Goal: Contribute content: Contribute content

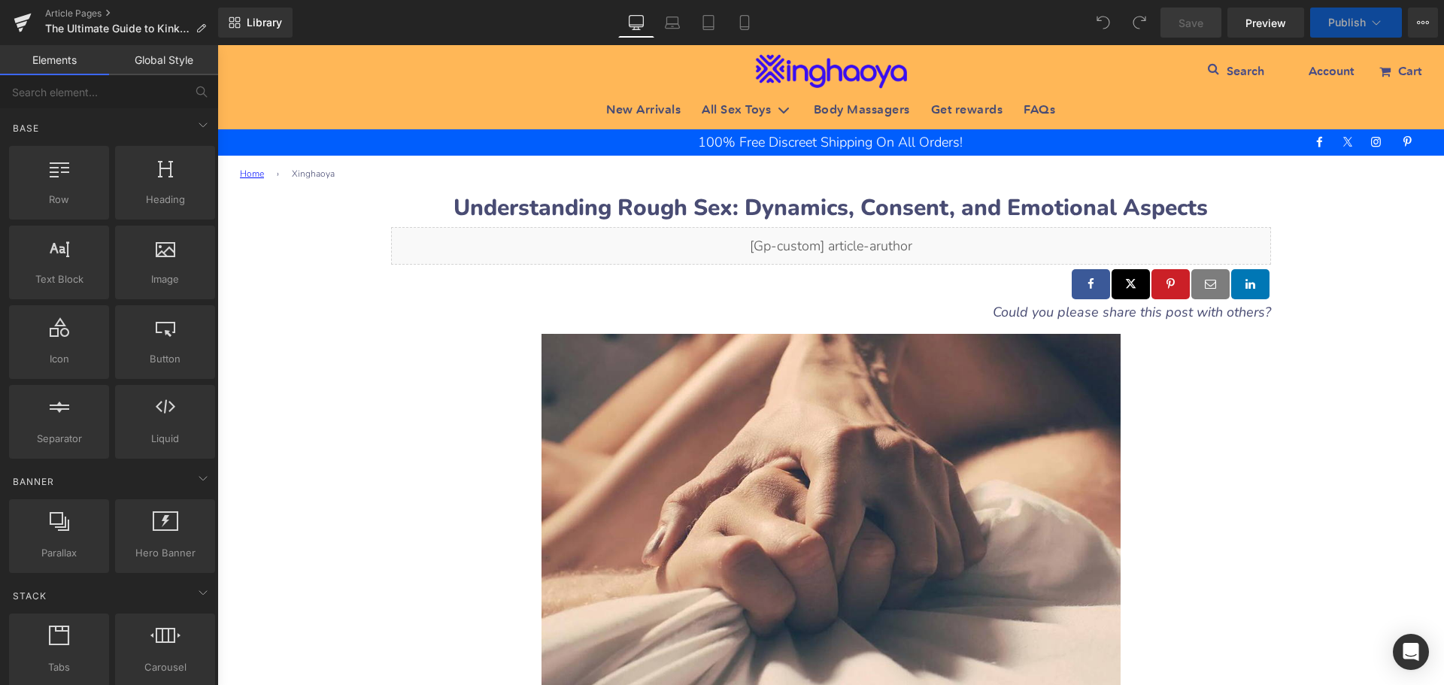
click at [521, 205] on b "Understanding Rough Sex: Dynamics, Consent, and Emotional Aspects" at bounding box center [831, 208] width 754 height 31
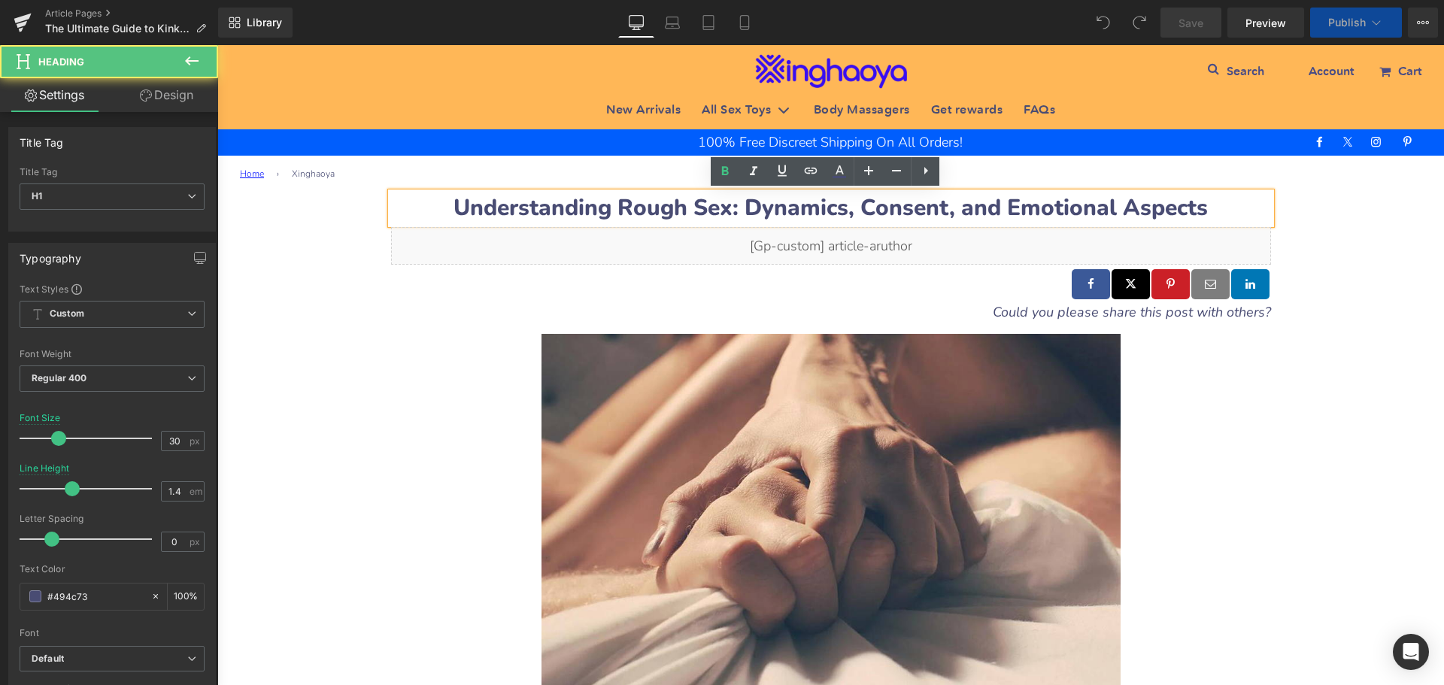
click at [467, 204] on b "Understanding Rough Sex: Dynamics, Consent, and Emotional Aspects" at bounding box center [831, 208] width 754 height 31
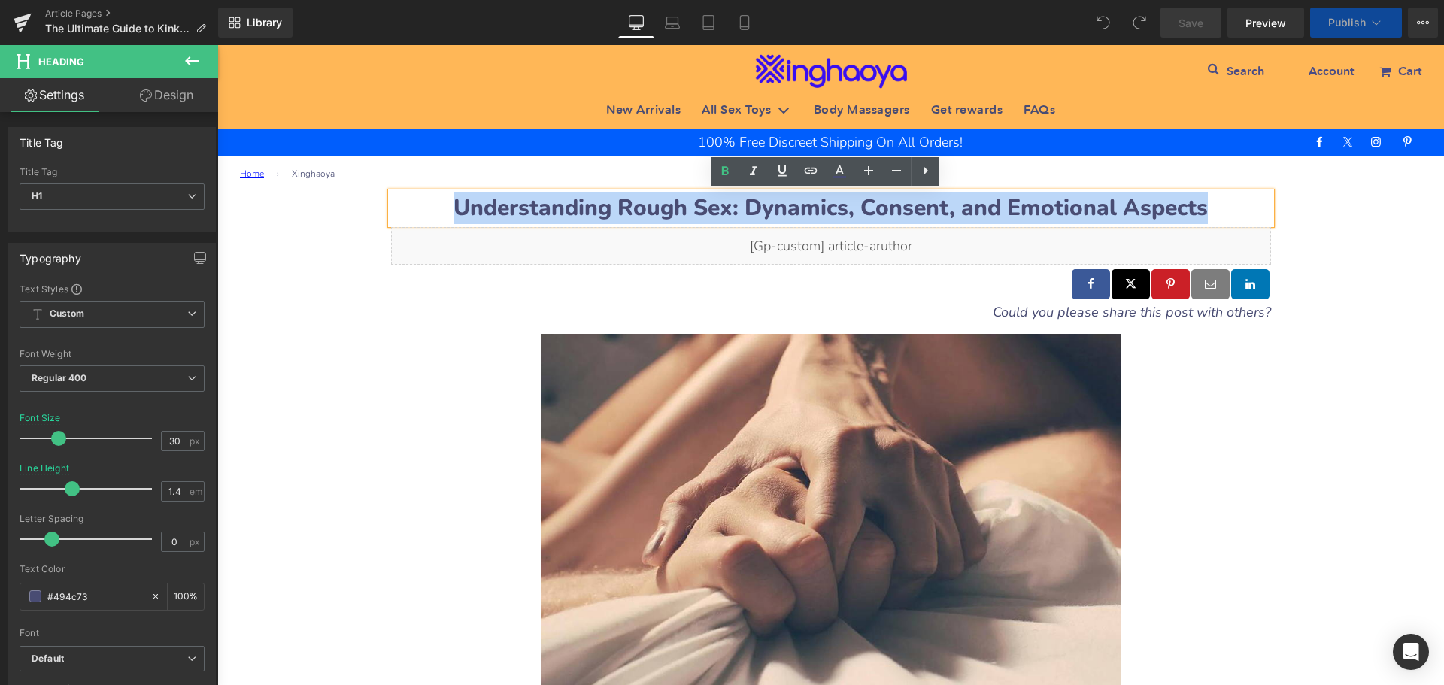
drag, startPoint x: 442, startPoint y: 205, endPoint x: 1213, endPoint y: 199, distance: 770.9
click at [1213, 199] on h1 "Understanding Rough Sex: Dynamics, Consent, and Emotional Aspects" at bounding box center [831, 209] width 880 height 32
paste div
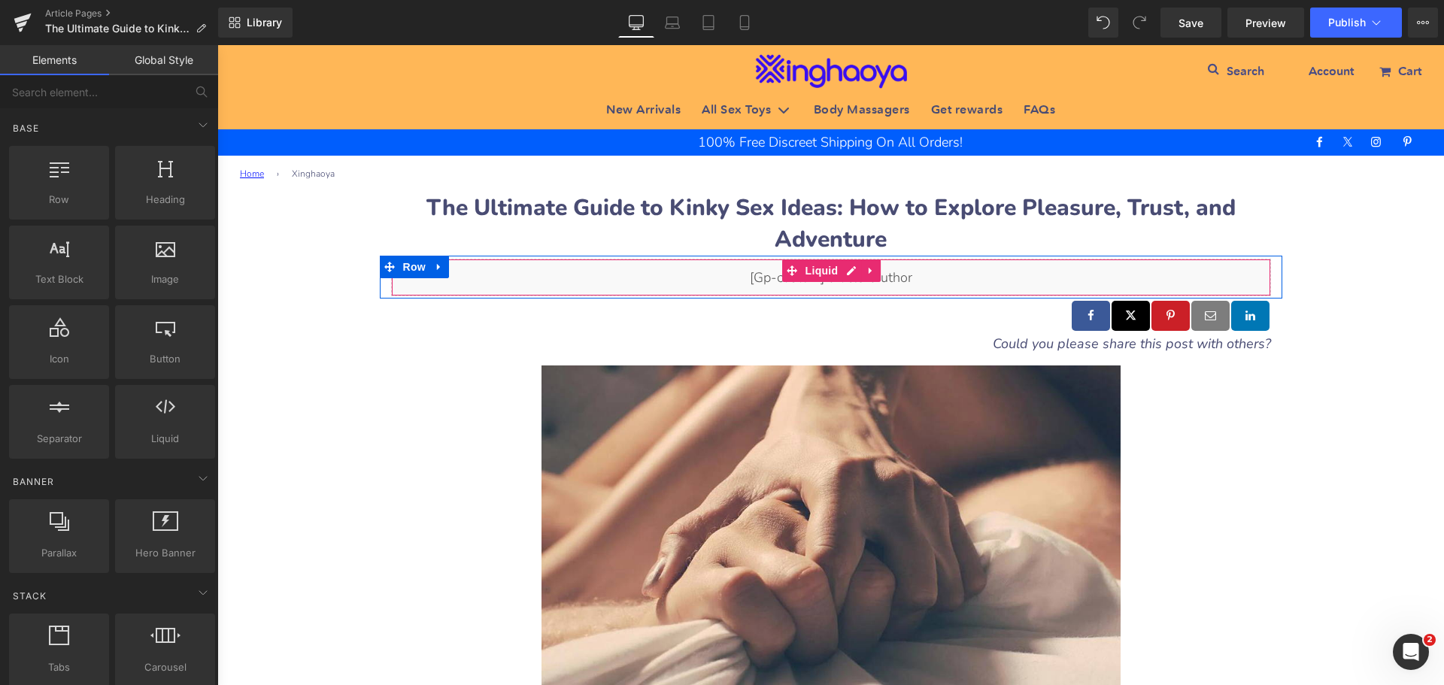
click at [672, 481] on img at bounding box center [831, 554] width 579 height 377
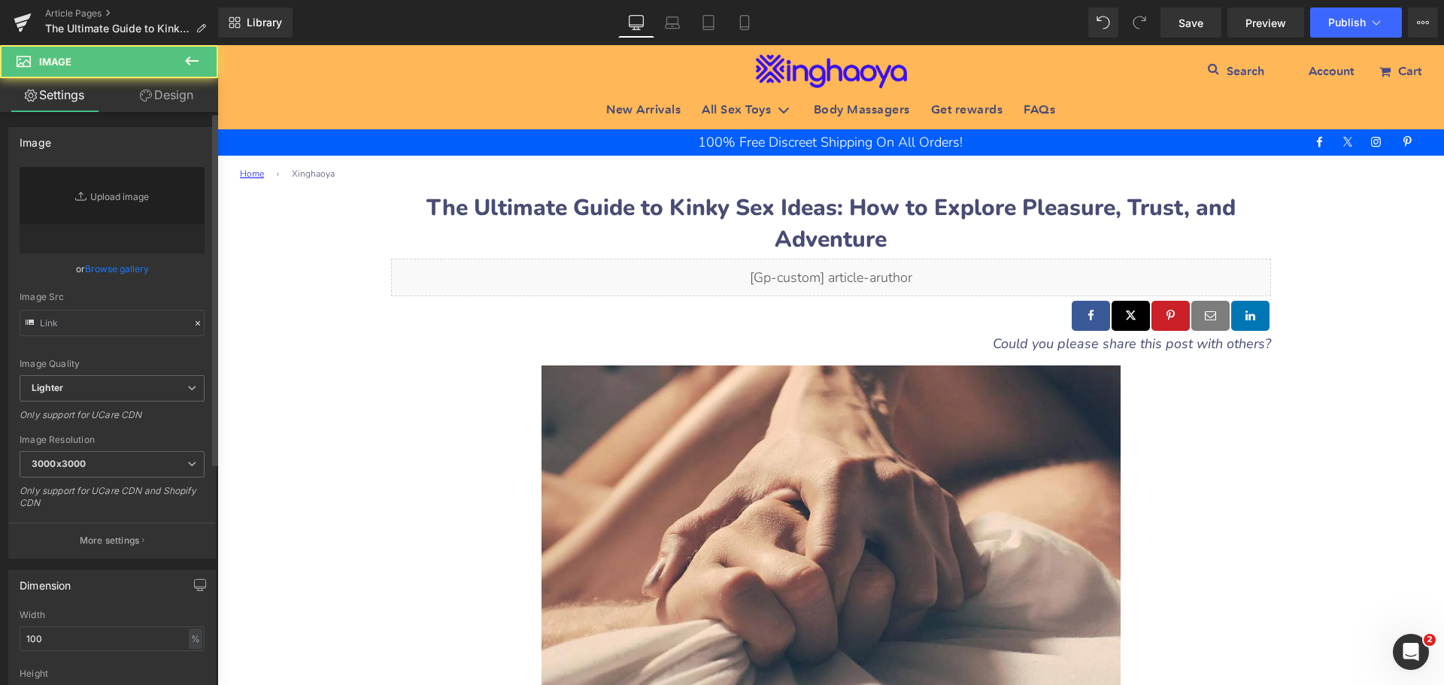
type input "https://ucarecdn.com/6f35774e-522d-434e-a0fd-755c11b3608b/-/format/auto/-/previ…"
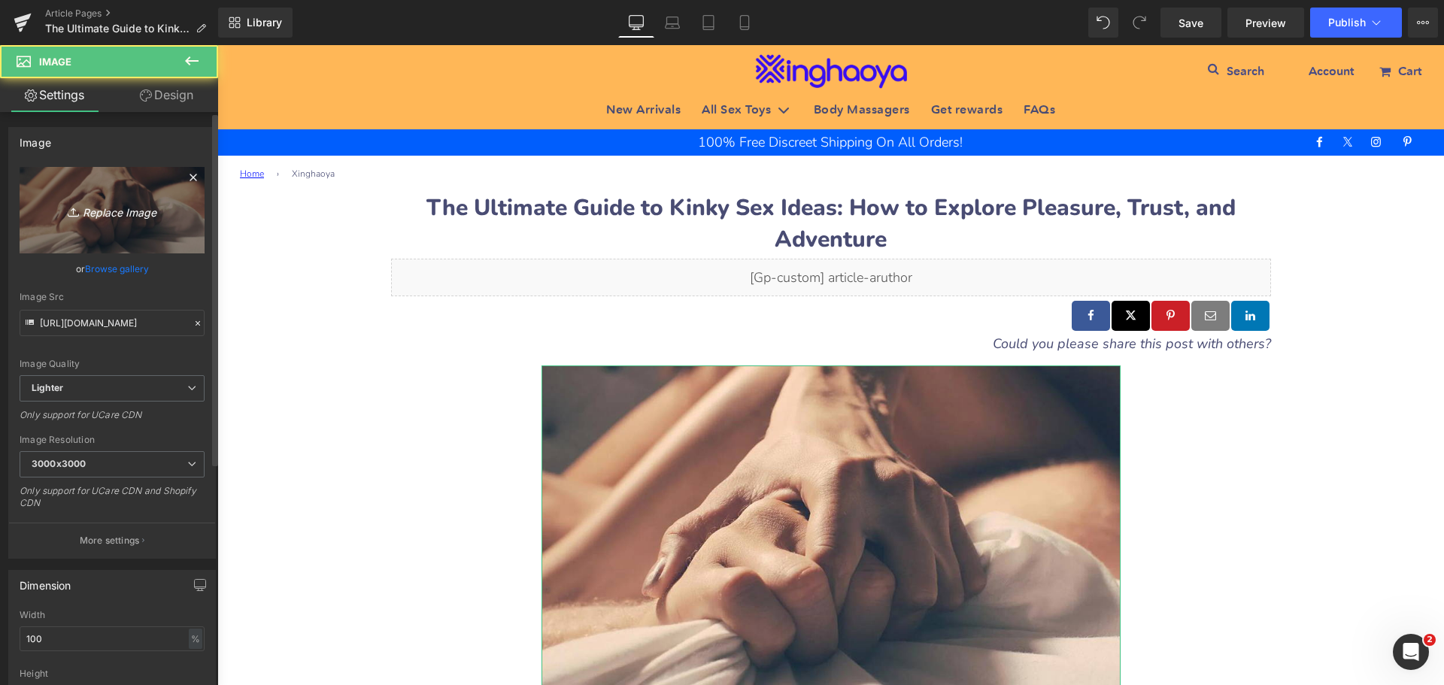
click at [113, 221] on link "Replace Image" at bounding box center [112, 210] width 185 height 86
type input "C:\fakepath\kinky-sex-ideas.jpeg"
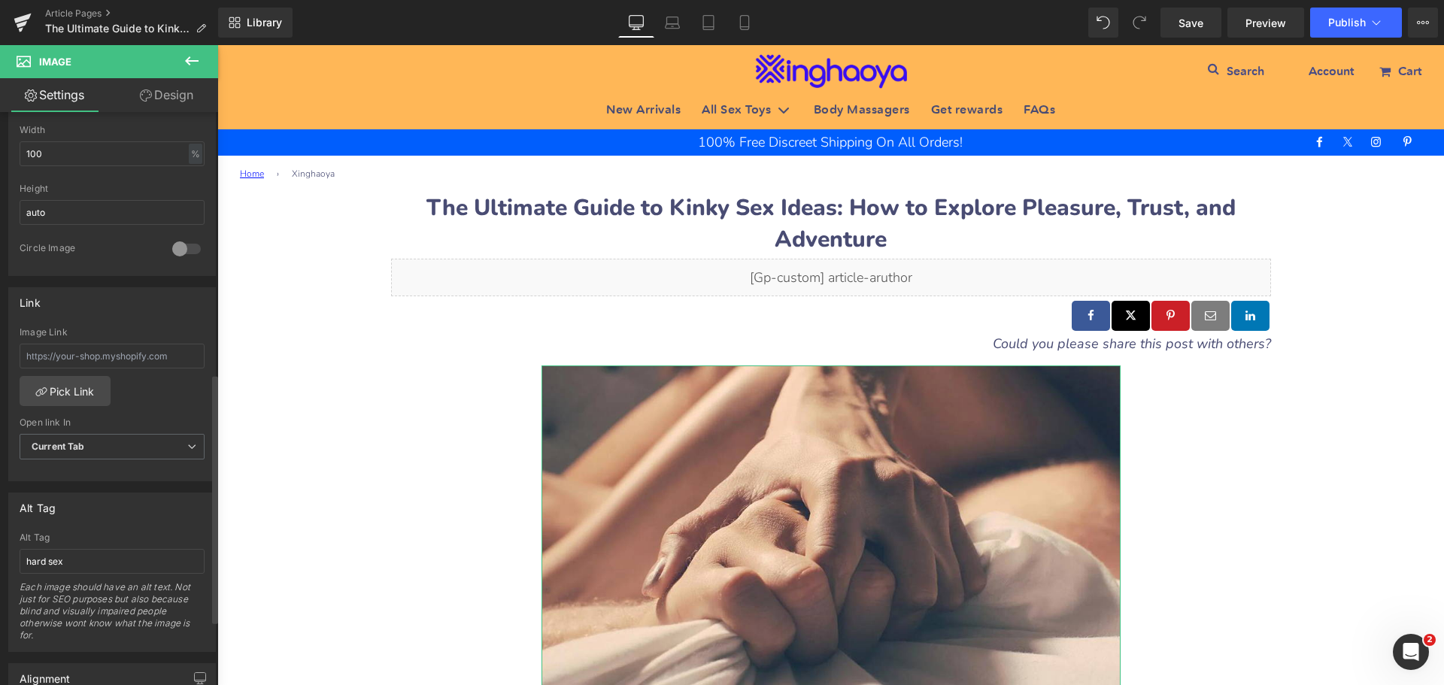
scroll to position [602, 0]
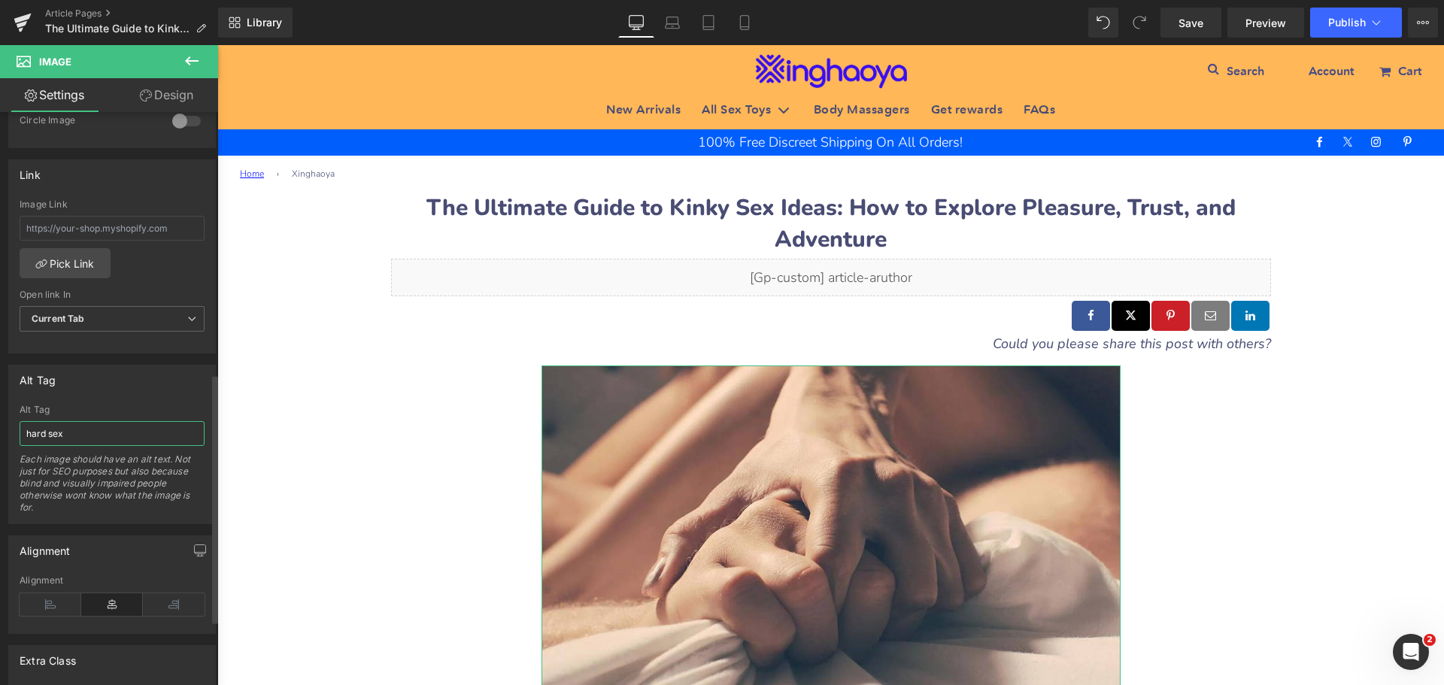
drag, startPoint x: 77, startPoint y: 434, endPoint x: 0, endPoint y: 441, distance: 77.1
click at [0, 441] on div "Alt Tag hard sex Alt Tag hard sex Each image should have an alt text. Not just …" at bounding box center [112, 438] width 225 height 171
paste input "Kinky Sex Ideas"
type input "Kinky Sex Ideas"
type input "[URL][DOMAIN_NAME]"
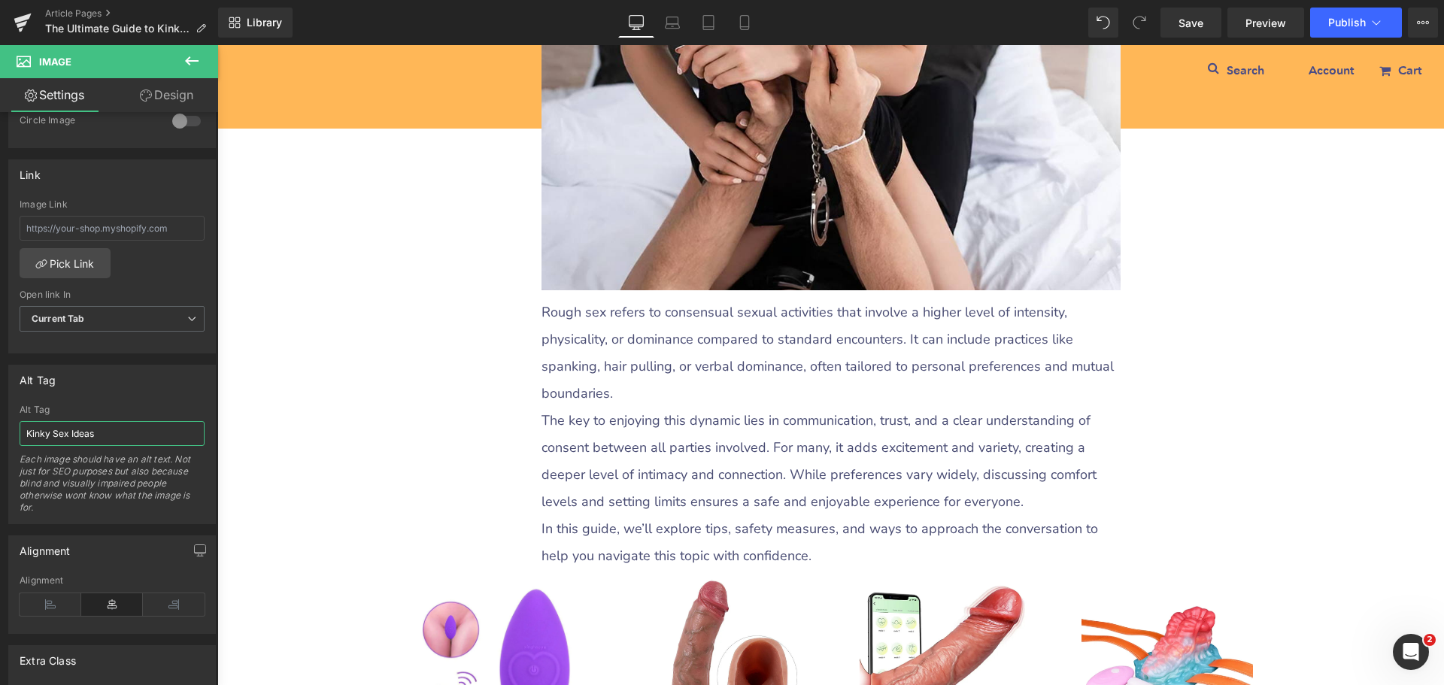
scroll to position [526, 0]
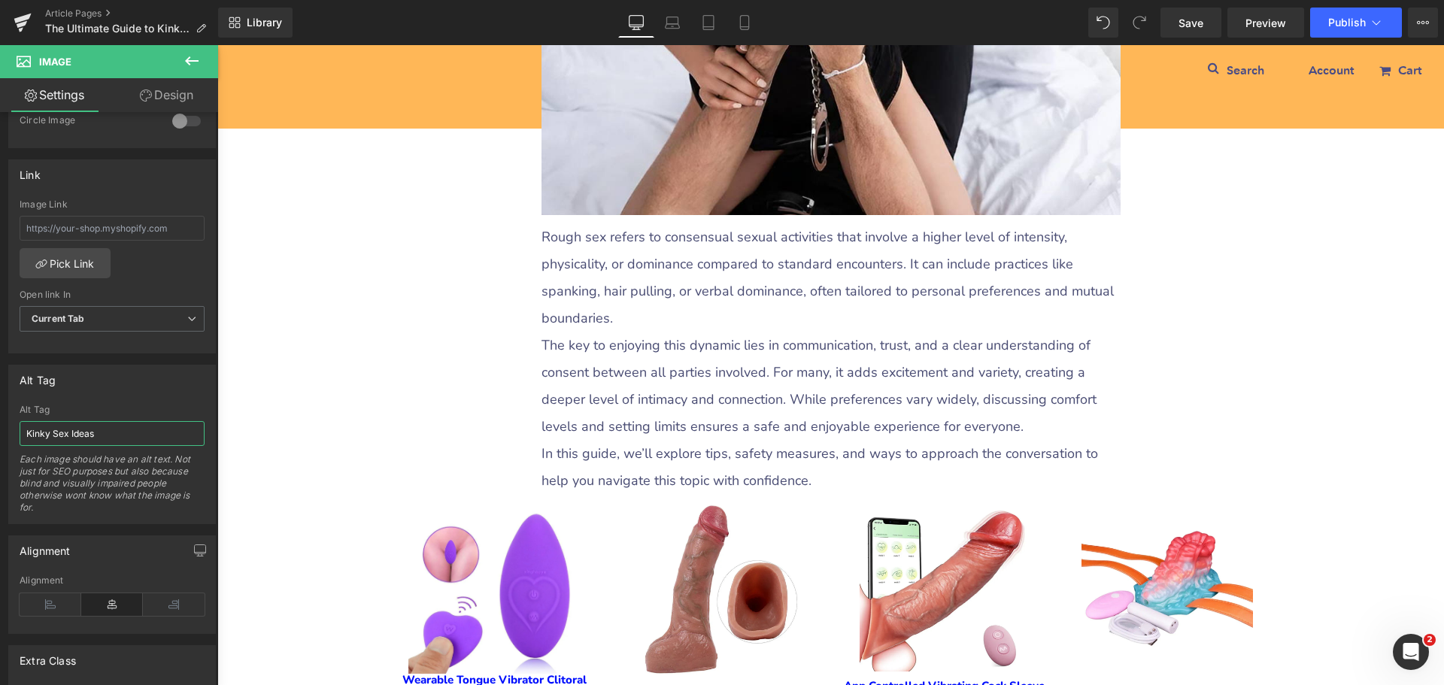
type input "Kinky Sex Ideas"
click at [584, 308] on p "Rough sex refers to consensual sexual activities that involve a higher level of…" at bounding box center [831, 277] width 579 height 108
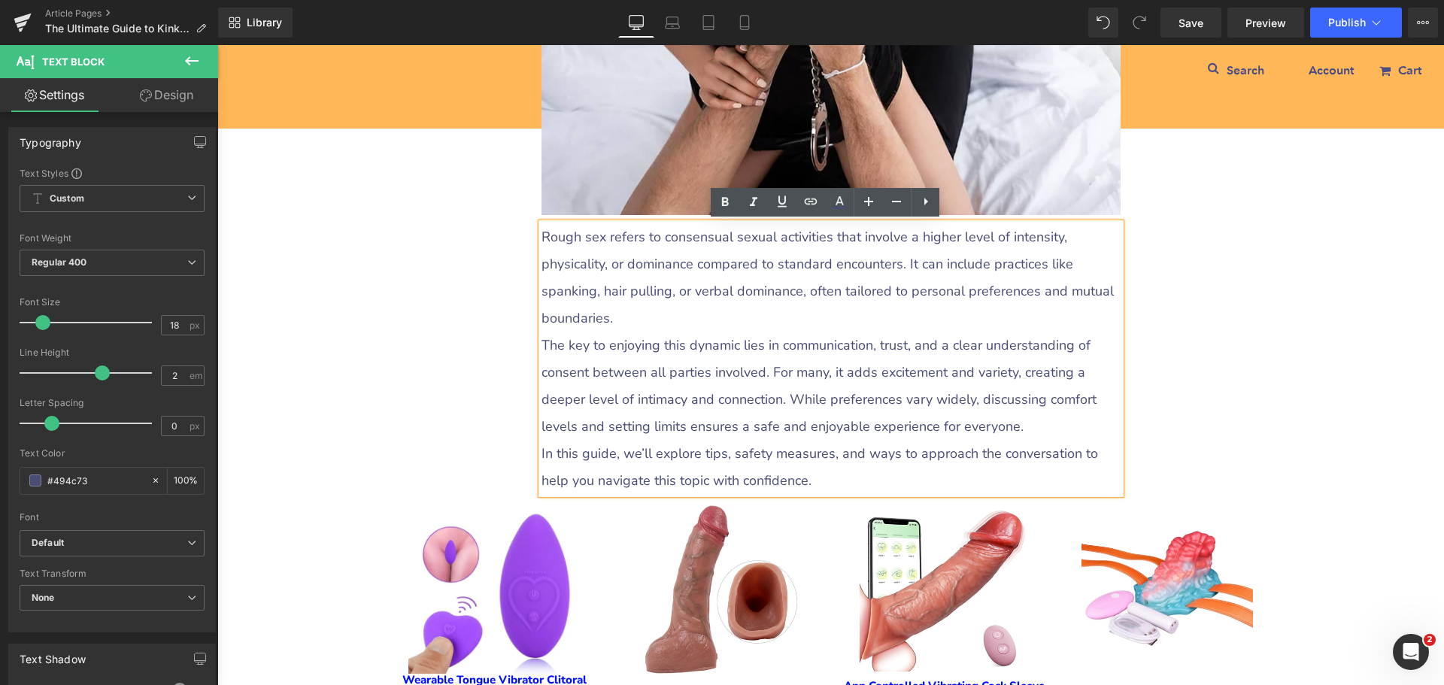
click at [542, 238] on p "Rough sex refers to consensual sexual activities that involve a higher level of…" at bounding box center [831, 277] width 579 height 108
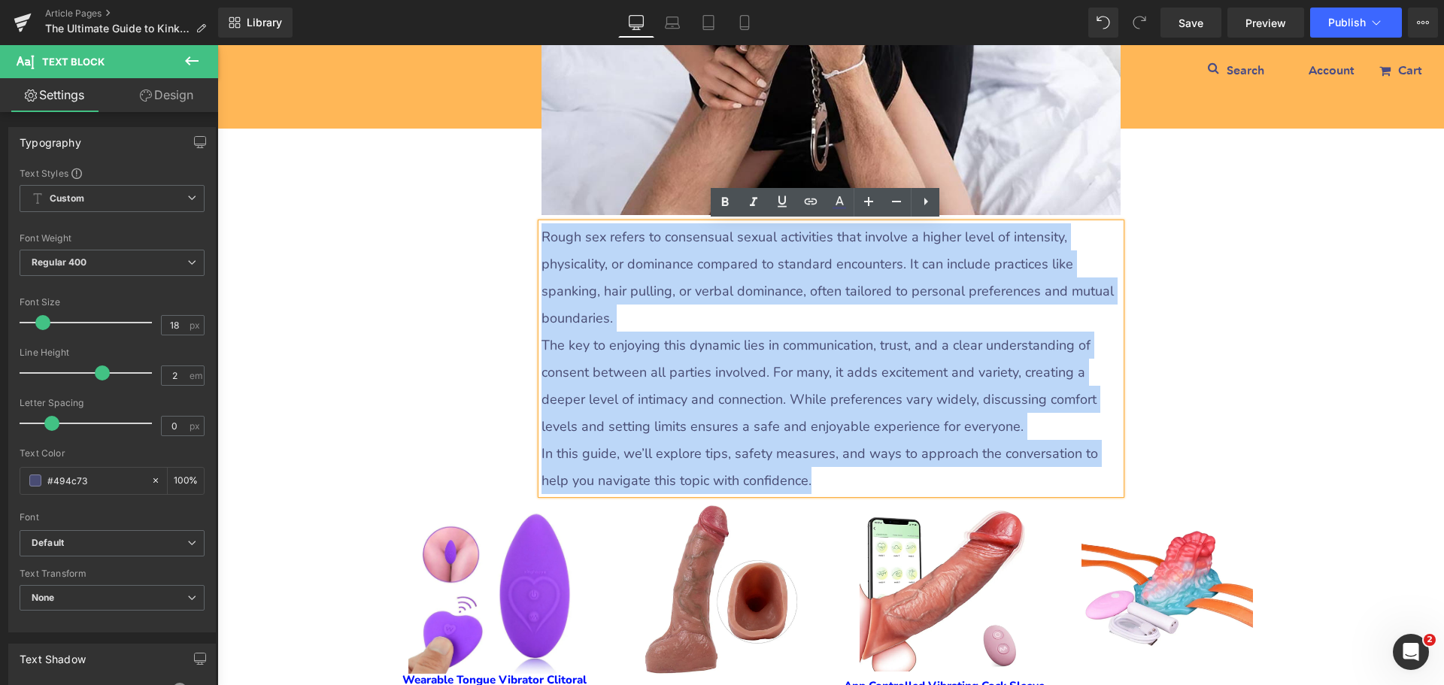
drag, startPoint x: 538, startPoint y: 229, endPoint x: 778, endPoint y: 480, distance: 347.9
click at [778, 480] on div "Rough sex refers to consensual sexual activities that involve a higher level of…" at bounding box center [831, 358] width 579 height 271
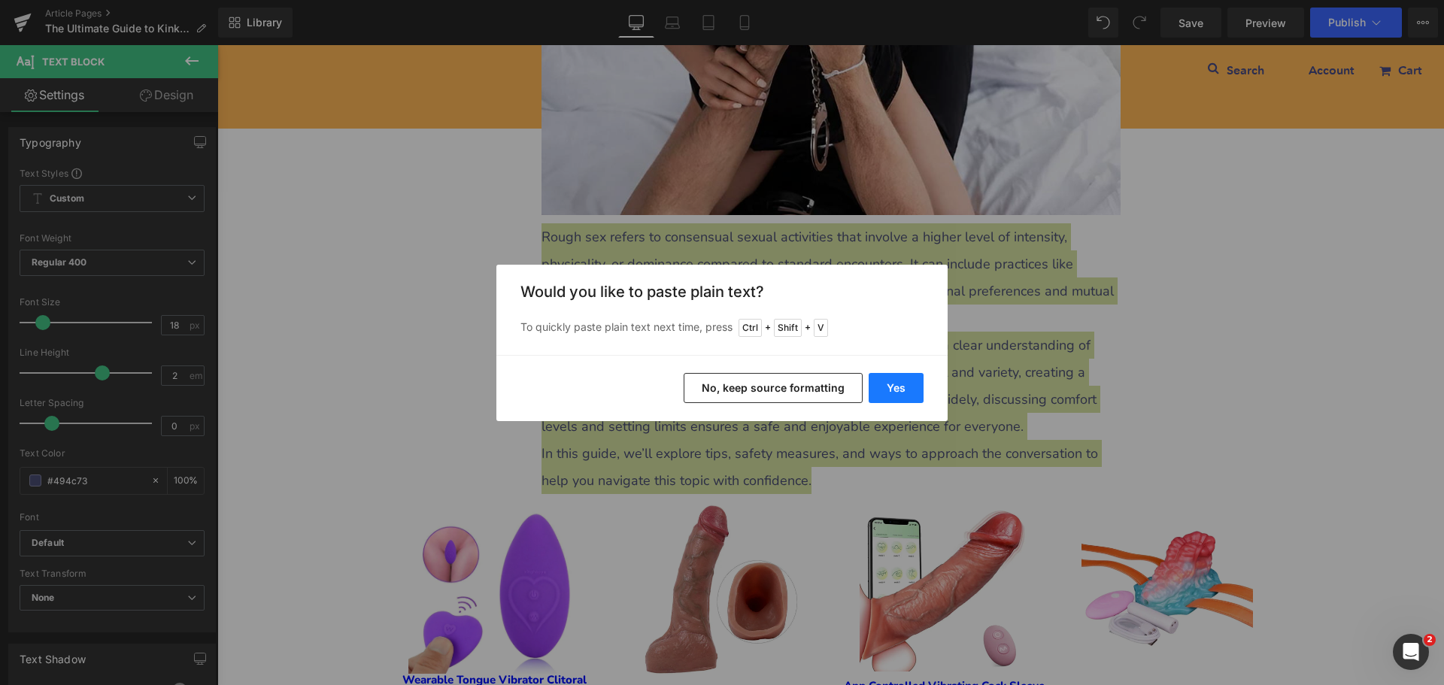
click at [907, 393] on button "Yes" at bounding box center [896, 388] width 55 height 30
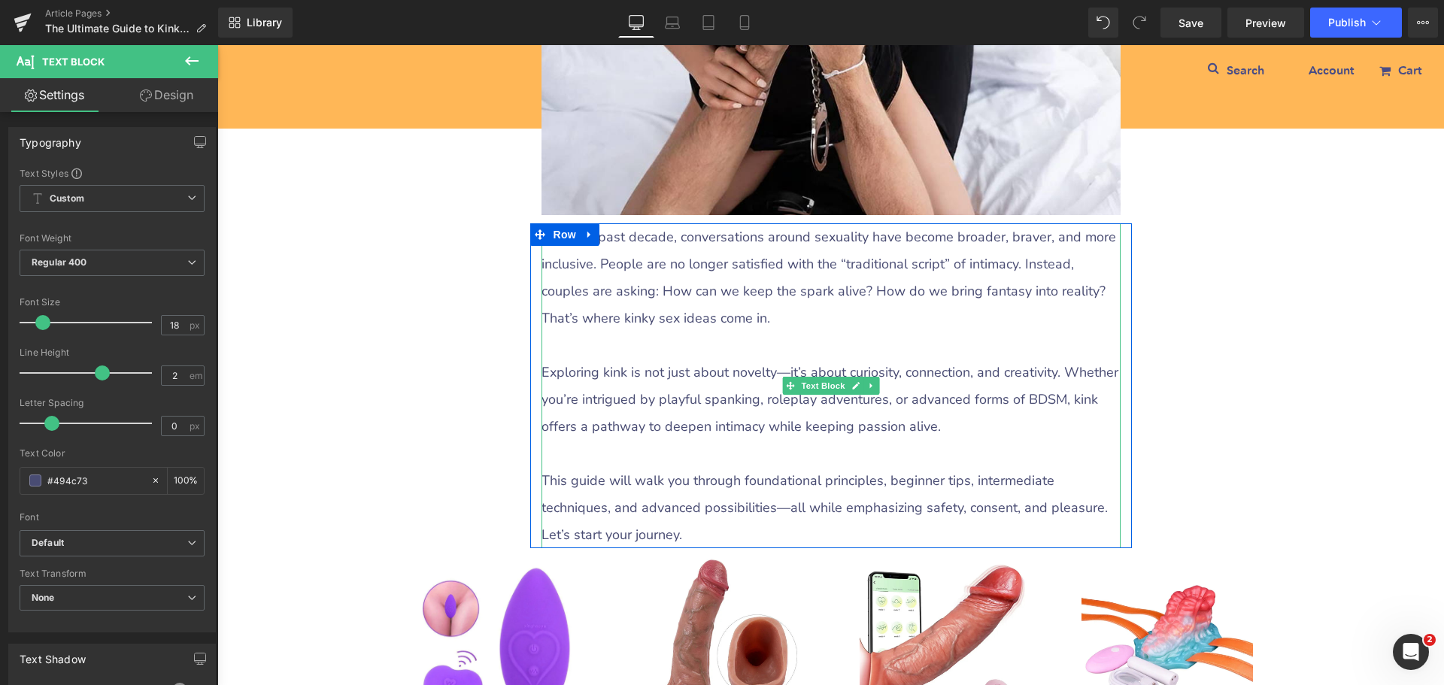
click at [572, 346] on p at bounding box center [831, 345] width 579 height 27
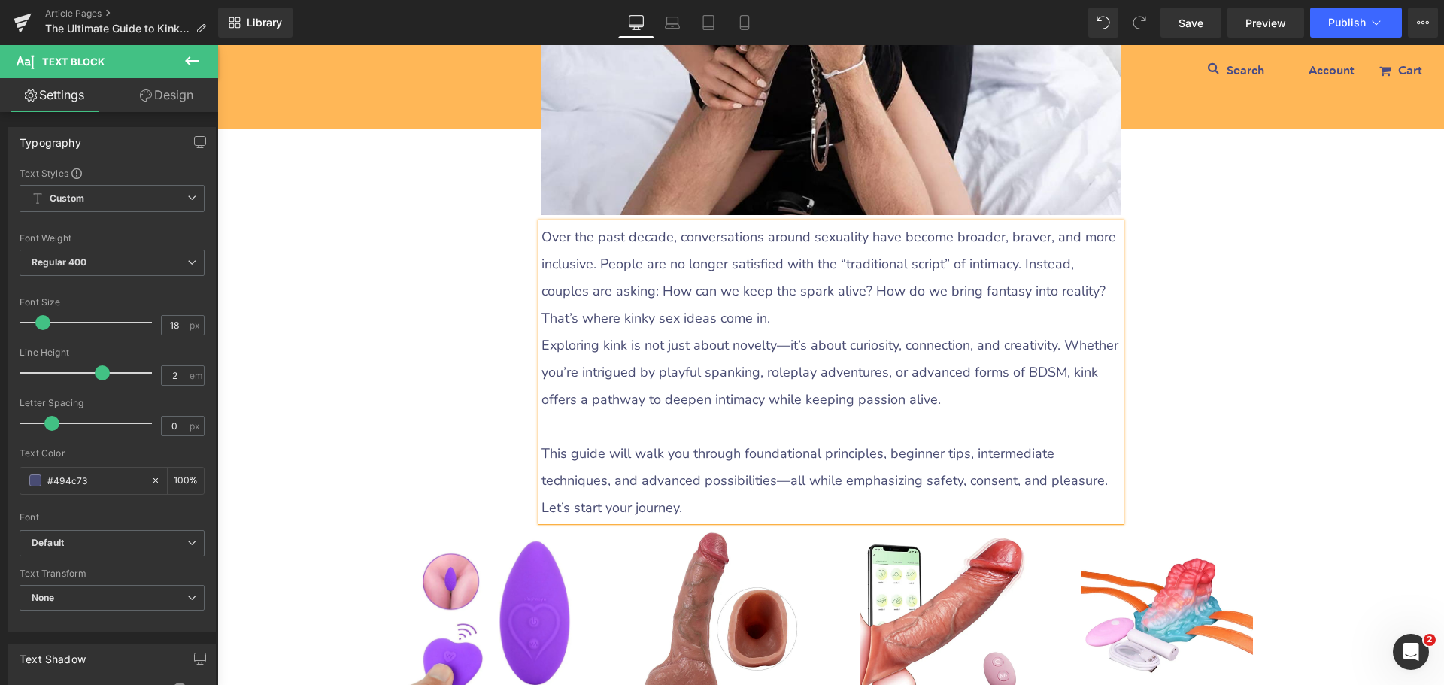
click at [557, 418] on p at bounding box center [831, 426] width 579 height 27
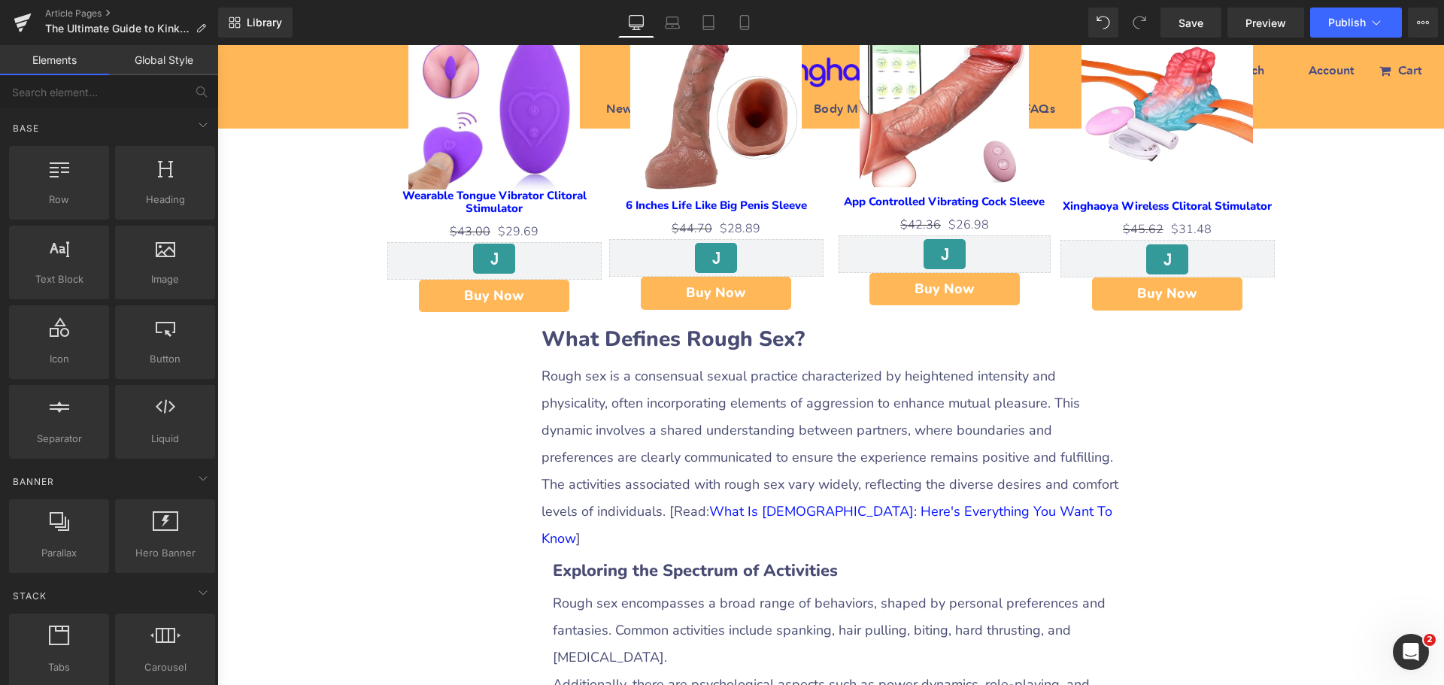
scroll to position [1128, 0]
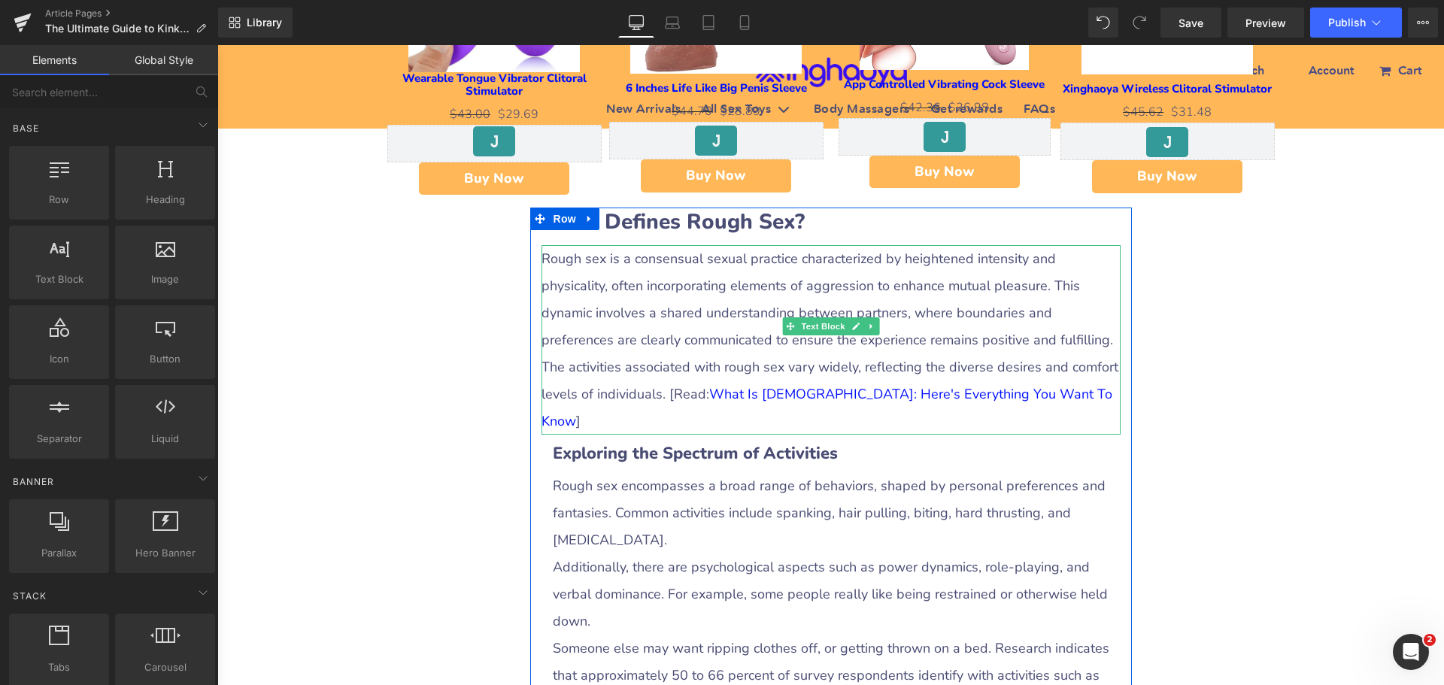
click at [717, 273] on p "Rough sex is a consensual sexual practice characterized by heightened intensity…" at bounding box center [831, 299] width 579 height 108
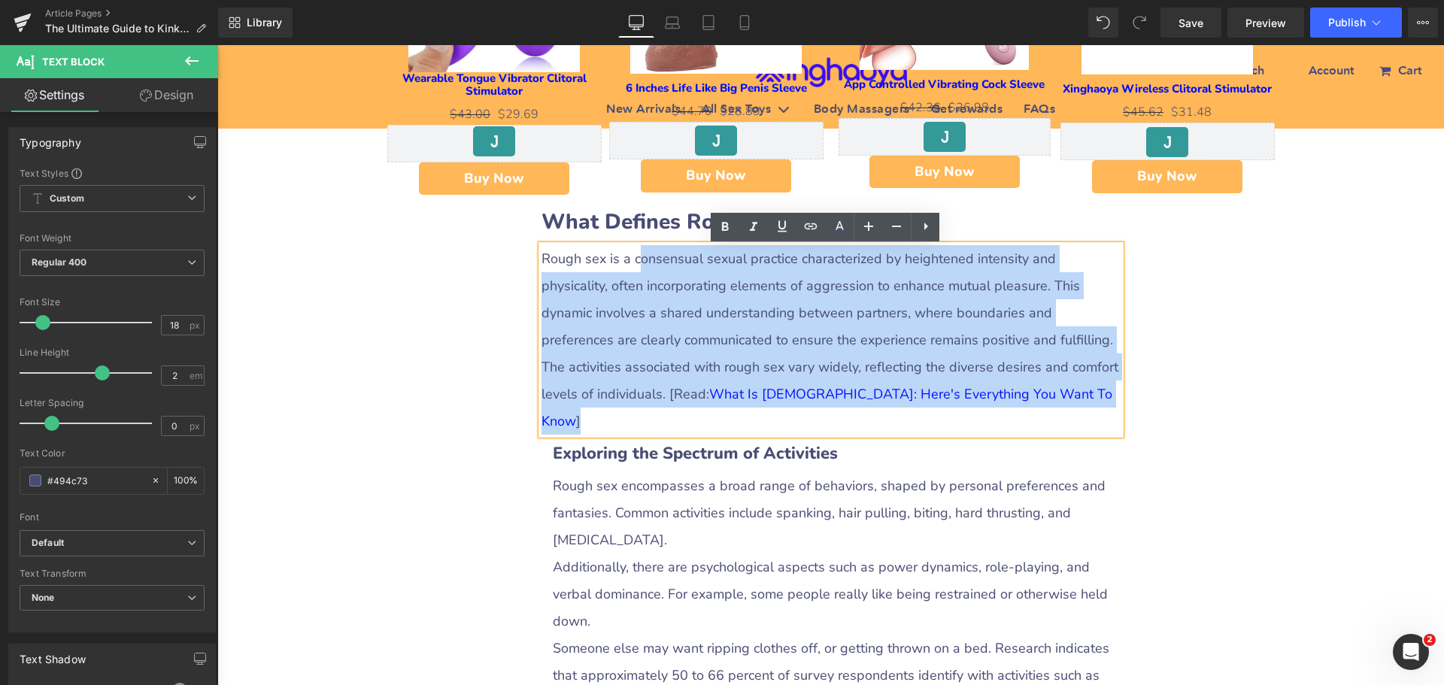
drag, startPoint x: 638, startPoint y: 265, endPoint x: 1061, endPoint y: 395, distance: 442.8
click at [1061, 395] on div "Rough sex is a consensual sexual practice characterized by heightened intensity…" at bounding box center [831, 340] width 579 height 190
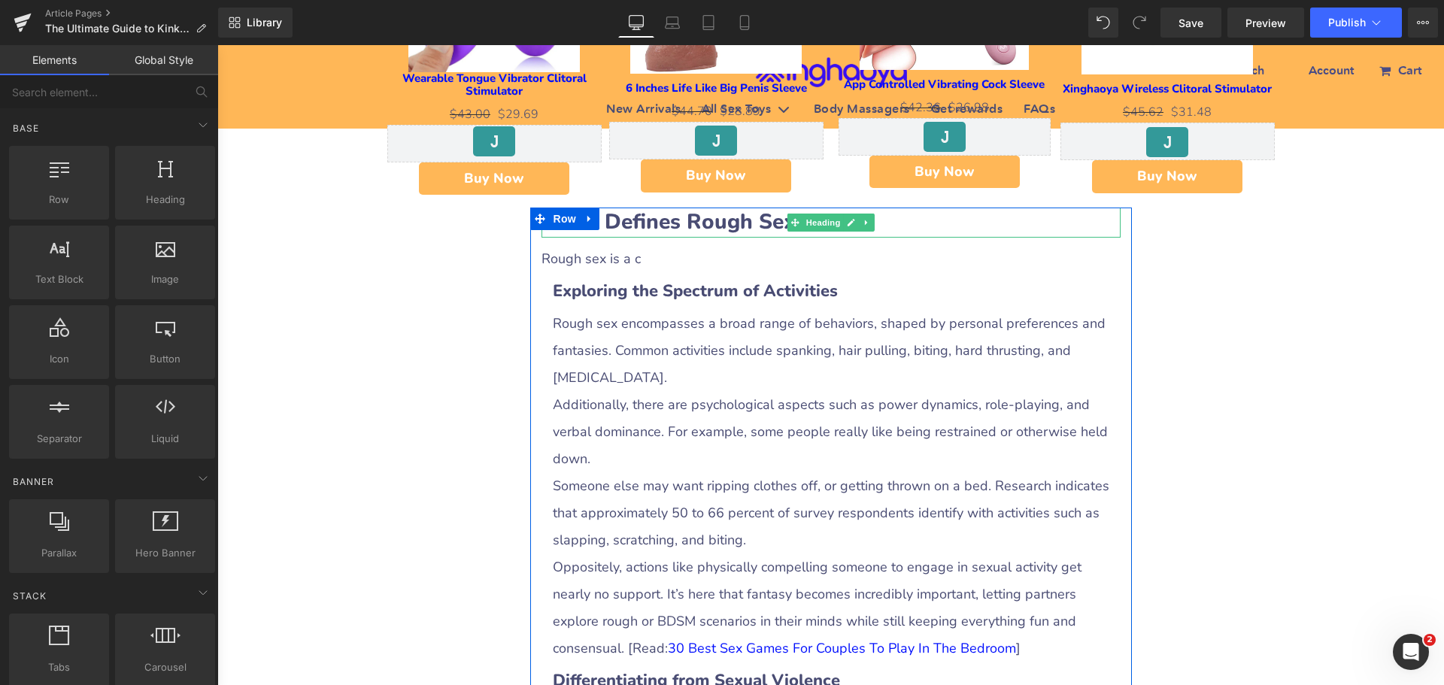
click at [639, 229] on b "What Defines Rough Sex?" at bounding box center [673, 222] width 263 height 29
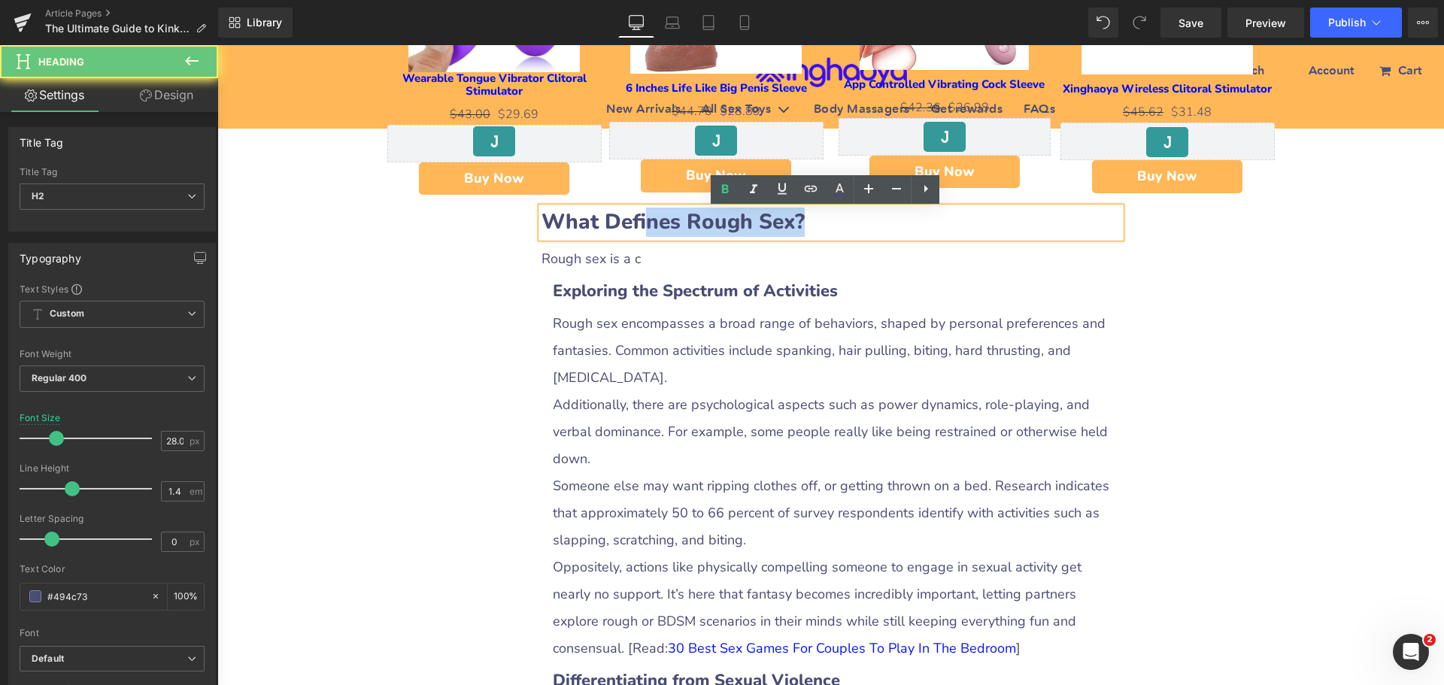
drag, startPoint x: 636, startPoint y: 229, endPoint x: 821, endPoint y: 226, distance: 185.0
click at [821, 226] on h2 "What Defines Rough Sex?" at bounding box center [831, 222] width 579 height 29
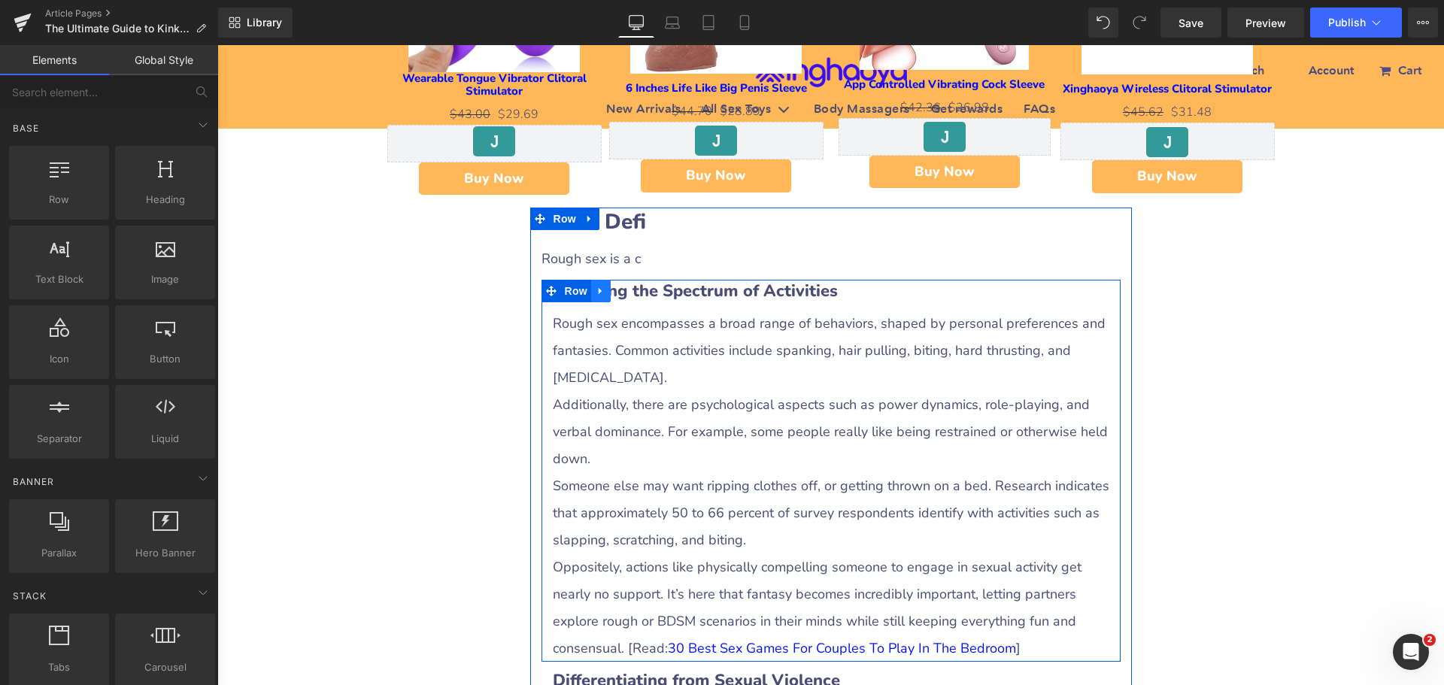
click at [596, 295] on icon at bounding box center [601, 290] width 11 height 11
click at [635, 295] on icon at bounding box center [640, 291] width 11 height 11
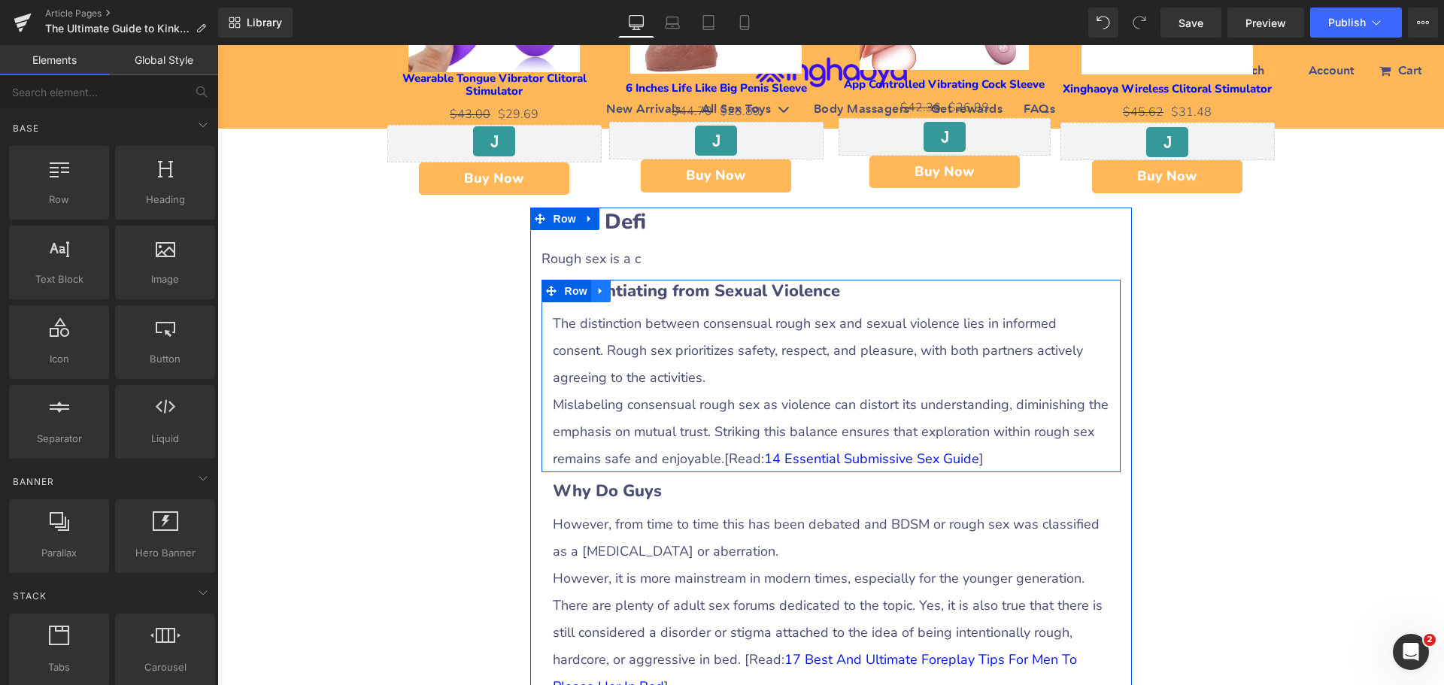
click at [598, 292] on icon at bounding box center [601, 290] width 11 height 11
click at [630, 293] on link at bounding box center [640, 291] width 20 height 23
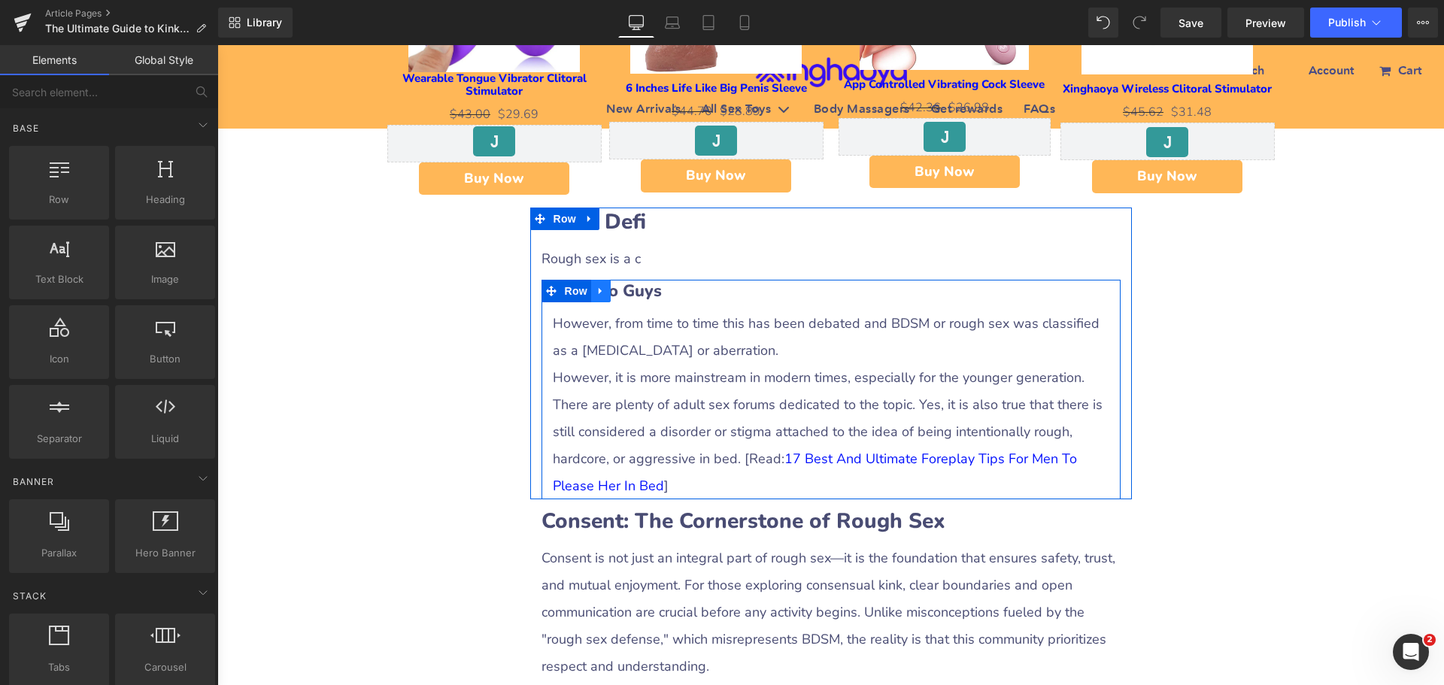
click at [599, 294] on icon at bounding box center [600, 290] width 3 height 7
click at [638, 293] on icon at bounding box center [640, 291] width 11 height 11
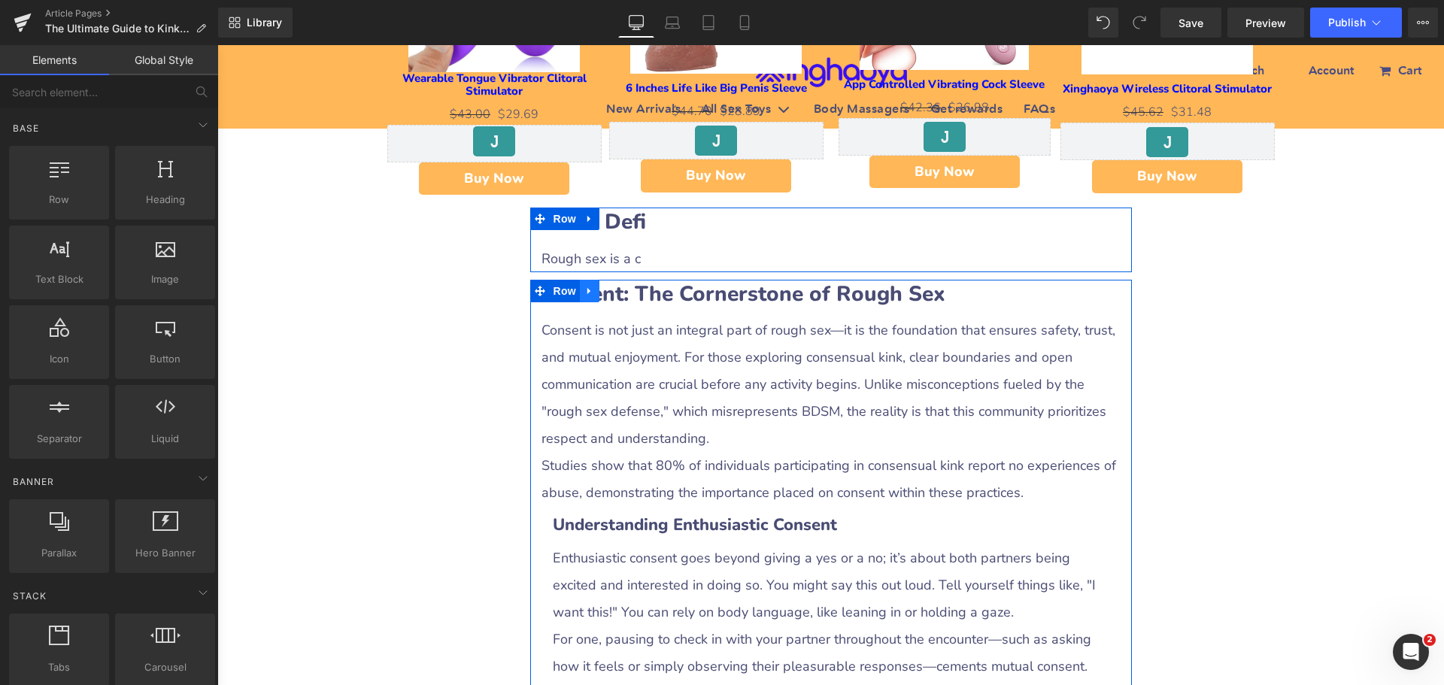
click at [587, 295] on icon at bounding box center [589, 290] width 11 height 11
click at [624, 295] on icon at bounding box center [629, 290] width 11 height 11
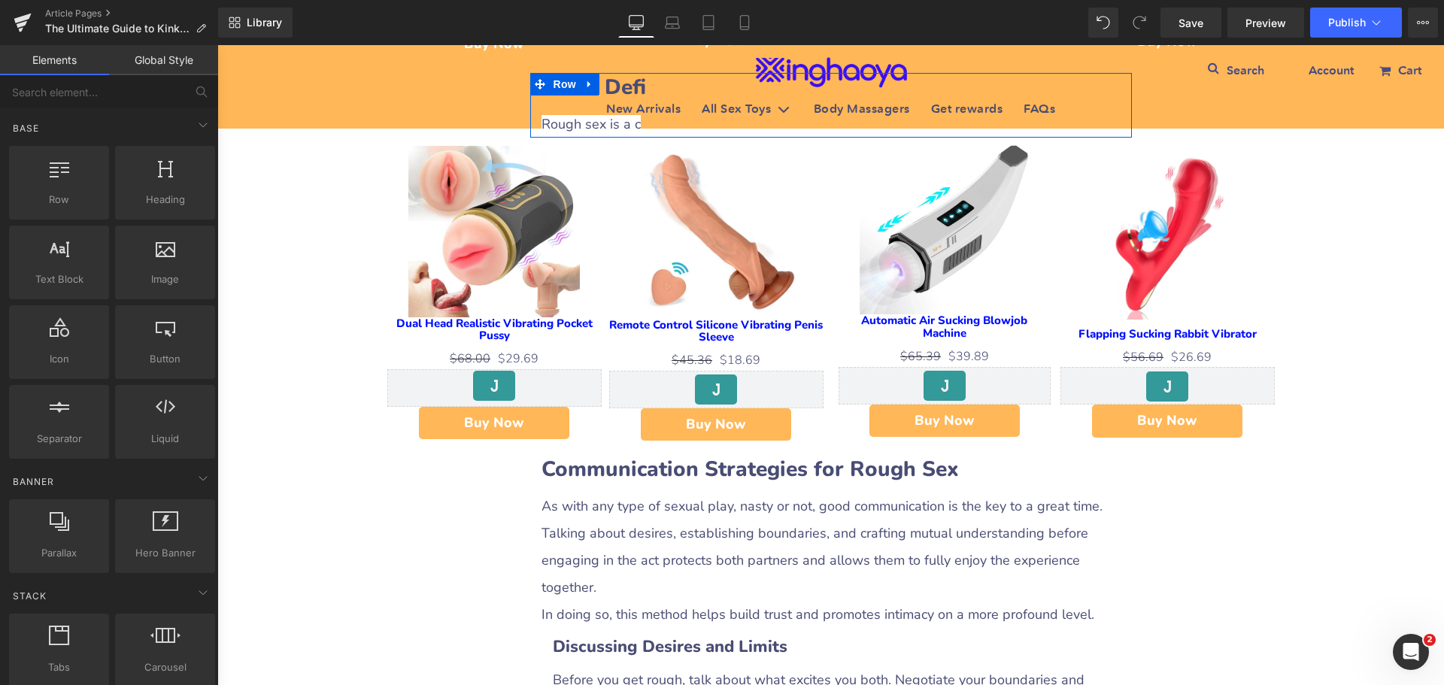
scroll to position [1354, 0]
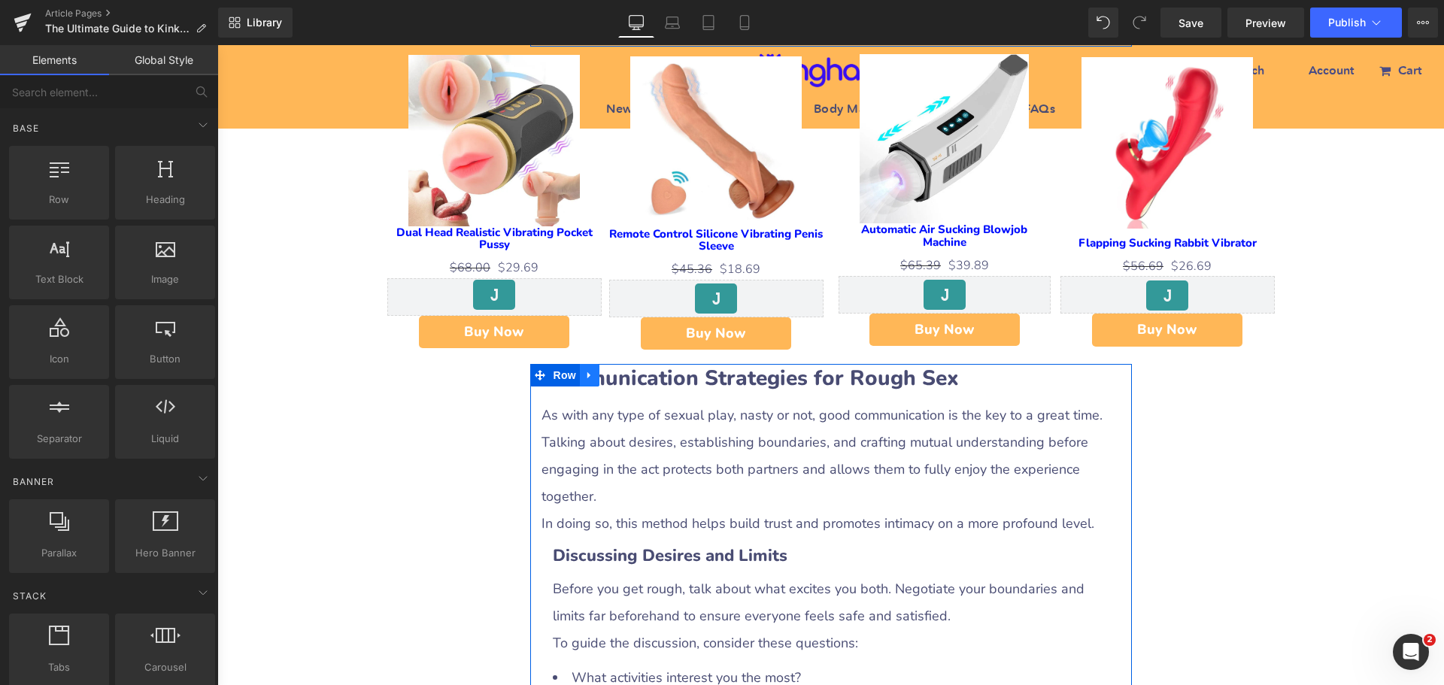
click at [587, 377] on icon at bounding box center [588, 375] width 3 height 7
click at [627, 378] on icon at bounding box center [629, 375] width 11 height 11
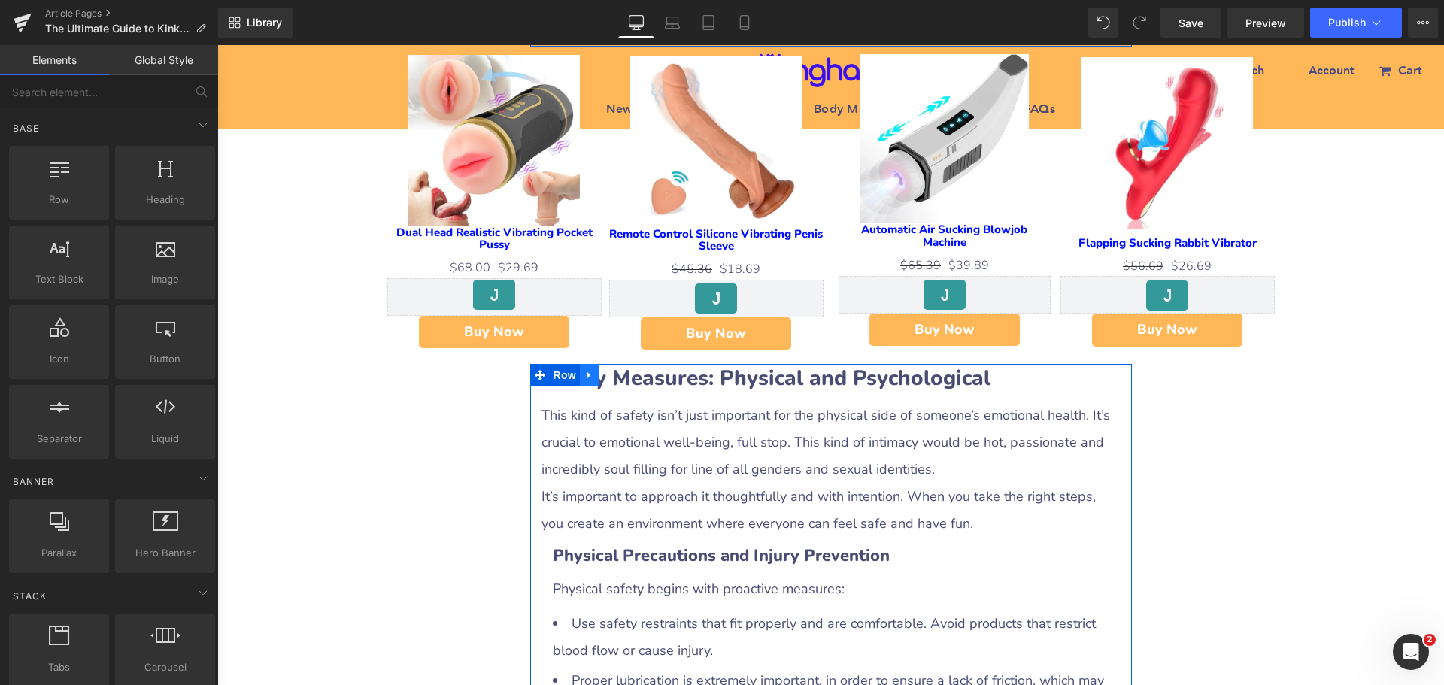
click at [584, 381] on icon at bounding box center [589, 375] width 11 height 11
click at [624, 380] on icon at bounding box center [629, 375] width 11 height 11
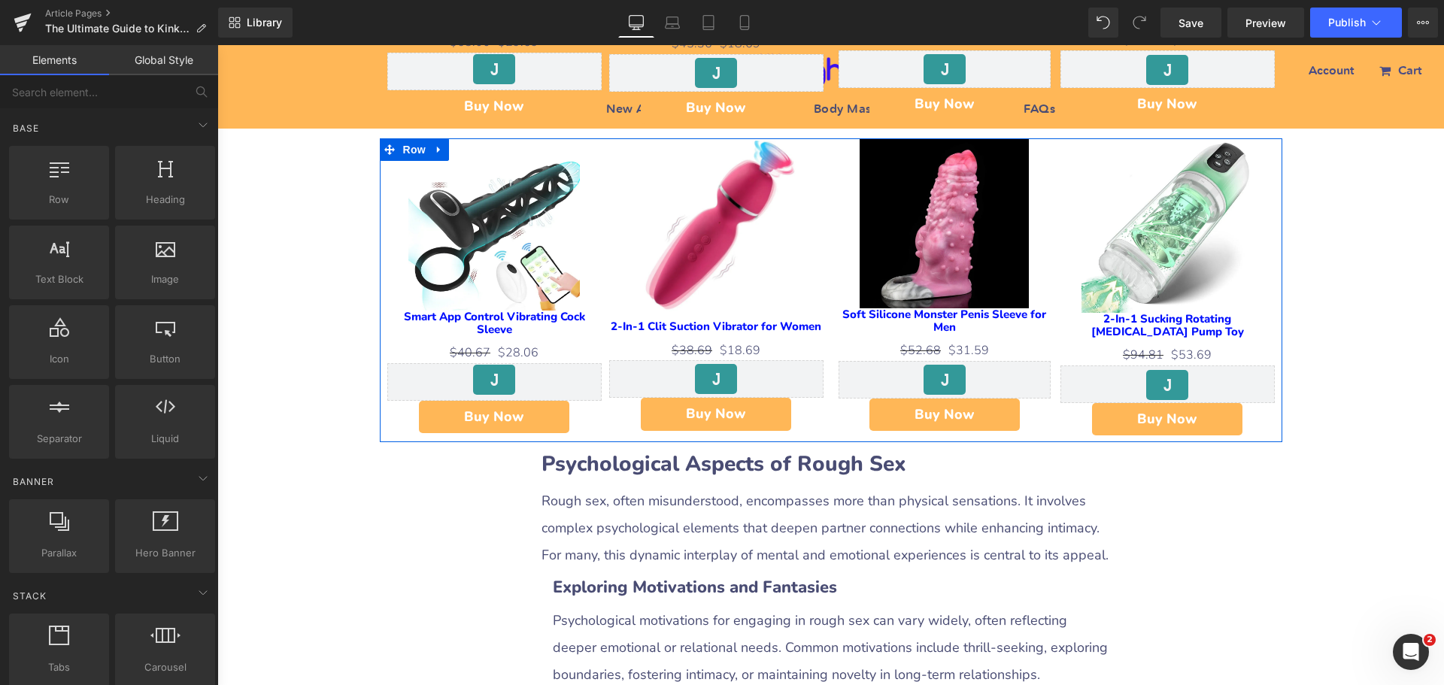
scroll to position [1805, 0]
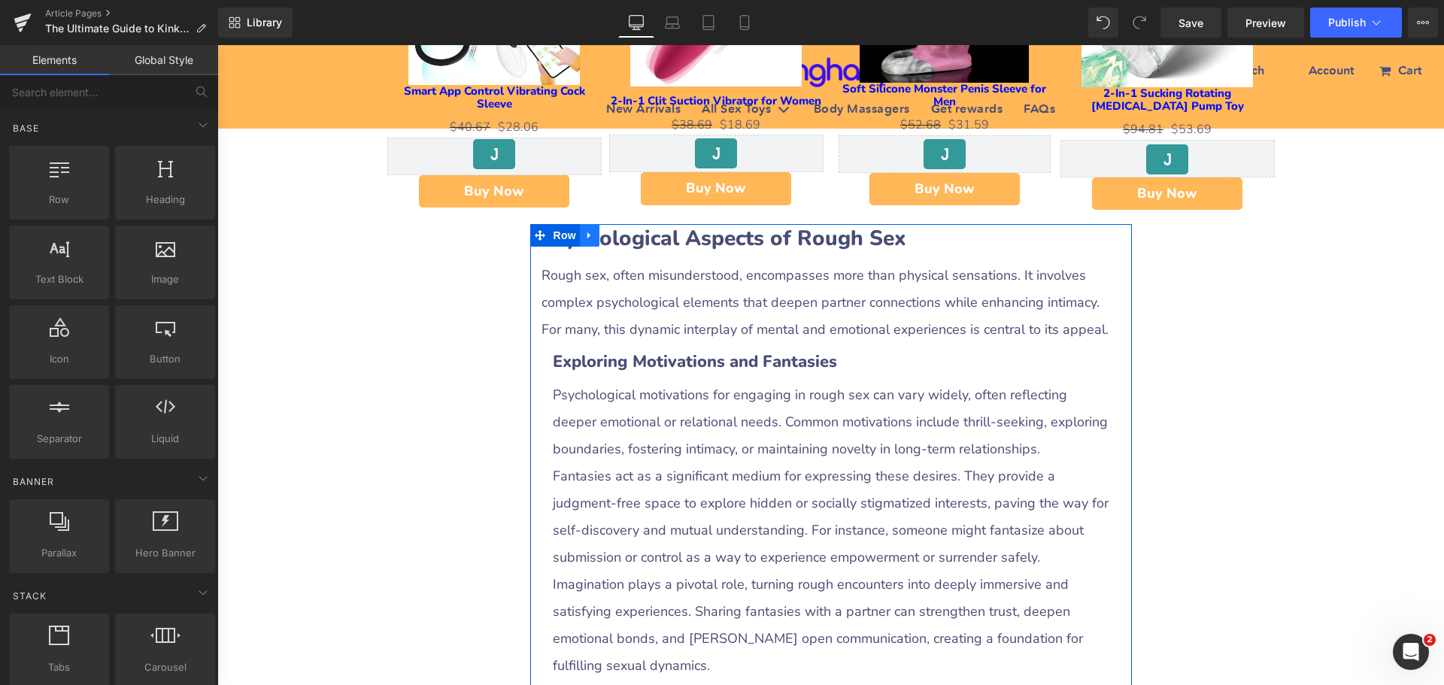
click at [584, 241] on icon at bounding box center [589, 235] width 11 height 11
click at [627, 241] on icon at bounding box center [629, 235] width 11 height 11
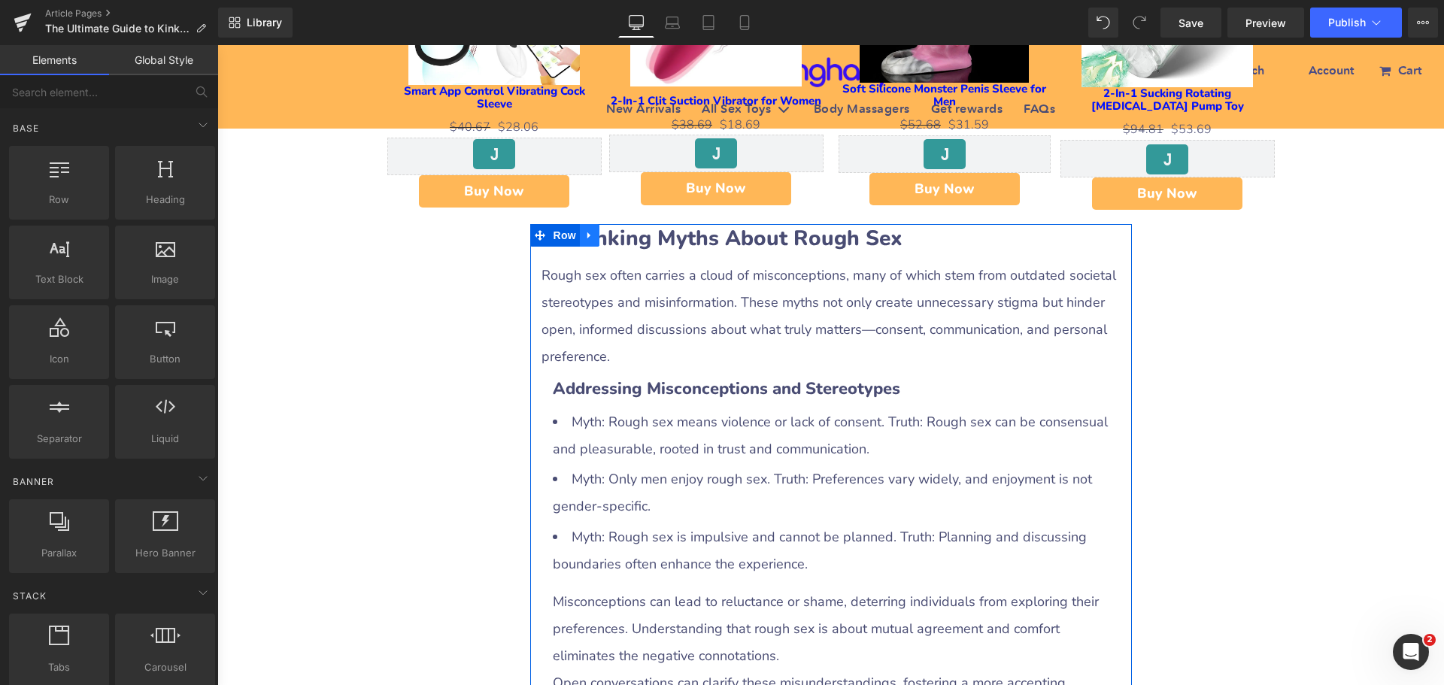
click at [586, 235] on icon at bounding box center [589, 235] width 11 height 11
click at [624, 237] on icon at bounding box center [629, 235] width 11 height 11
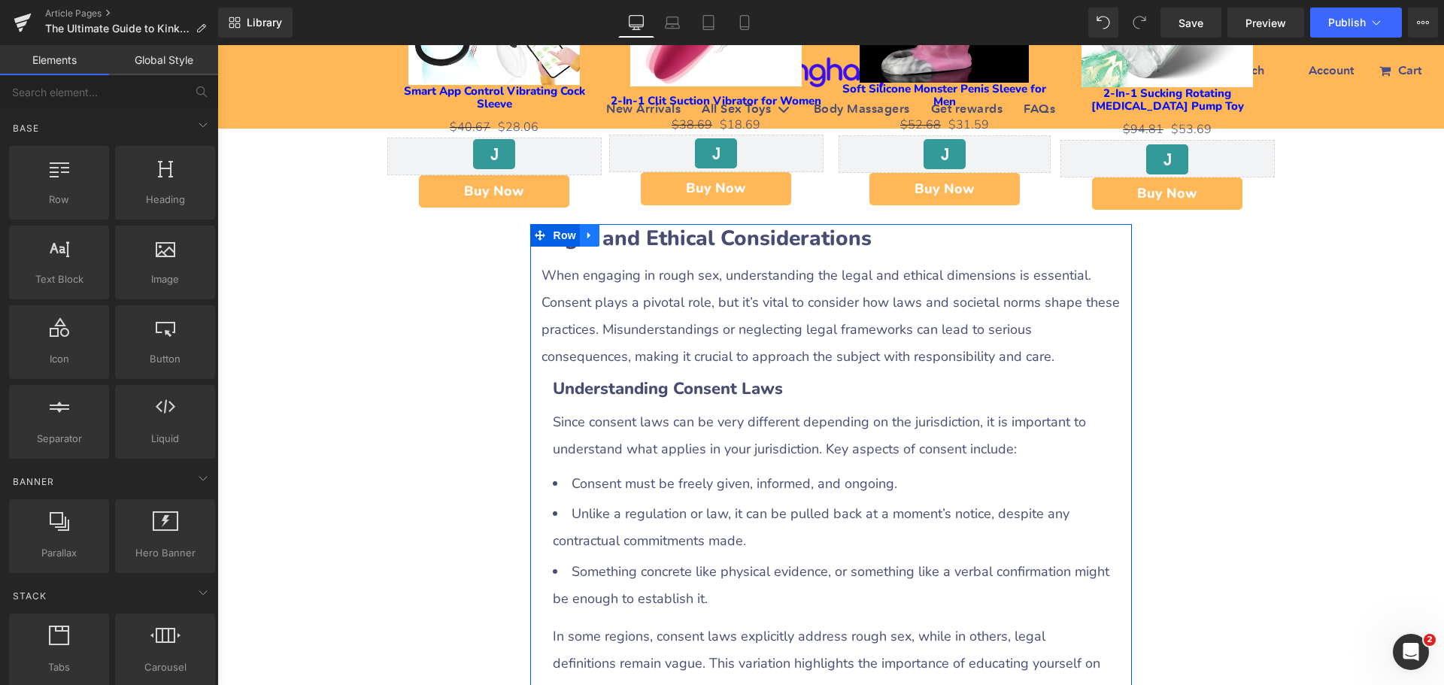
click at [580, 238] on link at bounding box center [590, 235] width 20 height 23
click at [624, 239] on icon at bounding box center [629, 235] width 11 height 11
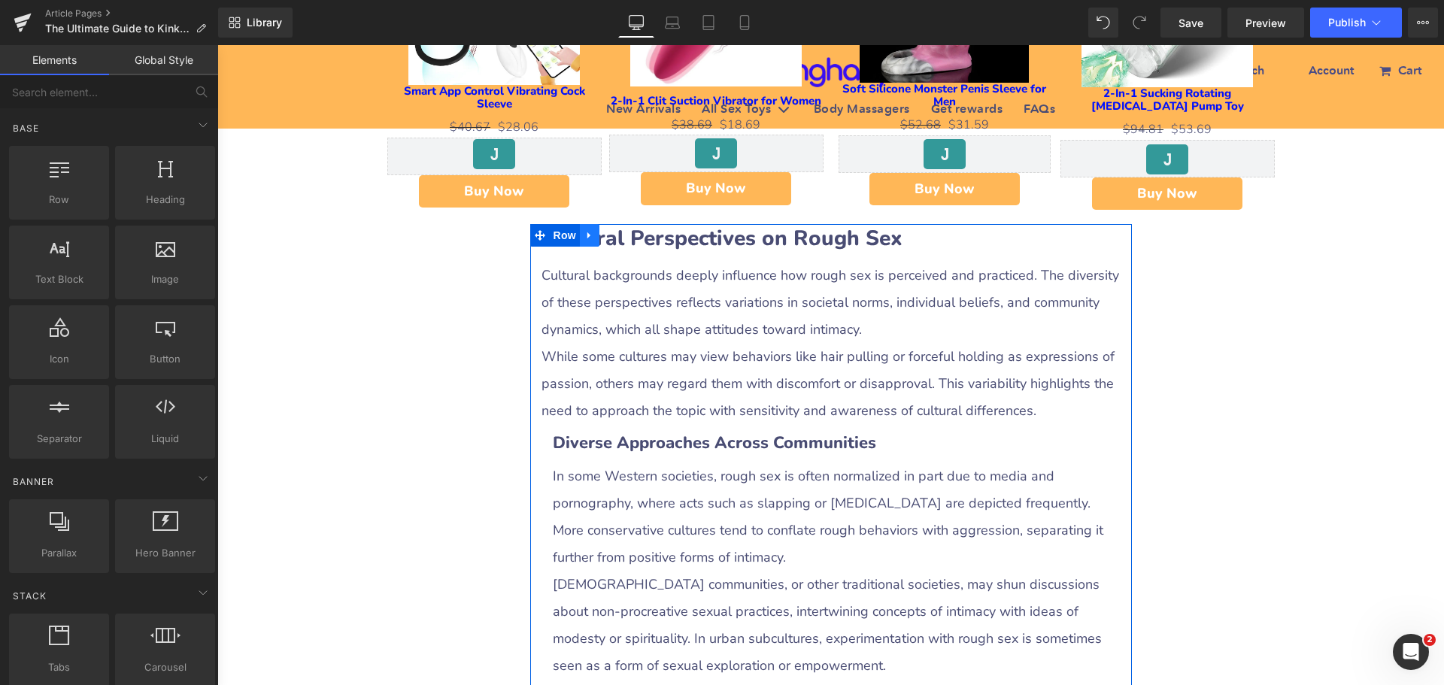
click at [580, 243] on link at bounding box center [590, 235] width 20 height 23
click at [624, 241] on icon at bounding box center [629, 235] width 11 height 11
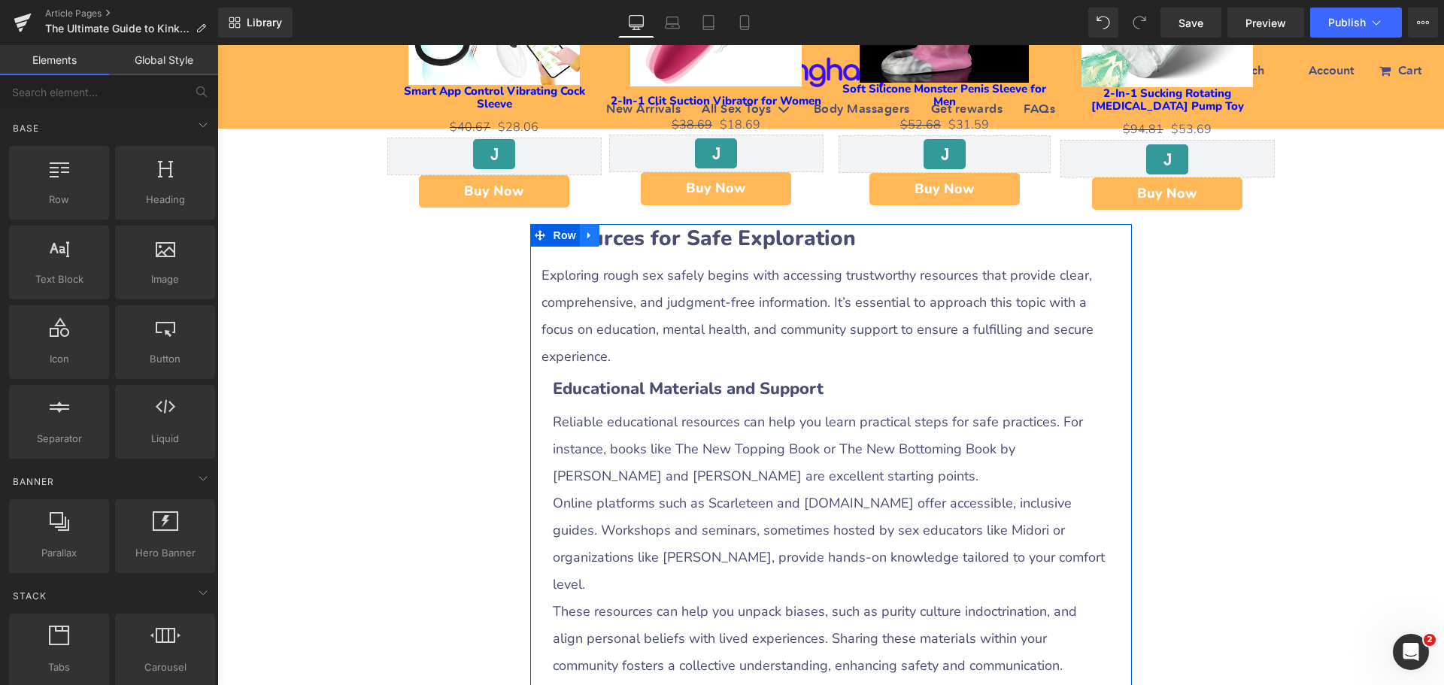
click at [580, 243] on link at bounding box center [590, 235] width 20 height 23
click at [624, 238] on icon at bounding box center [629, 235] width 11 height 11
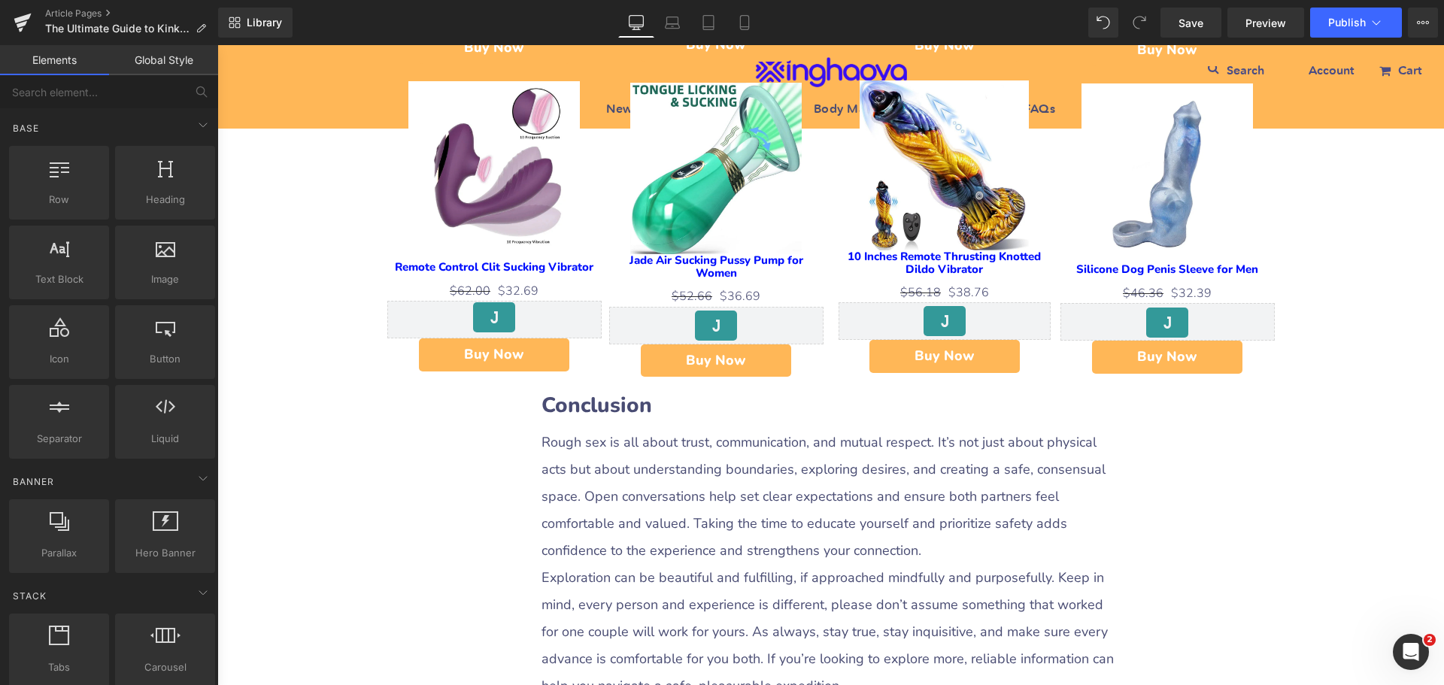
scroll to position [2031, 0]
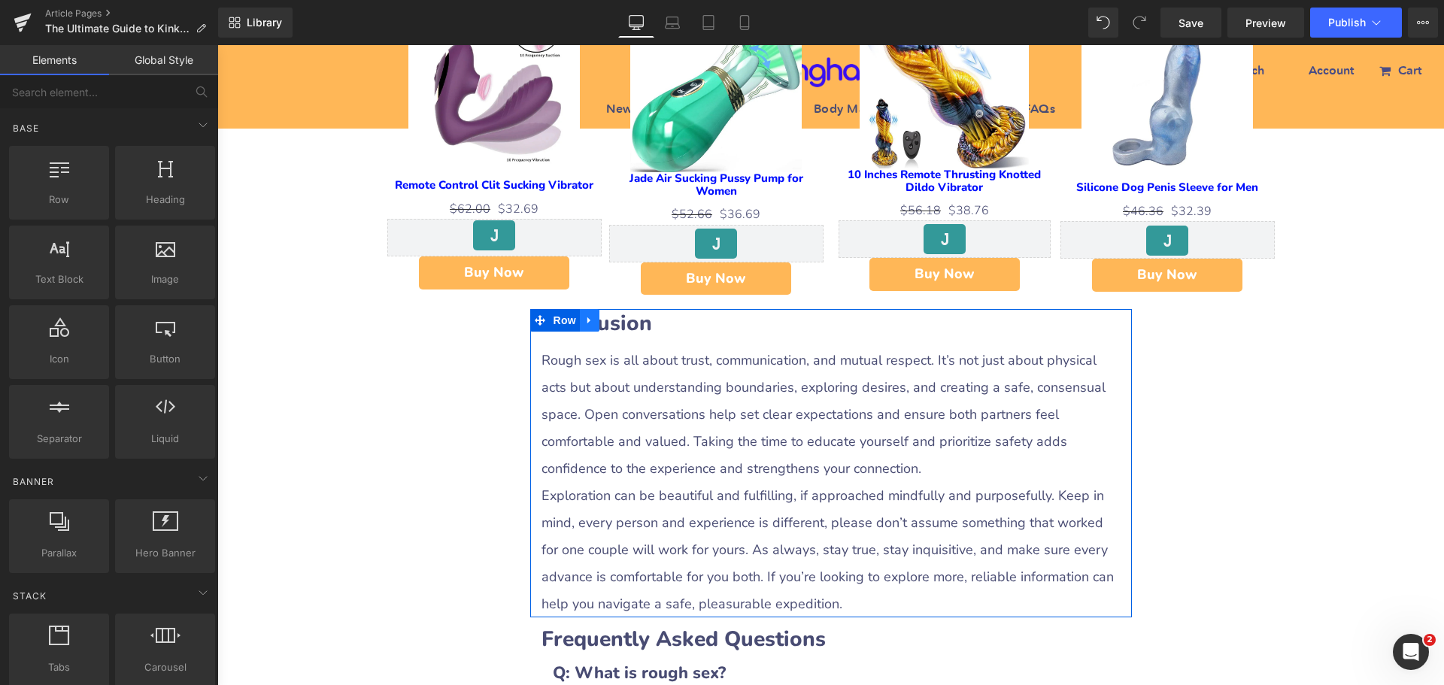
click at [590, 323] on link at bounding box center [590, 320] width 20 height 23
click at [624, 321] on icon at bounding box center [629, 320] width 11 height 11
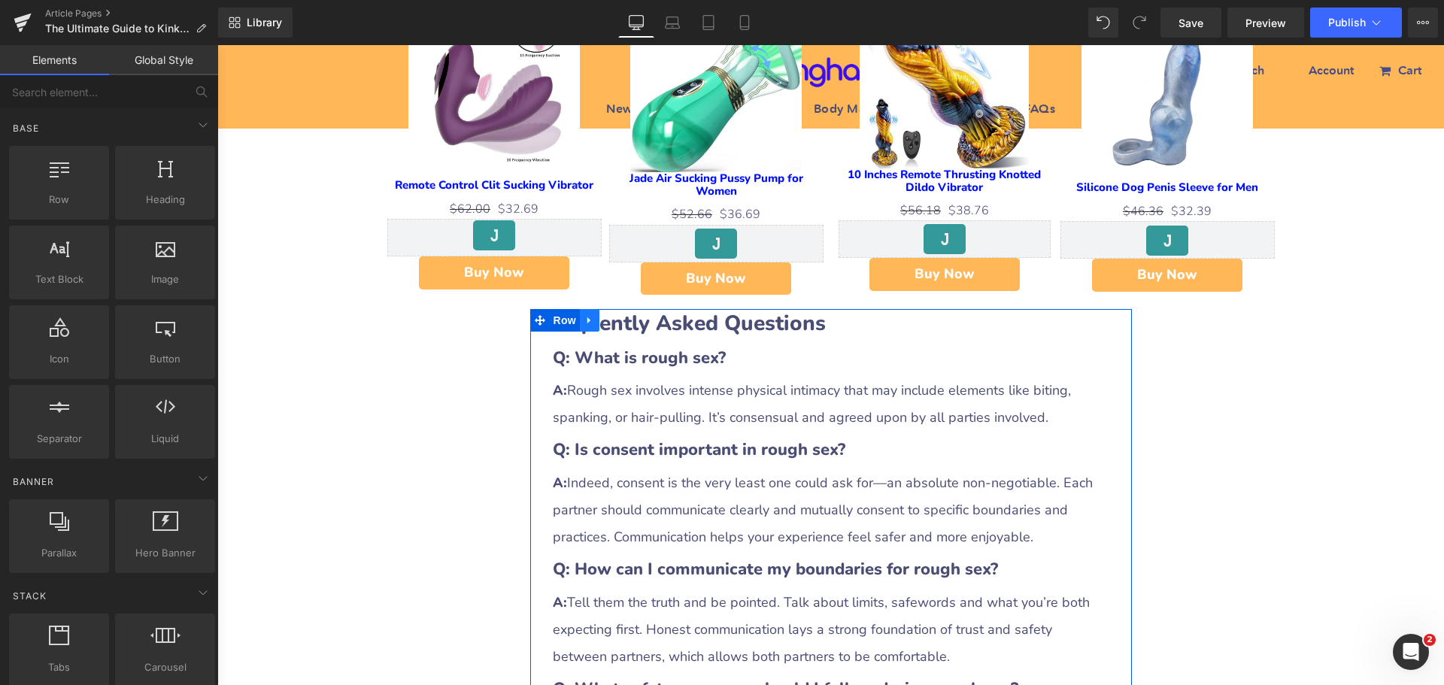
click at [585, 322] on icon at bounding box center [589, 320] width 11 height 11
click at [624, 323] on icon at bounding box center [629, 320] width 11 height 11
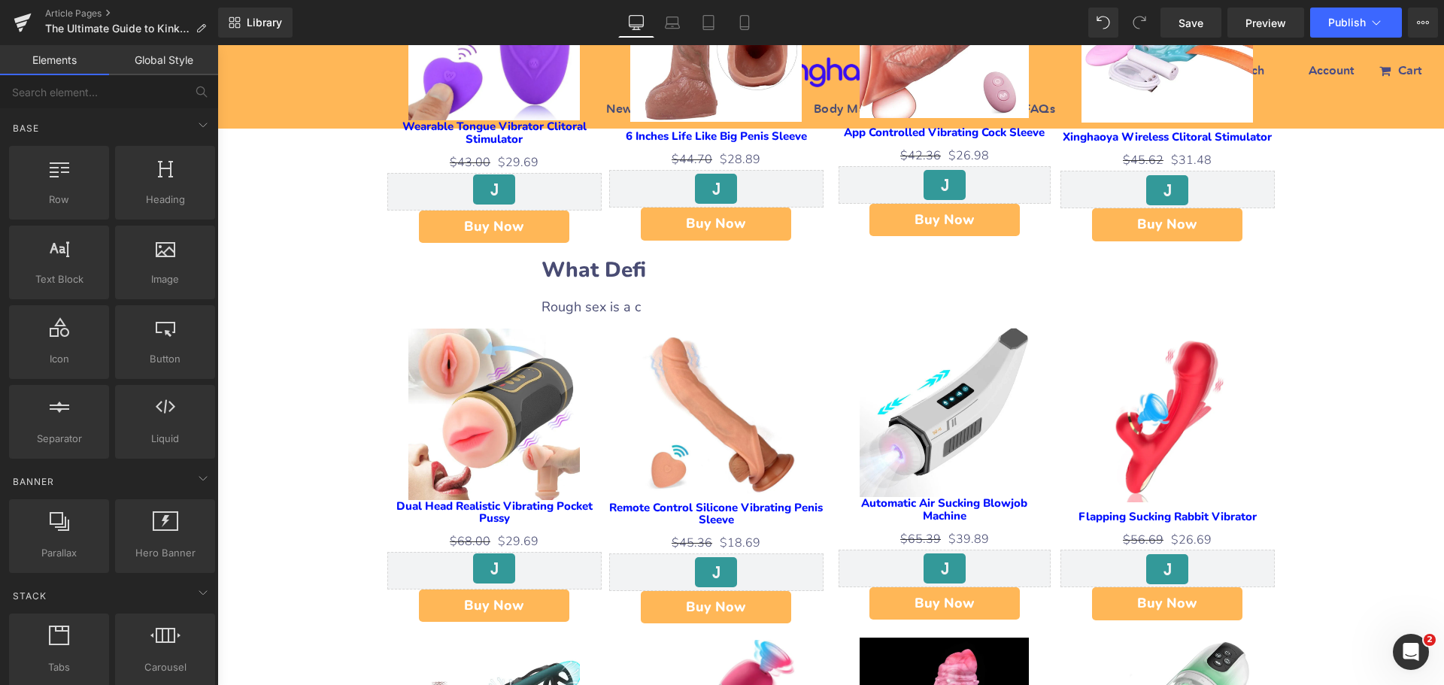
scroll to position [1053, 0]
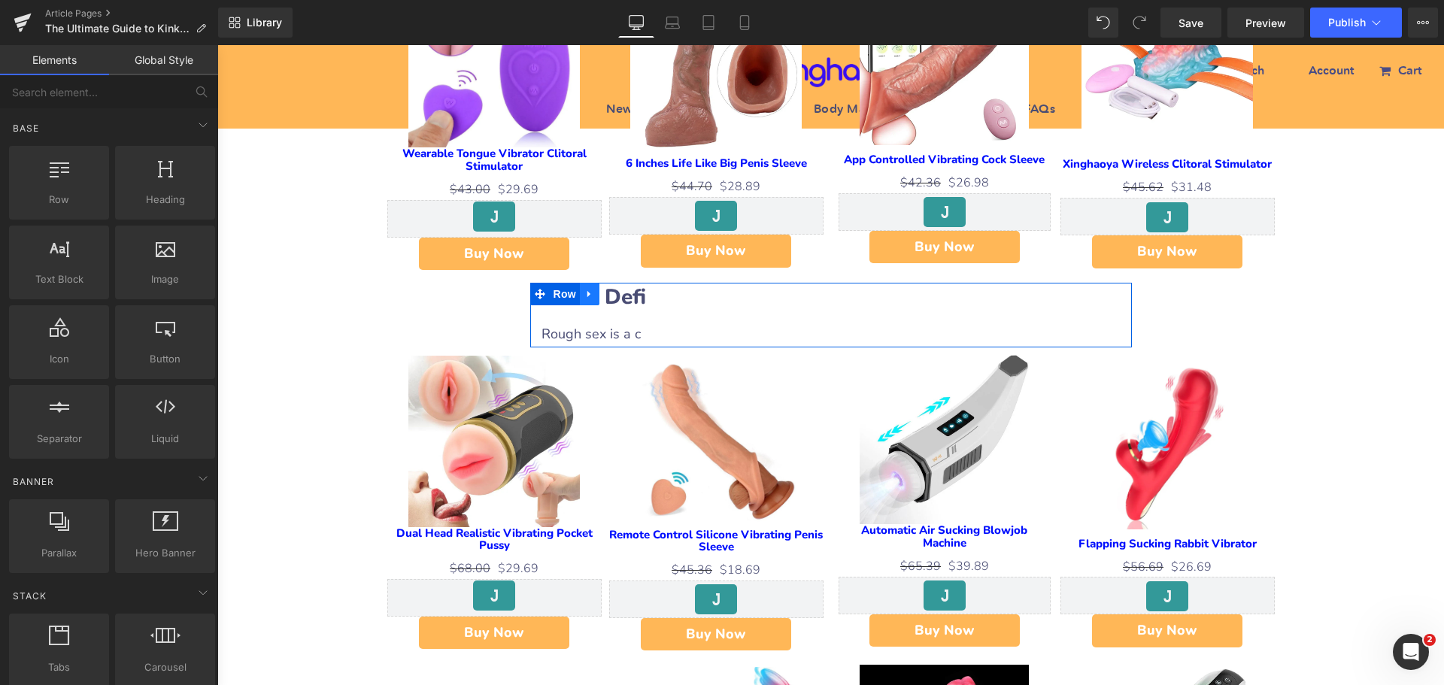
click at [585, 299] on icon at bounding box center [589, 294] width 11 height 11
click at [604, 298] on icon at bounding box center [609, 294] width 11 height 11
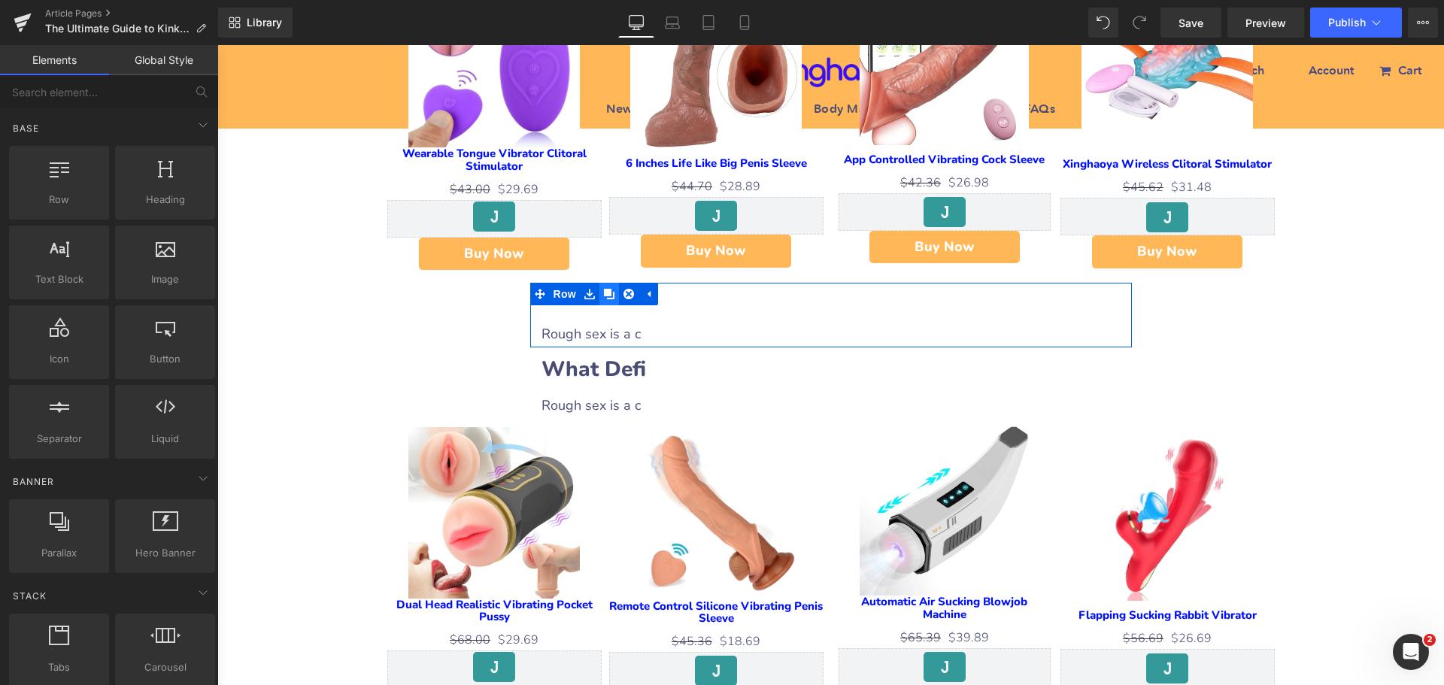
click at [604, 298] on icon at bounding box center [609, 294] width 11 height 11
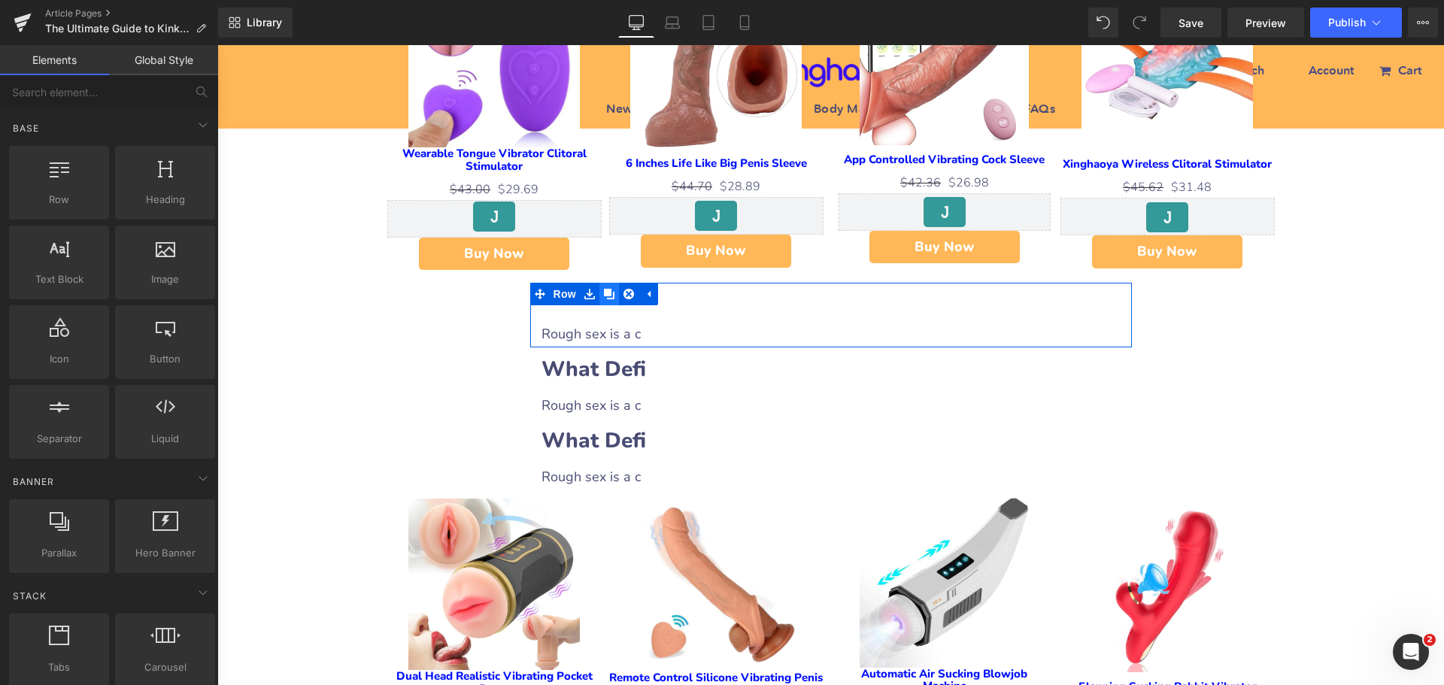
click at [604, 298] on icon at bounding box center [609, 294] width 11 height 11
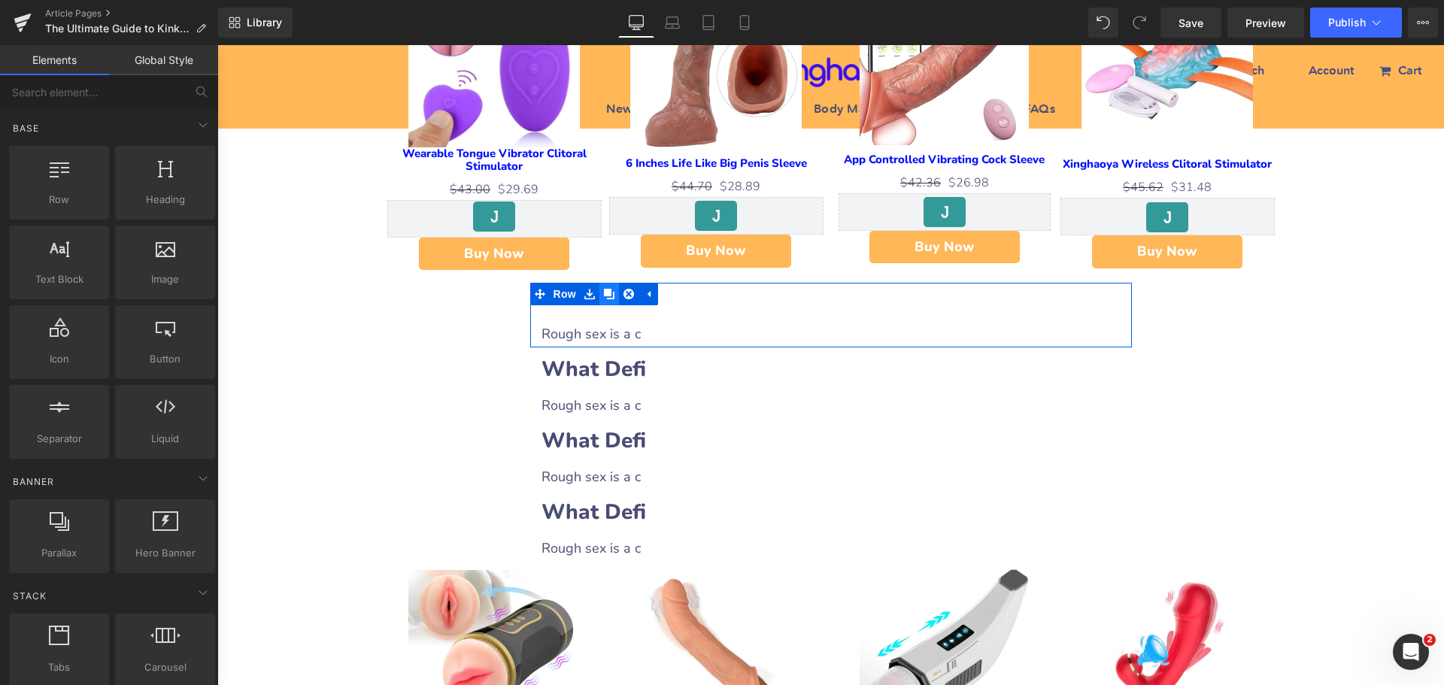
click at [604, 298] on icon at bounding box center [609, 294] width 11 height 11
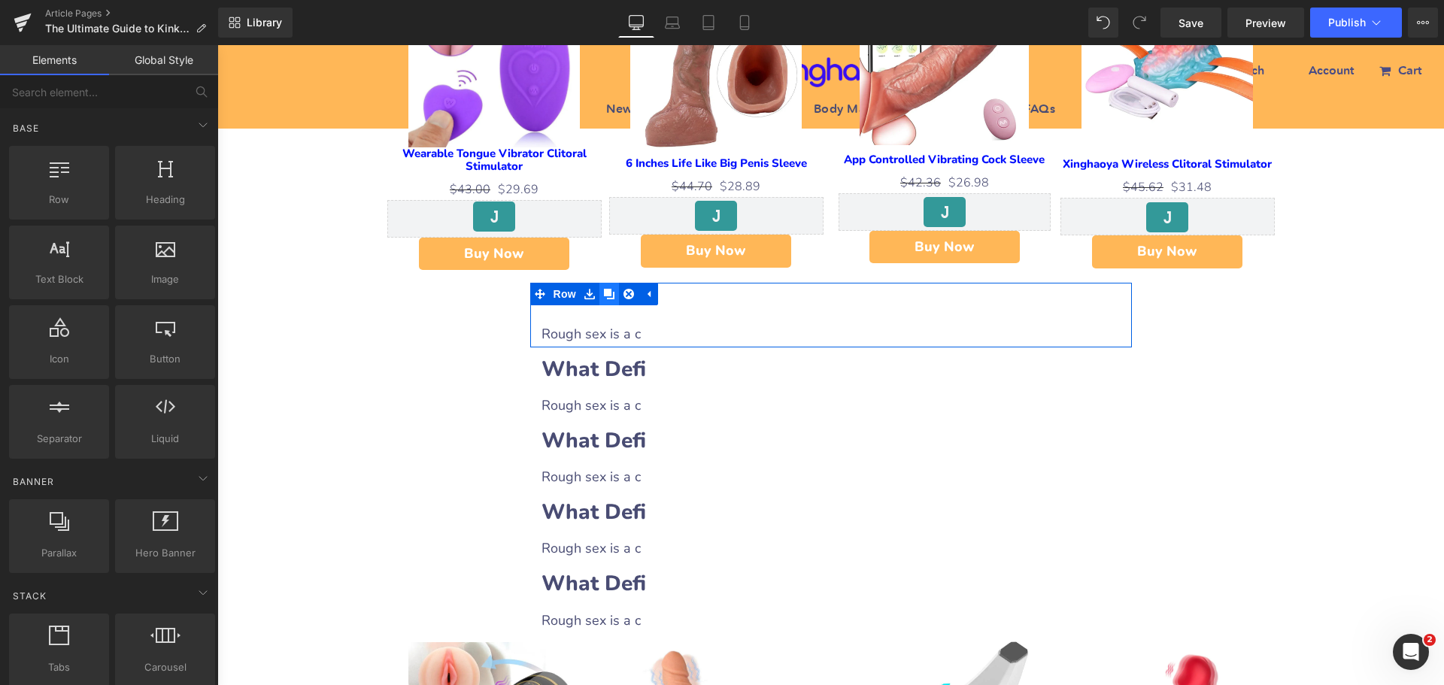
click at [604, 298] on icon at bounding box center [609, 294] width 11 height 11
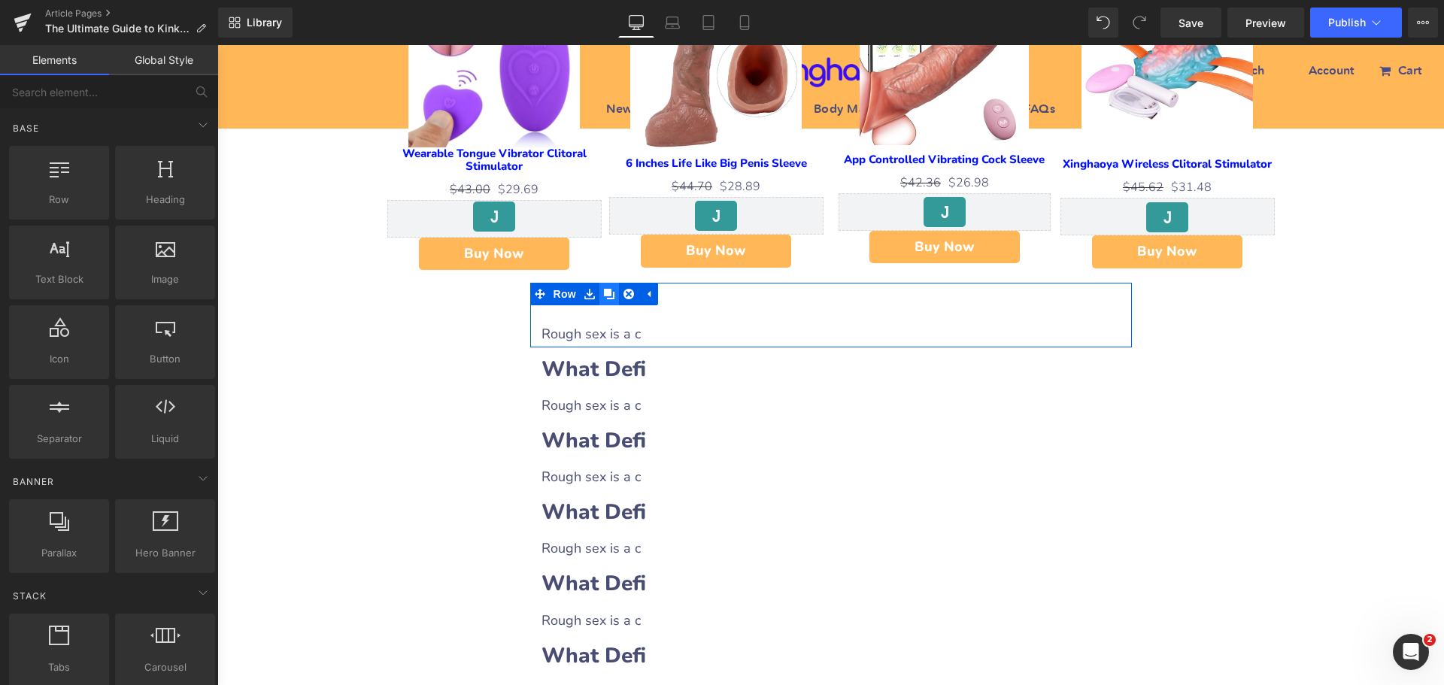
click at [604, 298] on icon at bounding box center [609, 294] width 11 height 11
click at [672, 302] on h2 "What Defi" at bounding box center [831, 297] width 579 height 29
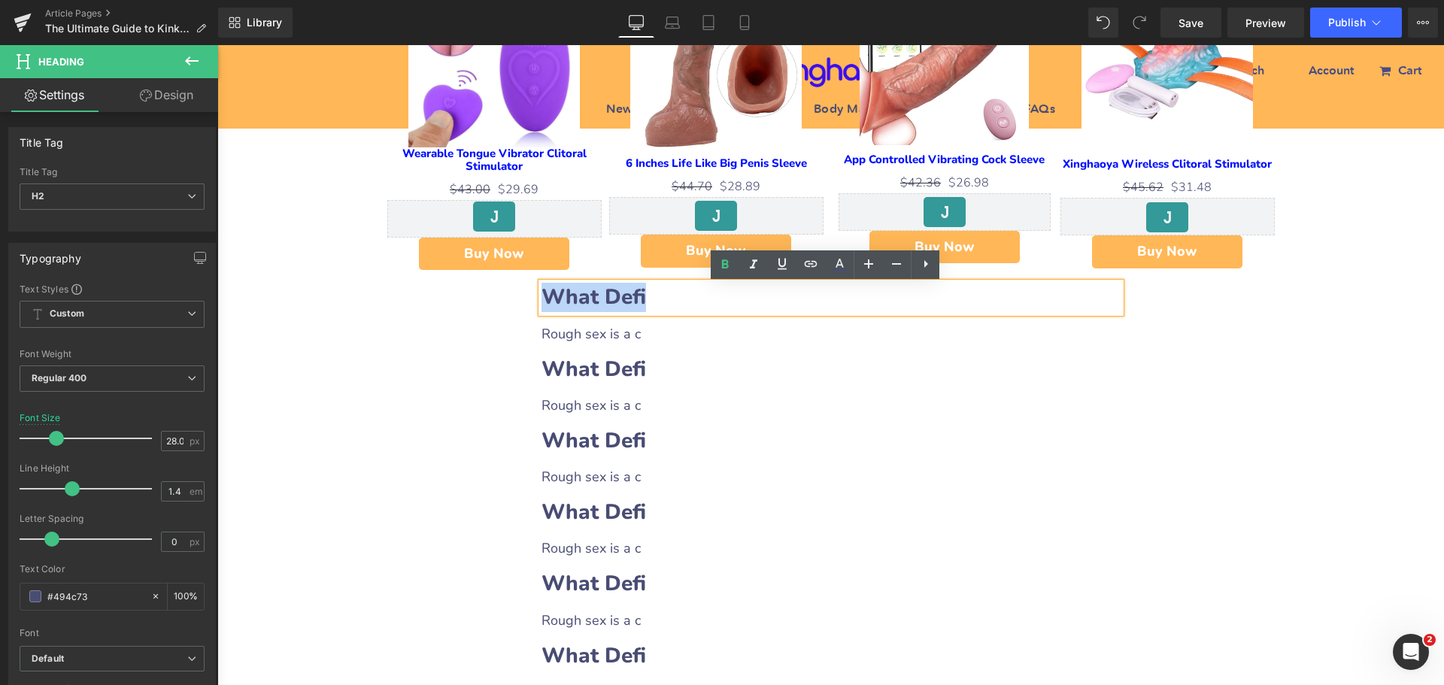
drag, startPoint x: 541, startPoint y: 299, endPoint x: 646, endPoint y: 296, distance: 105.4
click at [646, 296] on h2 "What Defi" at bounding box center [831, 297] width 579 height 29
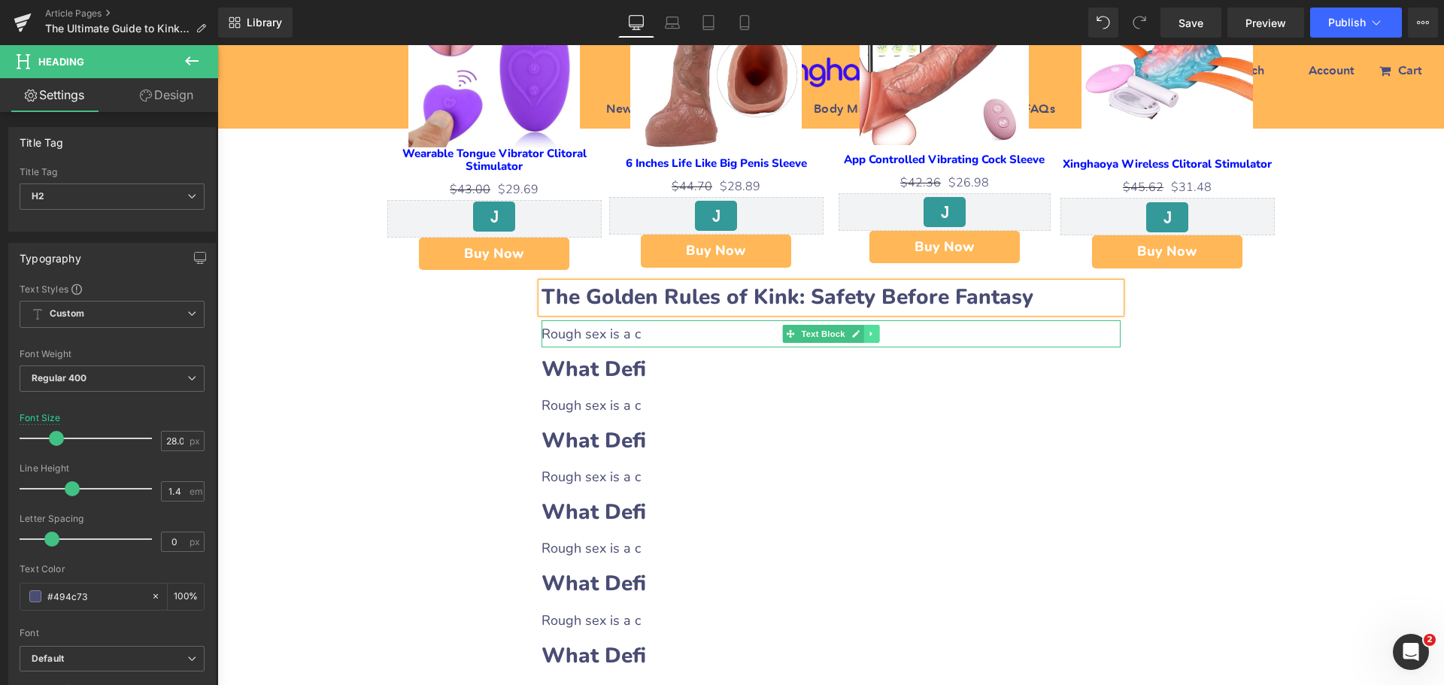
click at [867, 337] on icon at bounding box center [871, 333] width 8 height 9
click at [863, 337] on link at bounding box center [864, 334] width 16 height 18
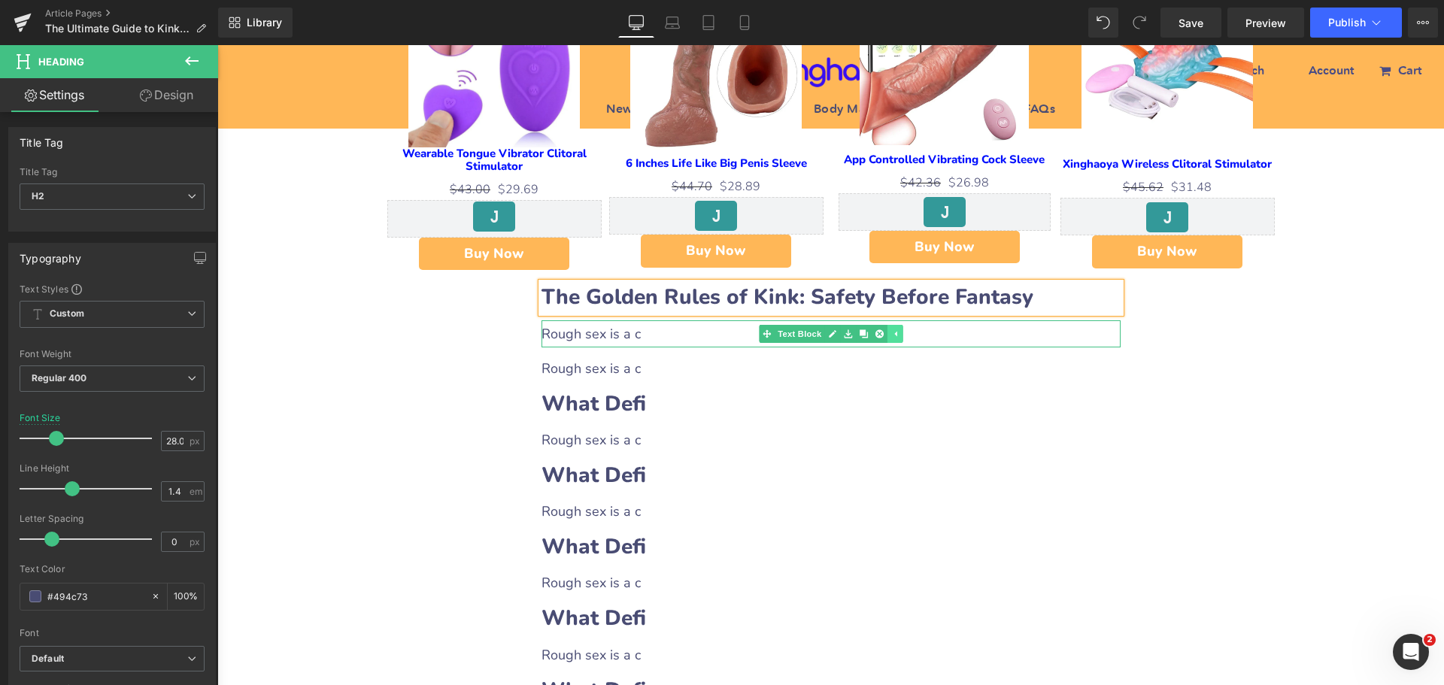
click at [863, 337] on link at bounding box center [864, 334] width 16 height 18
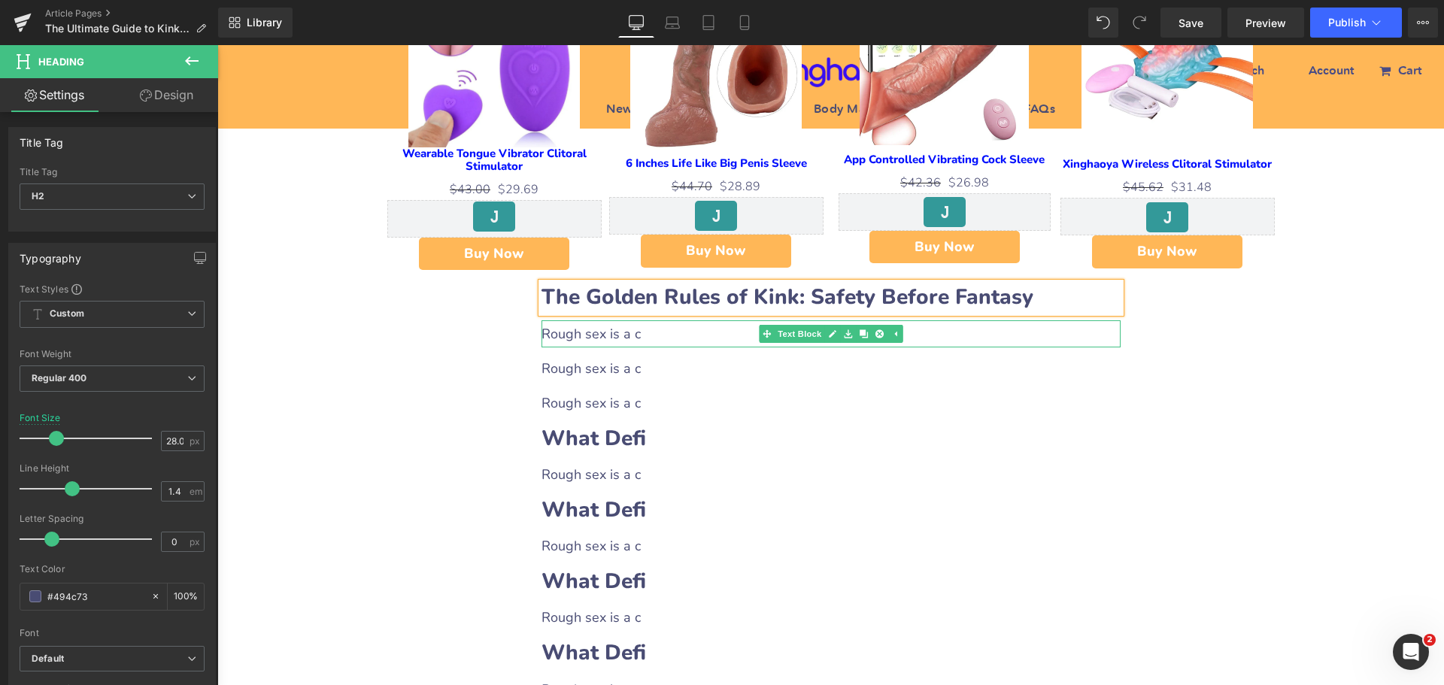
click at [608, 339] on span "Rough sex is a c" at bounding box center [591, 334] width 99 height 18
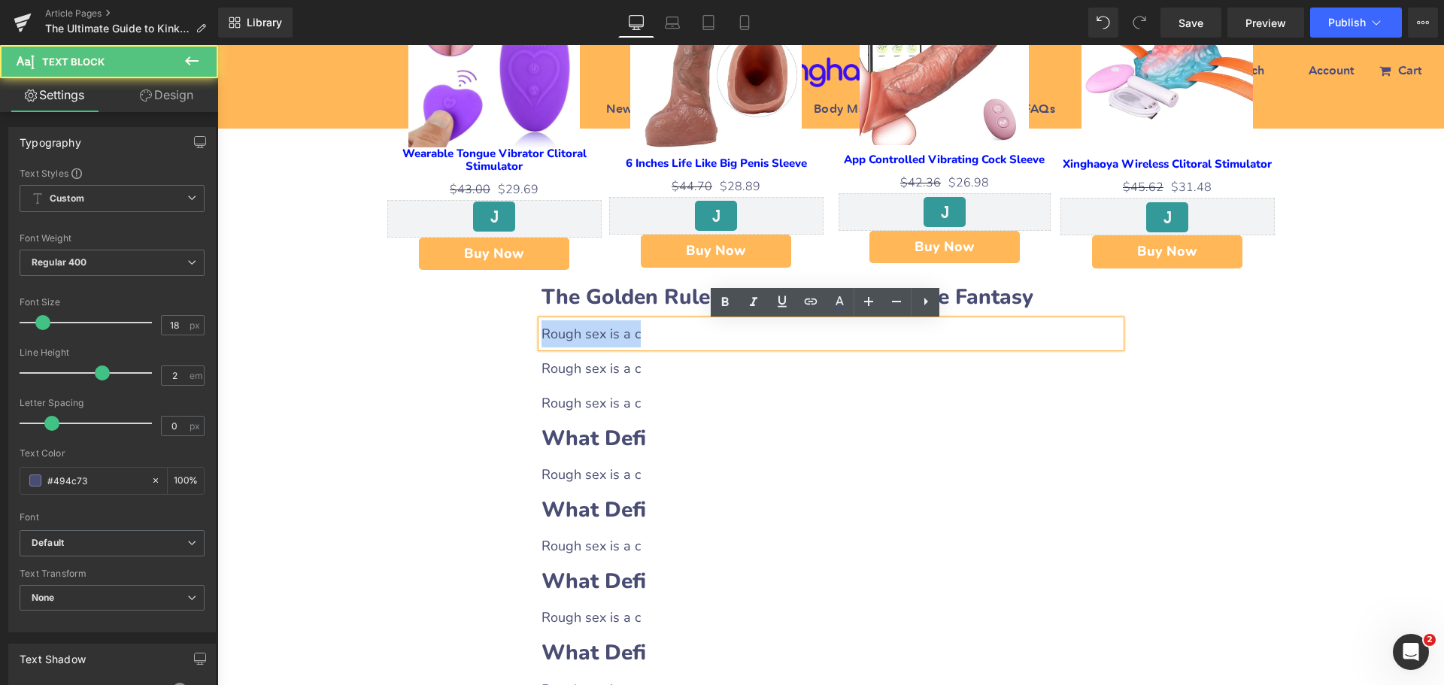
drag, startPoint x: 537, startPoint y: 333, endPoint x: 654, endPoint y: 334, distance: 117.3
click at [654, 334] on p "Rough sex is a c" at bounding box center [831, 333] width 579 height 27
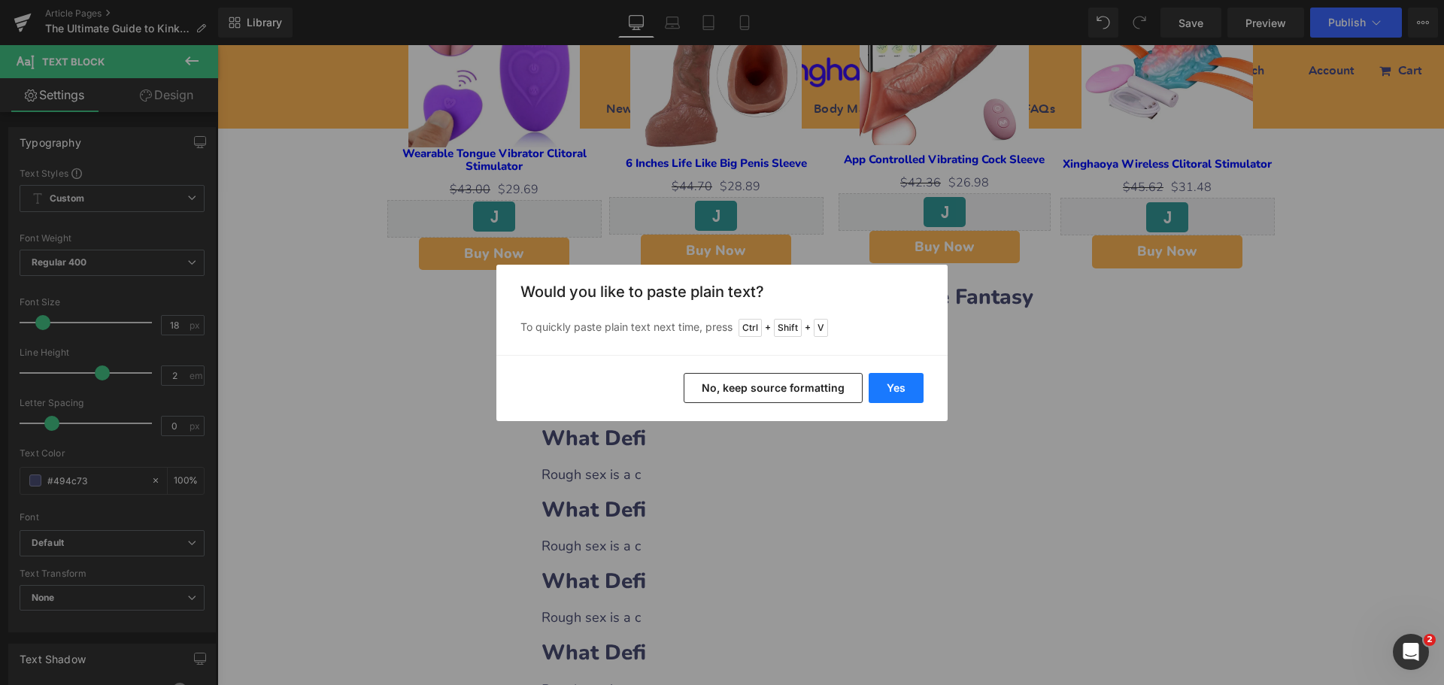
click at [881, 382] on button "Yes" at bounding box center [896, 388] width 55 height 30
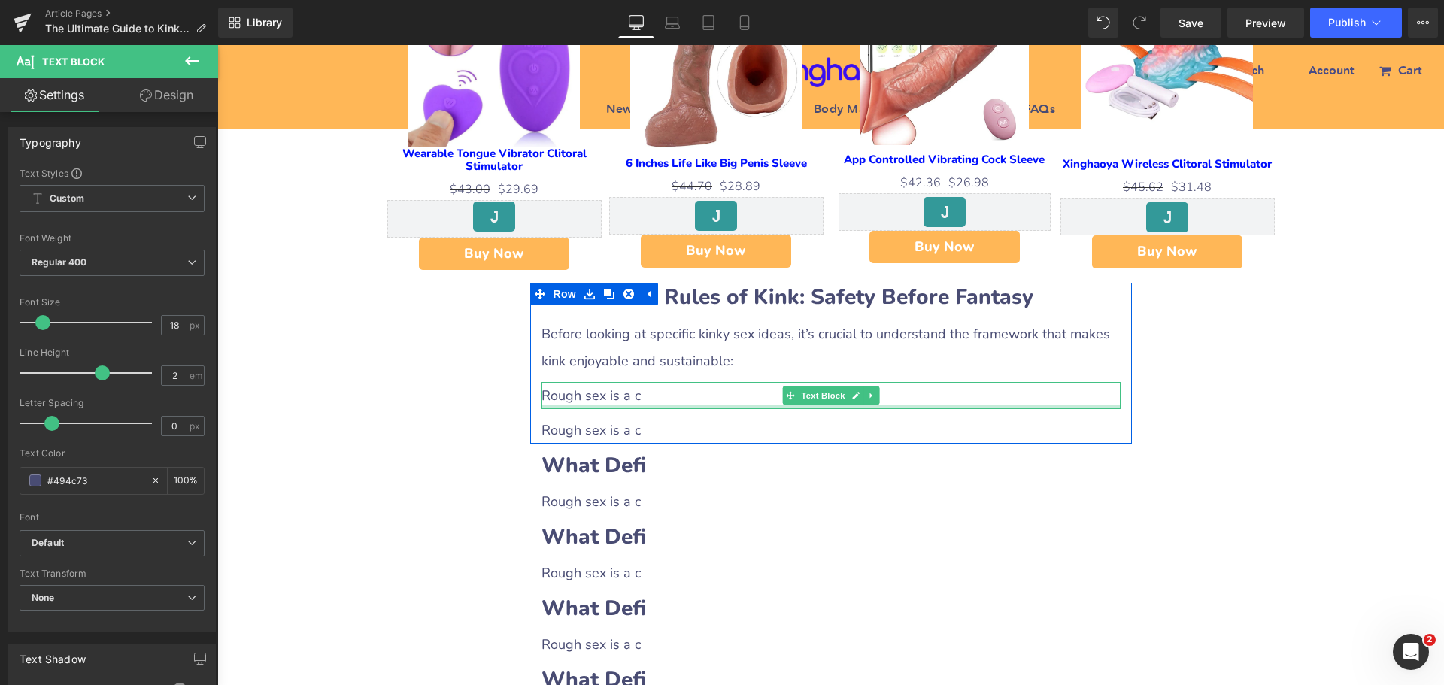
click at [630, 407] on div at bounding box center [831, 407] width 579 height 4
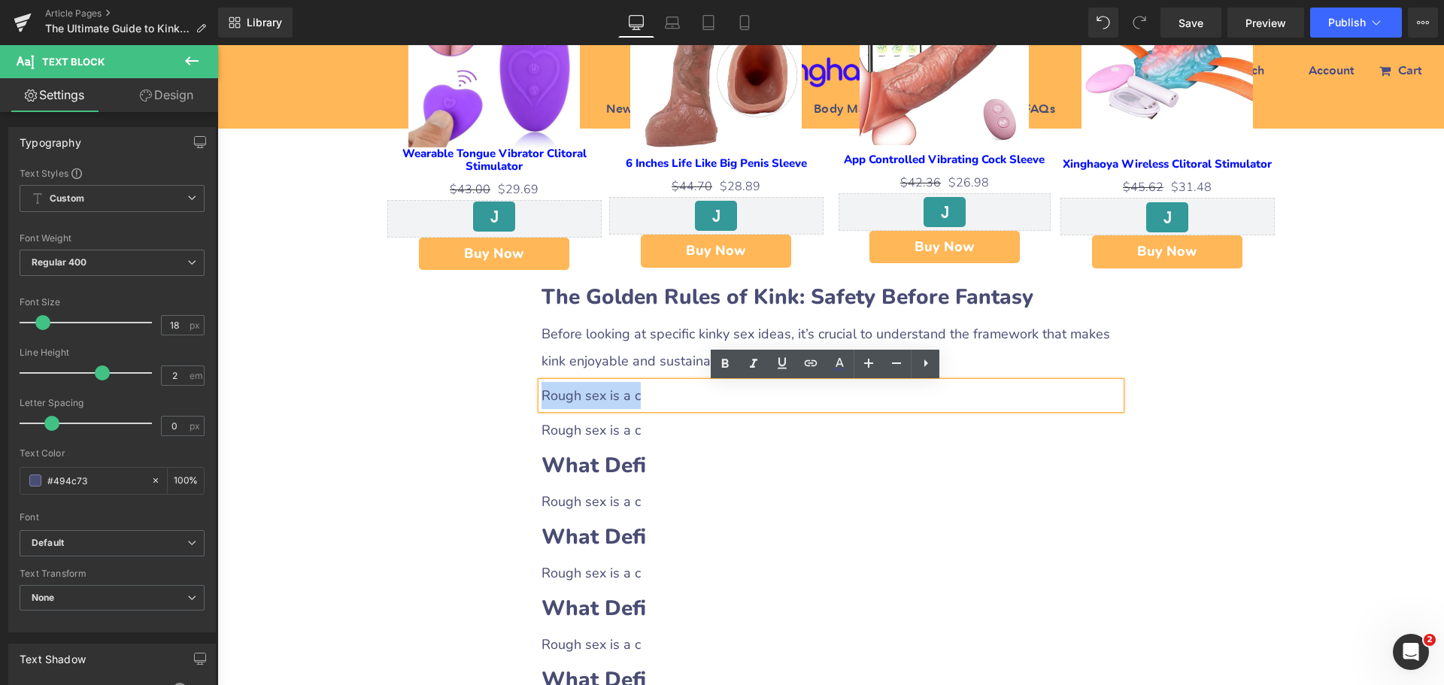
drag, startPoint x: 537, startPoint y: 396, endPoint x: 651, endPoint y: 397, distance: 113.6
click at [651, 397] on p "Rough sex is a c" at bounding box center [831, 395] width 579 height 27
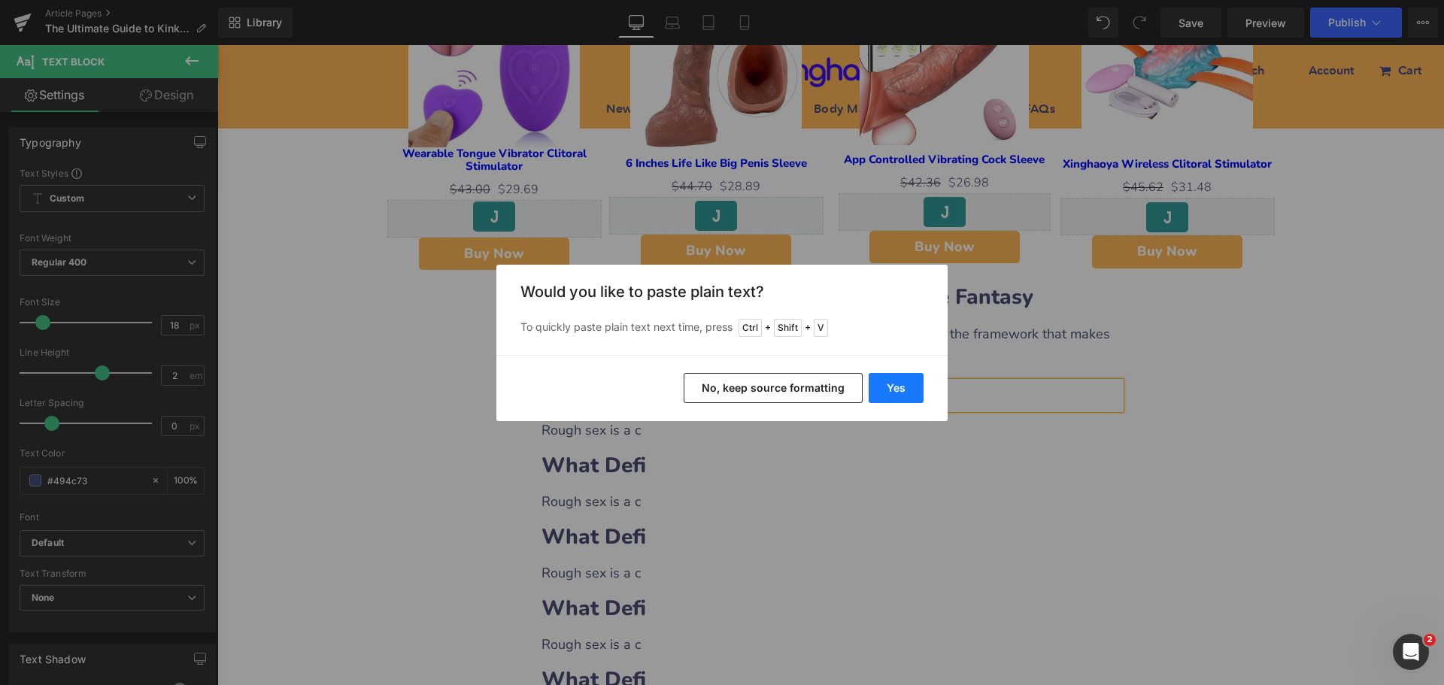
click at [885, 393] on button "Yes" at bounding box center [896, 388] width 55 height 30
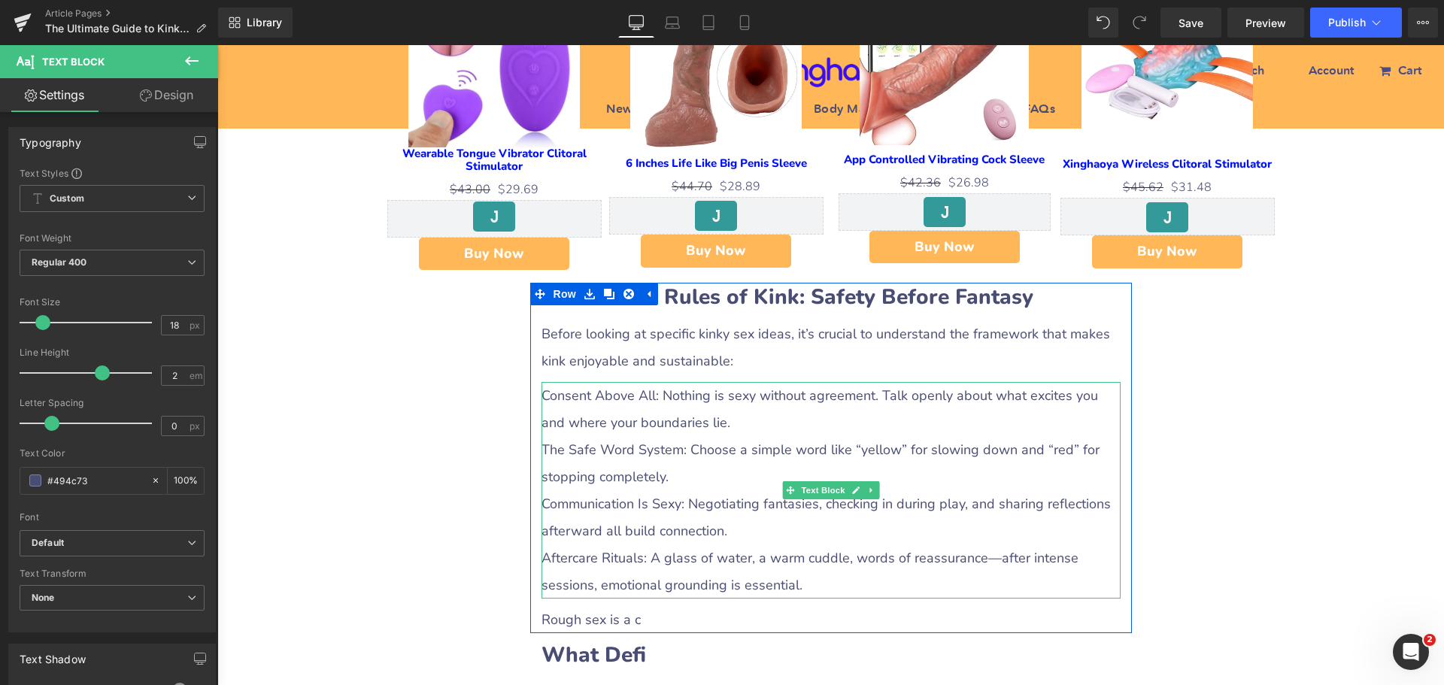
click at [592, 477] on p "The Safe Word System: Choose a simple word like “yellow” for slowing down and “…" at bounding box center [831, 463] width 579 height 54
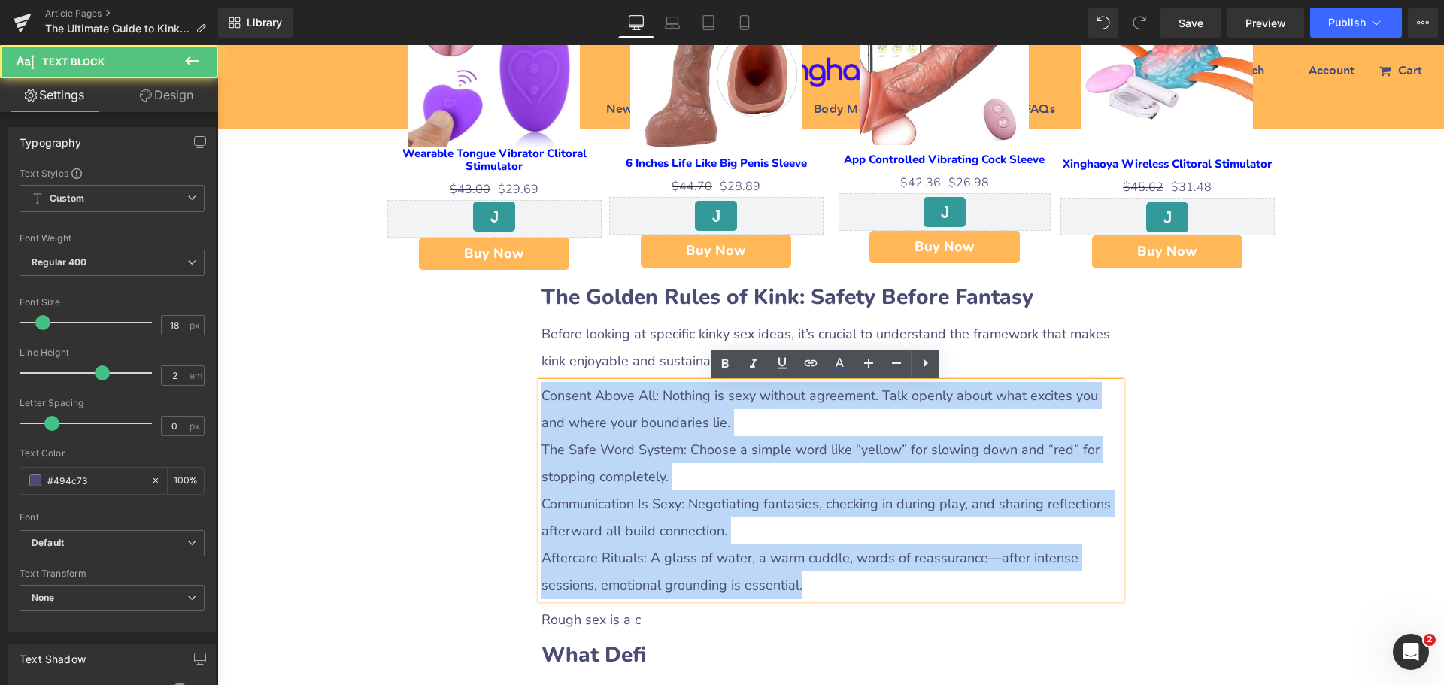
drag, startPoint x: 539, startPoint y: 397, endPoint x: 824, endPoint y: 576, distance: 336.6
click at [824, 576] on div "Consent Above All: Nothing is sexy without agreement. Talk openly about what ex…" at bounding box center [831, 490] width 579 height 217
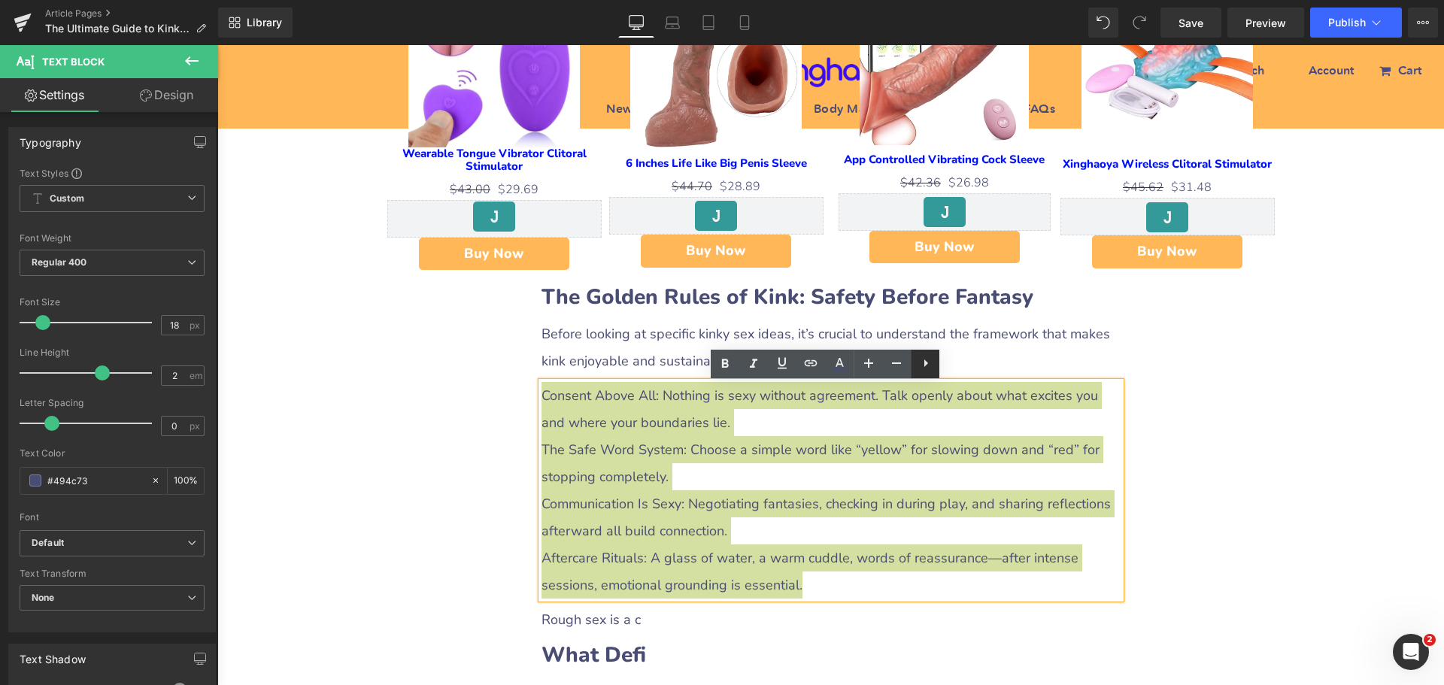
click at [921, 362] on icon at bounding box center [926, 363] width 18 height 18
click at [925, 367] on icon at bounding box center [925, 363] width 3 height 9
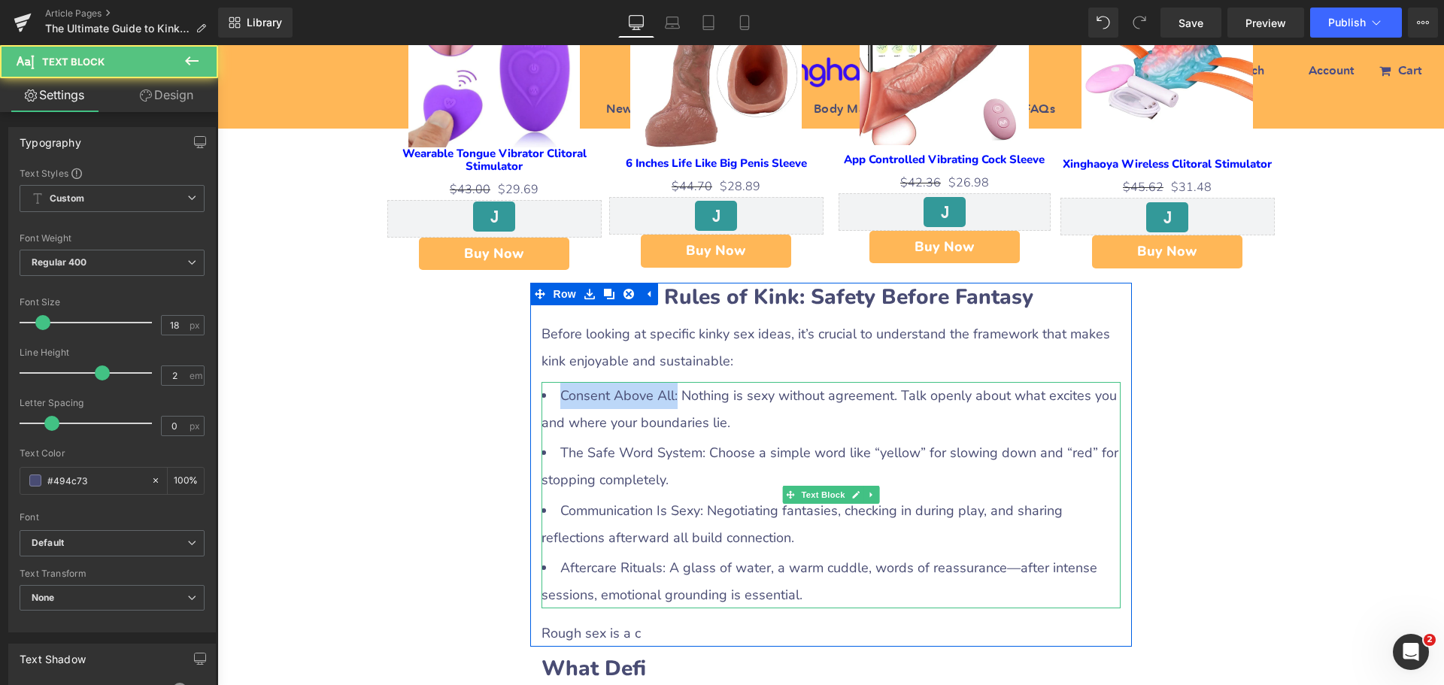
drag, startPoint x: 553, startPoint y: 396, endPoint x: 669, endPoint y: 397, distance: 115.8
click at [669, 397] on li "Consent Above All: Nothing is sexy without agreement. Talk openly about what ex…" at bounding box center [831, 409] width 579 height 54
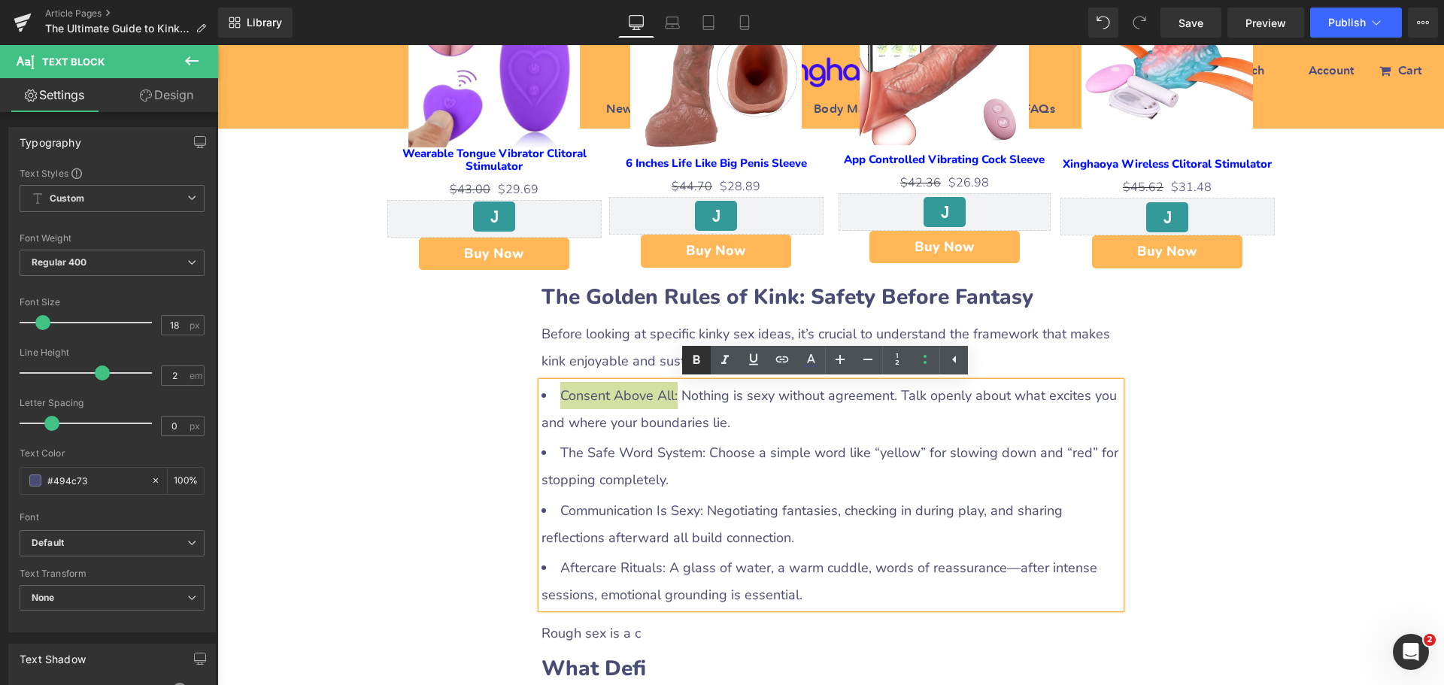
click at [692, 357] on icon at bounding box center [696, 360] width 18 height 18
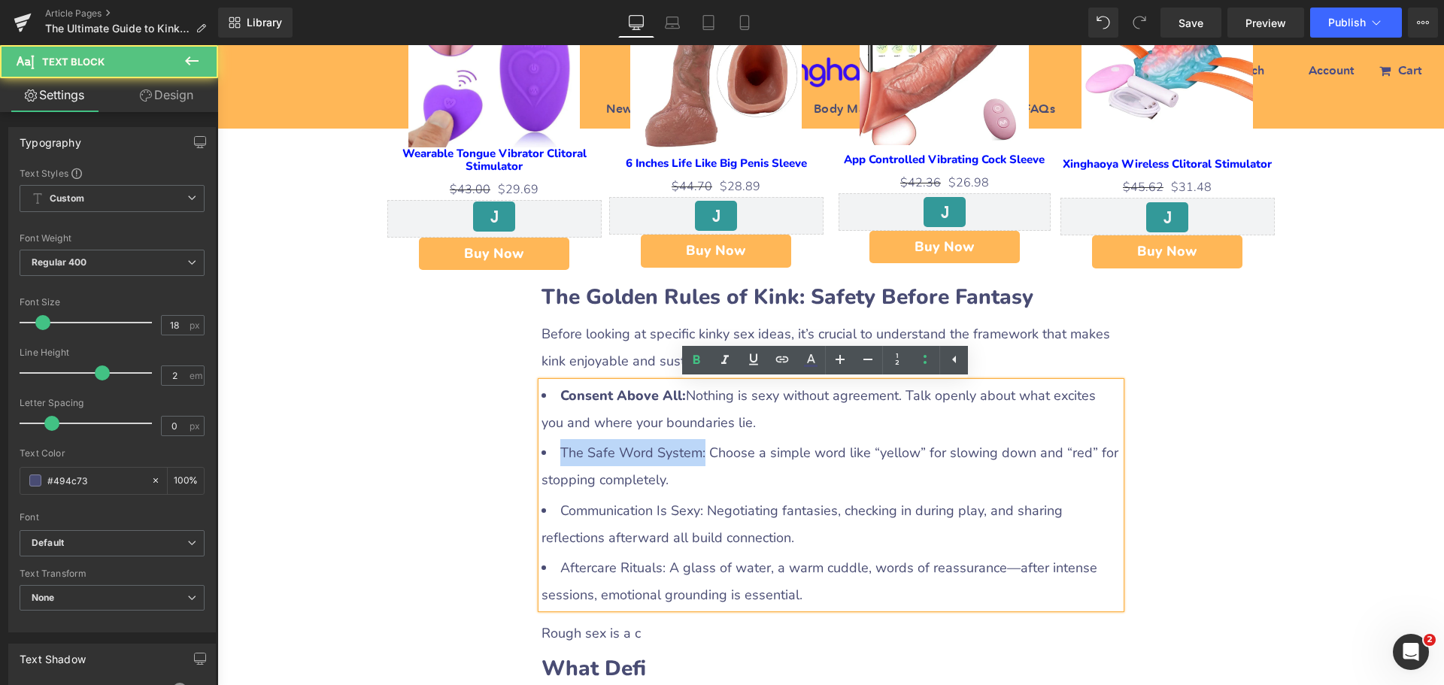
drag, startPoint x: 557, startPoint y: 453, endPoint x: 698, endPoint y: 454, distance: 141.4
click at [698, 454] on li "The Safe Word System: Choose a simple word like “yellow” for slowing down and “…" at bounding box center [831, 466] width 579 height 54
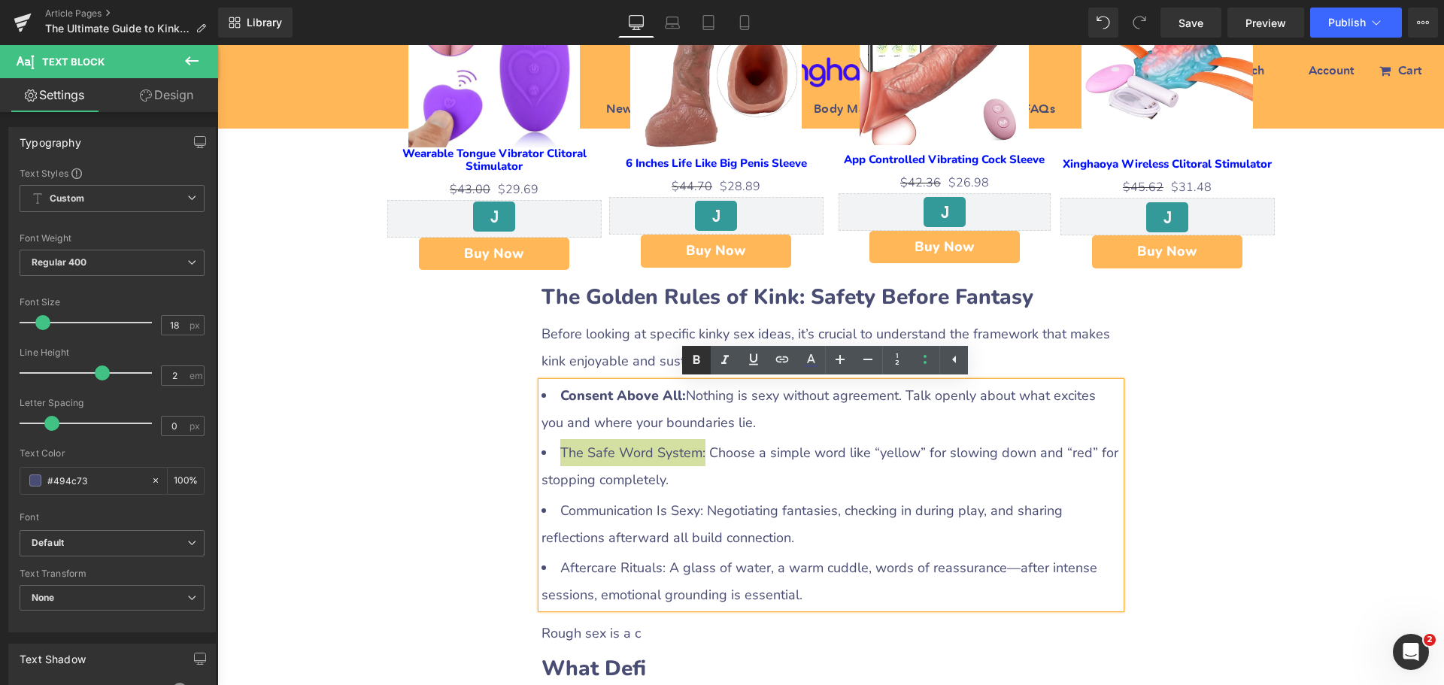
click at [696, 362] on icon at bounding box center [696, 360] width 18 height 18
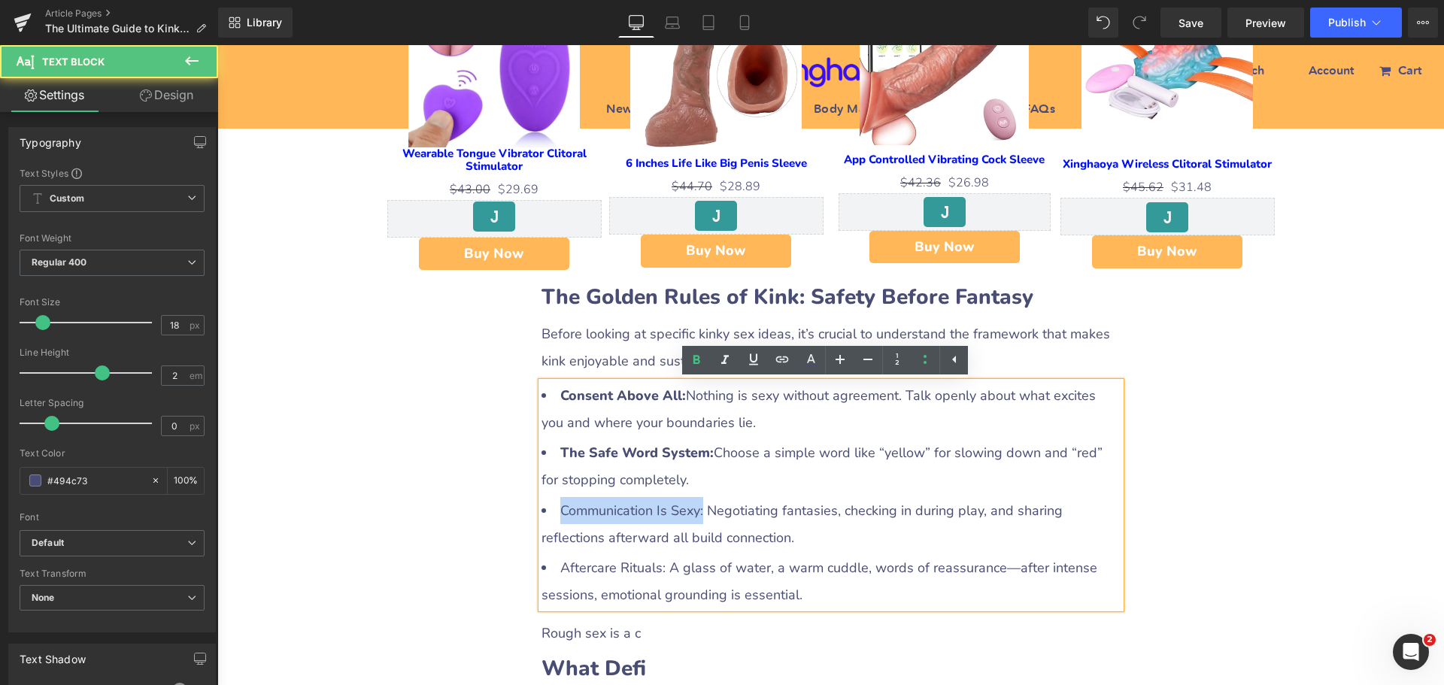
drag, startPoint x: 557, startPoint y: 511, endPoint x: 699, endPoint y: 506, distance: 142.2
click at [699, 506] on li "Communication Is Sexy: Negotiating fantasies, checking in during play, and shar…" at bounding box center [831, 524] width 579 height 54
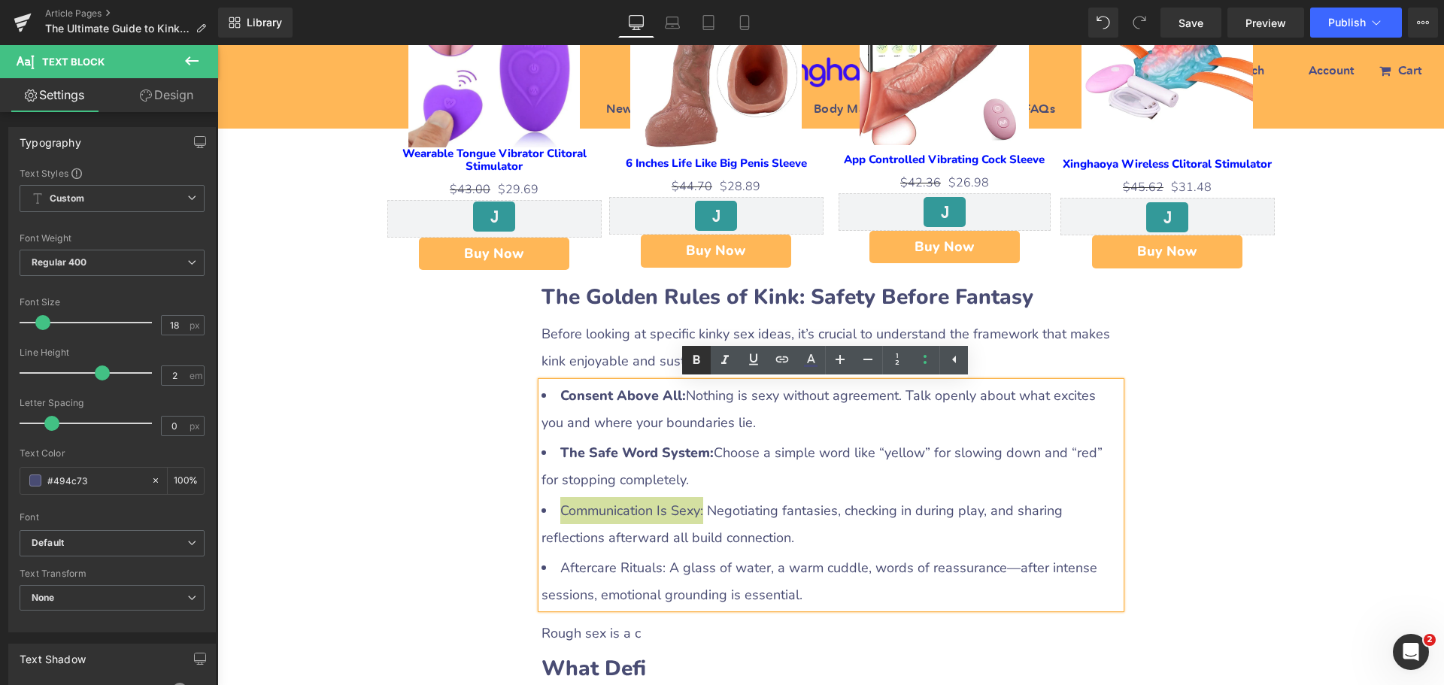
click at [705, 357] on icon at bounding box center [696, 360] width 18 height 18
drag, startPoint x: 551, startPoint y: 568, endPoint x: 656, endPoint y: 569, distance: 104.5
click at [656, 569] on li "Aftercare Rituals: A glass of water, a warm cuddle, words of reassurance—after …" at bounding box center [831, 581] width 579 height 54
click at [697, 364] on icon at bounding box center [696, 360] width 18 height 18
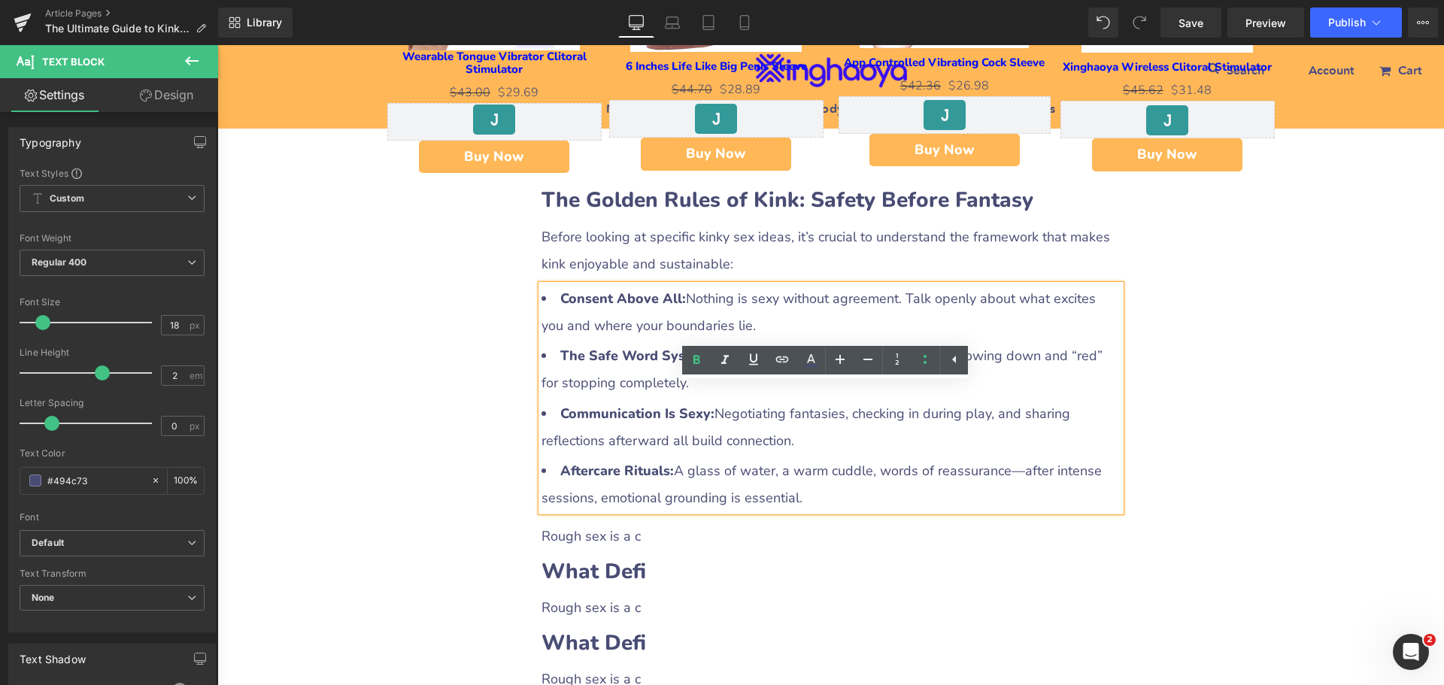
scroll to position [1279, 0]
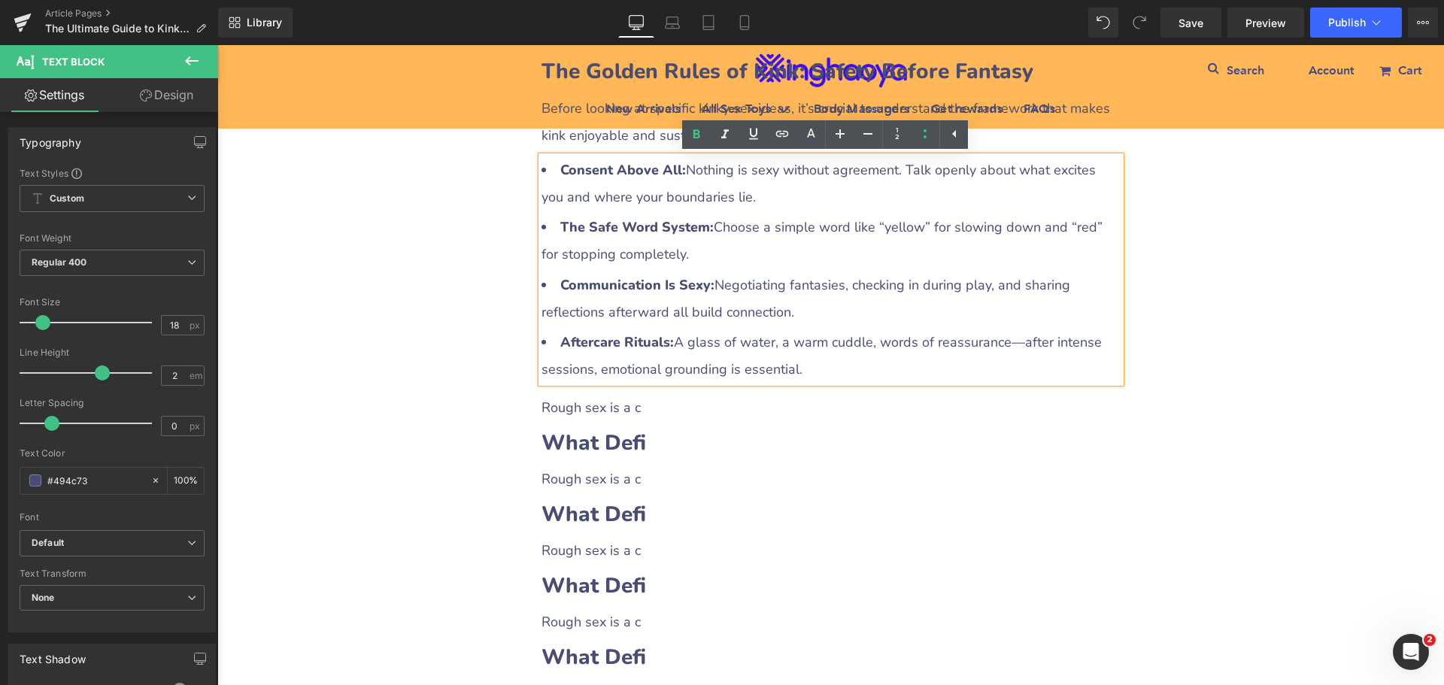
click at [597, 417] on p "Rough sex is a c" at bounding box center [831, 407] width 579 height 27
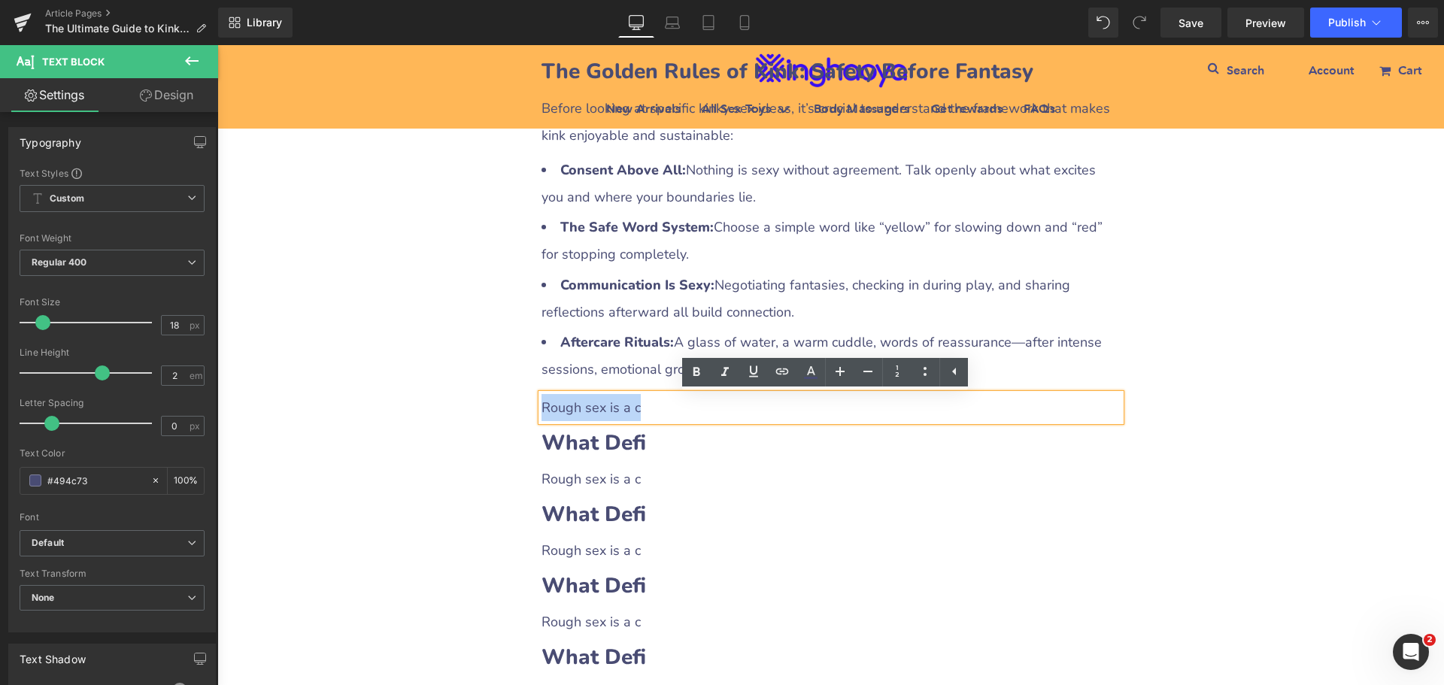
drag, startPoint x: 537, startPoint y: 406, endPoint x: 656, endPoint y: 409, distance: 118.9
click at [656, 409] on p "Rough sex is a c" at bounding box center [831, 407] width 579 height 27
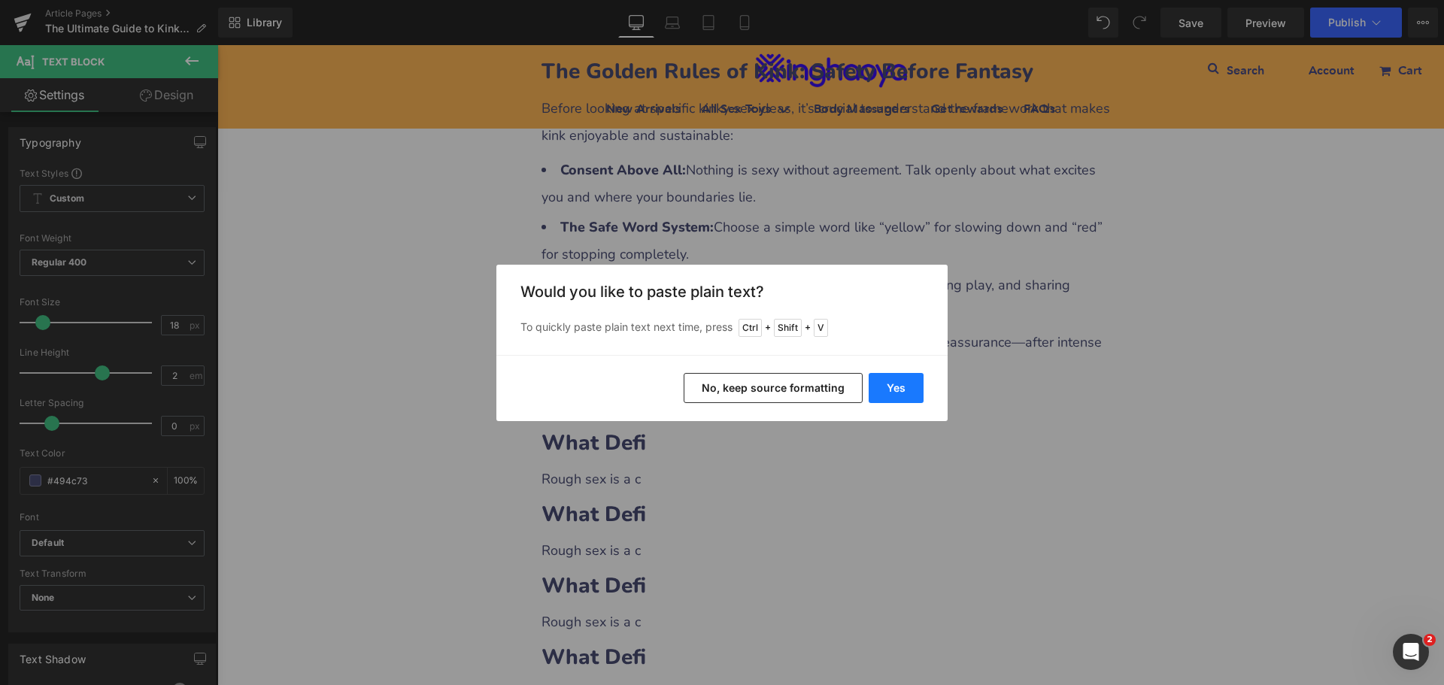
drag, startPoint x: 915, startPoint y: 392, endPoint x: 878, endPoint y: 395, distance: 37.0
click at [915, 392] on button "Yes" at bounding box center [896, 388] width 55 height 30
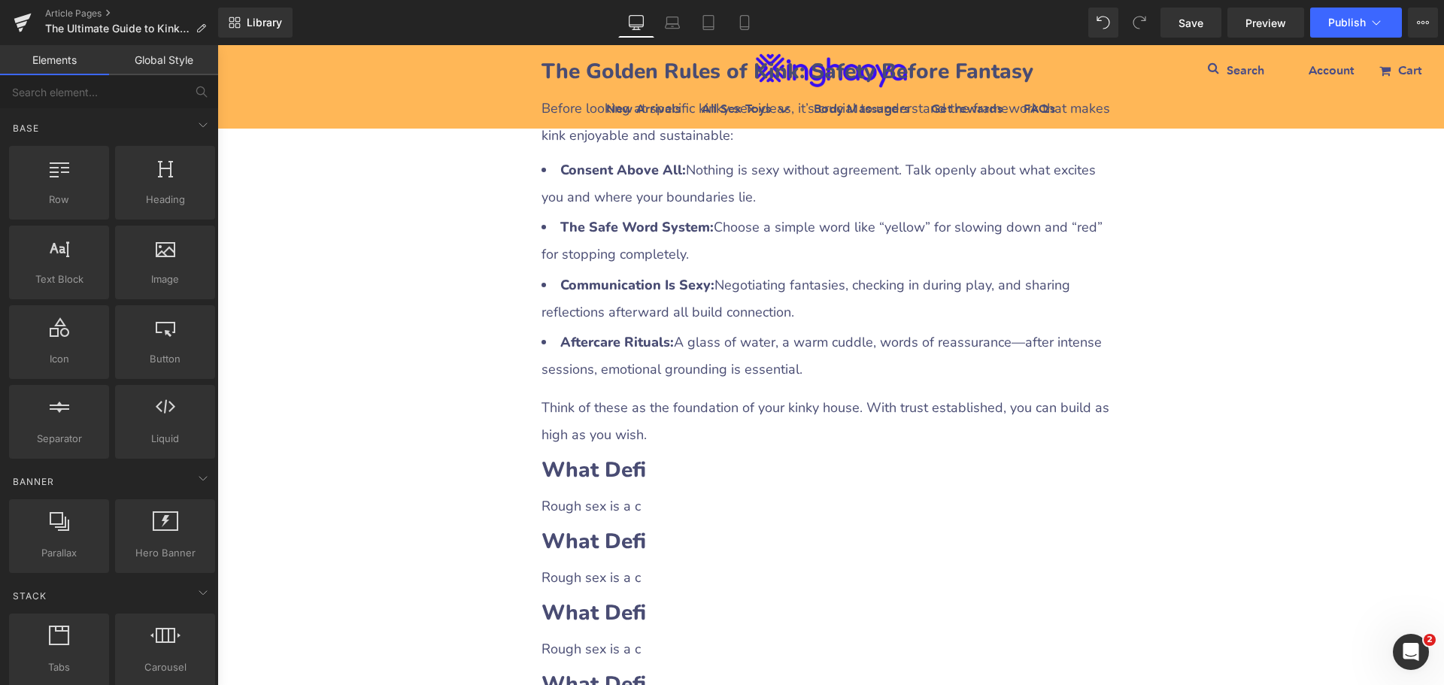
drag, startPoint x: 1182, startPoint y: 23, endPoint x: 617, endPoint y: 632, distance: 830.7
click at [1182, 23] on span "Save" at bounding box center [1191, 23] width 25 height 16
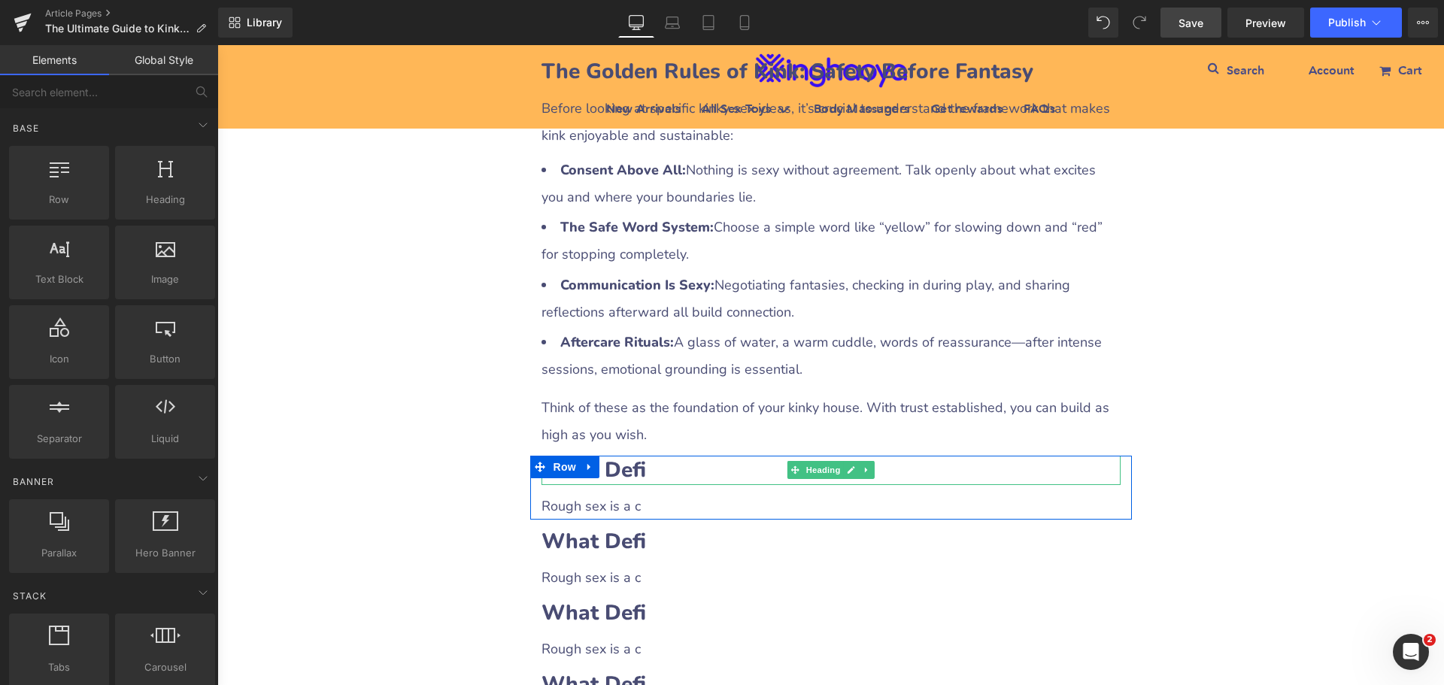
click at [651, 471] on h2 "What Defi" at bounding box center [831, 470] width 579 height 29
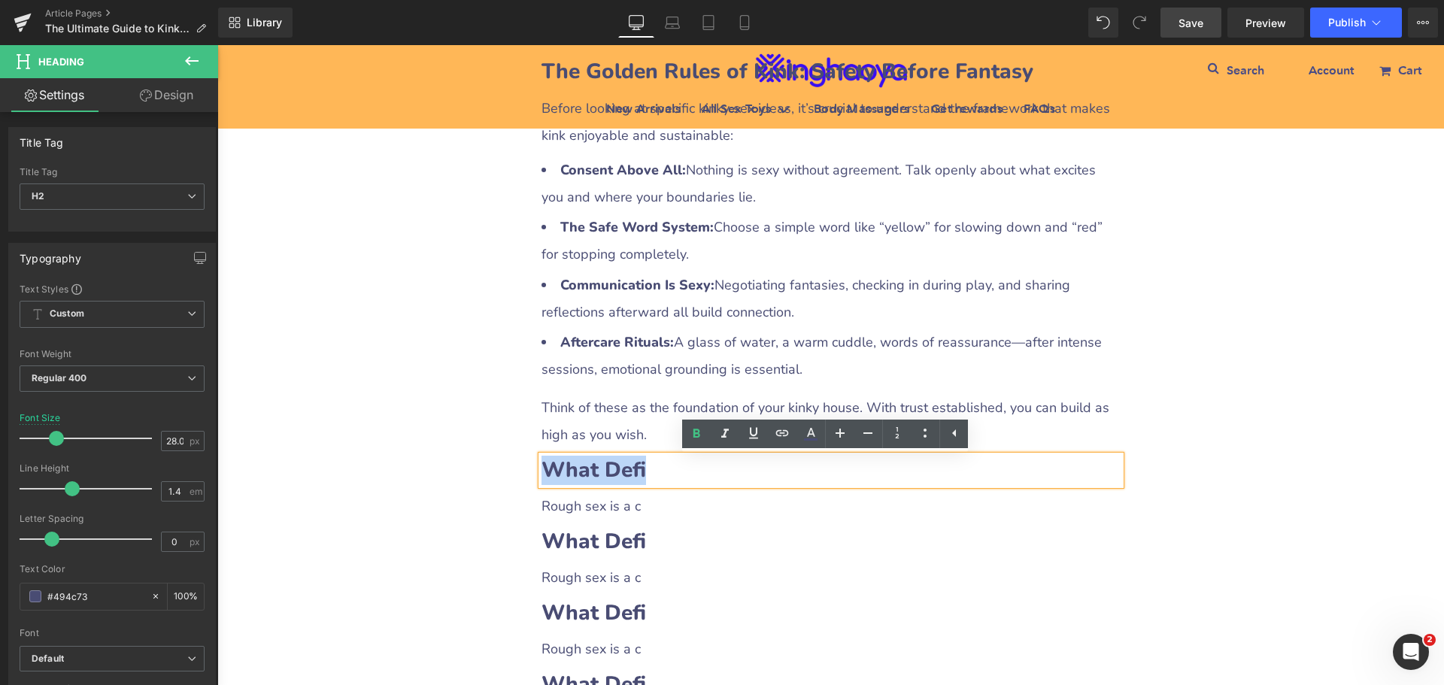
drag, startPoint x: 539, startPoint y: 470, endPoint x: 646, endPoint y: 469, distance: 107.6
click at [646, 469] on h2 "What Defi" at bounding box center [831, 470] width 579 height 29
paste div
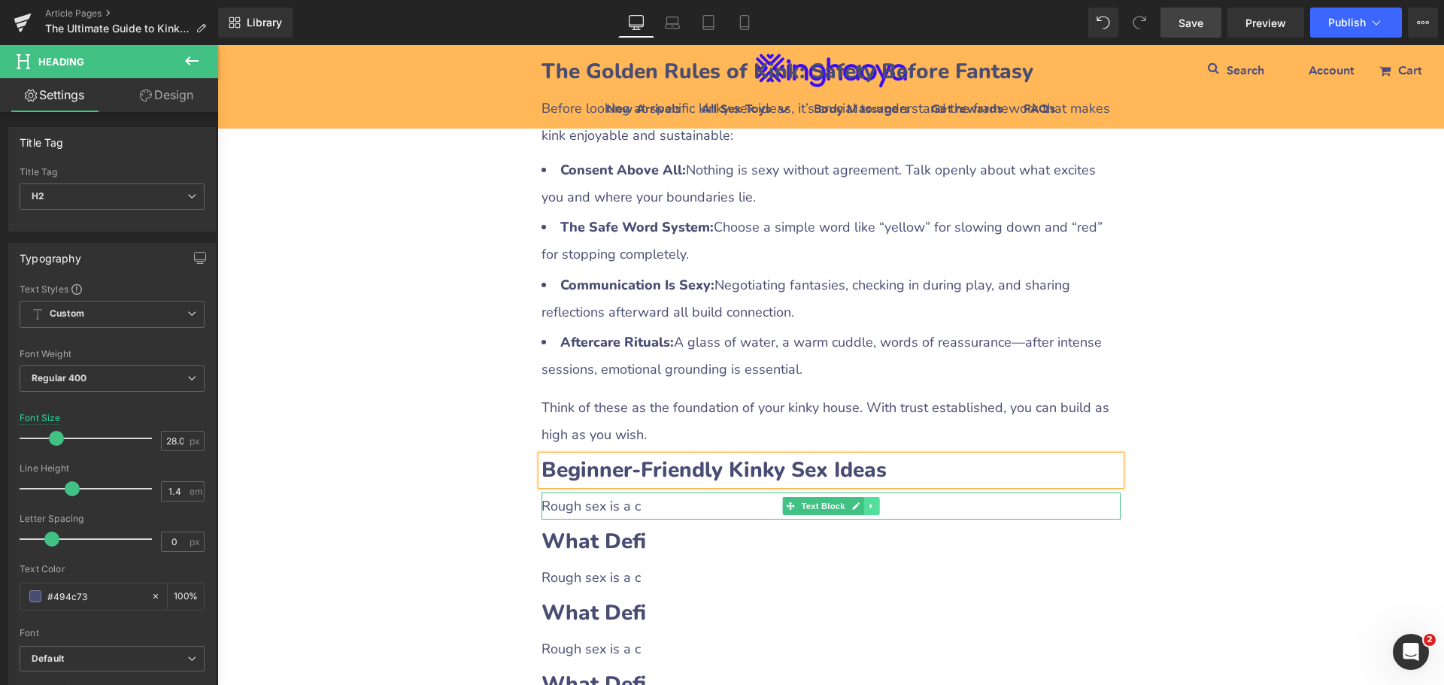
click at [867, 511] on icon at bounding box center [871, 506] width 8 height 9
click at [862, 510] on icon at bounding box center [863, 506] width 8 height 8
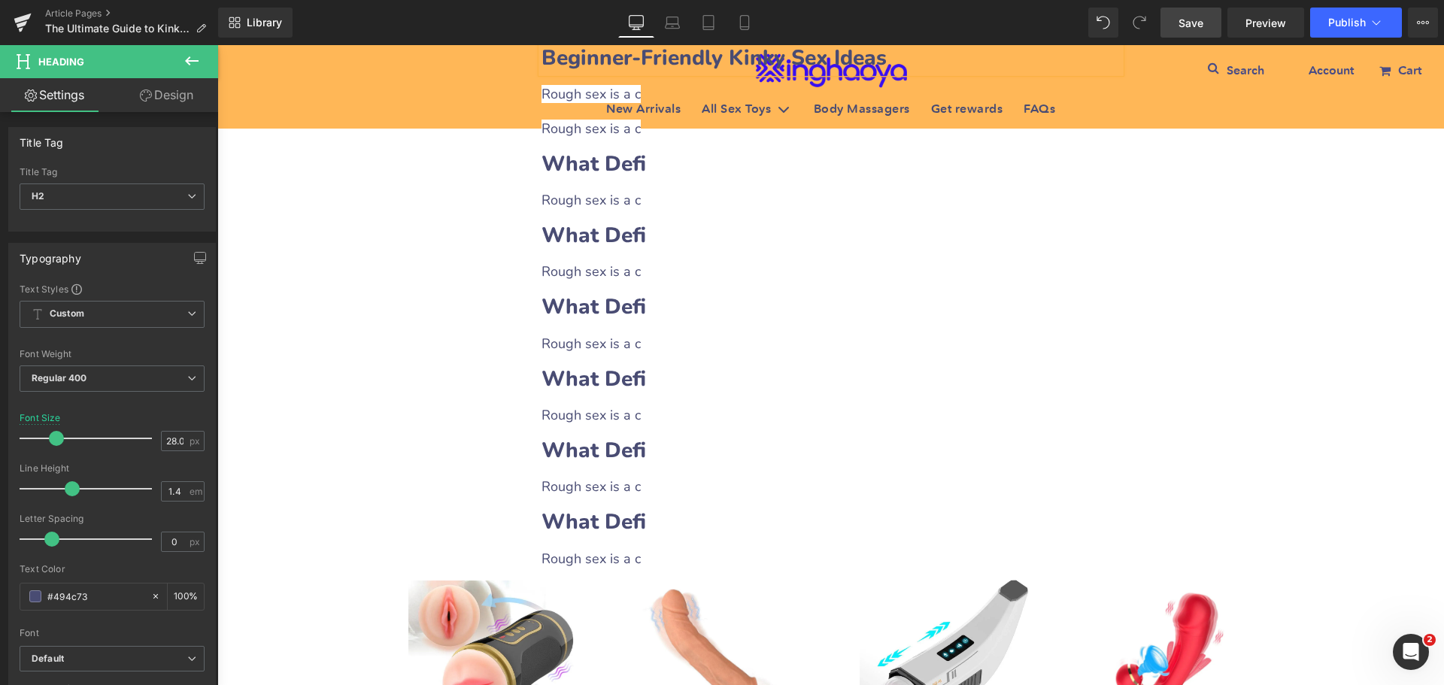
scroll to position [1477, 0]
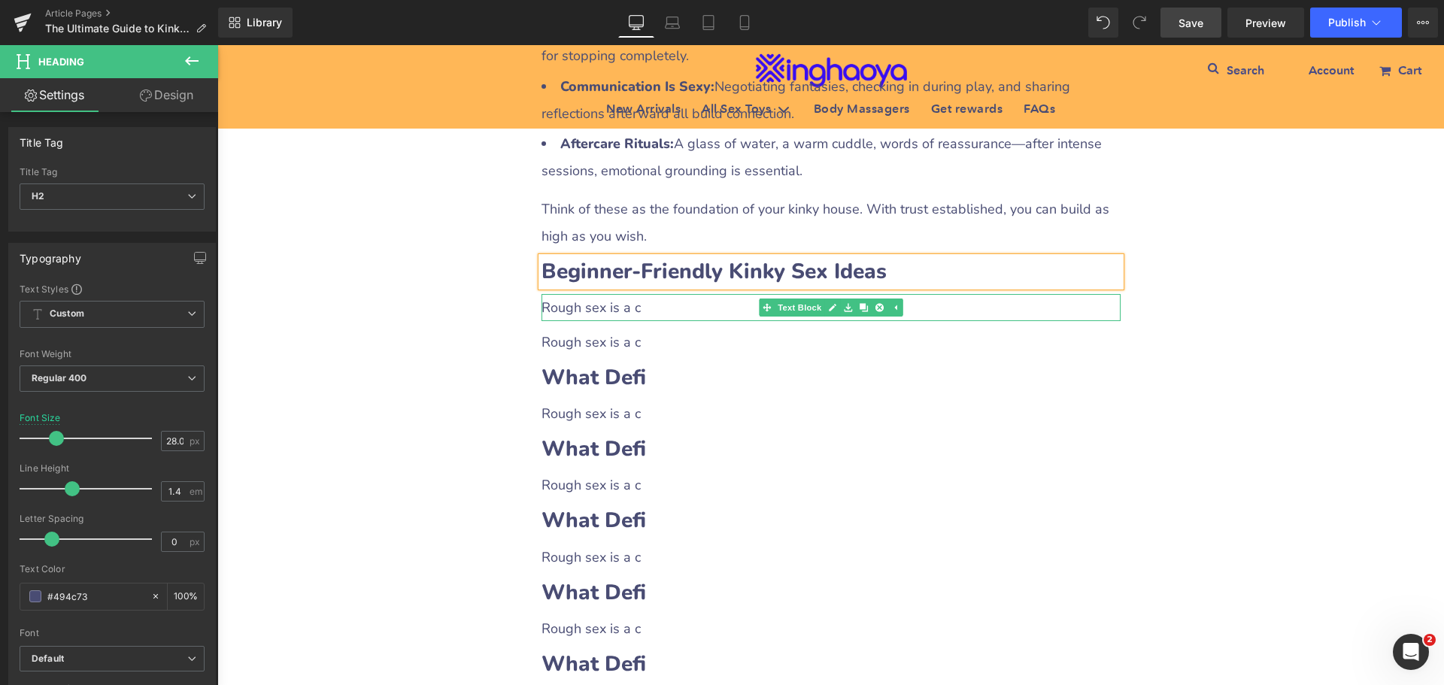
click at [619, 310] on span "Rough sex is a c" at bounding box center [591, 308] width 99 height 18
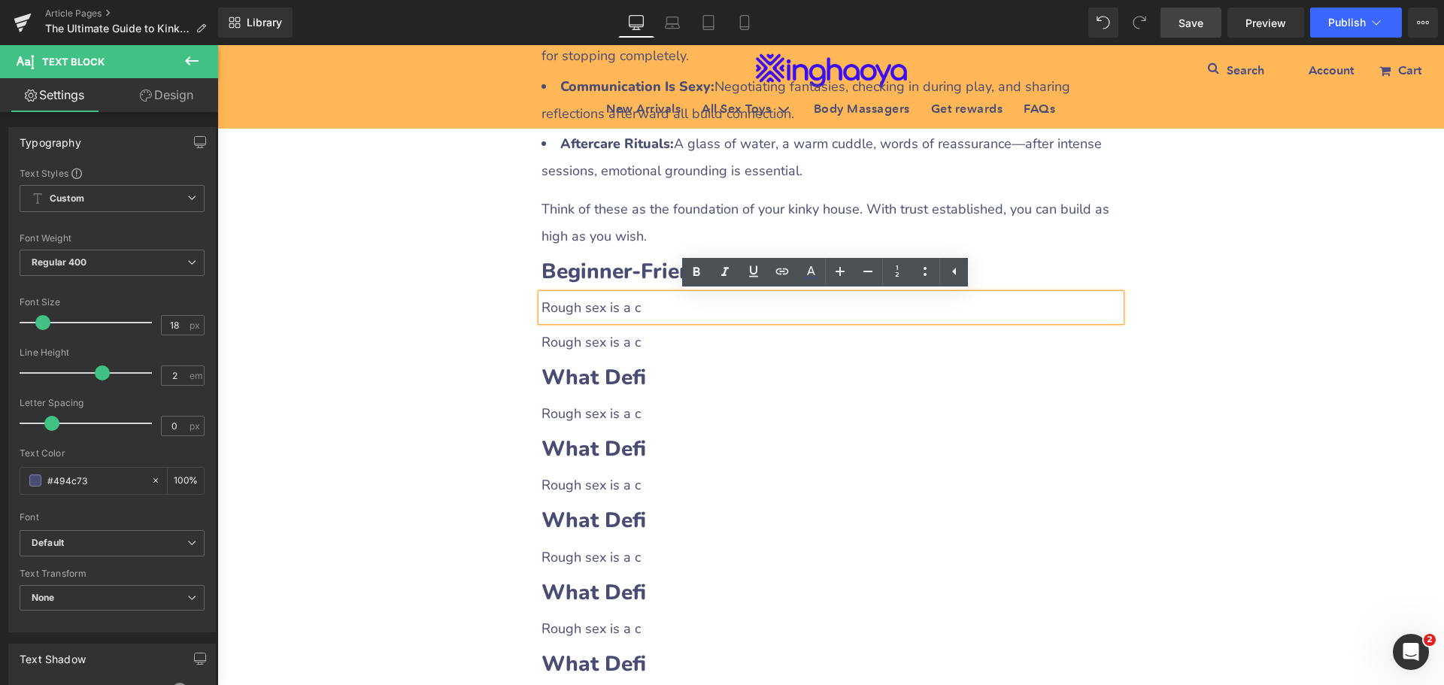
click at [542, 309] on span "Rough sex is a c" at bounding box center [591, 308] width 99 height 18
click at [1229, 417] on div "The Ultimate Guide to Kinky Sex Ideas: How to Explore Pleasure, Trust, and Adve…" at bounding box center [830, 574] width 1227 height 3718
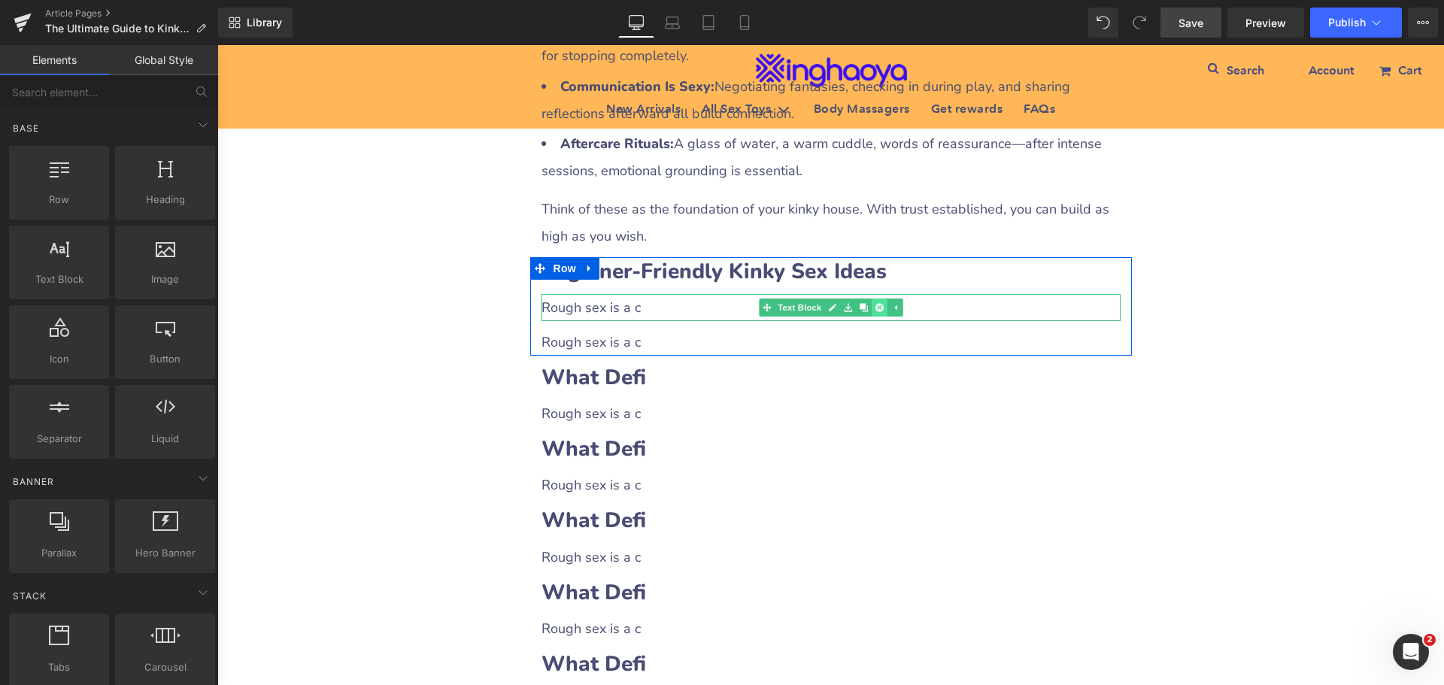
click at [875, 314] on link at bounding box center [879, 308] width 16 height 18
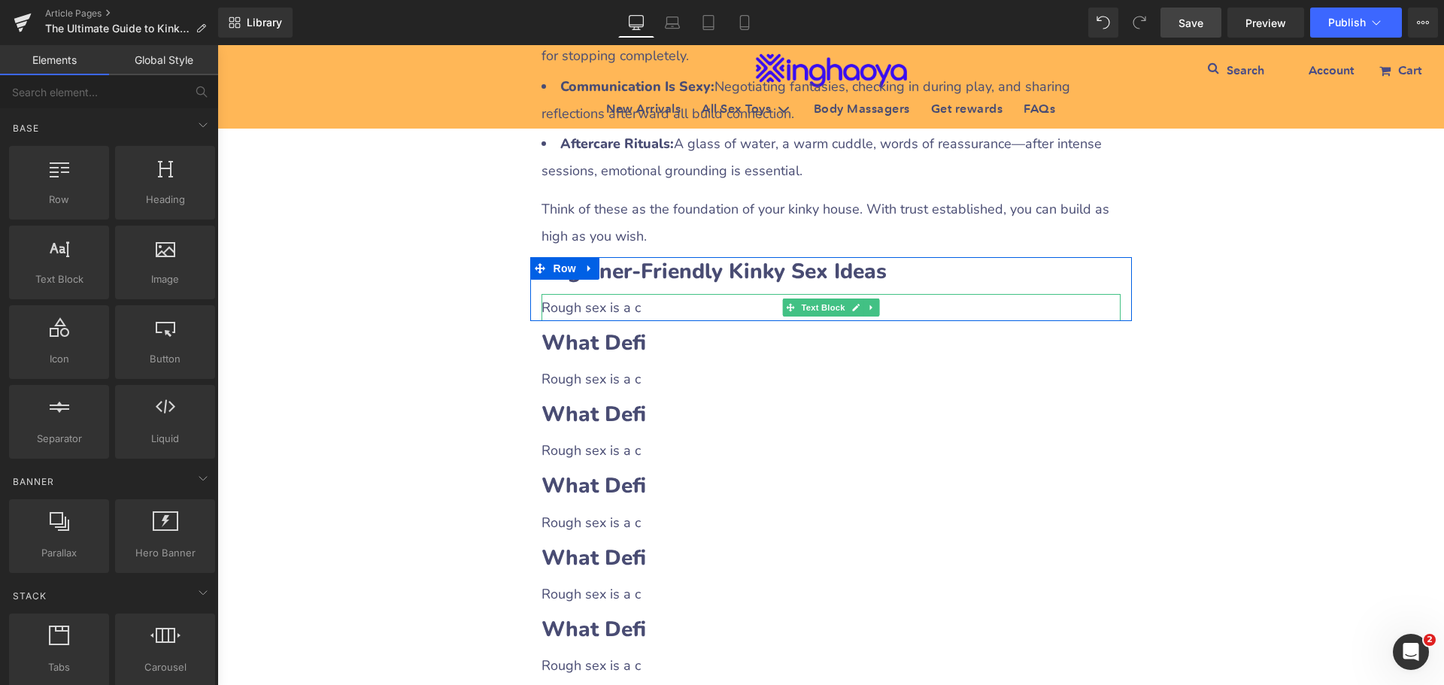
click at [607, 310] on span "Rough sex is a c" at bounding box center [591, 308] width 99 height 18
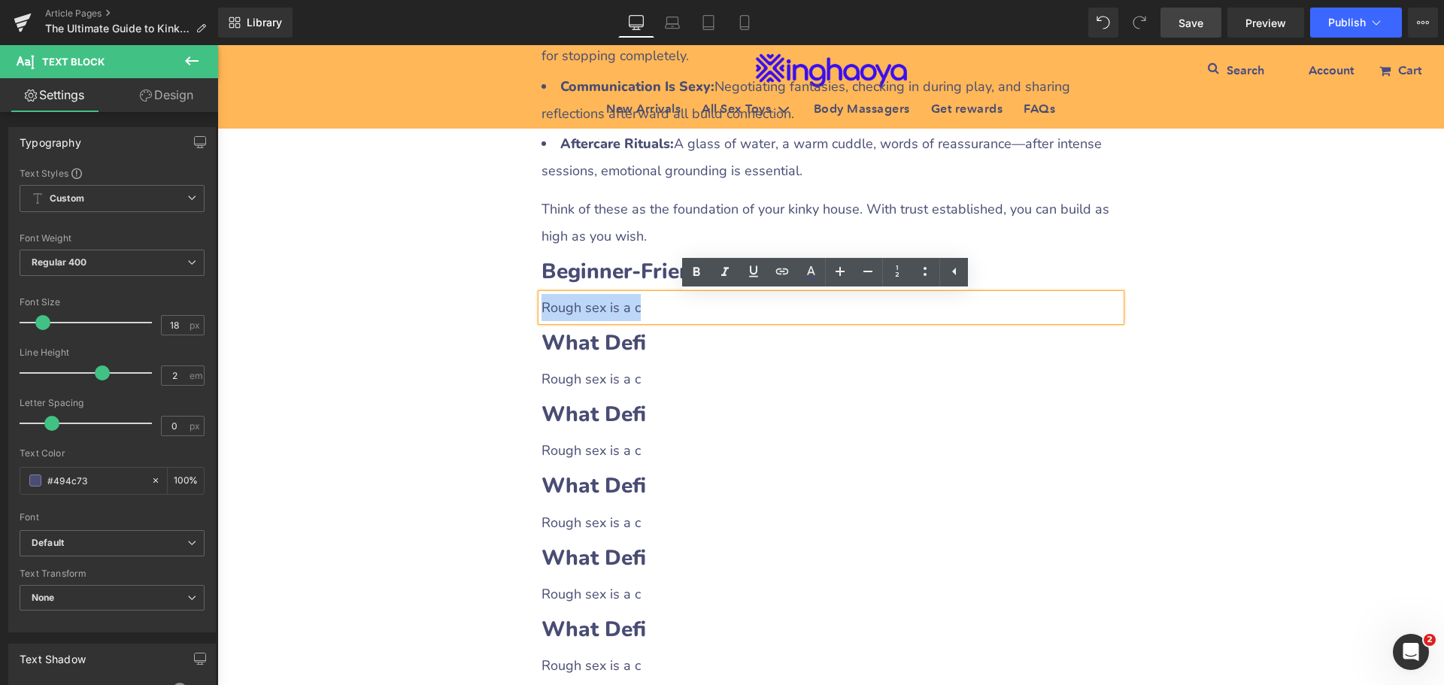
drag, startPoint x: 539, startPoint y: 308, endPoint x: 694, endPoint y: 309, distance: 155.7
click at [694, 309] on p "Rough sex is a c" at bounding box center [831, 307] width 579 height 27
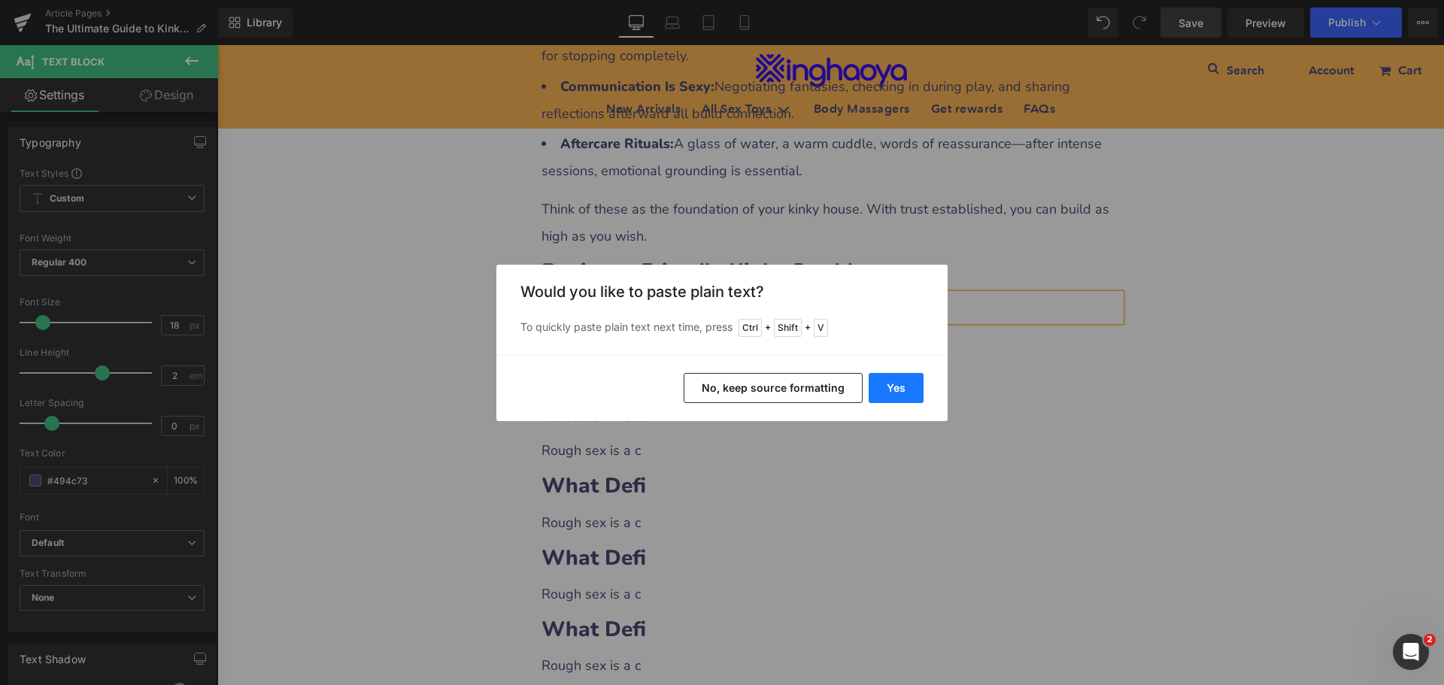
click at [906, 391] on button "Yes" at bounding box center [896, 388] width 55 height 30
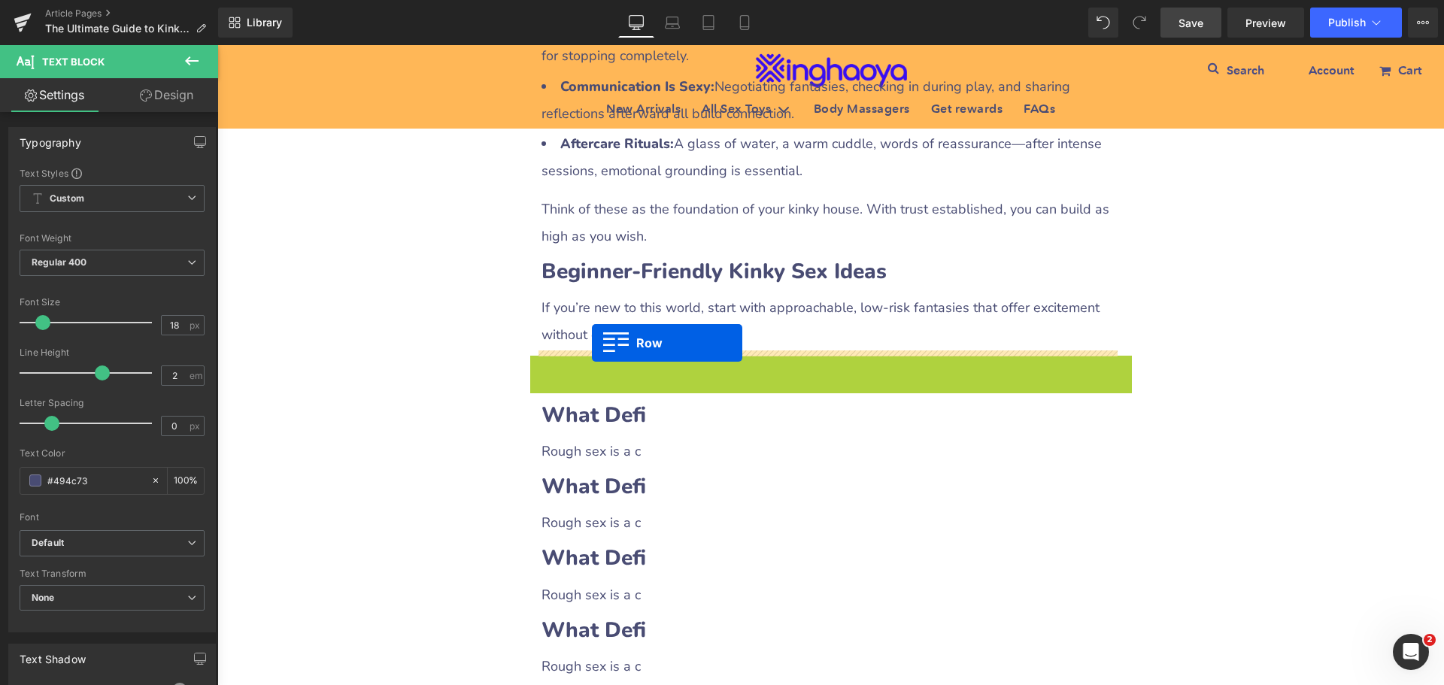
drag, startPoint x: 530, startPoint y: 369, endPoint x: 592, endPoint y: 343, distance: 66.8
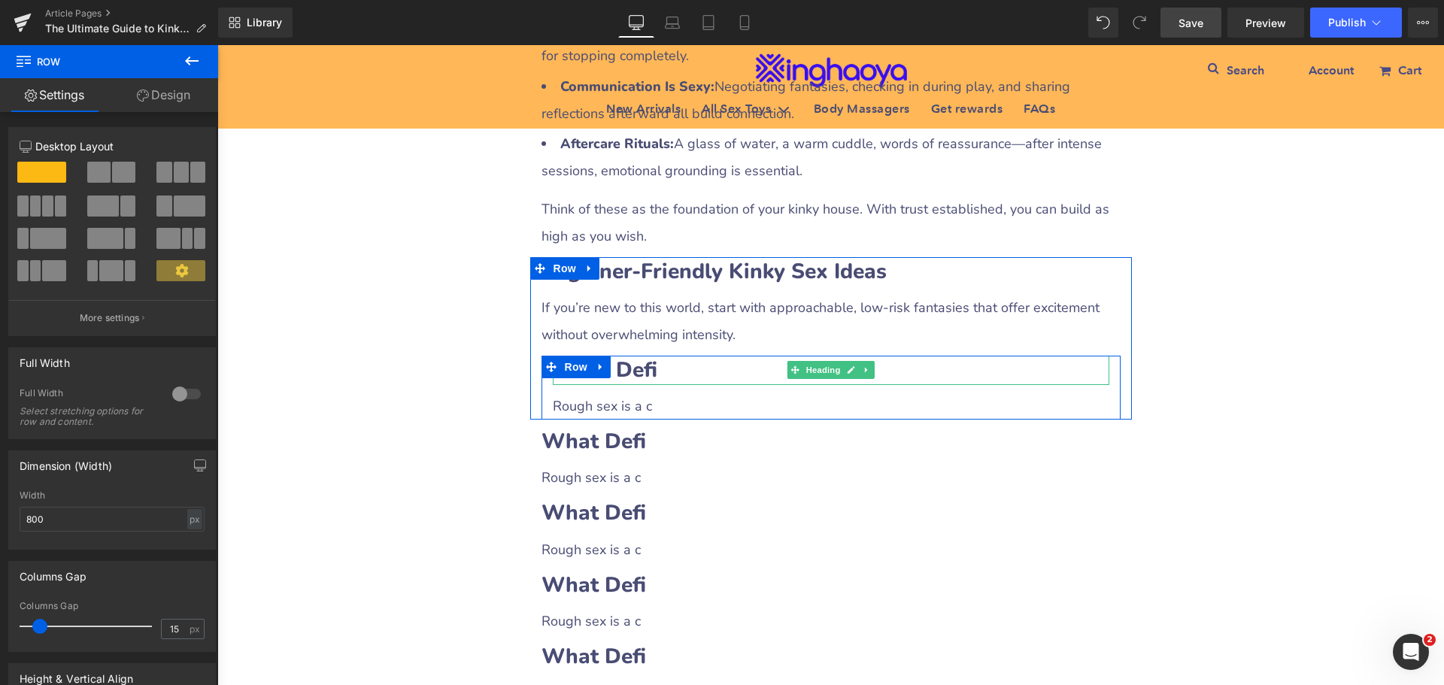
click at [622, 370] on b "What Defi" at bounding box center [605, 370] width 105 height 29
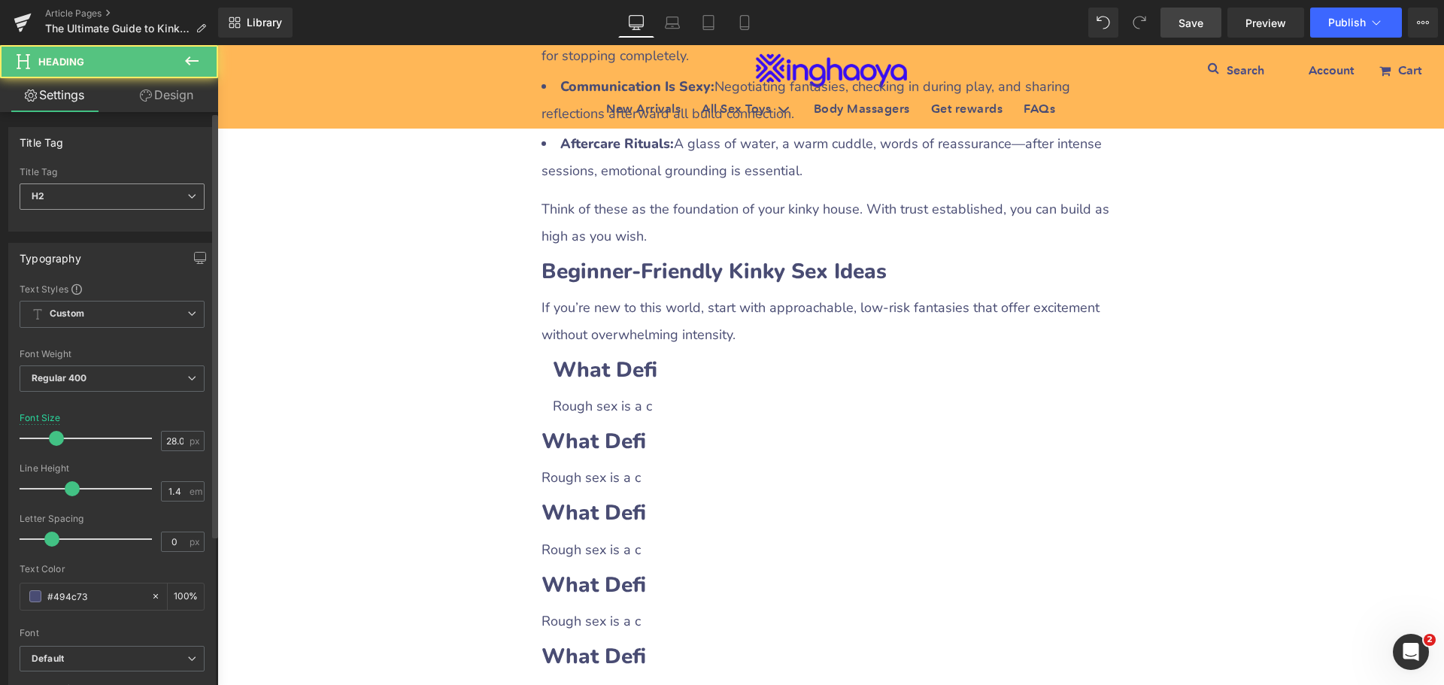
click at [104, 195] on span "H2" at bounding box center [112, 197] width 185 height 26
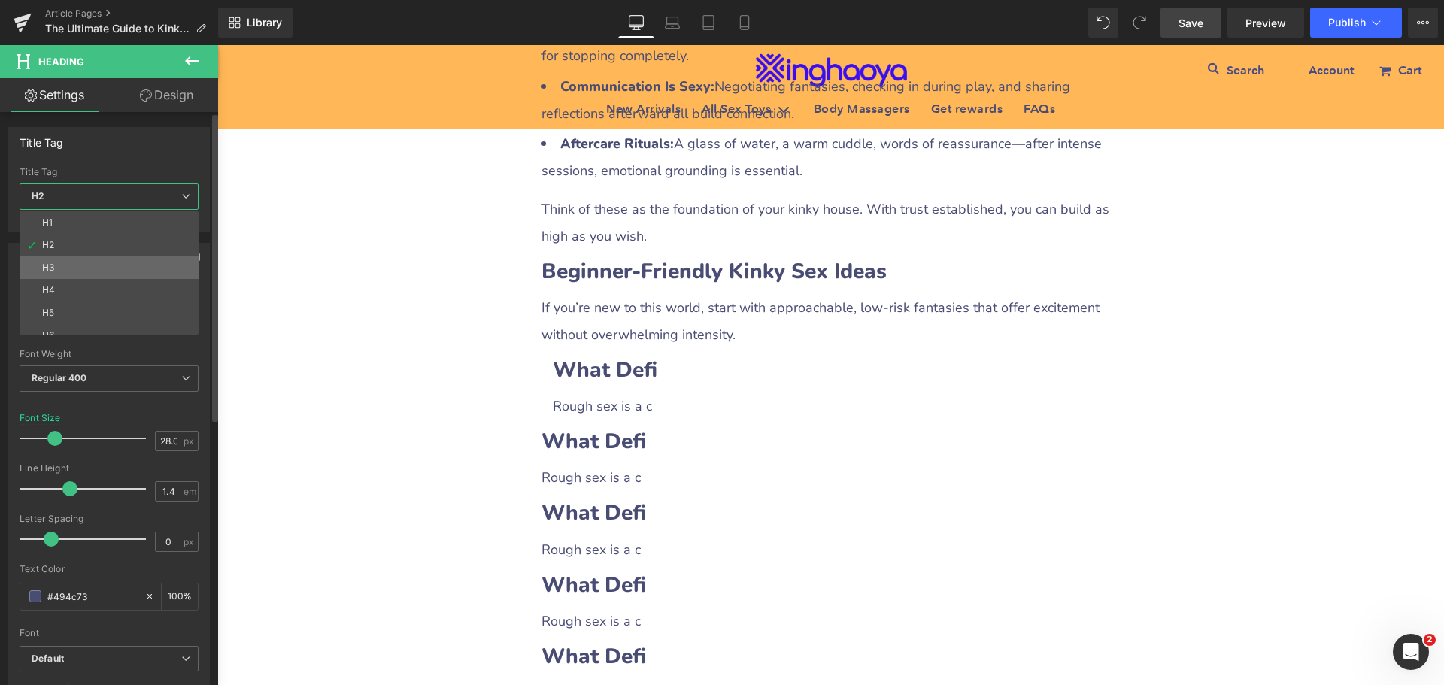
click at [55, 267] on li "H3" at bounding box center [113, 267] width 186 height 23
type input "21.96"
type input "100"
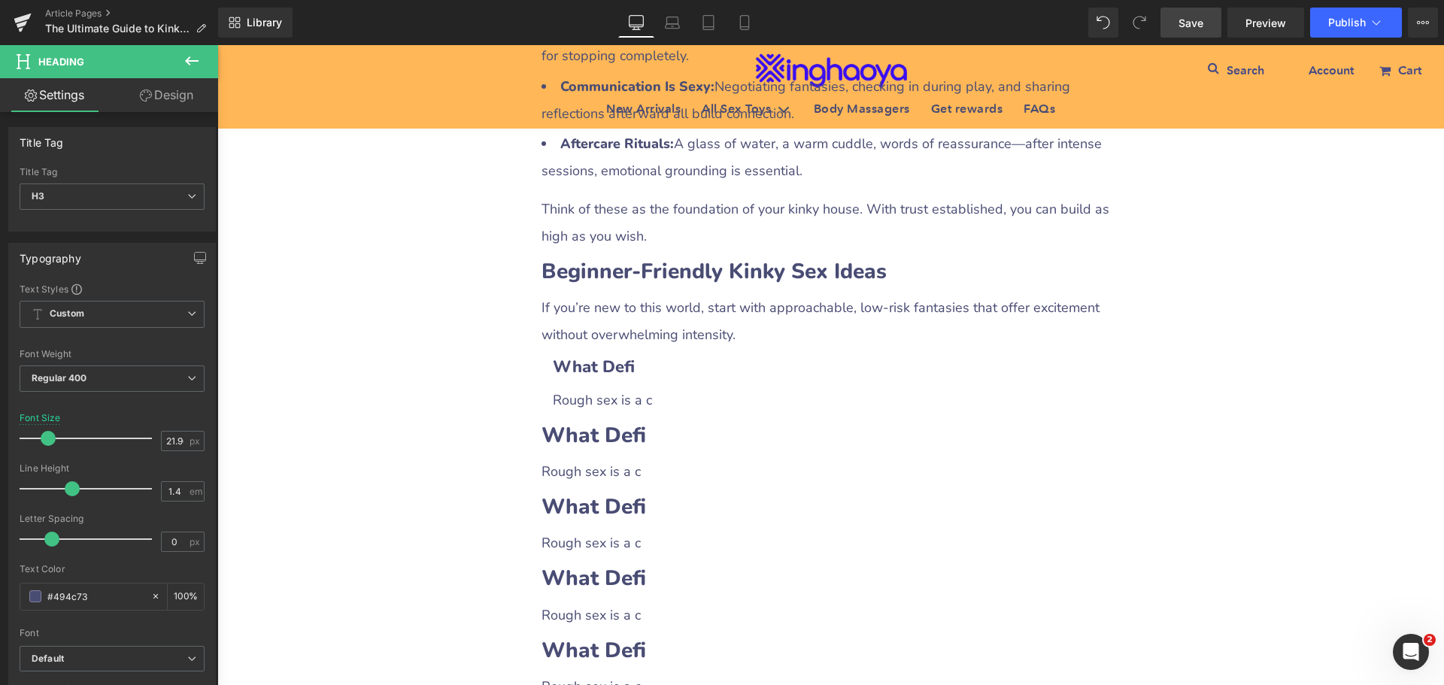
click at [1350, 468] on div "The Ultimate Guide to Kinky Sex Ideas: How to Explore Pleasure, Trust, and Adve…" at bounding box center [830, 567] width 1227 height 3705
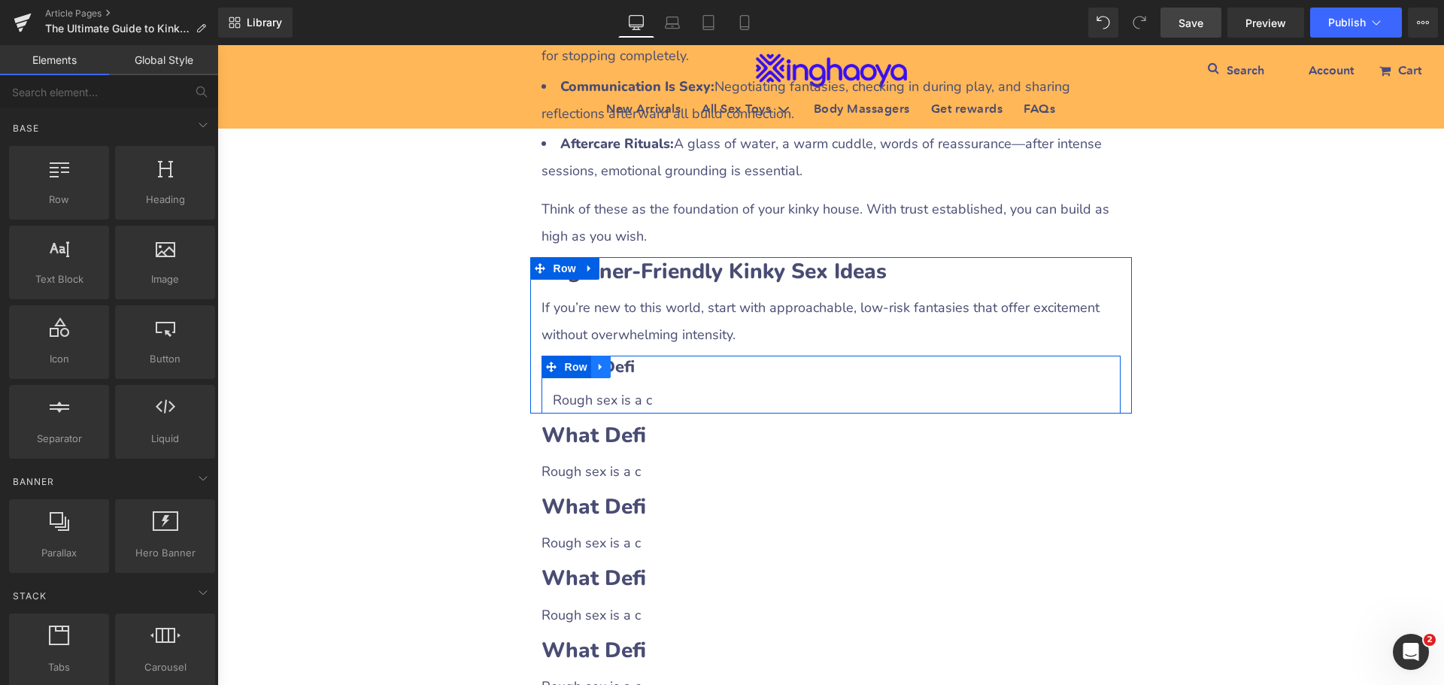
click at [596, 370] on icon at bounding box center [601, 366] width 11 height 11
click at [615, 368] on icon at bounding box center [620, 367] width 11 height 11
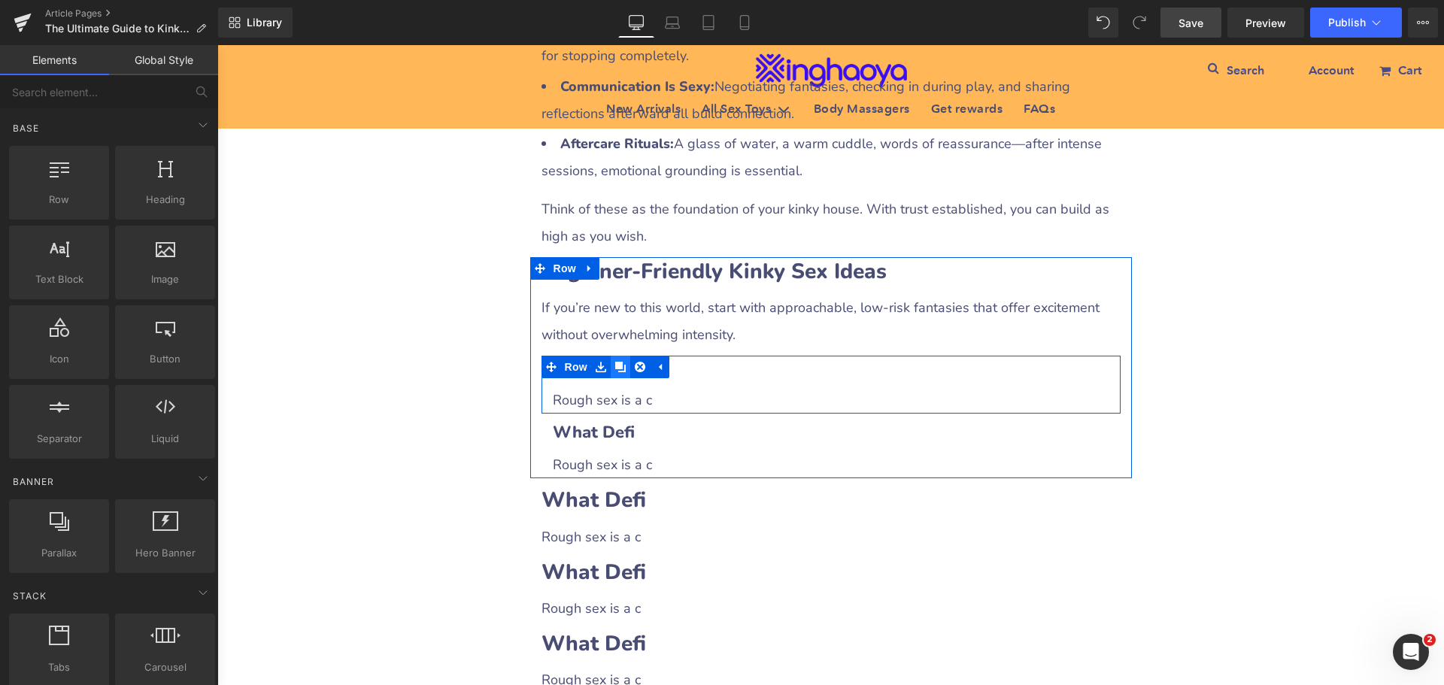
click at [615, 368] on icon at bounding box center [620, 367] width 11 height 11
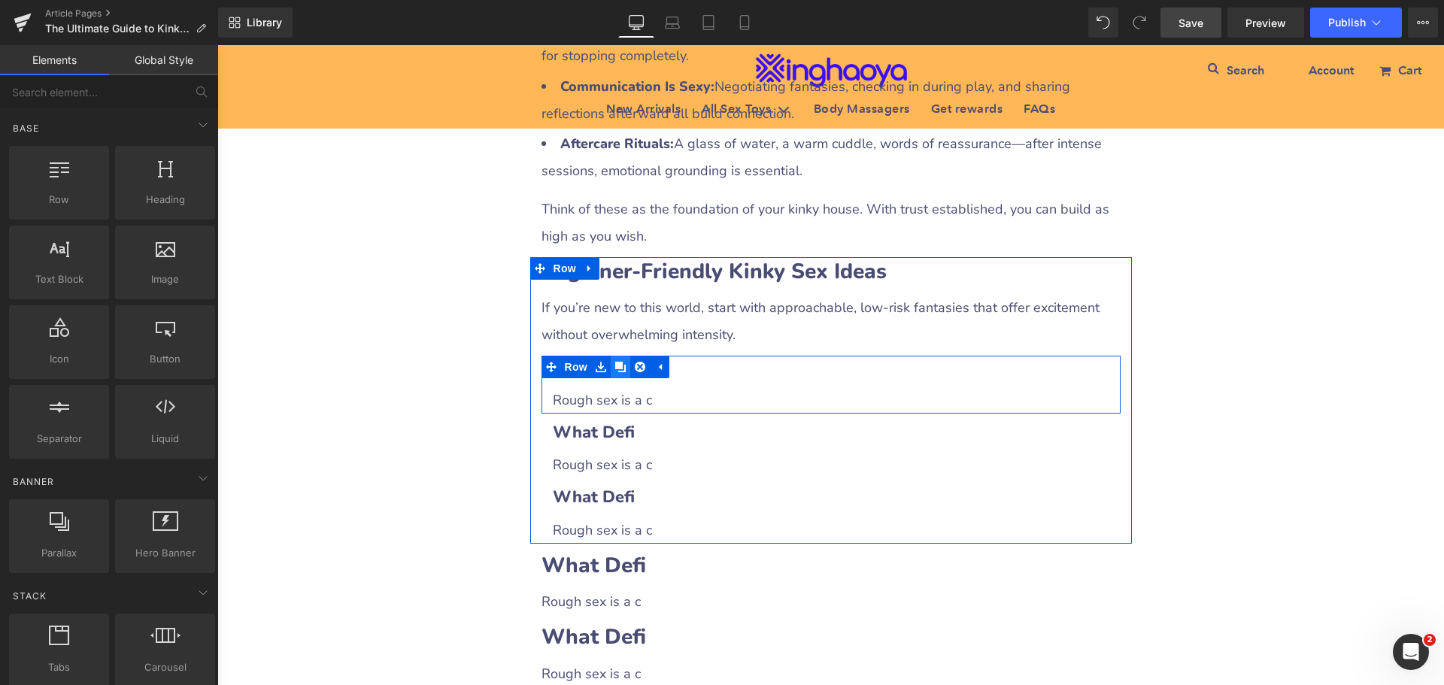
click at [615, 368] on icon at bounding box center [620, 367] width 11 height 11
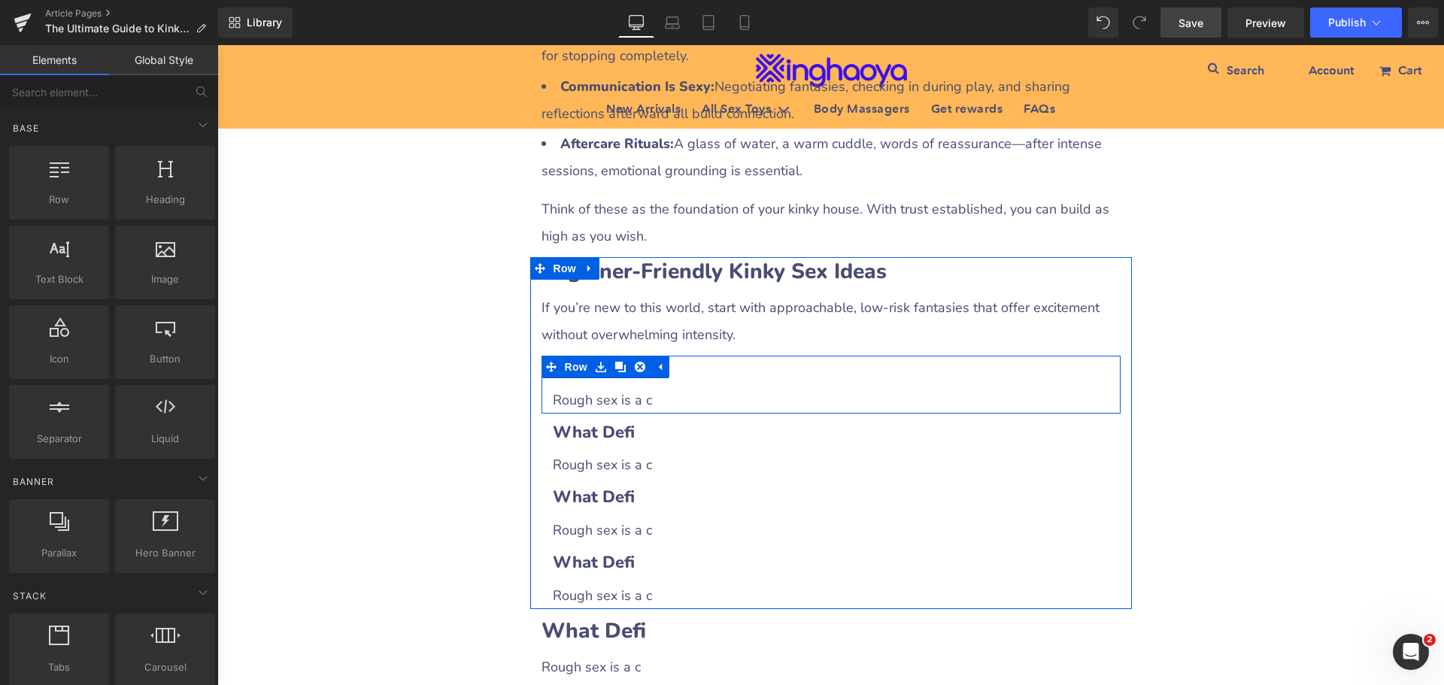
click at [675, 371] on h3 "What Defi" at bounding box center [831, 367] width 557 height 23
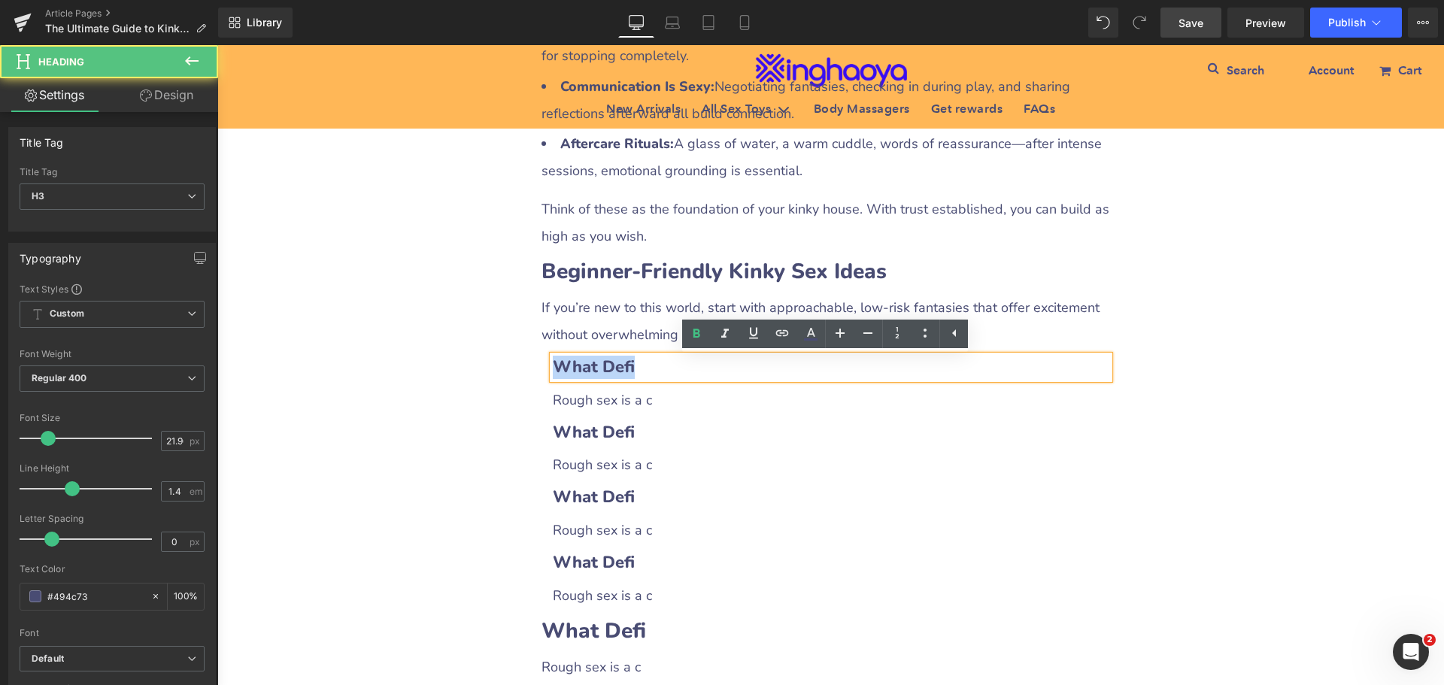
drag, startPoint x: 553, startPoint y: 369, endPoint x: 667, endPoint y: 367, distance: 114.3
click at [667, 367] on h3 "What Defi" at bounding box center [831, 367] width 557 height 23
paste div
drag, startPoint x: 601, startPoint y: 372, endPoint x: 640, endPoint y: 369, distance: 39.2
click at [640, 369] on h3 "What Defi" at bounding box center [831, 367] width 557 height 23
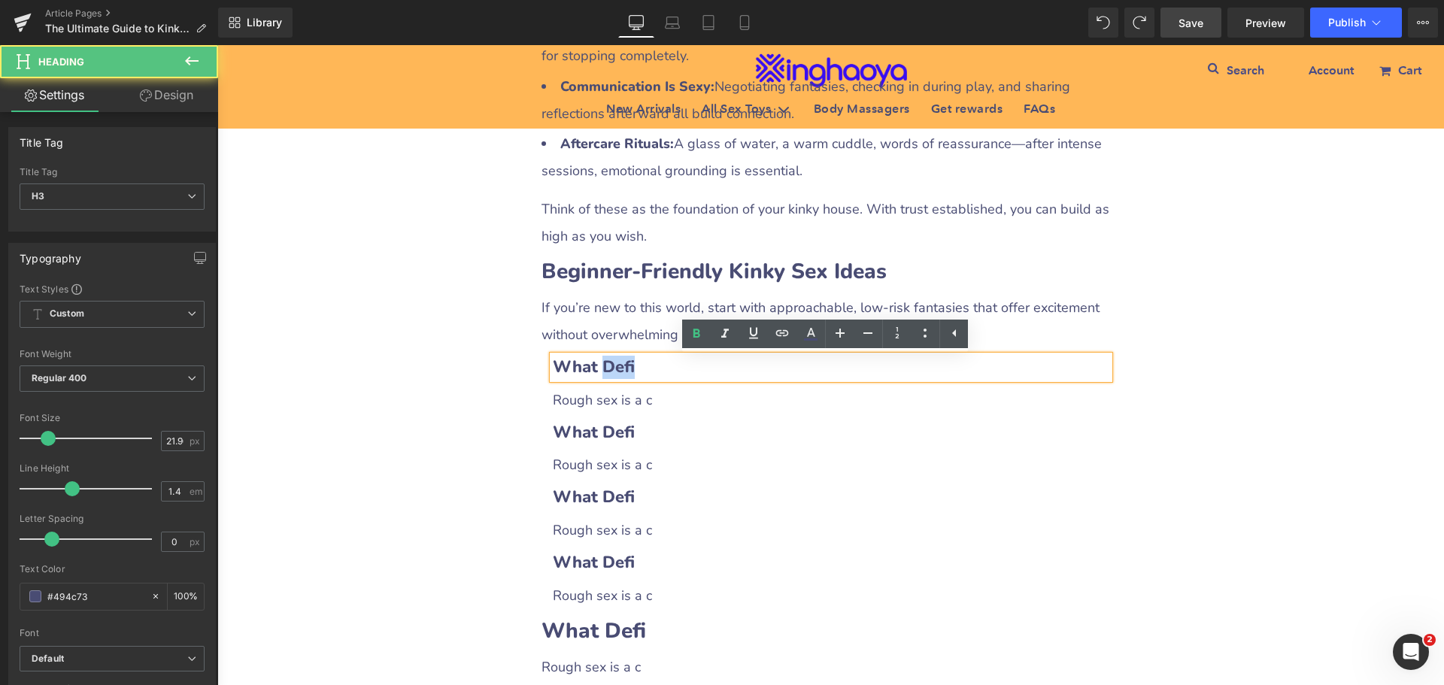
drag, startPoint x: 593, startPoint y: 368, endPoint x: 666, endPoint y: 368, distance: 73.0
click at [666, 368] on h3 "What Defi" at bounding box center [831, 367] width 557 height 23
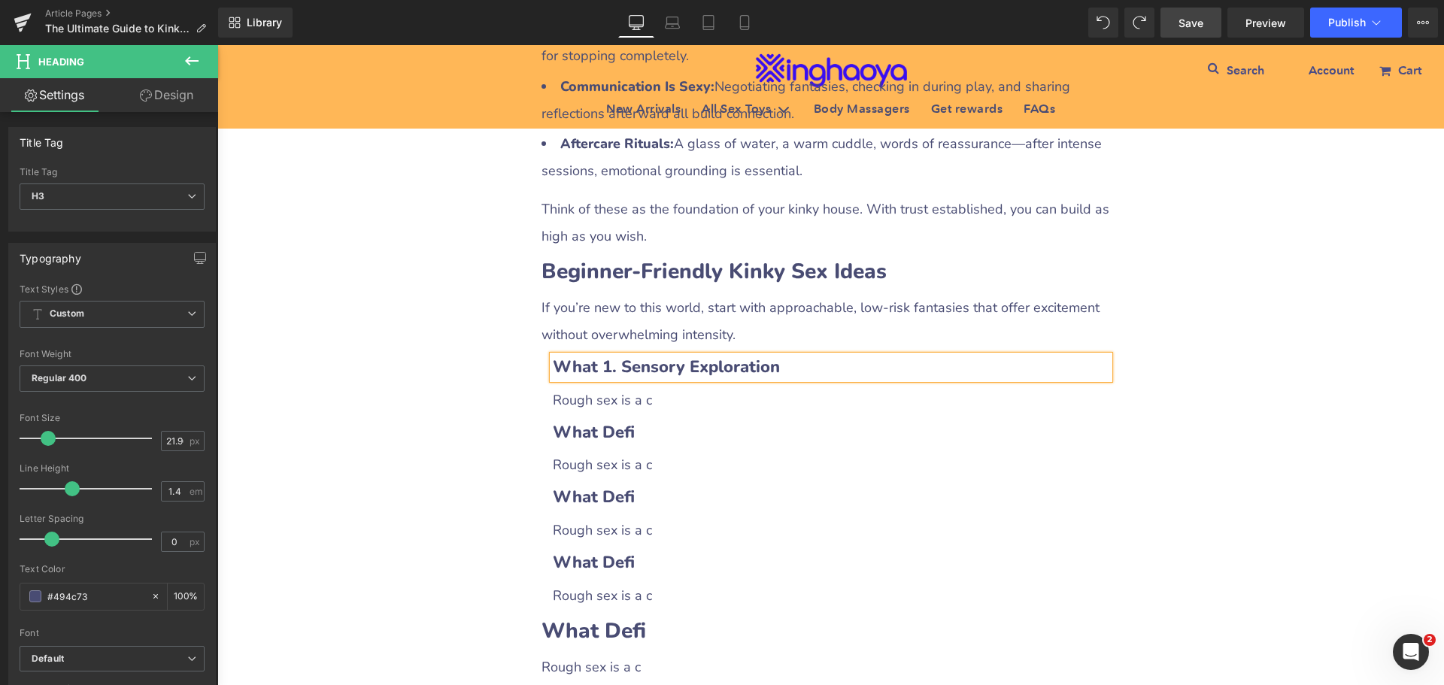
click at [592, 366] on b "What 1. Sensory Exploration" at bounding box center [666, 367] width 227 height 23
click at [642, 406] on span "Rough sex is a c" at bounding box center [602, 400] width 99 height 18
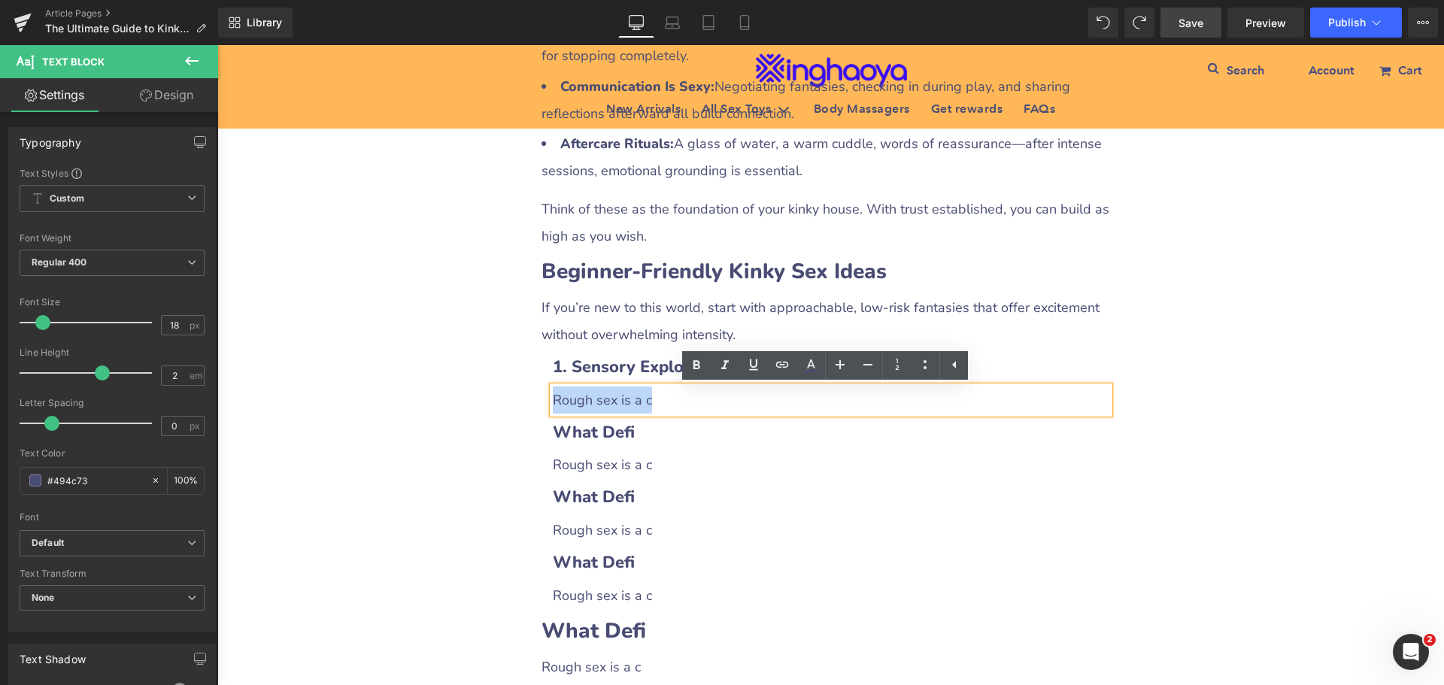
click at [553, 400] on div "Rough sex is a c" at bounding box center [831, 400] width 557 height 27
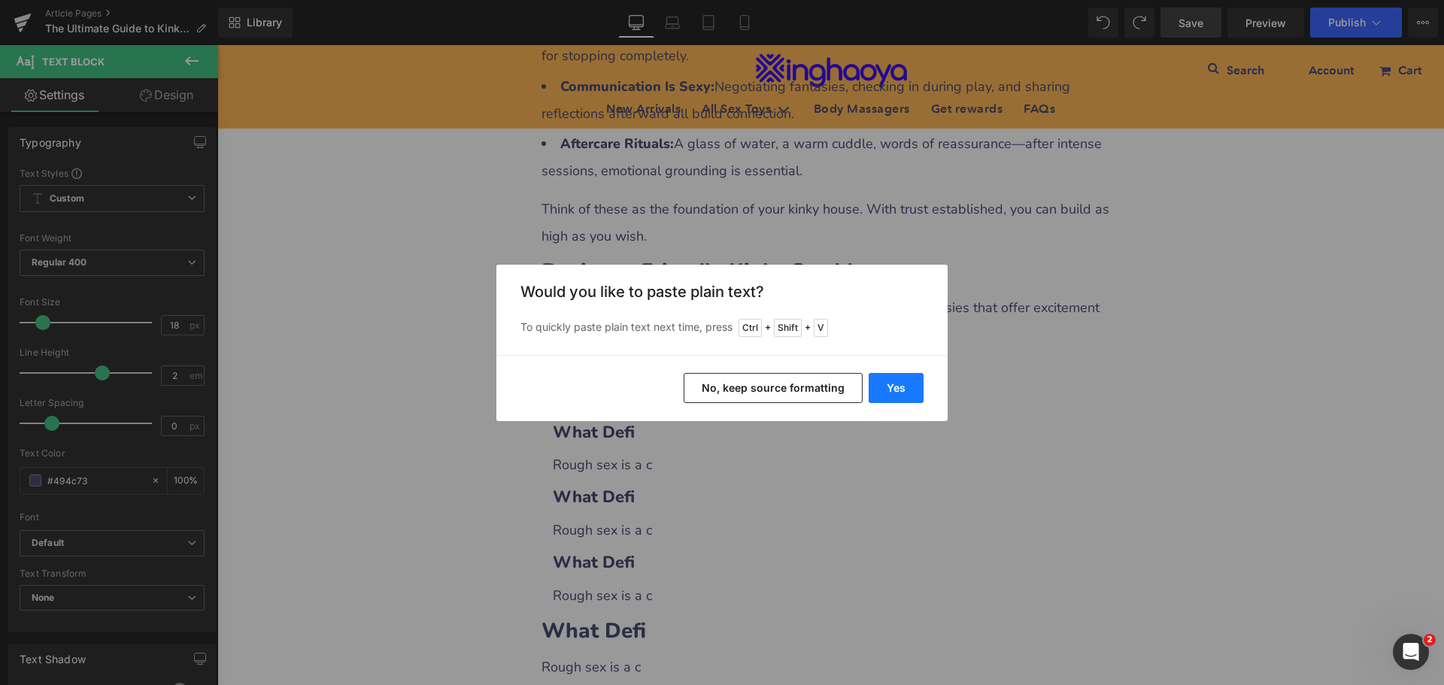
click at [872, 387] on button "Yes" at bounding box center [896, 388] width 55 height 30
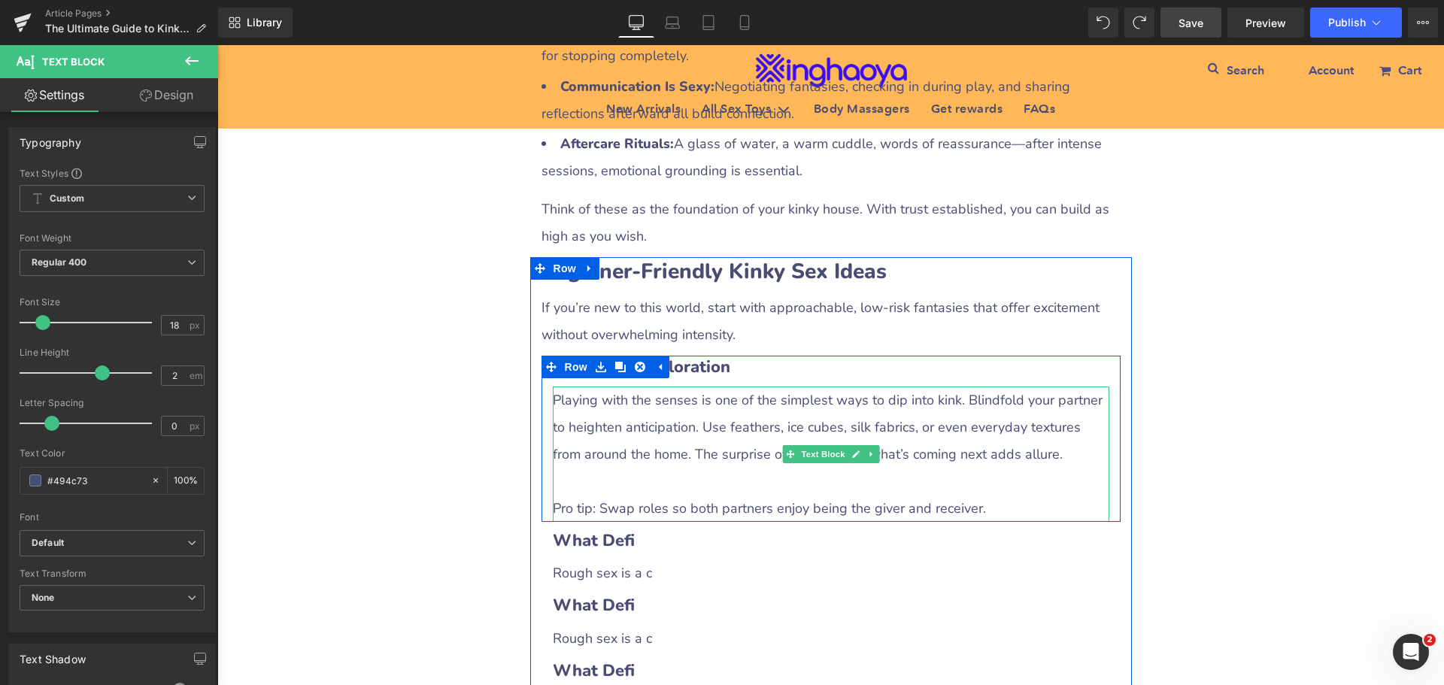
click at [616, 475] on p at bounding box center [831, 481] width 557 height 27
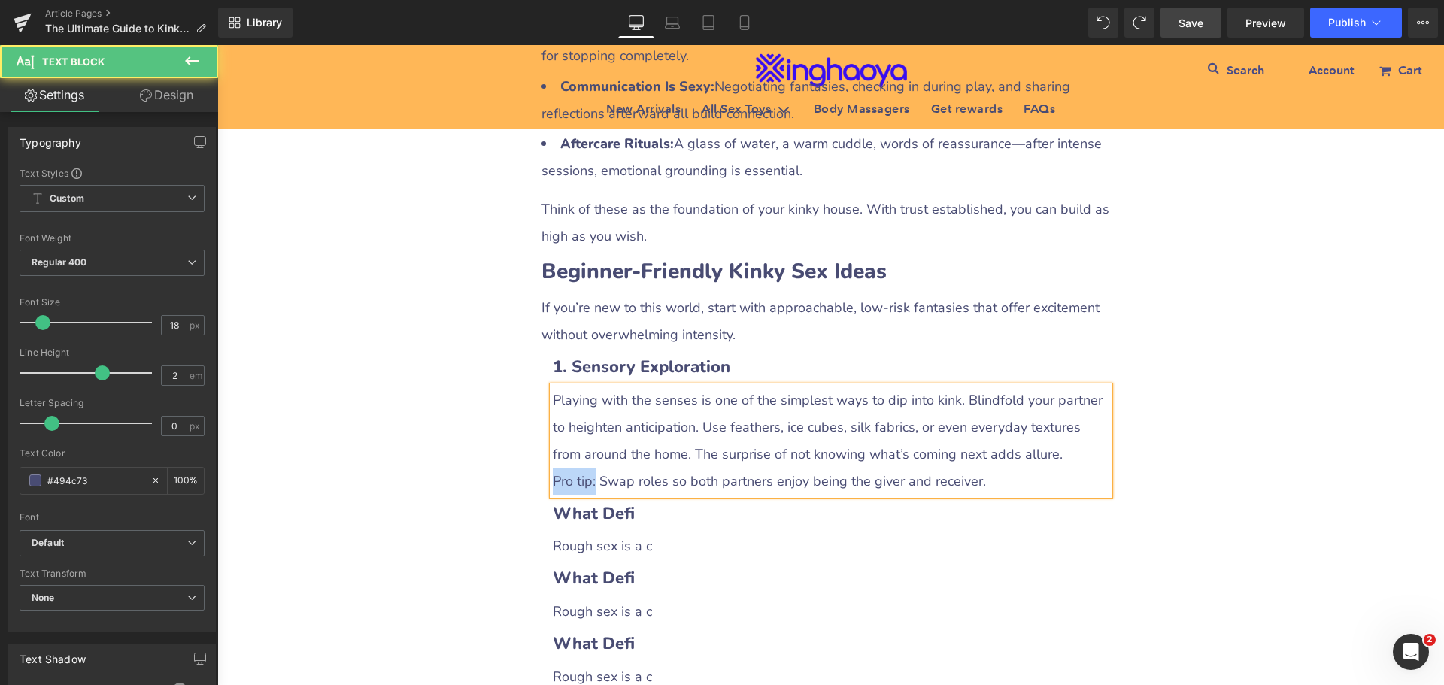
drag, startPoint x: 547, startPoint y: 487, endPoint x: 590, endPoint y: 486, distance: 42.9
click at [590, 486] on p "Pro tip: Swap roles so both partners enjoy being the giver and receiver." at bounding box center [831, 481] width 557 height 27
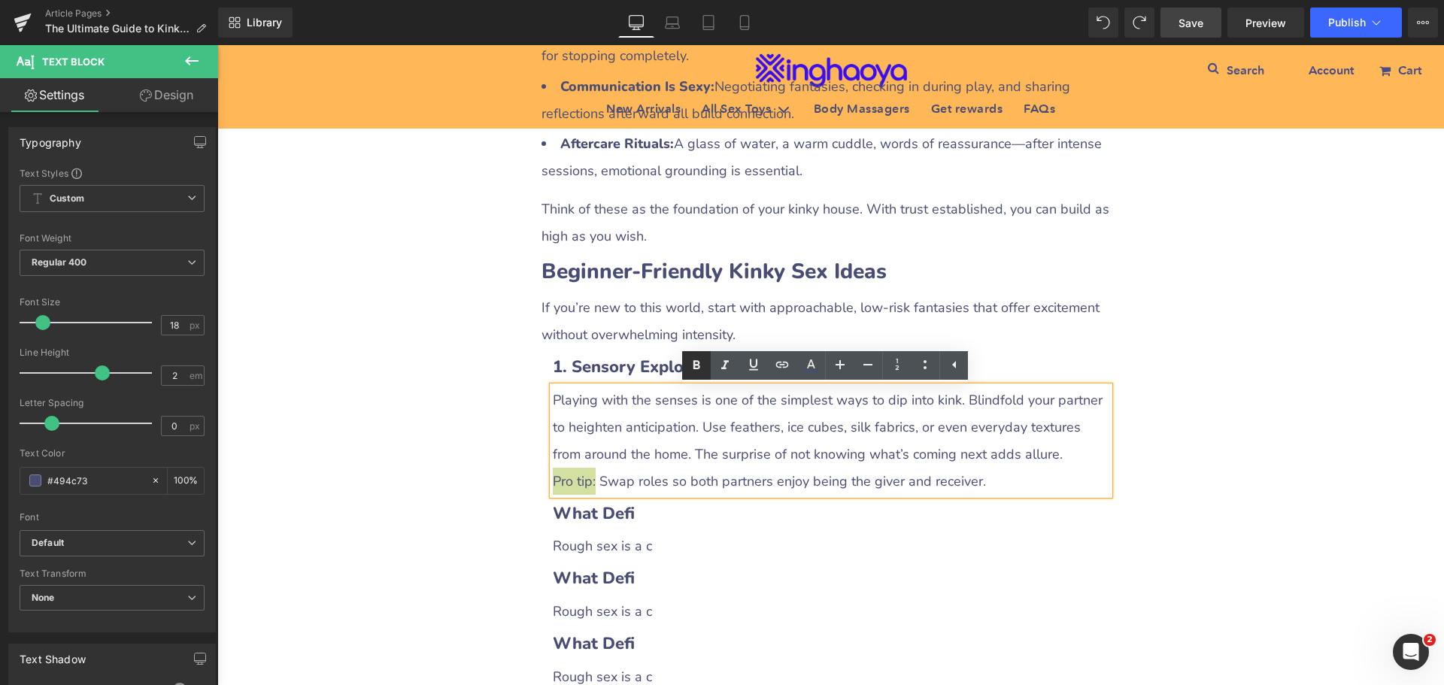
click at [698, 366] on icon at bounding box center [696, 366] width 18 height 18
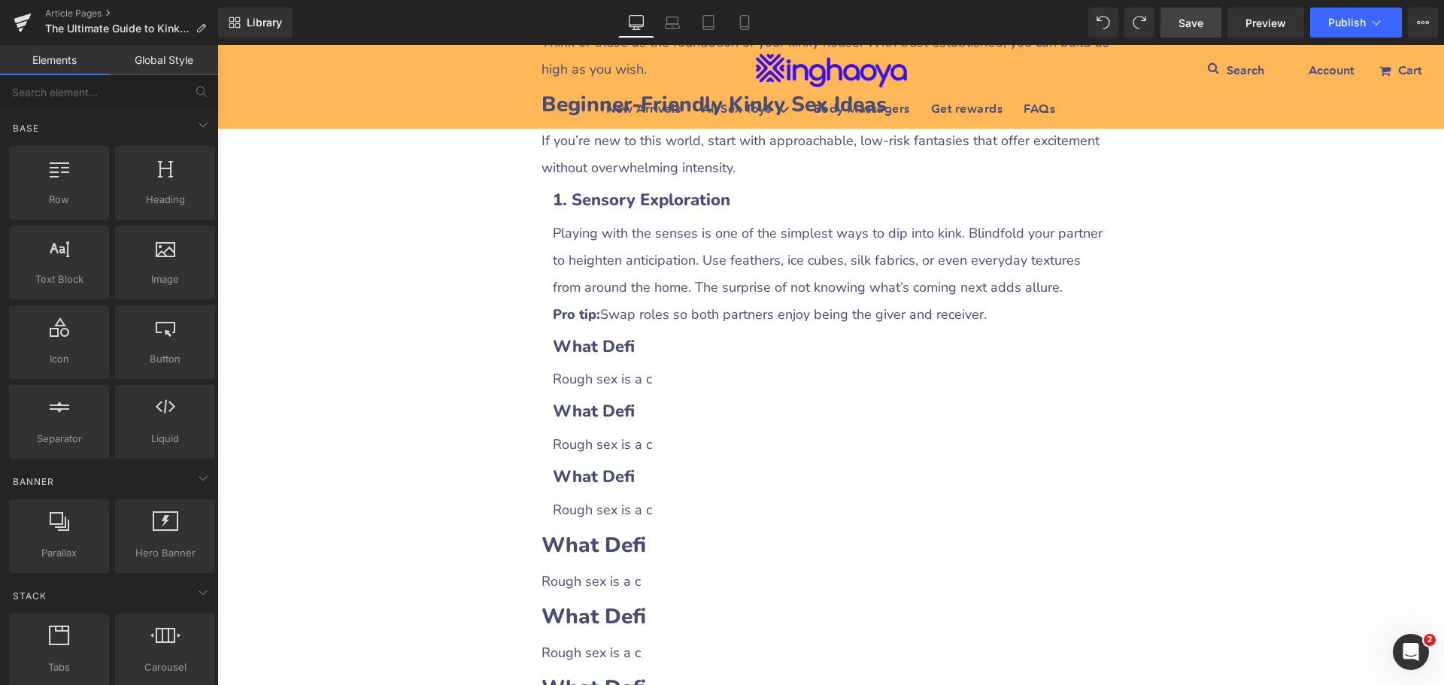
scroll to position [1703, 0]
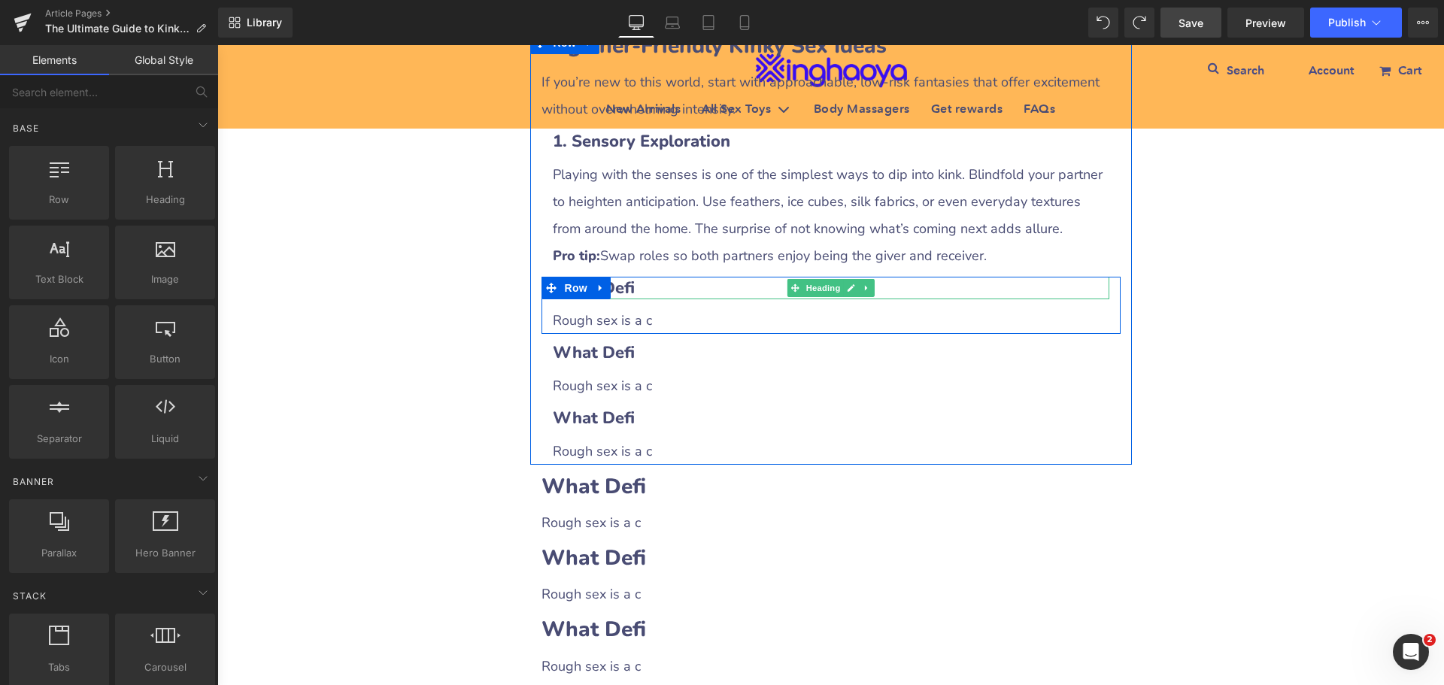
click at [608, 296] on b "What Defi" at bounding box center [594, 288] width 82 height 23
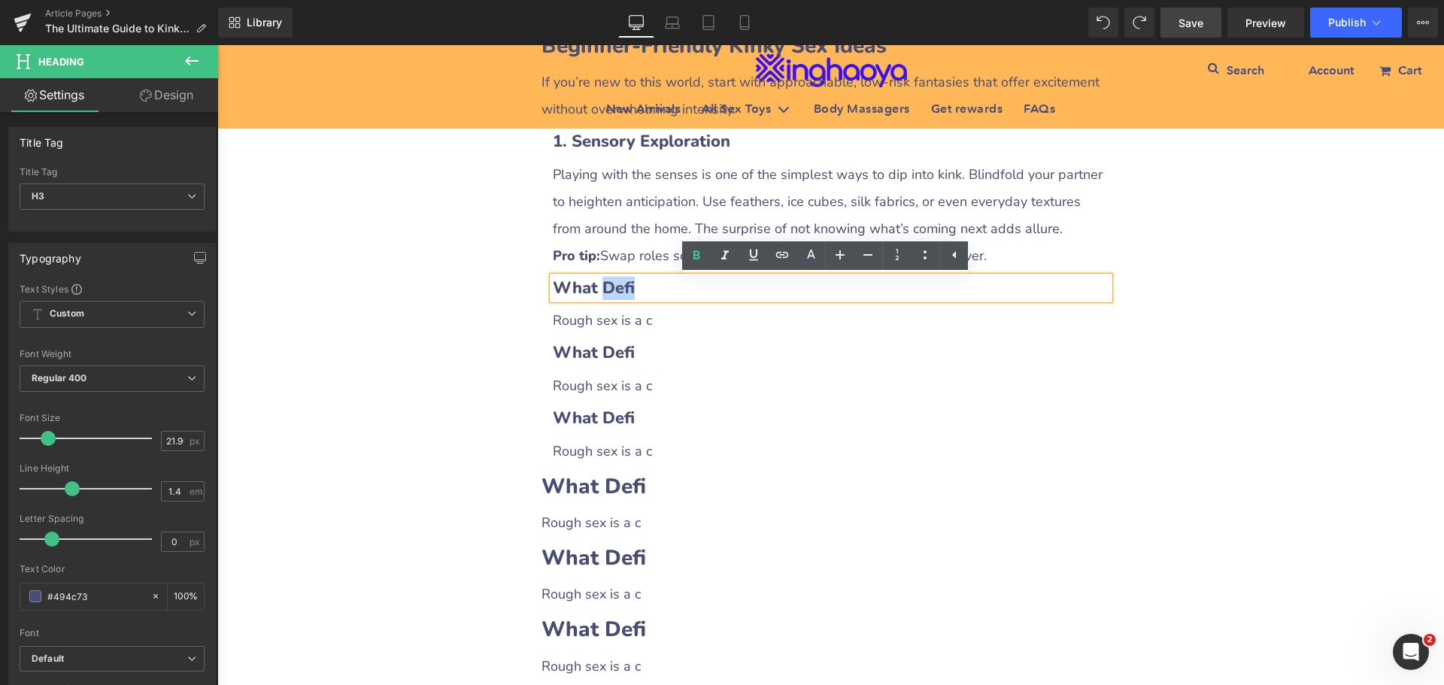
drag, startPoint x: 591, startPoint y: 291, endPoint x: 645, endPoint y: 291, distance: 54.2
click at [645, 291] on h3 "What Defi" at bounding box center [831, 288] width 557 height 23
paste div
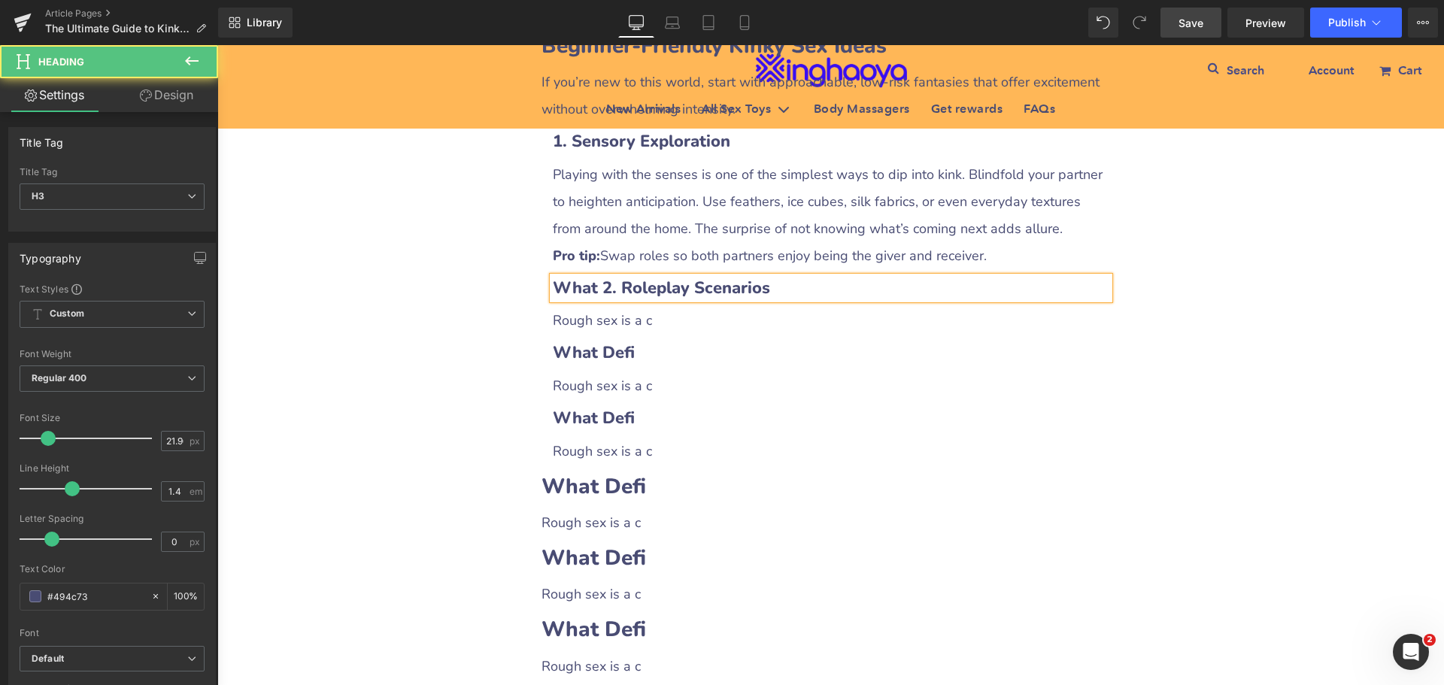
click at [594, 295] on b "What 2. Roleplay Scenarios" at bounding box center [661, 288] width 217 height 23
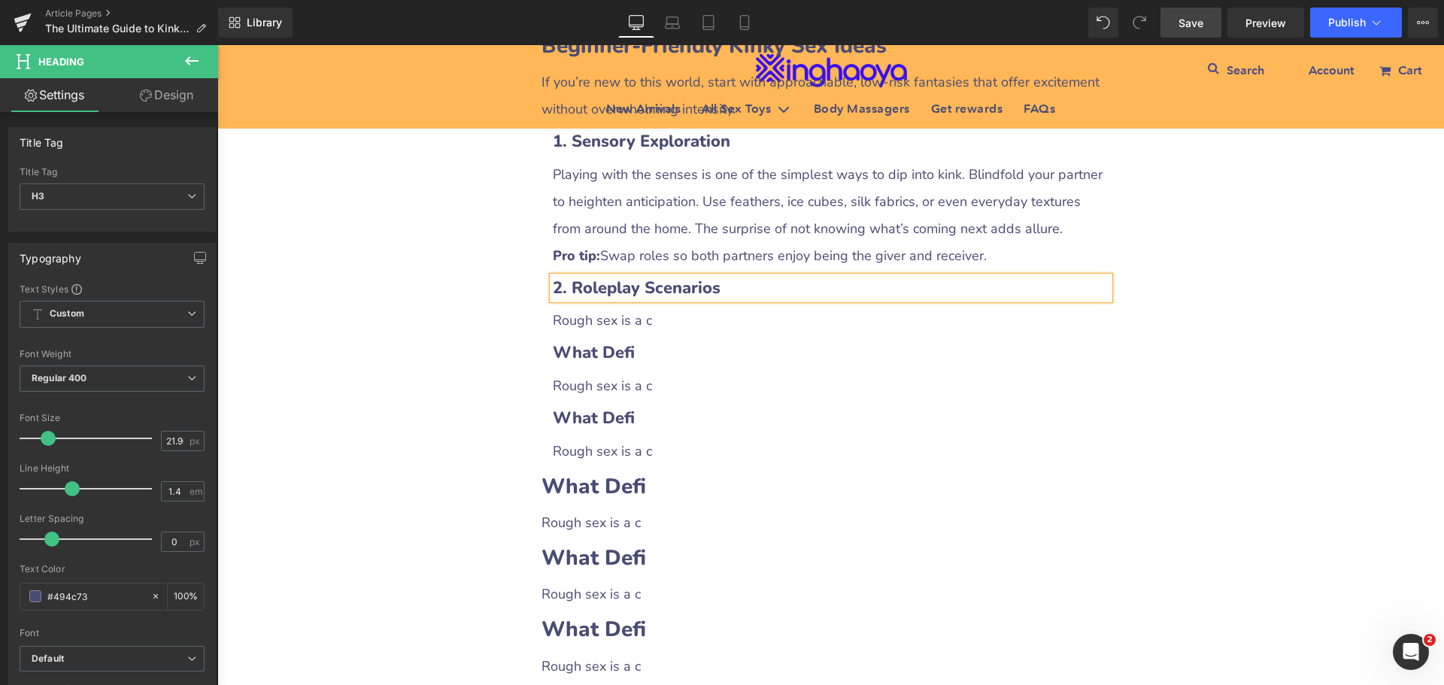
click at [602, 323] on span "Rough sex is a c" at bounding box center [602, 320] width 99 height 18
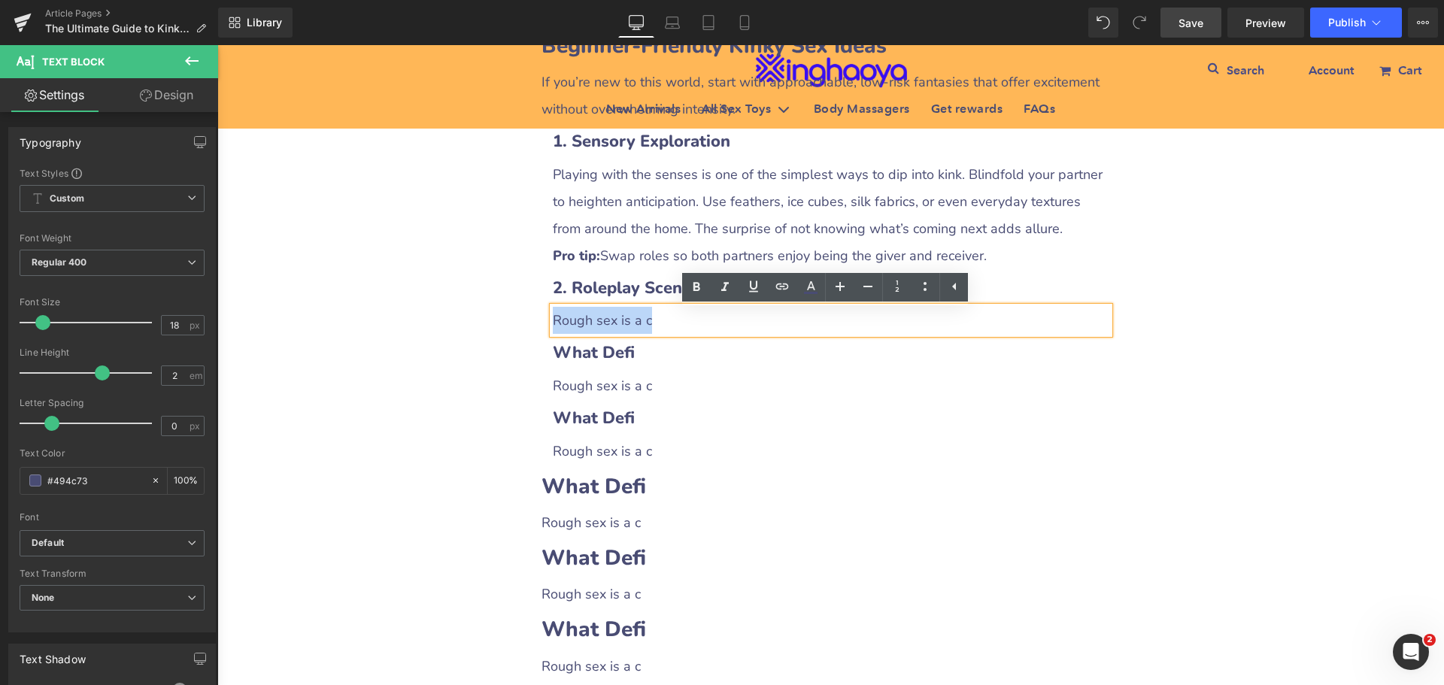
drag, startPoint x: 549, startPoint y: 324, endPoint x: 715, endPoint y: 340, distance: 166.2
click at [715, 334] on div "Rough sex is a c" at bounding box center [831, 320] width 557 height 27
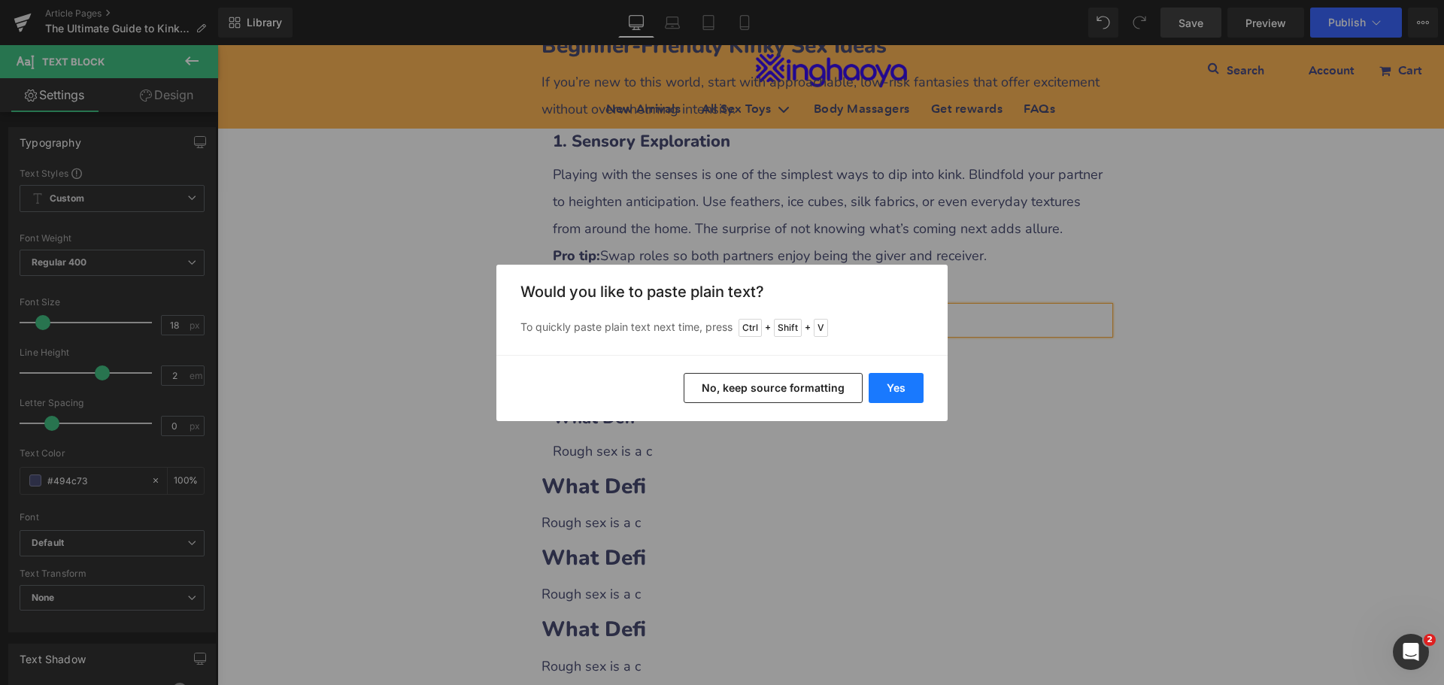
click at [914, 381] on button "Yes" at bounding box center [896, 388] width 55 height 30
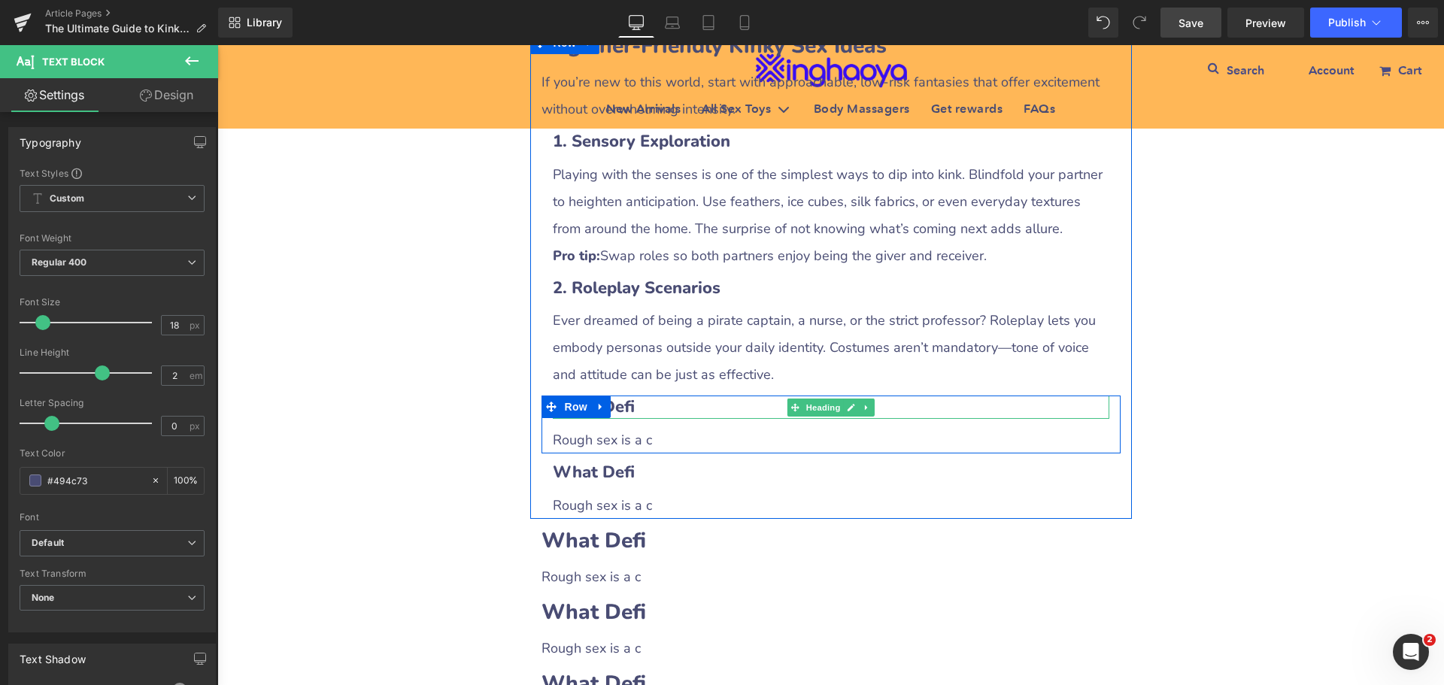
click at [616, 416] on b "What Defi" at bounding box center [594, 407] width 82 height 23
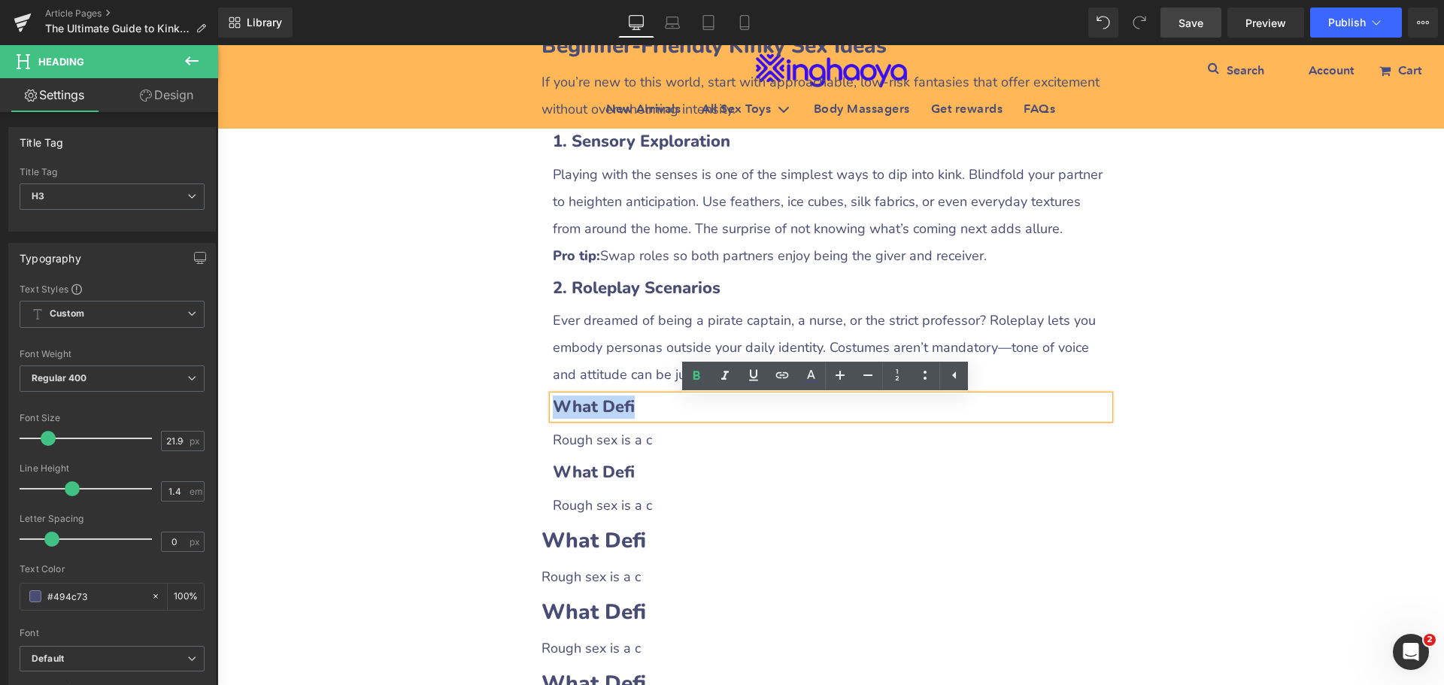
drag, startPoint x: 551, startPoint y: 411, endPoint x: 625, endPoint y: 409, distance: 74.5
click at [625, 409] on h3 "What Defi" at bounding box center [831, 407] width 557 height 23
click at [650, 416] on h3 "What Defi" at bounding box center [831, 407] width 557 height 23
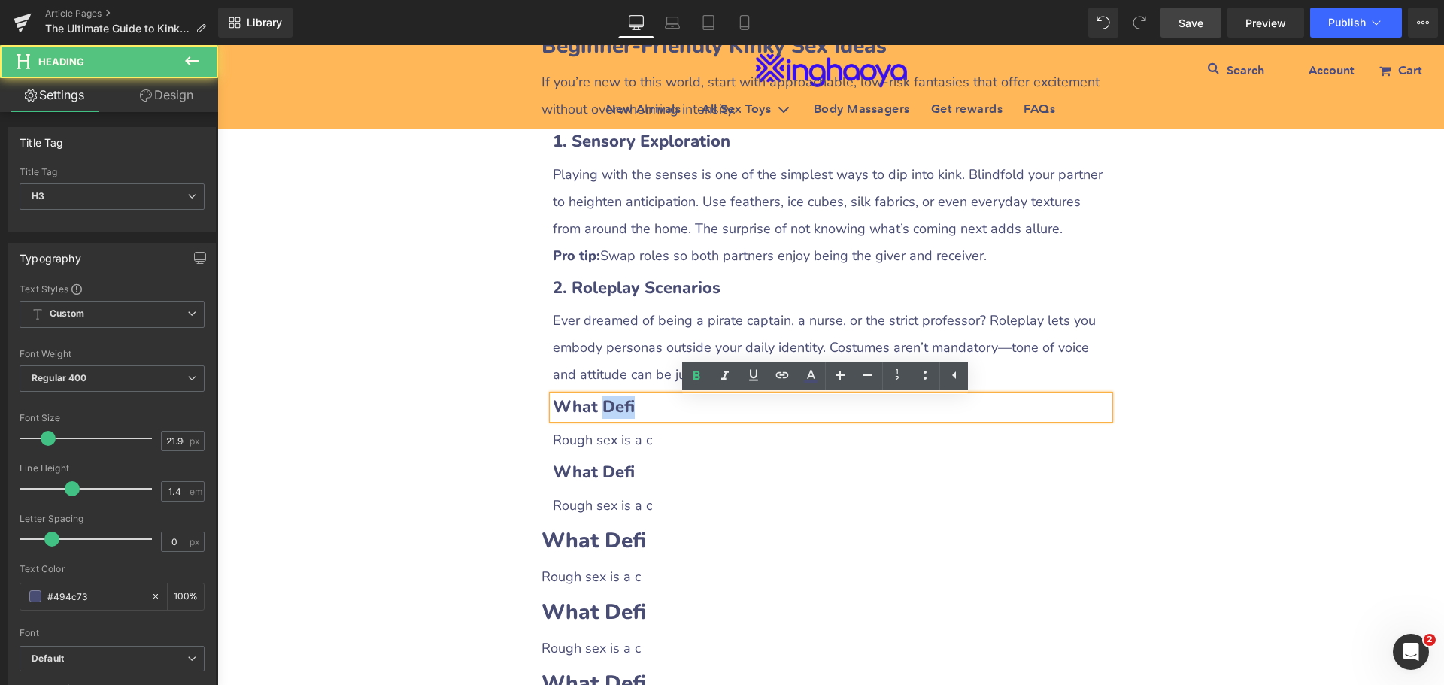
drag, startPoint x: 590, startPoint y: 415, endPoint x: 677, endPoint y: 411, distance: 86.6
click at [677, 411] on h3 "What Defi" at bounding box center [831, 407] width 557 height 23
paste div
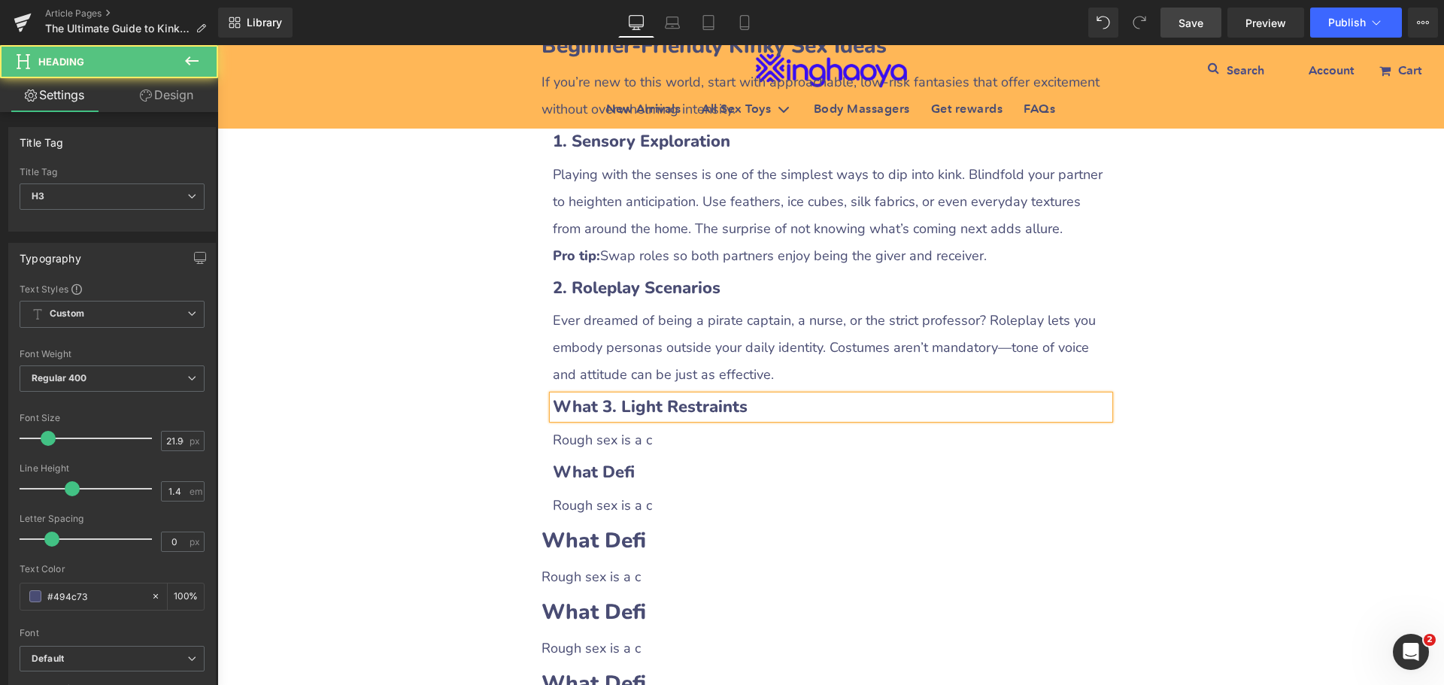
click at [595, 410] on b "What 3. Light Restraints" at bounding box center [650, 407] width 195 height 23
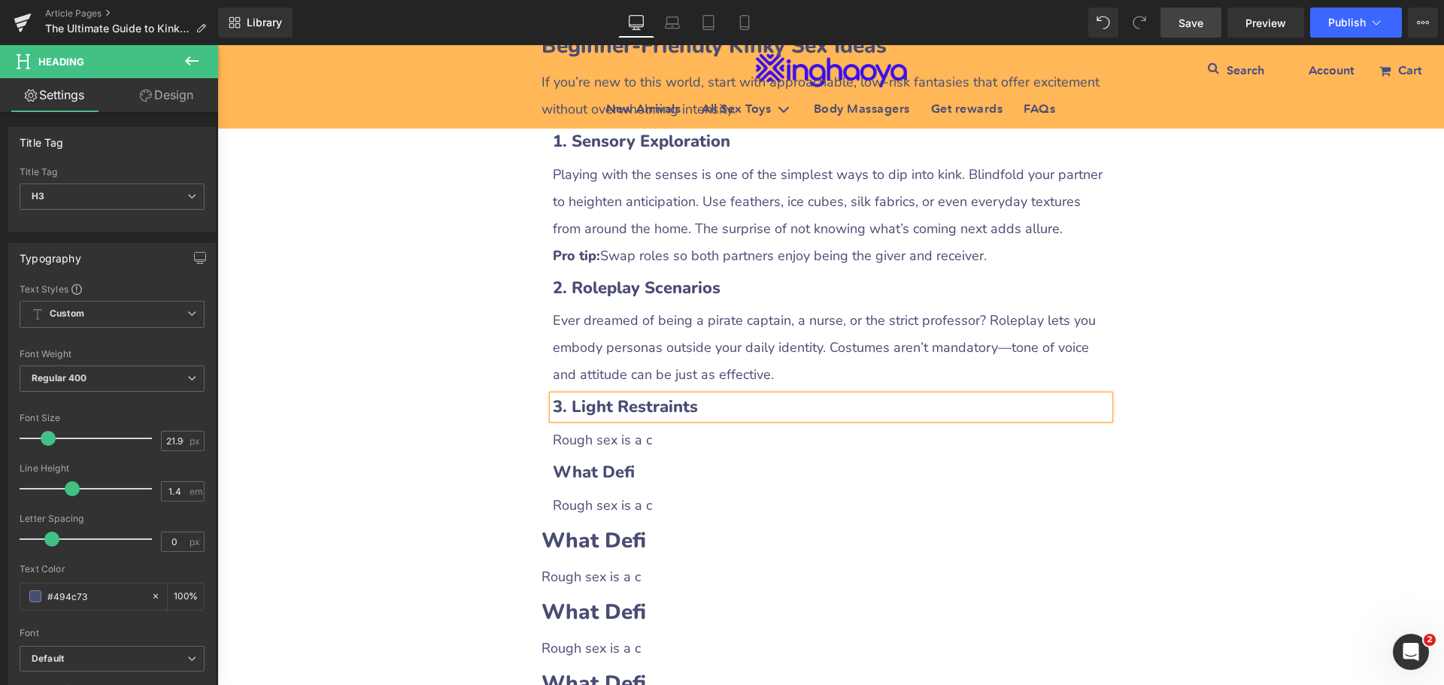
click at [603, 448] on span "Rough sex is a c" at bounding box center [602, 440] width 99 height 18
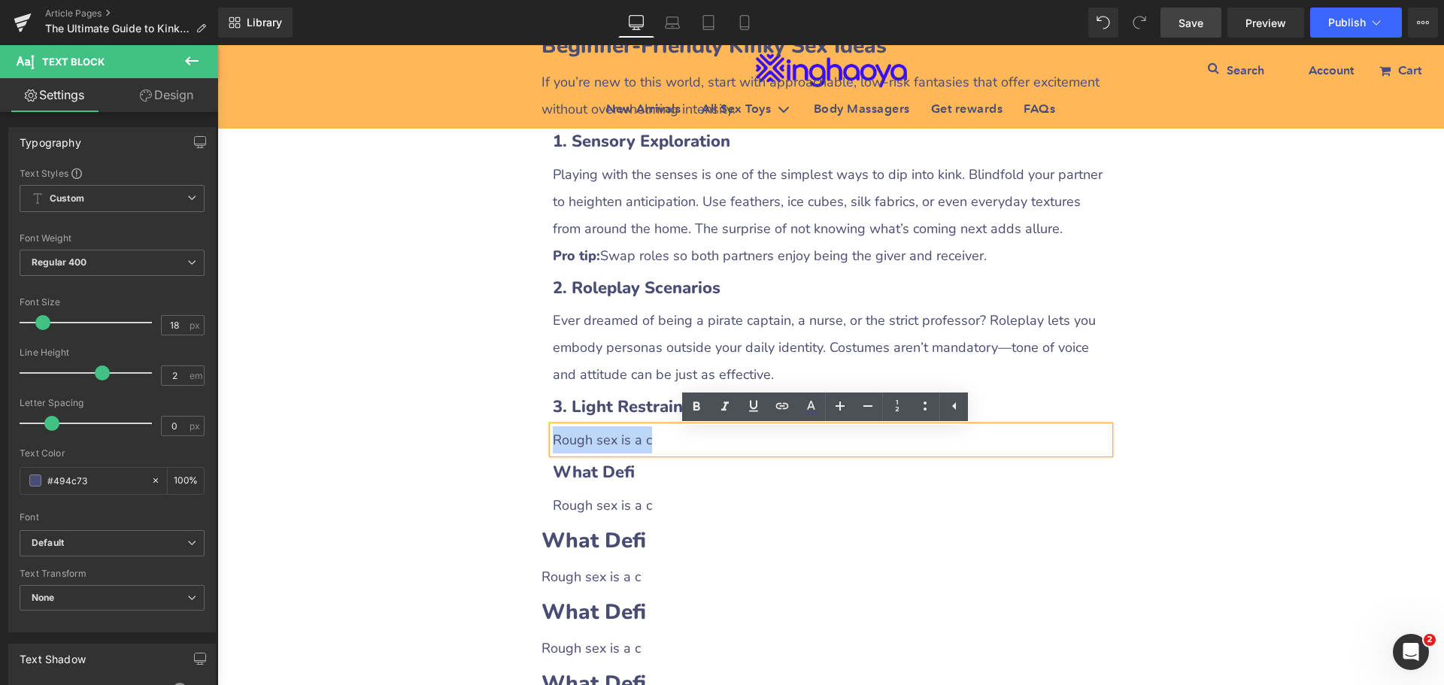
drag, startPoint x: 551, startPoint y: 445, endPoint x: 664, endPoint y: 444, distance: 113.6
click at [664, 444] on p "Rough sex is a c" at bounding box center [831, 439] width 557 height 27
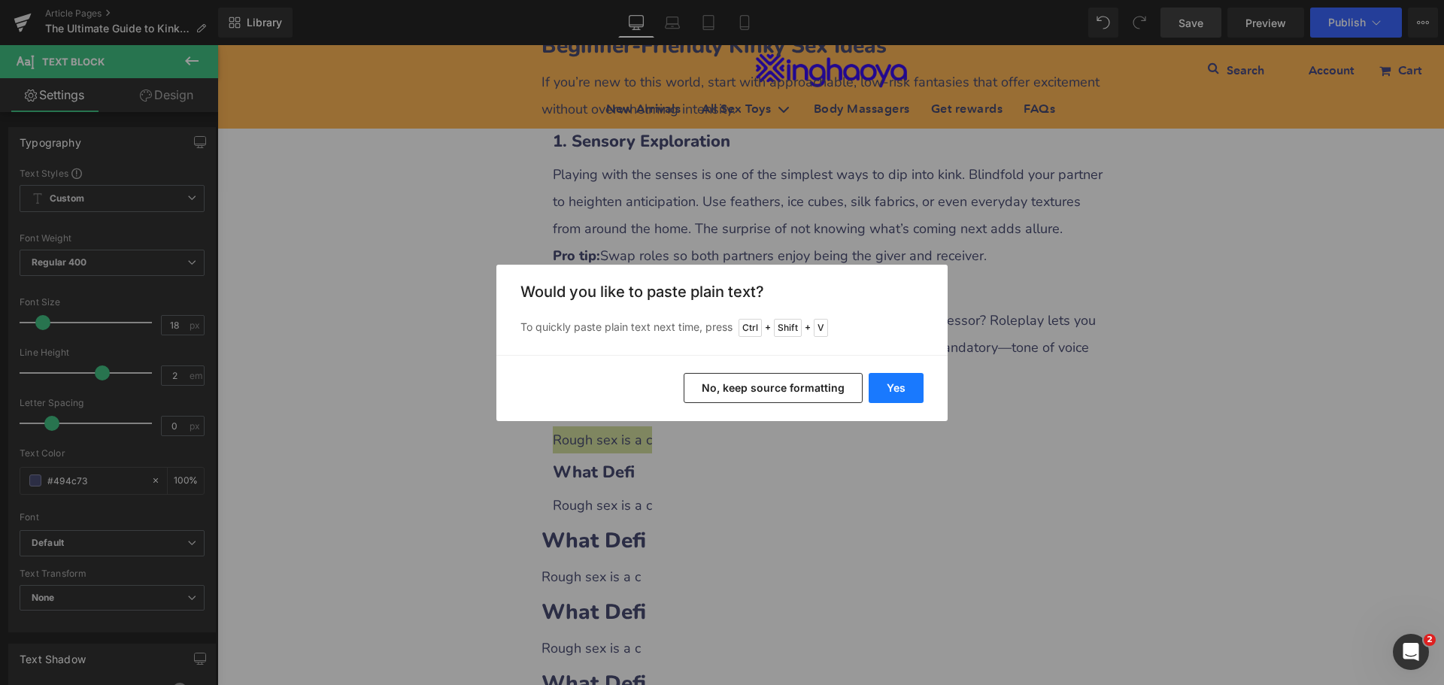
click at [890, 392] on button "Yes" at bounding box center [896, 388] width 55 height 30
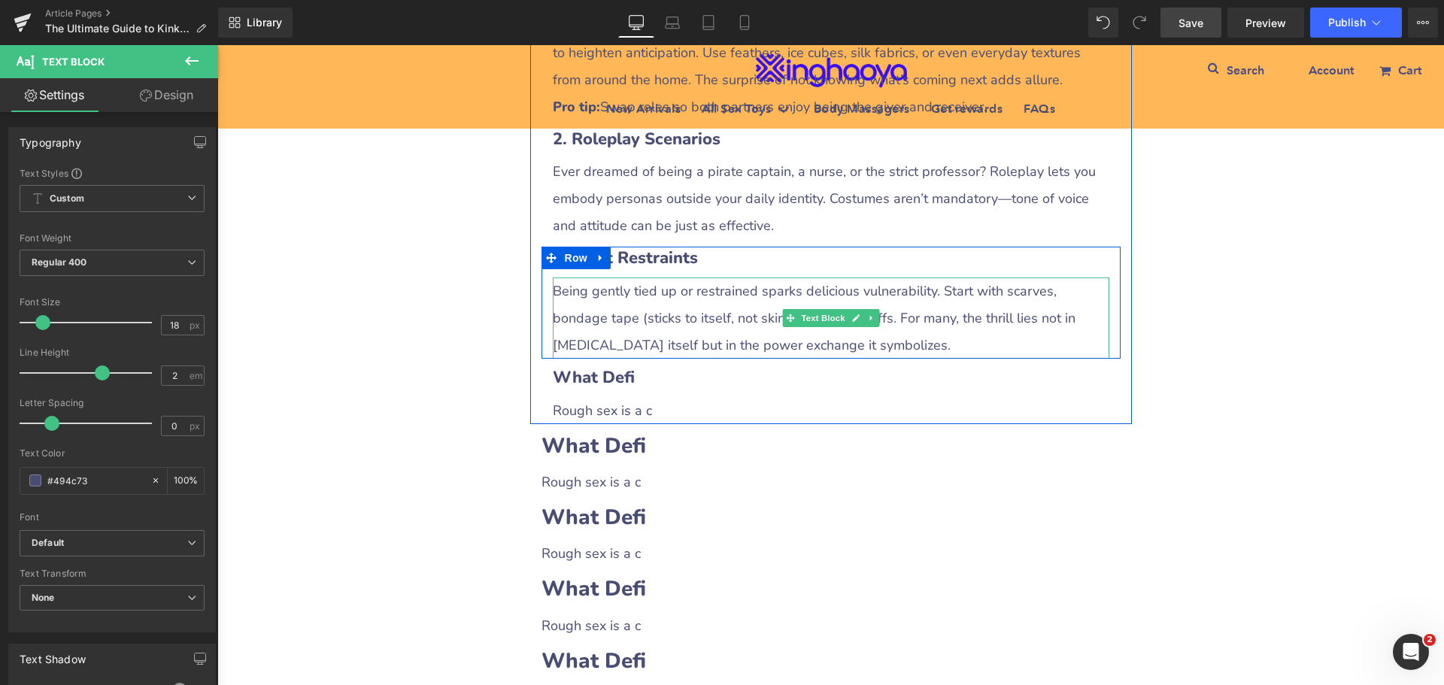
scroll to position [1853, 0]
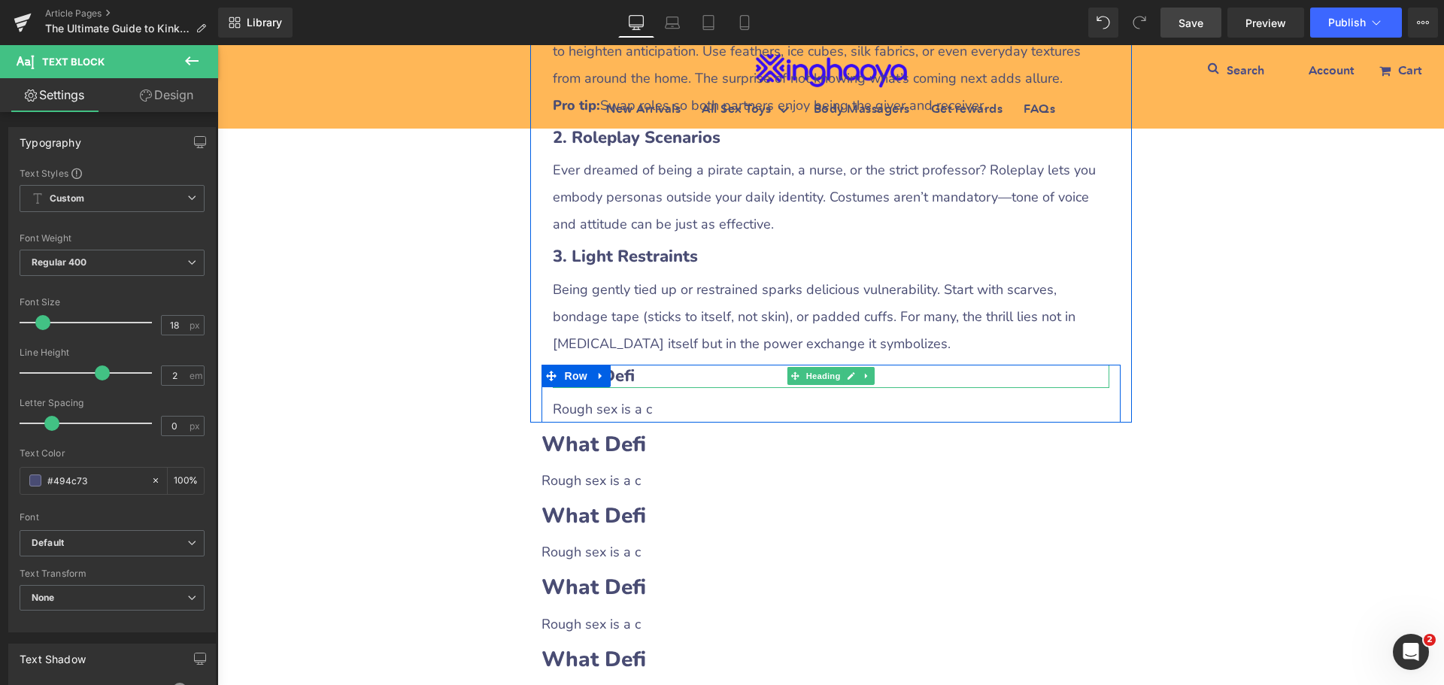
click at [630, 378] on h3 "What Defi" at bounding box center [831, 376] width 557 height 23
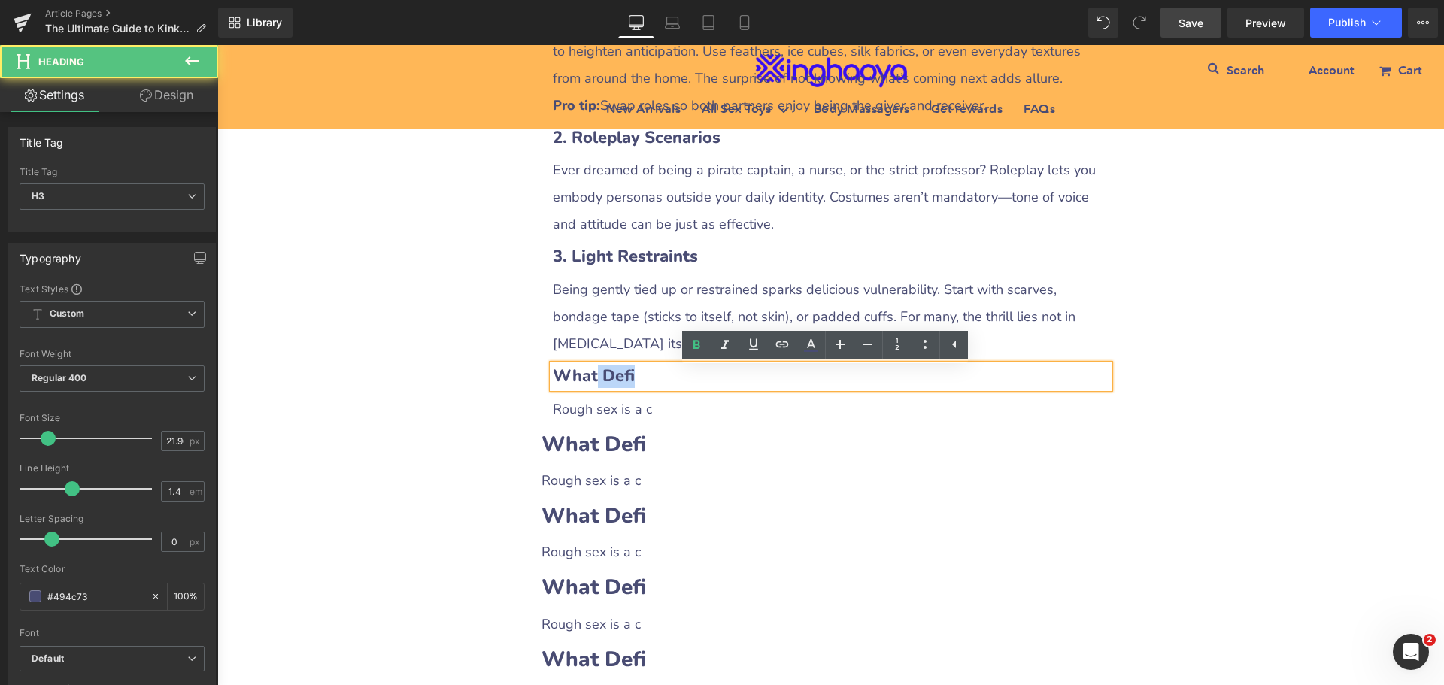
drag, startPoint x: 588, startPoint y: 381, endPoint x: 688, endPoint y: 378, distance: 100.1
click at [688, 378] on h3 "What Defi" at bounding box center [831, 376] width 557 height 23
paste div
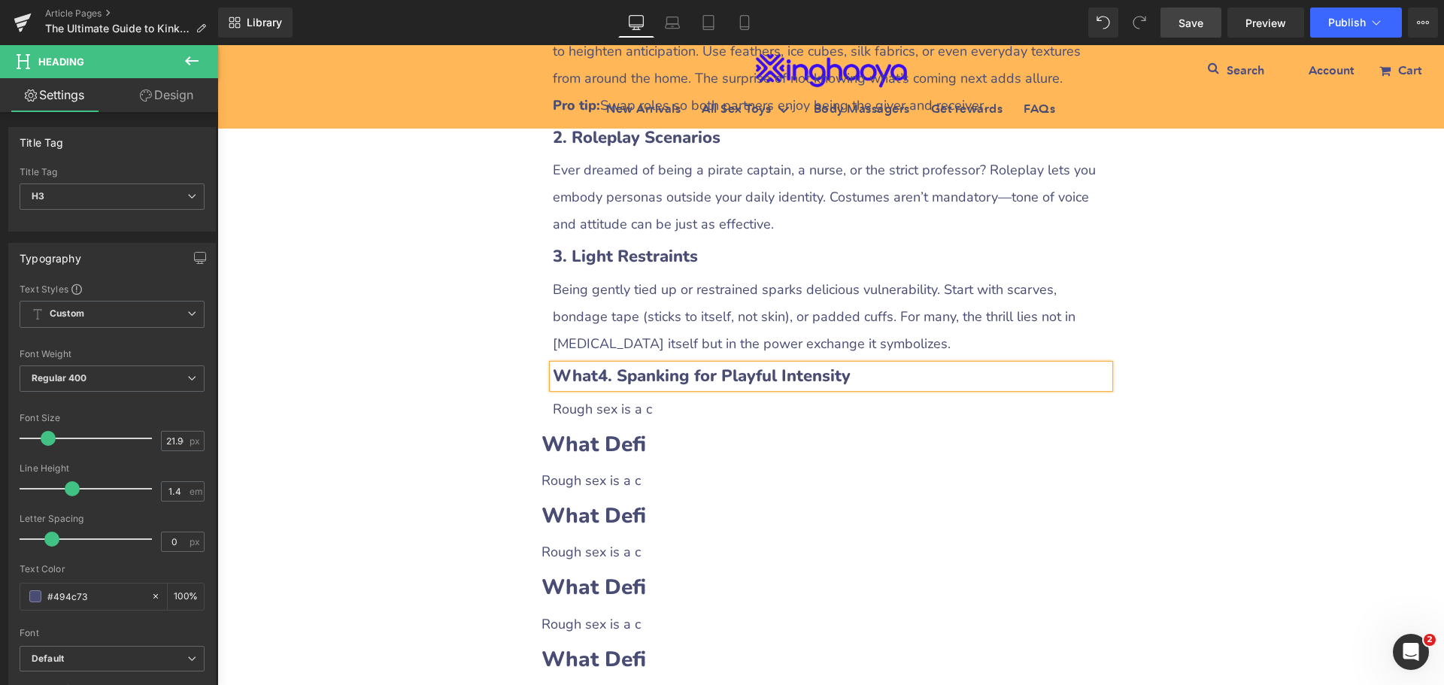
click at [589, 383] on b "What4. Spanking for Playful Intensity" at bounding box center [702, 376] width 298 height 23
click at [593, 418] on span "Rough sex is a c" at bounding box center [602, 409] width 99 height 18
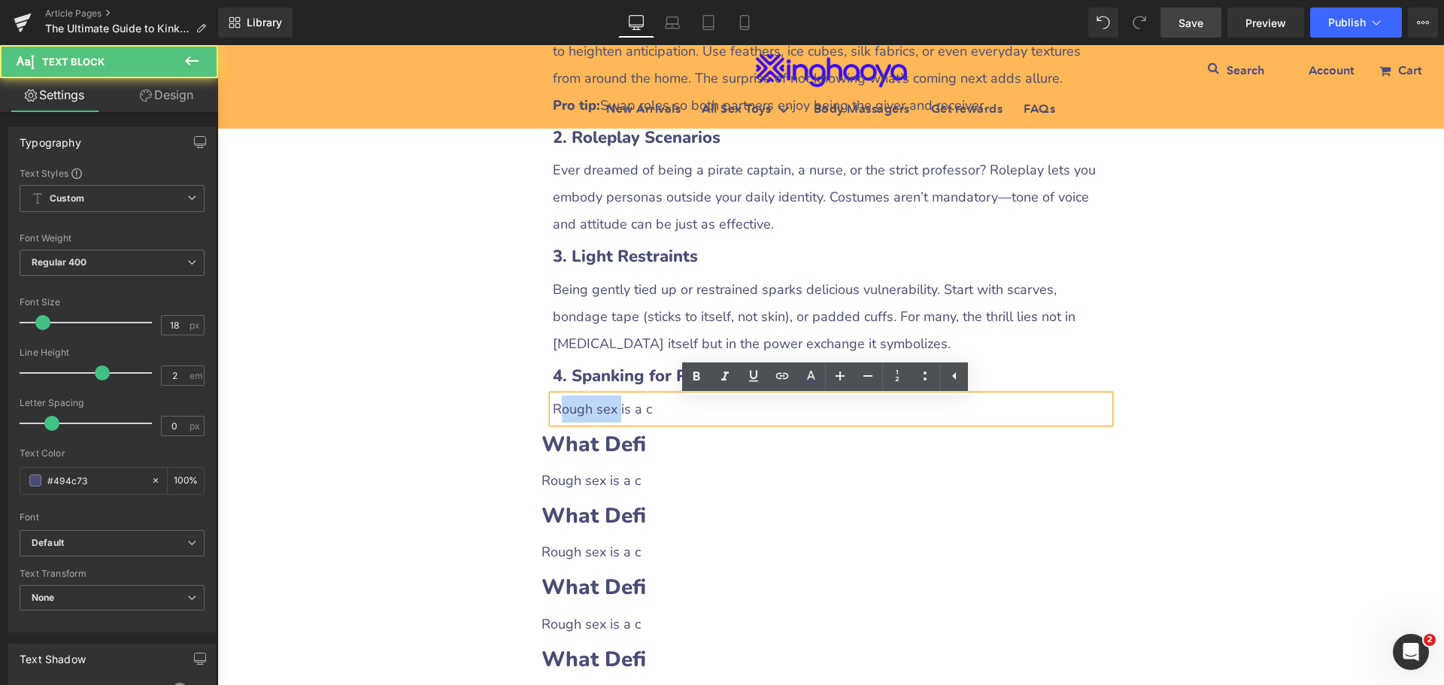
drag, startPoint x: 553, startPoint y: 416, endPoint x: 615, endPoint y: 413, distance: 62.5
click at [615, 413] on span "Rough sex is a c" at bounding box center [602, 409] width 99 height 18
drag, startPoint x: 549, startPoint y: 414, endPoint x: 656, endPoint y: 414, distance: 106.8
click at [656, 414] on p "Rough sex is a c" at bounding box center [831, 409] width 557 height 27
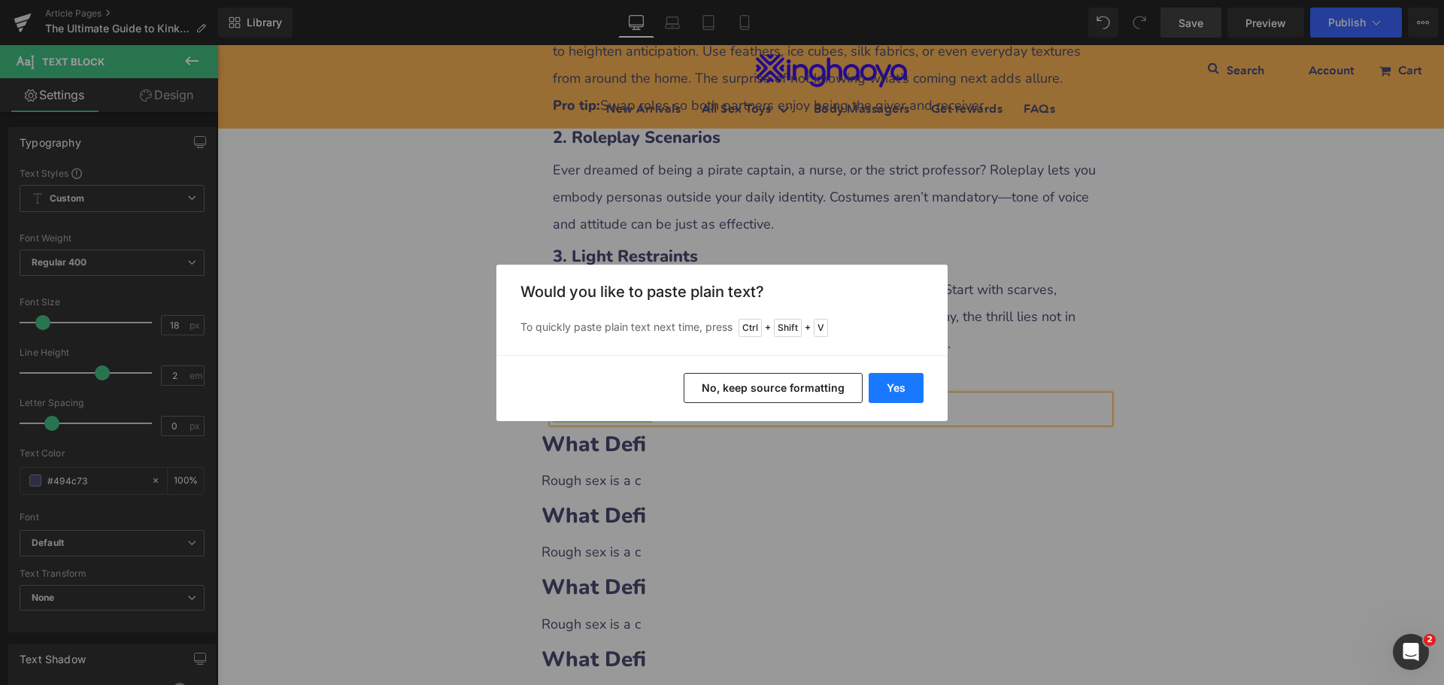
click at [898, 387] on button "Yes" at bounding box center [896, 388] width 55 height 30
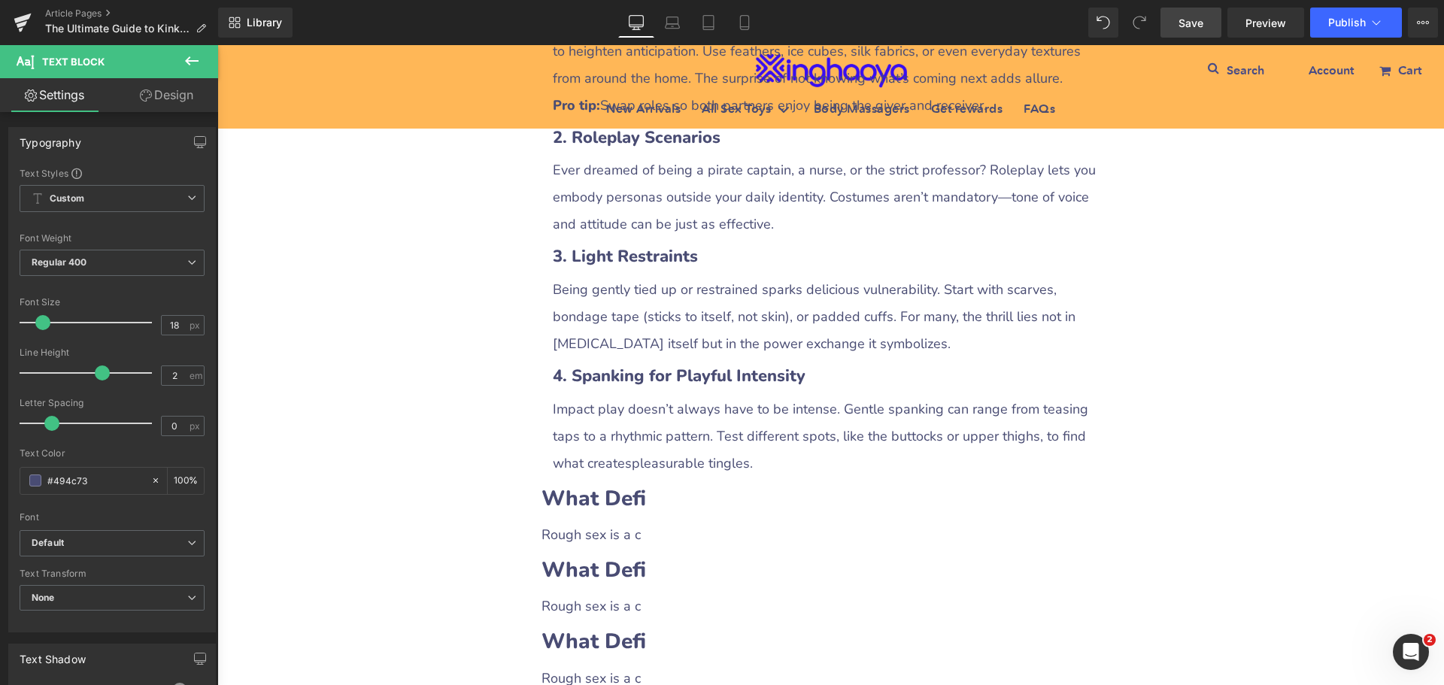
click at [1182, 22] on span "Save" at bounding box center [1191, 23] width 25 height 16
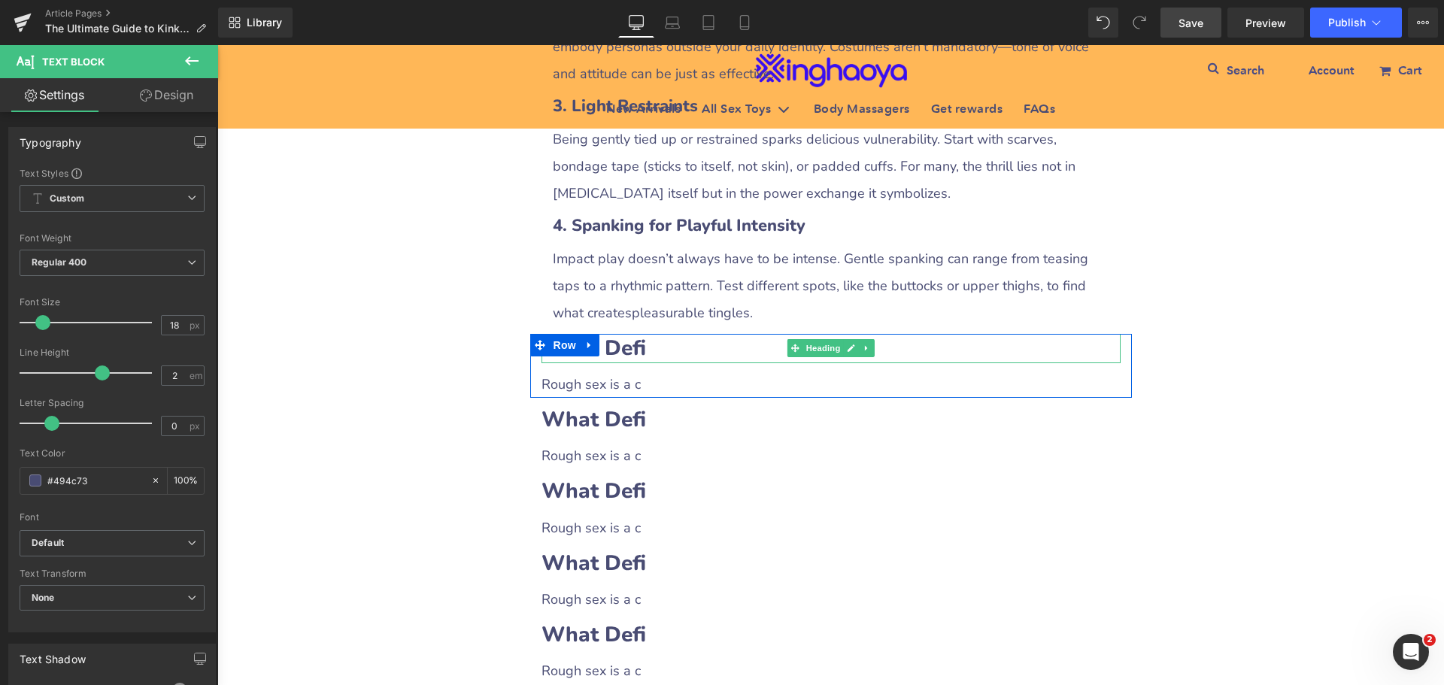
click at [630, 361] on b "What Defi" at bounding box center [594, 348] width 105 height 29
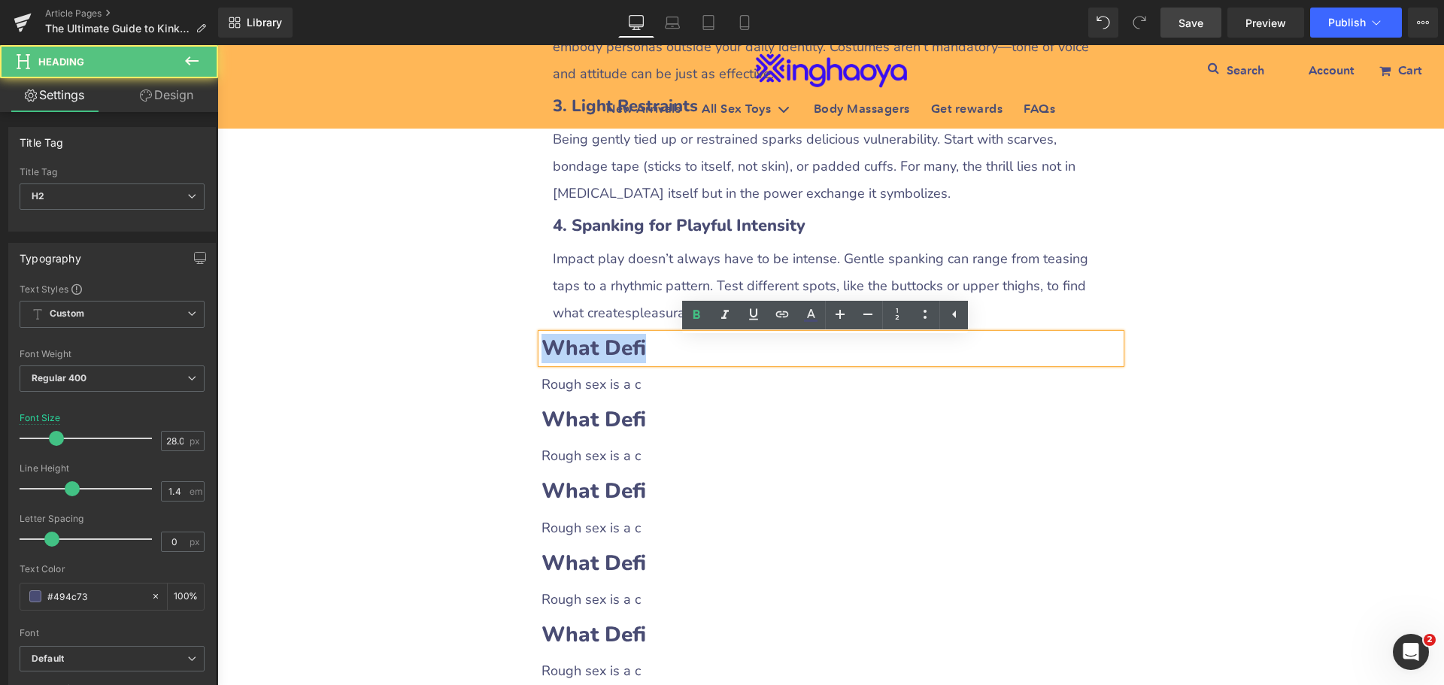
drag, startPoint x: 544, startPoint y: 355, endPoint x: 641, endPoint y: 352, distance: 97.1
click at [639, 350] on h2 "What Defi" at bounding box center [831, 348] width 579 height 29
paste div
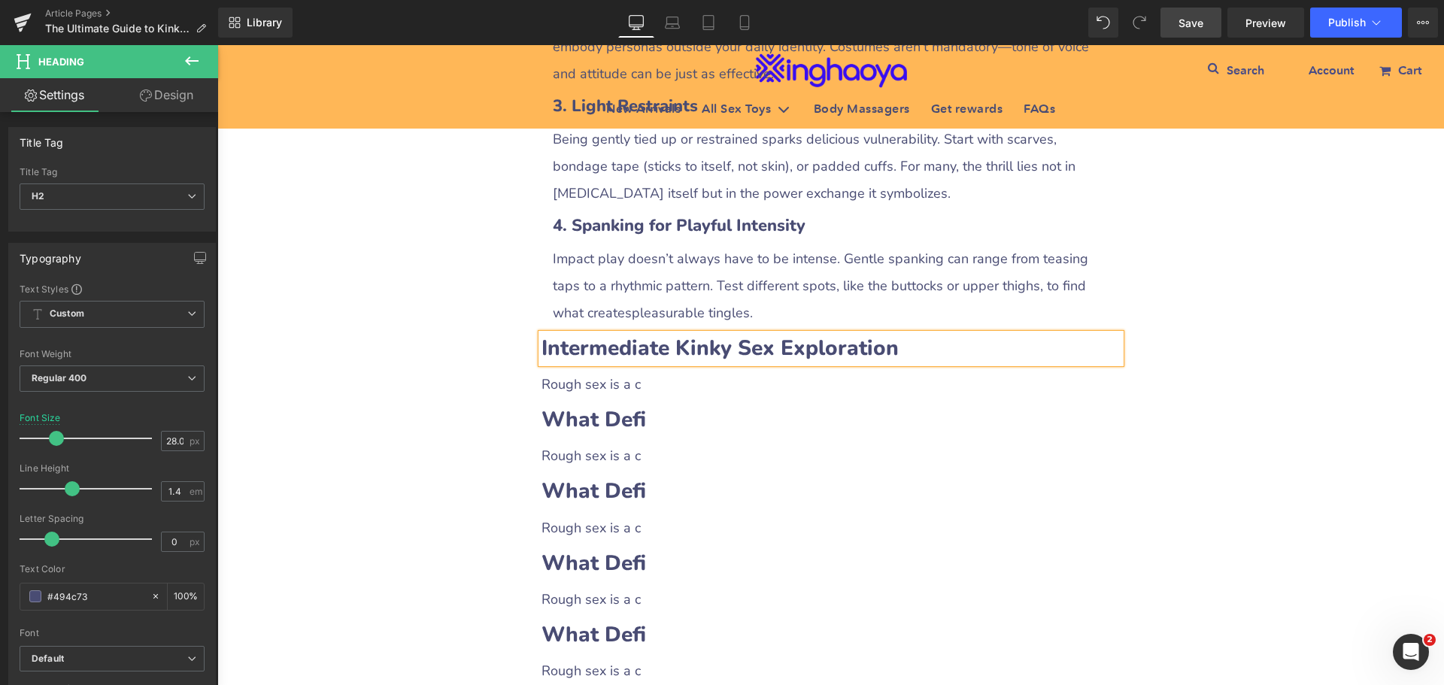
click at [596, 393] on span "Rough sex is a c" at bounding box center [591, 384] width 99 height 18
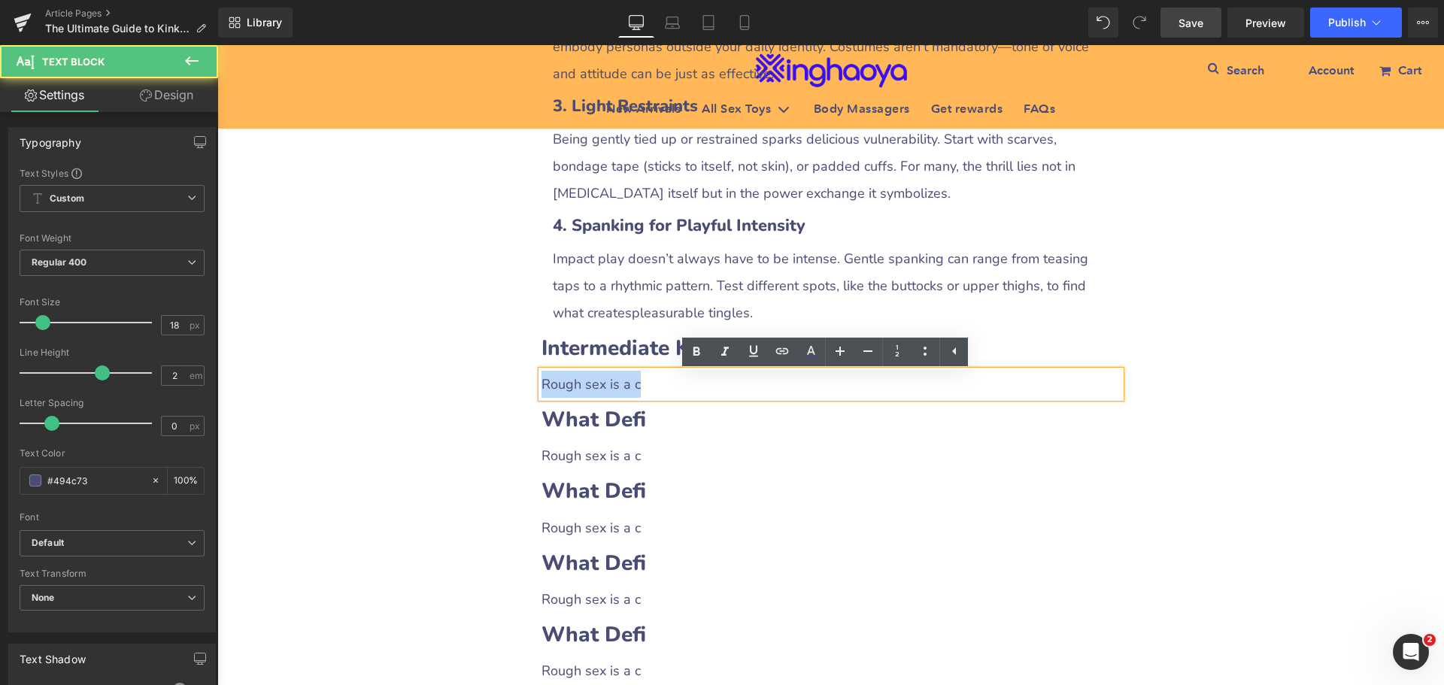
drag, startPoint x: 540, startPoint y: 392, endPoint x: 670, endPoint y: 388, distance: 130.2
click at [670, 388] on p "Rough sex is a c" at bounding box center [831, 384] width 579 height 27
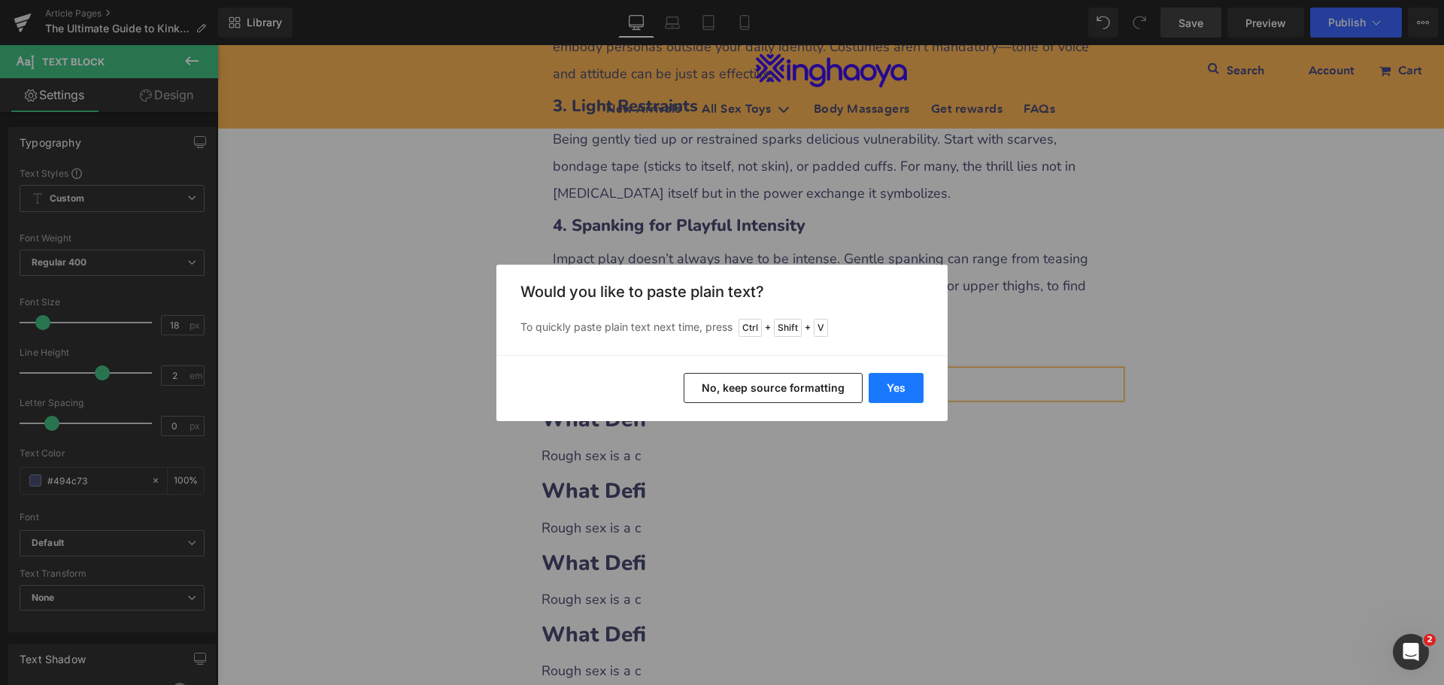
drag, startPoint x: 875, startPoint y: 387, endPoint x: 658, endPoint y: 366, distance: 217.6
click at [875, 387] on button "Yes" at bounding box center [896, 388] width 55 height 30
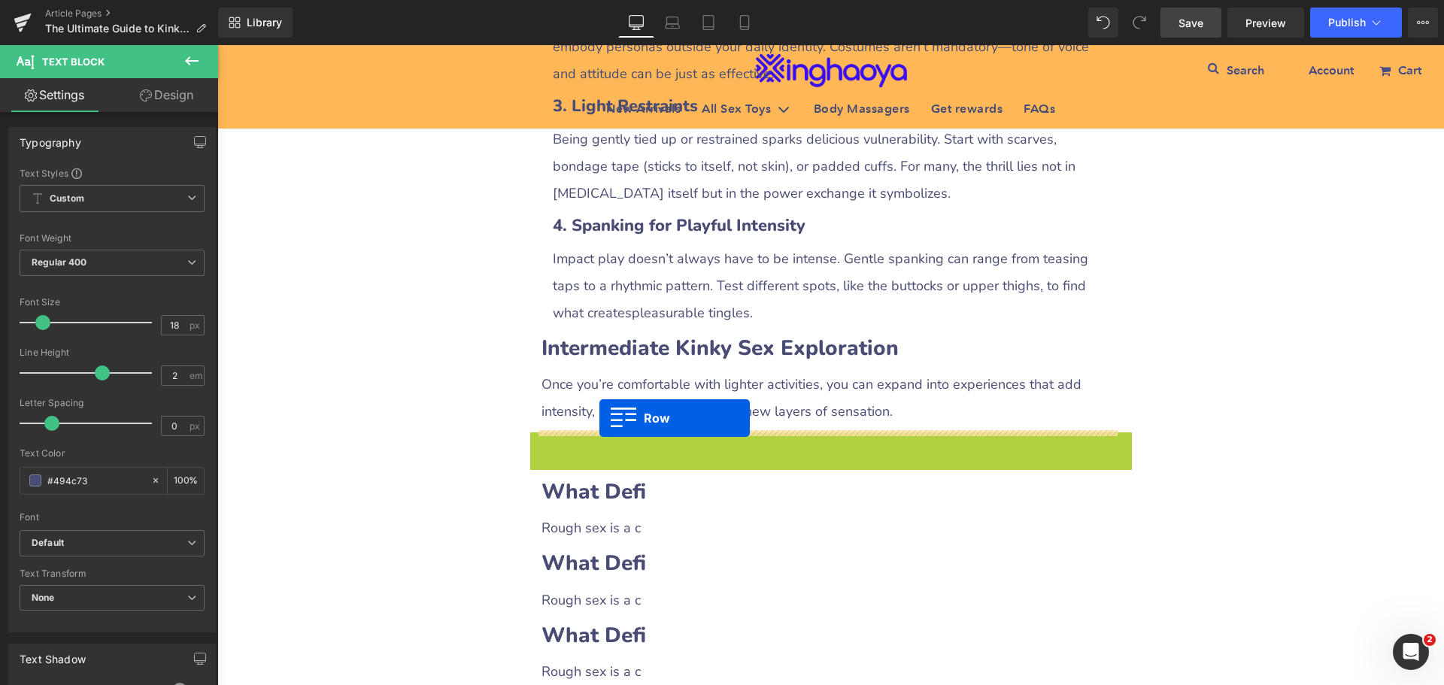
drag, startPoint x: 536, startPoint y: 451, endPoint x: 599, endPoint y: 418, distance: 71.3
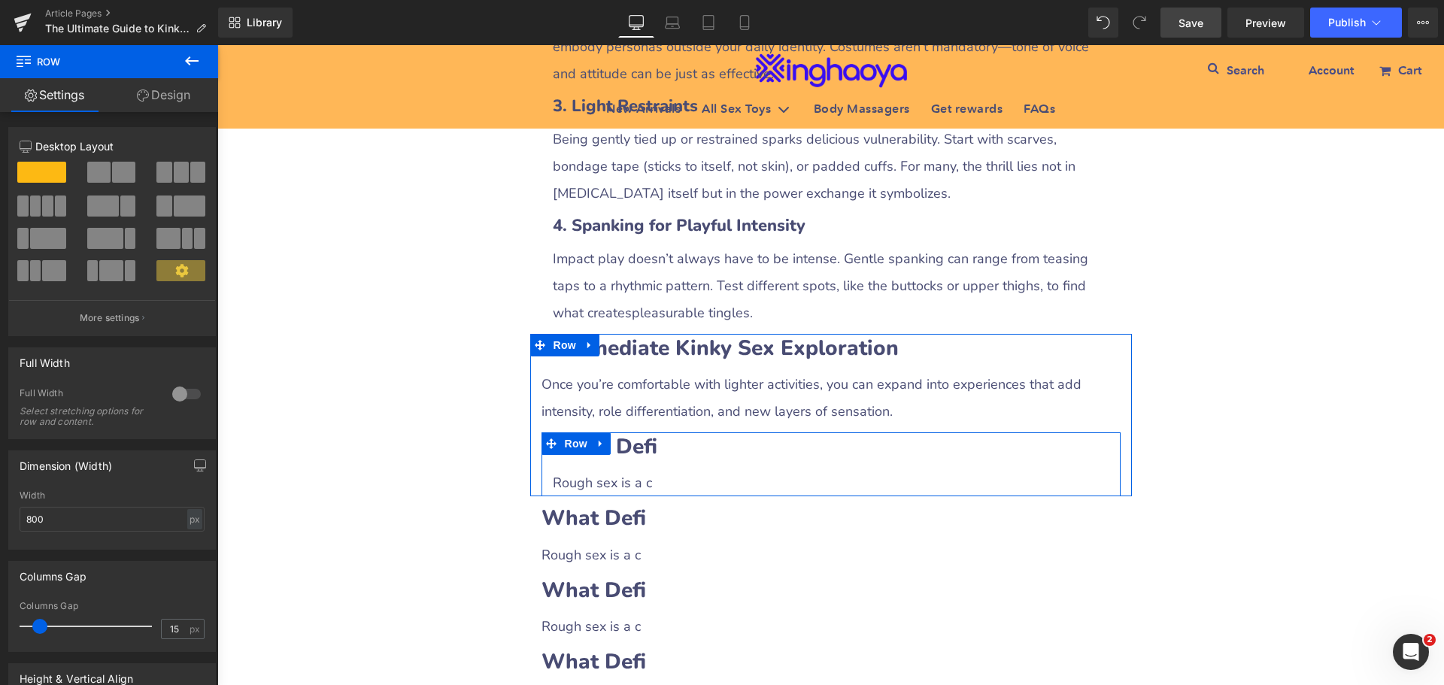
click at [675, 474] on div "What Defi Heading Rough sex is a c Text Block" at bounding box center [831, 464] width 579 height 64
click at [659, 454] on h2 "What Defi" at bounding box center [831, 446] width 557 height 29
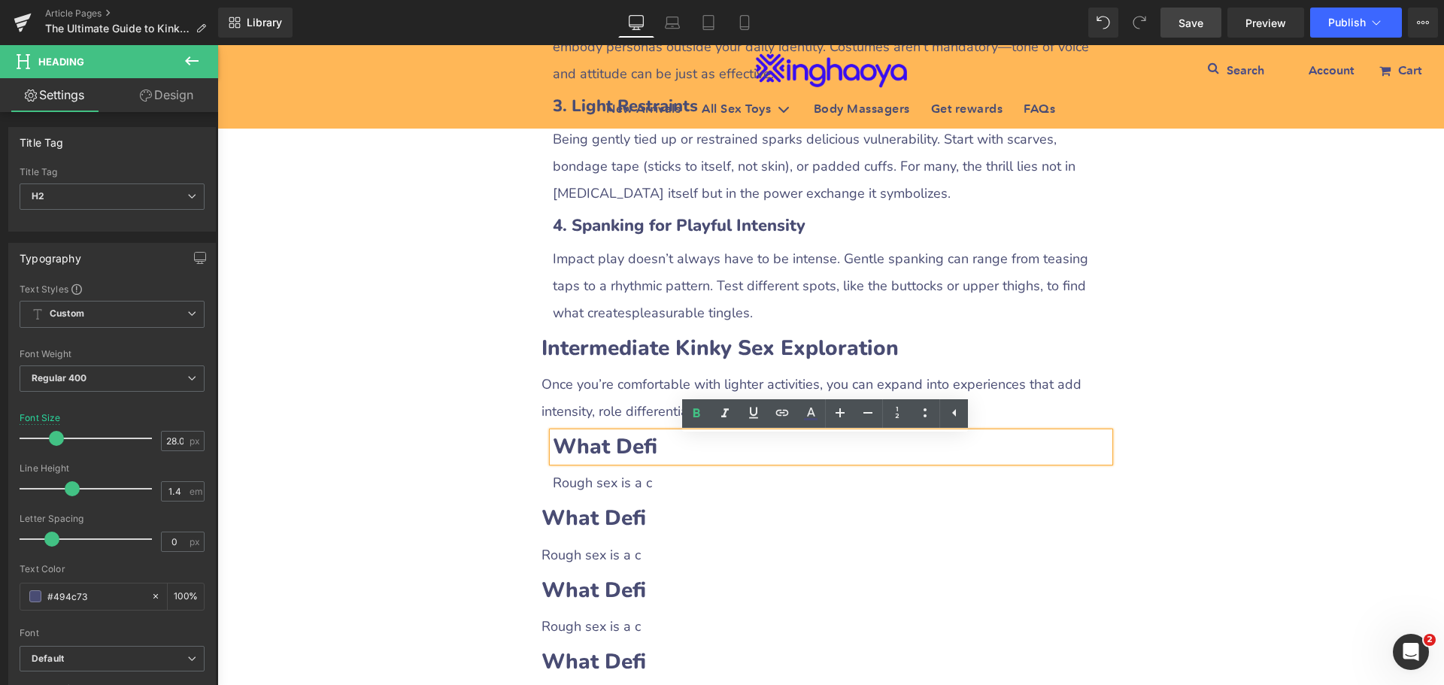
click at [630, 453] on b "What Defi" at bounding box center [605, 446] width 105 height 29
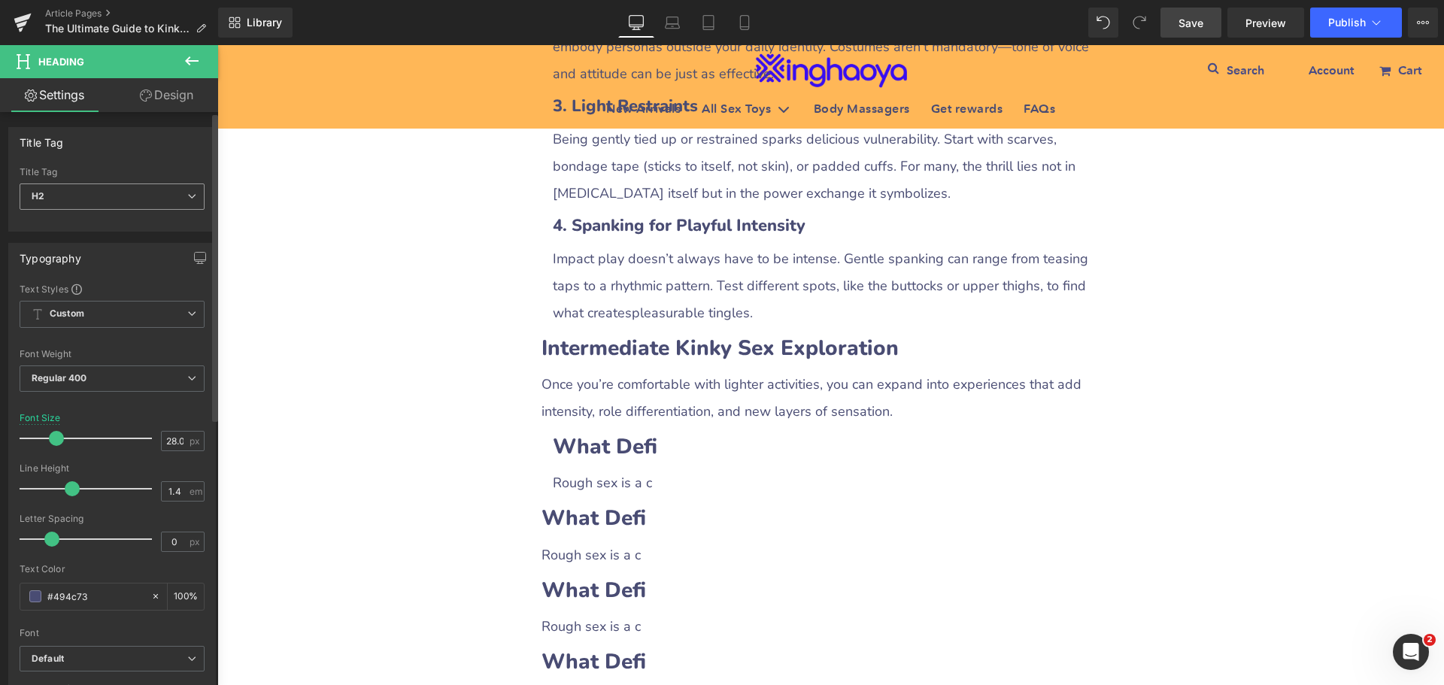
click at [127, 204] on span "H2" at bounding box center [112, 197] width 185 height 26
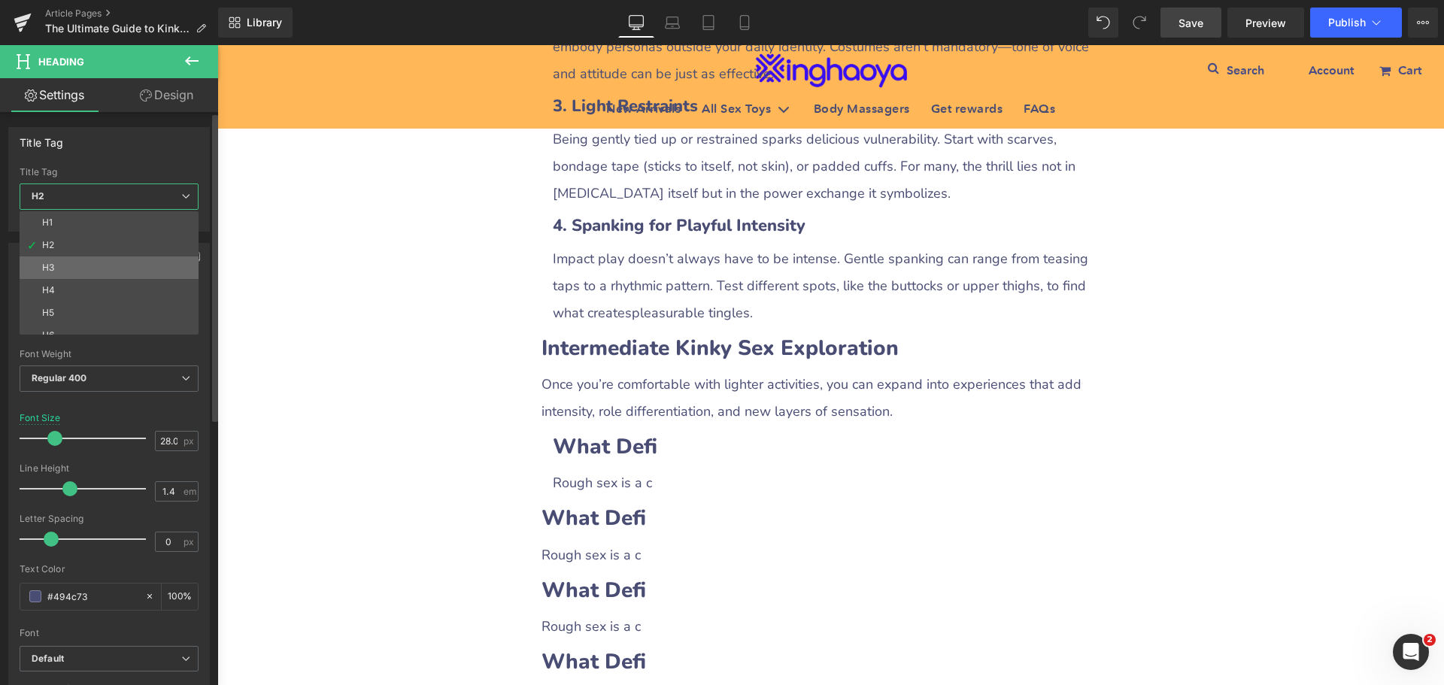
click at [68, 262] on li "H3" at bounding box center [113, 267] width 186 height 23
type input "21.96"
type input "100"
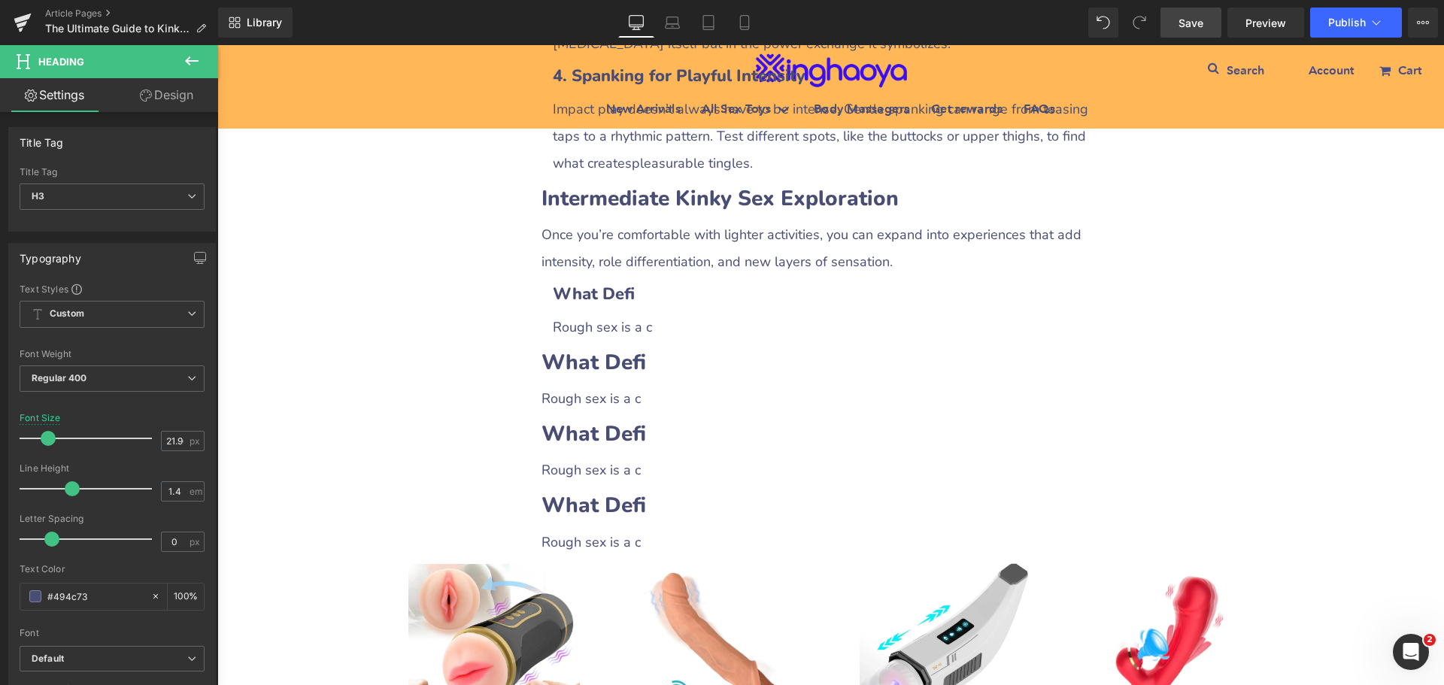
scroll to position [2154, 0]
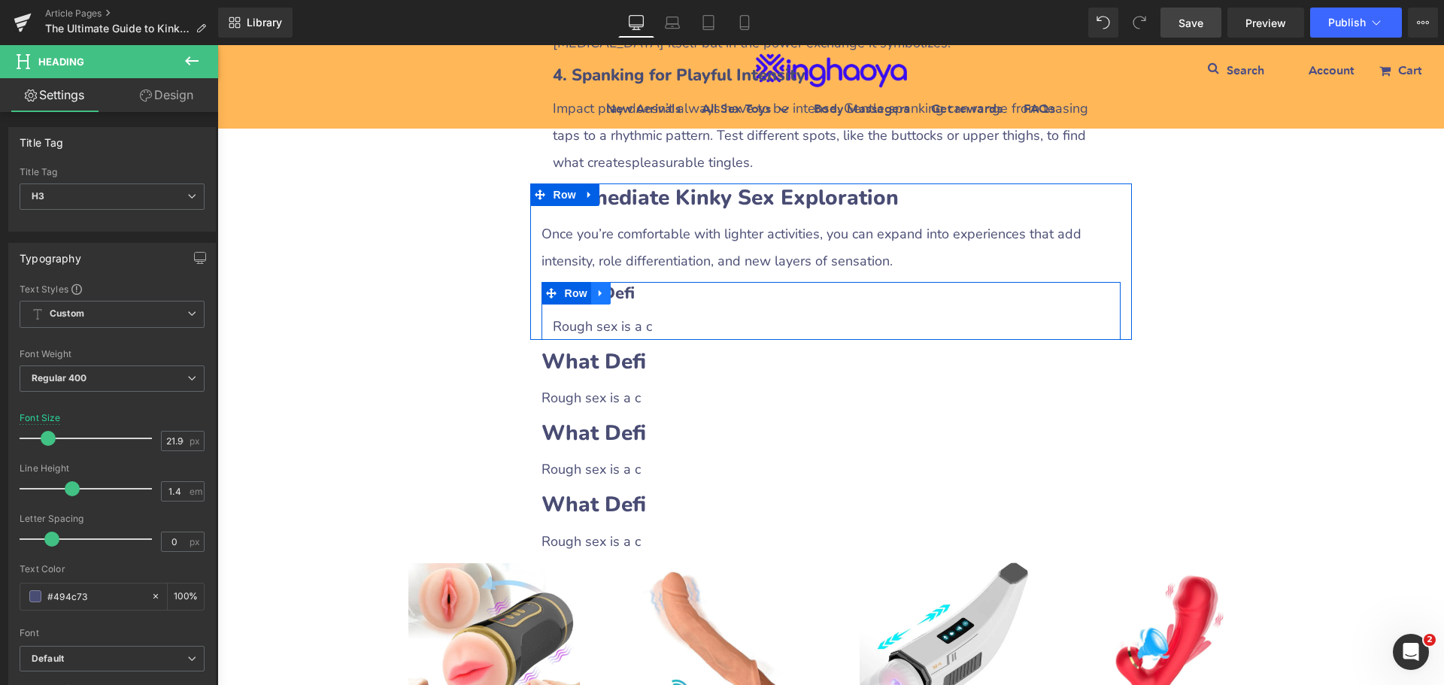
click at [596, 299] on icon at bounding box center [601, 293] width 11 height 11
click at [615, 299] on icon at bounding box center [620, 293] width 11 height 11
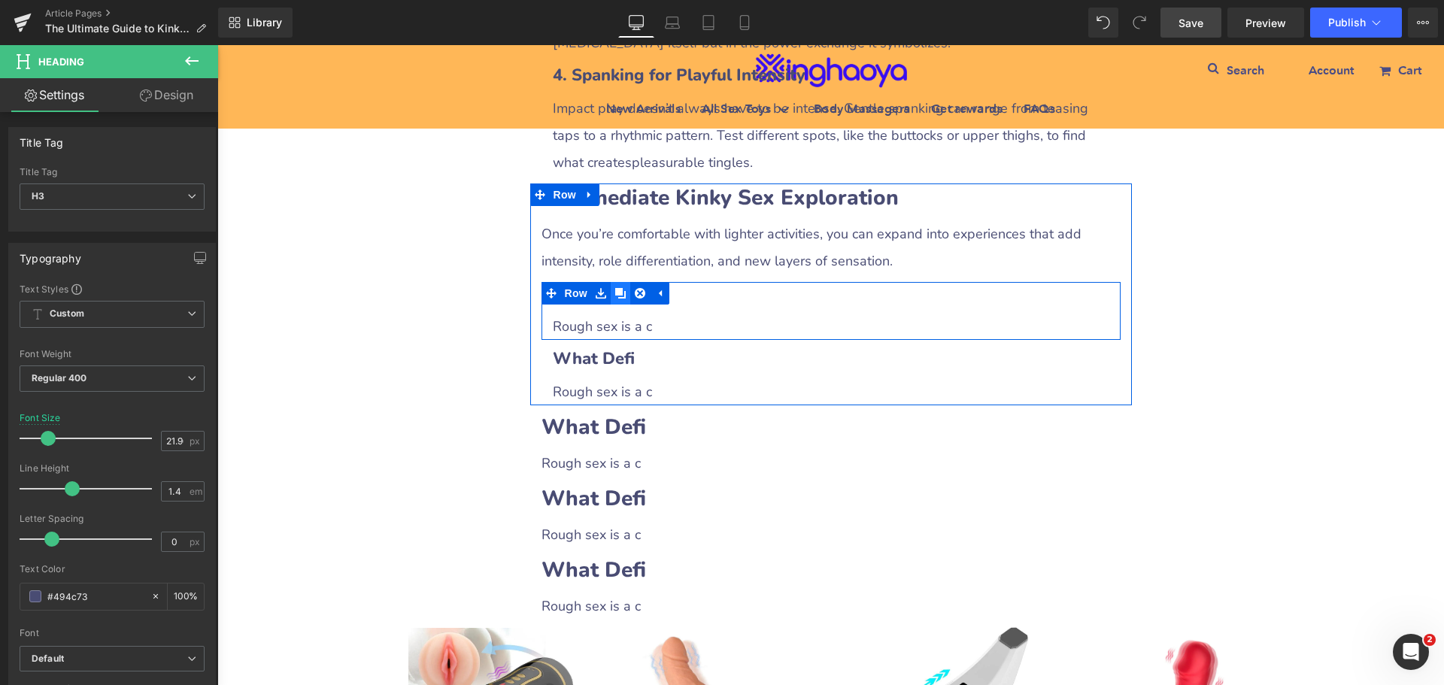
click at [615, 299] on icon at bounding box center [620, 293] width 11 height 11
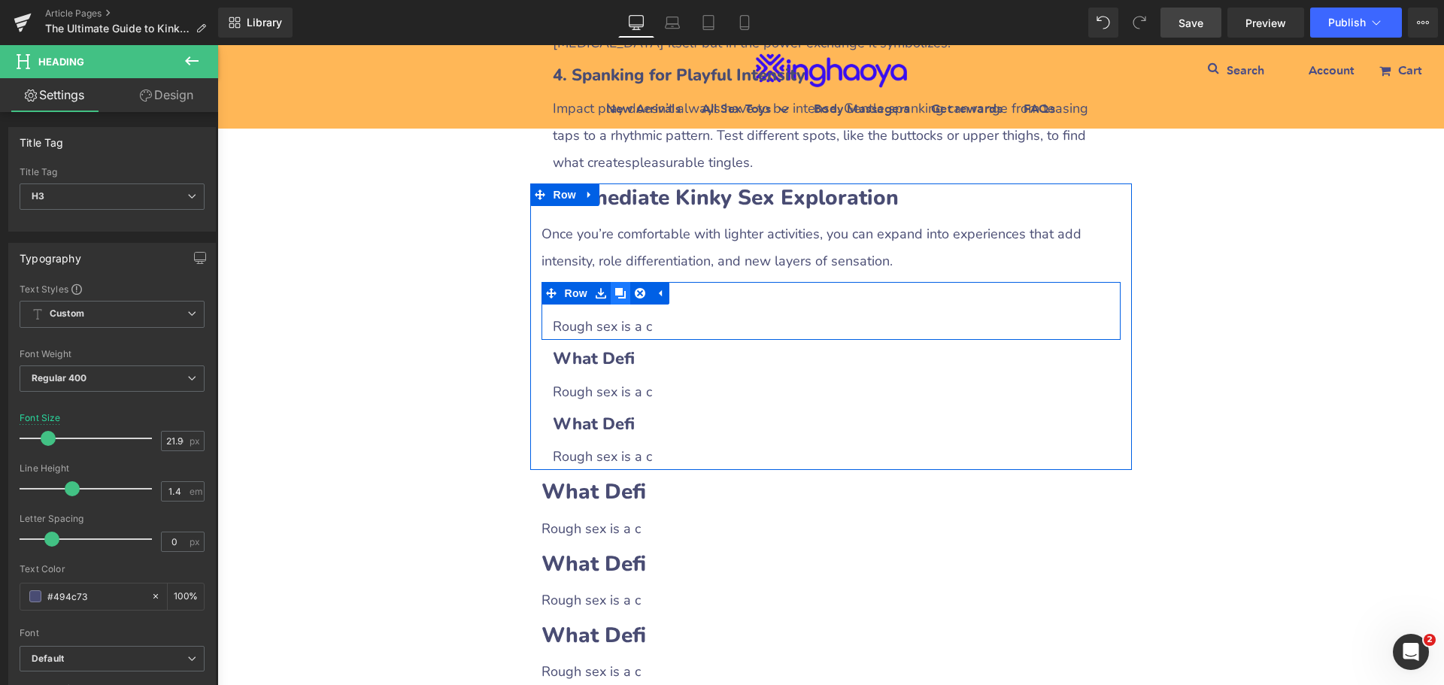
click at [615, 299] on icon at bounding box center [620, 293] width 11 height 11
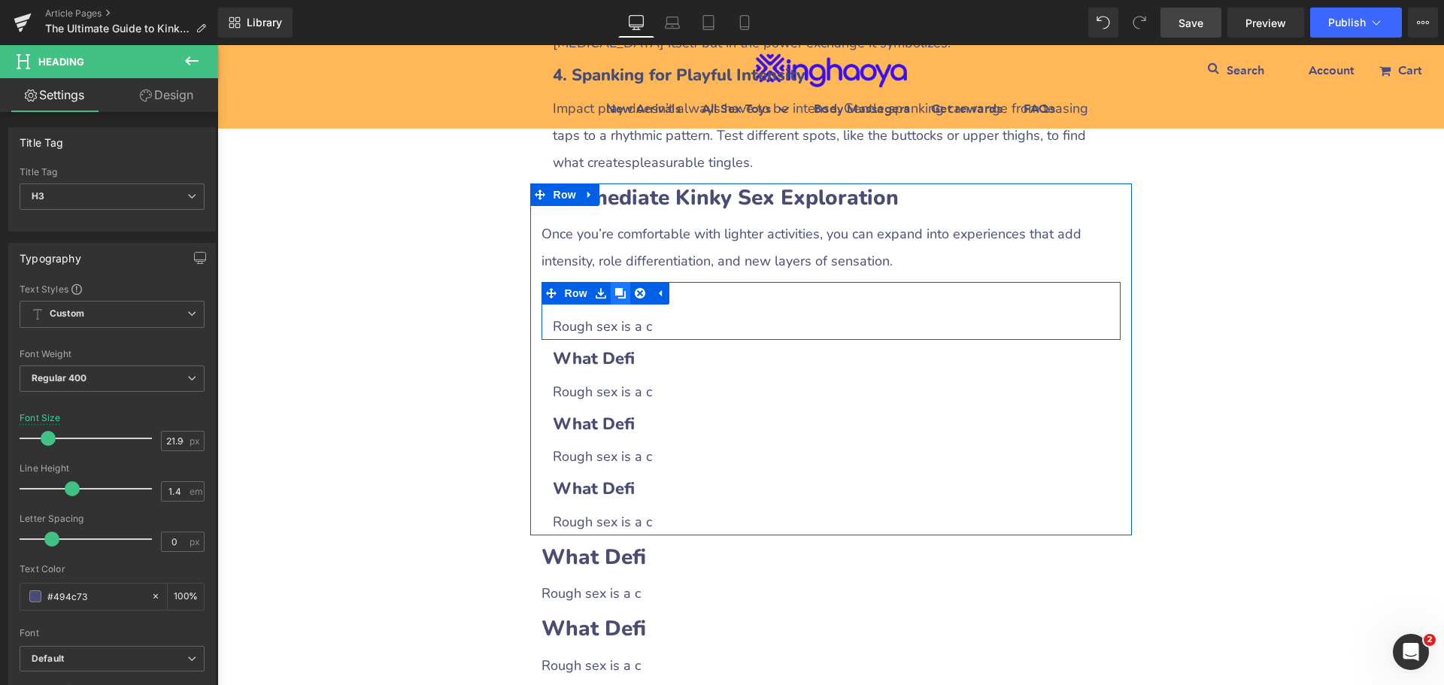
click at [615, 299] on icon at bounding box center [620, 293] width 11 height 11
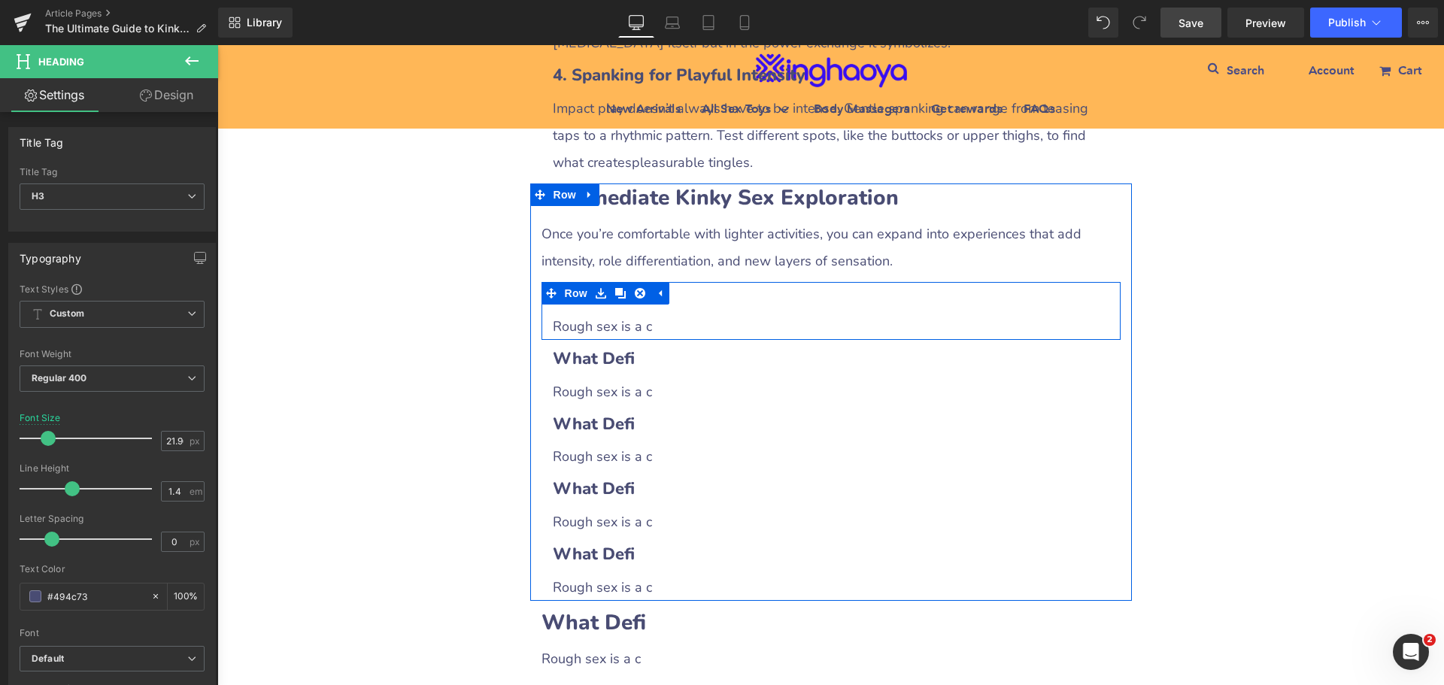
click at [669, 298] on h3 "What Defi" at bounding box center [831, 293] width 557 height 23
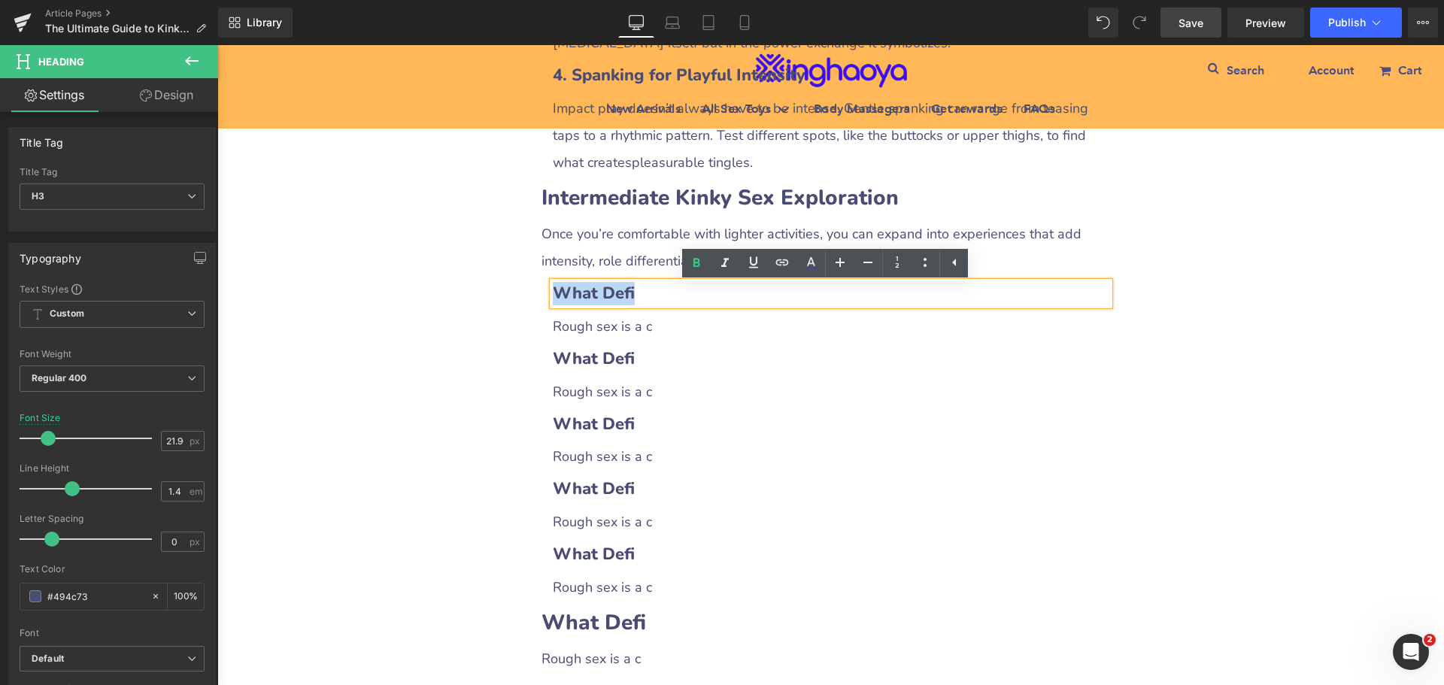
drag, startPoint x: 552, startPoint y: 297, endPoint x: 631, endPoint y: 299, distance: 79.0
click at [631, 299] on h3 "What Defi" at bounding box center [831, 293] width 557 height 23
paste div
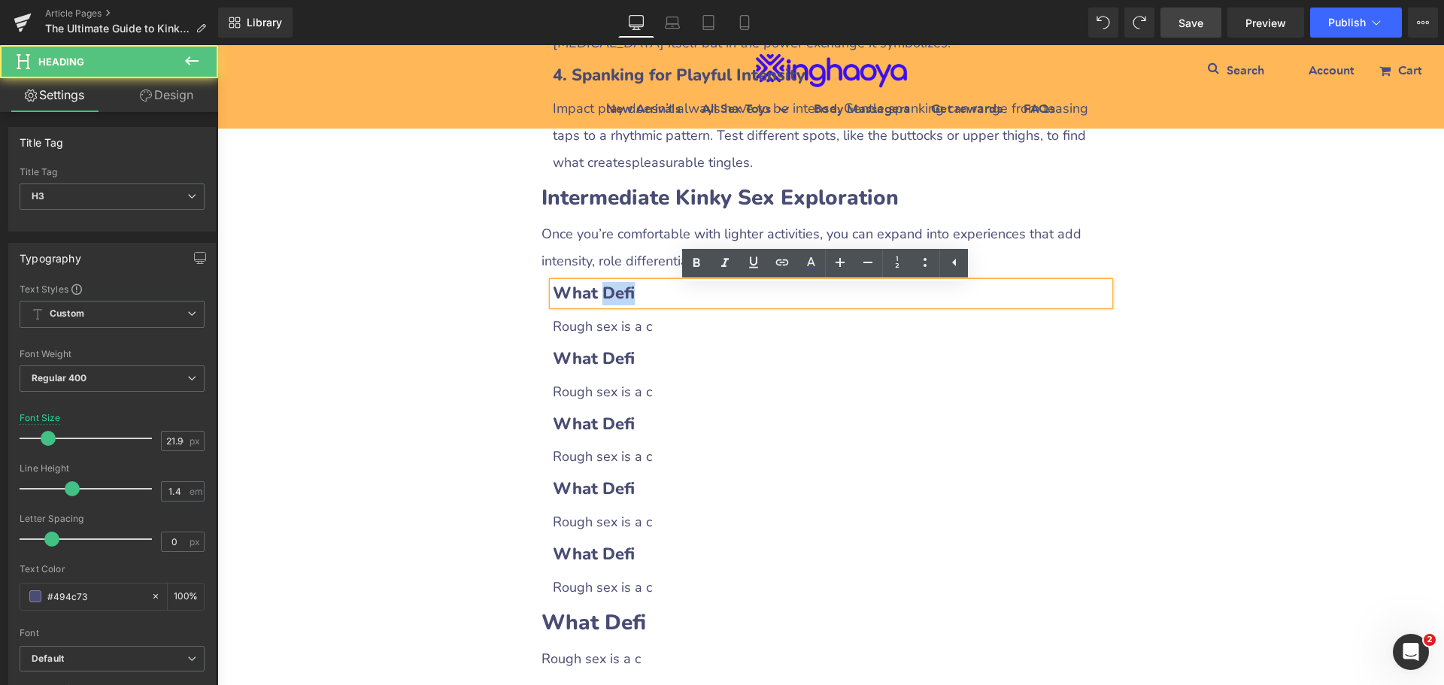
drag, startPoint x: 592, startPoint y: 298, endPoint x: 681, endPoint y: 299, distance: 89.5
click at [681, 299] on h3 "What Defi" at bounding box center [831, 293] width 557 height 23
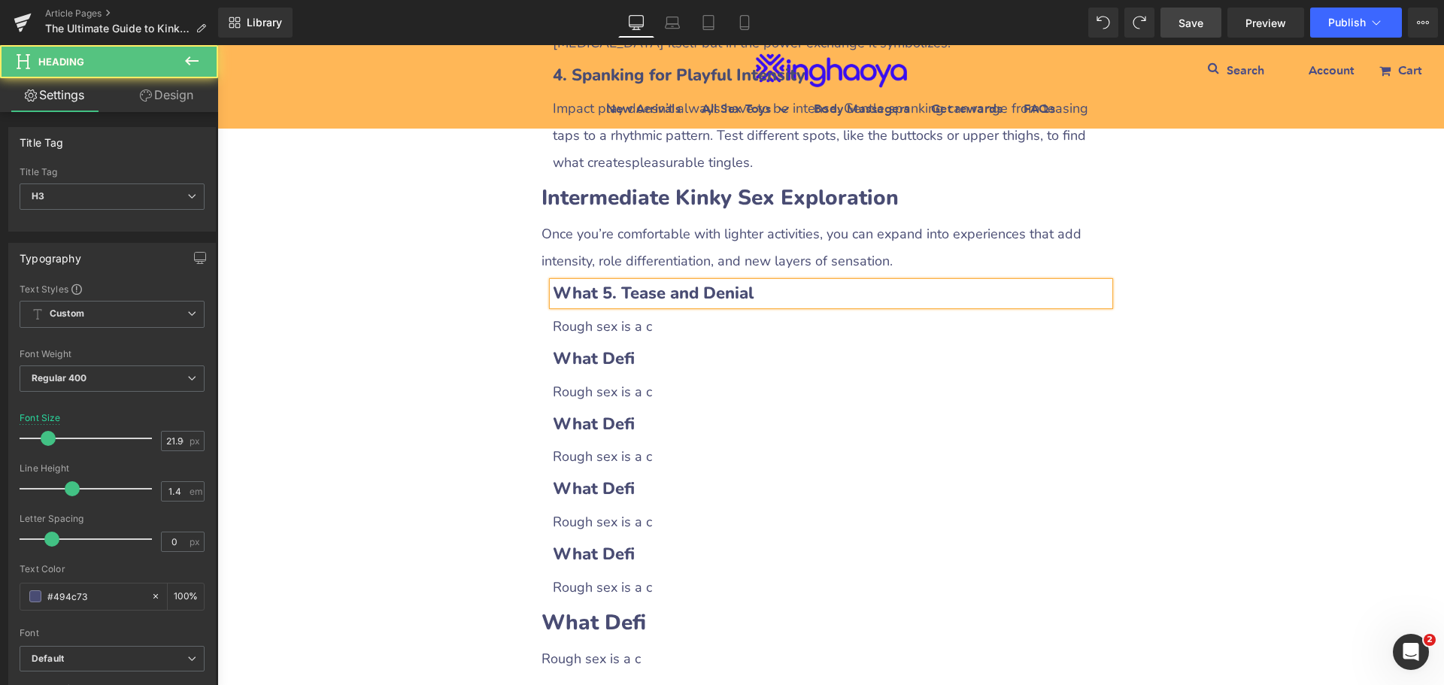
click at [592, 302] on b "What 5. Tease and Denial" at bounding box center [653, 293] width 201 height 23
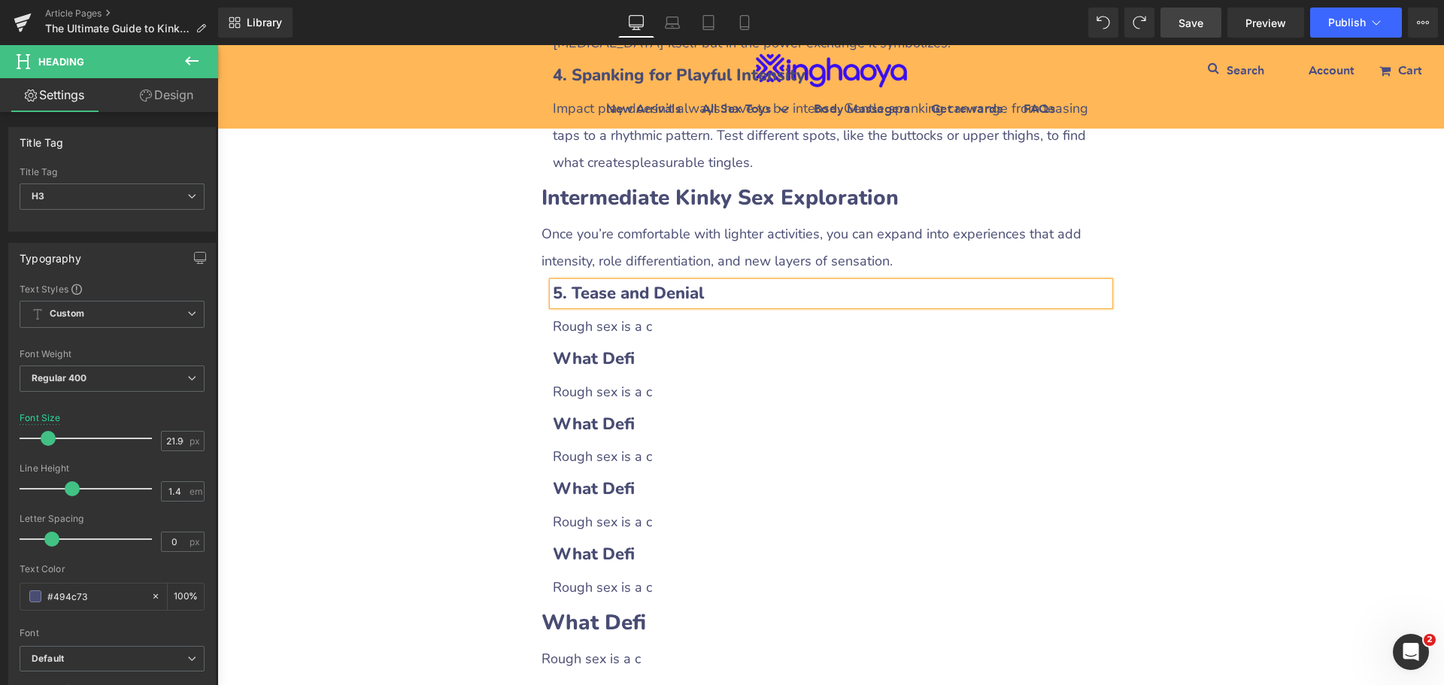
click at [569, 329] on span "Rough sex is a c" at bounding box center [602, 326] width 99 height 18
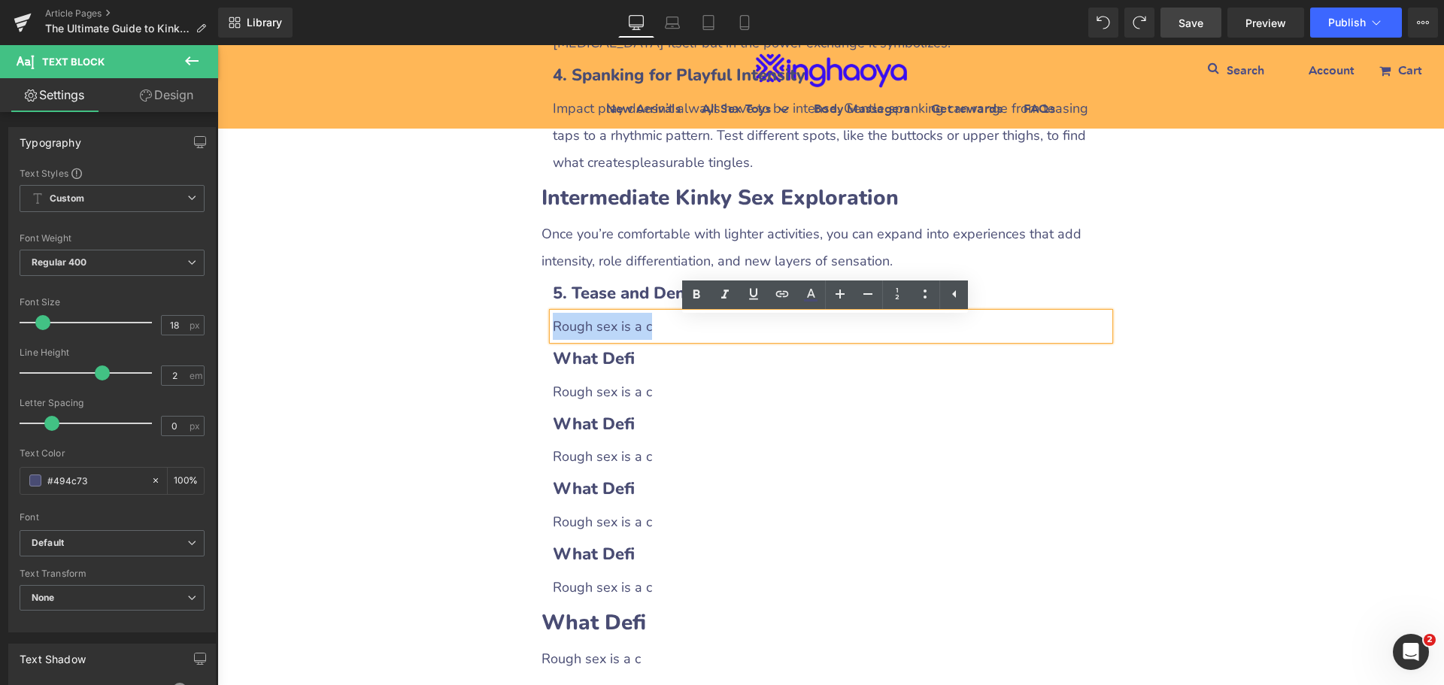
drag, startPoint x: 550, startPoint y: 329, endPoint x: 663, endPoint y: 335, distance: 113.7
click at [663, 335] on p "Rough sex is a c" at bounding box center [831, 326] width 557 height 27
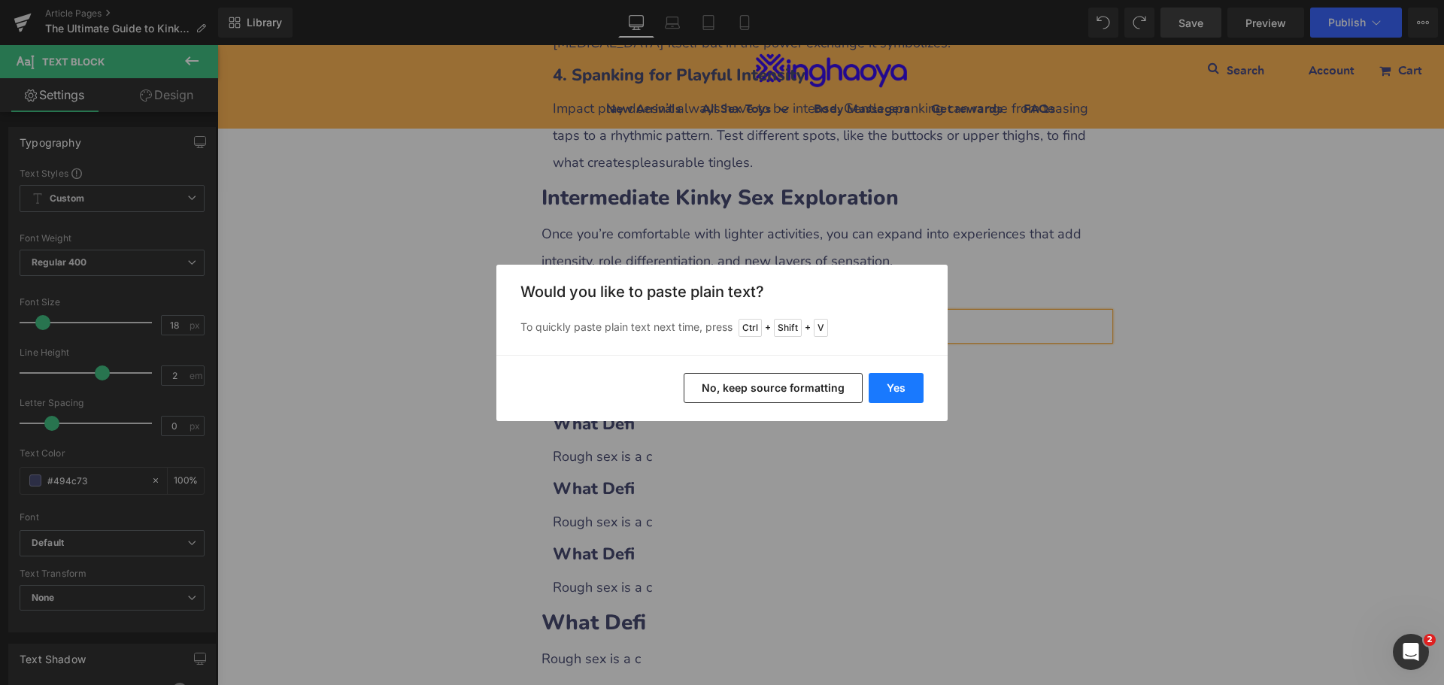
click at [890, 393] on button "Yes" at bounding box center [896, 388] width 55 height 30
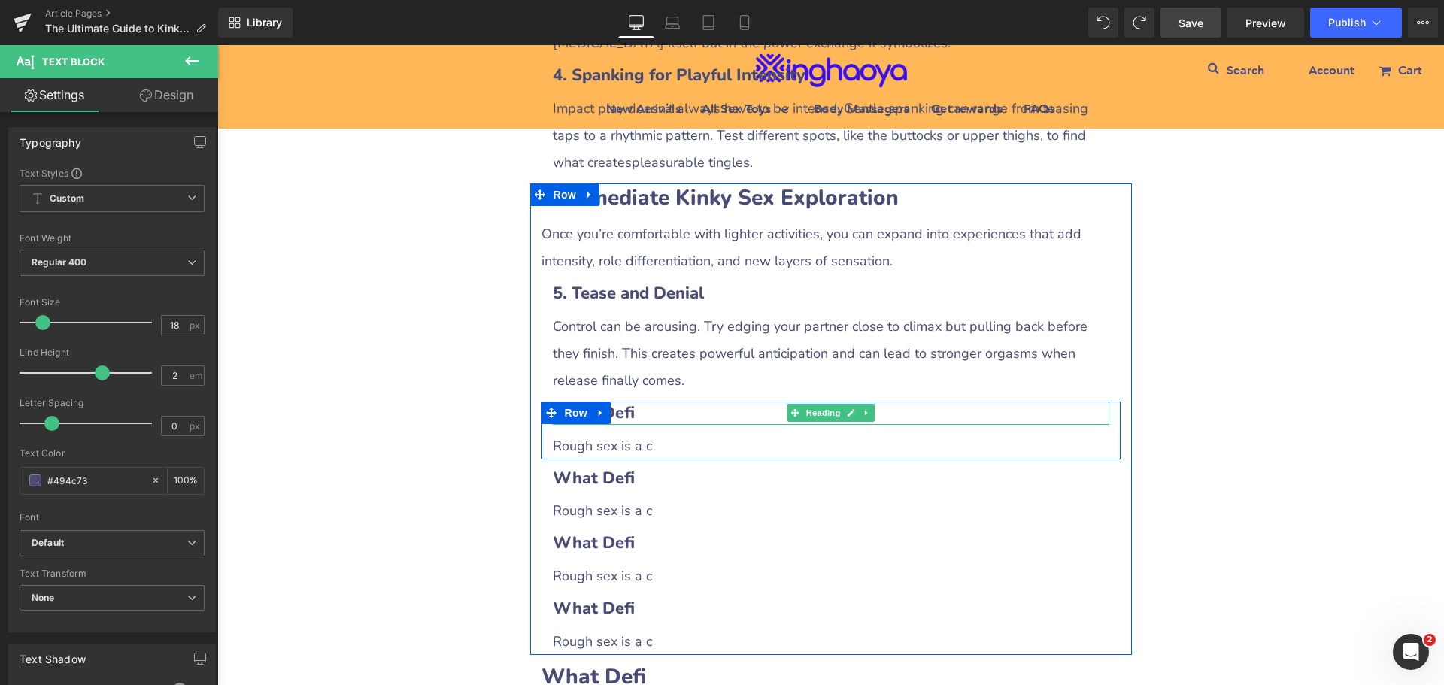
click at [648, 420] on h3 "What Defi" at bounding box center [831, 413] width 557 height 23
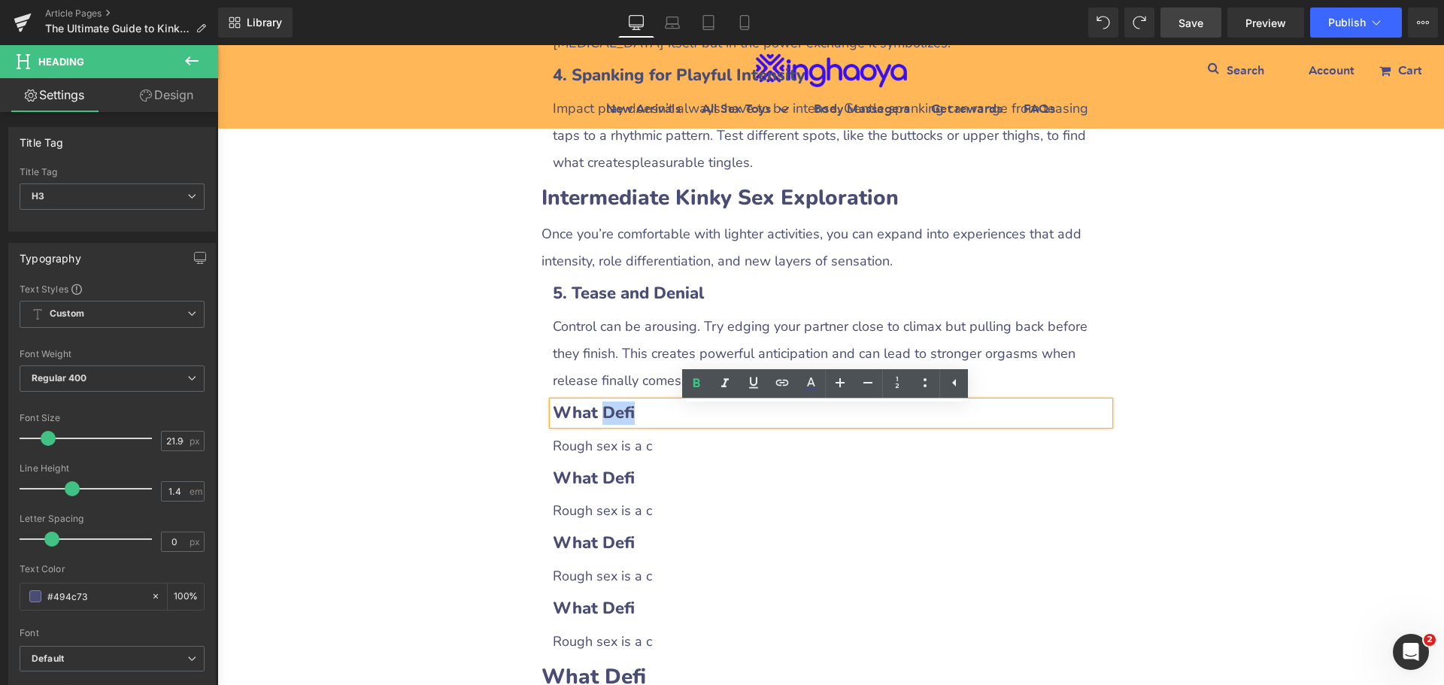
drag, startPoint x: 593, startPoint y: 417, endPoint x: 678, endPoint y: 416, distance: 85.0
click at [678, 416] on h3 "What Defi" at bounding box center [831, 413] width 557 height 23
paste div
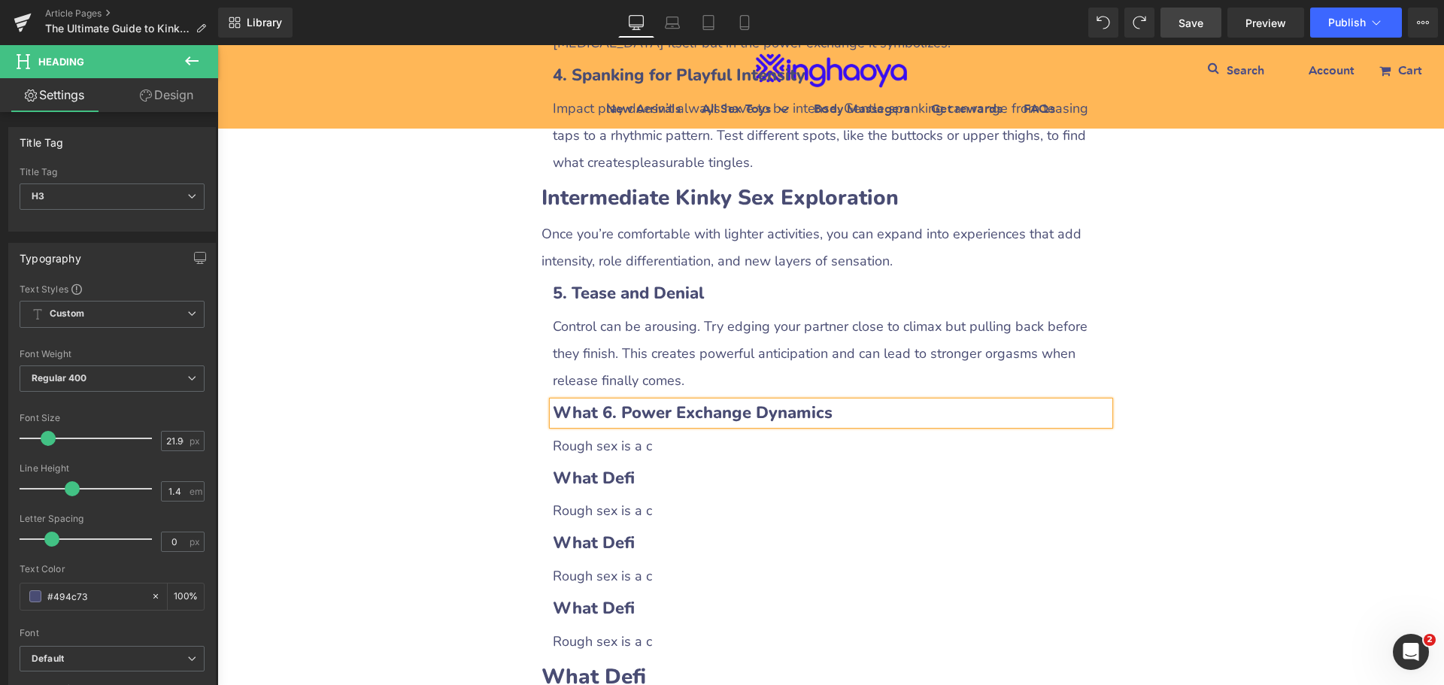
click at [594, 417] on b "What 6. Power Exchange Dynamics" at bounding box center [693, 413] width 280 height 23
click at [570, 451] on span "Rough sex is a c" at bounding box center [602, 446] width 99 height 18
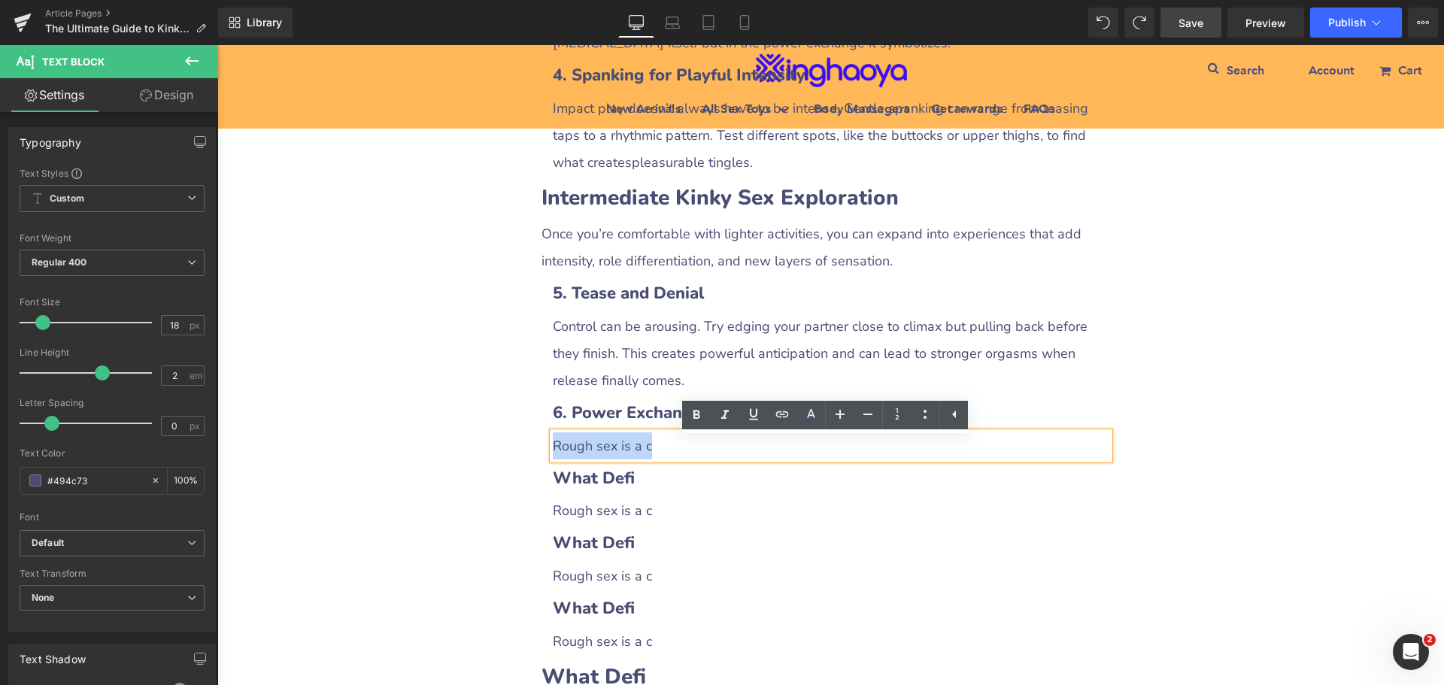
drag, startPoint x: 549, startPoint y: 451, endPoint x: 711, endPoint y: 455, distance: 161.7
click at [711, 455] on p "Rough sex is a c" at bounding box center [831, 445] width 557 height 27
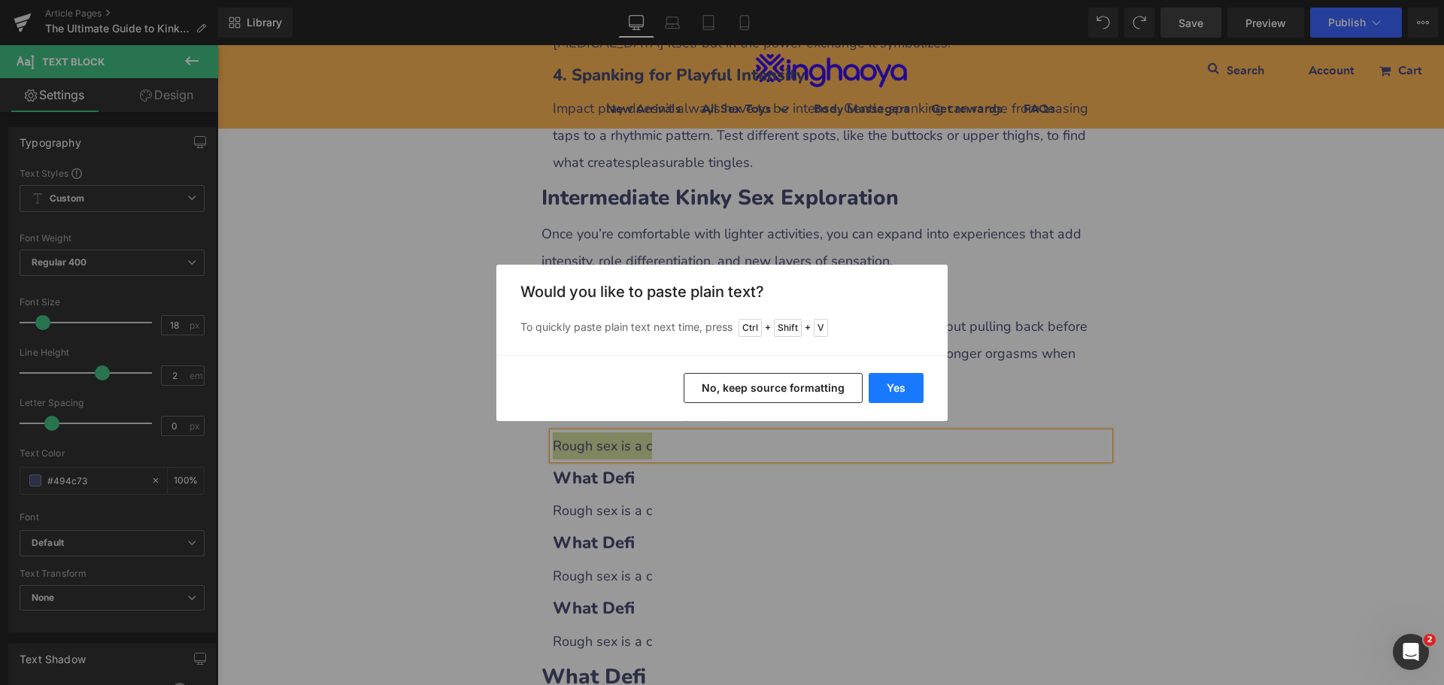
drag, startPoint x: 888, startPoint y: 390, endPoint x: 672, endPoint y: 346, distance: 221.0
click at [888, 390] on button "Yes" at bounding box center [896, 388] width 55 height 30
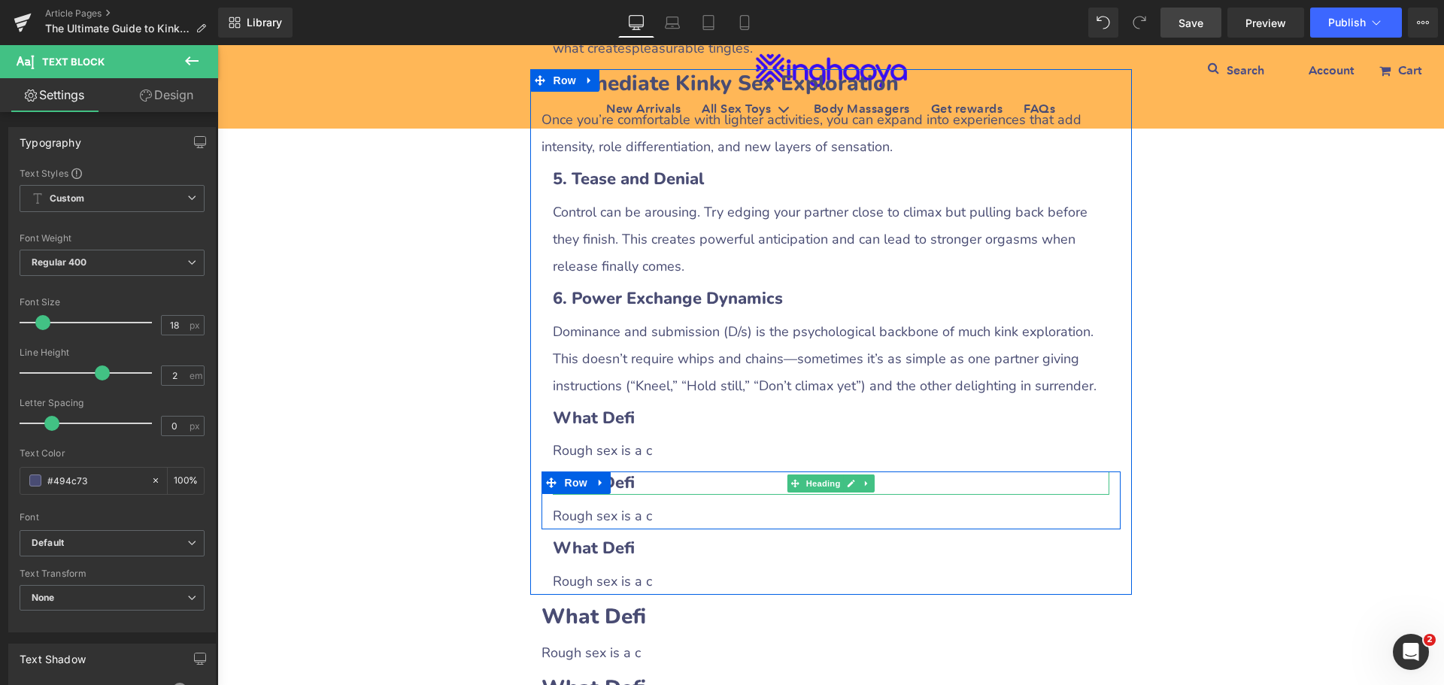
scroll to position [2304, 0]
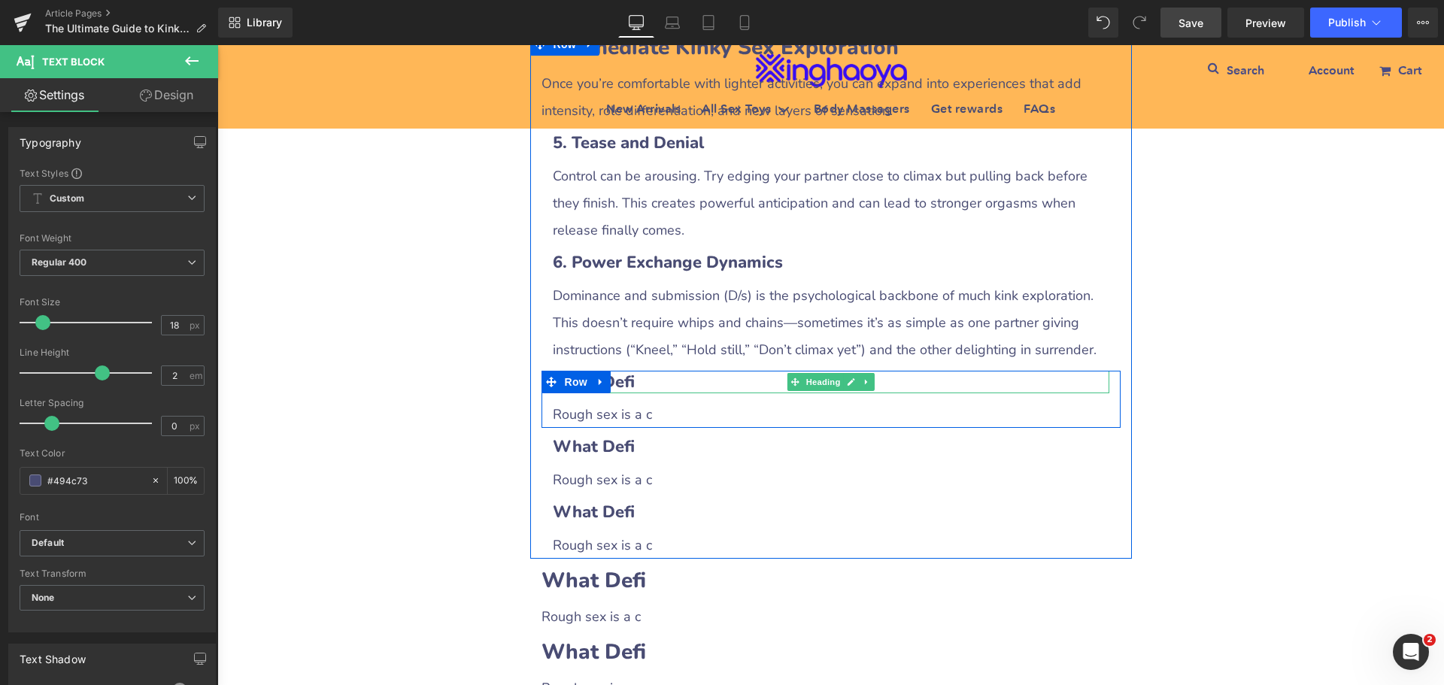
click at [635, 390] on h3 "What Defi" at bounding box center [831, 382] width 557 height 23
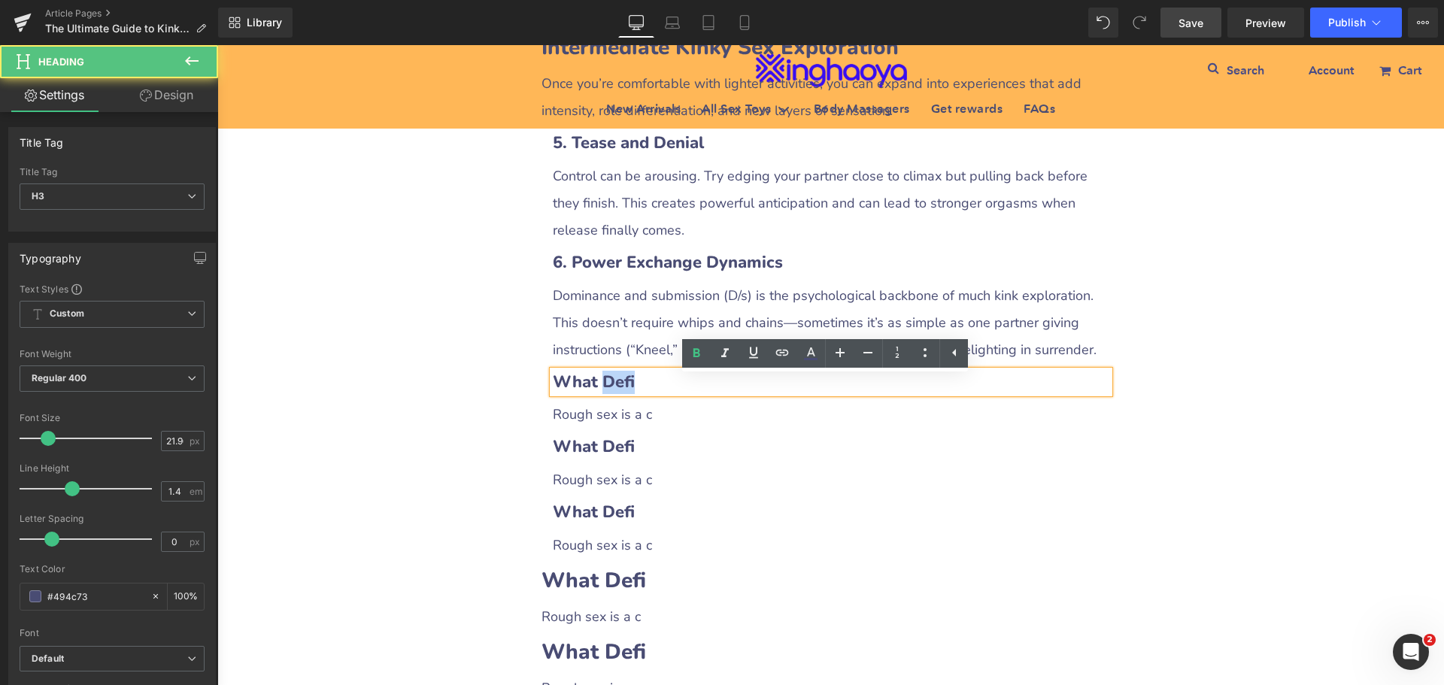
drag, startPoint x: 590, startPoint y: 387, endPoint x: 654, endPoint y: 388, distance: 63.2
click at [654, 388] on h3 "What Defi" at bounding box center [831, 382] width 557 height 23
paste div
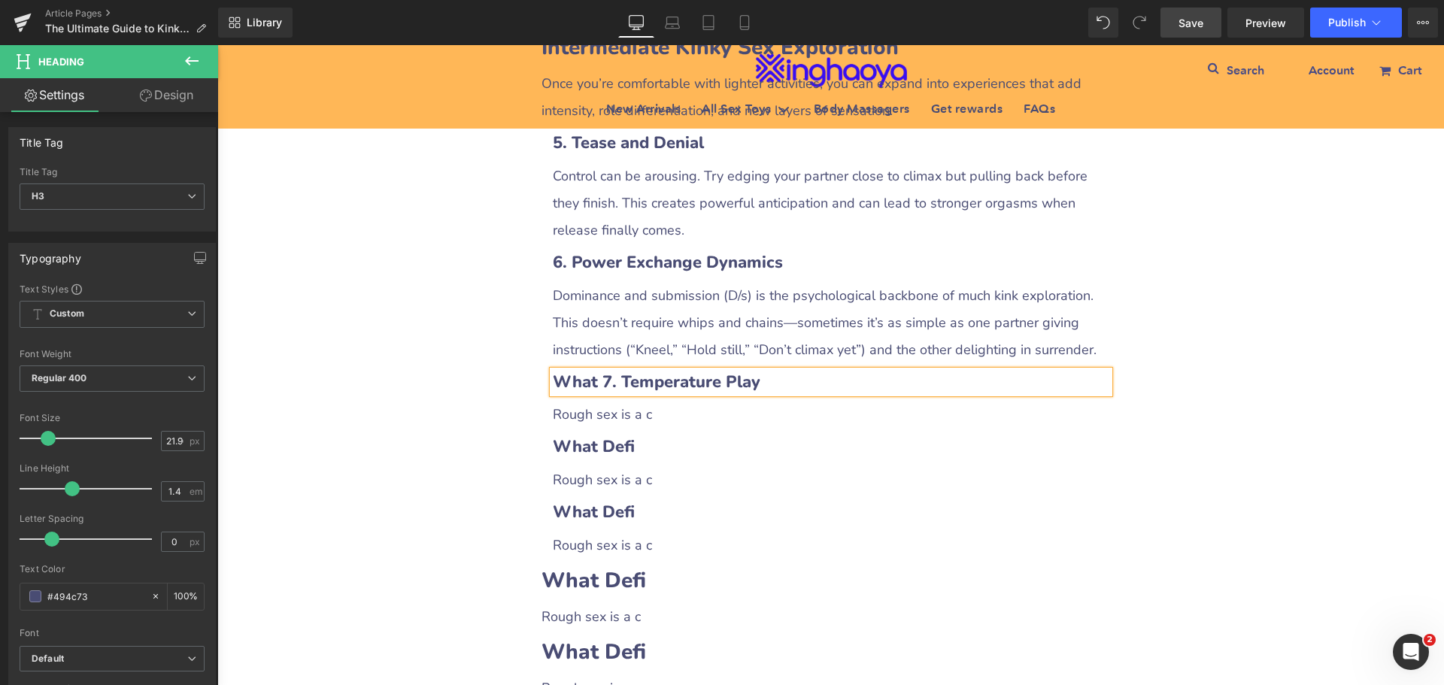
click at [591, 387] on b "What 7. Temperature Play" at bounding box center [657, 382] width 208 height 23
click at [584, 420] on span "Rough sex is a c" at bounding box center [602, 414] width 99 height 18
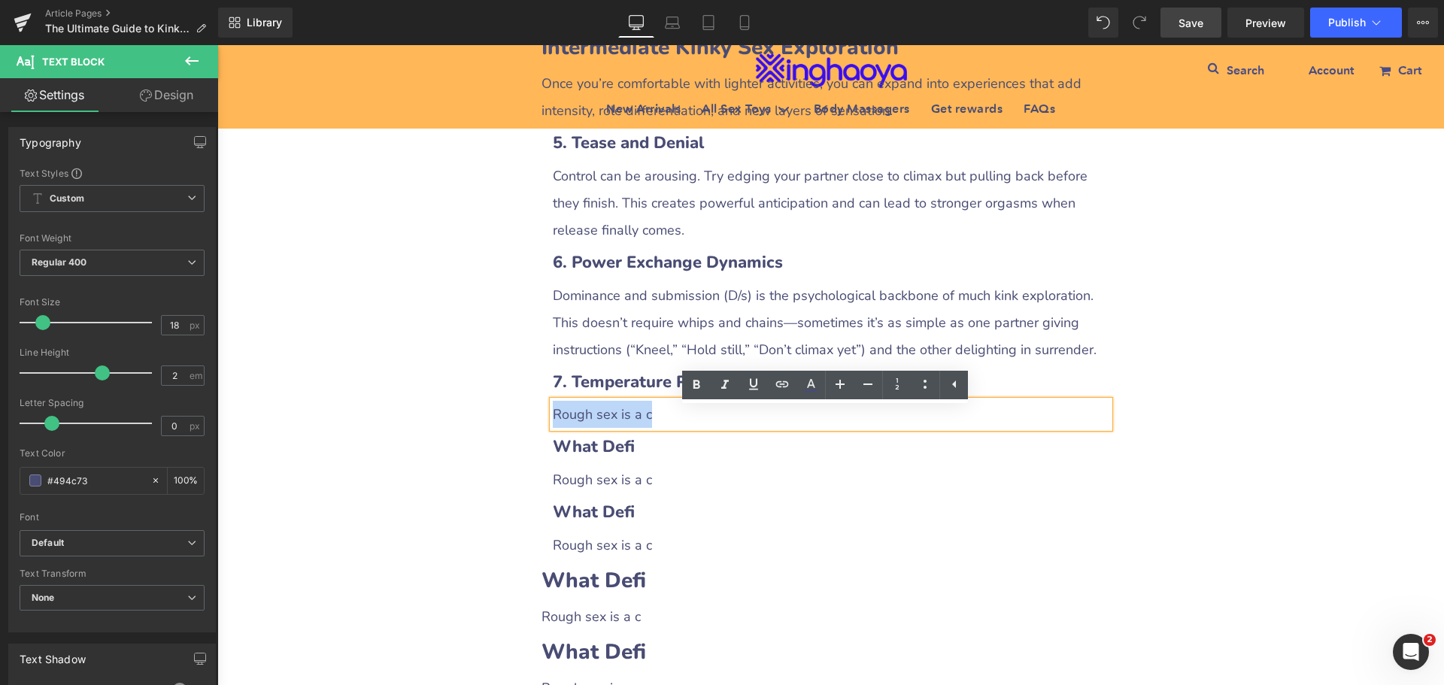
drag, startPoint x: 551, startPoint y: 417, endPoint x: 656, endPoint y: 420, distance: 105.4
click at [656, 420] on p "Rough sex is a c" at bounding box center [831, 414] width 557 height 27
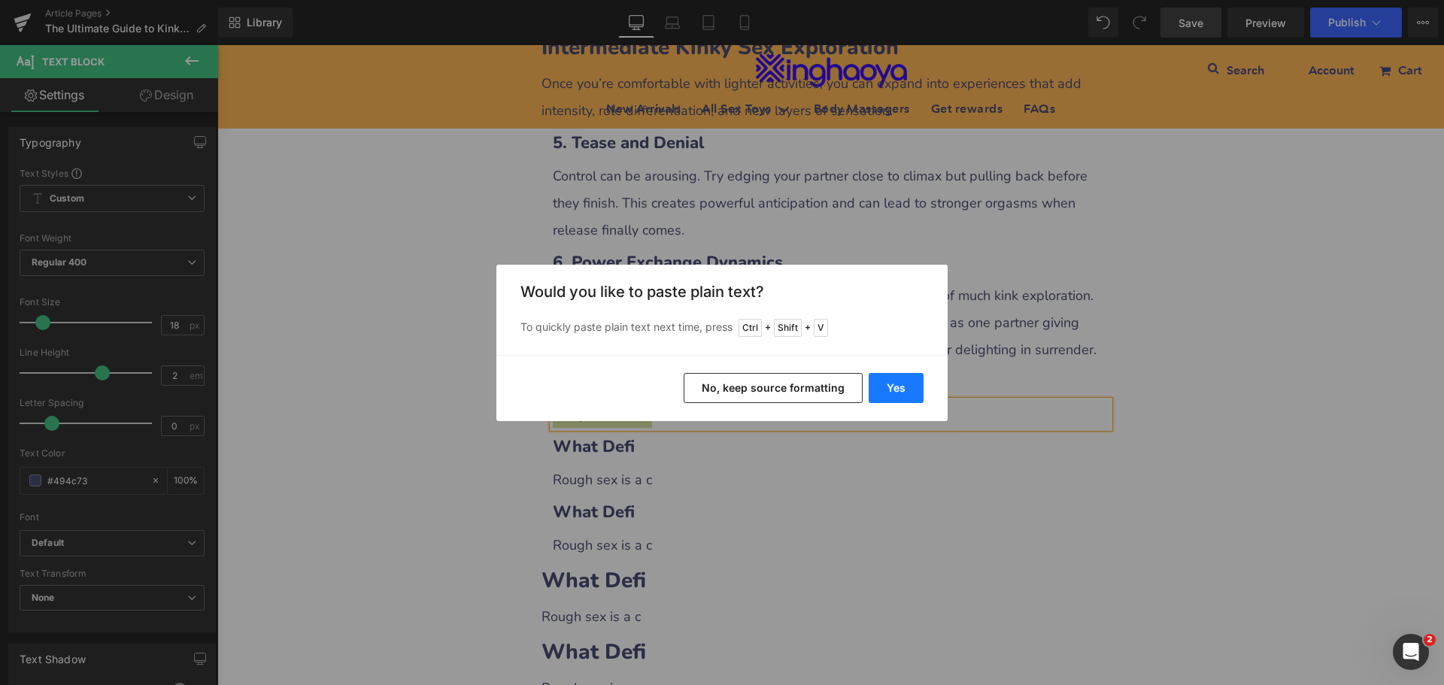
click at [899, 388] on button "Yes" at bounding box center [896, 388] width 55 height 30
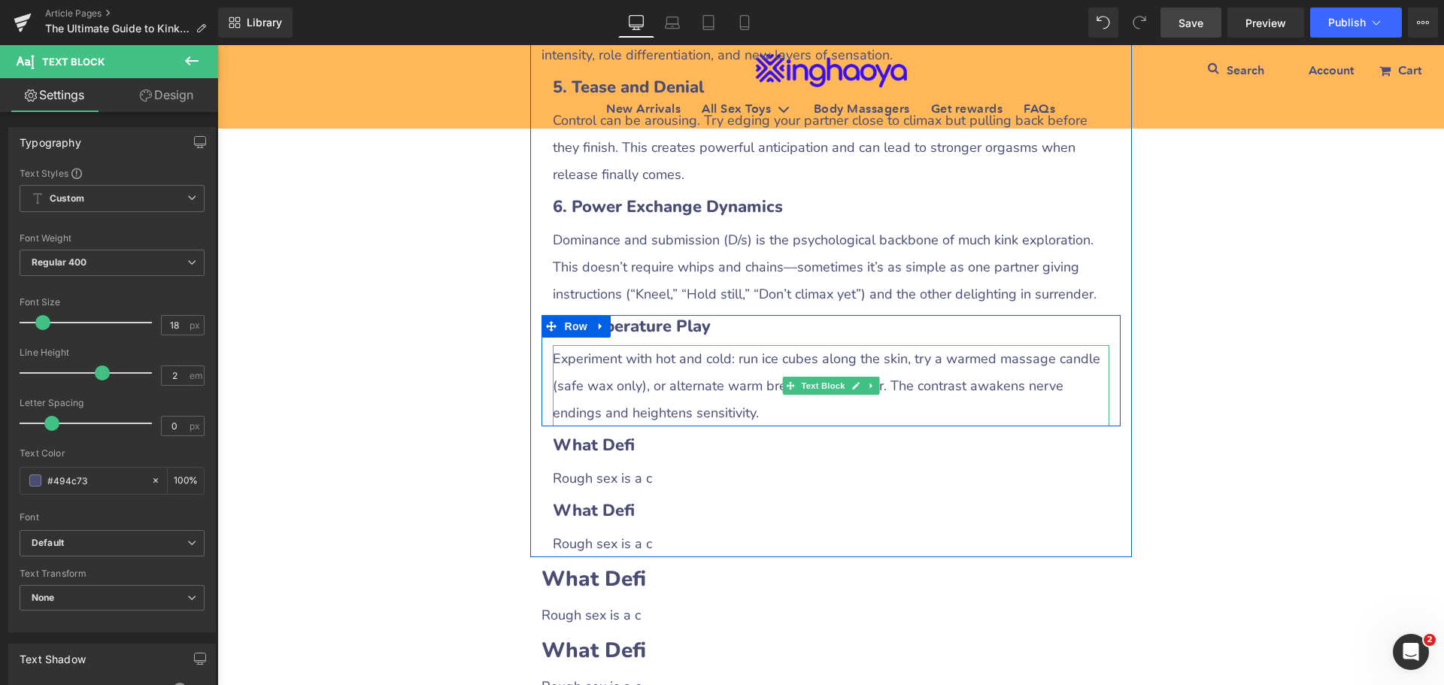
scroll to position [2455, 0]
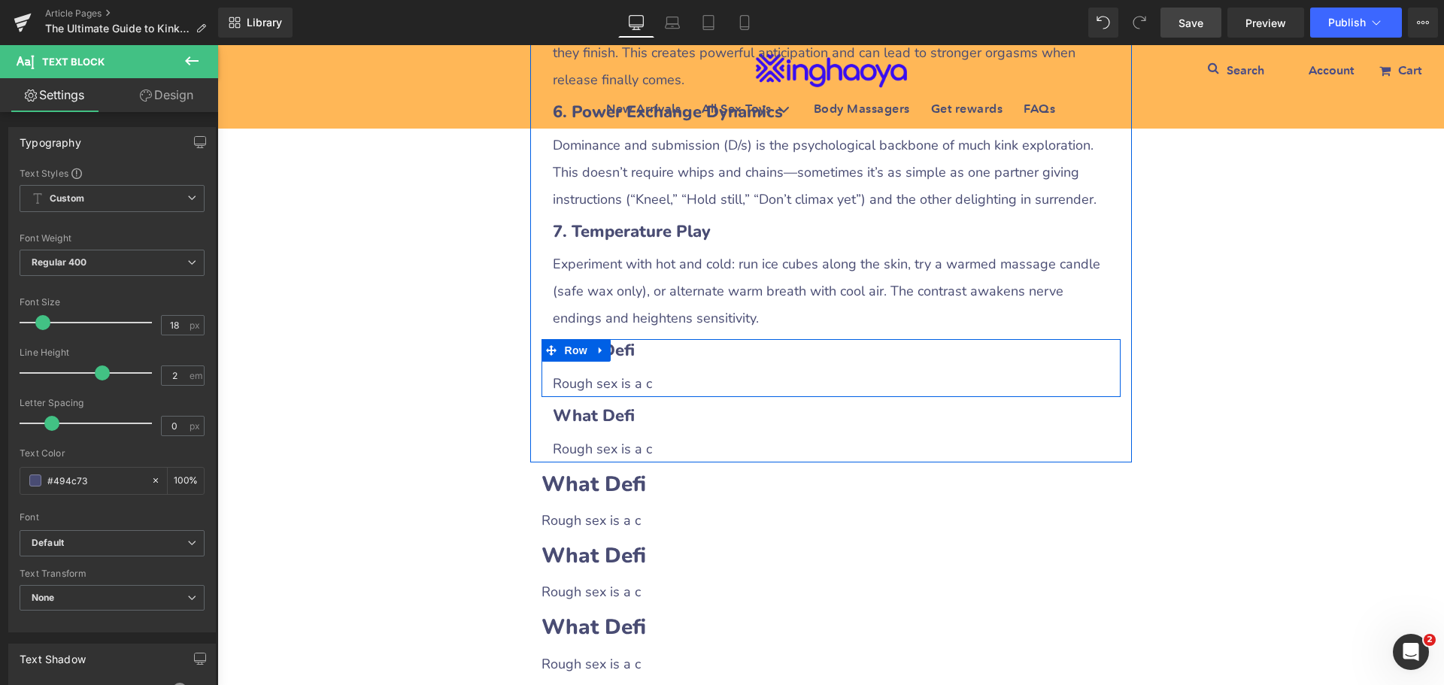
click at [618, 362] on b "What Defi" at bounding box center [594, 350] width 82 height 23
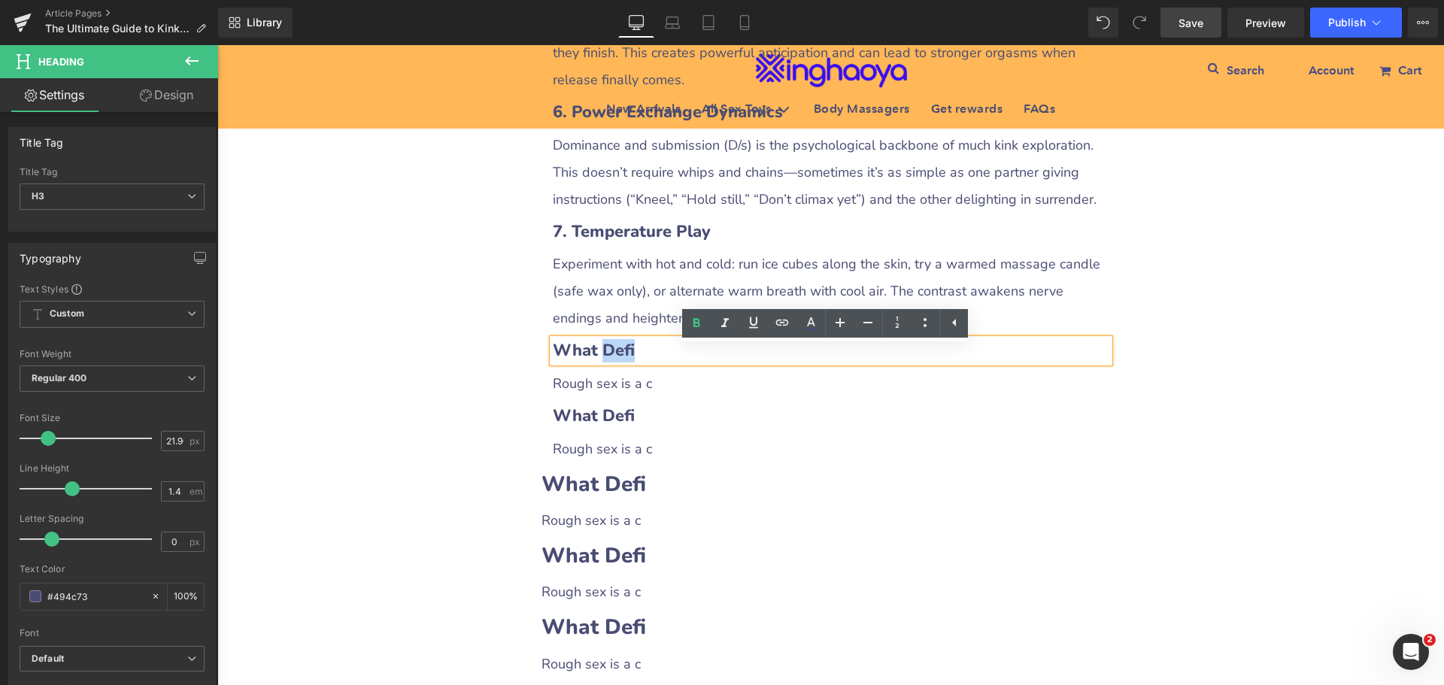
drag, startPoint x: 590, startPoint y: 365, endPoint x: 696, endPoint y: 363, distance: 106.1
click at [696, 363] on h3 "What Defi" at bounding box center [831, 350] width 557 height 23
paste div
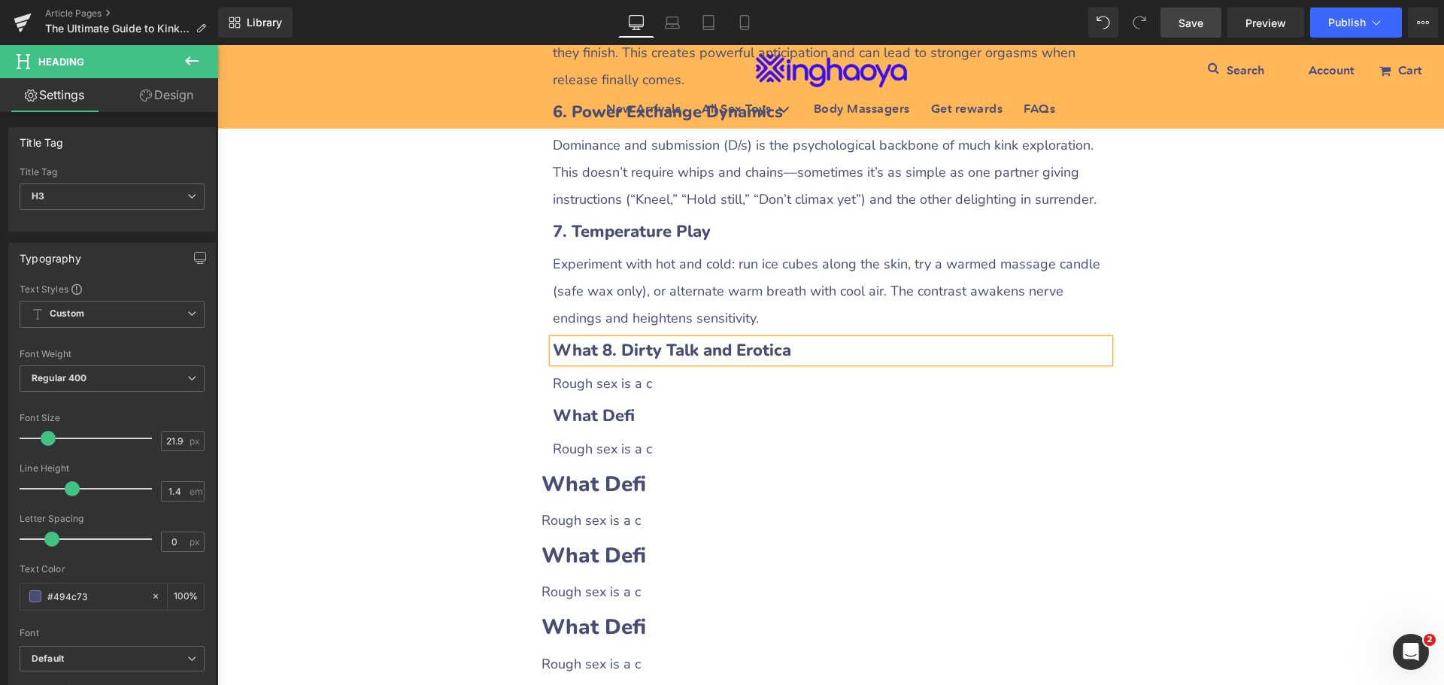
click at [593, 362] on b "What 8. Dirty Talk and Erotica" at bounding box center [672, 350] width 238 height 23
click at [573, 390] on span "Rough sex is a c" at bounding box center [602, 384] width 99 height 18
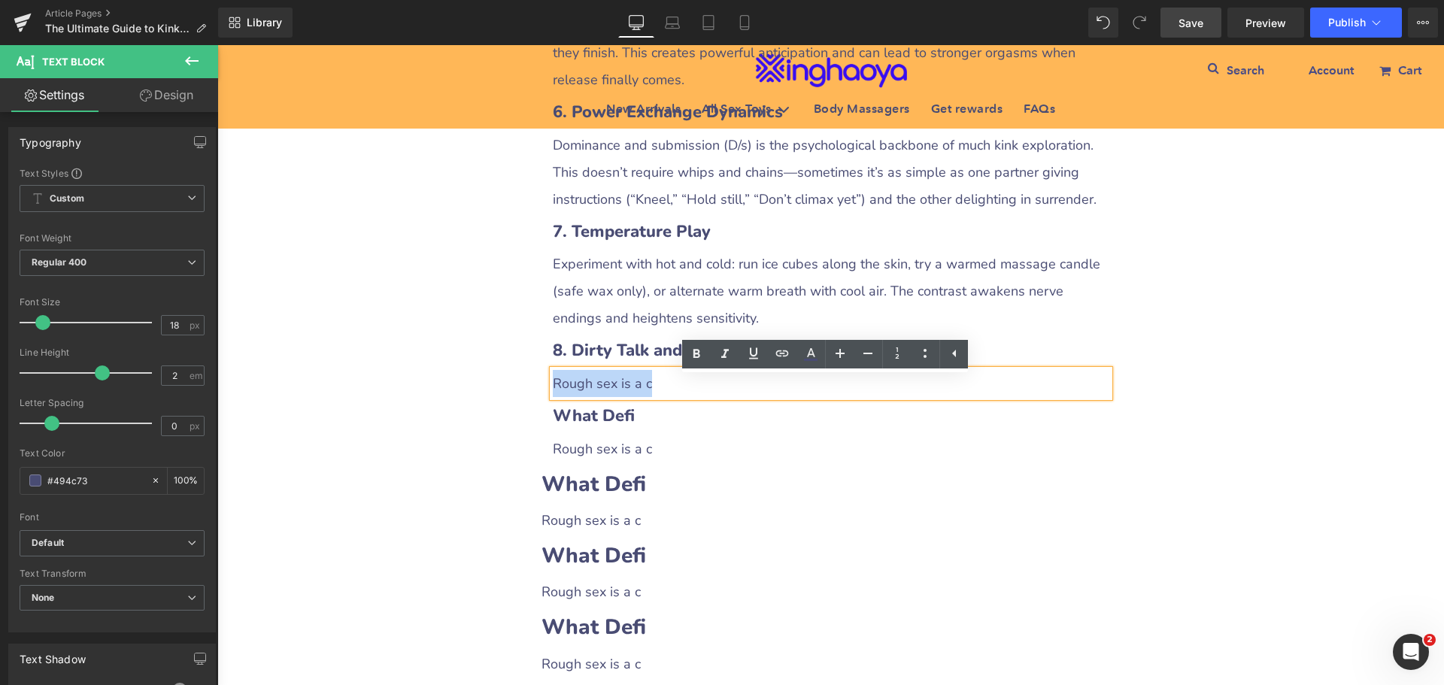
drag, startPoint x: 548, startPoint y: 393, endPoint x: 681, endPoint y: 393, distance: 133.1
click at [681, 393] on p "Rough sex is a c" at bounding box center [831, 383] width 557 height 27
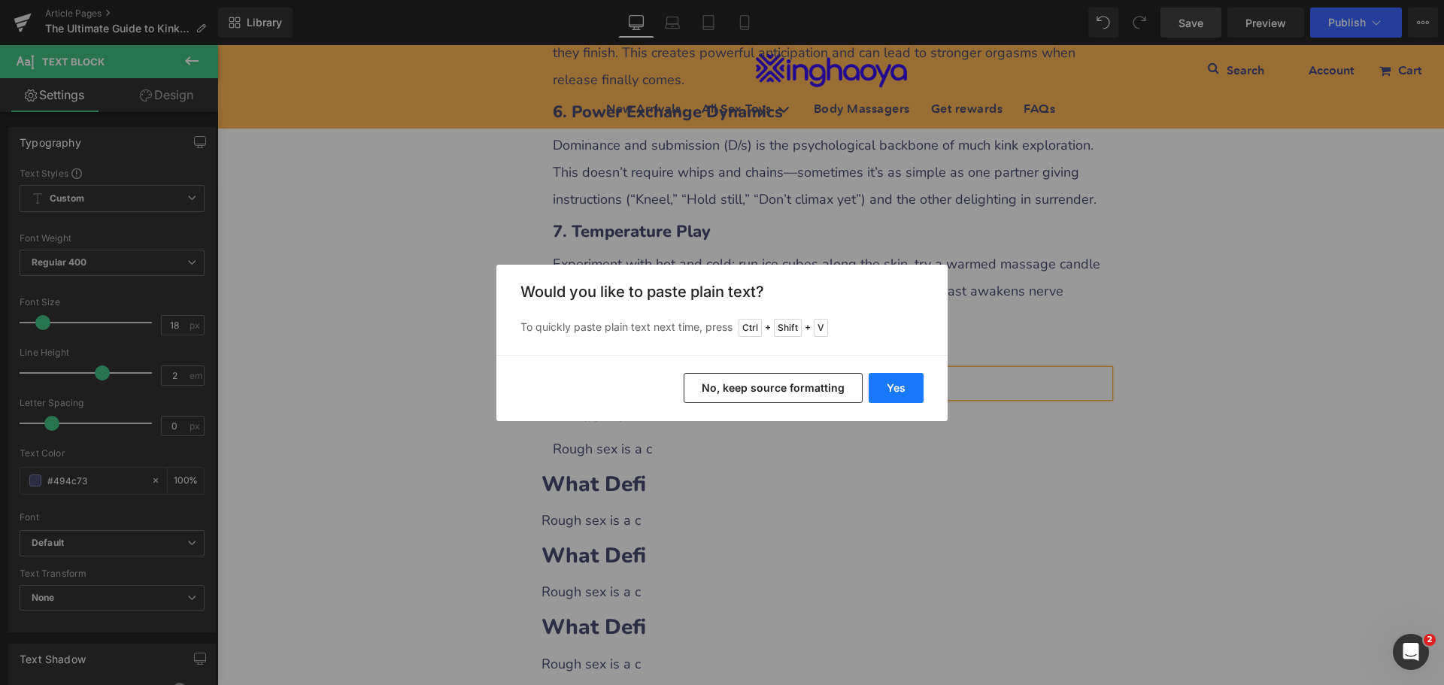
click at [894, 387] on button "Yes" at bounding box center [896, 388] width 55 height 30
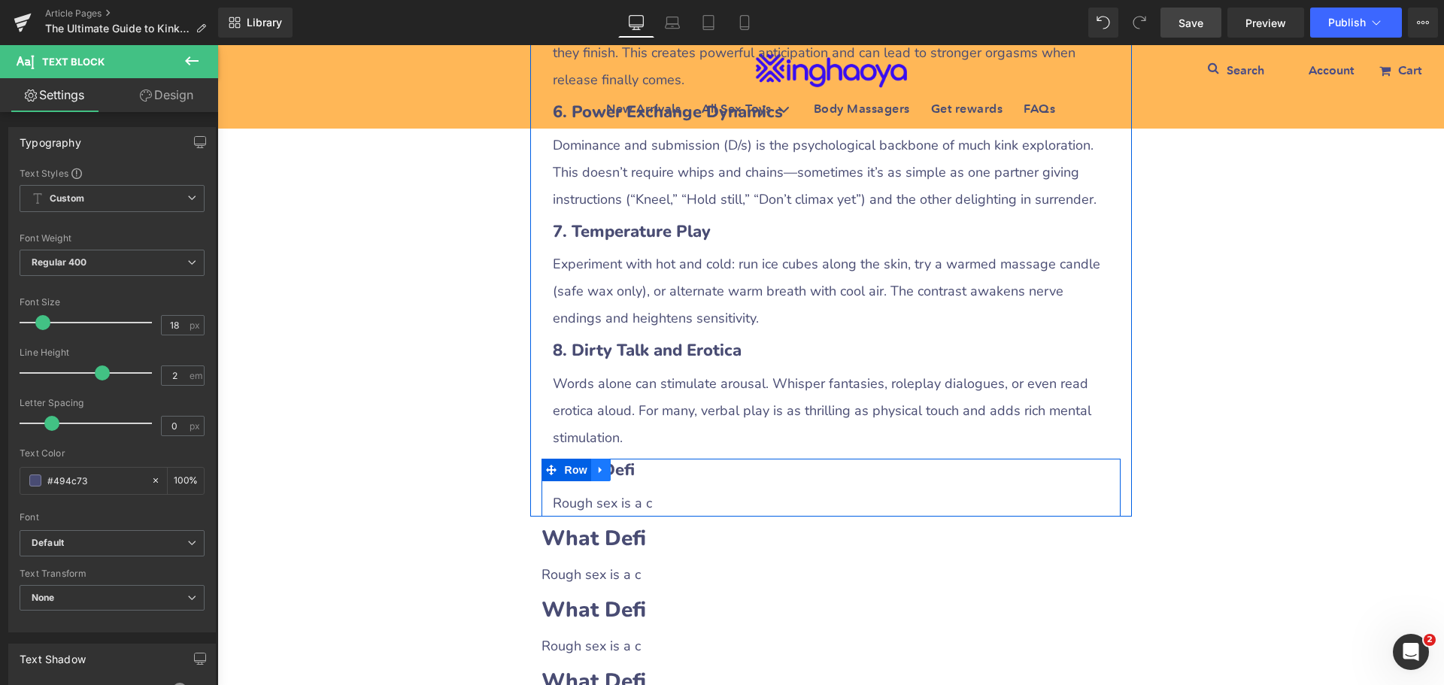
click at [596, 476] on icon at bounding box center [601, 470] width 11 height 11
click at [638, 475] on icon at bounding box center [640, 470] width 11 height 11
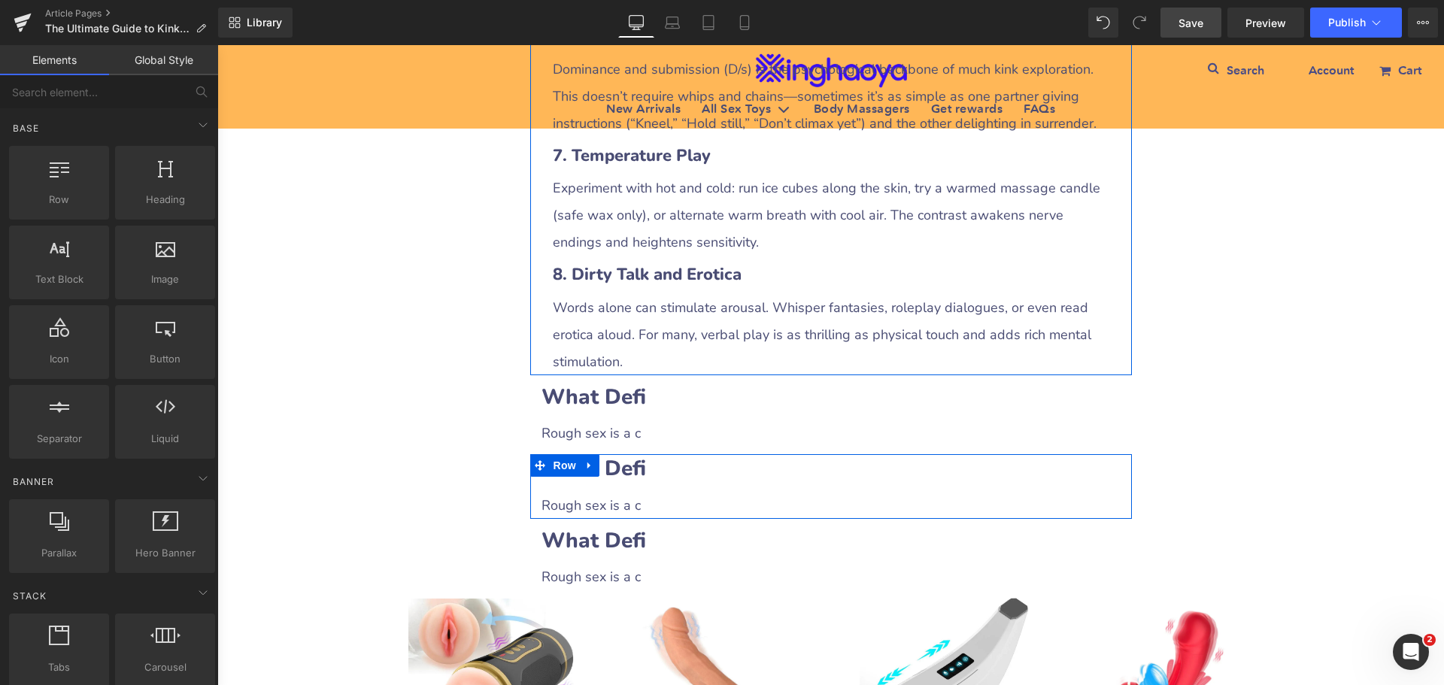
scroll to position [2681, 0]
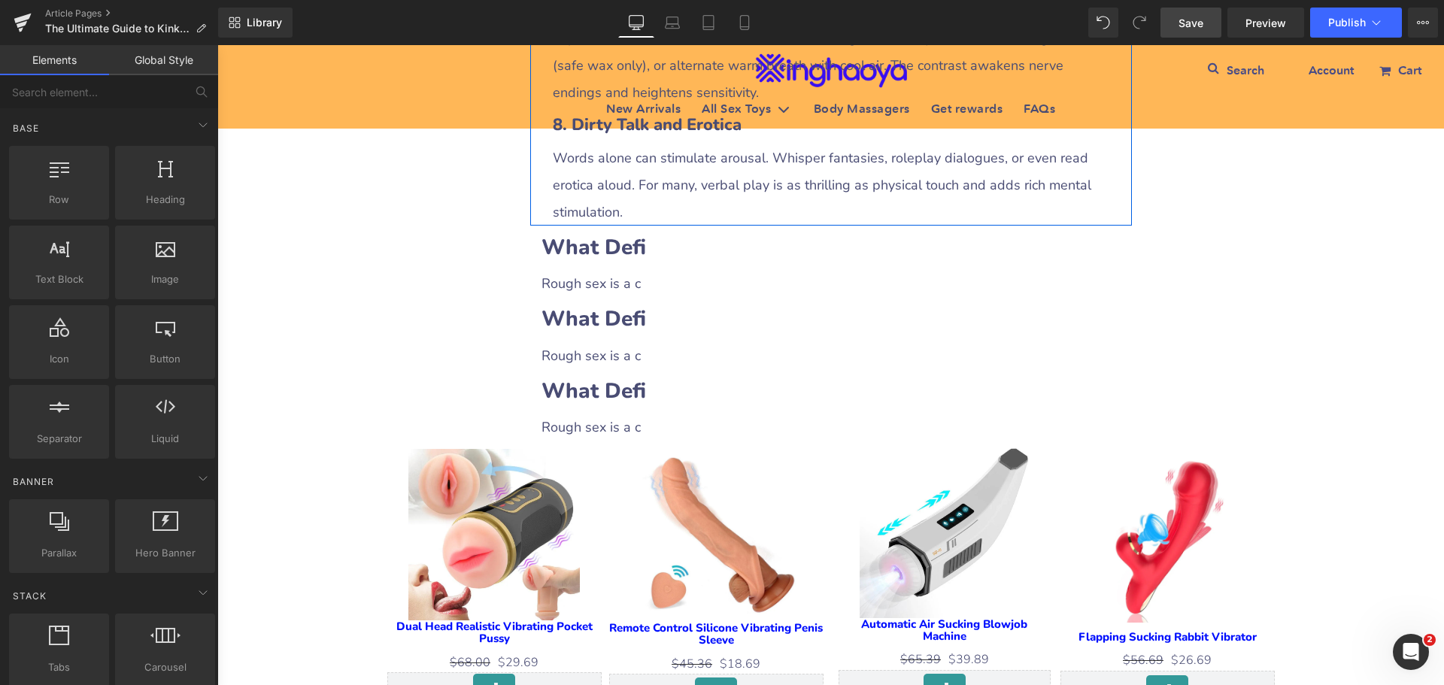
click at [626, 254] on b "What Defi" at bounding box center [594, 247] width 105 height 29
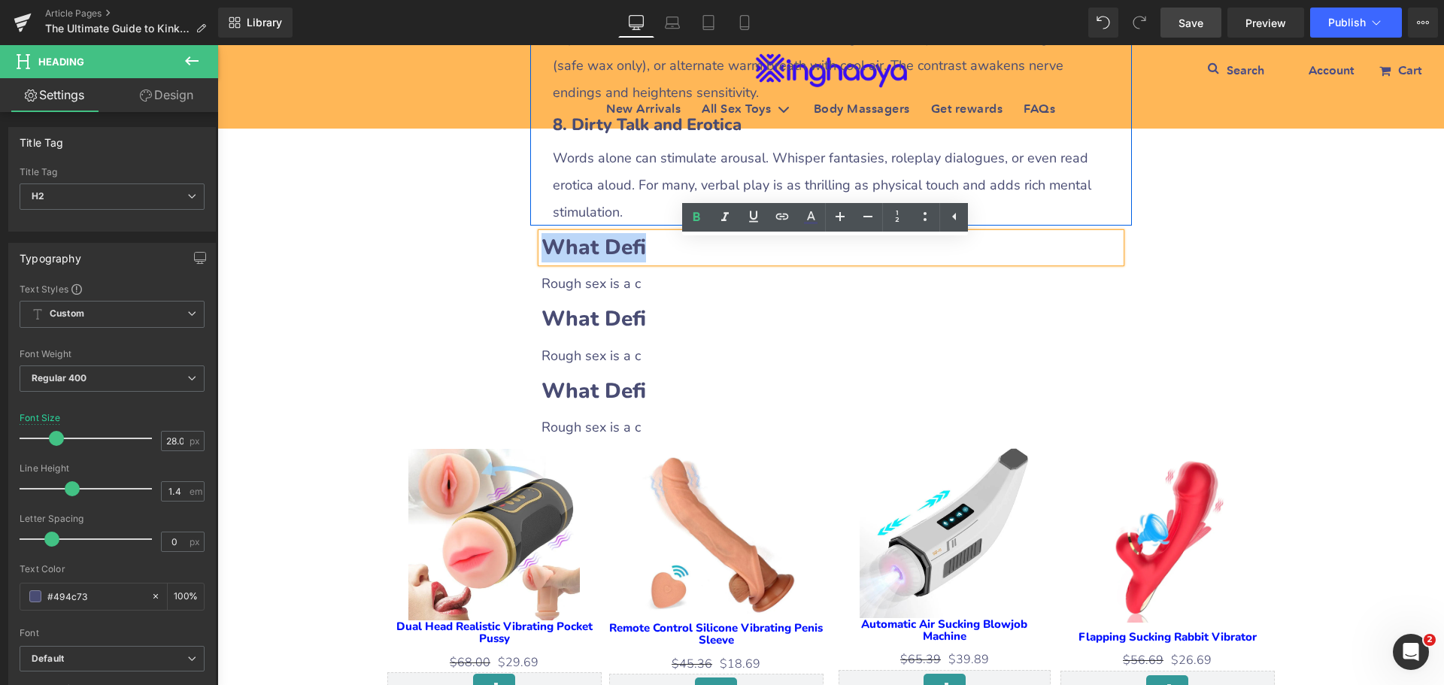
drag, startPoint x: 544, startPoint y: 254, endPoint x: 676, endPoint y: 253, distance: 132.4
click at [676, 253] on h2 "What Defi" at bounding box center [831, 247] width 579 height 29
paste div
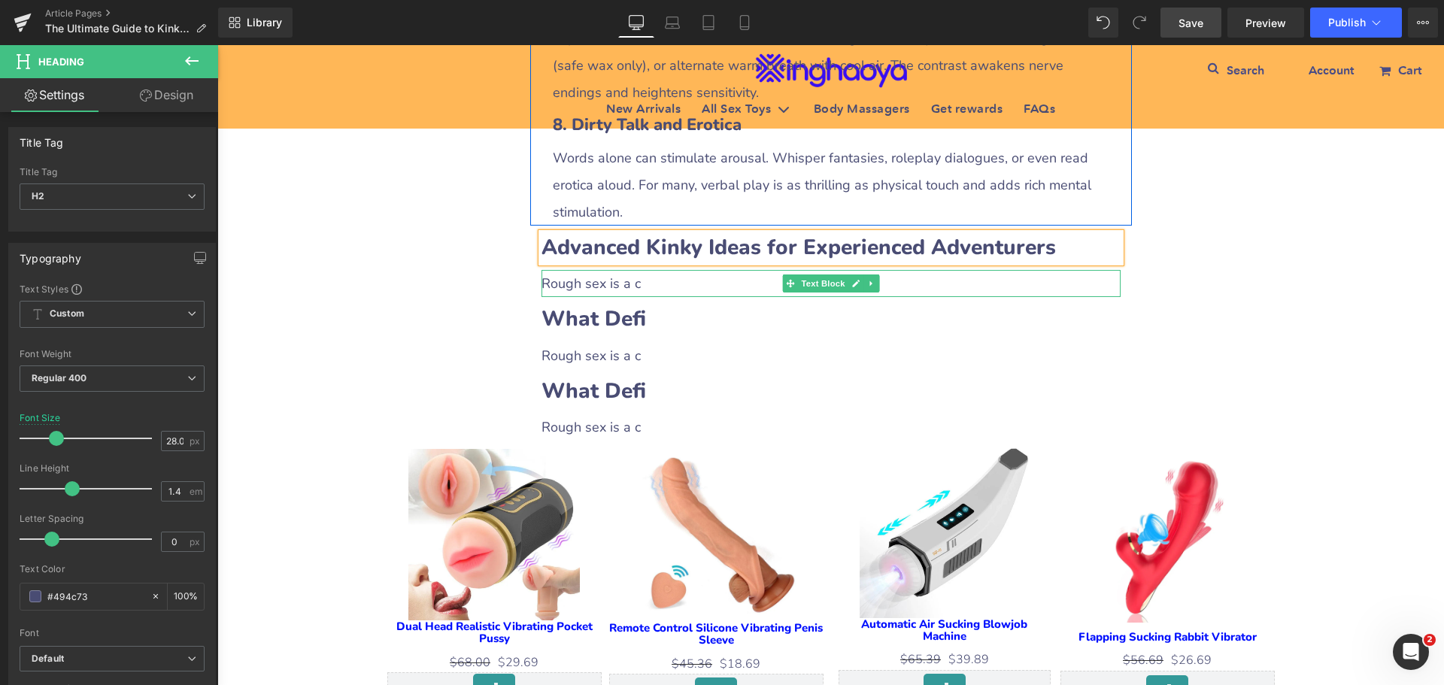
click at [596, 293] on span "Rough sex is a c" at bounding box center [591, 284] width 99 height 18
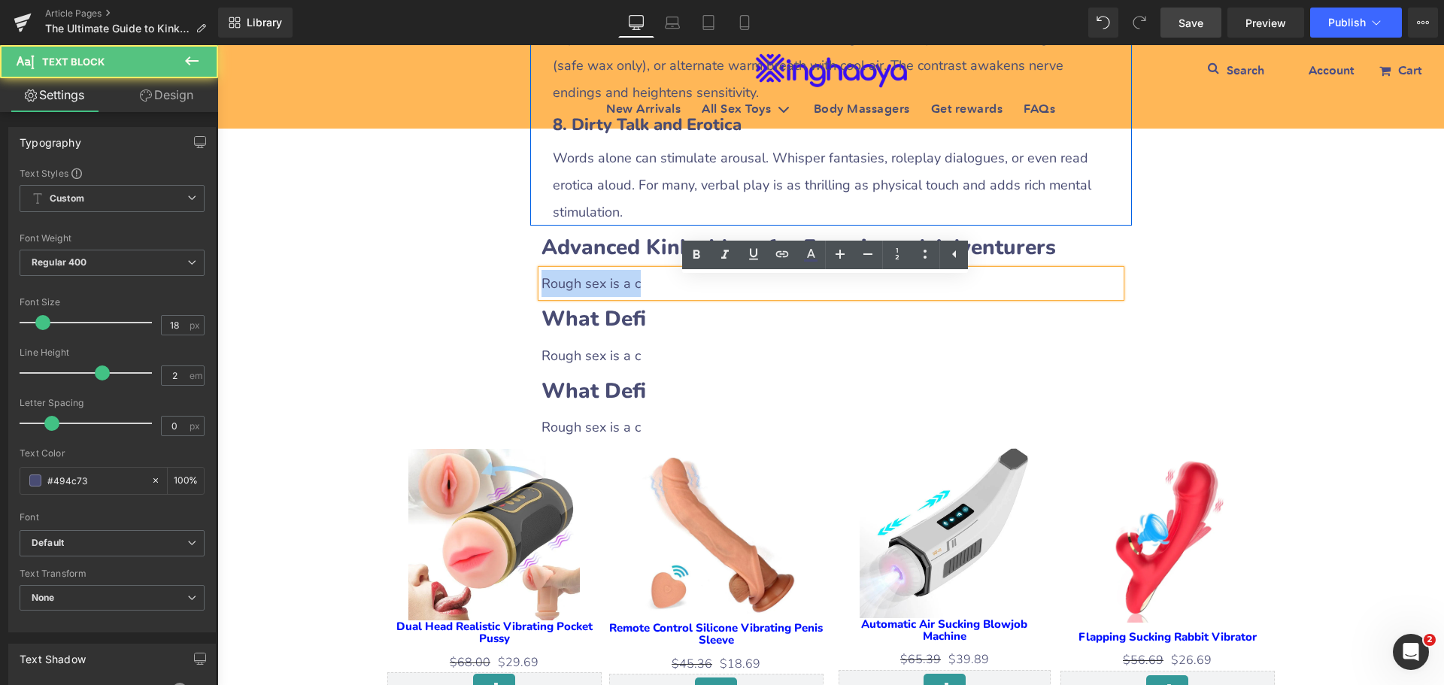
drag, startPoint x: 539, startPoint y: 293, endPoint x: 651, endPoint y: 290, distance: 112.1
click at [651, 290] on p "Rough sex is a c" at bounding box center [831, 283] width 579 height 27
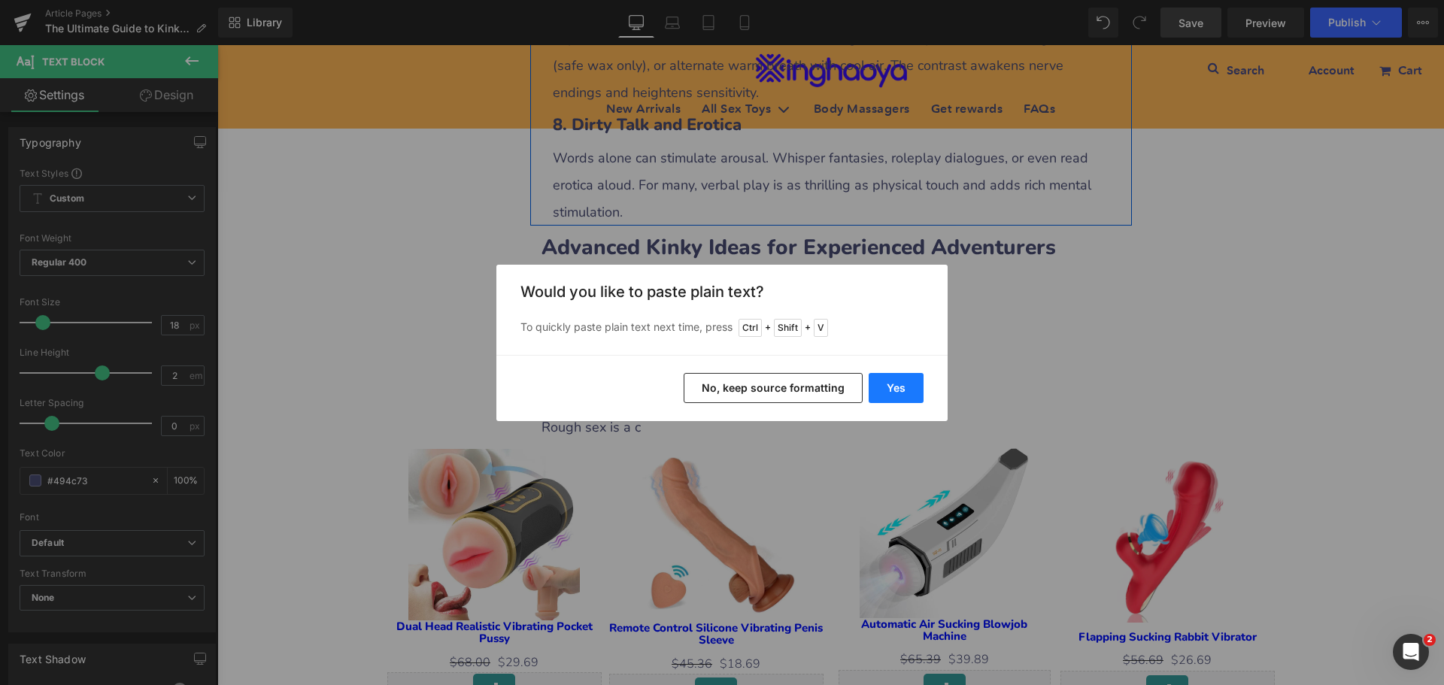
click at [887, 393] on button "Yes" at bounding box center [896, 388] width 55 height 30
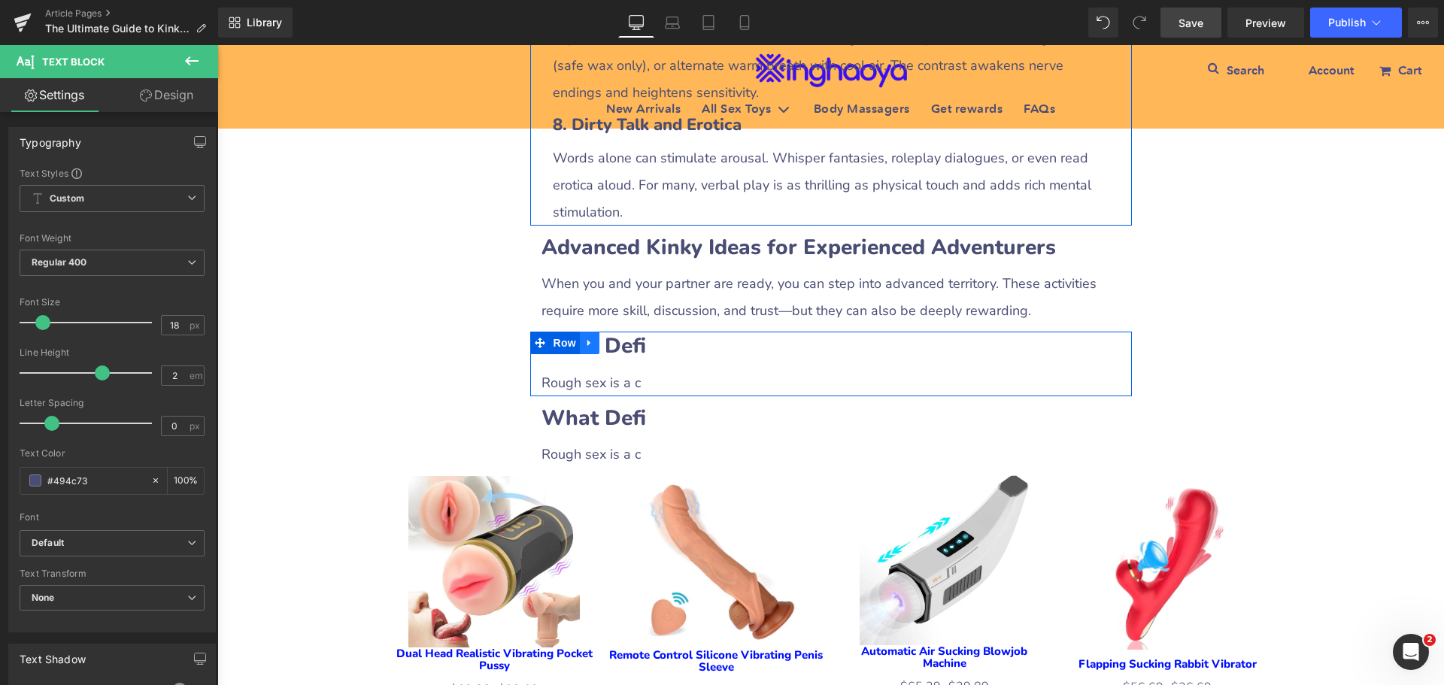
click at [584, 349] on icon at bounding box center [589, 343] width 11 height 11
click at [604, 348] on icon at bounding box center [609, 343] width 11 height 11
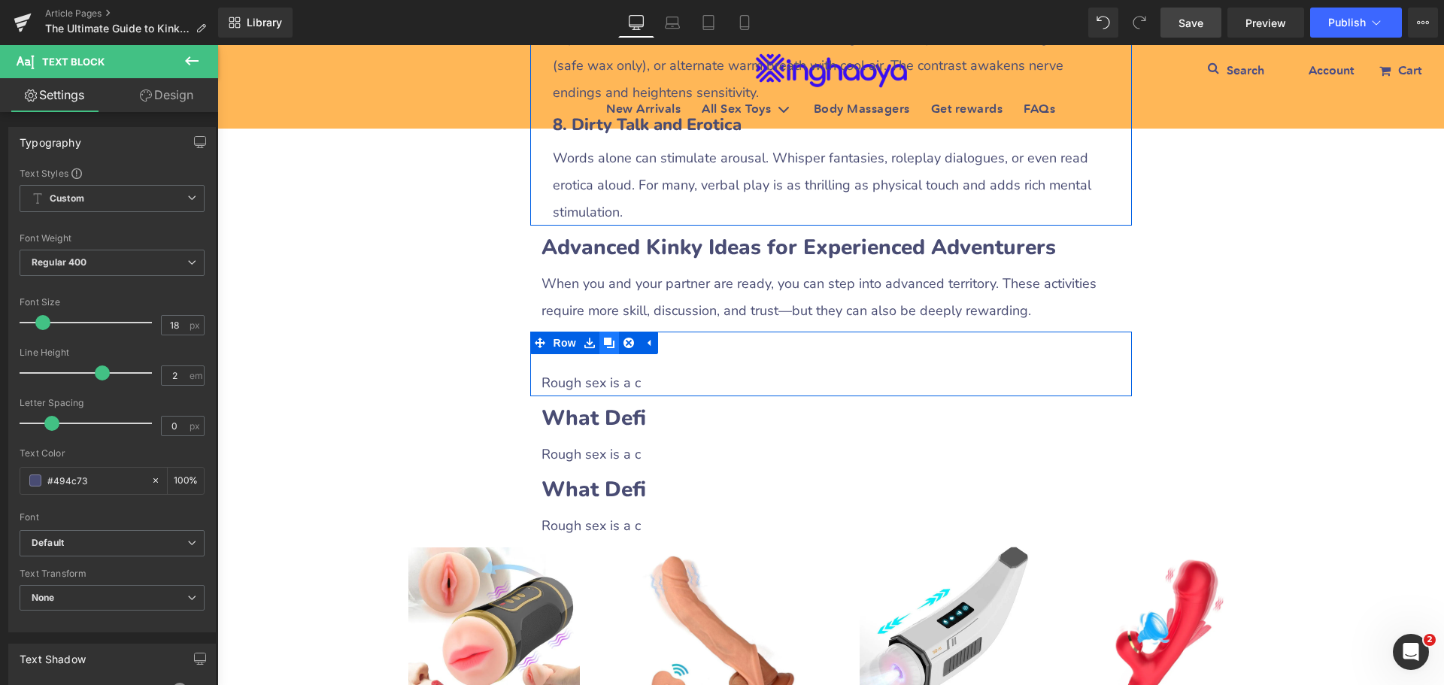
click at [604, 348] on icon at bounding box center [609, 343] width 11 height 11
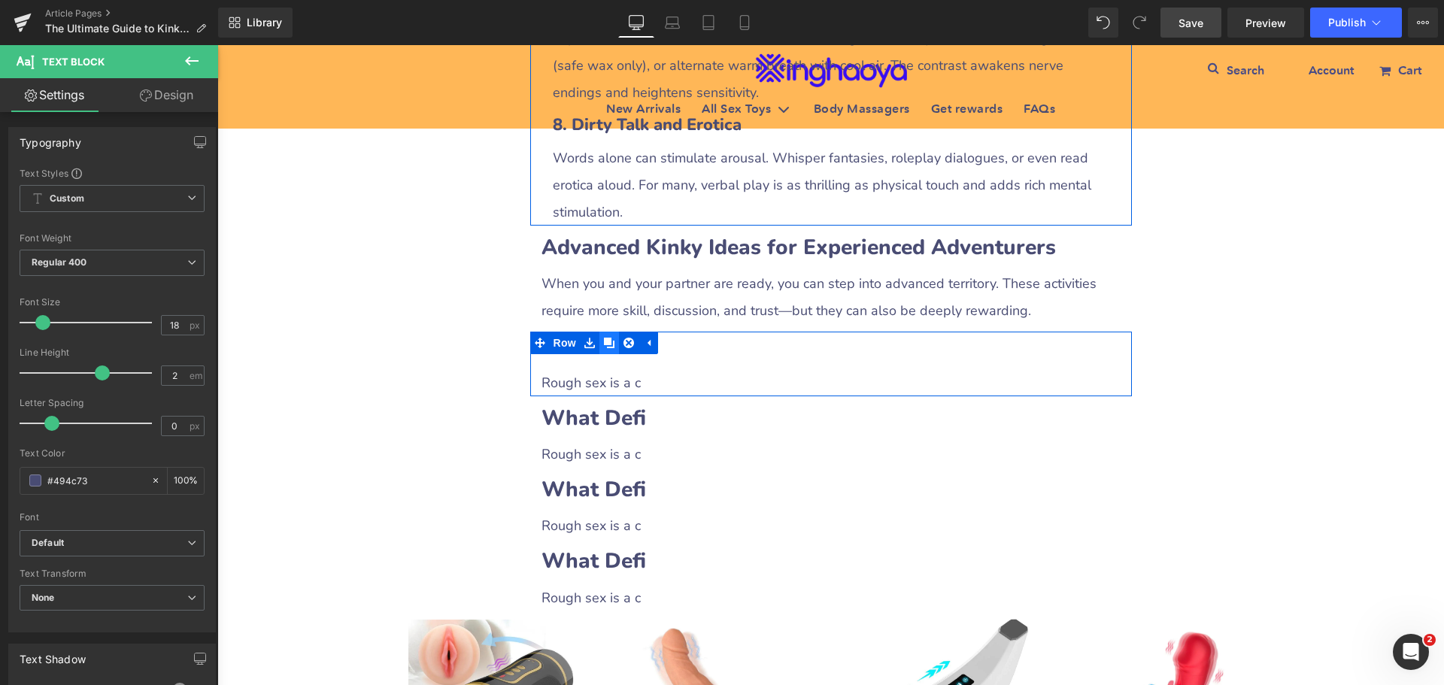
click at [604, 348] on icon at bounding box center [609, 343] width 11 height 11
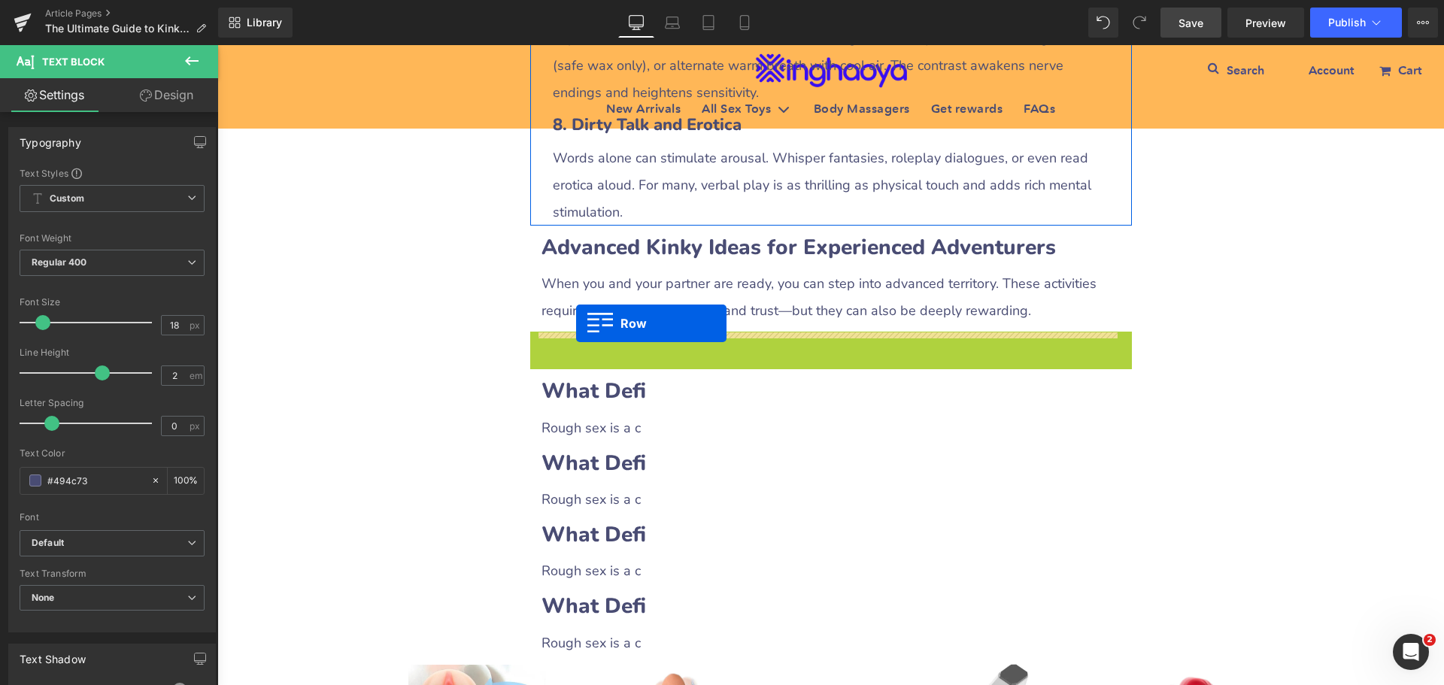
drag, startPoint x: 531, startPoint y: 347, endPoint x: 577, endPoint y: 323, distance: 51.5
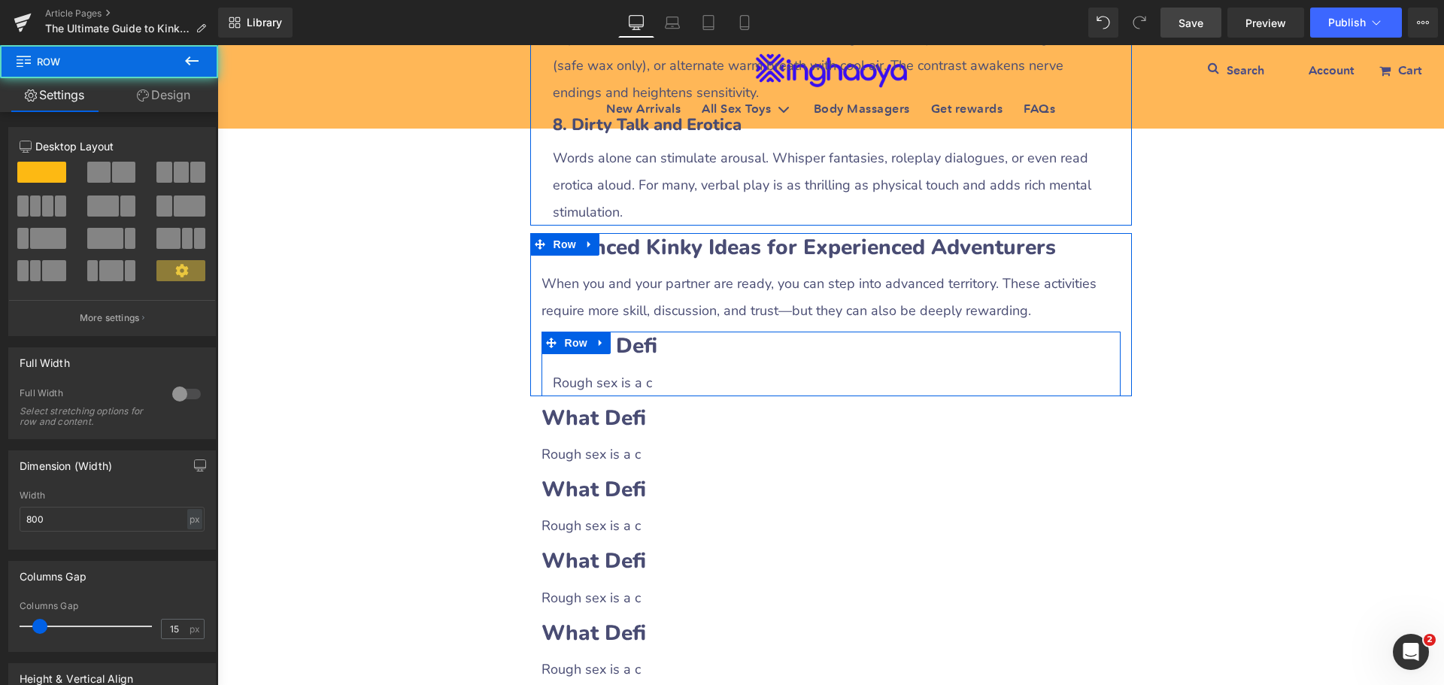
click at [629, 349] on b "What Defi" at bounding box center [605, 346] width 105 height 29
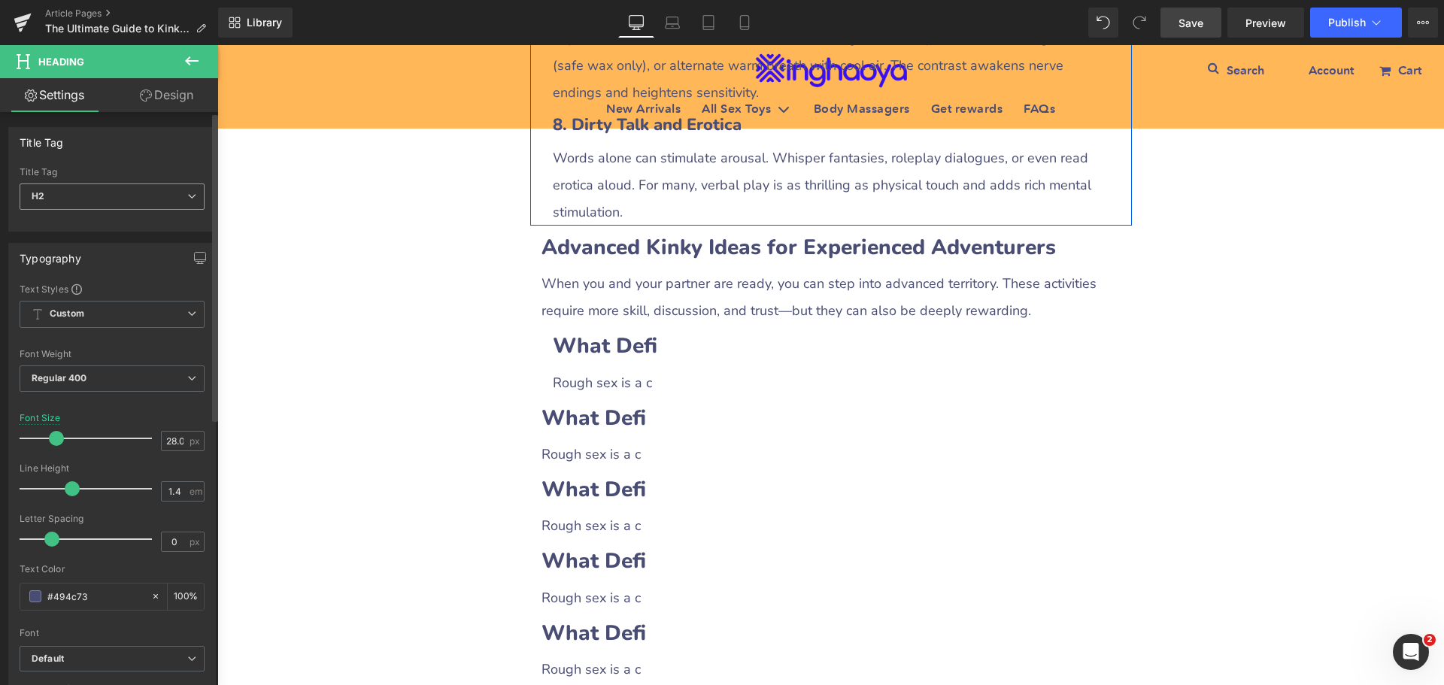
click at [119, 202] on span "H2" at bounding box center [112, 197] width 185 height 26
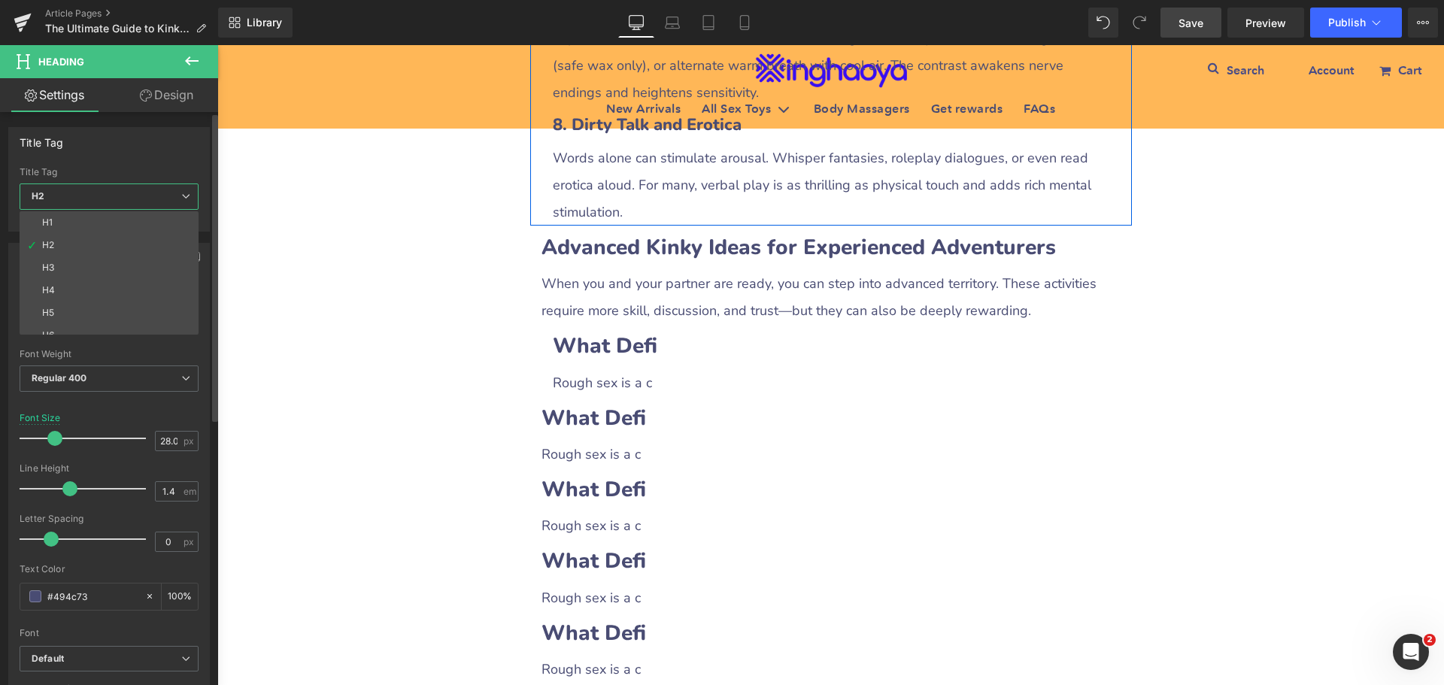
click at [80, 259] on li "H3" at bounding box center [113, 267] width 186 height 23
type input "21.96"
type input "100"
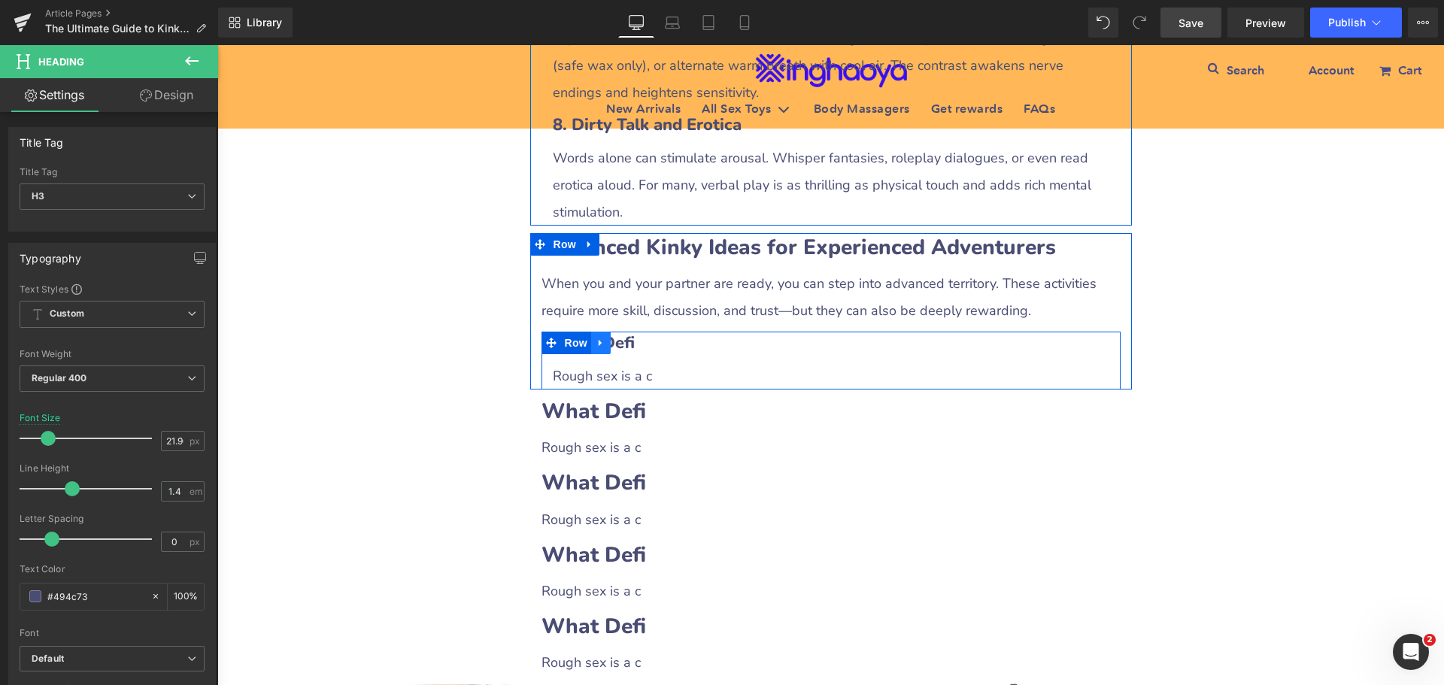
click at [596, 349] on icon at bounding box center [601, 343] width 11 height 11
click at [615, 348] on icon at bounding box center [620, 343] width 11 height 11
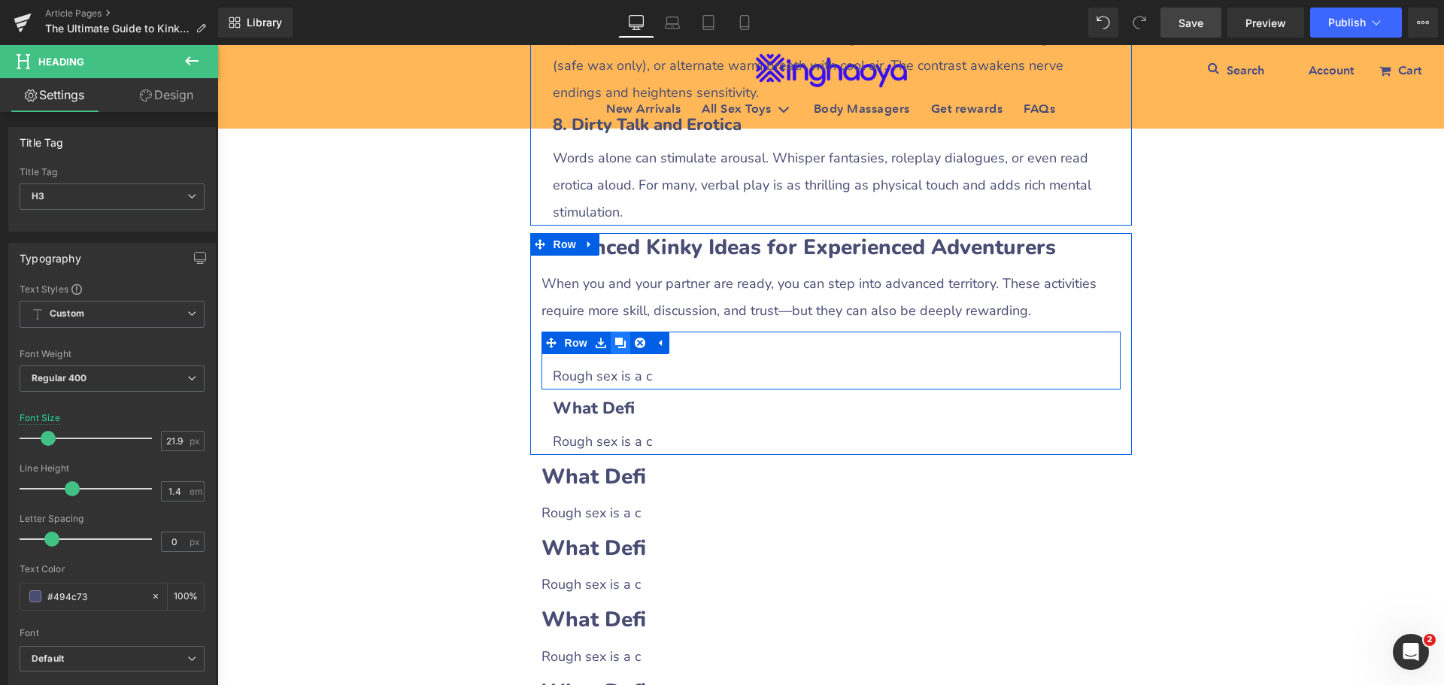
click at [615, 348] on icon at bounding box center [620, 343] width 11 height 11
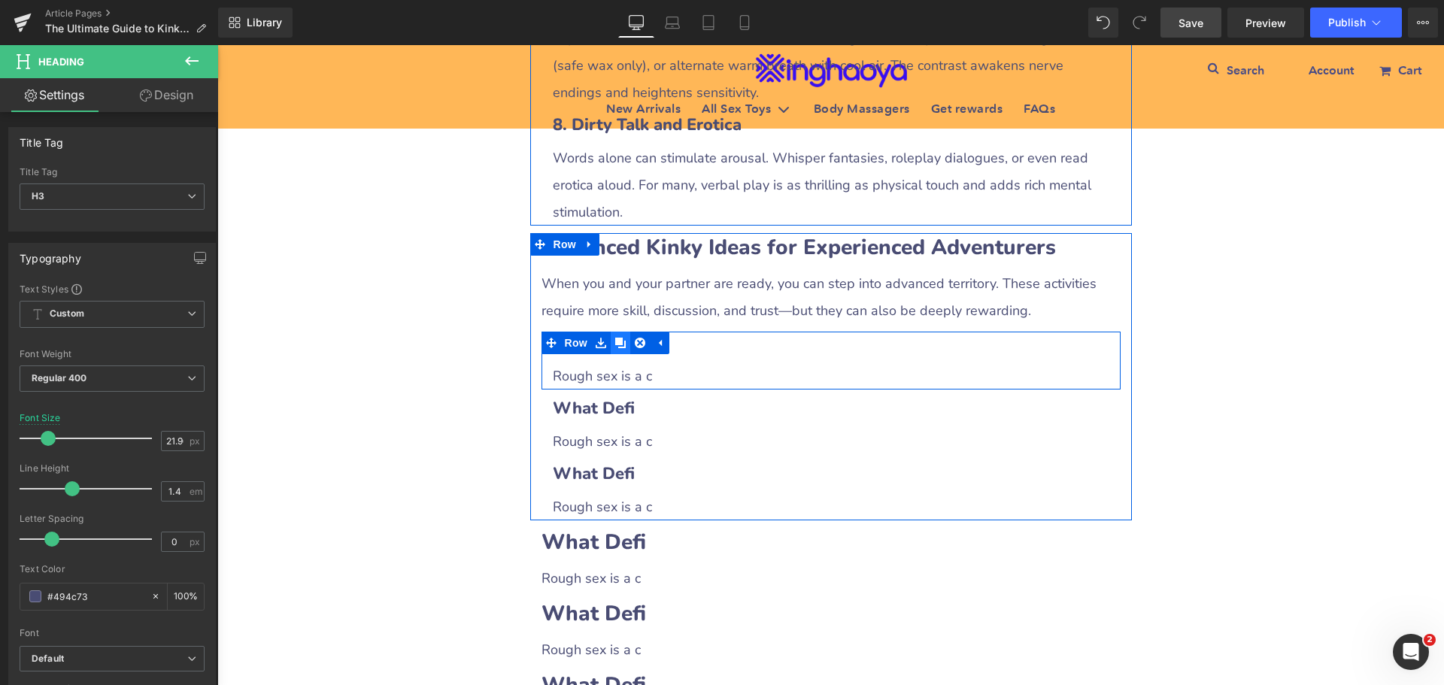
click at [615, 348] on icon at bounding box center [620, 343] width 11 height 11
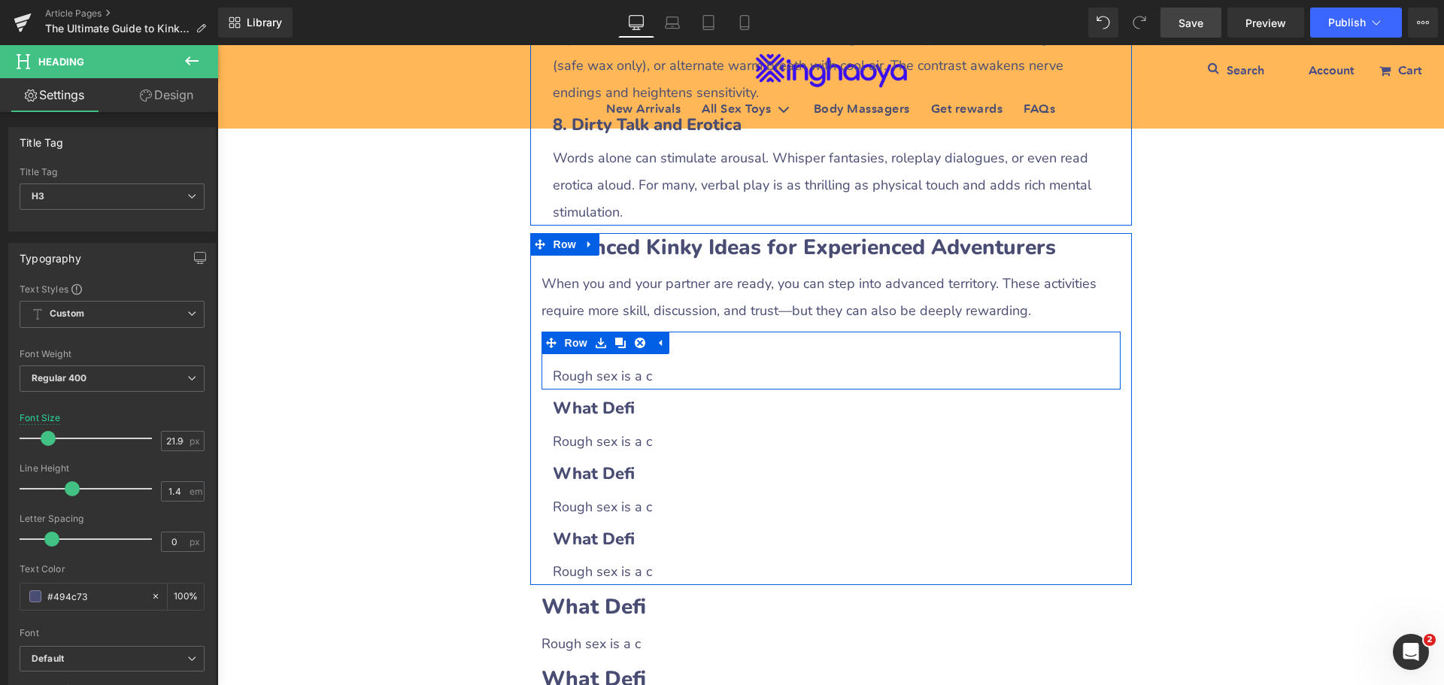
click at [217, 45] on div at bounding box center [217, 45] width 0 height 0
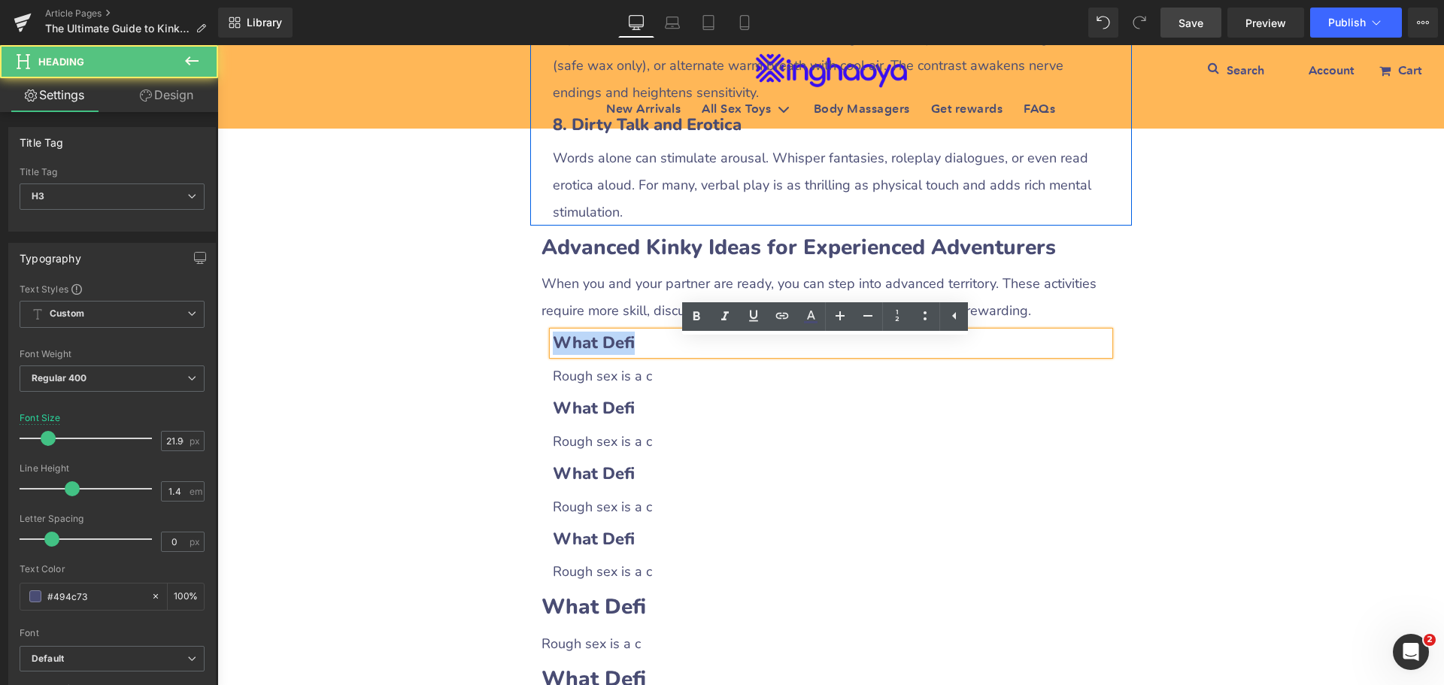
drag, startPoint x: 548, startPoint y: 357, endPoint x: 636, endPoint y: 355, distance: 87.3
click at [636, 355] on h3 "What Defi" at bounding box center [831, 343] width 557 height 23
paste div
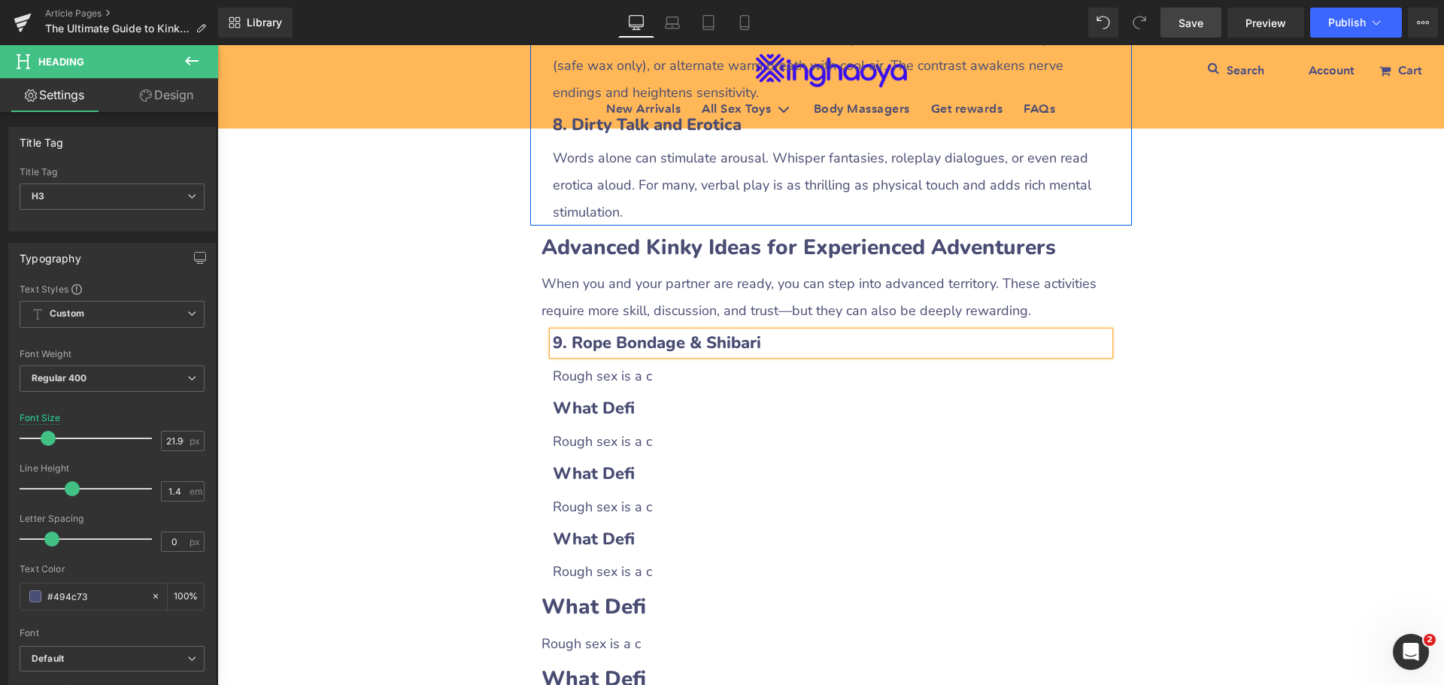
click at [1179, 21] on span "Save" at bounding box center [1191, 23] width 25 height 16
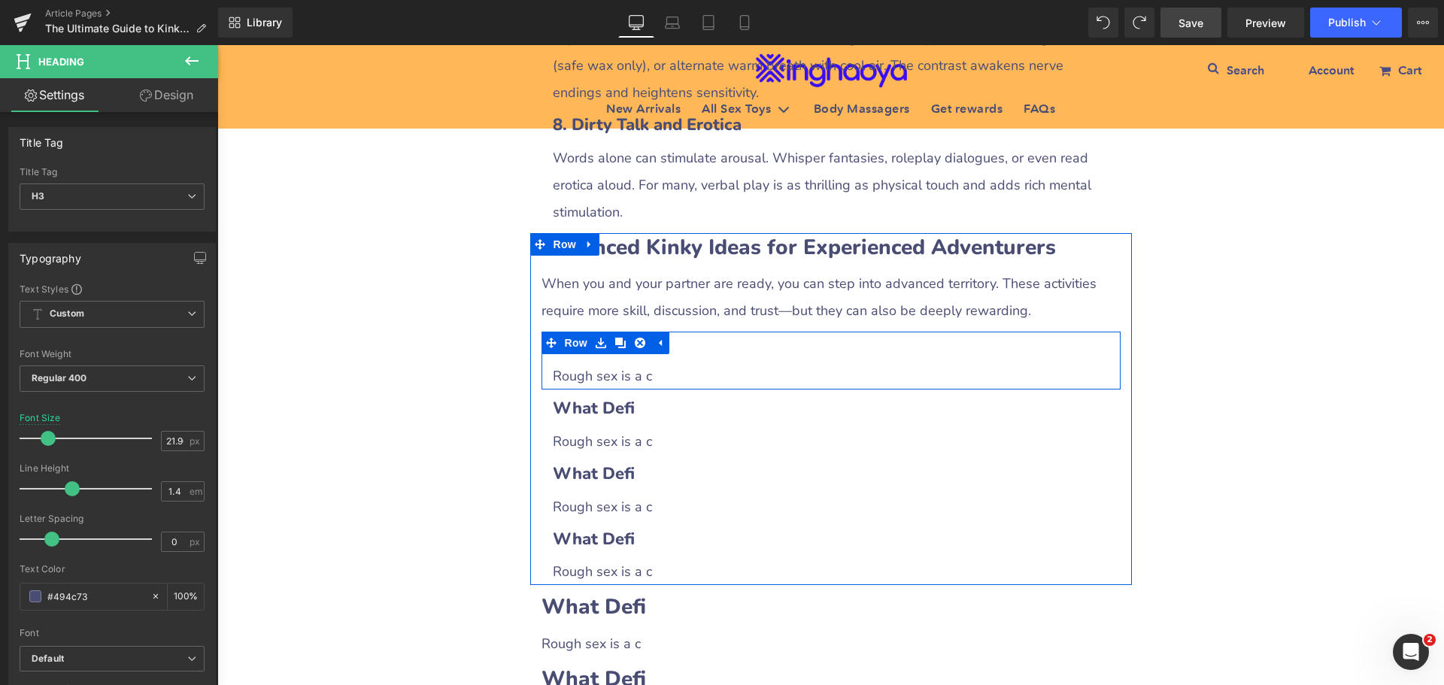
click at [693, 353] on h3 "What Defi" at bounding box center [831, 343] width 557 height 23
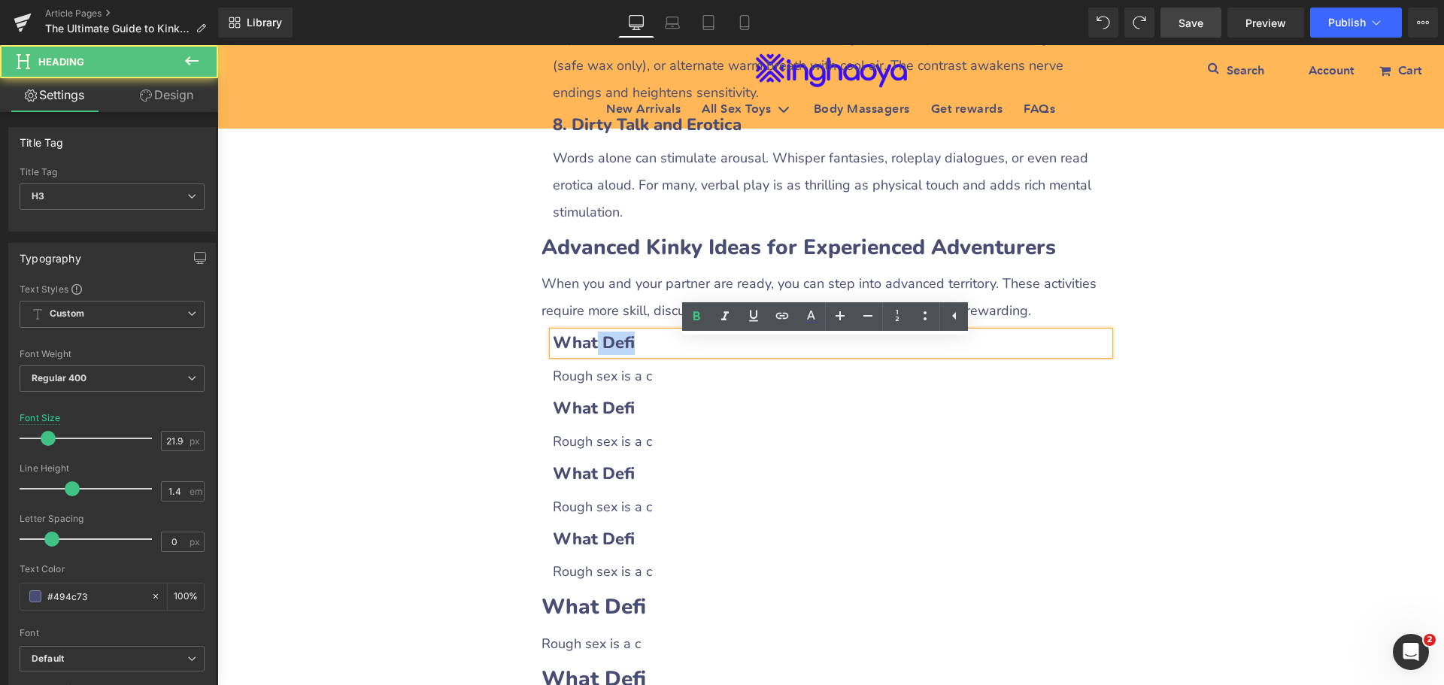
drag, startPoint x: 585, startPoint y: 352, endPoint x: 667, endPoint y: 350, distance: 82.0
click at [667, 350] on h3 "What Defi" at bounding box center [831, 343] width 557 height 23
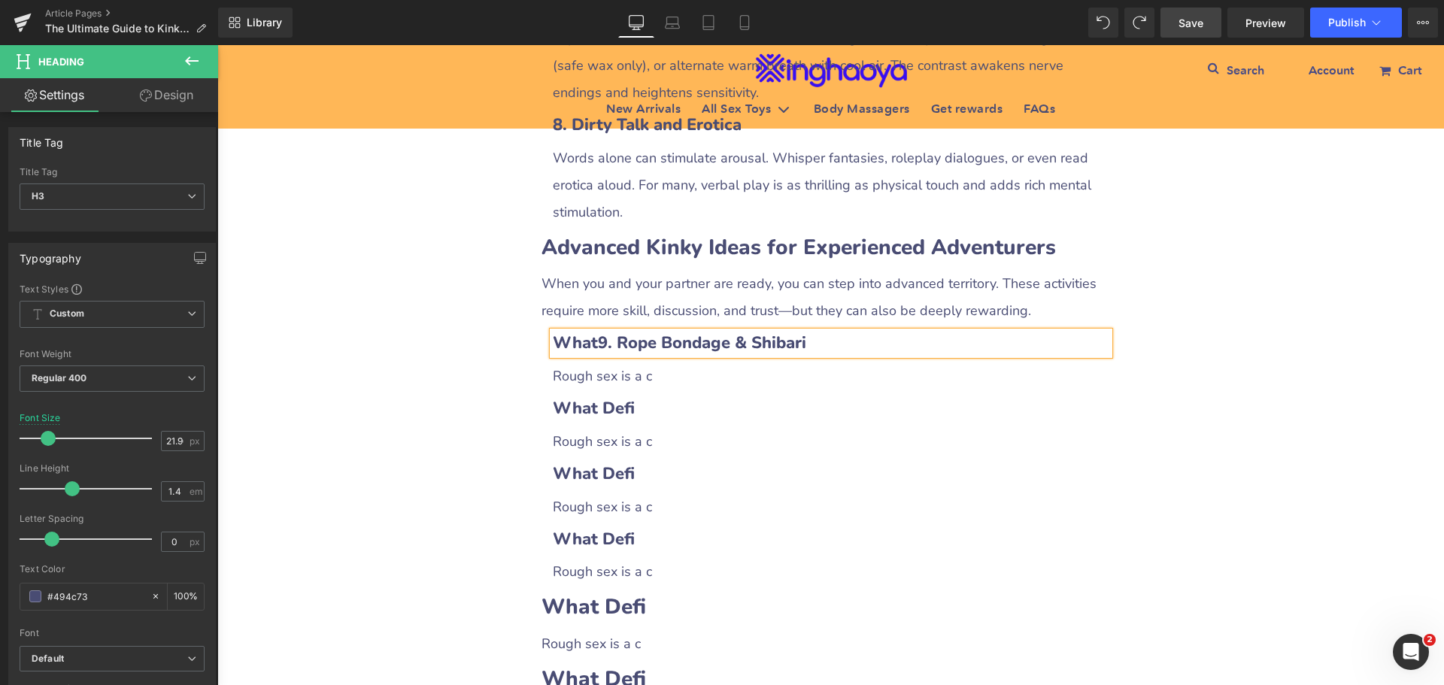
click at [589, 354] on b "What9. Rope Bondage & Shibari" at bounding box center [679, 343] width 253 height 23
click at [583, 381] on span "Rough sex is a c" at bounding box center [602, 376] width 99 height 18
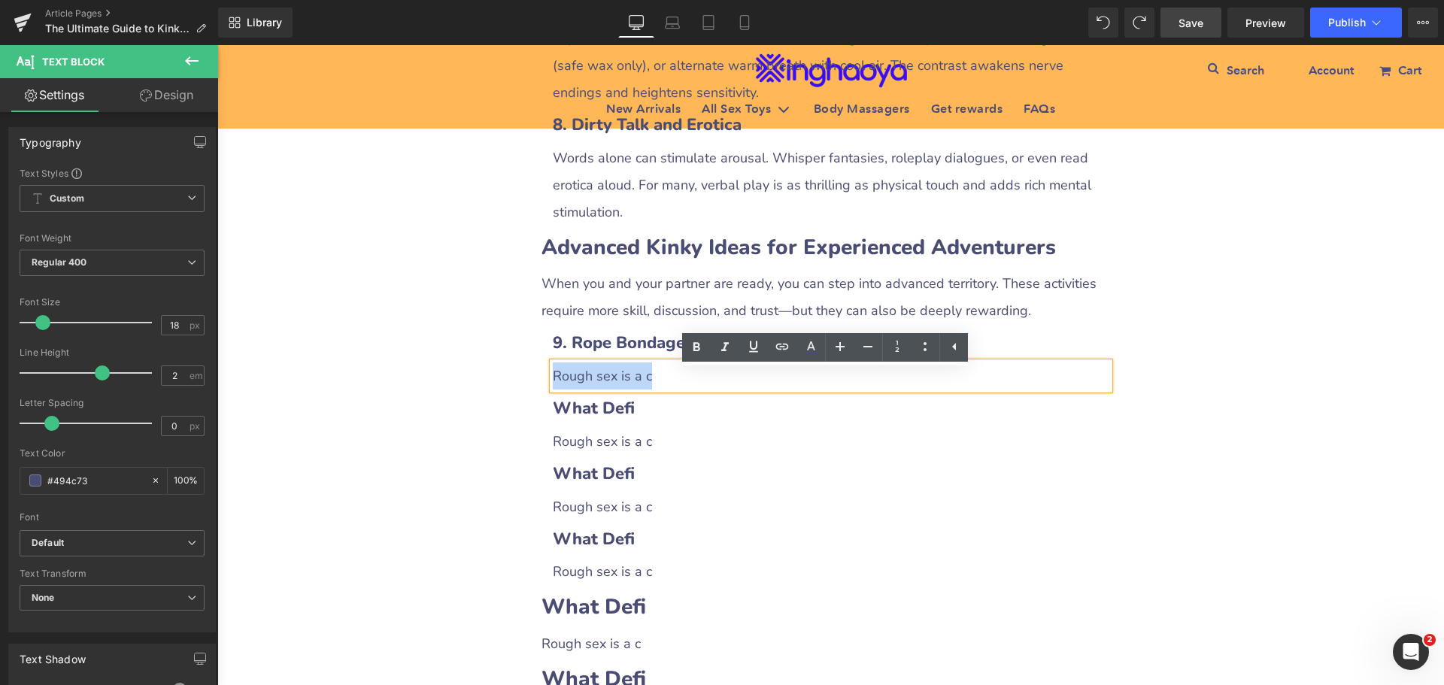
drag, startPoint x: 550, startPoint y: 387, endPoint x: 652, endPoint y: 387, distance: 102.3
click at [652, 387] on p "Rough sex is a c" at bounding box center [831, 376] width 557 height 27
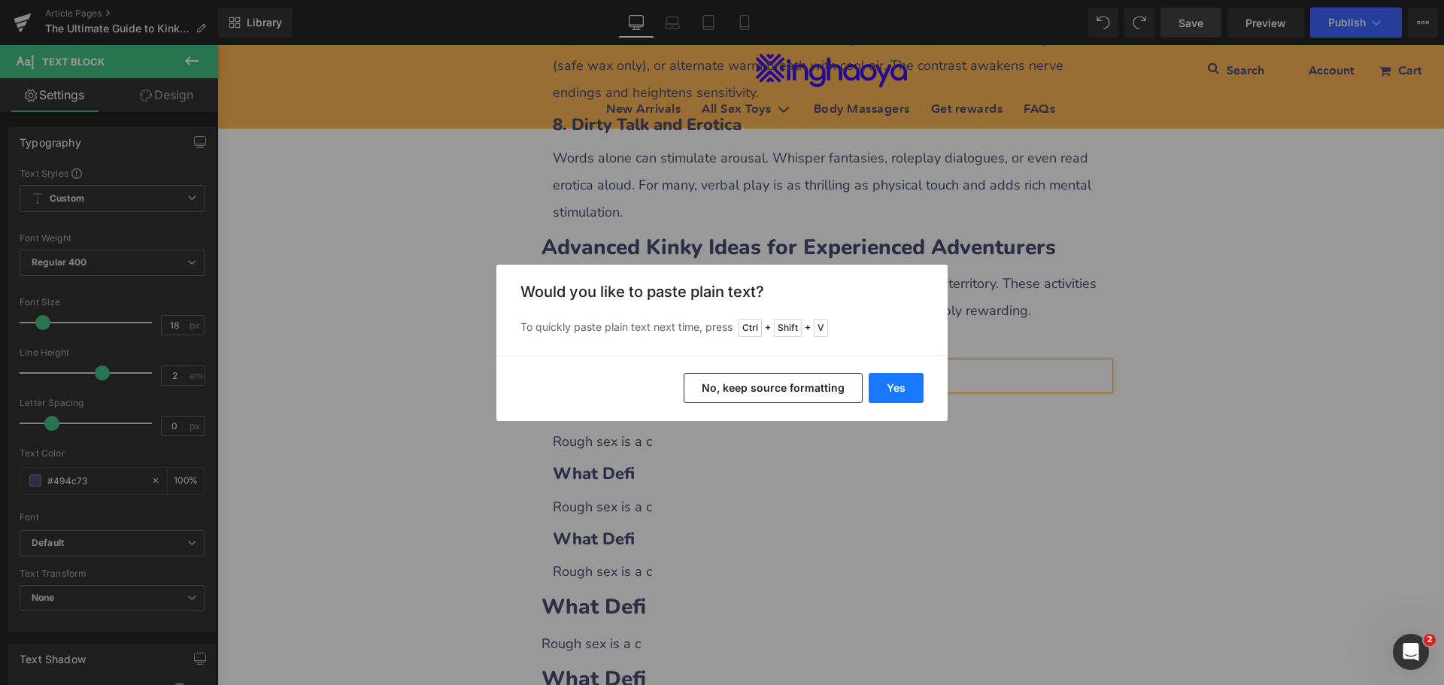
click at [887, 393] on button "Yes" at bounding box center [896, 388] width 55 height 30
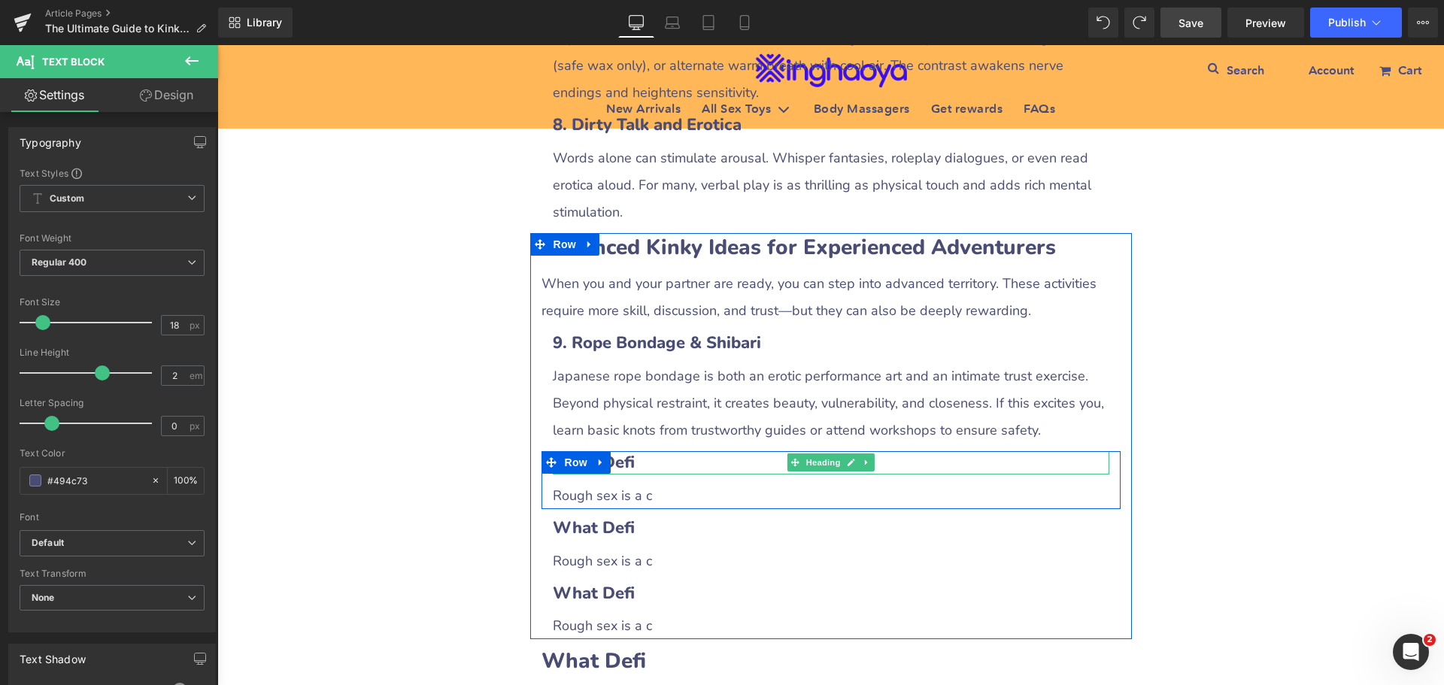
click at [629, 472] on h3 "What Defi" at bounding box center [831, 462] width 557 height 23
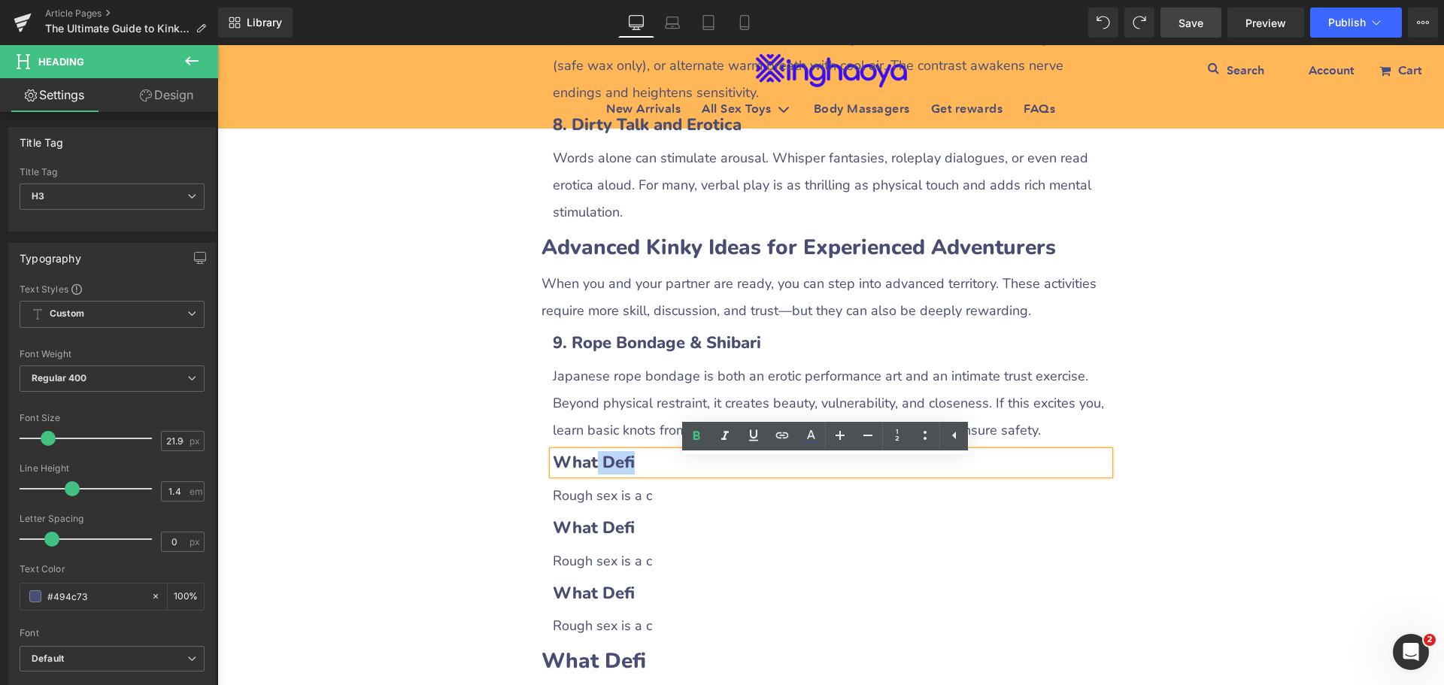
drag, startPoint x: 587, startPoint y: 472, endPoint x: 669, endPoint y: 471, distance: 82.0
click at [669, 471] on h3 "What Defi" at bounding box center [831, 462] width 557 height 23
paste div
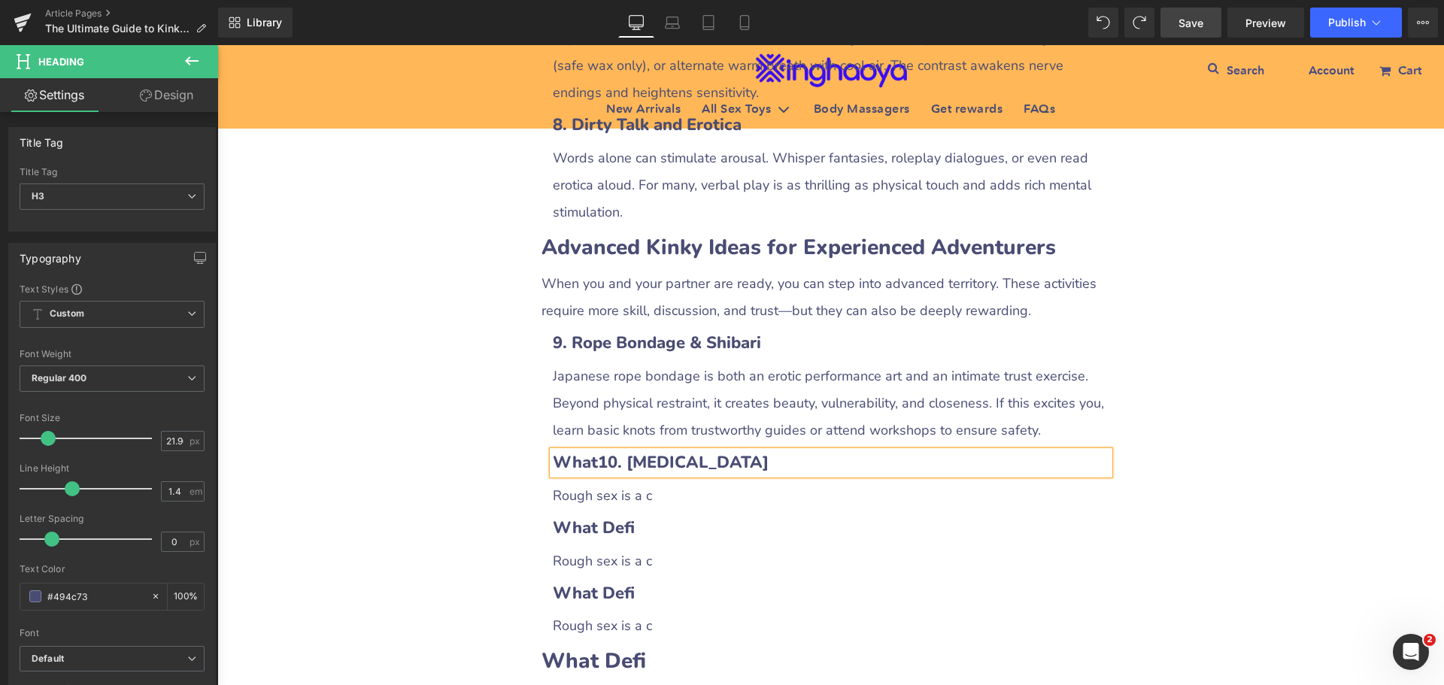
click at [592, 474] on b "What10. Sensory Deprivation" at bounding box center [661, 462] width 216 height 23
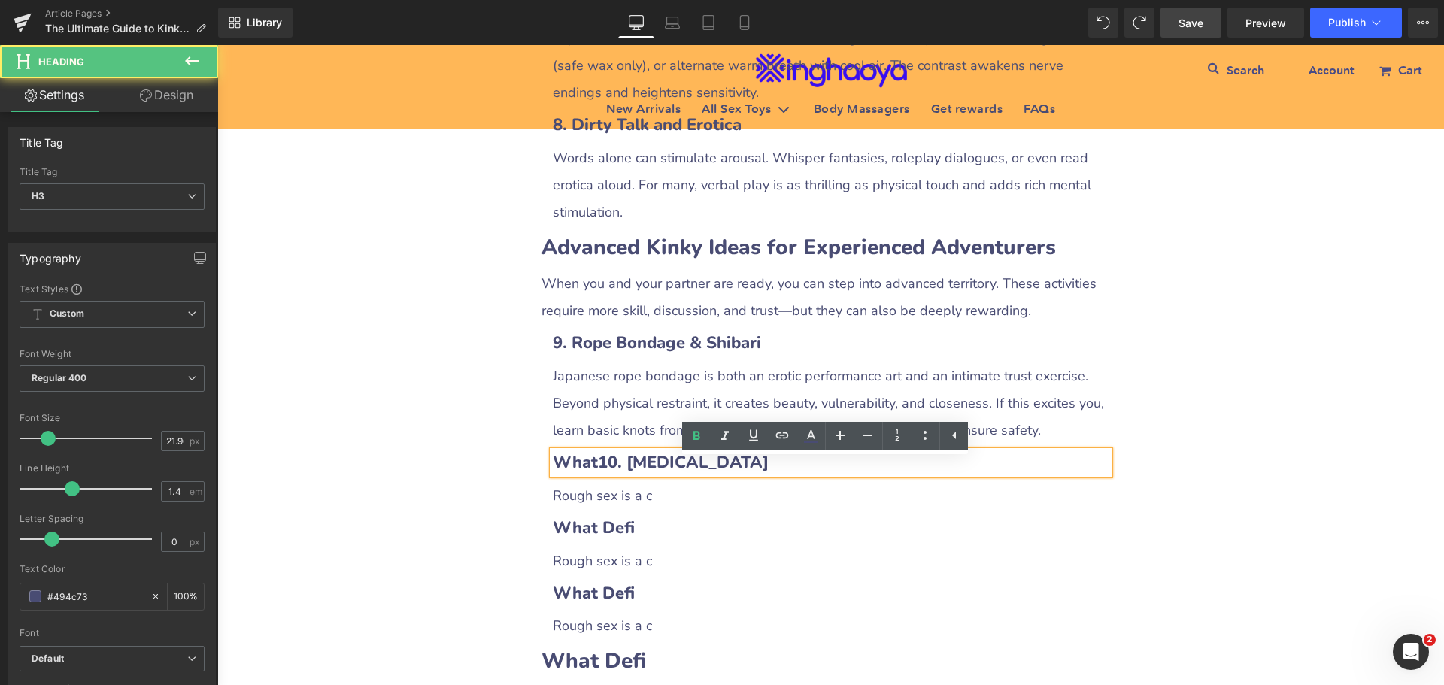
click at [587, 472] on b "What10. Sensory Deprivation" at bounding box center [661, 462] width 216 height 23
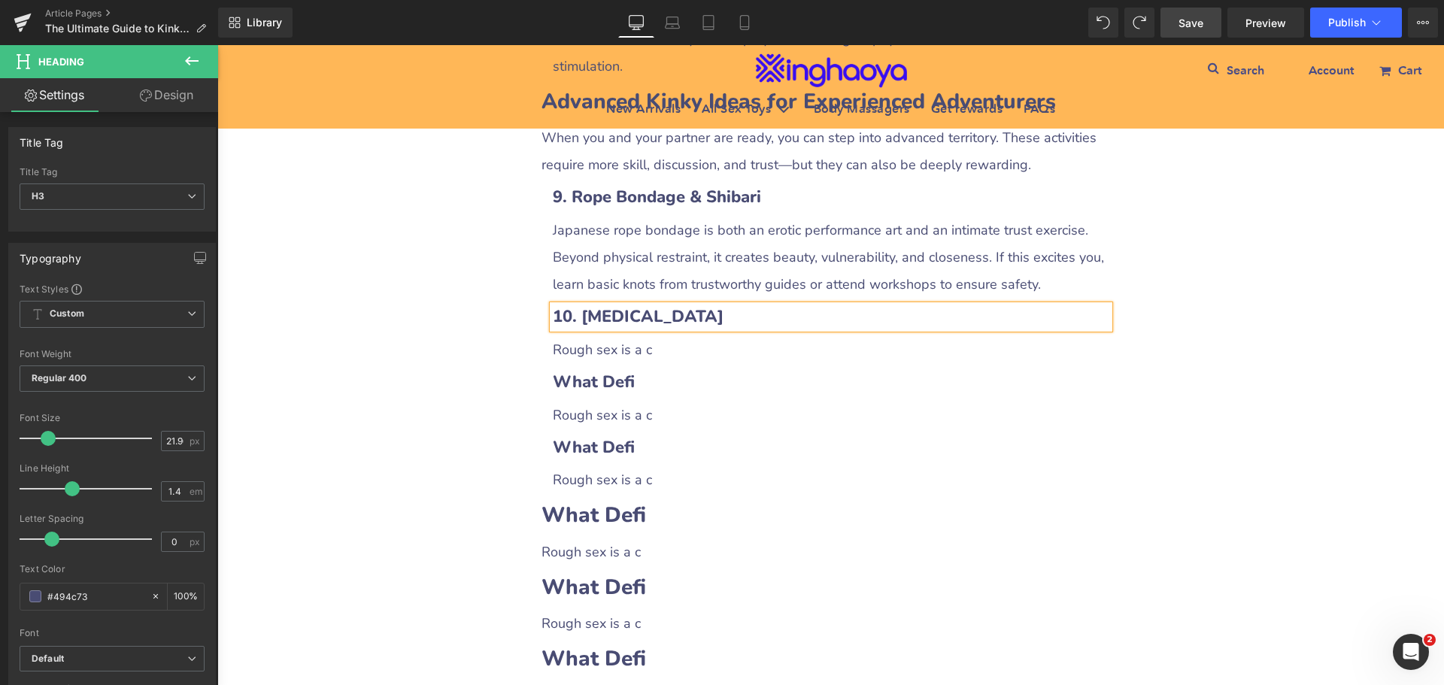
scroll to position [2831, 0]
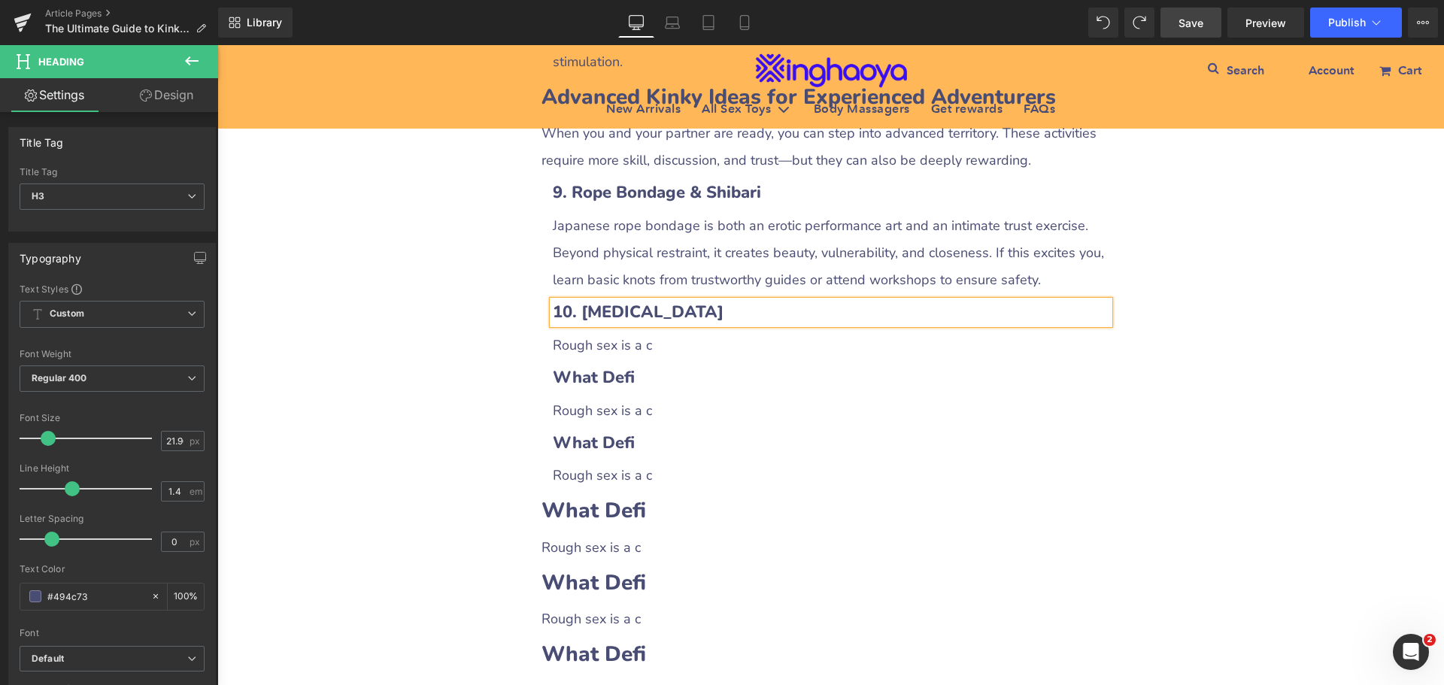
click at [618, 353] on span "Rough sex is a c" at bounding box center [602, 345] width 99 height 18
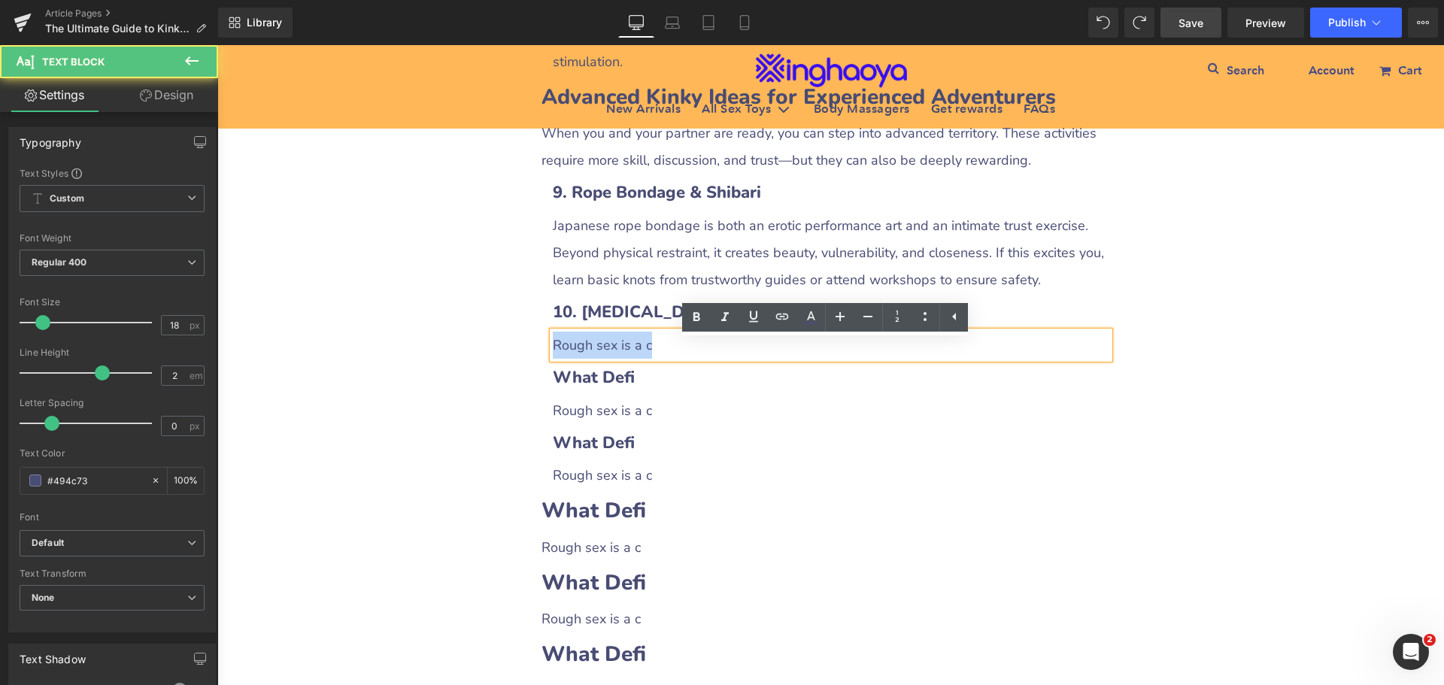
drag, startPoint x: 547, startPoint y: 357, endPoint x: 679, endPoint y: 355, distance: 132.4
click at [679, 355] on p "Rough sex is a c" at bounding box center [831, 345] width 557 height 27
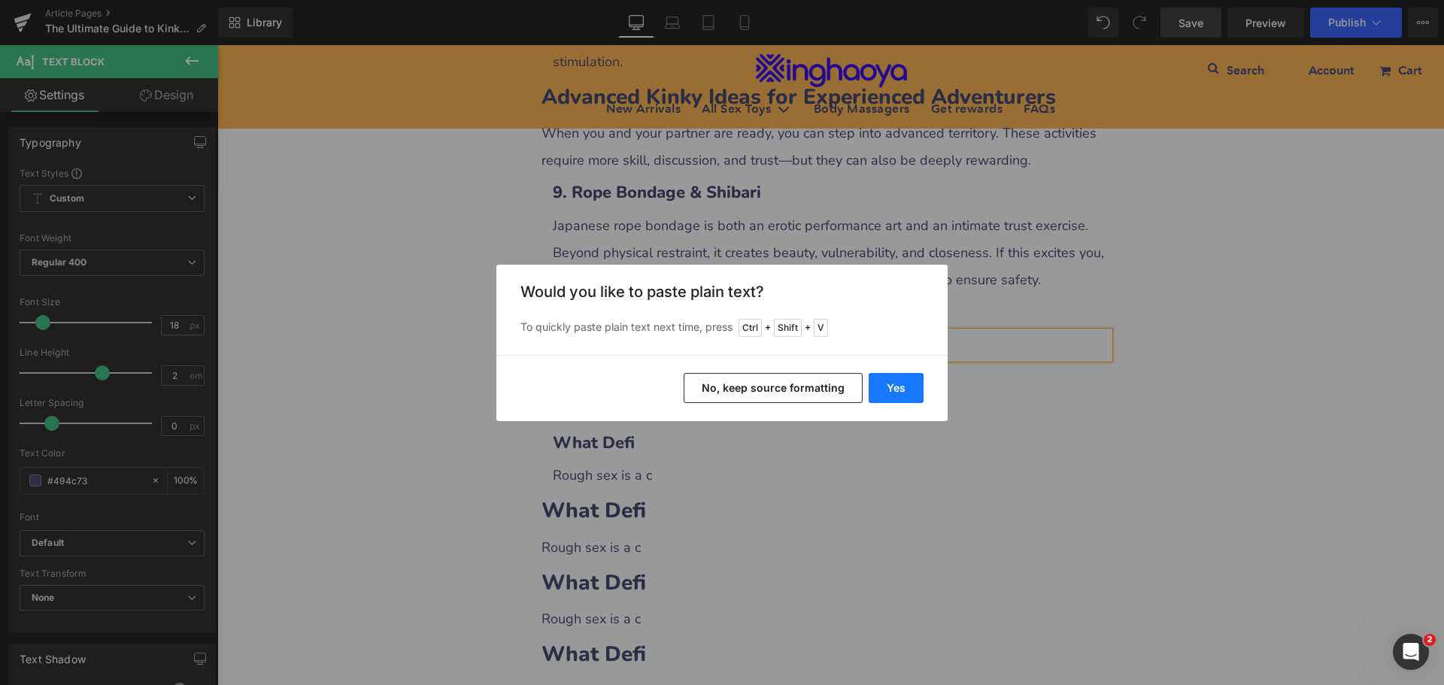
click at [892, 393] on button "Yes" at bounding box center [896, 388] width 55 height 30
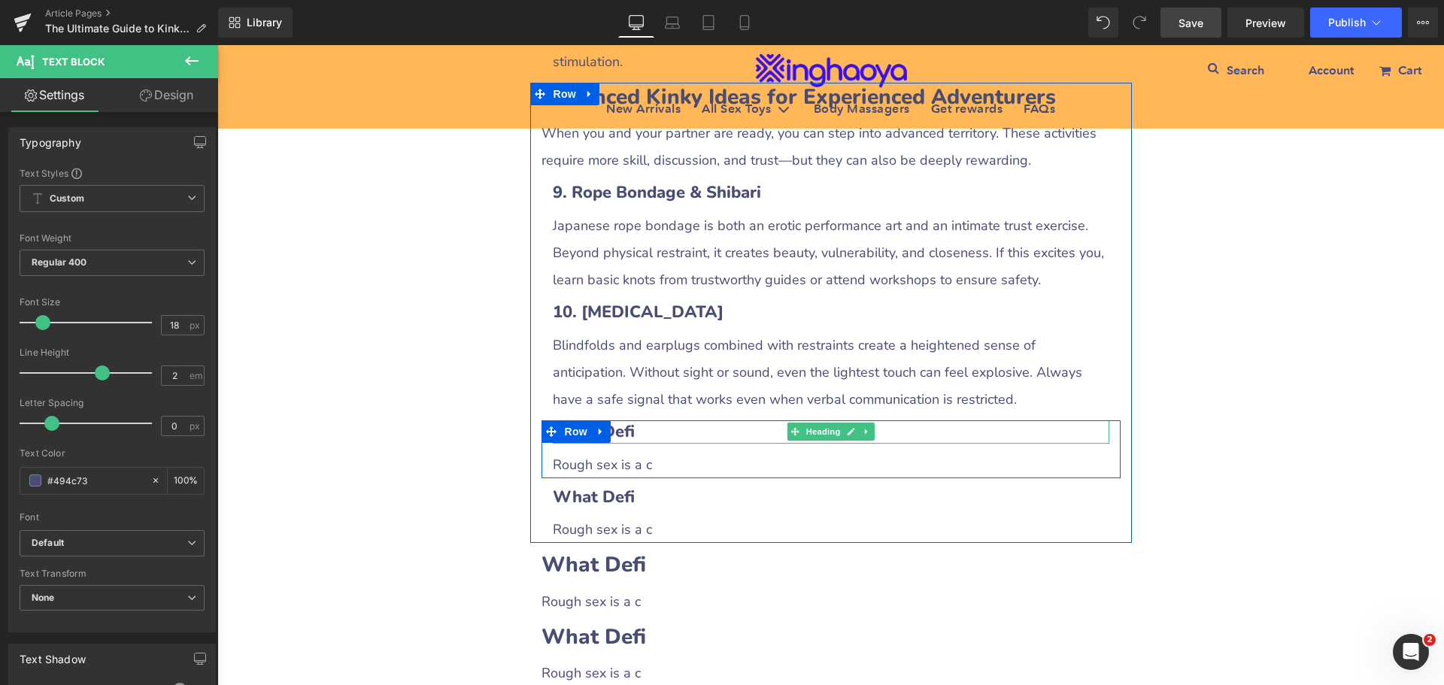
click at [647, 444] on h3 "What Defi" at bounding box center [831, 431] width 557 height 23
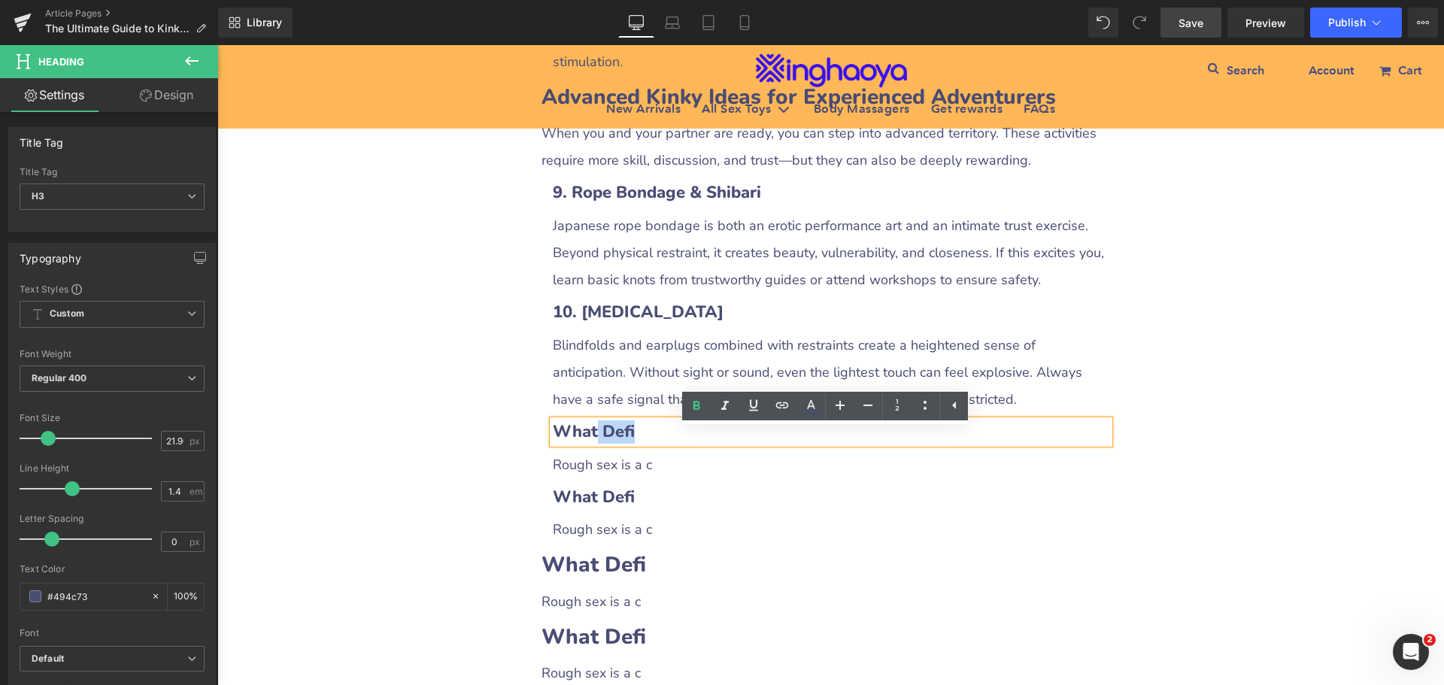
drag, startPoint x: 587, startPoint y: 440, endPoint x: 666, endPoint y: 440, distance: 79.0
click at [666, 440] on h3 "What Defi" at bounding box center [831, 431] width 557 height 23
paste div
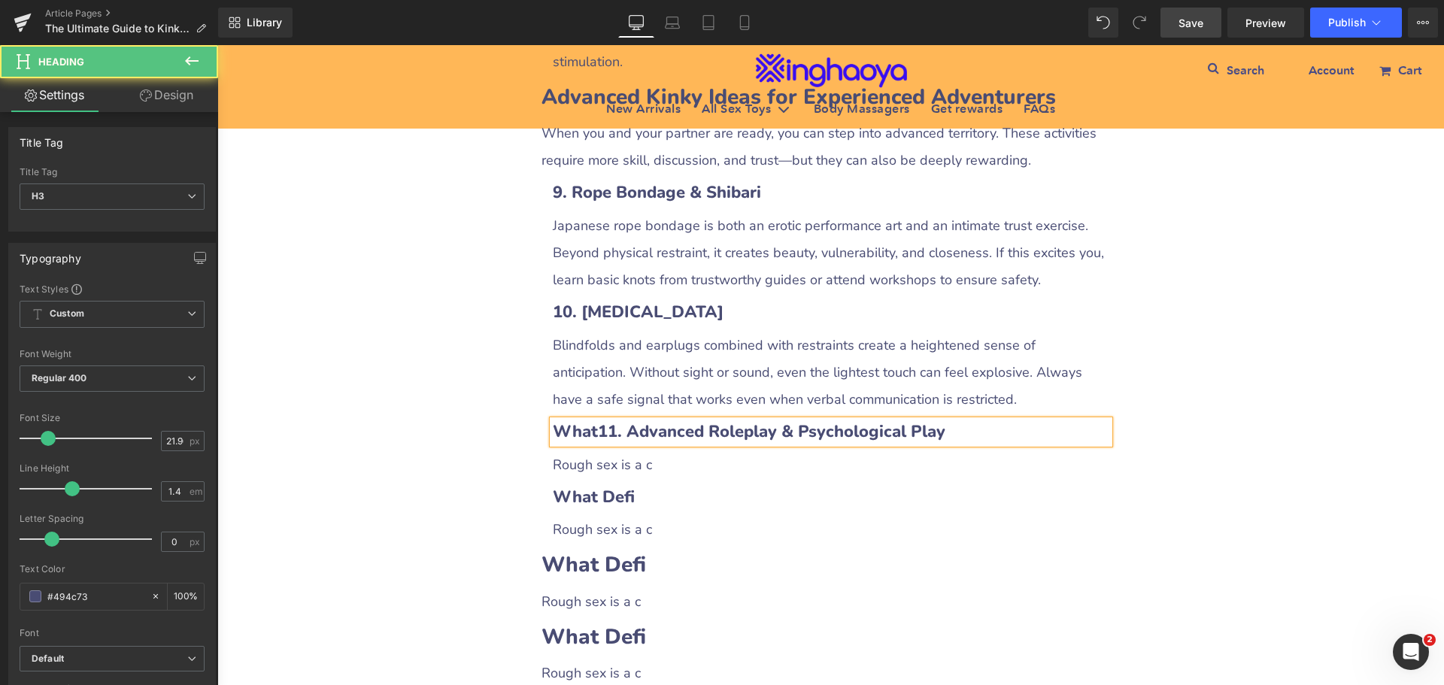
click at [591, 443] on b "What11. Advanced Roleplay & Psychological Play" at bounding box center [749, 431] width 393 height 23
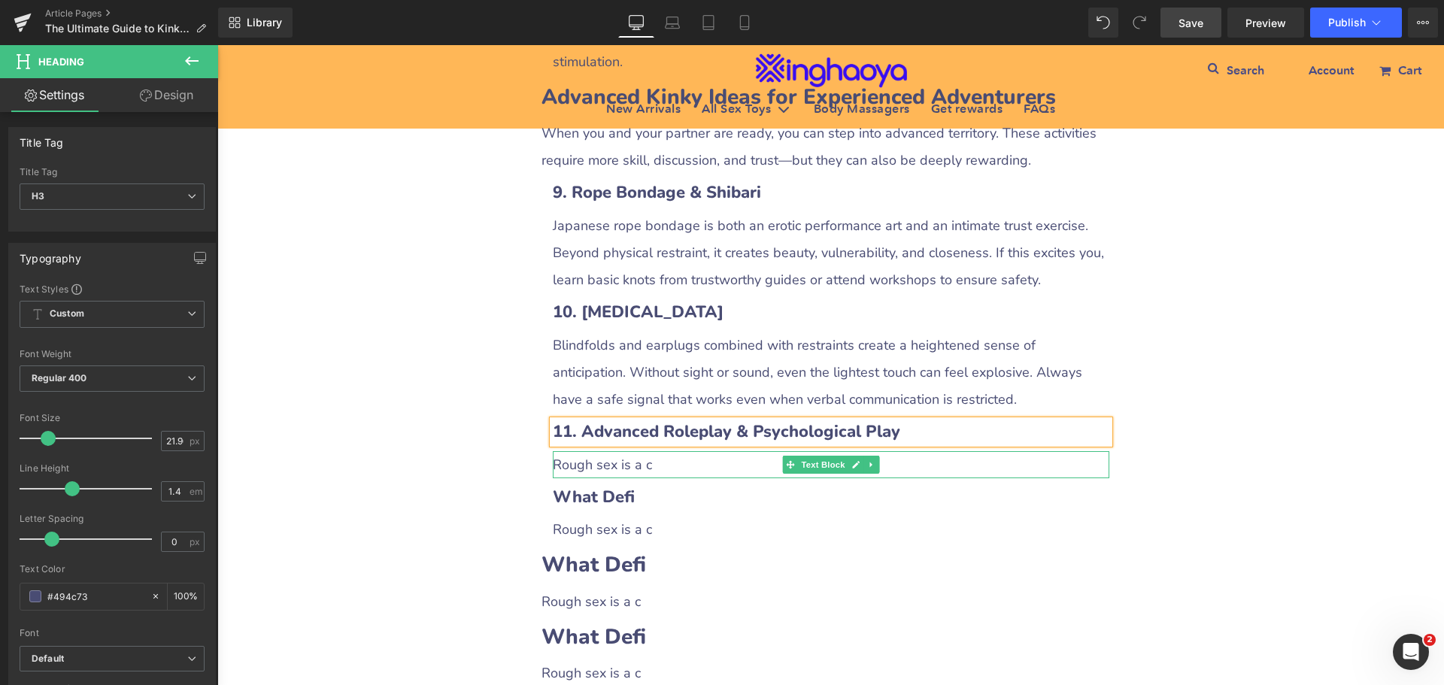
click at [603, 474] on span "Rough sex is a c" at bounding box center [602, 465] width 99 height 18
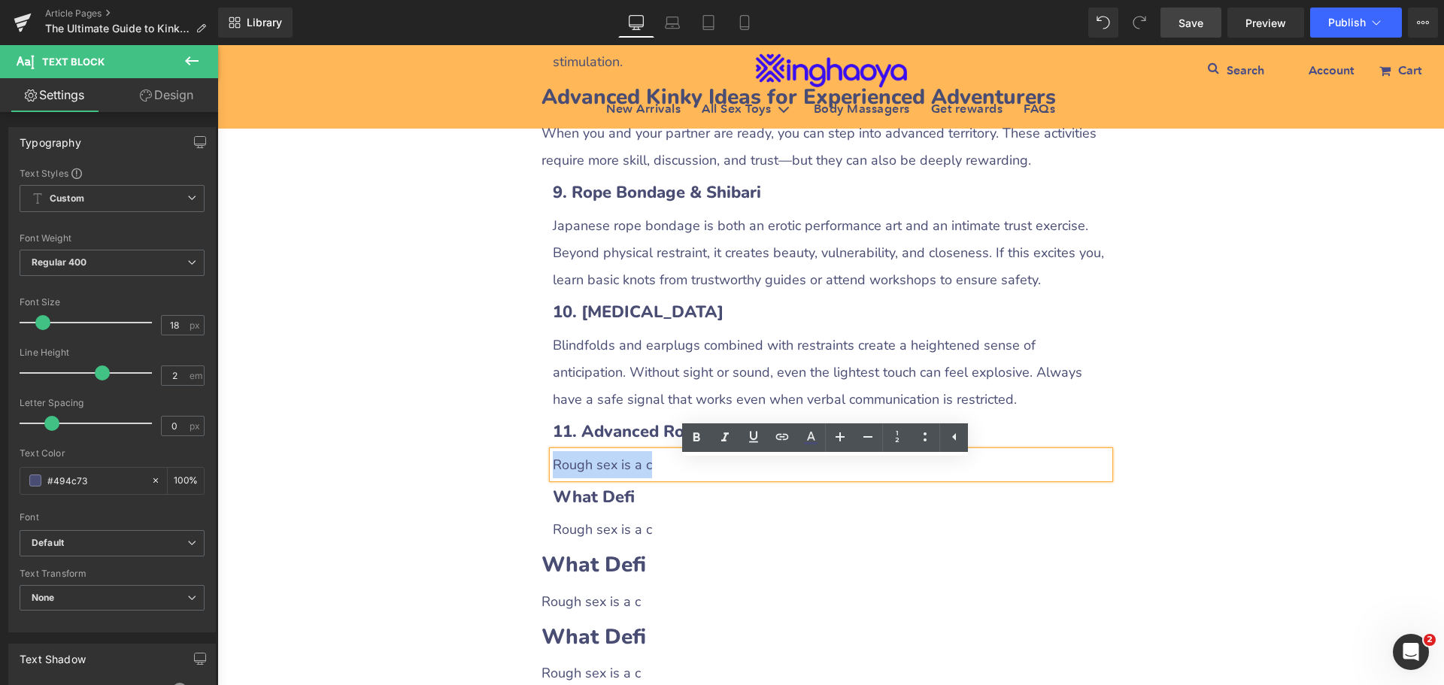
drag, startPoint x: 550, startPoint y: 475, endPoint x: 681, endPoint y: 473, distance: 131.6
click at [681, 473] on p "Rough sex is a c" at bounding box center [831, 464] width 557 height 27
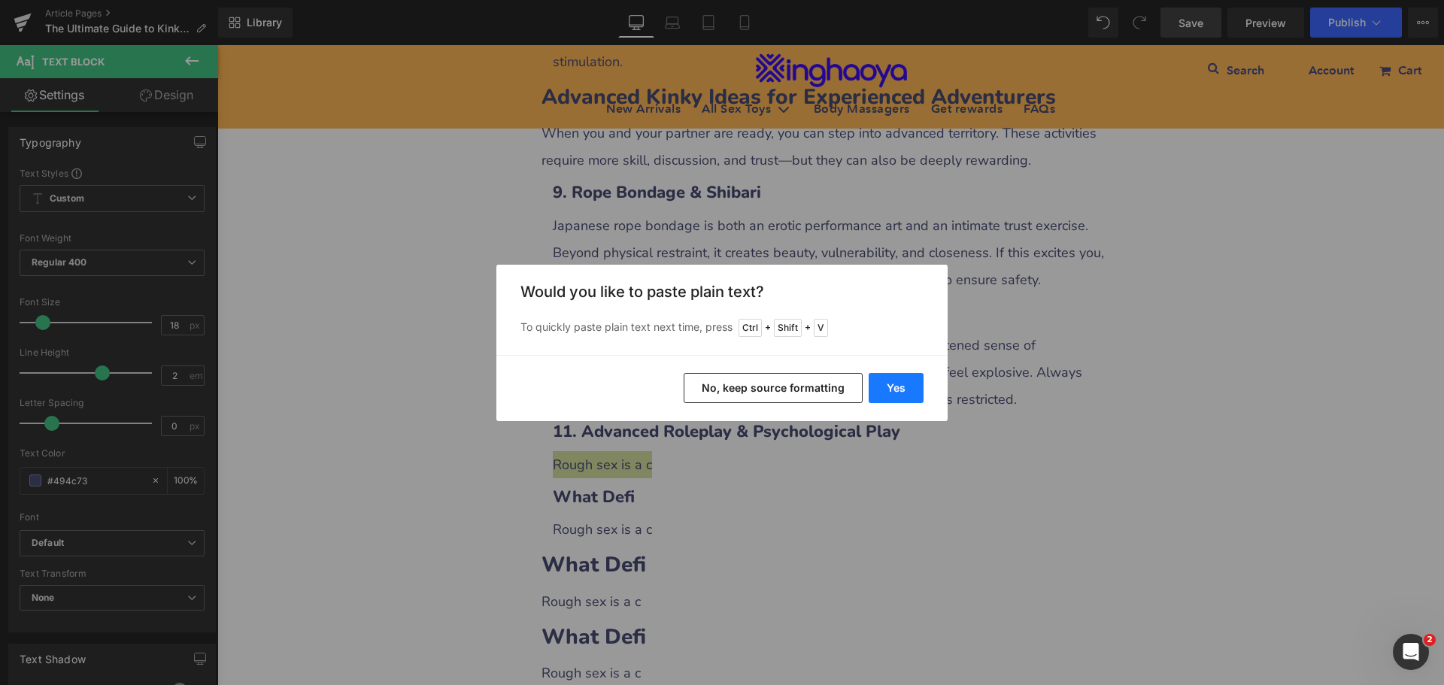
drag, startPoint x: 875, startPoint y: 387, endPoint x: 672, endPoint y: 495, distance: 230.1
click at [875, 387] on button "Yes" at bounding box center [896, 388] width 55 height 30
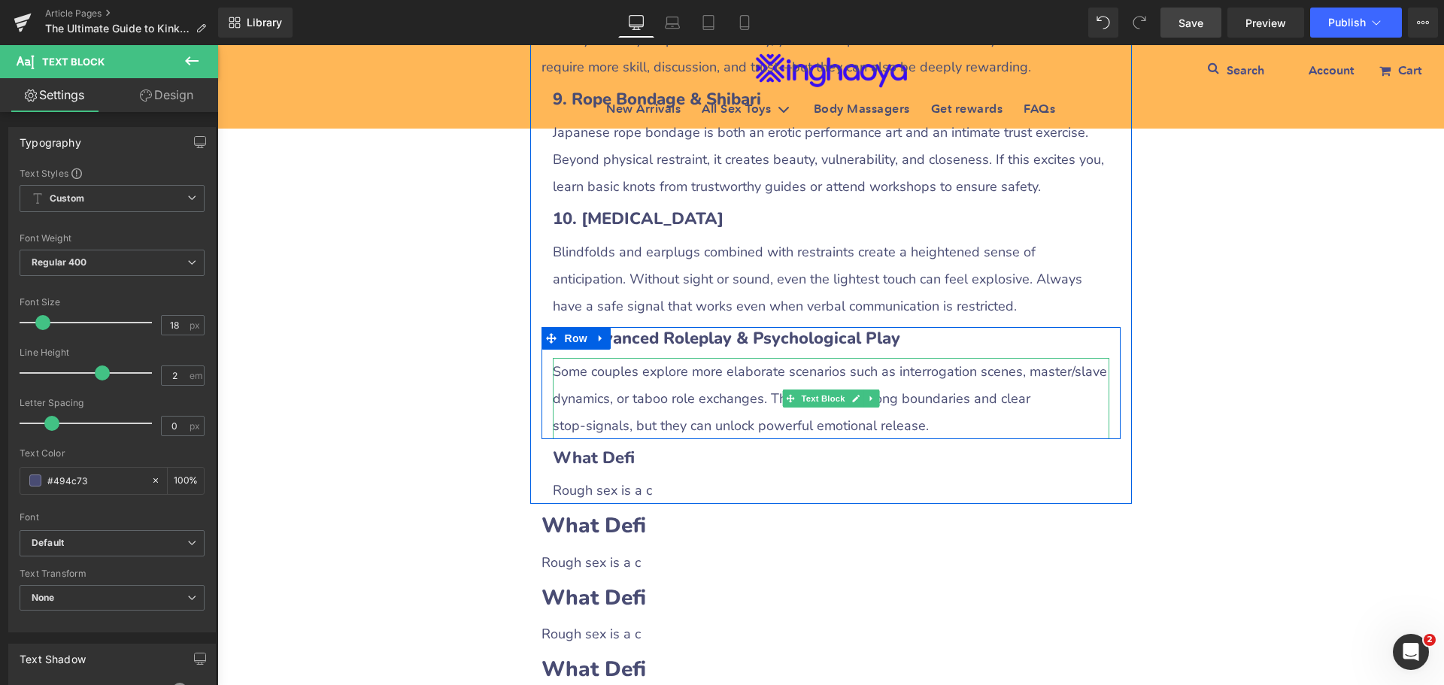
scroll to position [3057, 0]
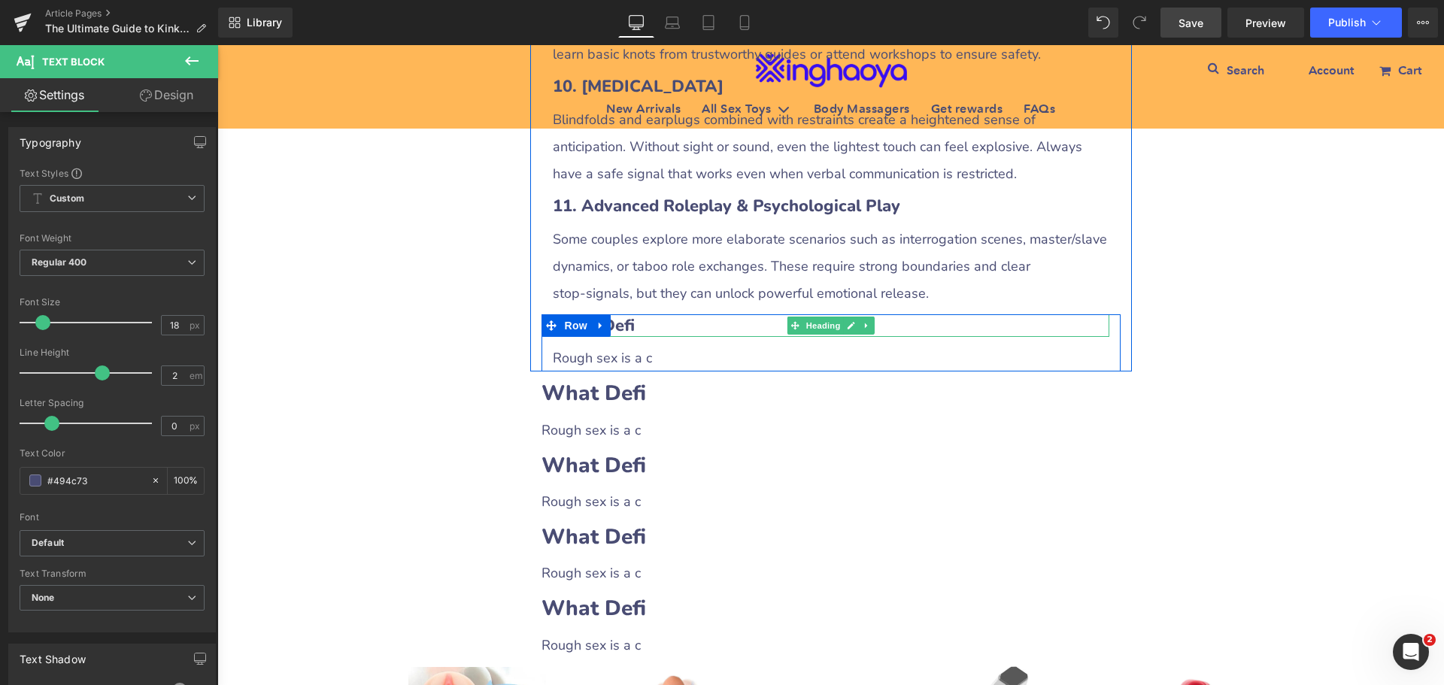
click at [639, 336] on h3 "What Defi" at bounding box center [831, 325] width 557 height 23
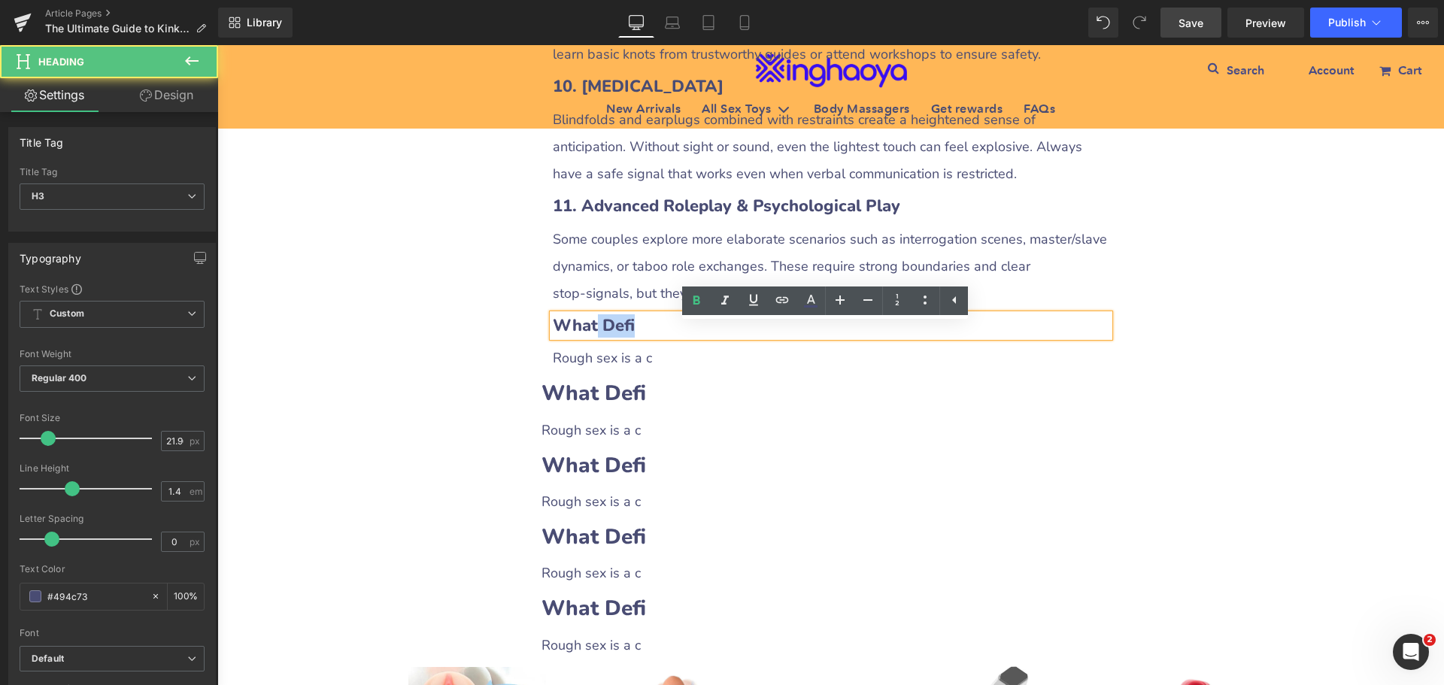
drag, startPoint x: 587, startPoint y: 334, endPoint x: 677, endPoint y: 333, distance: 89.5
click at [677, 333] on h3 "What Defi" at bounding box center [831, 325] width 557 height 23
paste div
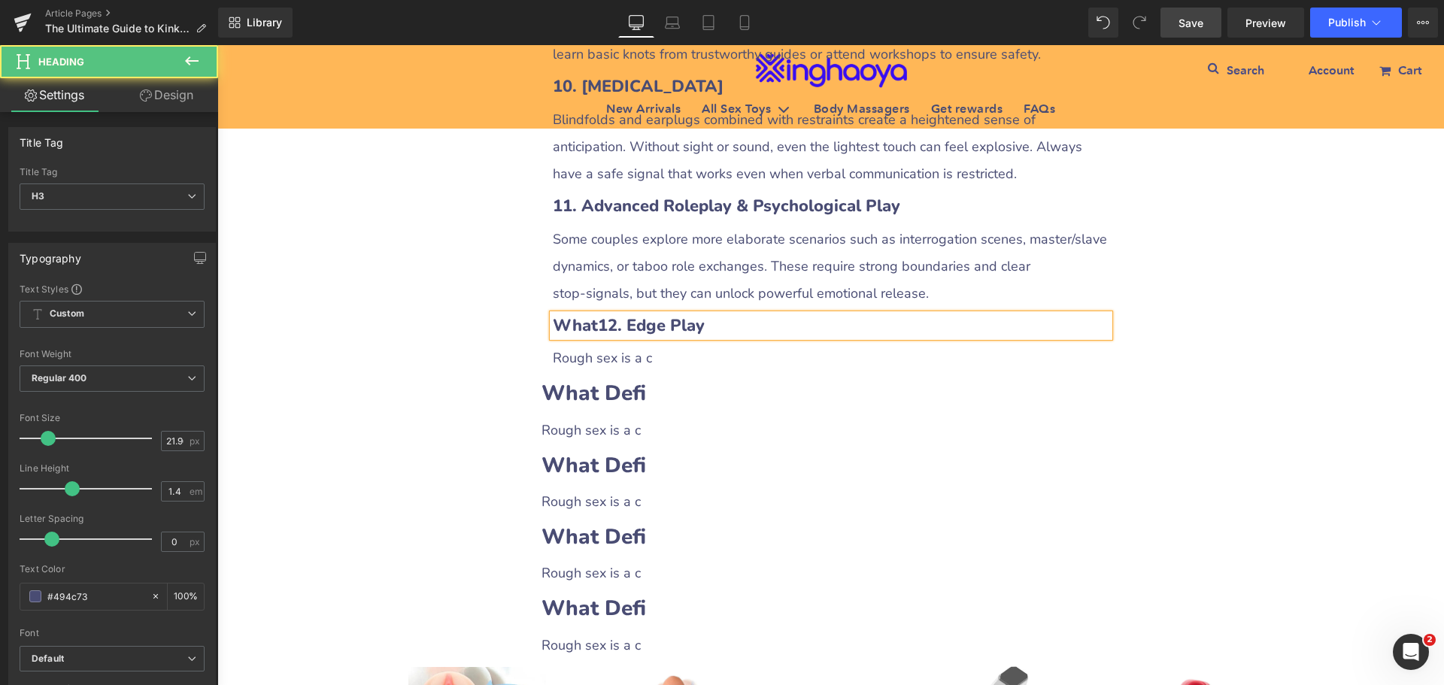
click at [590, 337] on b "What12. Edge Play" at bounding box center [629, 325] width 152 height 23
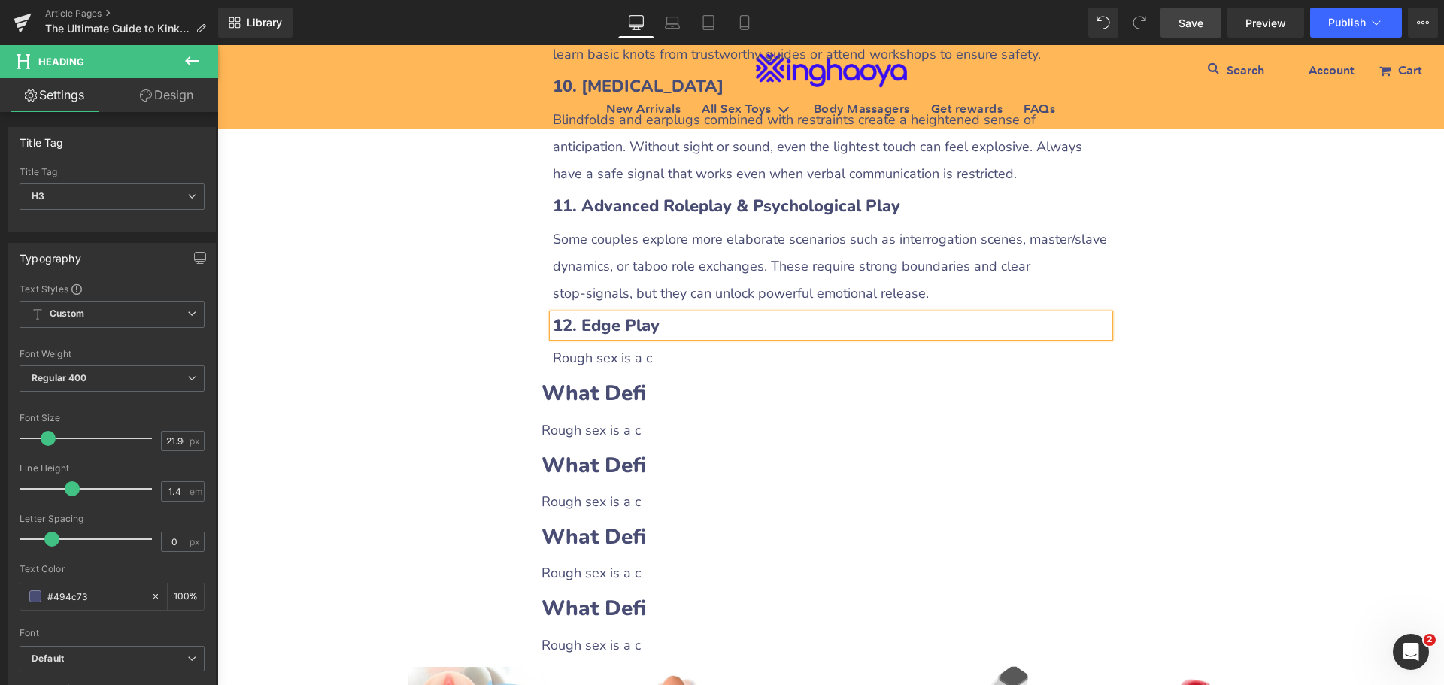
click at [593, 367] on span "Rough sex is a c" at bounding box center [602, 358] width 99 height 18
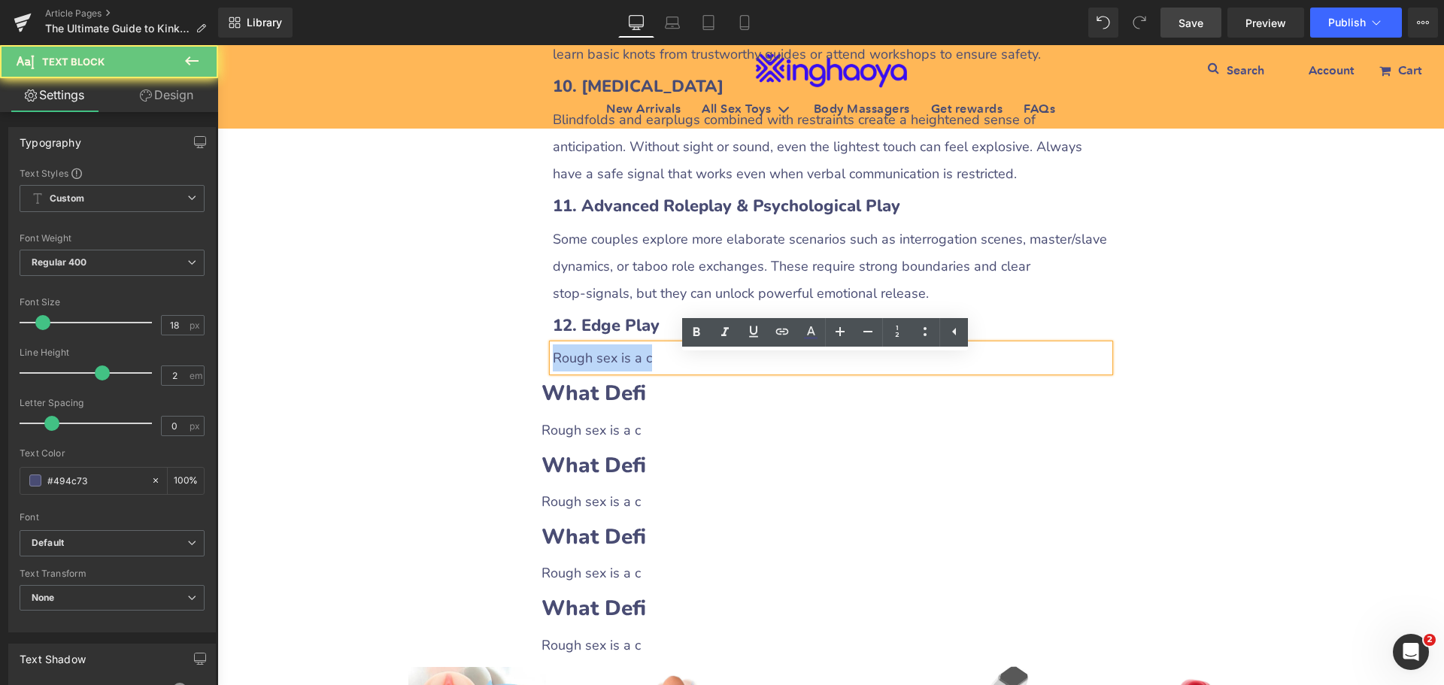
drag, startPoint x: 548, startPoint y: 372, endPoint x: 677, endPoint y: 372, distance: 128.6
click at [677, 372] on p "Rough sex is a c" at bounding box center [831, 357] width 557 height 27
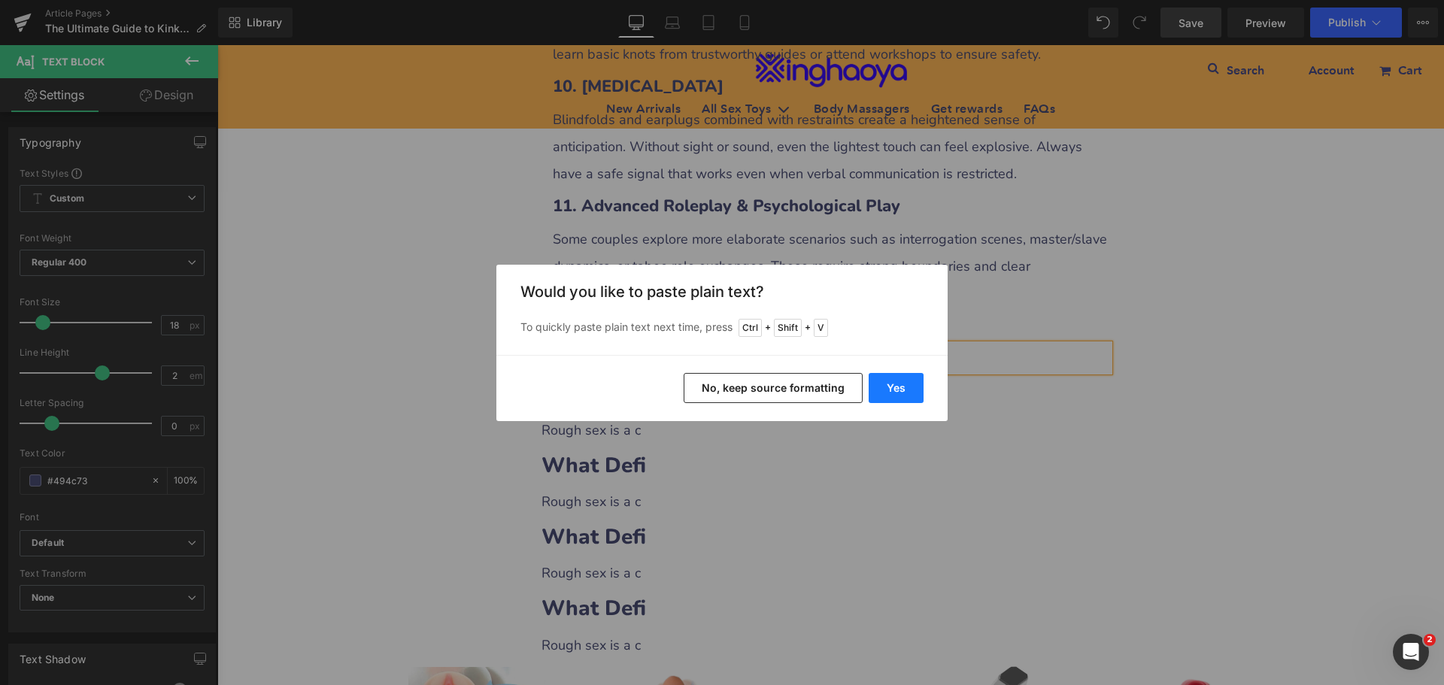
drag, startPoint x: 875, startPoint y: 383, endPoint x: 658, endPoint y: 341, distance: 221.3
click at [875, 383] on button "Yes" at bounding box center [896, 388] width 55 height 30
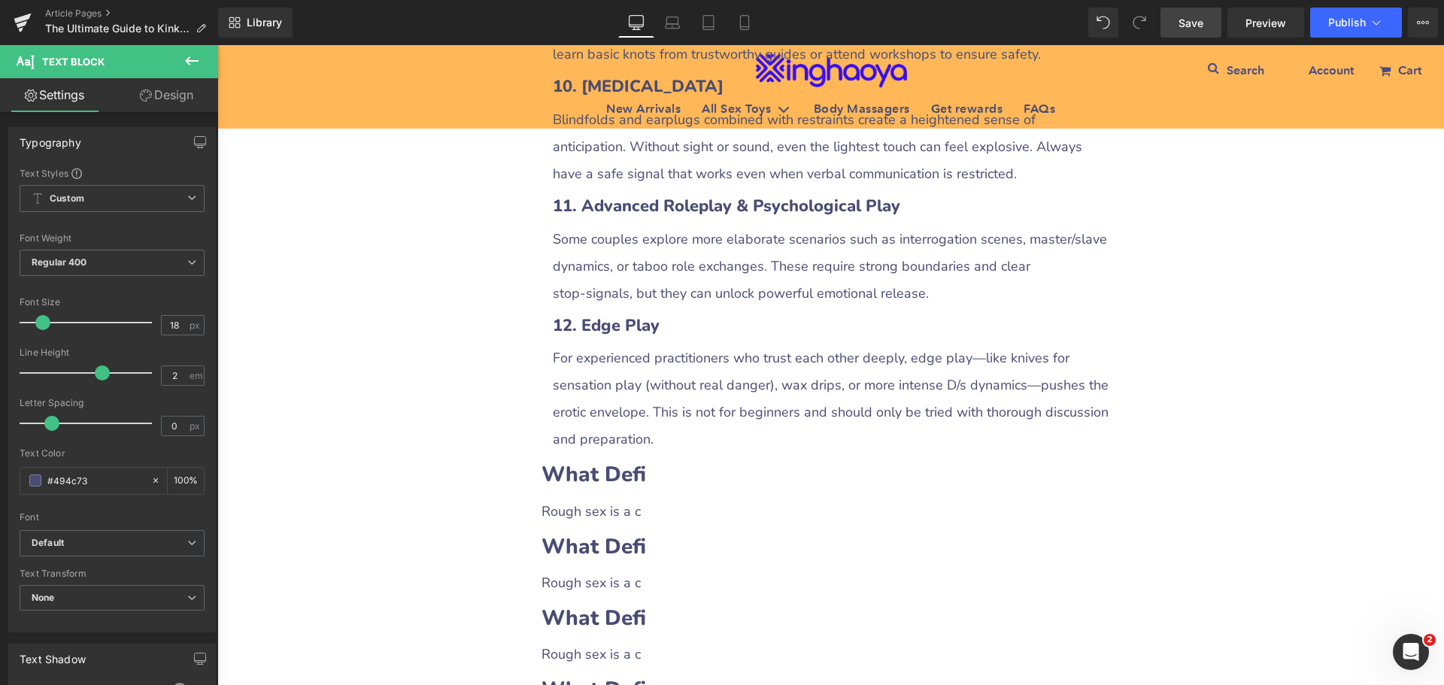
click at [1192, 20] on span "Save" at bounding box center [1191, 23] width 25 height 16
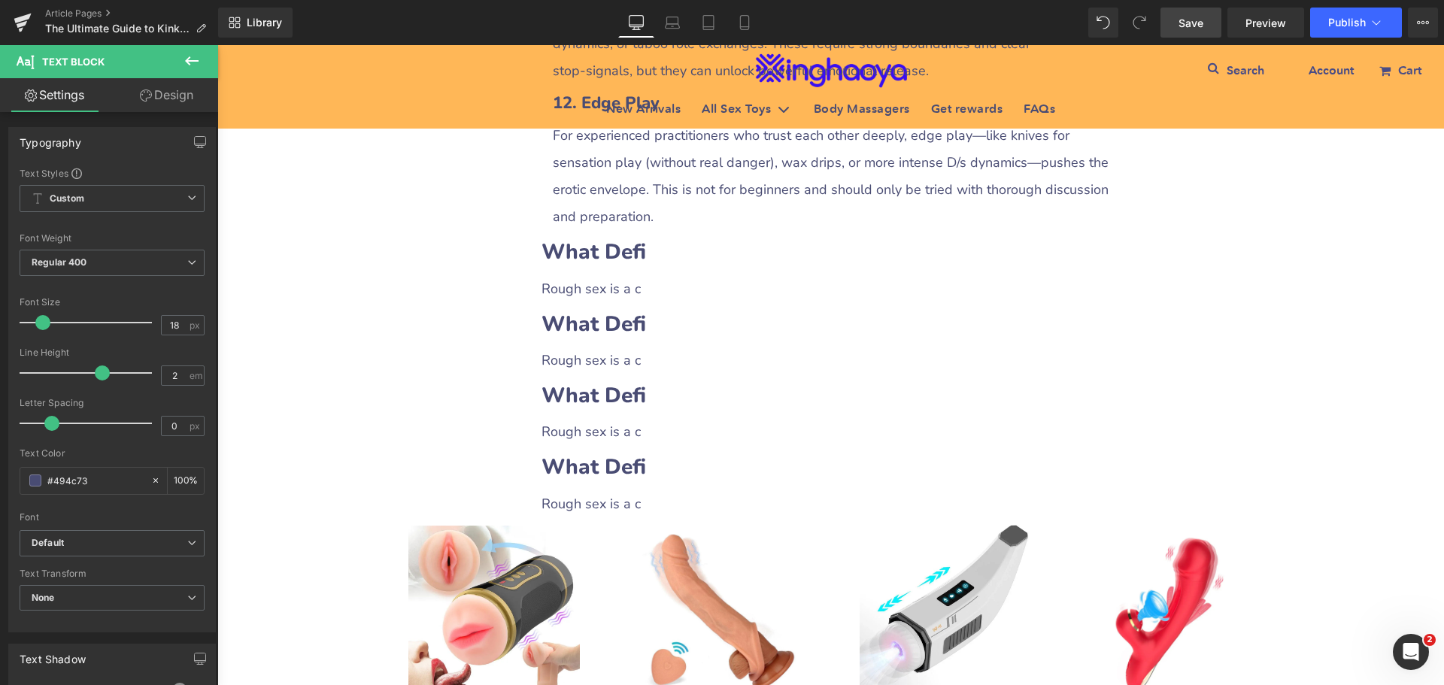
scroll to position [3282, 0]
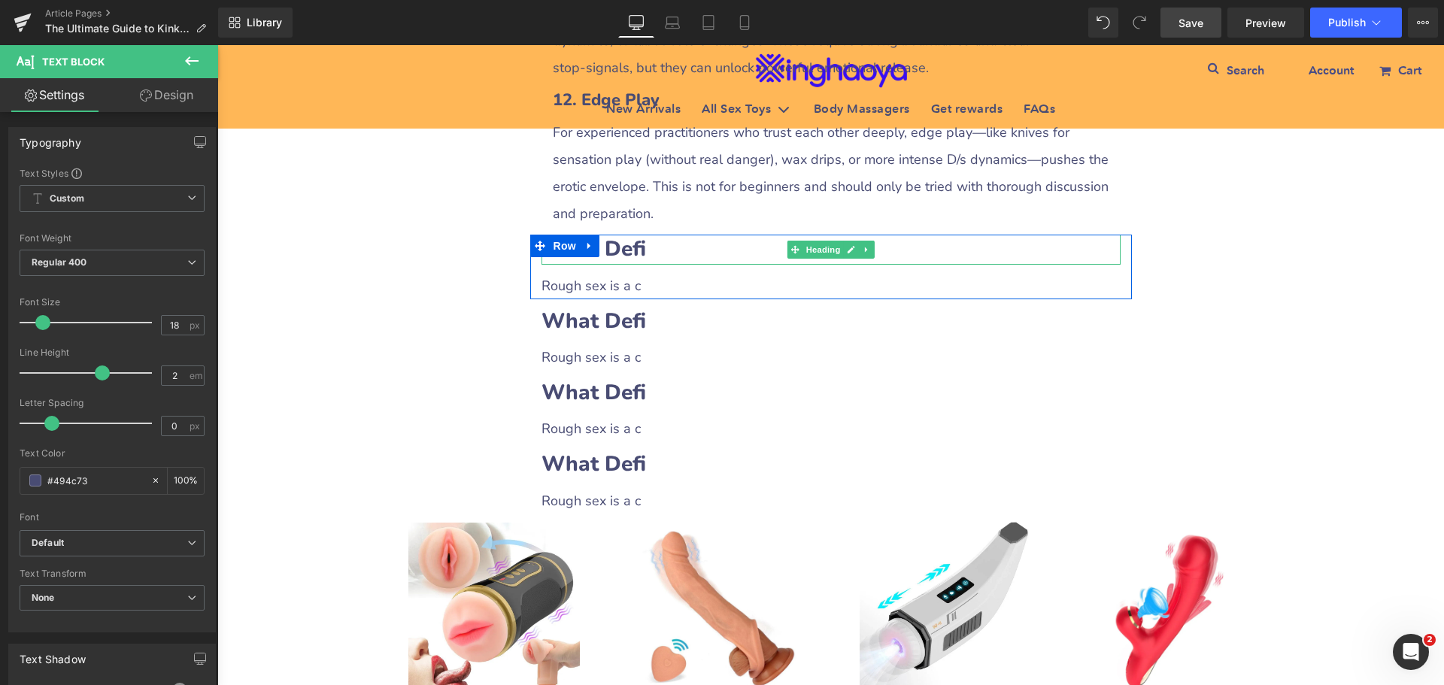
click at [617, 259] on b "What Defi" at bounding box center [594, 249] width 105 height 29
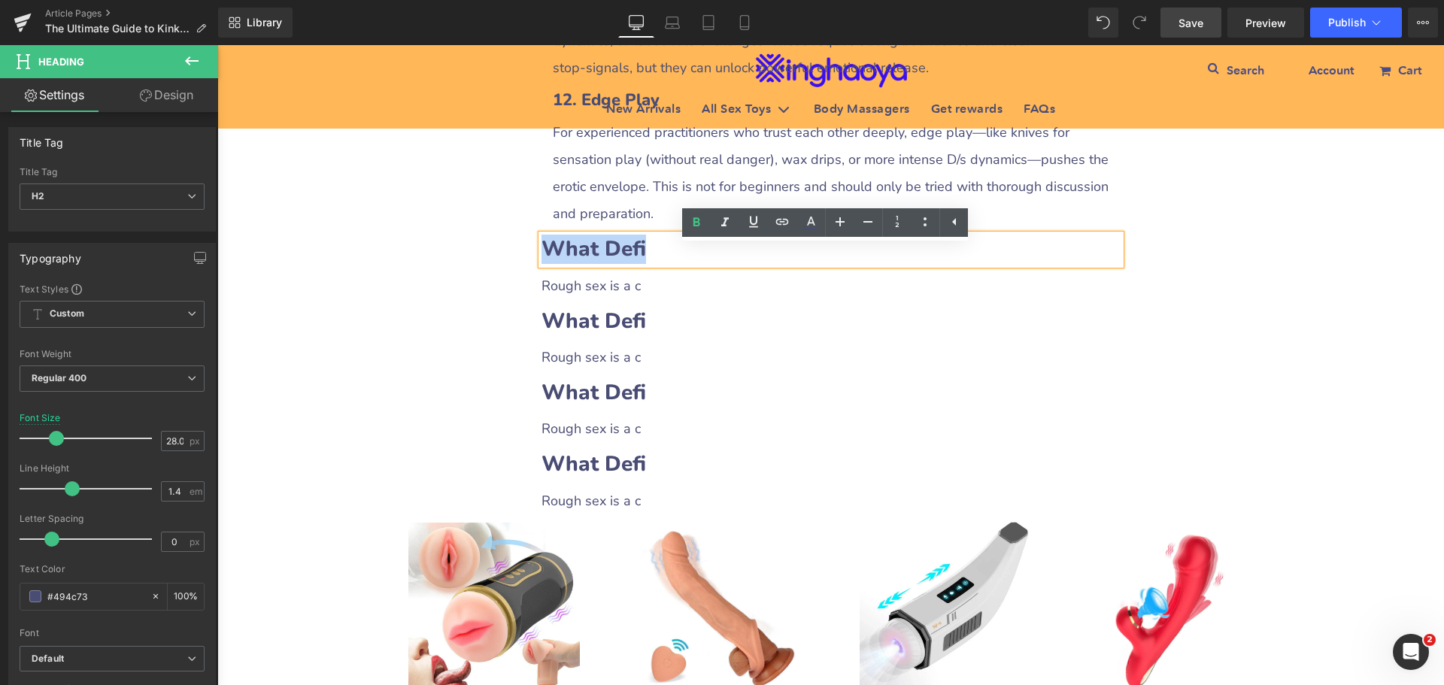
drag, startPoint x: 539, startPoint y: 259, endPoint x: 706, endPoint y: 261, distance: 167.0
click at [706, 261] on h2 "What Defi" at bounding box center [831, 249] width 579 height 29
paste div
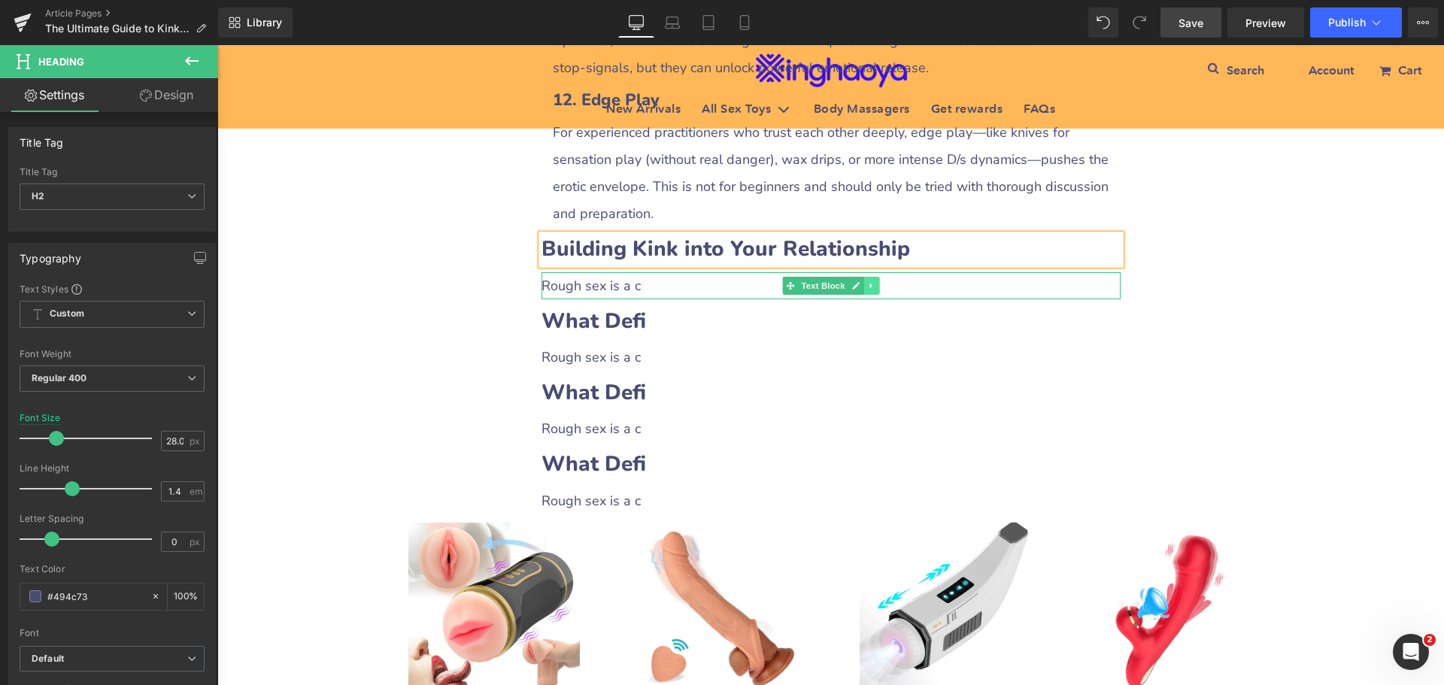
click at [867, 290] on icon at bounding box center [871, 285] width 8 height 9
click at [859, 290] on icon at bounding box center [863, 285] width 8 height 8
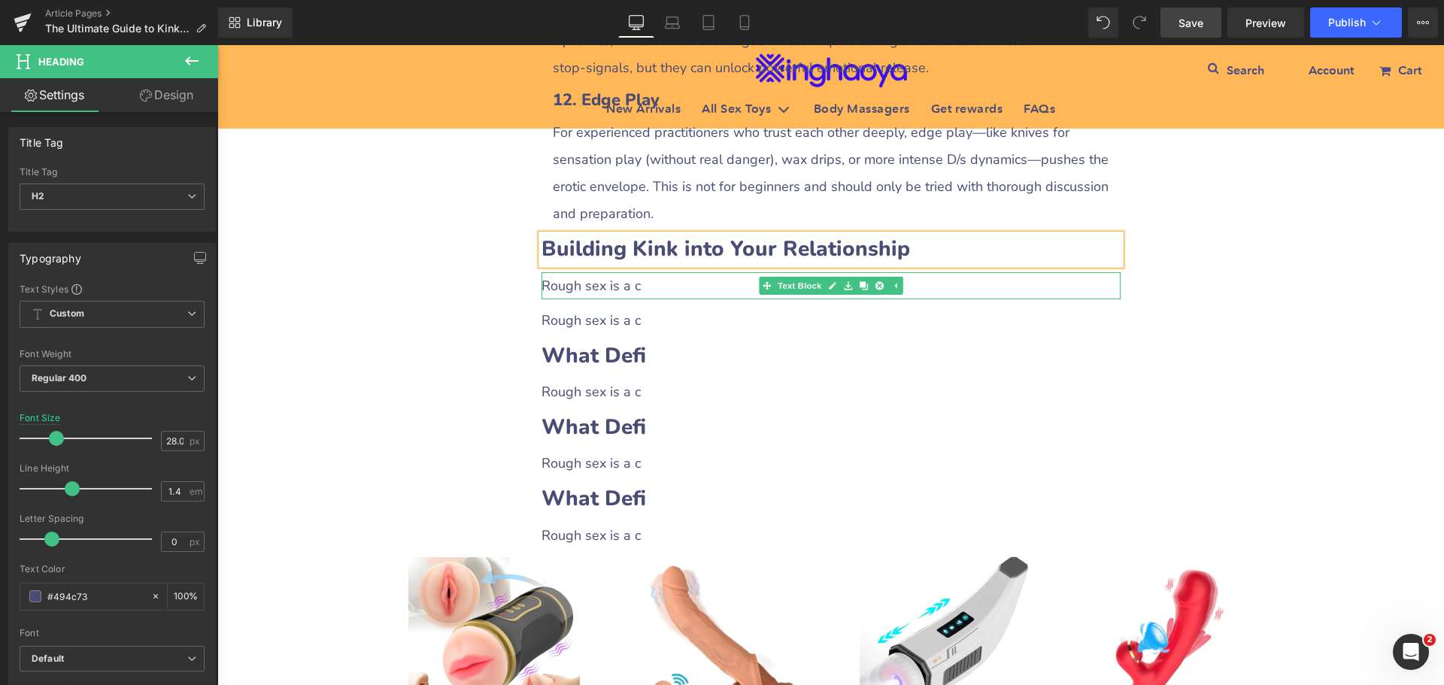
click at [577, 293] on span "Rough sex is a c" at bounding box center [591, 286] width 99 height 18
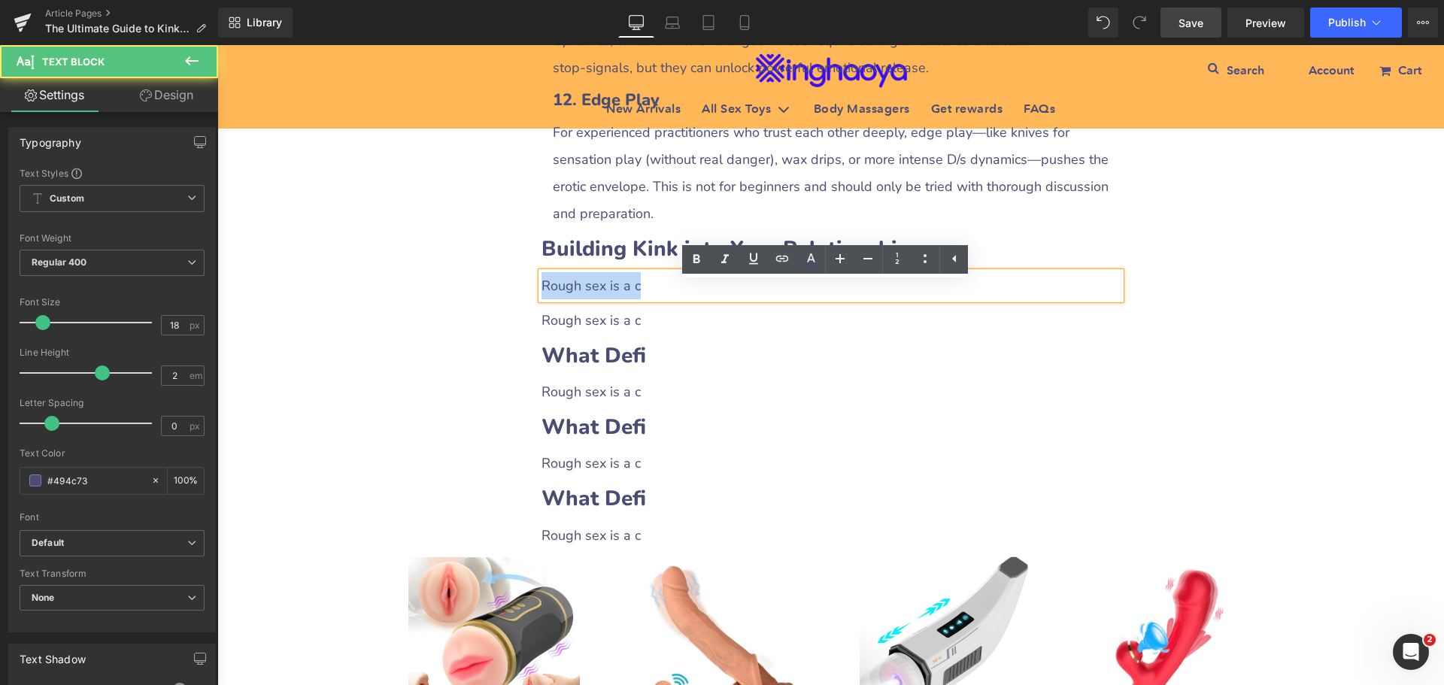
drag, startPoint x: 538, startPoint y: 293, endPoint x: 666, endPoint y: 298, distance: 128.7
click at [666, 298] on p "Rough sex is a c" at bounding box center [831, 285] width 579 height 27
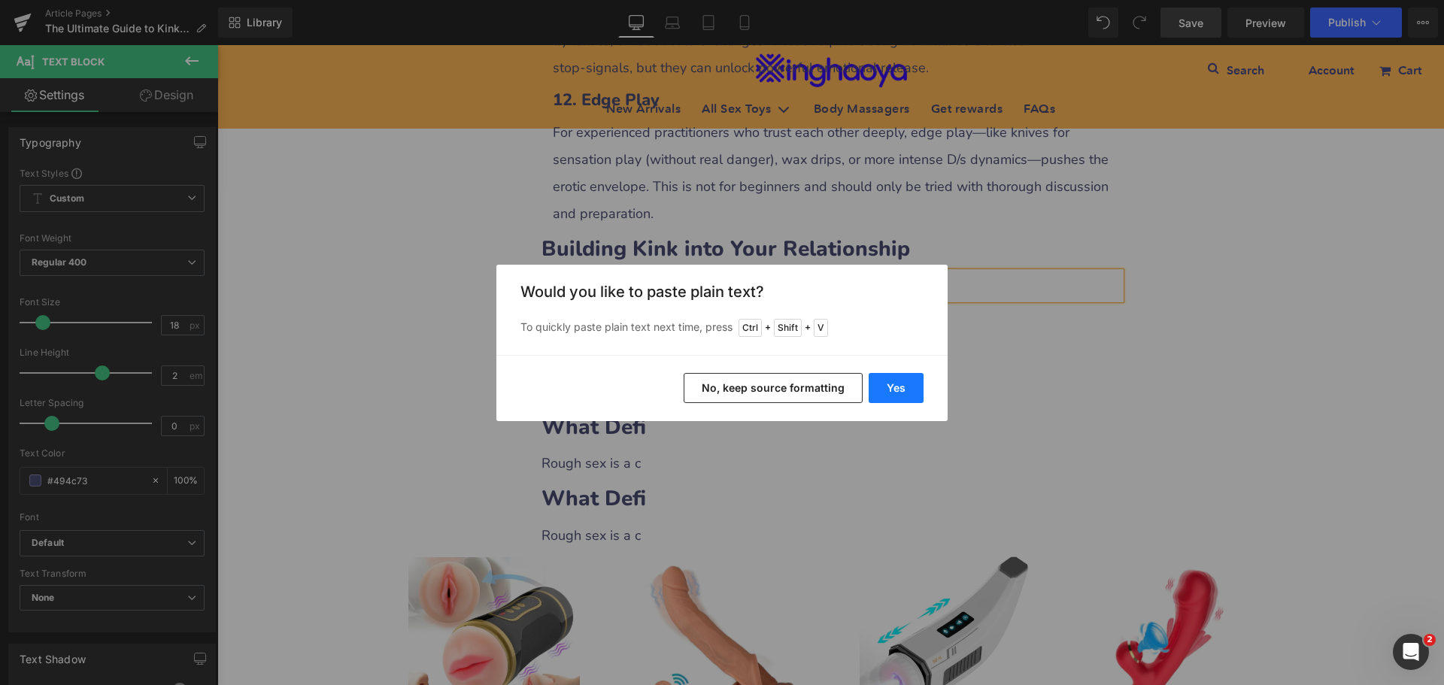
click at [883, 387] on button "Yes" at bounding box center [896, 388] width 55 height 30
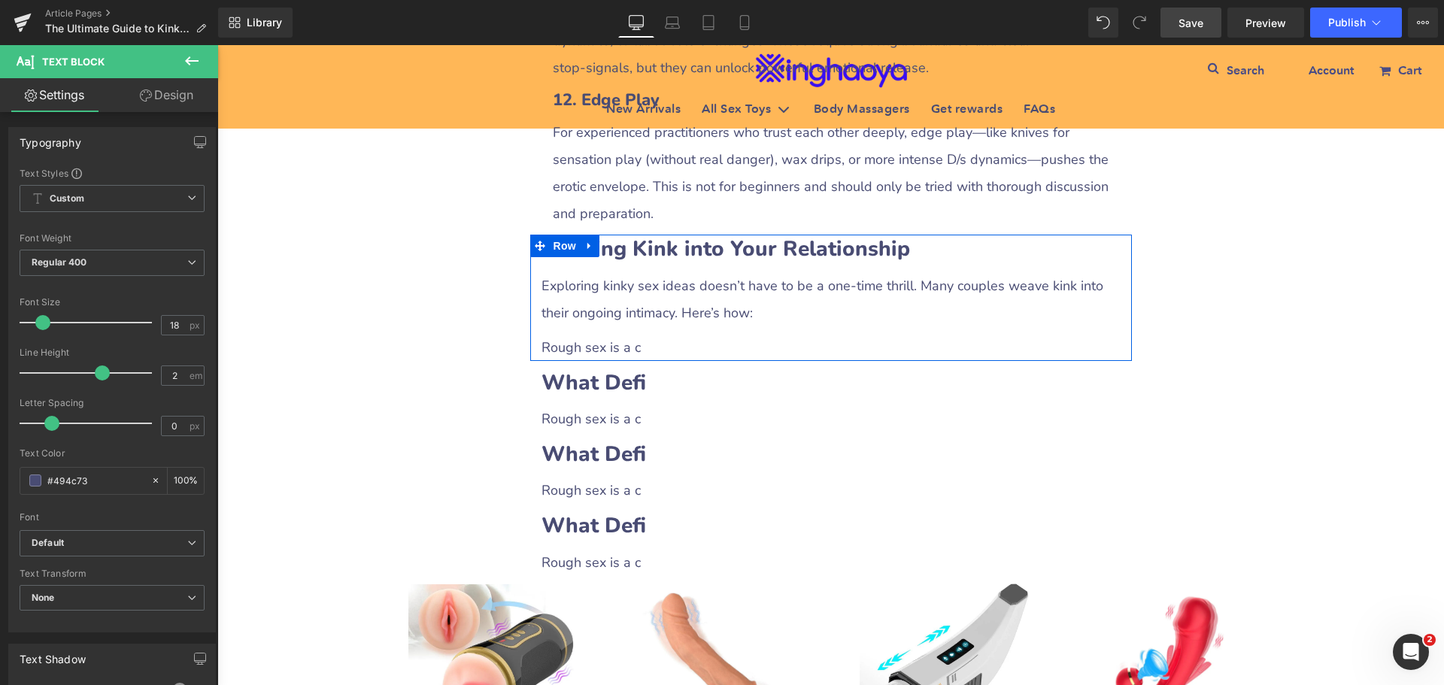
click at [573, 357] on span "Rough sex is a c" at bounding box center [591, 347] width 99 height 18
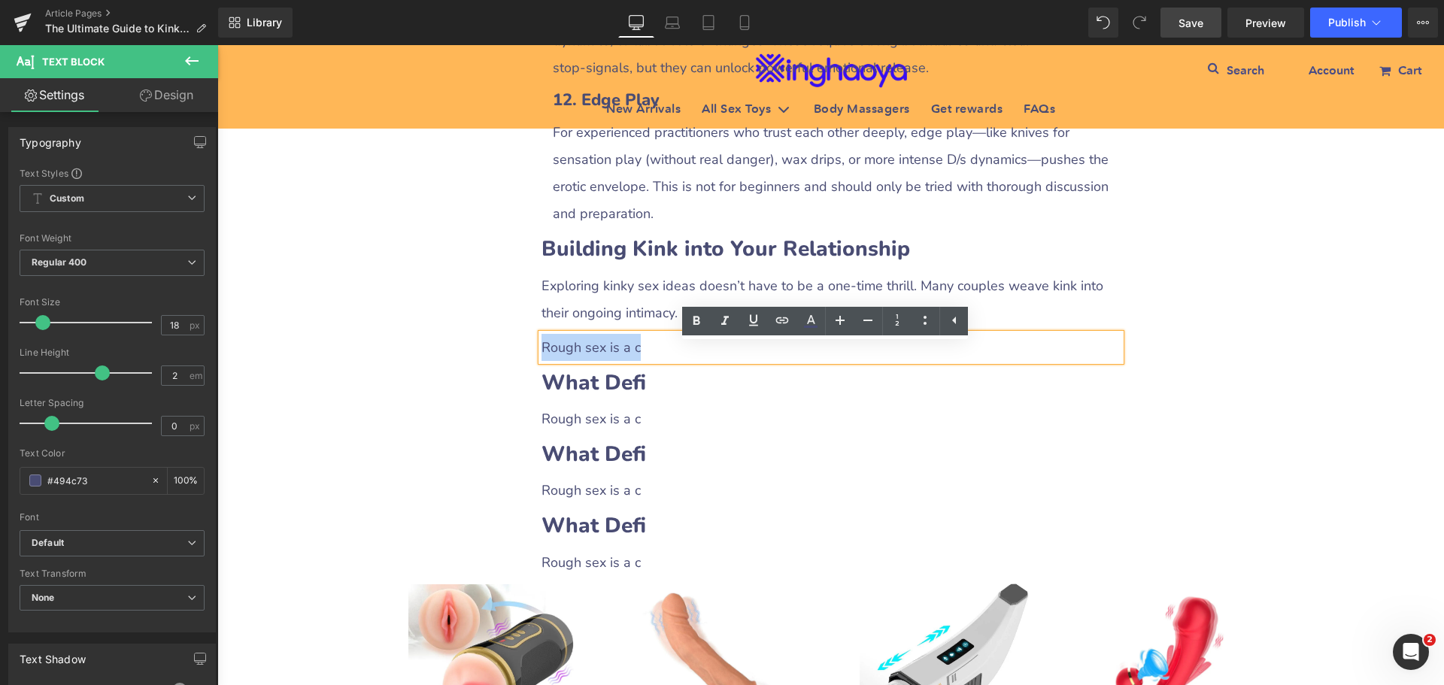
drag, startPoint x: 536, startPoint y: 359, endPoint x: 657, endPoint y: 362, distance: 121.9
click at [657, 361] on p "Rough sex is a c" at bounding box center [831, 347] width 579 height 27
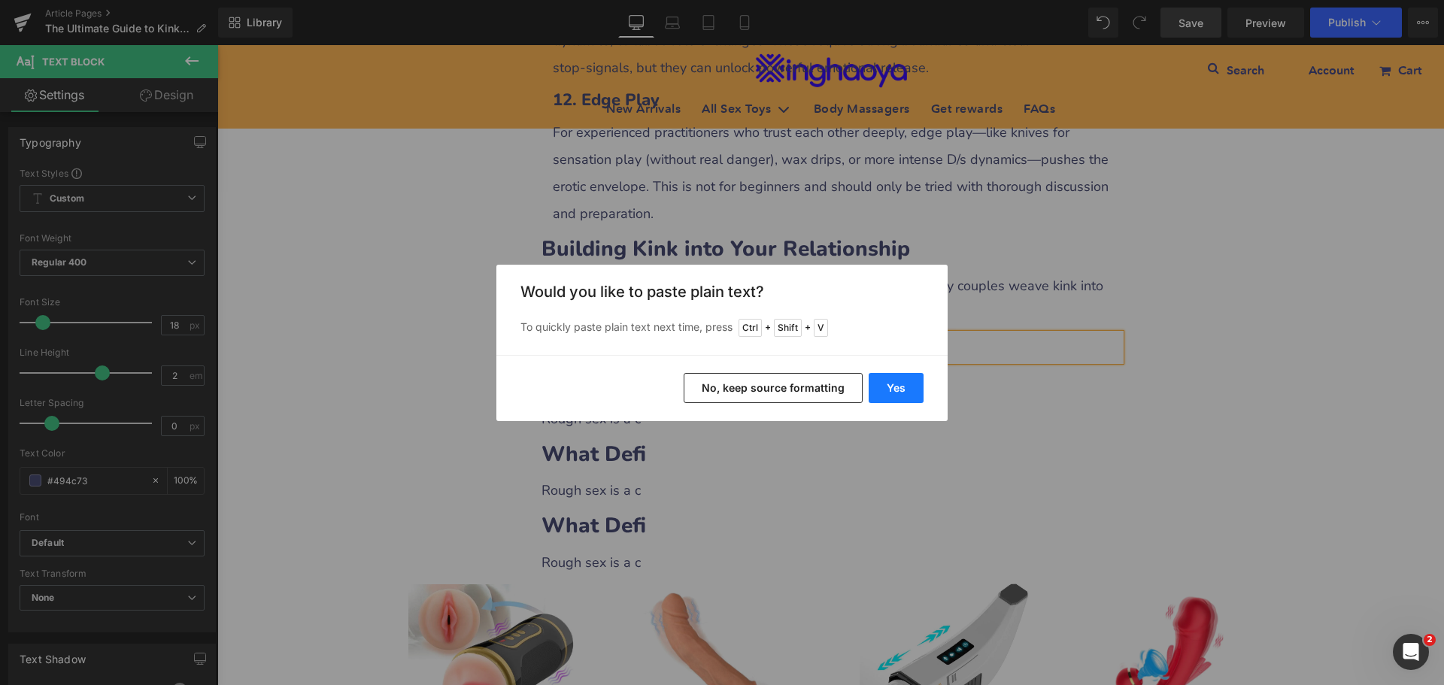
click at [890, 394] on button "Yes" at bounding box center [896, 388] width 55 height 30
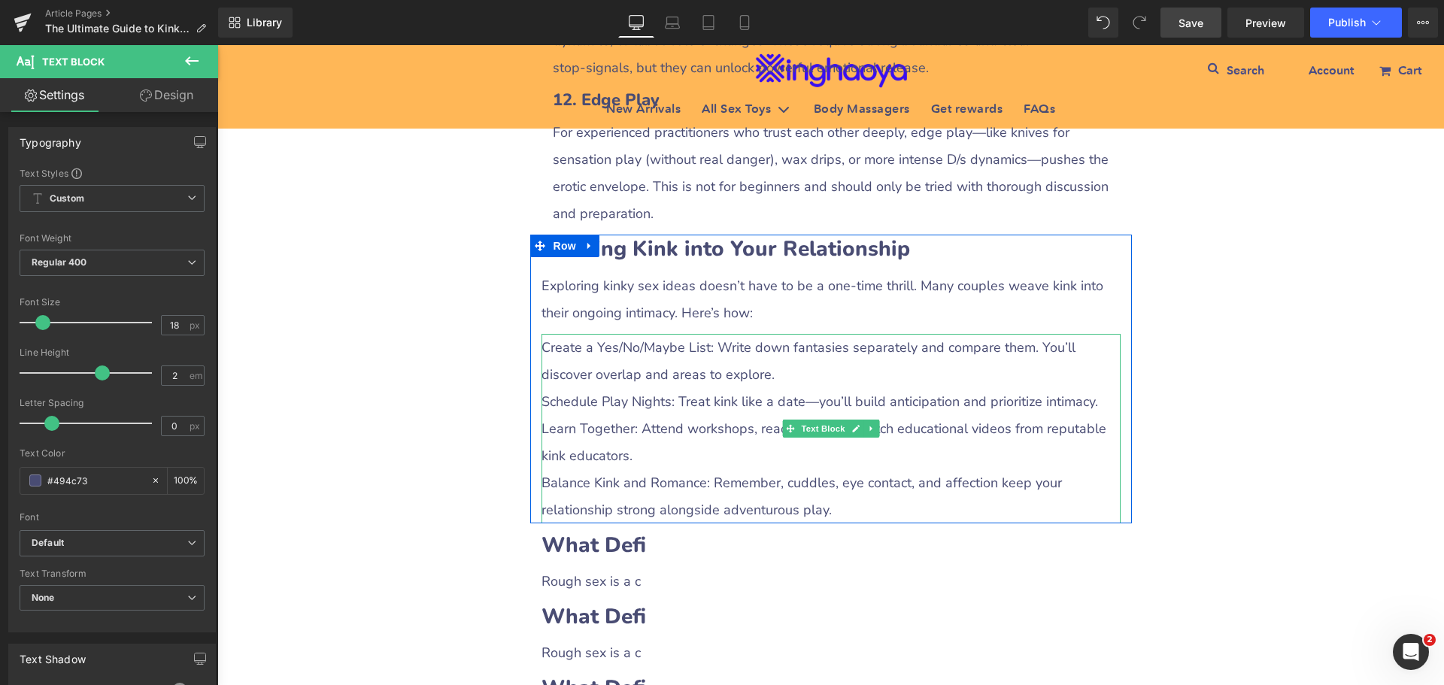
click at [618, 415] on p "Schedule Play Nights: Treat kink like a date—you’ll build anticipation and prio…" at bounding box center [831, 401] width 579 height 27
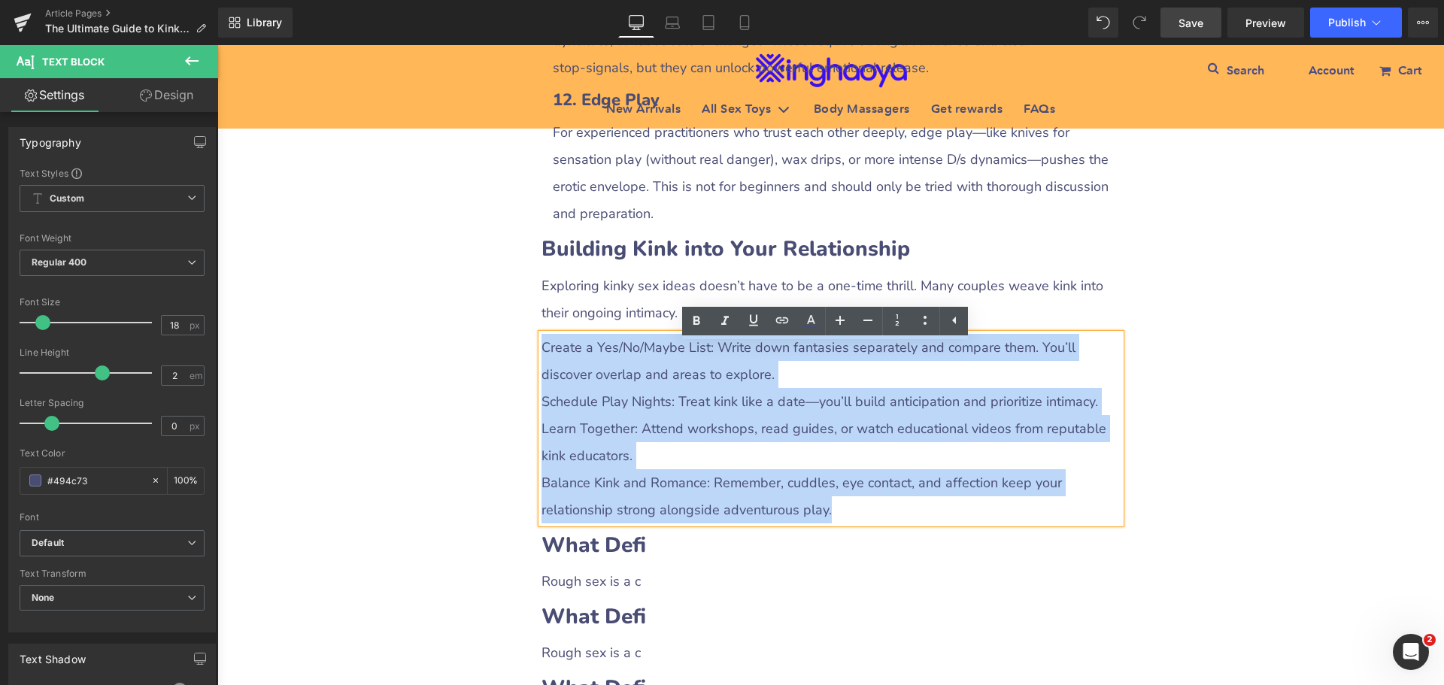
drag, startPoint x: 536, startPoint y: 358, endPoint x: 875, endPoint y: 511, distance: 372.0
click at [875, 511] on div "Create a Yes/No/Maybe List: Write down fantasies separately and compare them. Y…" at bounding box center [831, 429] width 579 height 190
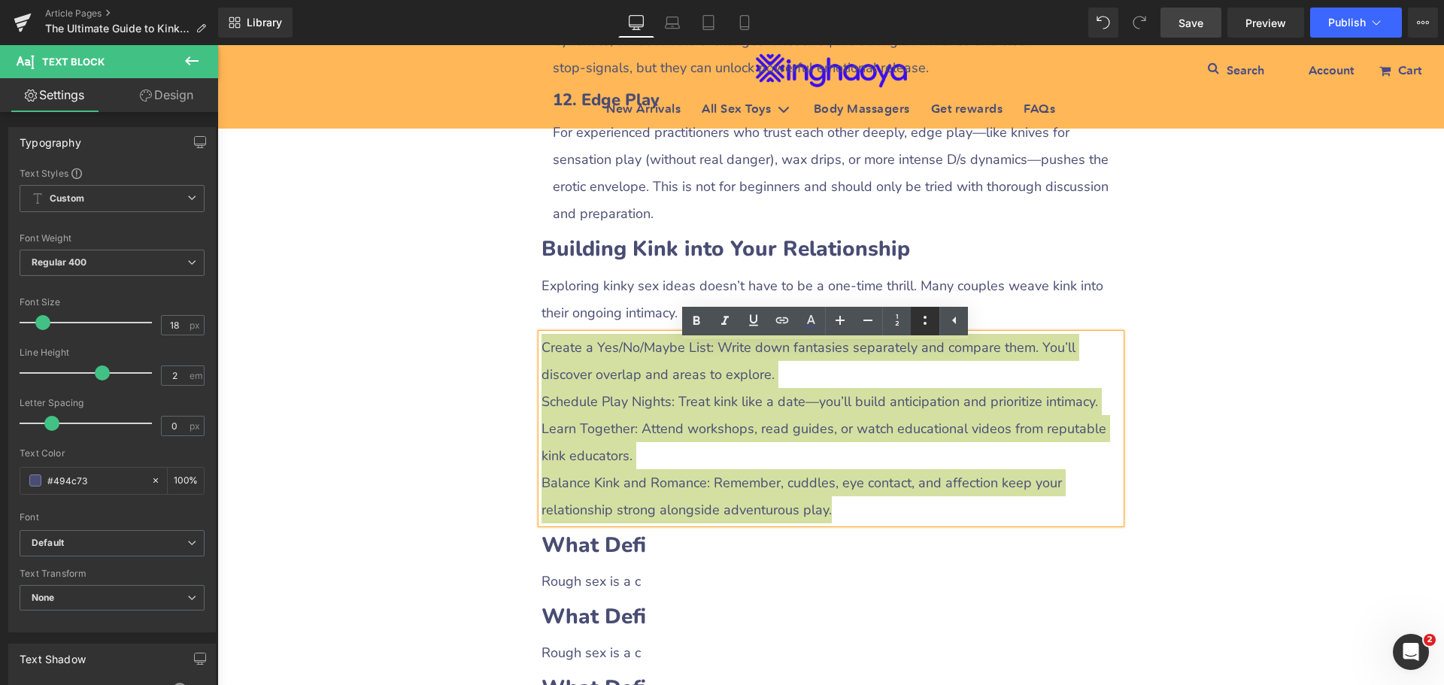
drag, startPoint x: 924, startPoint y: 333, endPoint x: 705, endPoint y: 296, distance: 222.1
click at [924, 333] on link at bounding box center [925, 321] width 29 height 29
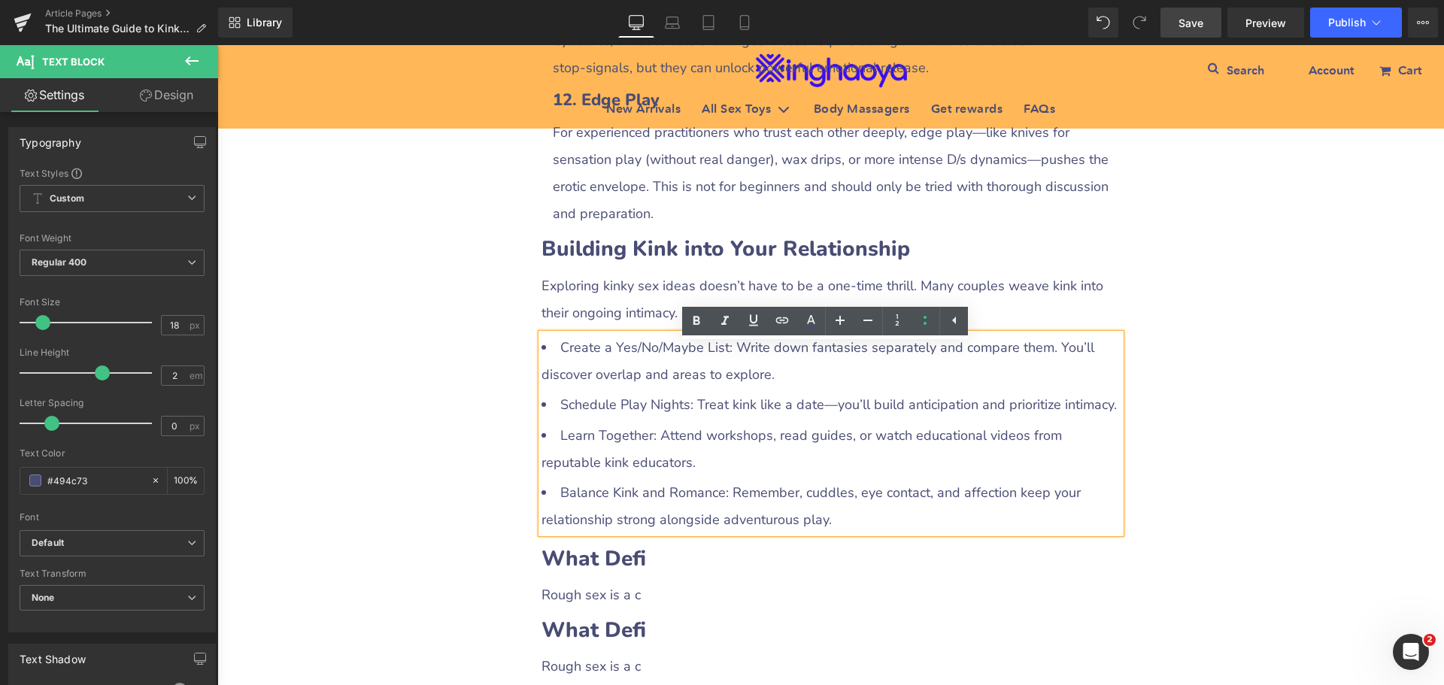
click at [856, 472] on li "Learn Together: Attend workshops, read guides, or watch educational videos from…" at bounding box center [831, 449] width 579 height 54
drag, startPoint x: 557, startPoint y: 360, endPoint x: 724, endPoint y: 363, distance: 167.7
click at [724, 363] on li "Create a Yes/No/Maybe List: Write down fantasies separately and compare them. Y…" at bounding box center [831, 361] width 579 height 54
click at [698, 321] on icon at bounding box center [696, 320] width 7 height 9
drag, startPoint x: 554, startPoint y: 420, endPoint x: 687, endPoint y: 420, distance: 133.1
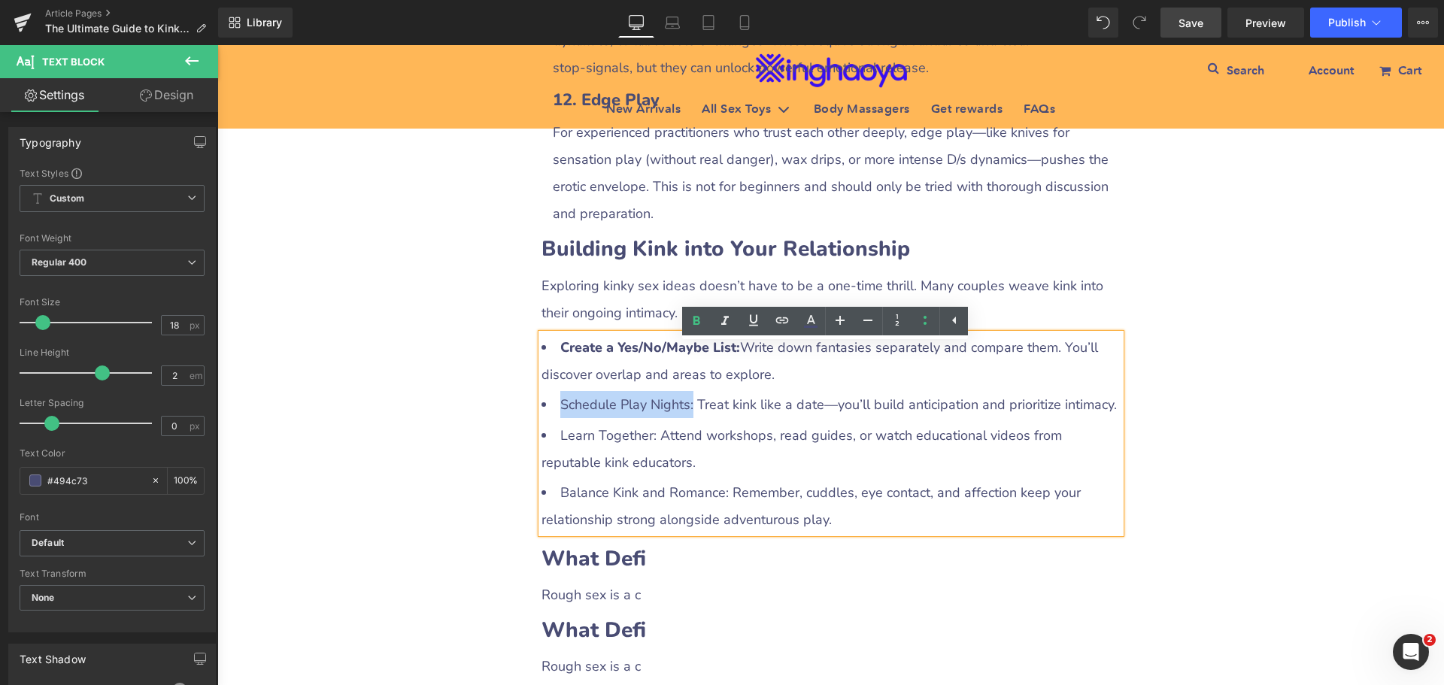
click at [687, 418] on li "Schedule Play Nights: Treat kink like a date—you’ll build anticipation and prio…" at bounding box center [831, 404] width 579 height 27
drag, startPoint x: 693, startPoint y: 323, endPoint x: 449, endPoint y: 345, distance: 244.7
click at [693, 323] on icon at bounding box center [696, 321] width 18 height 18
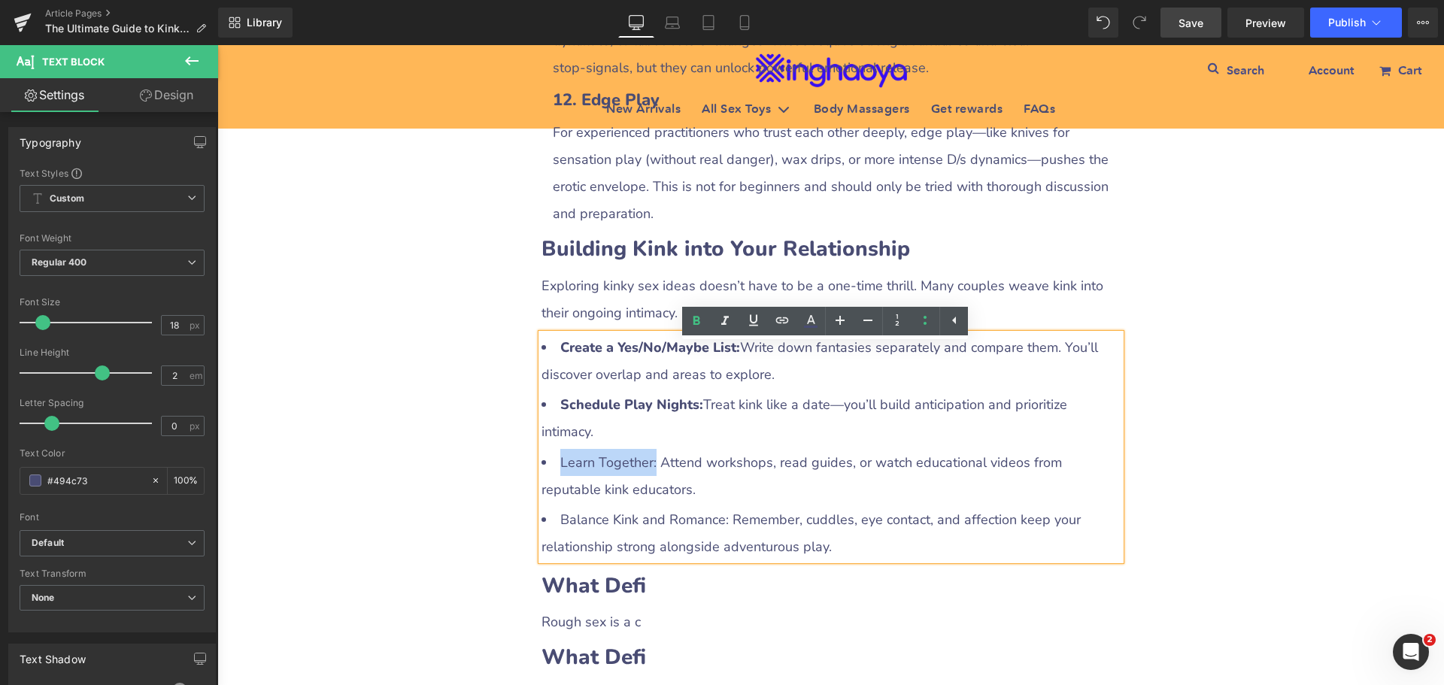
drag, startPoint x: 555, startPoint y: 447, endPoint x: 647, endPoint y: 445, distance: 91.8
click at [647, 449] on li "Learn Together: Attend workshops, read guides, or watch educational videos from…" at bounding box center [831, 476] width 579 height 54
click at [690, 321] on icon at bounding box center [696, 321] width 18 height 18
drag, startPoint x: 554, startPoint y: 498, endPoint x: 723, endPoint y: 501, distance: 169.3
click at [723, 506] on li "Balance Kink and Romance: Remember, cuddles, eye contact, and affection keep yo…" at bounding box center [831, 533] width 579 height 54
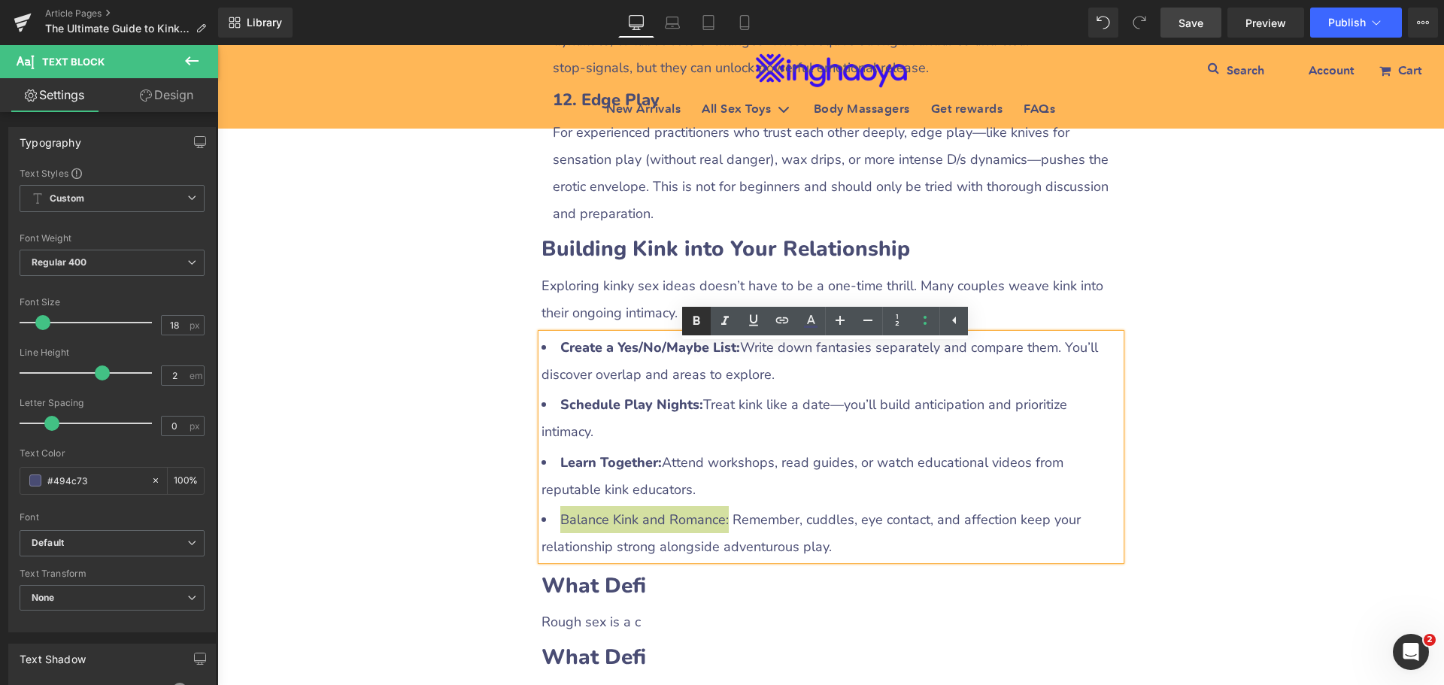
drag, startPoint x: 694, startPoint y: 320, endPoint x: 517, endPoint y: 426, distance: 206.4
click at [694, 320] on icon at bounding box center [696, 320] width 7 height 9
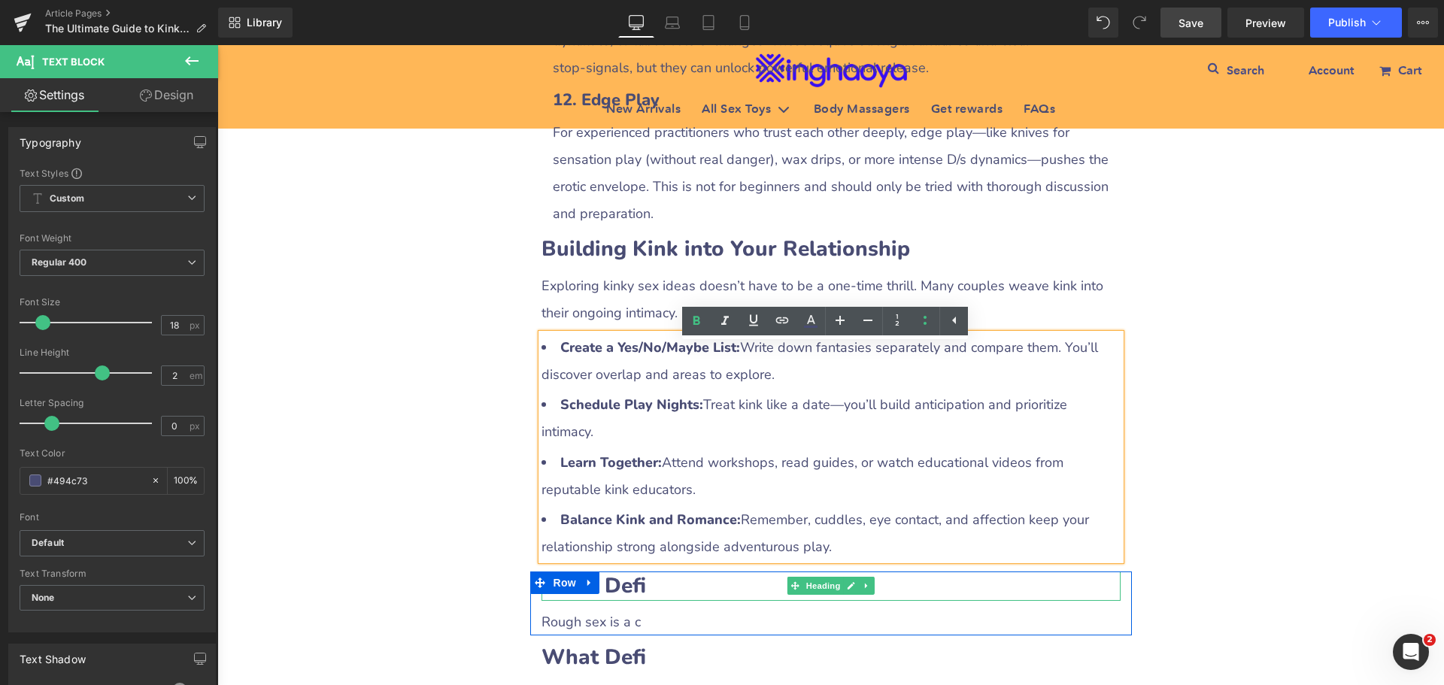
click at [887, 580] on h2 "What Defi" at bounding box center [831, 586] width 579 height 29
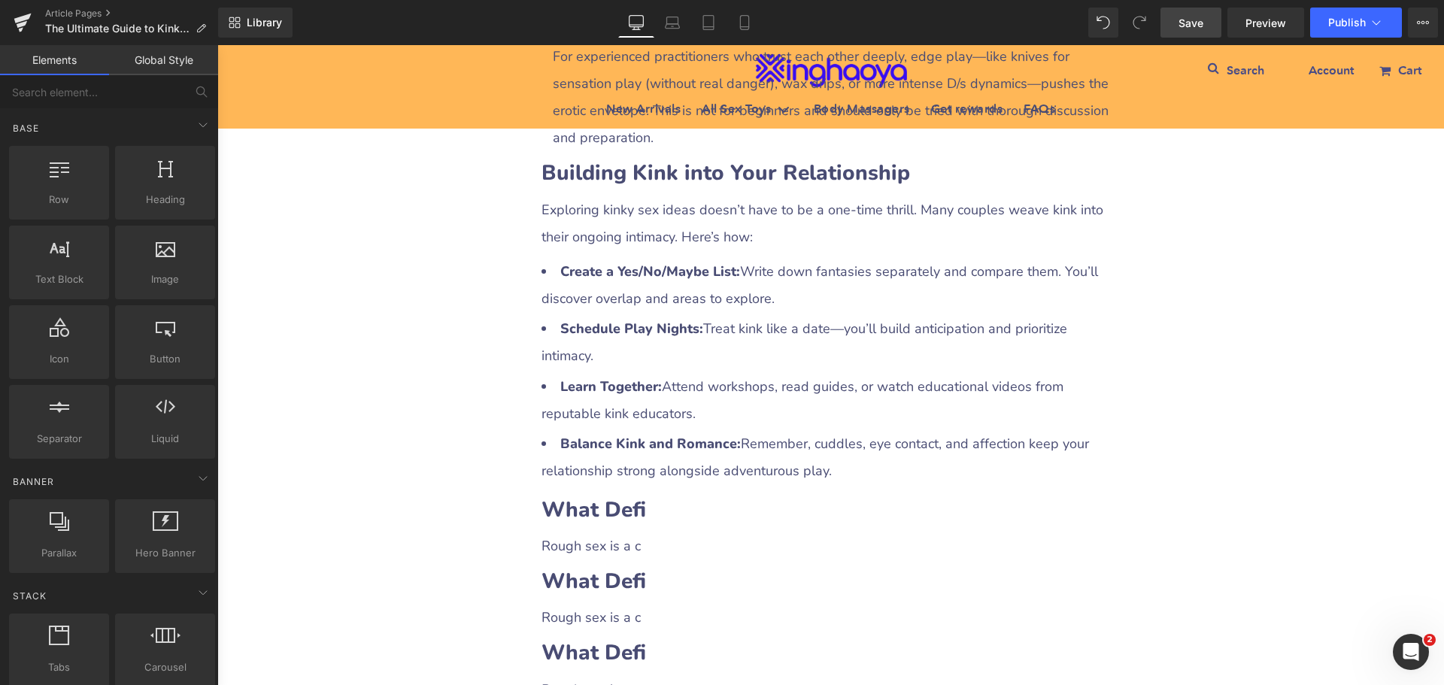
scroll to position [3357, 0]
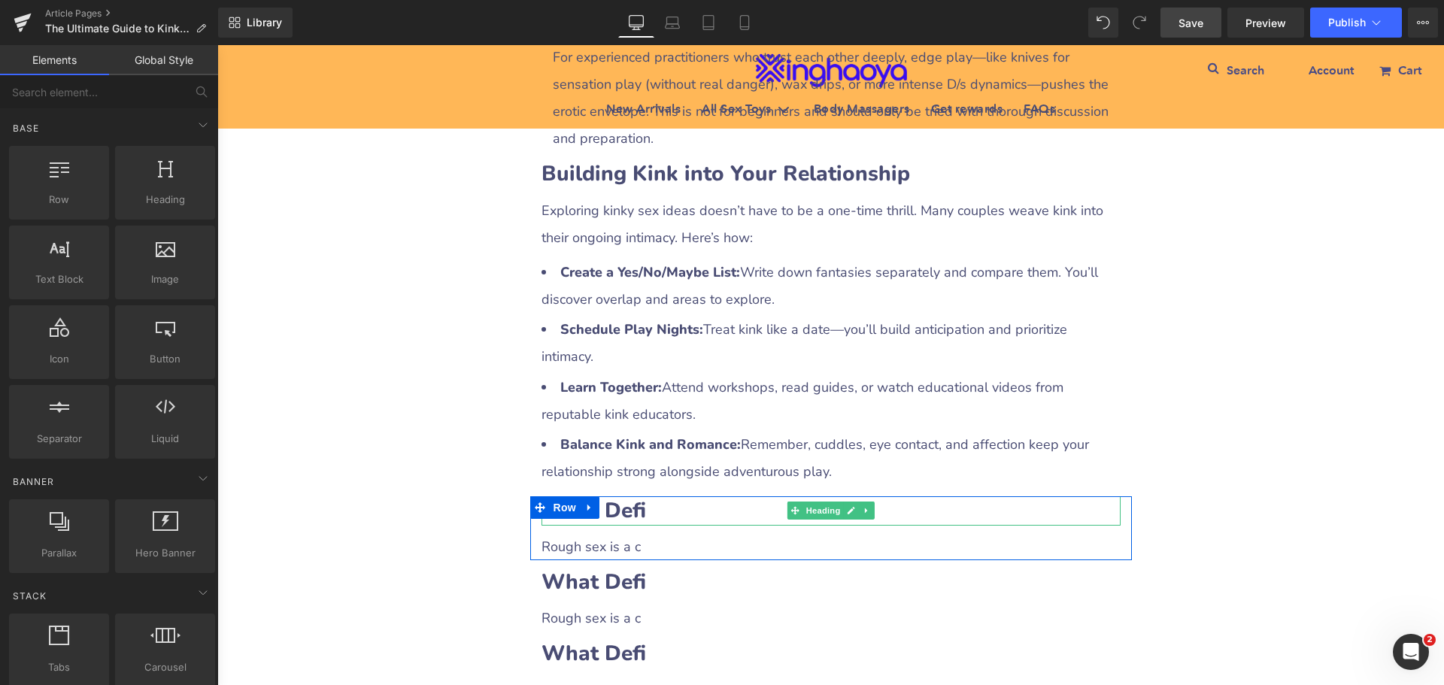
click at [627, 496] on b "What Defi" at bounding box center [594, 510] width 105 height 29
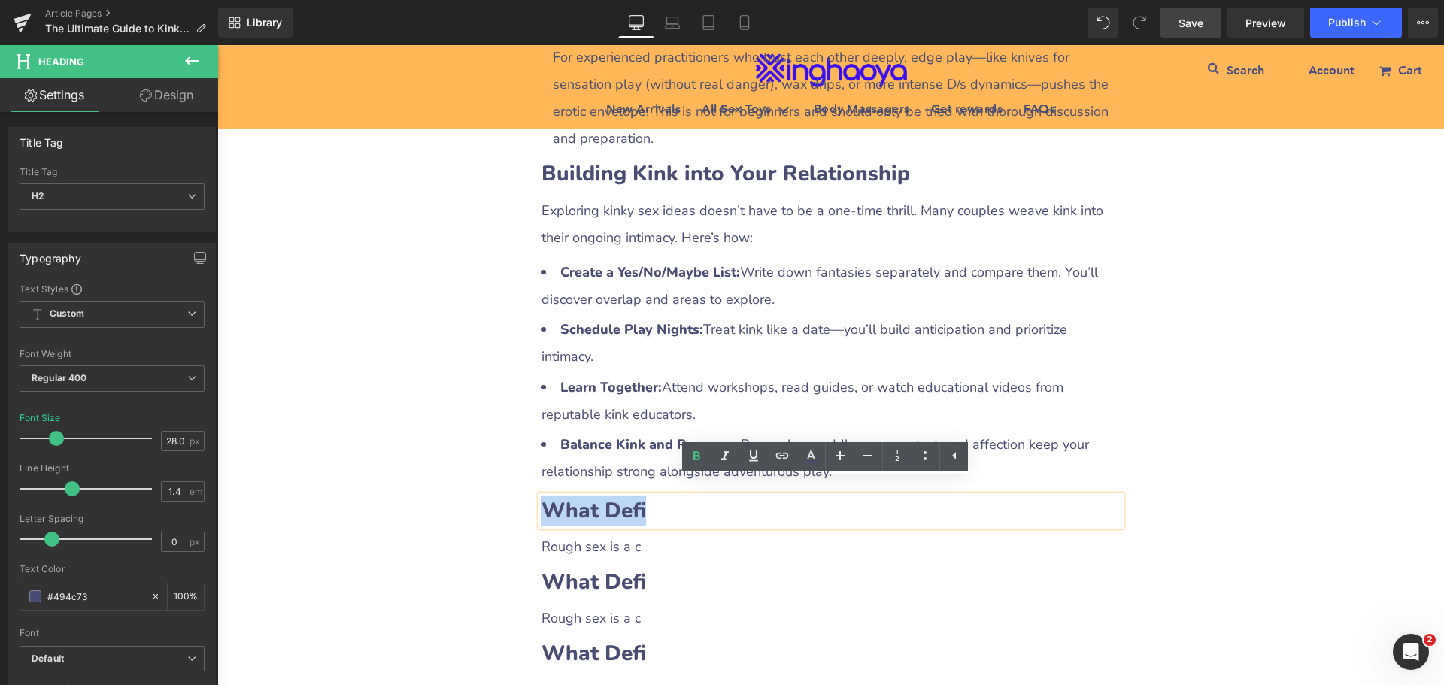
drag, startPoint x: 538, startPoint y: 501, endPoint x: 644, endPoint y: 498, distance: 106.1
click at [644, 498] on h2 "What Defi" at bounding box center [831, 510] width 579 height 29
paste div
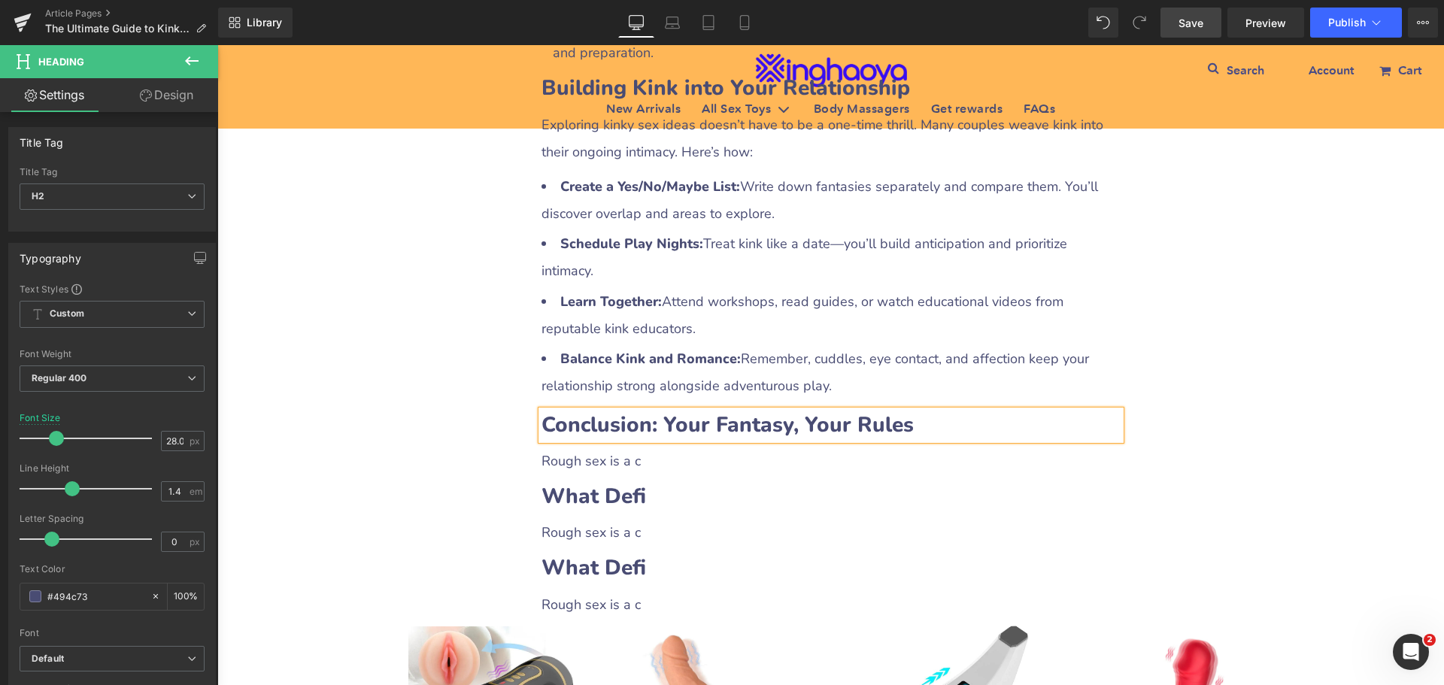
scroll to position [3508, 0]
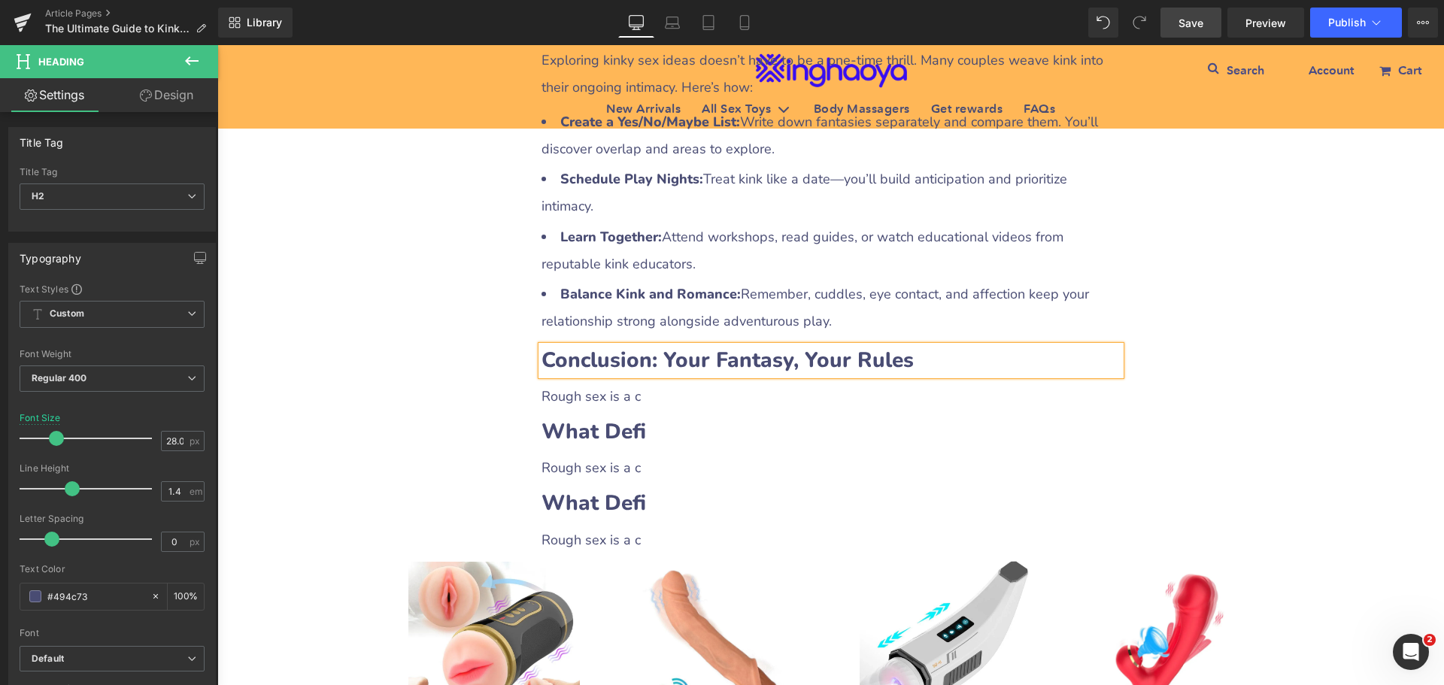
click at [554, 387] on span "Rough sex is a c" at bounding box center [591, 396] width 99 height 18
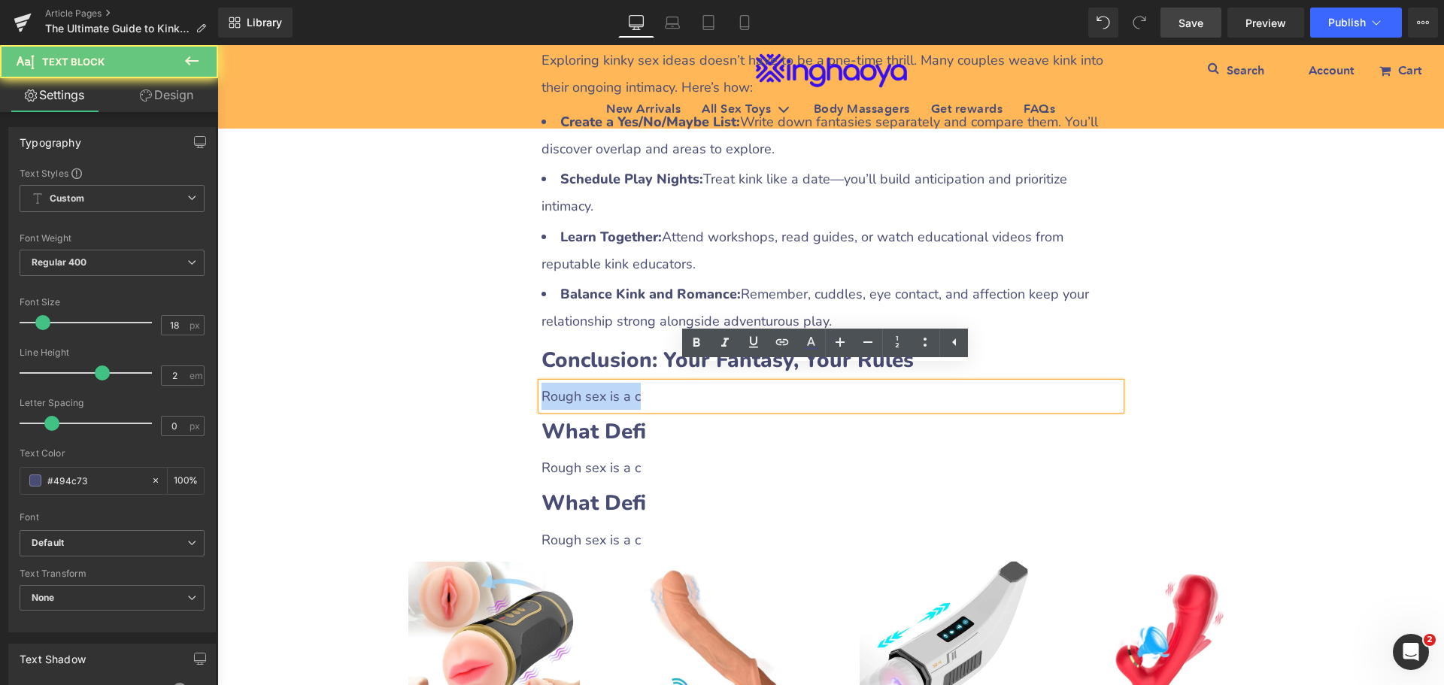
drag, startPoint x: 538, startPoint y: 382, endPoint x: 668, endPoint y: 378, distance: 130.2
click at [668, 383] on p "Rough sex is a c" at bounding box center [831, 396] width 579 height 27
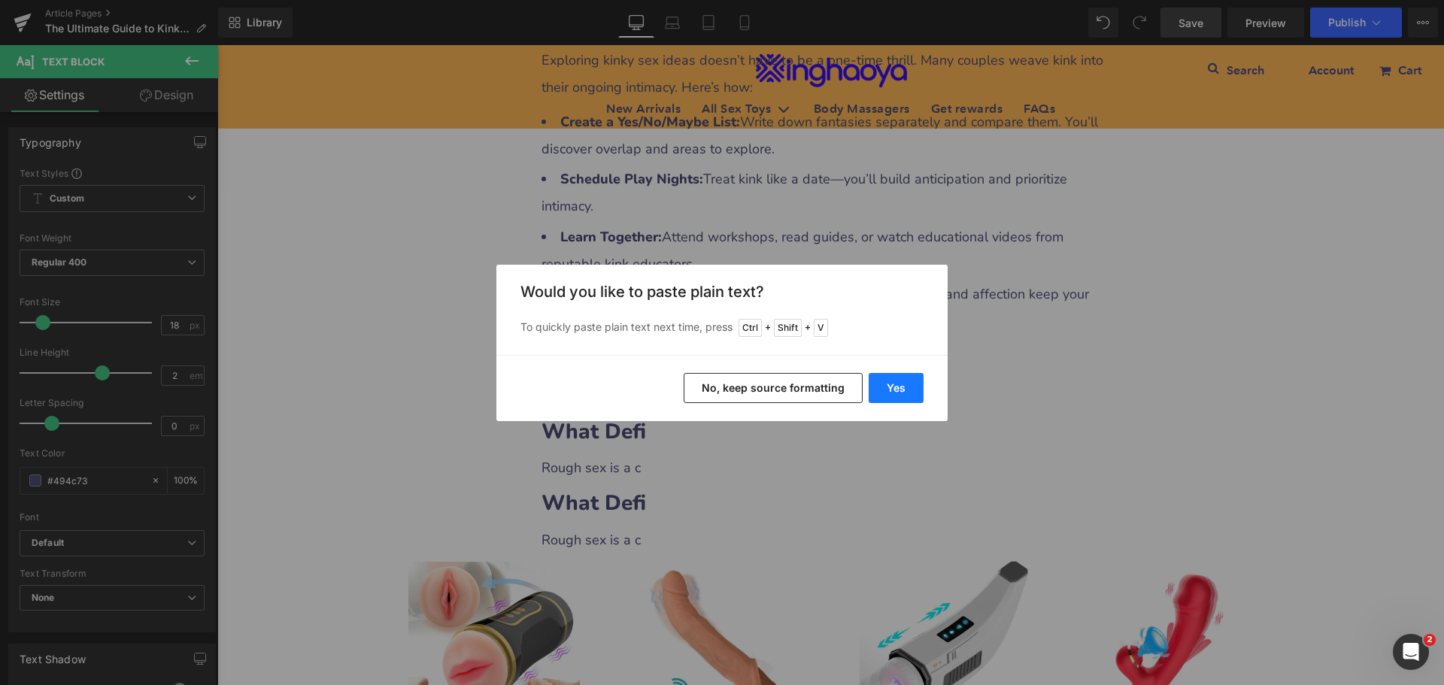
drag, startPoint x: 891, startPoint y: 392, endPoint x: 678, endPoint y: 361, distance: 215.8
click at [891, 392] on button "Yes" at bounding box center [896, 388] width 55 height 30
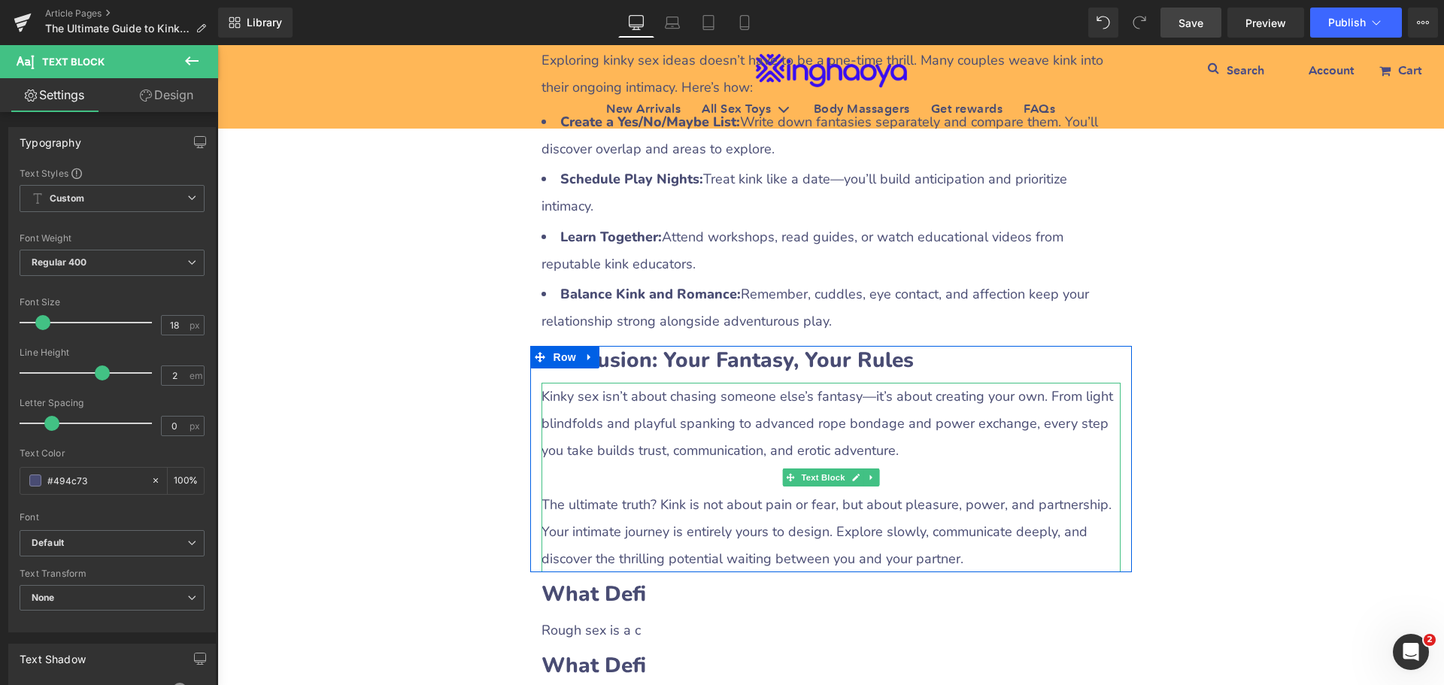
click at [665, 464] on p at bounding box center [831, 477] width 579 height 27
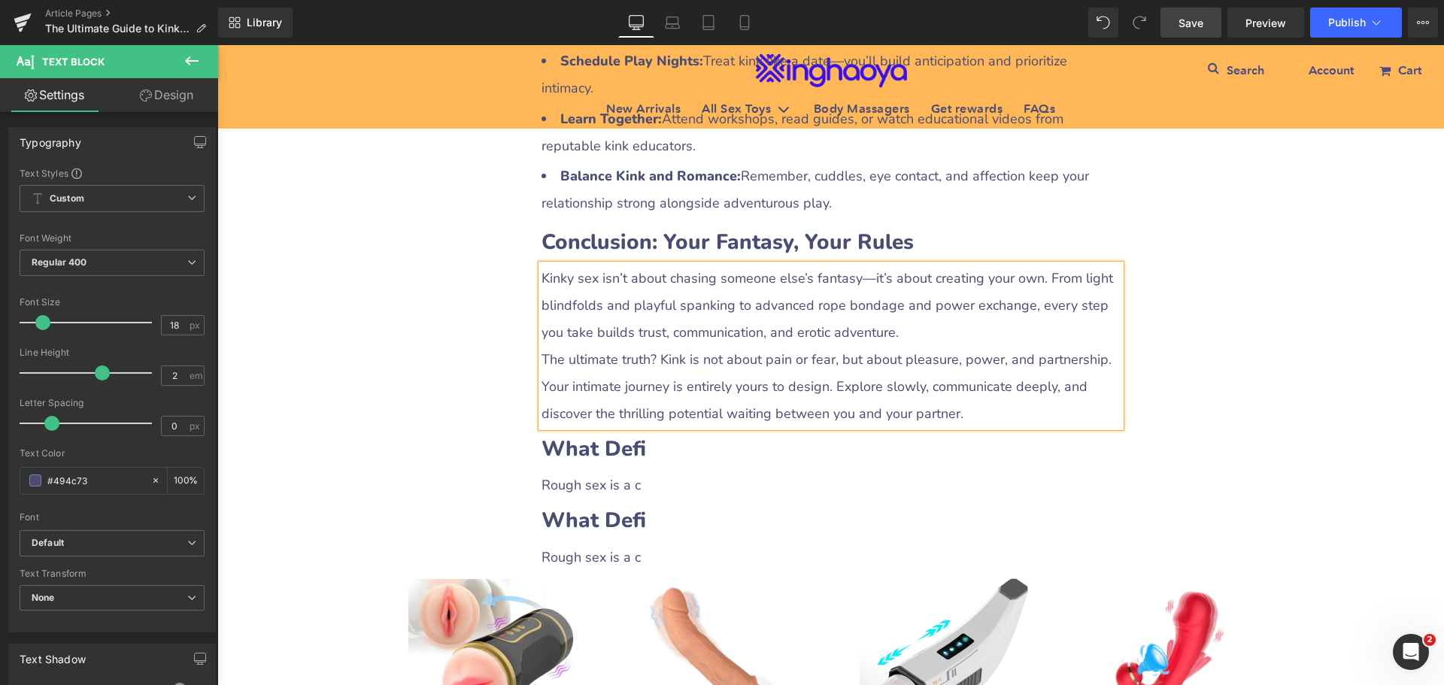
scroll to position [3809, 0]
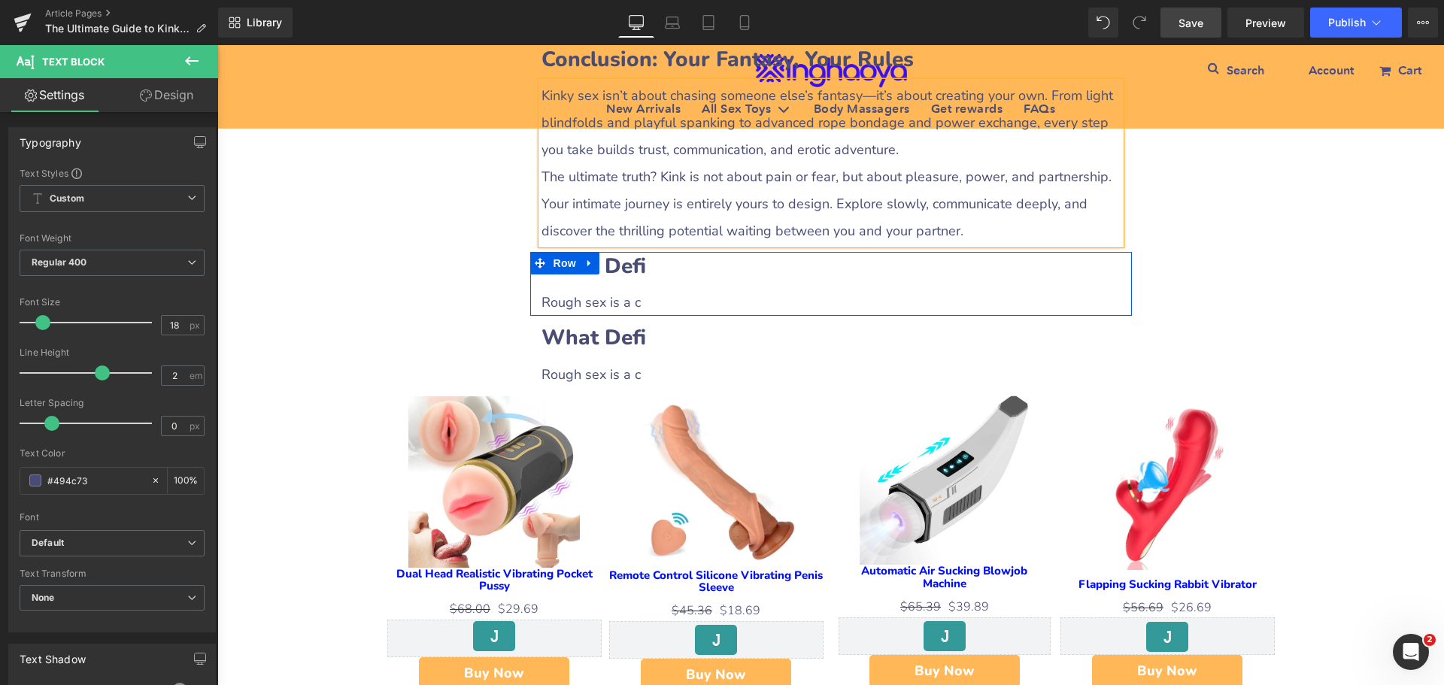
click at [580, 252] on link at bounding box center [590, 263] width 20 height 23
click at [624, 257] on icon at bounding box center [629, 262] width 11 height 11
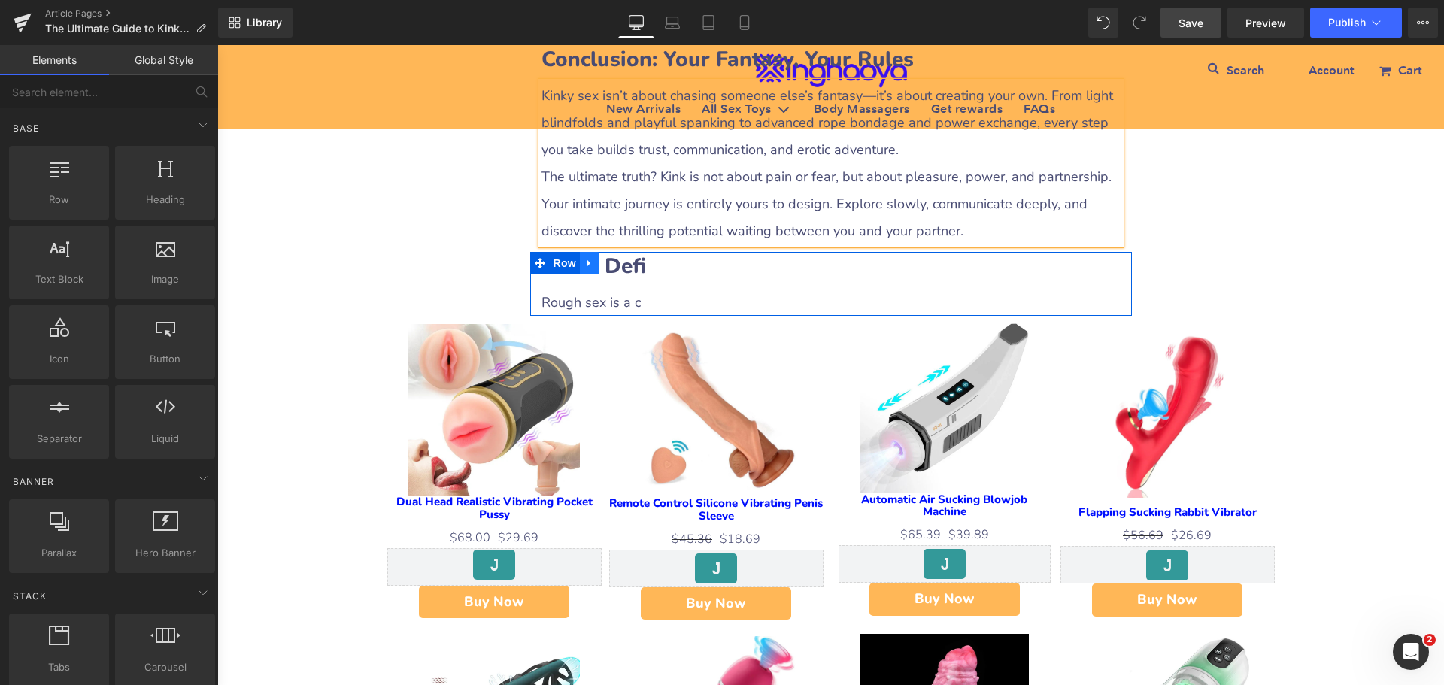
click at [587, 260] on icon at bounding box center [588, 263] width 3 height 7
click at [624, 258] on icon at bounding box center [629, 263] width 11 height 11
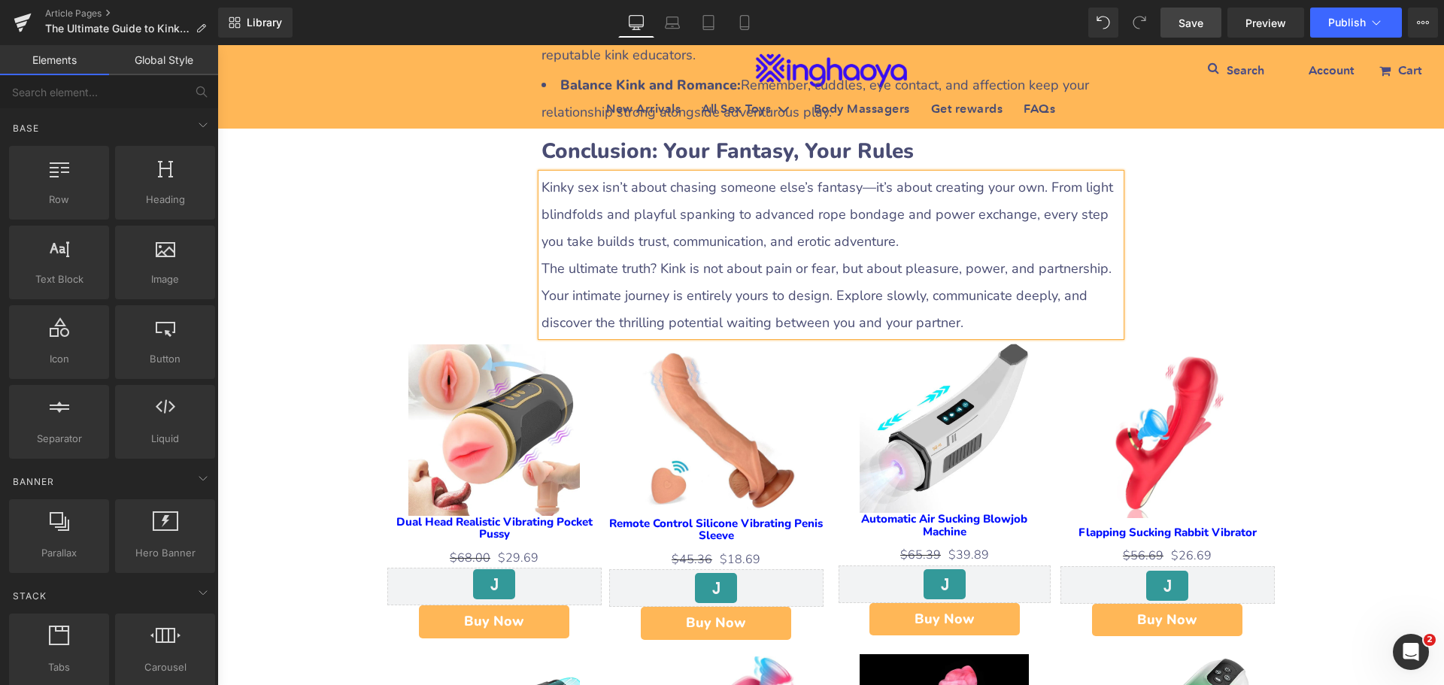
scroll to position [3583, 0]
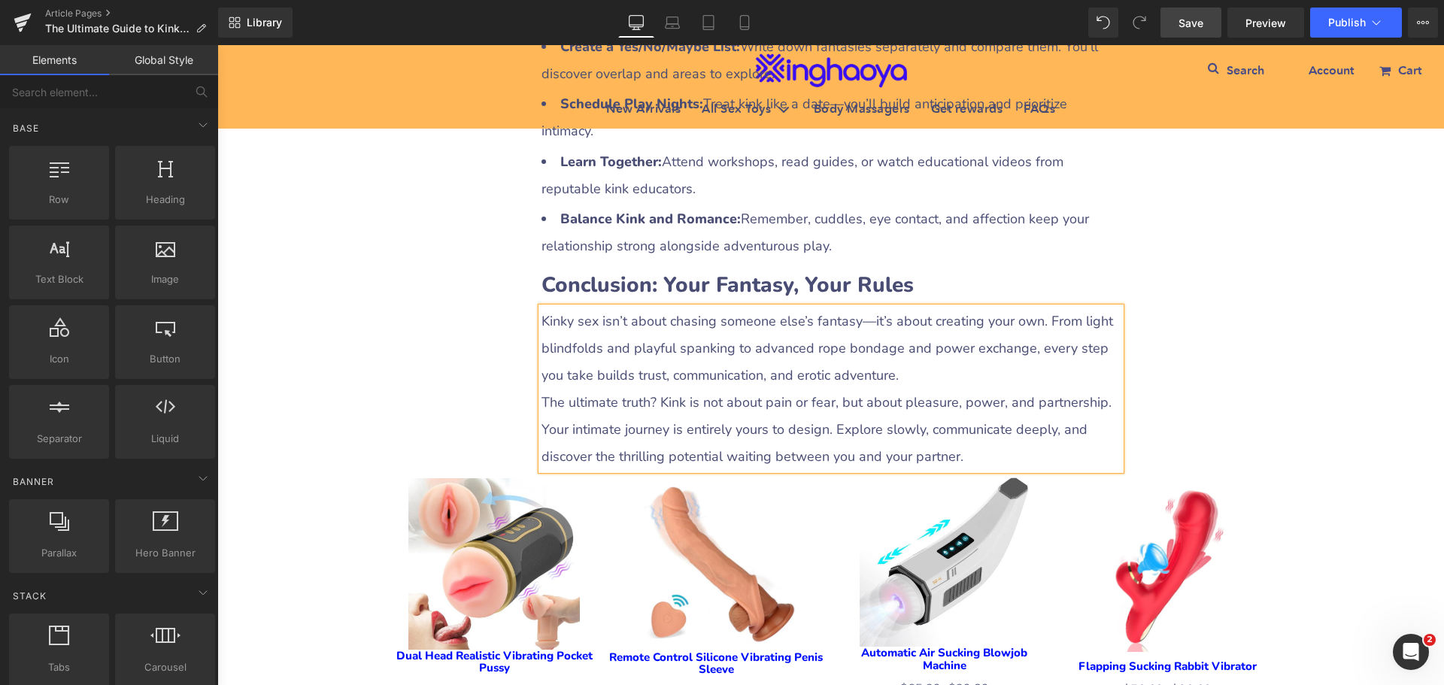
click at [1191, 23] on span "Save" at bounding box center [1191, 23] width 25 height 16
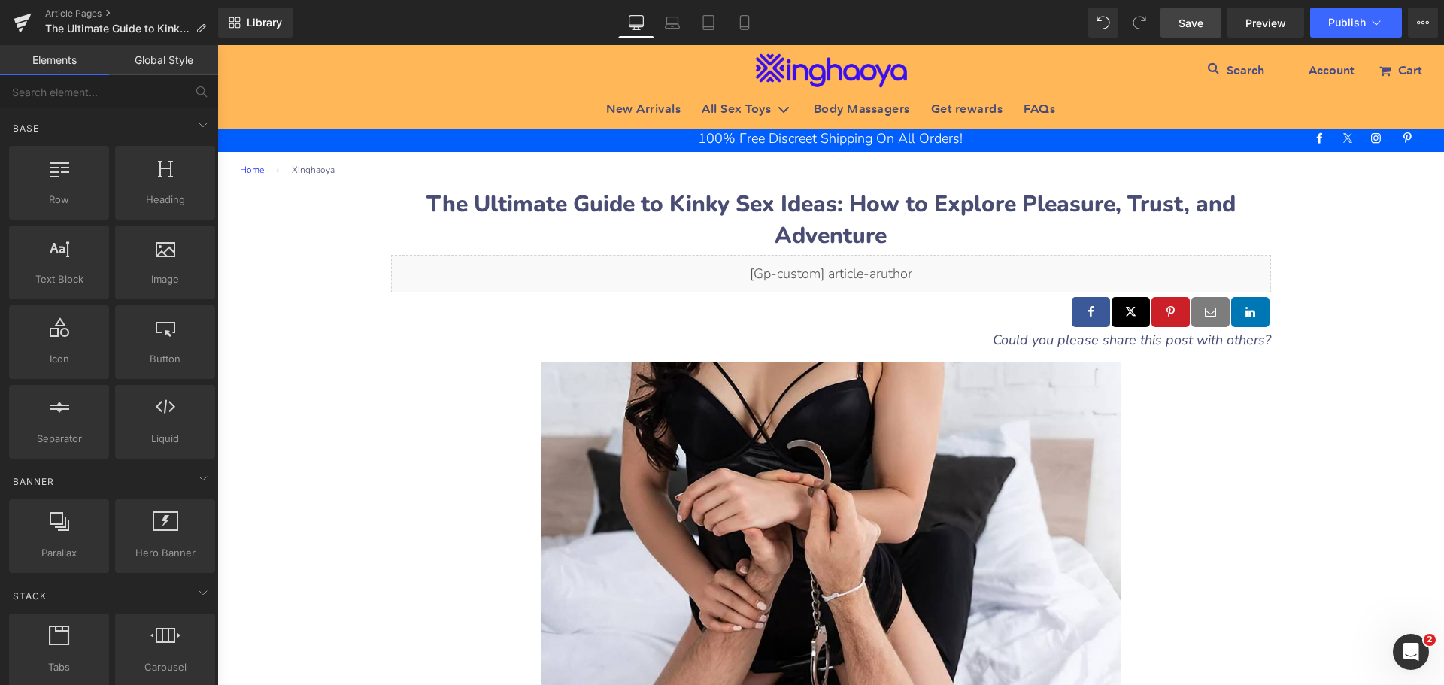
scroll to position [0, 0]
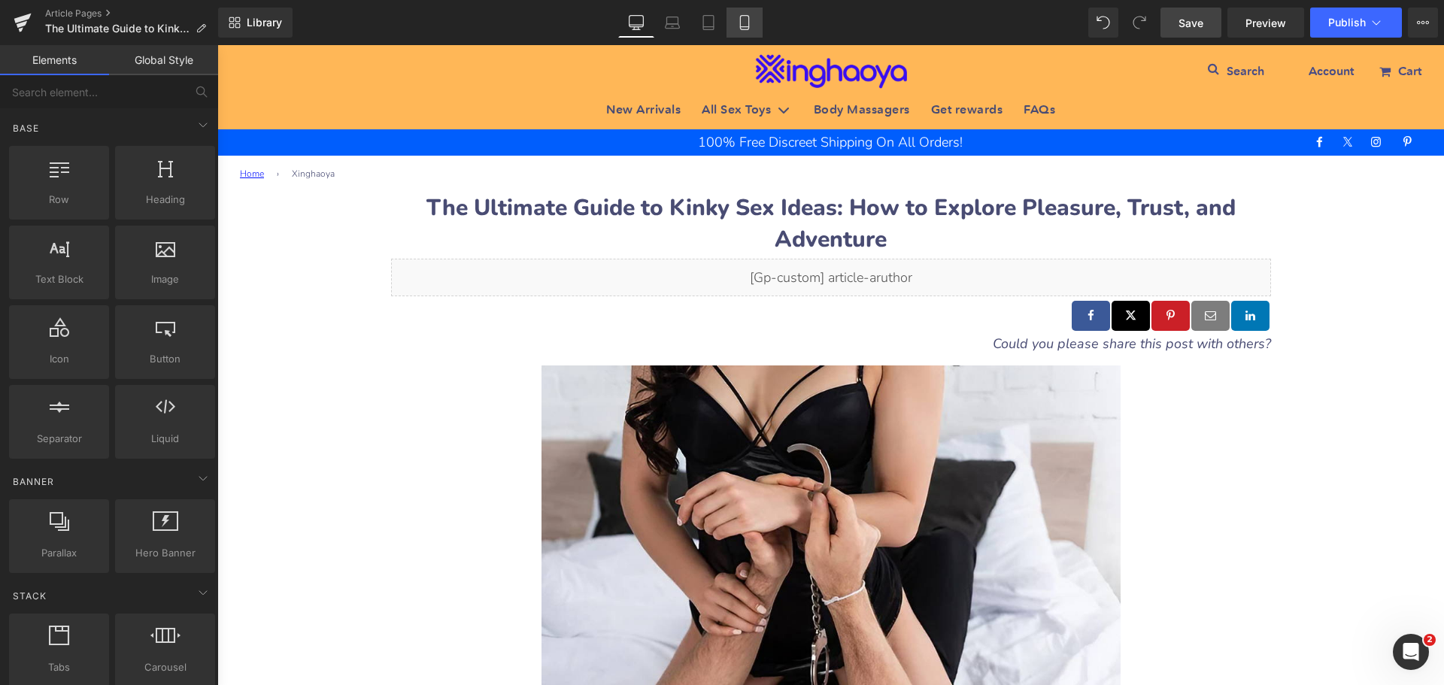
click at [745, 32] on link "Mobile" at bounding box center [745, 23] width 36 height 30
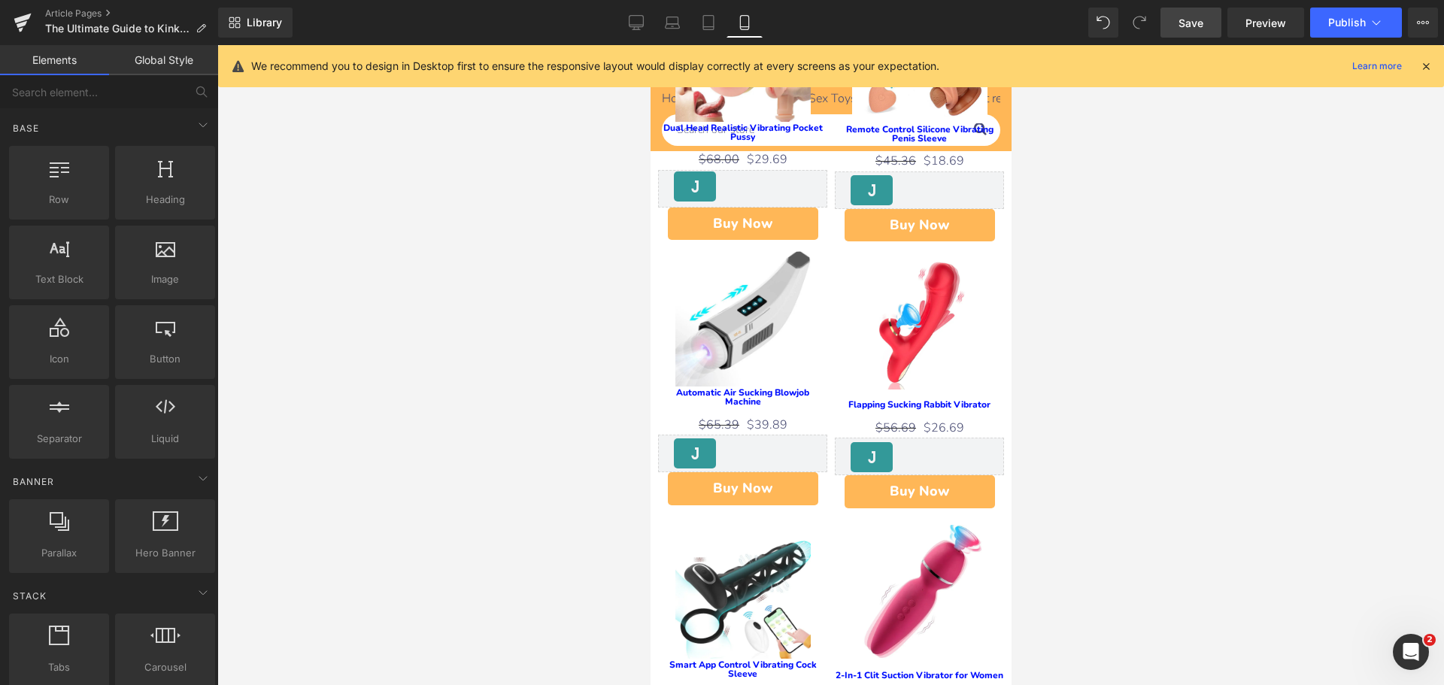
scroll to position [5867, 0]
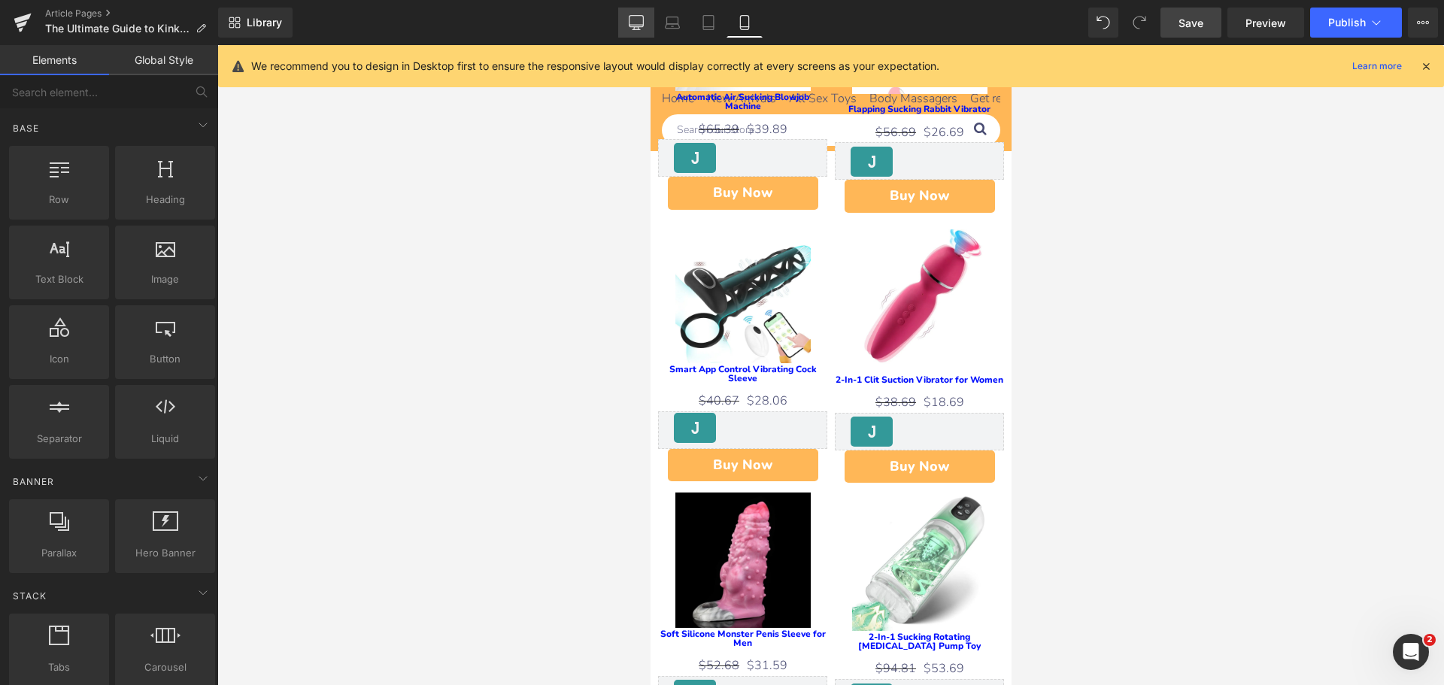
drag, startPoint x: 626, startPoint y: 24, endPoint x: 288, endPoint y: 181, distance: 372.5
click at [626, 24] on link "Desktop" at bounding box center [636, 23] width 36 height 30
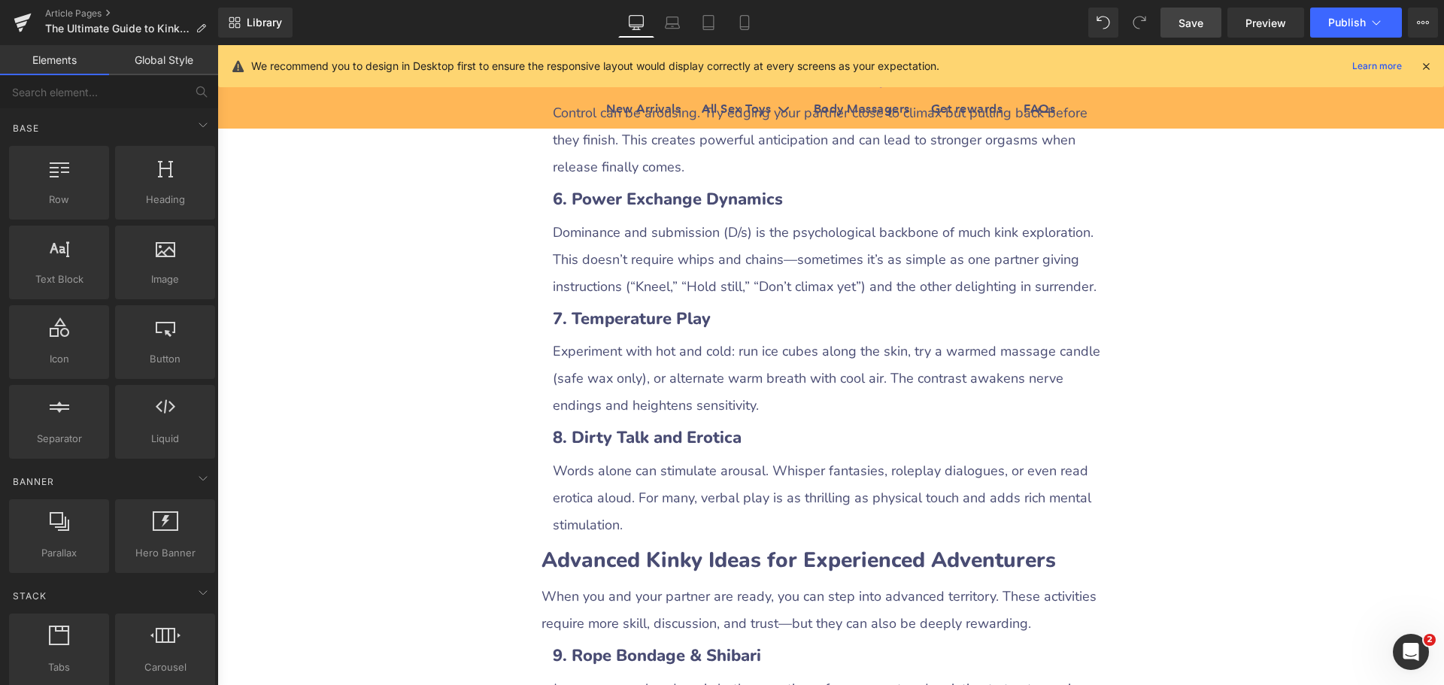
scroll to position [2407, 0]
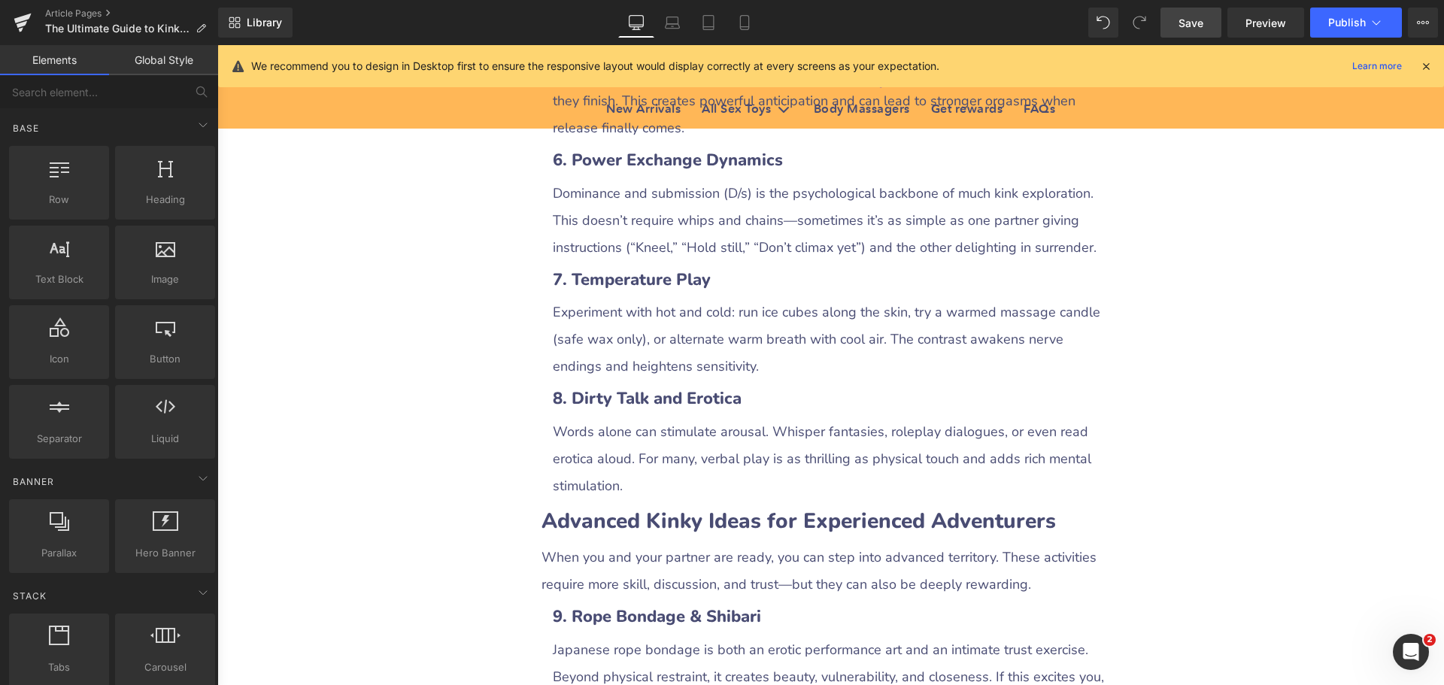
click at [1215, 578] on div "The Ultimate Guide to Kinky Sex Ideas: How to Explore Pleasure, Trust, and Adve…" at bounding box center [830, 540] width 1227 height 5509
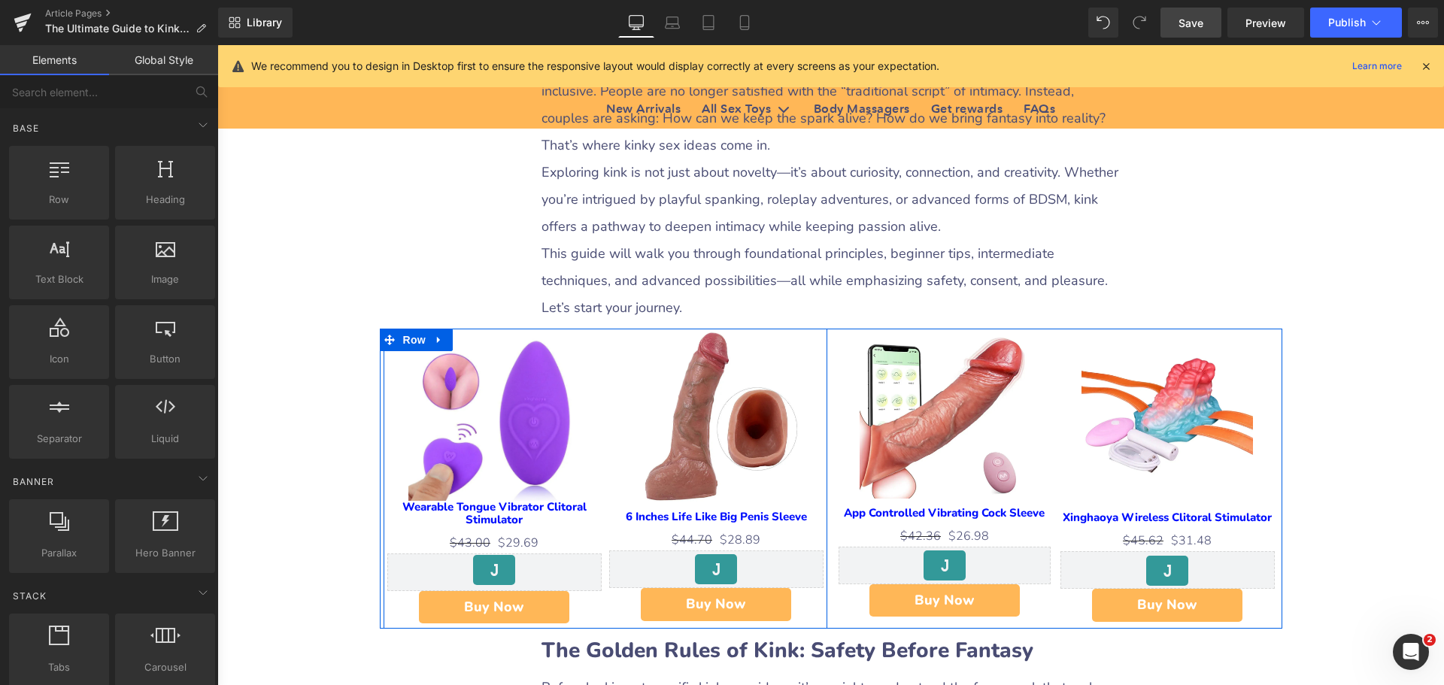
scroll to position [677, 0]
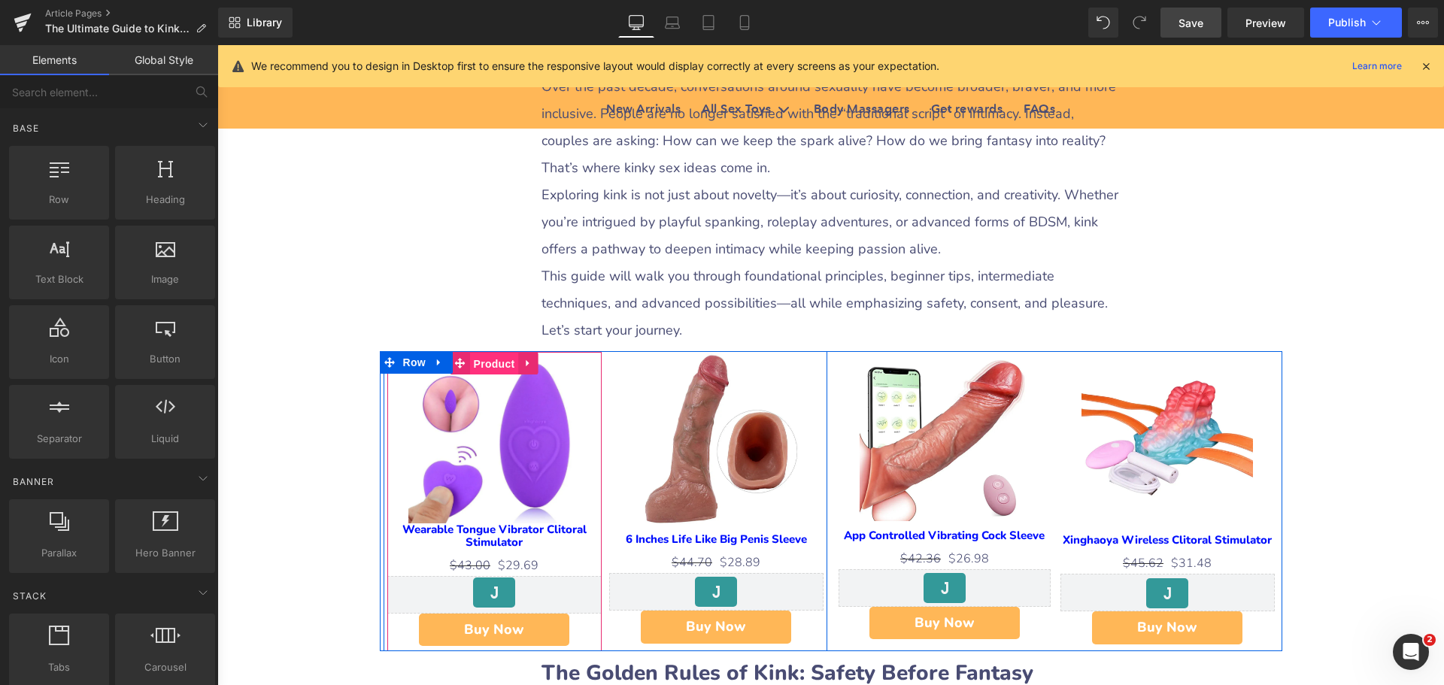
click at [494, 368] on span "Product" at bounding box center [494, 364] width 49 height 23
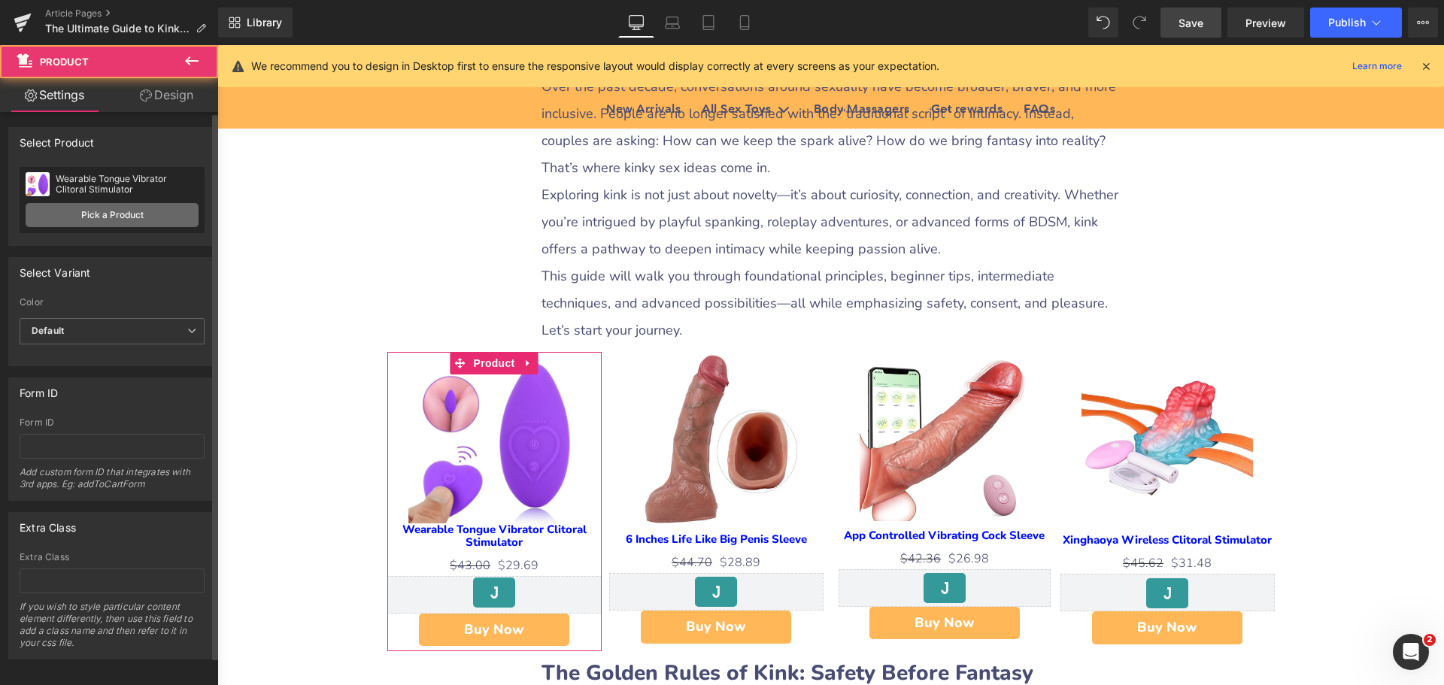
click at [146, 219] on link "Pick a Product" at bounding box center [112, 215] width 173 height 24
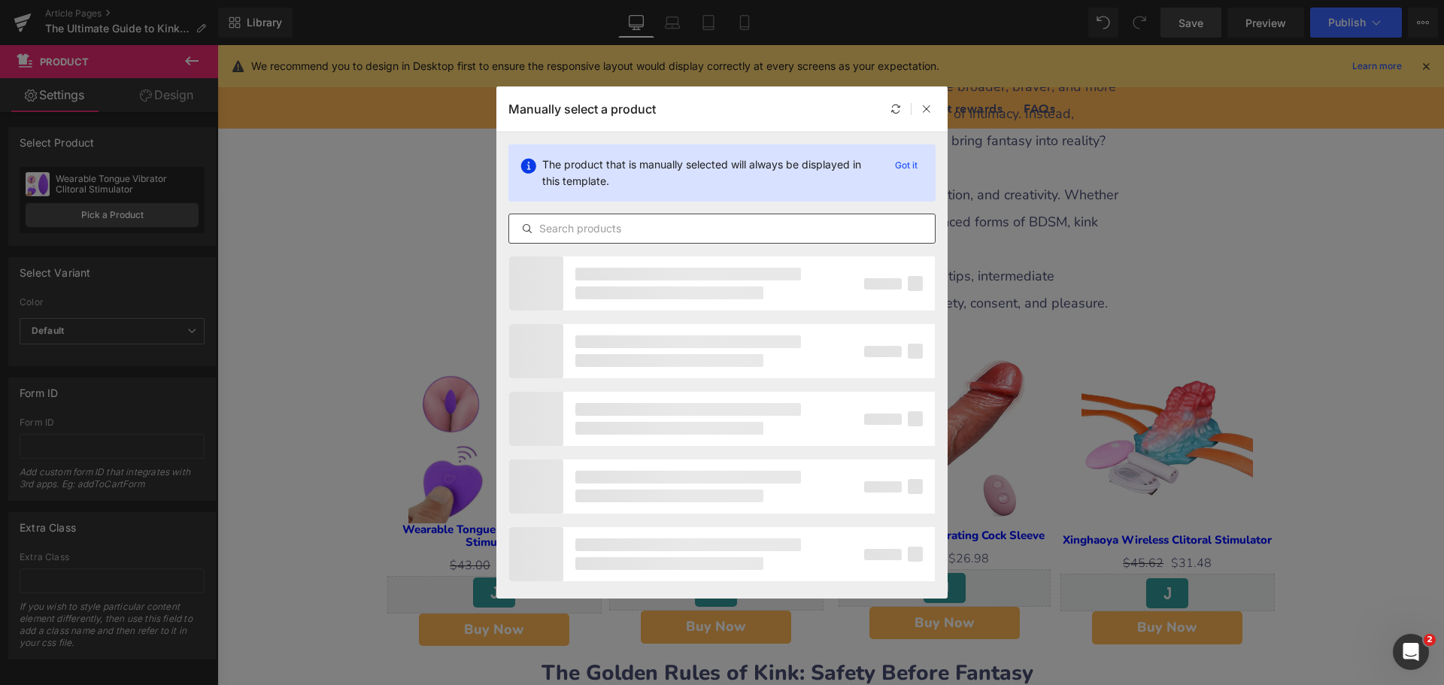
click at [593, 232] on input "text" at bounding box center [722, 229] width 426 height 18
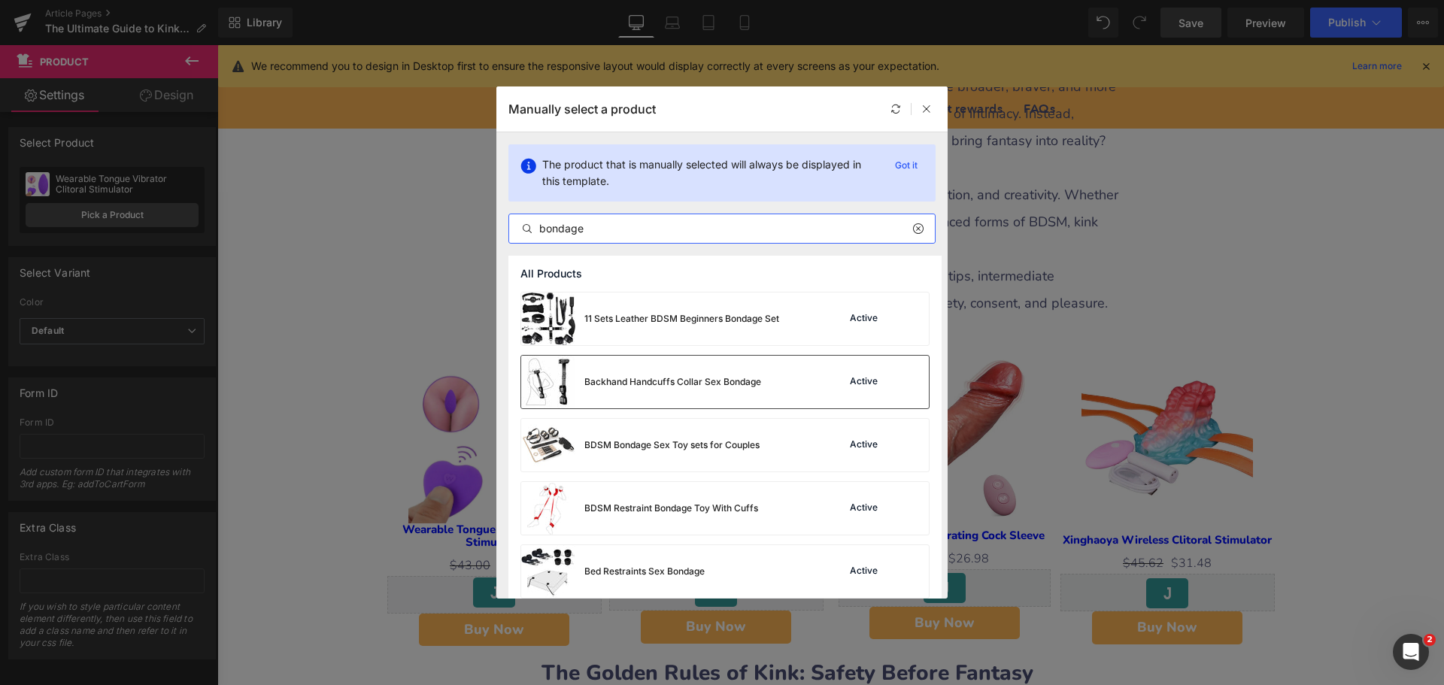
type input "bondage"
click at [690, 400] on div "Backhand Handcuffs Collar Sex Bondage" at bounding box center [641, 382] width 240 height 53
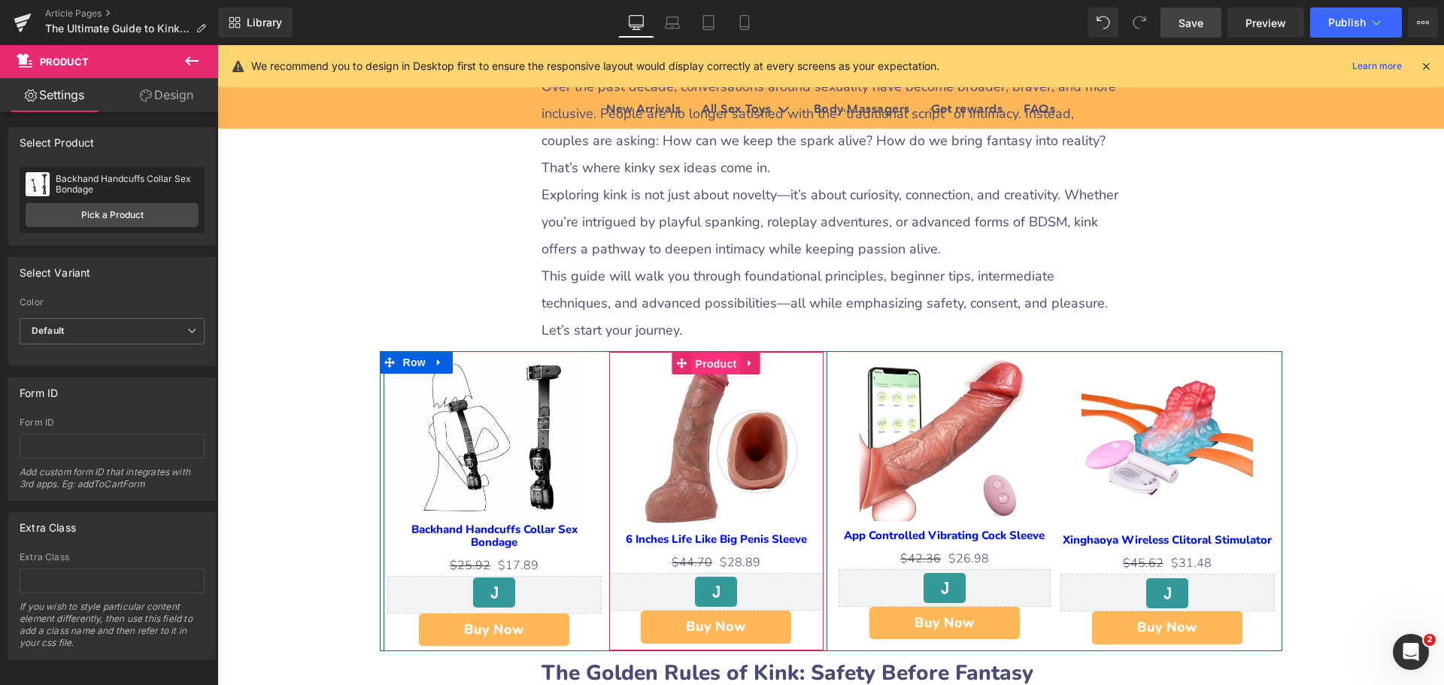
click at [733, 358] on span "Product" at bounding box center [716, 364] width 49 height 23
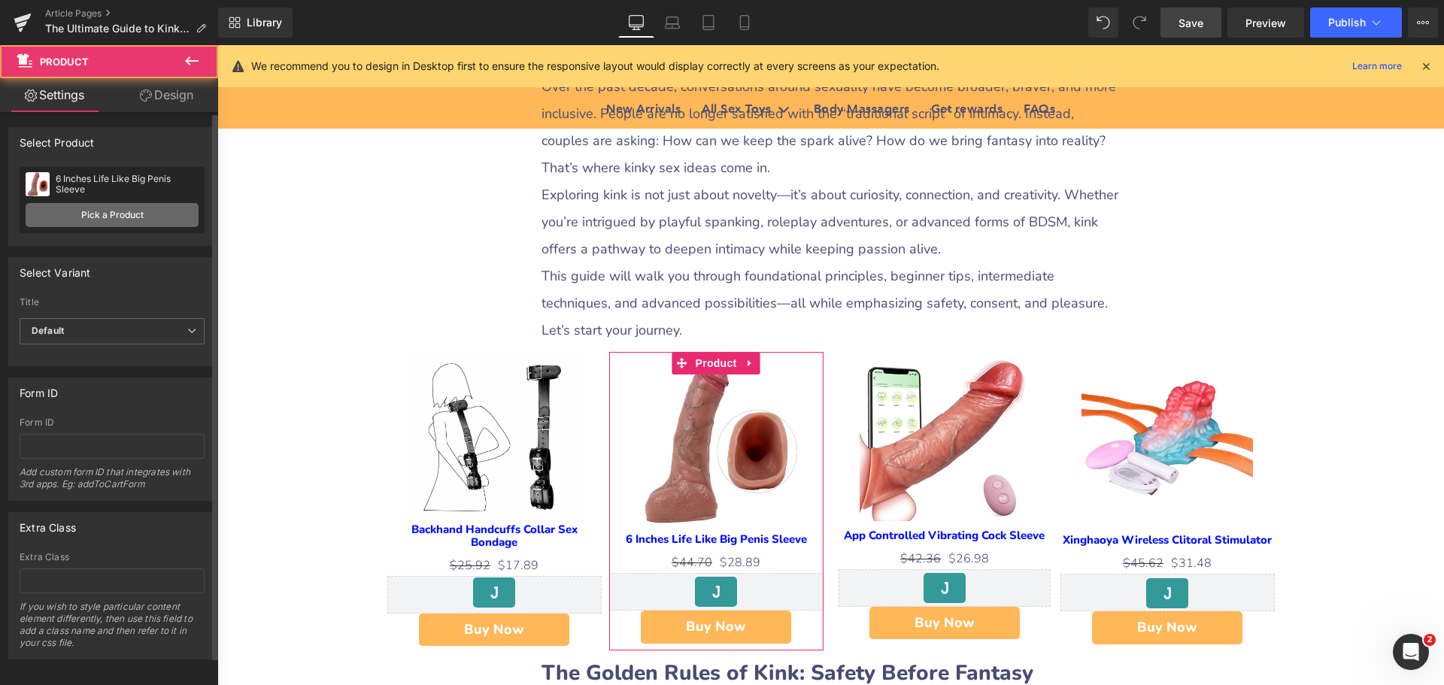
click at [136, 214] on link "Pick a Product" at bounding box center [112, 215] width 173 height 24
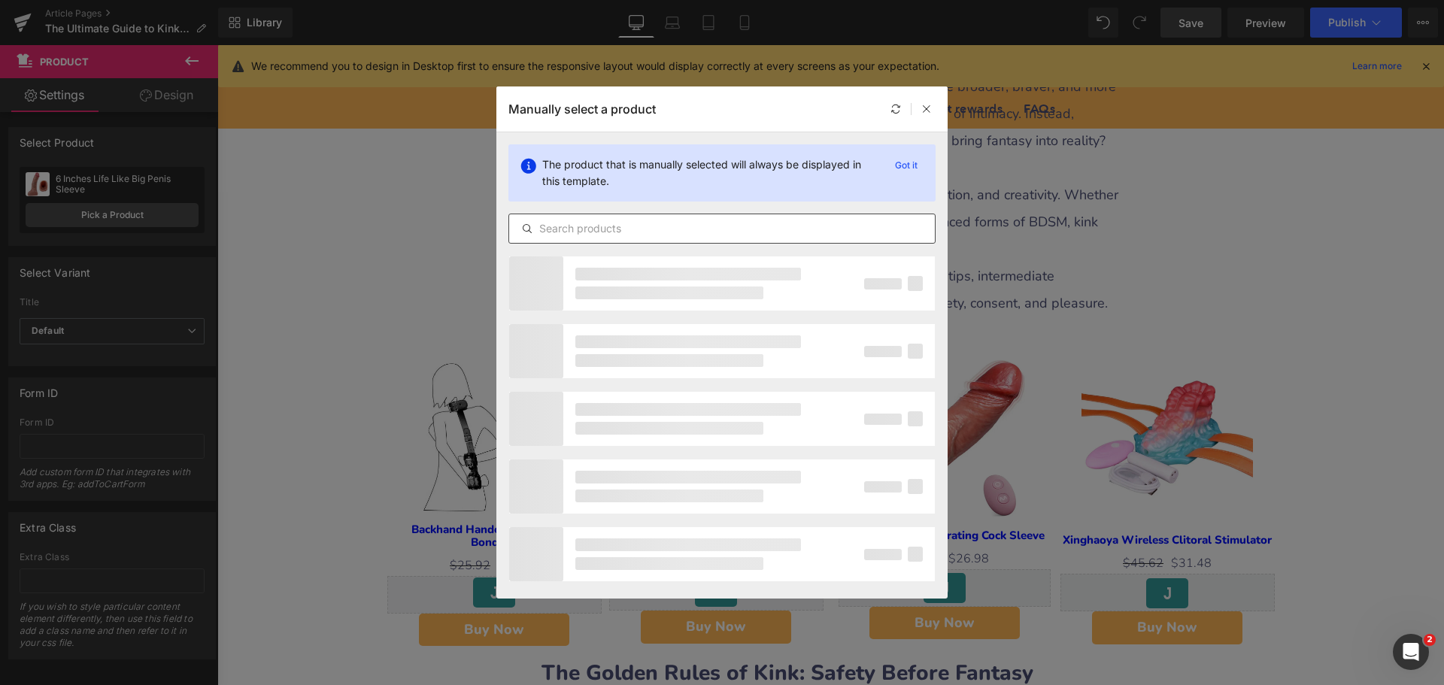
click at [586, 228] on input "text" at bounding box center [722, 229] width 426 height 18
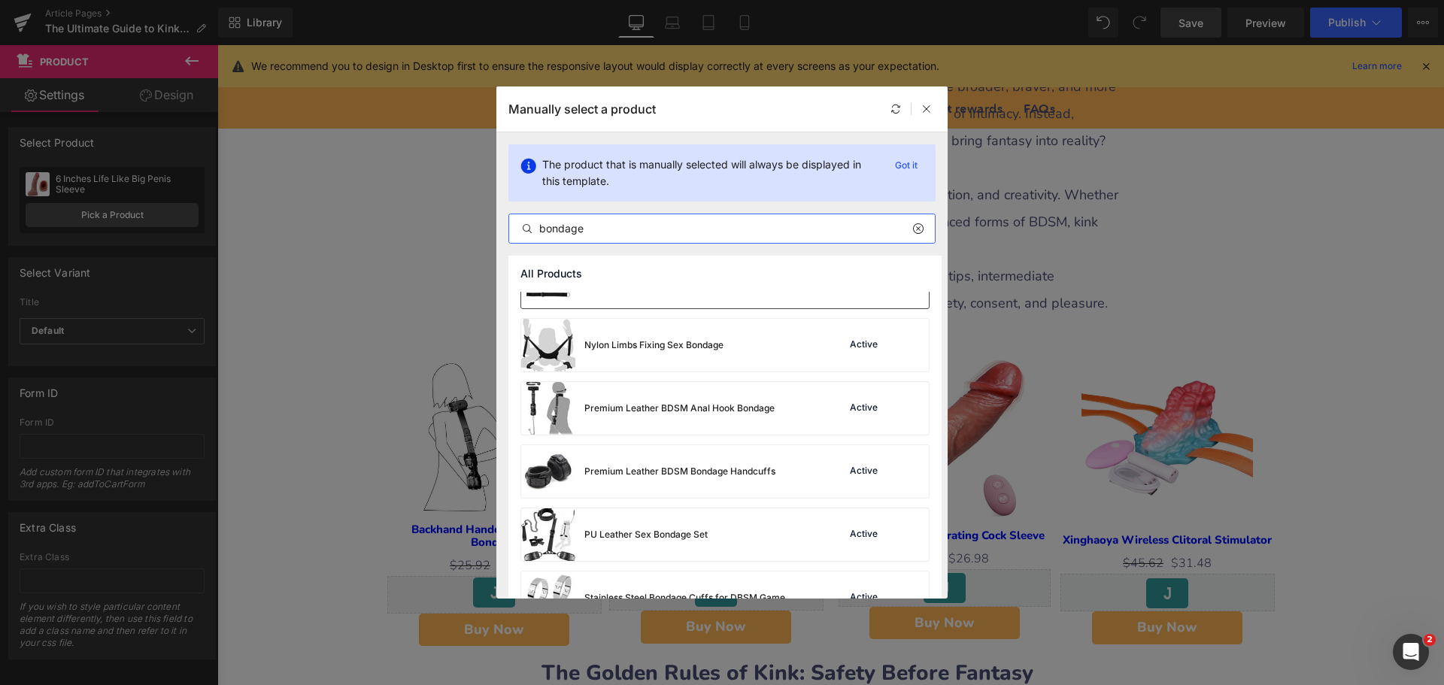
scroll to position [752, 0]
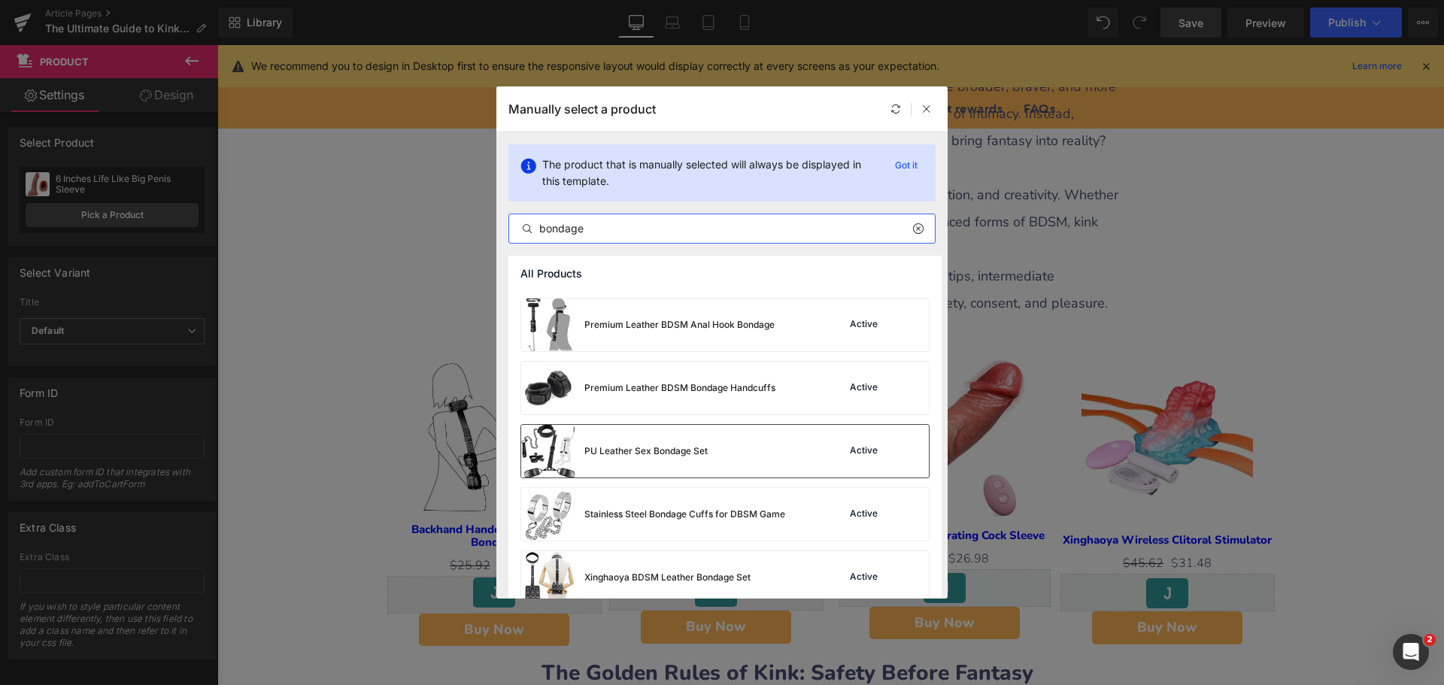
type input "bondage"
drag, startPoint x: 728, startPoint y: 469, endPoint x: 606, endPoint y: 475, distance: 122.0
click at [728, 469] on div "PU Leather Sex Bondage Set Active" at bounding box center [725, 451] width 408 height 53
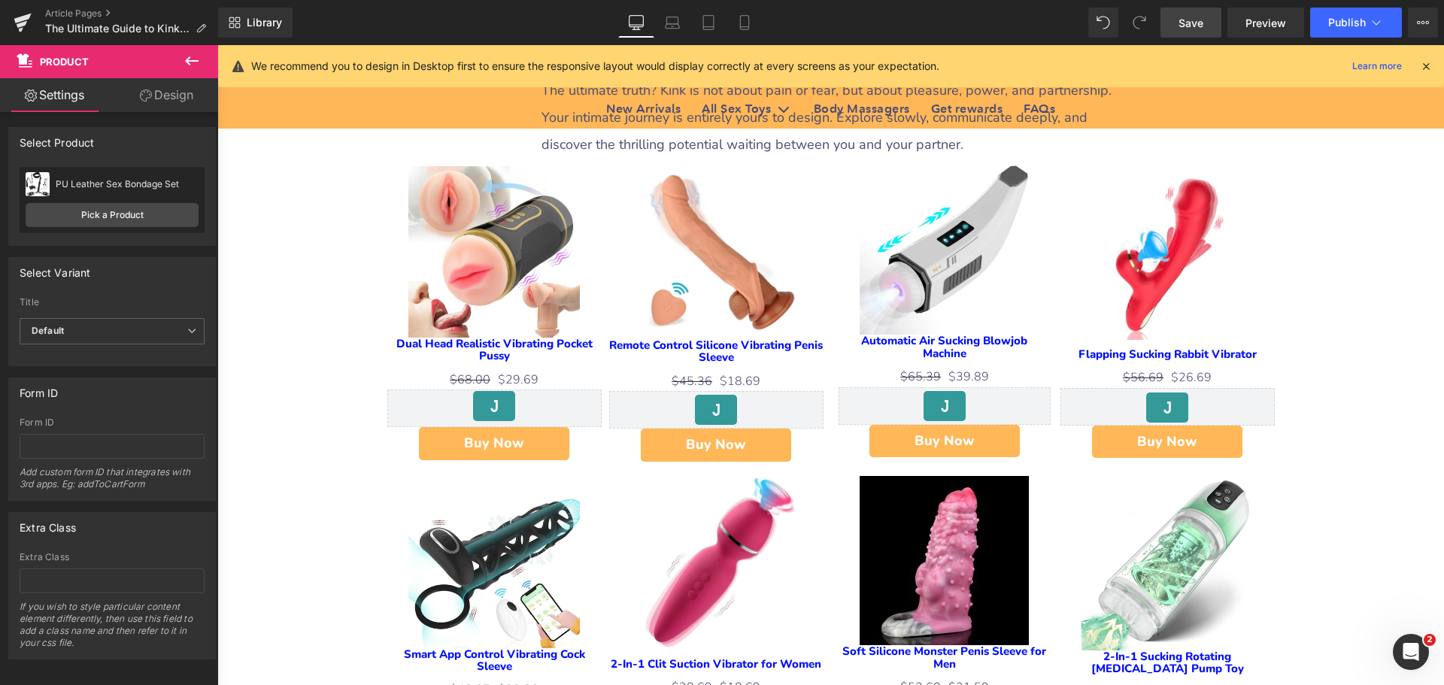
scroll to position [3761, 0]
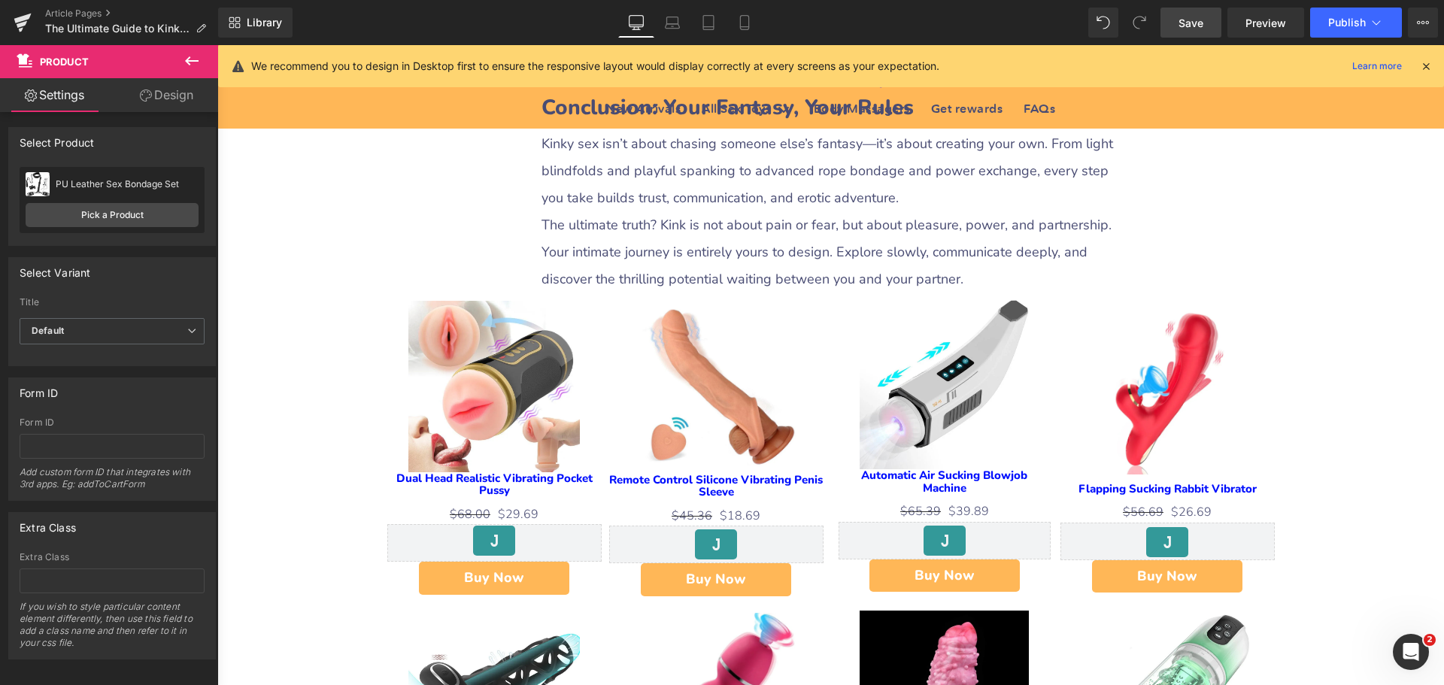
click at [485, 311] on img at bounding box center [493, 386] width 171 height 171
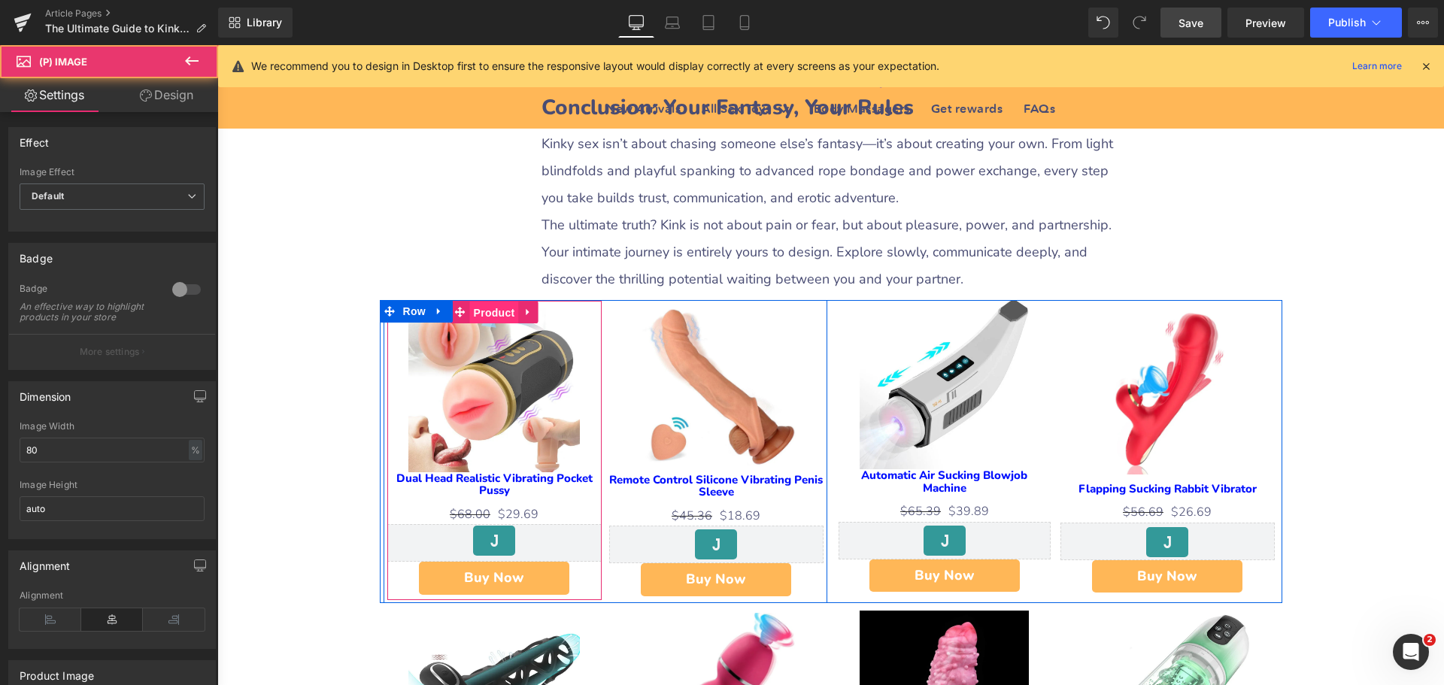
click at [484, 302] on span "Product" at bounding box center [494, 313] width 49 height 23
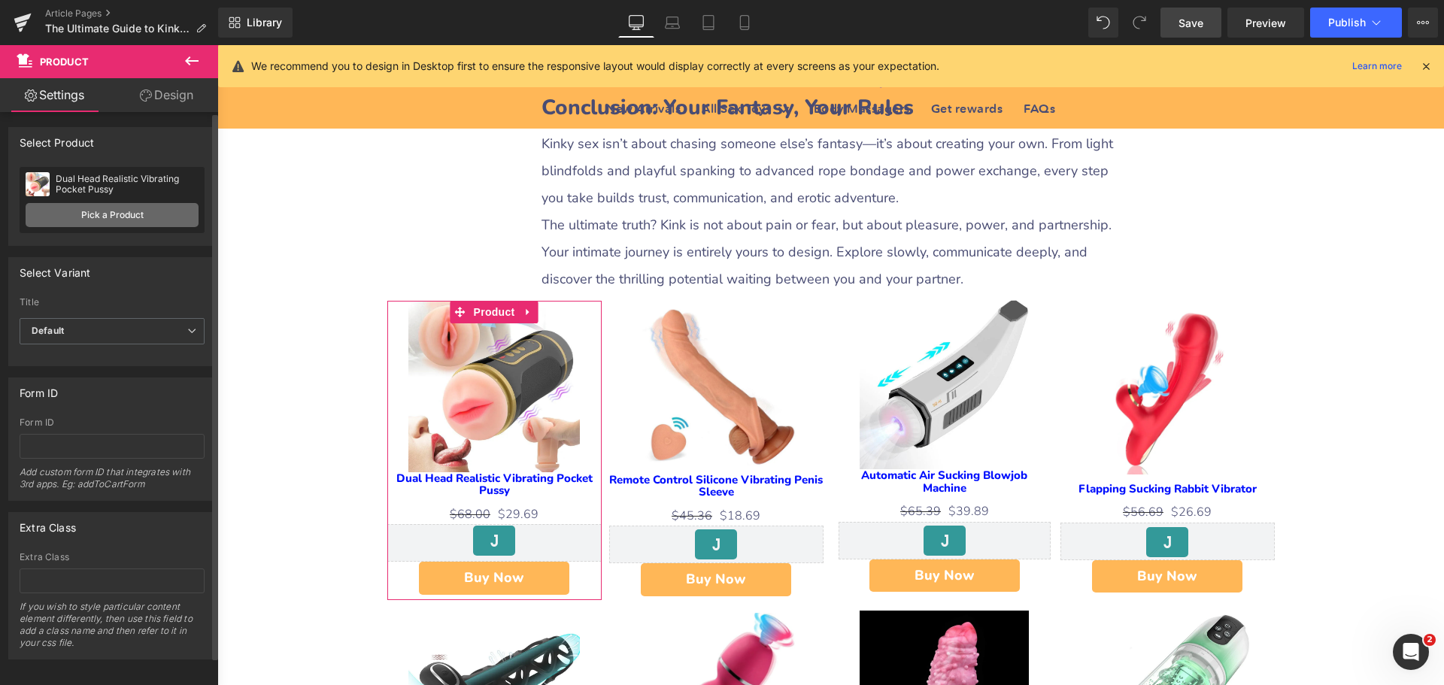
click at [108, 220] on link "Pick a Product" at bounding box center [112, 215] width 173 height 24
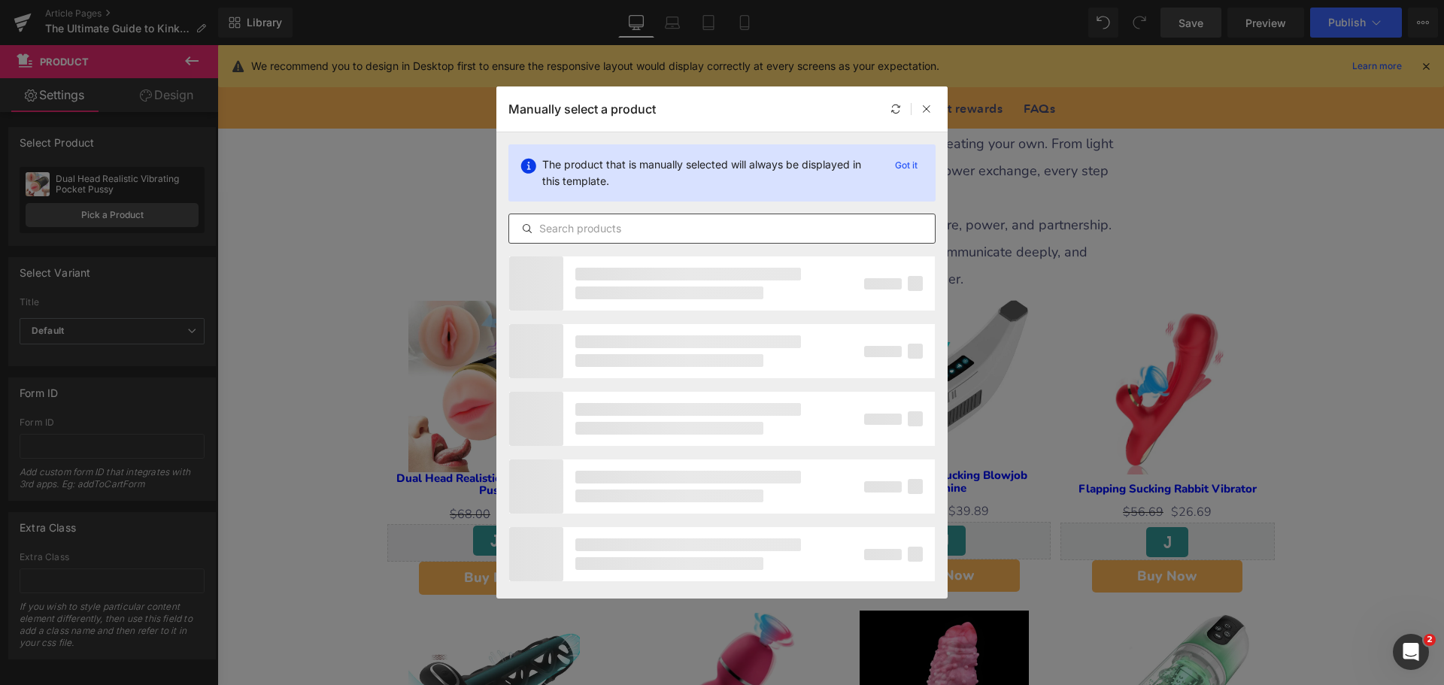
click at [569, 216] on div at bounding box center [721, 229] width 427 height 30
click at [578, 228] on input "text" at bounding box center [722, 229] width 426 height 18
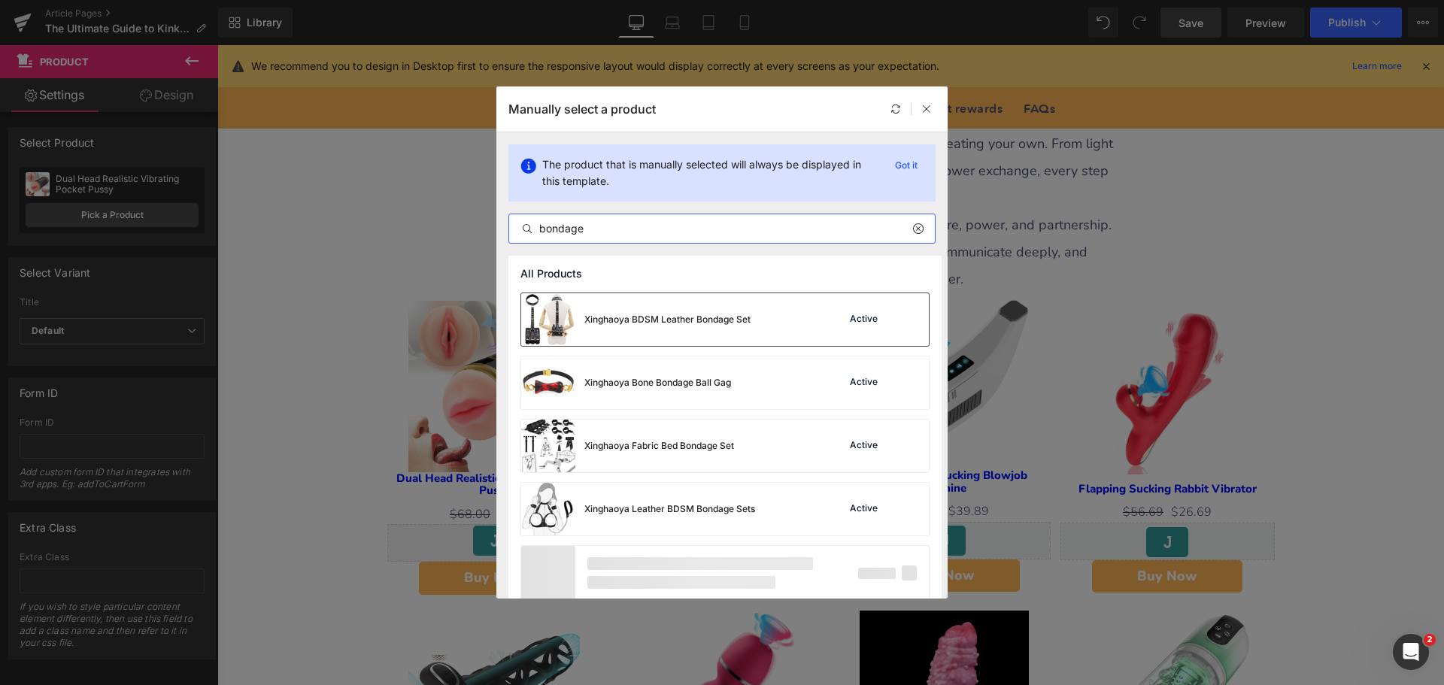
scroll to position [1024, 0]
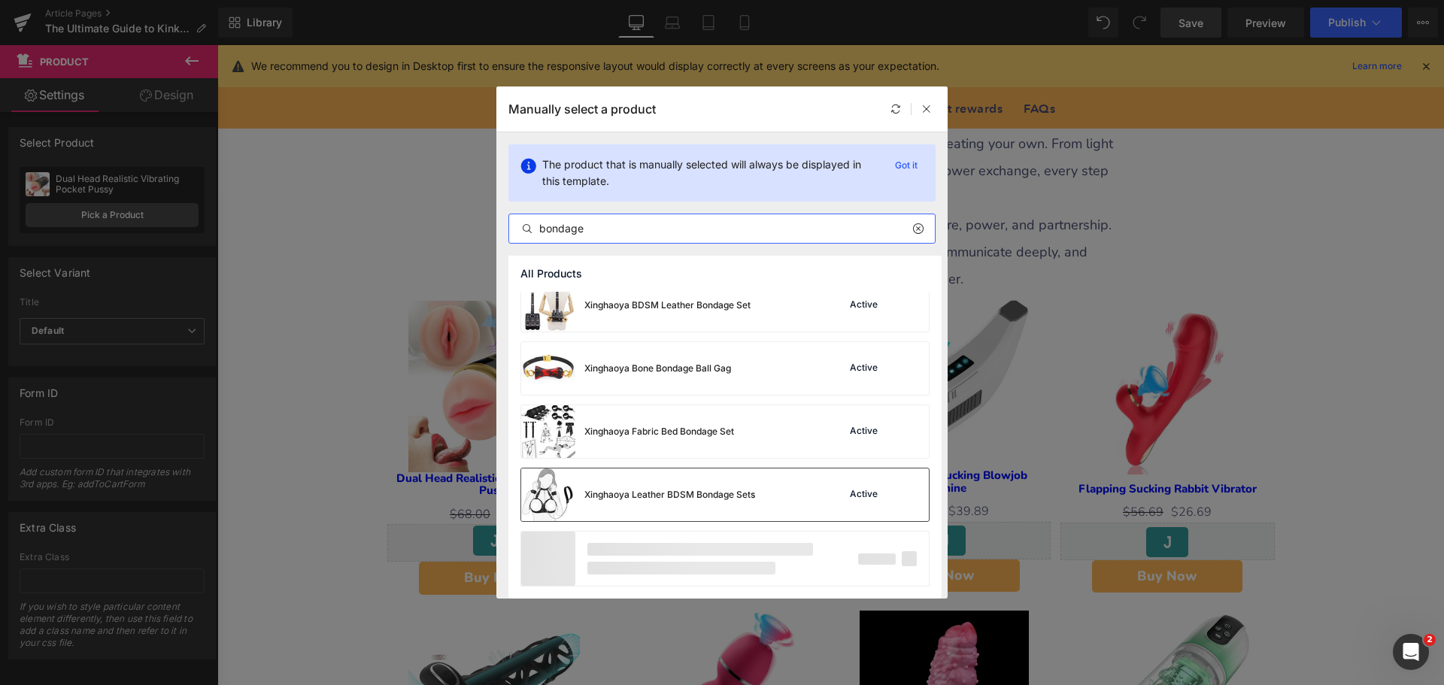
type input "bondage"
click at [736, 502] on div "Xinghaoya Leather BDSM Bondage Sets" at bounding box center [638, 495] width 234 height 53
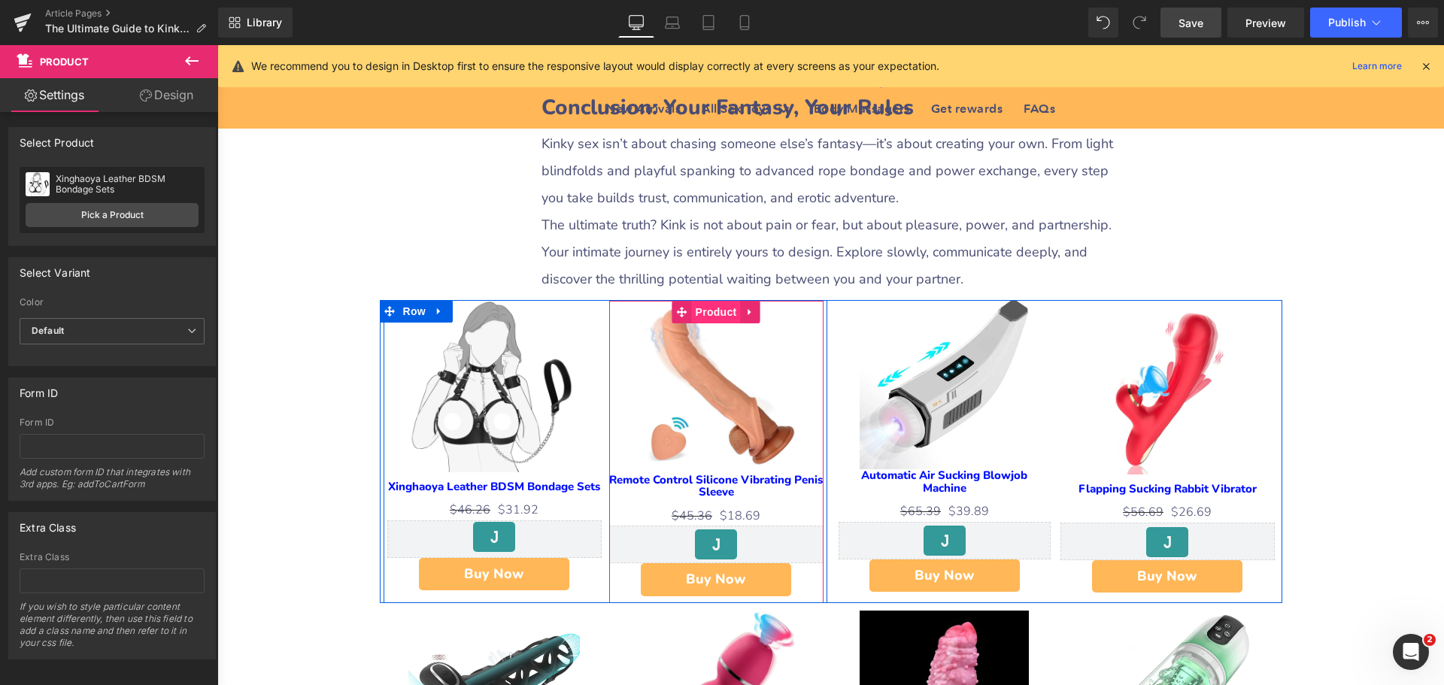
click at [723, 301] on span "Product" at bounding box center [716, 312] width 49 height 23
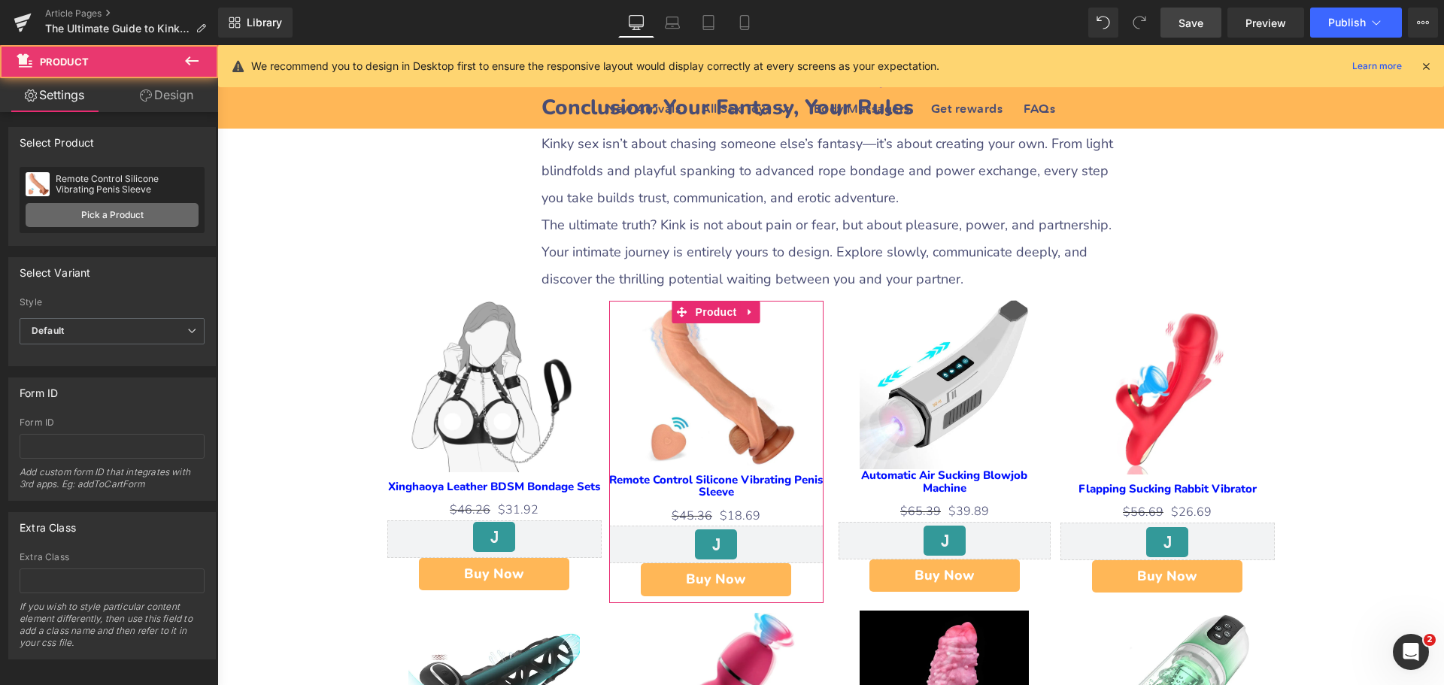
click at [147, 209] on link "Pick a Product" at bounding box center [112, 215] width 173 height 24
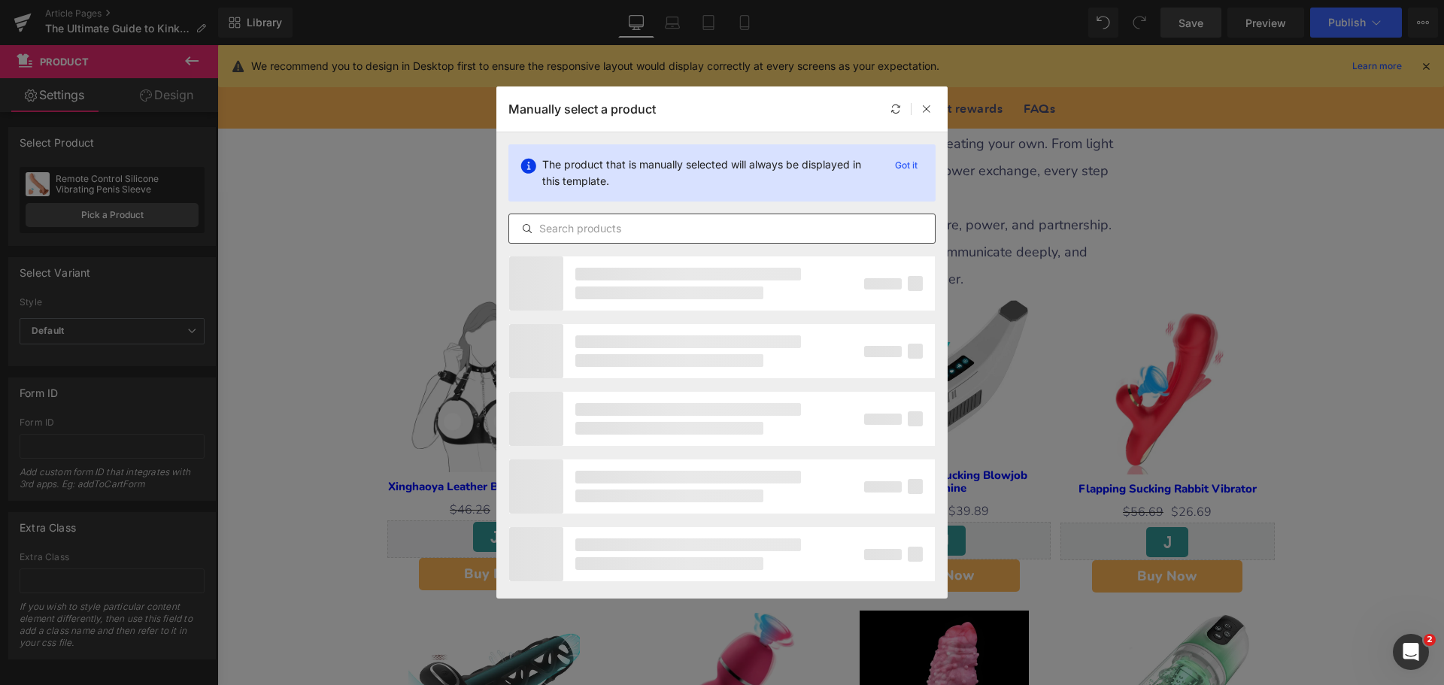
click at [617, 228] on input "text" at bounding box center [722, 229] width 426 height 18
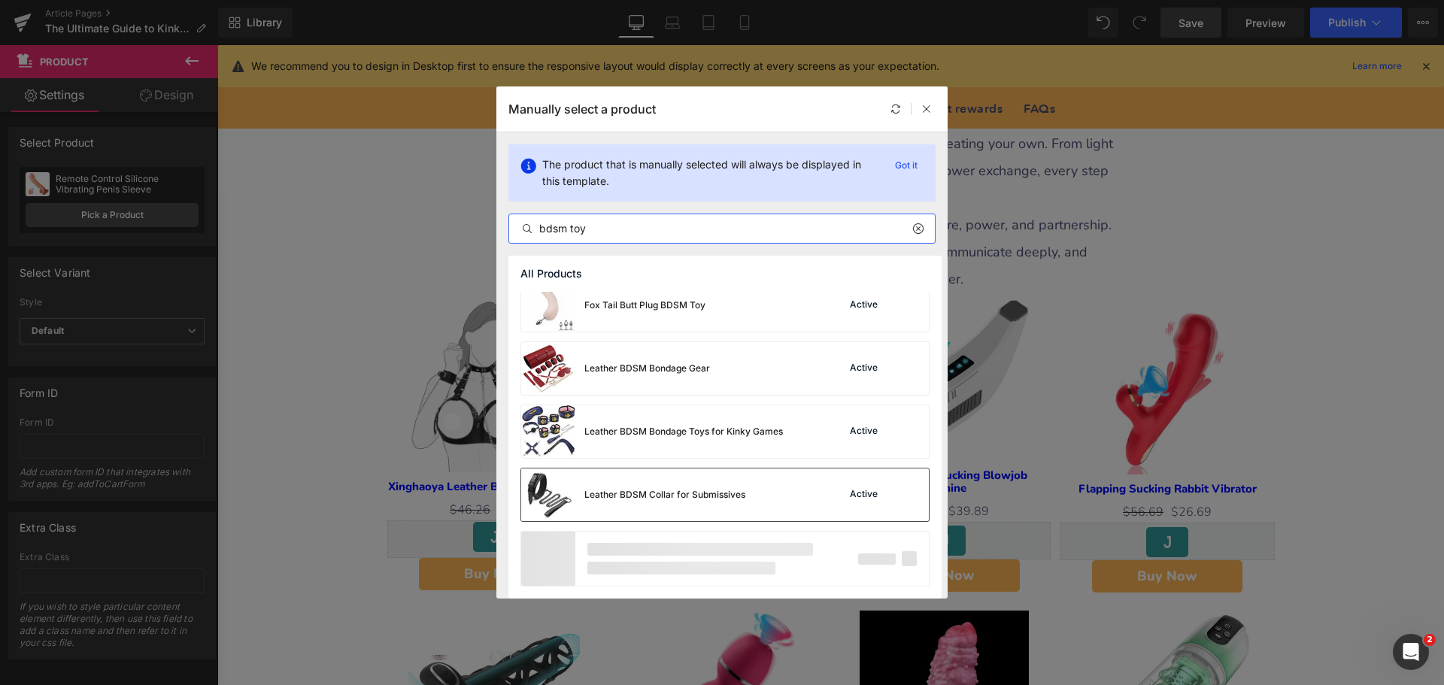
type input "bdsm toy"
drag, startPoint x: 840, startPoint y: 502, endPoint x: 651, endPoint y: 459, distance: 194.3
click at [840, 502] on div "Active" at bounding box center [878, 494] width 102 height 21
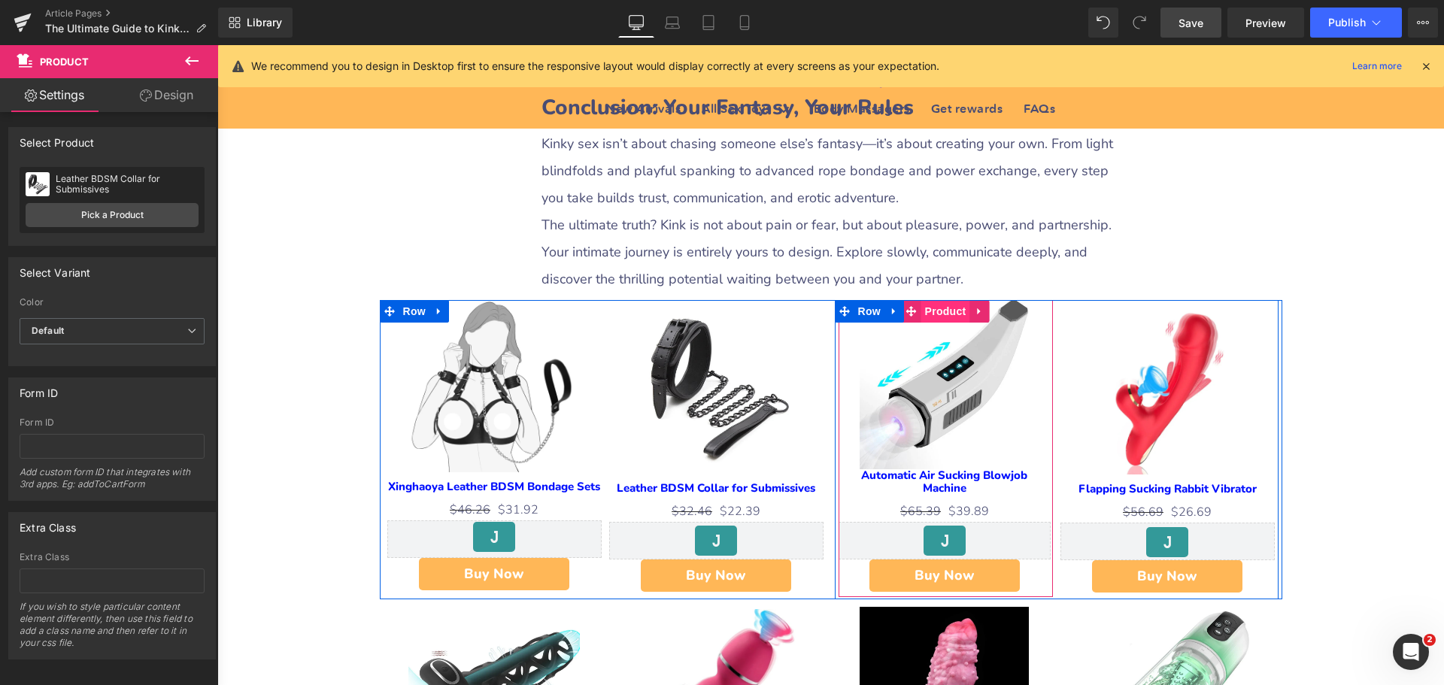
click at [930, 300] on span "Product" at bounding box center [945, 311] width 49 height 23
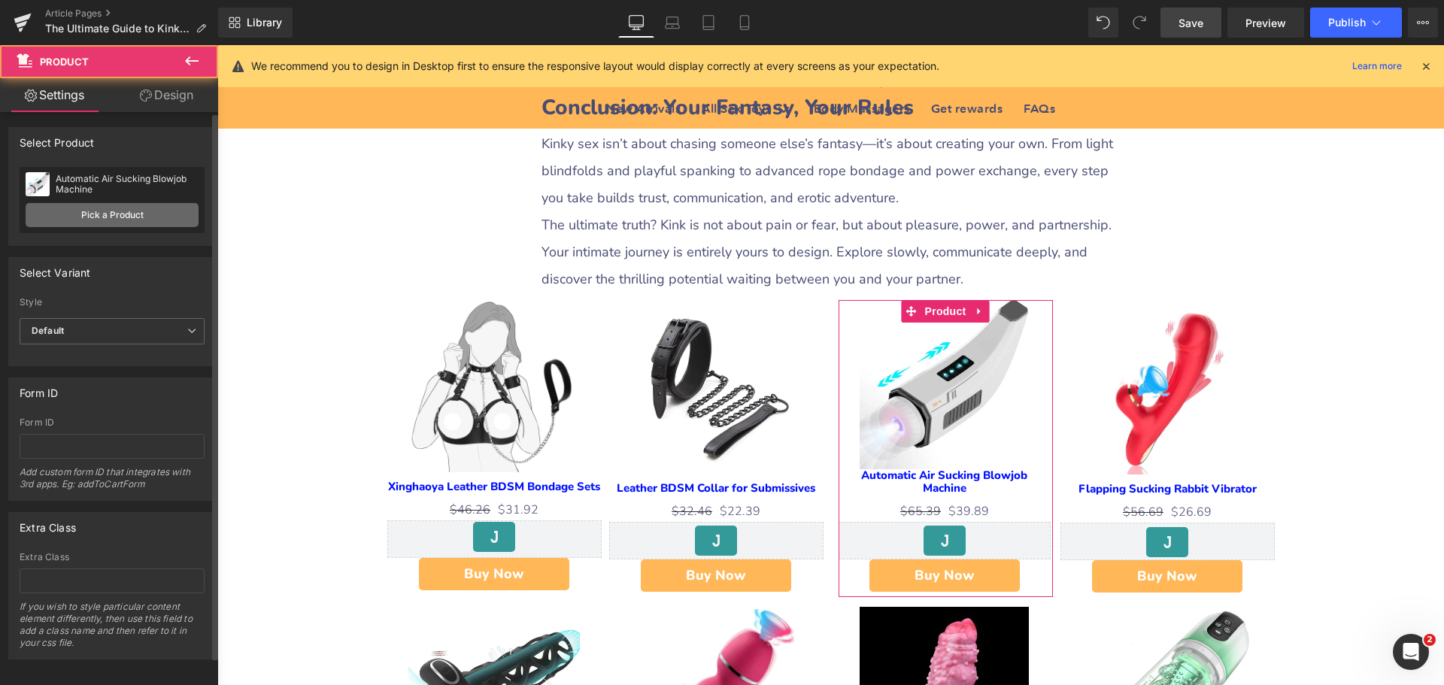
click at [108, 219] on link "Pick a Product" at bounding box center [112, 215] width 173 height 24
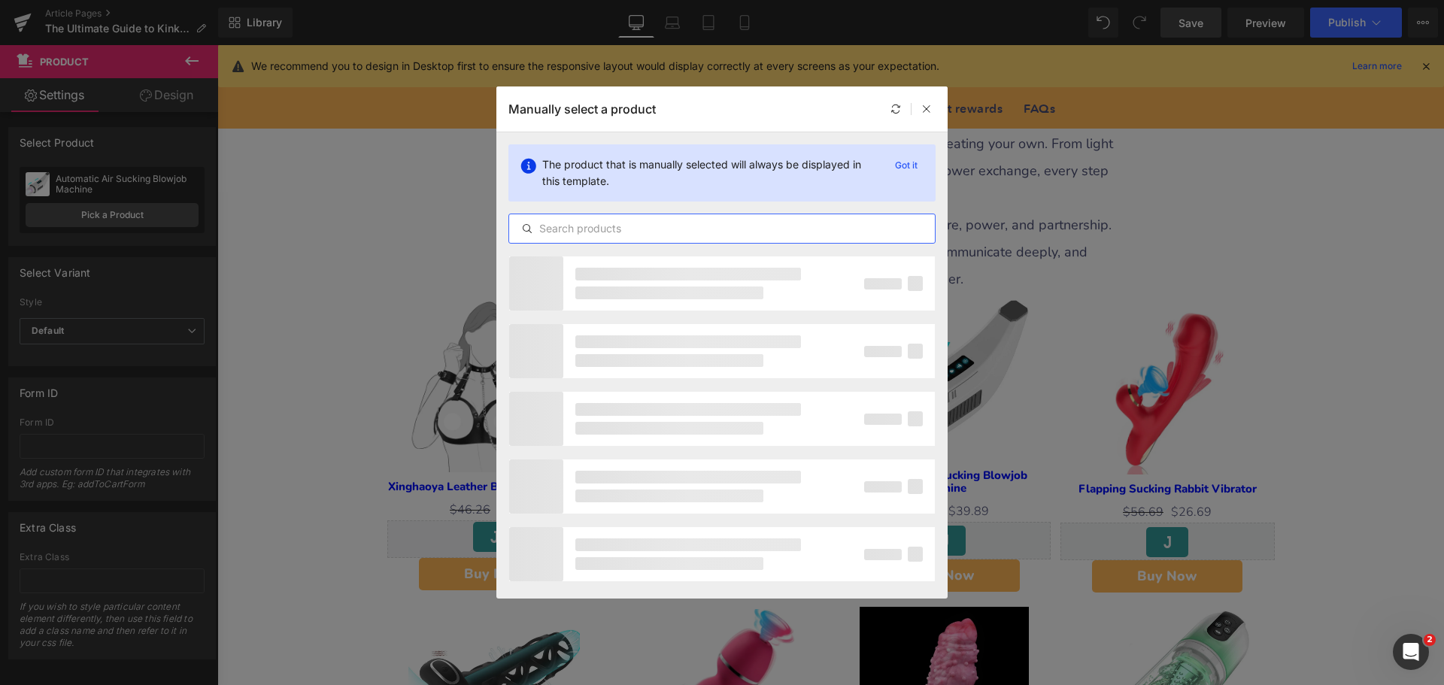
click at [638, 231] on input "text" at bounding box center [722, 229] width 426 height 18
type input "k"
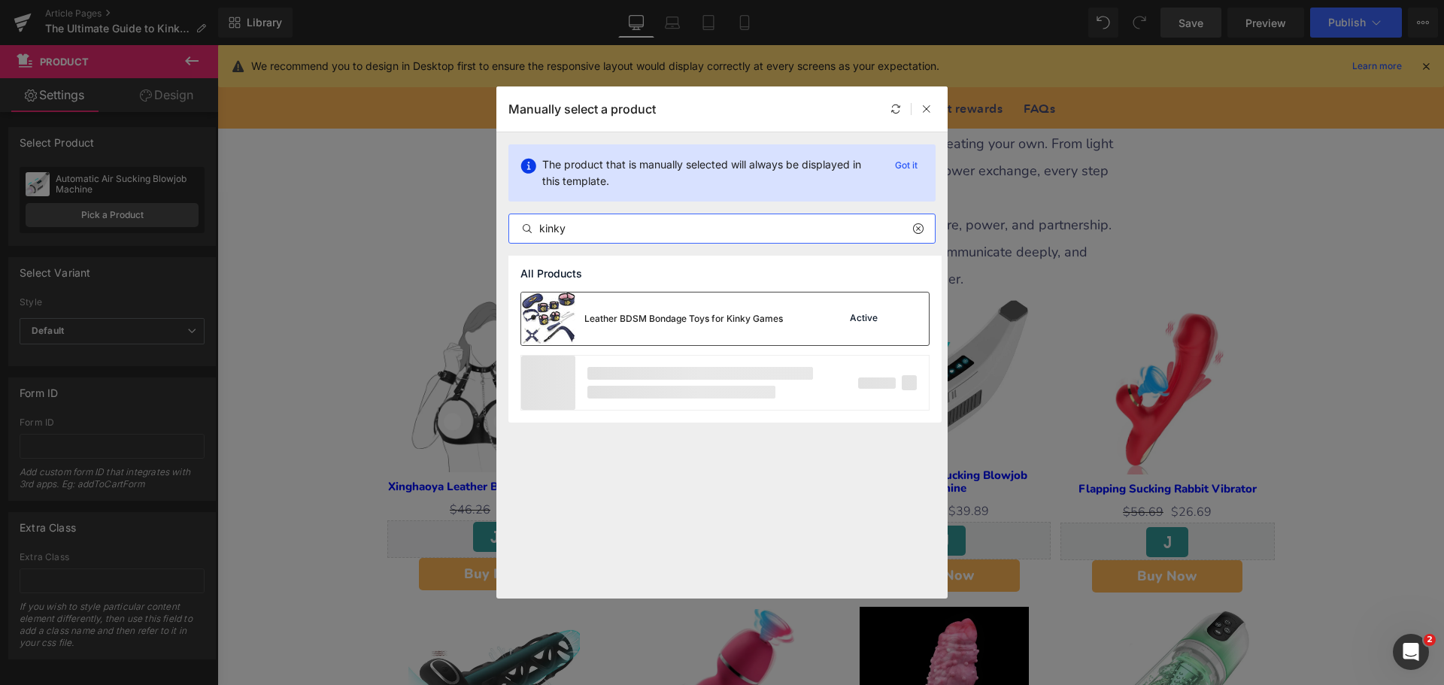
type input "kinky"
click at [739, 315] on div "Leather BDSM Bondage Toys for Kinky Games" at bounding box center [683, 319] width 199 height 14
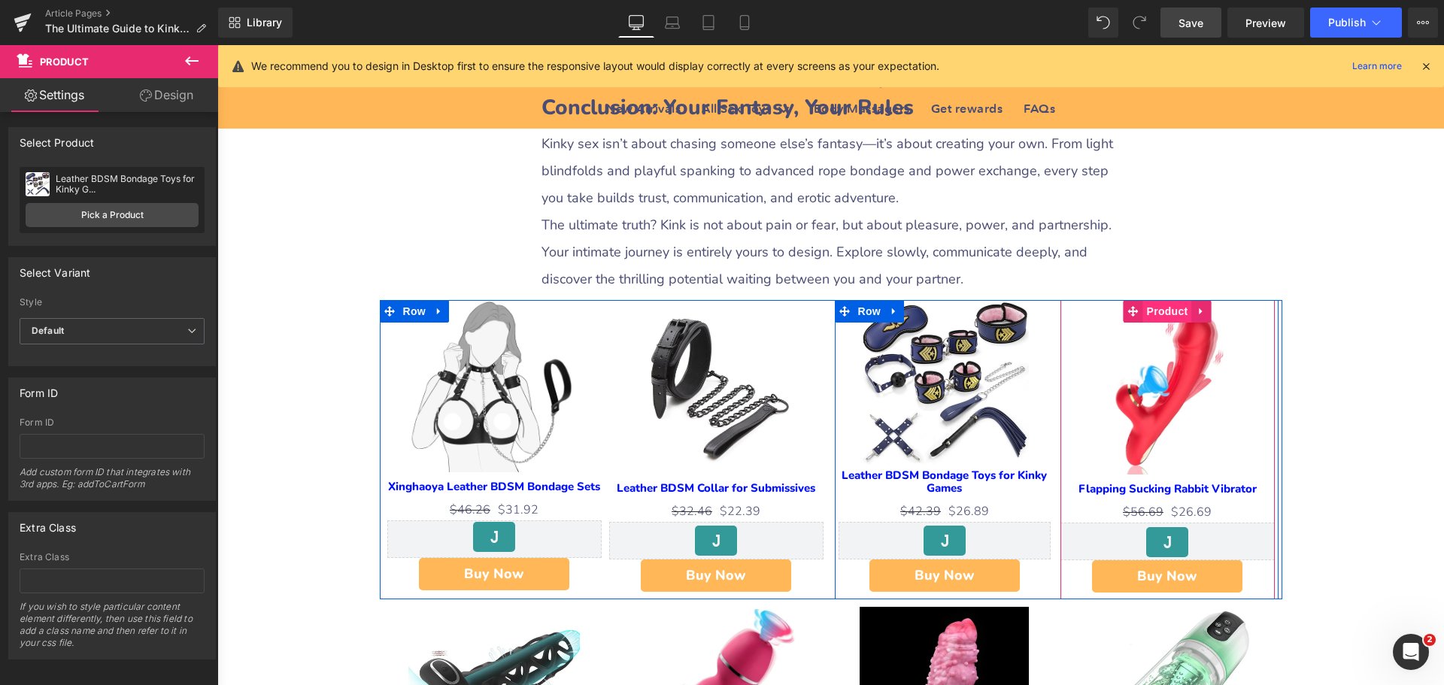
click at [1167, 300] on span "Product" at bounding box center [1167, 311] width 49 height 23
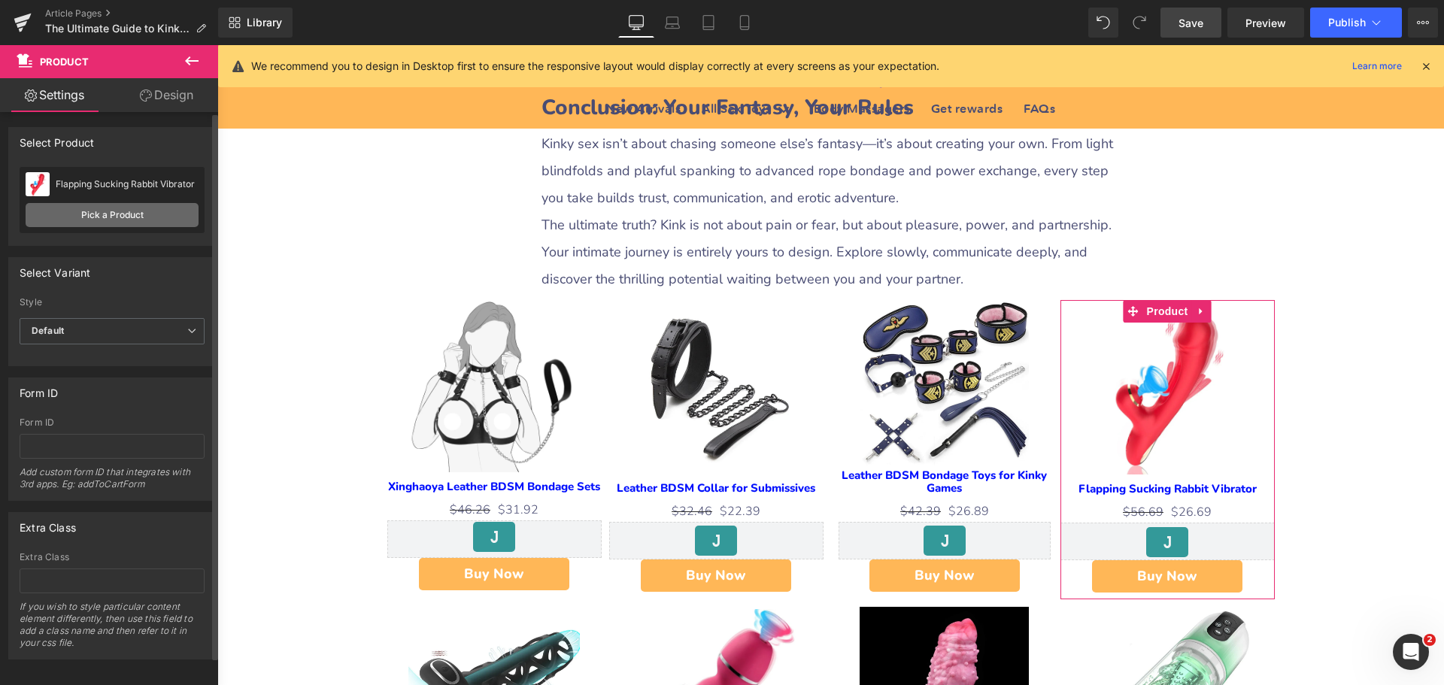
click at [120, 219] on link "Pick a Product" at bounding box center [112, 215] width 173 height 24
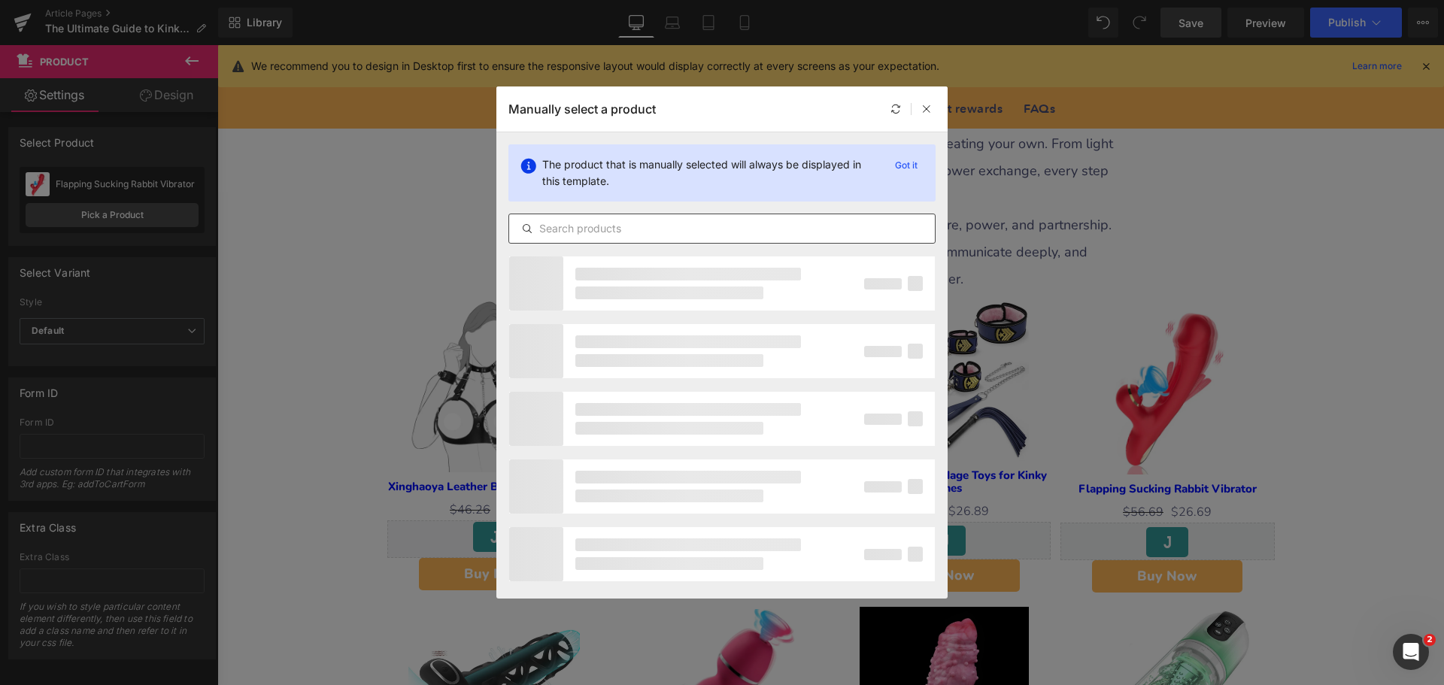
click at [634, 227] on input "text" at bounding box center [722, 229] width 426 height 18
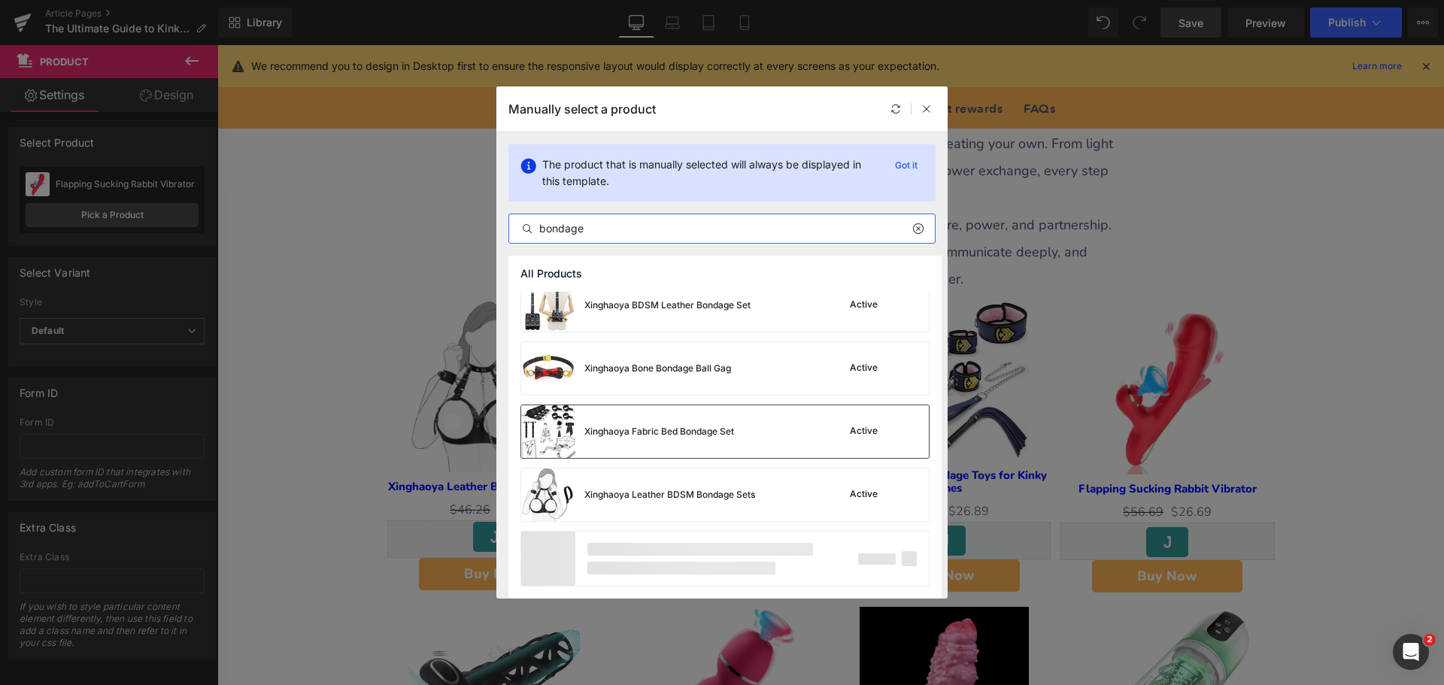
type input "bondage"
drag, startPoint x: 696, startPoint y: 443, endPoint x: 508, endPoint y: 400, distance: 193.6
click at [696, 443] on div "Xinghaoya Fabric Bed Bondage Set" at bounding box center [627, 431] width 213 height 53
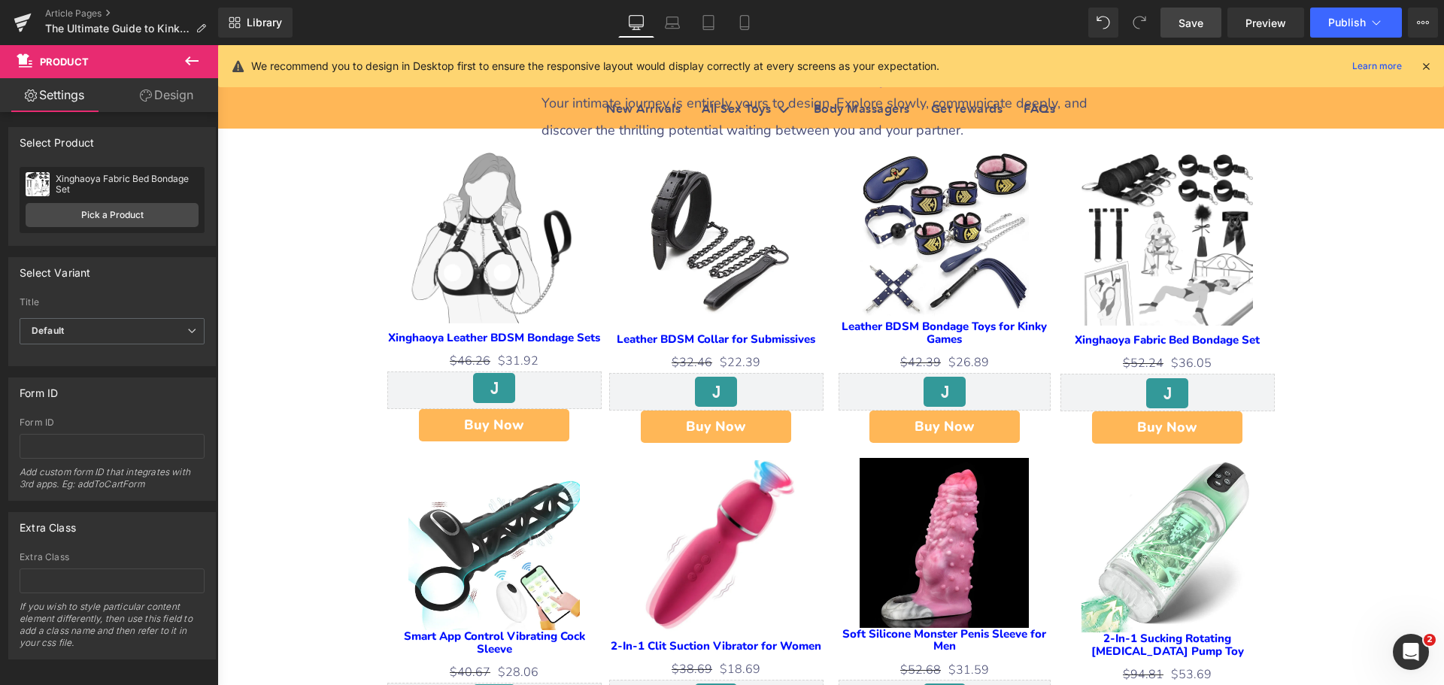
scroll to position [3911, 0]
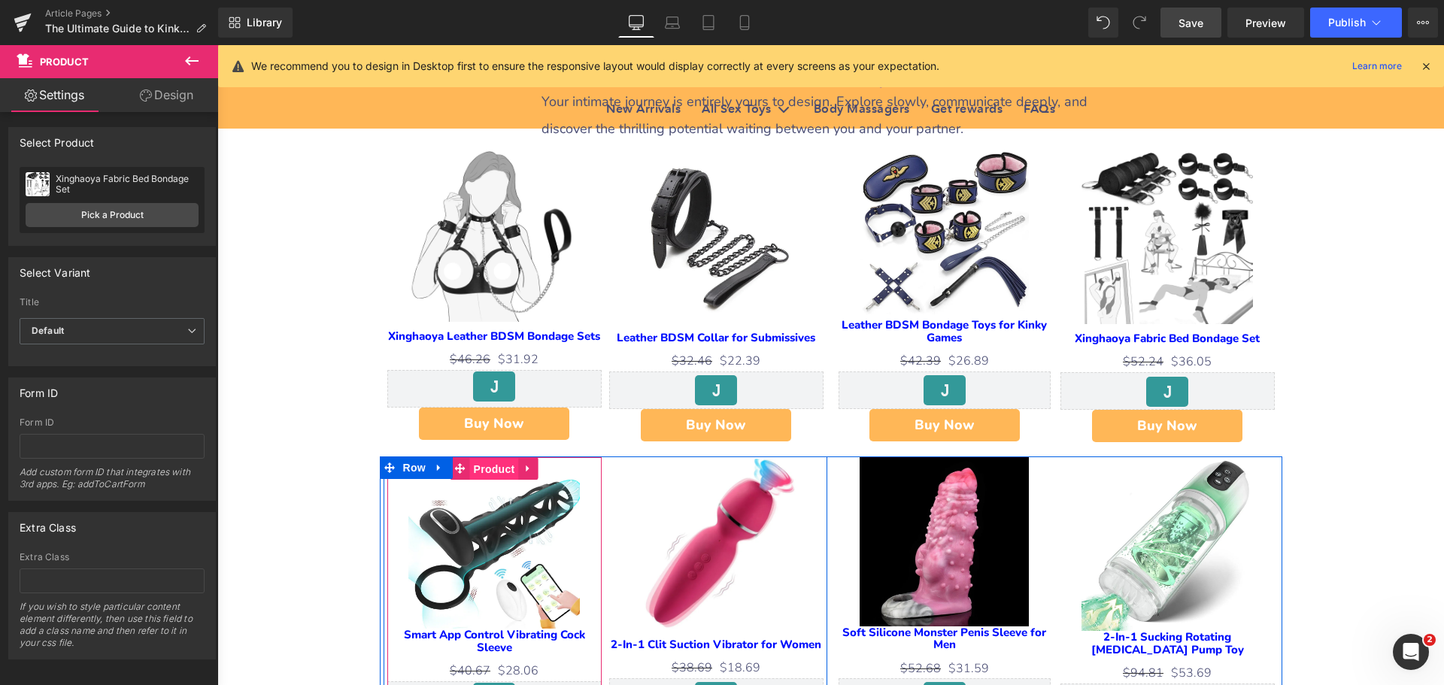
click at [507, 463] on span "Product" at bounding box center [494, 469] width 49 height 23
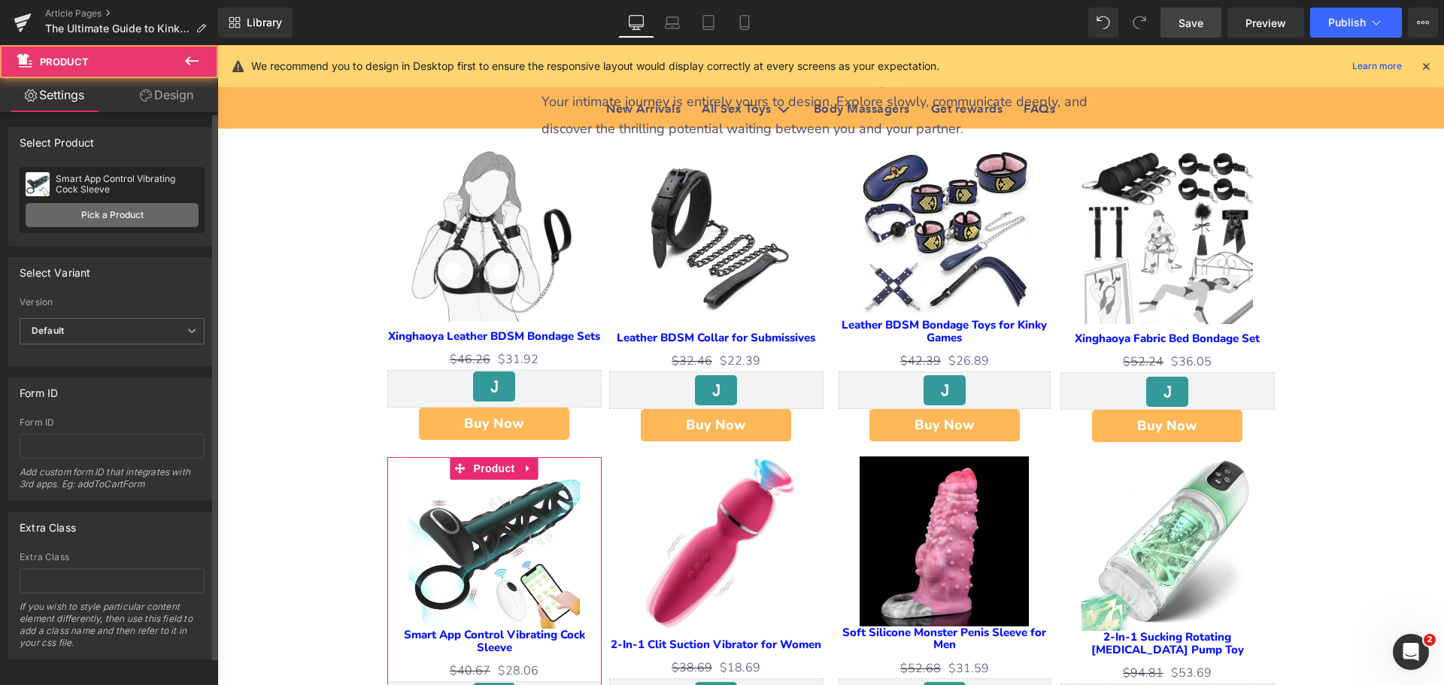
click at [139, 209] on link "Pick a Product" at bounding box center [112, 215] width 173 height 24
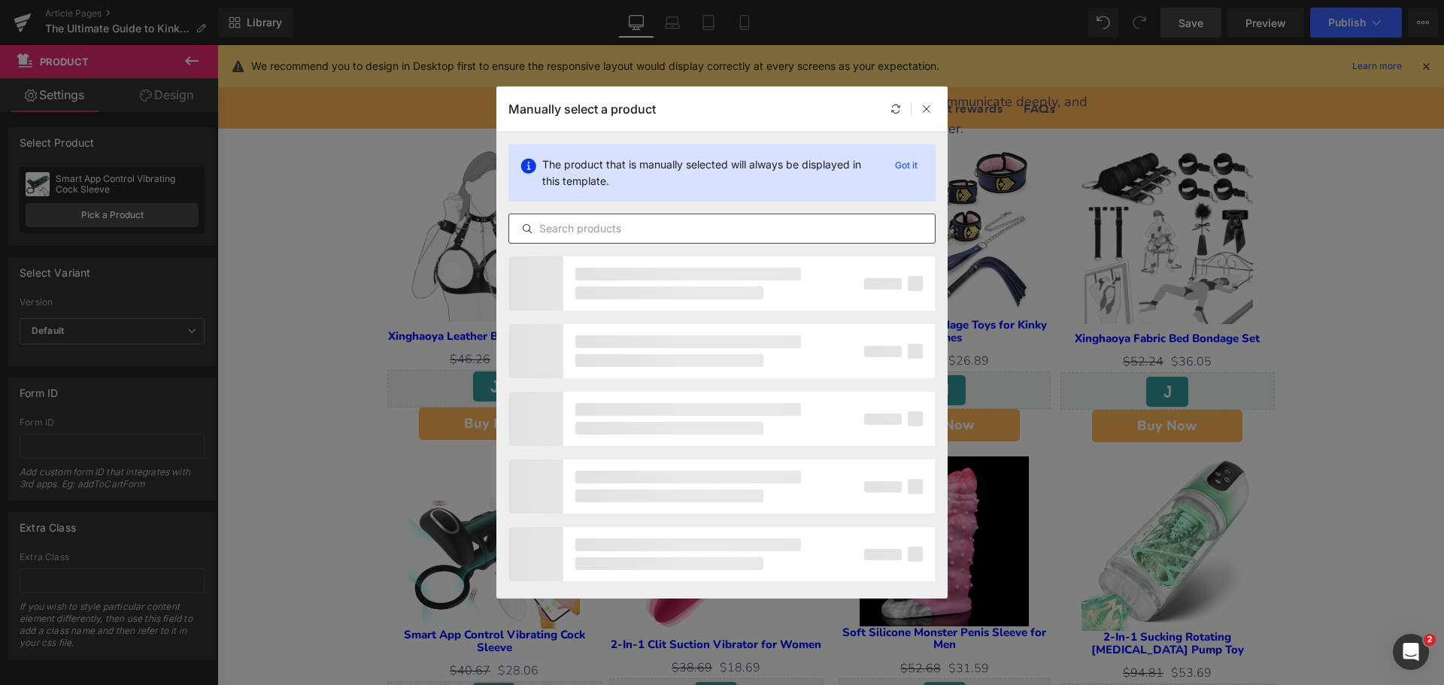
click at [614, 229] on input "text" at bounding box center [722, 229] width 426 height 18
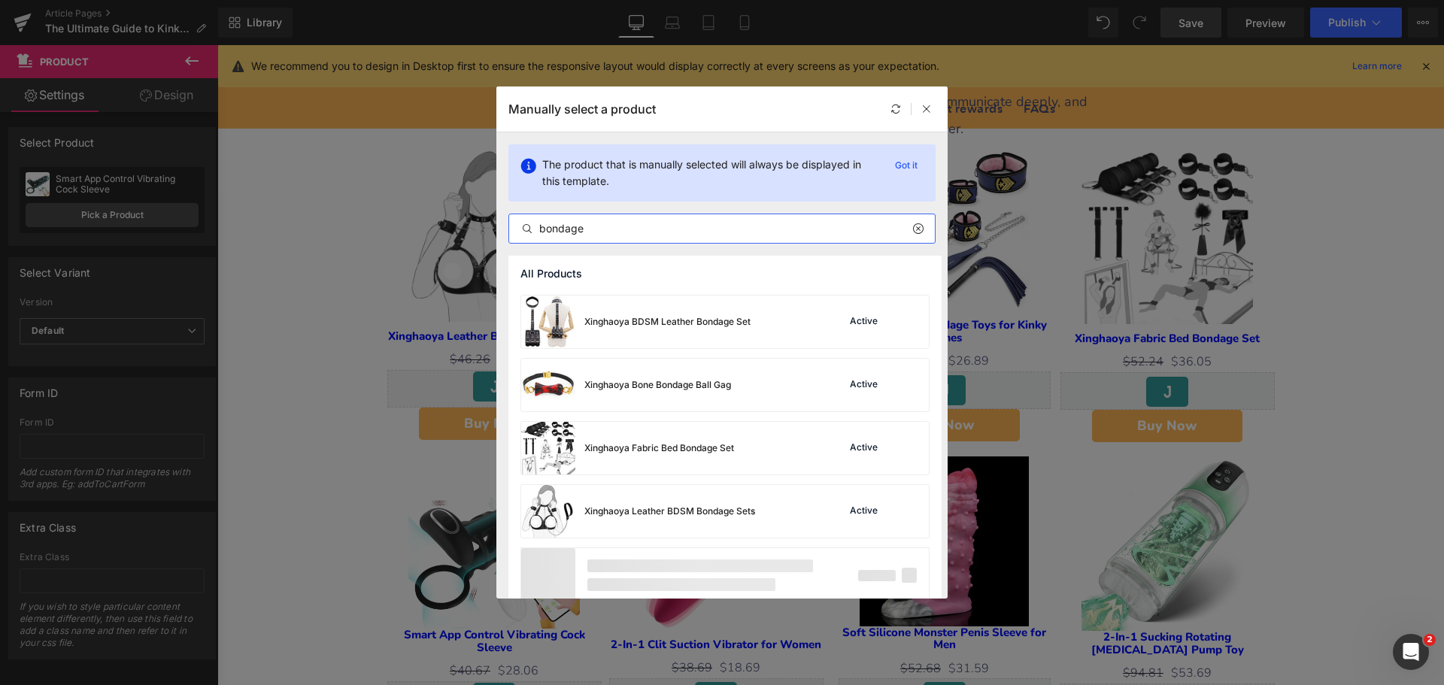
scroll to position [1024, 0]
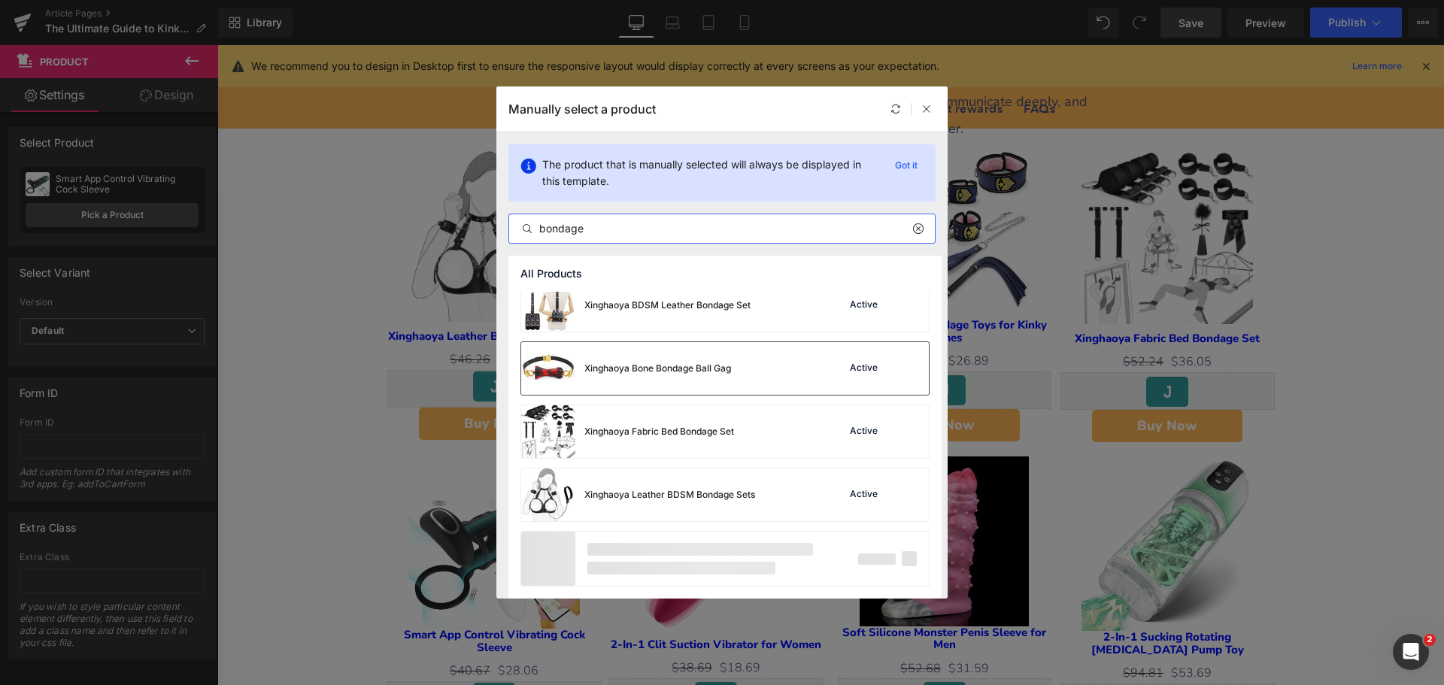
type input "bondage"
click at [684, 378] on div "Xinghaoya Bone Bondage Ball Gag" at bounding box center [626, 368] width 210 height 53
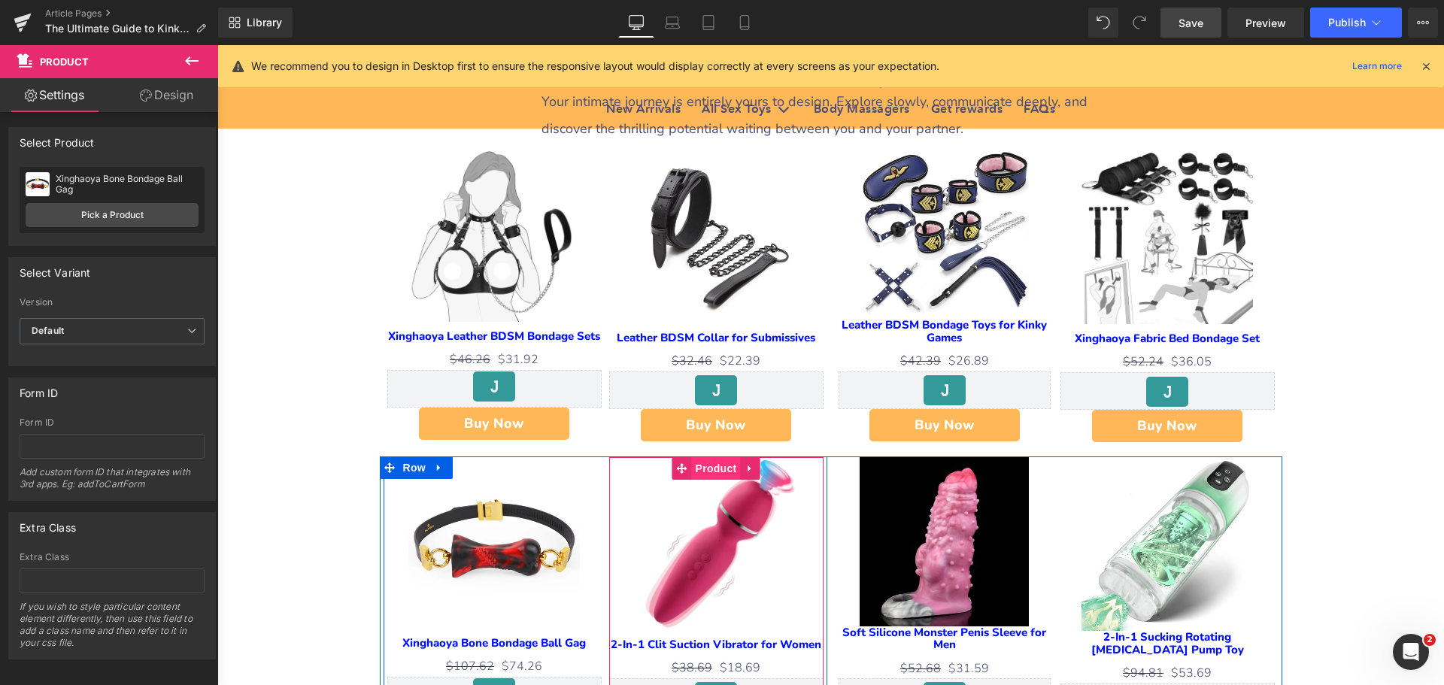
click at [725, 460] on span "Product" at bounding box center [716, 468] width 49 height 23
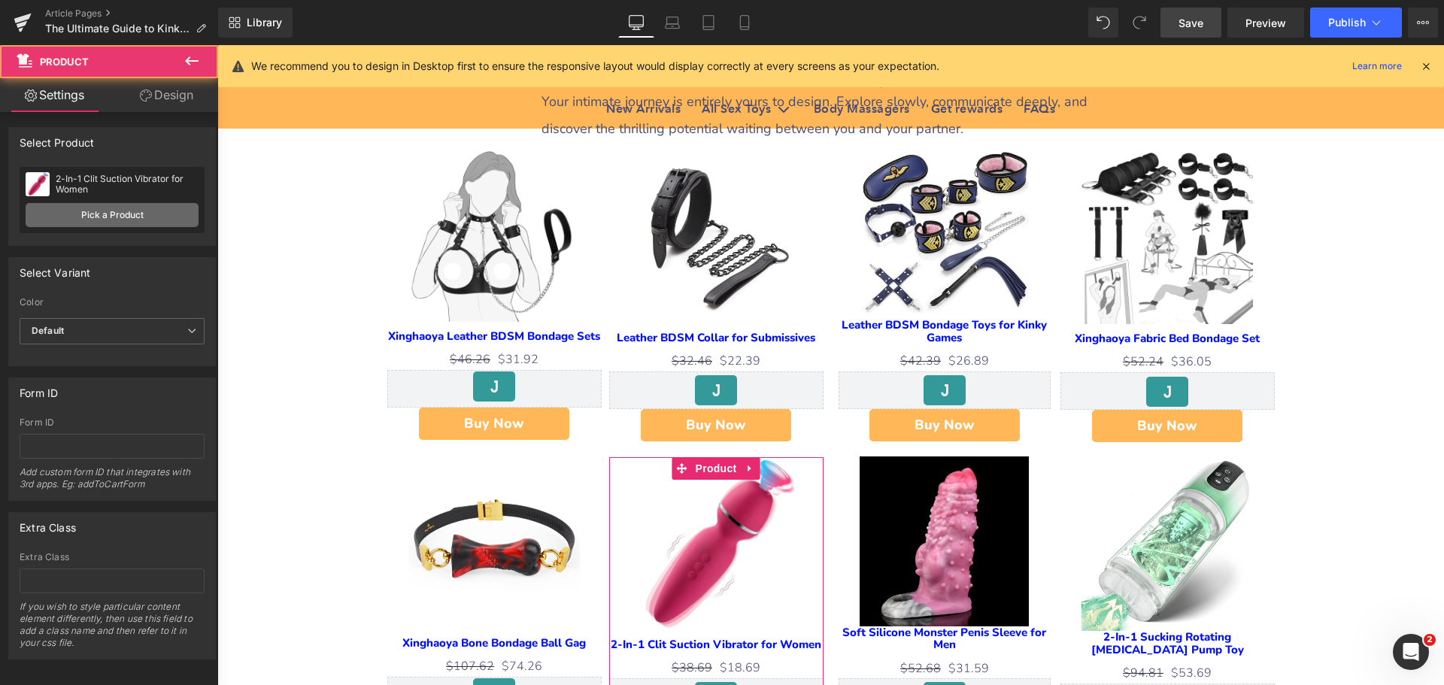
click at [116, 211] on link "Pick a Product" at bounding box center [112, 215] width 173 height 24
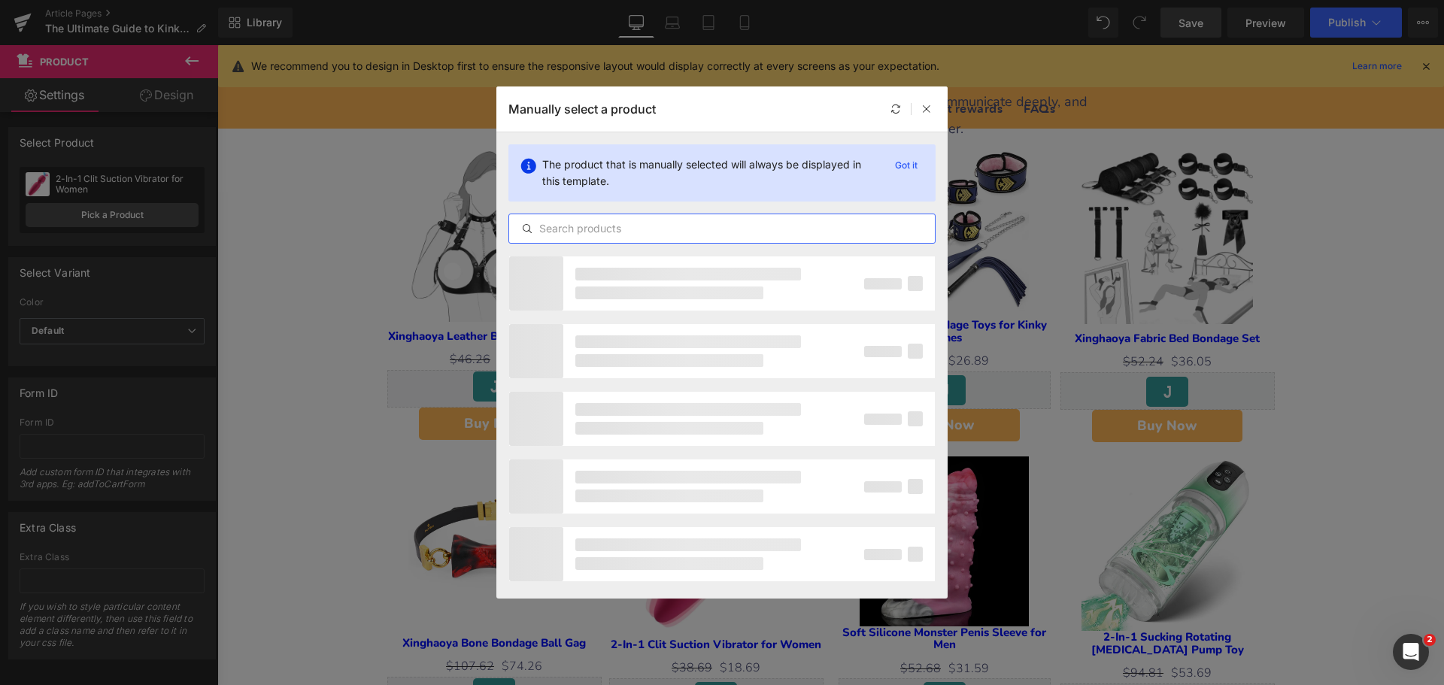
click at [589, 231] on input "text" at bounding box center [722, 229] width 426 height 18
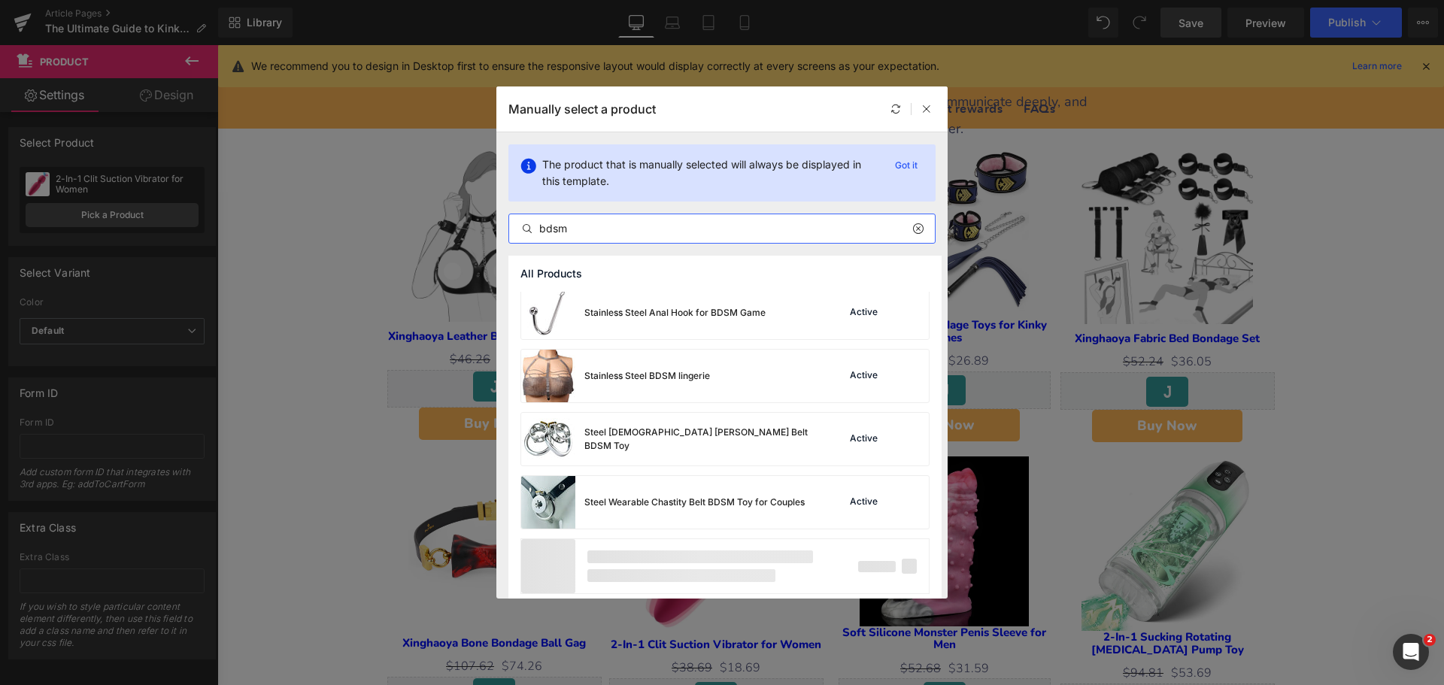
scroll to position [2414, 0]
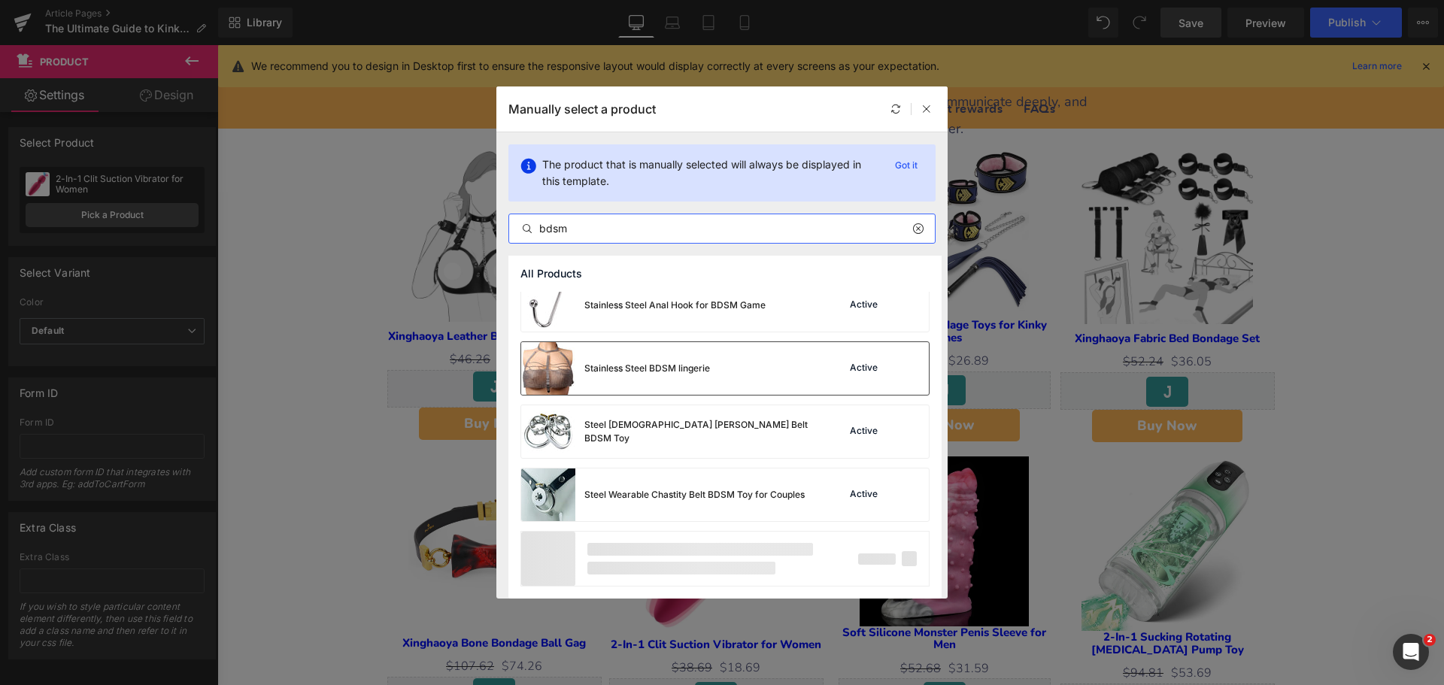
type input "bdsm"
drag, startPoint x: 708, startPoint y: 376, endPoint x: 687, endPoint y: 456, distance: 82.5
click at [708, 376] on div "Stainless Steel BDSM lingerie" at bounding box center [615, 368] width 189 height 53
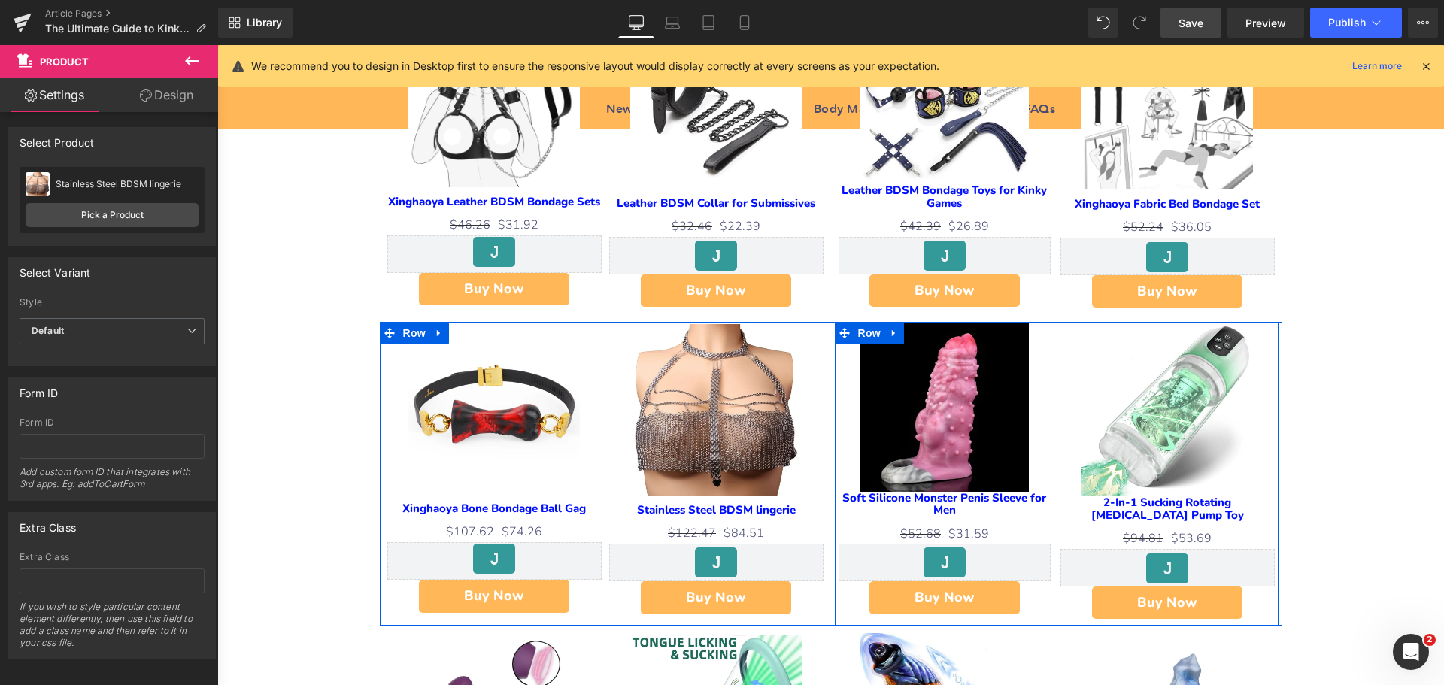
scroll to position [4061, 0]
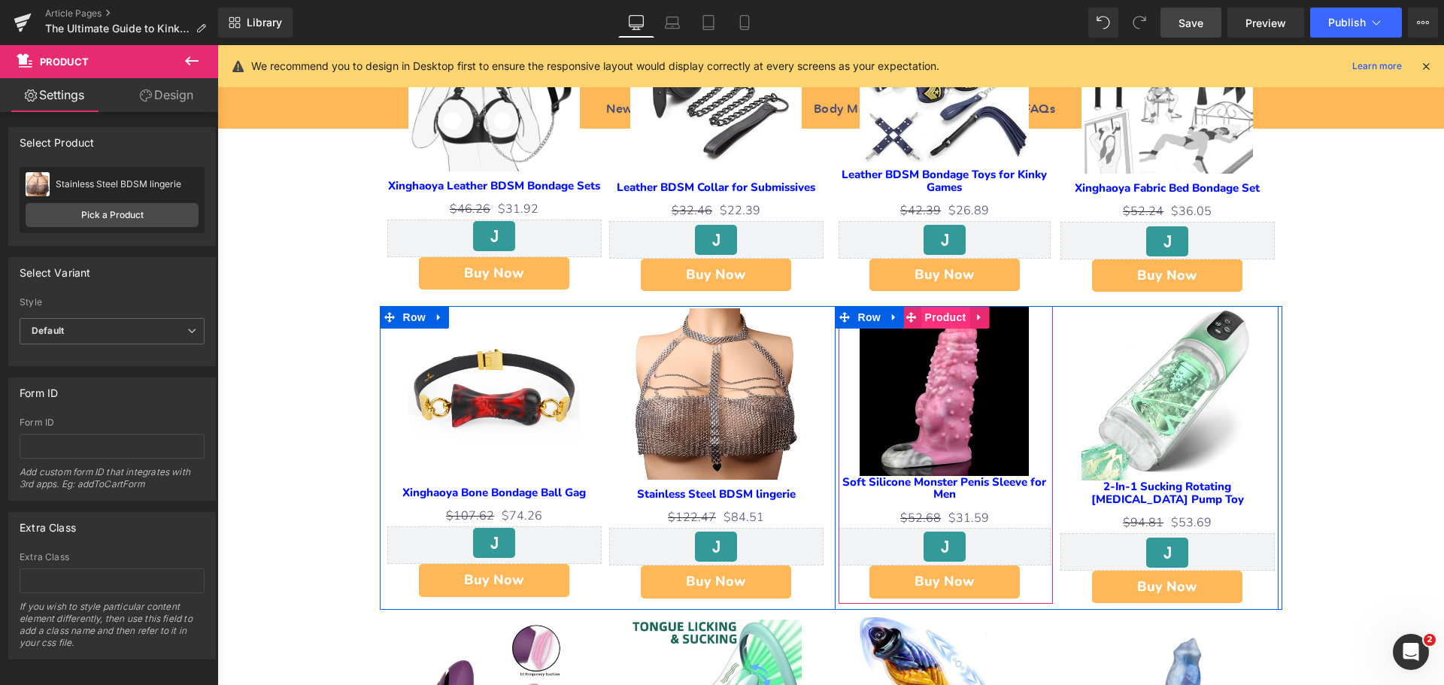
click at [948, 306] on span "Product" at bounding box center [945, 317] width 49 height 23
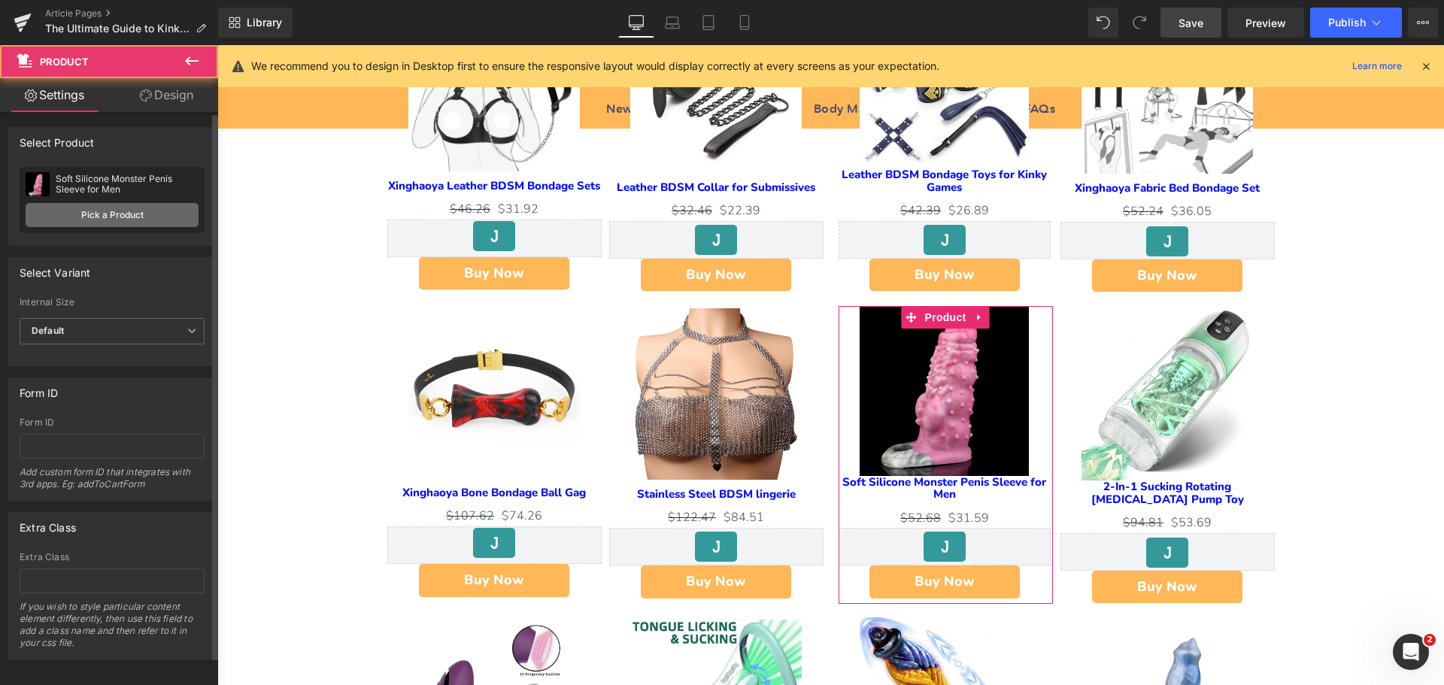
click at [125, 217] on link "Pick a Product" at bounding box center [112, 215] width 173 height 24
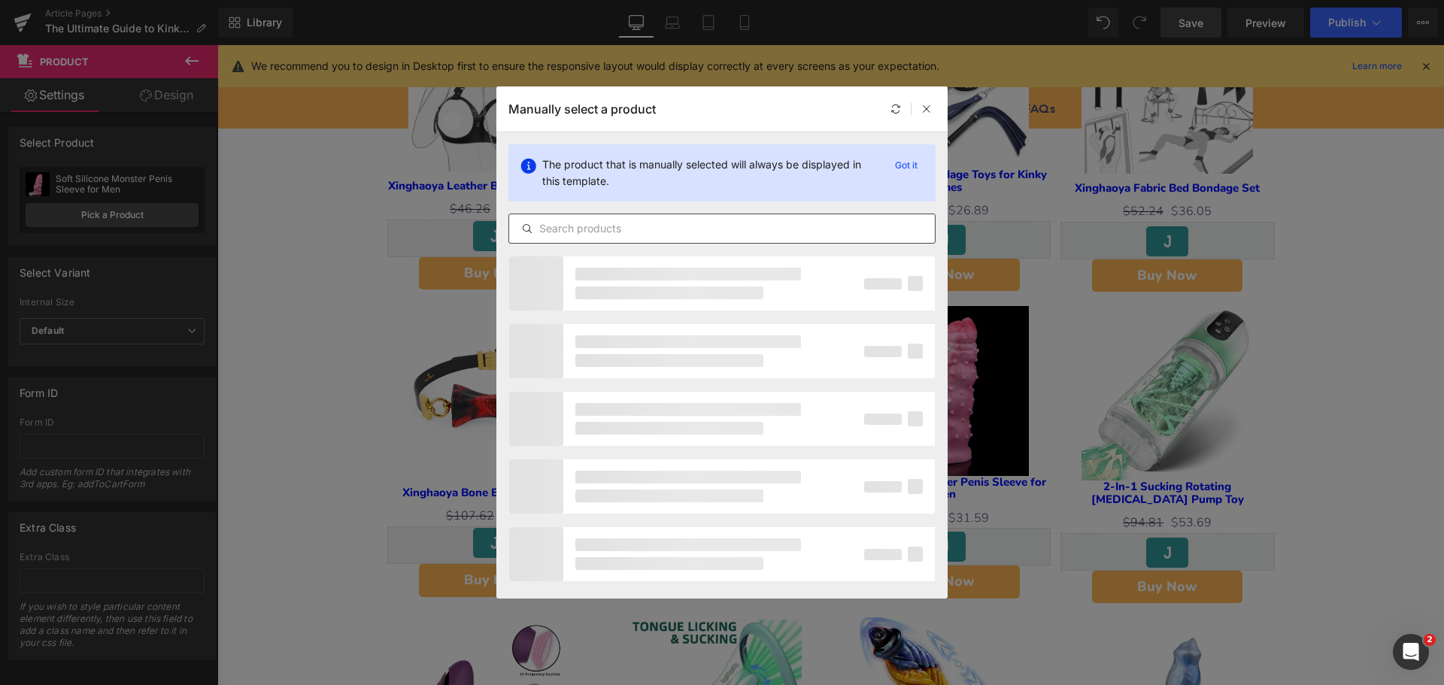
click at [598, 232] on input "text" at bounding box center [722, 229] width 426 height 18
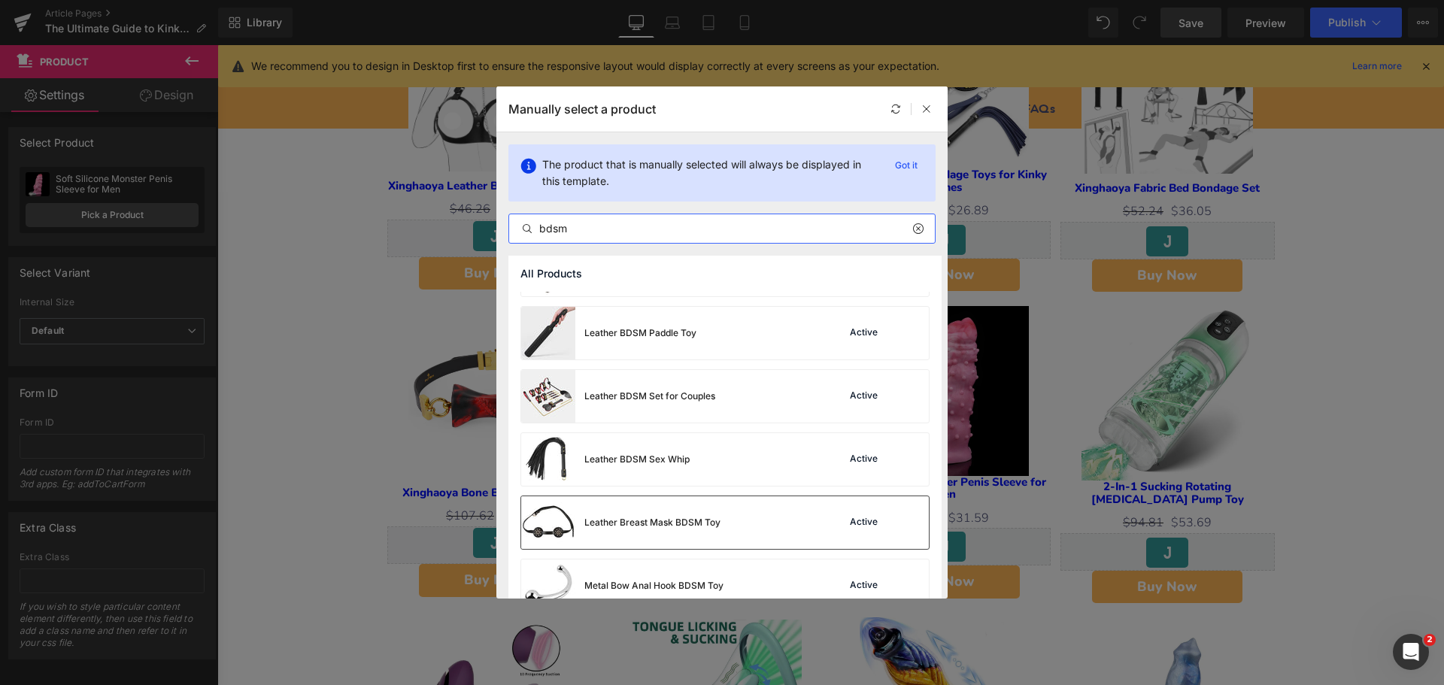
scroll to position [1655, 0]
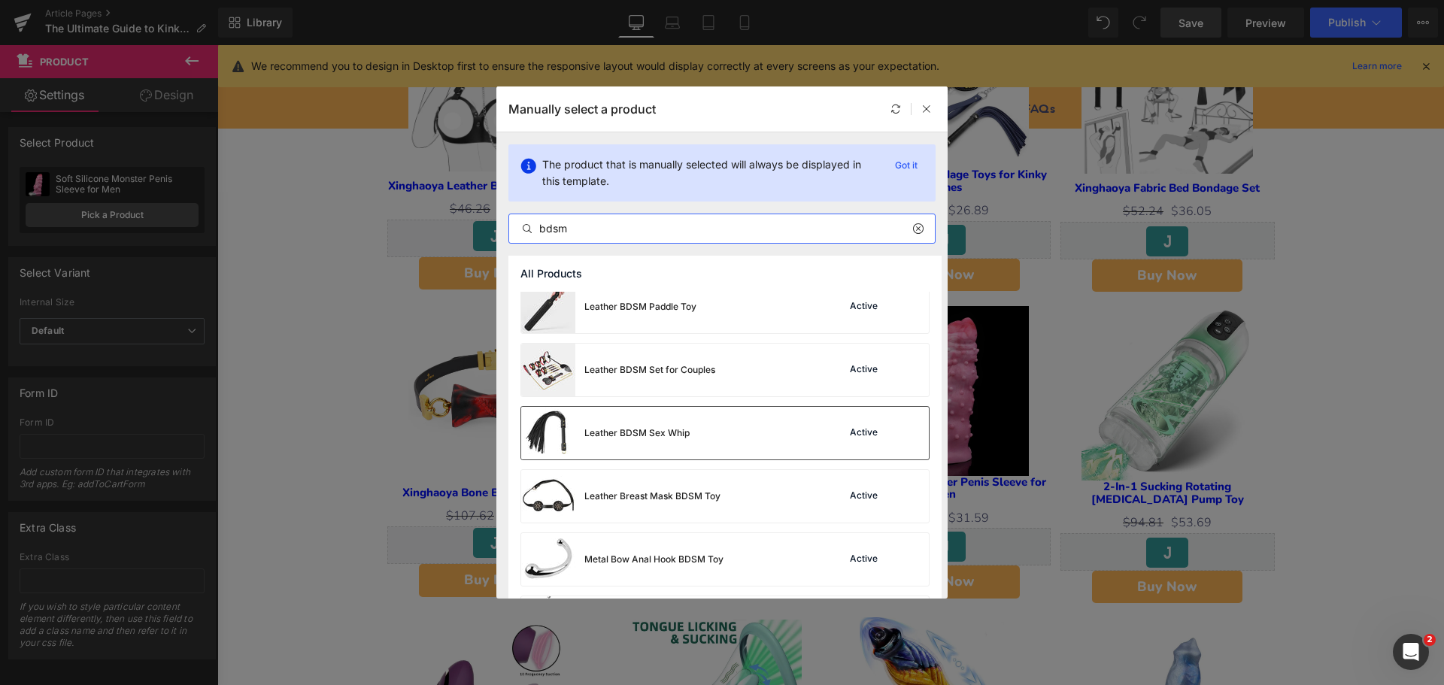
type input "bdsm"
drag, startPoint x: 756, startPoint y: 442, endPoint x: 634, endPoint y: 407, distance: 126.9
click at [756, 442] on div "Leather BDSM Sex Whip Active" at bounding box center [725, 433] width 408 height 53
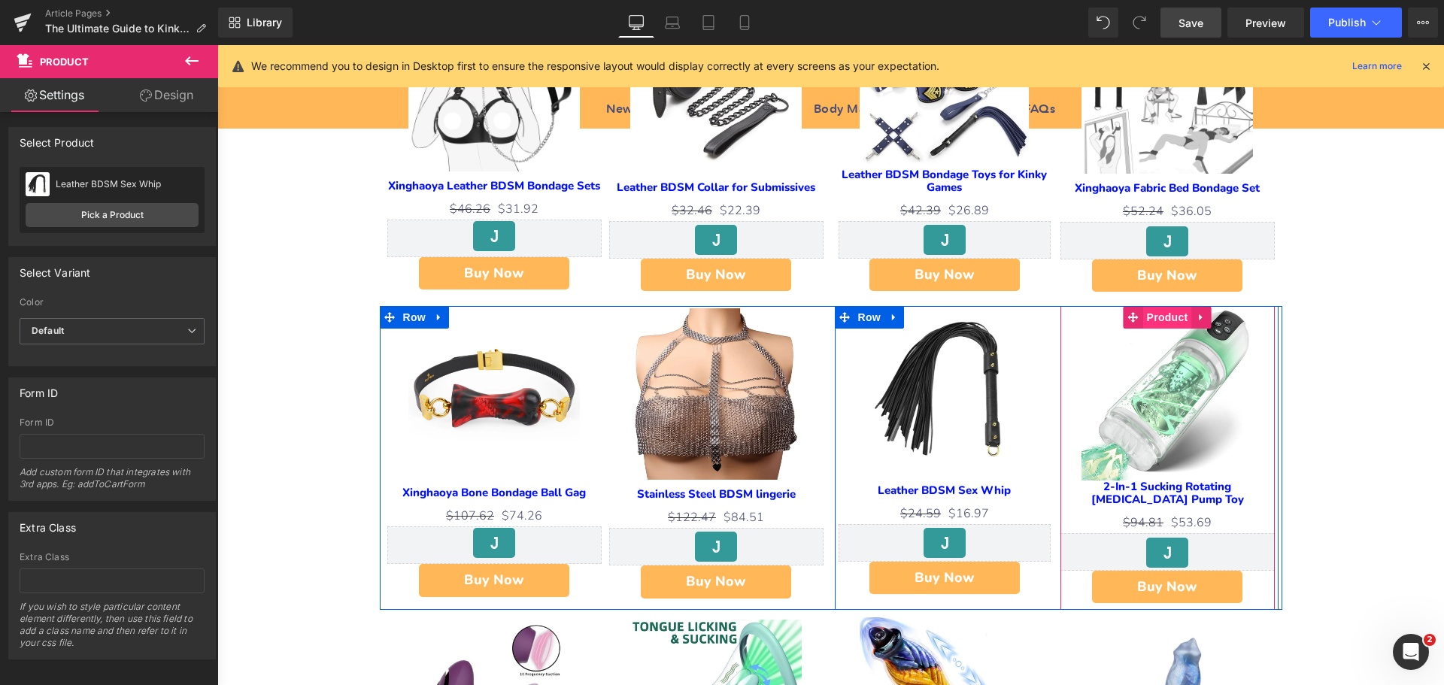
click at [1183, 306] on span "Product" at bounding box center [1167, 317] width 49 height 23
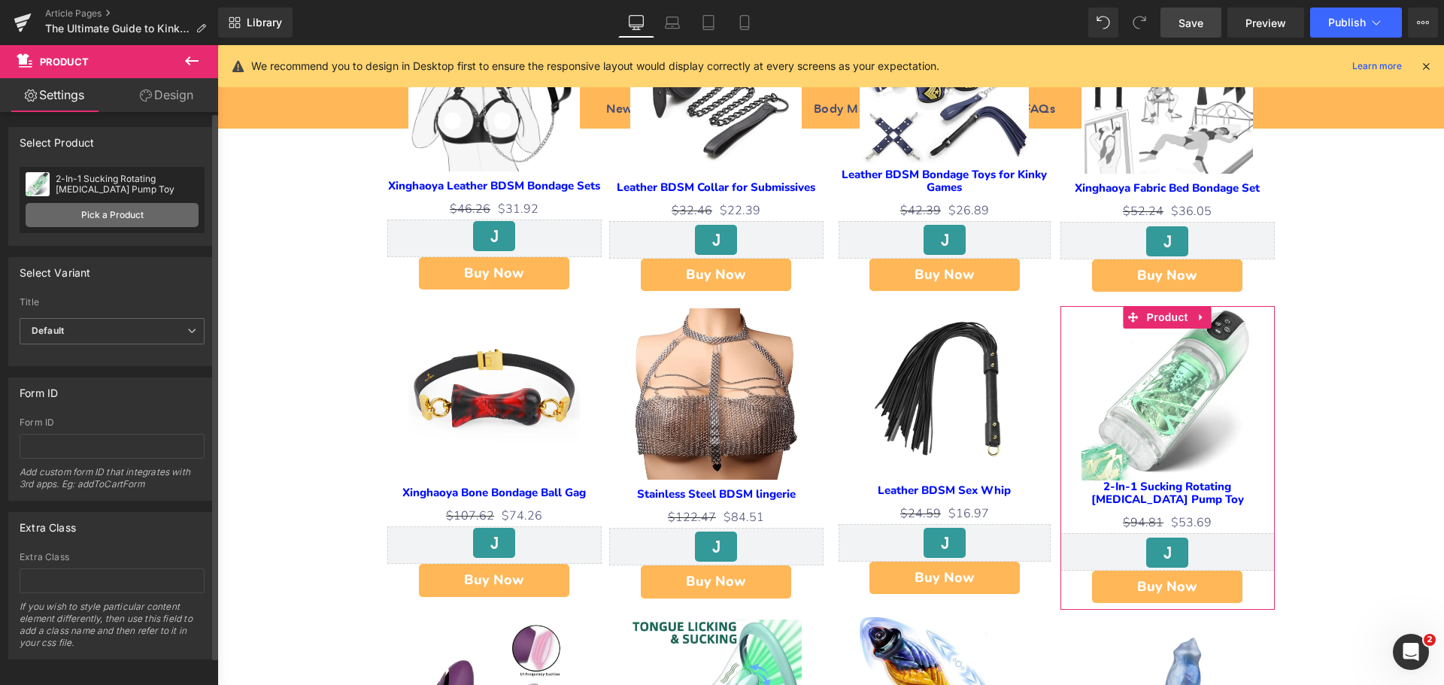
click at [117, 218] on link "Pick a Product" at bounding box center [112, 215] width 173 height 24
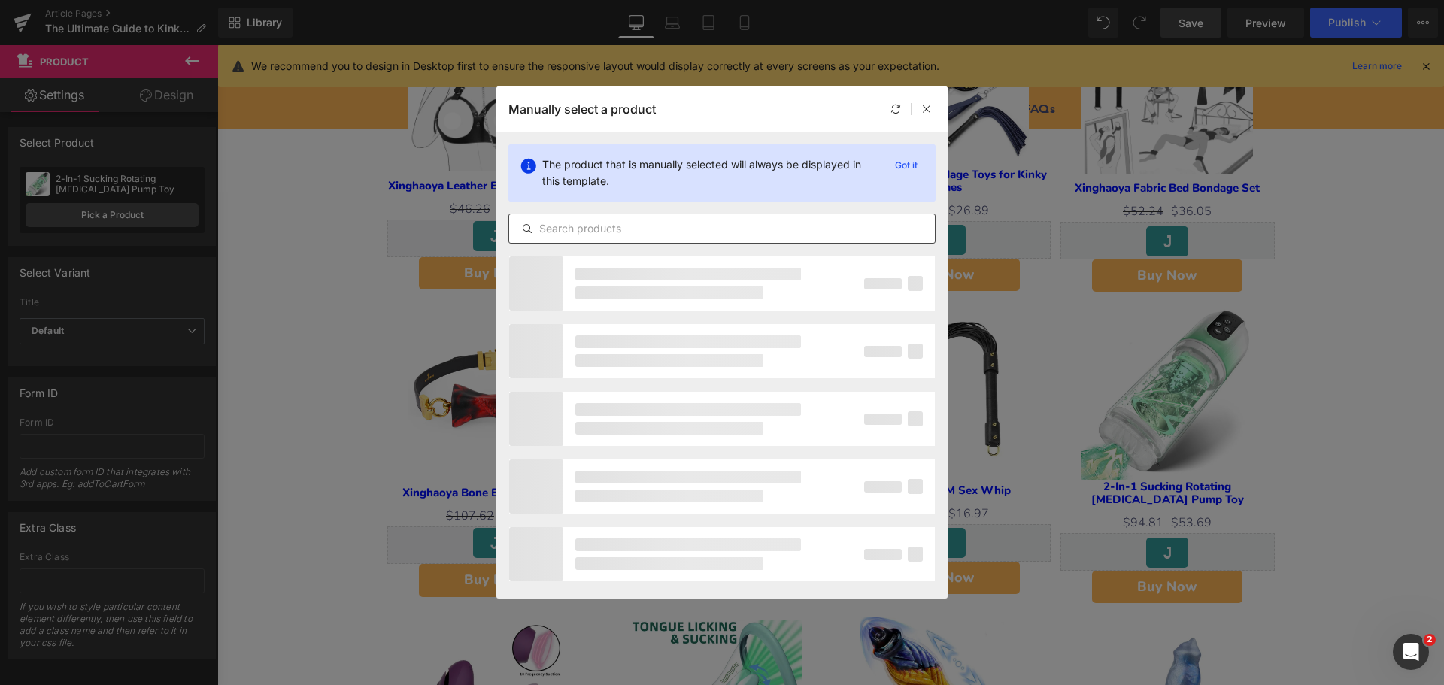
click at [584, 235] on input "text" at bounding box center [722, 229] width 426 height 18
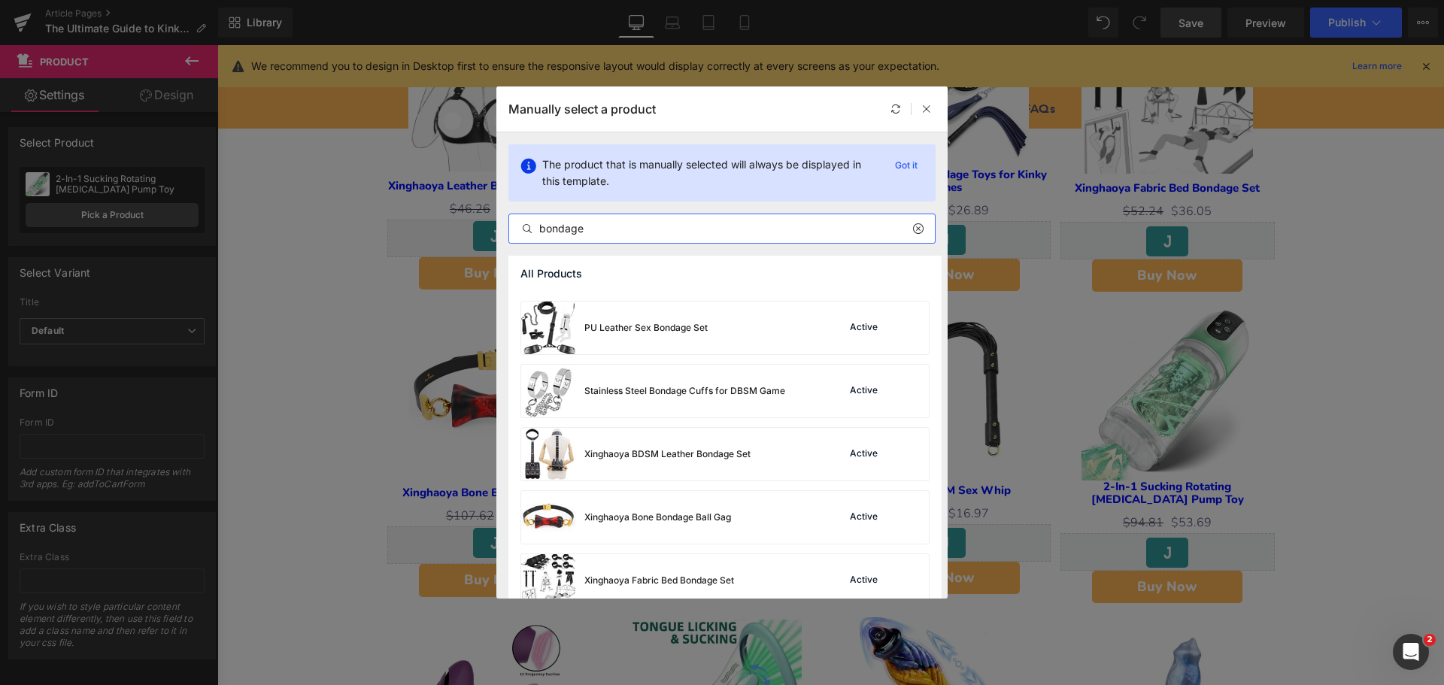
scroll to position [874, 0]
type input "bondage"
drag, startPoint x: 726, startPoint y: 387, endPoint x: 526, endPoint y: 350, distance: 202.7
click at [726, 387] on div "Stainless Steel Bondage Cuffs for DBSM Game" at bounding box center [684, 393] width 201 height 14
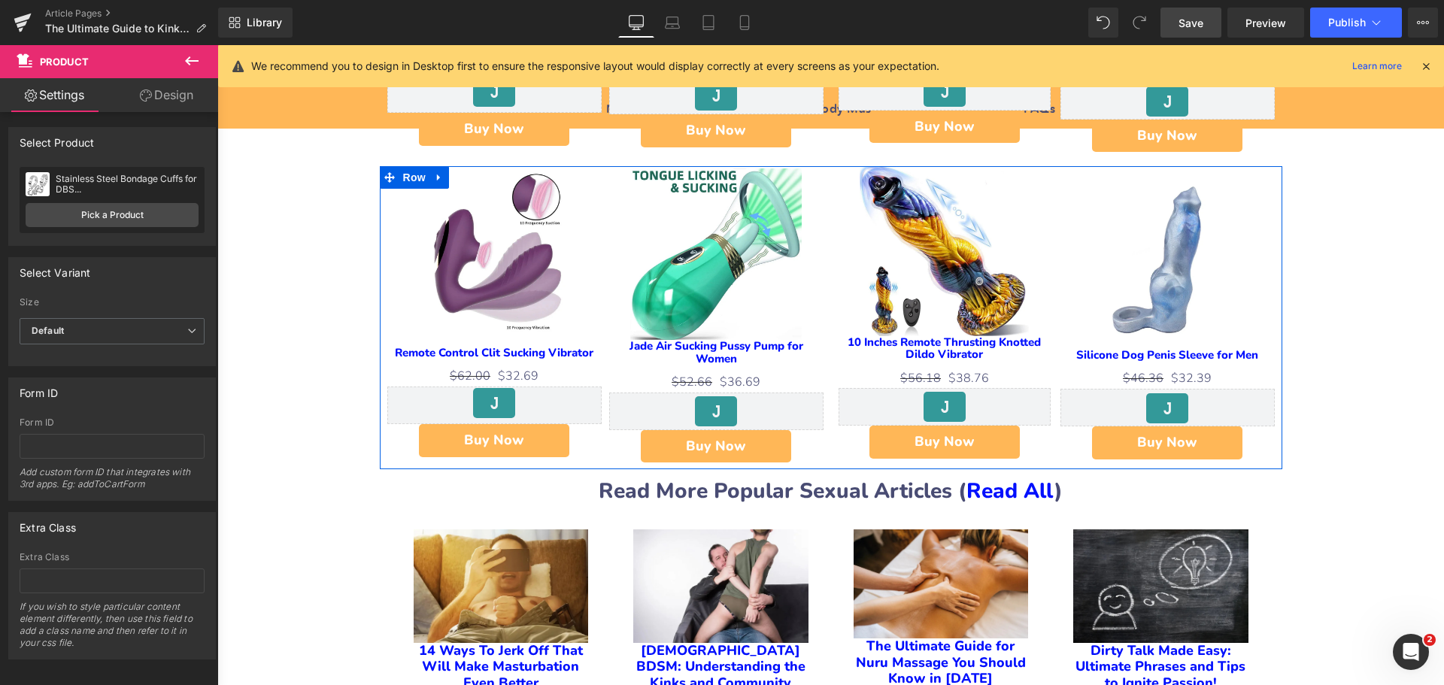
scroll to position [4362, 0]
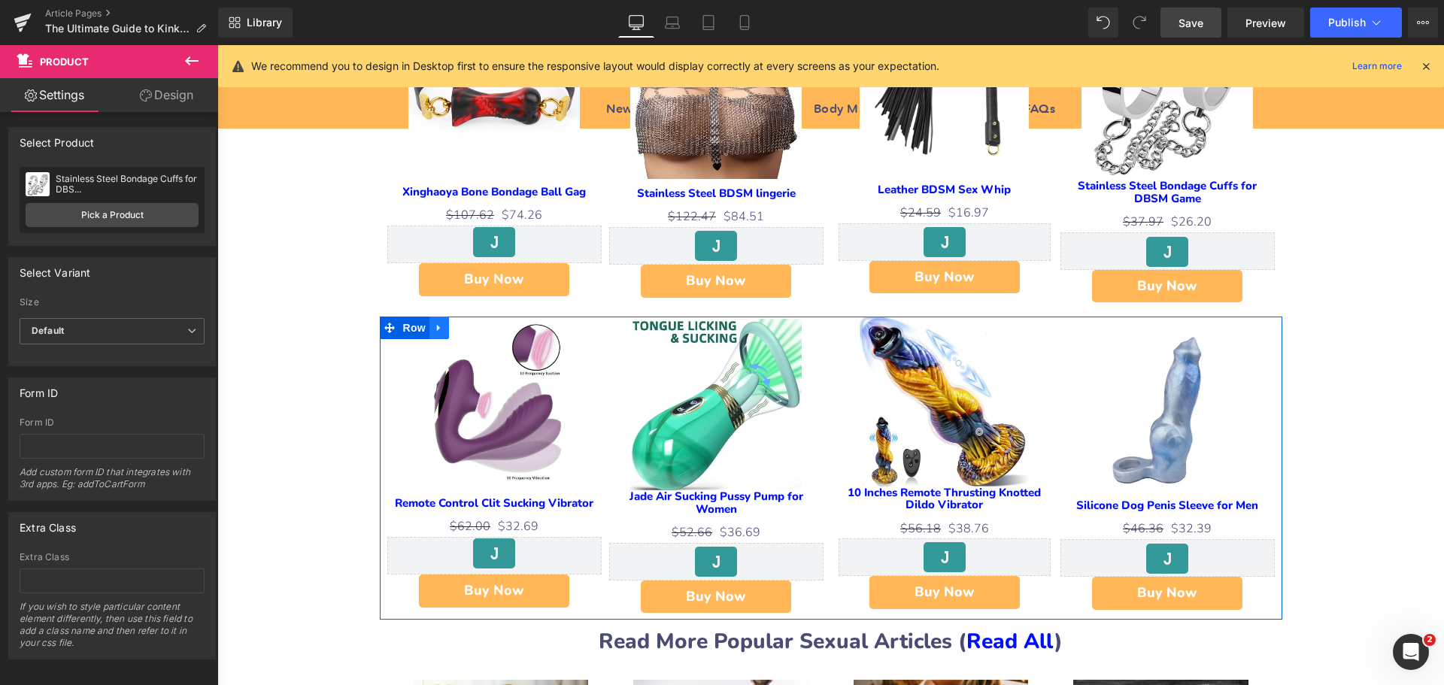
click at [440, 318] on link at bounding box center [439, 328] width 20 height 23
click at [476, 323] on icon at bounding box center [478, 328] width 11 height 11
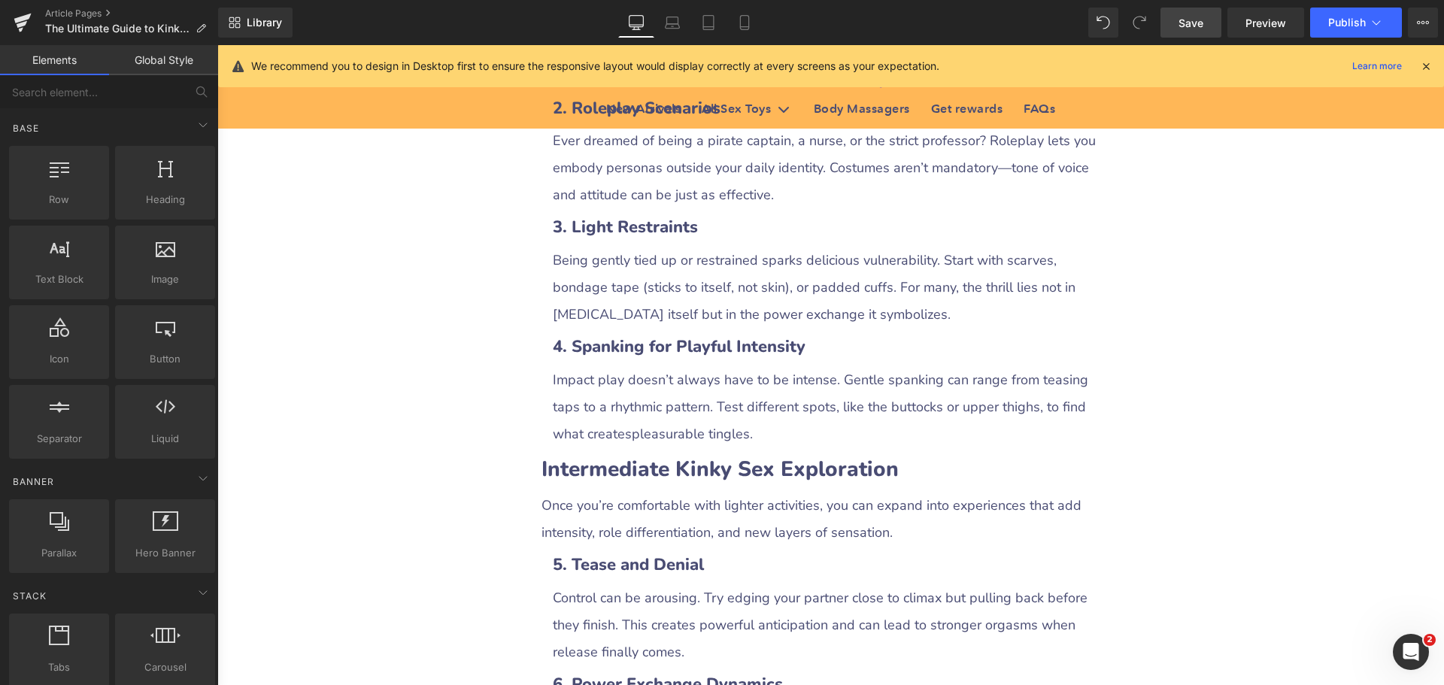
scroll to position [1956, 0]
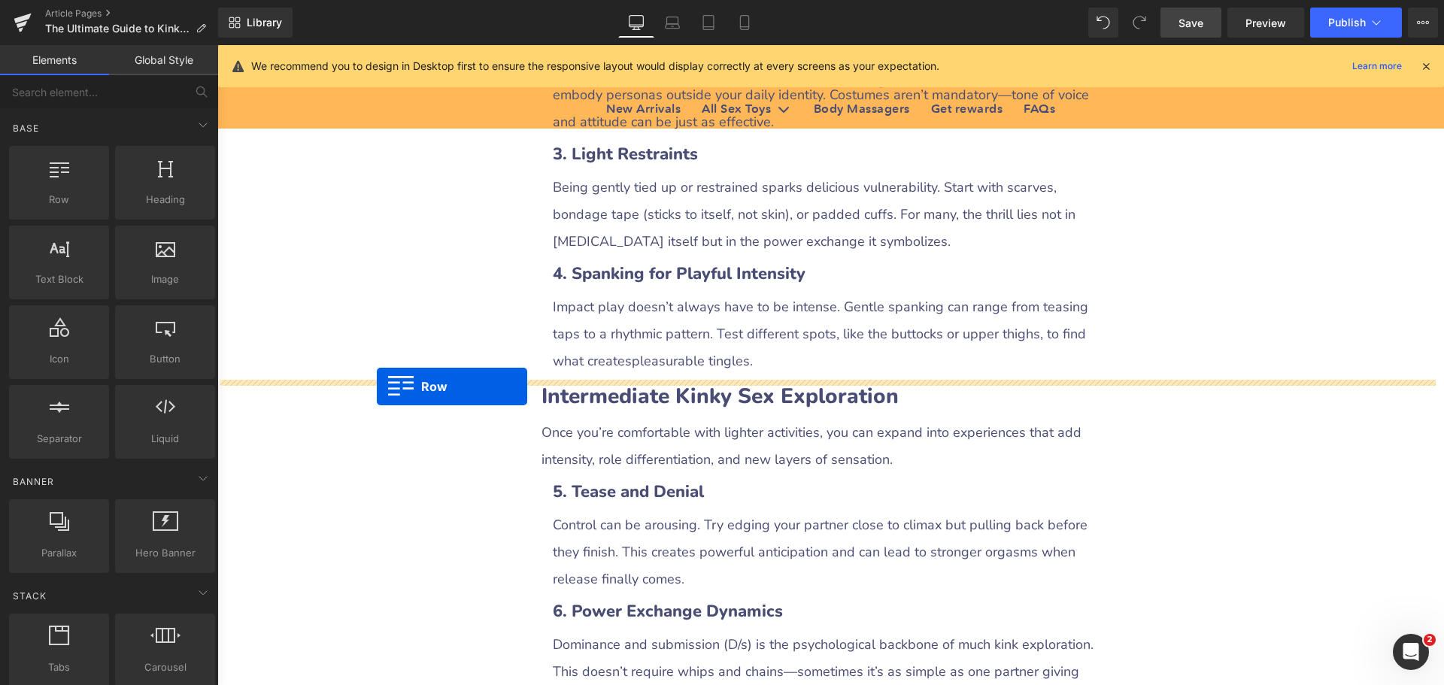
drag, startPoint x: 381, startPoint y: 369, endPoint x: 377, endPoint y: 387, distance: 17.9
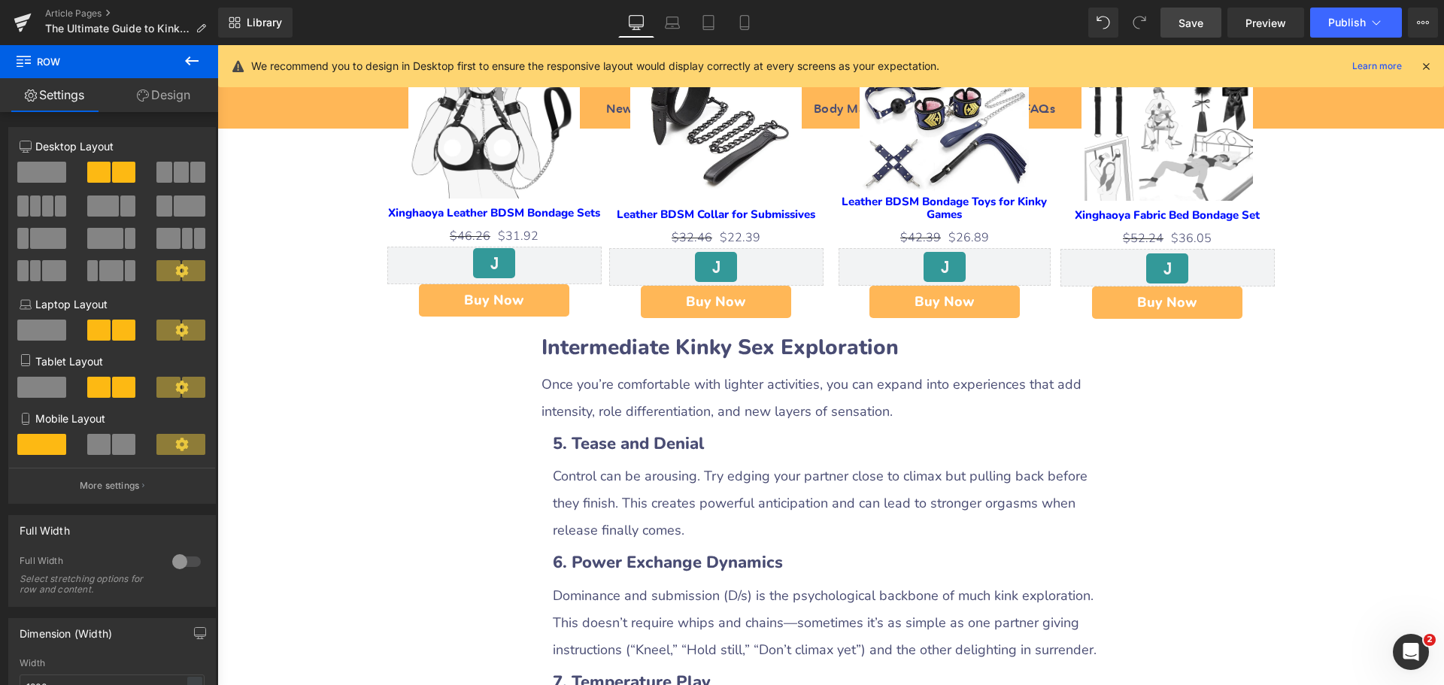
scroll to position [2407, 0]
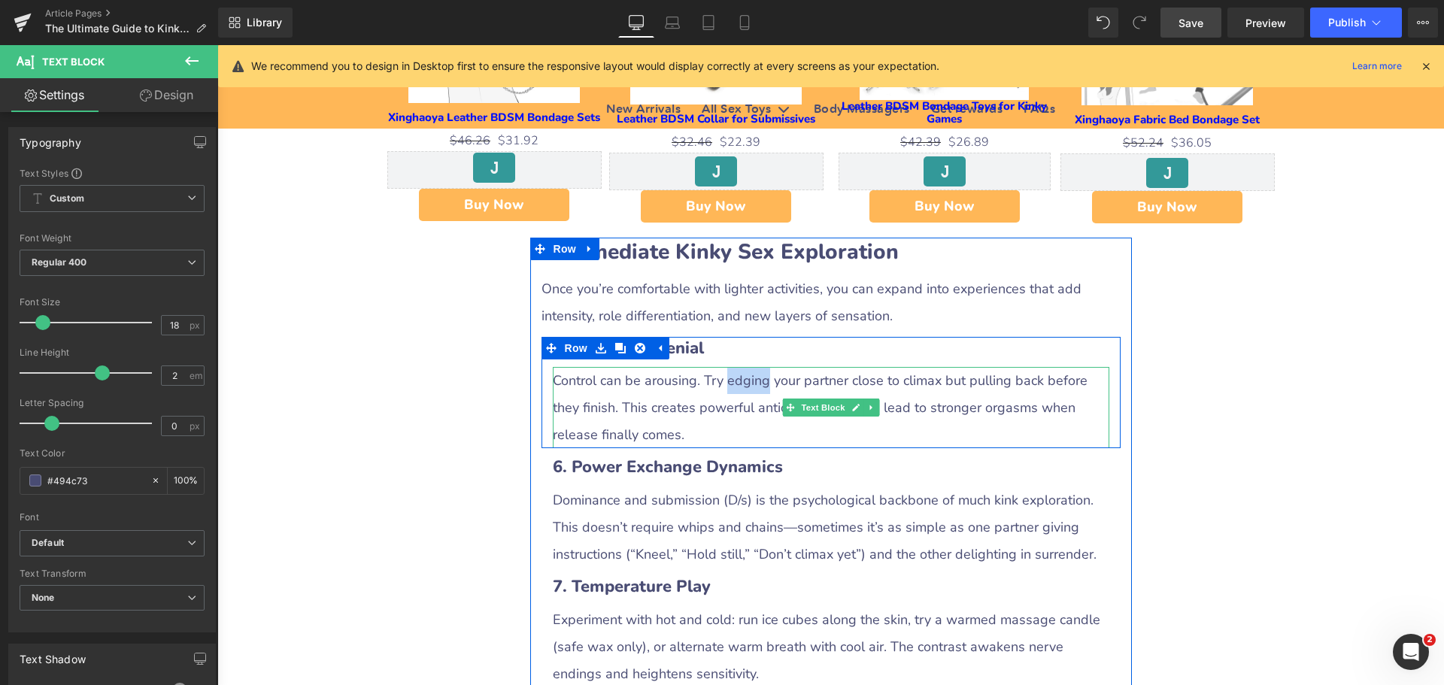
drag, startPoint x: 722, startPoint y: 391, endPoint x: 763, endPoint y: 393, distance: 40.6
click at [763, 393] on p "Control can be arousing. Try edging your partner close to climax but pulling ba…" at bounding box center [831, 407] width 557 height 81
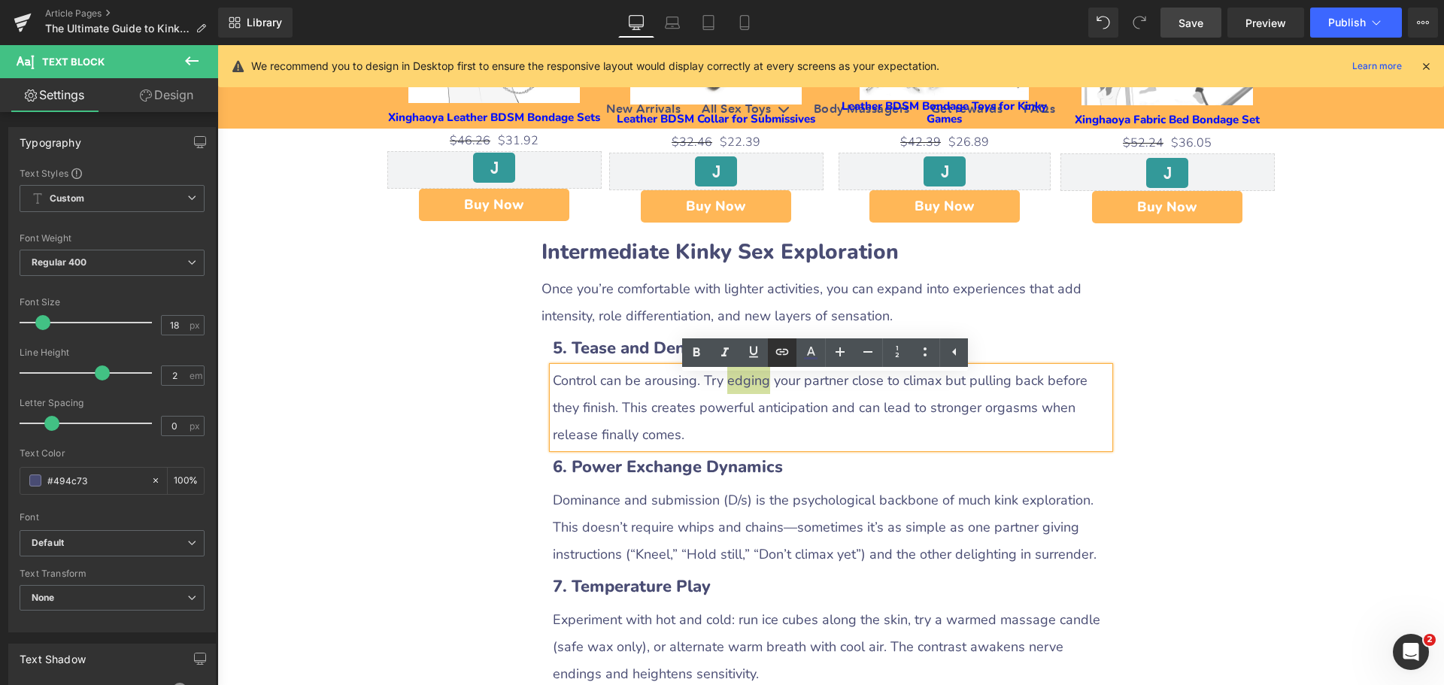
drag, startPoint x: 781, startPoint y: 350, endPoint x: 581, endPoint y: 358, distance: 201.0
click at [781, 350] on icon at bounding box center [782, 352] width 13 height 6
click at [749, 426] on input "text" at bounding box center [782, 423] width 232 height 38
paste input "https://www.xinghaoya.net/blogs/add-luster-to-your-beautiful-life/what-is-edging"
type input "https://www.xinghaoya.net/blogs/add-luster-to-your-beautiful-life/what-is-edging"
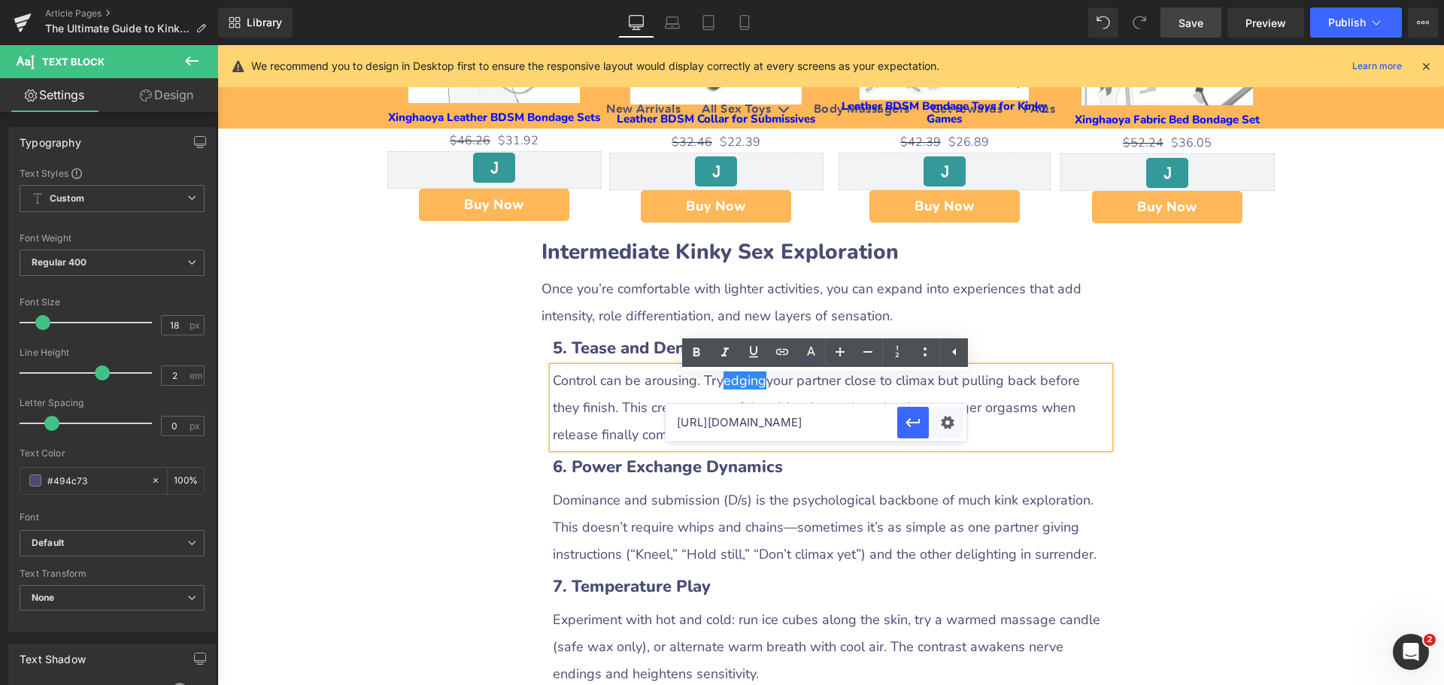
scroll to position [0, 249]
click at [951, 0] on div "Text Color Highlight Color #333333 Edit or remove link: Edit - Unlink - Cancel …" at bounding box center [722, 0] width 1444 height 0
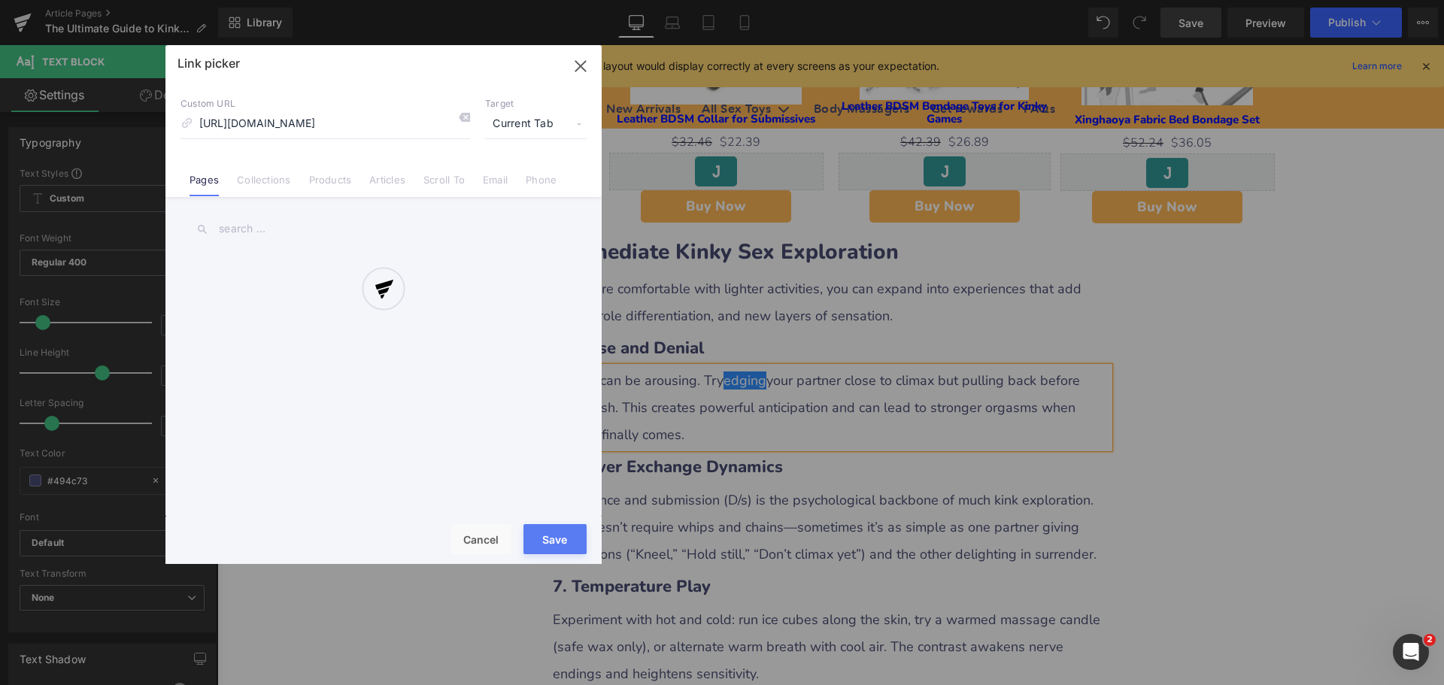
scroll to position [0, 147]
click at [532, 127] on div at bounding box center [383, 304] width 436 height 519
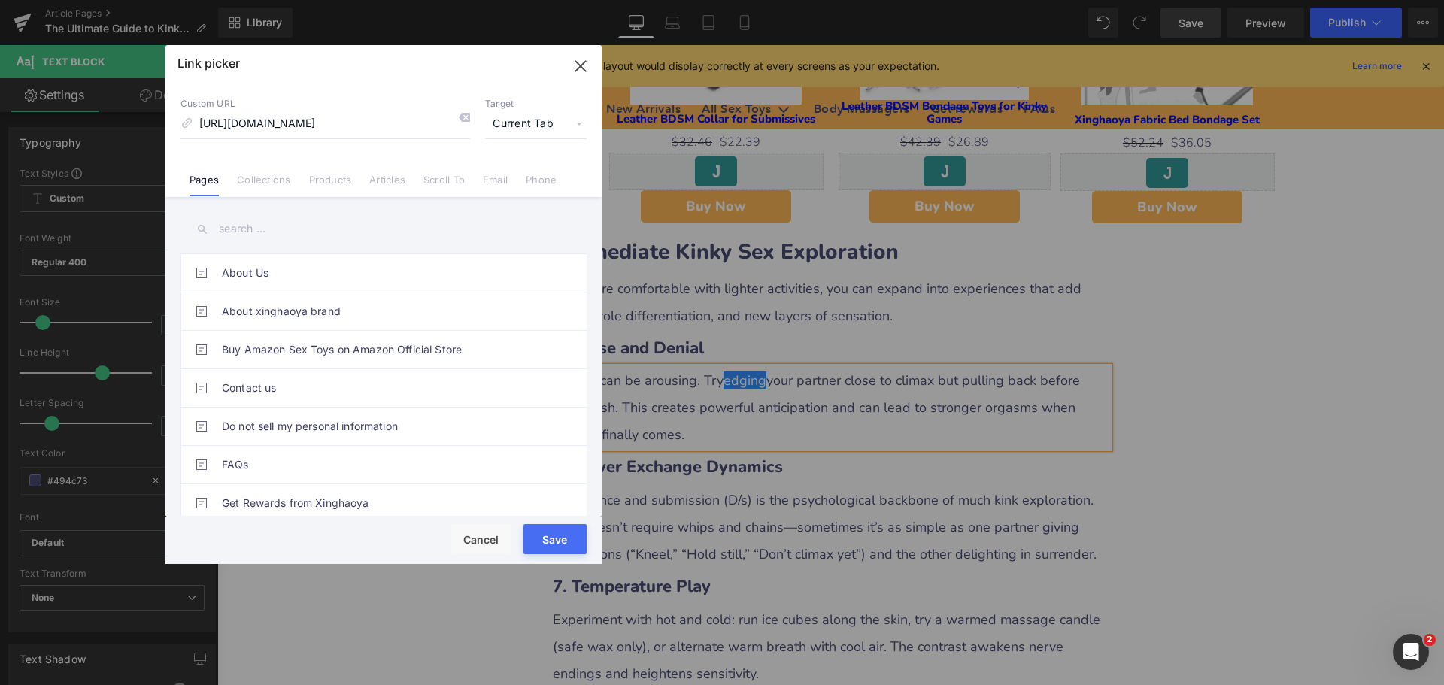
click at [518, 123] on span "Current Tab" at bounding box center [536, 124] width 102 height 29
click at [500, 181] on li "New Tab" at bounding box center [536, 178] width 117 height 26
click at [537, 546] on button "Save" at bounding box center [554, 539] width 63 height 30
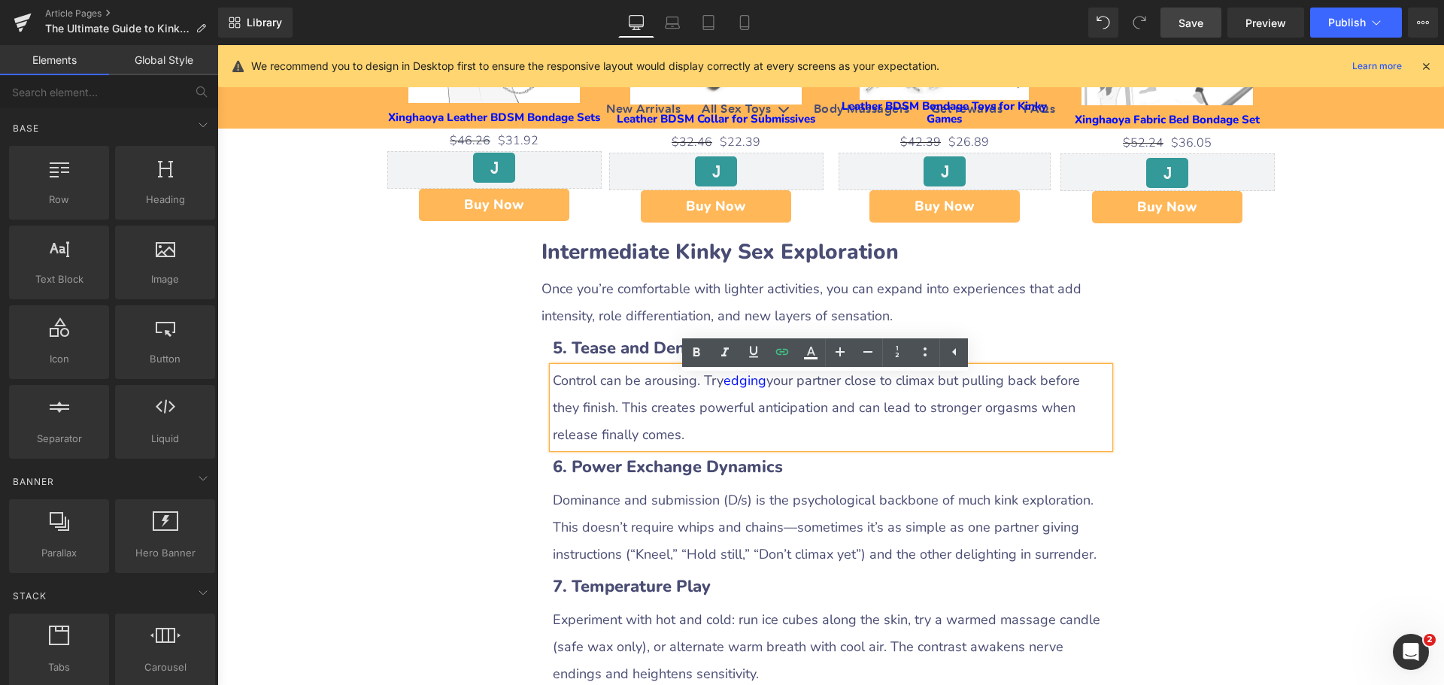
click at [1188, 478] on div "The Ultimate Guide to Kinky Sex Ideas: How to Explore Pleasure, Trust, and Adve…" at bounding box center [830, 383] width 1227 height 5195
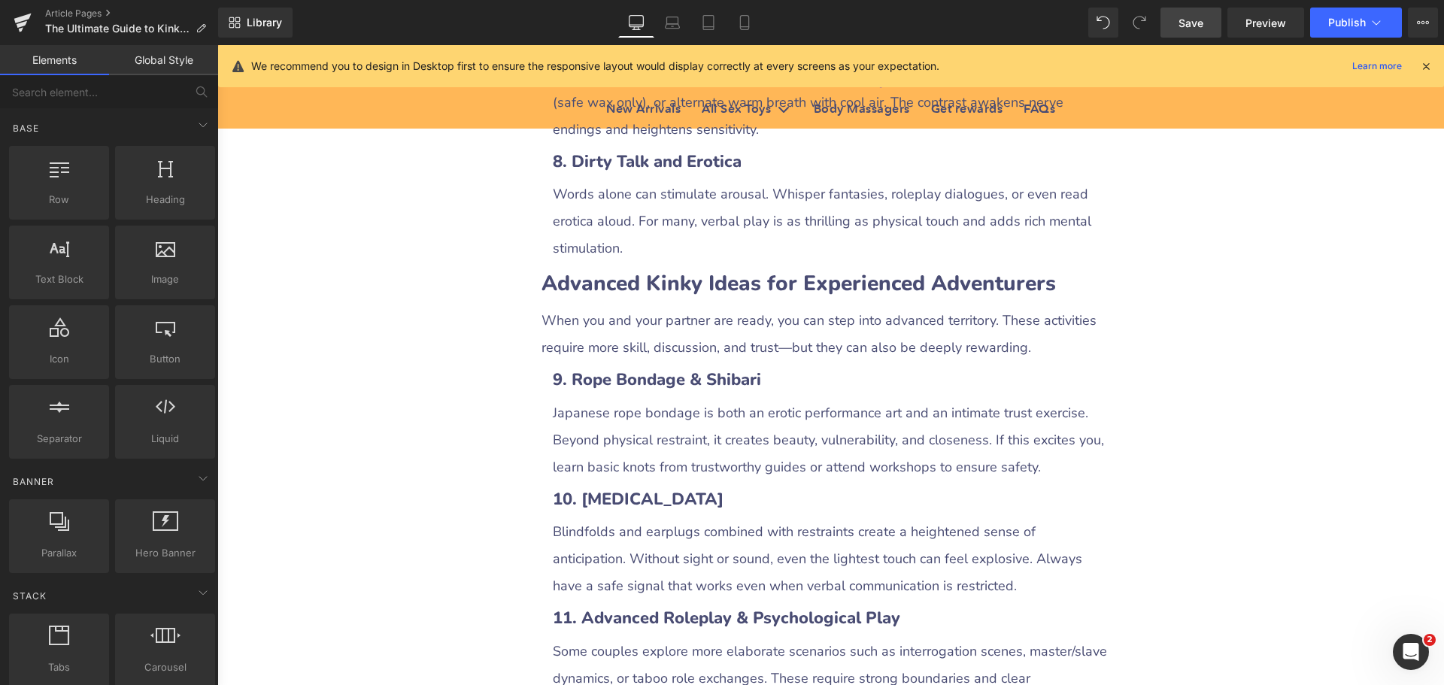
scroll to position [2933, 0]
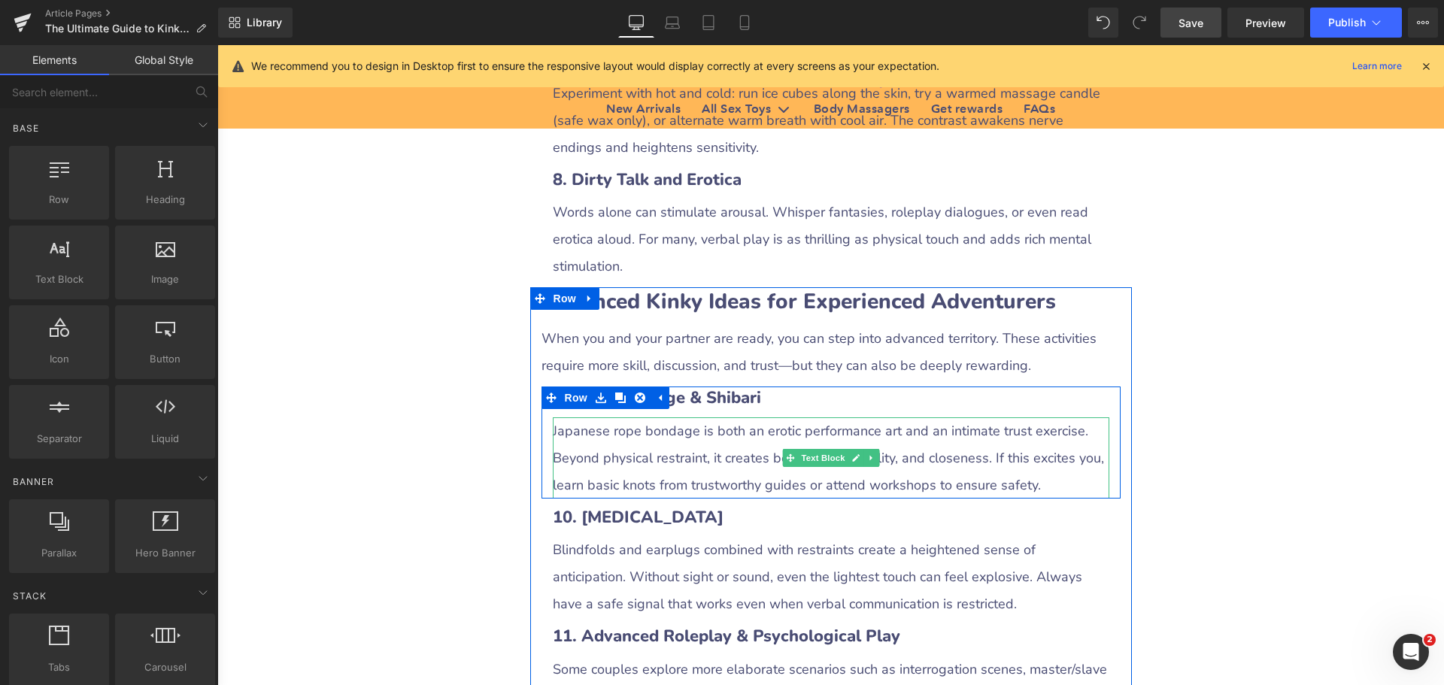
click at [557, 454] on p "Japanese rope bondage is both an erotic performance art and an intimate trust e…" at bounding box center [831, 457] width 557 height 81
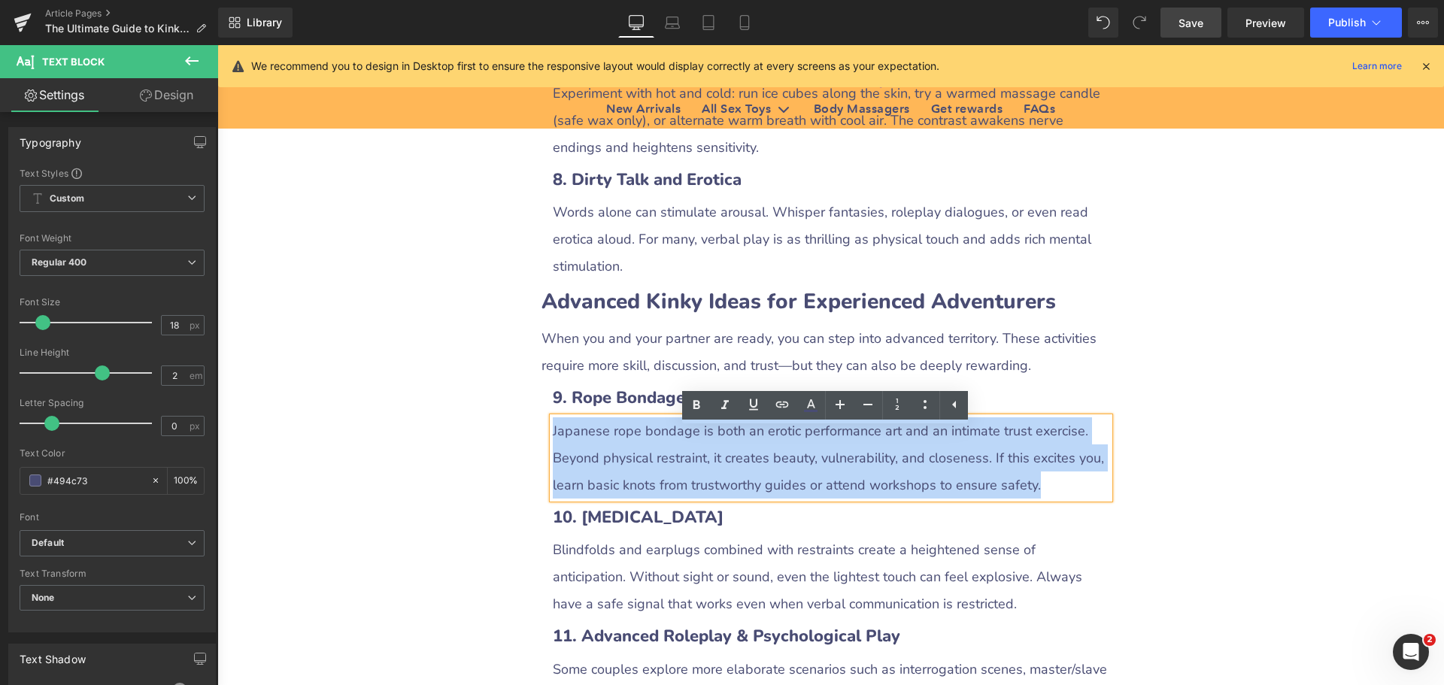
drag, startPoint x: 549, startPoint y: 440, endPoint x: 1039, endPoint y: 499, distance: 493.9
click at [1039, 499] on p "Japanese rope bondage is both an erotic performance art and an intimate trust e…" at bounding box center [831, 457] width 557 height 81
copy p "Japanese rope bondage is both an erotic performance art and an intimate trust e…"
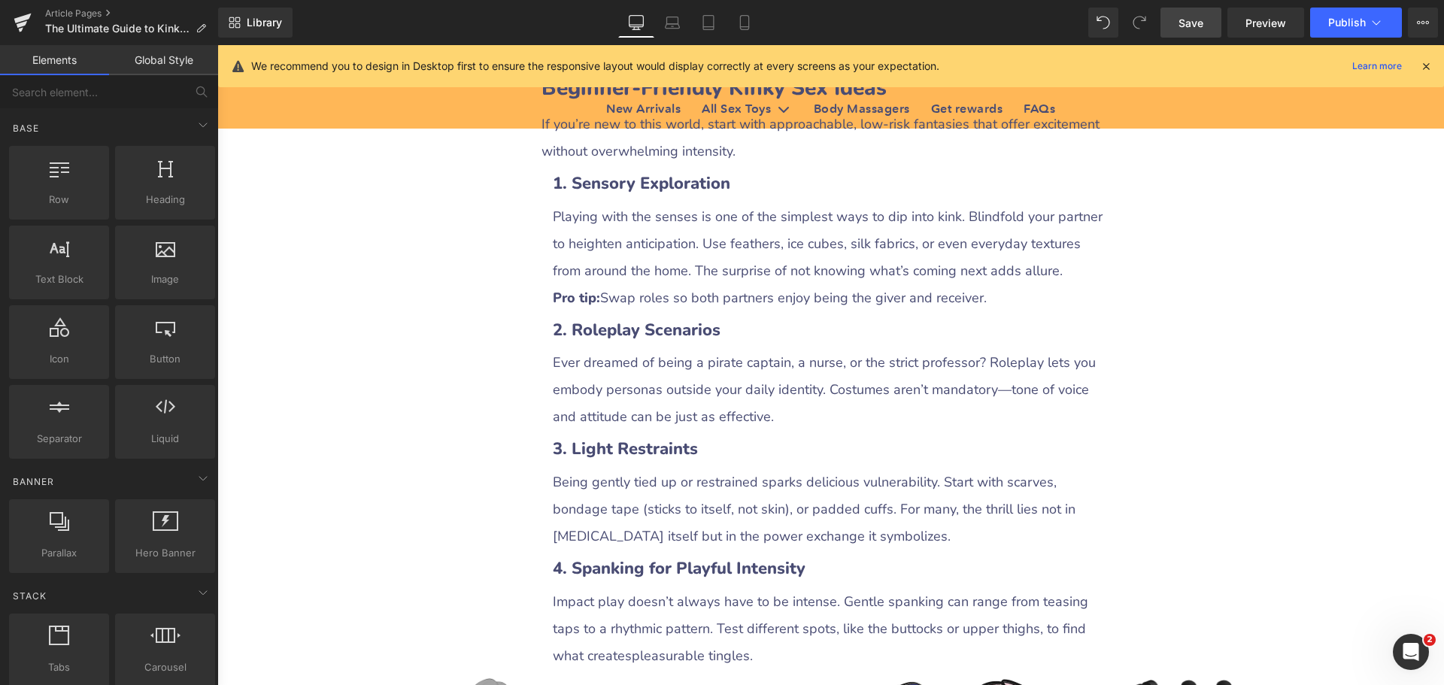
scroll to position [1730, 0]
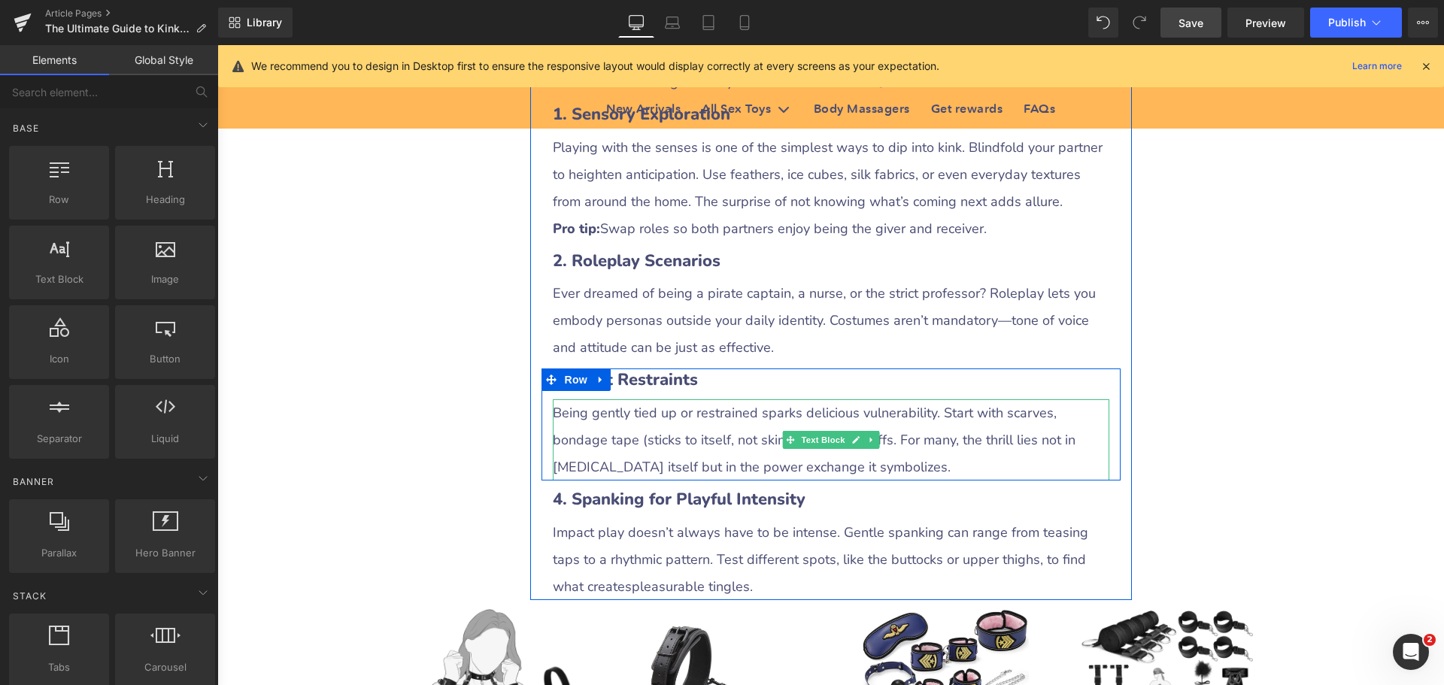
click at [696, 417] on p "Being gently tied up or restrained sparks delicious vulnerability. Start with s…" at bounding box center [831, 439] width 557 height 81
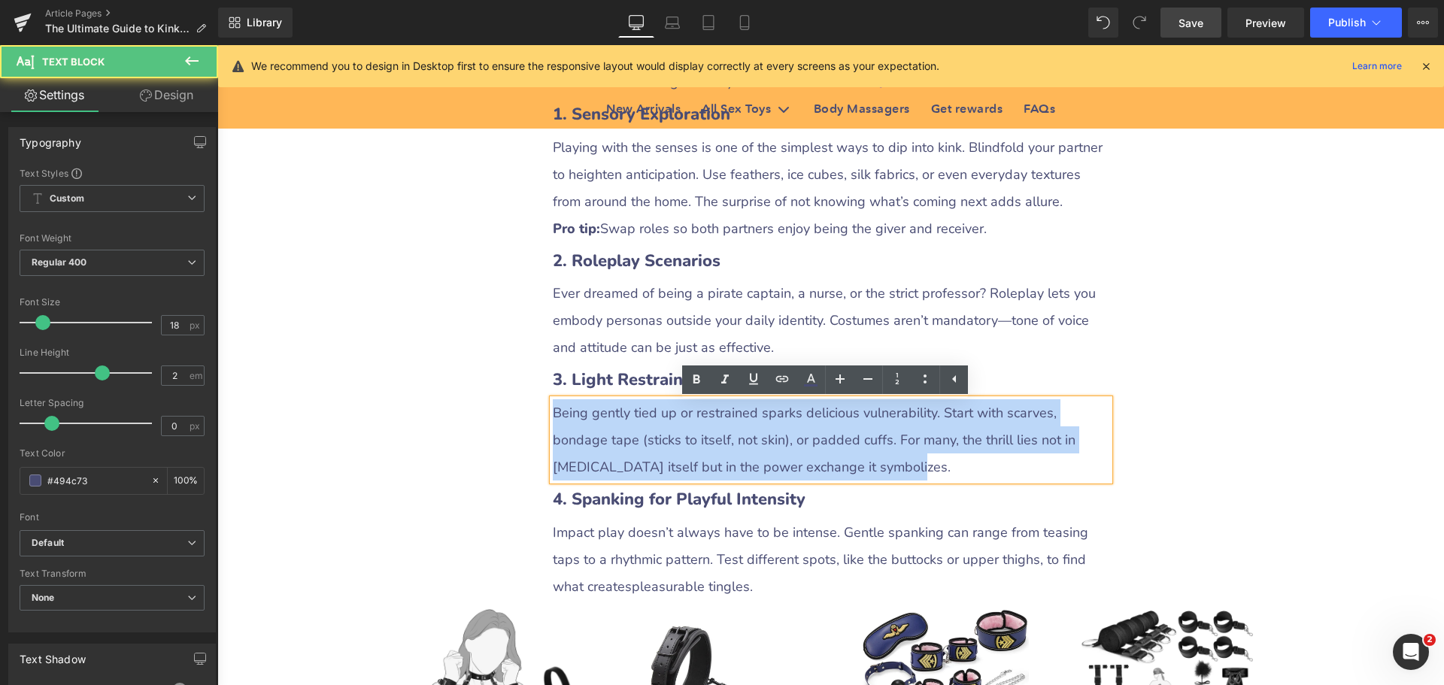
drag, startPoint x: 550, startPoint y: 423, endPoint x: 827, endPoint y: 463, distance: 280.4
click at [827, 463] on p "Being gently tied up or restrained sparks delicious vulnerability. Start with s…" at bounding box center [831, 439] width 557 height 81
copy p "Being gently tied up or restrained sparks delicious vulnerability. Start with s…"
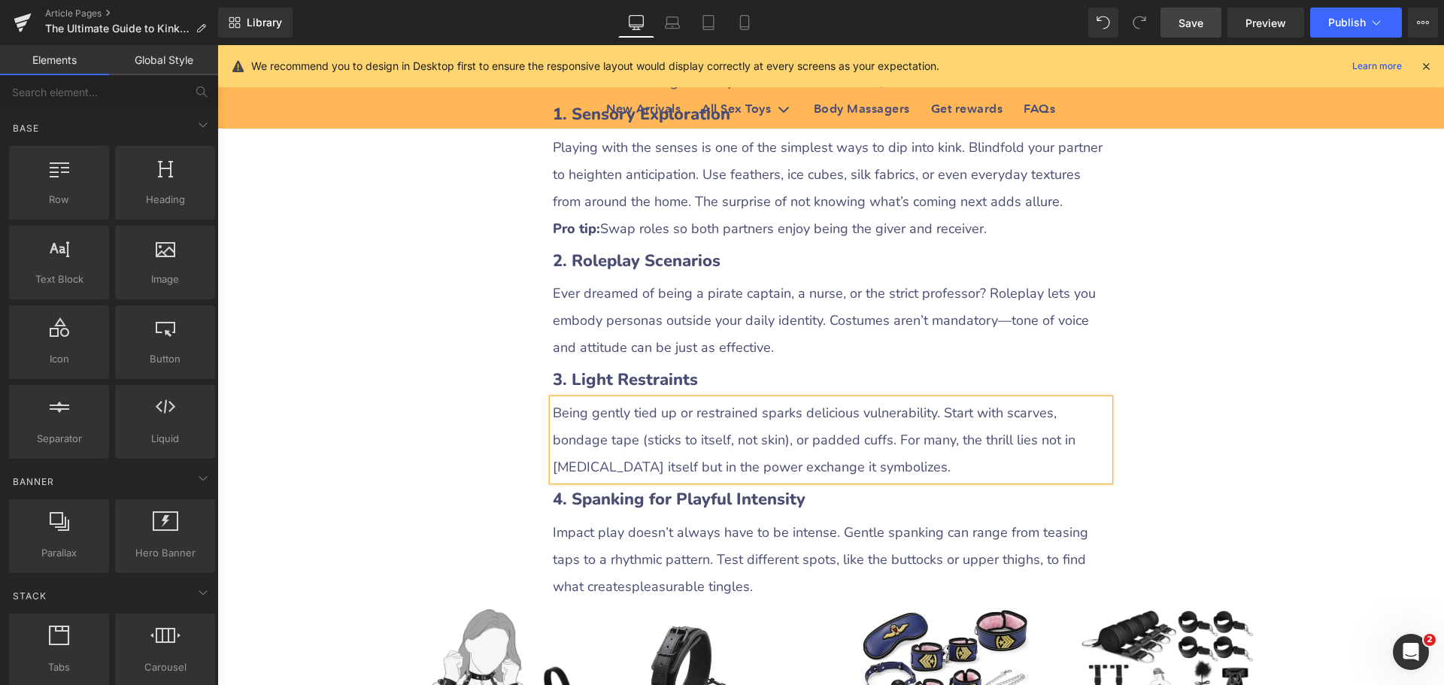
drag, startPoint x: 1203, startPoint y: 448, endPoint x: 1214, endPoint y: 448, distance: 11.3
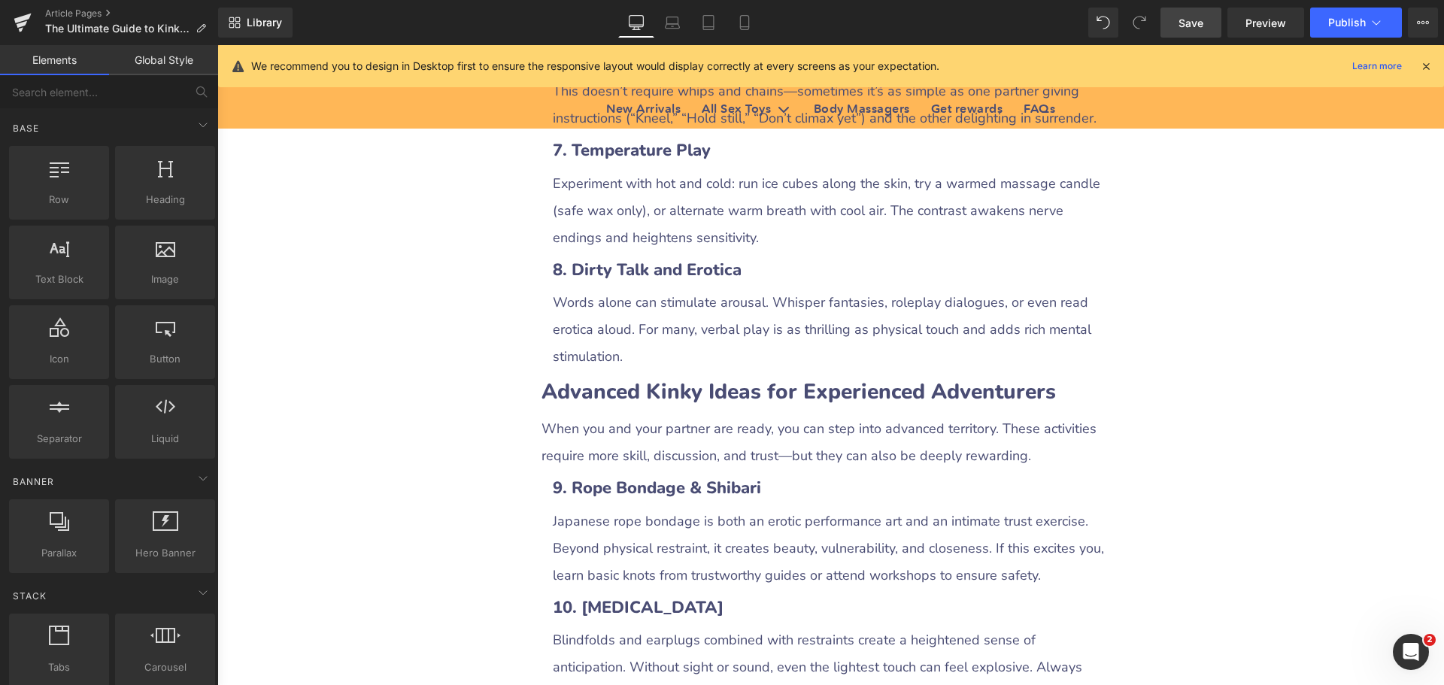
scroll to position [2933, 0]
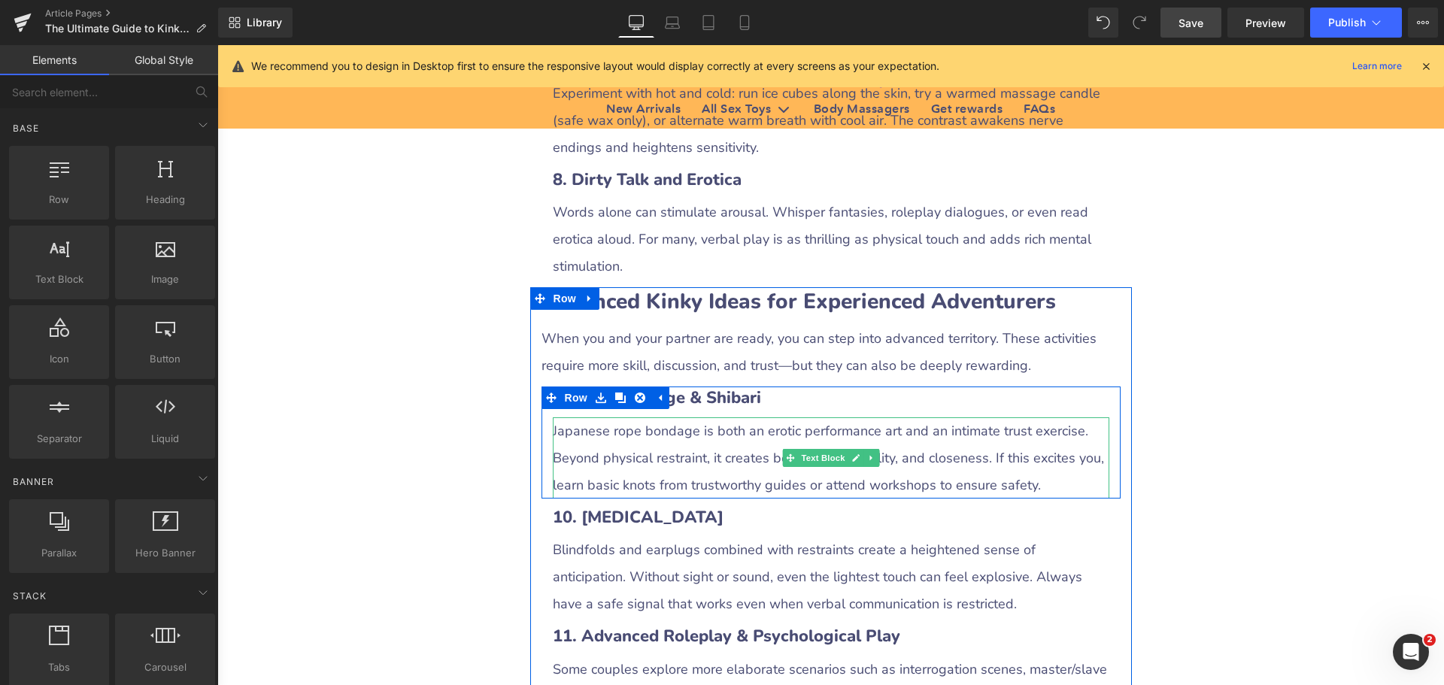
click at [1028, 496] on p "Japanese rope bondage is both an erotic performance art and an intimate trust e…" at bounding box center [831, 457] width 557 height 81
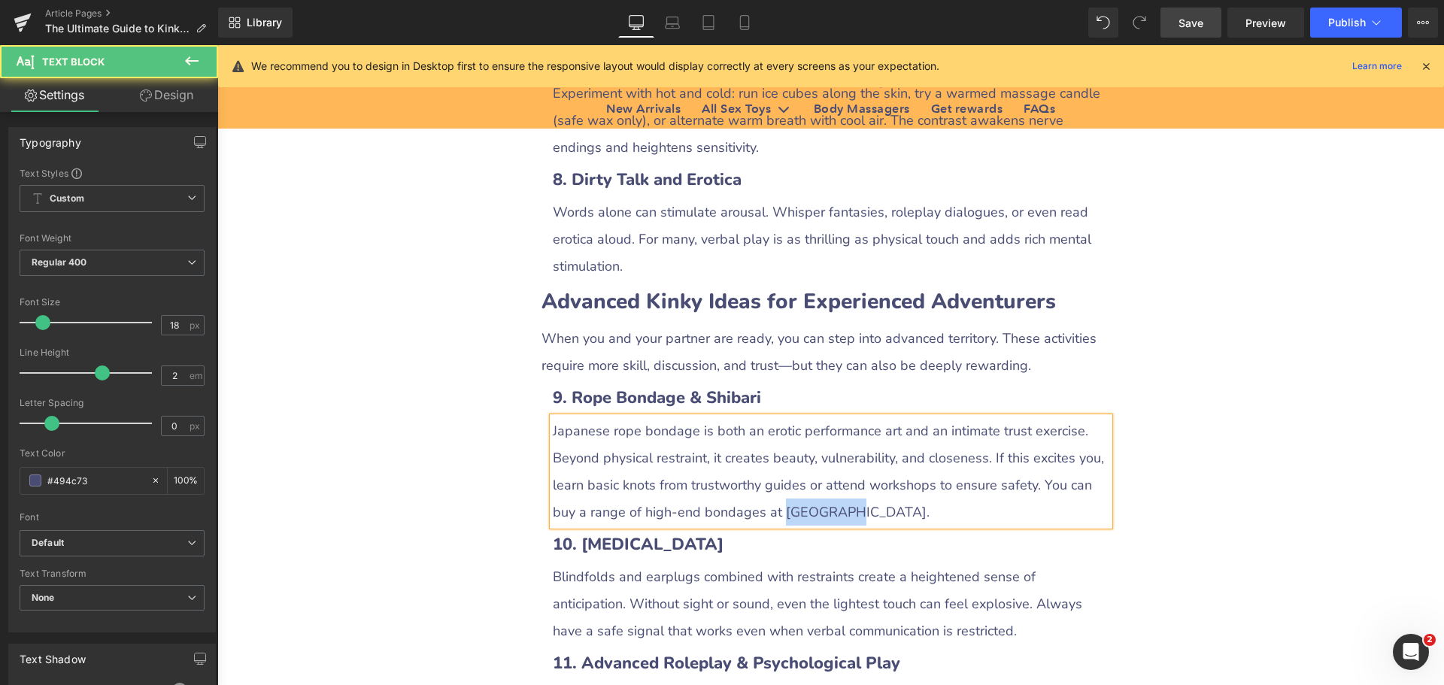
drag, startPoint x: 748, startPoint y: 524, endPoint x: 807, endPoint y: 525, distance: 58.7
click at [807, 525] on p "Japanese rope bondage is both an erotic performance art and an intimate trust e…" at bounding box center [831, 471] width 557 height 108
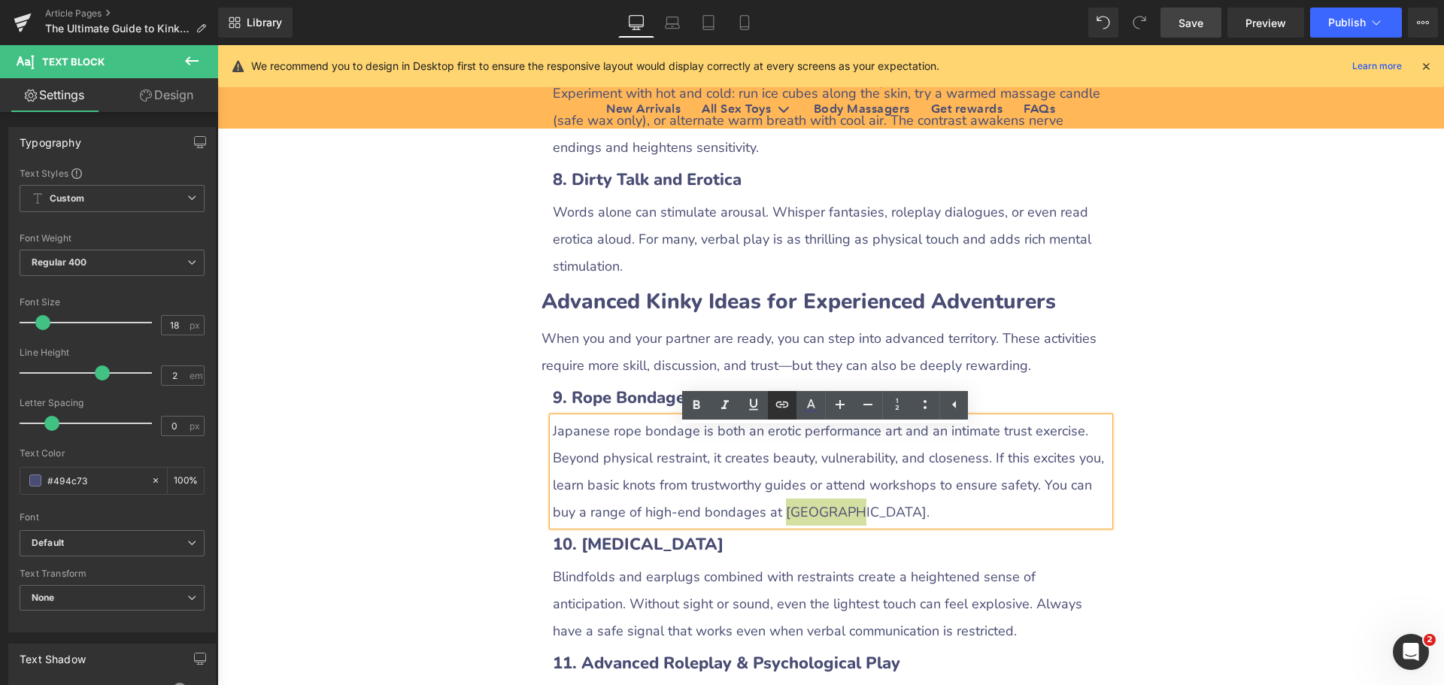
click at [784, 402] on icon at bounding box center [782, 405] width 13 height 6
click at [788, 554] on input "text" at bounding box center [819, 557] width 232 height 38
paste input "https://www.xinghaoya.net/"
type input "https://www.xinghaoya.net/"
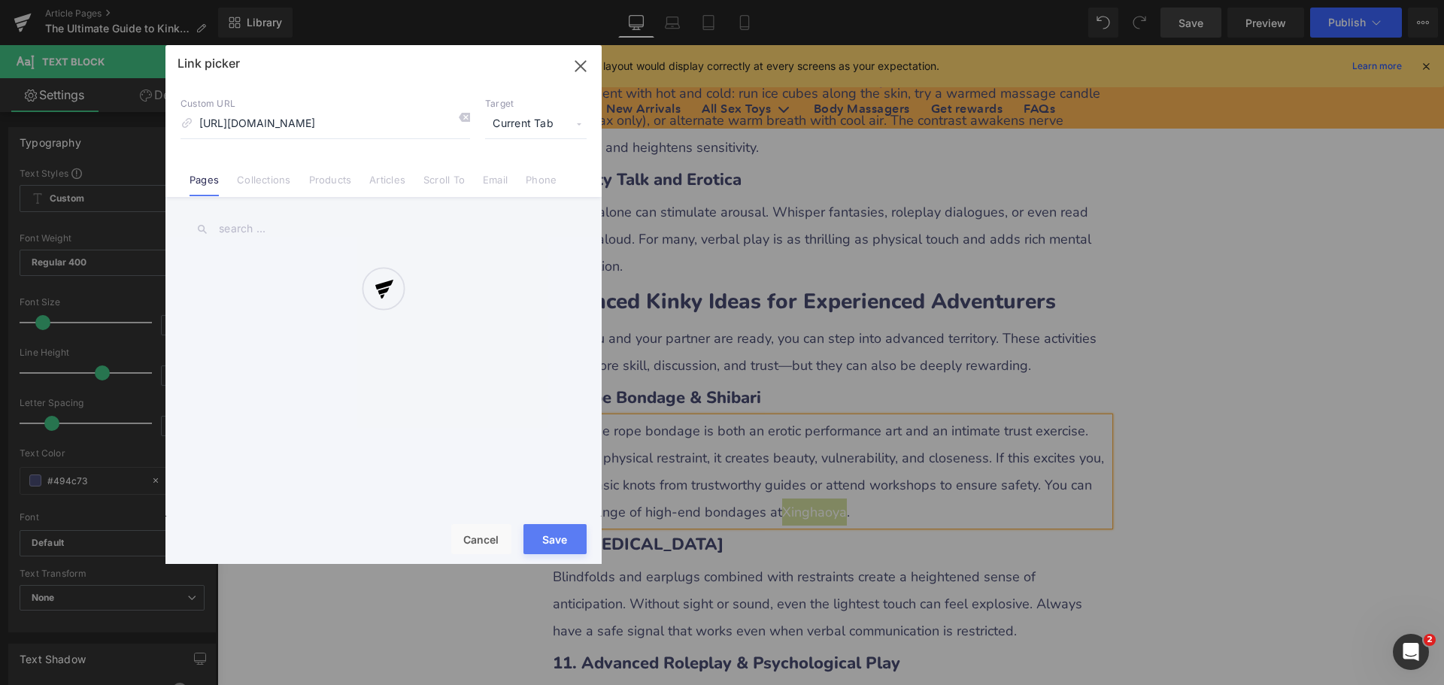
click at [979, 0] on div "Text Color Highlight Color #333333 Edit or remove link: Edit - Unlink - Cancel …" at bounding box center [722, 0] width 1444 height 0
click at [528, 126] on div at bounding box center [383, 304] width 436 height 519
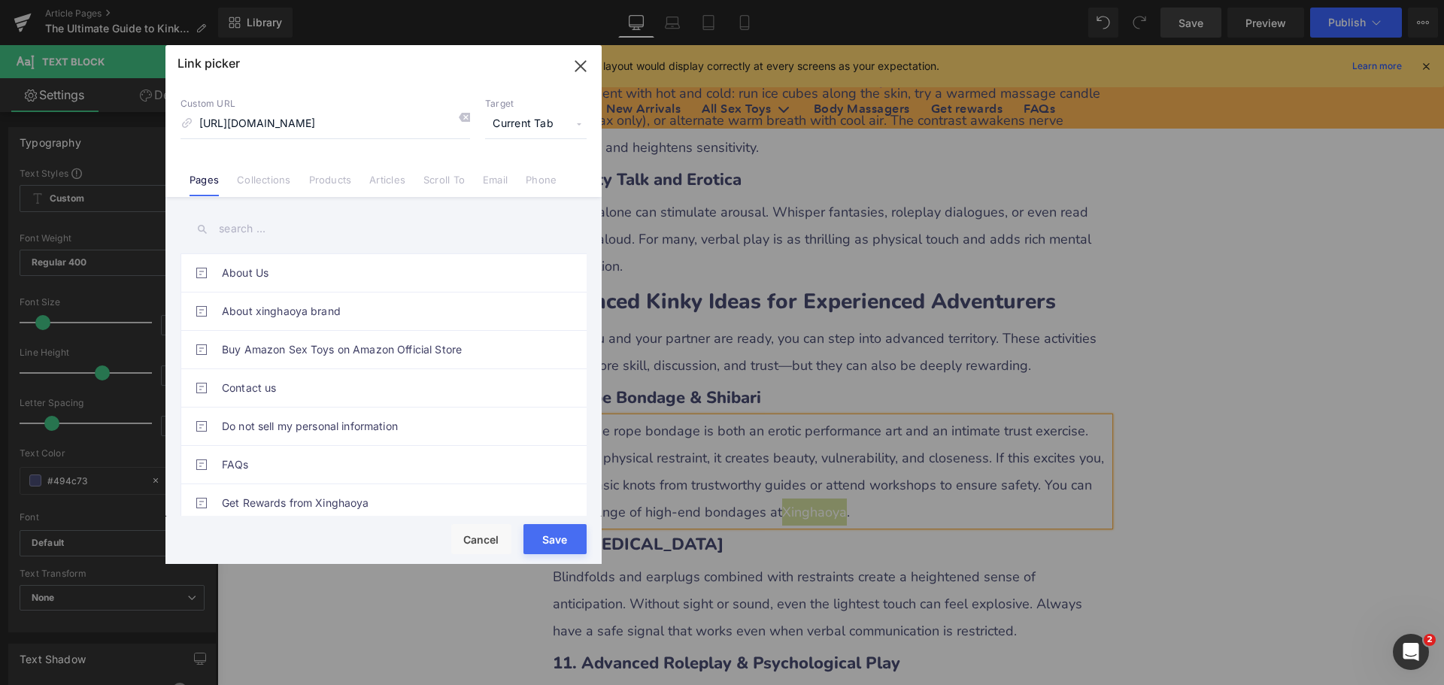
click at [523, 126] on span "Current Tab" at bounding box center [536, 124] width 102 height 29
click at [496, 180] on li "New Tab" at bounding box center [536, 178] width 117 height 26
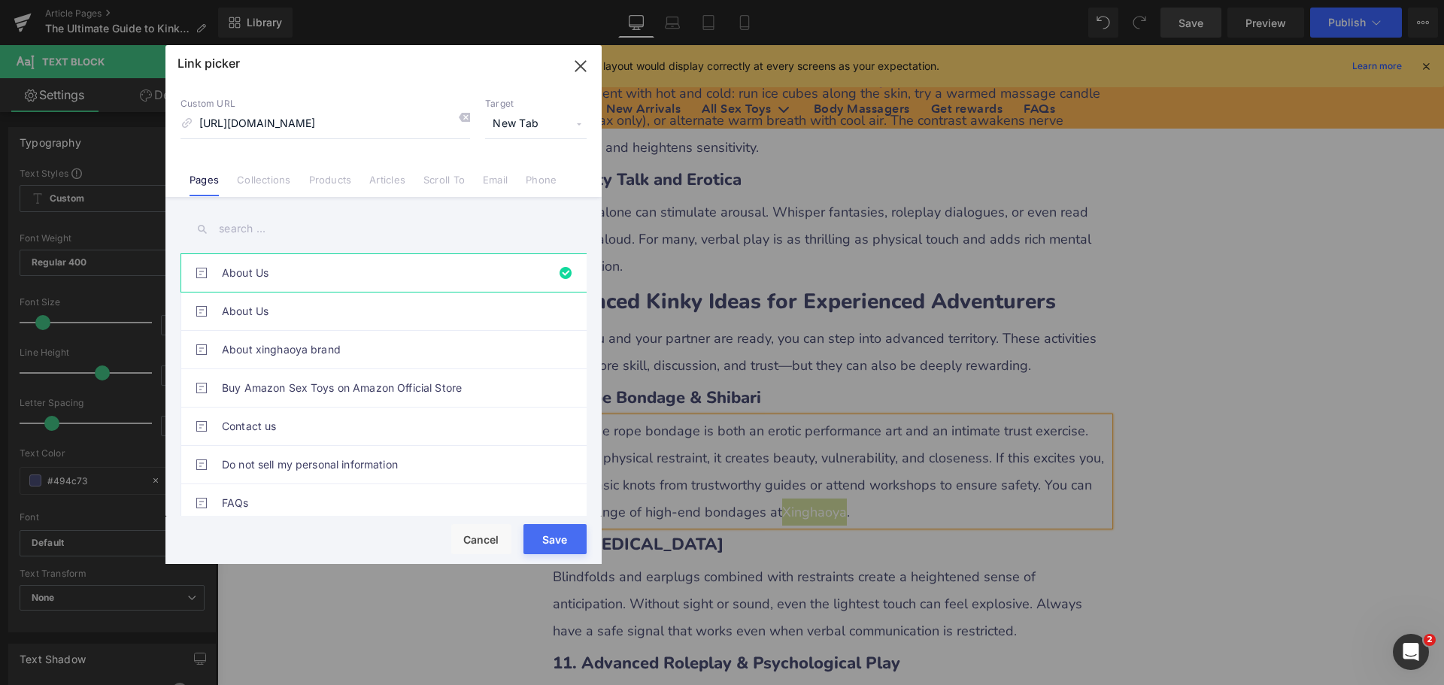
drag, startPoint x: 545, startPoint y: 542, endPoint x: 340, endPoint y: 486, distance: 212.9
click at [545, 542] on button "Save" at bounding box center [554, 539] width 63 height 30
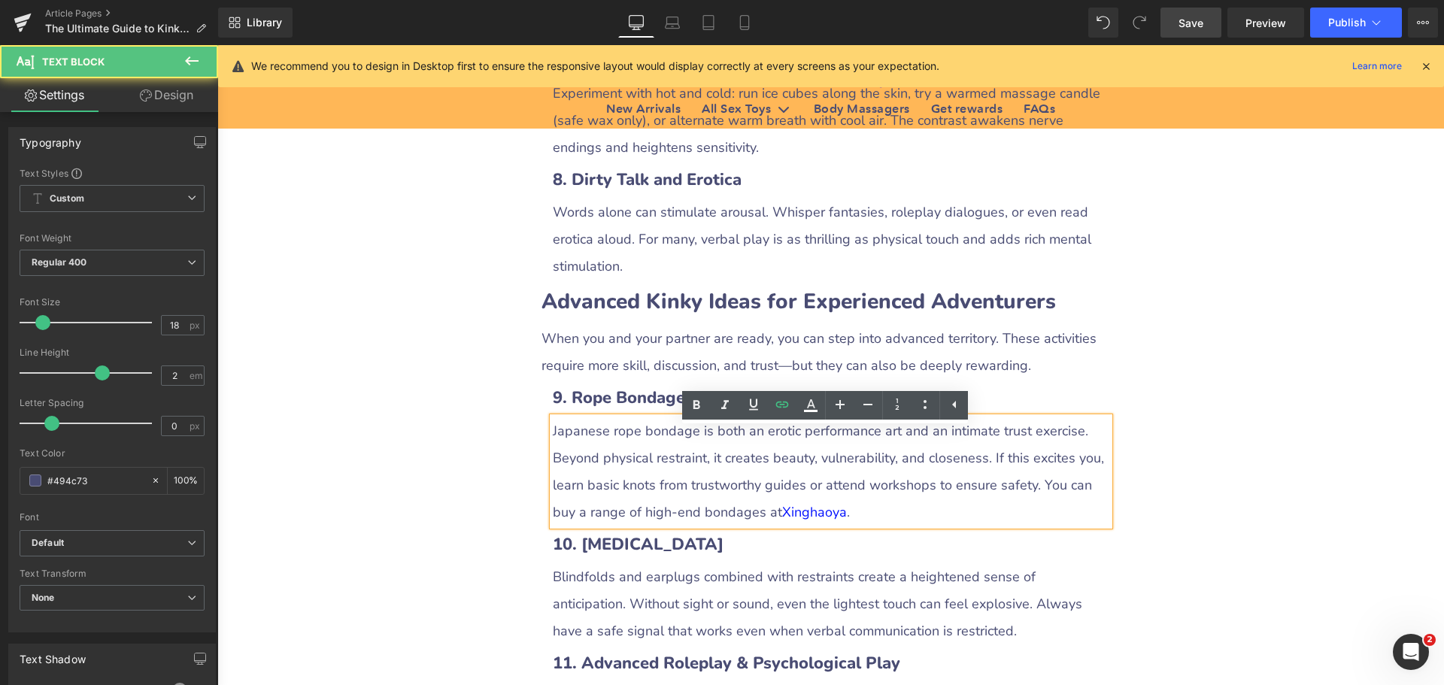
click at [690, 524] on p "Japanese rope bondage is both an erotic performance art and an intimate trust e…" at bounding box center [831, 471] width 557 height 108
drag, startPoint x: 669, startPoint y: 524, endPoint x: 725, endPoint y: 526, distance: 56.5
click at [725, 526] on p "Japanese rope bondage is both an erotic performance art and an intimate trust e…" at bounding box center [831, 471] width 557 height 108
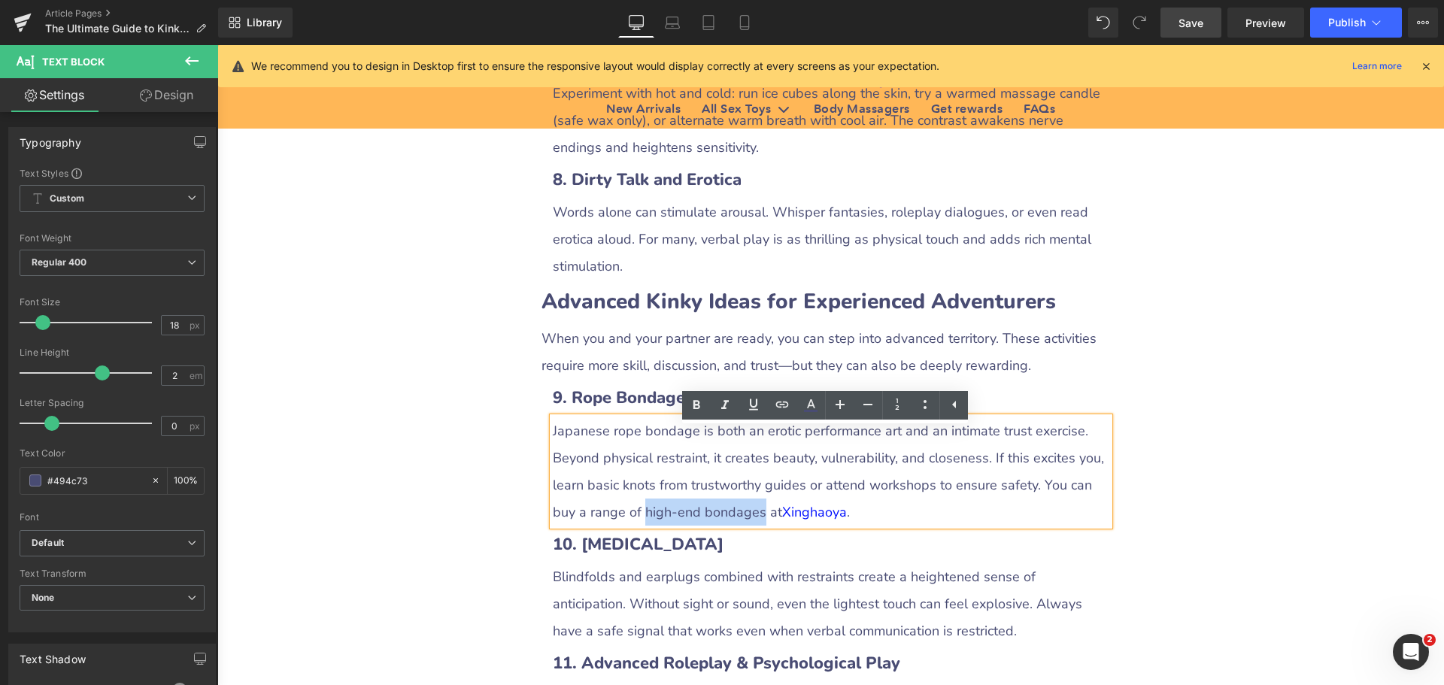
drag, startPoint x: 614, startPoint y: 523, endPoint x: 724, endPoint y: 526, distance: 109.9
click at [724, 526] on p "Japanese rope bondage is both an erotic performance art and an intimate trust e…" at bounding box center [831, 471] width 557 height 108
drag, startPoint x: 782, startPoint y: 406, endPoint x: 586, endPoint y: 447, distance: 200.5
click at [782, 406] on icon at bounding box center [782, 405] width 18 height 18
click at [674, 563] on input "text" at bounding box center [710, 557] width 232 height 38
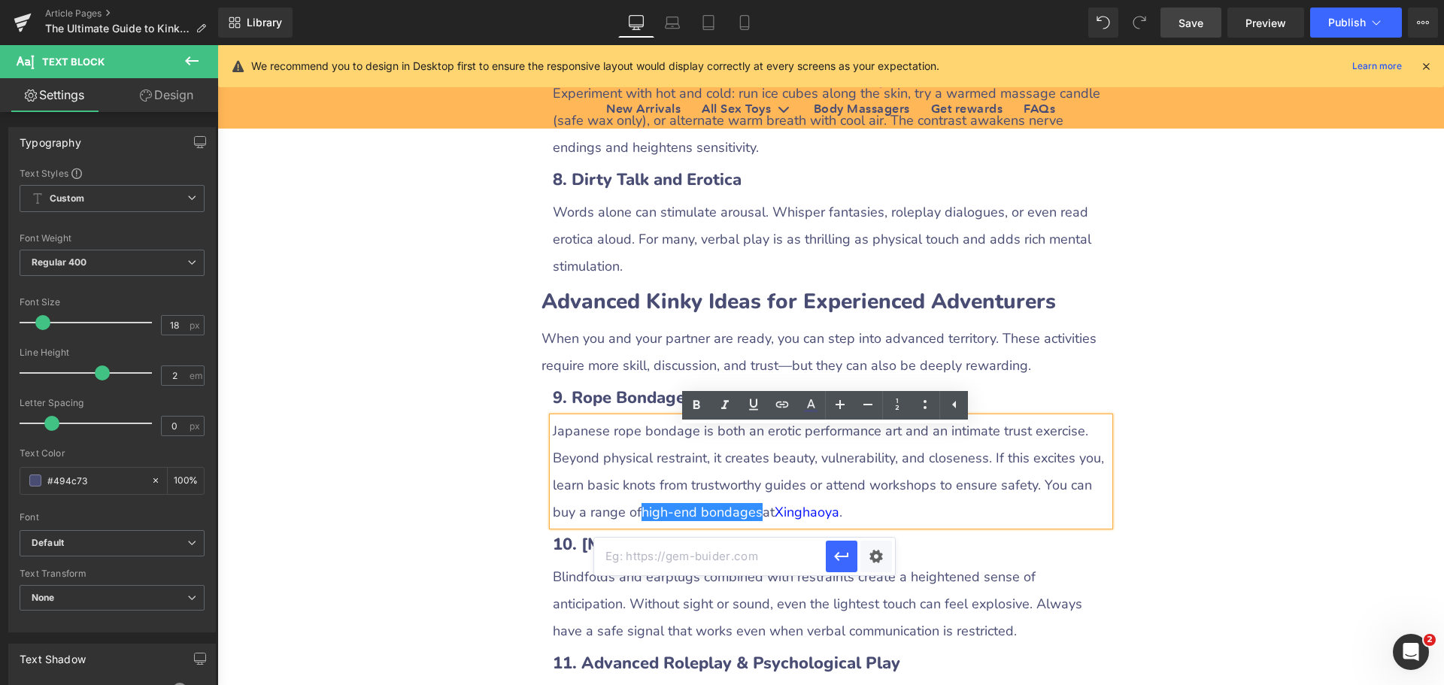
paste input "https://www.xinghaoya.net/collections/bondage"
type input "https://www.xinghaoya.net/collections/bondage"
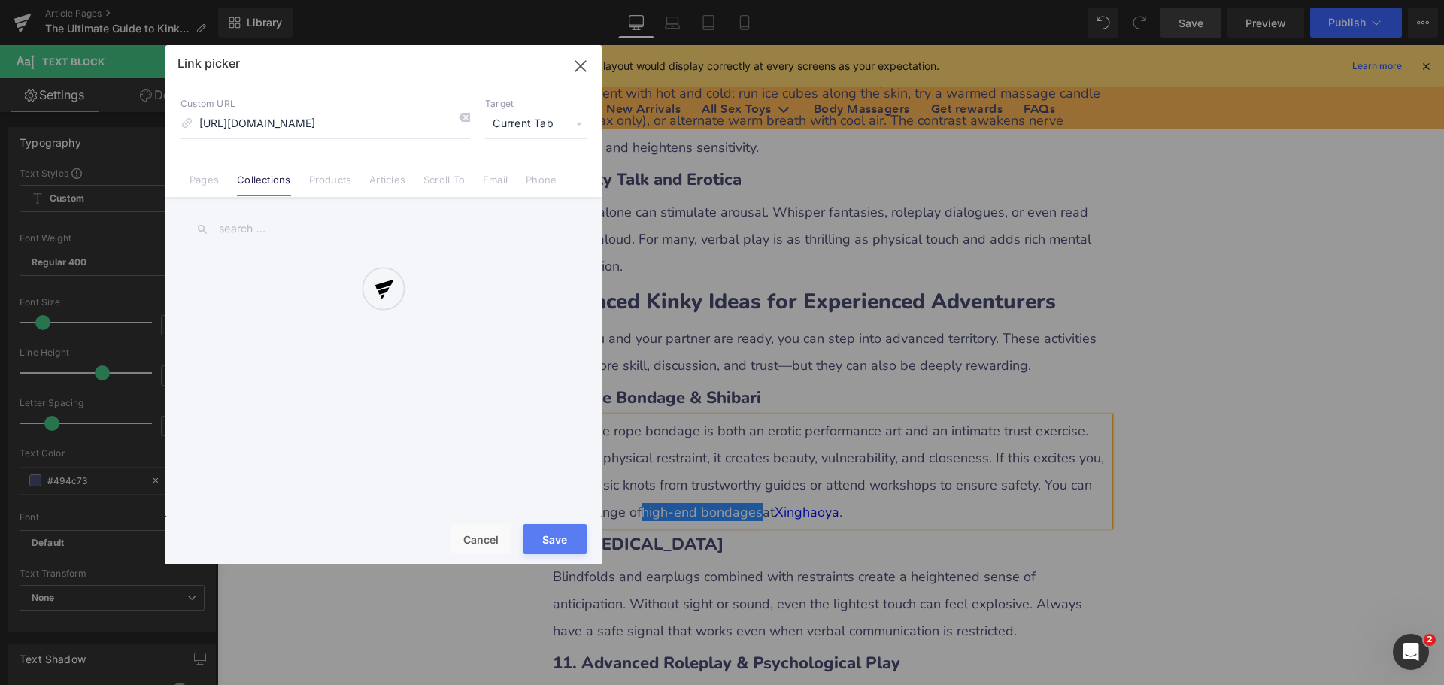
click at [870, 0] on div "Text Color Highlight Color #333333 Edit or remove link: Edit - Unlink - Cancel …" at bounding box center [722, 0] width 1444 height 0
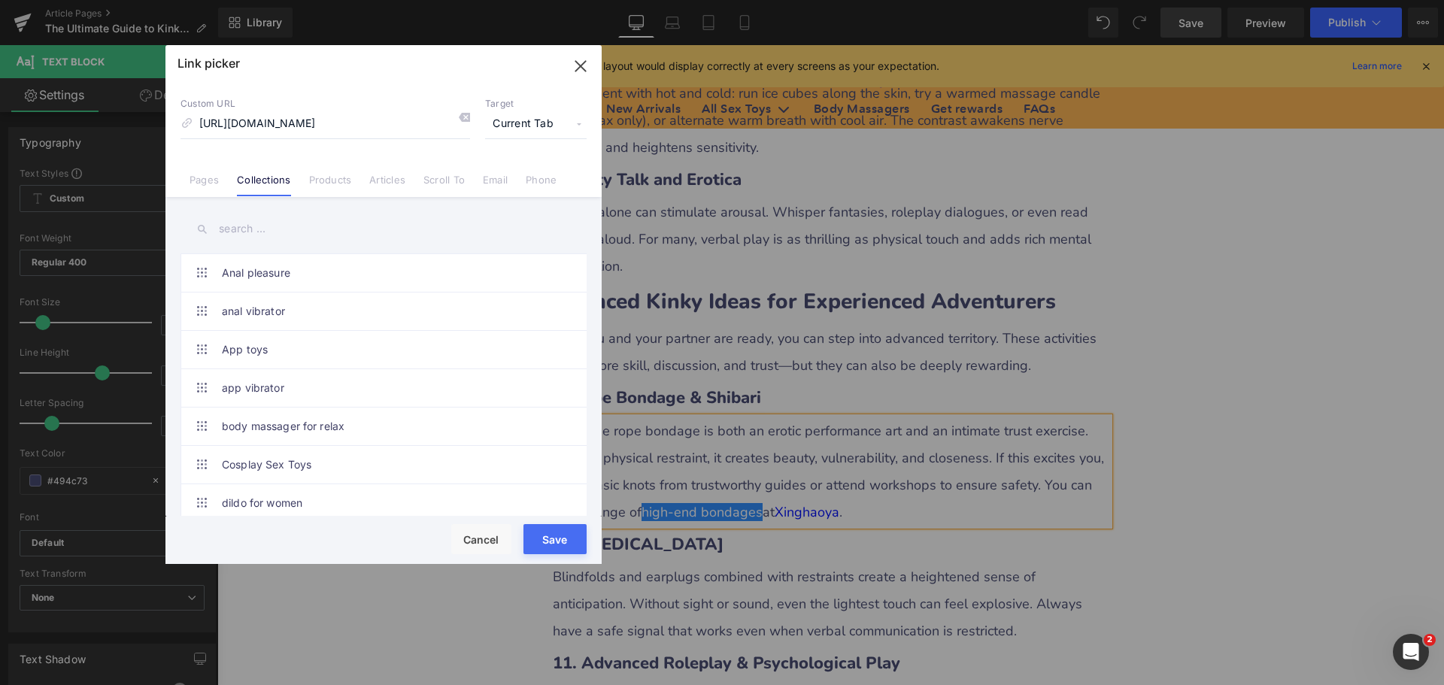
click at [519, 123] on span "Current Tab" at bounding box center [536, 124] width 102 height 29
click at [498, 179] on li "New Tab" at bounding box center [536, 178] width 117 height 26
click at [558, 545] on button "Save" at bounding box center [554, 539] width 63 height 30
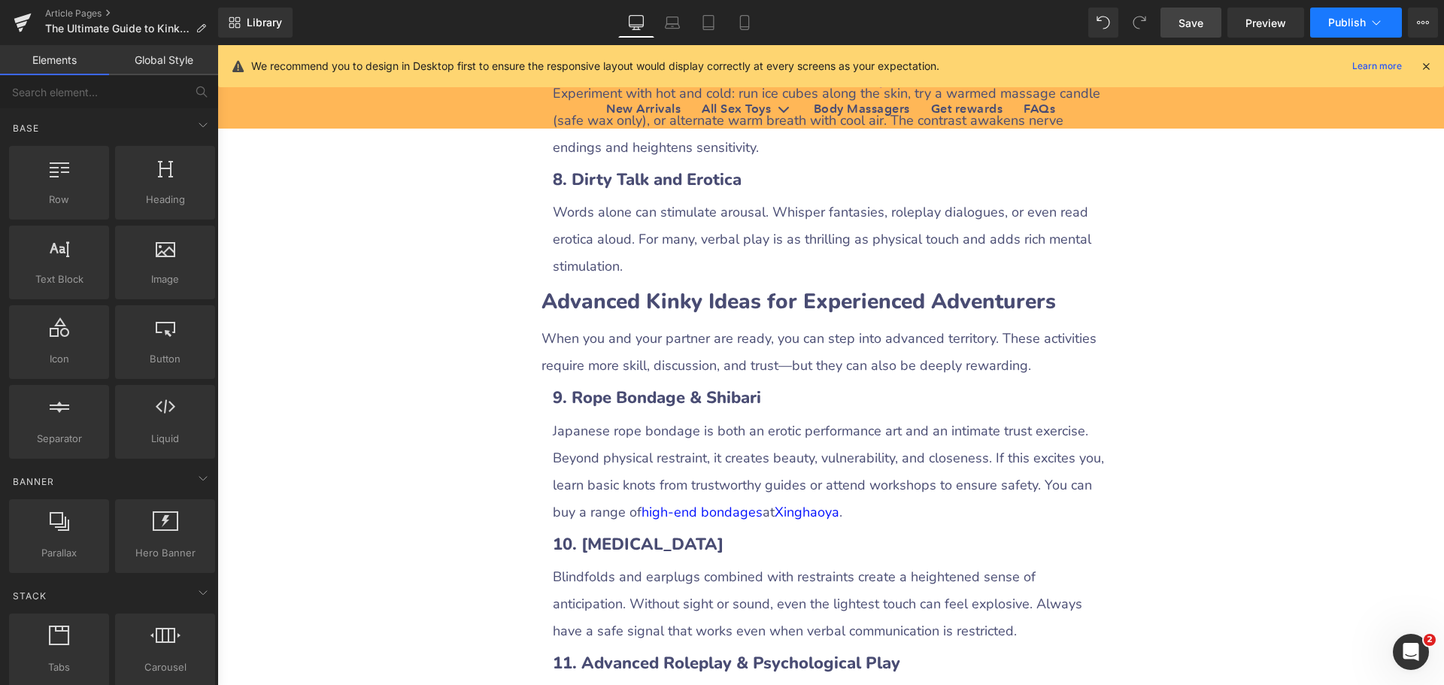
click at [1335, 26] on span "Publish" at bounding box center [1347, 23] width 38 height 12
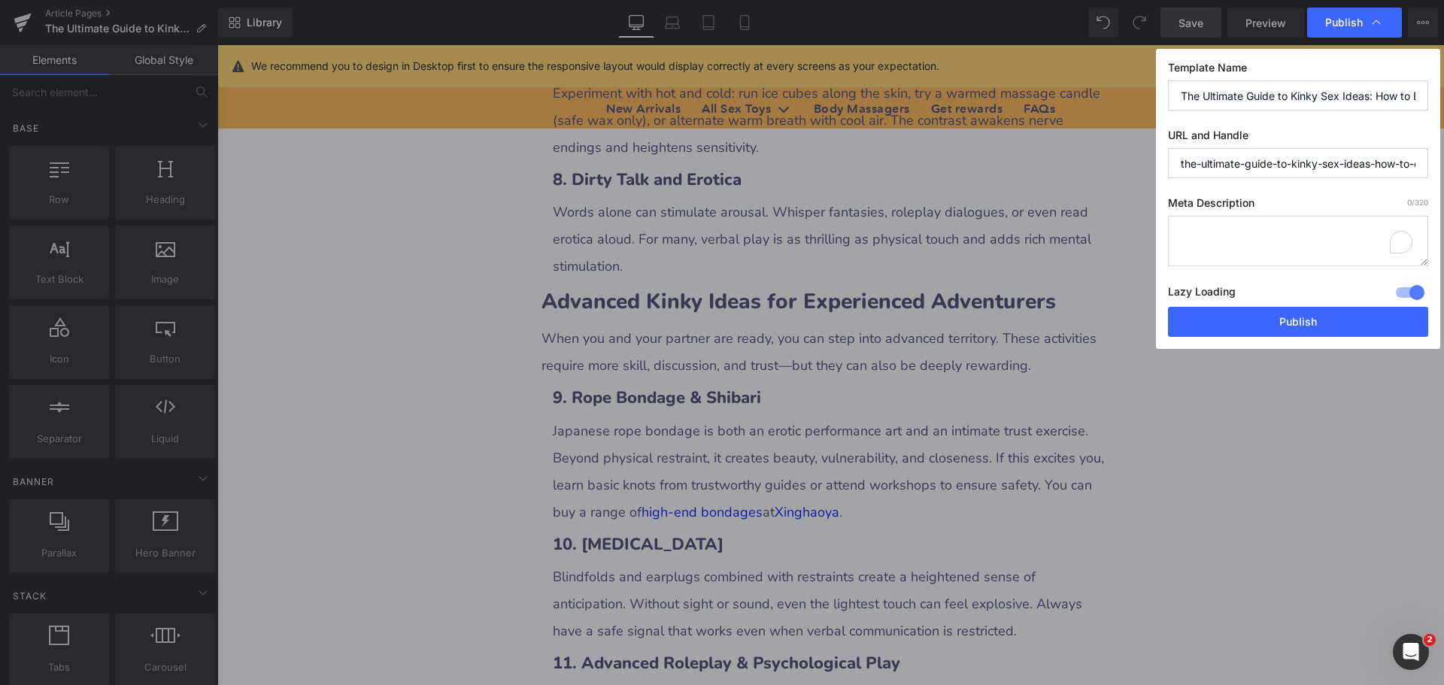
click at [1196, 230] on textarea "To enrich screen reader interactions, please activate Accessibility in Grammarl…" at bounding box center [1298, 241] width 260 height 50
paste textarea "Looking for kinky sex ideas? Explore safe, fun, and adventurous ways to boost i…"
type textarea "Looking for kinky sex ideas? Explore safe, fun, and adventurous ways to boost i…"
drag, startPoint x: 1295, startPoint y: 162, endPoint x: 1152, endPoint y: 167, distance: 143.0
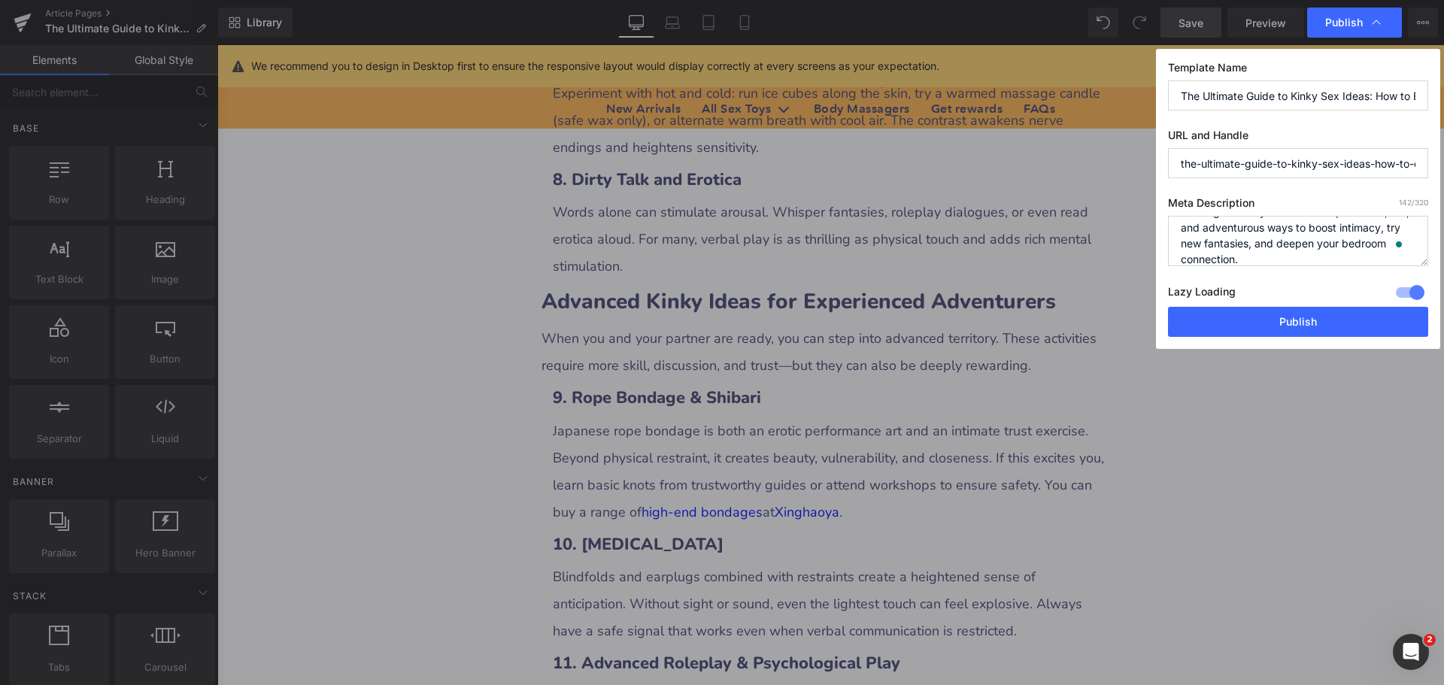
click at [1152, 167] on div "Publish Template Name The Ultimate Guide to Kinky Sex Ideas: How to Explore Ple…" at bounding box center [722, 342] width 1444 height 685
drag, startPoint x: 1263, startPoint y: 163, endPoint x: 1421, endPoint y: 172, distance: 159.0
click at [1421, 172] on input "kinky-sex-ideas-how-to-explore-pleasure-trust-and-adventure" at bounding box center [1298, 163] width 260 height 30
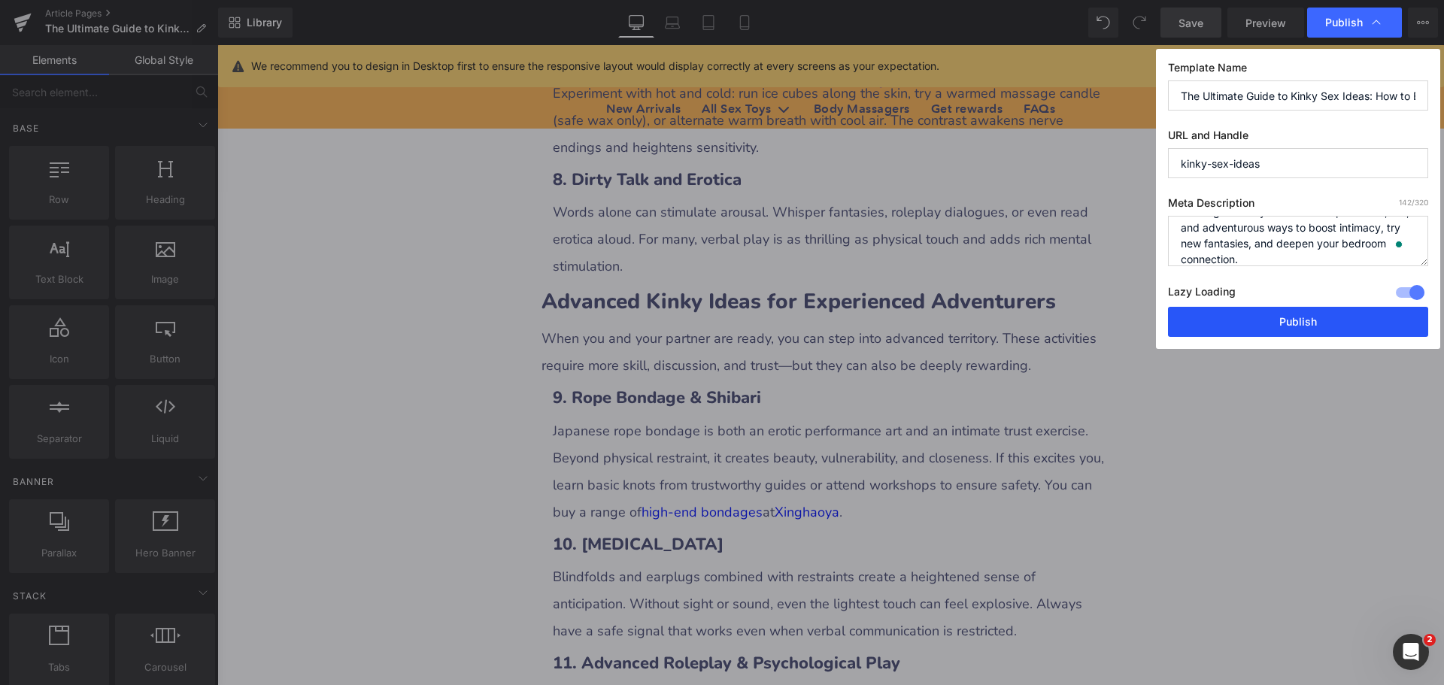
type input "kinky-sex-ideas"
drag, startPoint x: 1283, startPoint y: 325, endPoint x: 1067, endPoint y: 280, distance: 221.3
click at [1284, 325] on button "Publish" at bounding box center [1298, 322] width 260 height 30
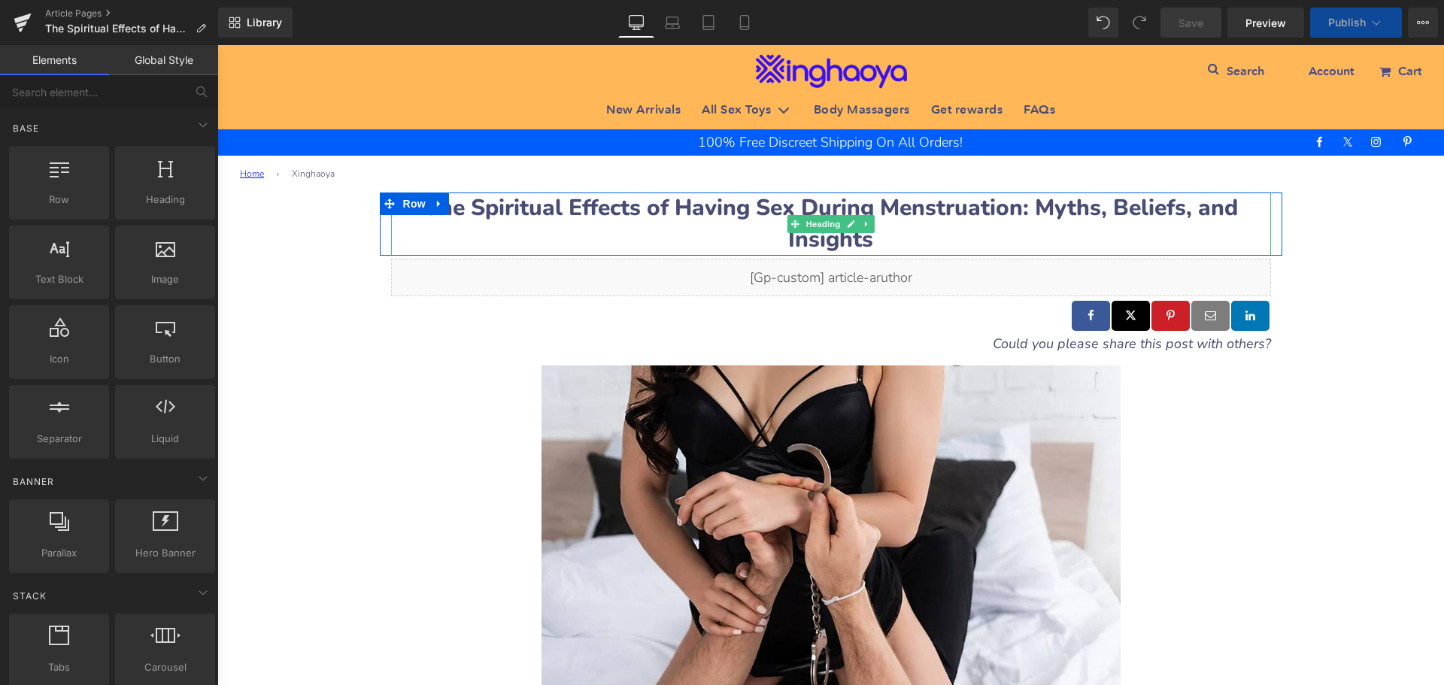
click at [478, 202] on b "The Spiritual Effects of Having Sex During Menstruation: Myths, Beliefs, and In…" at bounding box center [830, 224] width 815 height 62
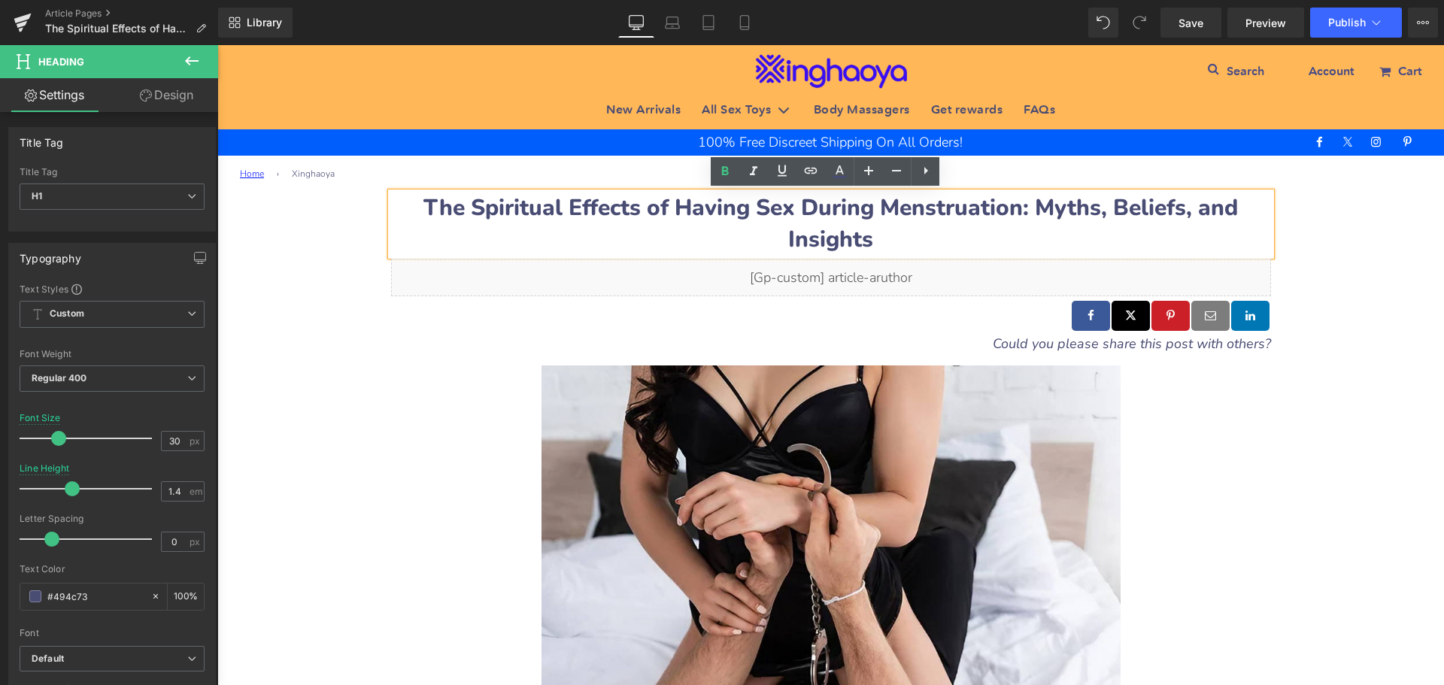
click at [466, 204] on b "The Spiritual Effects of Having Sex During Menstruation: Myths, Beliefs, and In…" at bounding box center [830, 224] width 815 height 62
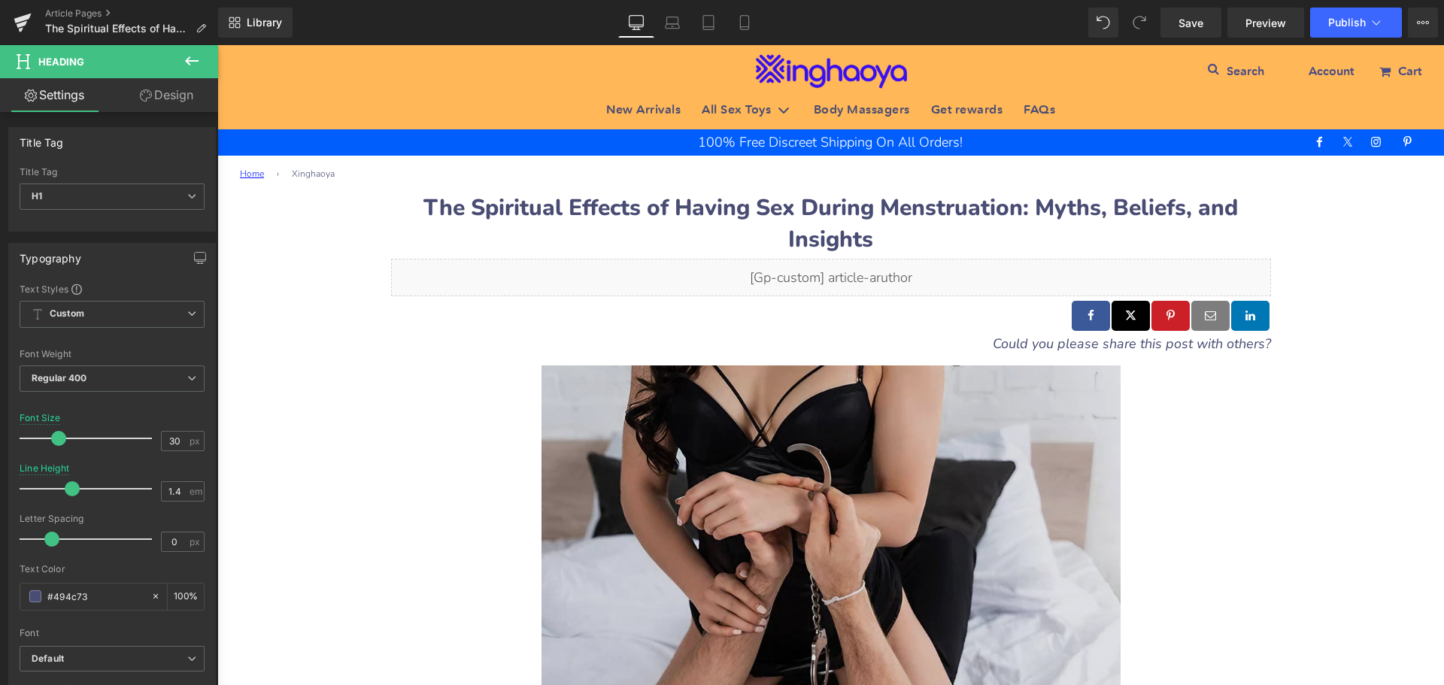
click at [700, 514] on img at bounding box center [831, 554] width 579 height 377
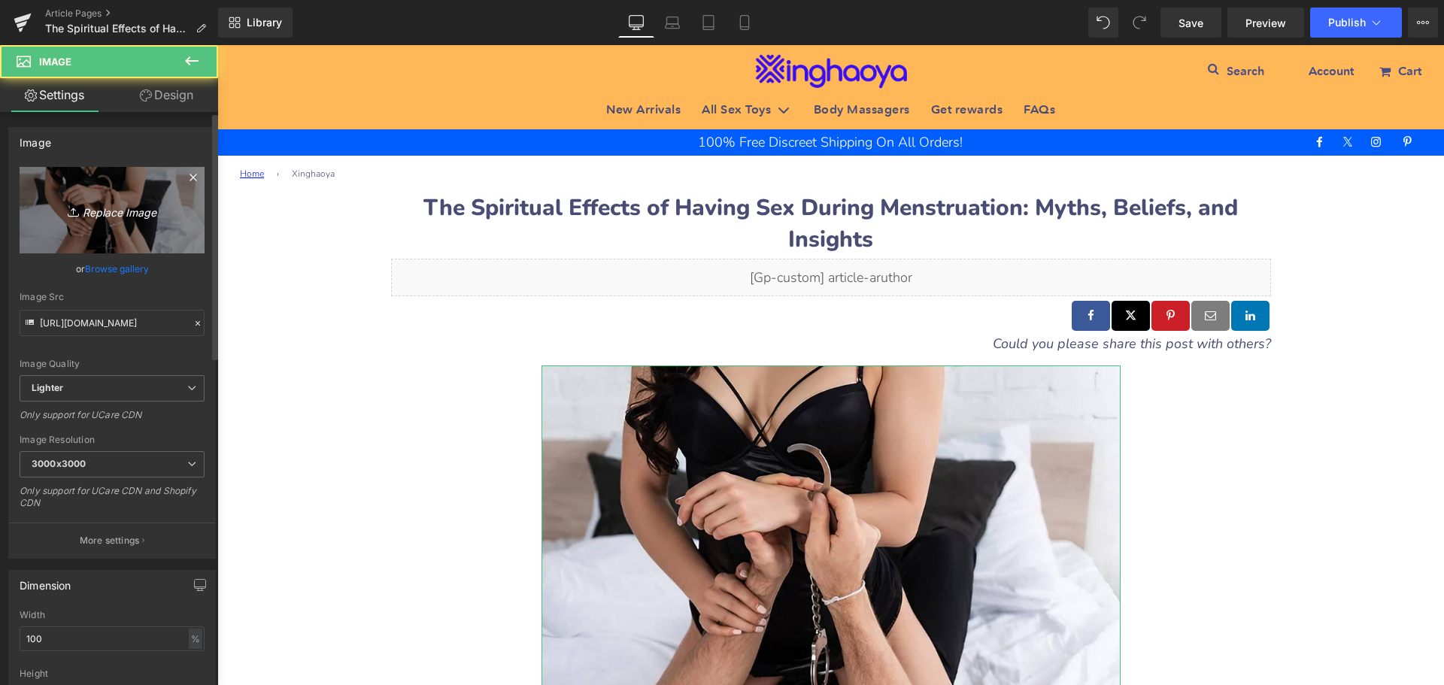
click at [74, 210] on icon at bounding box center [75, 212] width 15 height 15
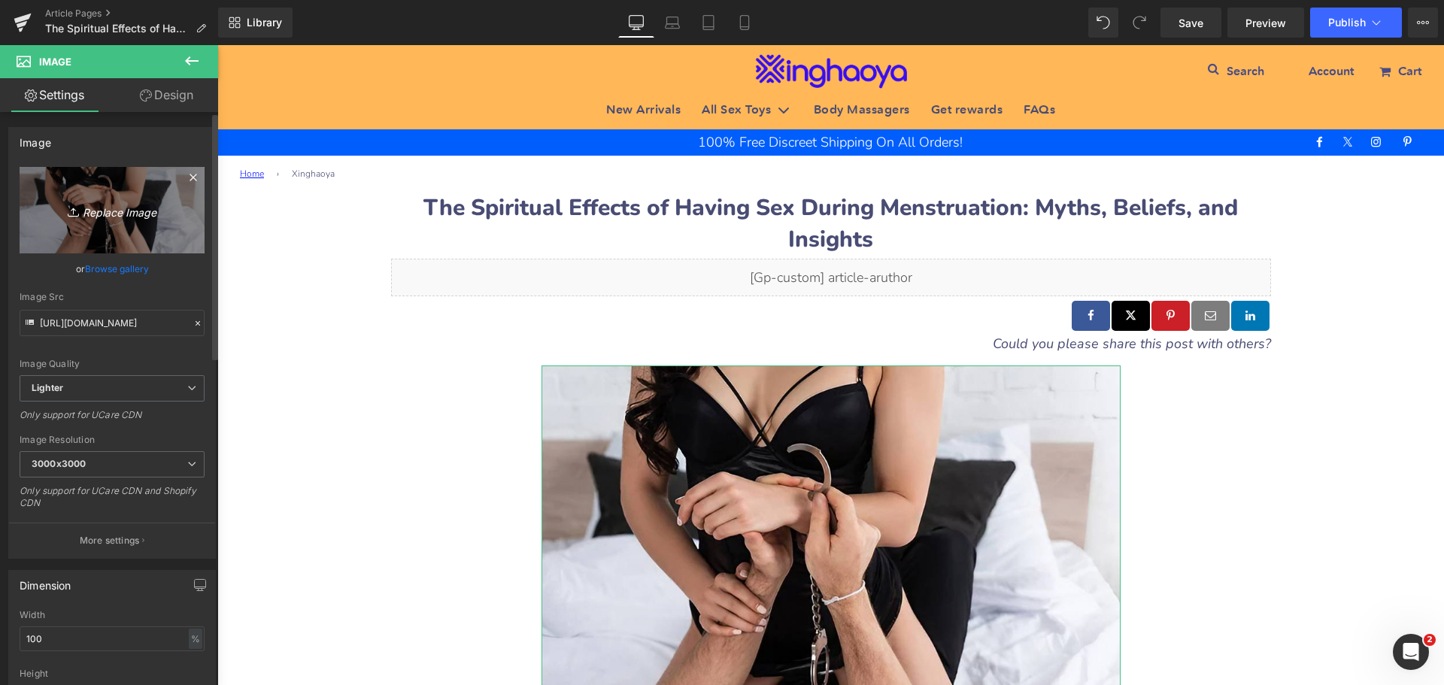
type input "C:\fakepath\spiritual effects of having sex during menstruation.jpeg"
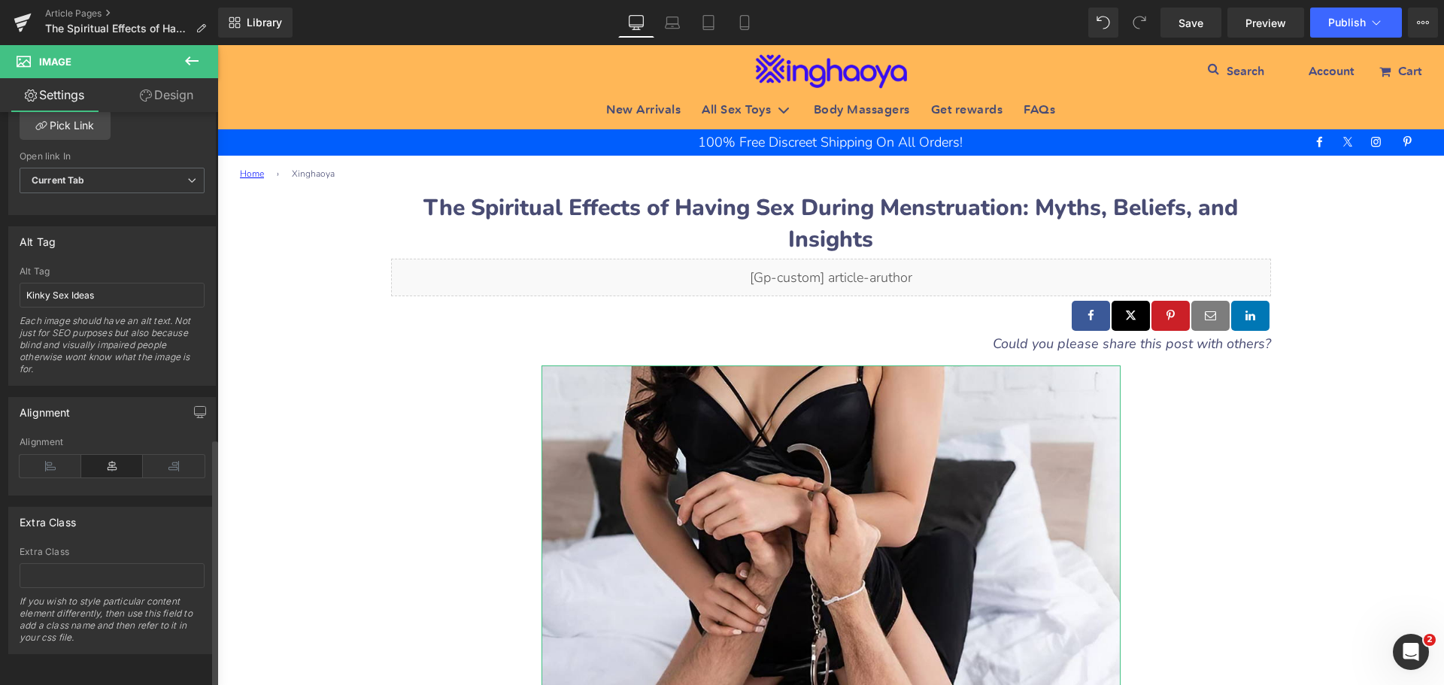
scroll to position [751, 0]
drag, startPoint x: 104, startPoint y: 290, endPoint x: 0, endPoint y: 287, distance: 103.8
click at [0, 287] on div "Alt Tag Kinky Sex Ideas Alt Tag Kinky Sex Ideas Each image should have an alt t…" at bounding box center [112, 300] width 225 height 171
paste input "spiritual effects of having sex during menstruation"
type input "spiritual effects of having sex during menstruation"
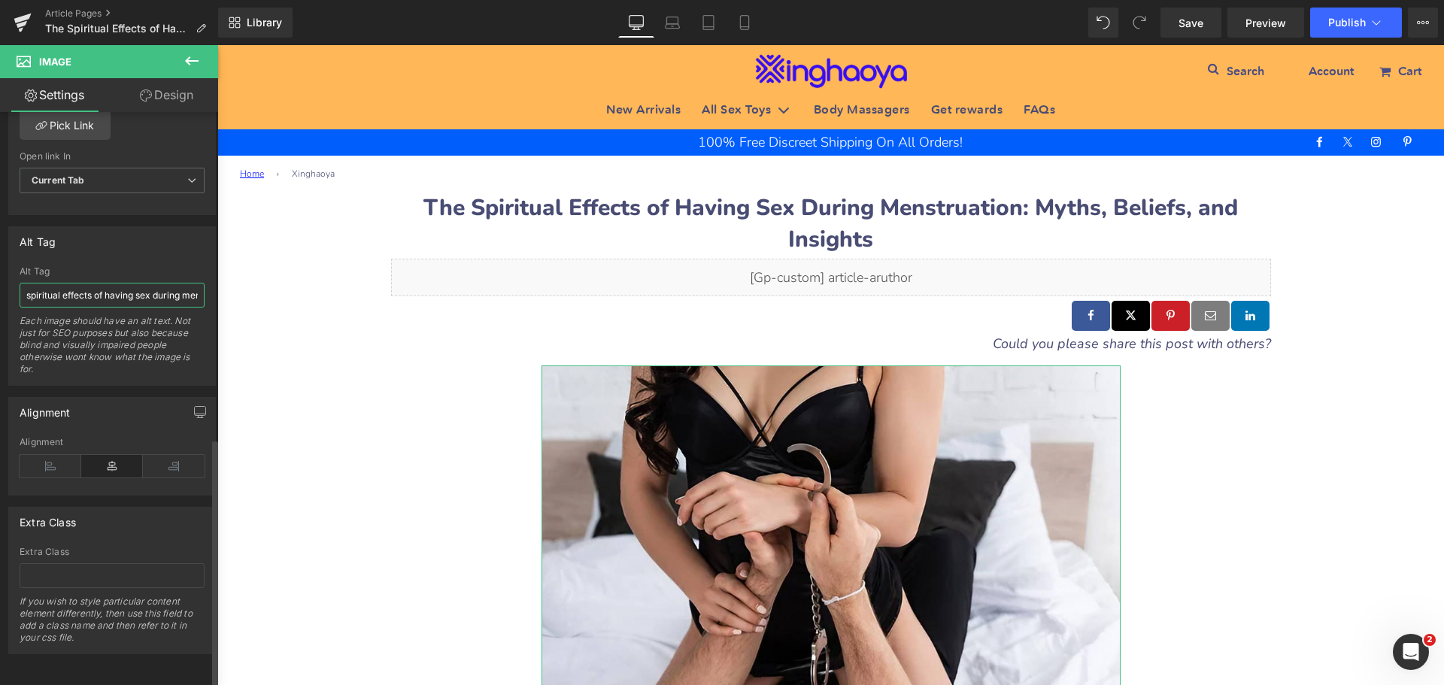
scroll to position [0, 48]
type input "spiritual effects of having sex during menstruation"
click at [120, 363] on div "Each image should have an alt text. Not just for SEO purposes but also because …" at bounding box center [112, 350] width 185 height 70
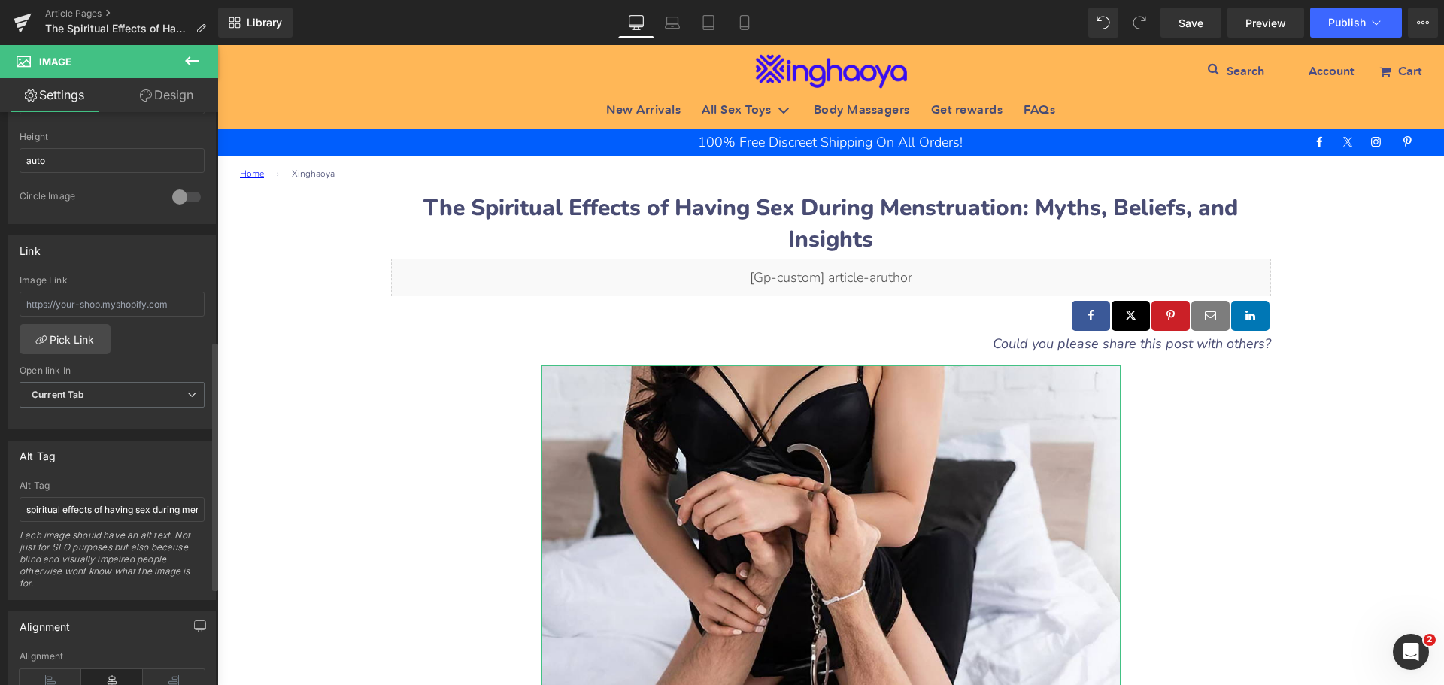
type input "[URL][DOMAIN_NAME]"
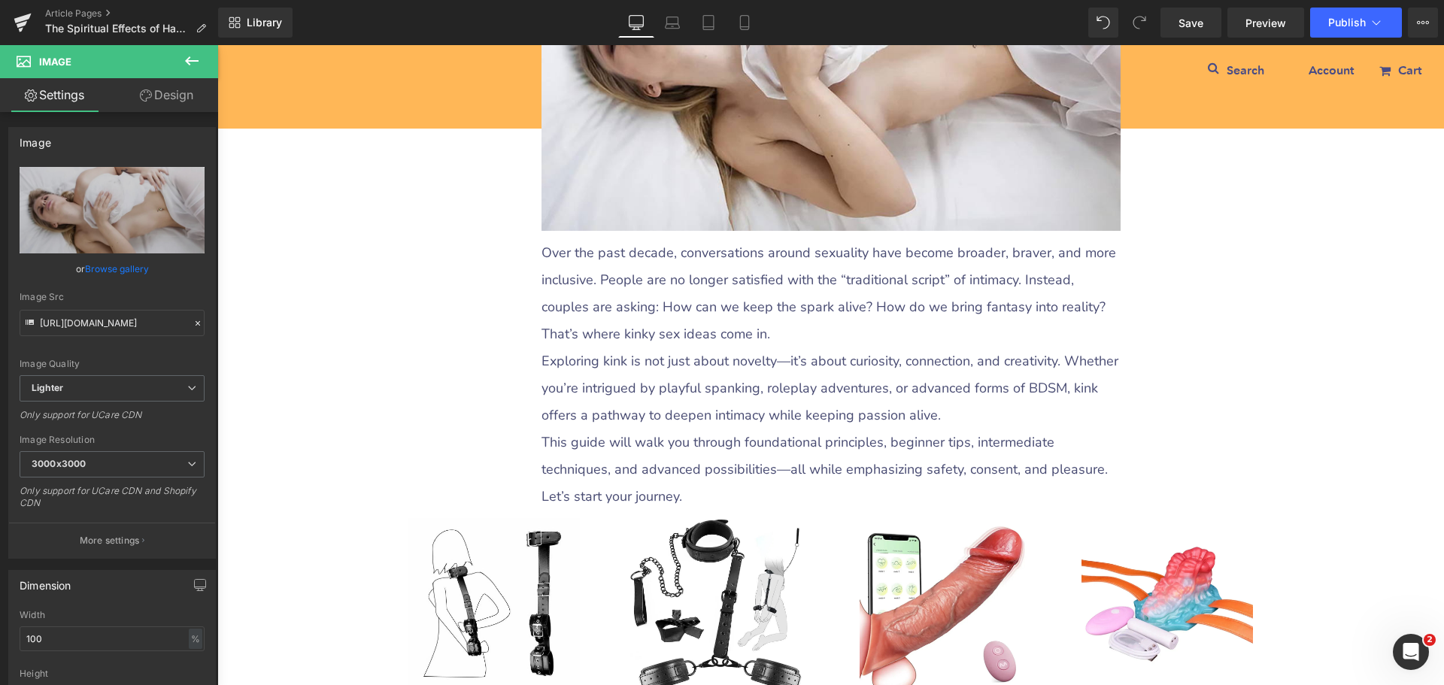
scroll to position [602, 0]
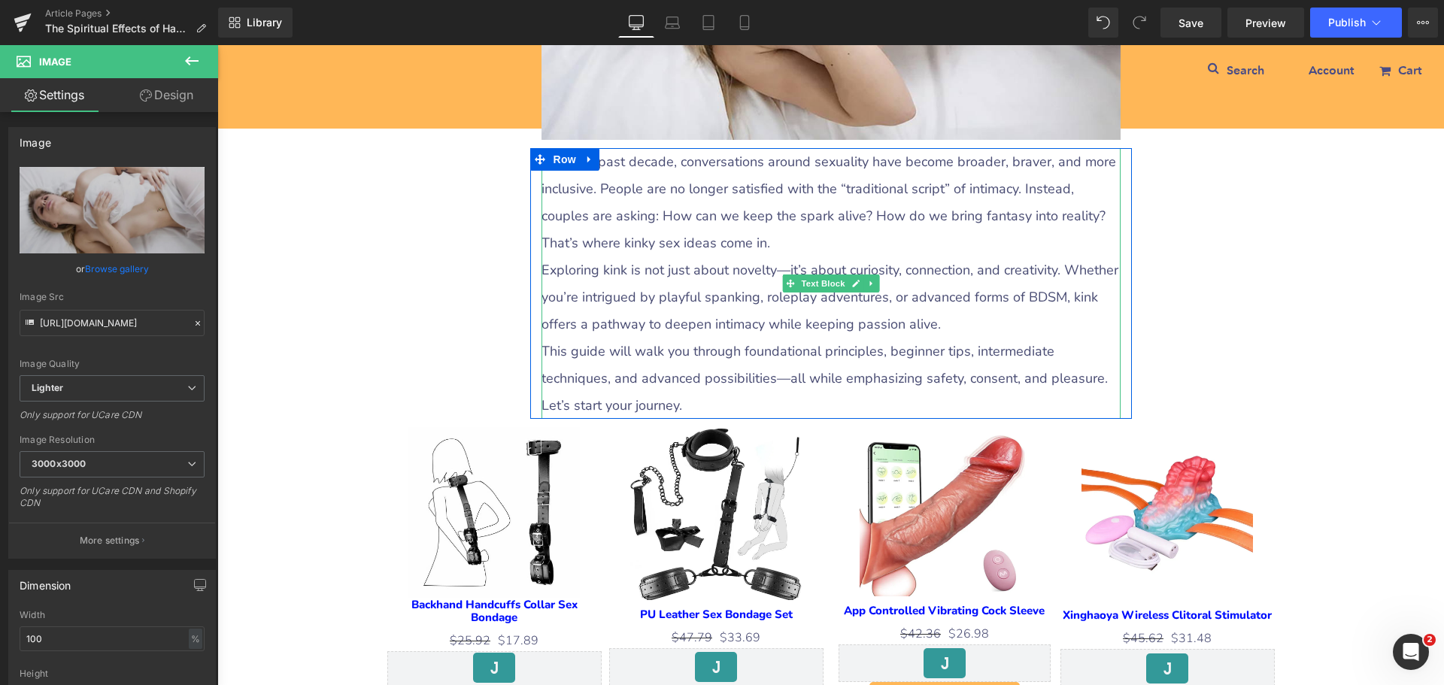
click at [634, 296] on p "Exploring kink is not just about novelty—it’s about curiosity, connection, and …" at bounding box center [831, 296] width 579 height 81
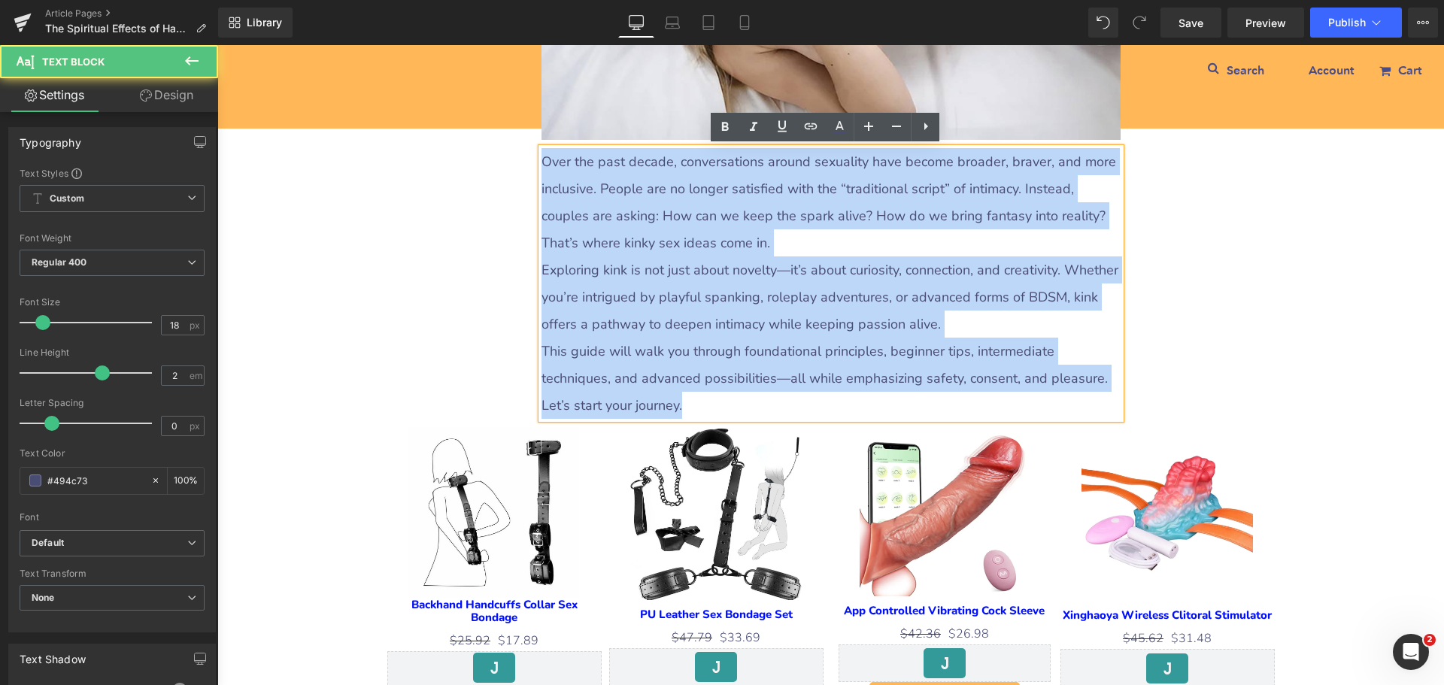
drag, startPoint x: 540, startPoint y: 156, endPoint x: 590, endPoint y: 408, distance: 256.8
click at [590, 408] on div "Over the past decade, conversations around sexuality have become broader, brave…" at bounding box center [831, 283] width 579 height 271
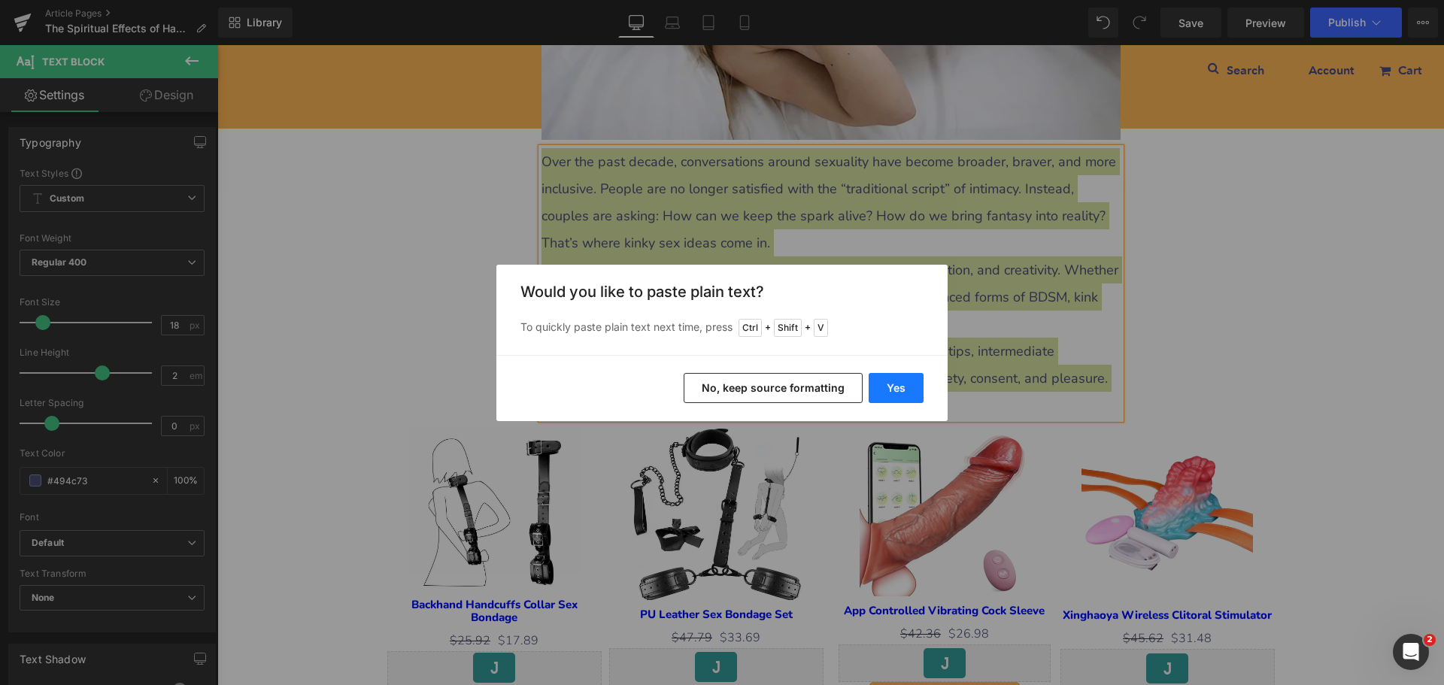
click at [895, 390] on button "Yes" at bounding box center [896, 388] width 55 height 30
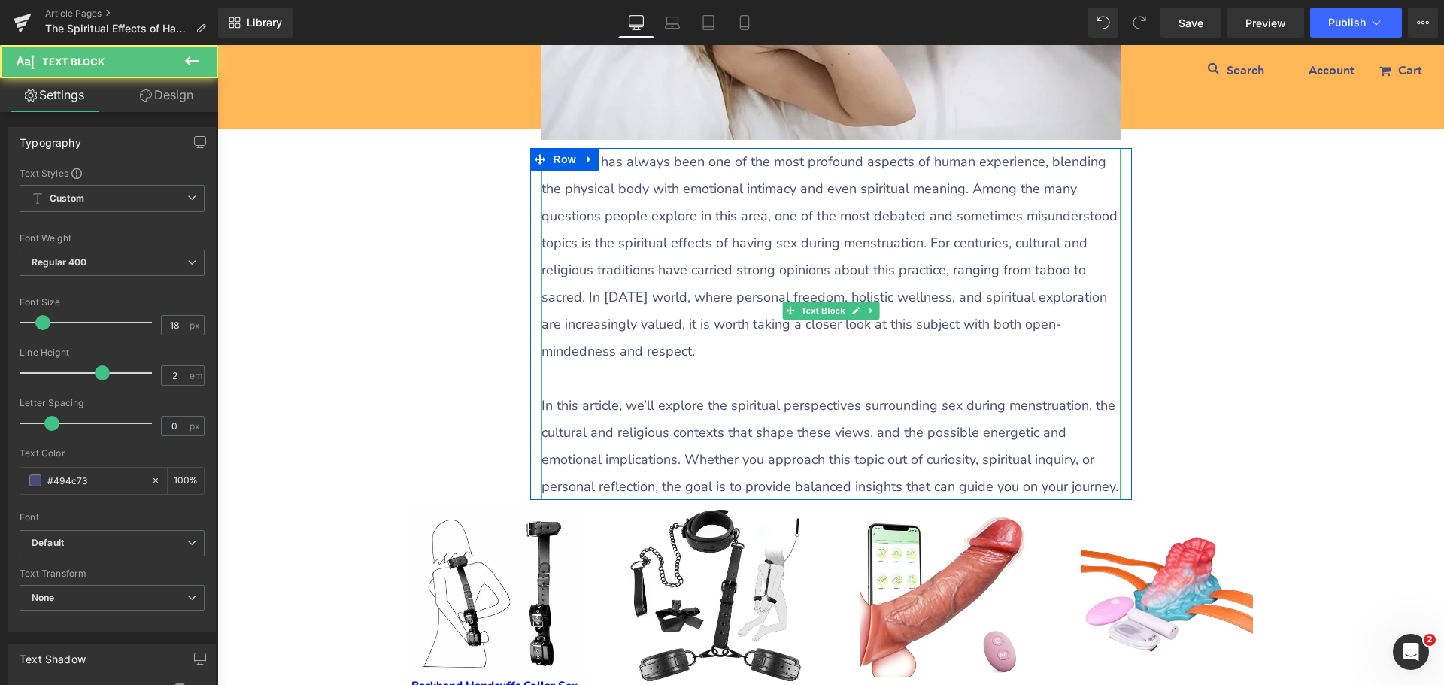
click at [623, 365] on p at bounding box center [831, 378] width 579 height 27
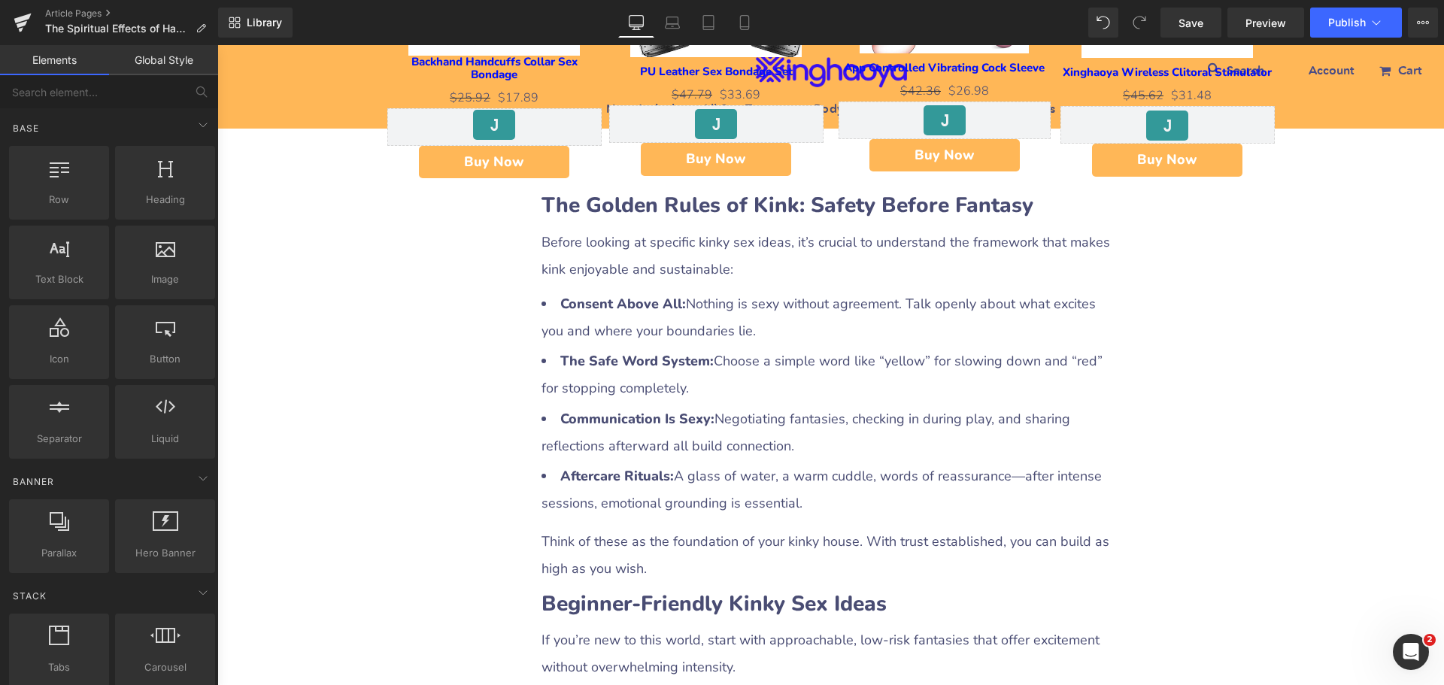
scroll to position [1203, 0]
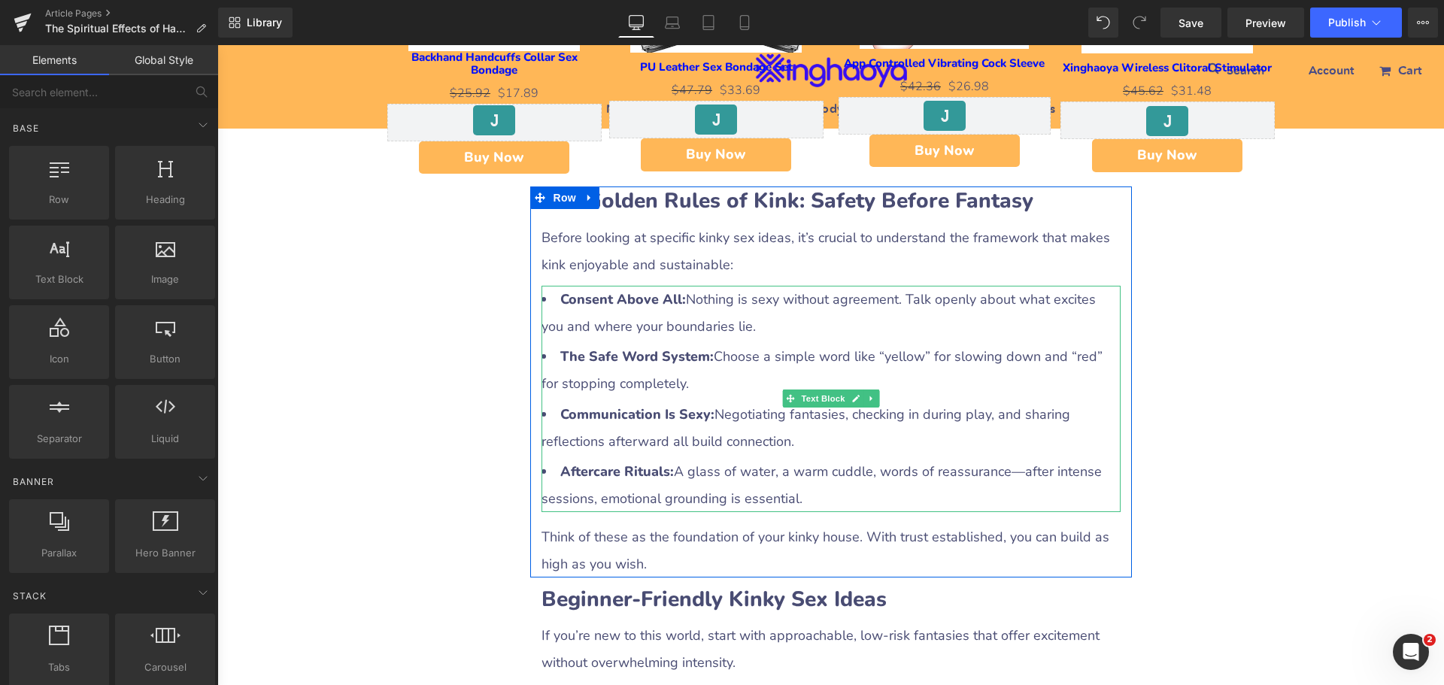
click at [709, 286] on li "Consent Above All: Nothing is sexy without agreement. Talk openly about what ex…" at bounding box center [831, 313] width 579 height 54
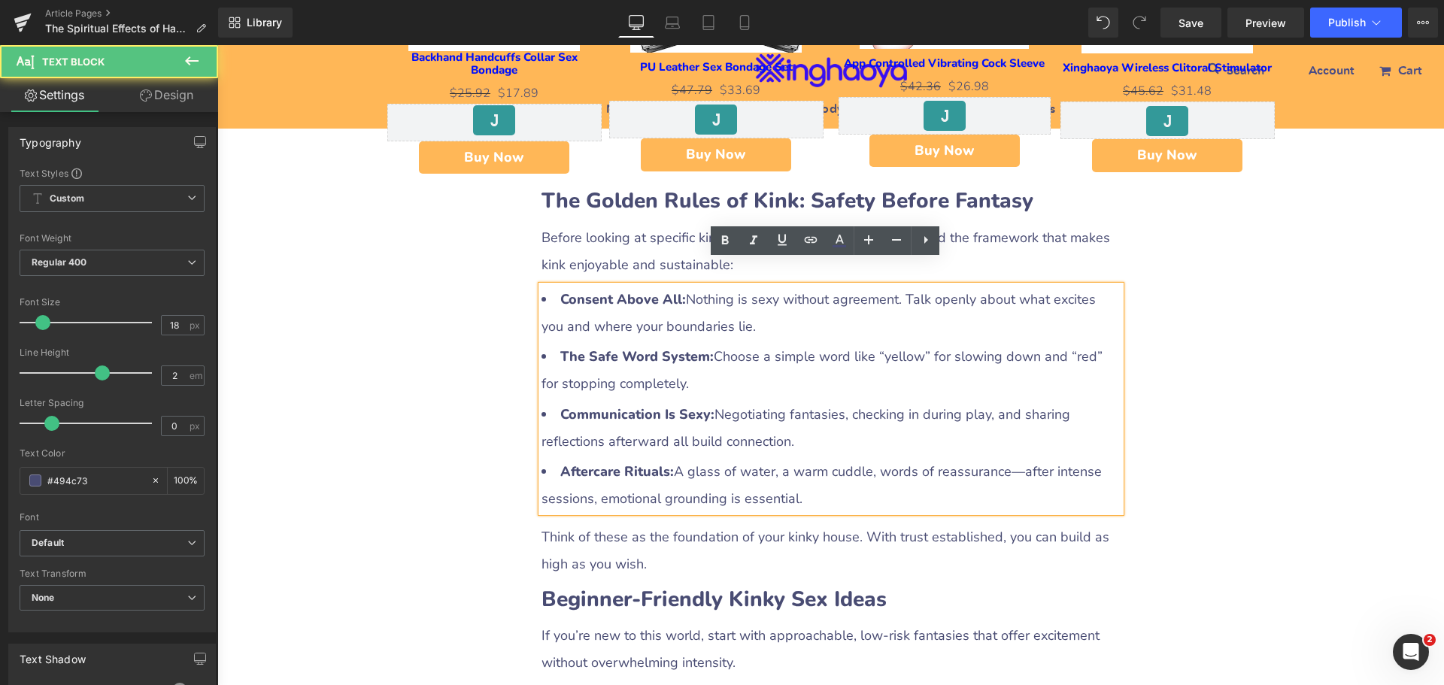
click at [677, 187] on b "The Golden Rules of Kink: Safety Before Fantasy" at bounding box center [788, 201] width 492 height 29
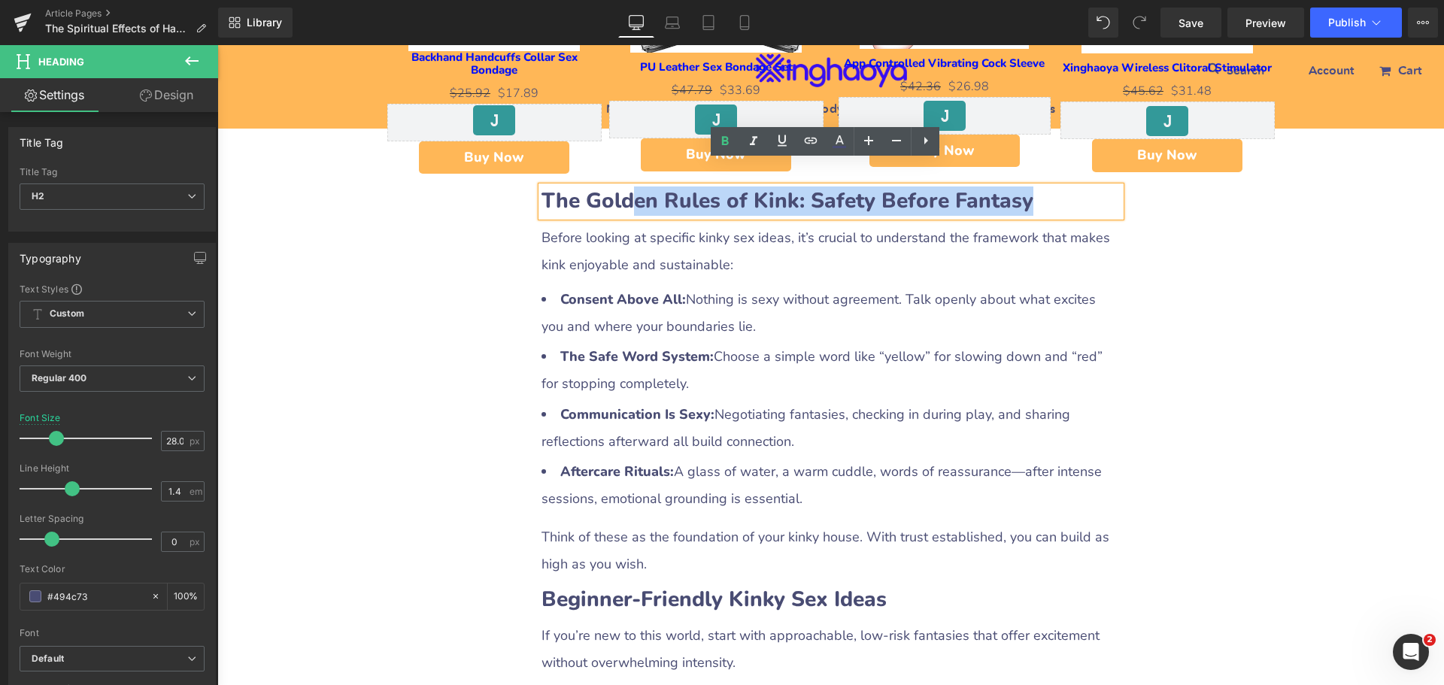
drag, startPoint x: 631, startPoint y: 174, endPoint x: 1065, endPoint y: 187, distance: 434.1
click at [1065, 187] on h2 "The Golden Rules of Kink: Safety Before Fantasy" at bounding box center [831, 201] width 579 height 29
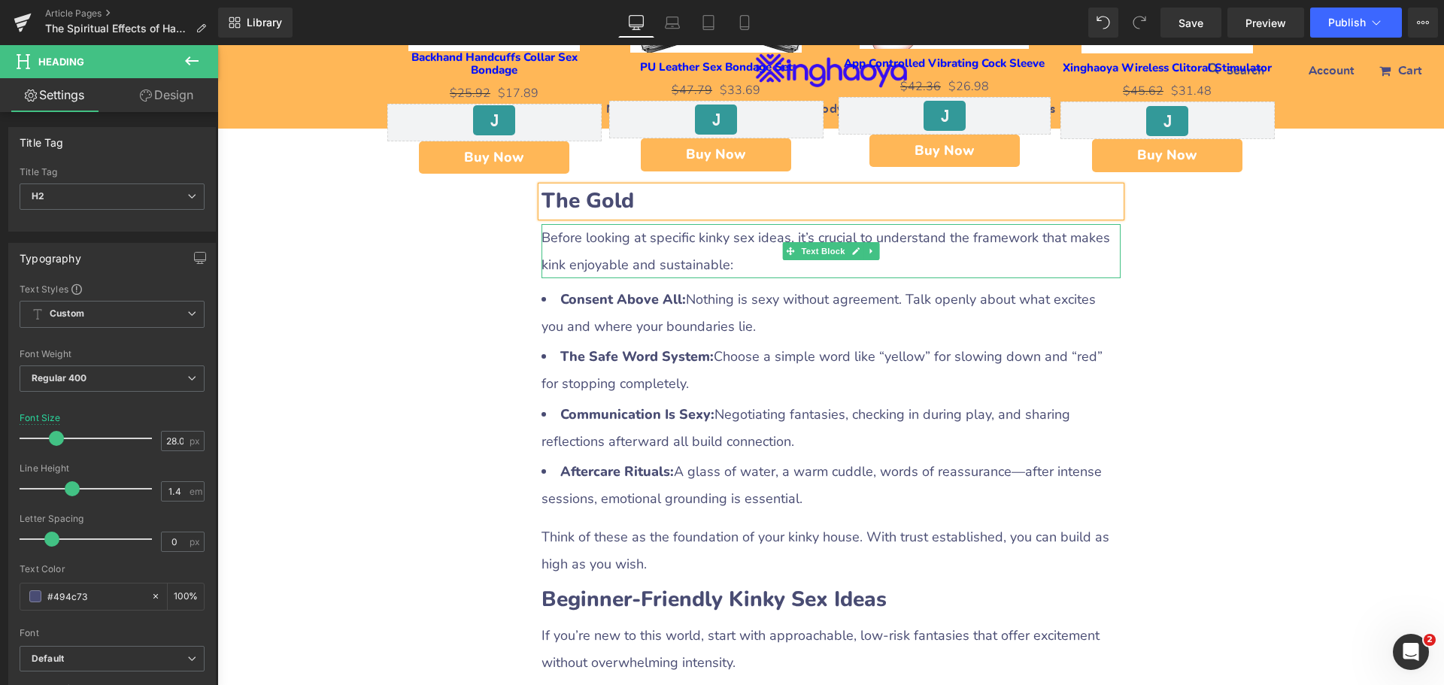
click at [603, 236] on p "Before looking at specific kinky sex ideas, it’s crucial to understand the fram…" at bounding box center [831, 251] width 579 height 54
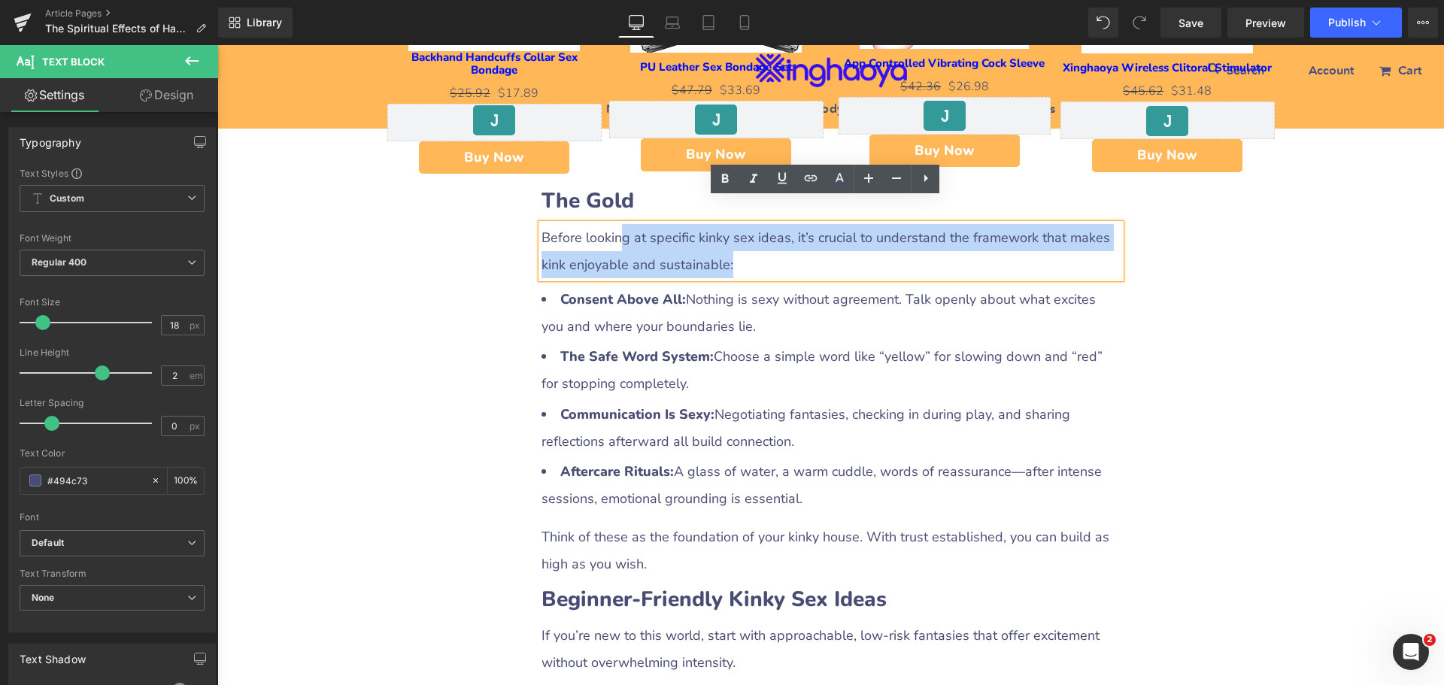
drag, startPoint x: 612, startPoint y: 217, endPoint x: 787, endPoint y: 235, distance: 175.3
click at [787, 235] on p "Before looking at specific kinky sex ideas, it’s crucial to understand the fram…" at bounding box center [831, 251] width 579 height 54
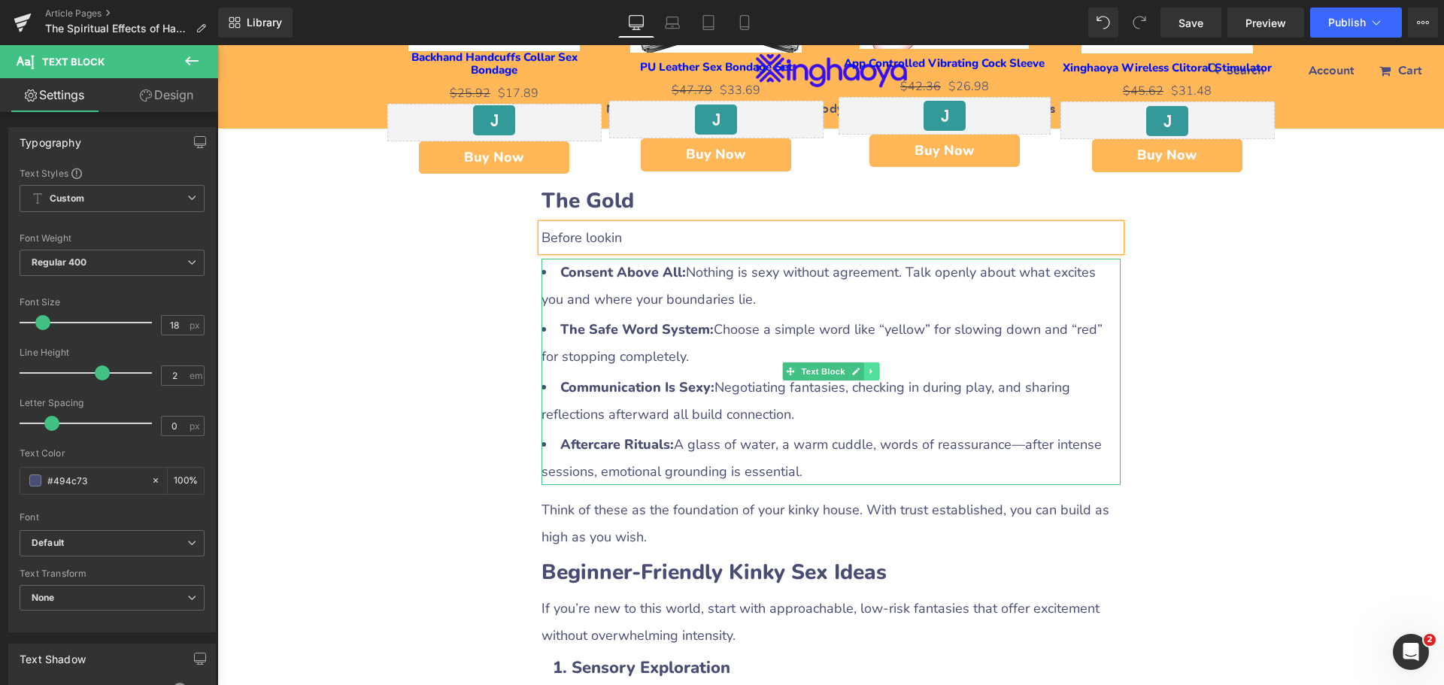
click at [869, 369] on icon at bounding box center [870, 371] width 2 height 5
click at [875, 368] on icon at bounding box center [879, 372] width 8 height 8
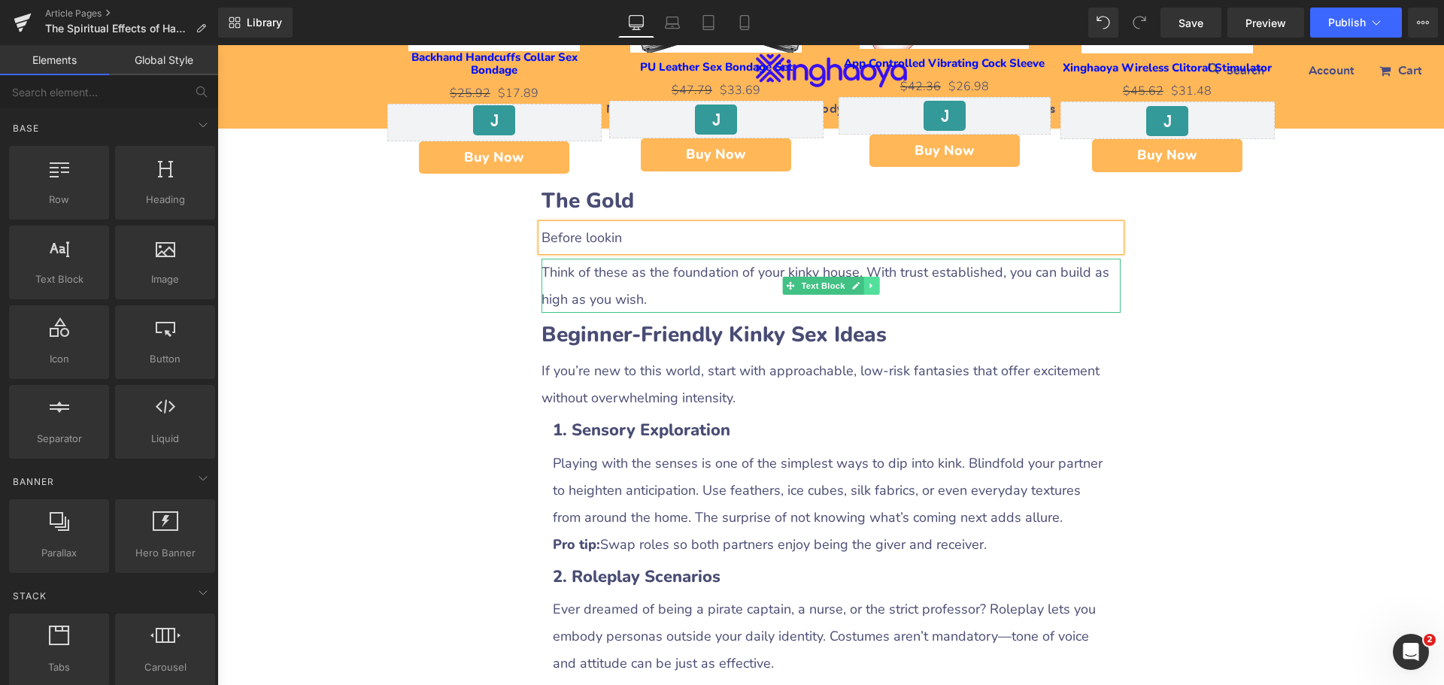
click at [869, 281] on icon at bounding box center [871, 285] width 8 height 9
click at [878, 277] on link at bounding box center [879, 286] width 16 height 18
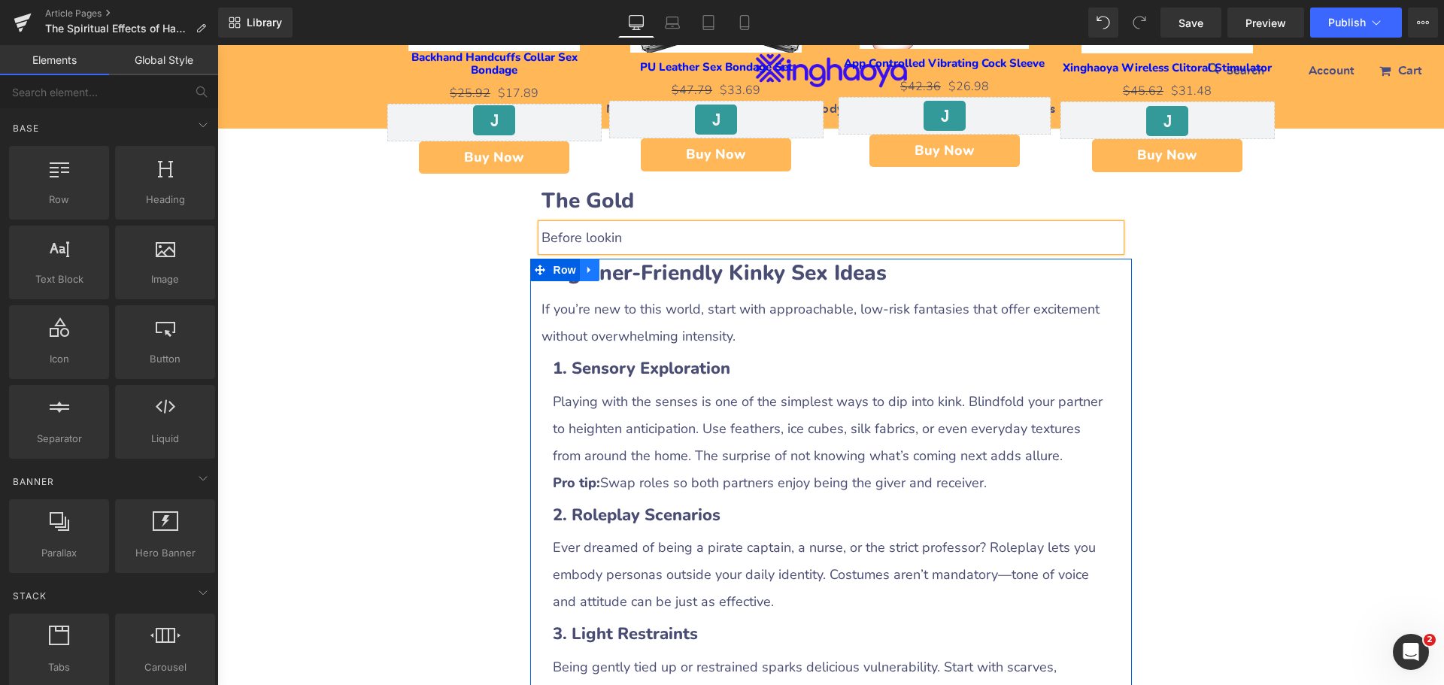
click at [582, 259] on link at bounding box center [590, 270] width 20 height 23
click at [624, 264] on icon at bounding box center [629, 269] width 11 height 11
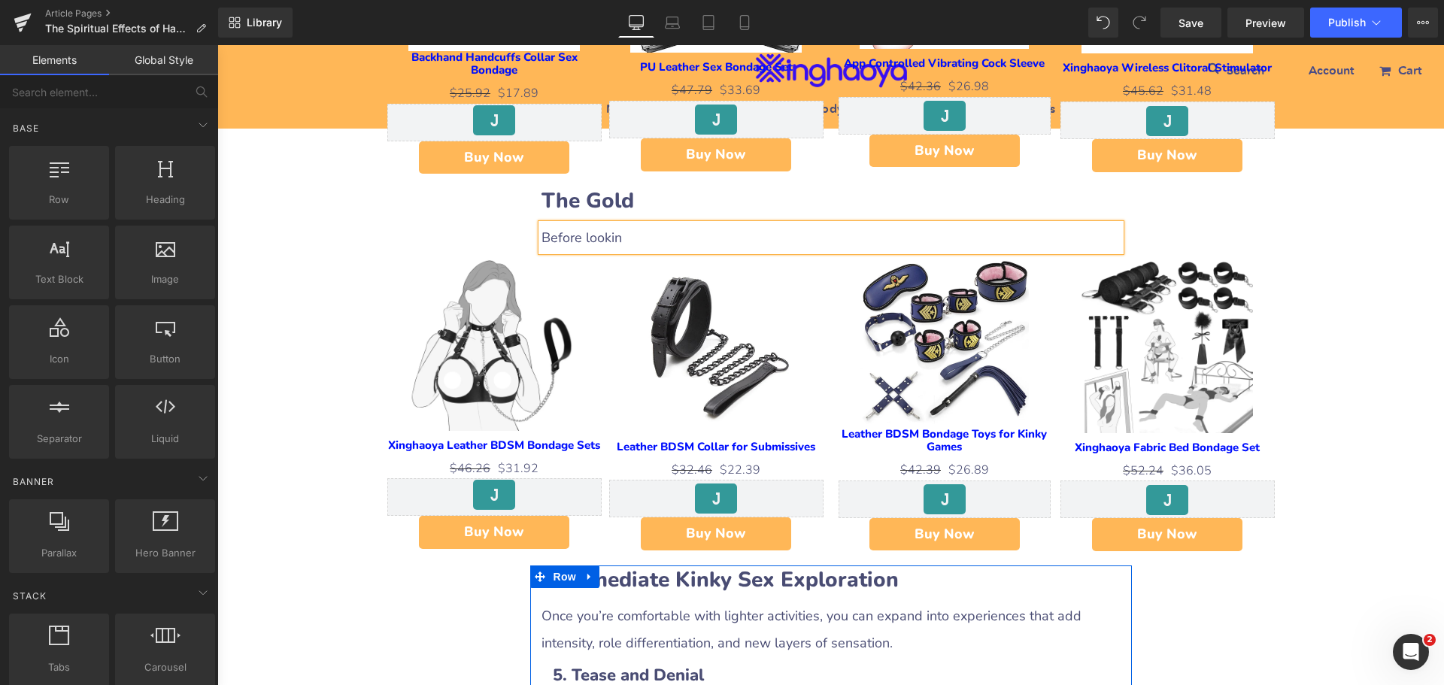
click at [584, 571] on icon at bounding box center [589, 576] width 11 height 11
click at [624, 572] on icon at bounding box center [629, 577] width 11 height 11
click at [584, 571] on icon at bounding box center [589, 576] width 11 height 11
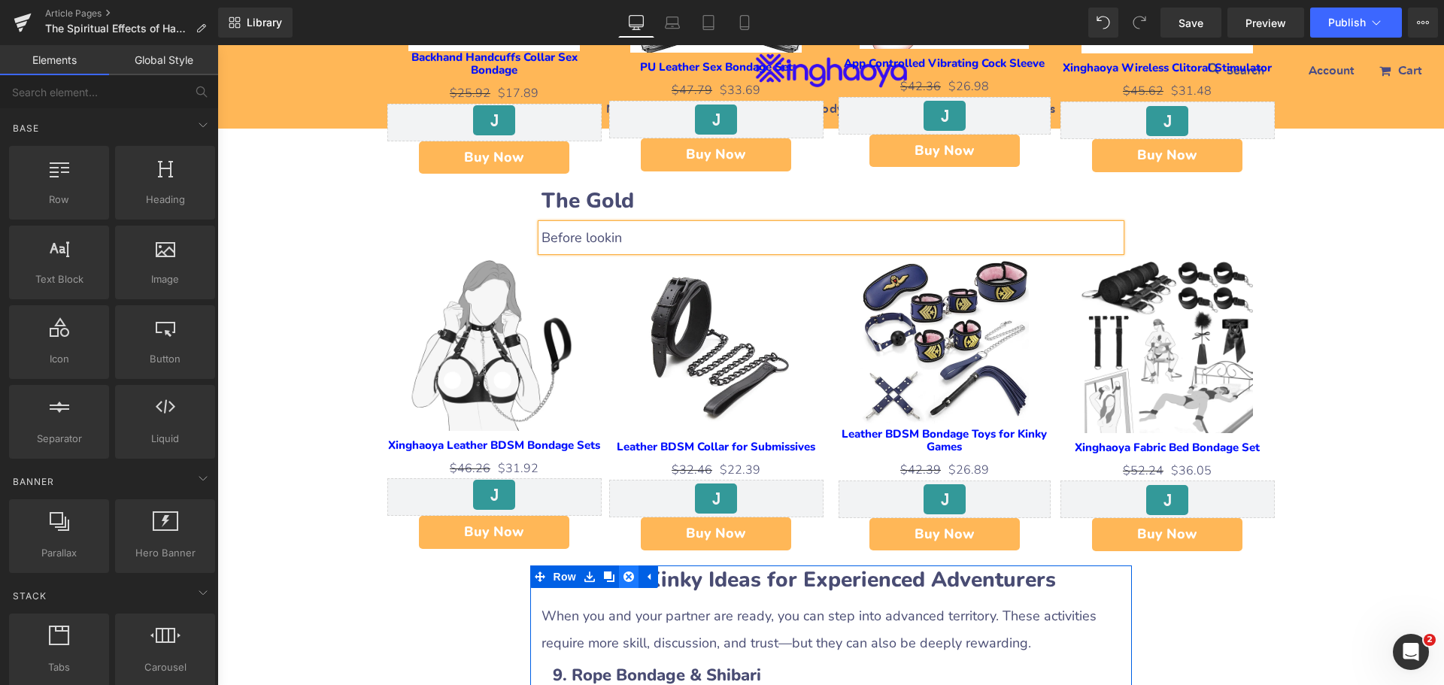
click at [624, 572] on icon at bounding box center [629, 577] width 11 height 11
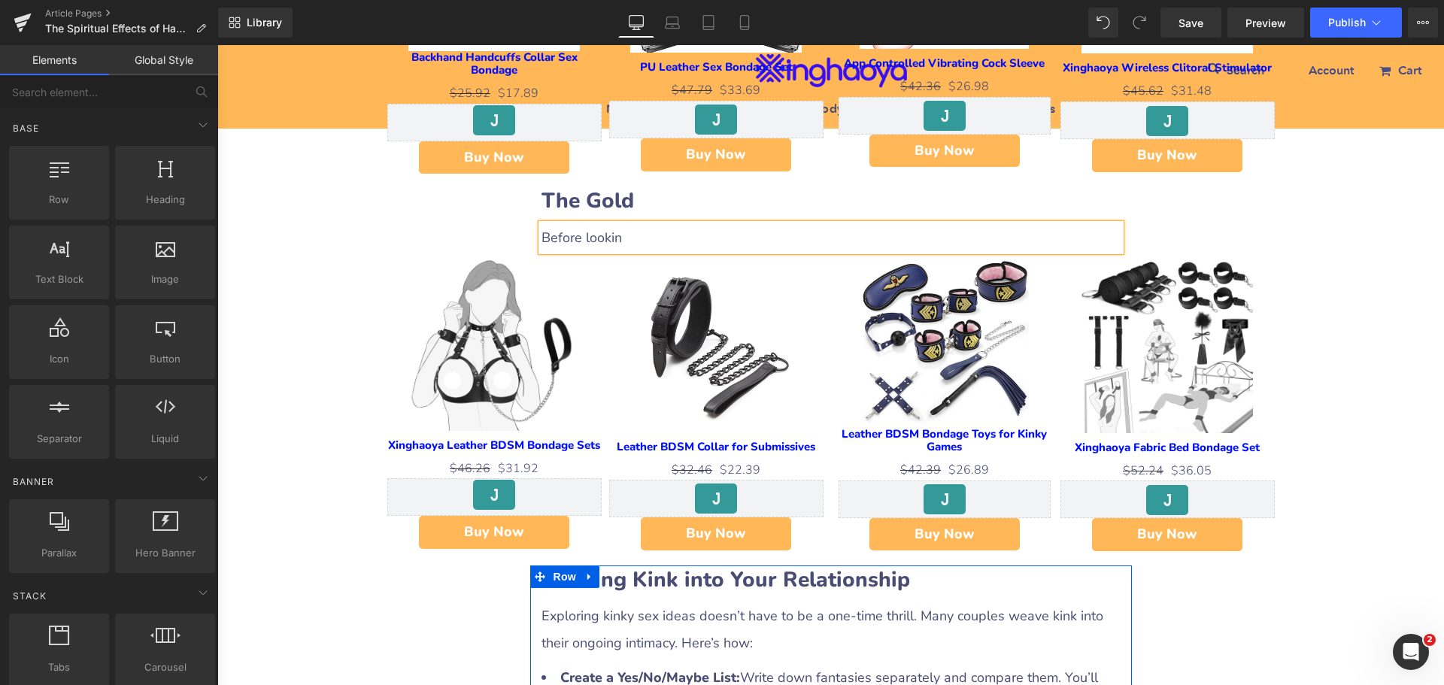
click at [588, 571] on icon at bounding box center [589, 576] width 11 height 11
click at [624, 572] on icon at bounding box center [629, 577] width 11 height 11
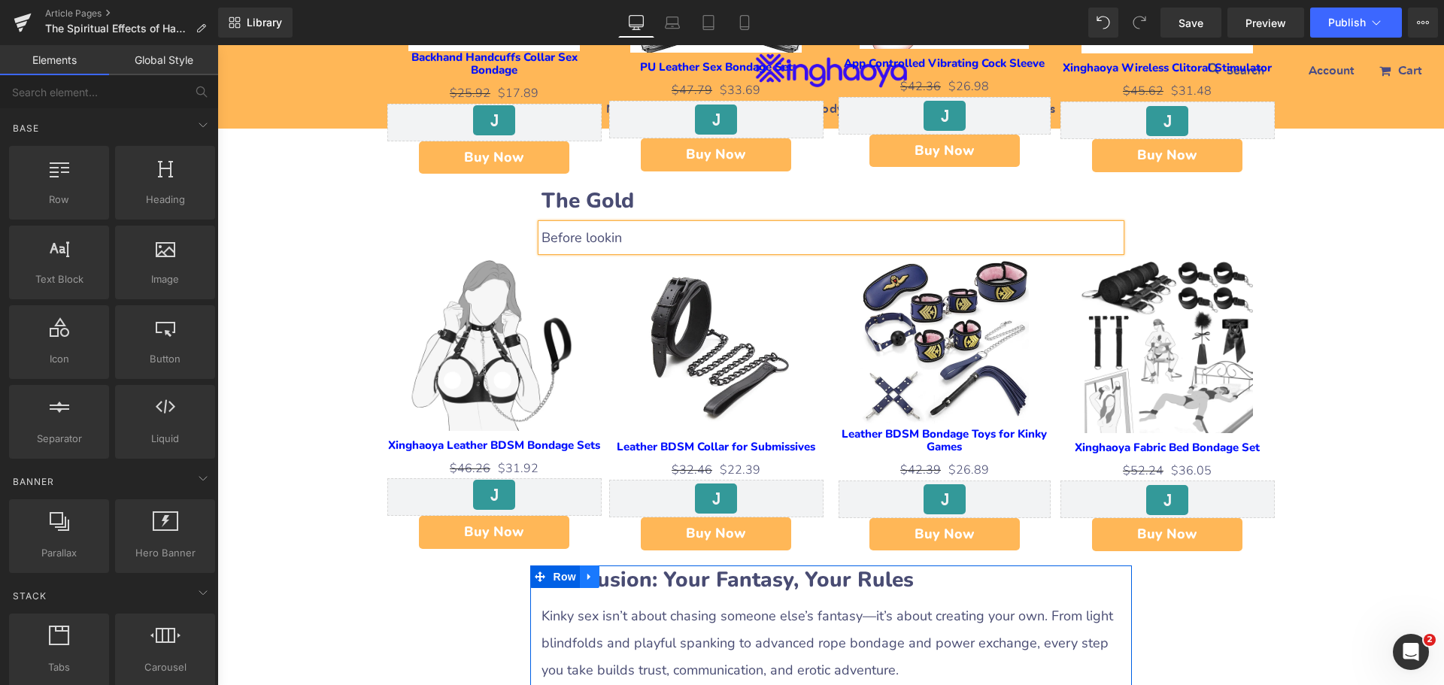
click at [590, 566] on link at bounding box center [590, 577] width 20 height 23
click at [624, 572] on icon at bounding box center [629, 577] width 11 height 11
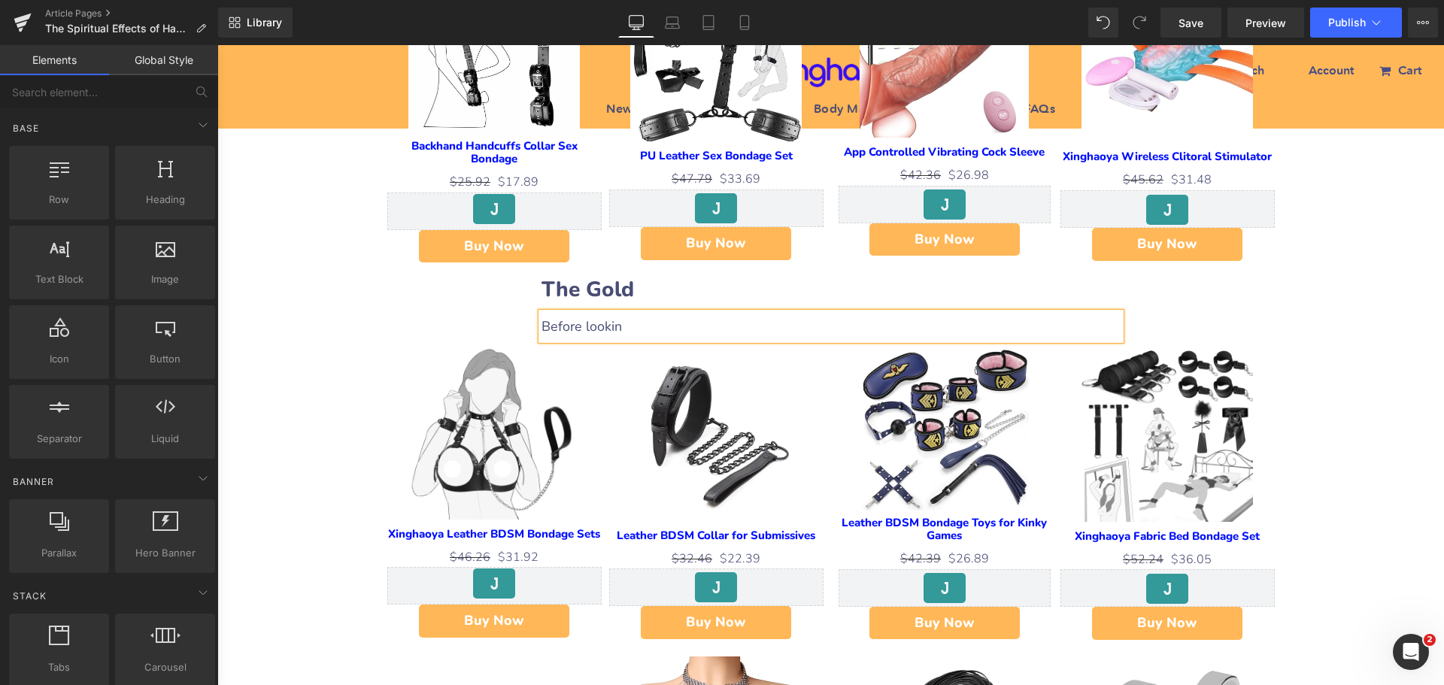
scroll to position [1128, 0]
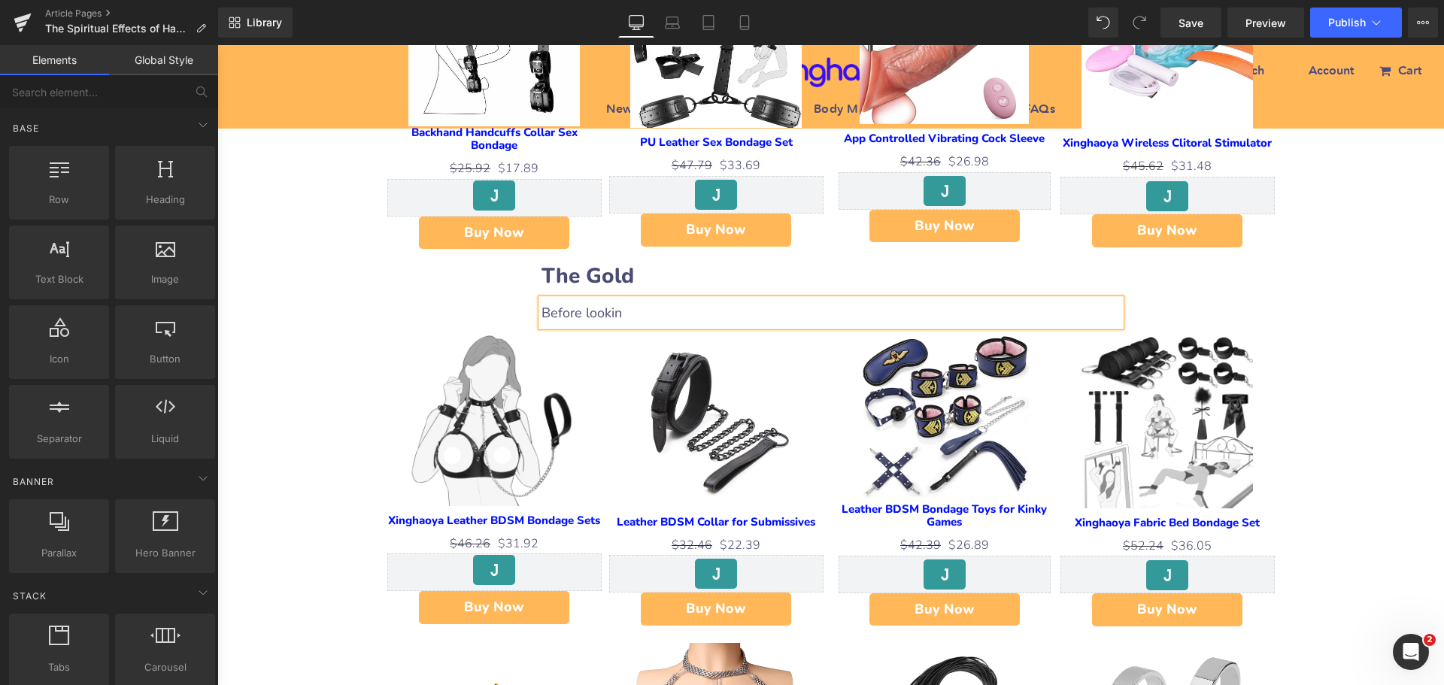
click at [1325, 344] on div "The Spiritual Effects of Having Sex During Menstruation: Myths, Beliefs, and In…" at bounding box center [830, 362] width 1227 height 2596
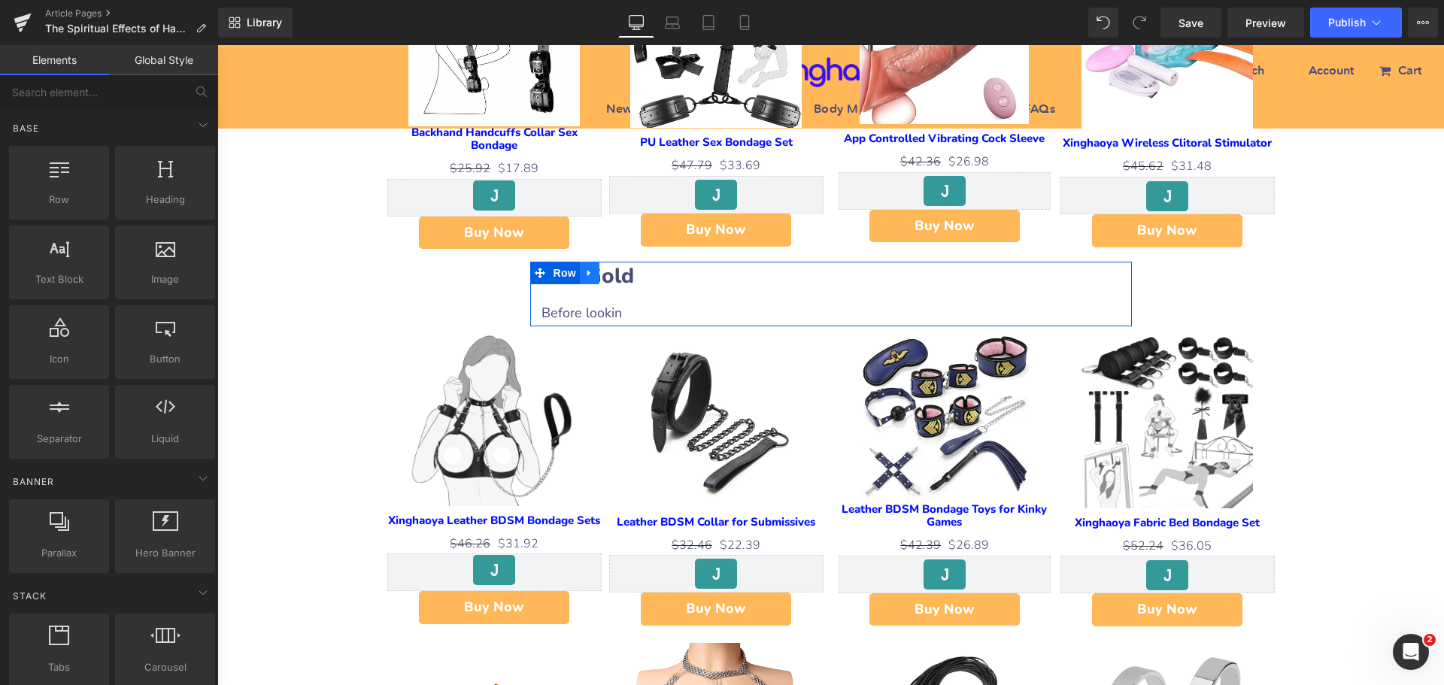
click at [587, 268] on icon at bounding box center [589, 273] width 11 height 11
click at [606, 268] on icon at bounding box center [609, 273] width 11 height 11
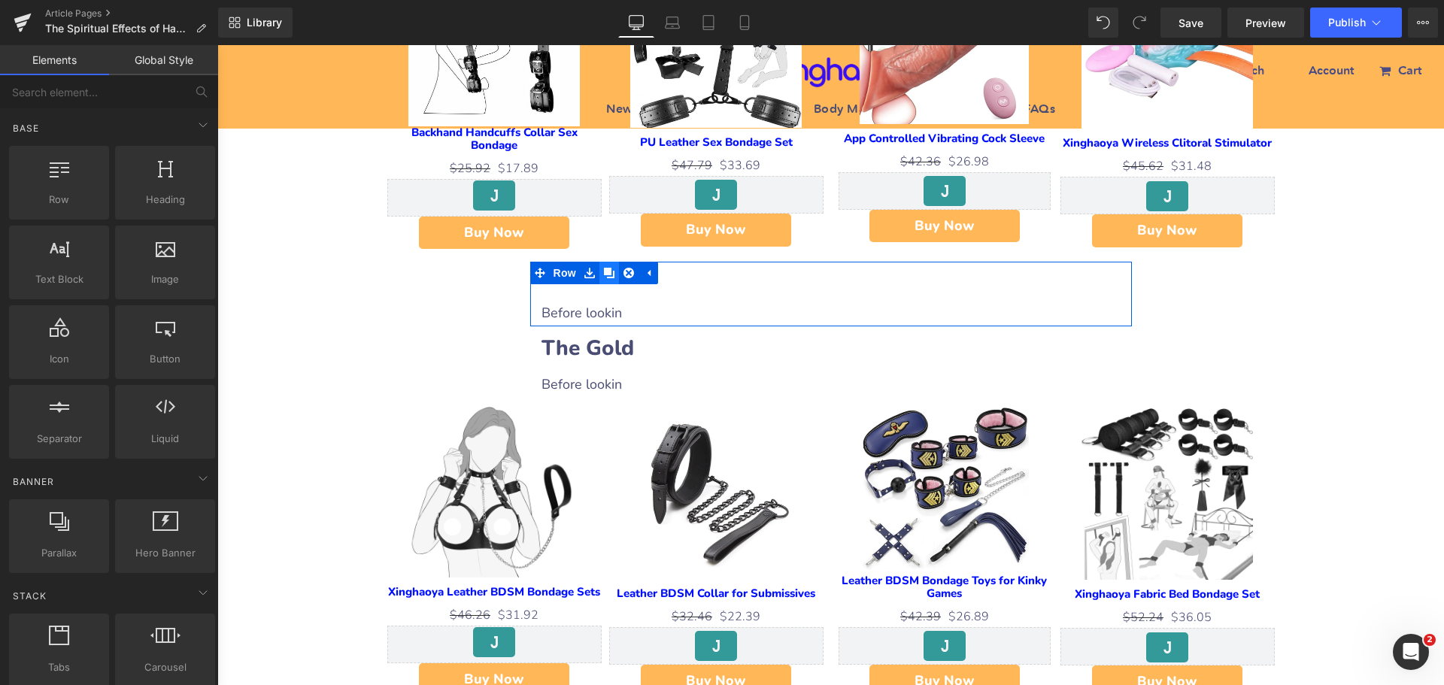
click at [606, 268] on icon at bounding box center [609, 273] width 11 height 11
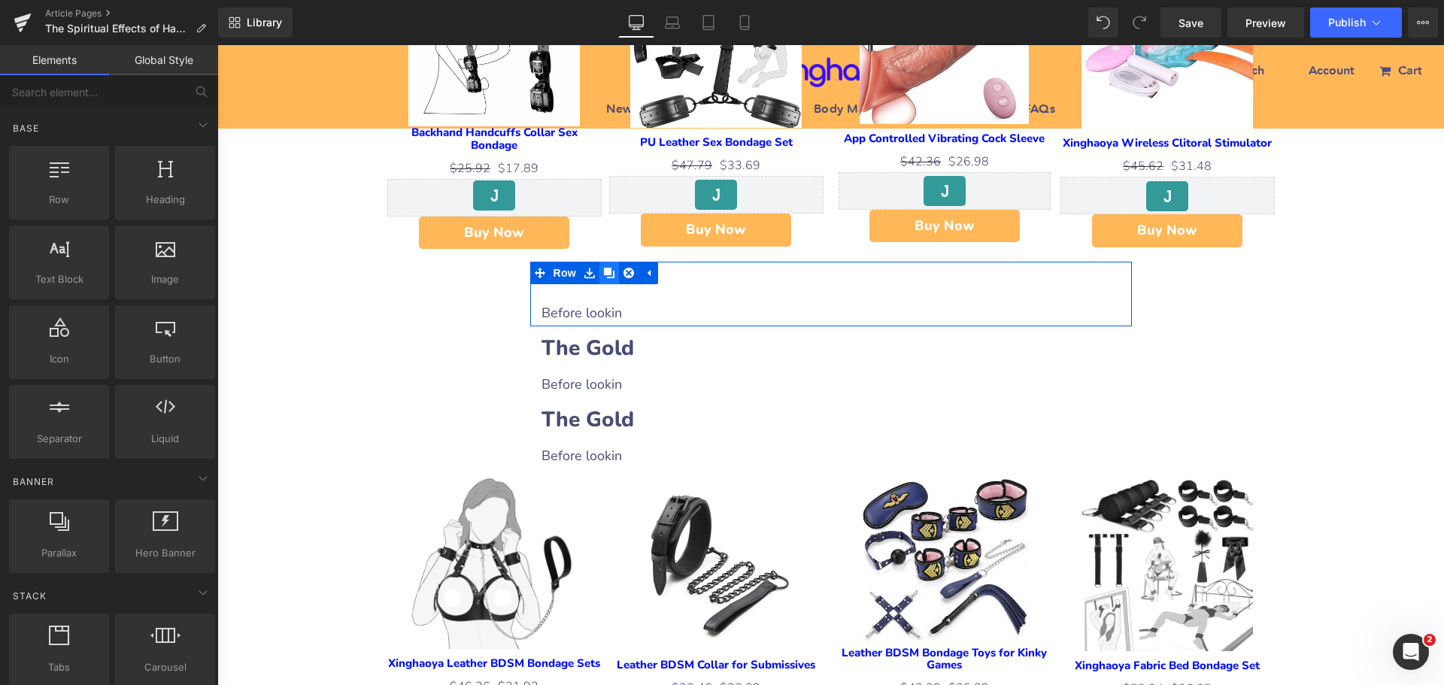
click at [606, 268] on icon at bounding box center [609, 273] width 11 height 11
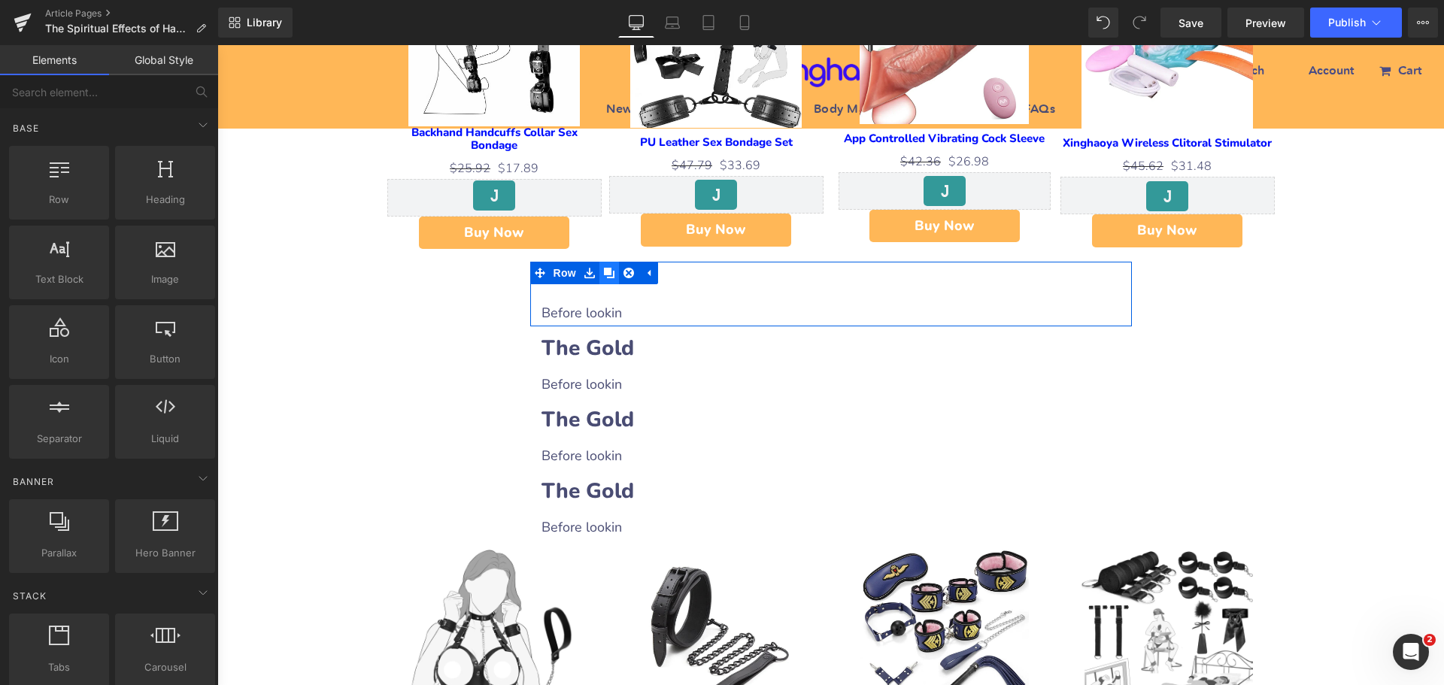
click at [606, 268] on icon at bounding box center [609, 273] width 11 height 11
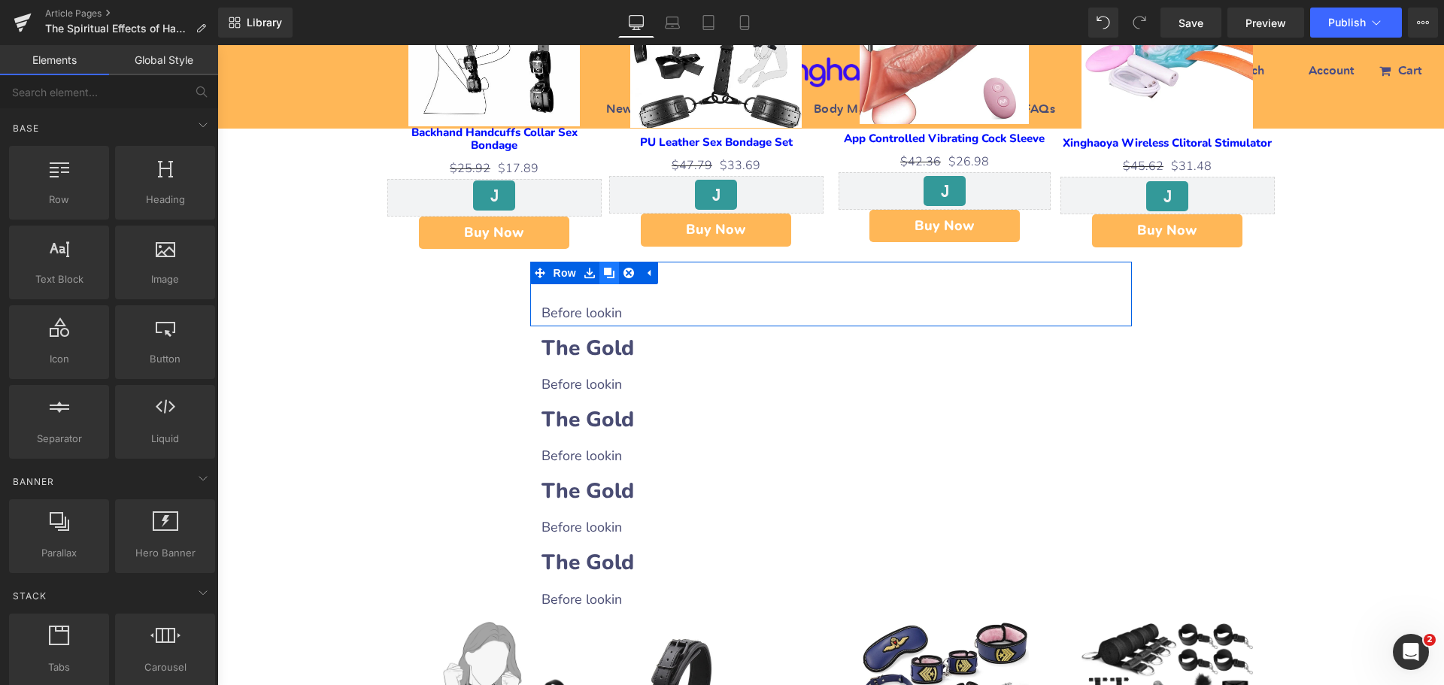
click at [606, 268] on icon at bounding box center [609, 273] width 11 height 11
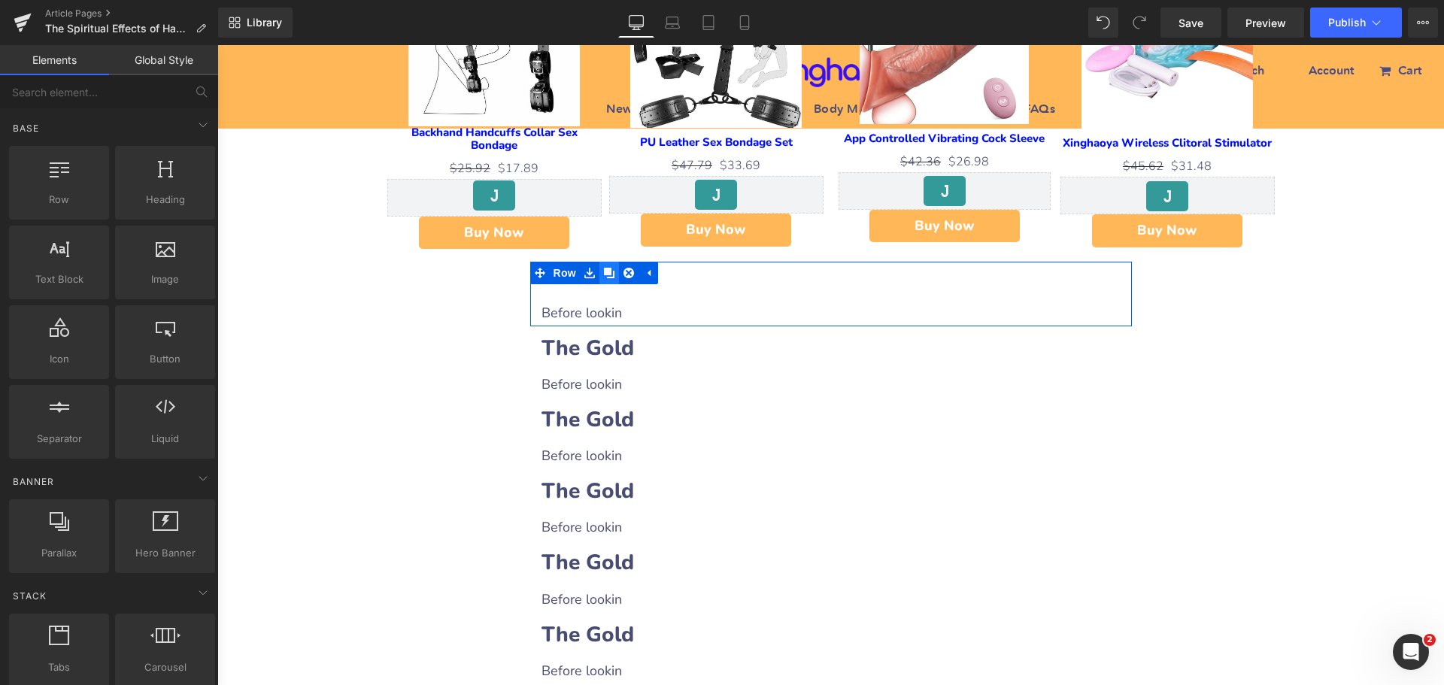
click at [606, 268] on icon at bounding box center [609, 273] width 11 height 11
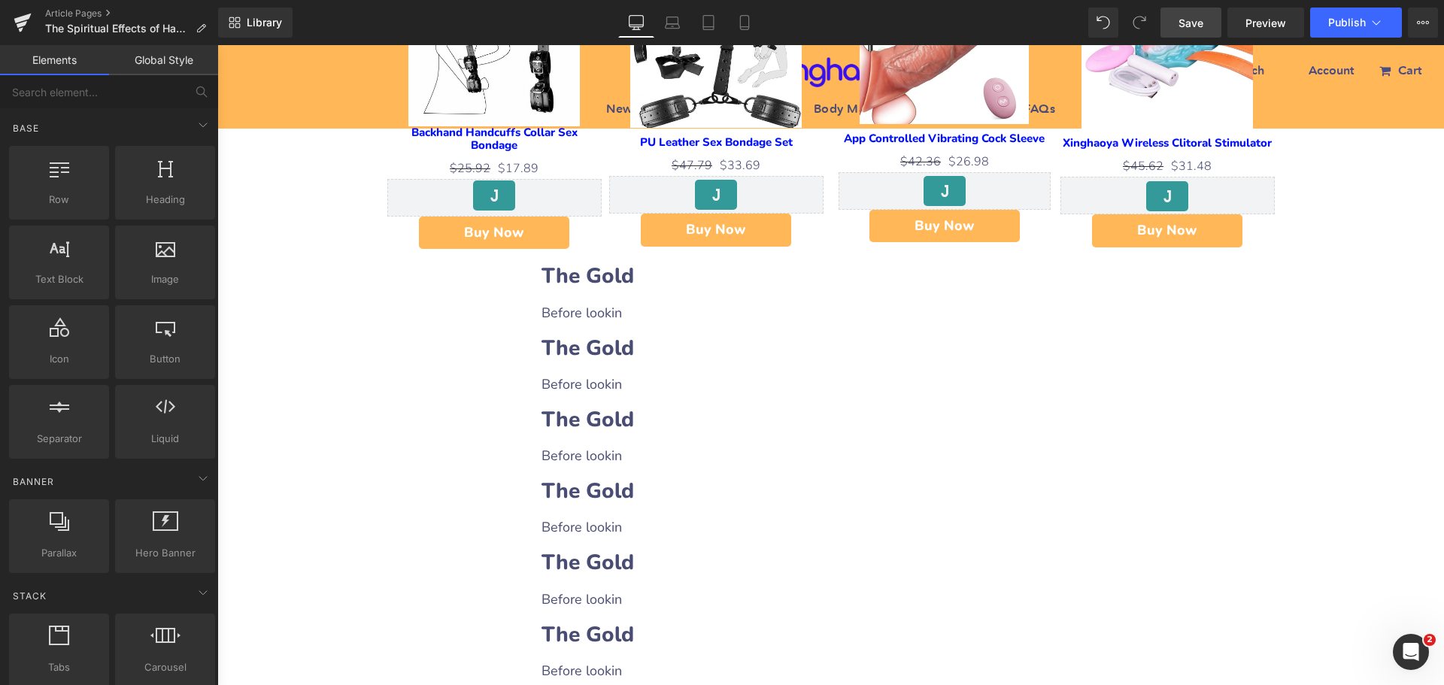
click at [1185, 24] on span "Save" at bounding box center [1191, 23] width 25 height 16
click at [677, 262] on h2 "The Gold" at bounding box center [831, 276] width 579 height 29
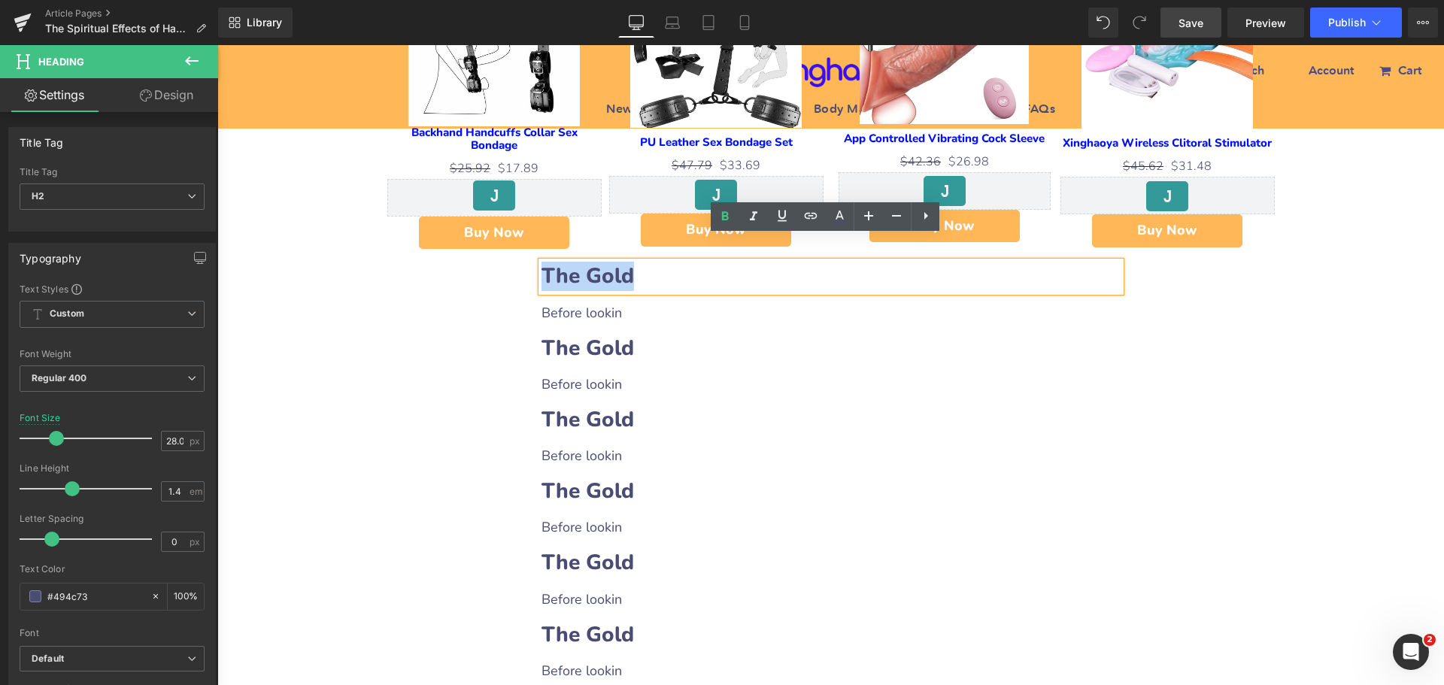
drag, startPoint x: 542, startPoint y: 249, endPoint x: 660, endPoint y: 247, distance: 118.1
click at [660, 262] on h2 "The Gold" at bounding box center [831, 276] width 579 height 29
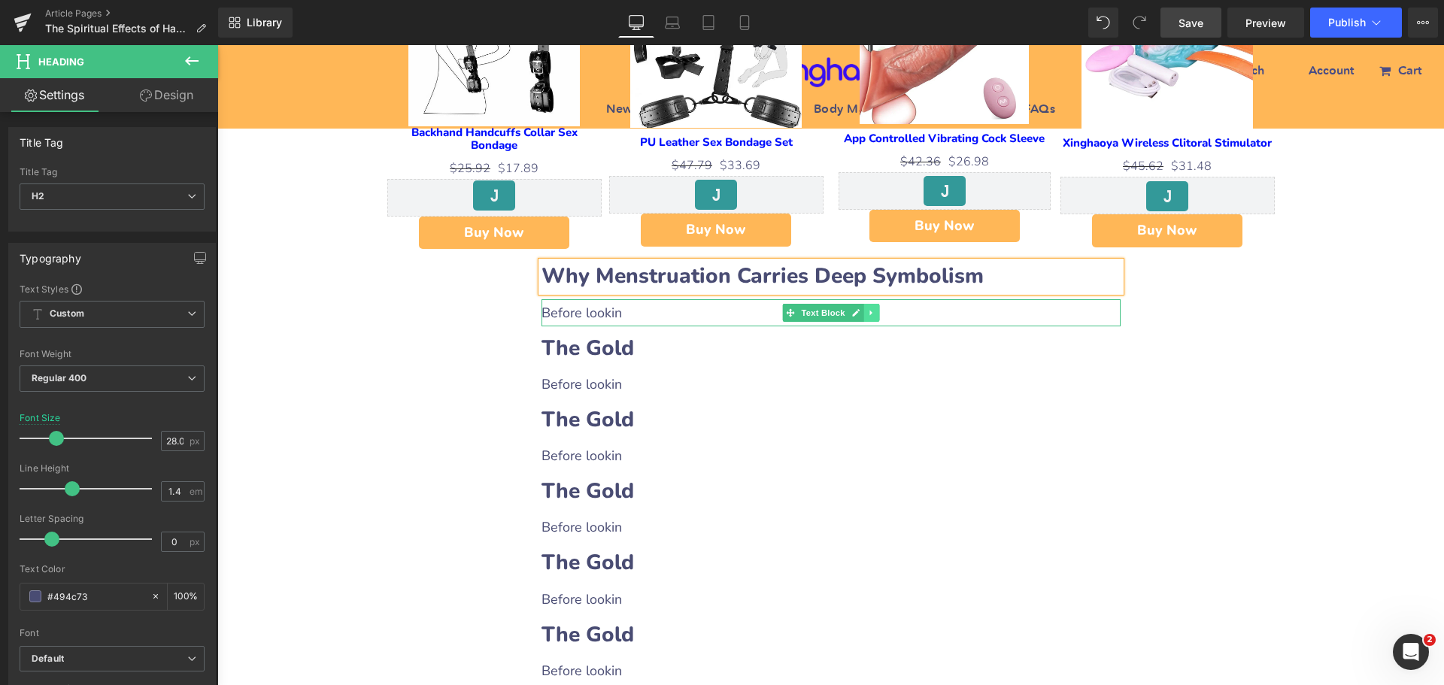
click at [867, 308] on icon at bounding box center [871, 312] width 8 height 9
click at [860, 308] on icon at bounding box center [863, 312] width 8 height 9
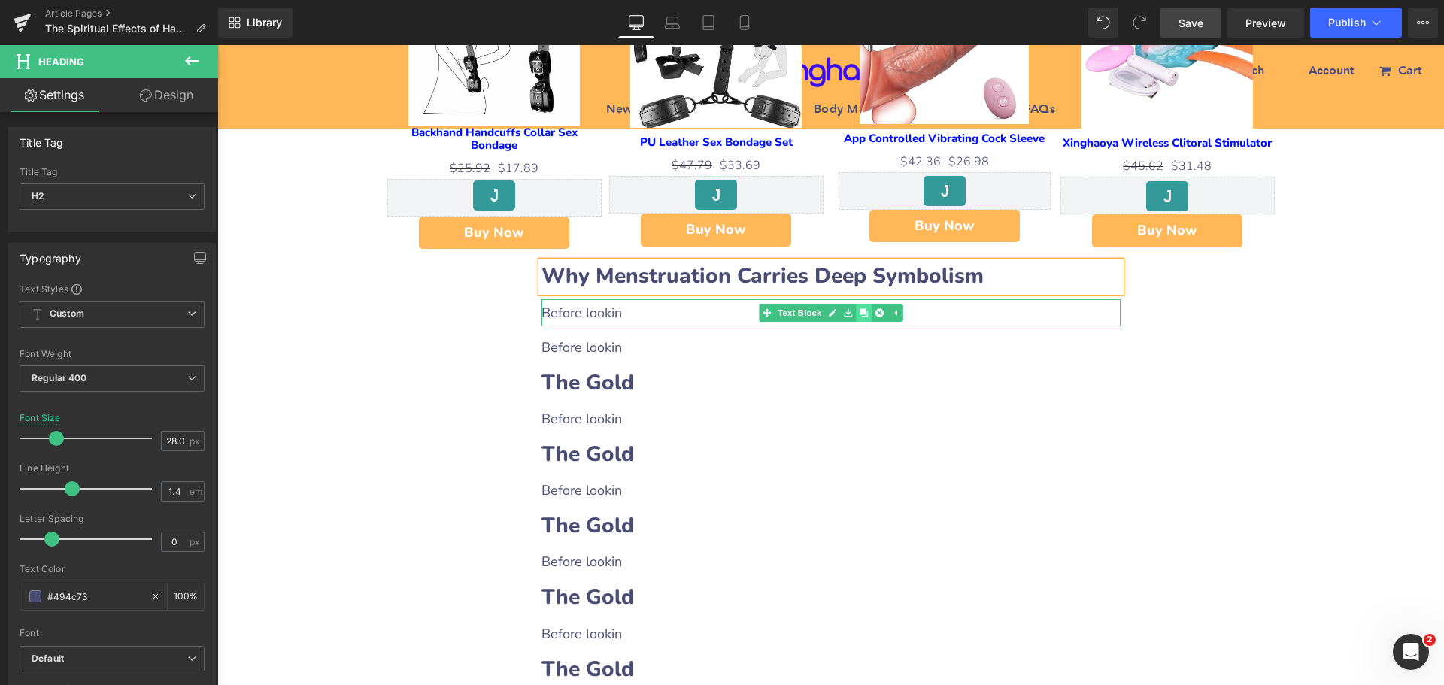
click at [860, 308] on icon at bounding box center [863, 312] width 8 height 9
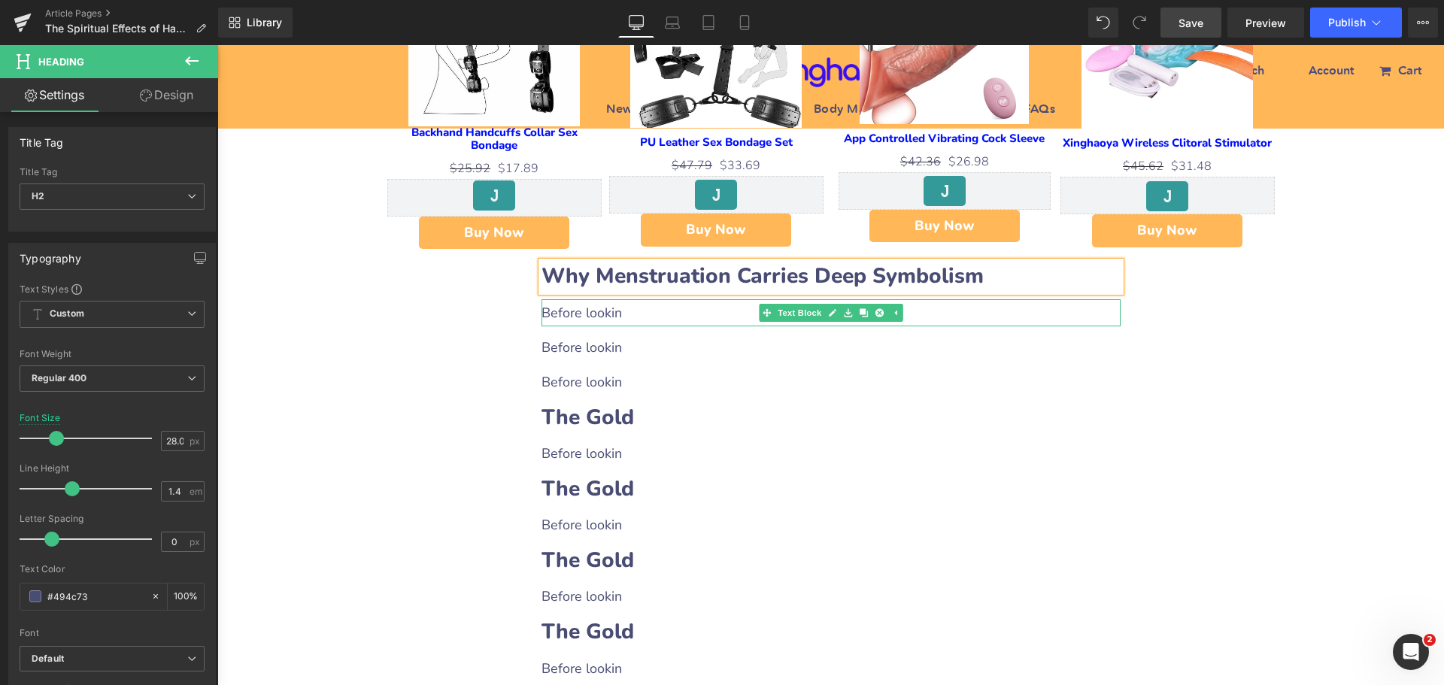
click at [611, 299] on p "Before lookin" at bounding box center [831, 312] width 579 height 27
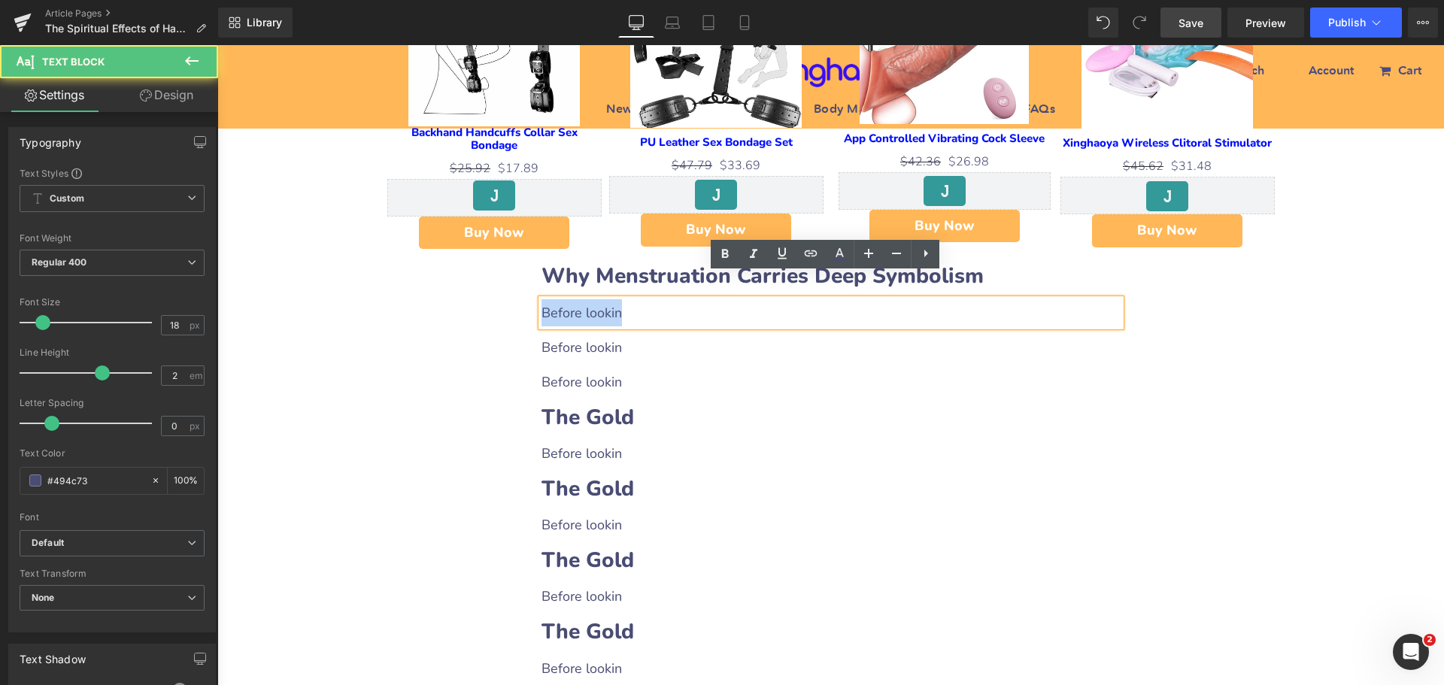
drag, startPoint x: 537, startPoint y: 281, endPoint x: 620, endPoint y: 288, distance: 83.8
click at [620, 299] on p "Before lookin" at bounding box center [831, 312] width 579 height 27
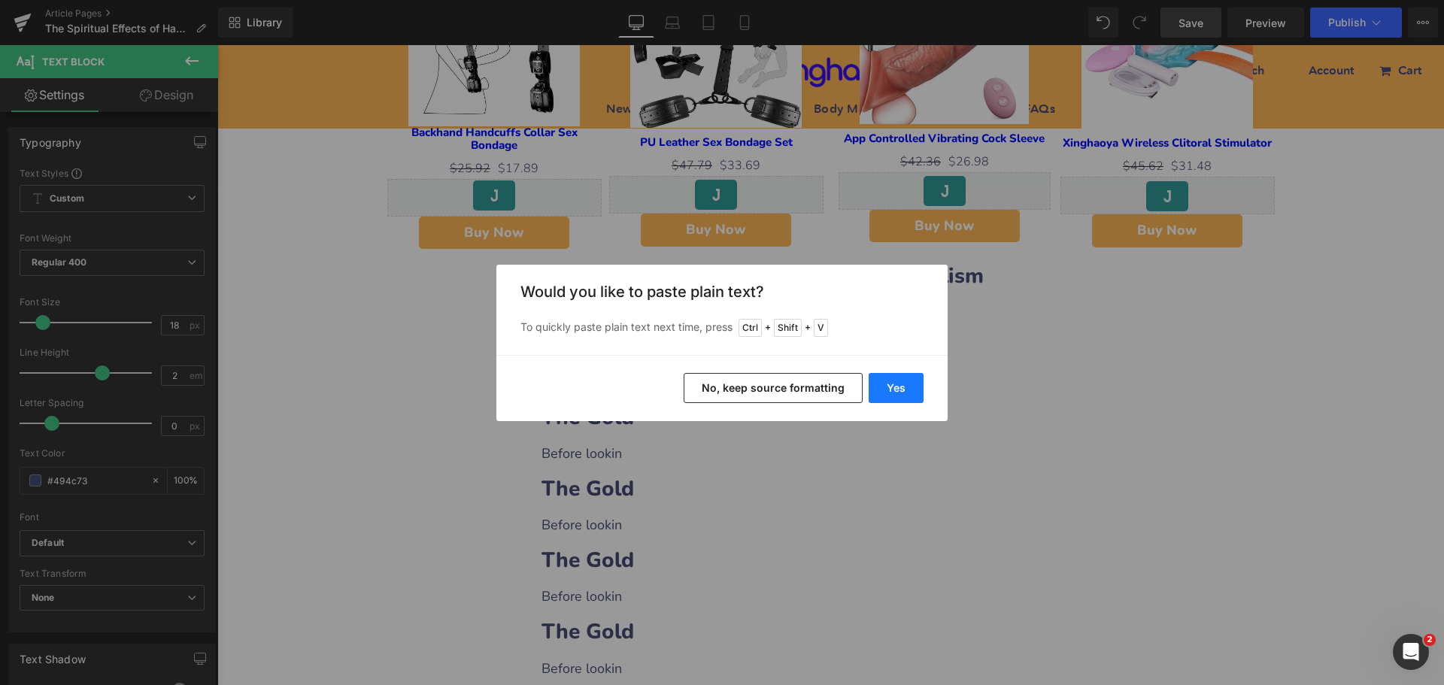
click at [879, 380] on button "Yes" at bounding box center [896, 388] width 55 height 30
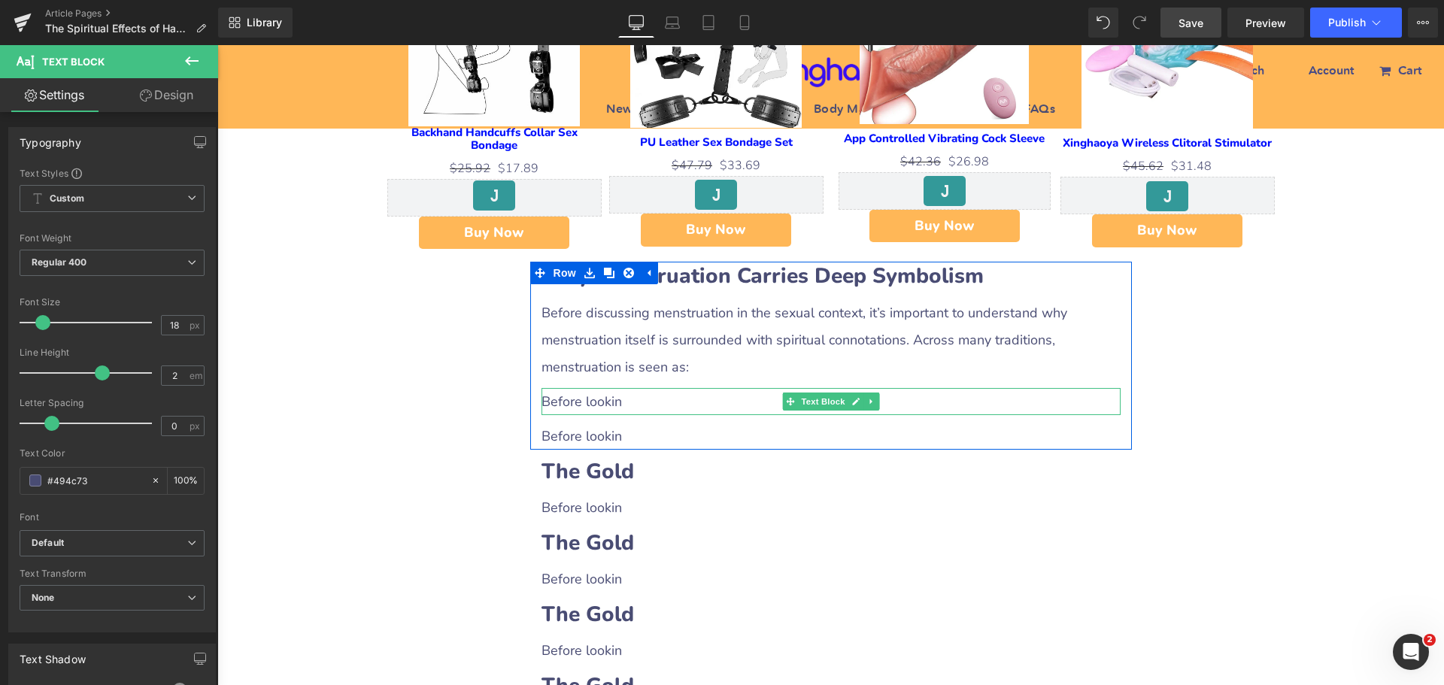
click at [596, 388] on p "Before lookin" at bounding box center [831, 401] width 579 height 27
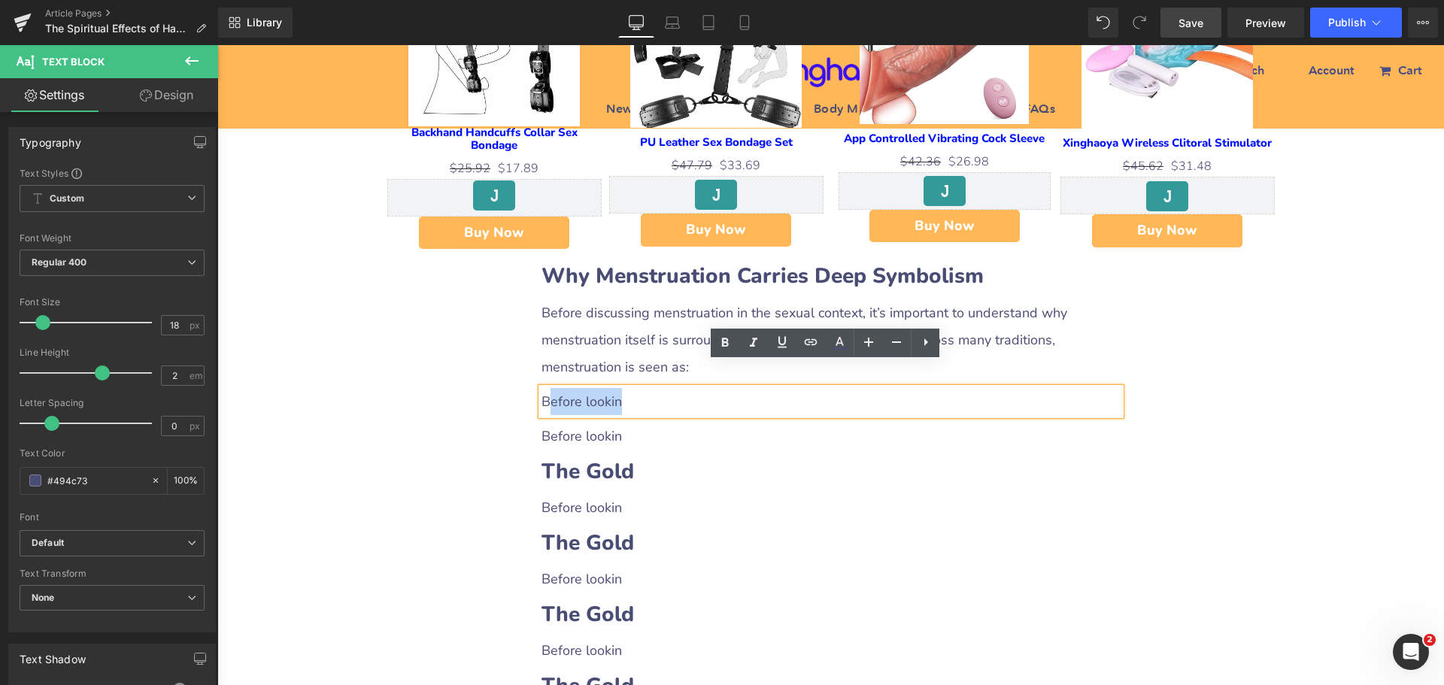
drag, startPoint x: 535, startPoint y: 378, endPoint x: 545, endPoint y: 378, distance: 10.5
click at [545, 388] on div "Before lookin" at bounding box center [831, 401] width 579 height 27
drag, startPoint x: 539, startPoint y: 372, endPoint x: 629, endPoint y: 373, distance: 89.5
click at [629, 388] on p "Before lookin" at bounding box center [831, 401] width 579 height 27
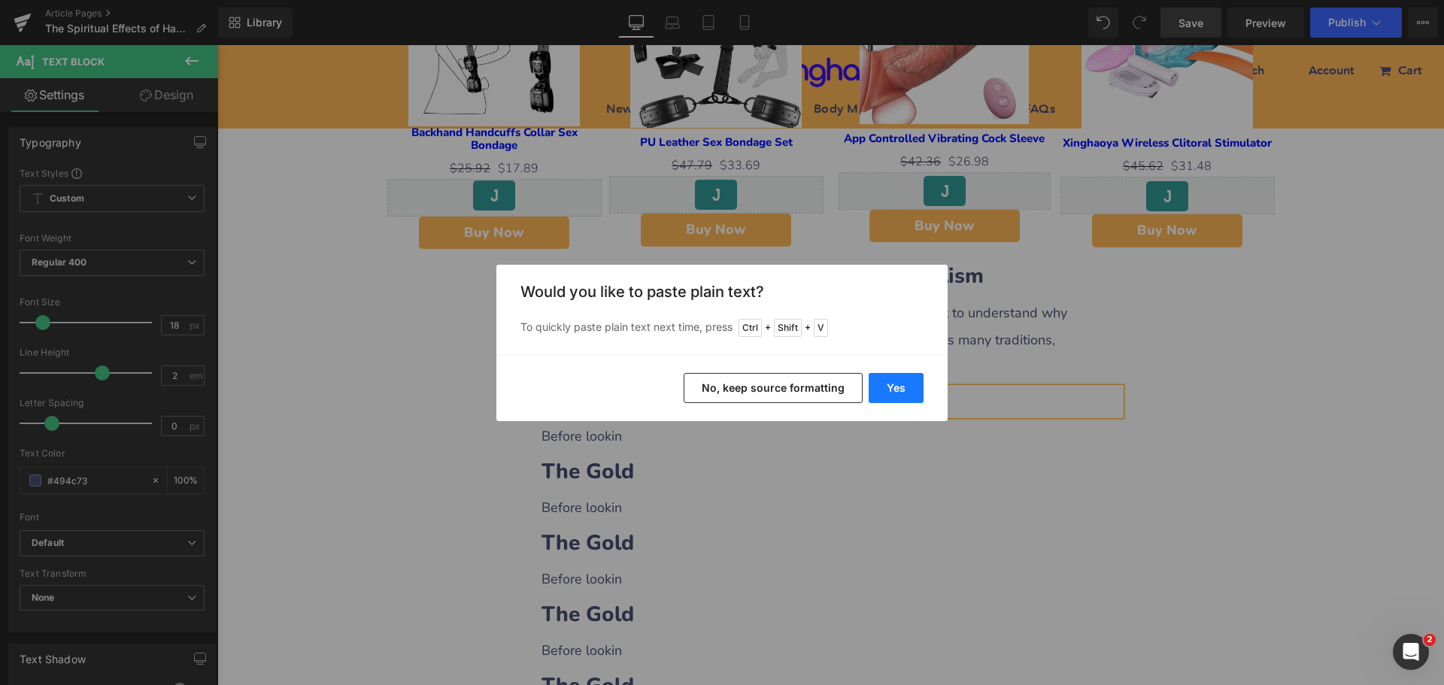
click at [885, 395] on button "Yes" at bounding box center [896, 388] width 55 height 30
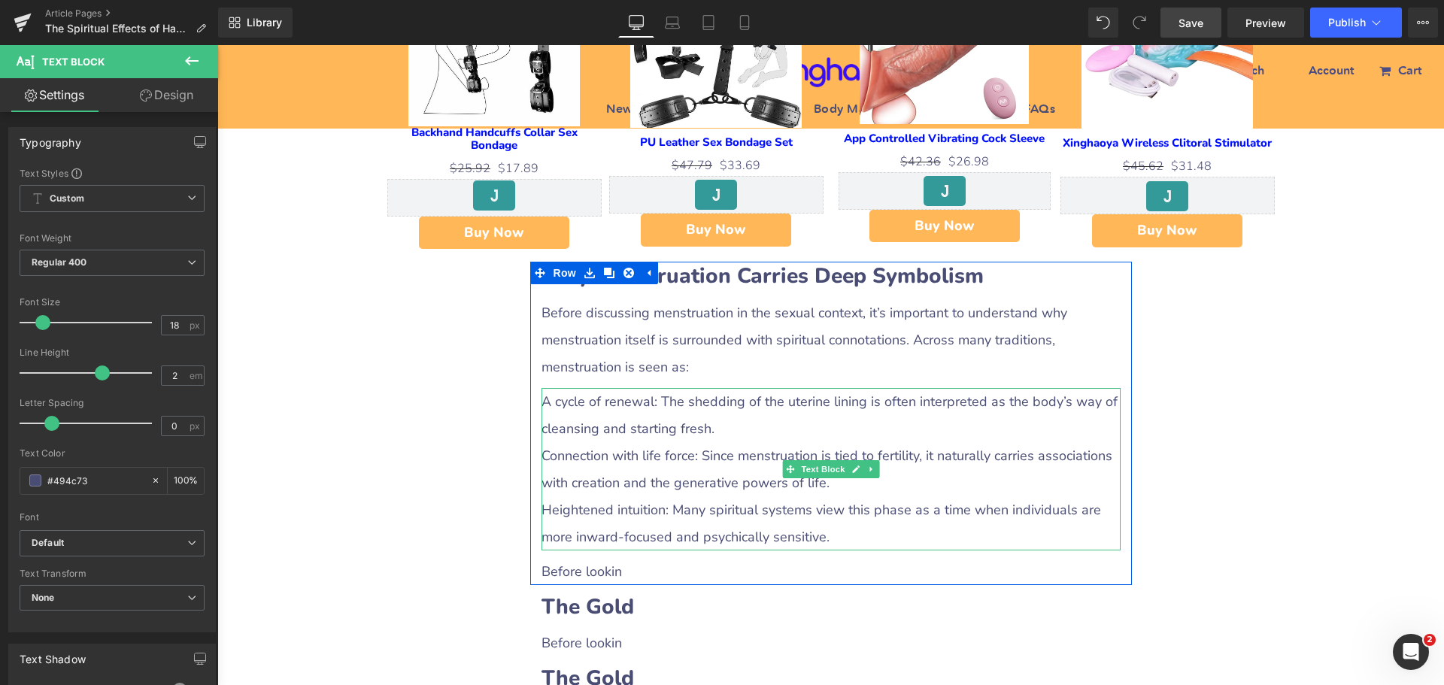
click at [582, 456] on p "Connection with life force: Since menstruation is tied to fertility, it natural…" at bounding box center [831, 469] width 579 height 54
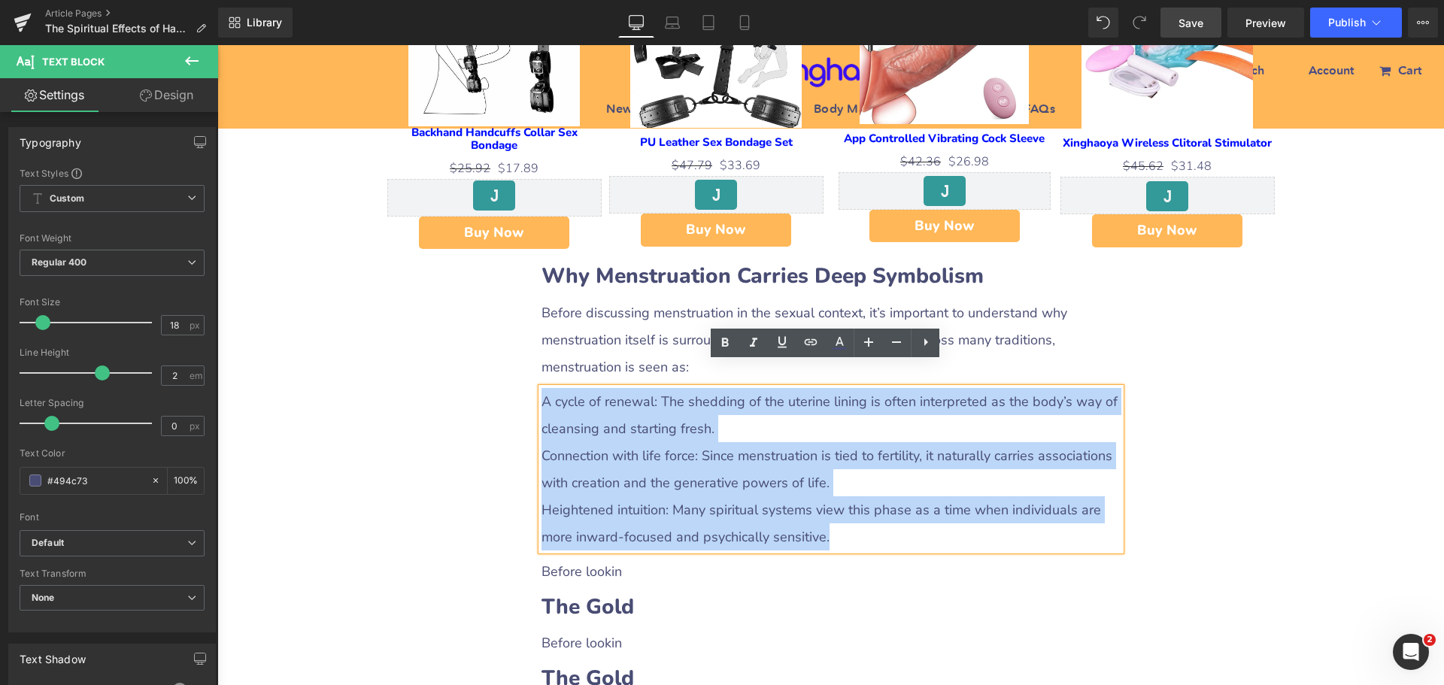
drag, startPoint x: 536, startPoint y: 375, endPoint x: 849, endPoint y: 509, distance: 340.3
click at [849, 509] on div "A cycle of renewal: The shedding of the uterine lining is often interpreted as …" at bounding box center [831, 469] width 579 height 162
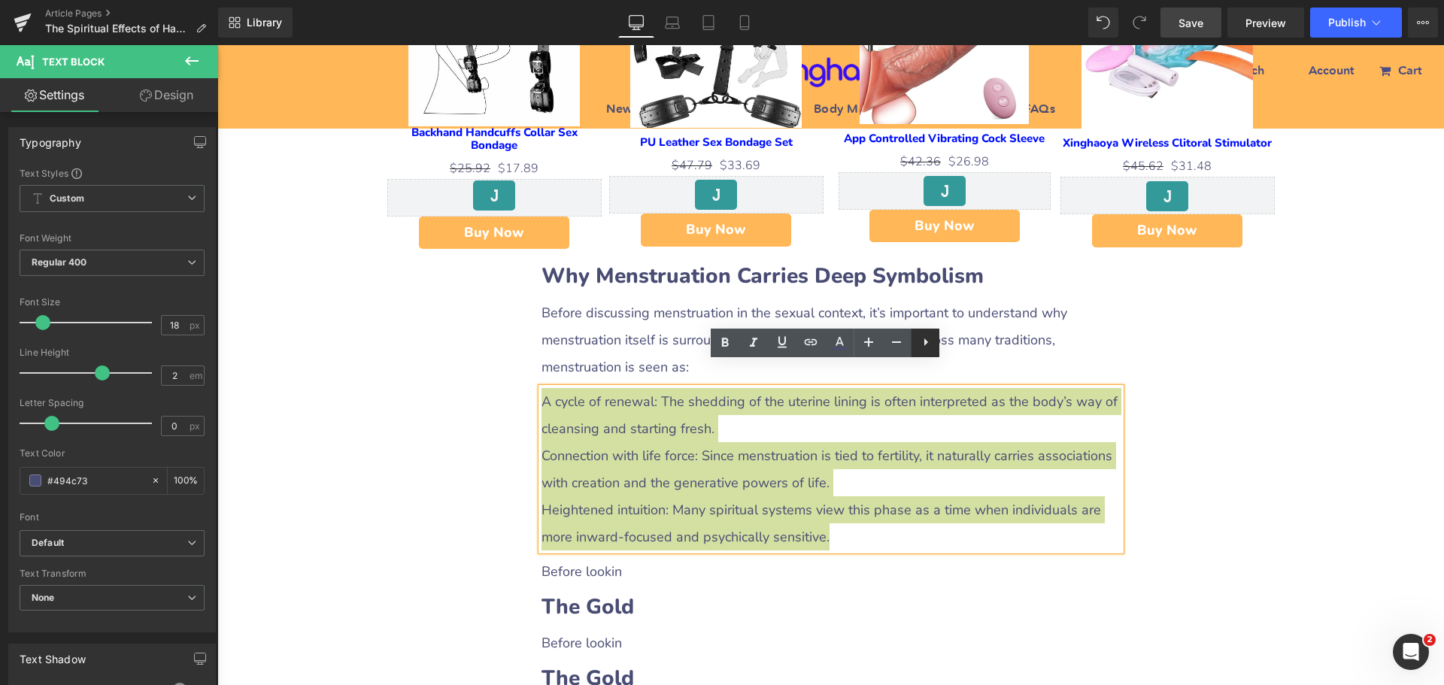
click at [920, 346] on icon at bounding box center [926, 342] width 18 height 18
click at [920, 346] on icon at bounding box center [925, 342] width 18 height 18
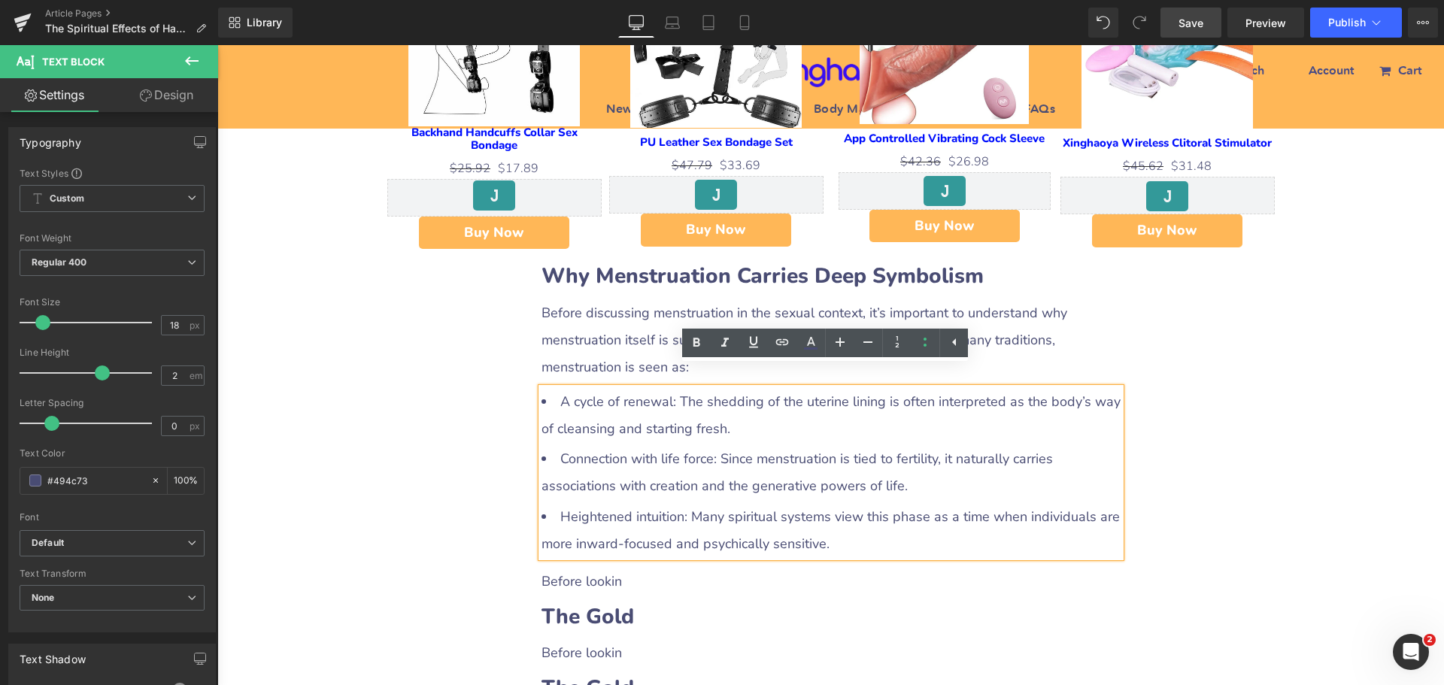
click at [646, 445] on li "Connection with life force: Since menstruation is tied to fertility, it natural…" at bounding box center [831, 472] width 579 height 54
drag, startPoint x: 550, startPoint y: 372, endPoint x: 669, endPoint y: 373, distance: 118.8
click at [669, 388] on li "A cycle of renewal: The shedding of the uterine lining is often interpreted as …" at bounding box center [831, 415] width 579 height 54
drag, startPoint x: 698, startPoint y: 339, endPoint x: 438, endPoint y: 365, distance: 261.5
click at [698, 339] on icon at bounding box center [696, 342] width 7 height 9
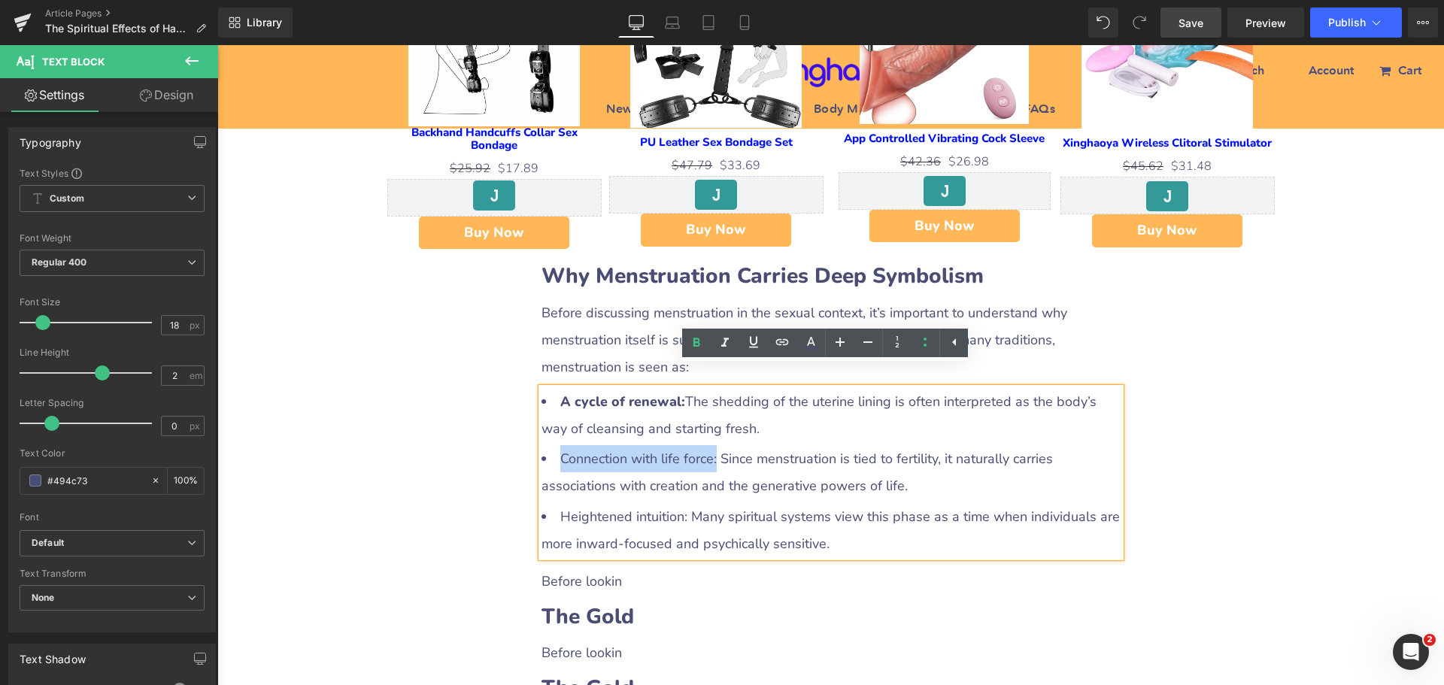
drag, startPoint x: 553, startPoint y: 432, endPoint x: 708, endPoint y: 430, distance: 155.7
click at [708, 445] on li "Connection with life force: Since menstruation is tied to fertility, it natural…" at bounding box center [831, 472] width 579 height 54
click at [700, 342] on icon at bounding box center [696, 343] width 18 height 18
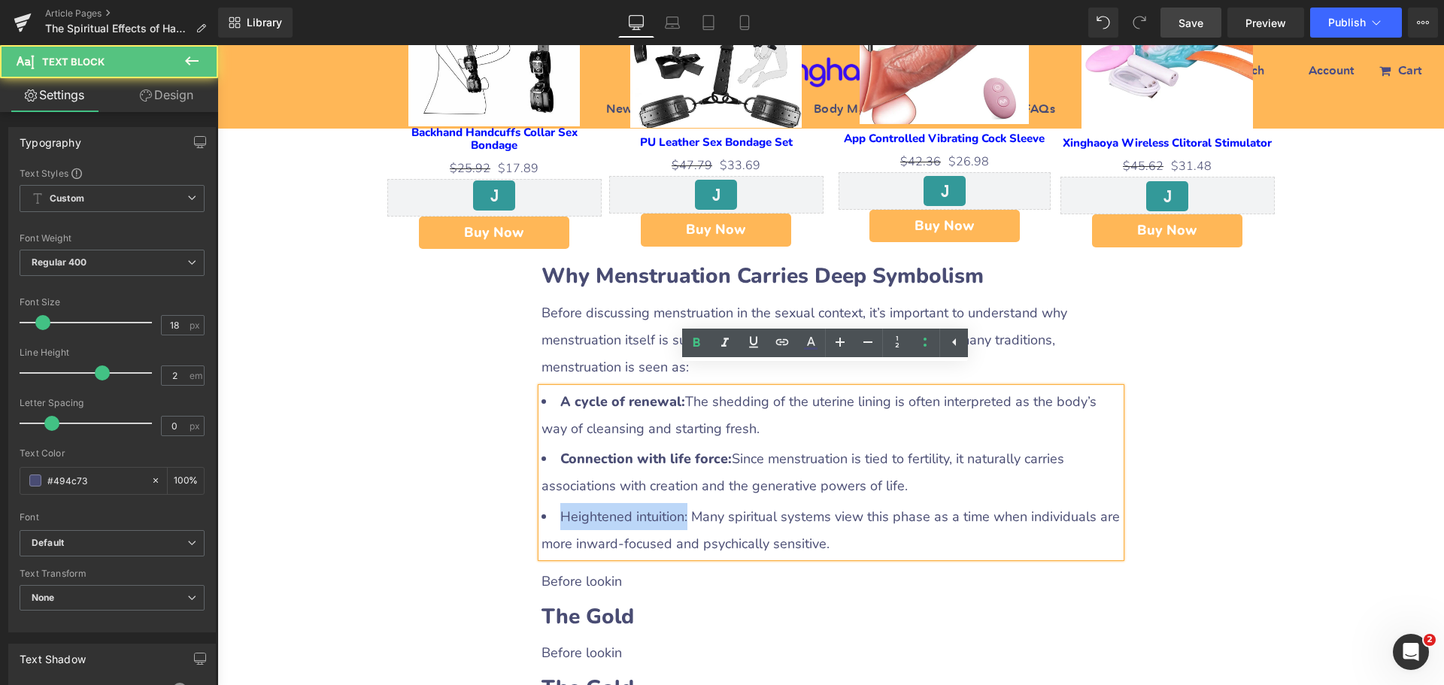
drag, startPoint x: 554, startPoint y: 493, endPoint x: 676, endPoint y: 494, distance: 121.8
click at [676, 503] on li "Heightened intuition: Many spiritual systems view this phase as a time when ind…" at bounding box center [831, 530] width 579 height 54
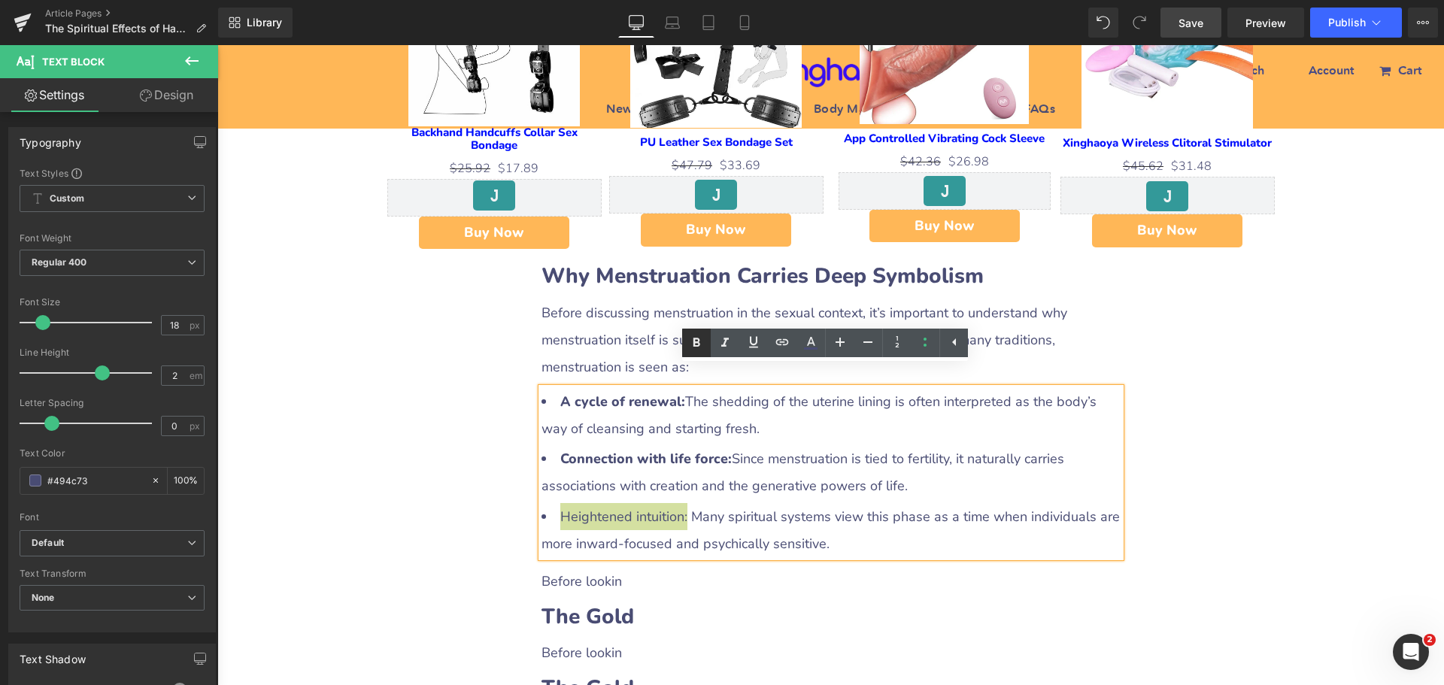
click at [698, 346] on icon at bounding box center [696, 342] width 7 height 9
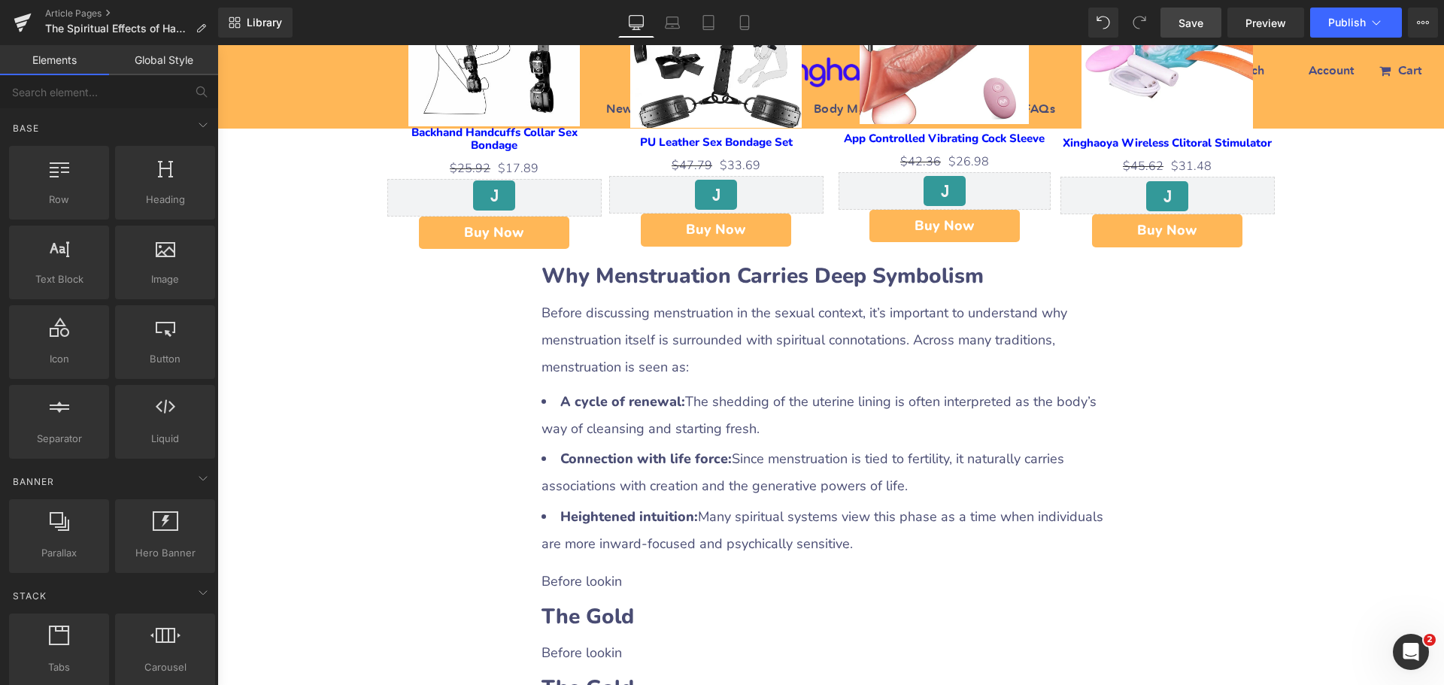
scroll to position [1354, 0]
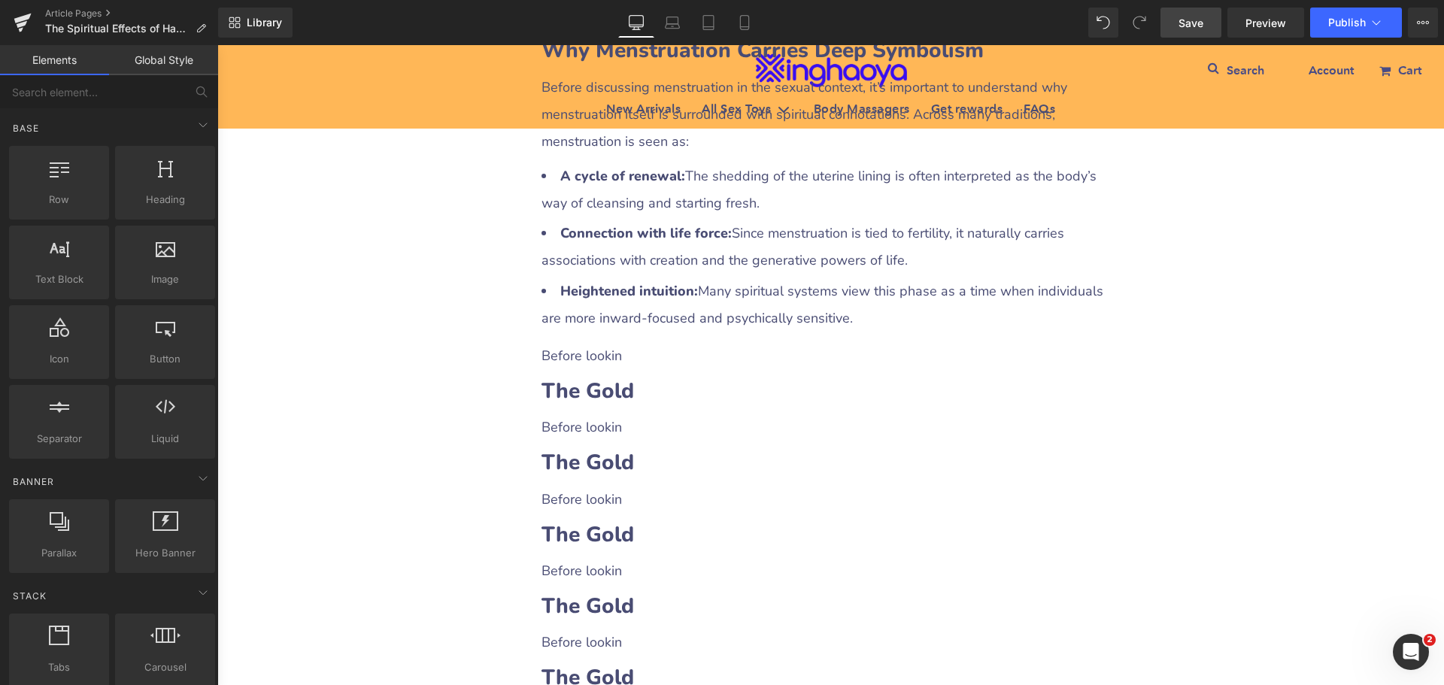
click at [597, 342] on p "Before lookin" at bounding box center [831, 355] width 579 height 27
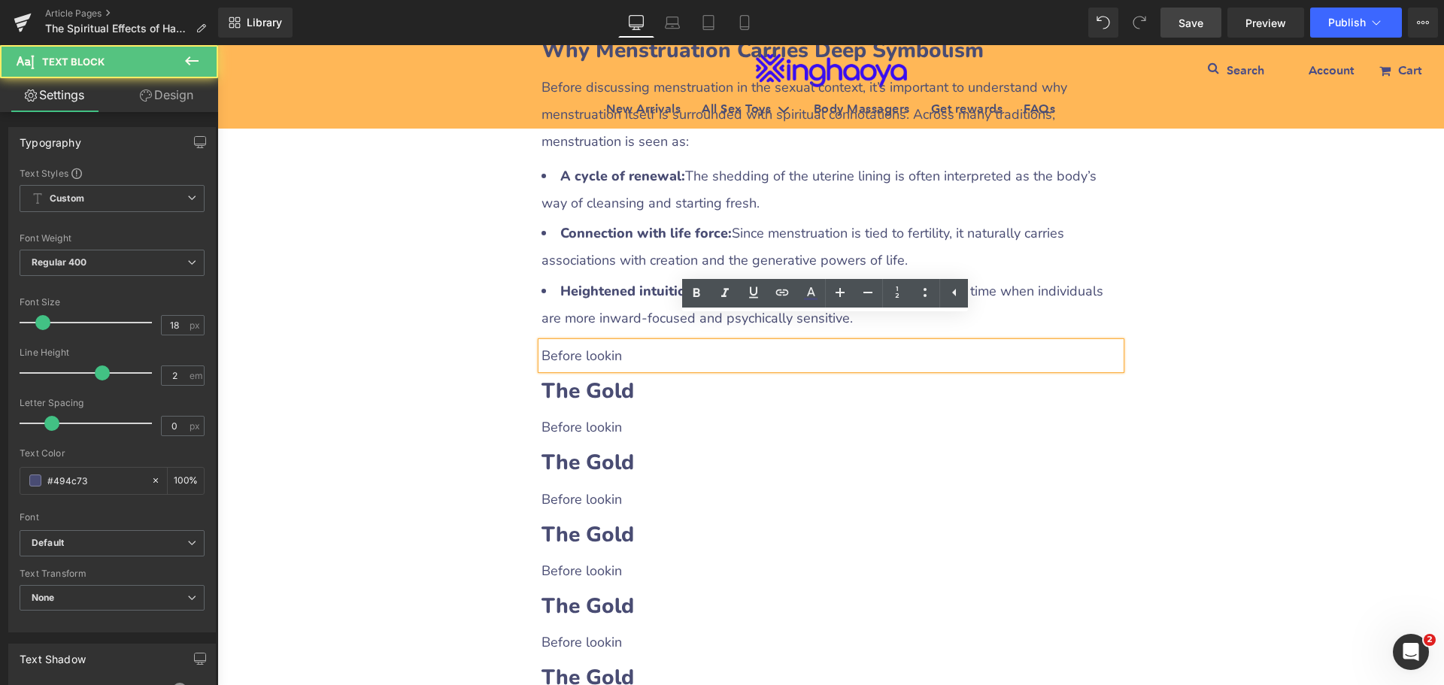
drag, startPoint x: 535, startPoint y: 331, endPoint x: 621, endPoint y: 331, distance: 86.5
click at [621, 342] on div "Before lookin" at bounding box center [831, 355] width 579 height 27
click at [559, 342] on p "Before lookin" at bounding box center [831, 355] width 579 height 27
click at [542, 342] on p "Before lookin" at bounding box center [831, 355] width 579 height 27
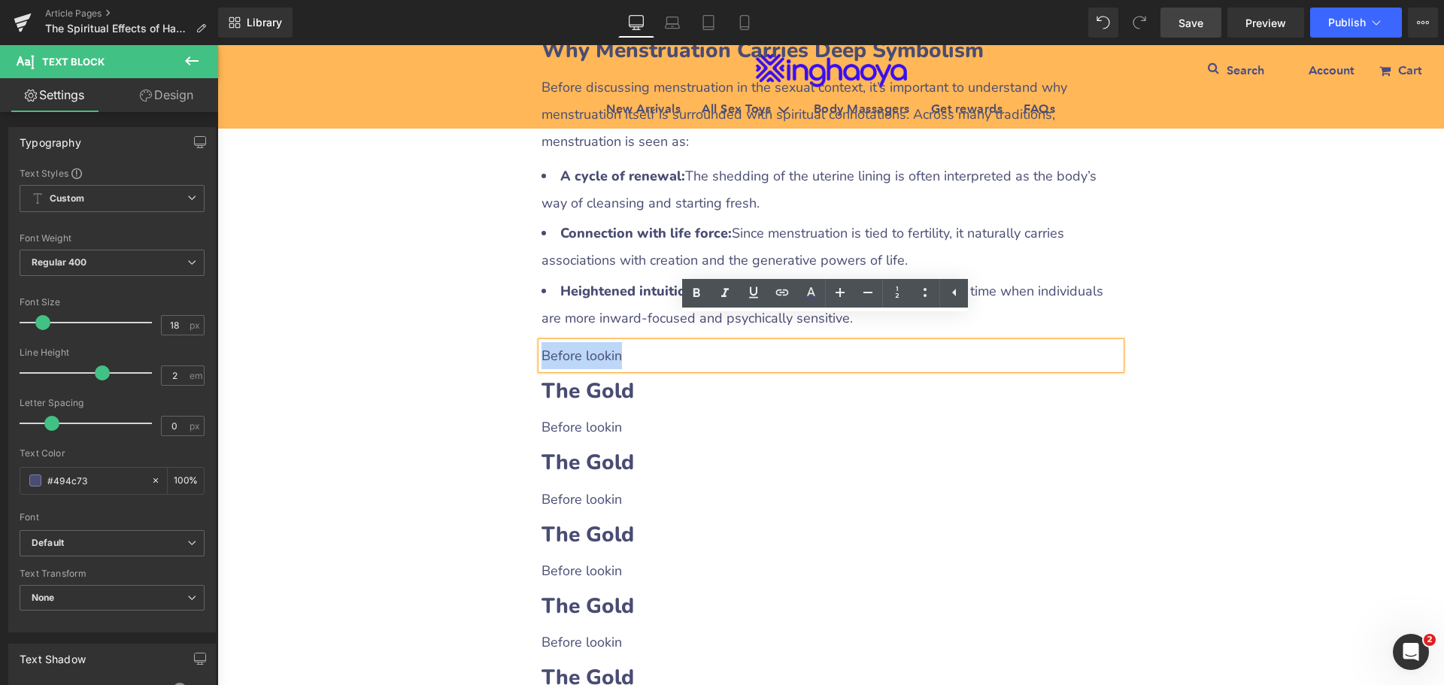
drag, startPoint x: 536, startPoint y: 324, endPoint x: 623, endPoint y: 329, distance: 87.4
click at [623, 342] on p "Before lookin" at bounding box center [831, 355] width 579 height 27
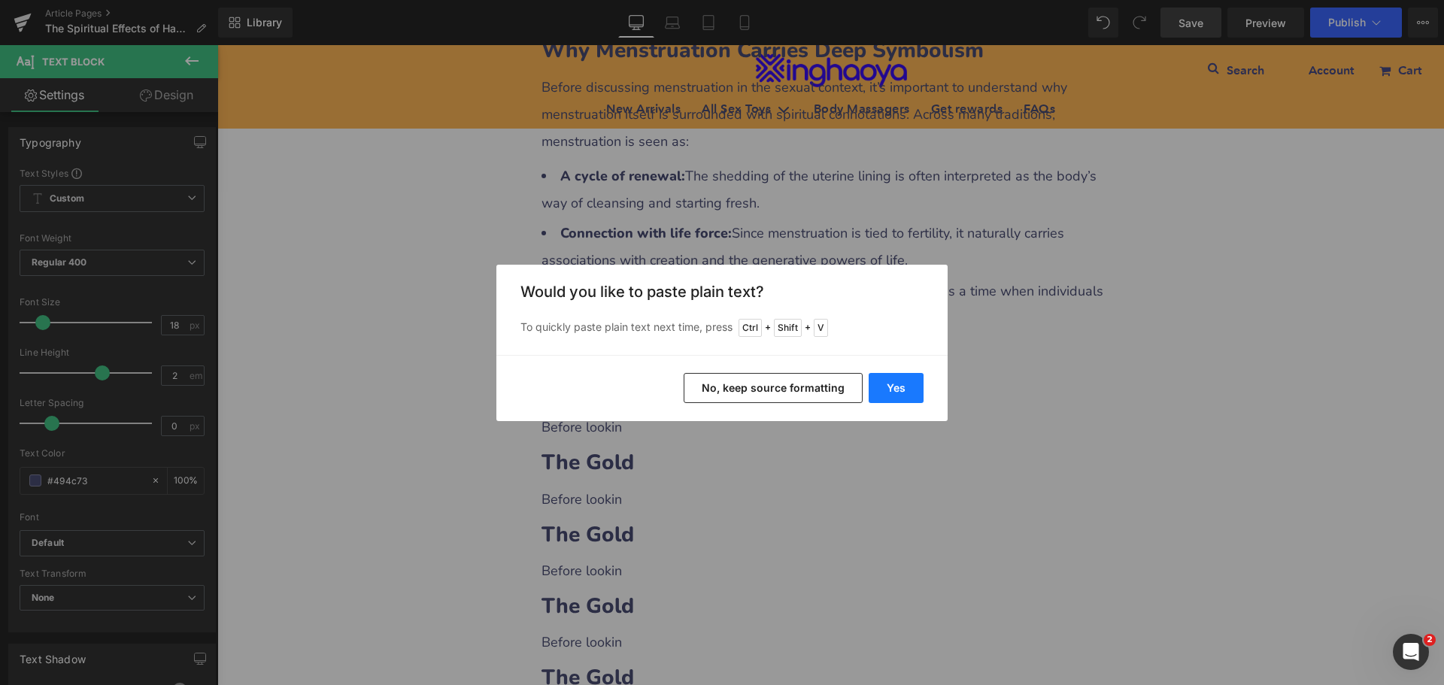
drag, startPoint x: 885, startPoint y: 387, endPoint x: 562, endPoint y: 388, distance: 323.4
click at [885, 387] on button "Yes" at bounding box center [896, 388] width 55 height 30
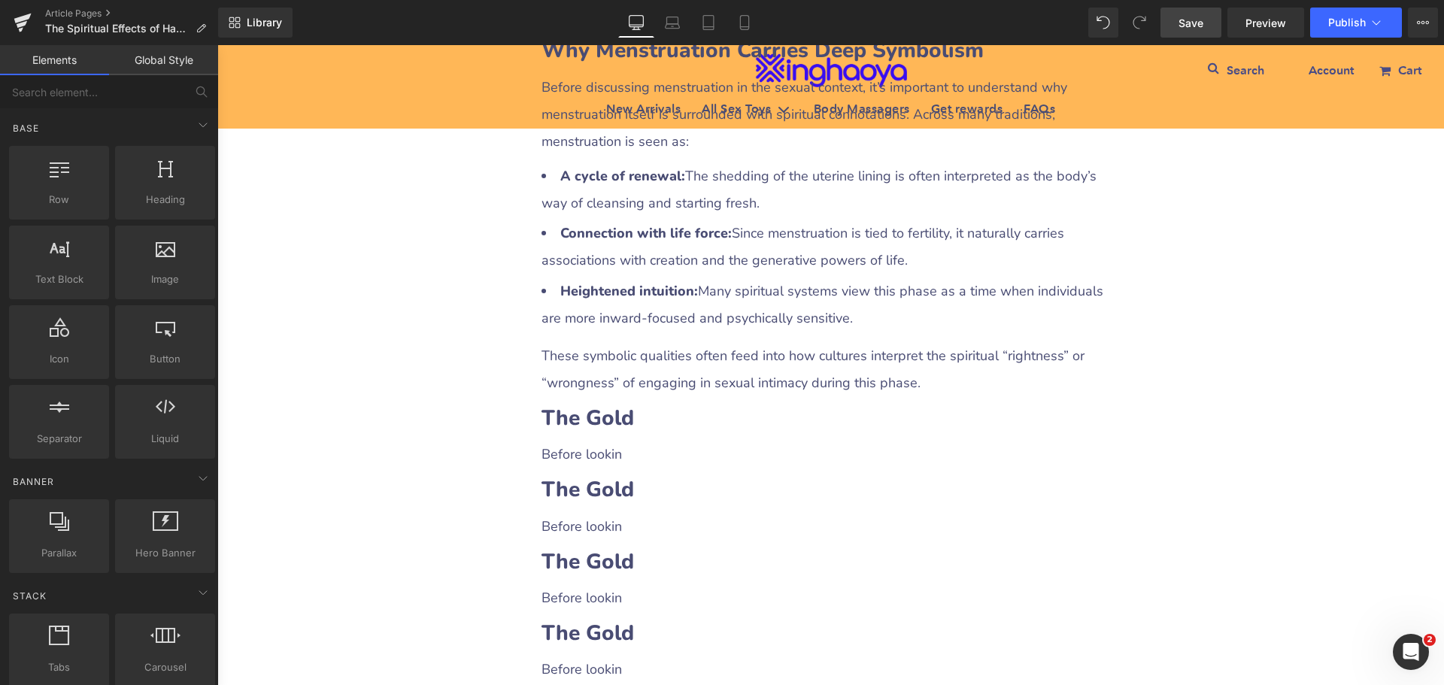
click at [382, 459] on div "The Spiritual Effects of Having Sex During Menstruation: Myths, Beliefs, and In…" at bounding box center [830, 536] width 1227 height 3394
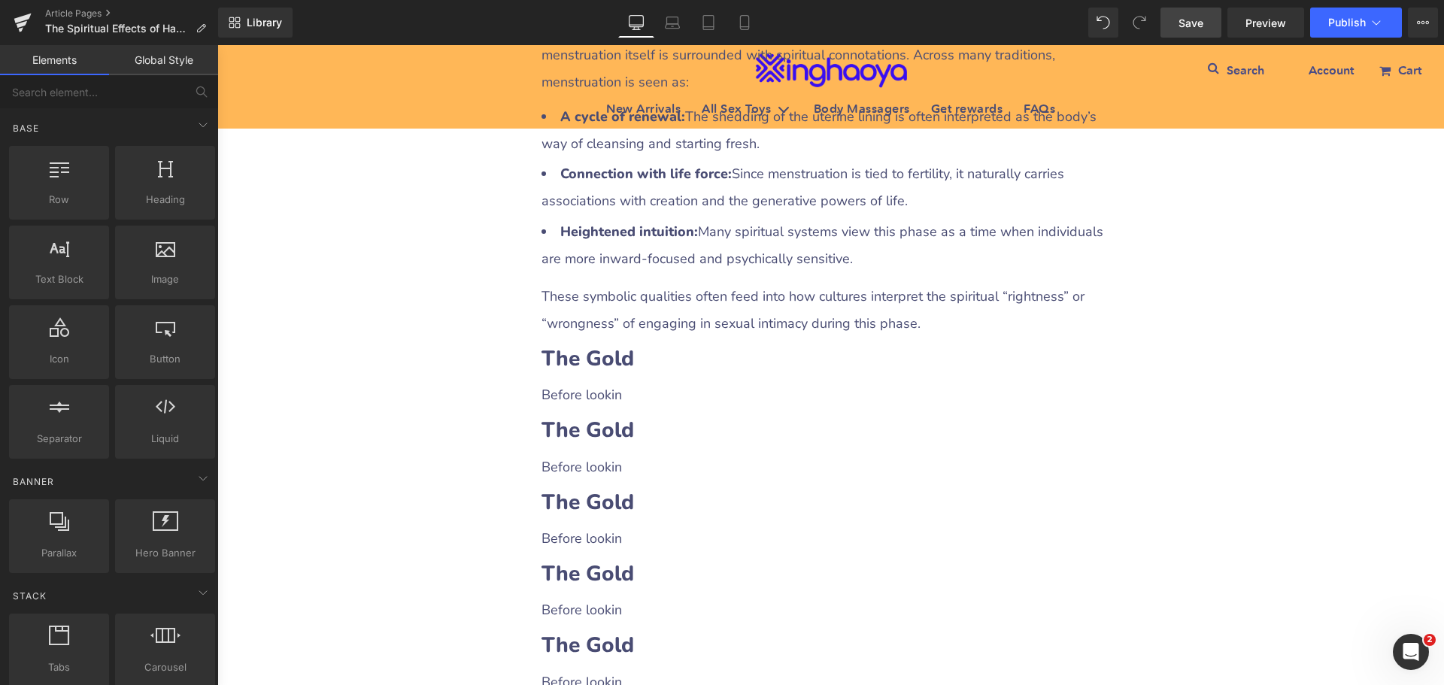
scroll to position [1504, 0]
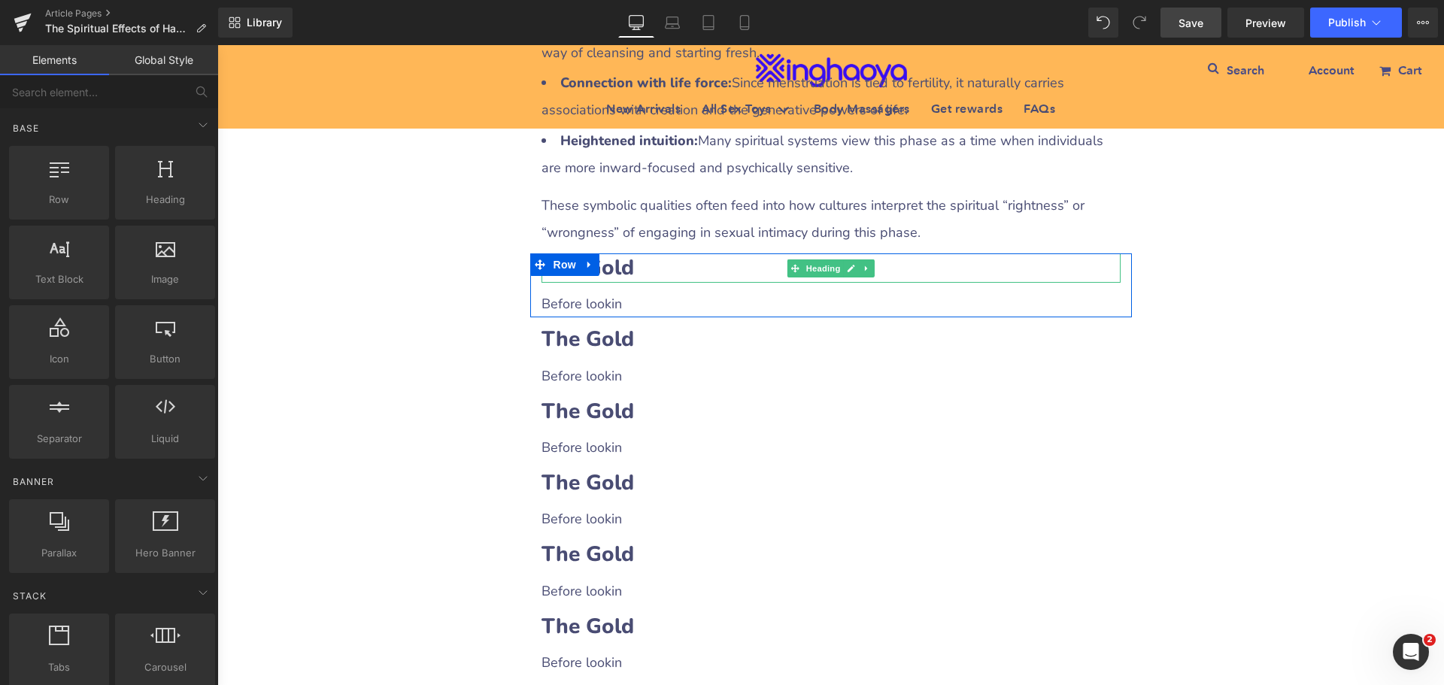
click at [624, 253] on b "The Gold" at bounding box center [588, 267] width 93 height 29
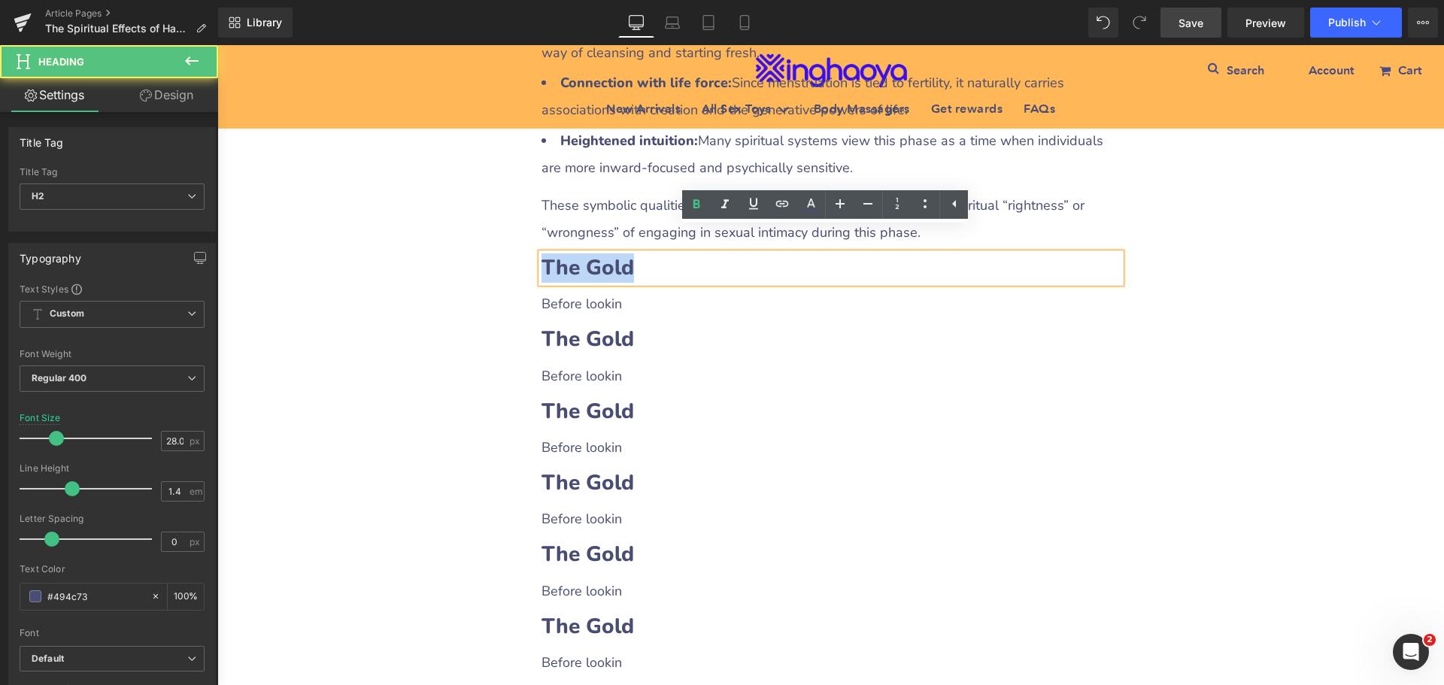
drag, startPoint x: 538, startPoint y: 238, endPoint x: 659, endPoint y: 242, distance: 121.2
click at [659, 253] on h2 "The Gold" at bounding box center [831, 267] width 579 height 29
paste div
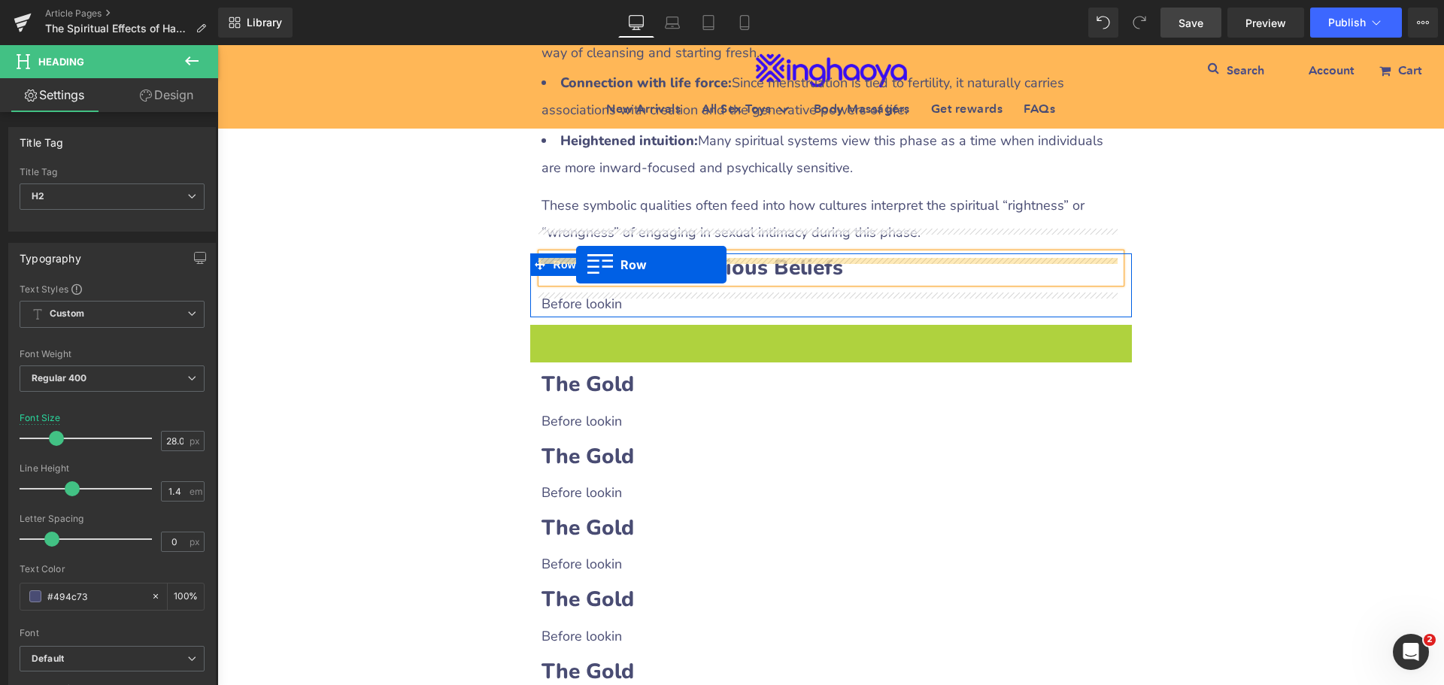
drag, startPoint x: 535, startPoint y: 314, endPoint x: 576, endPoint y: 265, distance: 64.0
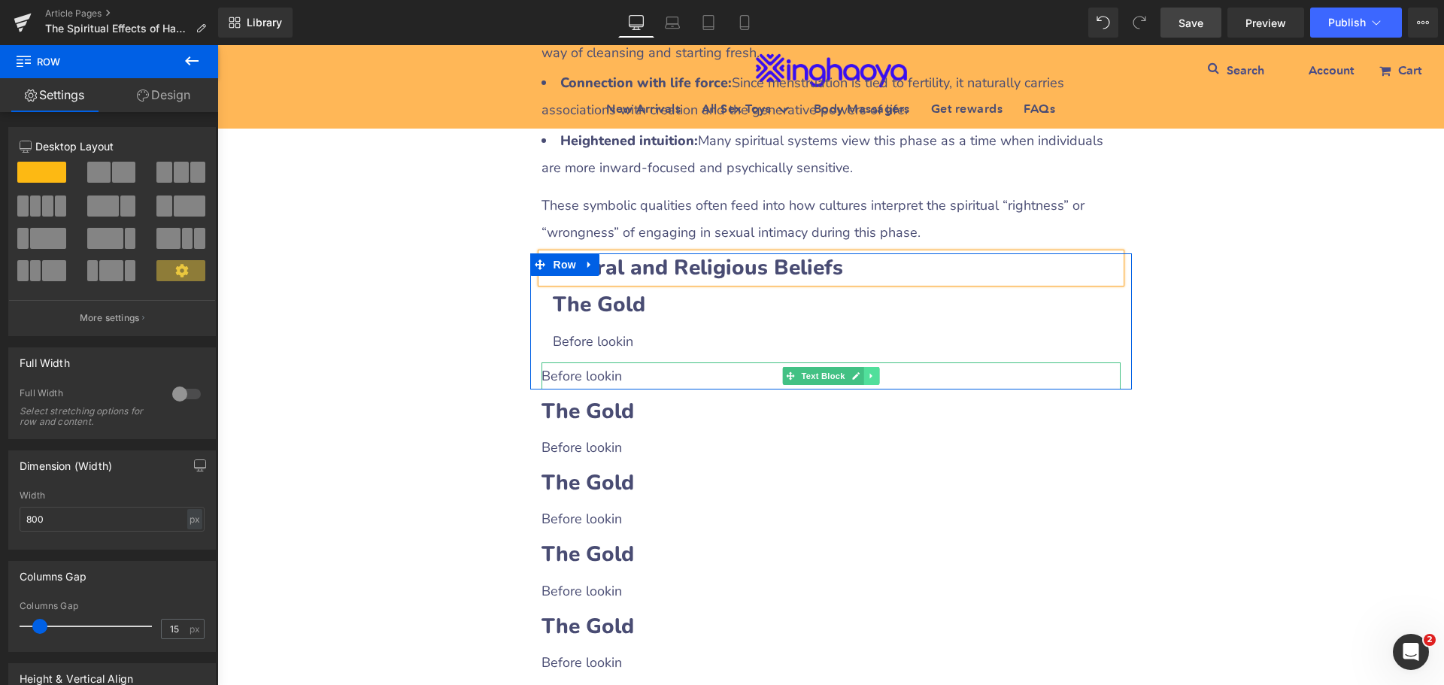
click at [869, 372] on icon at bounding box center [871, 376] width 8 height 9
click at [875, 372] on icon at bounding box center [879, 376] width 8 height 8
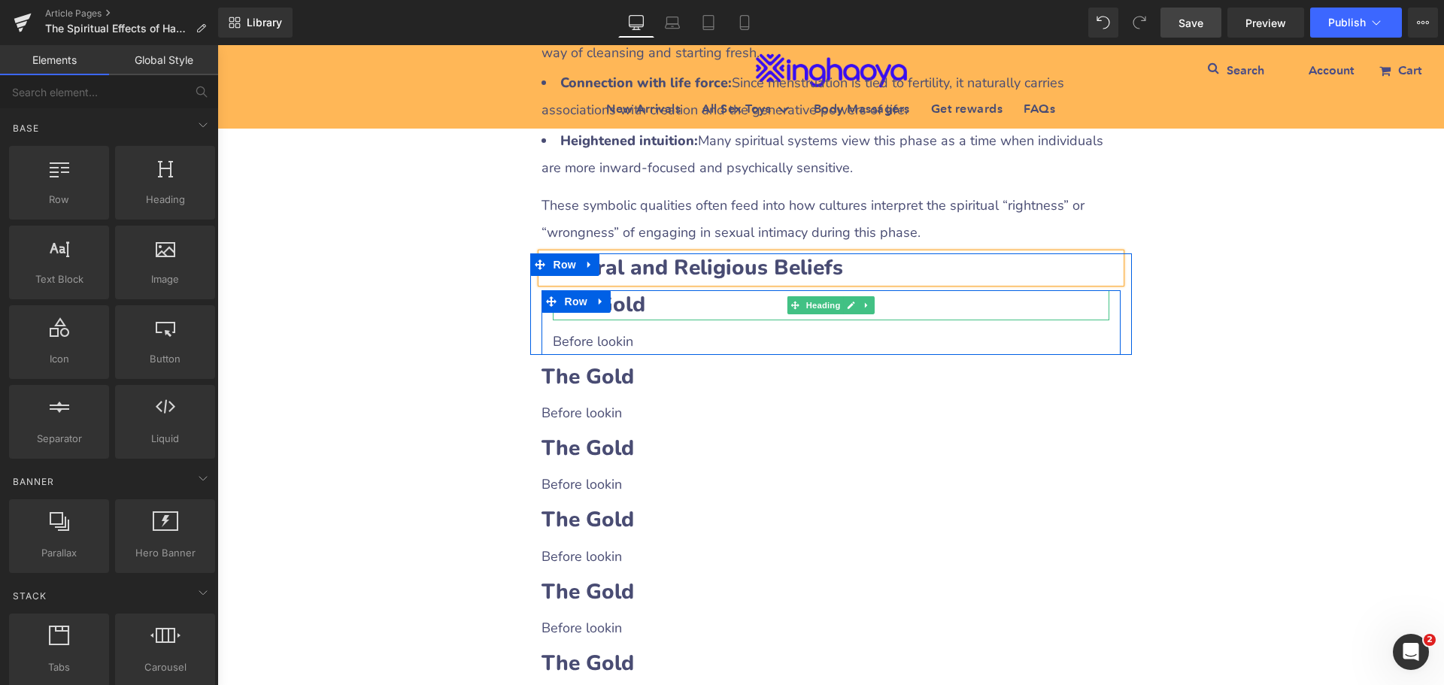
click at [633, 290] on b "The Gold" at bounding box center [599, 304] width 93 height 29
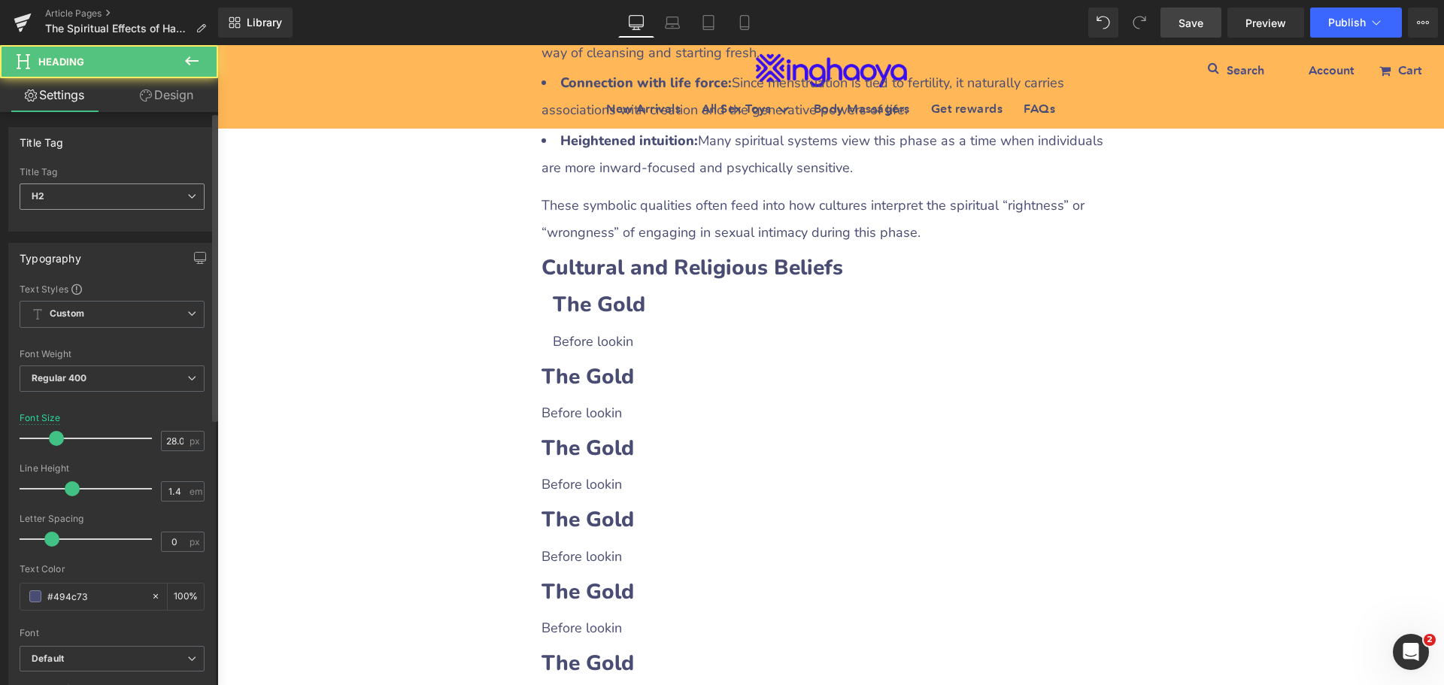
click at [116, 202] on span "H2" at bounding box center [112, 197] width 185 height 26
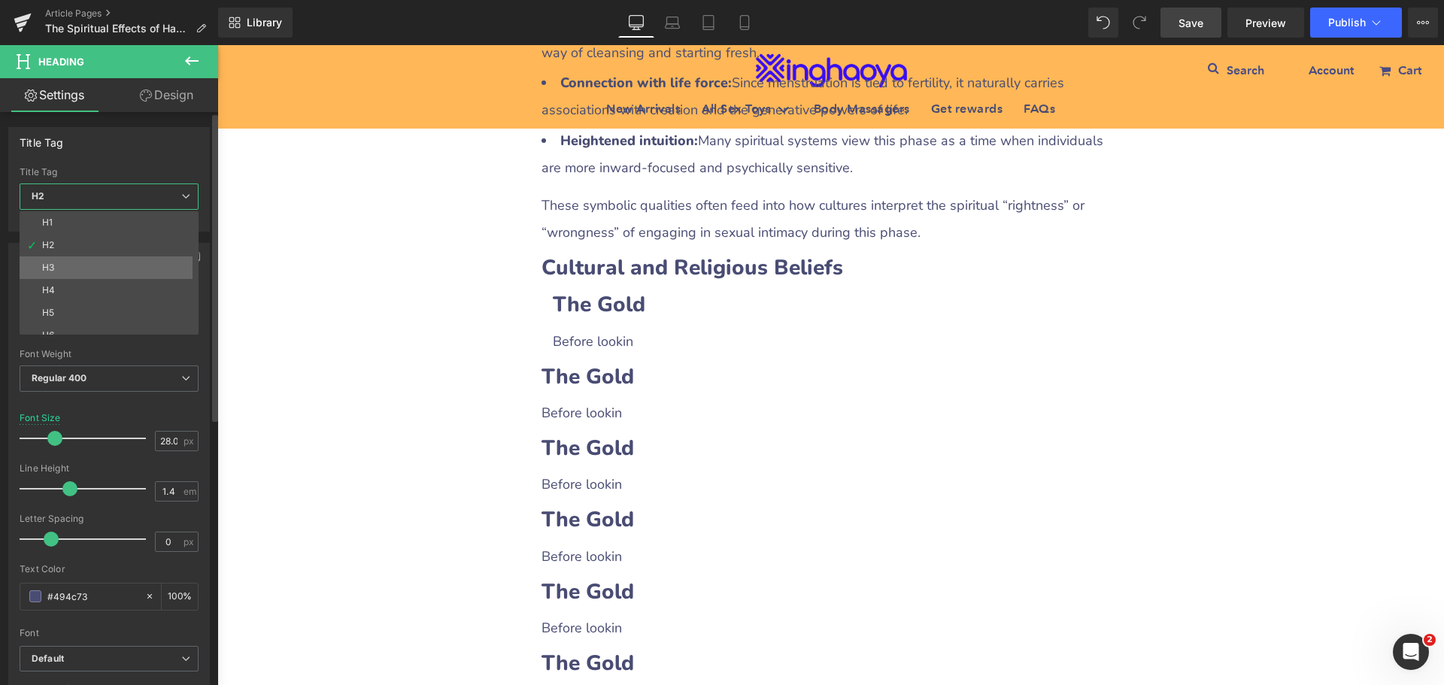
click at [82, 265] on li "H3" at bounding box center [113, 267] width 186 height 23
type input "21.96"
type input "100"
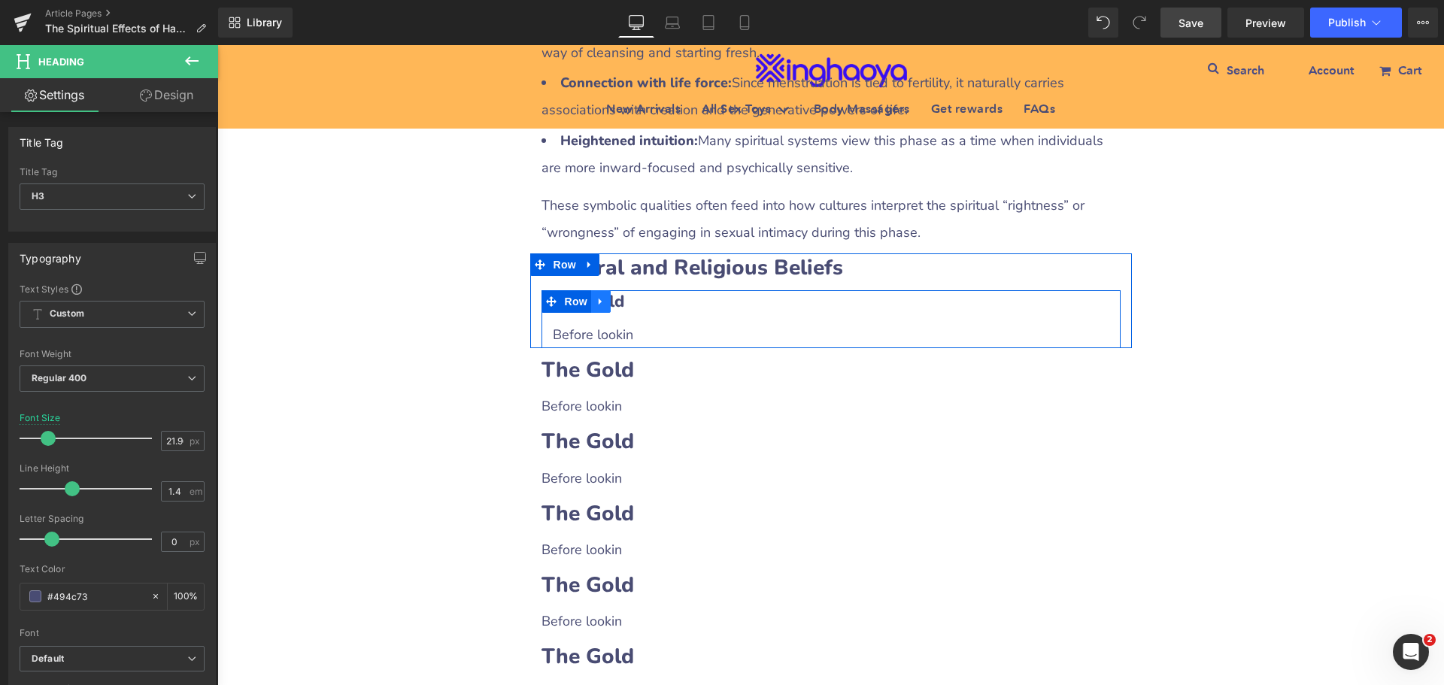
click at [596, 296] on icon at bounding box center [601, 301] width 11 height 11
click at [615, 296] on icon at bounding box center [620, 301] width 11 height 11
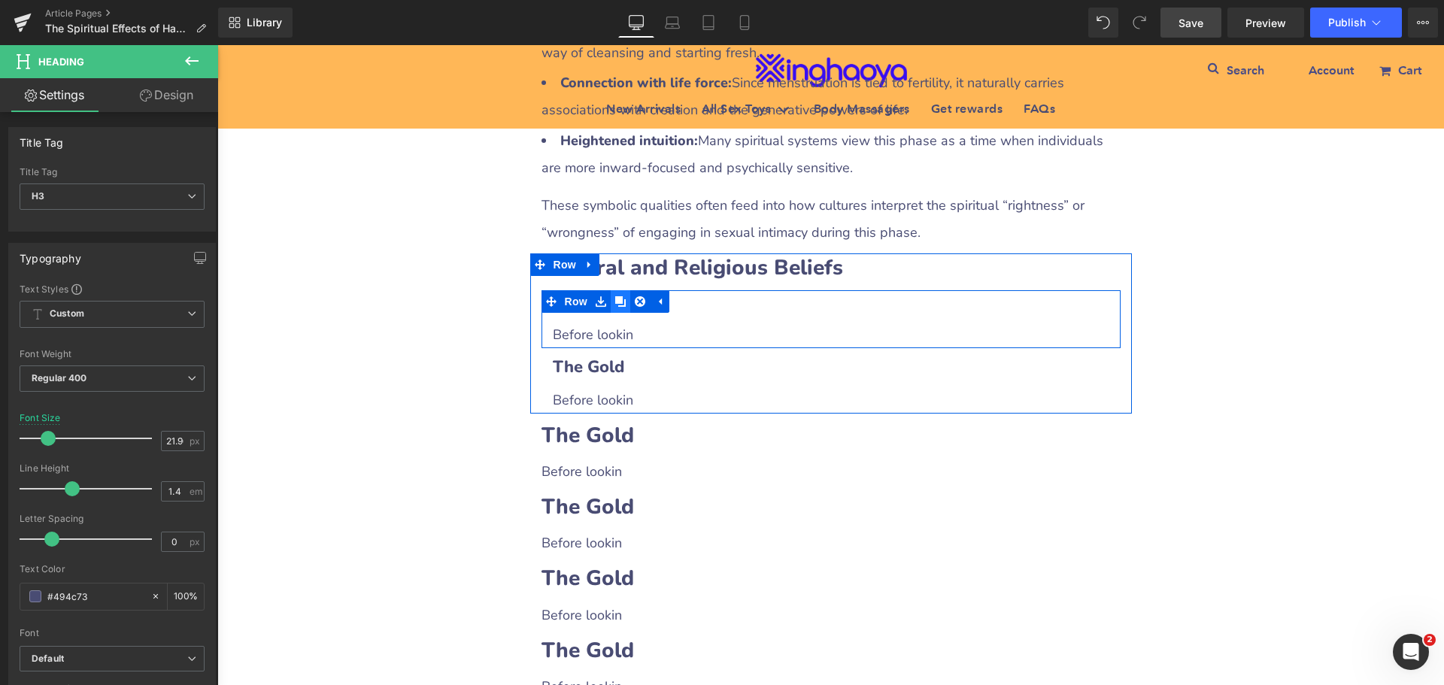
click at [615, 296] on icon at bounding box center [620, 301] width 11 height 11
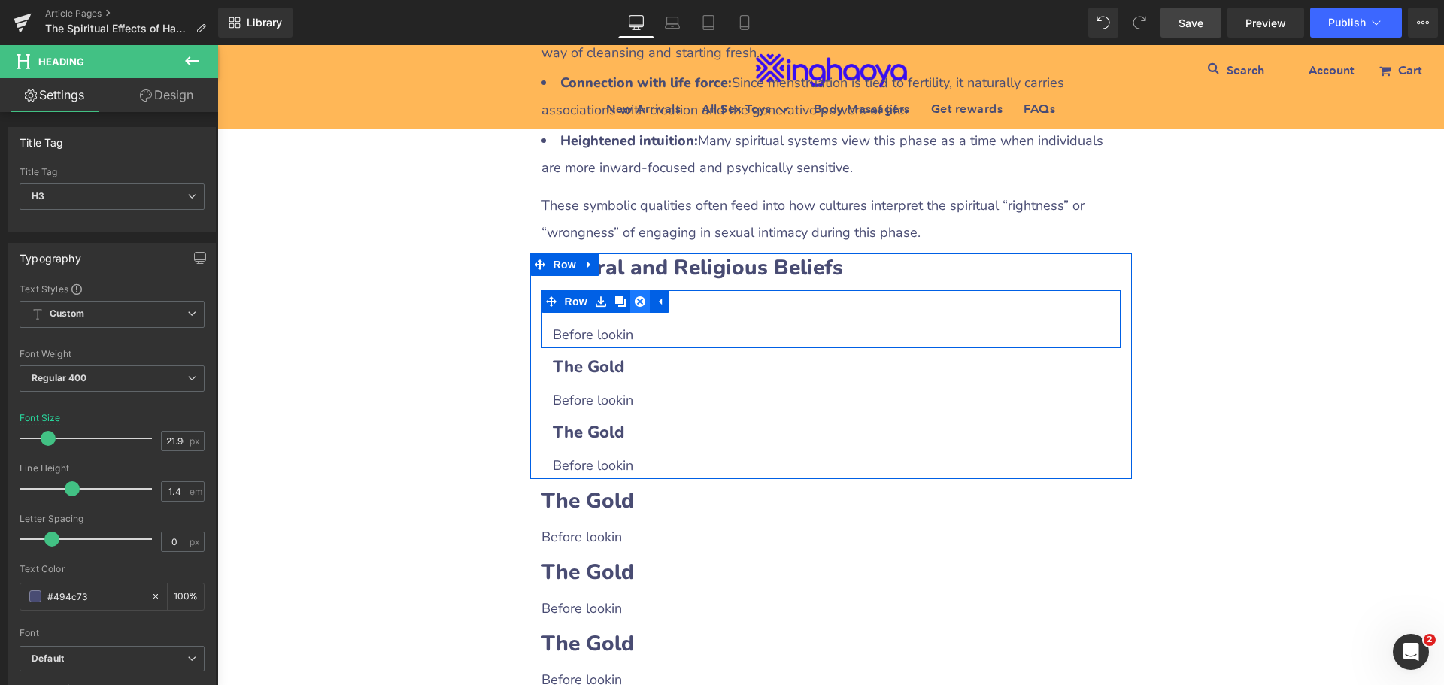
click at [630, 290] on link at bounding box center [640, 301] width 20 height 23
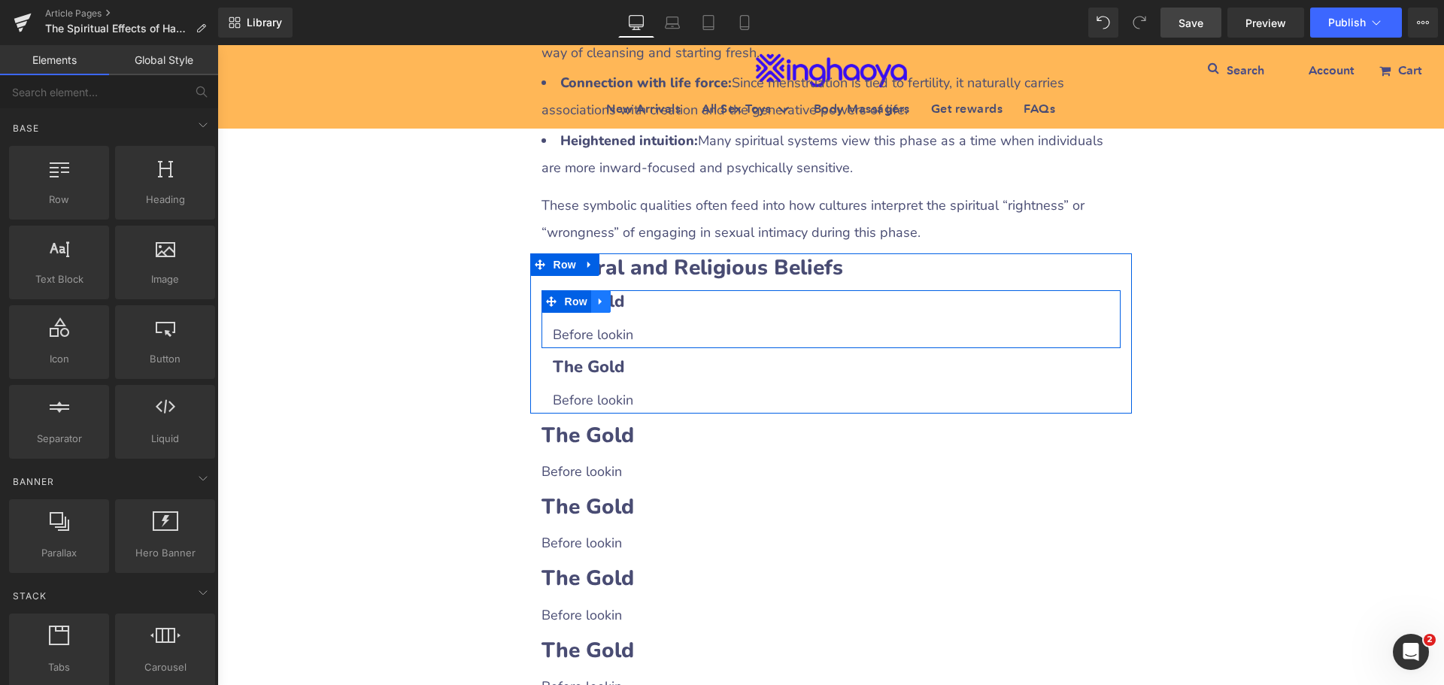
click at [599, 299] on icon at bounding box center [600, 302] width 3 height 7
click at [615, 296] on icon at bounding box center [620, 301] width 11 height 11
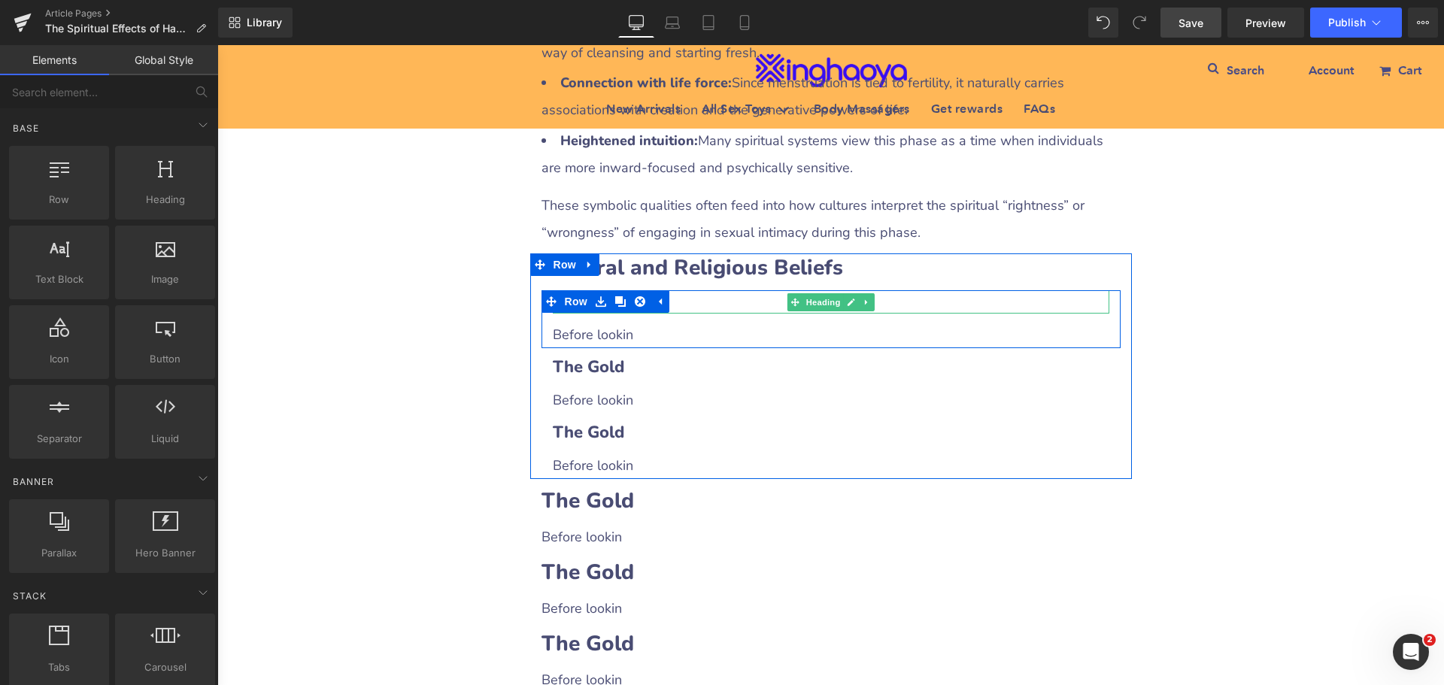
click at [687, 290] on h3 "The Gold" at bounding box center [831, 301] width 557 height 23
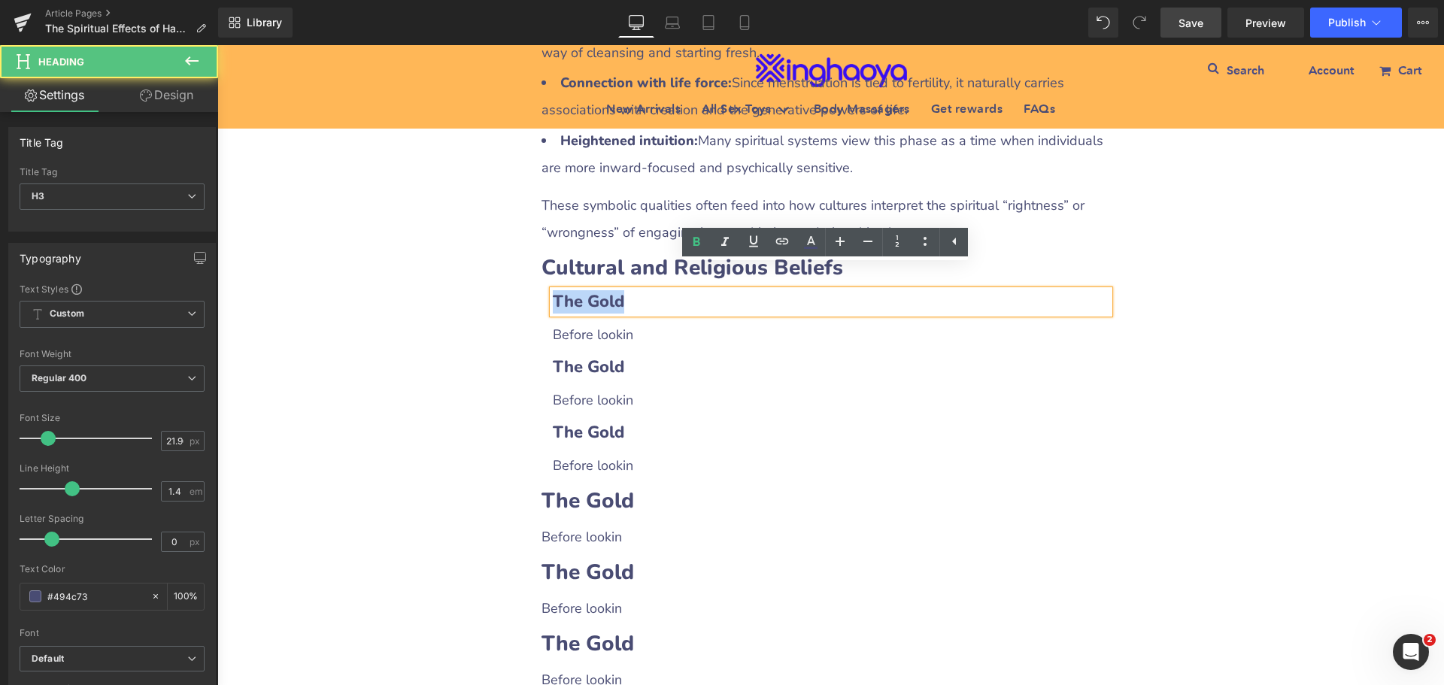
drag, startPoint x: 551, startPoint y: 270, endPoint x: 627, endPoint y: 275, distance: 75.3
click at [627, 290] on h3 "The Gold" at bounding box center [831, 301] width 557 height 23
paste div
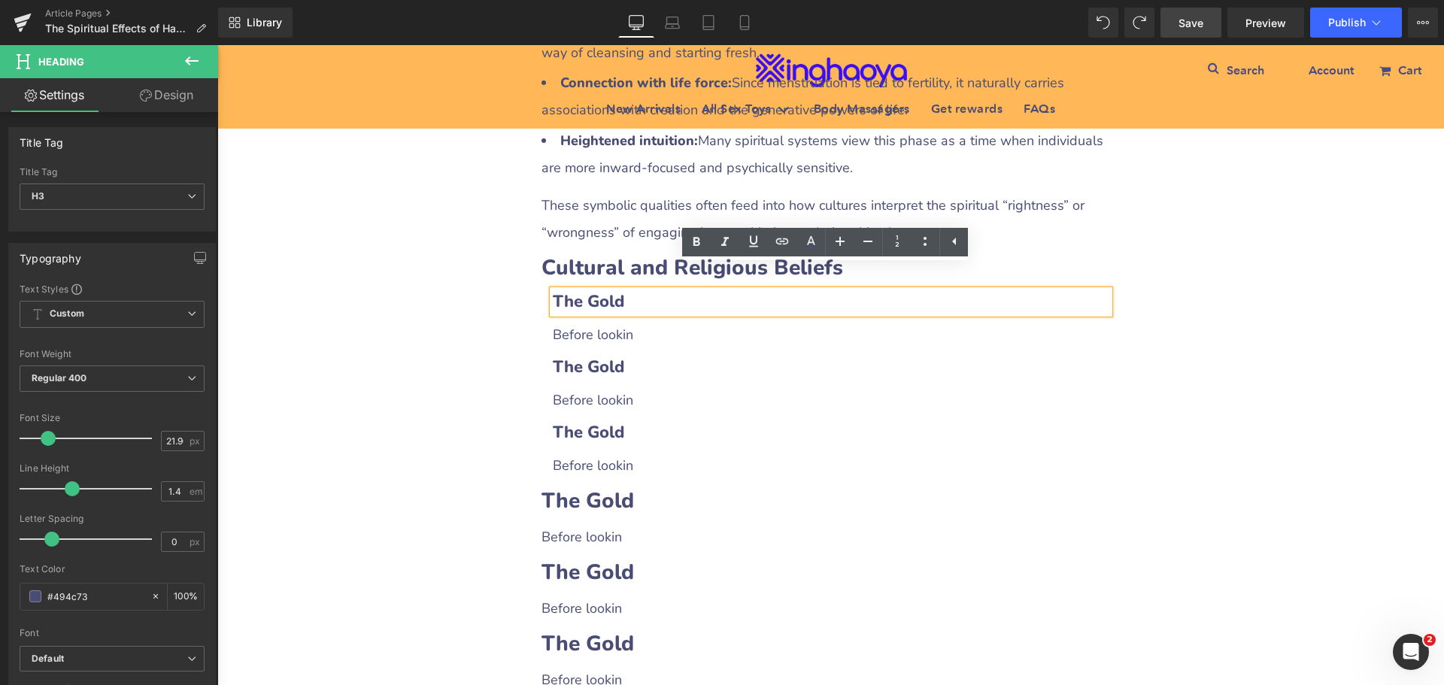
click at [620, 290] on h3 "The Gold" at bounding box center [831, 301] width 557 height 23
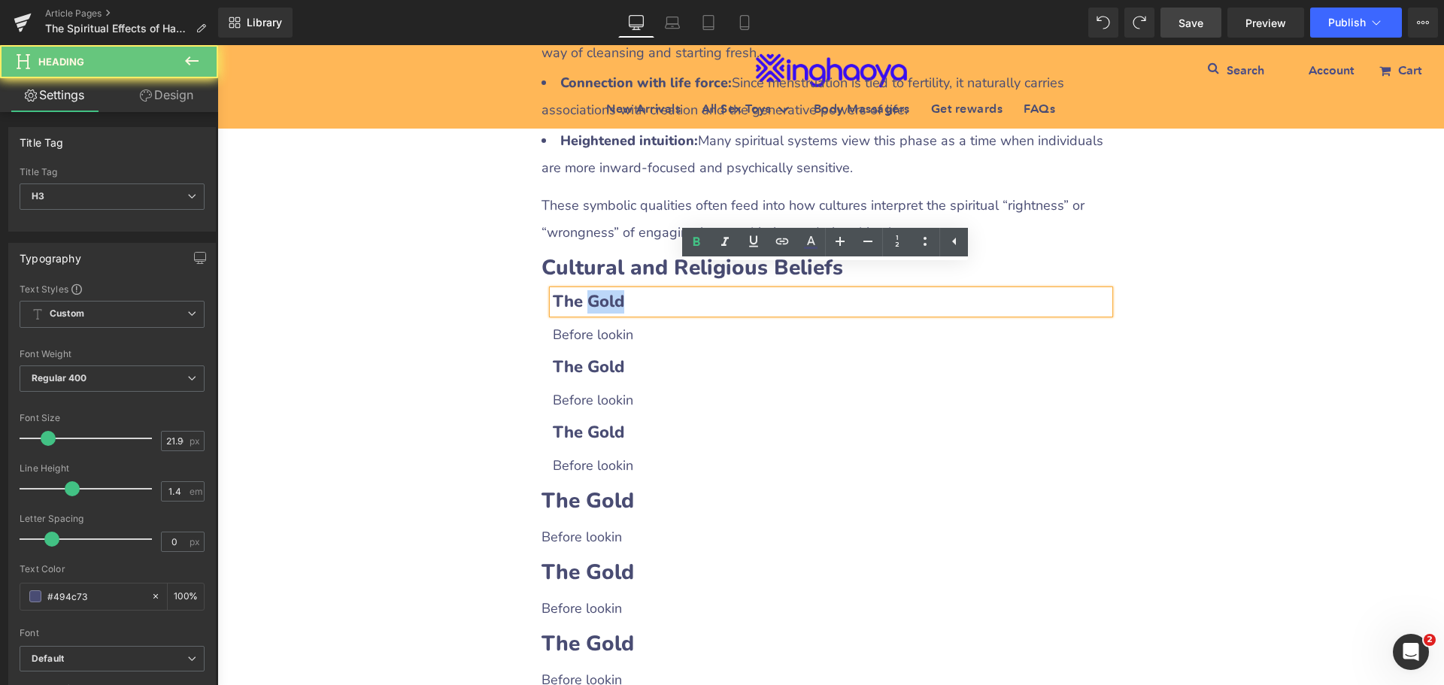
drag, startPoint x: 584, startPoint y: 278, endPoint x: 669, endPoint y: 277, distance: 84.3
click at [669, 290] on h3 "The Gold" at bounding box center [831, 301] width 557 height 23
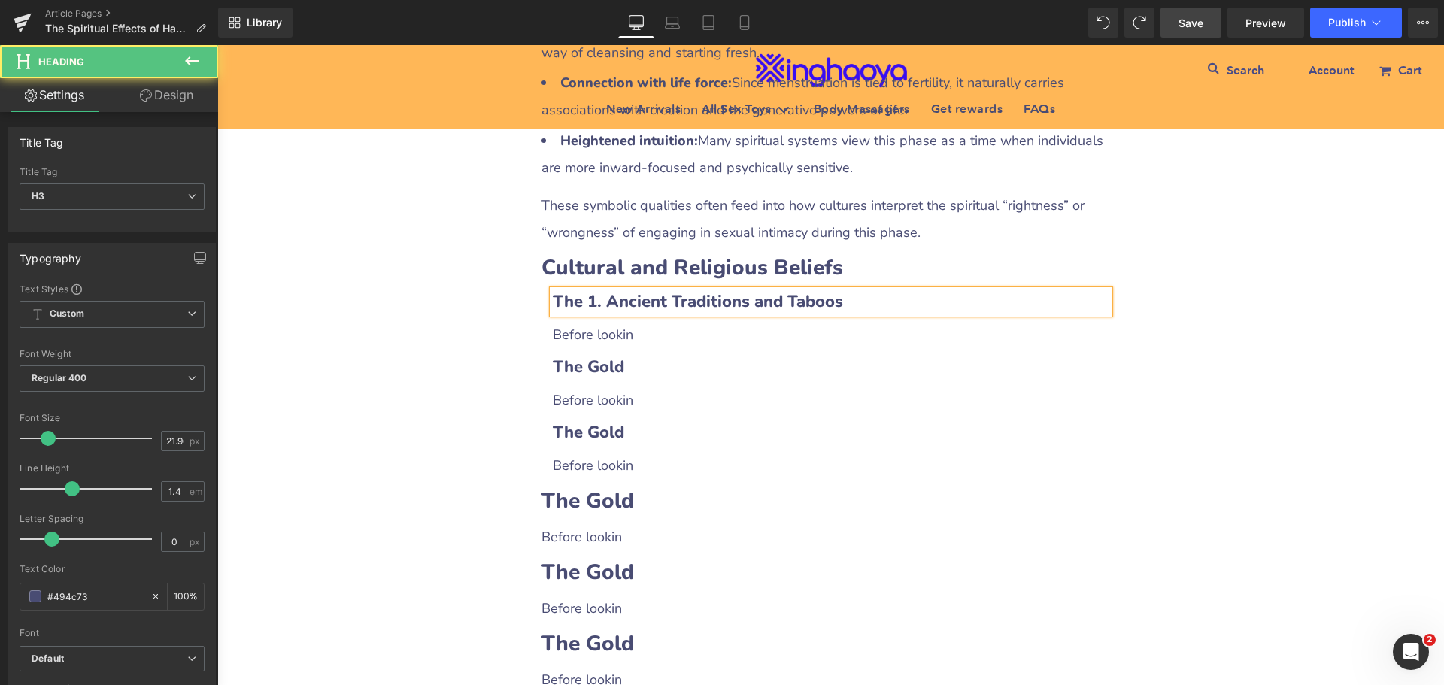
click at [580, 290] on b "The 1. Ancient Traditions and Taboos" at bounding box center [698, 301] width 290 height 23
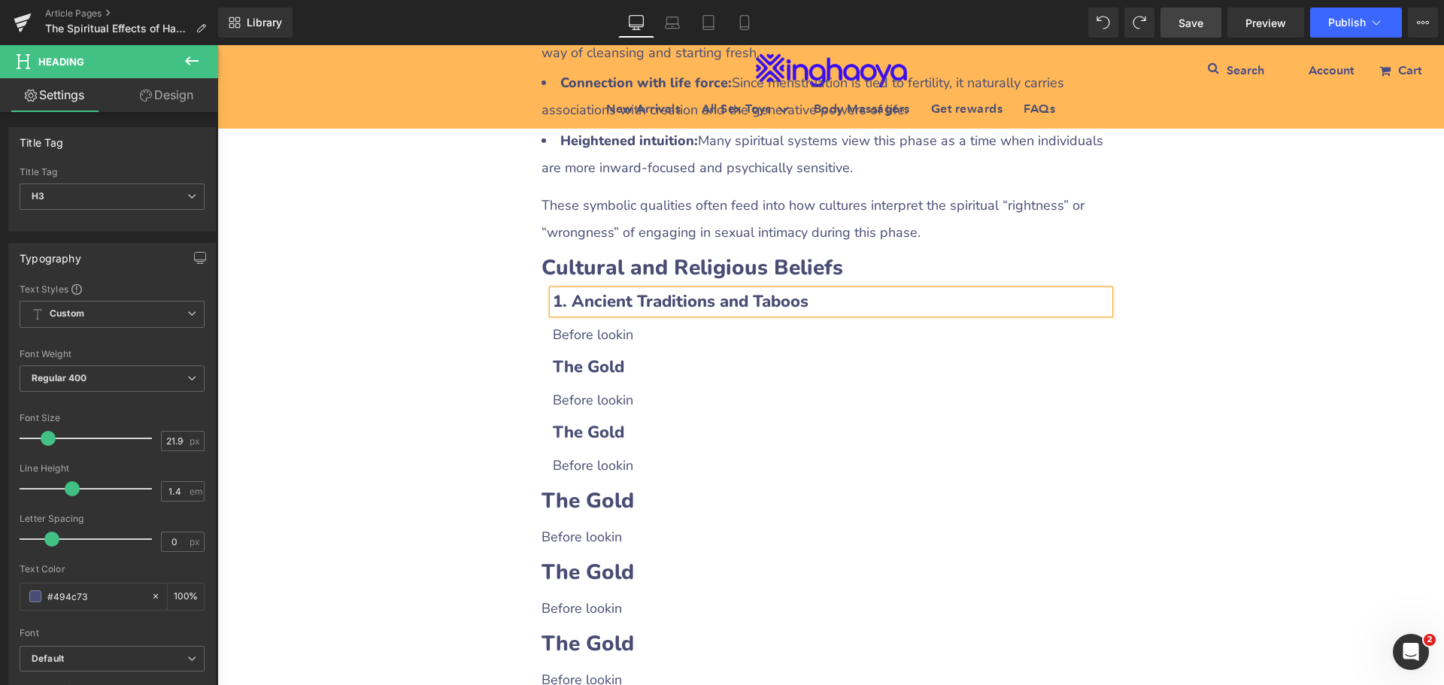
click at [619, 321] on p "Before lookin" at bounding box center [831, 334] width 557 height 27
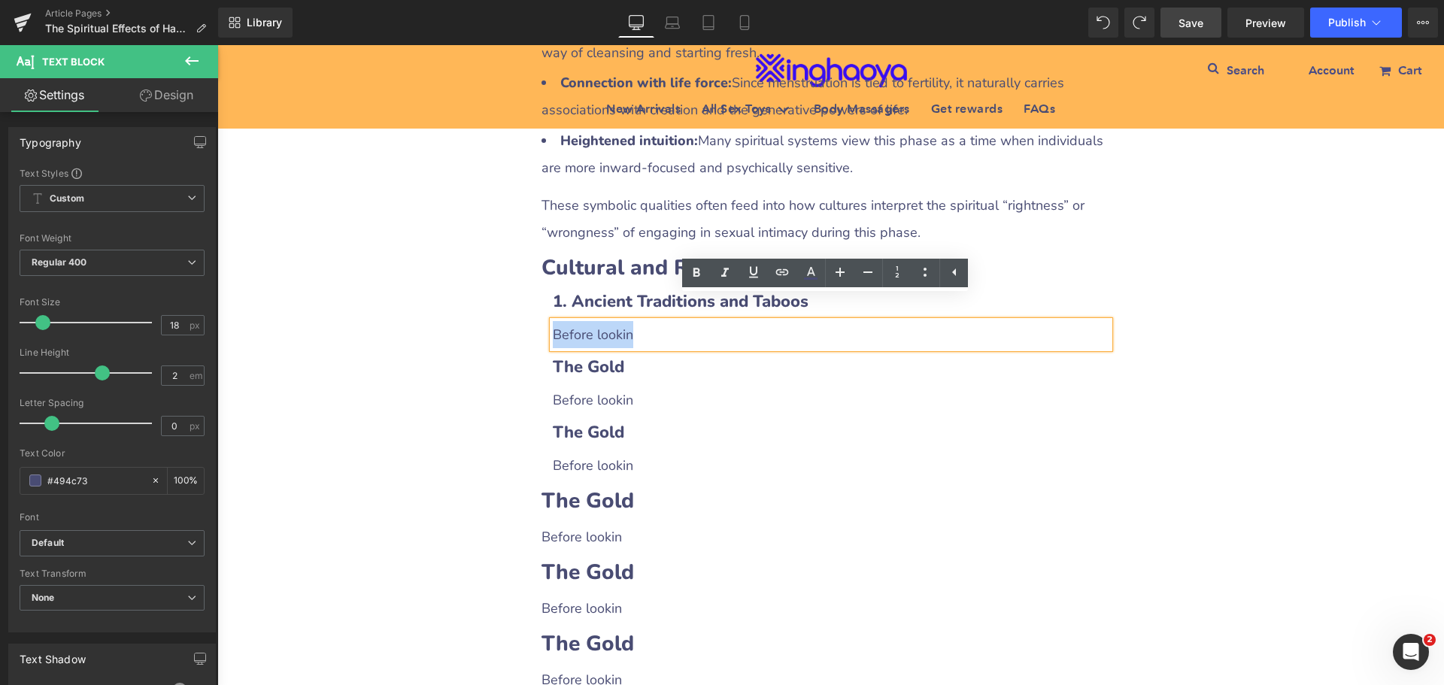
drag, startPoint x: 551, startPoint y: 310, endPoint x: 693, endPoint y: 316, distance: 142.3
click at [693, 321] on p "Before lookin" at bounding box center [831, 334] width 557 height 27
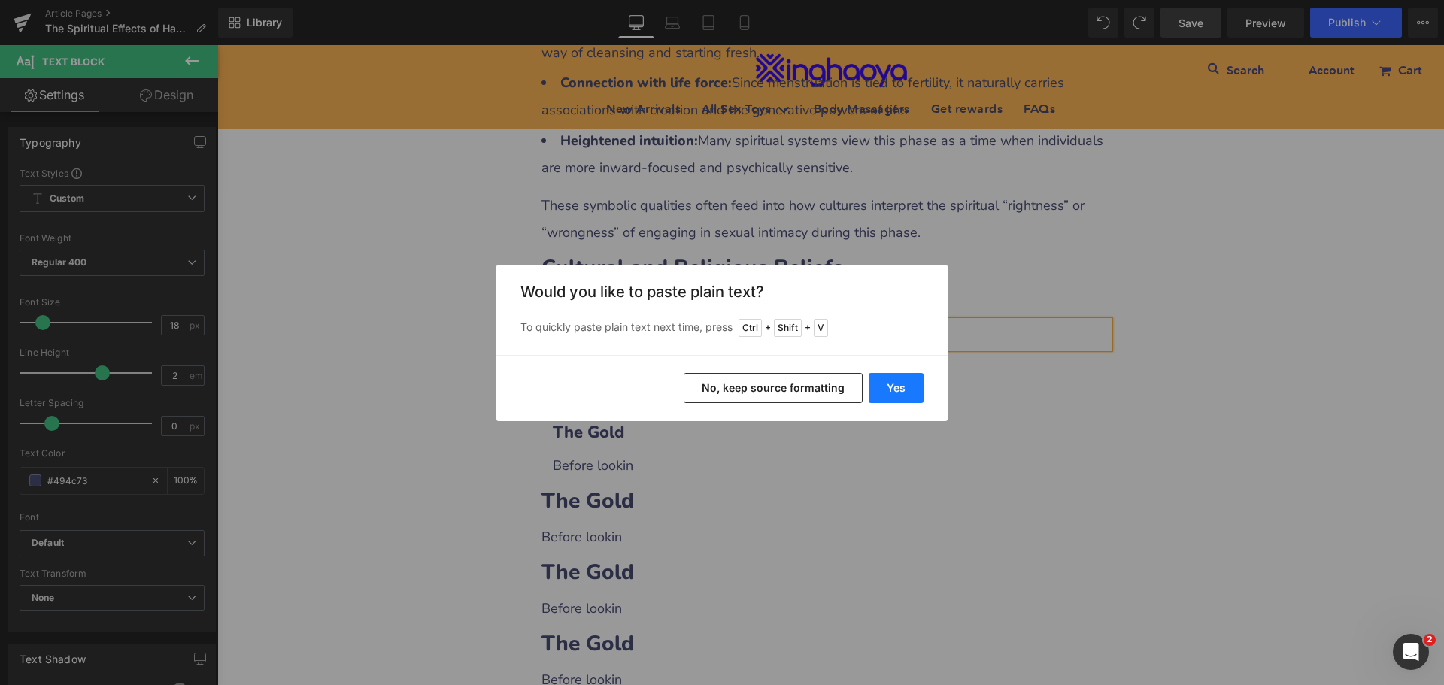
drag, startPoint x: 883, startPoint y: 386, endPoint x: 673, endPoint y: 352, distance: 212.6
click at [883, 386] on button "Yes" at bounding box center [896, 388] width 55 height 30
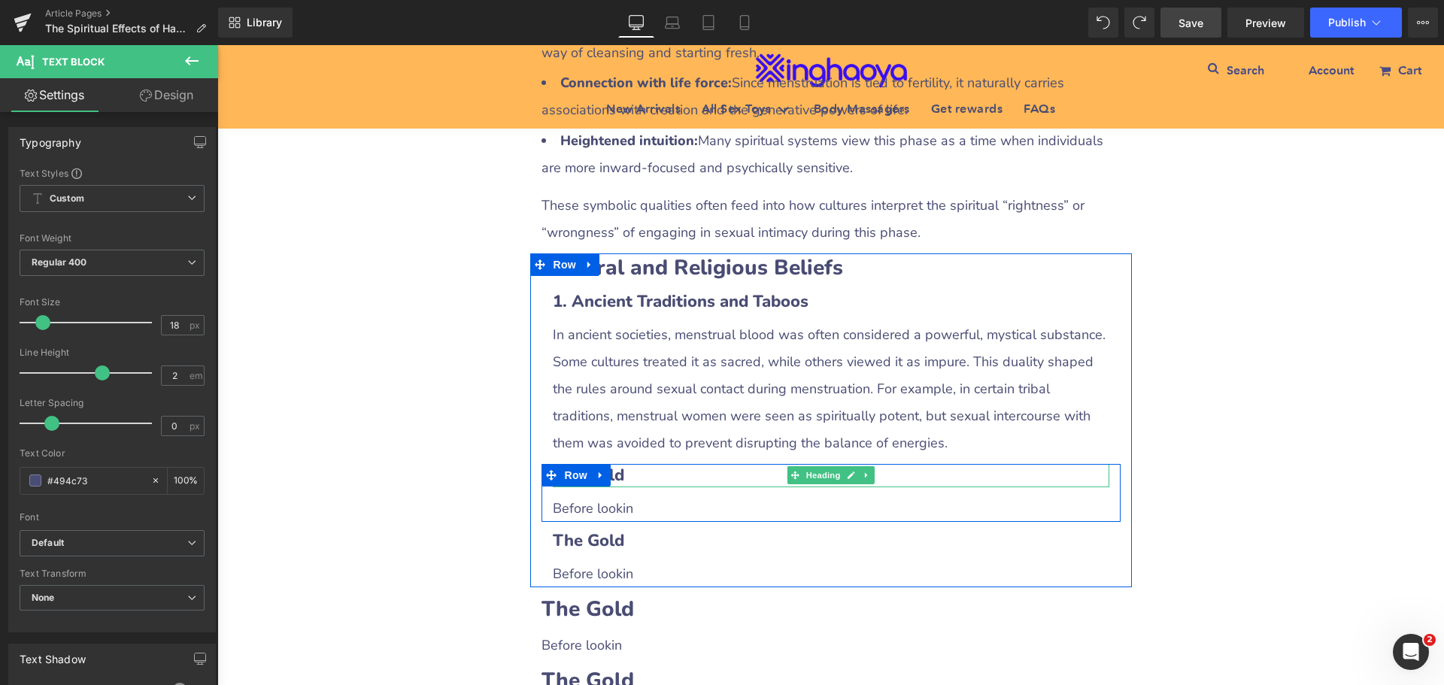
click at [614, 464] on b "The Gold" at bounding box center [588, 475] width 71 height 23
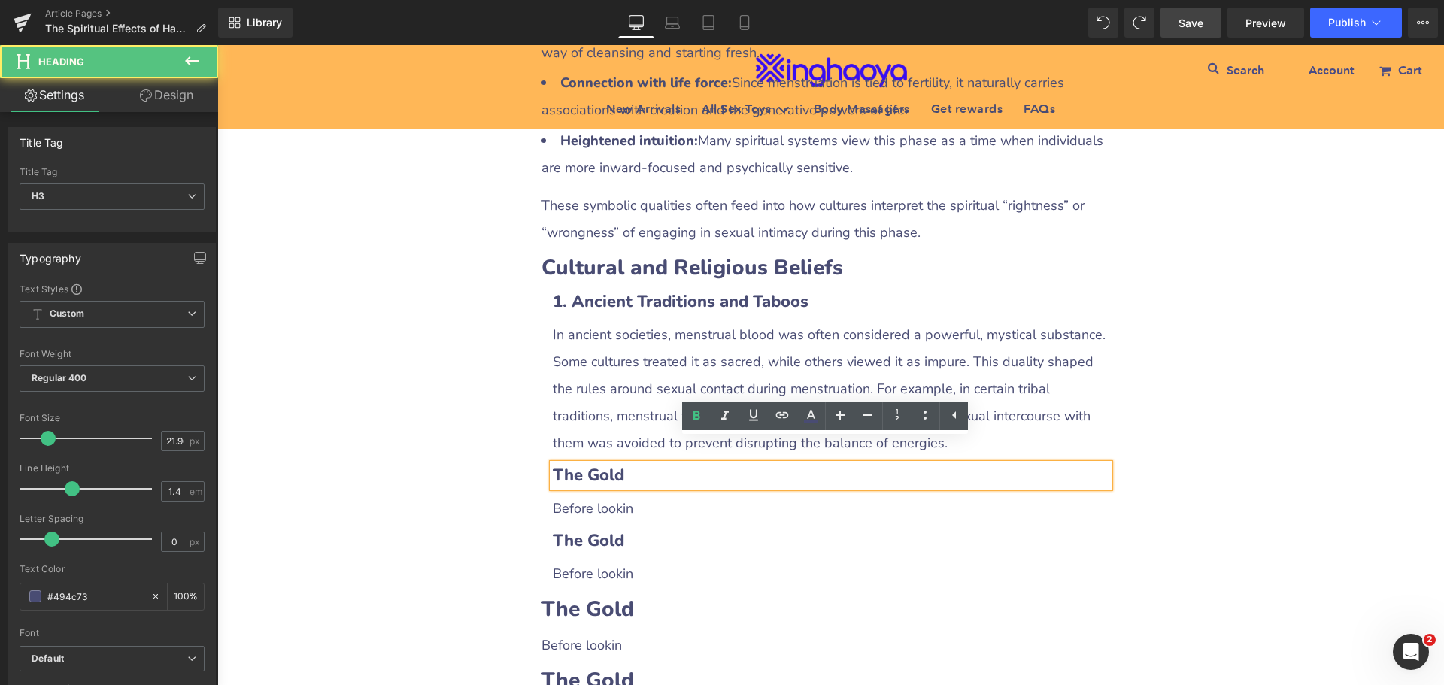
click at [553, 464] on b "The Gold" at bounding box center [588, 475] width 71 height 23
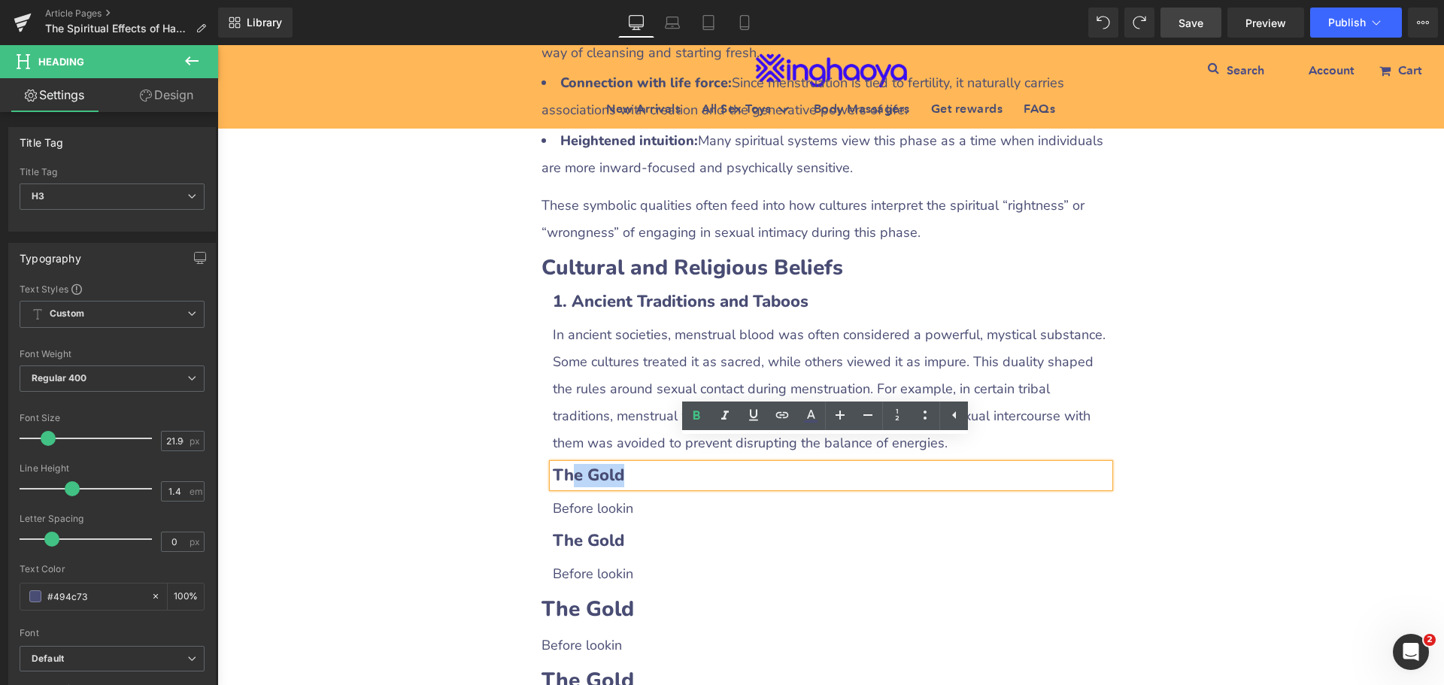
drag, startPoint x: 568, startPoint y: 448, endPoint x: 663, endPoint y: 447, distance: 94.8
click at [663, 464] on h3 "The Gold" at bounding box center [831, 475] width 557 height 23
paste div
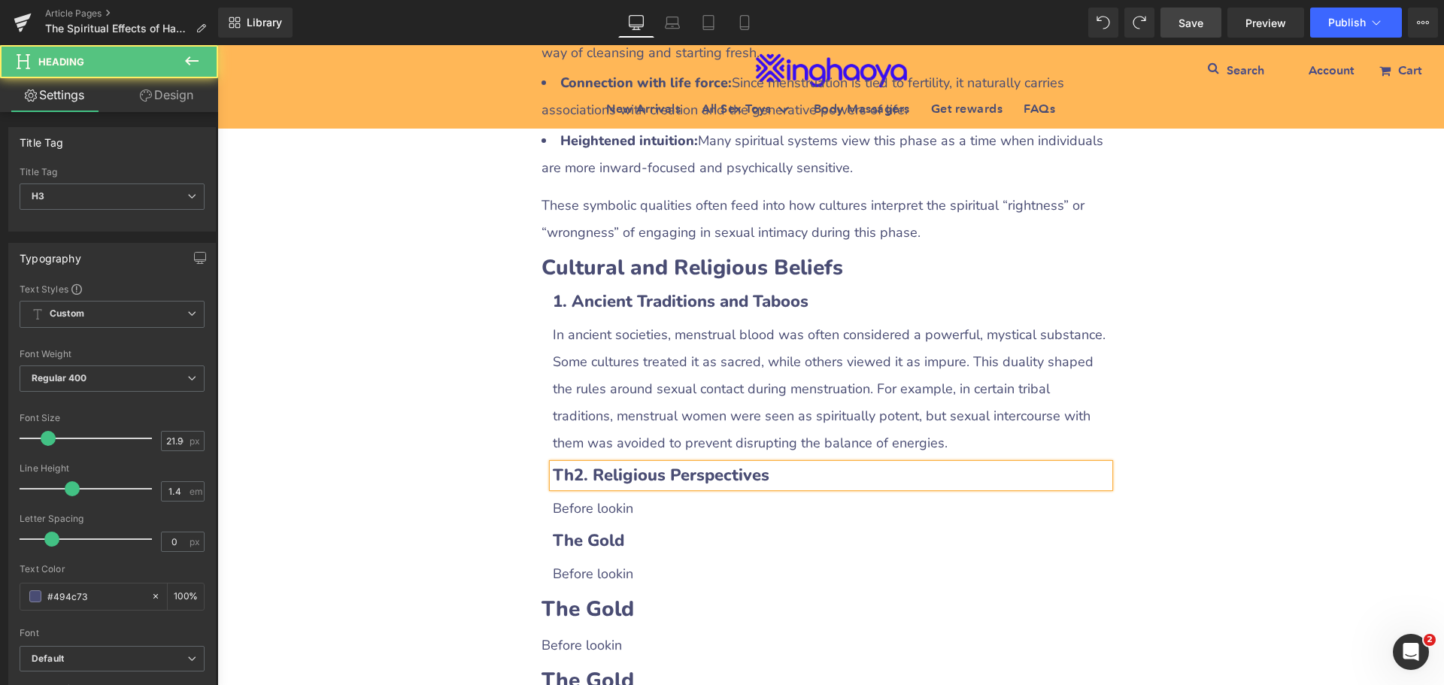
click at [569, 464] on b "Th2. Religious Perspectives" at bounding box center [661, 475] width 217 height 23
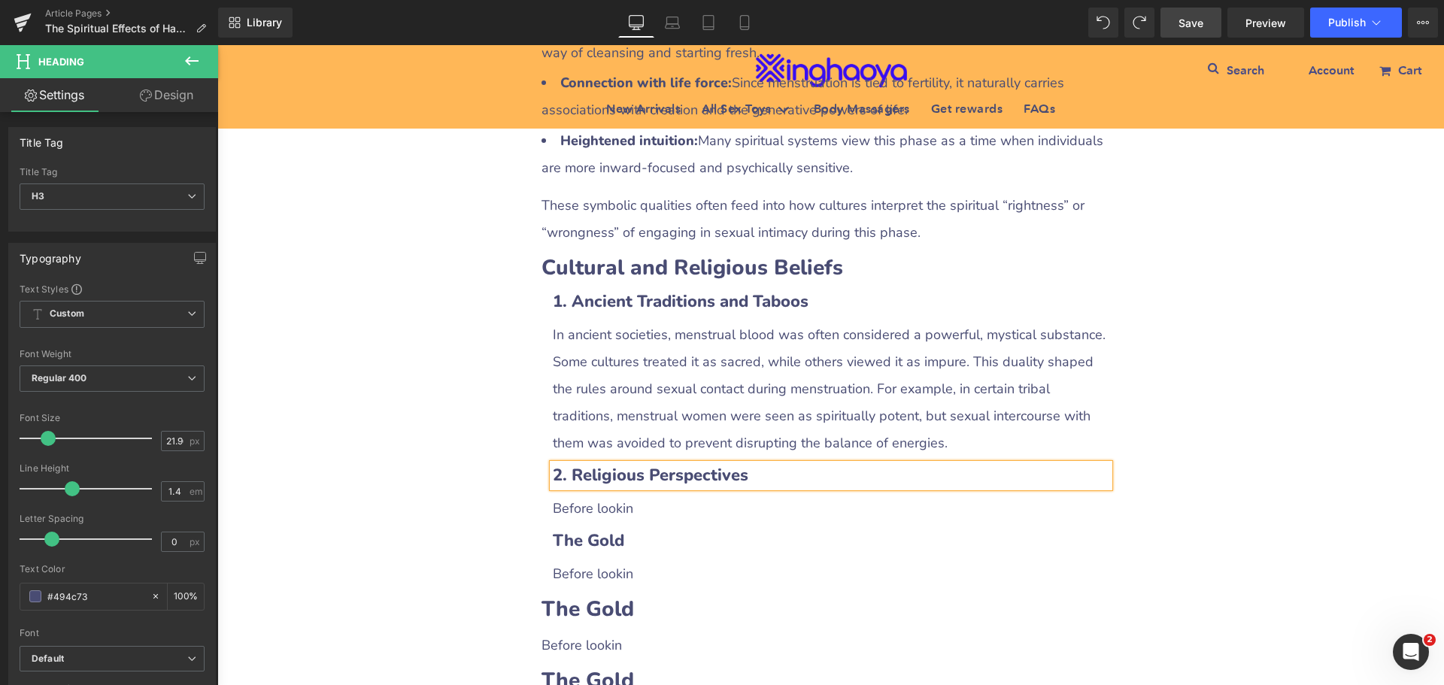
click at [607, 495] on p "Before lookin" at bounding box center [831, 508] width 557 height 27
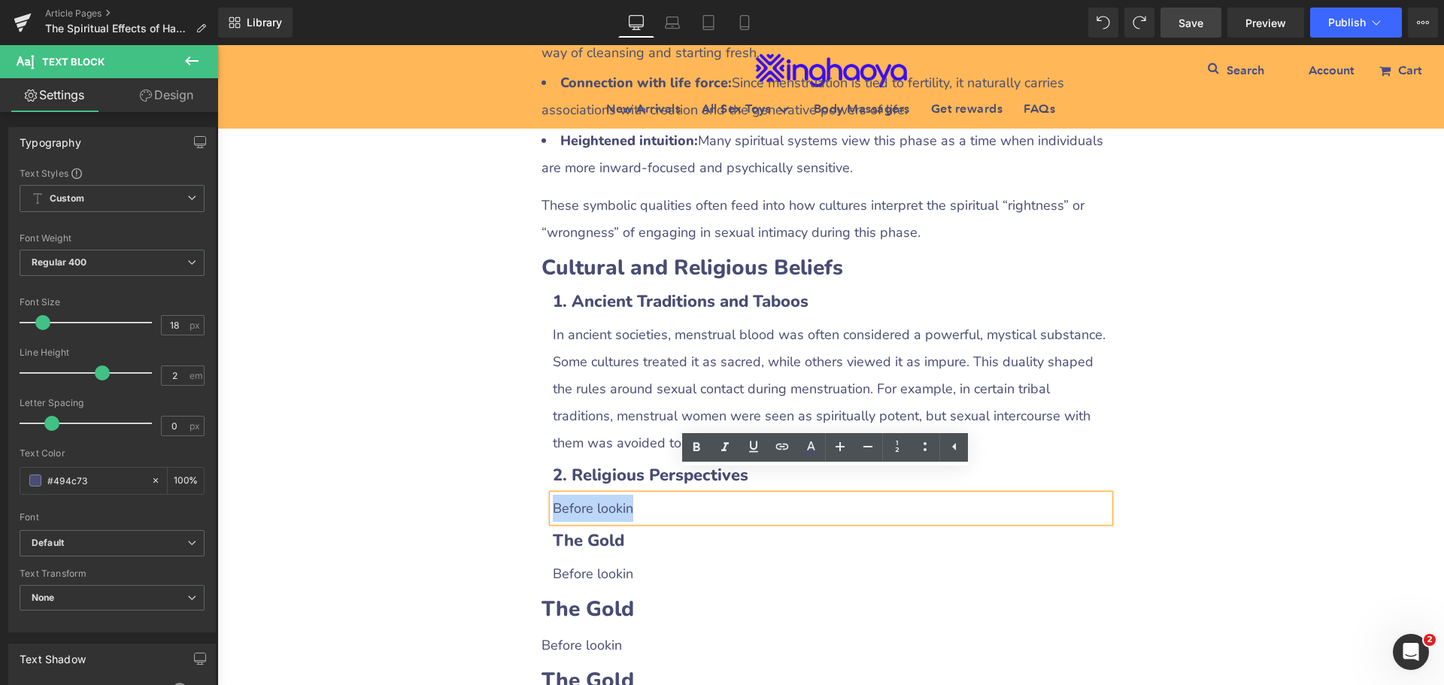
drag, startPoint x: 549, startPoint y: 481, endPoint x: 633, endPoint y: 480, distance: 83.5
click at [633, 495] on p "Before lookin" at bounding box center [831, 508] width 557 height 27
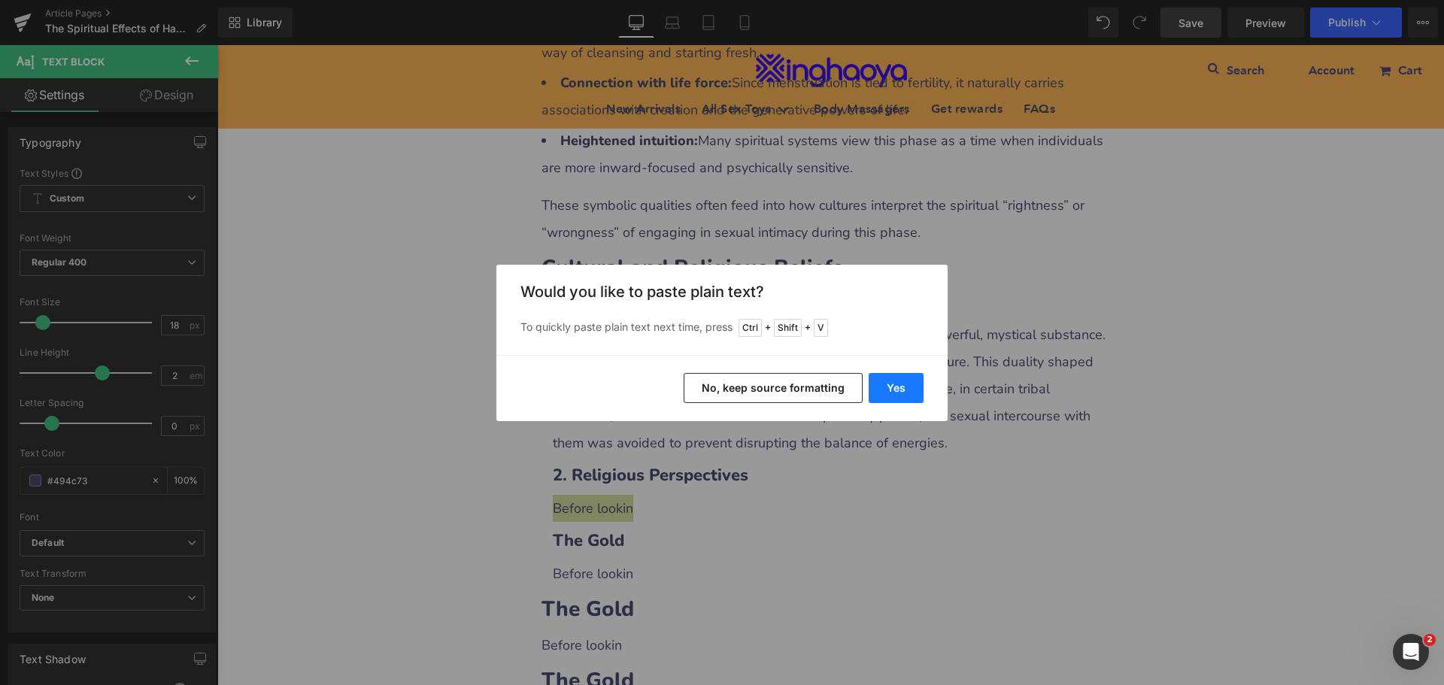
drag, startPoint x: 886, startPoint y: 390, endPoint x: 597, endPoint y: 401, distance: 289.0
click at [886, 390] on button "Yes" at bounding box center [896, 388] width 55 height 30
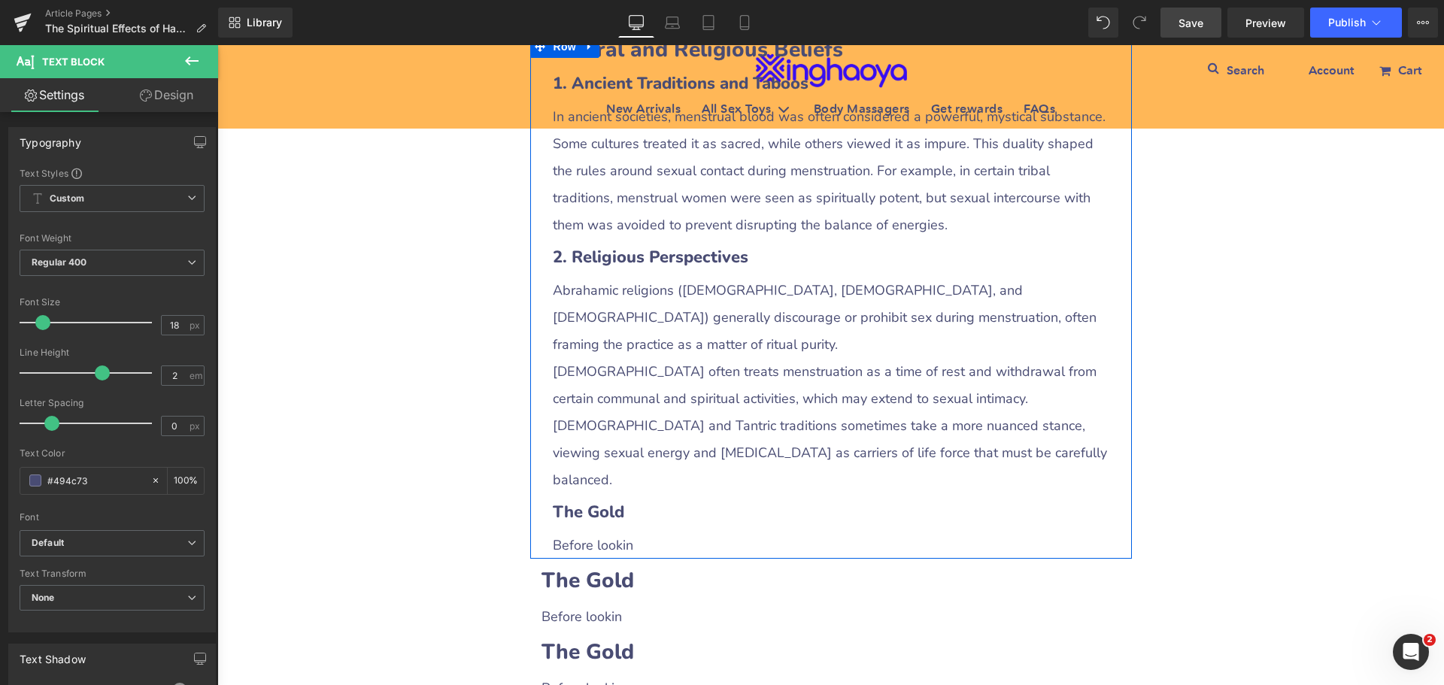
scroll to position [1730, 0]
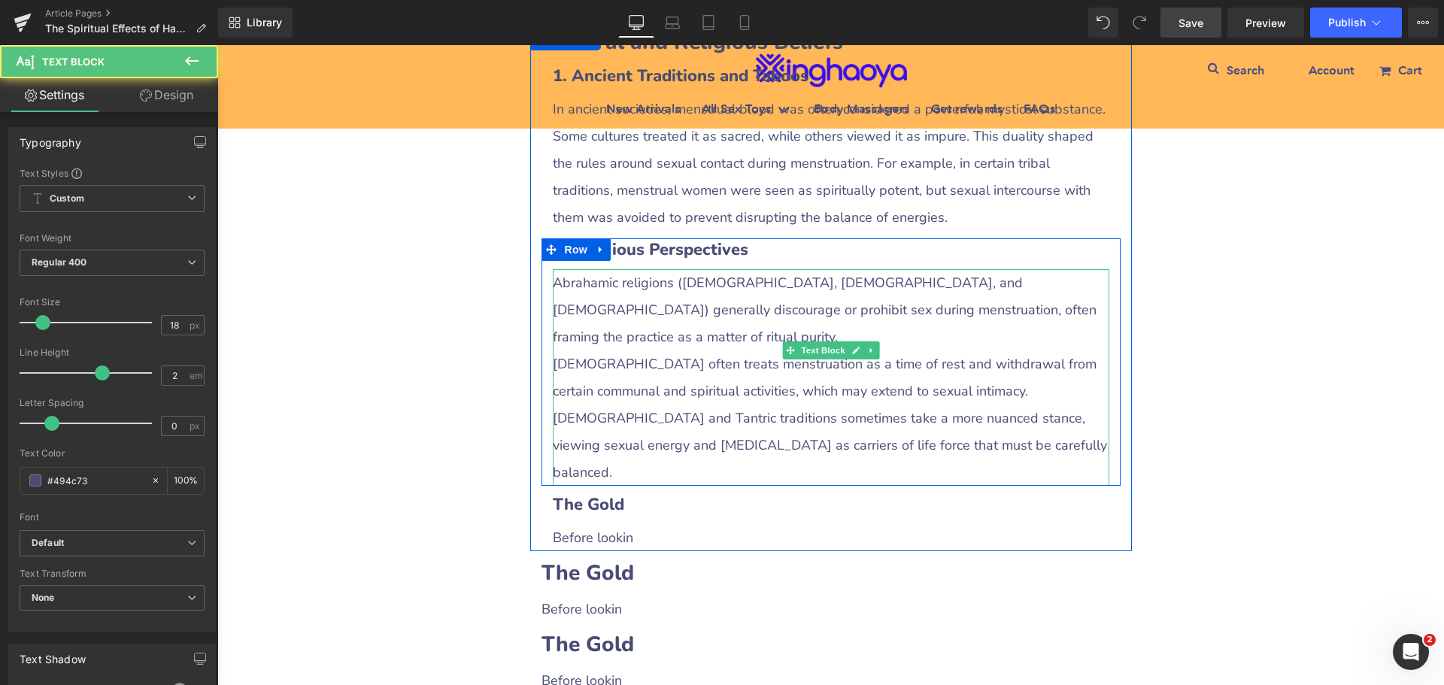
click at [602, 405] on p "[DEMOGRAPHIC_DATA] and Tantric traditions sometimes take a more nuanced stance,…" at bounding box center [831, 445] width 557 height 81
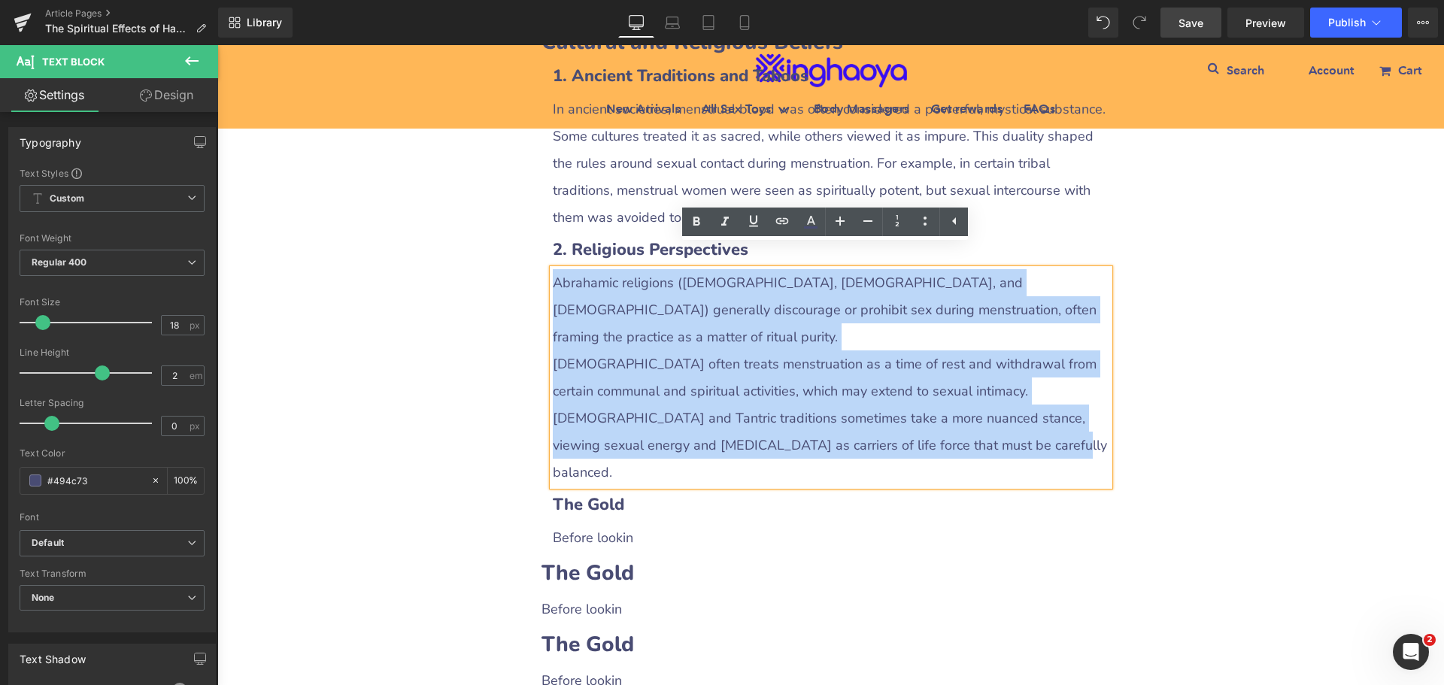
drag, startPoint x: 550, startPoint y: 256, endPoint x: 1015, endPoint y: 391, distance: 484.8
click at [1015, 391] on div "Abrahamic religions ([DEMOGRAPHIC_DATA], [DEMOGRAPHIC_DATA], and [DEMOGRAPHIC_D…" at bounding box center [831, 377] width 557 height 217
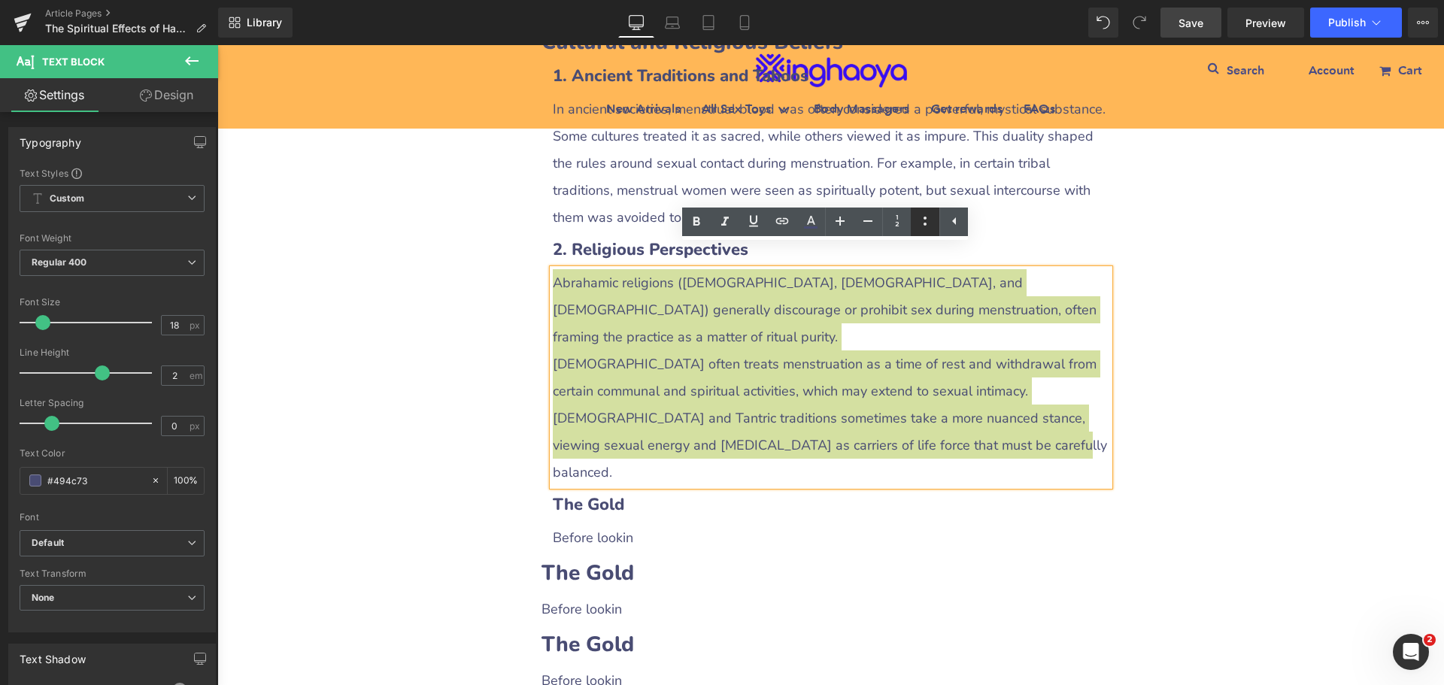
click at [924, 223] on icon at bounding box center [925, 221] width 18 height 18
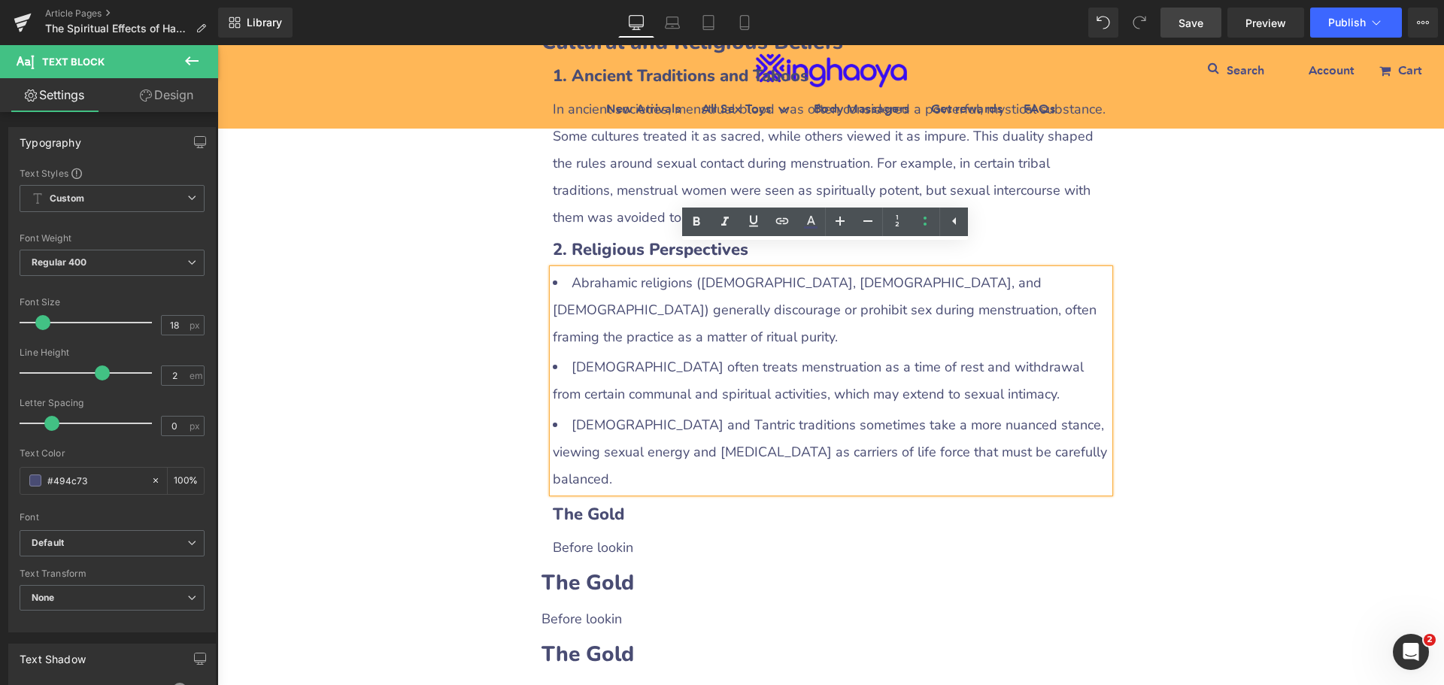
click at [705, 353] on li "[DEMOGRAPHIC_DATA] often treats menstruation as a time of rest and withdrawal f…" at bounding box center [831, 380] width 557 height 54
drag, startPoint x: 564, startPoint y: 260, endPoint x: 685, endPoint y: 256, distance: 121.1
click at [685, 269] on li "Abrahamic religions ([DEMOGRAPHIC_DATA], [DEMOGRAPHIC_DATA], and [DEMOGRAPHIC_D…" at bounding box center [831, 309] width 557 height 81
click at [702, 226] on icon at bounding box center [696, 222] width 18 height 18
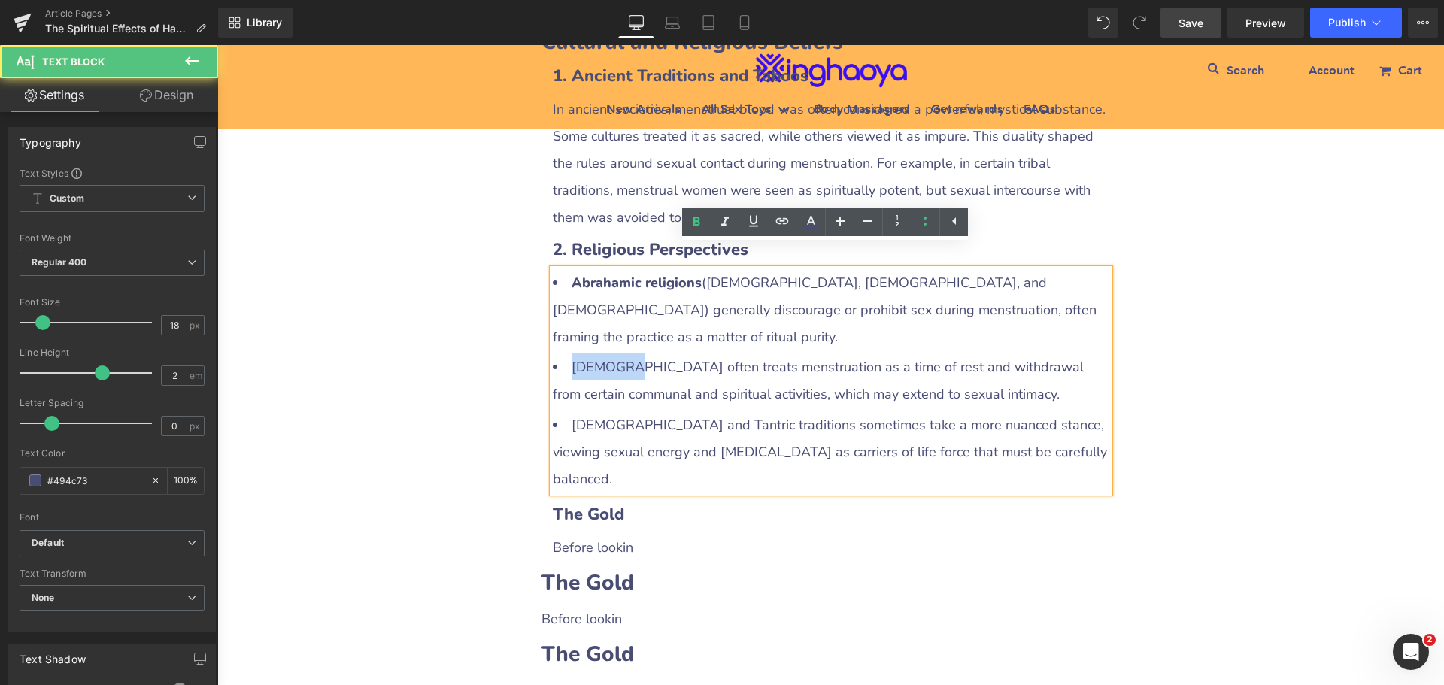
drag, startPoint x: 563, startPoint y: 314, endPoint x: 618, endPoint y: 314, distance: 54.9
click at [618, 353] on li "[DEMOGRAPHIC_DATA] often treats menstruation as a time of rest and withdrawal f…" at bounding box center [831, 380] width 557 height 54
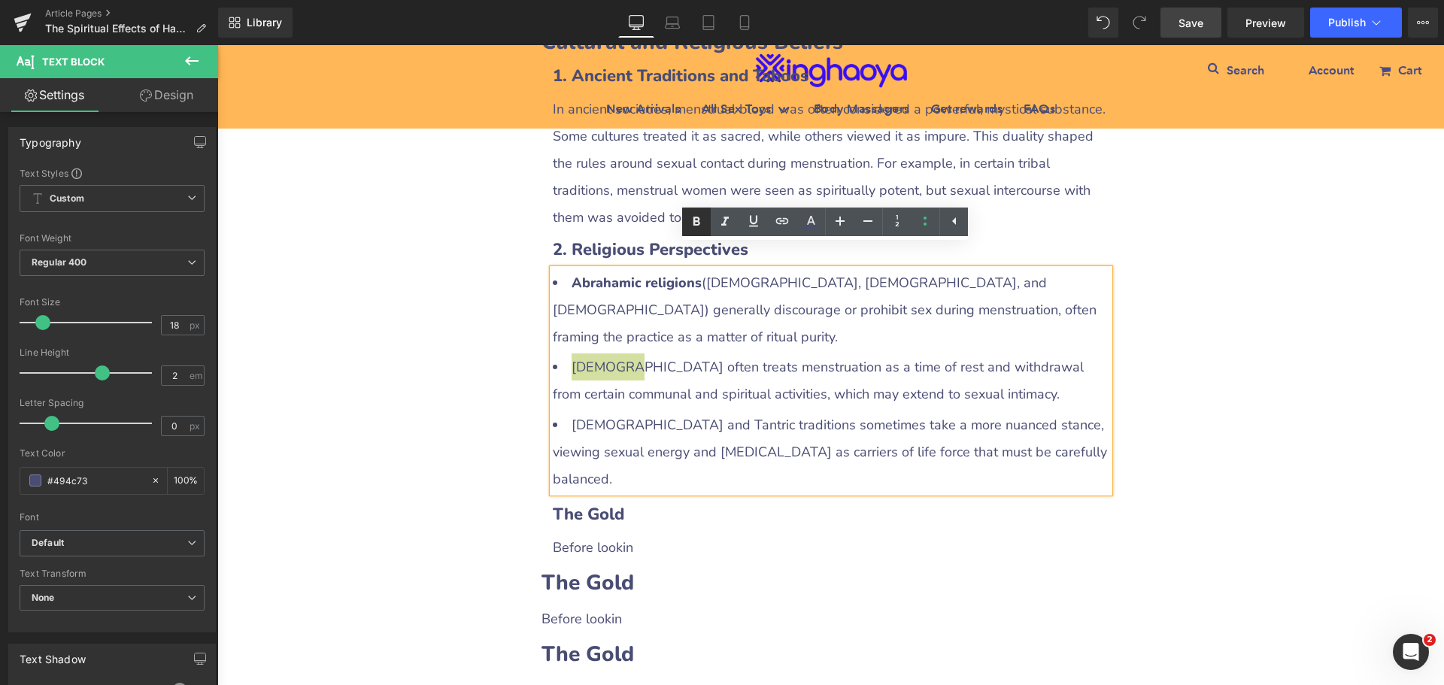
click at [694, 223] on icon at bounding box center [696, 221] width 7 height 9
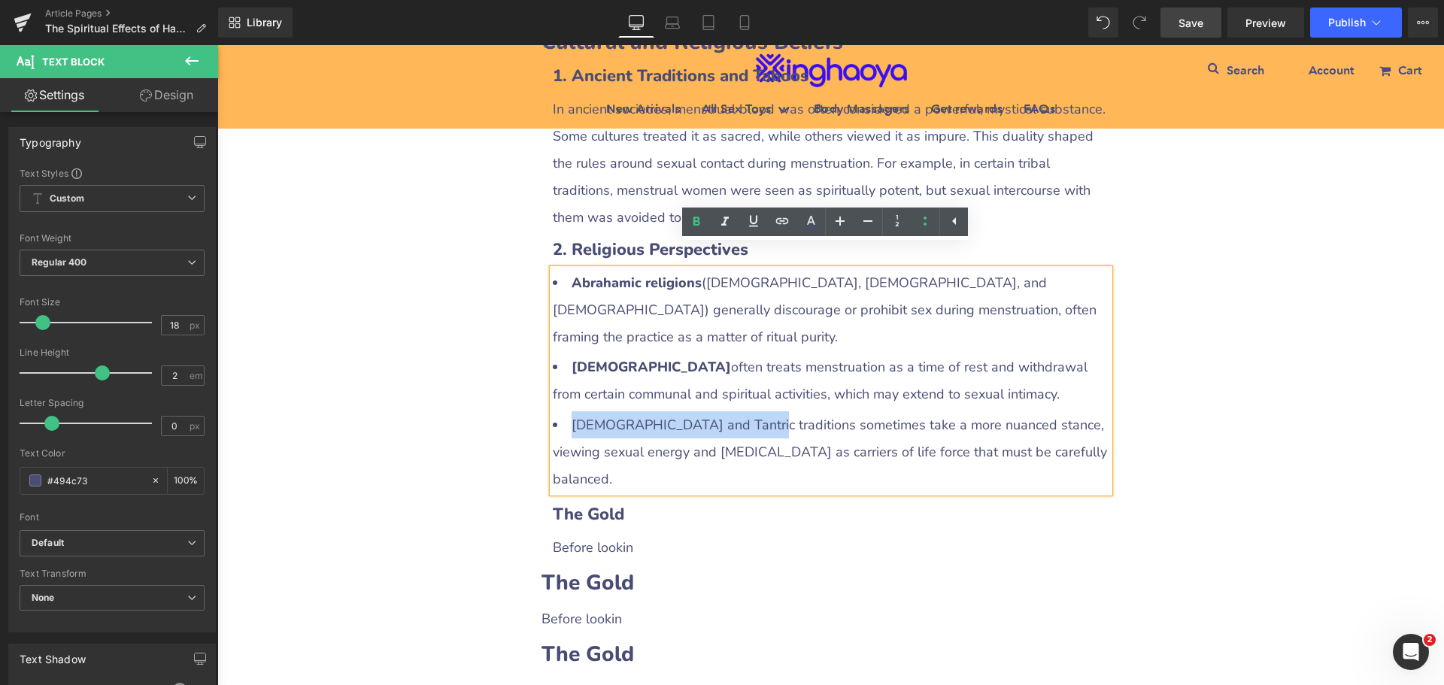
drag, startPoint x: 568, startPoint y: 366, endPoint x: 726, endPoint y: 373, distance: 158.1
click at [726, 411] on li "[DEMOGRAPHIC_DATA] and Tantric traditions sometimes take a more nuanced stance,…" at bounding box center [831, 451] width 557 height 81
click at [690, 223] on icon at bounding box center [696, 222] width 18 height 18
click at [1249, 433] on div "The Spiritual Effects of Having Sex During Menstruation: Myths, Beliefs, and In…" at bounding box center [830, 358] width 1227 height 3791
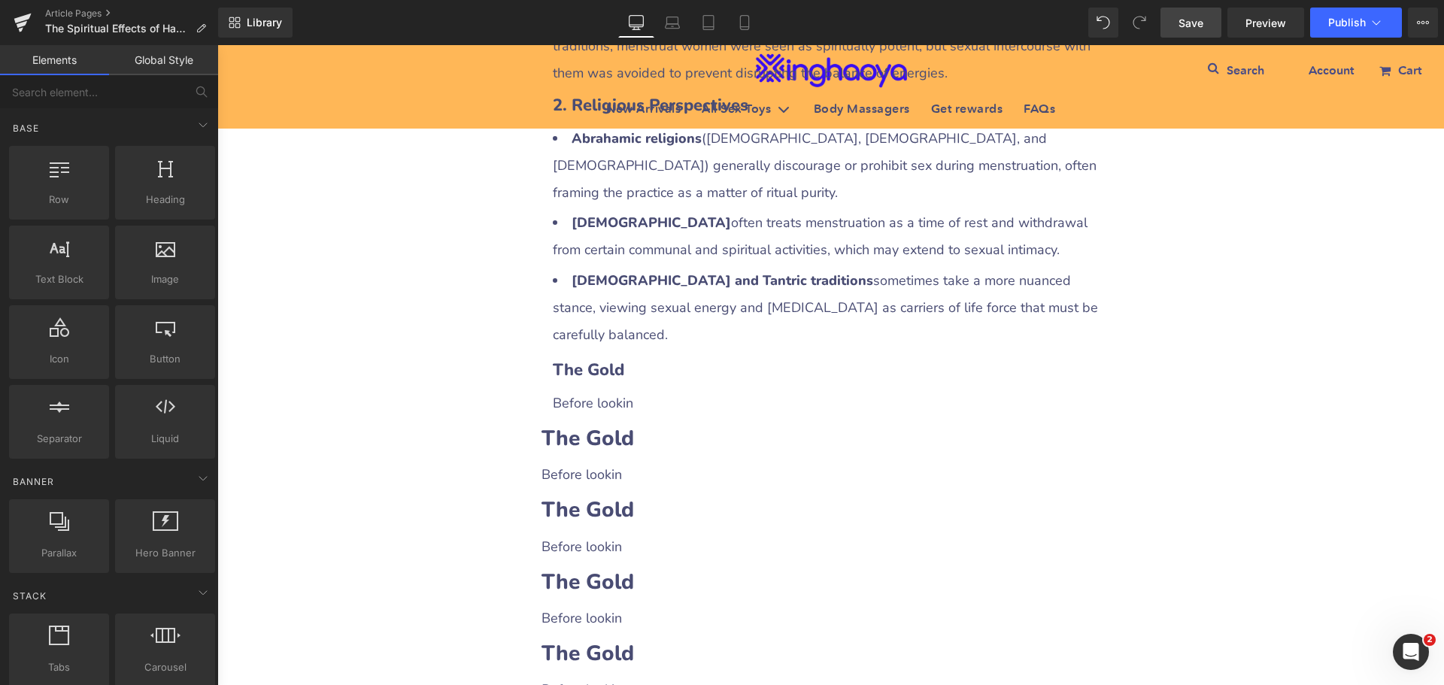
scroll to position [1880, 0]
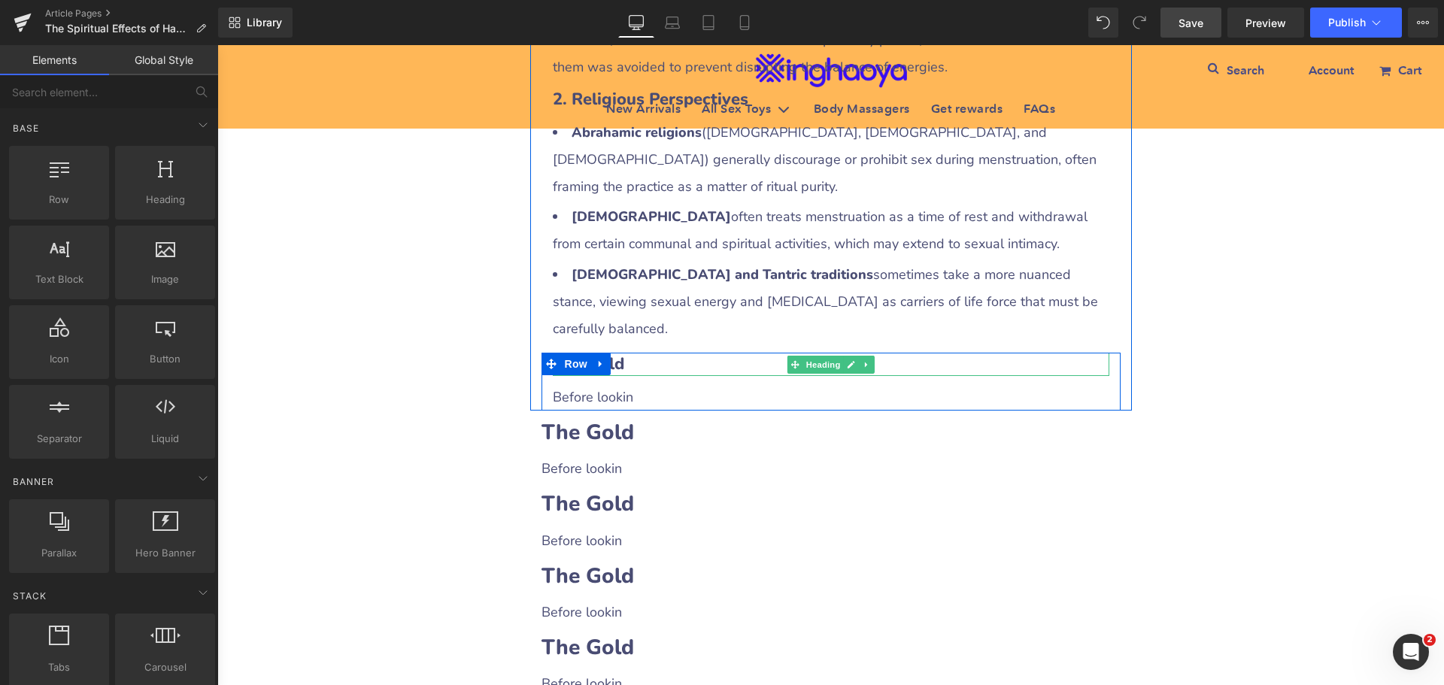
click at [608, 353] on b "The Gold" at bounding box center [588, 364] width 71 height 23
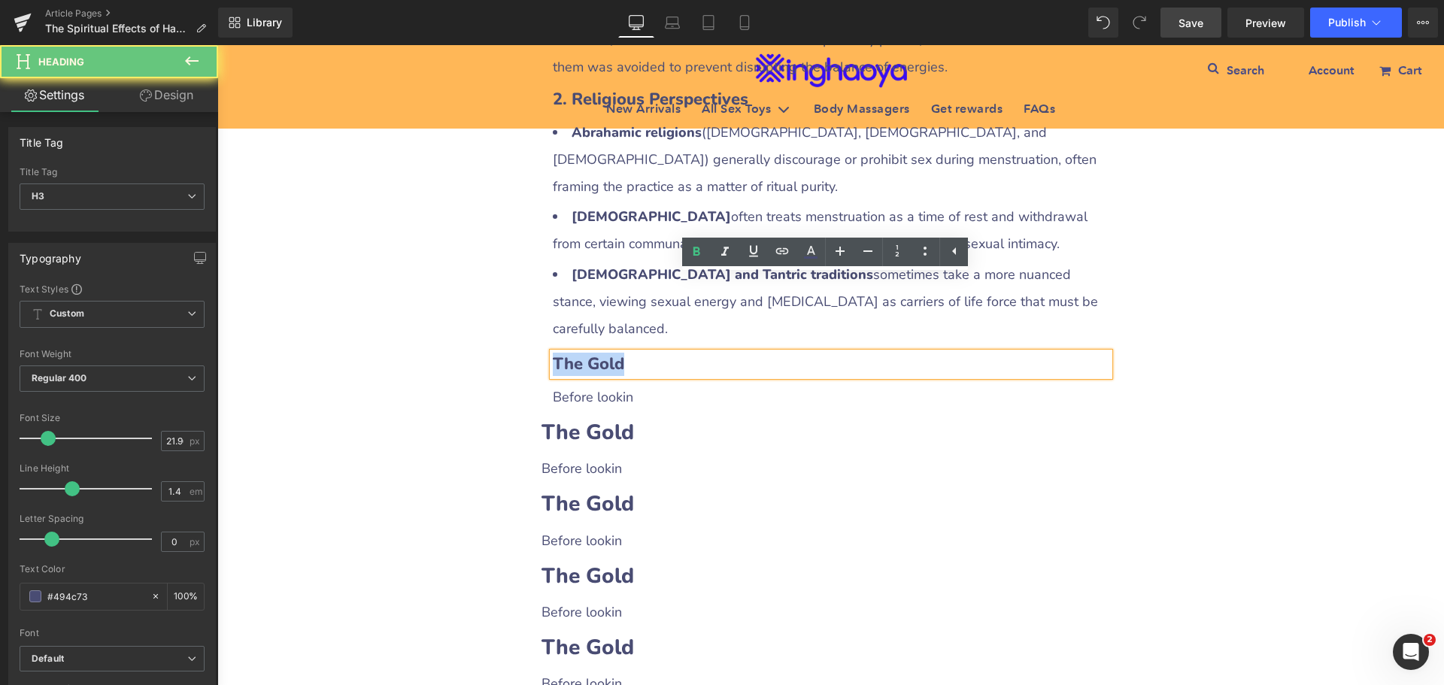
drag, startPoint x: 549, startPoint y: 287, endPoint x: 652, endPoint y: 289, distance: 103.1
click at [652, 353] on h3 "The Gold" at bounding box center [831, 364] width 557 height 23
paste div
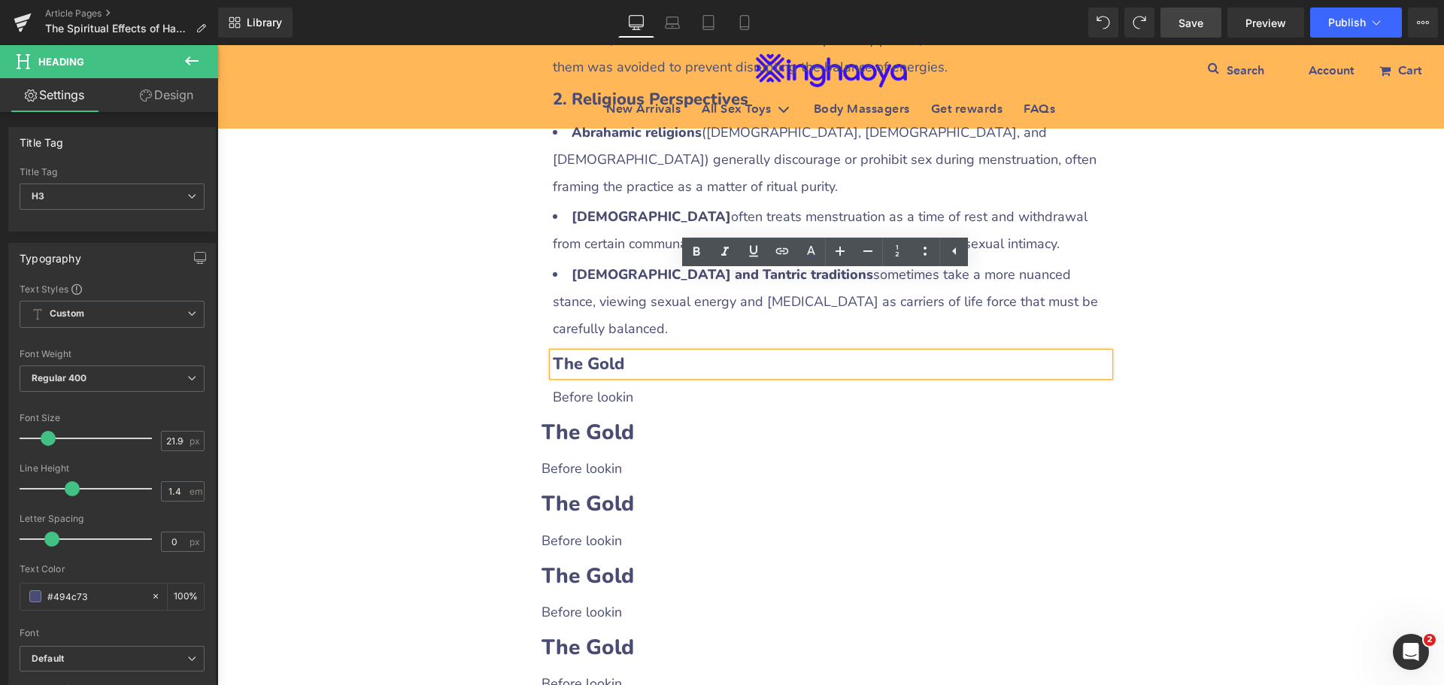
click at [591, 353] on b "The Gold" at bounding box center [588, 364] width 71 height 23
drag, startPoint x: 557, startPoint y: 284, endPoint x: 658, endPoint y: 283, distance: 100.8
click at [658, 353] on h3 "The Gold" at bounding box center [831, 364] width 557 height 23
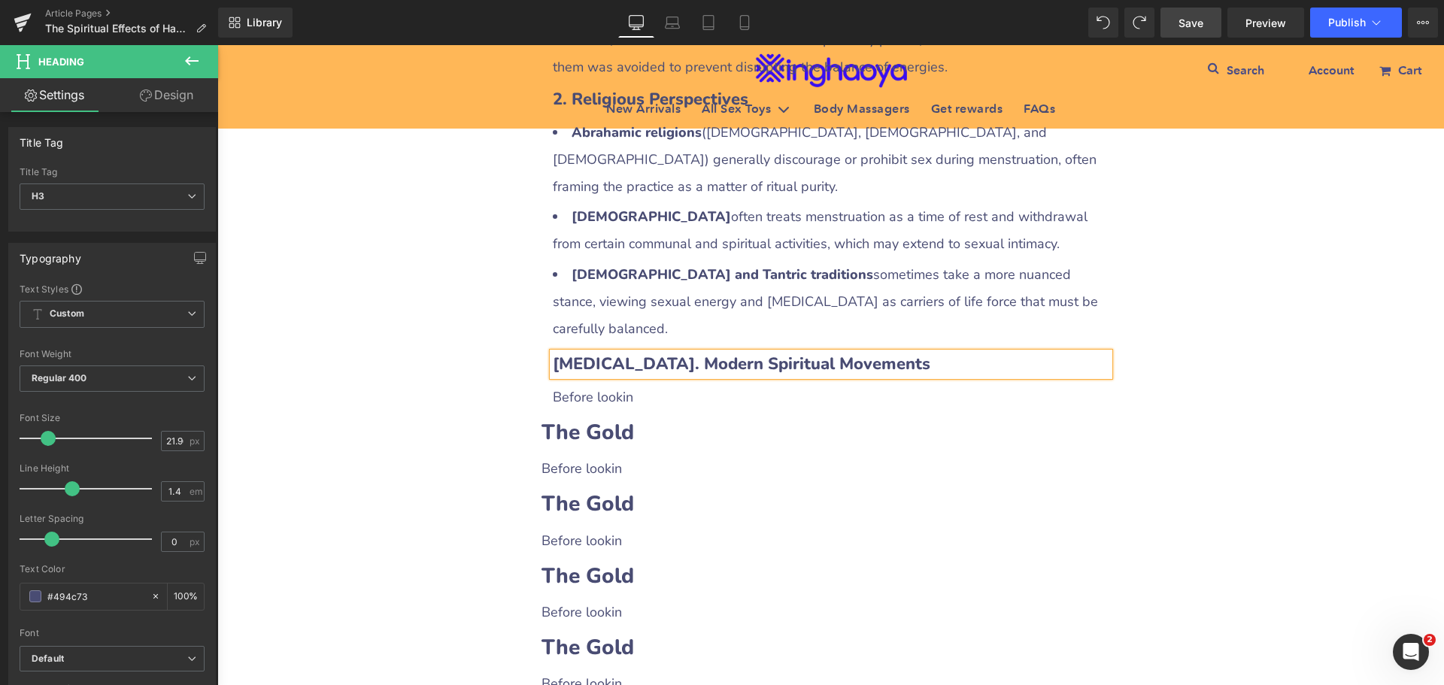
click at [561, 353] on b "[MEDICAL_DATA]. Modern Spiritual Movements" at bounding box center [742, 364] width 378 height 23
click at [602, 384] on p "Before lookin" at bounding box center [831, 397] width 557 height 27
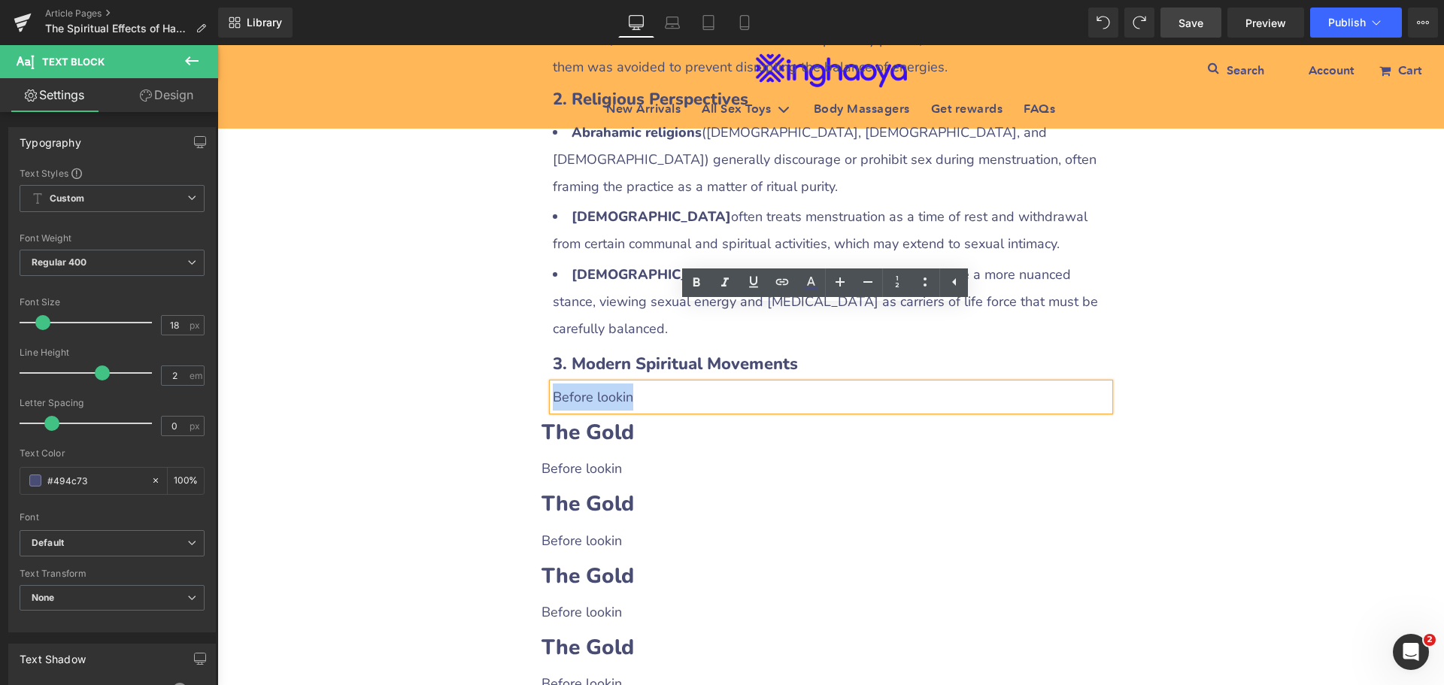
drag, startPoint x: 548, startPoint y: 314, endPoint x: 633, endPoint y: 314, distance: 85.7
click at [633, 384] on p "Before lookin" at bounding box center [831, 397] width 557 height 27
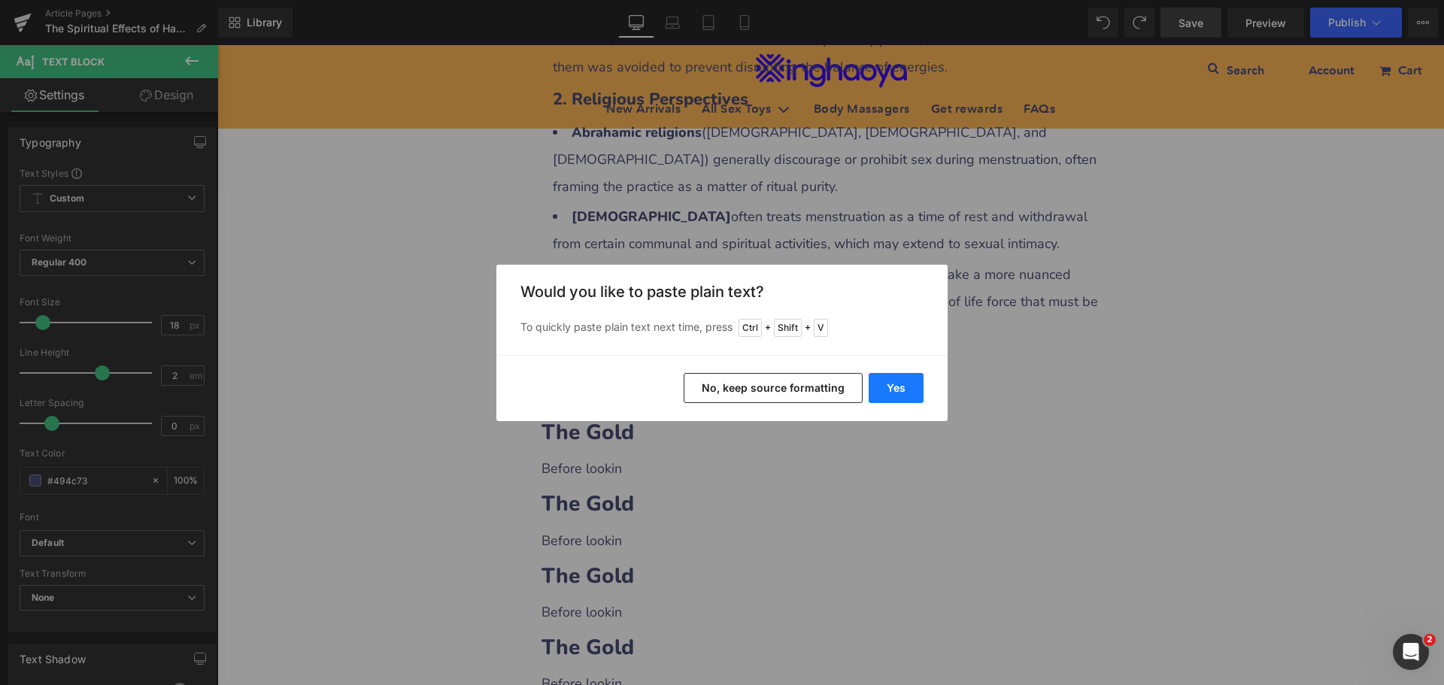
drag, startPoint x: 879, startPoint y: 378, endPoint x: 668, endPoint y: 350, distance: 213.1
click at [879, 378] on button "Yes" at bounding box center [896, 388] width 55 height 30
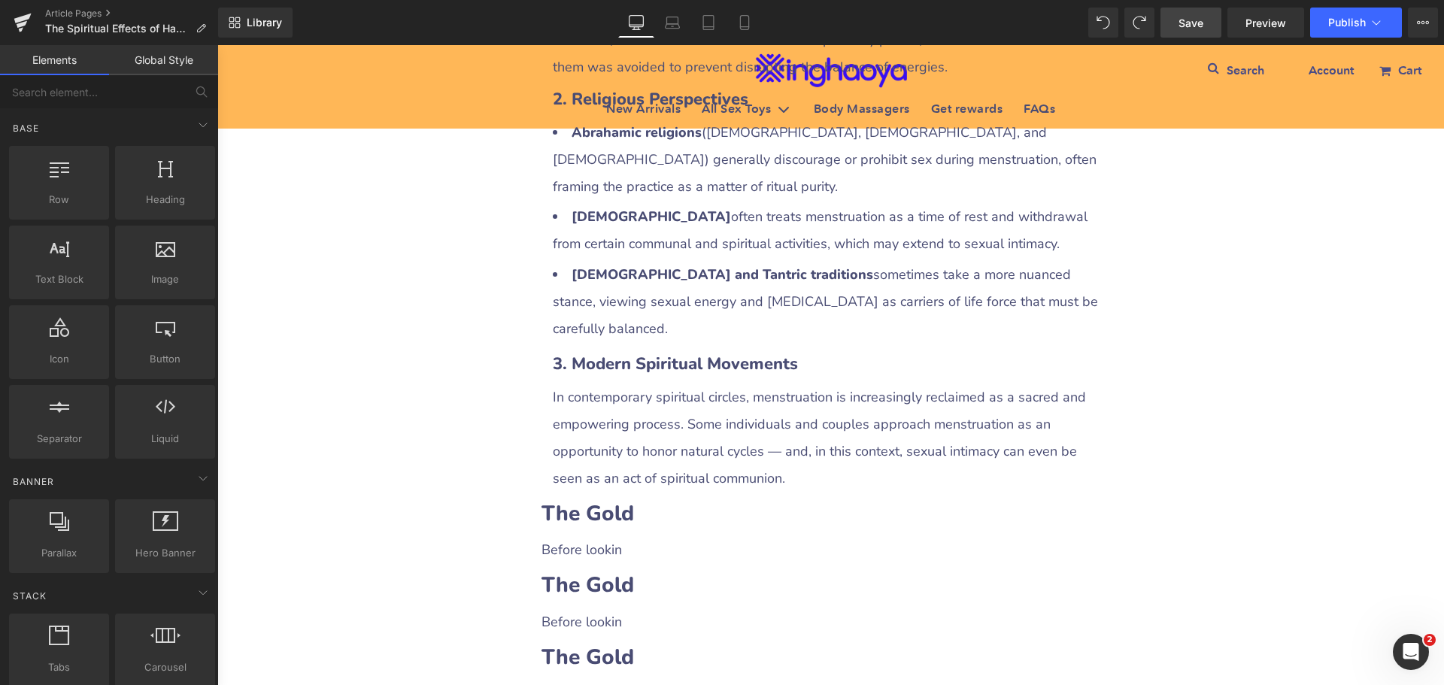
click at [1279, 490] on div "The Spiritual Effects of Having Sex During Menstruation: Myths, Beliefs, and In…" at bounding box center [830, 248] width 1227 height 3873
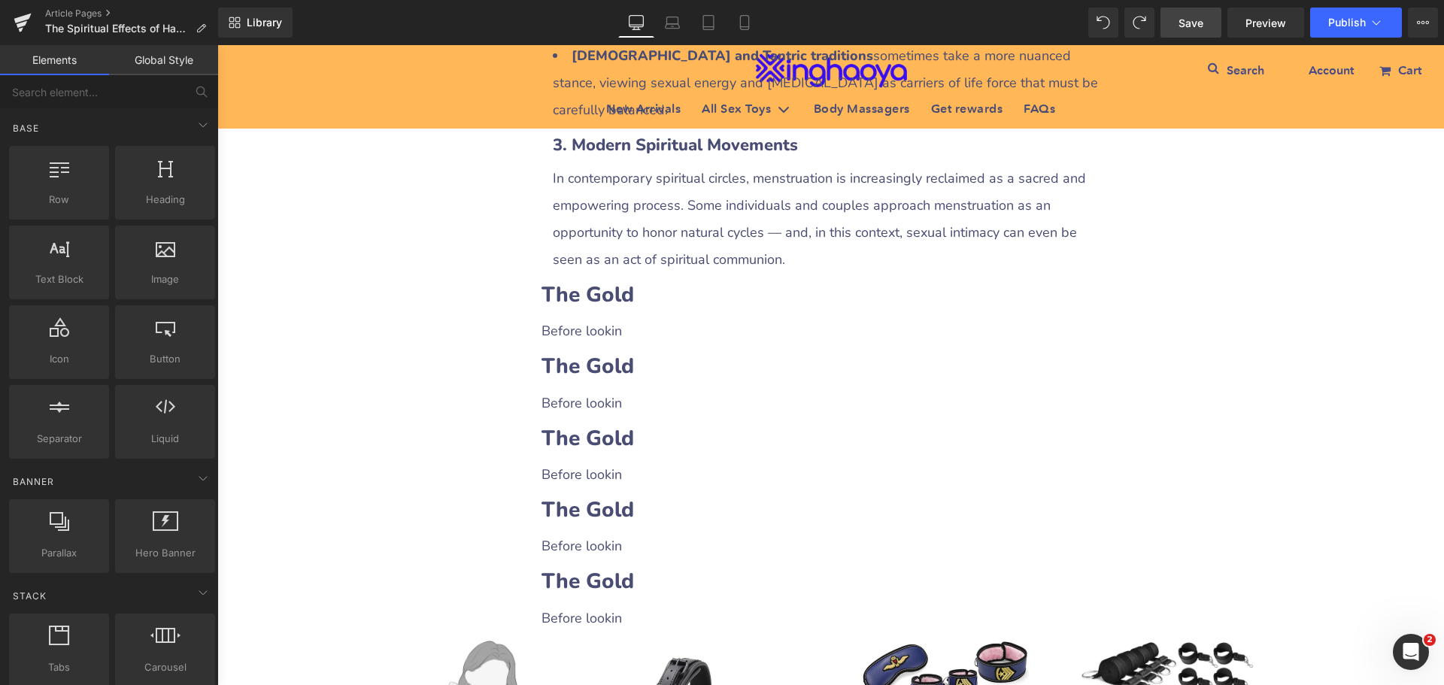
scroll to position [2106, 0]
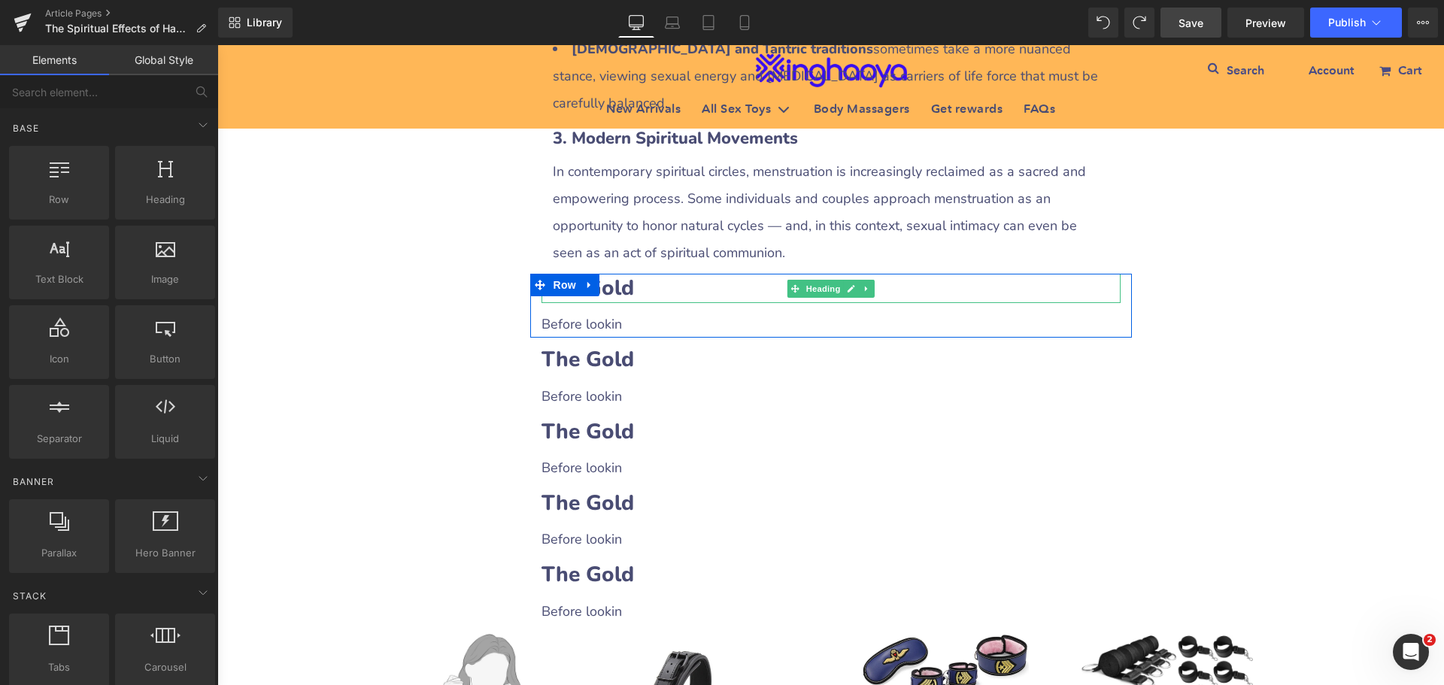
click at [625, 274] on b "The Gold" at bounding box center [588, 288] width 93 height 29
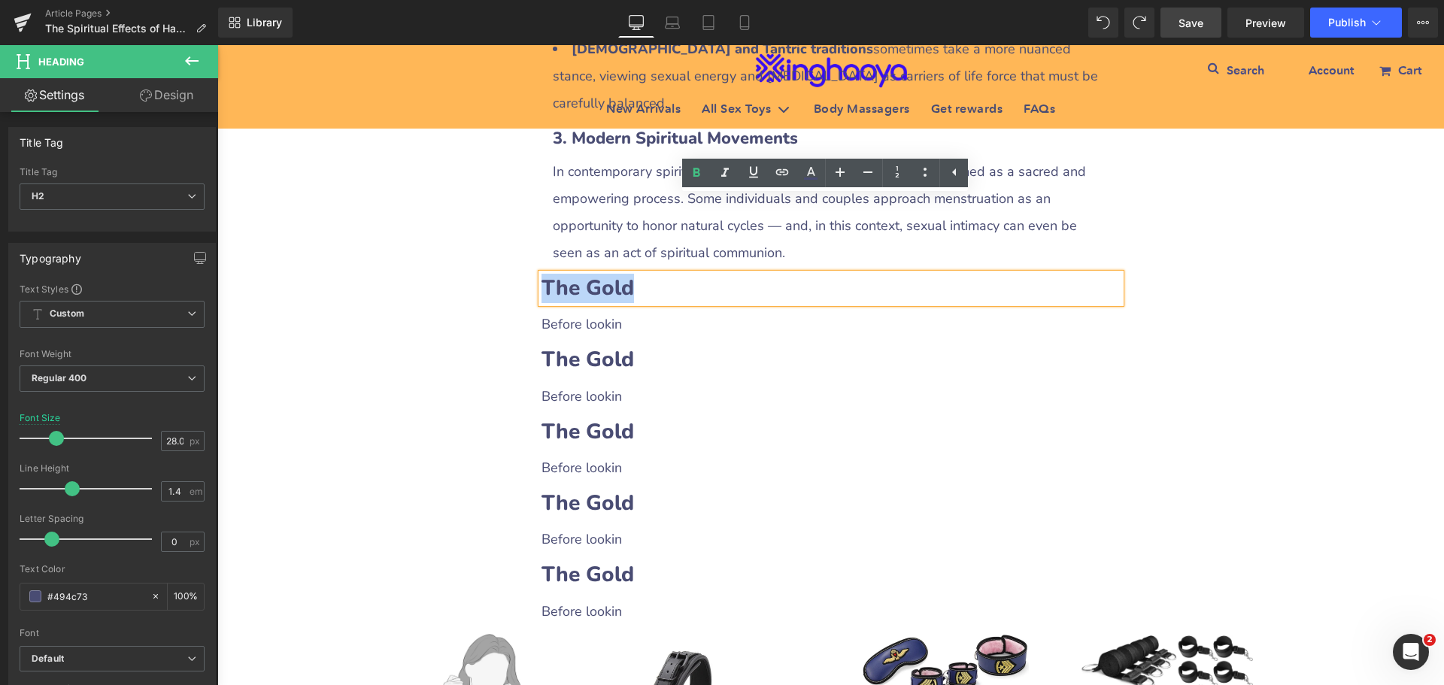
drag, startPoint x: 538, startPoint y: 202, endPoint x: 636, endPoint y: 204, distance: 97.8
click at [636, 274] on h2 "The Gold" at bounding box center [831, 288] width 579 height 29
paste div
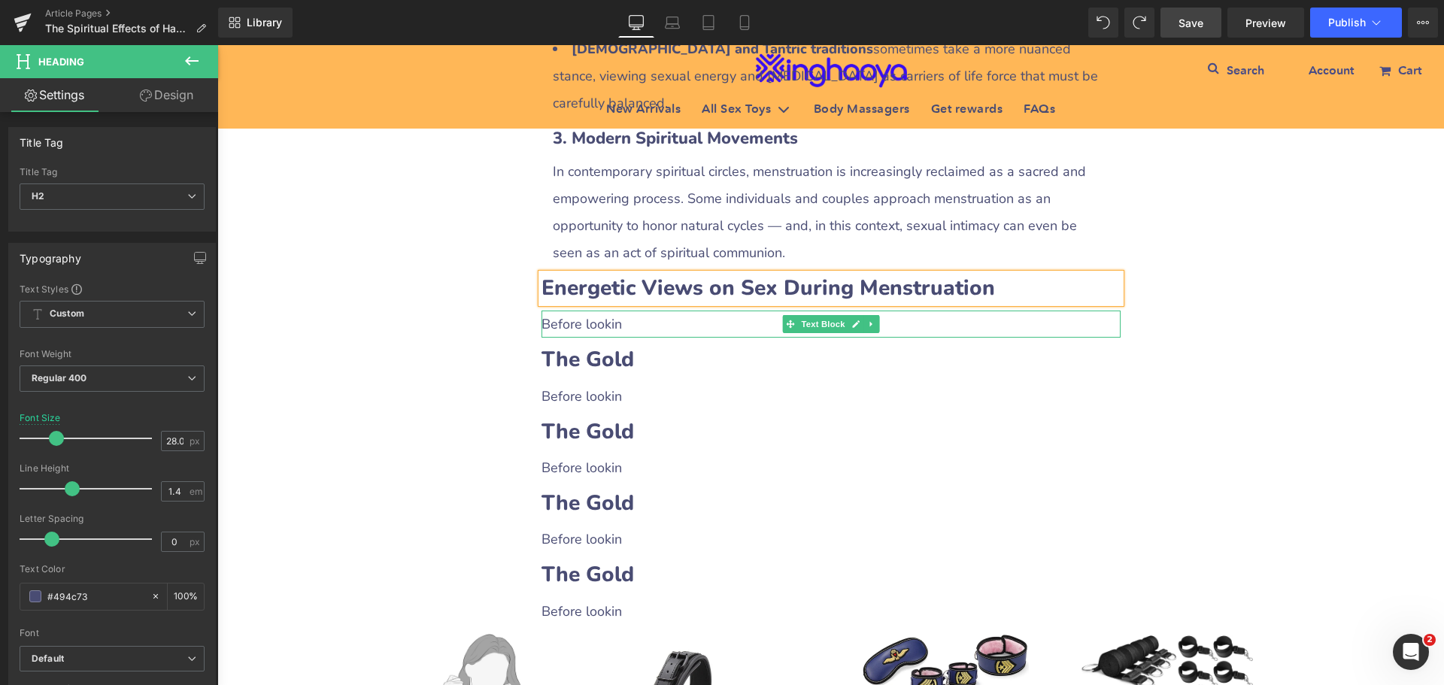
click at [599, 311] on p "Before lookin" at bounding box center [831, 324] width 579 height 27
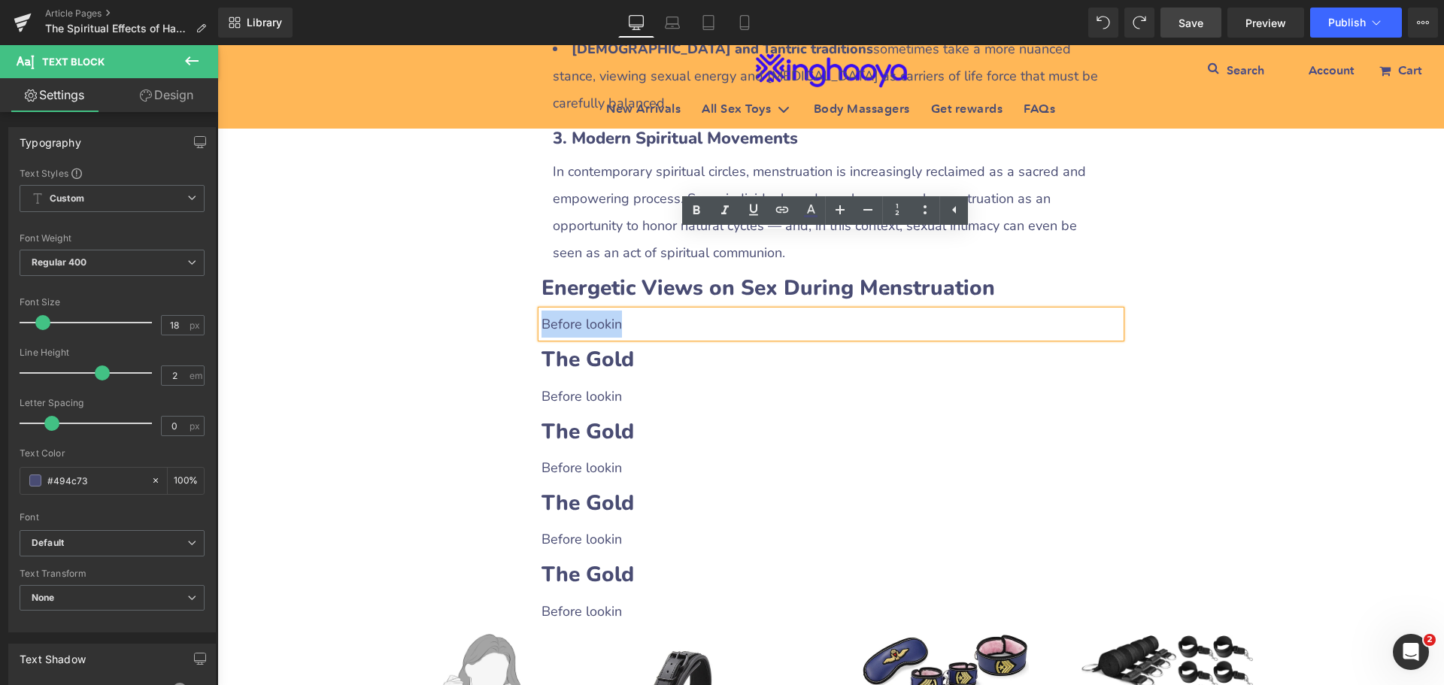
drag, startPoint x: 540, startPoint y: 250, endPoint x: 646, endPoint y: 249, distance: 106.1
click at [646, 311] on p "Before lookin" at bounding box center [831, 324] width 579 height 27
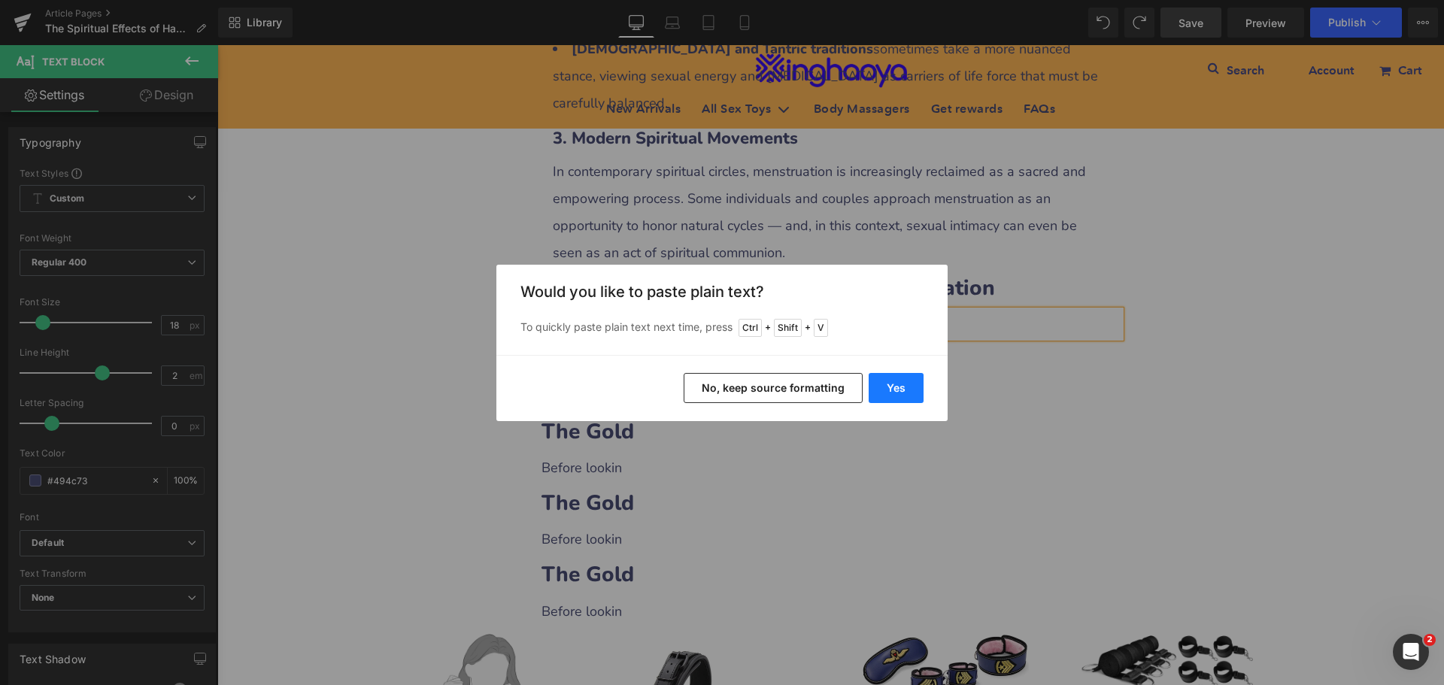
drag, startPoint x: 891, startPoint y: 384, endPoint x: 683, endPoint y: 341, distance: 212.1
click at [891, 384] on button "Yes" at bounding box center [896, 388] width 55 height 30
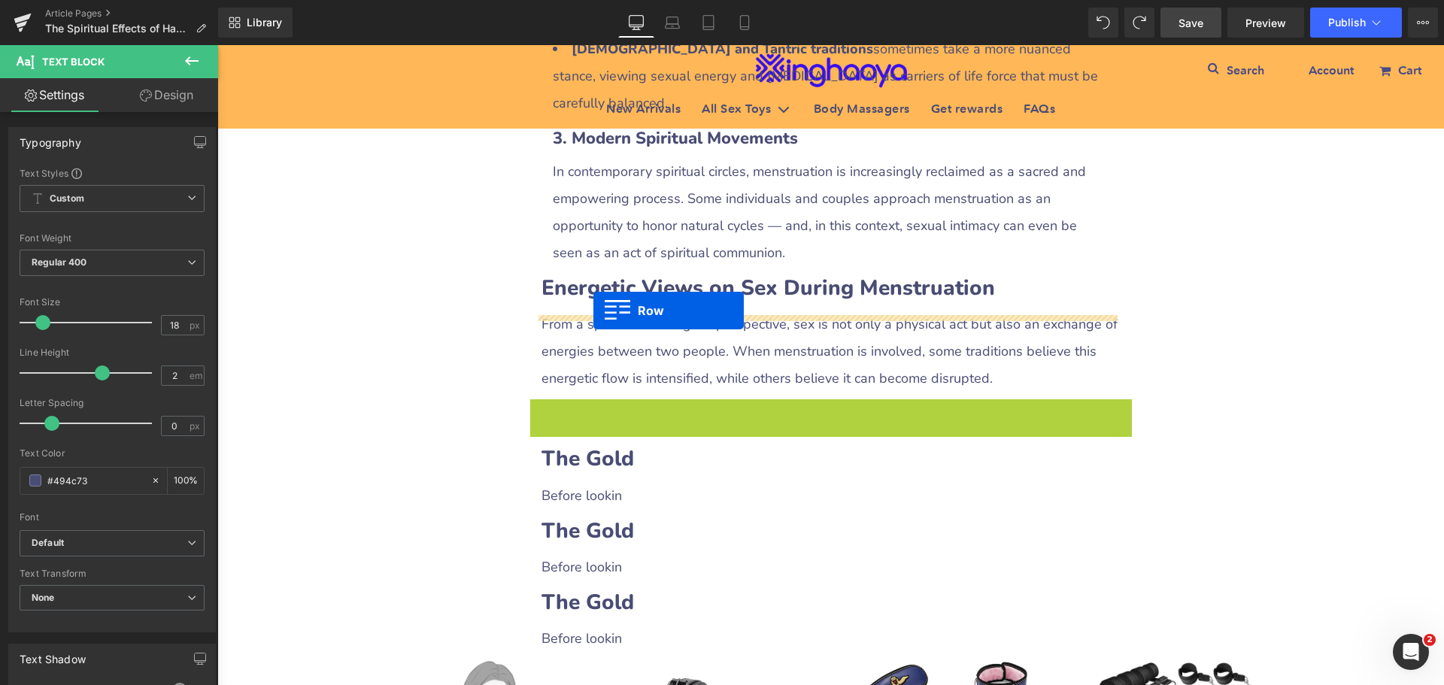
drag, startPoint x: 538, startPoint y: 336, endPoint x: 593, endPoint y: 311, distance: 61.3
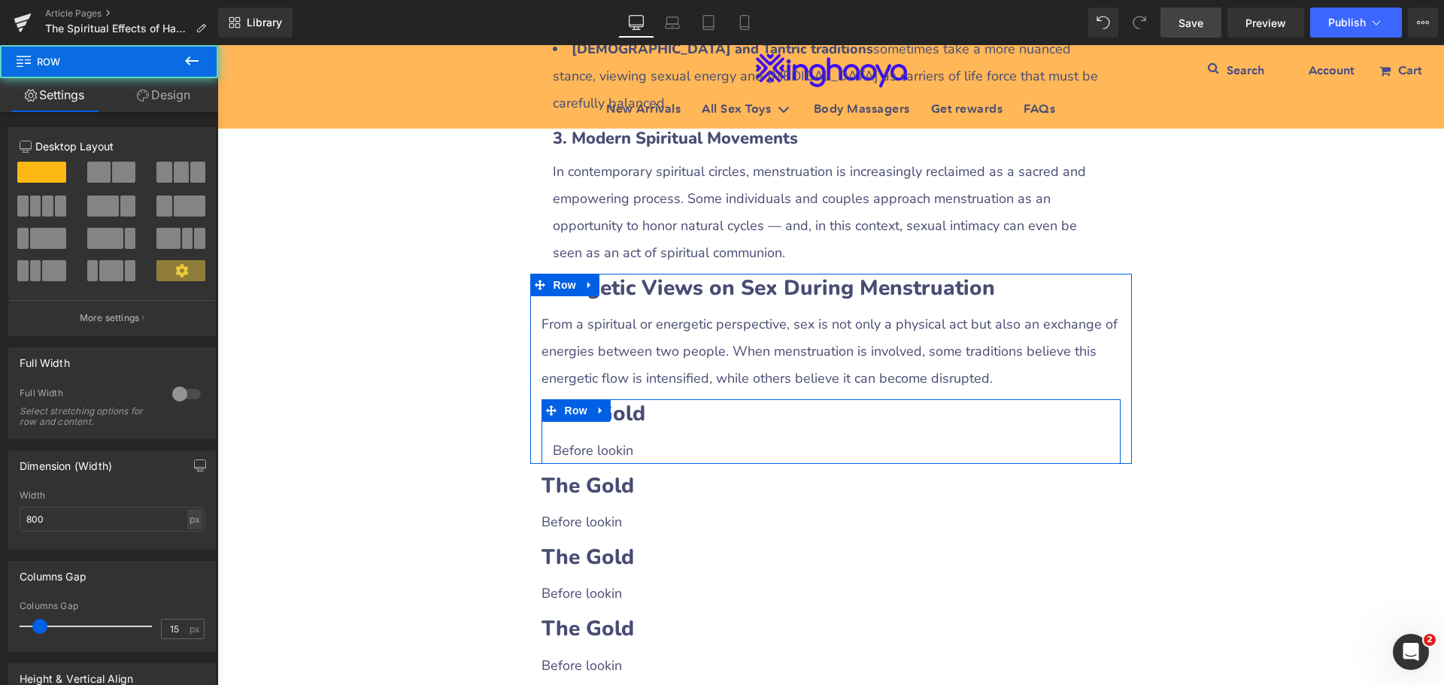
click at [611, 399] on b "The Gold" at bounding box center [599, 413] width 93 height 29
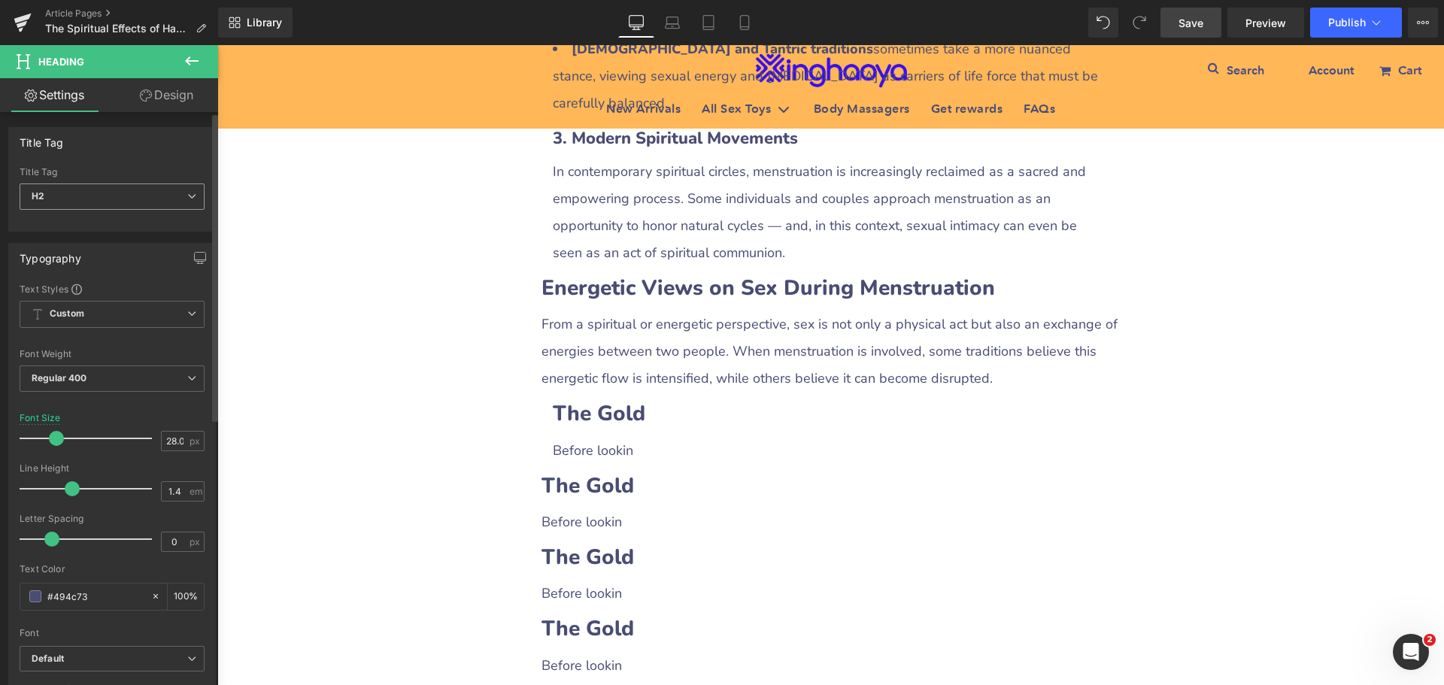
drag, startPoint x: 69, startPoint y: 192, endPoint x: 68, endPoint y: 203, distance: 11.3
click at [69, 193] on span "H2" at bounding box center [112, 197] width 185 height 26
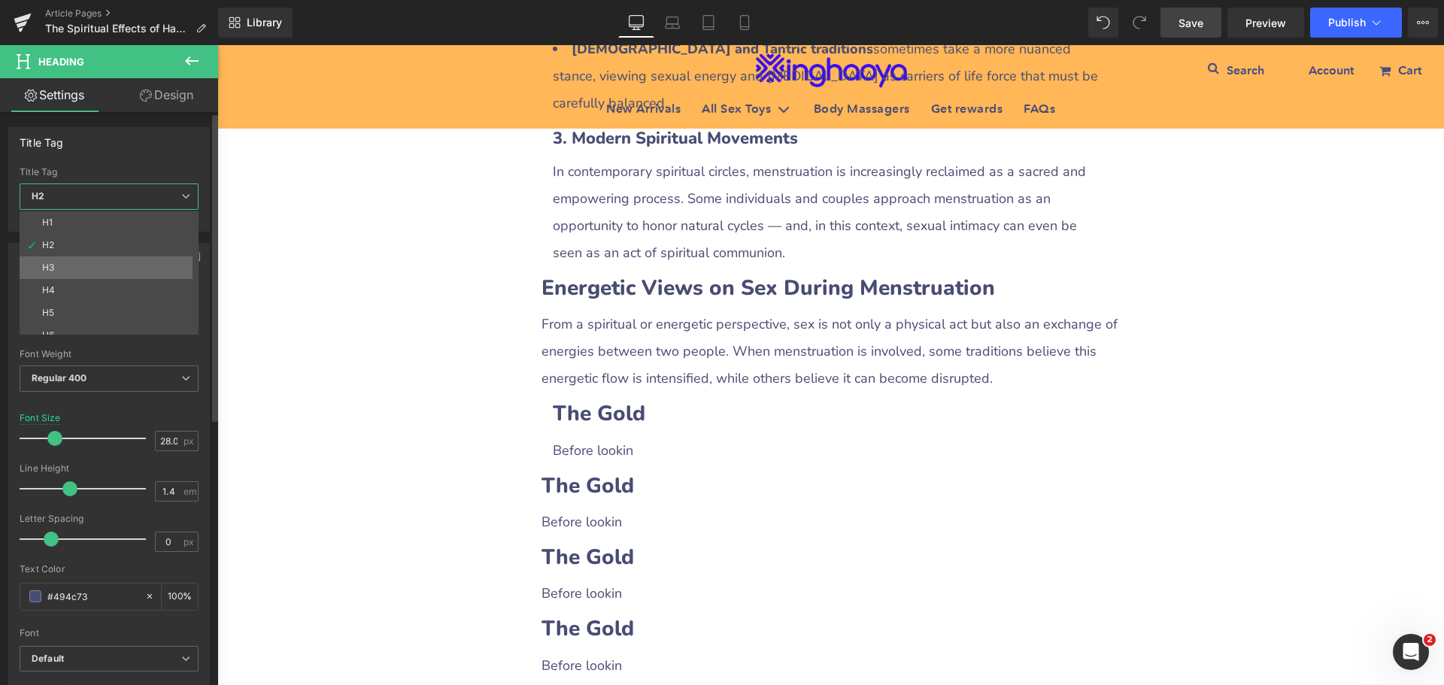
drag, startPoint x: 49, startPoint y: 269, endPoint x: 35, endPoint y: 312, distance: 45.7
click at [49, 269] on div "H3" at bounding box center [48, 267] width 12 height 11
type input "21.96"
type input "100"
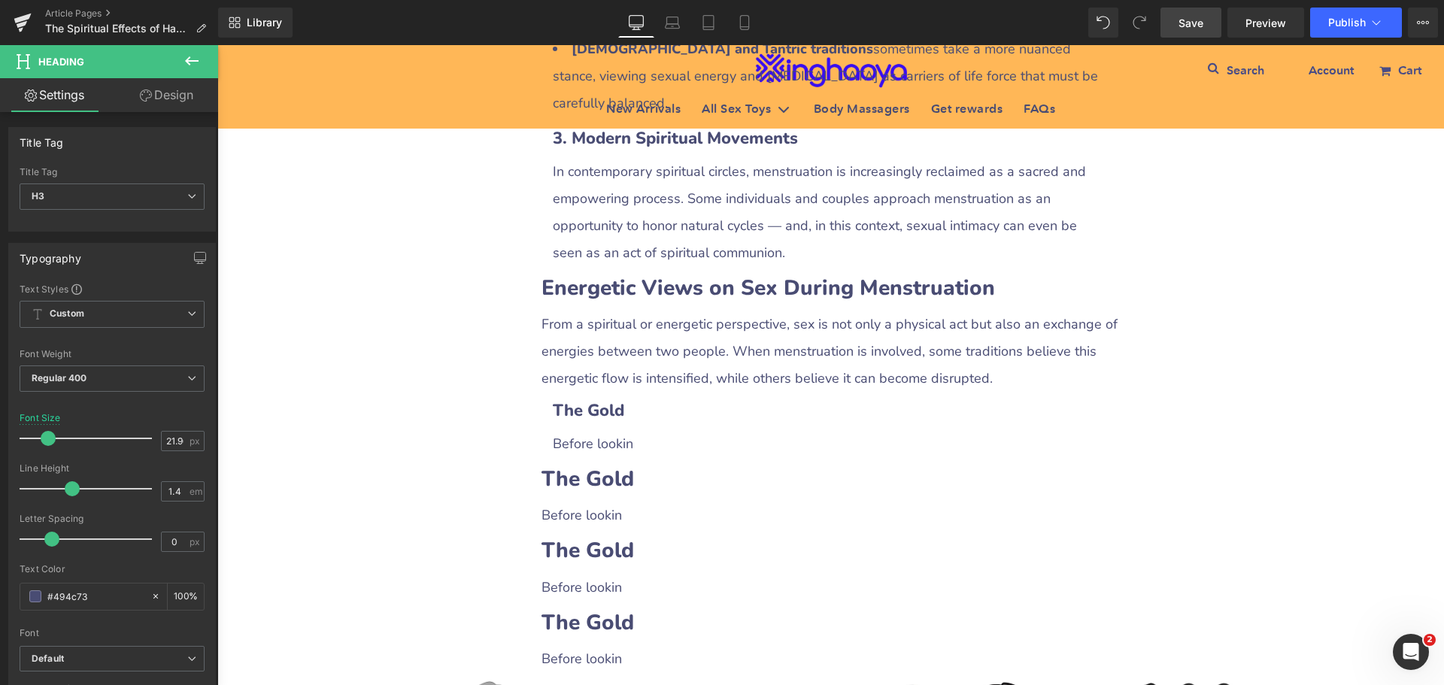
click at [1255, 478] on div "The Spiritual Effects of Having Sex During Menstruation: Myths, Beliefs, and In…" at bounding box center [830, 47] width 1227 height 3920
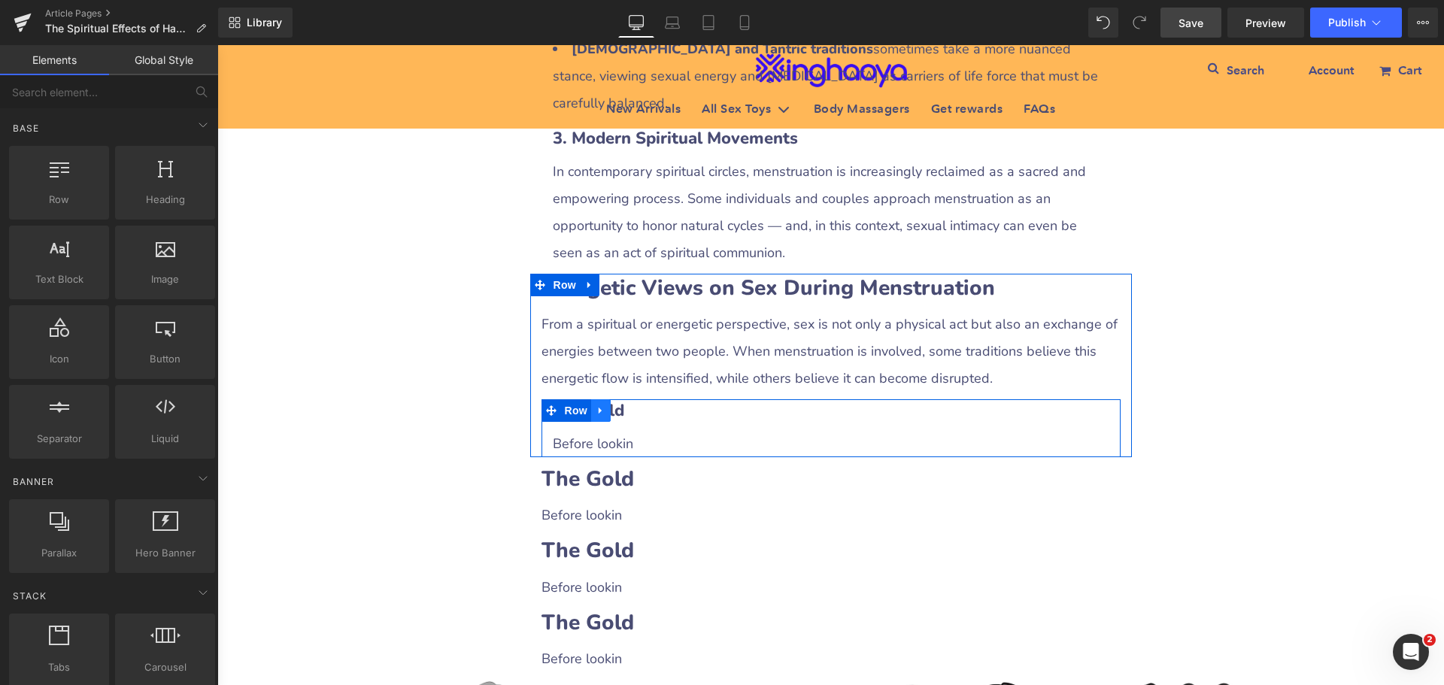
click at [596, 405] on icon at bounding box center [601, 410] width 11 height 11
click at [615, 405] on icon at bounding box center [620, 410] width 11 height 11
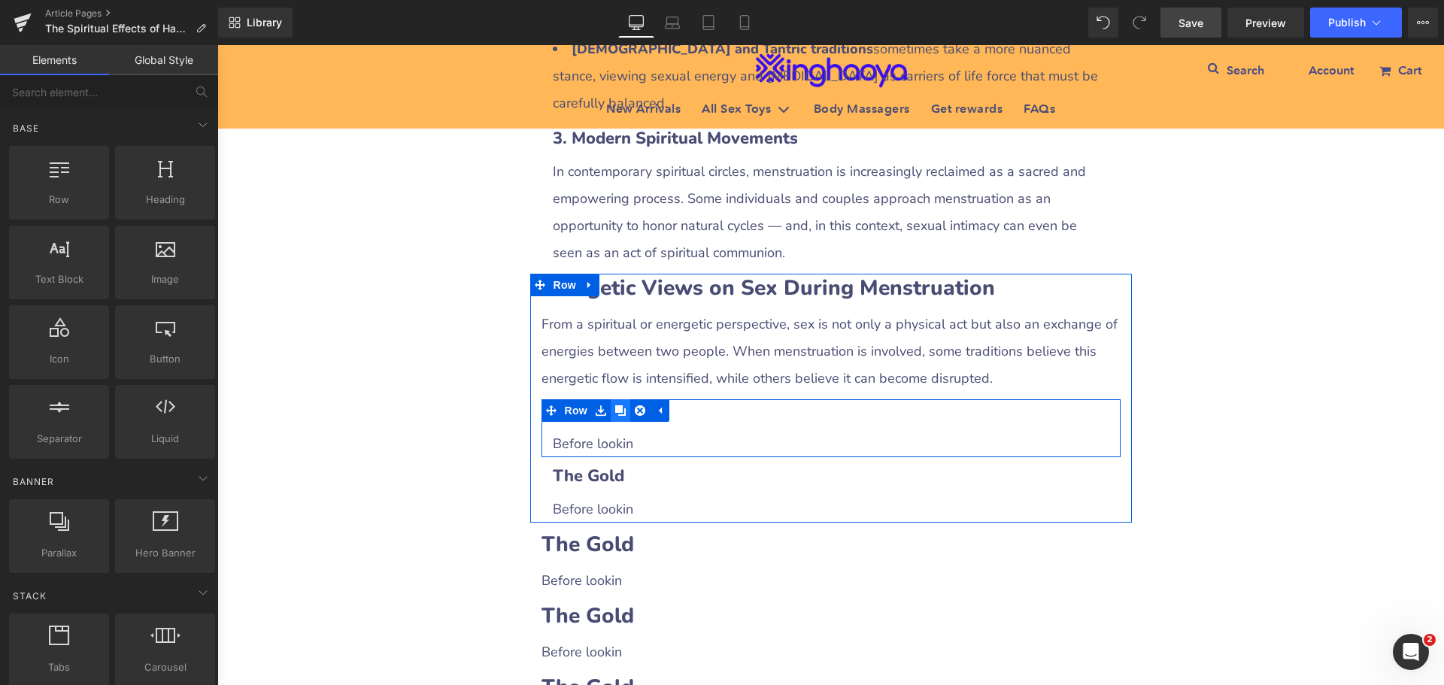
click at [615, 405] on icon at bounding box center [620, 410] width 11 height 11
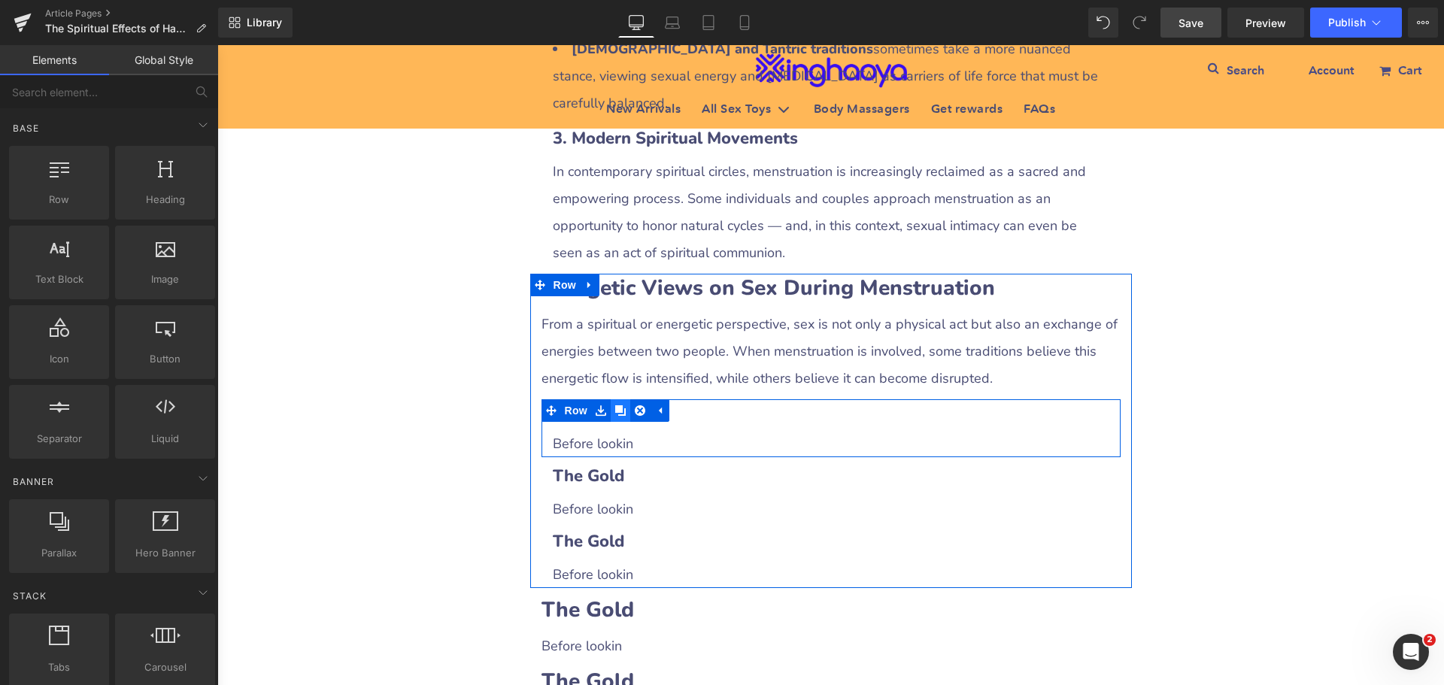
click at [615, 405] on icon at bounding box center [620, 410] width 11 height 11
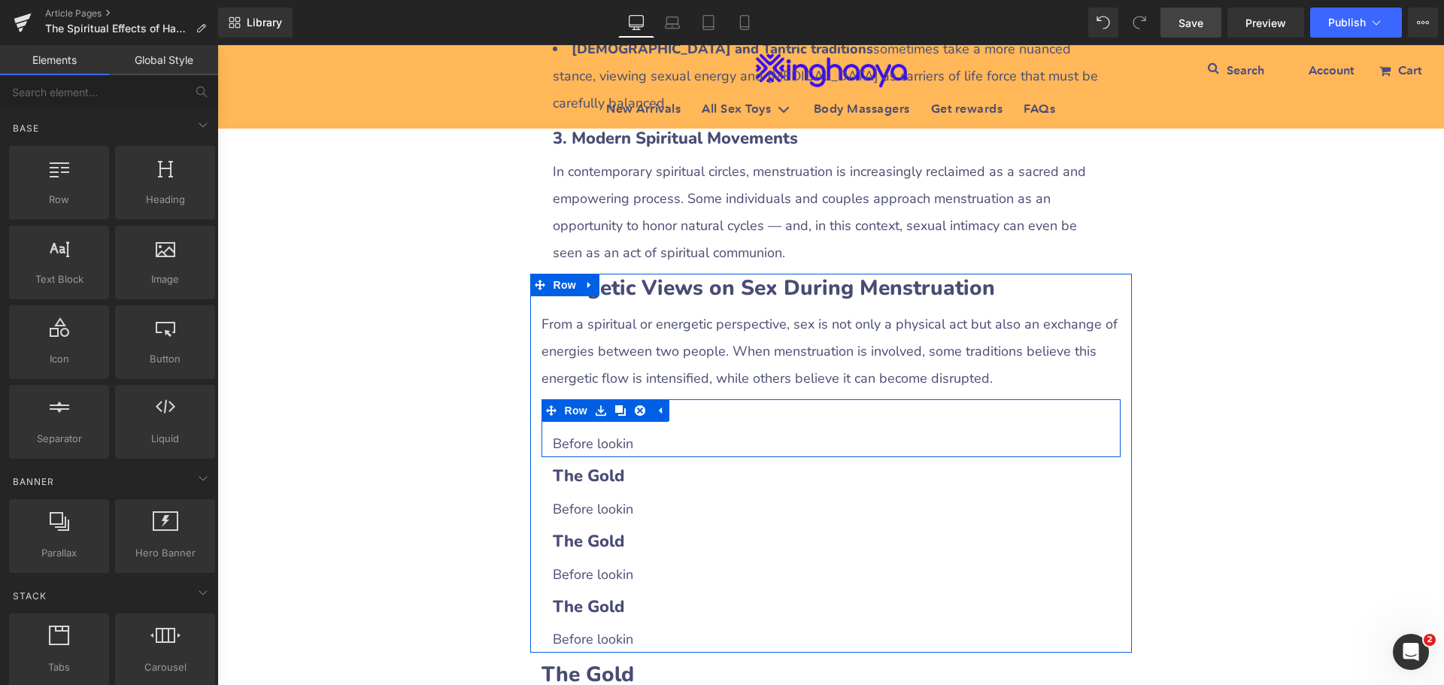
click at [689, 399] on h3 "The Gold" at bounding box center [831, 410] width 557 height 23
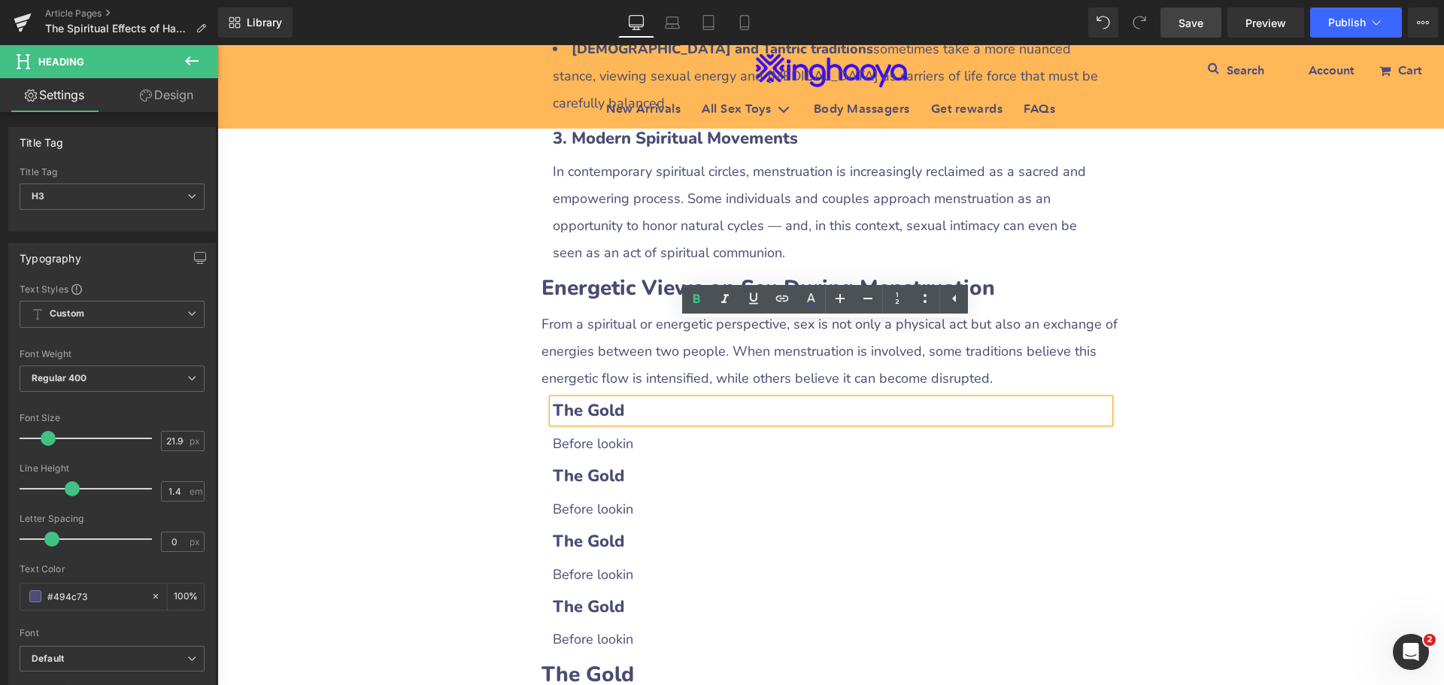
drag, startPoint x: 552, startPoint y: 332, endPoint x: 561, endPoint y: 331, distance: 9.1
click at [561, 399] on b "The Gold" at bounding box center [588, 410] width 71 height 23
drag, startPoint x: 549, startPoint y: 329, endPoint x: 639, endPoint y: 334, distance: 90.4
click at [639, 399] on h3 "The Gold" at bounding box center [831, 410] width 557 height 23
paste div
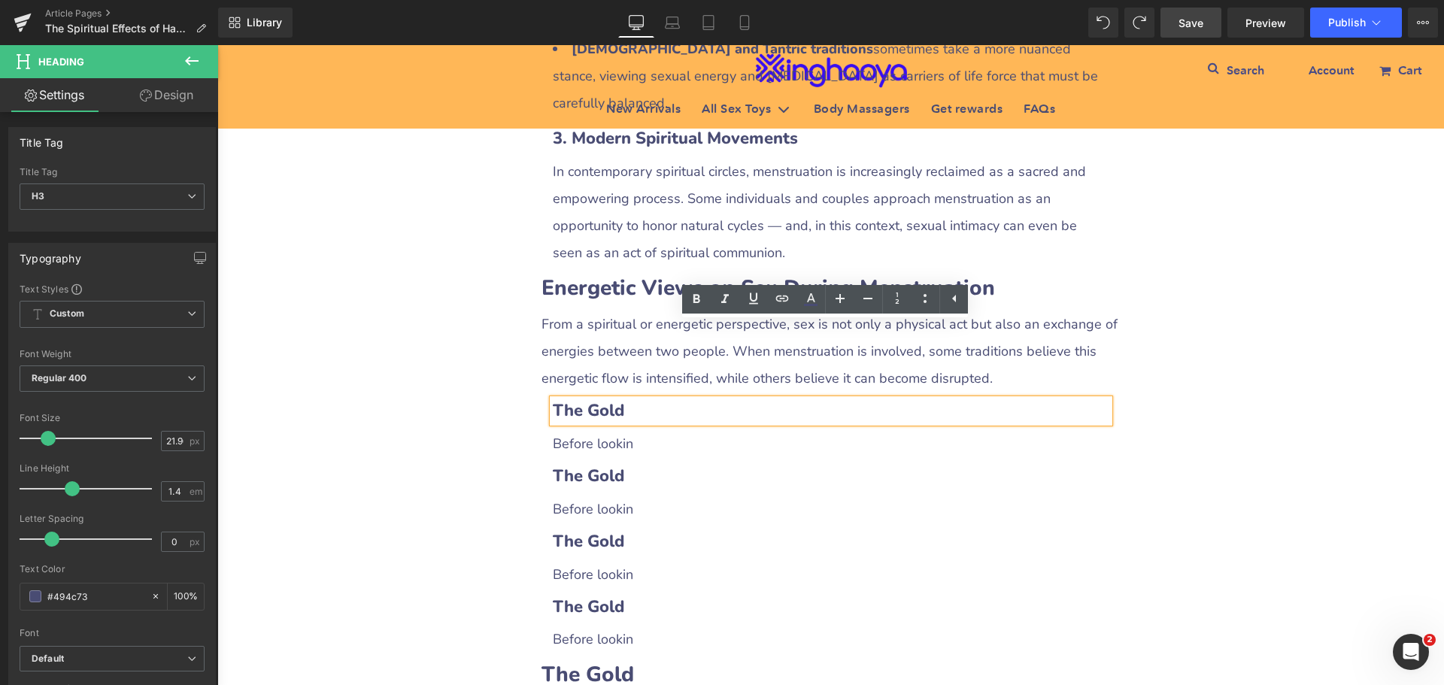
click at [590, 399] on b "The Gold" at bounding box center [588, 410] width 71 height 23
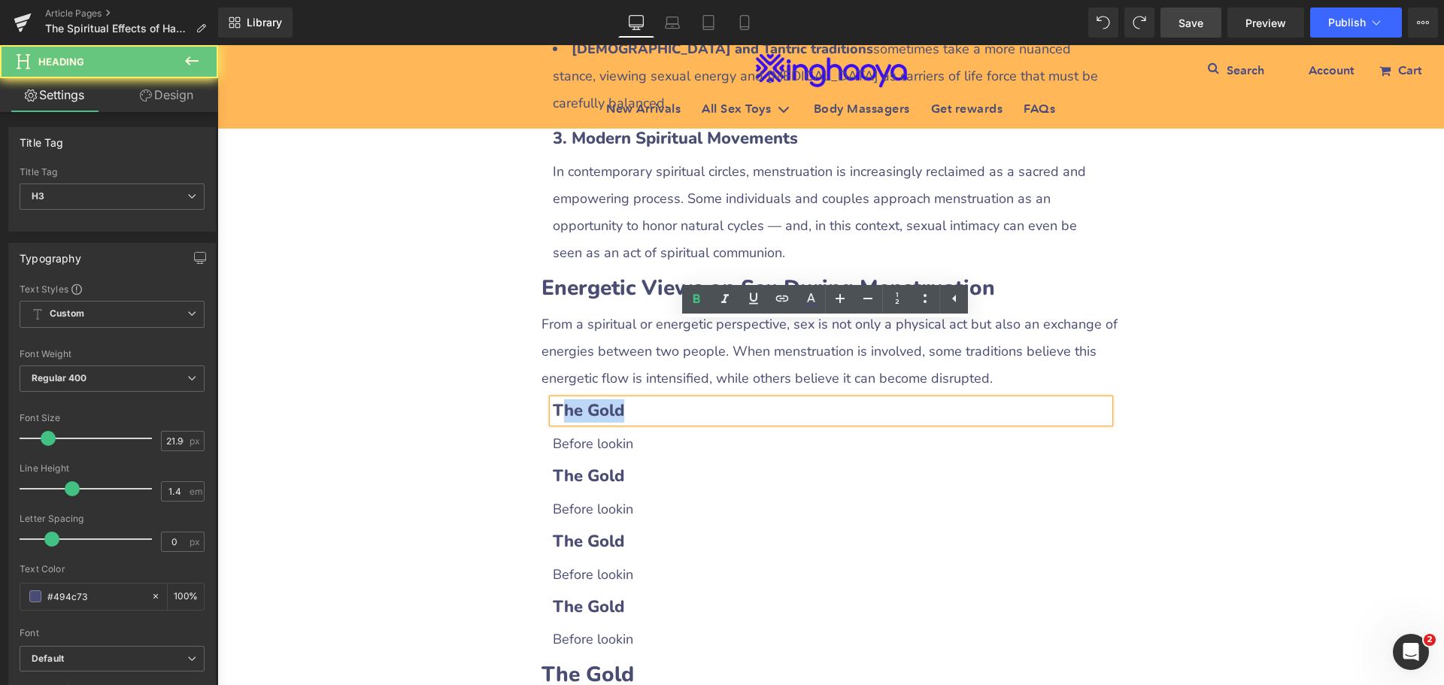
drag, startPoint x: 557, startPoint y: 335, endPoint x: 658, endPoint y: 333, distance: 100.8
click at [658, 399] on h3 "The Gold" at bounding box center [831, 410] width 557 height 23
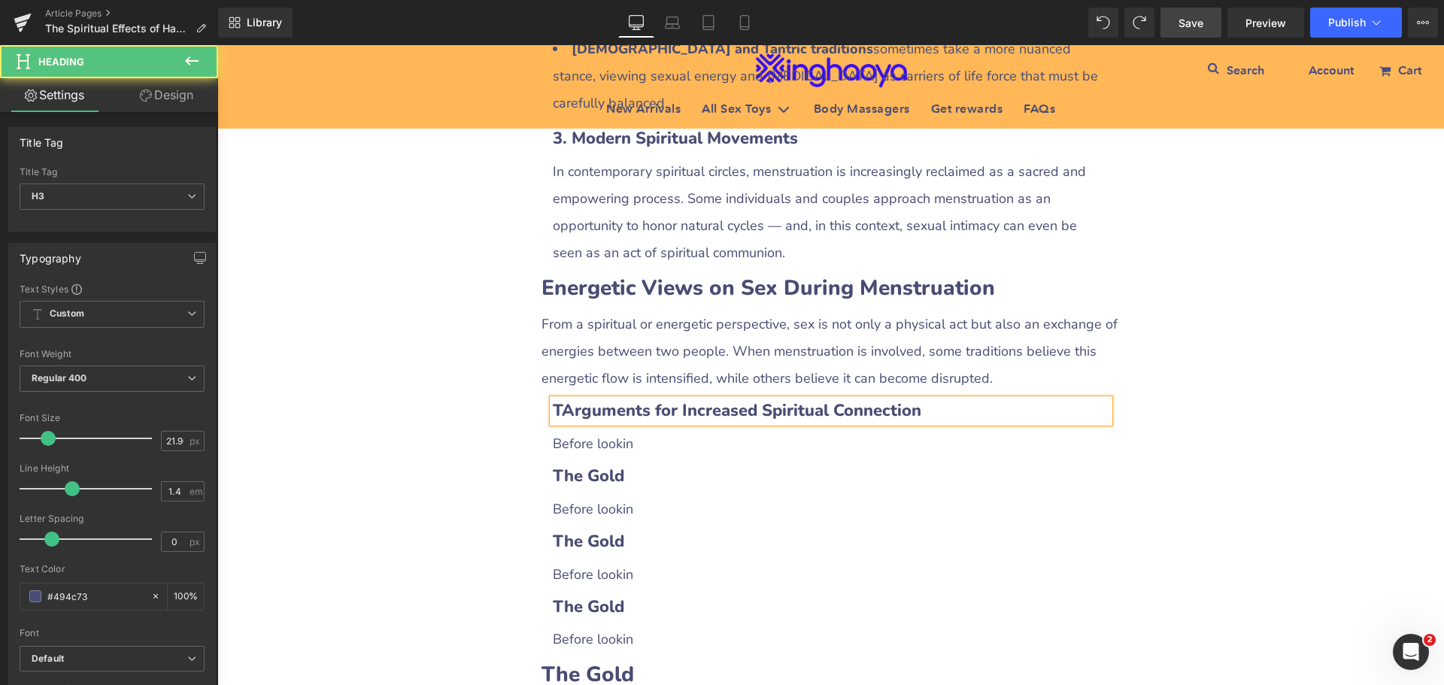
click at [558, 399] on b "TArguments for Increased Spiritual Connection" at bounding box center [737, 410] width 369 height 23
click at [608, 430] on p "Before lookin" at bounding box center [831, 443] width 557 height 27
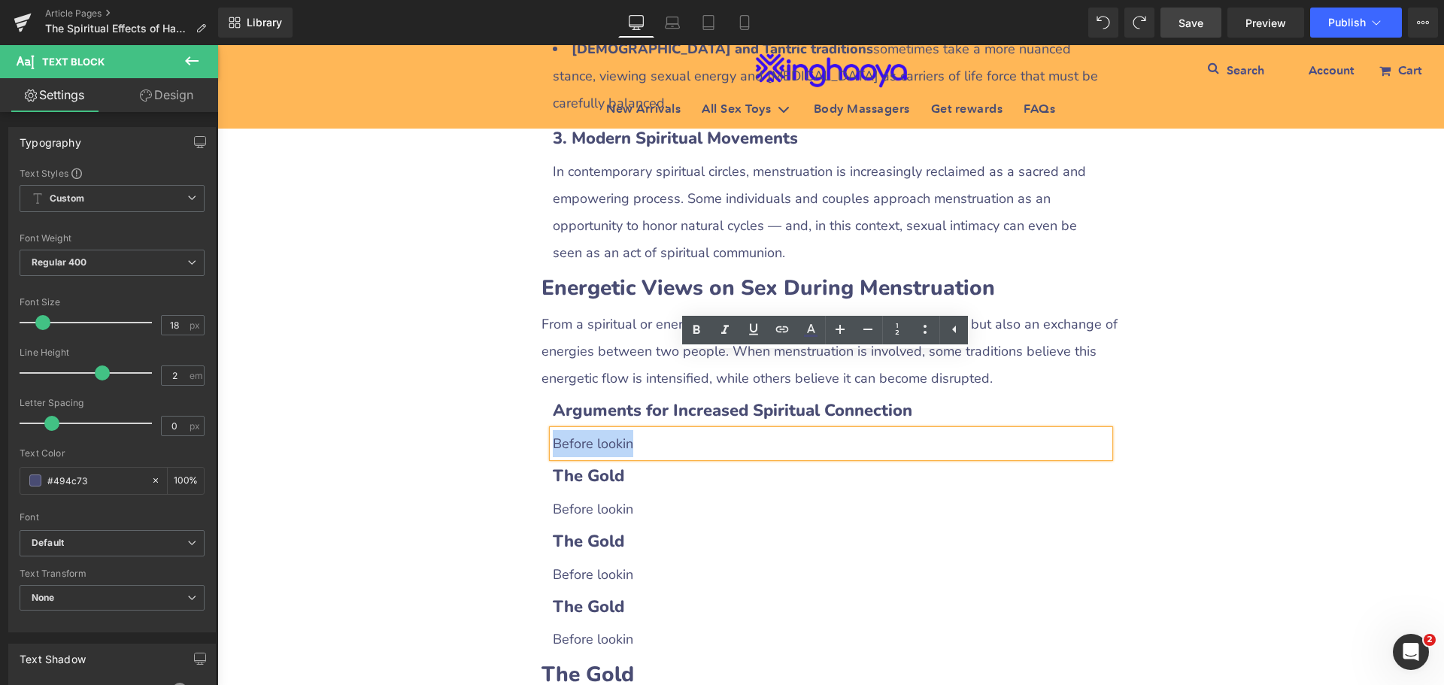
drag, startPoint x: 547, startPoint y: 369, endPoint x: 644, endPoint y: 371, distance: 97.0
click at [644, 430] on p "Before lookin" at bounding box center [831, 443] width 557 height 27
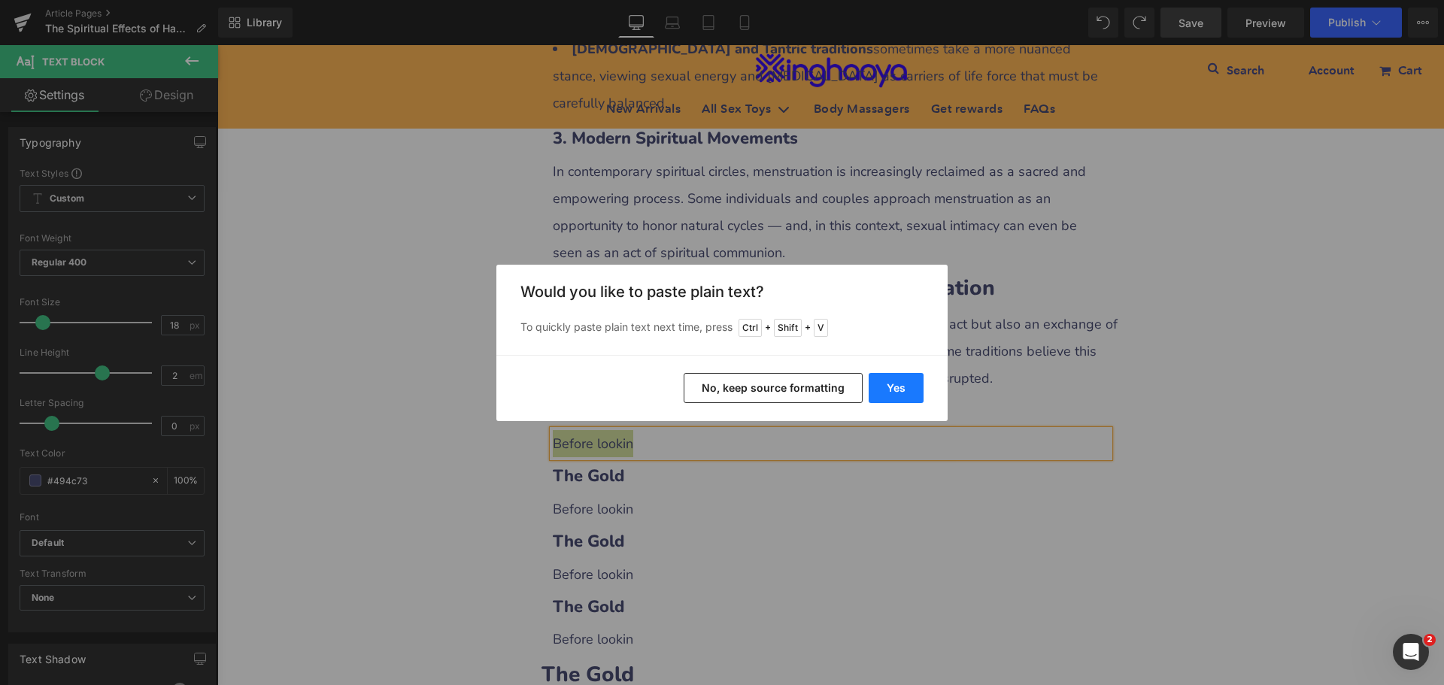
click at [885, 395] on button "Yes" at bounding box center [896, 388] width 55 height 30
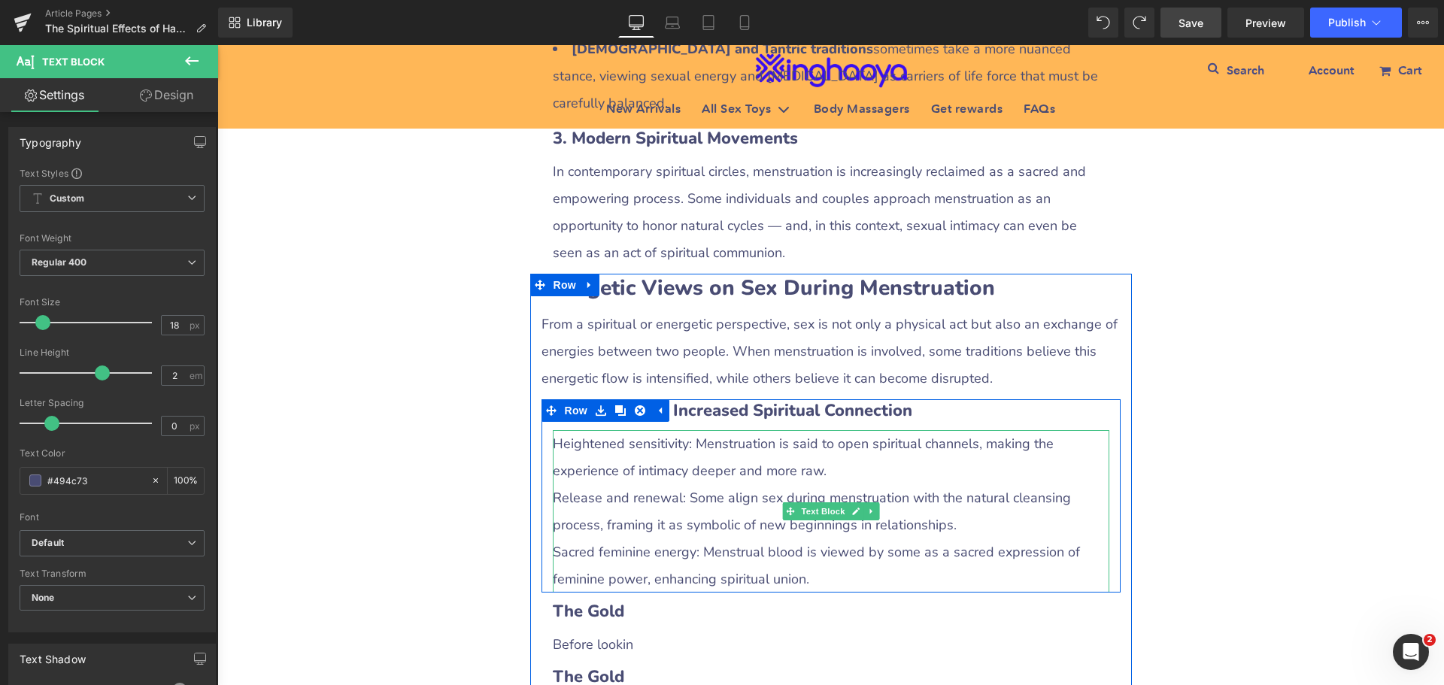
click at [590, 484] on p "Release and renewal: Some align sex during menstruation with the natural cleans…" at bounding box center [831, 511] width 557 height 54
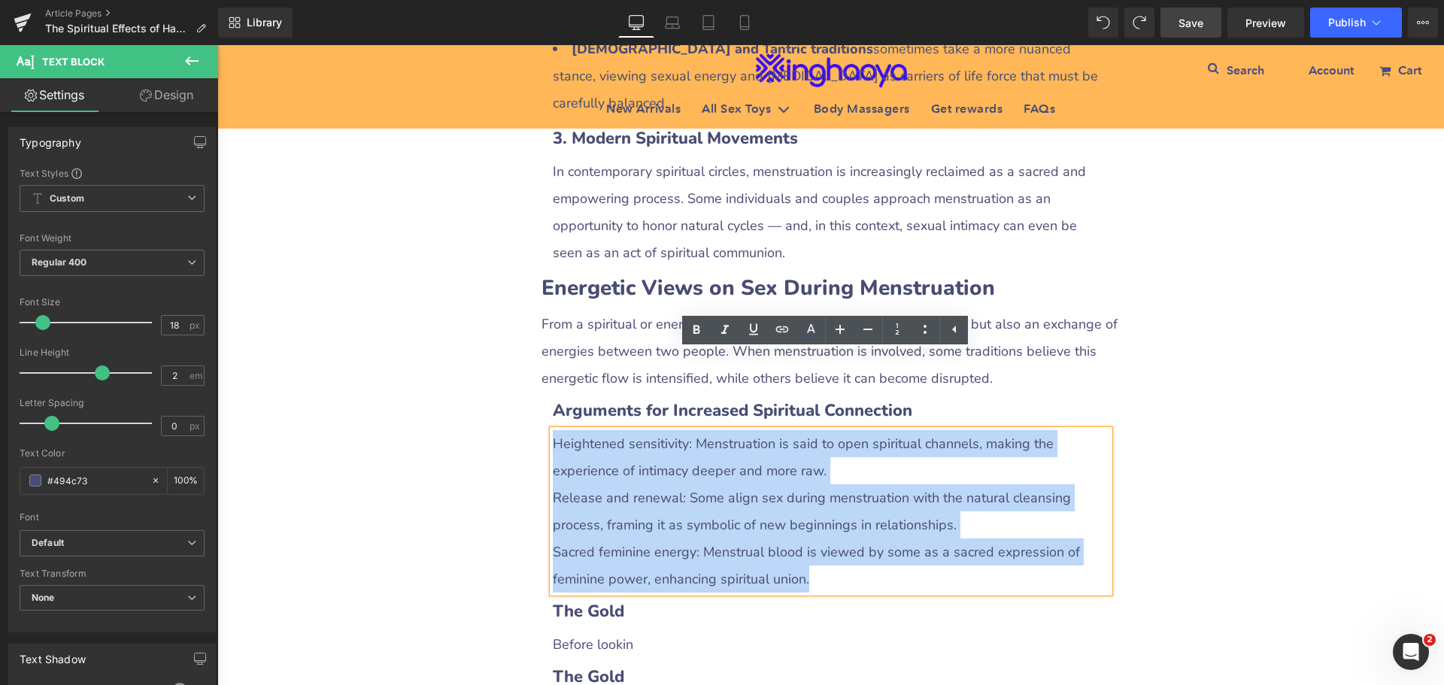
drag, startPoint x: 551, startPoint y: 370, endPoint x: 843, endPoint y: 493, distance: 317.2
click at [843, 493] on div "Heightened sensitivity: Menstruation is said to open spiritual channels, making…" at bounding box center [831, 511] width 557 height 162
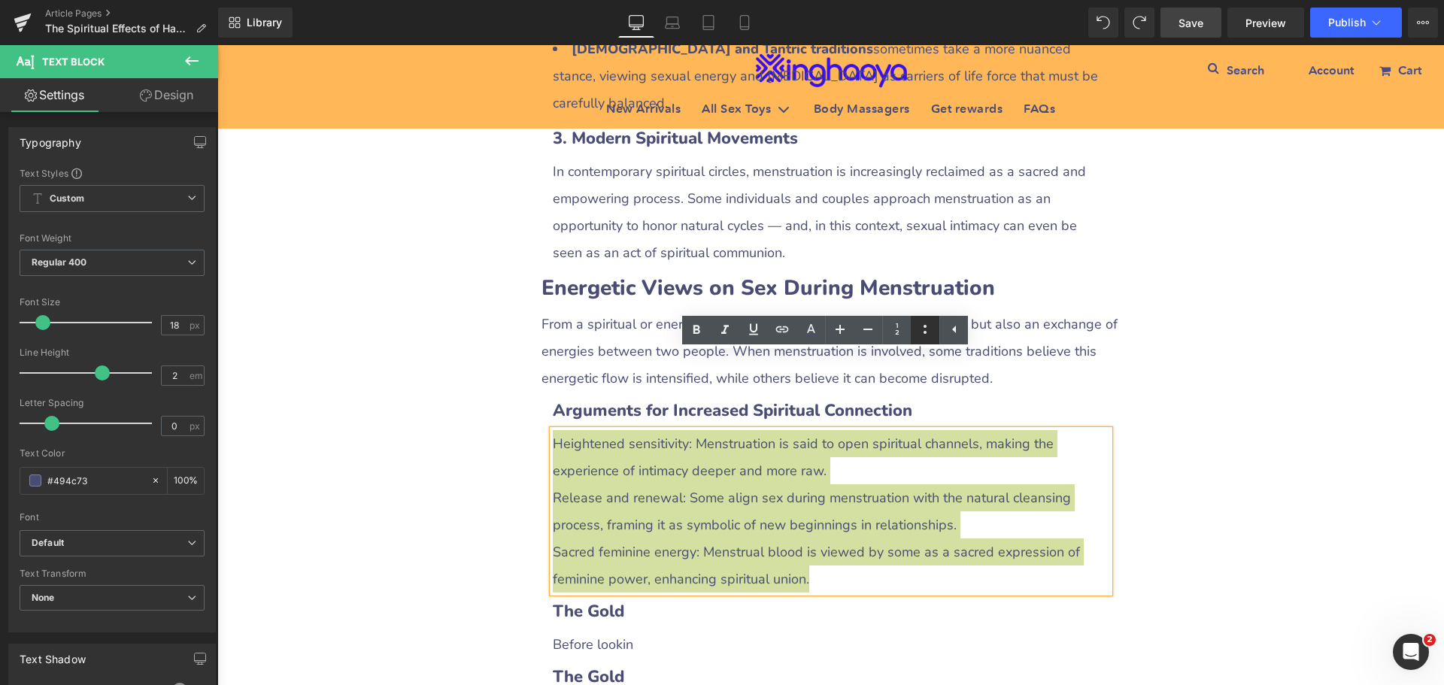
click at [925, 333] on icon at bounding box center [925, 329] width 3 height 9
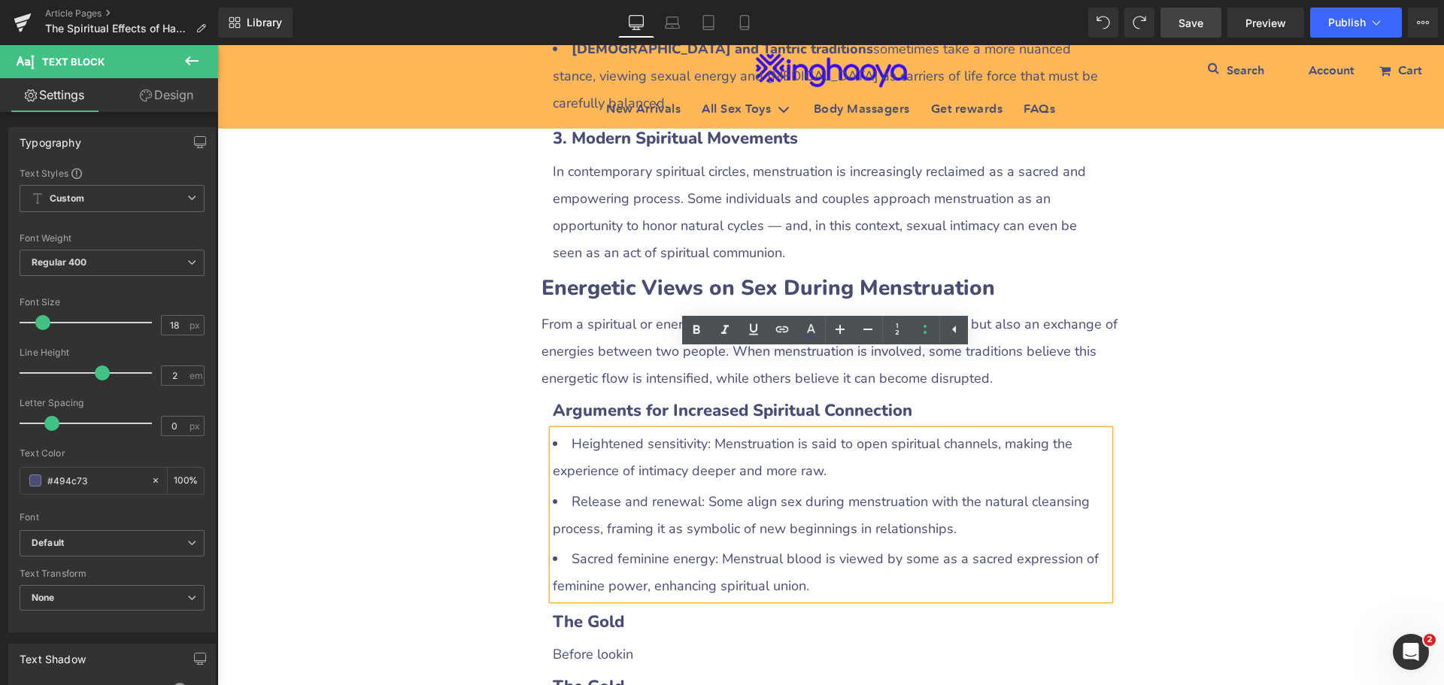
click at [641, 430] on li "Heightened sensitivity: Menstruation is said to open spiritual channels, making…" at bounding box center [831, 457] width 557 height 54
drag, startPoint x: 564, startPoint y: 365, endPoint x: 702, endPoint y: 364, distance: 138.4
click at [702, 430] on li "Heightened sensitivity: Menstruation is said to open spiritual channels, making…" at bounding box center [831, 457] width 557 height 54
click at [696, 331] on icon at bounding box center [696, 330] width 18 height 18
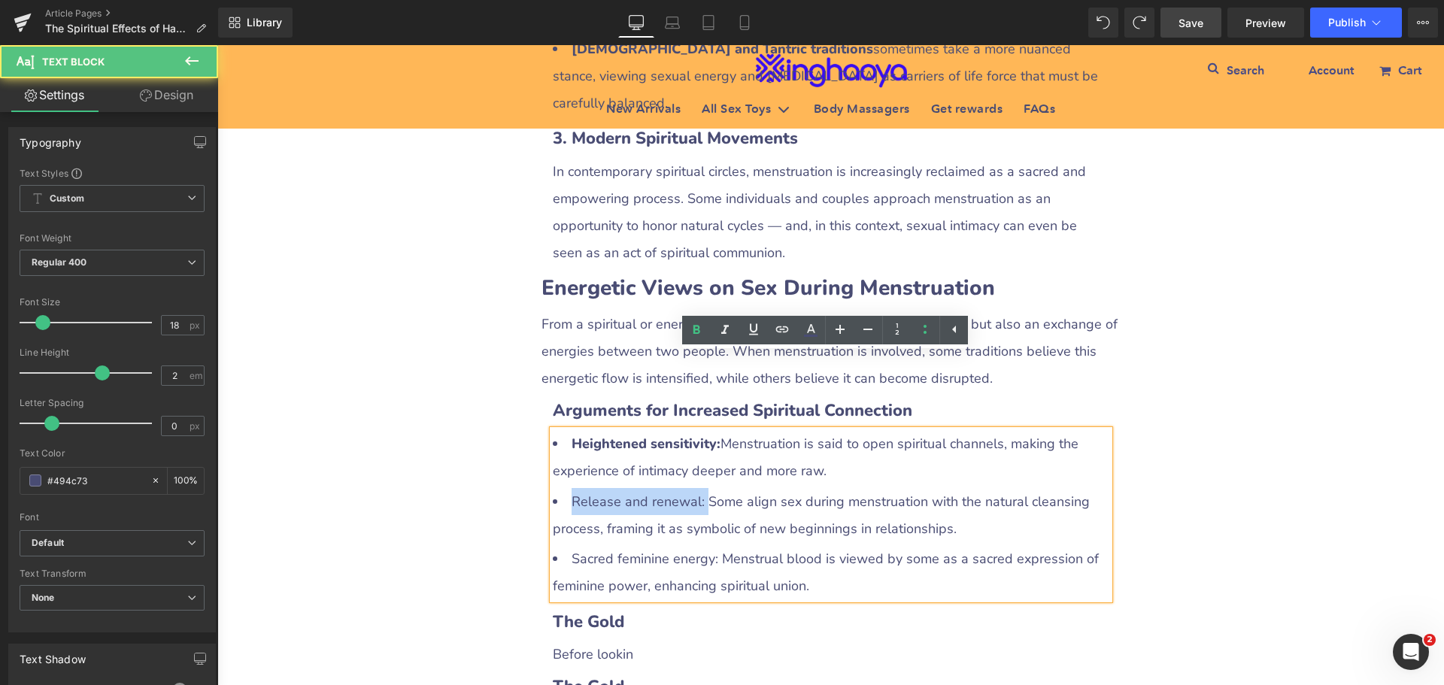
drag, startPoint x: 578, startPoint y: 427, endPoint x: 698, endPoint y: 427, distance: 119.6
click at [698, 488] on li "Release and renewal: Some align sex during menstruation with the natural cleans…" at bounding box center [831, 515] width 557 height 54
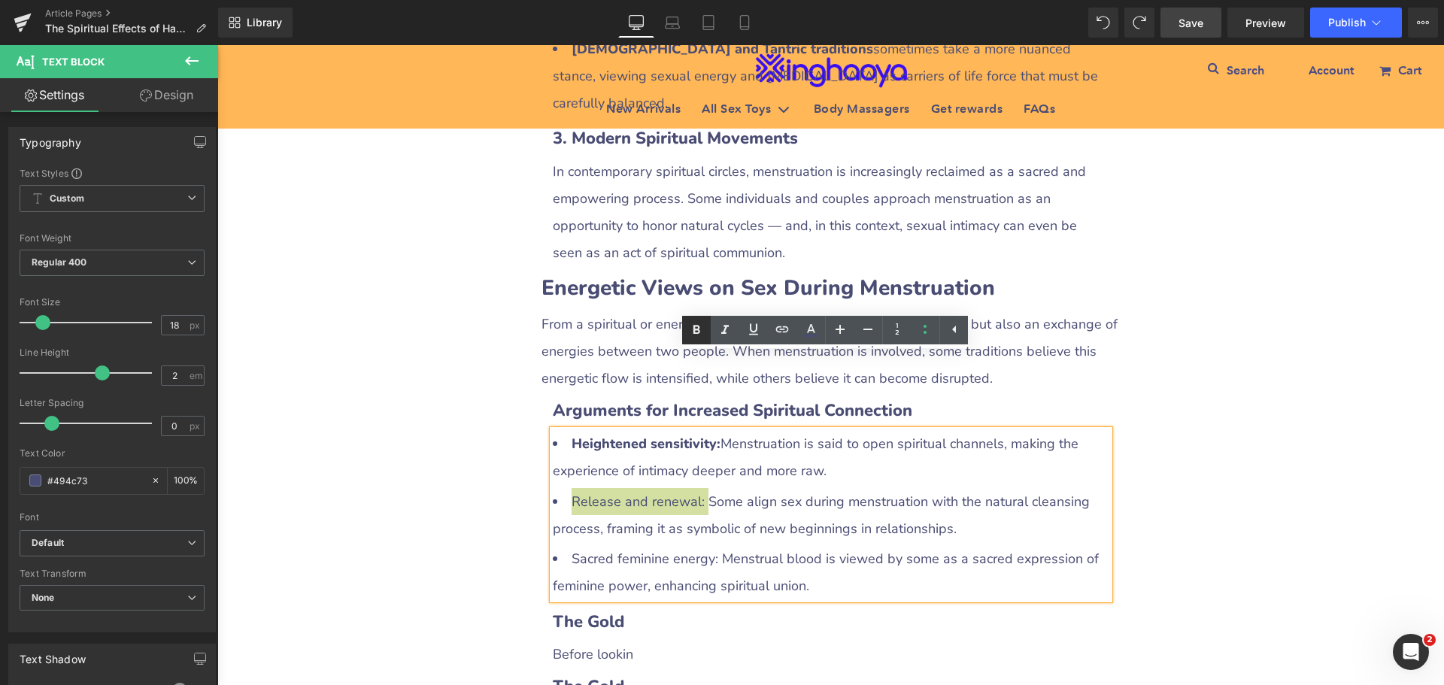
click at [698, 329] on icon at bounding box center [696, 330] width 7 height 9
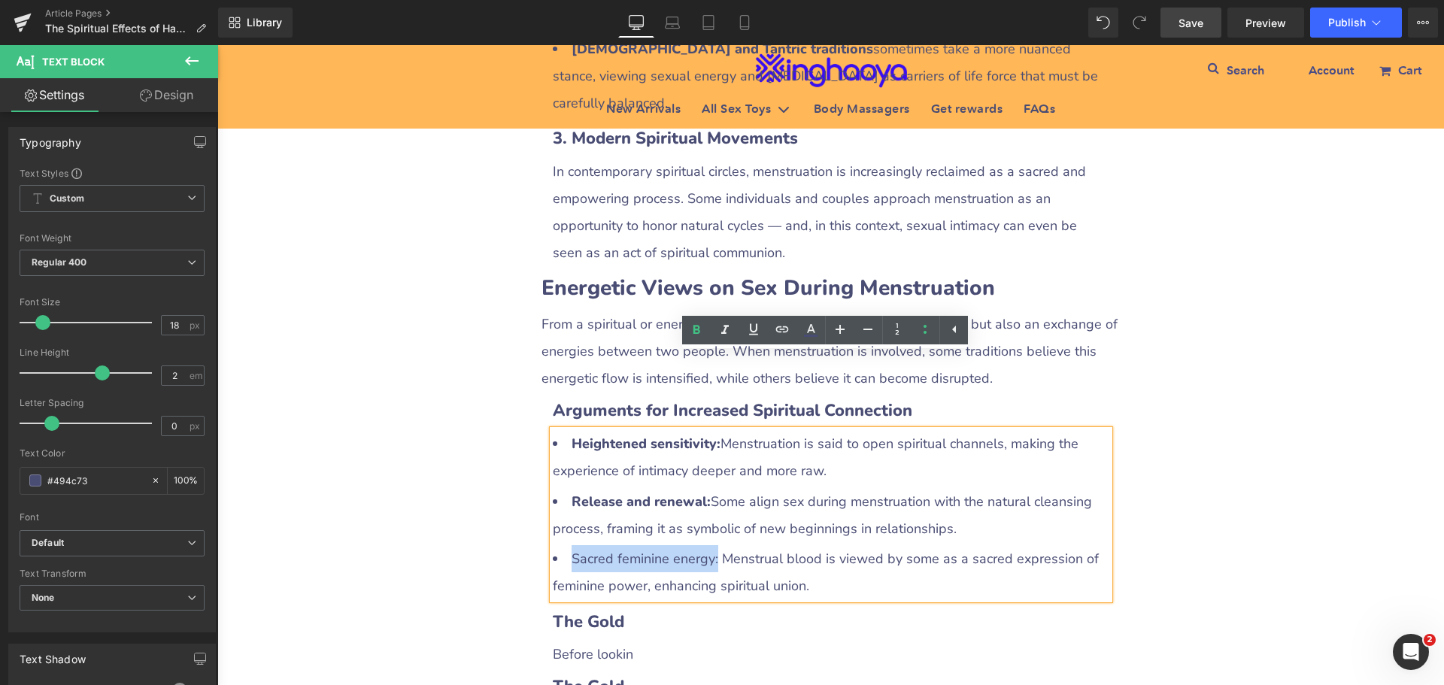
drag, startPoint x: 566, startPoint y: 484, endPoint x: 710, endPoint y: 483, distance: 144.4
click at [710, 545] on li "Sacred feminine energy: Menstrual blood is viewed by some as a sacred expressio…" at bounding box center [831, 572] width 557 height 54
click at [697, 333] on icon at bounding box center [696, 330] width 7 height 9
click at [1161, 526] on div "The Spiritual Effects of Having Sex During Menstruation: Myths, Beliefs, and In…" at bounding box center [830, 217] width 1227 height 4261
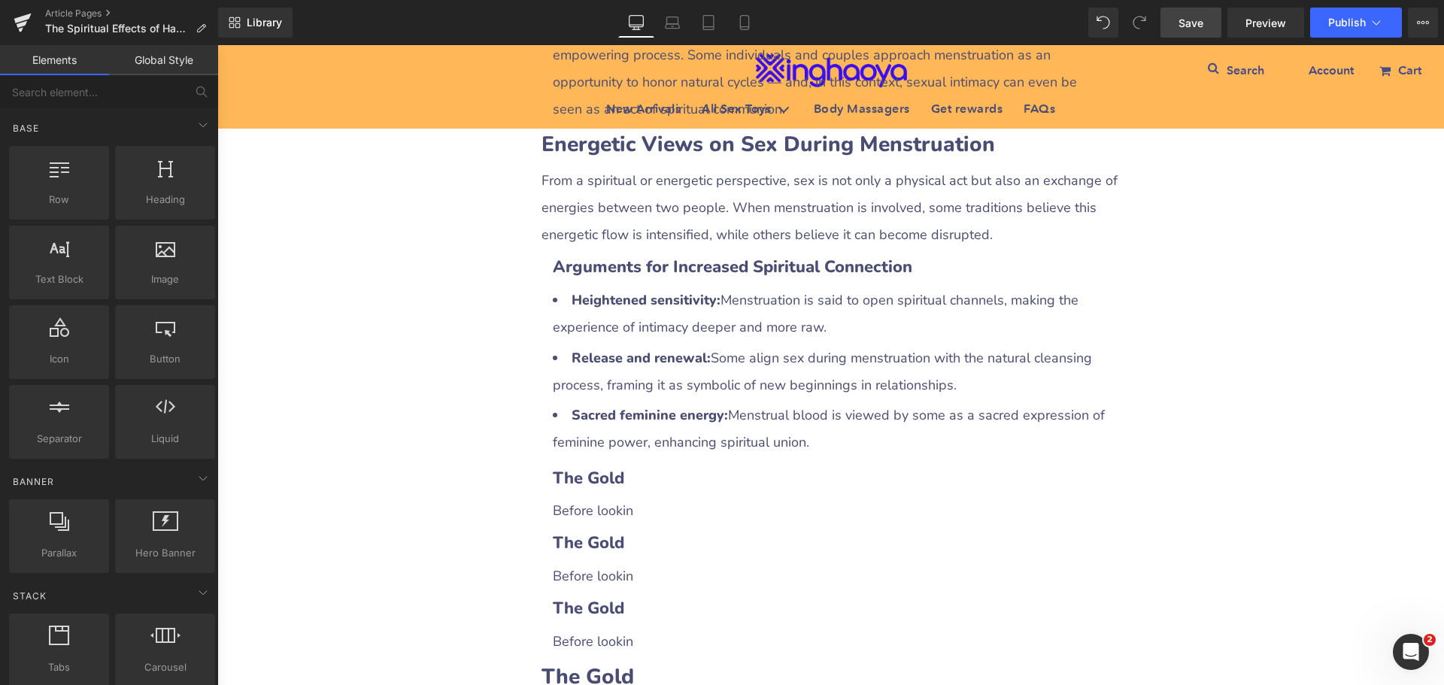
scroll to position [2256, 0]
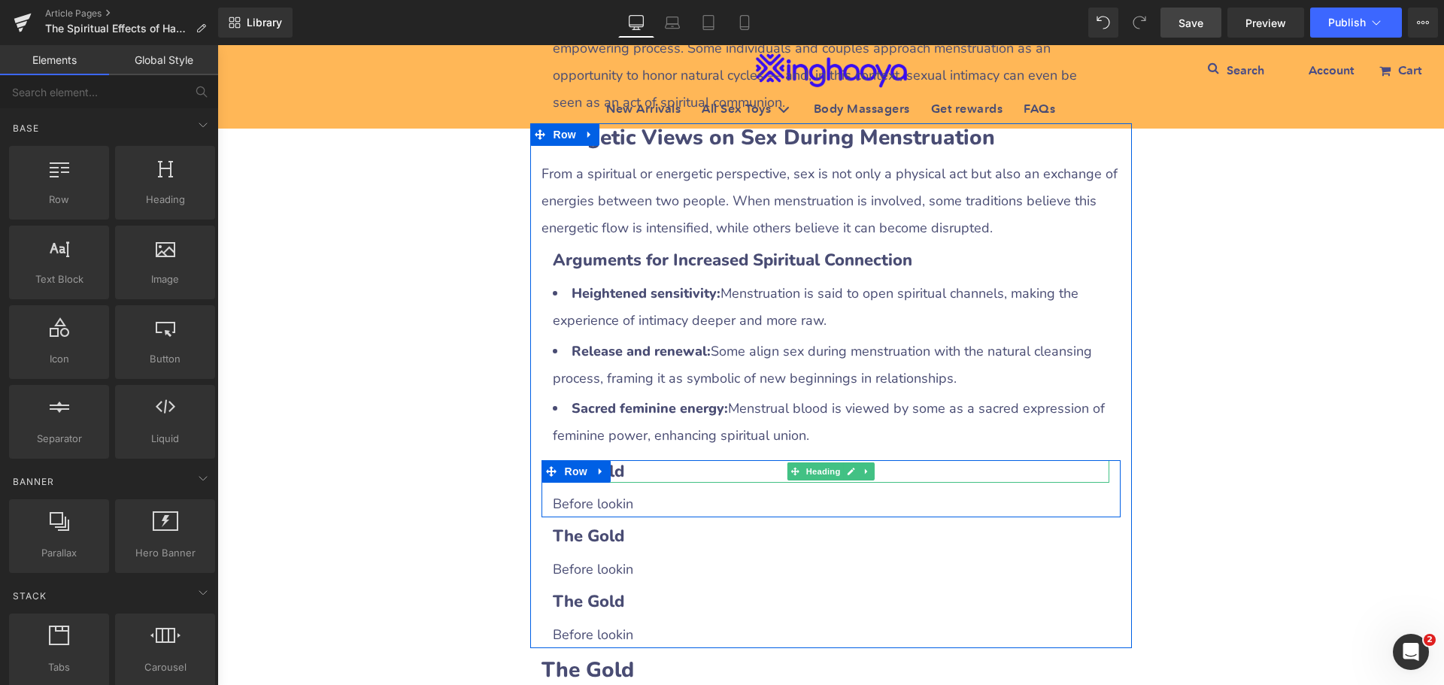
click at [644, 460] on h3 "The Gold" at bounding box center [831, 471] width 557 height 23
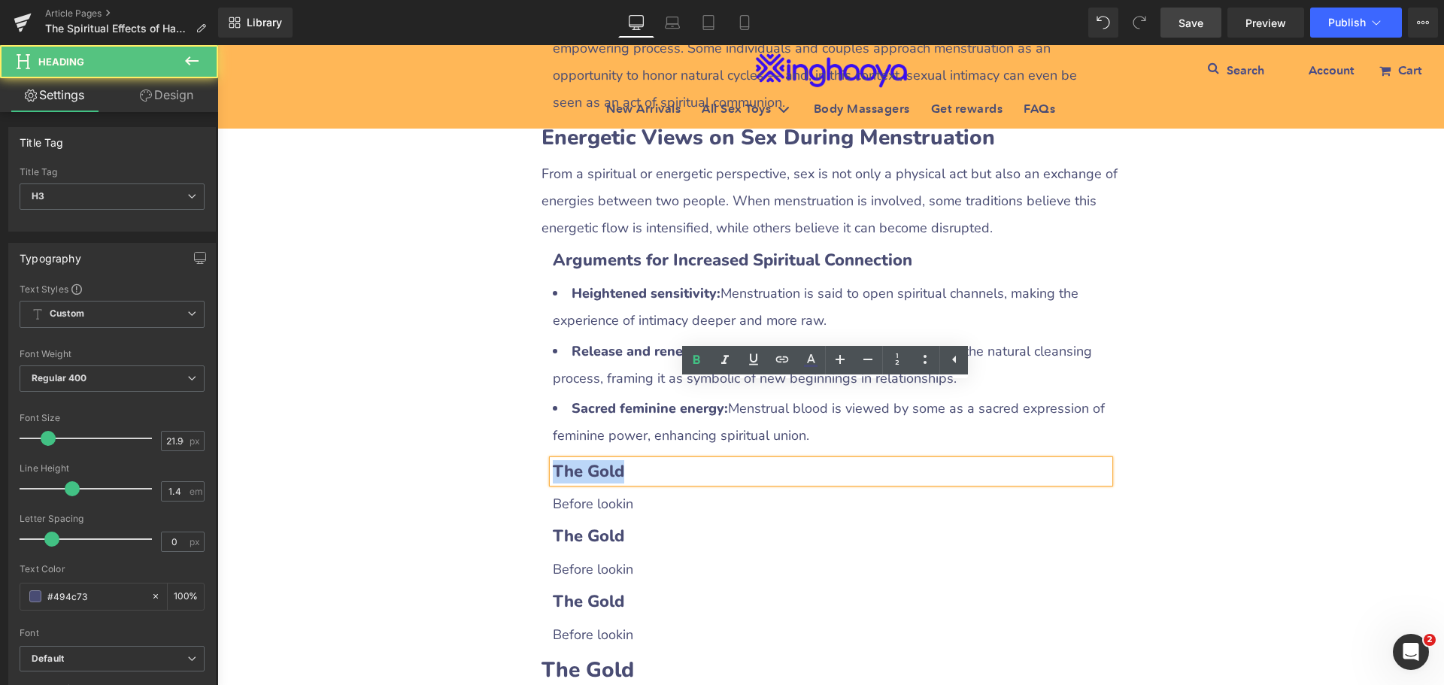
drag, startPoint x: 551, startPoint y: 390, endPoint x: 622, endPoint y: 390, distance: 71.5
click at [622, 460] on h3 "The Gold" at bounding box center [831, 471] width 557 height 23
paste div
drag, startPoint x: 558, startPoint y: 396, endPoint x: 654, endPoint y: 398, distance: 96.3
click at [654, 460] on h3 "The Gold" at bounding box center [831, 471] width 557 height 23
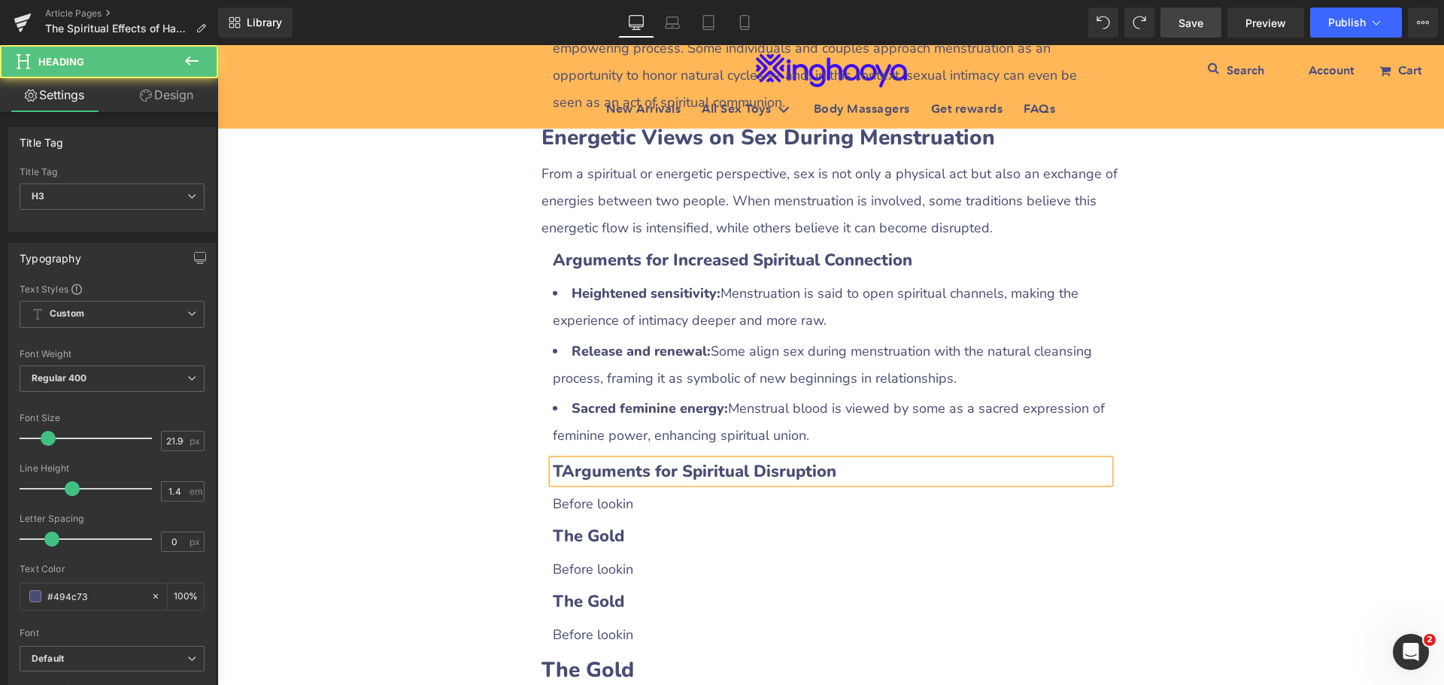
click at [556, 460] on b "TArguments for Spiritual Disruption" at bounding box center [695, 471] width 284 height 23
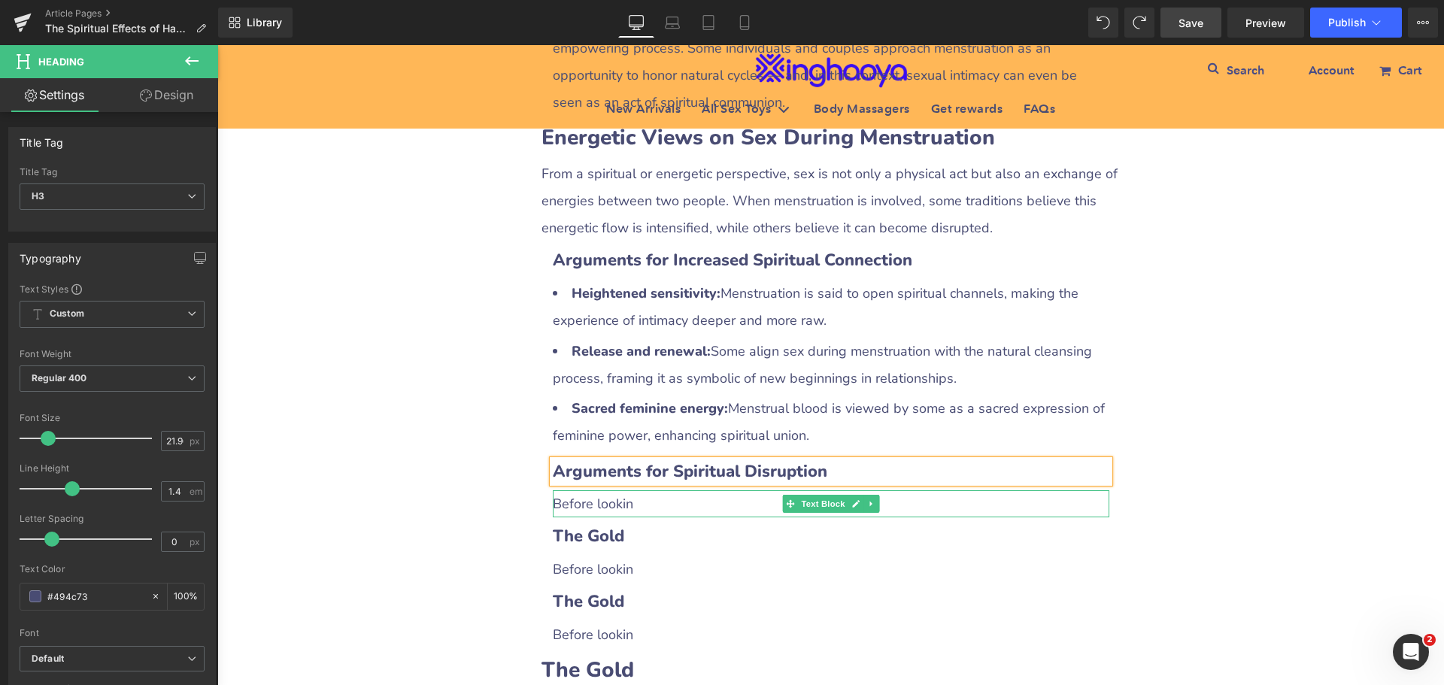
drag, startPoint x: 596, startPoint y: 435, endPoint x: 562, endPoint y: 438, distance: 34.7
click at [596, 490] on p "Before lookin" at bounding box center [831, 503] width 557 height 27
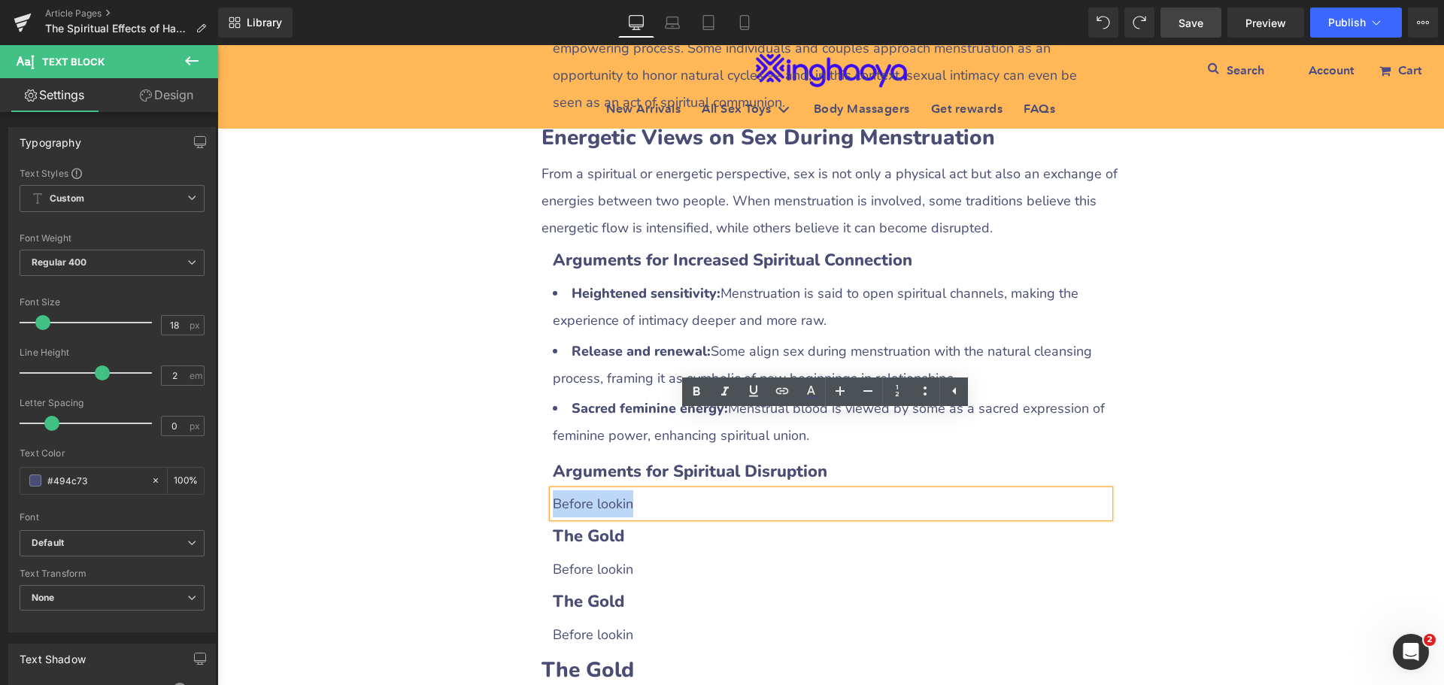
drag, startPoint x: 551, startPoint y: 428, endPoint x: 629, endPoint y: 426, distance: 77.5
click at [629, 490] on p "Before lookin" at bounding box center [831, 503] width 557 height 27
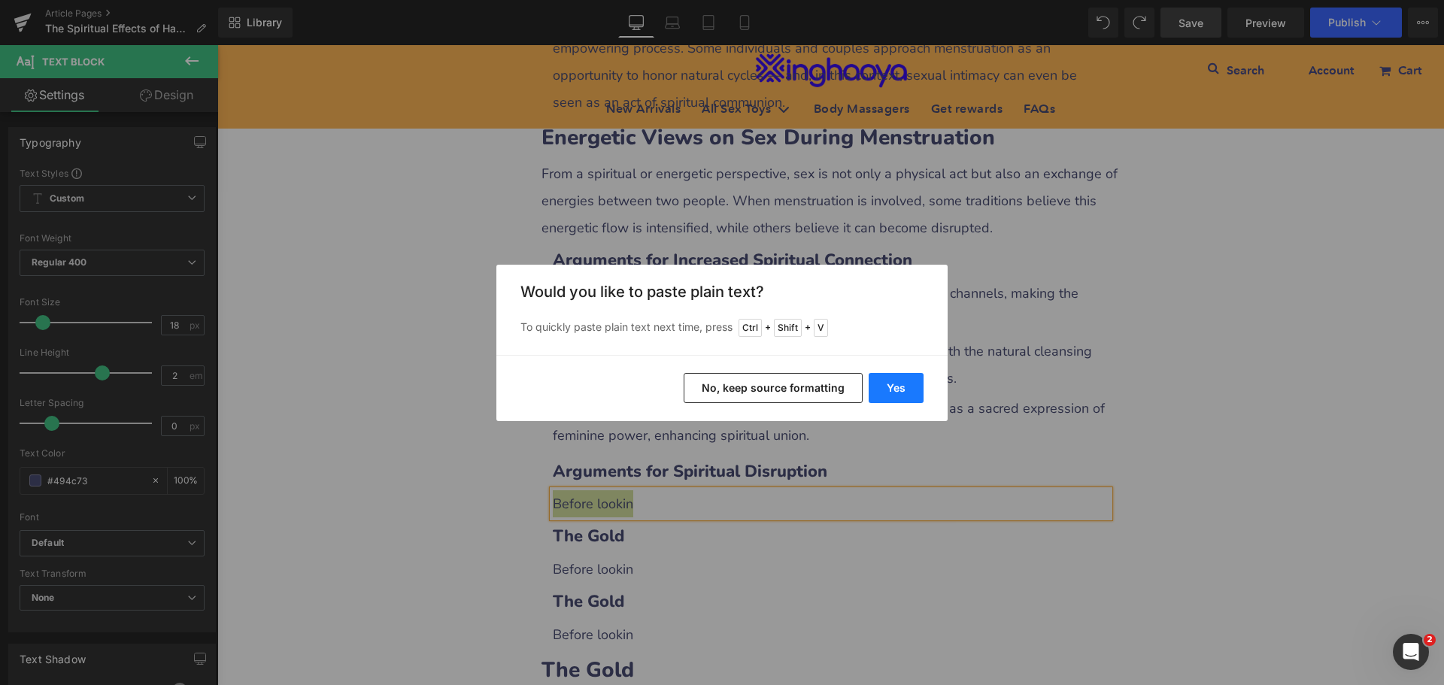
drag, startPoint x: 888, startPoint y: 385, endPoint x: 668, endPoint y: 346, distance: 223.8
click at [888, 385] on button "Yes" at bounding box center [896, 388] width 55 height 30
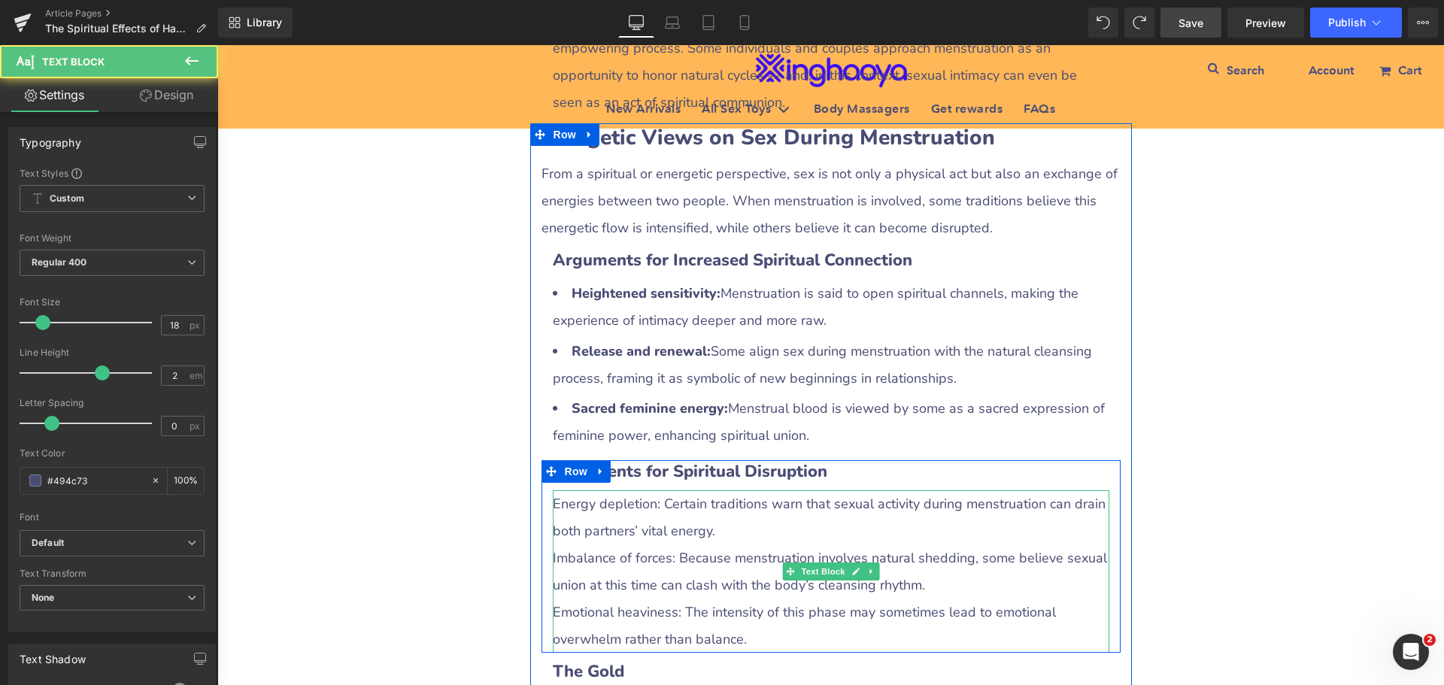
click at [573, 490] on p "Energy depletion: Certain traditions warn that sexual activity during menstruat…" at bounding box center [831, 517] width 557 height 54
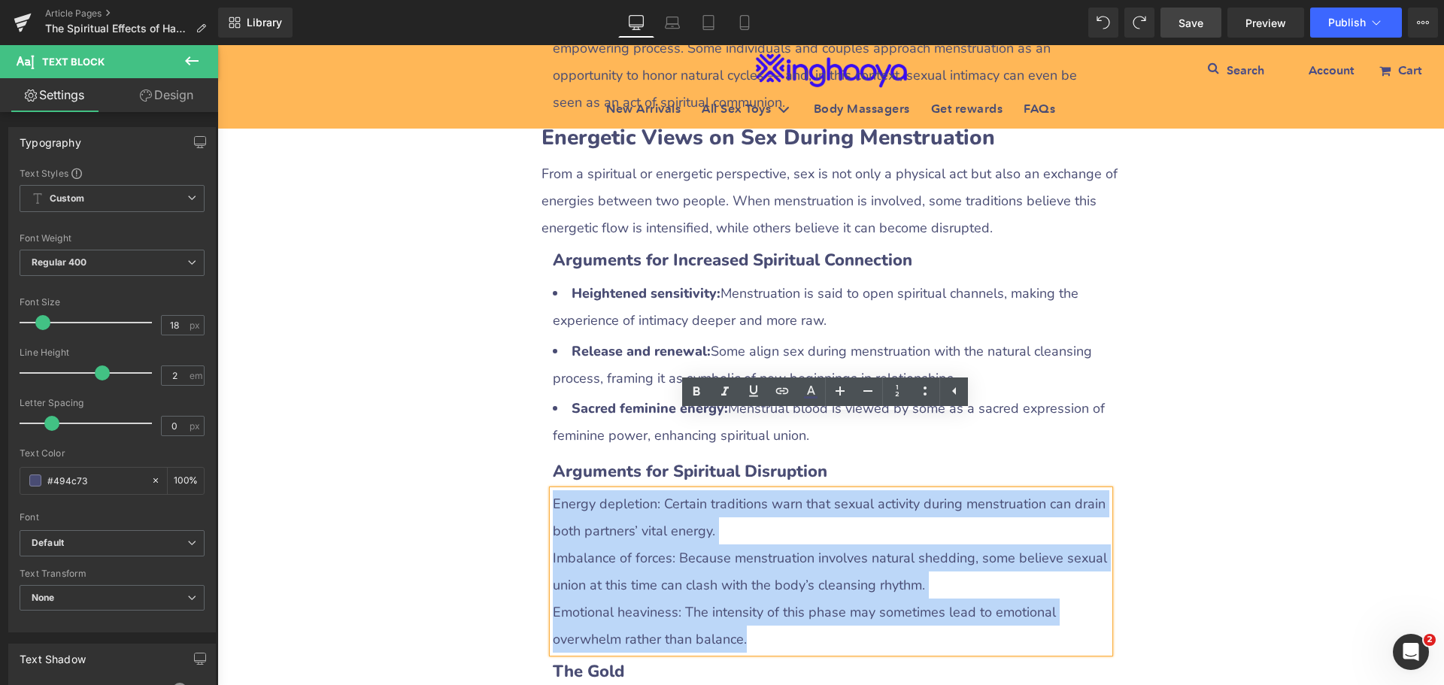
drag, startPoint x: 548, startPoint y: 428, endPoint x: 909, endPoint y: 561, distance: 384.8
click at [909, 561] on div "Energy depletion: Certain traditions warn that sexual activity during menstruat…" at bounding box center [831, 571] width 557 height 162
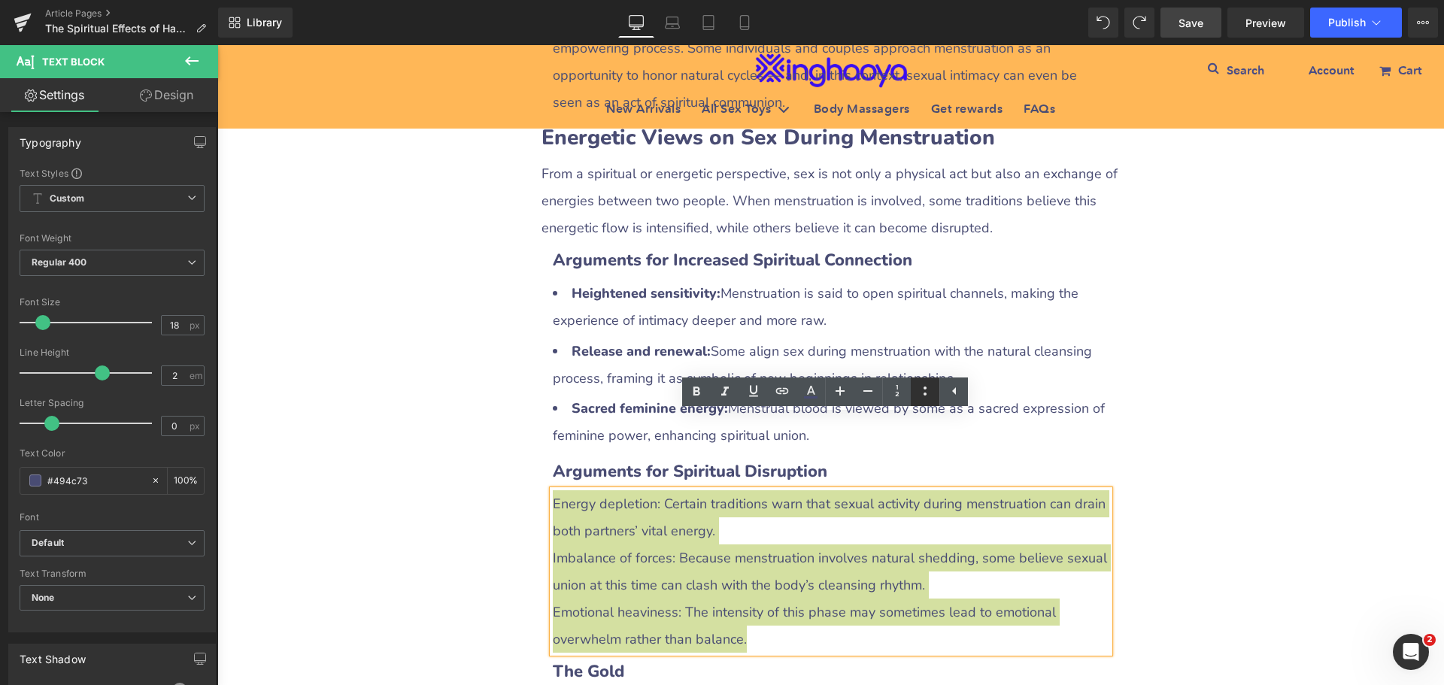
click at [920, 387] on icon at bounding box center [925, 391] width 18 height 18
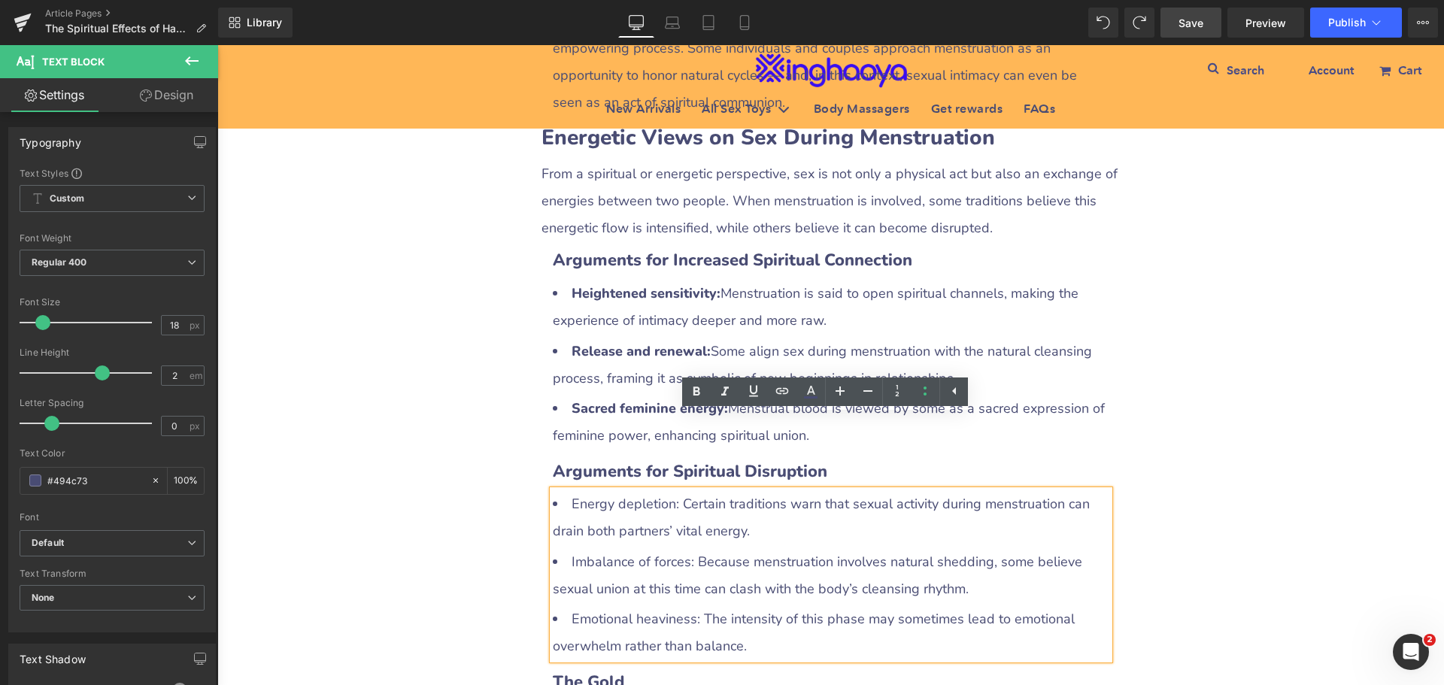
drag, startPoint x: 580, startPoint y: 484, endPoint x: 575, endPoint y: 471, distance: 13.8
click at [579, 548] on li "Imbalance of forces: Because menstruation involves natural shedding, some belie…" at bounding box center [831, 575] width 557 height 54
click at [560, 490] on li "Energy depletion: Certain traditions warn that sexual activity during menstruat…" at bounding box center [831, 517] width 557 height 54
click at [566, 490] on li "Energy depletion: Certain traditions warn that sexual activity during menstruat…" at bounding box center [831, 517] width 557 height 54
drag, startPoint x: 559, startPoint y: 425, endPoint x: 672, endPoint y: 428, distance: 112.9
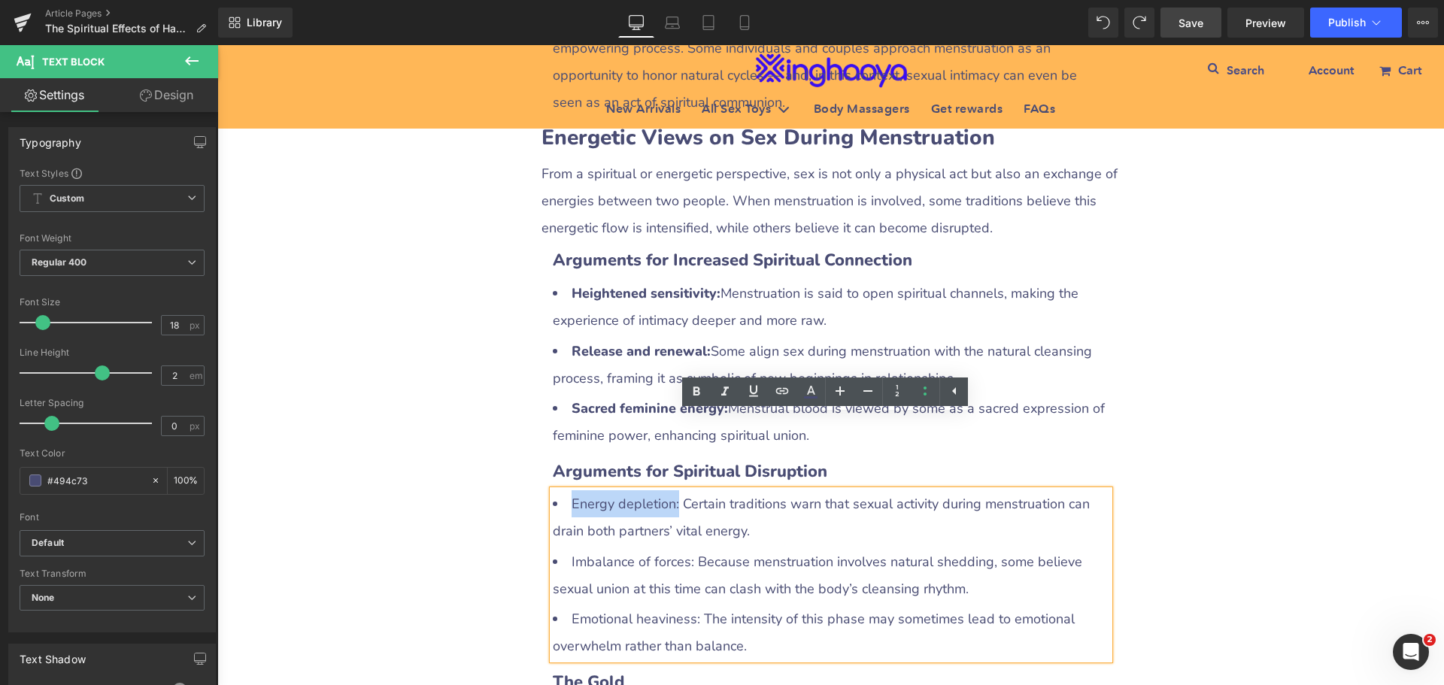
click at [672, 490] on li "Energy depletion: Certain traditions warn that sexual activity during menstruat…" at bounding box center [831, 517] width 557 height 54
click at [693, 393] on icon at bounding box center [696, 391] width 7 height 9
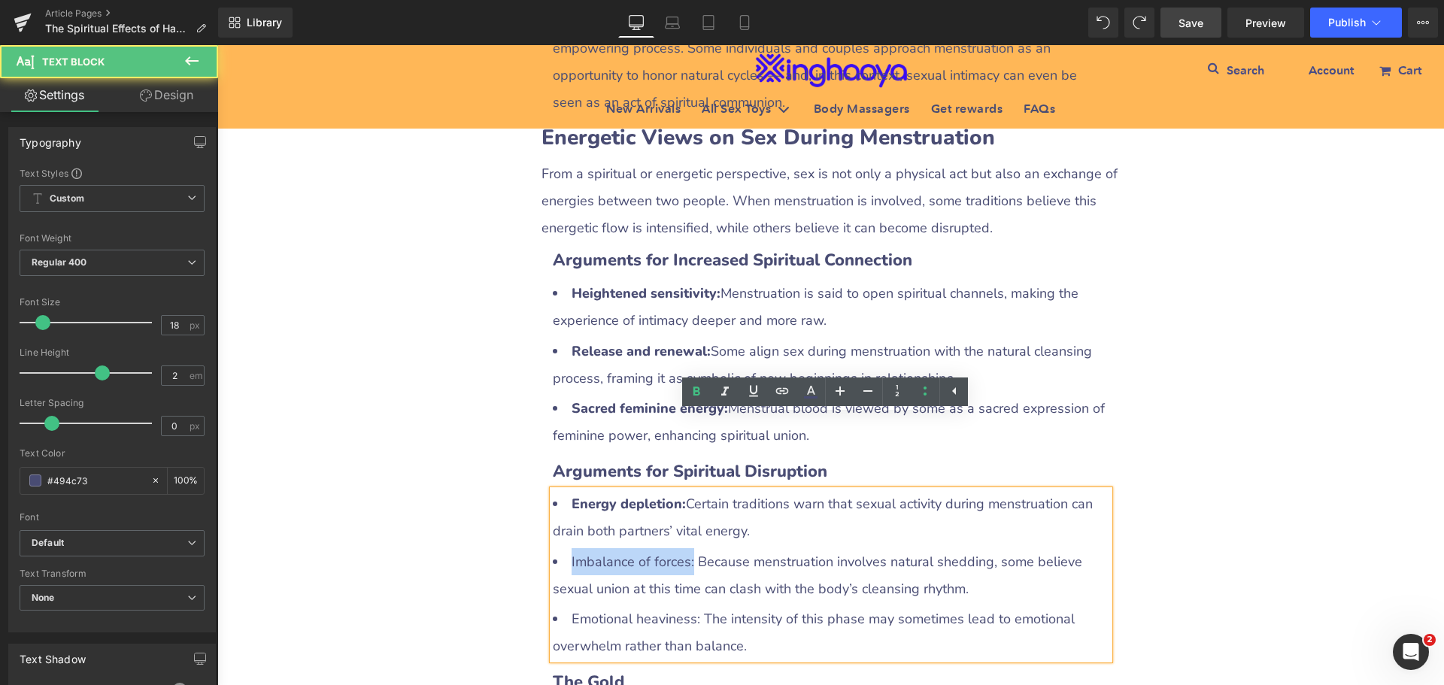
drag, startPoint x: 563, startPoint y: 478, endPoint x: 688, endPoint y: 483, distance: 124.9
click at [688, 548] on li "Imbalance of forces: Because menstruation involves natural shedding, some belie…" at bounding box center [831, 575] width 557 height 54
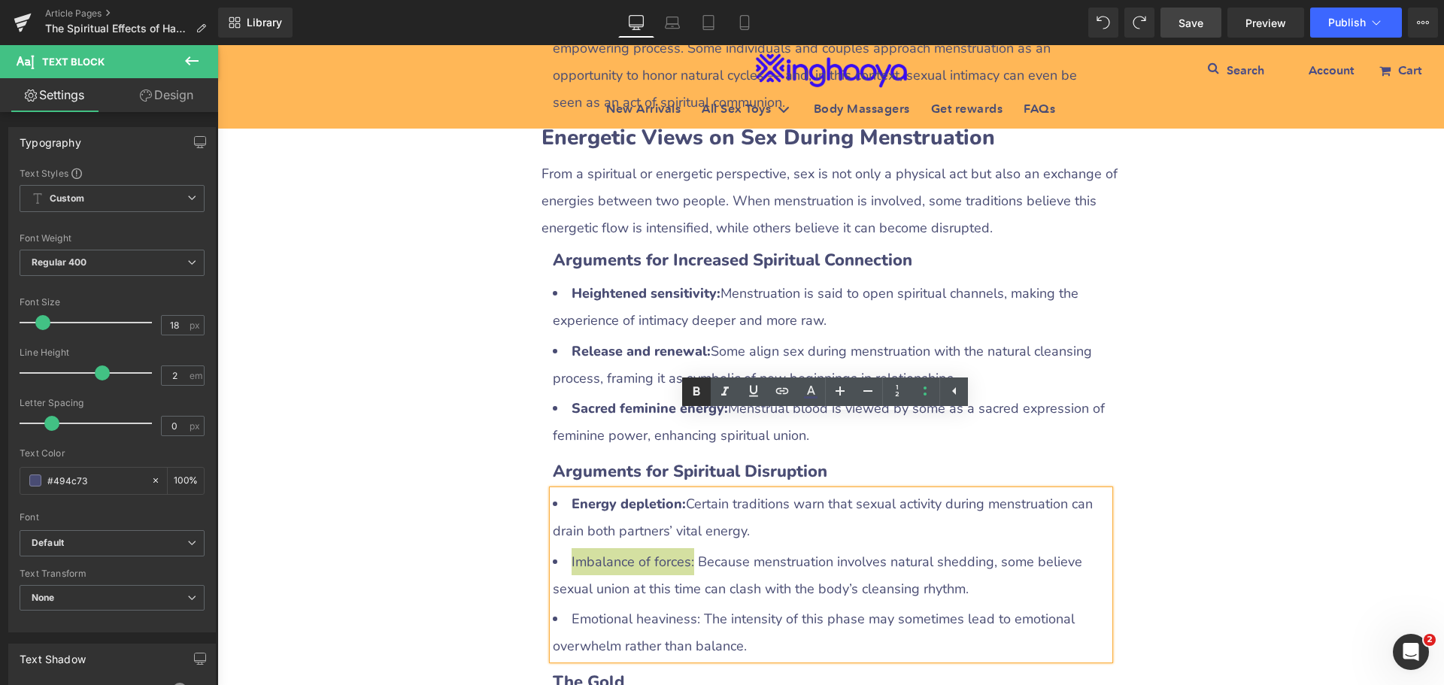
drag, startPoint x: 695, startPoint y: 394, endPoint x: 432, endPoint y: 423, distance: 264.1
click at [695, 394] on icon at bounding box center [696, 391] width 7 height 9
drag, startPoint x: 569, startPoint y: 548, endPoint x: 693, endPoint y: 540, distance: 123.6
click at [693, 605] on li "Emotional heaviness: The intensity of this phase may sometimes lead to emotiona…" at bounding box center [831, 632] width 557 height 54
click at [698, 396] on icon at bounding box center [696, 392] width 18 height 18
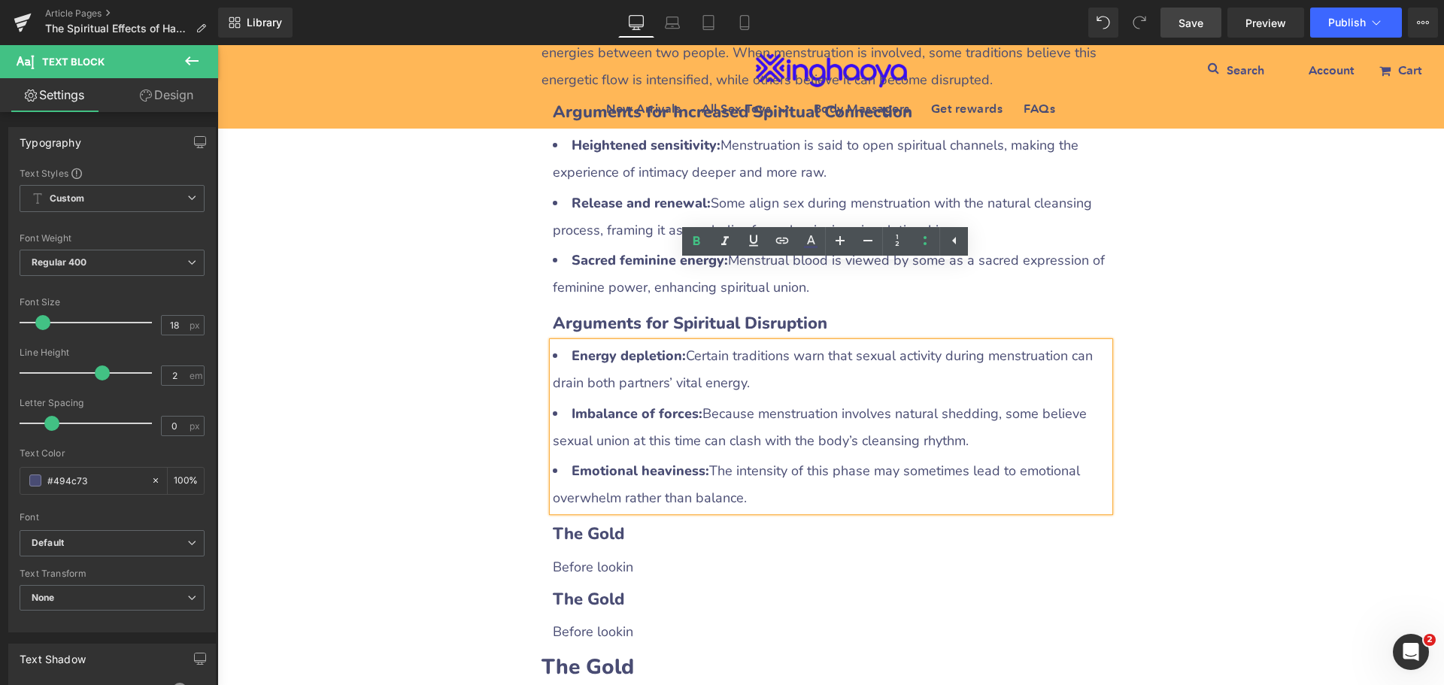
scroll to position [2407, 0]
click at [591, 520] on link at bounding box center [601, 531] width 20 height 23
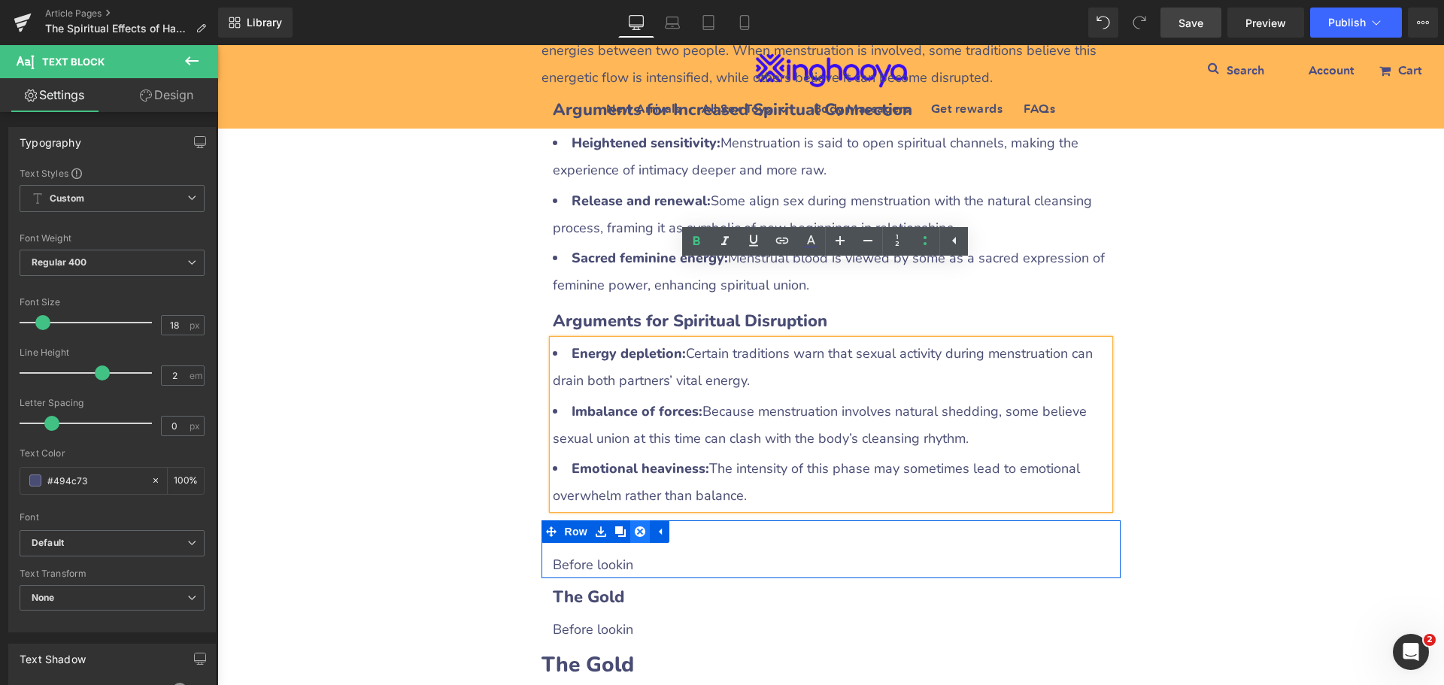
click at [642, 520] on link at bounding box center [640, 531] width 20 height 23
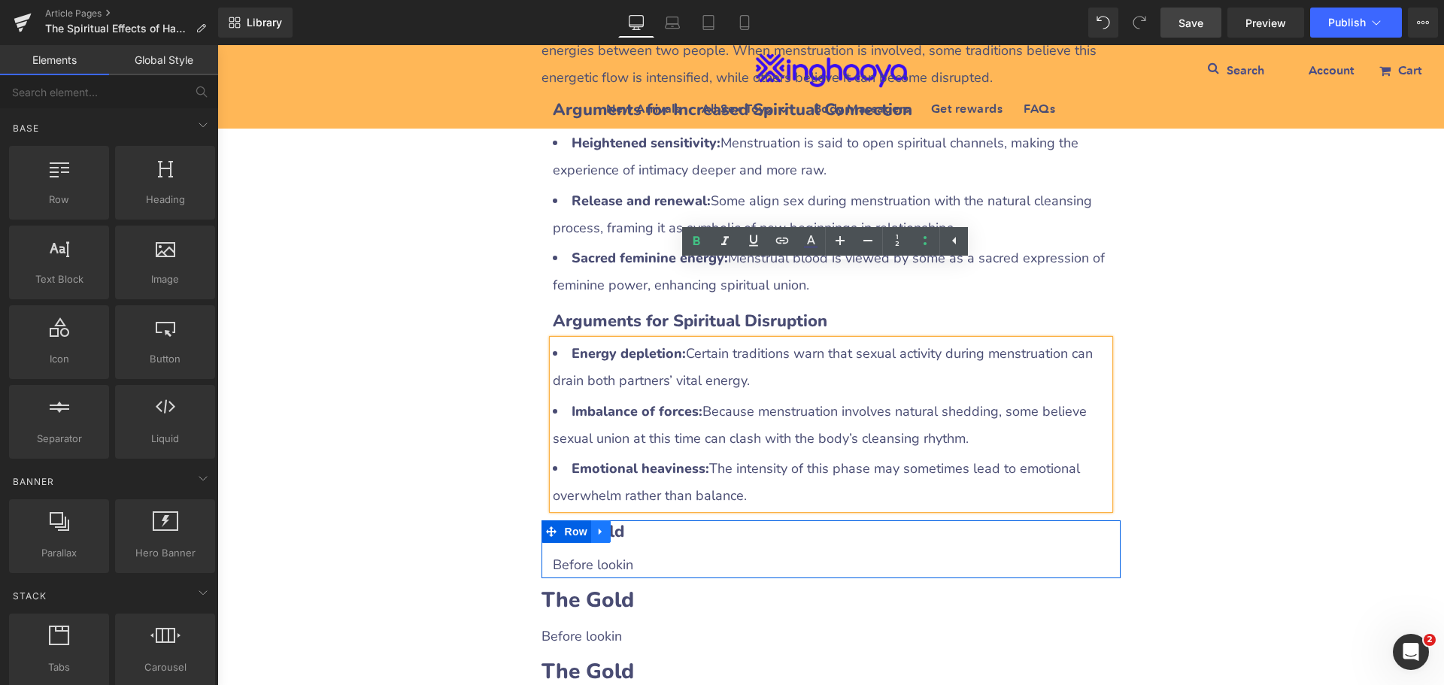
click at [599, 526] on icon at bounding box center [601, 531] width 11 height 11
click at [635, 526] on icon at bounding box center [640, 531] width 11 height 11
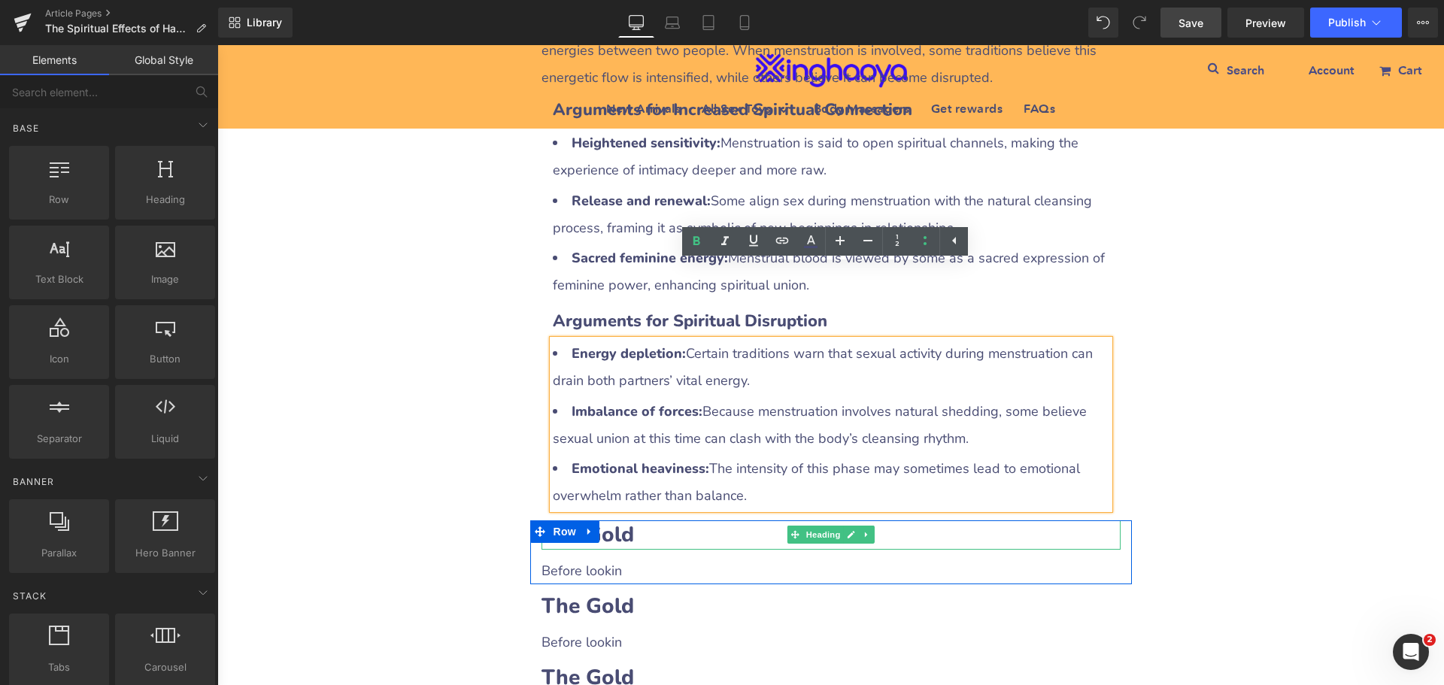
click at [623, 520] on b "The Gold" at bounding box center [588, 534] width 93 height 29
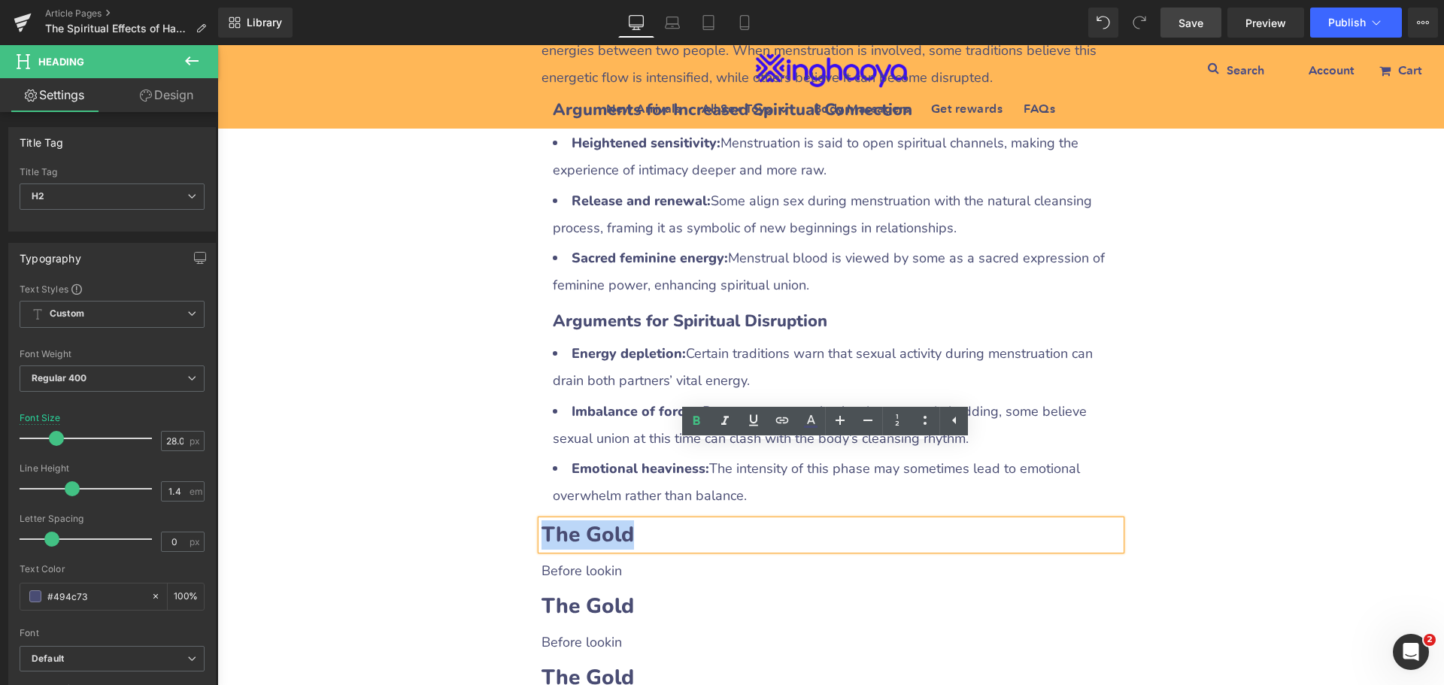
drag, startPoint x: 541, startPoint y: 460, endPoint x: 630, endPoint y: 459, distance: 89.5
click at [630, 520] on h2 "The Gold" at bounding box center [831, 534] width 579 height 29
paste div
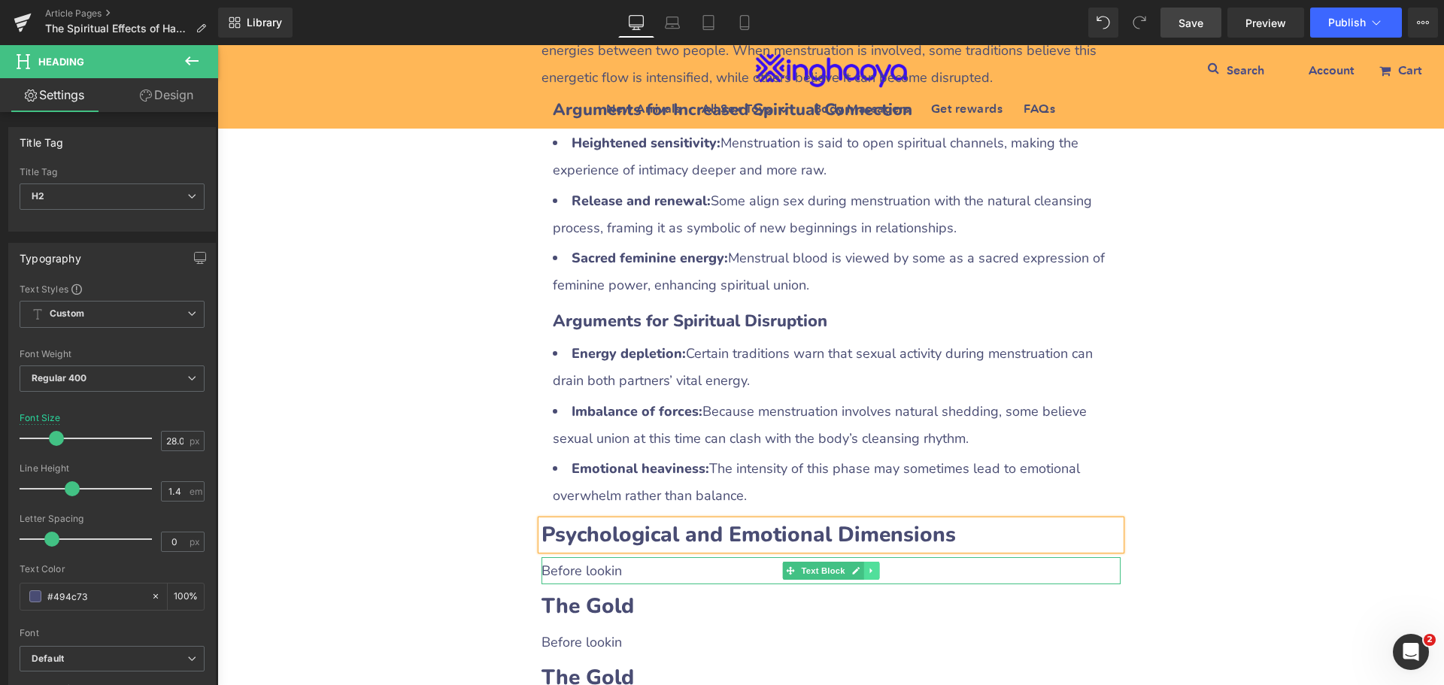
click at [869, 569] on icon at bounding box center [870, 571] width 2 height 5
click at [864, 562] on link at bounding box center [864, 571] width 16 height 18
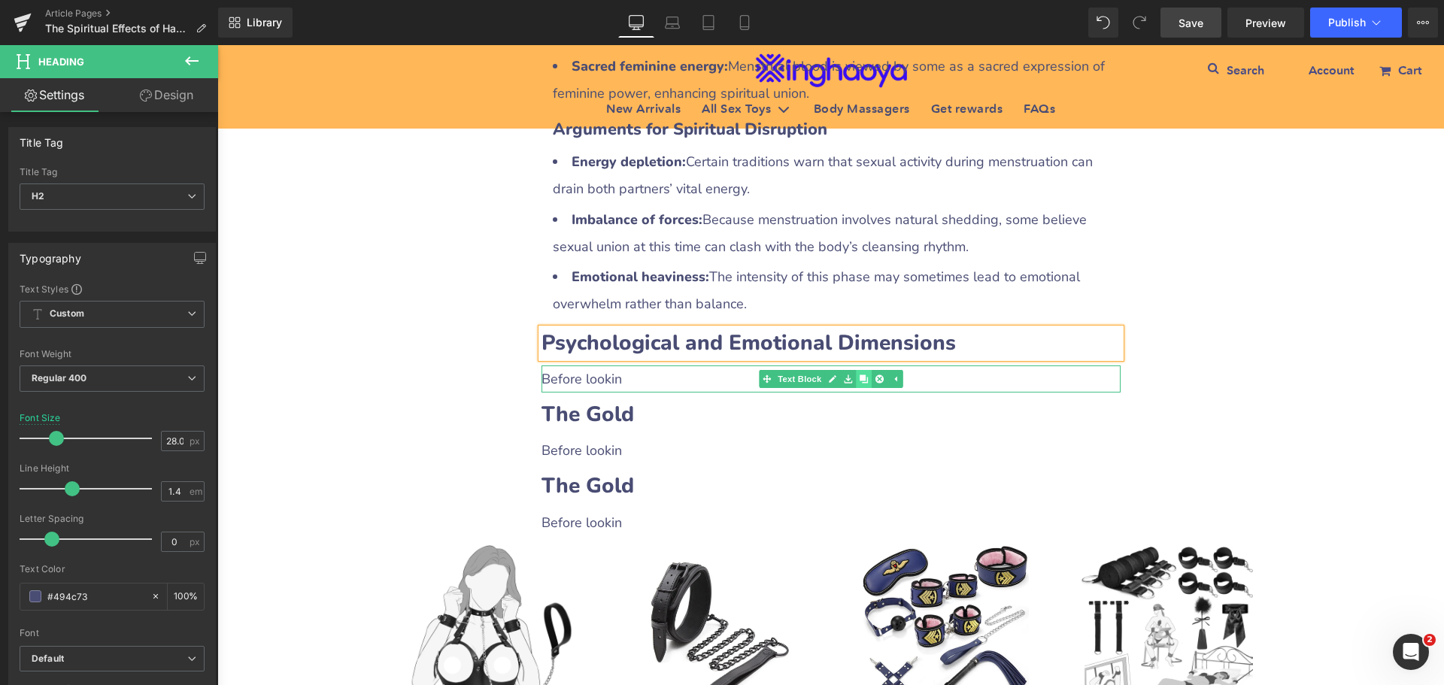
click at [864, 464] on div "The Gold Heading Before lookin Text Block Row" at bounding box center [831, 432] width 602 height 64
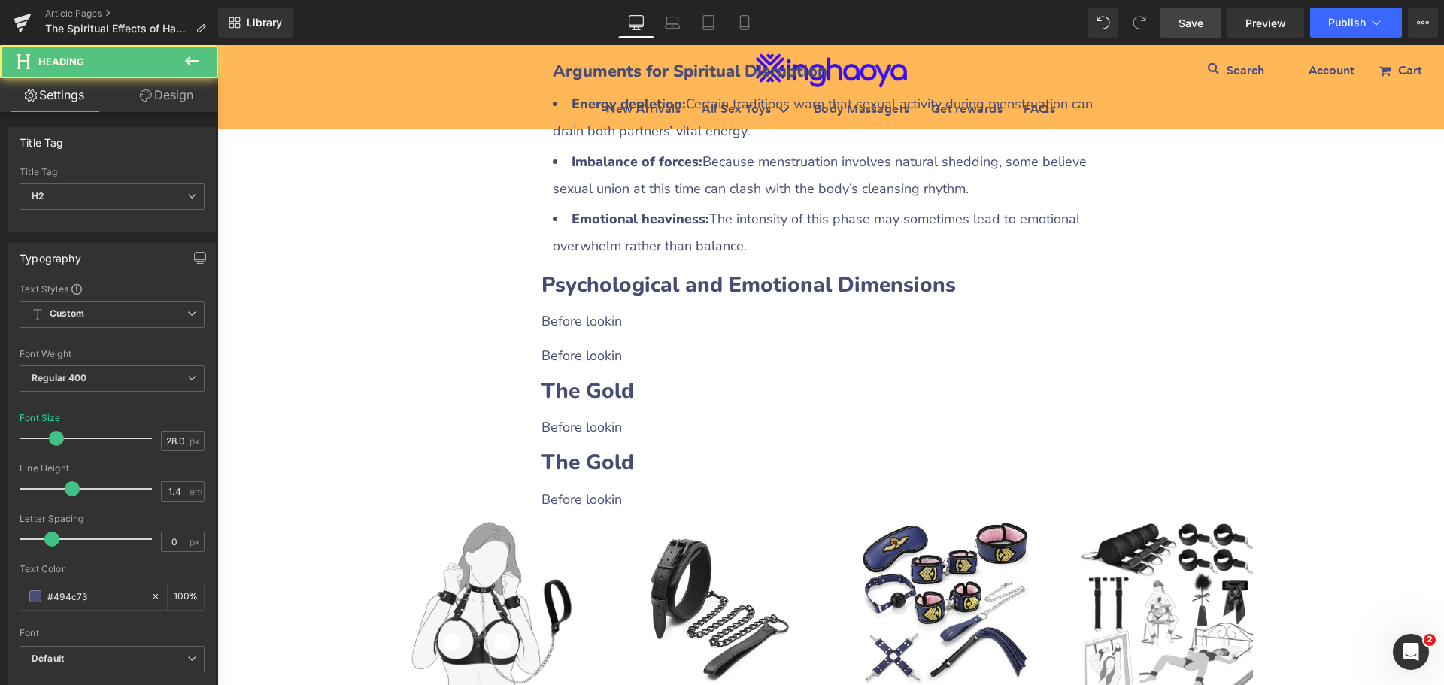
scroll to position [2593, 0]
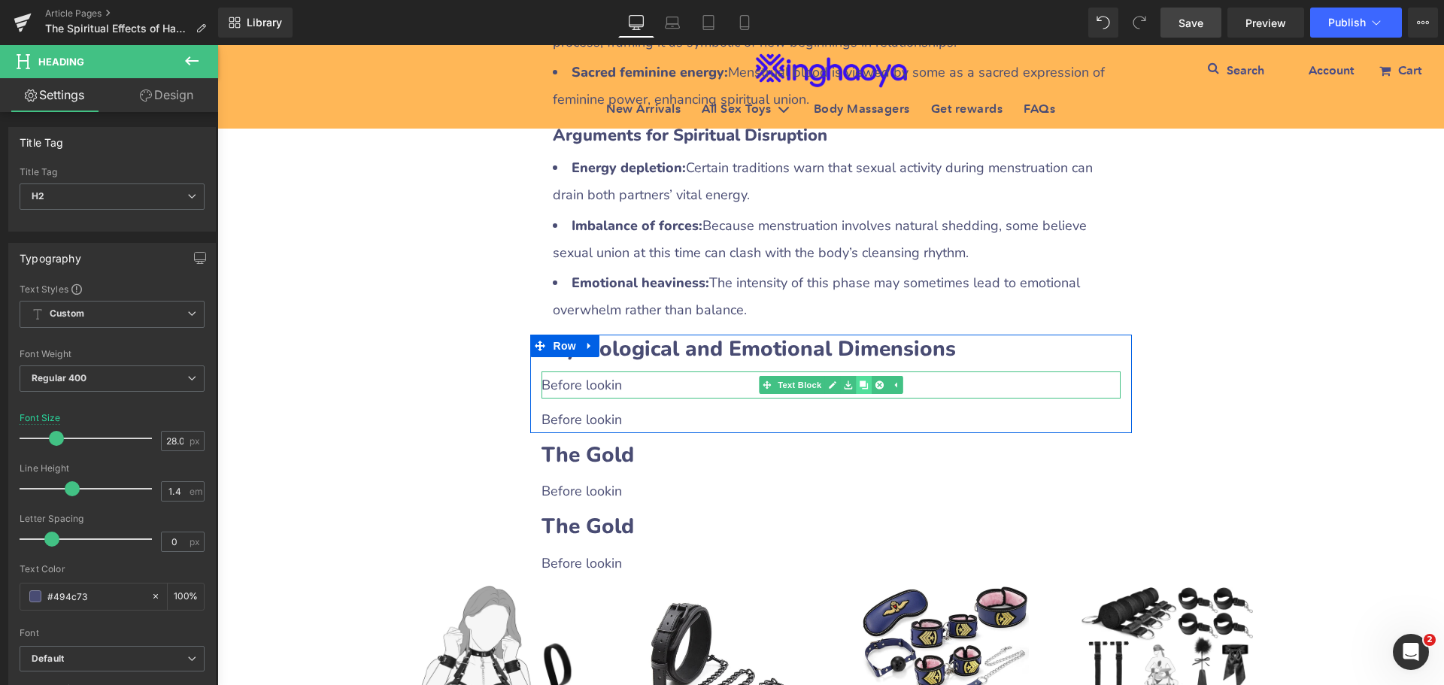
click at [859, 381] on icon at bounding box center [863, 385] width 8 height 8
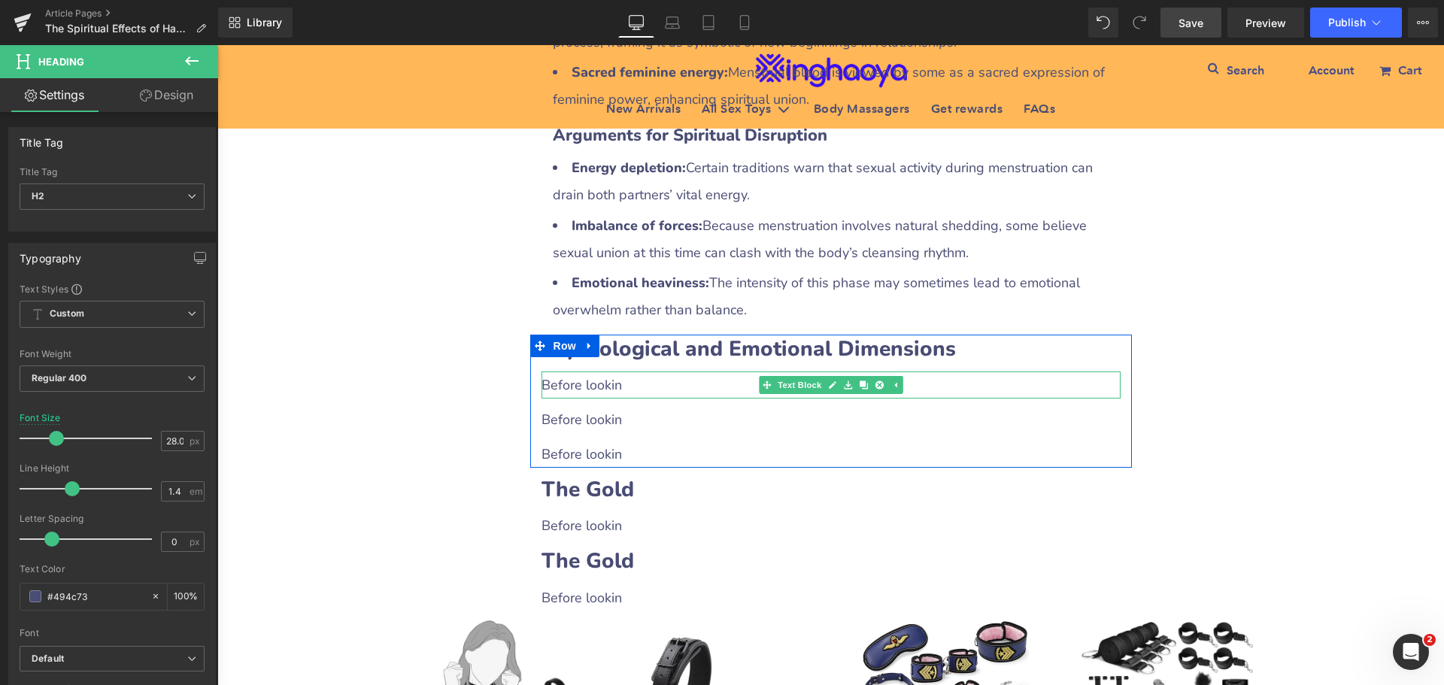
click at [624, 372] on p "Before lookin" at bounding box center [831, 385] width 579 height 27
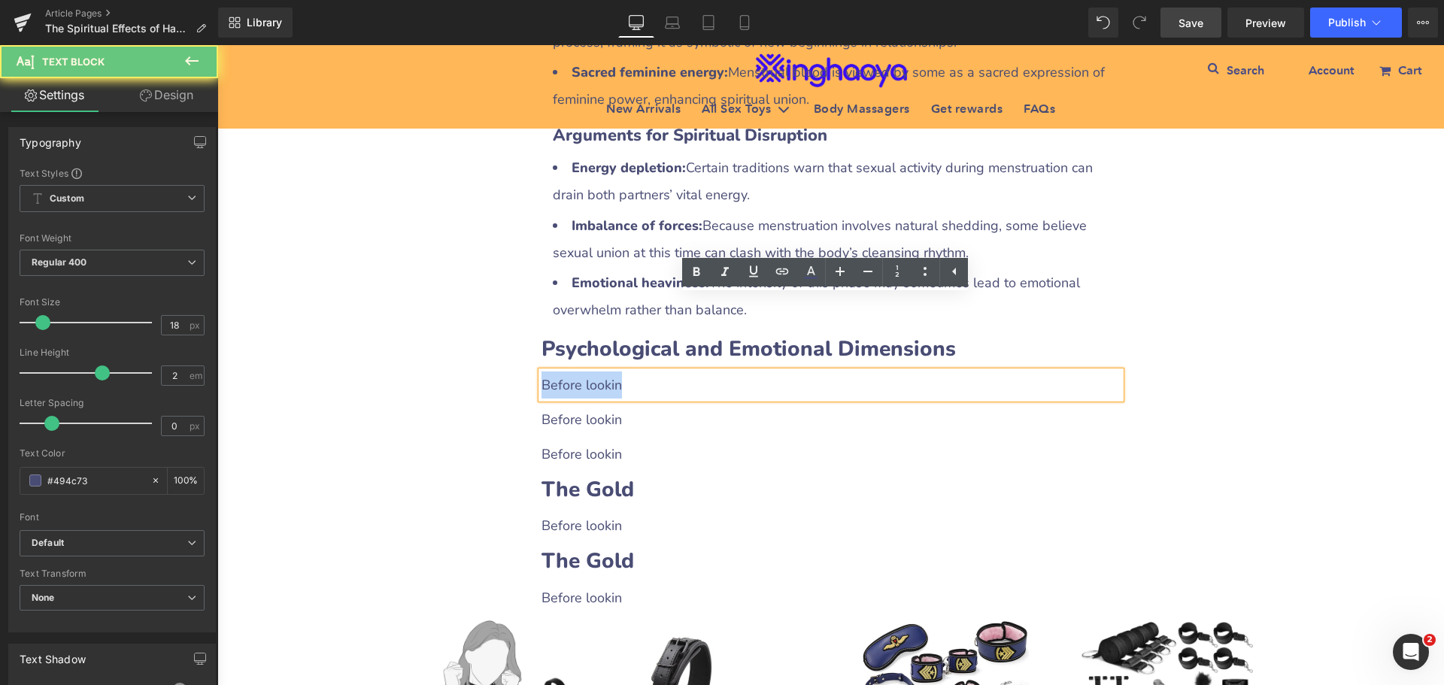
drag, startPoint x: 536, startPoint y: 312, endPoint x: 644, endPoint y: 314, distance: 108.3
click at [644, 372] on p "Before lookin" at bounding box center [831, 385] width 579 height 27
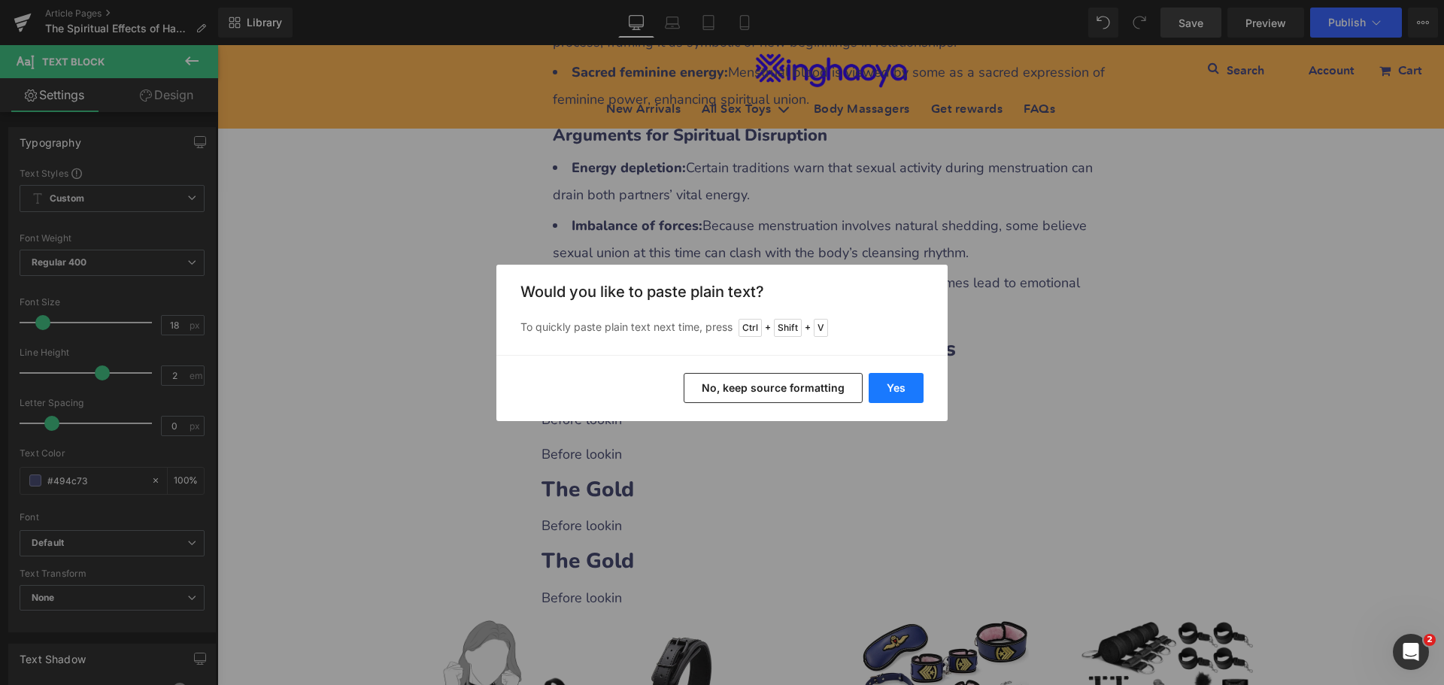
click at [899, 390] on button "Yes" at bounding box center [896, 388] width 55 height 30
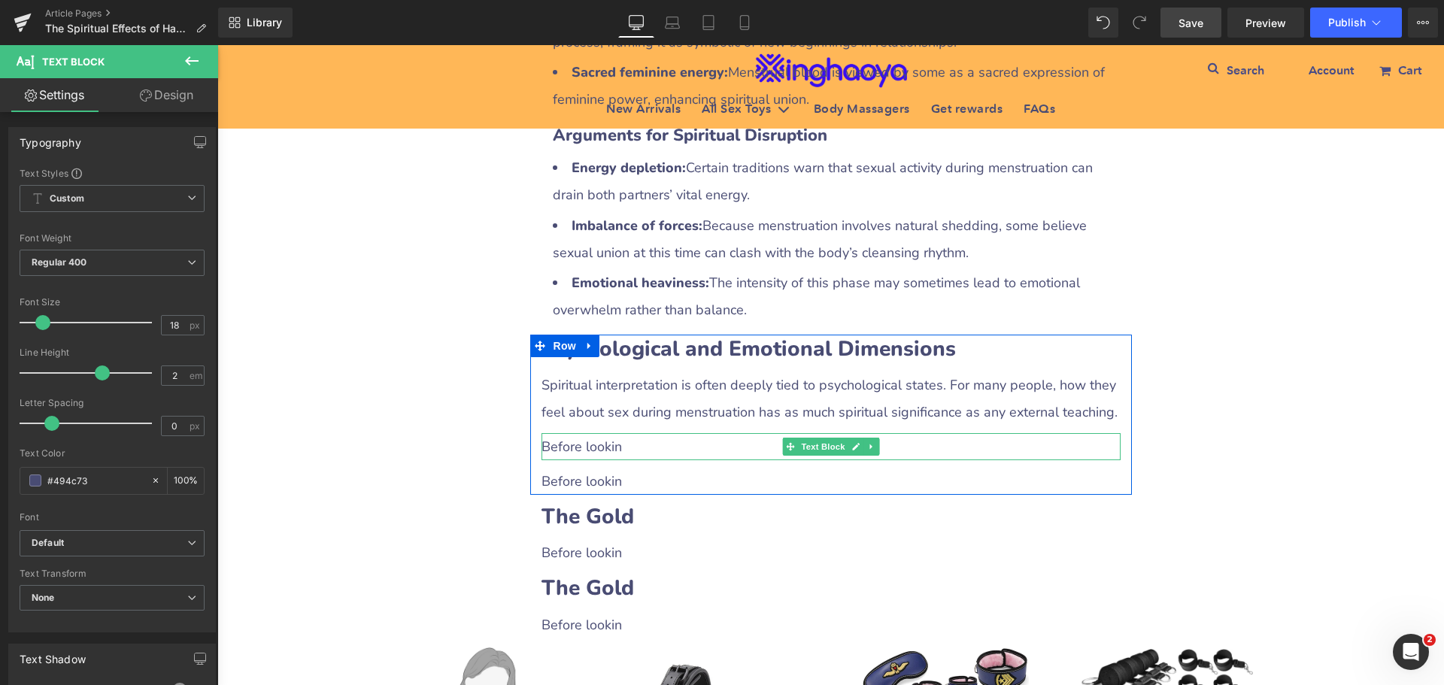
click at [578, 433] on p "Before lookin" at bounding box center [831, 446] width 579 height 27
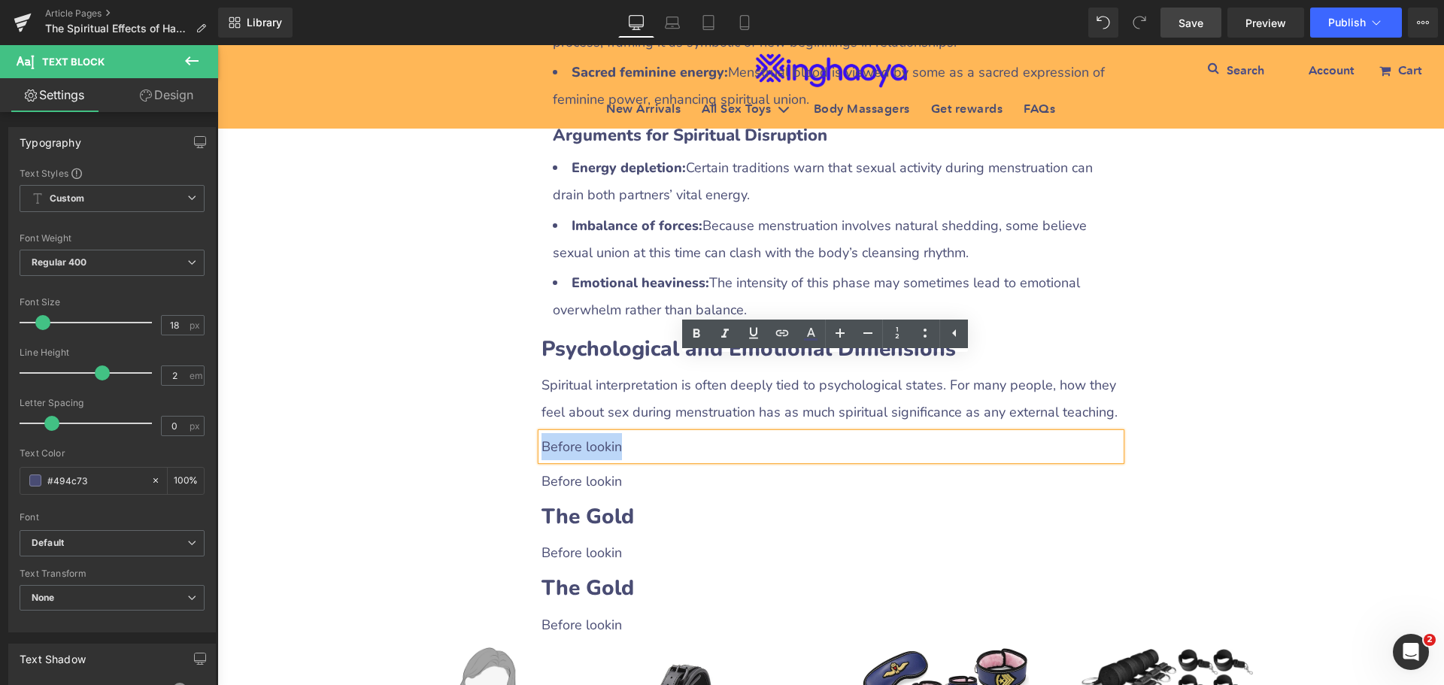
drag, startPoint x: 538, startPoint y: 369, endPoint x: 630, endPoint y: 367, distance: 91.8
click at [630, 433] on p "Before lookin" at bounding box center [831, 446] width 579 height 27
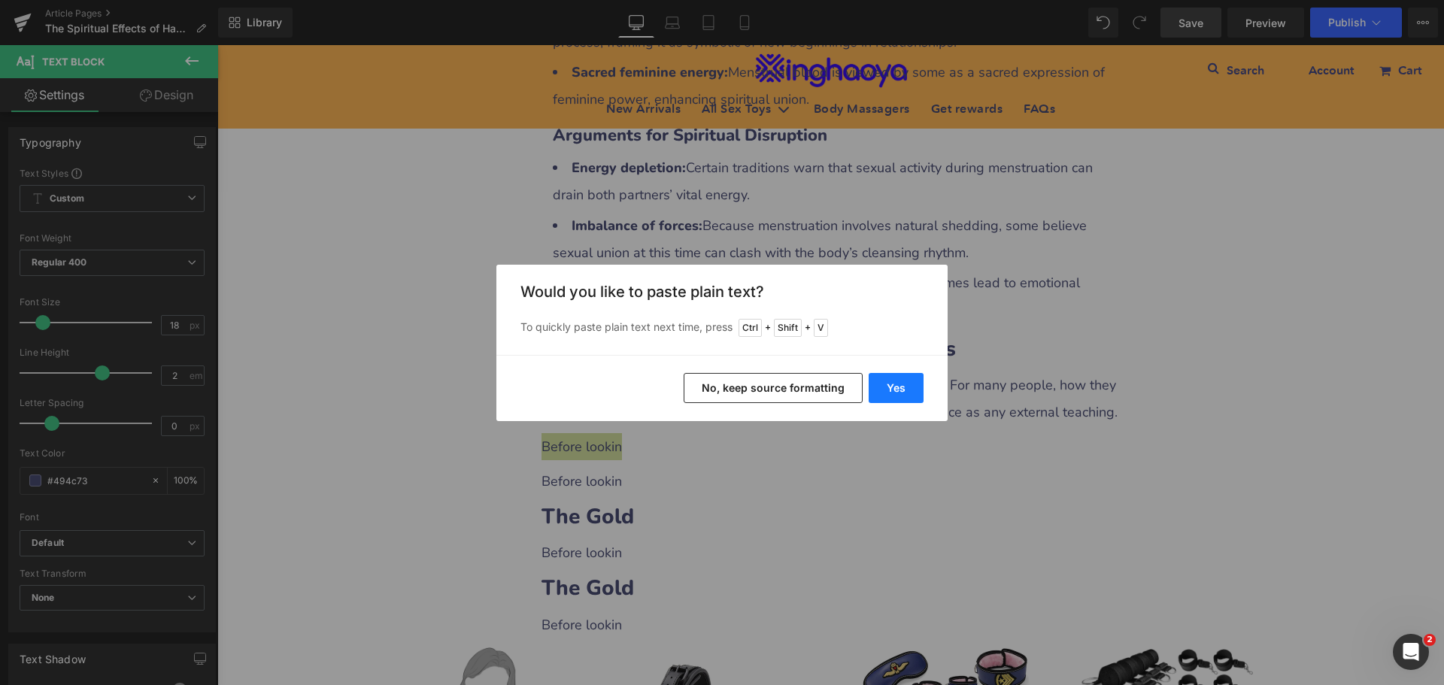
click at [897, 389] on button "Yes" at bounding box center [896, 388] width 55 height 30
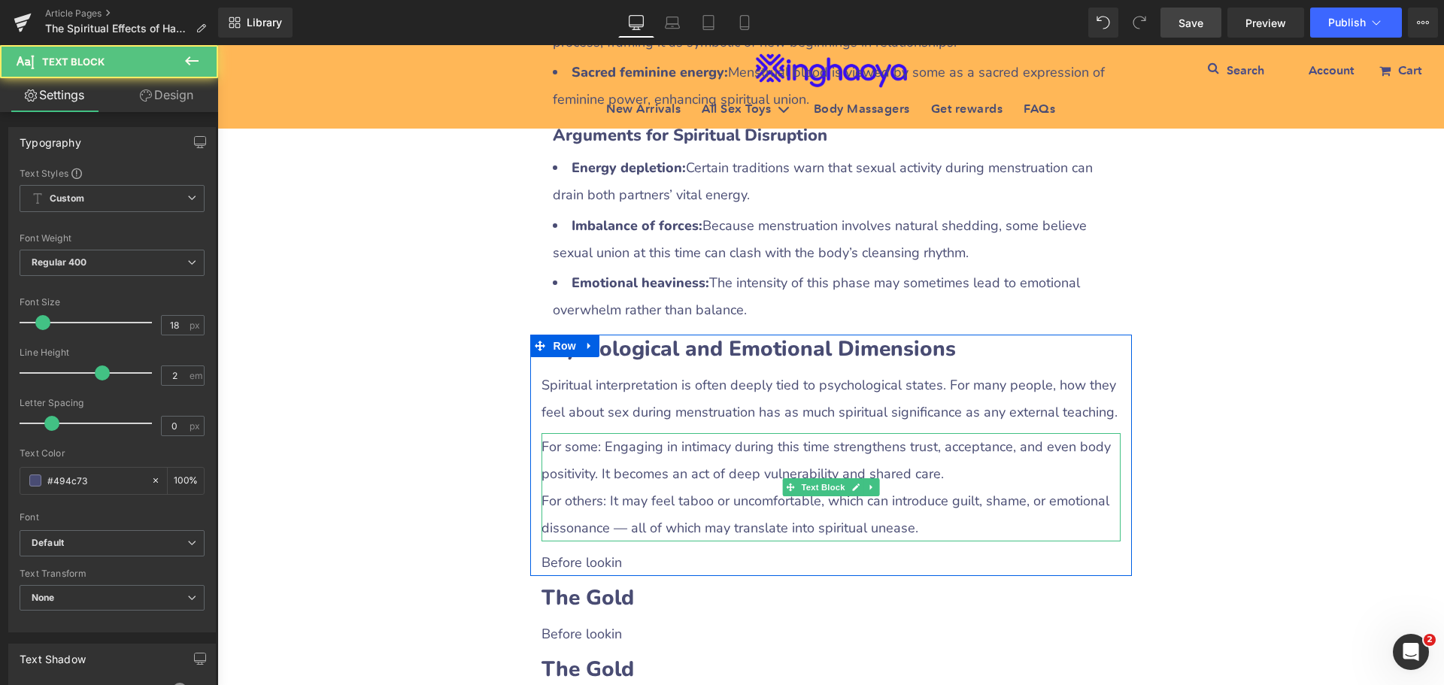
click at [559, 487] on p "For others: It may feel taboo or uncomfortable, which can introduce guilt, sham…" at bounding box center [831, 514] width 579 height 54
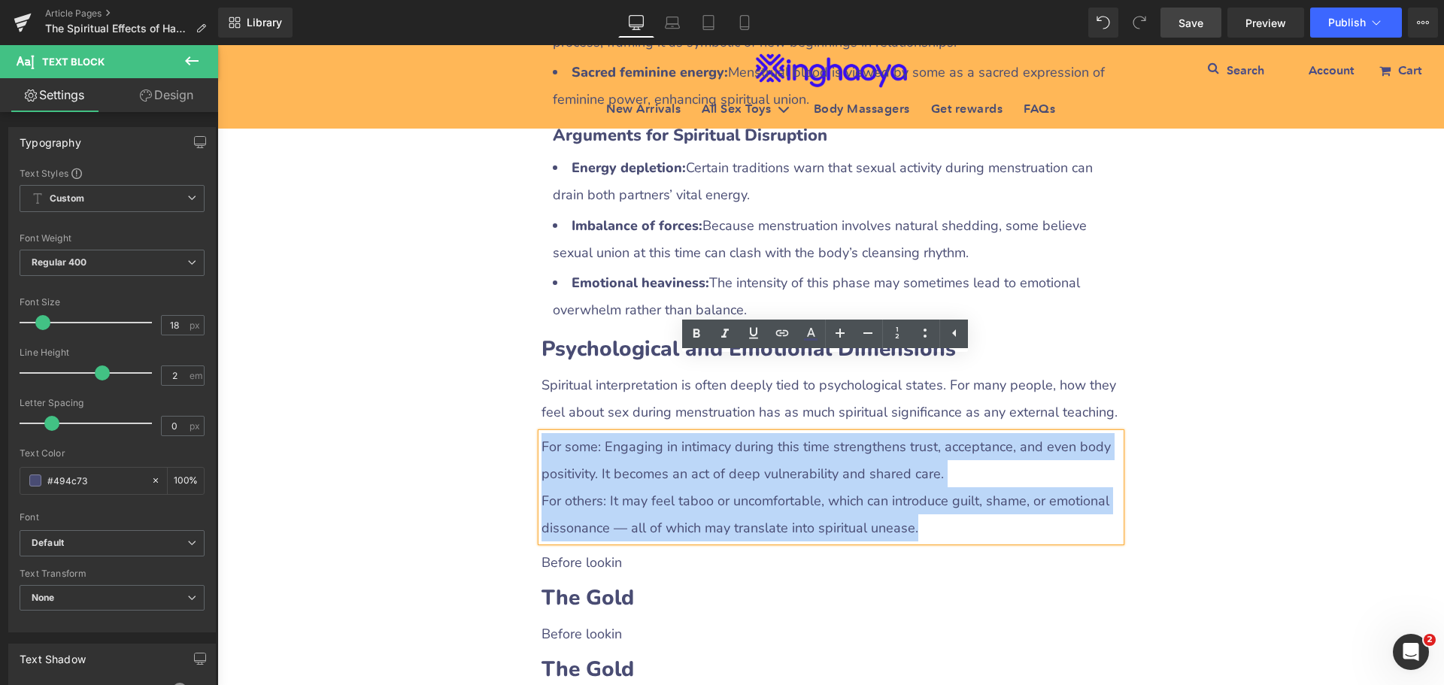
drag, startPoint x: 539, startPoint y: 371, endPoint x: 948, endPoint y: 451, distance: 417.0
click at [948, 451] on div "For some: Engaging in intimacy during this time strengthens trust, acceptance, …" at bounding box center [831, 487] width 579 height 108
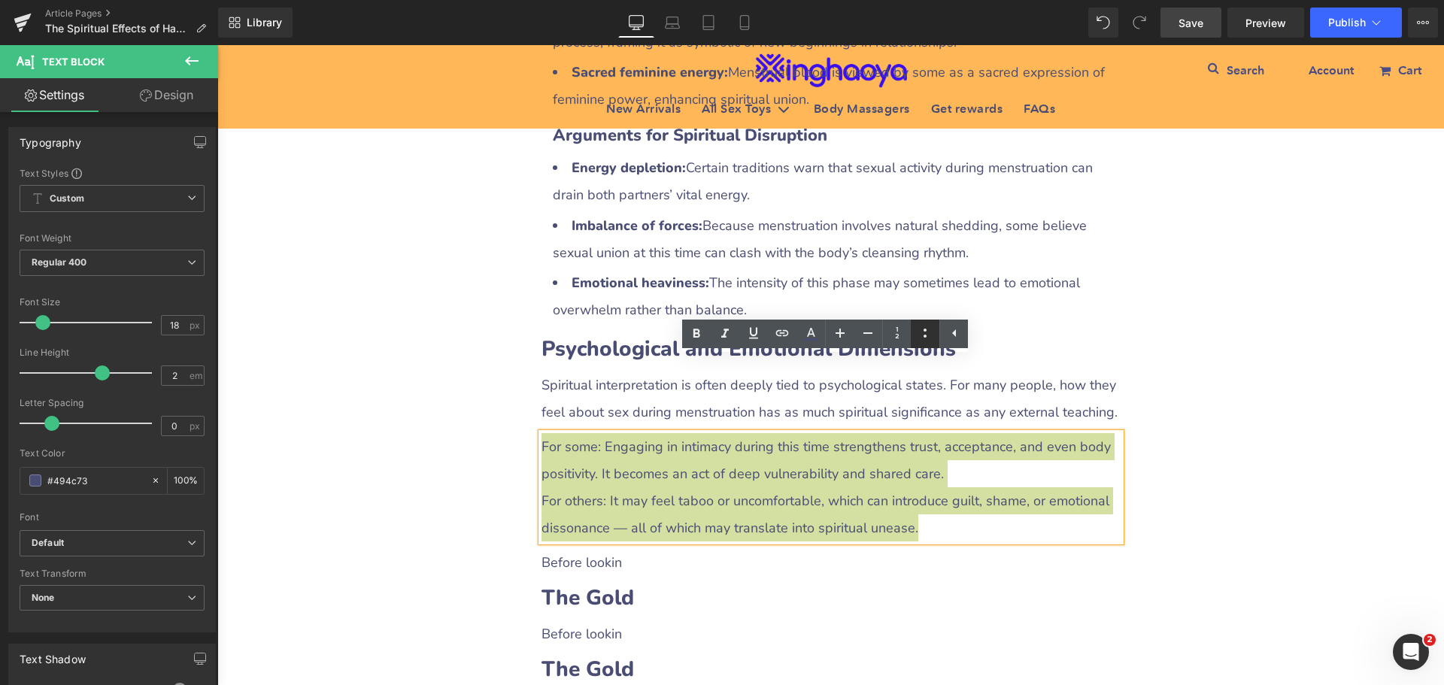
click at [925, 335] on icon at bounding box center [925, 333] width 3 height 9
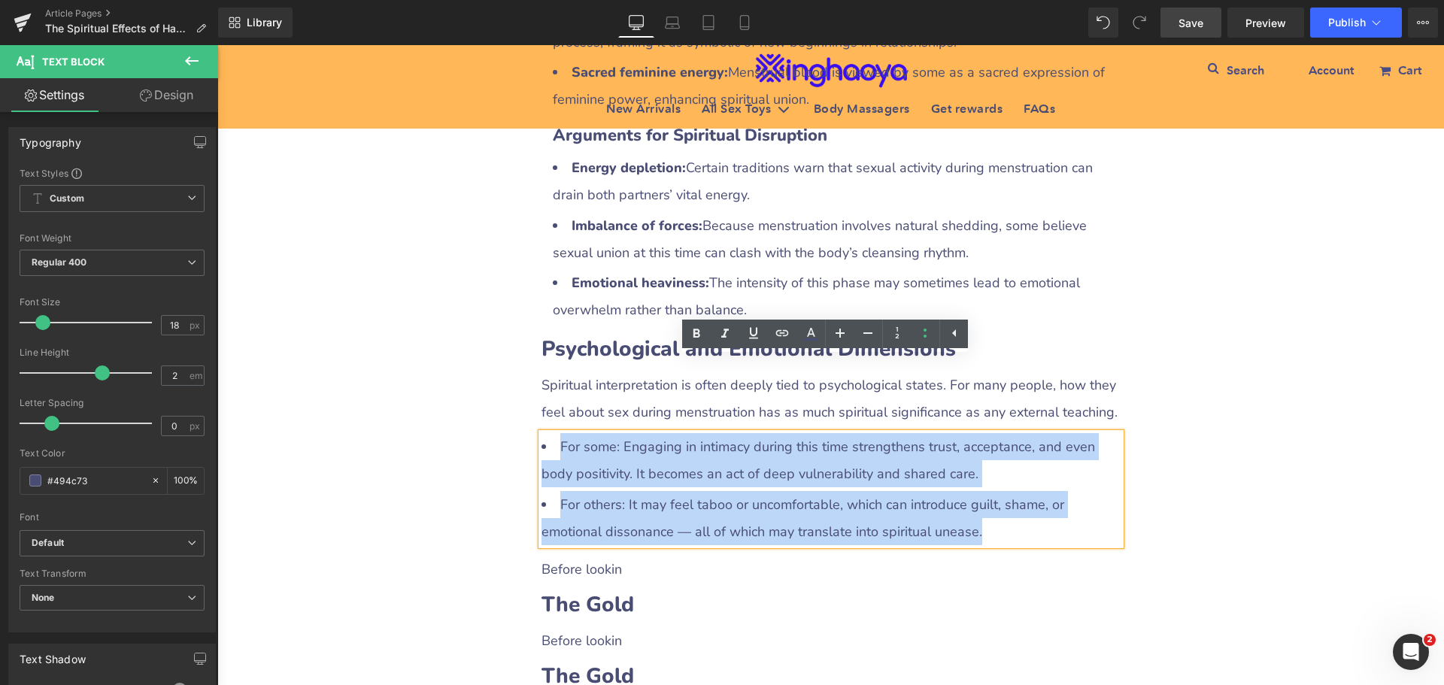
click at [661, 433] on li "For some: Engaging in intimacy during this time strengthens trust, acceptance, …" at bounding box center [831, 460] width 579 height 54
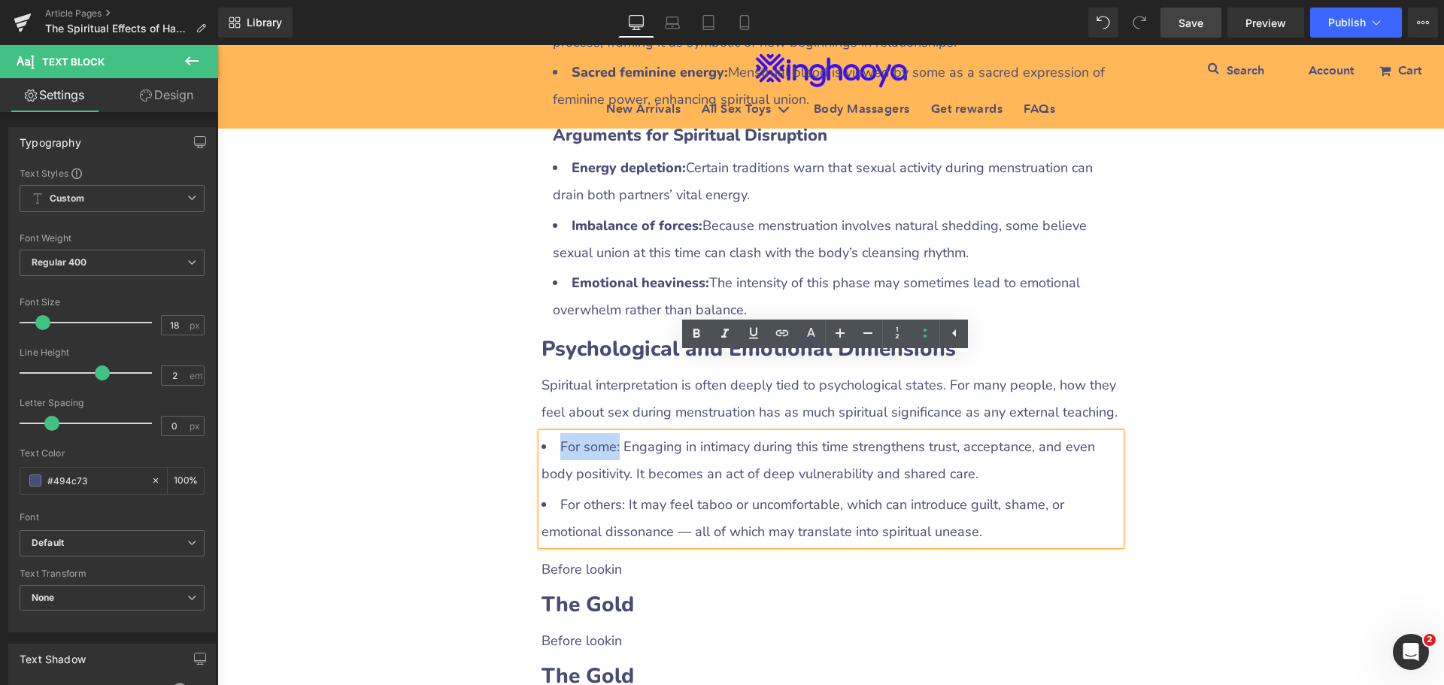
drag, startPoint x: 554, startPoint y: 368, endPoint x: 615, endPoint y: 371, distance: 61.0
click at [615, 433] on li "For some: Engaging in intimacy during this time strengthens trust, acceptance, …" at bounding box center [831, 460] width 579 height 54
click at [698, 333] on icon at bounding box center [696, 333] width 7 height 9
drag, startPoint x: 555, startPoint y: 429, endPoint x: 618, endPoint y: 426, distance: 63.2
click at [618, 491] on li "For others: It may feel taboo or uncomfortable, which can introduce guilt, sham…" at bounding box center [831, 518] width 579 height 54
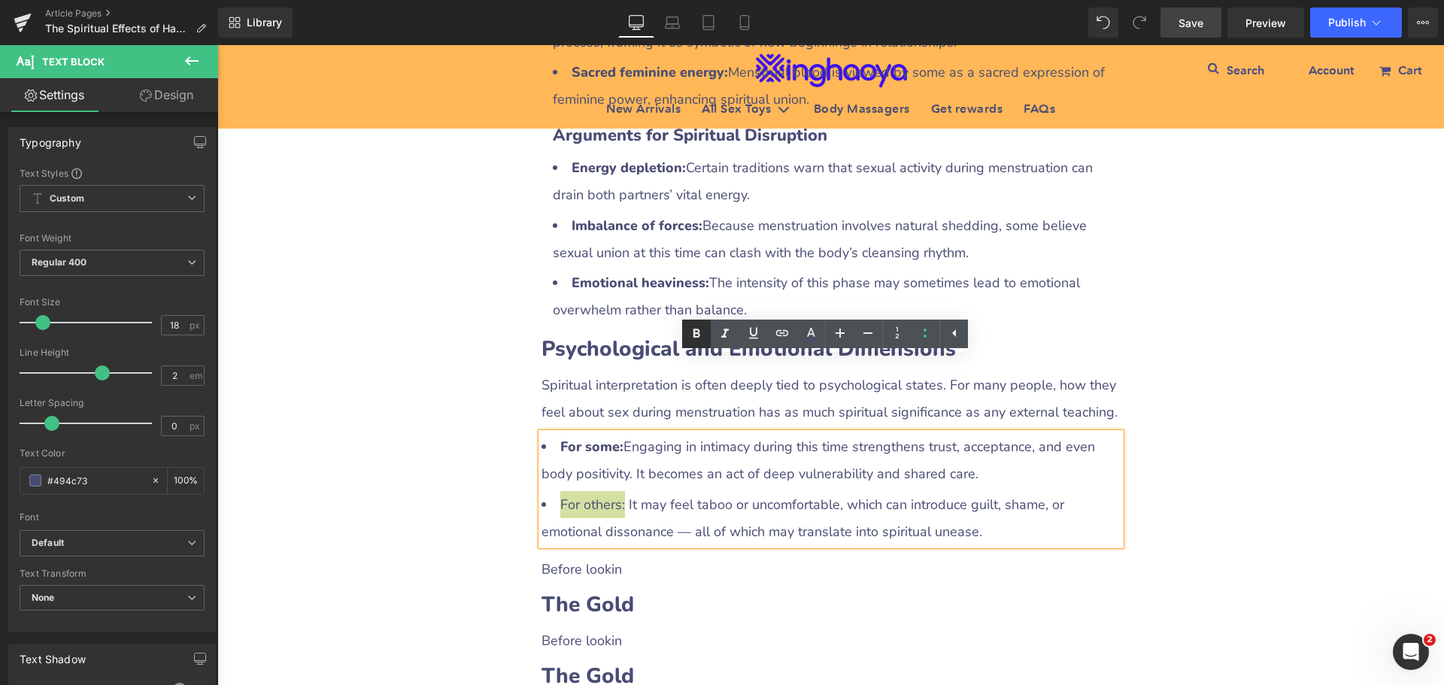
click at [690, 334] on icon at bounding box center [696, 334] width 18 height 18
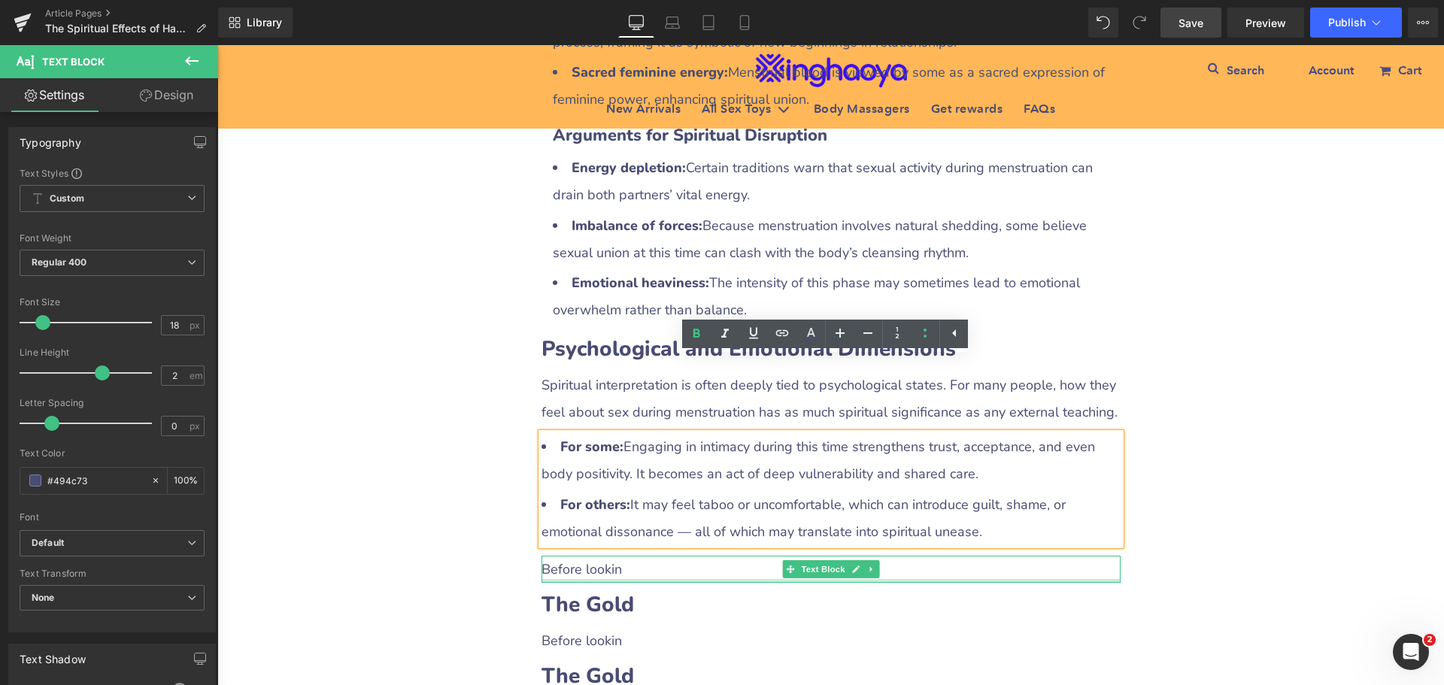
click at [580, 556] on p "Before lookin" at bounding box center [831, 569] width 579 height 27
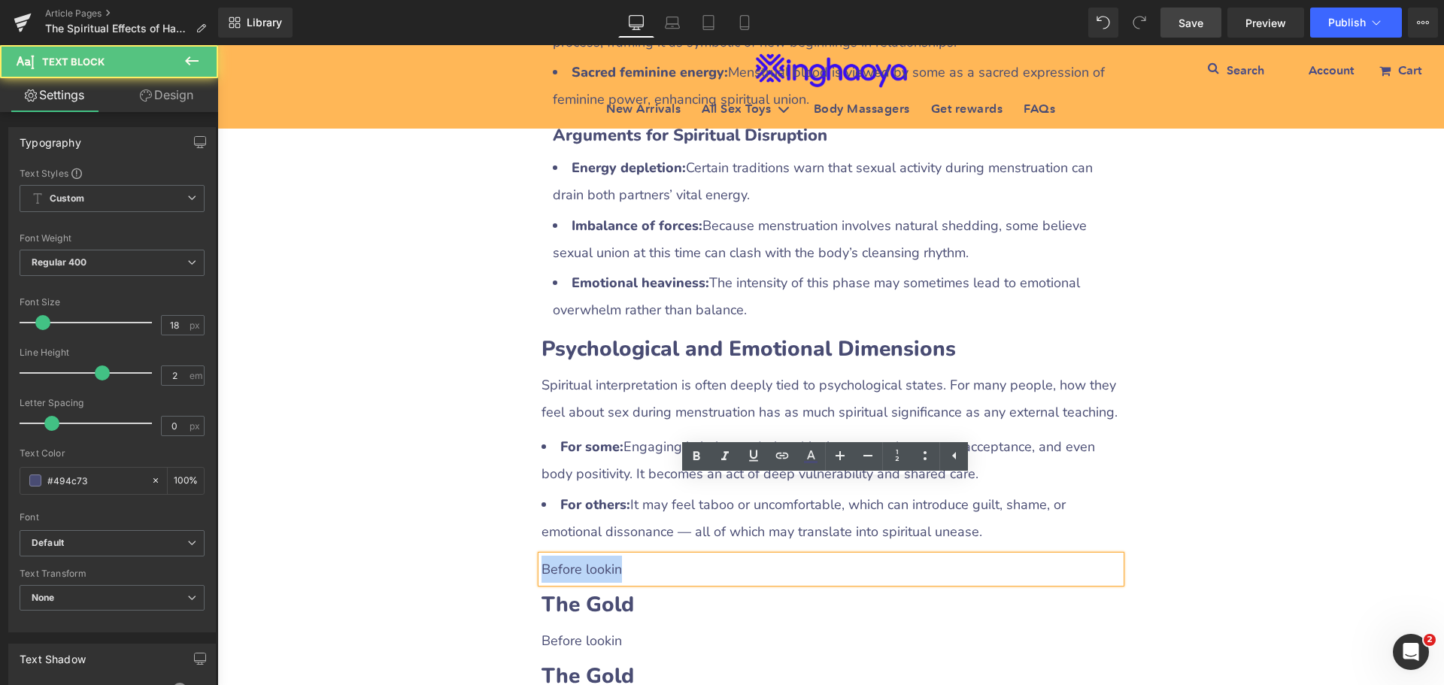
drag, startPoint x: 539, startPoint y: 496, endPoint x: 632, endPoint y: 493, distance: 93.3
click at [632, 556] on p "Before lookin" at bounding box center [831, 569] width 579 height 27
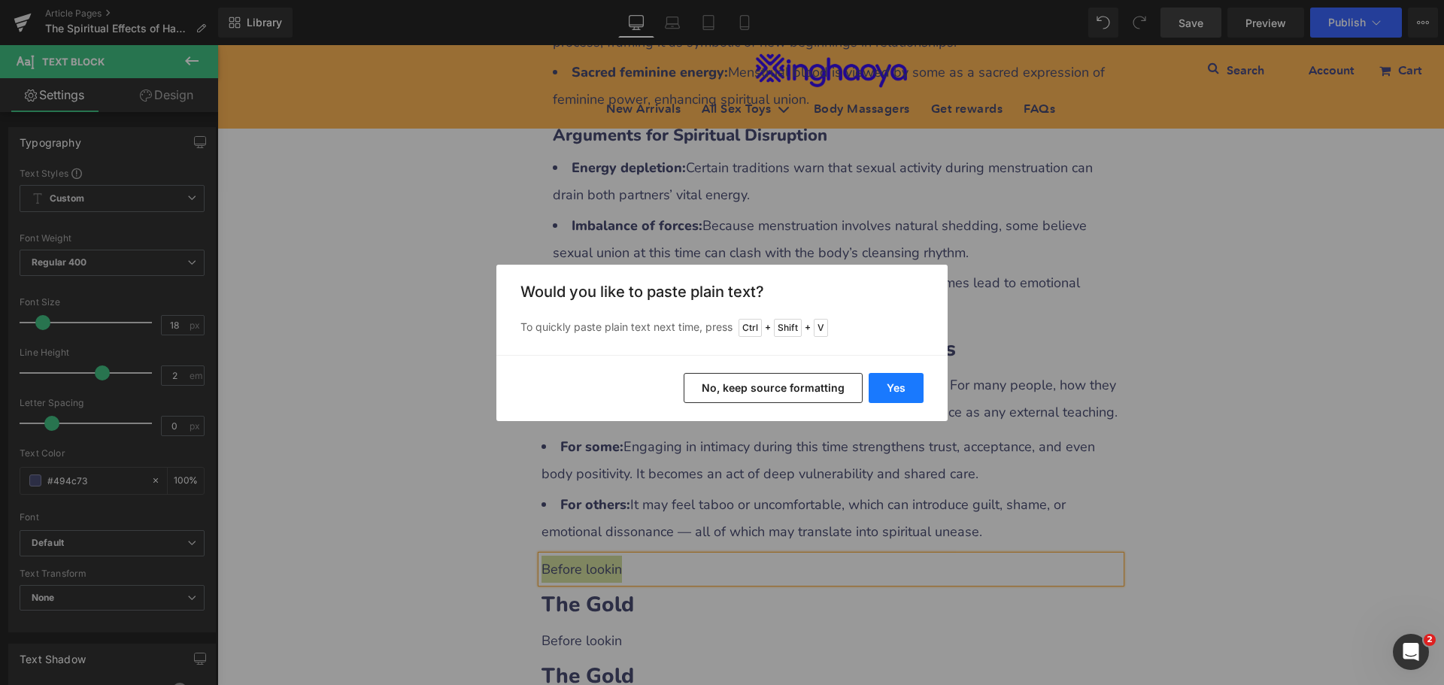
drag, startPoint x: 878, startPoint y: 390, endPoint x: 666, endPoint y: 351, distance: 214.9
click at [878, 390] on button "Yes" at bounding box center [896, 388] width 55 height 30
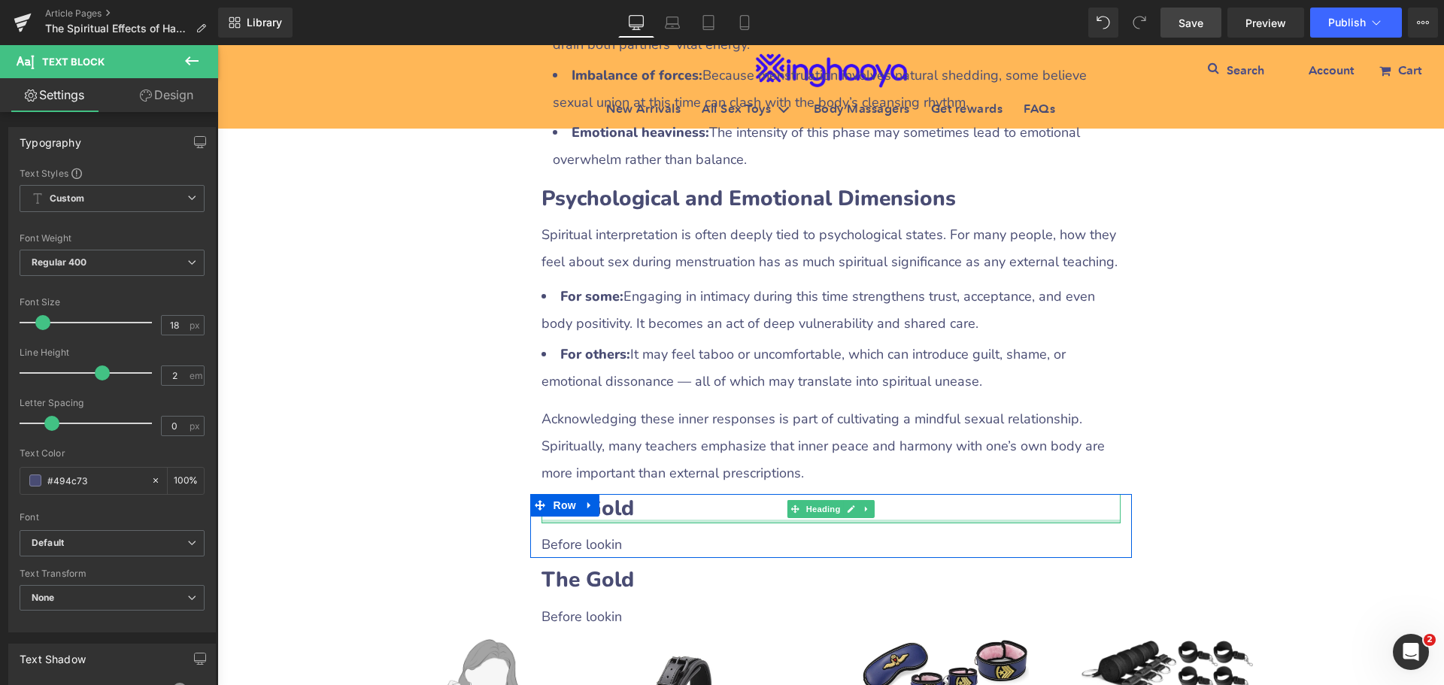
scroll to position [2818, 0]
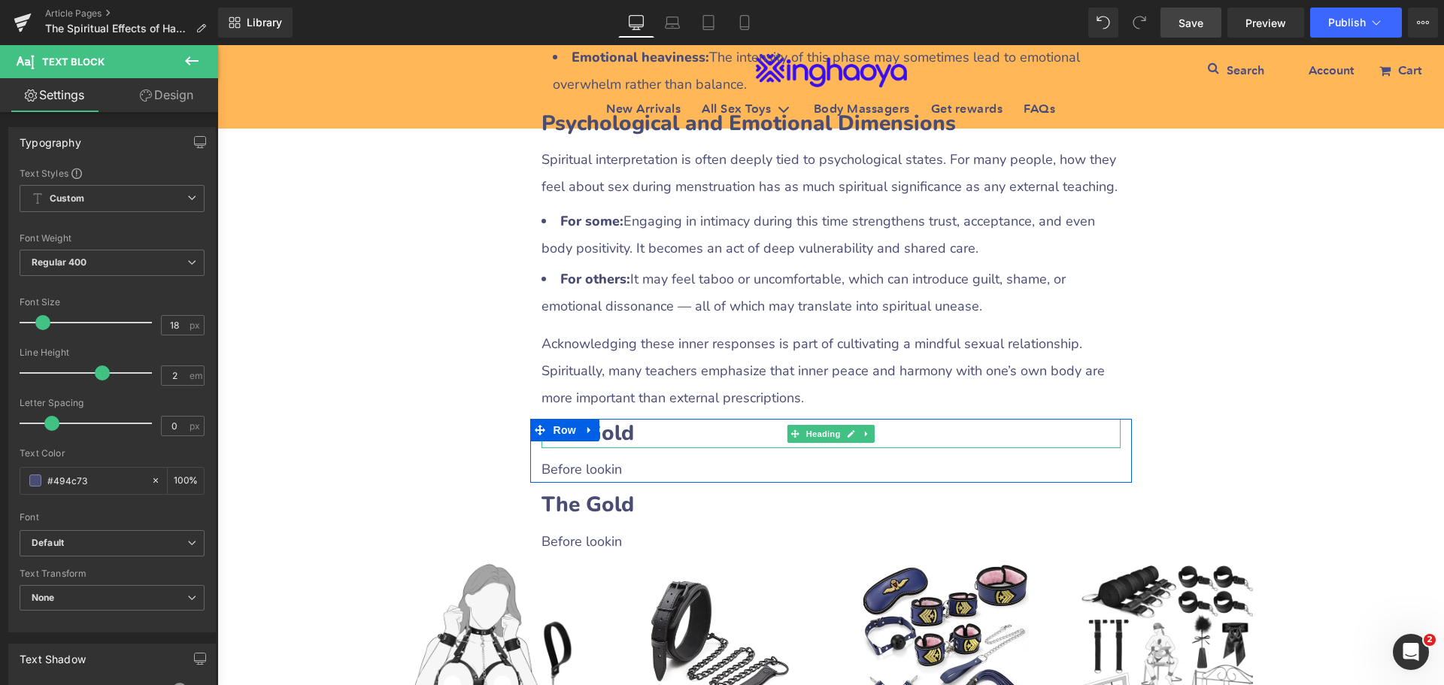
click at [614, 419] on b "The Gold" at bounding box center [588, 433] width 93 height 29
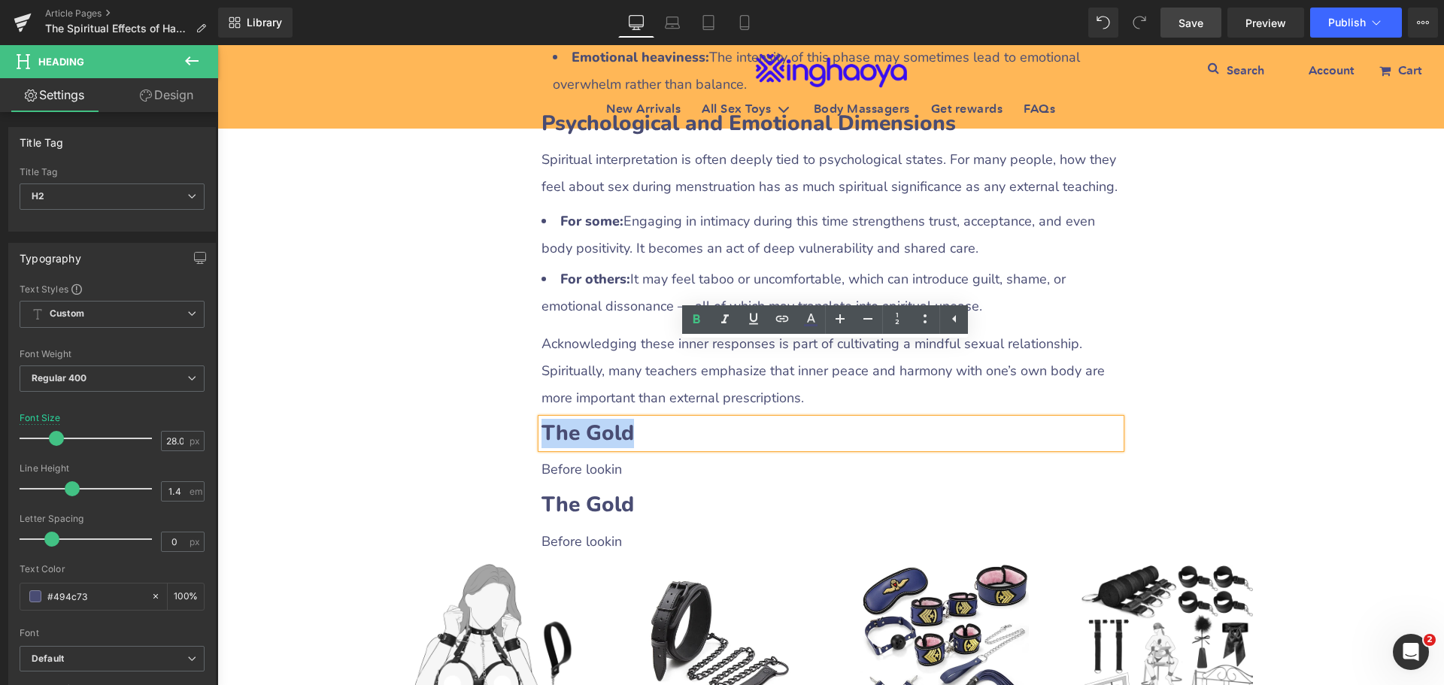
drag, startPoint x: 539, startPoint y: 353, endPoint x: 644, endPoint y: 350, distance: 105.3
click at [644, 419] on h2 "The Gold" at bounding box center [831, 433] width 579 height 29
paste div
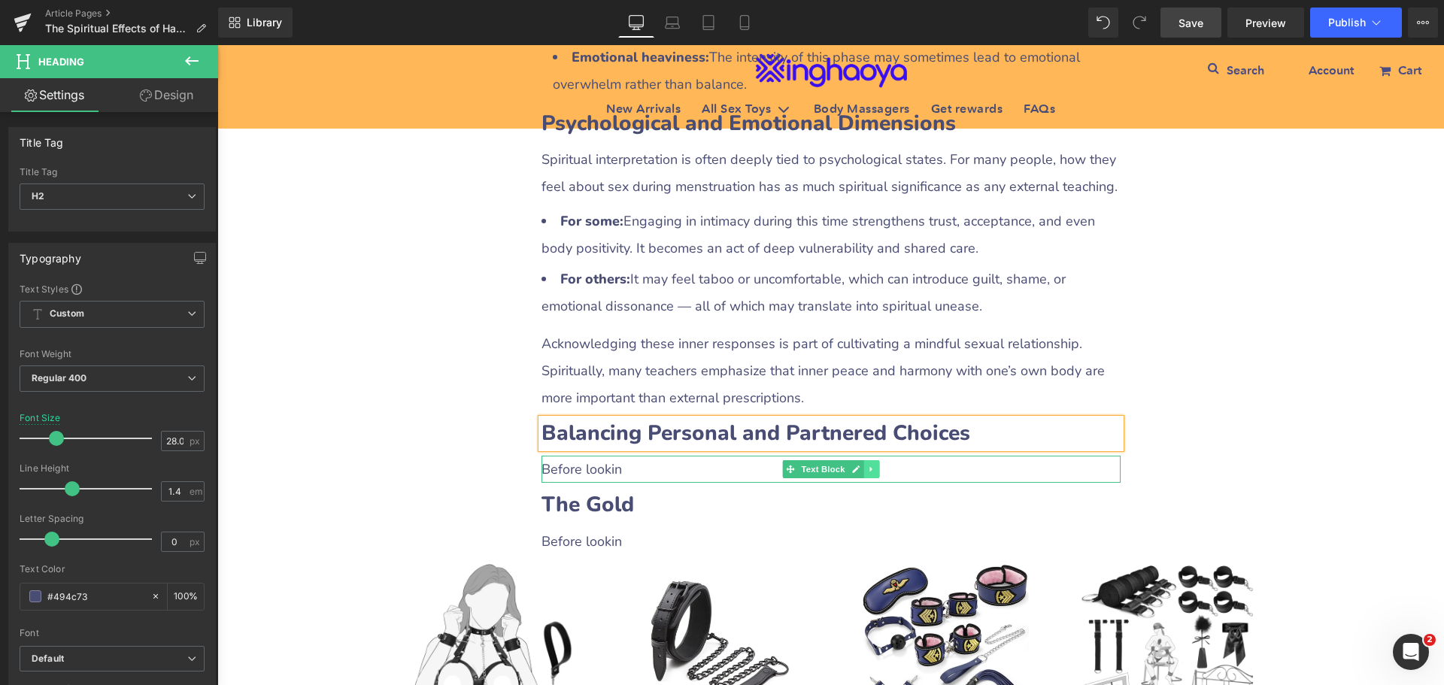
click at [867, 465] on icon at bounding box center [871, 469] width 8 height 9
click at [859, 465] on icon at bounding box center [863, 469] width 8 height 9
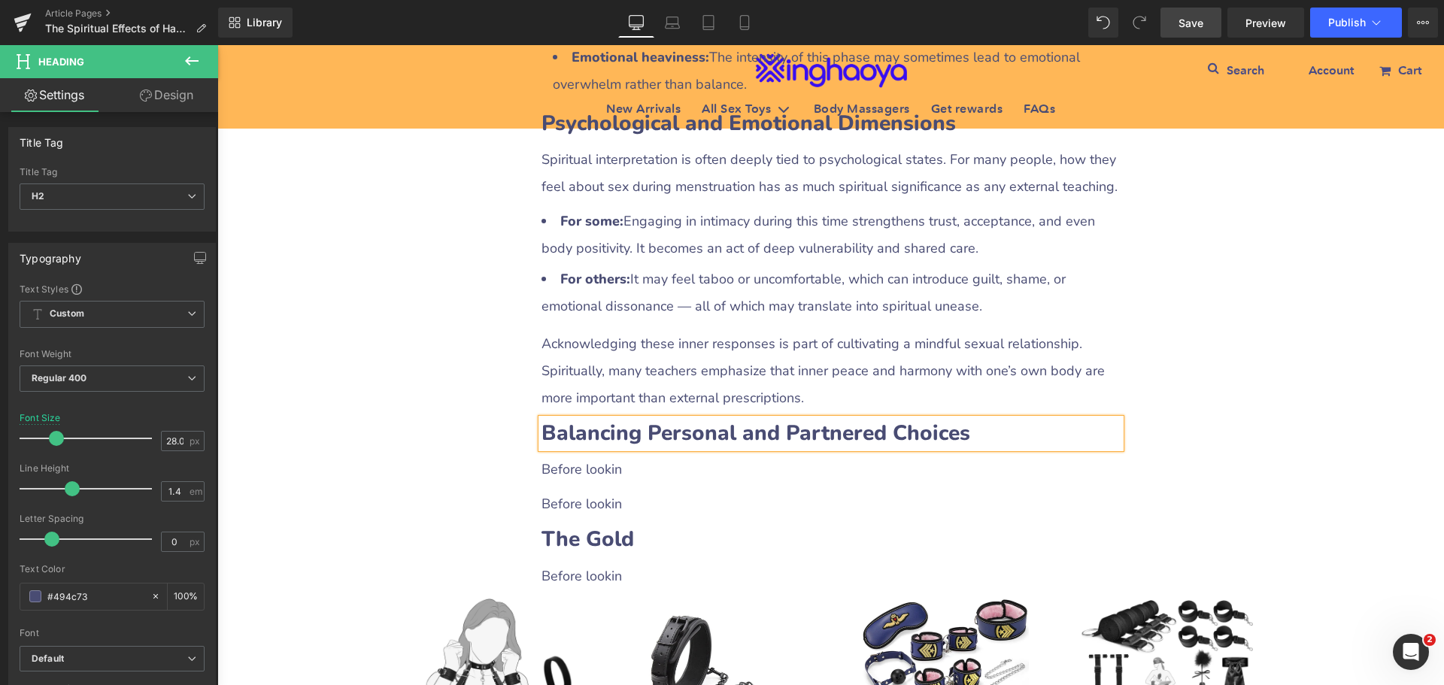
click at [599, 456] on p "Before lookin" at bounding box center [831, 469] width 579 height 27
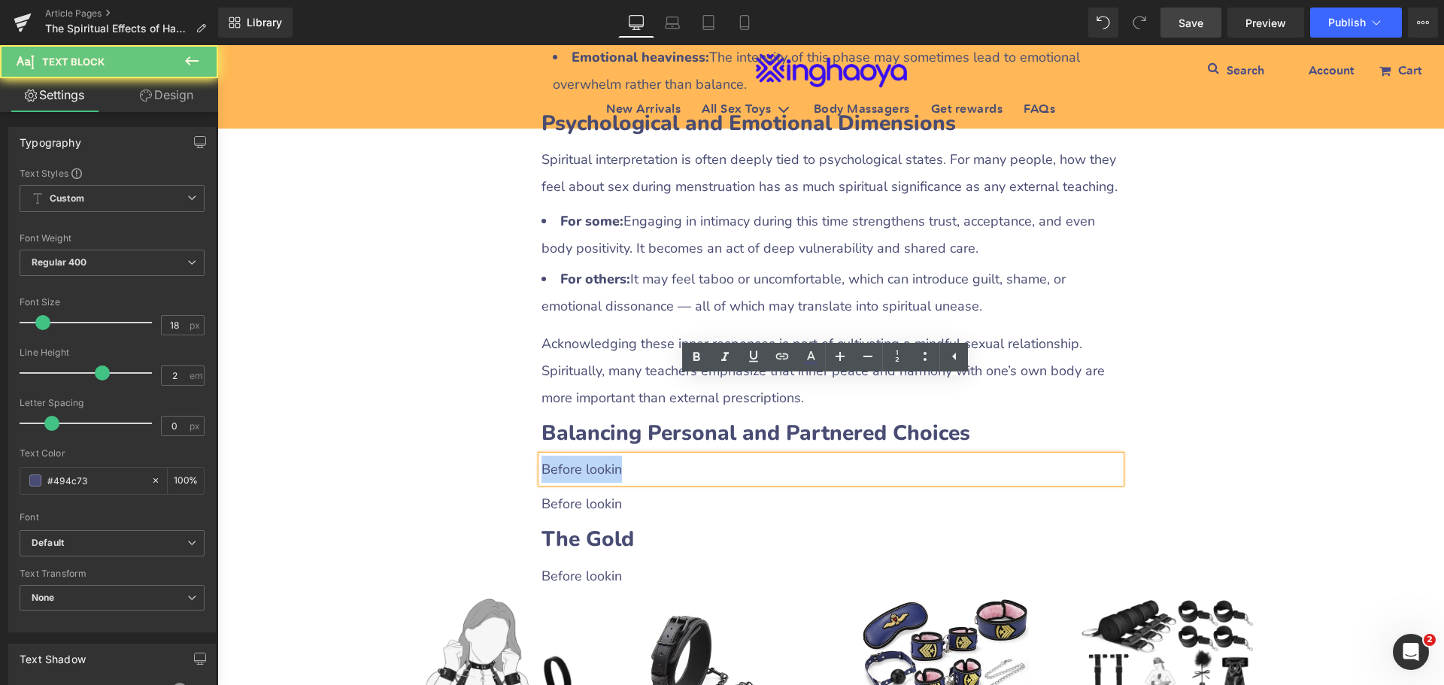
drag, startPoint x: 537, startPoint y: 396, endPoint x: 632, endPoint y: 394, distance: 94.8
click at [632, 456] on p "Before lookin" at bounding box center [831, 469] width 579 height 27
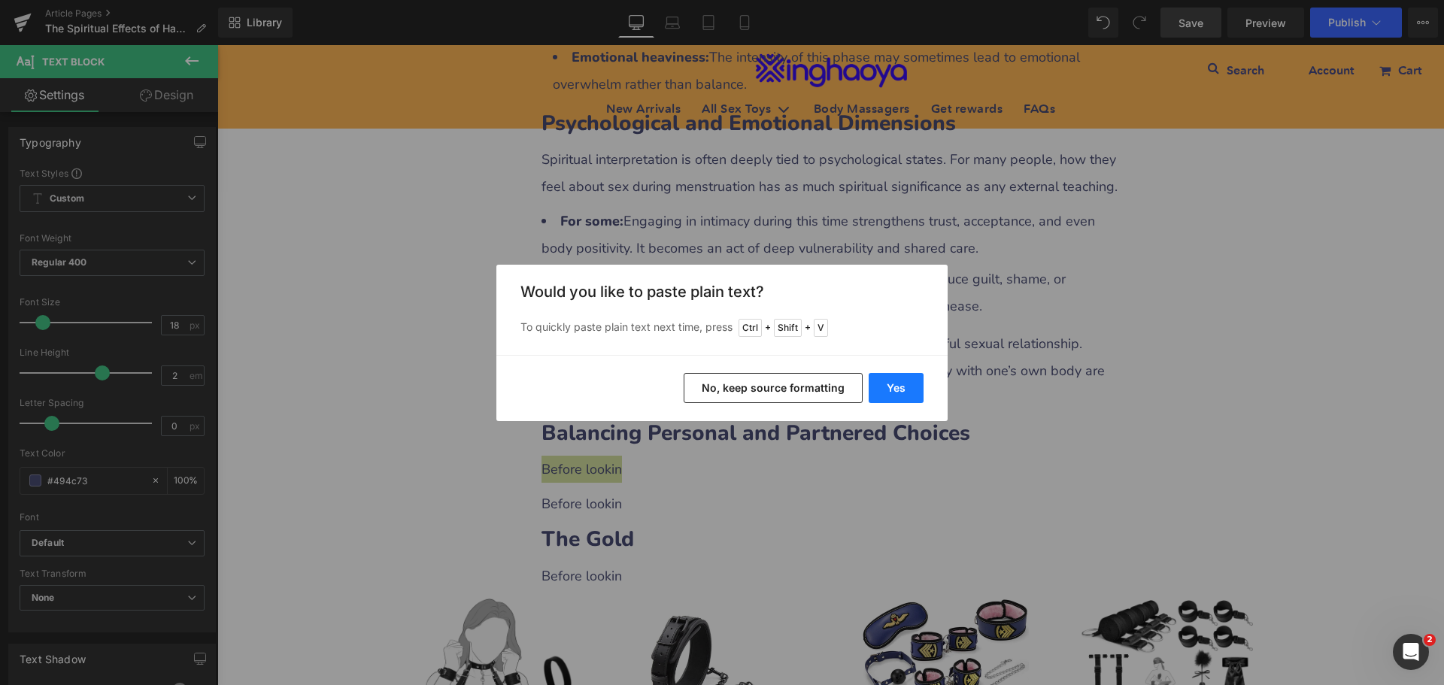
click at [900, 389] on button "Yes" at bounding box center [896, 388] width 55 height 30
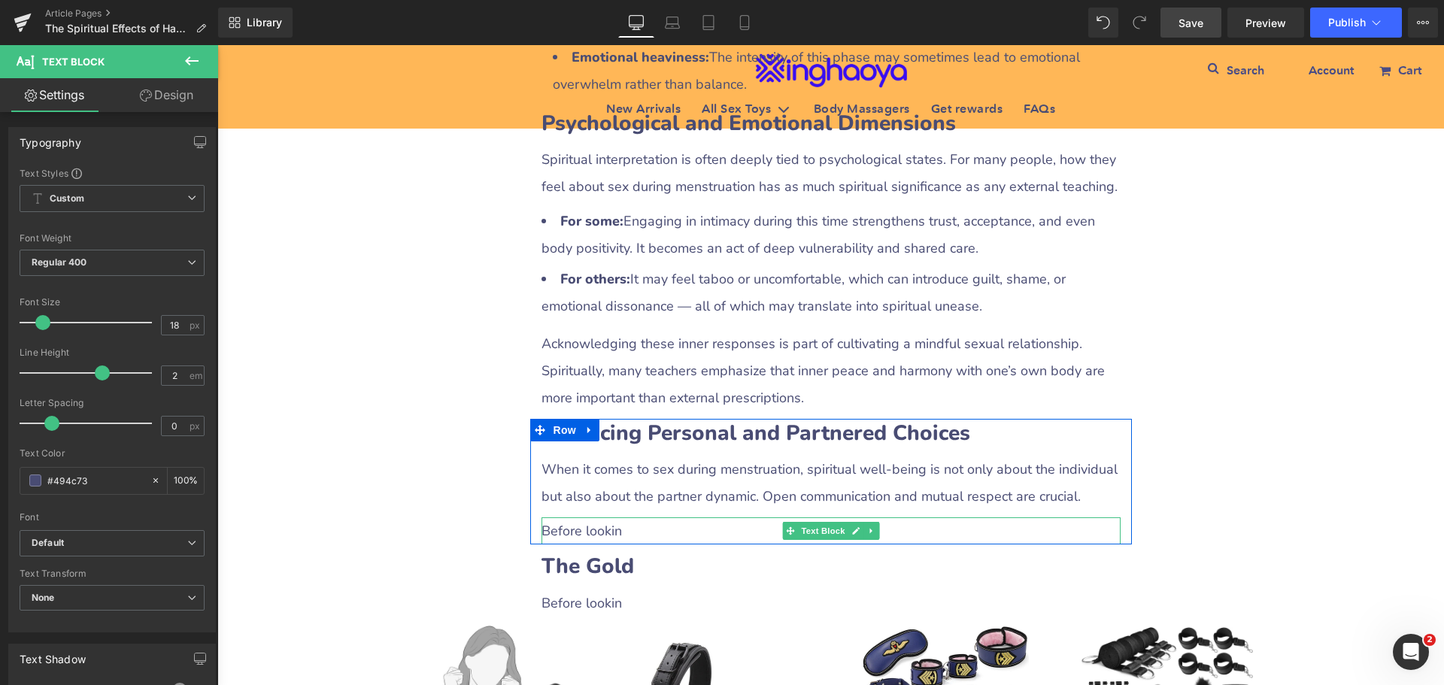
click at [589, 517] on p "Before lookin" at bounding box center [831, 530] width 579 height 27
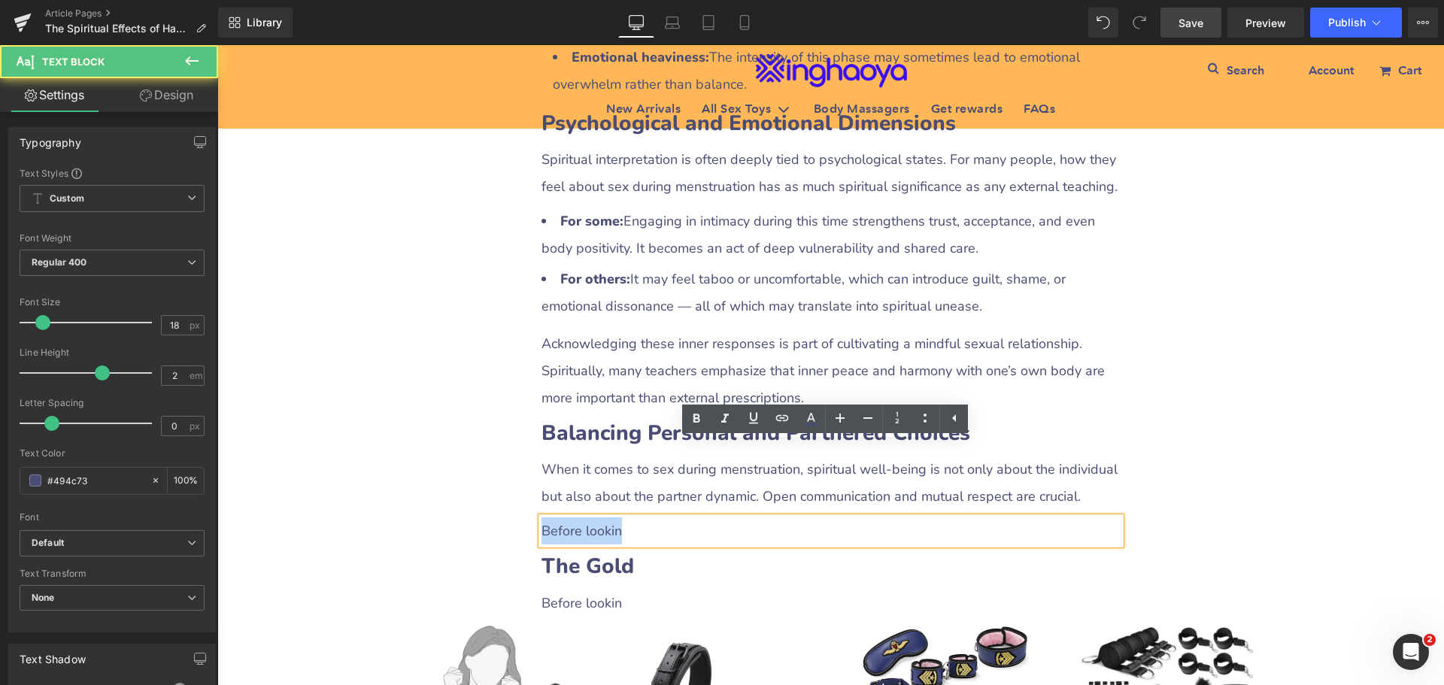
drag, startPoint x: 538, startPoint y: 454, endPoint x: 635, endPoint y: 452, distance: 97.0
click at [635, 517] on p "Before lookin" at bounding box center [831, 530] width 579 height 27
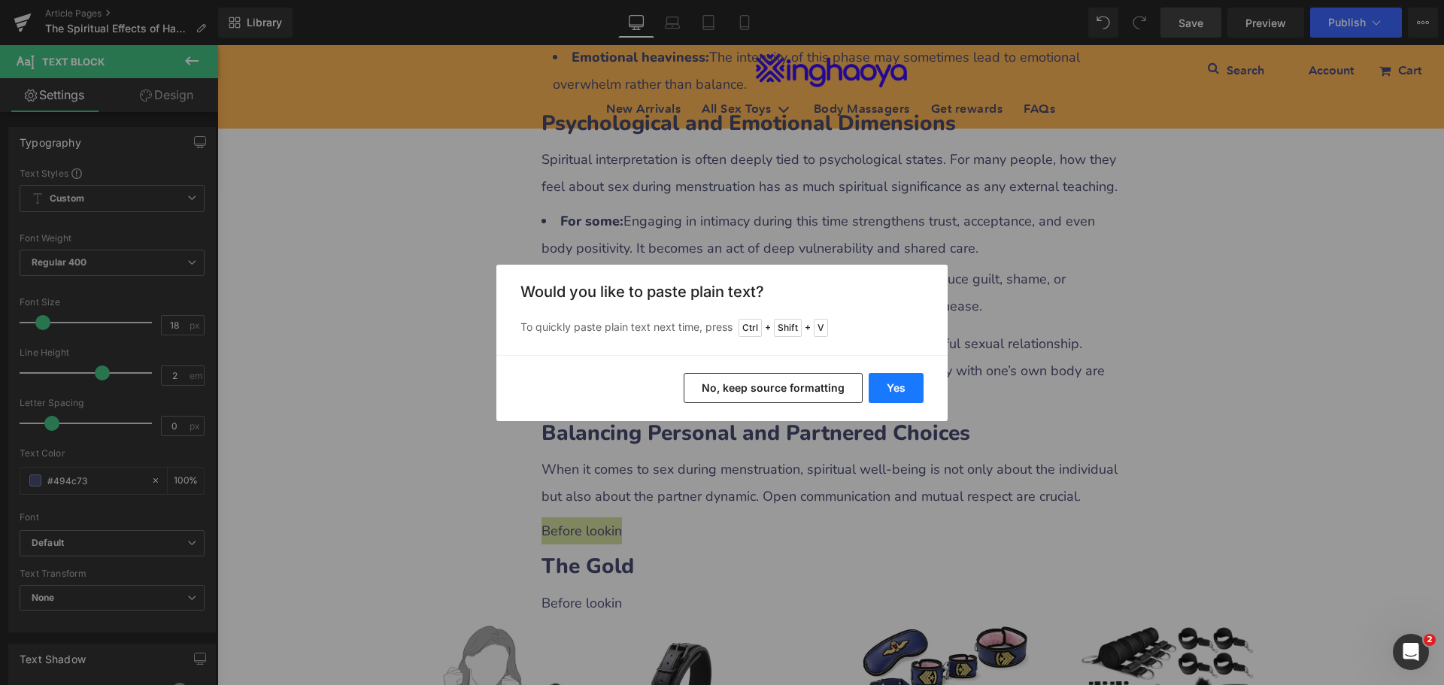
drag, startPoint x: 882, startPoint y: 384, endPoint x: 624, endPoint y: 403, distance: 258.7
click at [882, 384] on button "Yes" at bounding box center [896, 388] width 55 height 30
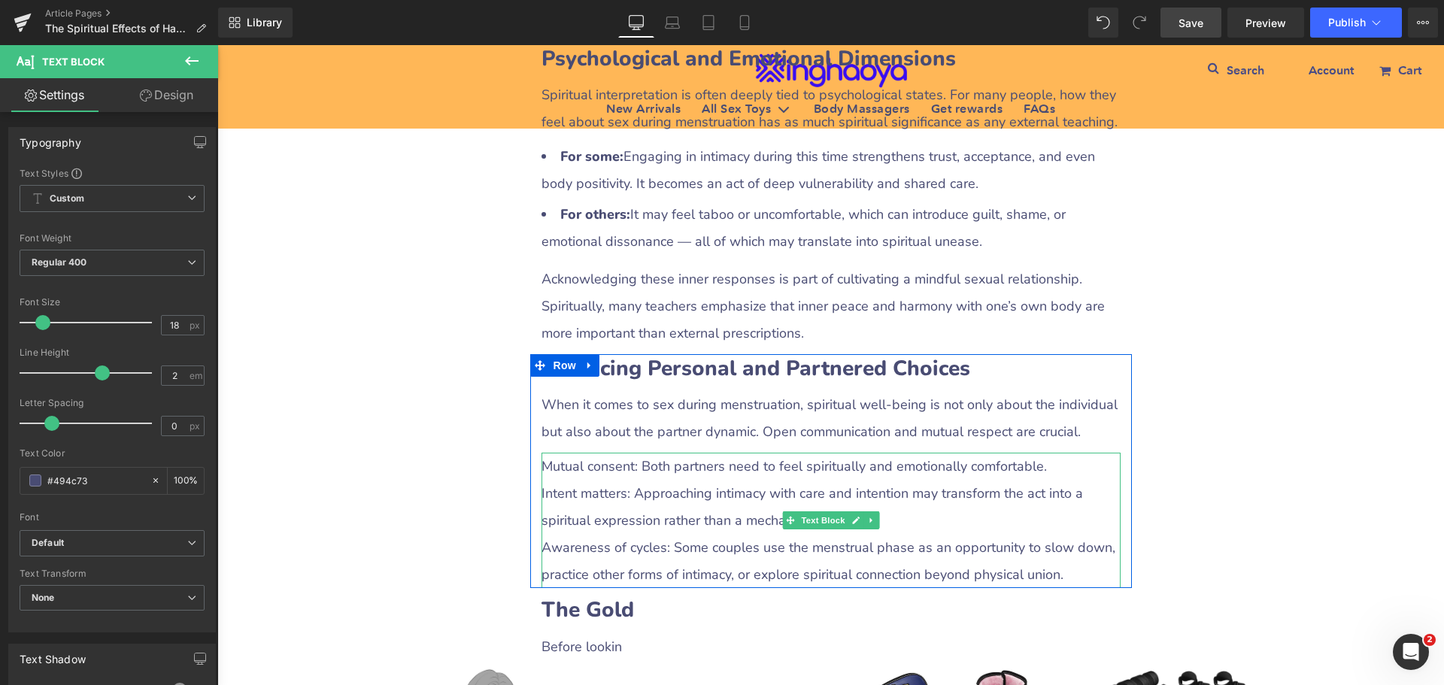
scroll to position [2969, 0]
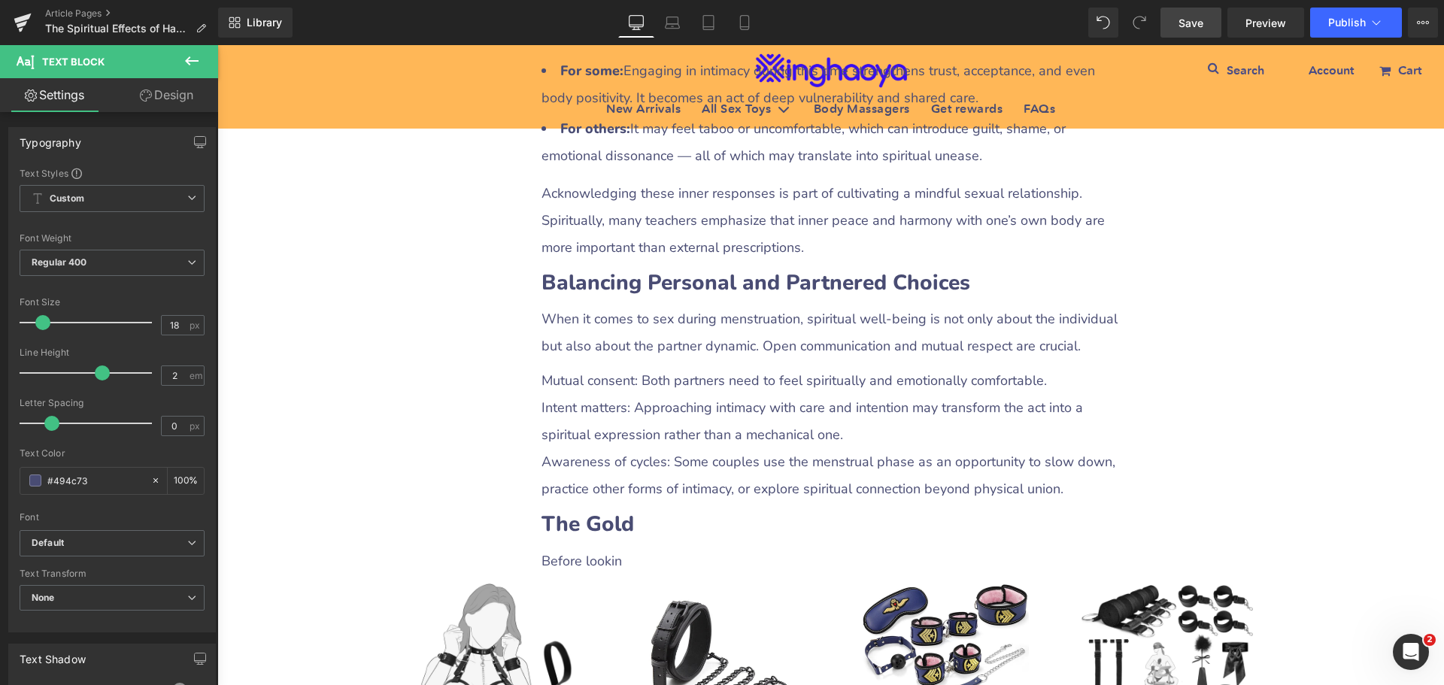
click at [551, 394] on p "Intent matters: Approaching intimacy with care and intention may transform the …" at bounding box center [831, 421] width 579 height 54
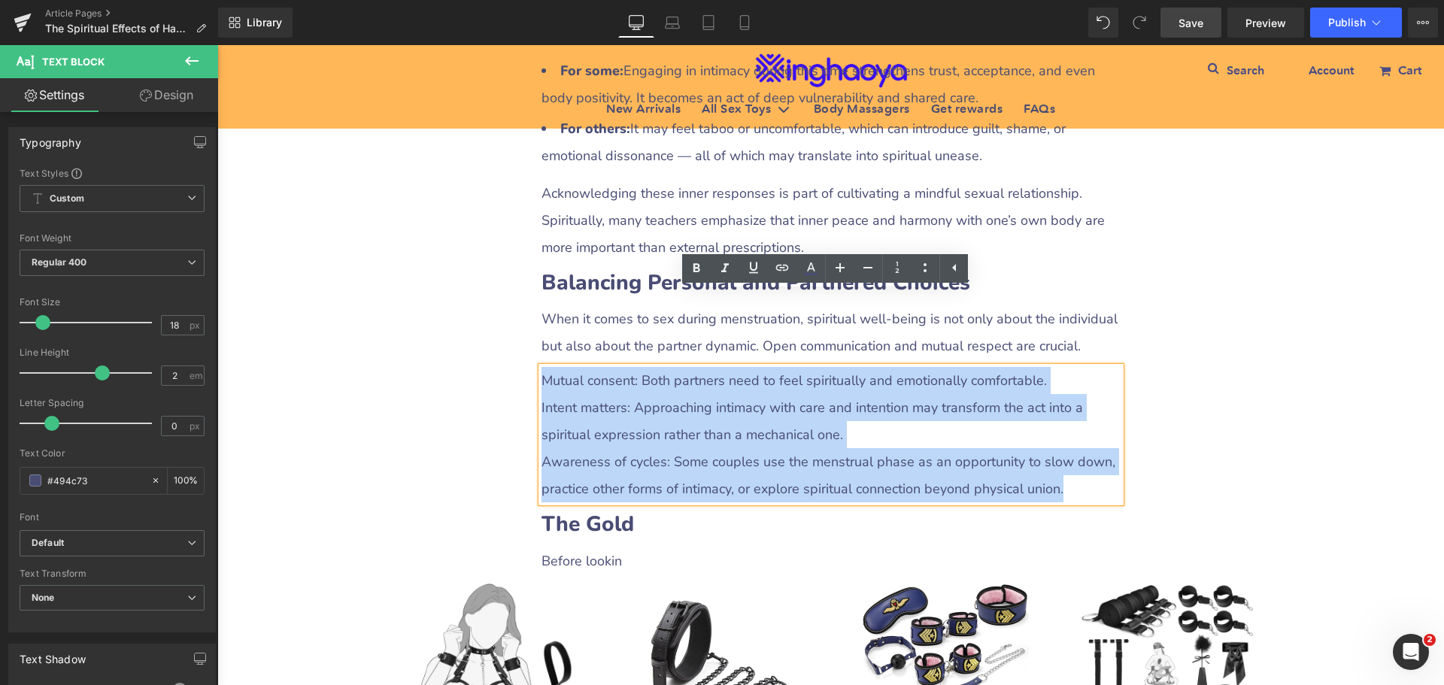
drag, startPoint x: 544, startPoint y: 308, endPoint x: 1070, endPoint y: 418, distance: 537.1
click at [1070, 418] on div "Mutual consent: Both partners need to feel spiritually and emotionally comforta…" at bounding box center [831, 434] width 579 height 135
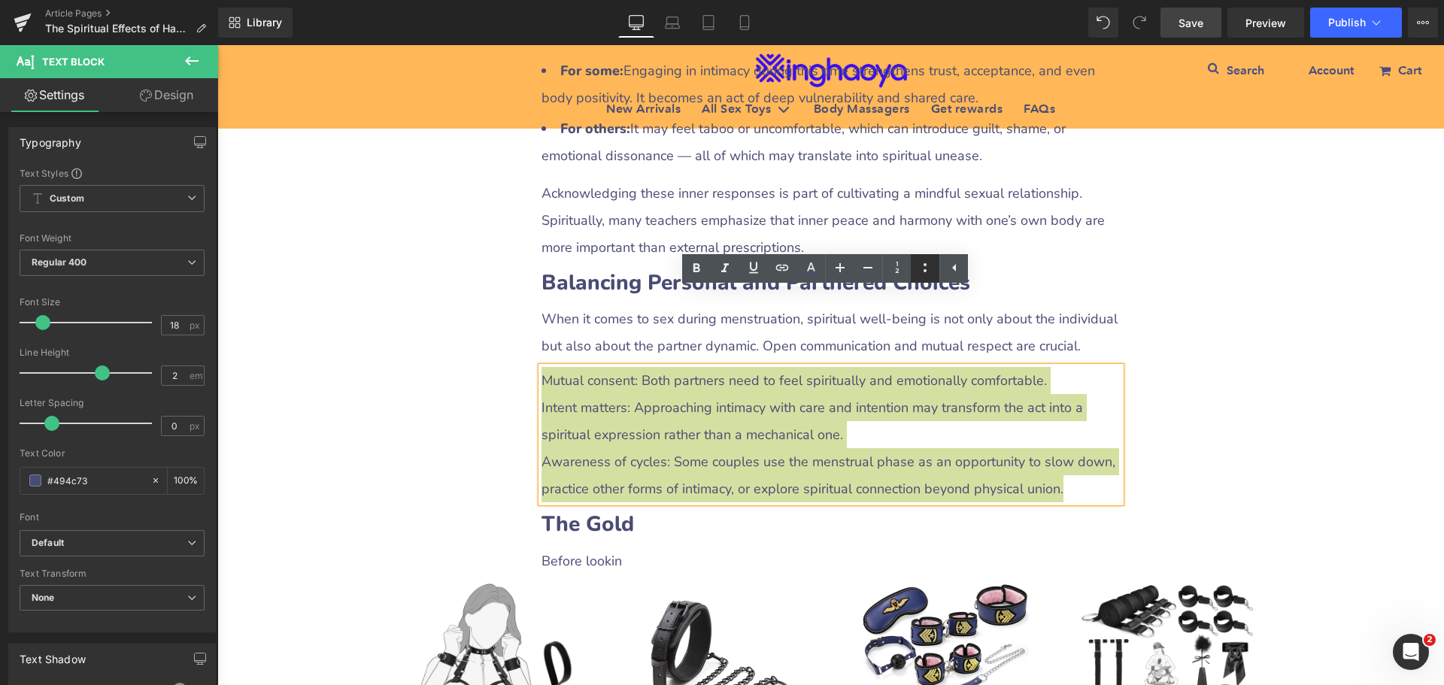
click at [925, 272] on icon at bounding box center [925, 267] width 3 height 9
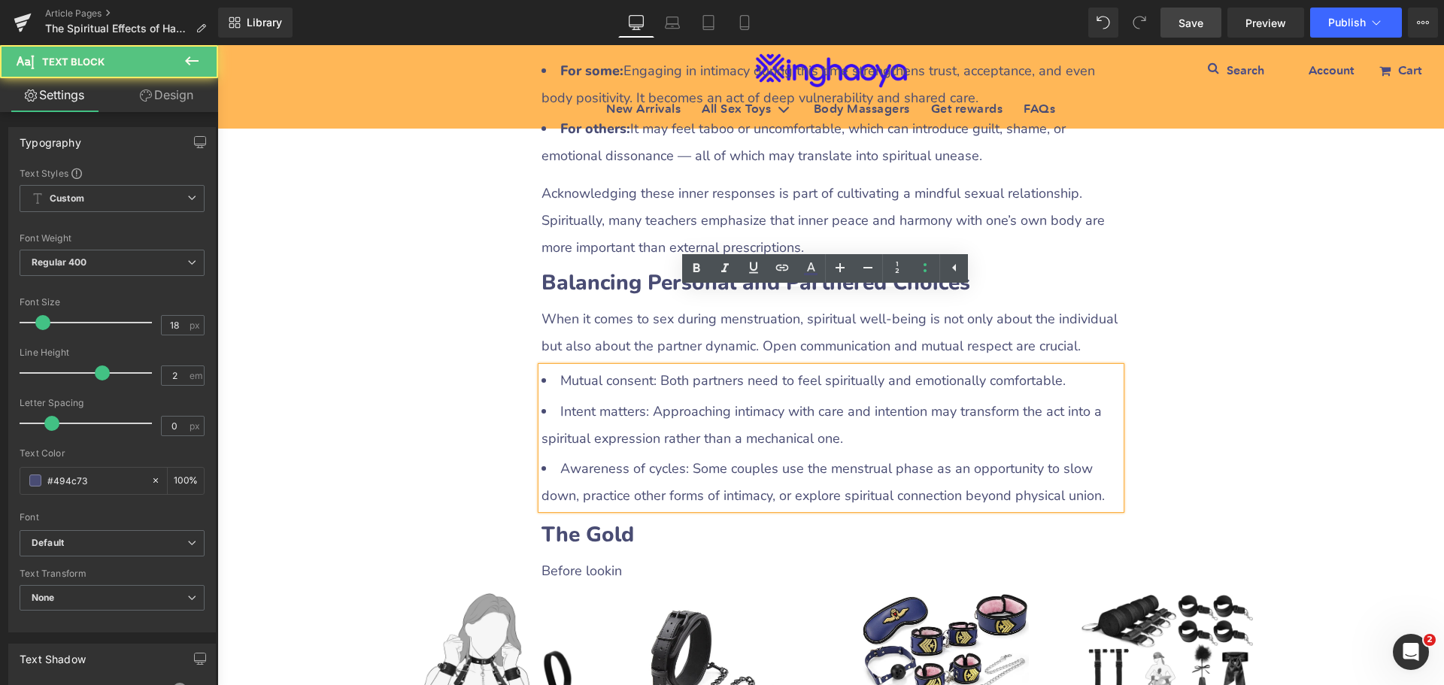
click at [653, 398] on li "Intent matters: Approaching intimacy with care and intention may transform the …" at bounding box center [831, 425] width 579 height 54
click at [557, 367] on li "Mutual consent: Both partners need to feel spiritually and emotionally comforta…" at bounding box center [831, 380] width 579 height 27
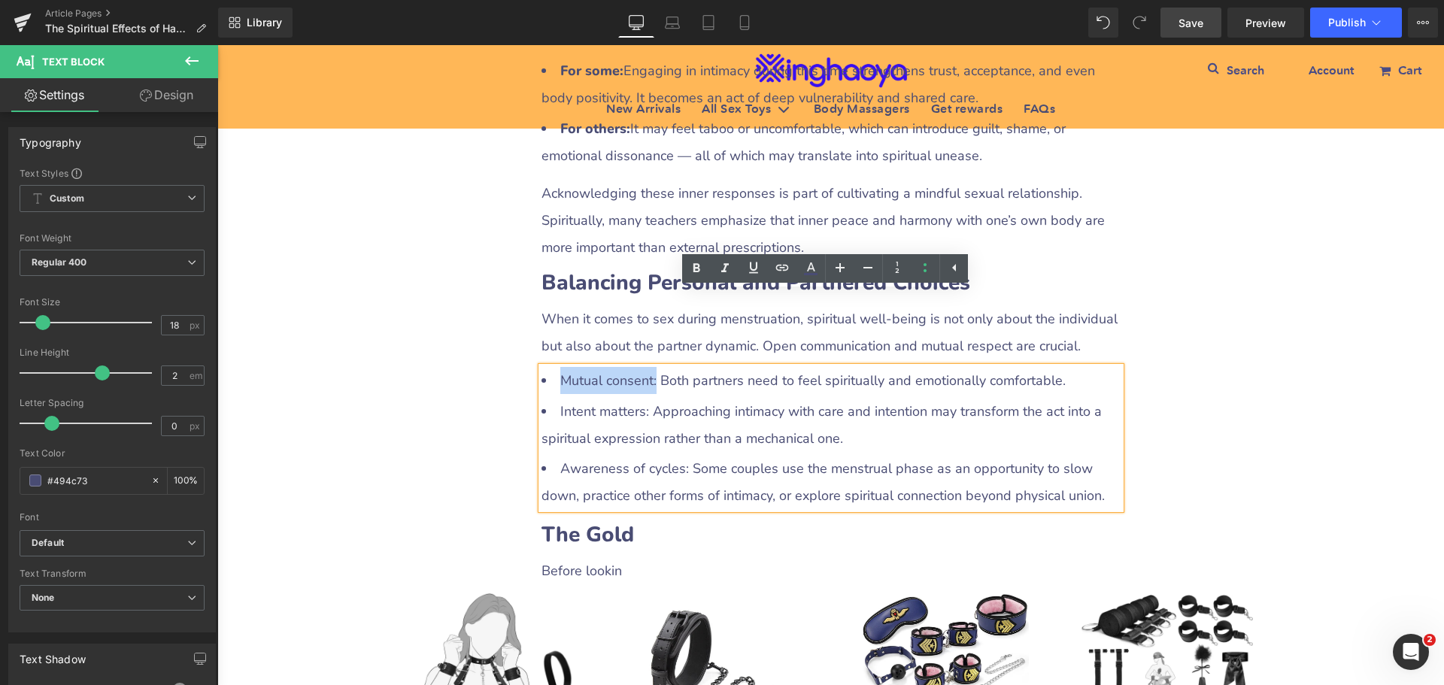
drag, startPoint x: 554, startPoint y: 305, endPoint x: 648, endPoint y: 304, distance: 94.8
click at [648, 367] on li "Mutual consent: Both partners need to feel spiritually and emotionally comforta…" at bounding box center [831, 380] width 579 height 27
click at [692, 275] on icon at bounding box center [696, 268] width 18 height 18
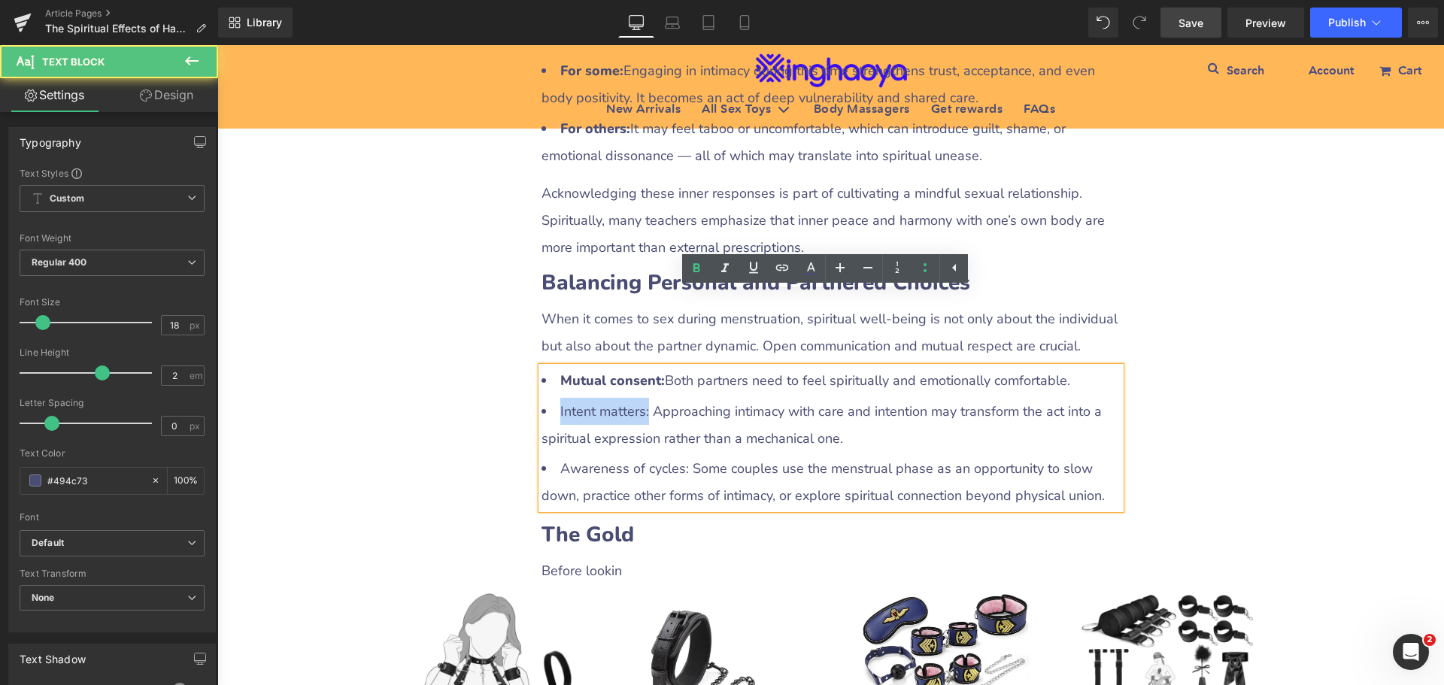
drag, startPoint x: 552, startPoint y: 337, endPoint x: 639, endPoint y: 333, distance: 87.3
click at [639, 398] on li "Intent matters: Approaching intimacy with care and intention may transform the …" at bounding box center [831, 425] width 579 height 54
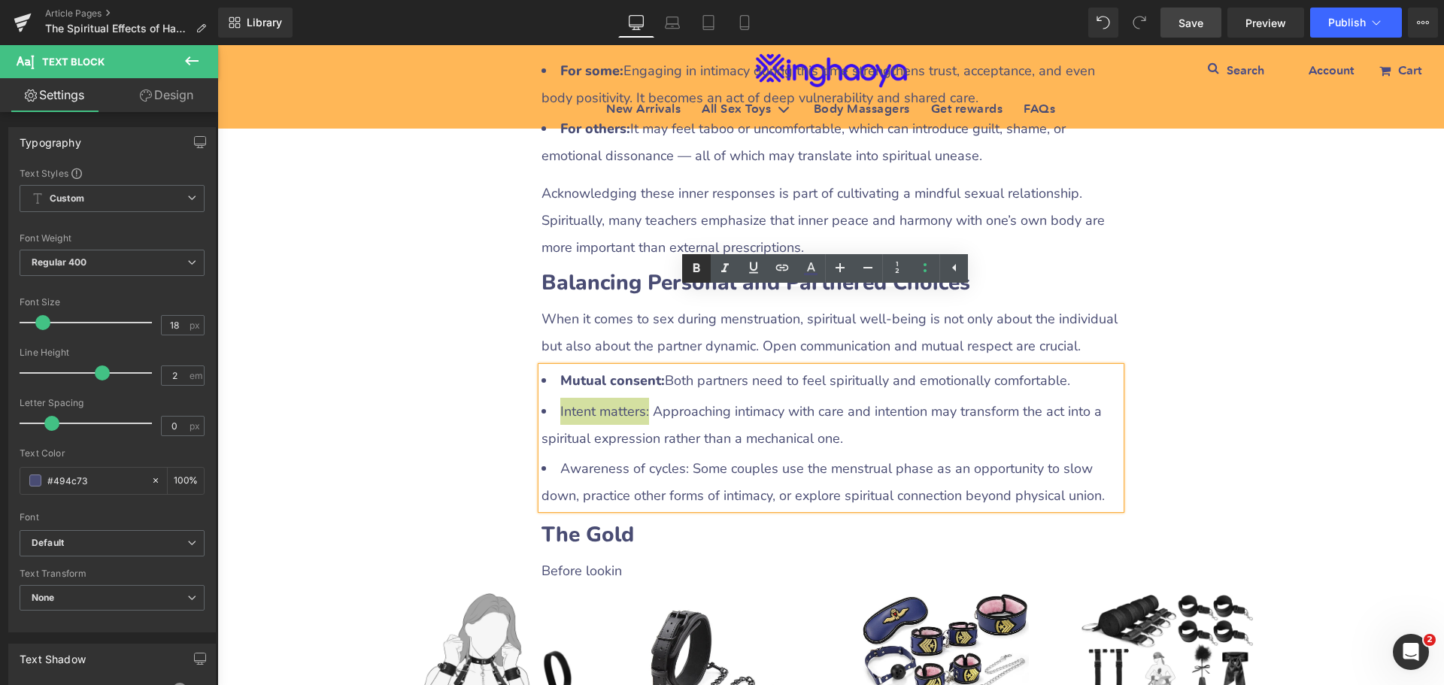
click at [698, 269] on icon at bounding box center [696, 267] width 7 height 9
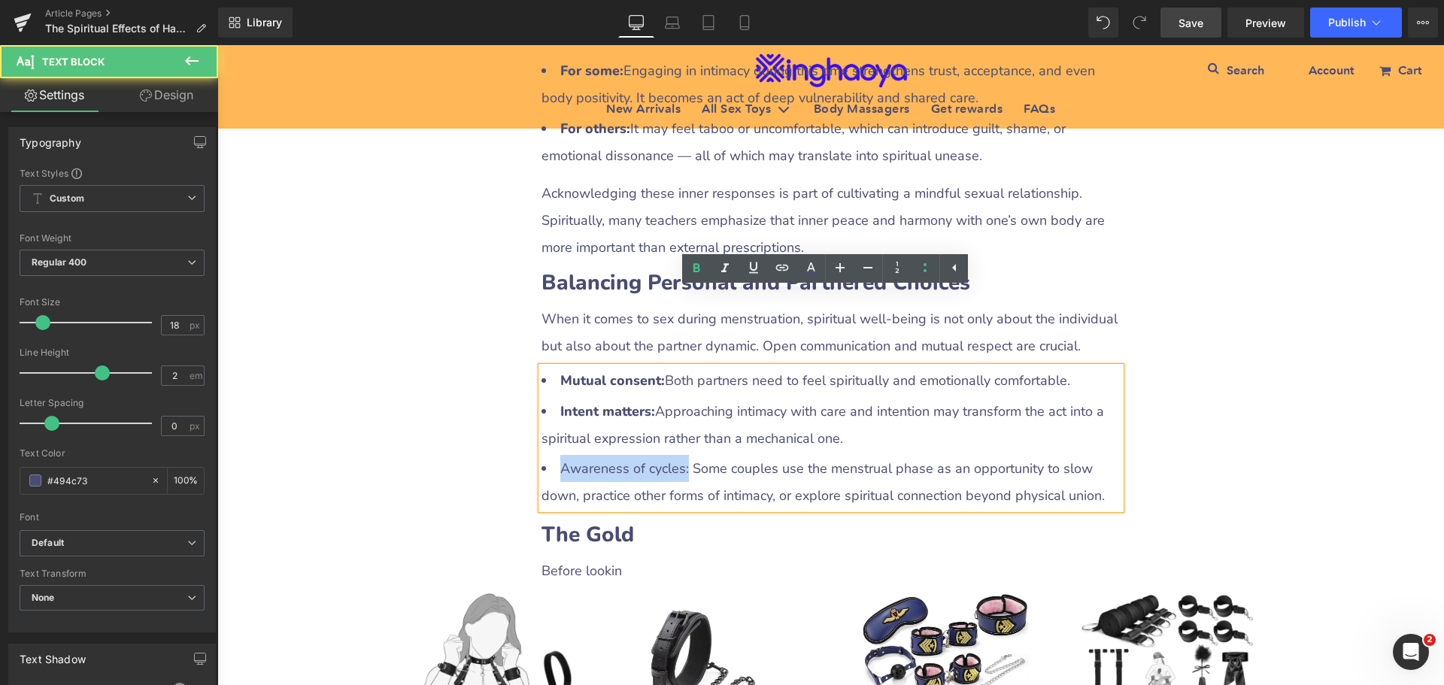
drag, startPoint x: 554, startPoint y: 396, endPoint x: 681, endPoint y: 394, distance: 126.4
click at [681, 455] on li "Awareness of cycles: Some couples use the menstrual phase as an opportunity to …" at bounding box center [831, 482] width 579 height 54
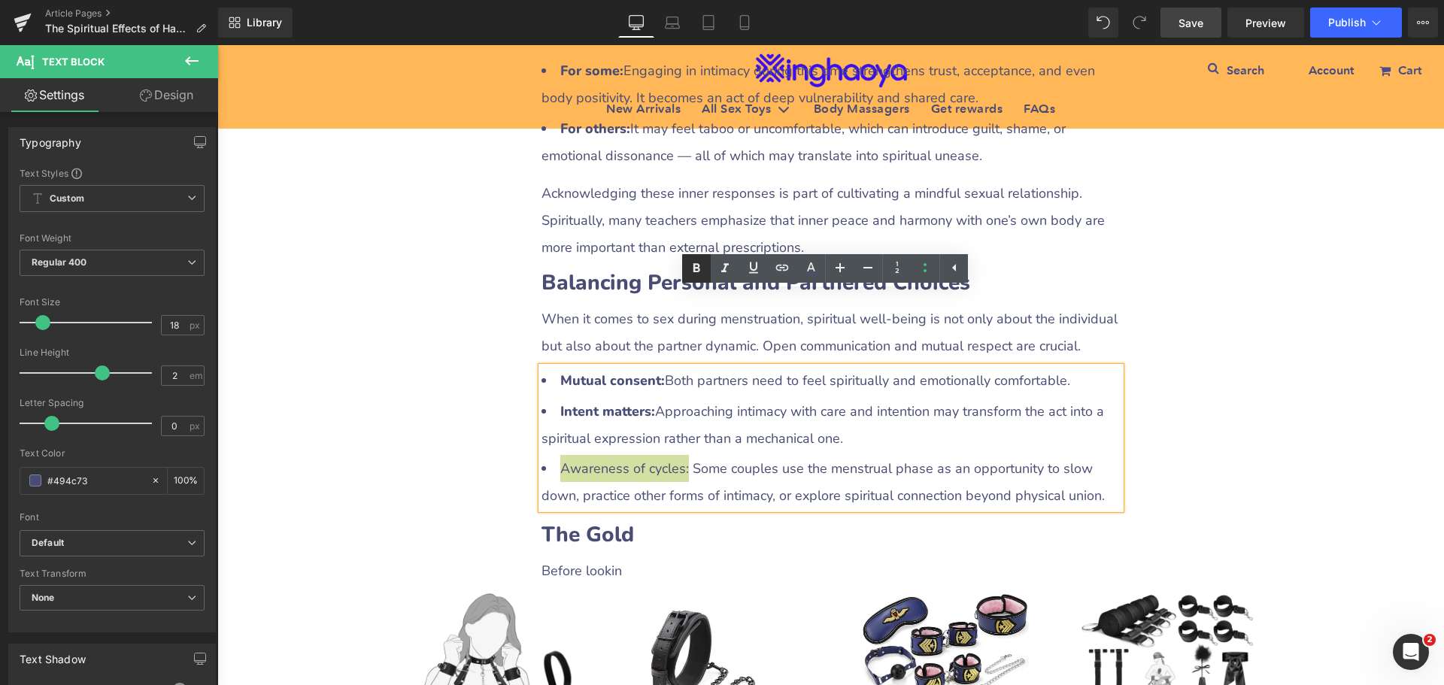
click at [698, 272] on icon at bounding box center [696, 268] width 18 height 18
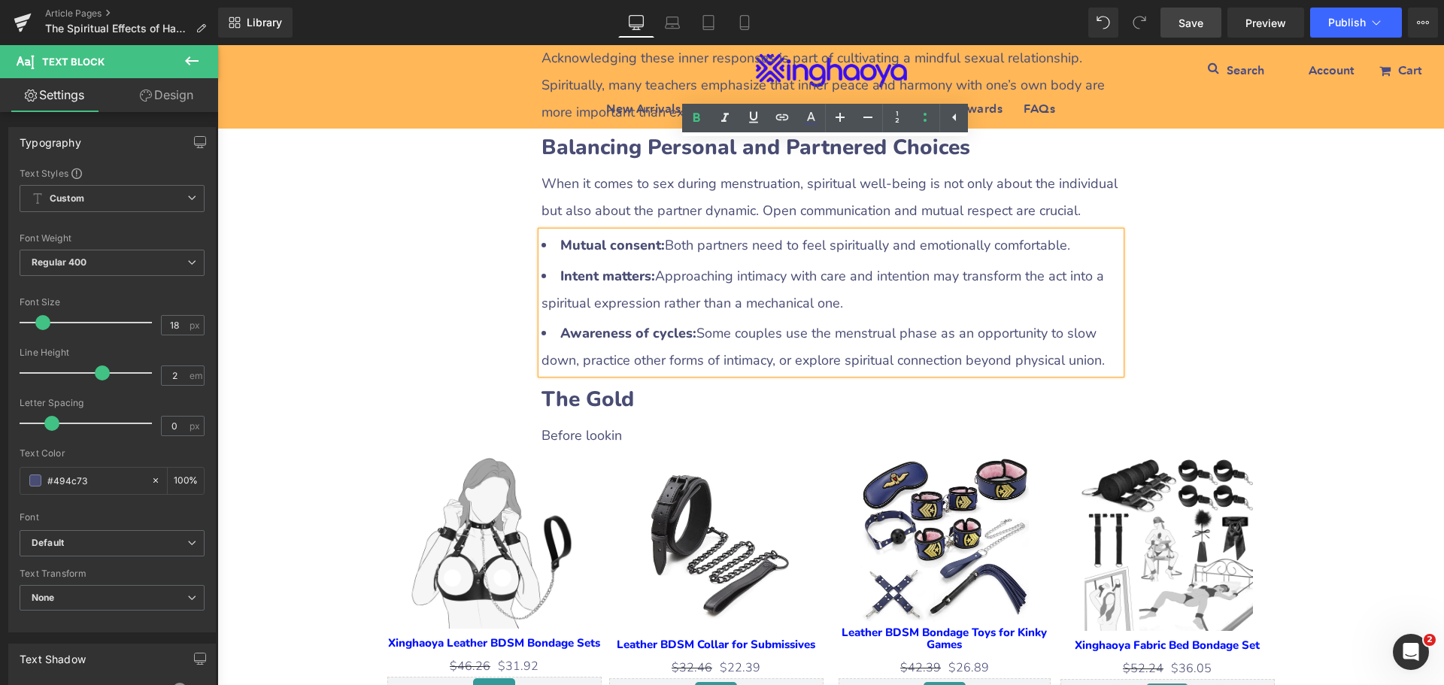
scroll to position [3119, 0]
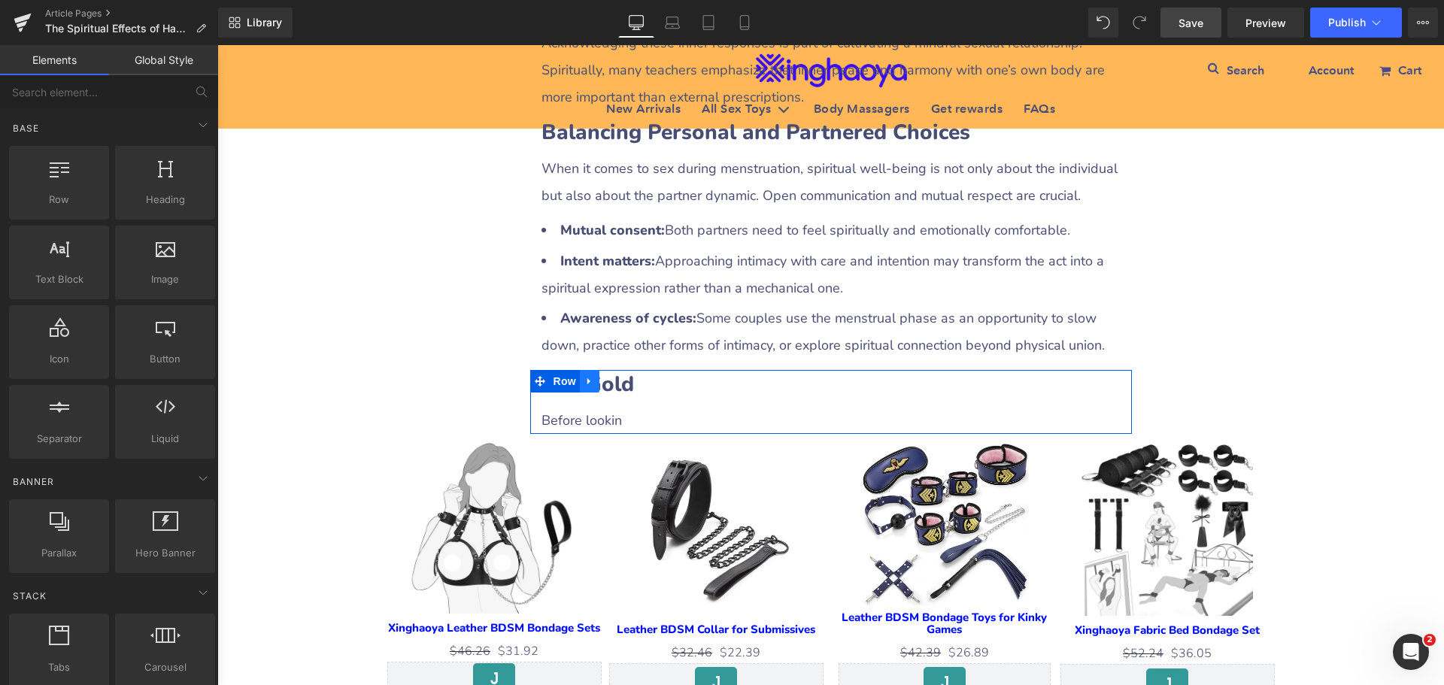
click at [587, 378] on icon at bounding box center [588, 381] width 3 height 7
click at [604, 376] on icon at bounding box center [609, 381] width 11 height 11
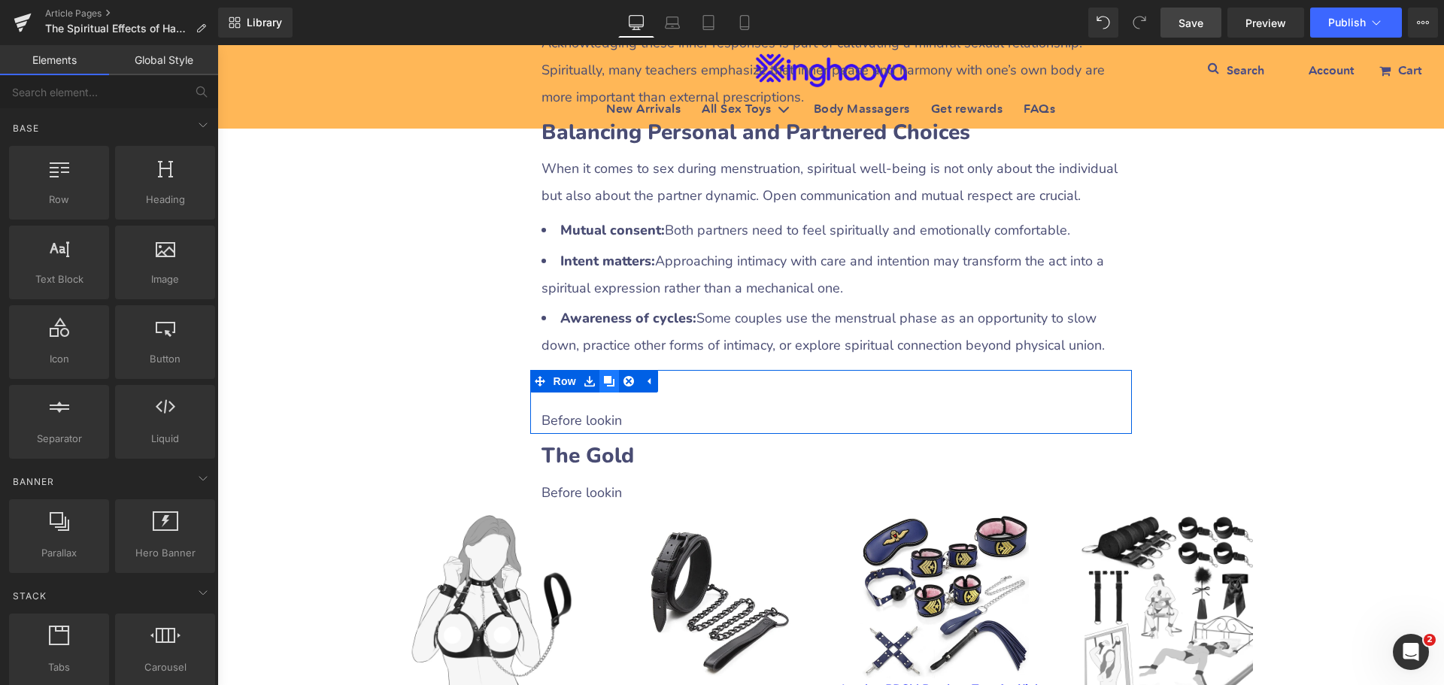
click at [604, 376] on icon at bounding box center [609, 381] width 11 height 11
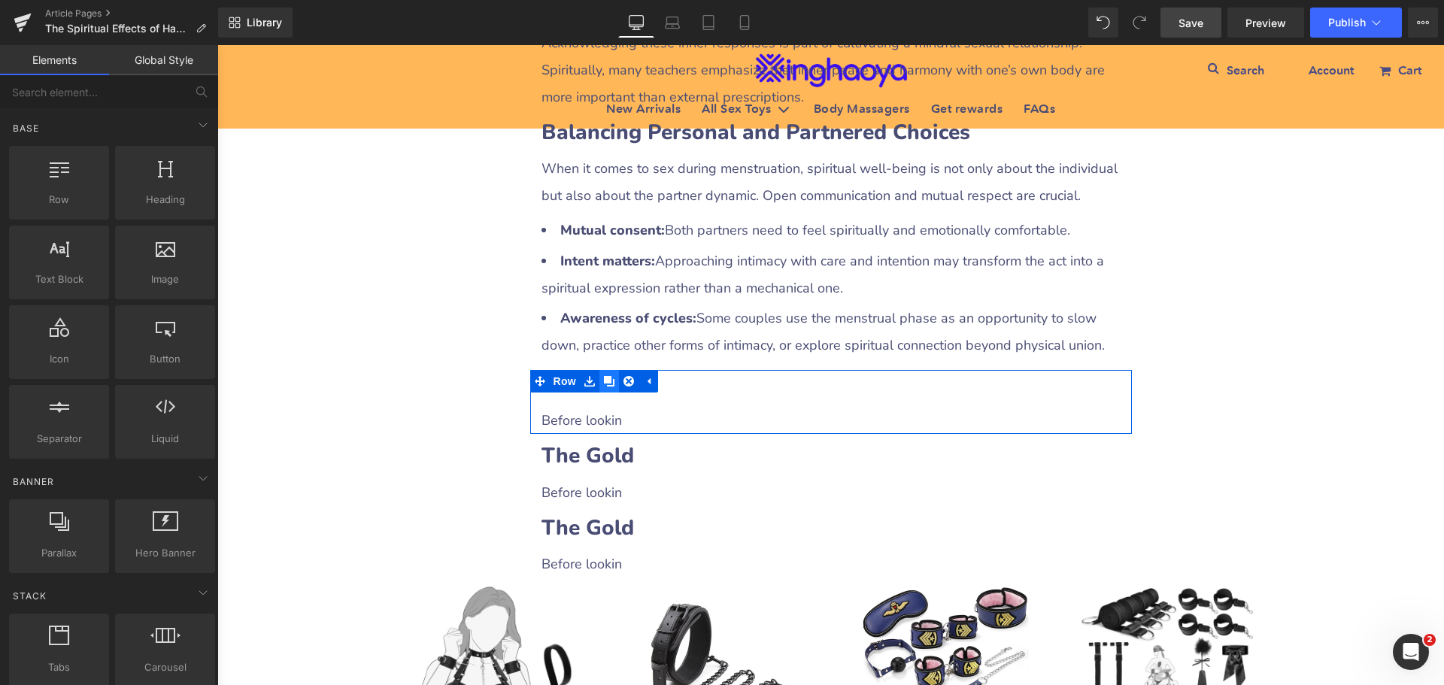
click at [604, 376] on icon at bounding box center [609, 381] width 11 height 11
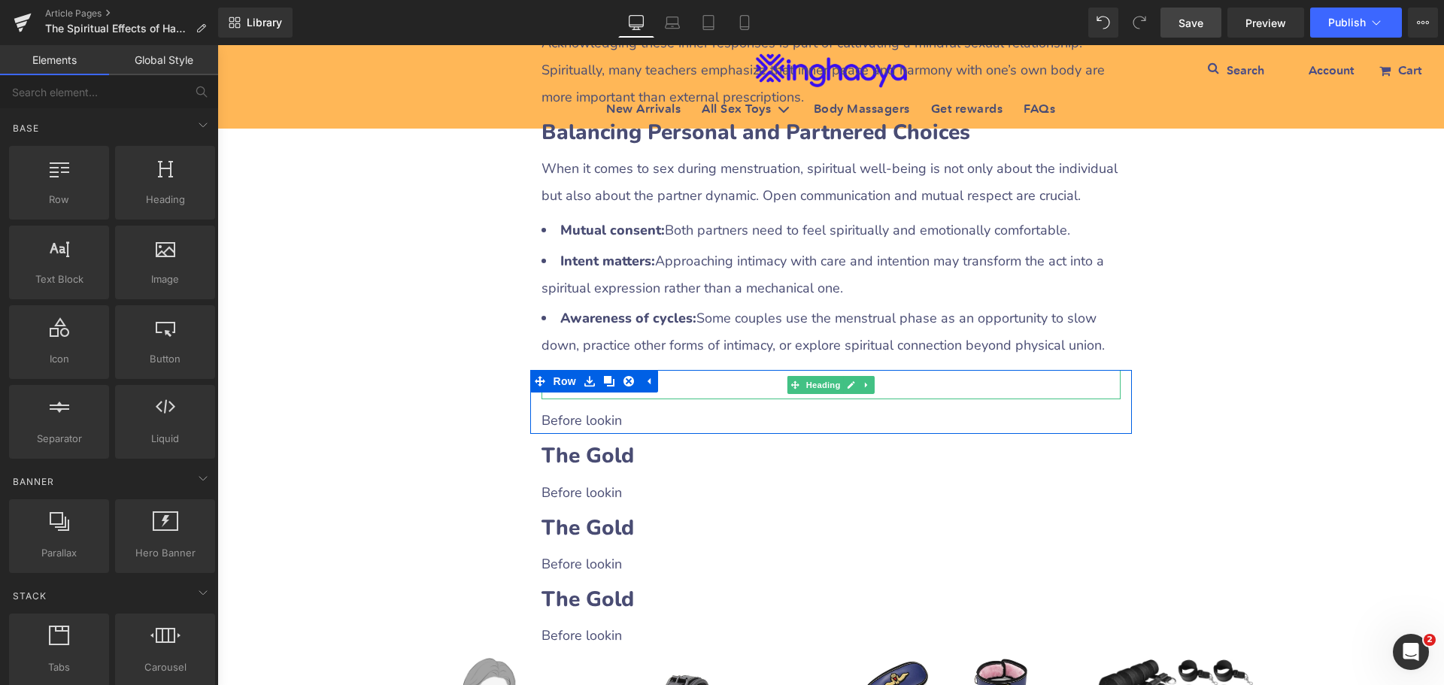
click at [678, 370] on h2 "The Gold" at bounding box center [831, 384] width 579 height 29
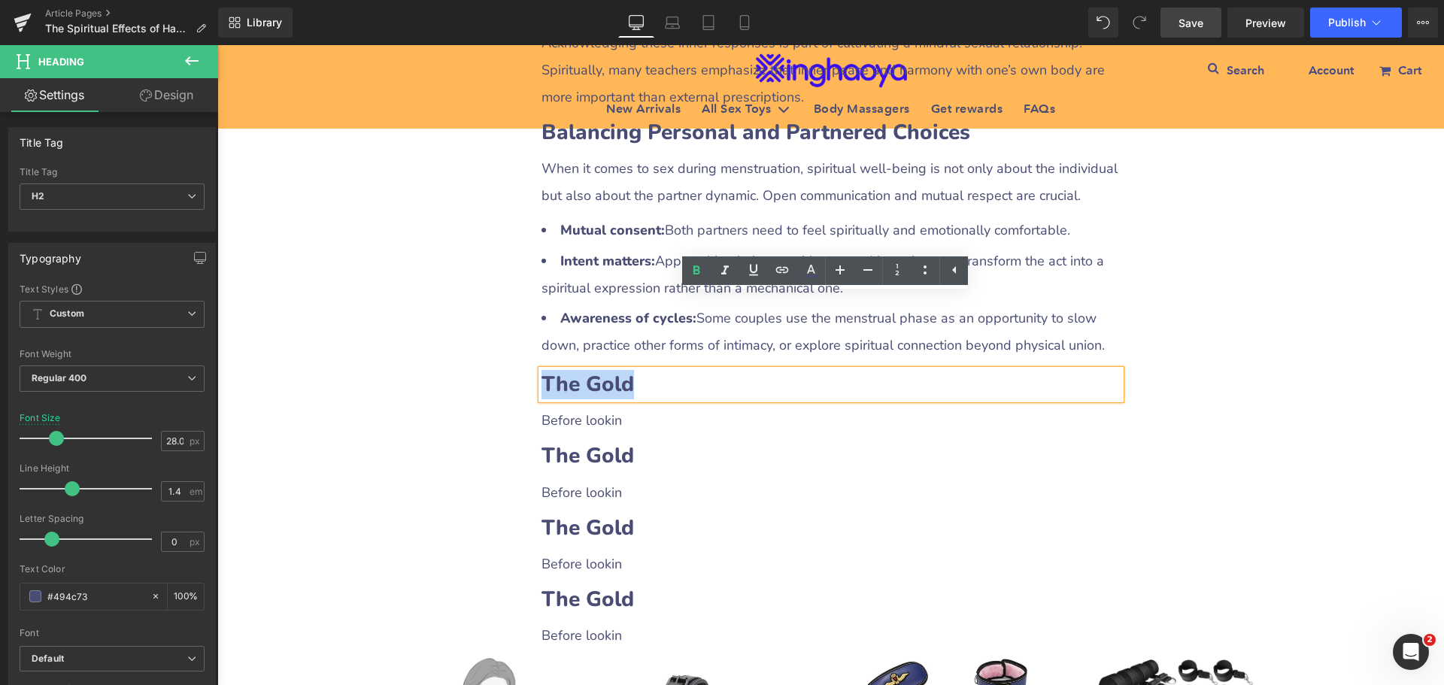
drag, startPoint x: 542, startPoint y: 305, endPoint x: 636, endPoint y: 308, distance: 94.8
click at [634, 370] on h2 "The Gold" at bounding box center [831, 384] width 579 height 29
paste div
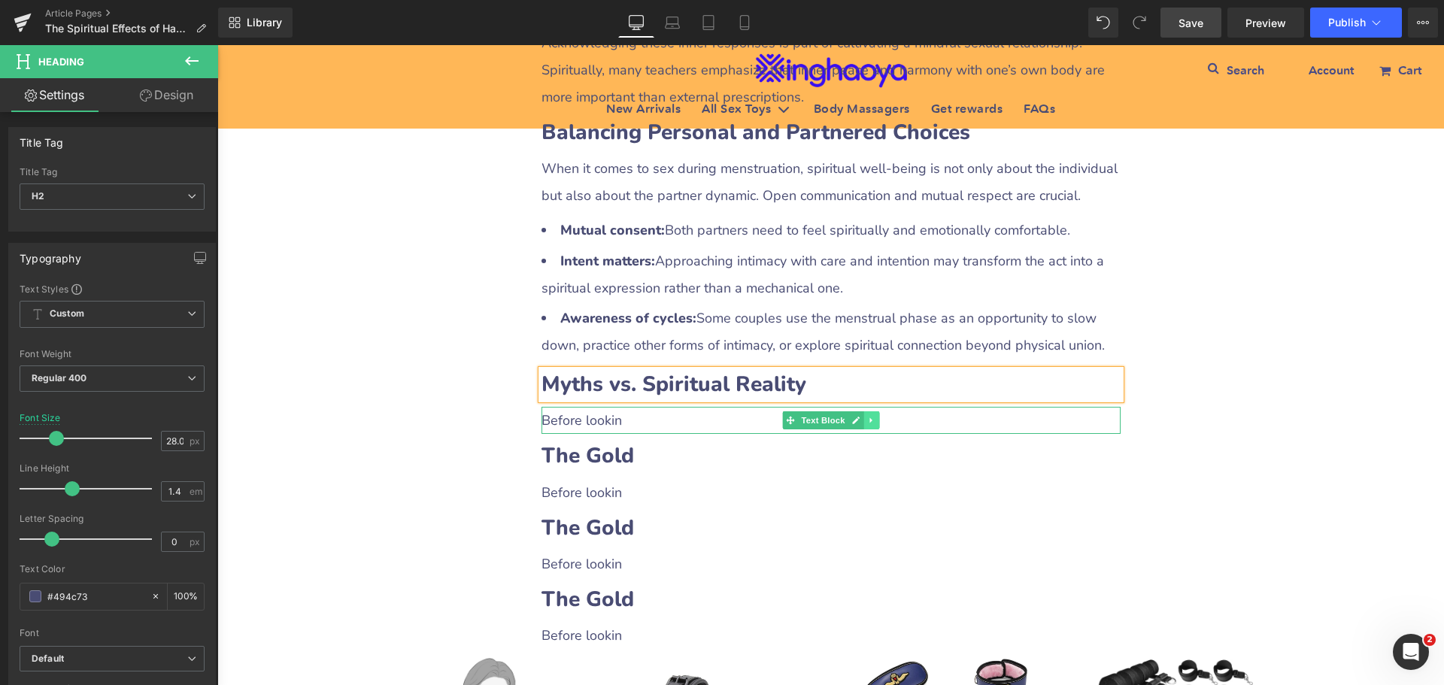
click at [870, 416] on icon at bounding box center [871, 420] width 8 height 9
click at [862, 417] on icon at bounding box center [863, 421] width 8 height 8
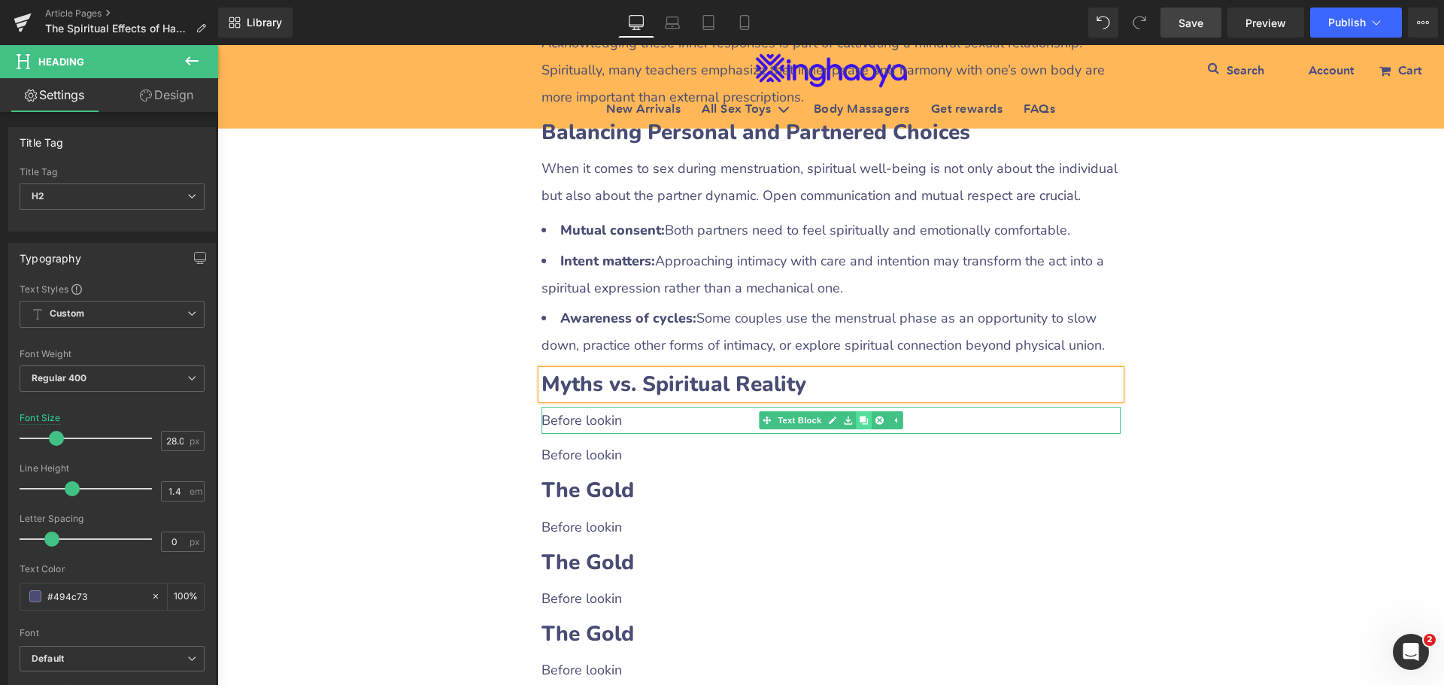
click at [862, 417] on icon at bounding box center [863, 421] width 8 height 8
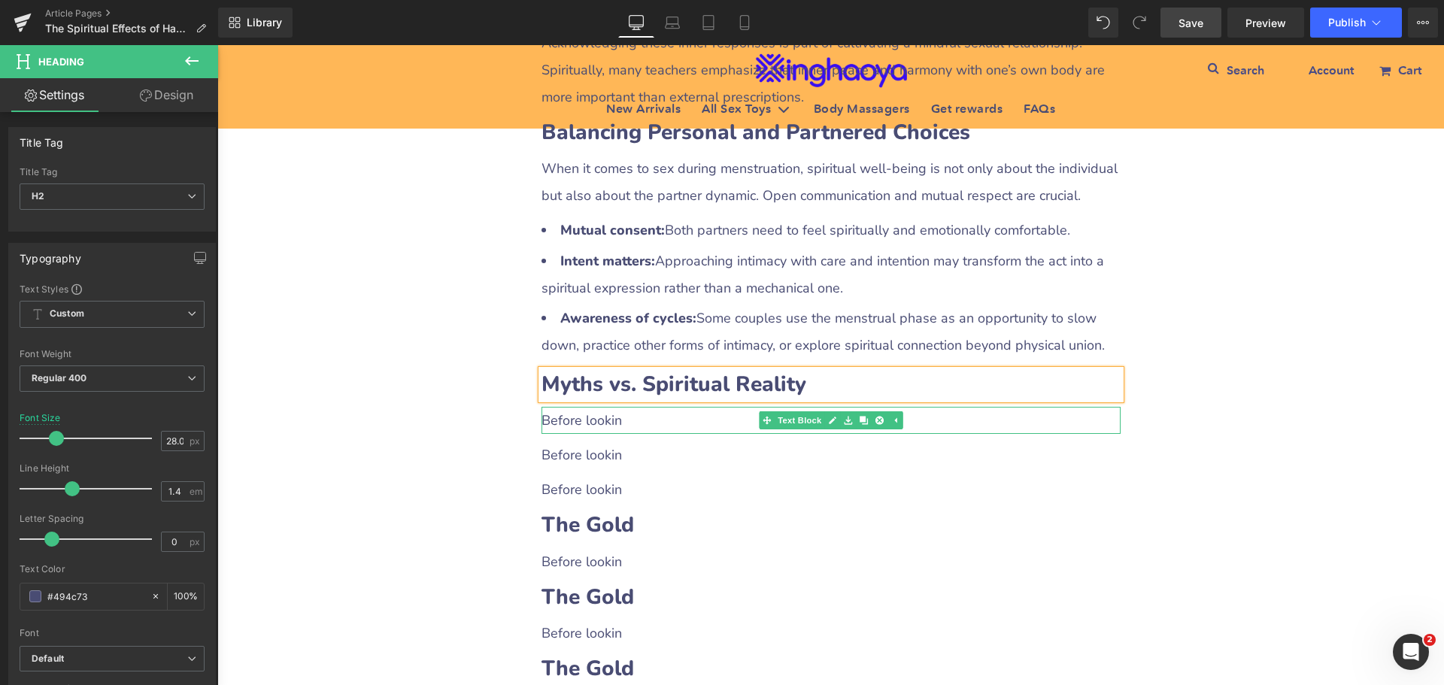
click at [626, 407] on p "Before lookin" at bounding box center [831, 420] width 579 height 27
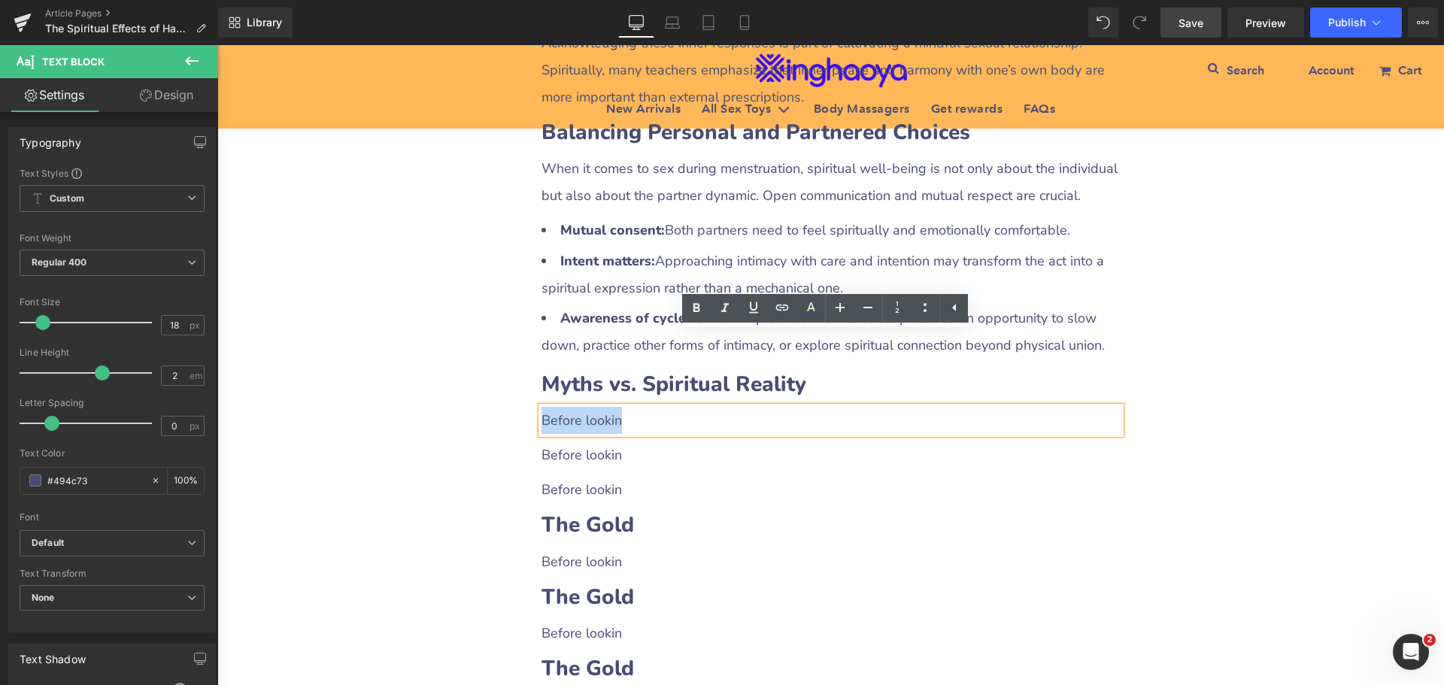
drag, startPoint x: 538, startPoint y: 344, endPoint x: 632, endPoint y: 347, distance: 94.1
click at [632, 407] on p "Before lookin" at bounding box center [831, 420] width 579 height 27
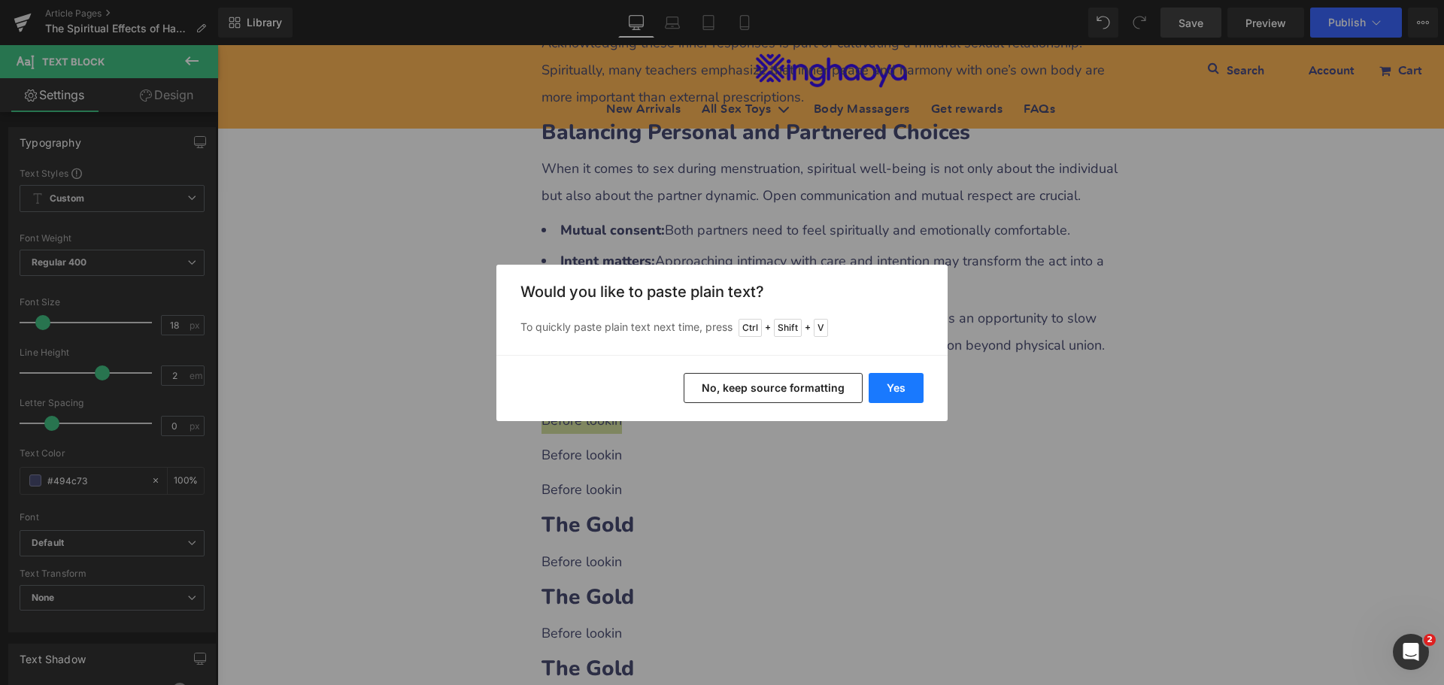
drag, startPoint x: 898, startPoint y: 396, endPoint x: 658, endPoint y: 498, distance: 260.8
click at [898, 396] on button "Yes" at bounding box center [896, 388] width 55 height 30
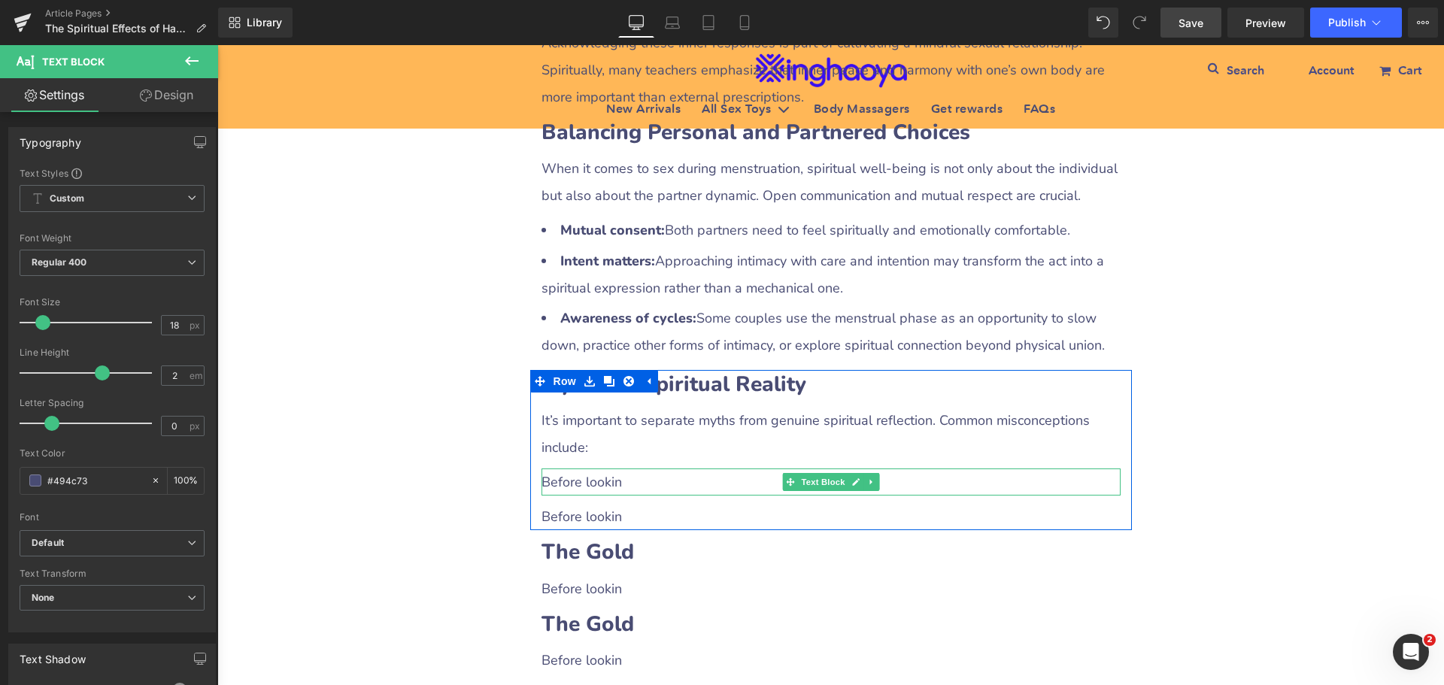
click at [563, 469] on p "Before lookin" at bounding box center [831, 482] width 579 height 27
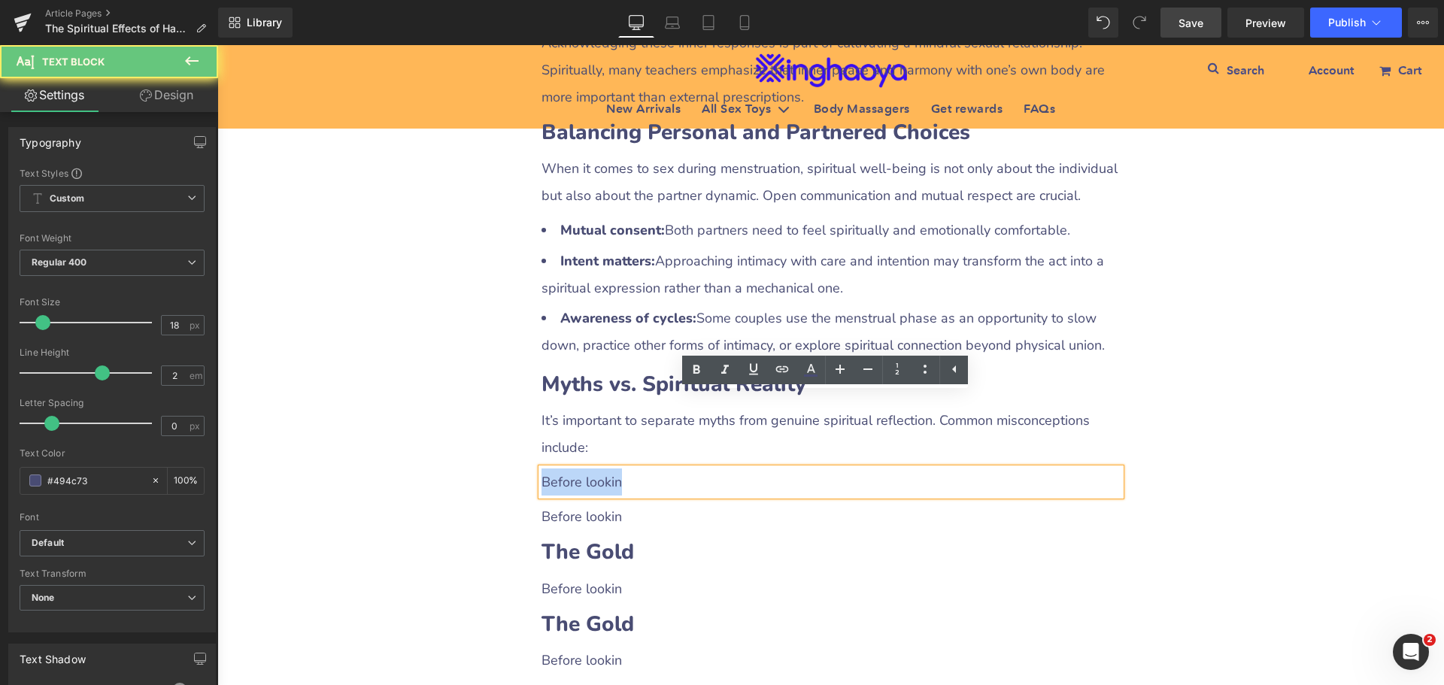
drag, startPoint x: 539, startPoint y: 407, endPoint x: 627, endPoint y: 410, distance: 88.8
click at [627, 469] on p "Before lookin" at bounding box center [831, 482] width 579 height 27
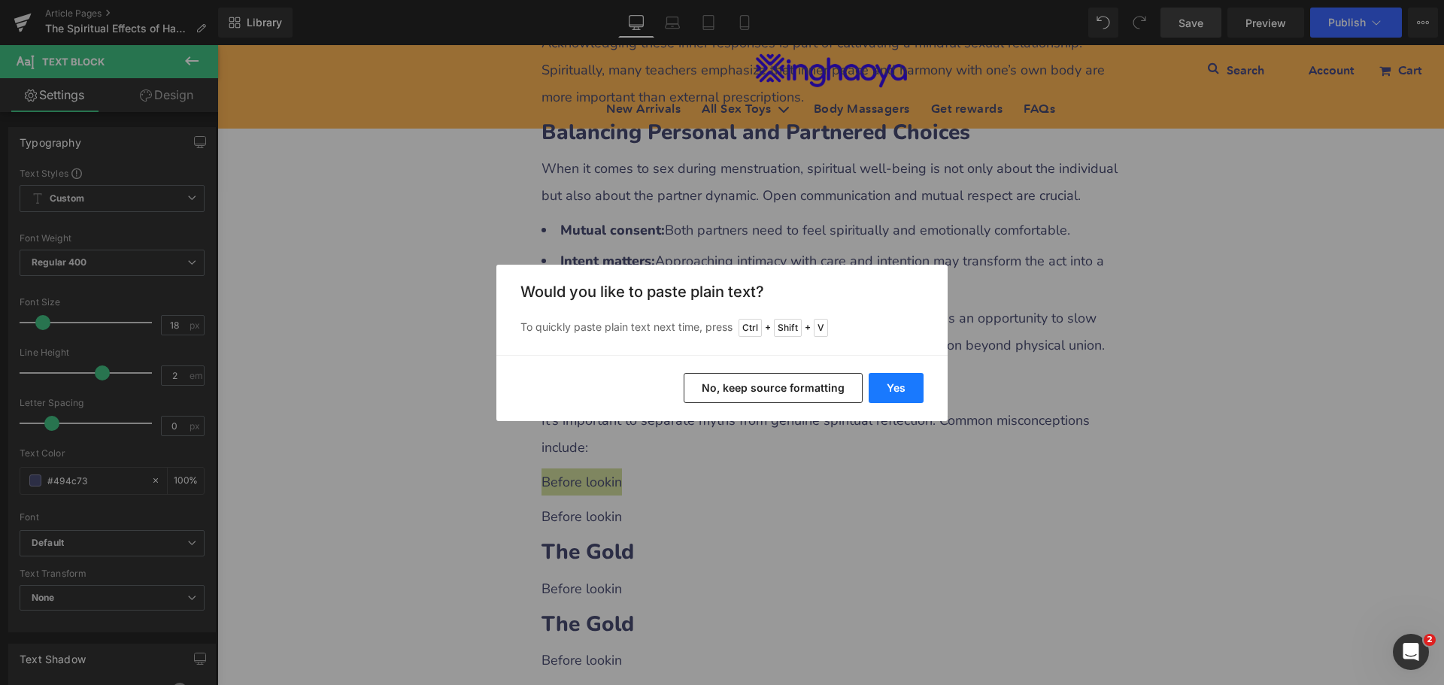
click at [909, 387] on button "Yes" at bounding box center [896, 388] width 55 height 30
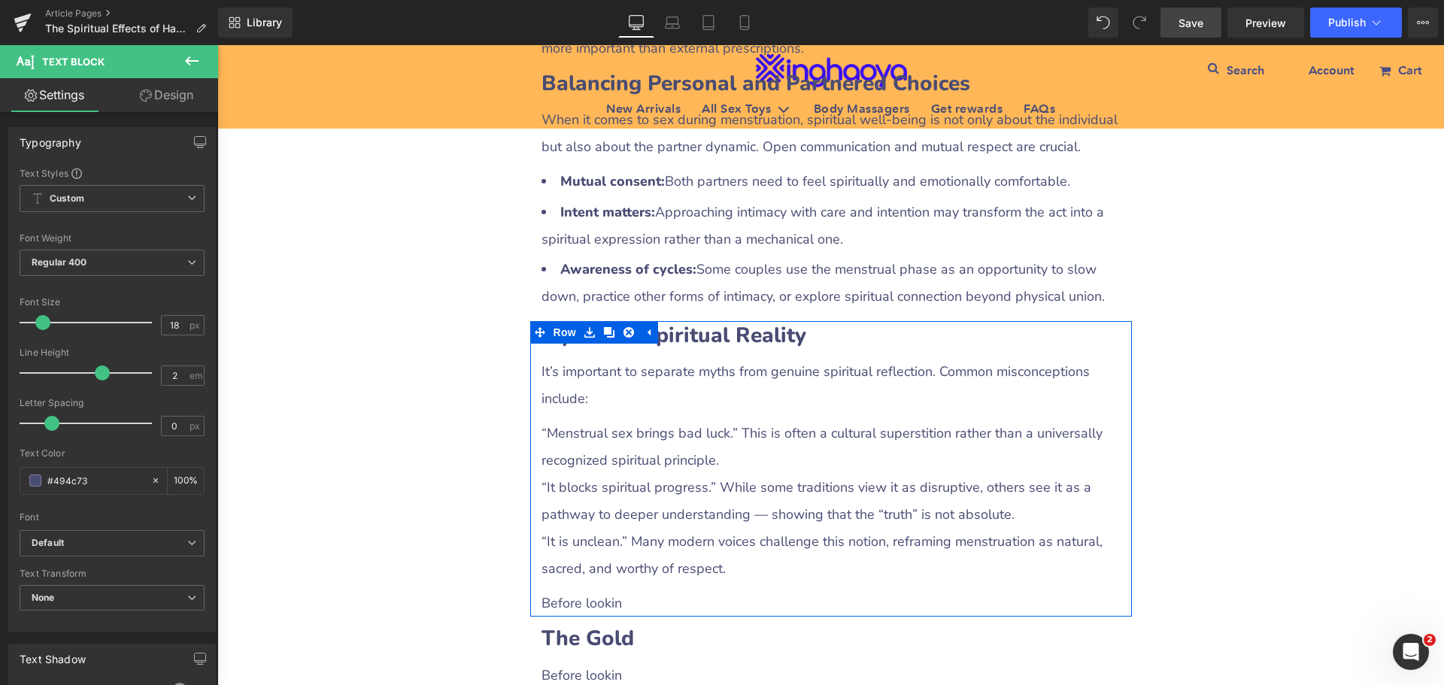
scroll to position [3194, 0]
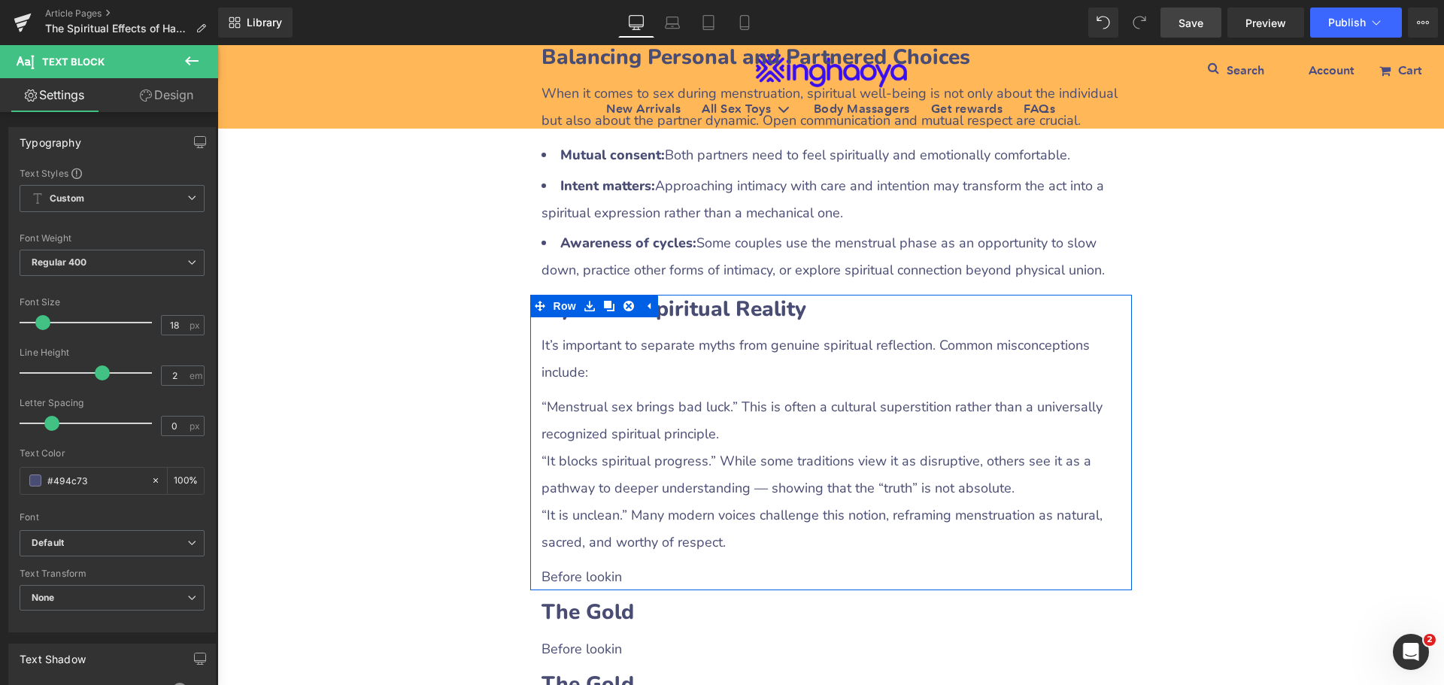
click at [605, 448] on p "“It blocks spiritual progress.” While some traditions view it as disruptive, ot…" at bounding box center [831, 475] width 579 height 54
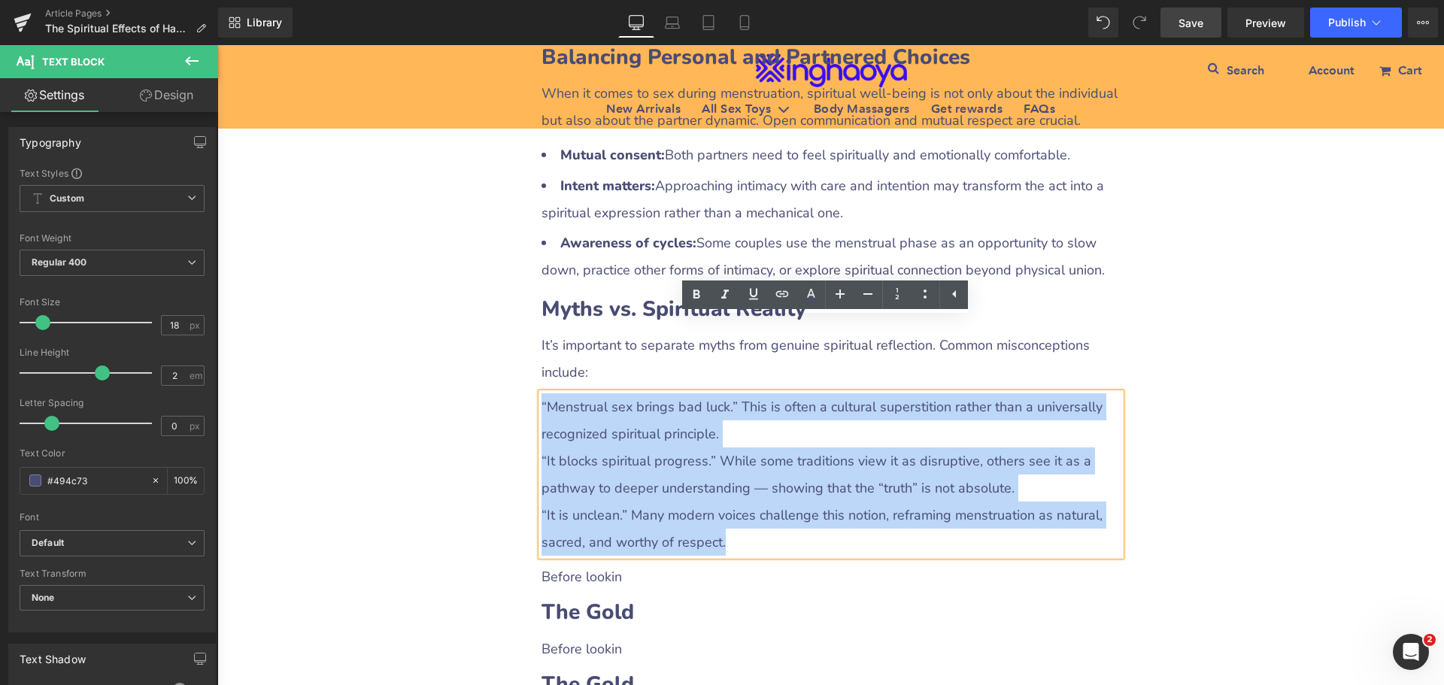
click at [542, 393] on div "“Menstrual sex brings bad luck.” This is often a cultural superstition rather t…" at bounding box center [831, 474] width 579 height 162
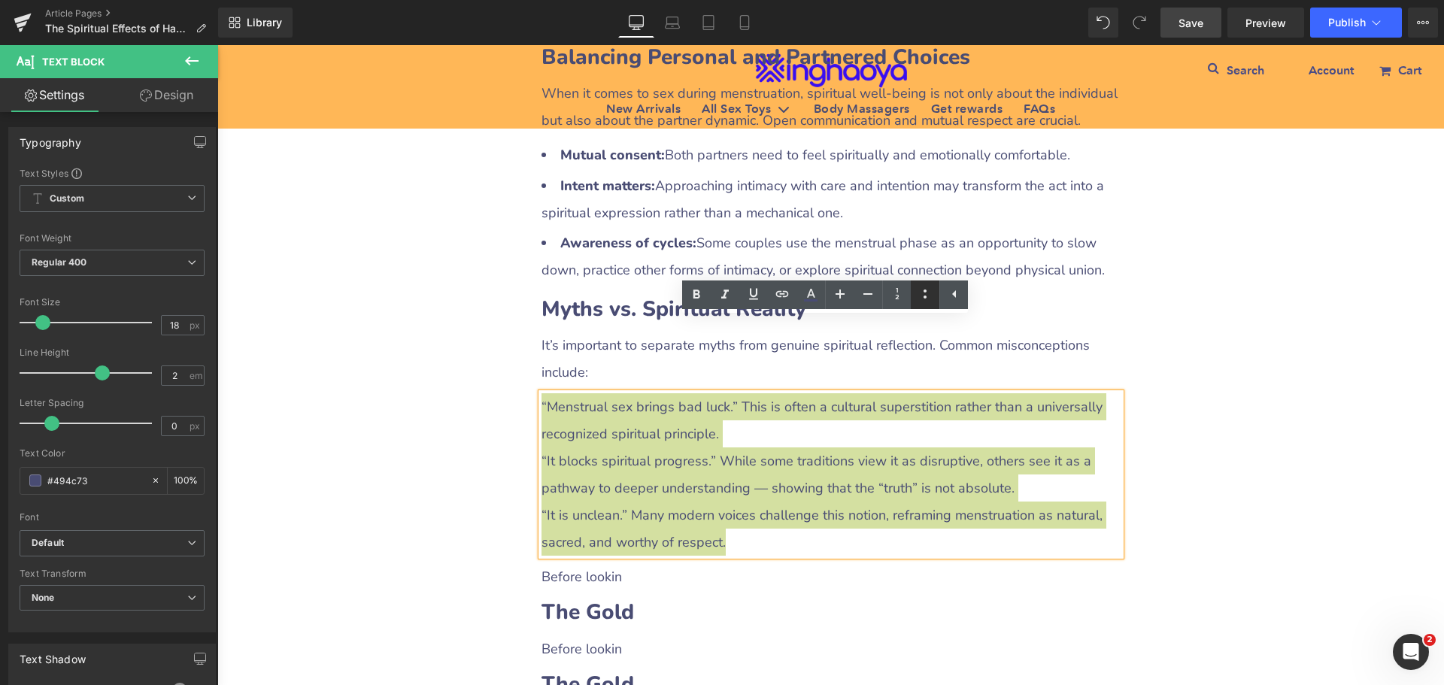
click at [916, 294] on link at bounding box center [925, 295] width 29 height 29
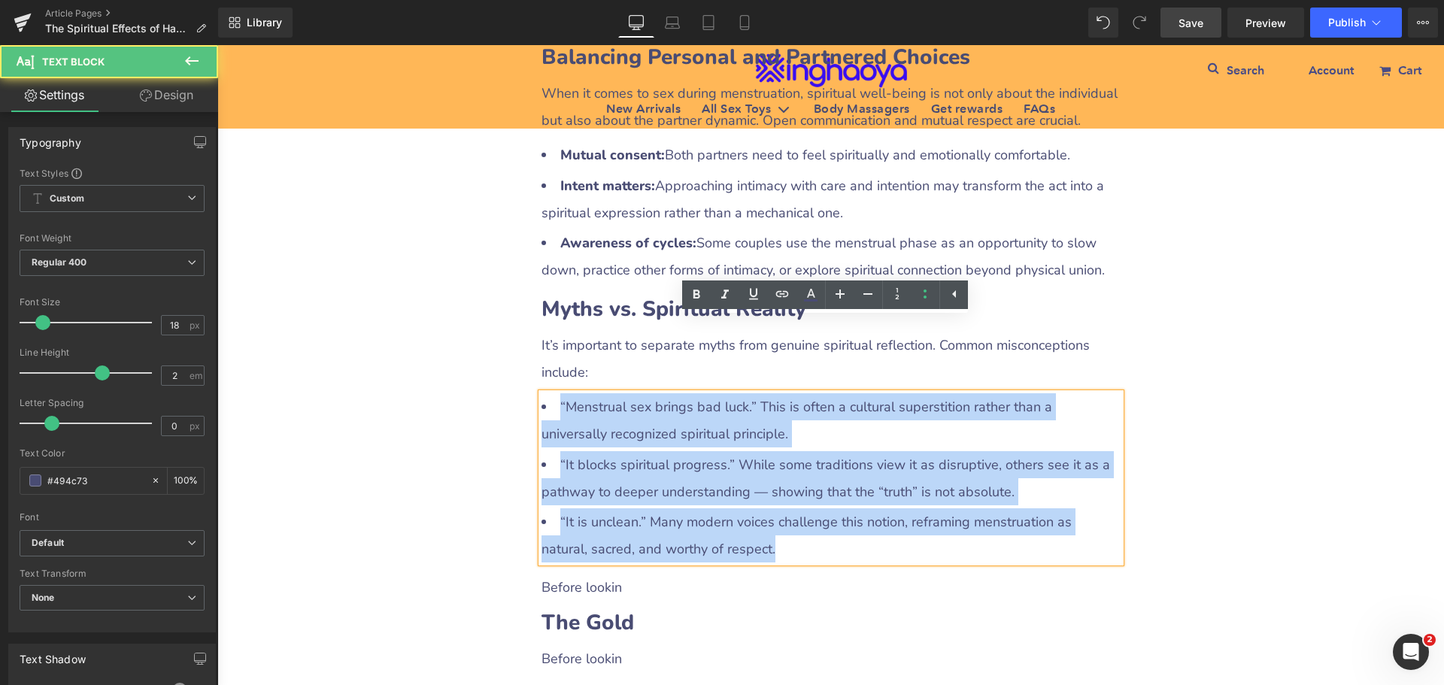
click at [555, 393] on ul "“Menstrual sex brings bad luck.” This is often a cultural superstition rather t…" at bounding box center [831, 477] width 579 height 169
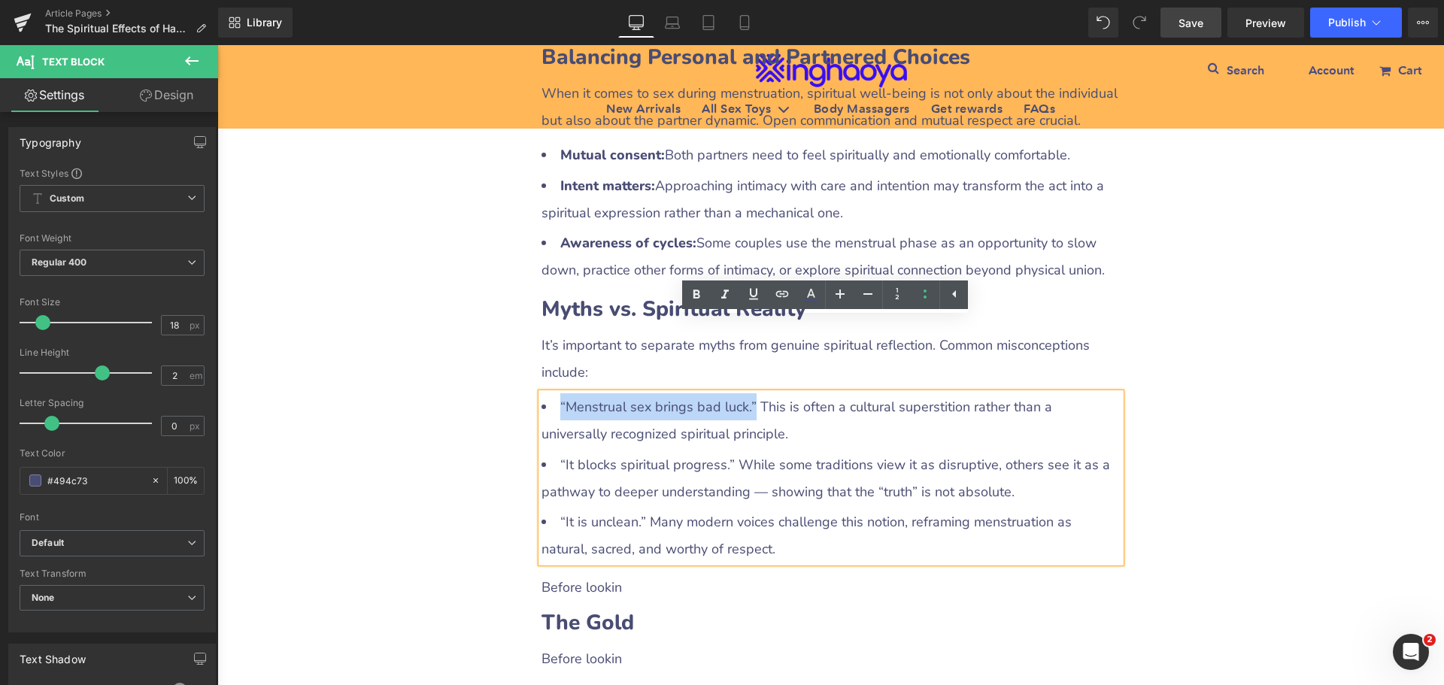
drag, startPoint x: 563, startPoint y: 332, endPoint x: 745, endPoint y: 335, distance: 182.8
click at [745, 393] on li "“Menstrual sex brings bad luck.” This is often a cultural superstition rather t…" at bounding box center [831, 420] width 579 height 54
click at [690, 293] on icon at bounding box center [696, 295] width 18 height 18
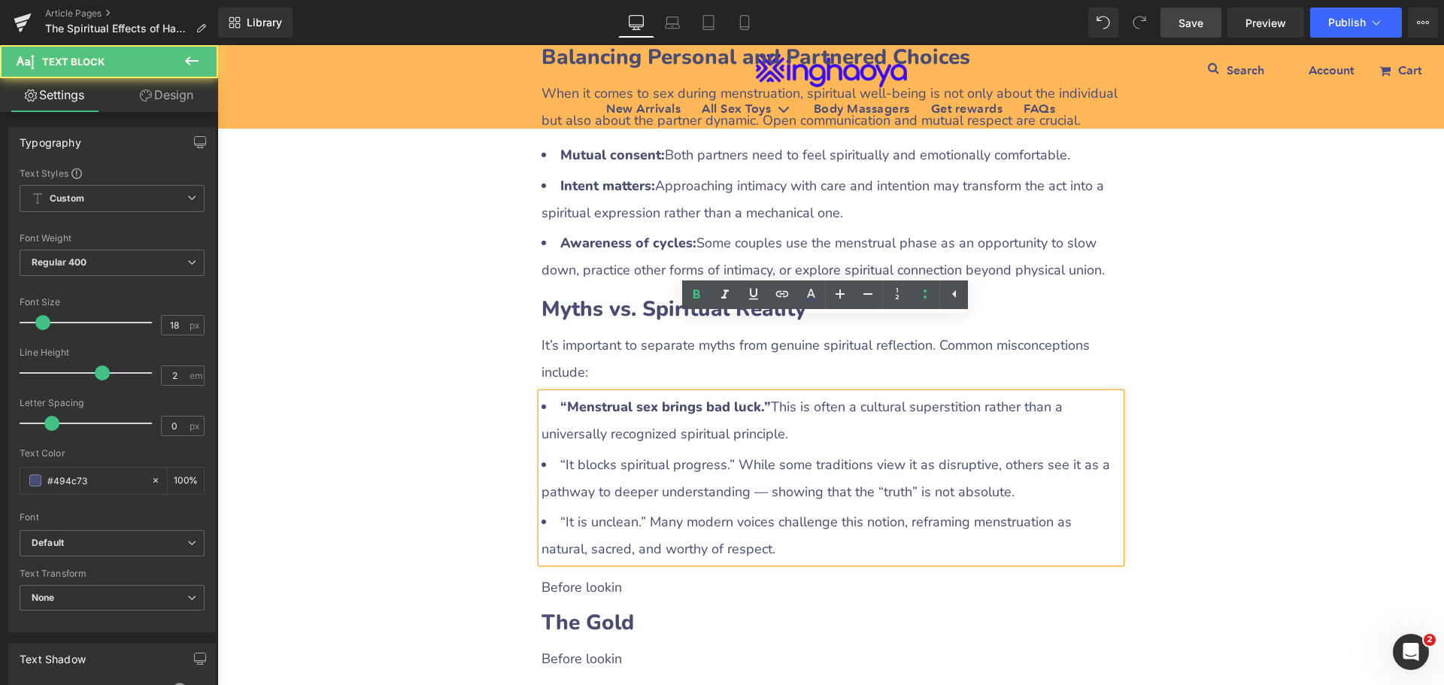
click at [598, 451] on li "“It blocks spiritual progress.” While some traditions view it as disruptive, ot…" at bounding box center [831, 478] width 579 height 54
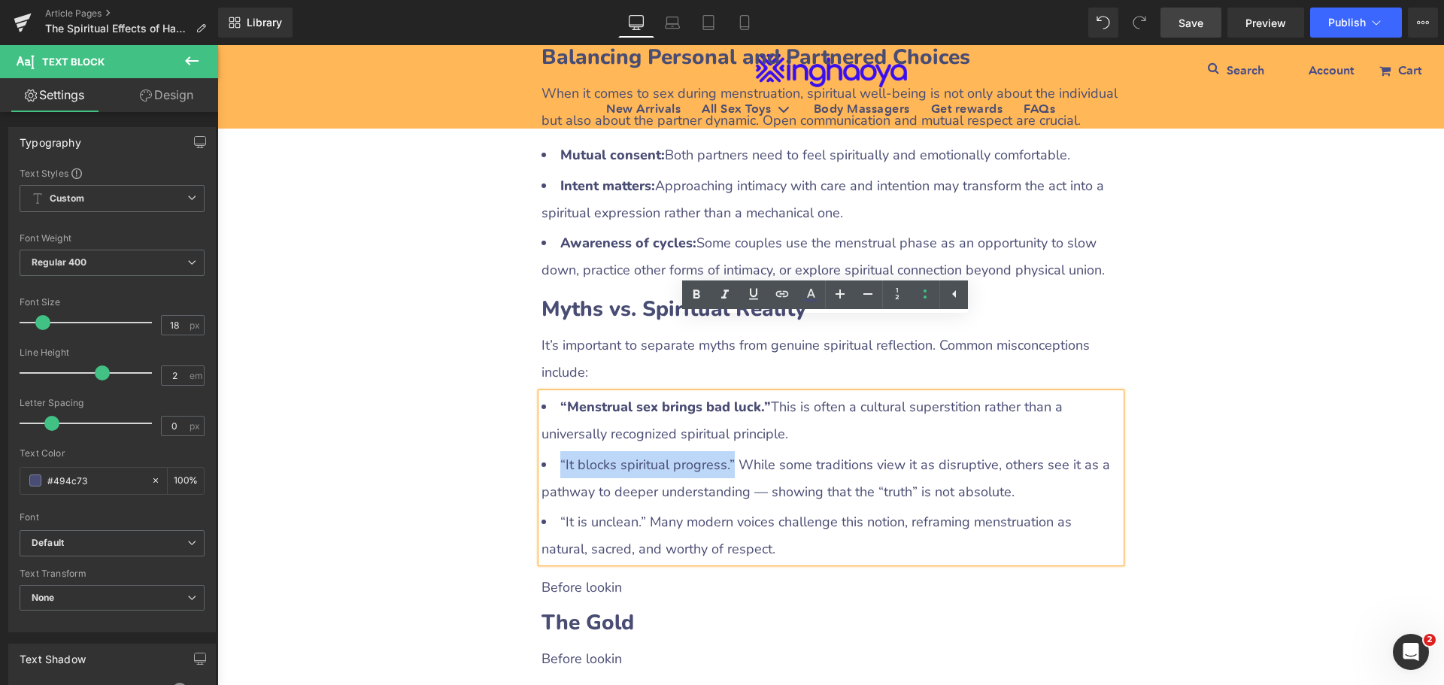
drag, startPoint x: 553, startPoint y: 390, endPoint x: 722, endPoint y: 387, distance: 169.3
click at [722, 451] on li "“It blocks spiritual progress.” While some traditions view it as disruptive, ot…" at bounding box center [831, 478] width 579 height 54
click at [685, 293] on link at bounding box center [696, 295] width 29 height 29
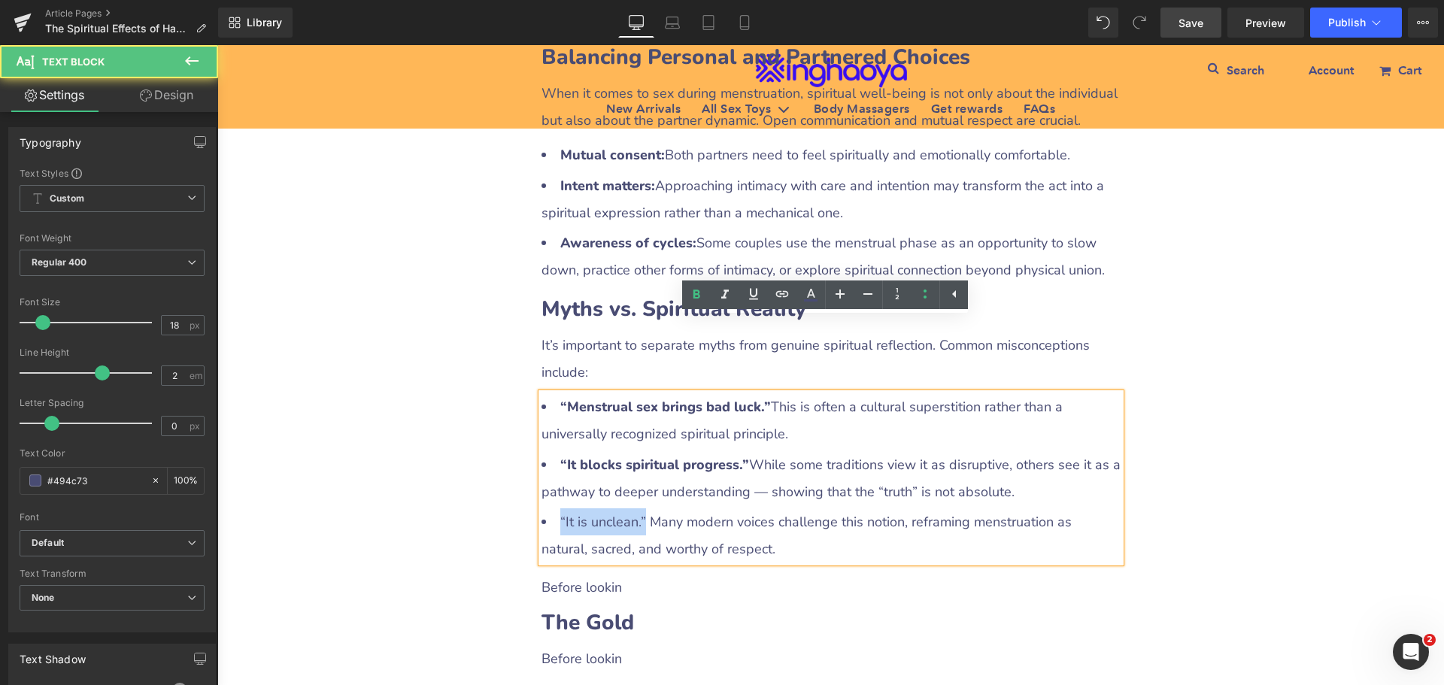
drag, startPoint x: 548, startPoint y: 445, endPoint x: 637, endPoint y: 444, distance: 88.8
click at [637, 508] on li "“It is unclean.” Many modern voices challenge this notion, reframing menstruati…" at bounding box center [831, 535] width 579 height 54
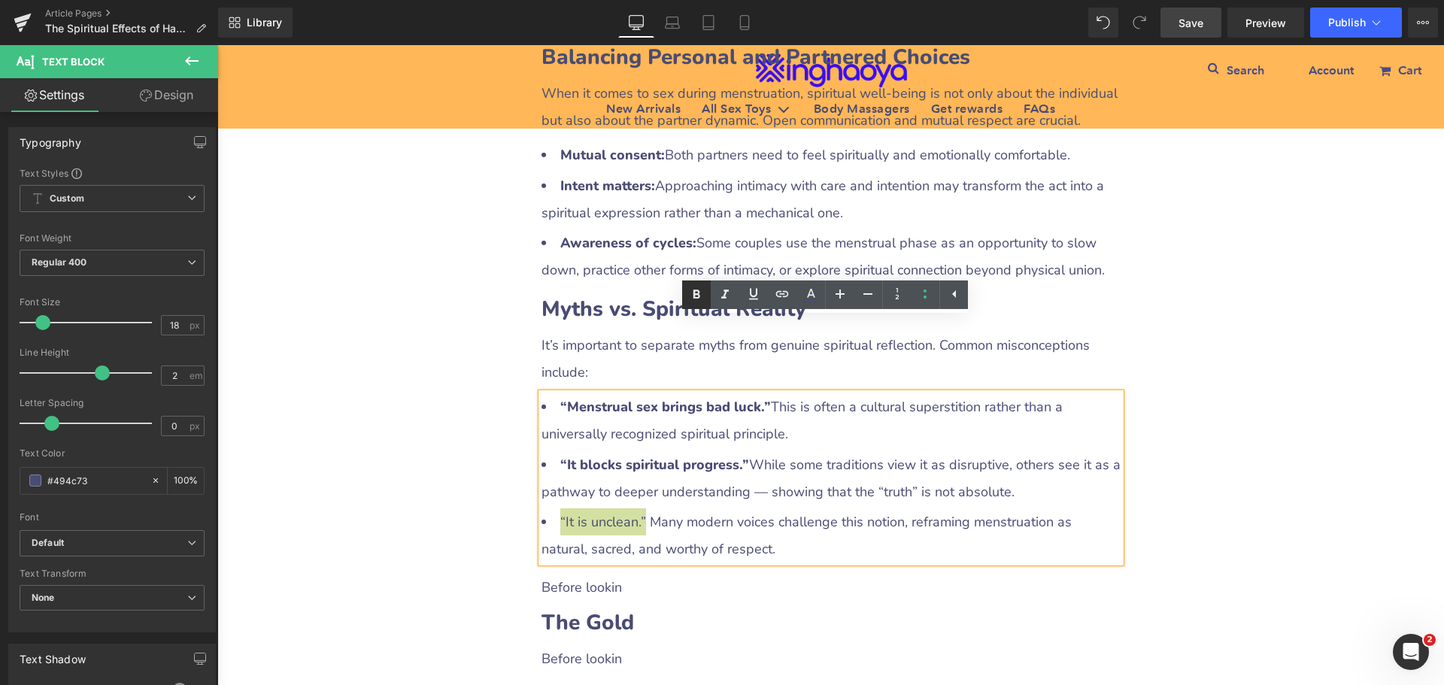
click at [695, 298] on icon at bounding box center [696, 294] width 7 height 9
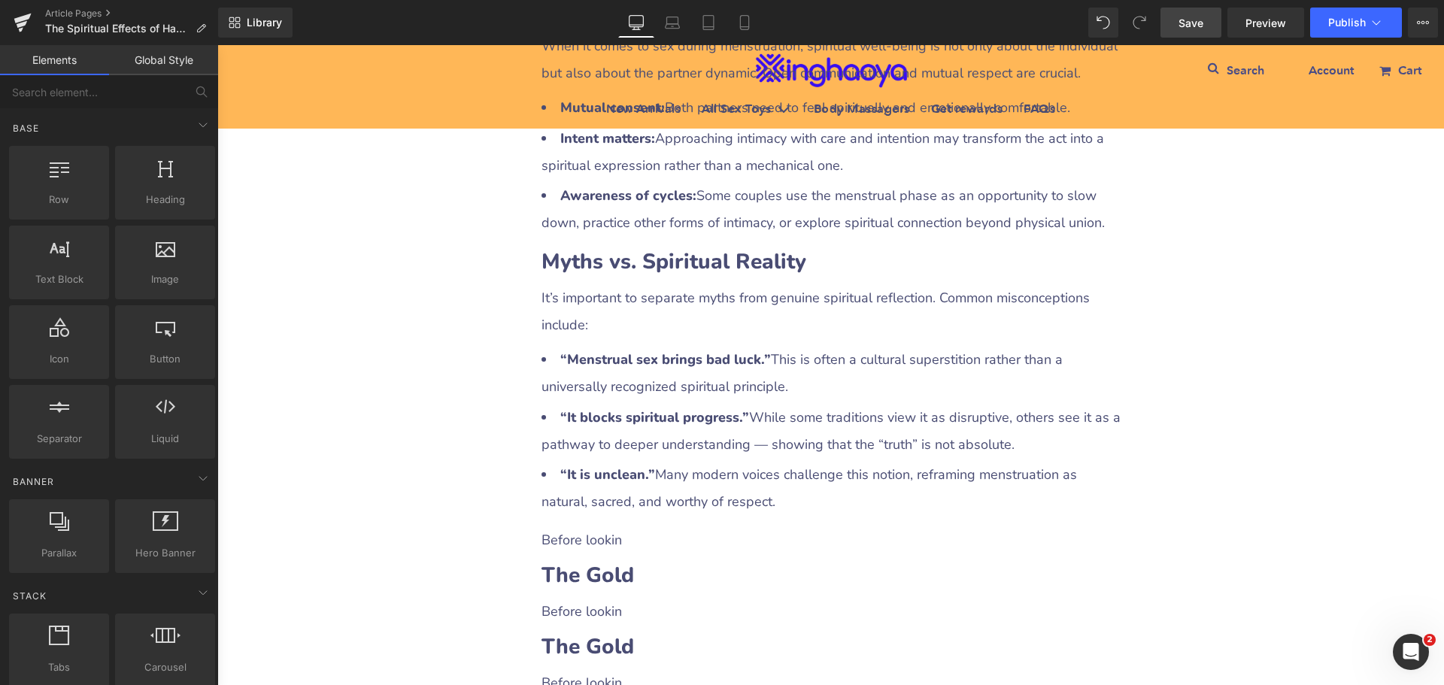
scroll to position [3345, 0]
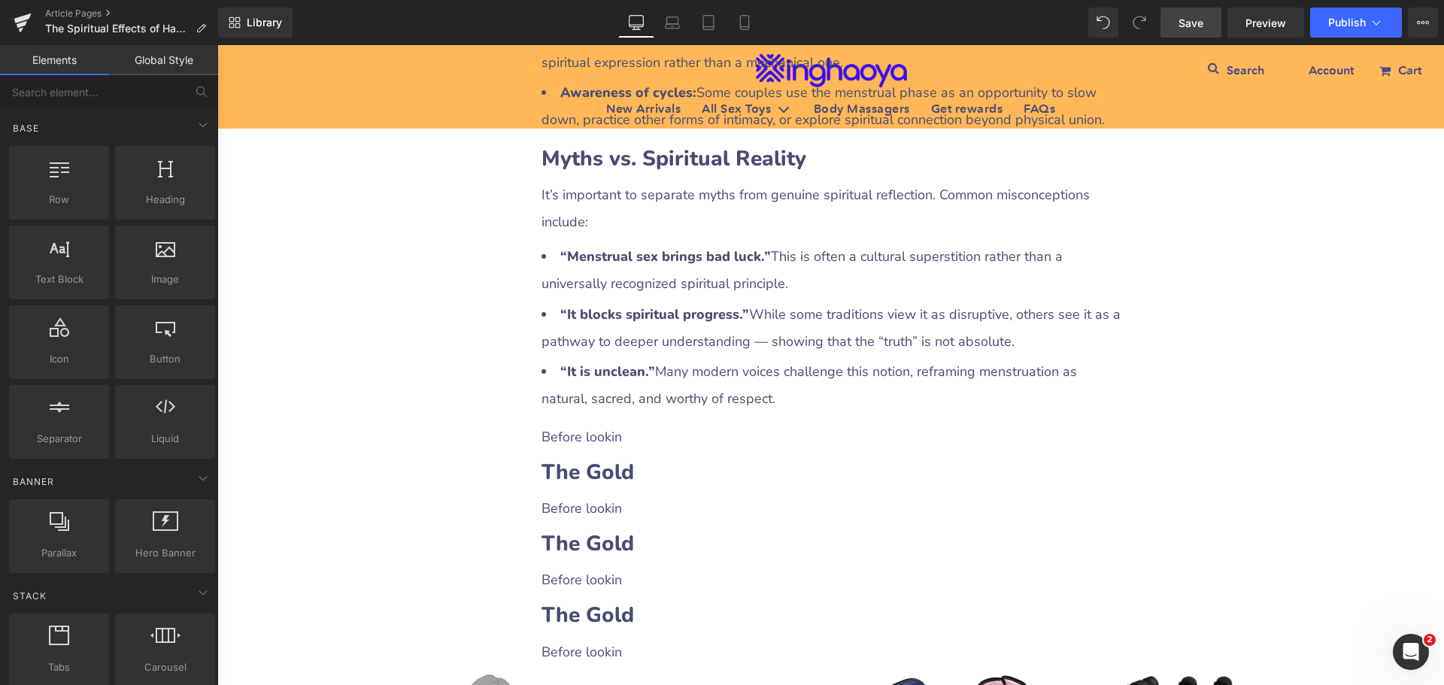
click at [593, 423] on p "Before lookin" at bounding box center [831, 436] width 579 height 27
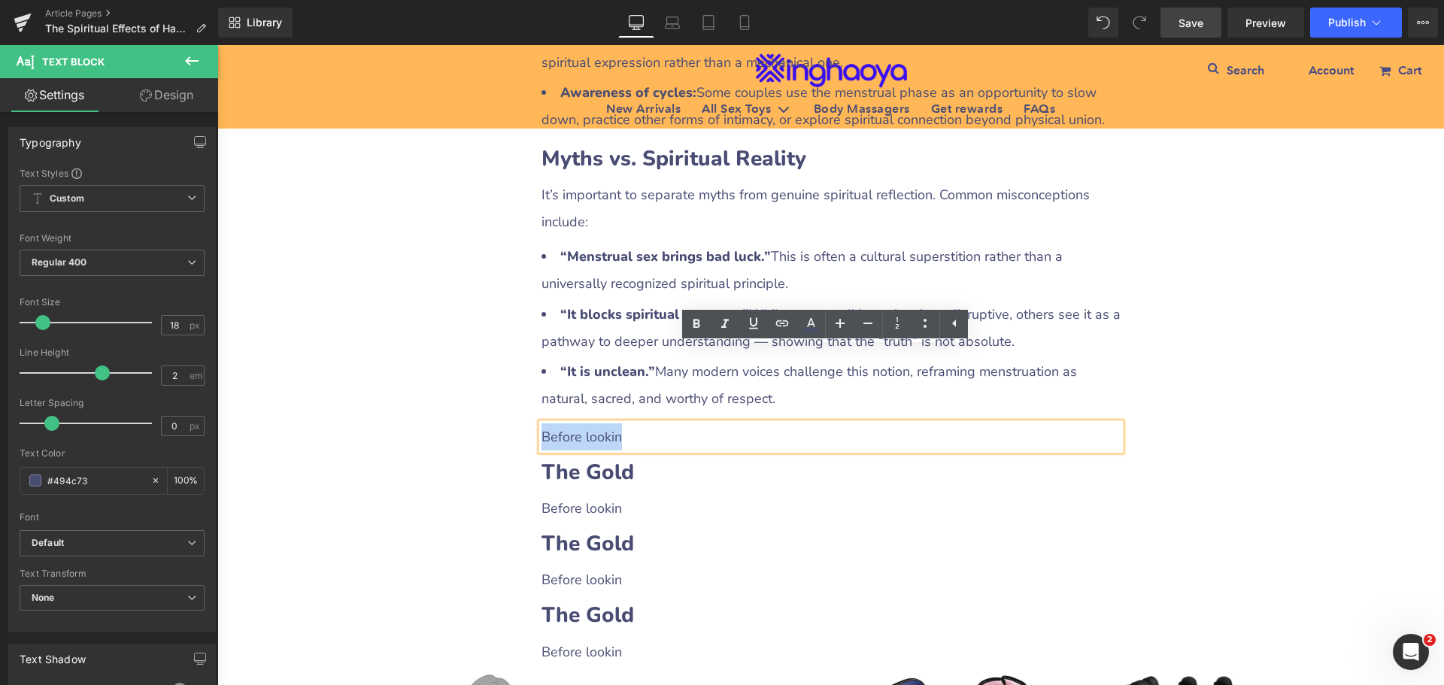
drag, startPoint x: 539, startPoint y: 363, endPoint x: 636, endPoint y: 364, distance: 96.3
click at [636, 423] on p "Before lookin" at bounding box center [831, 436] width 579 height 27
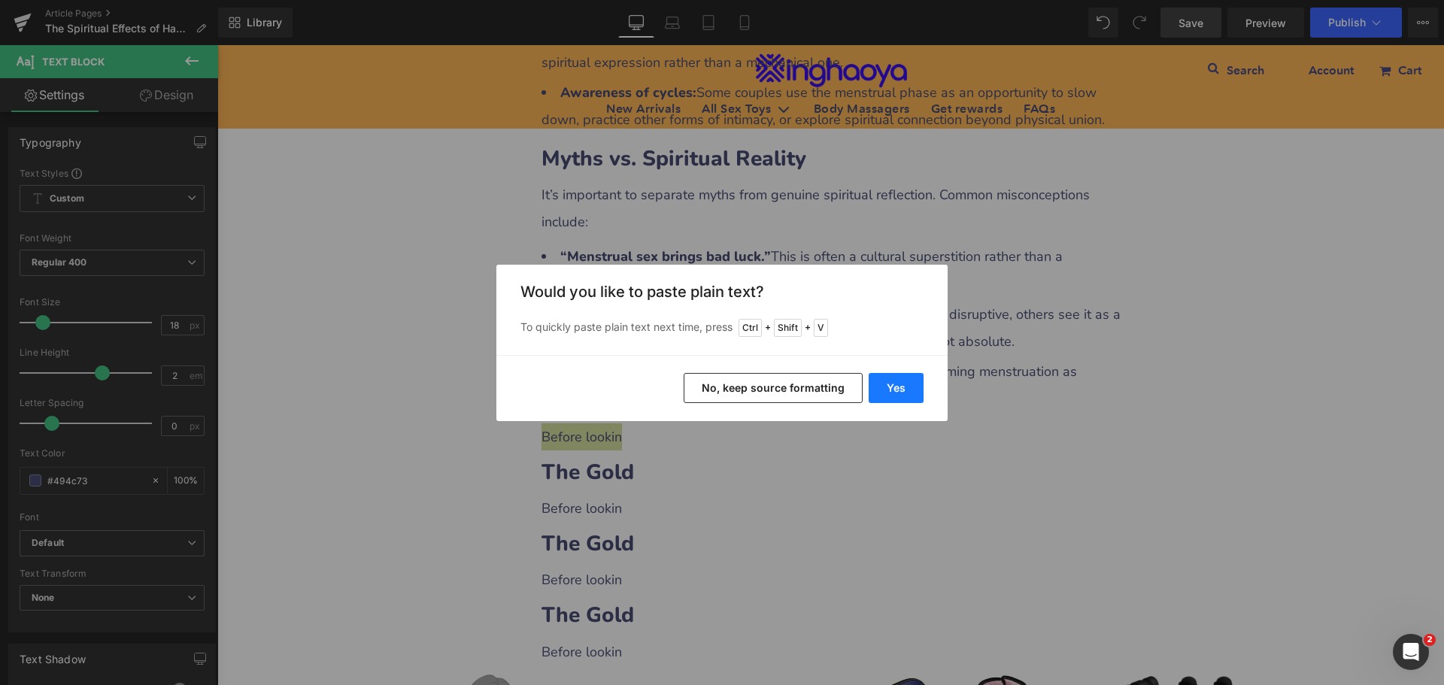
drag, startPoint x: 906, startPoint y: 394, endPoint x: 949, endPoint y: 395, distance: 42.9
click at [906, 394] on button "Yes" at bounding box center [896, 388] width 55 height 30
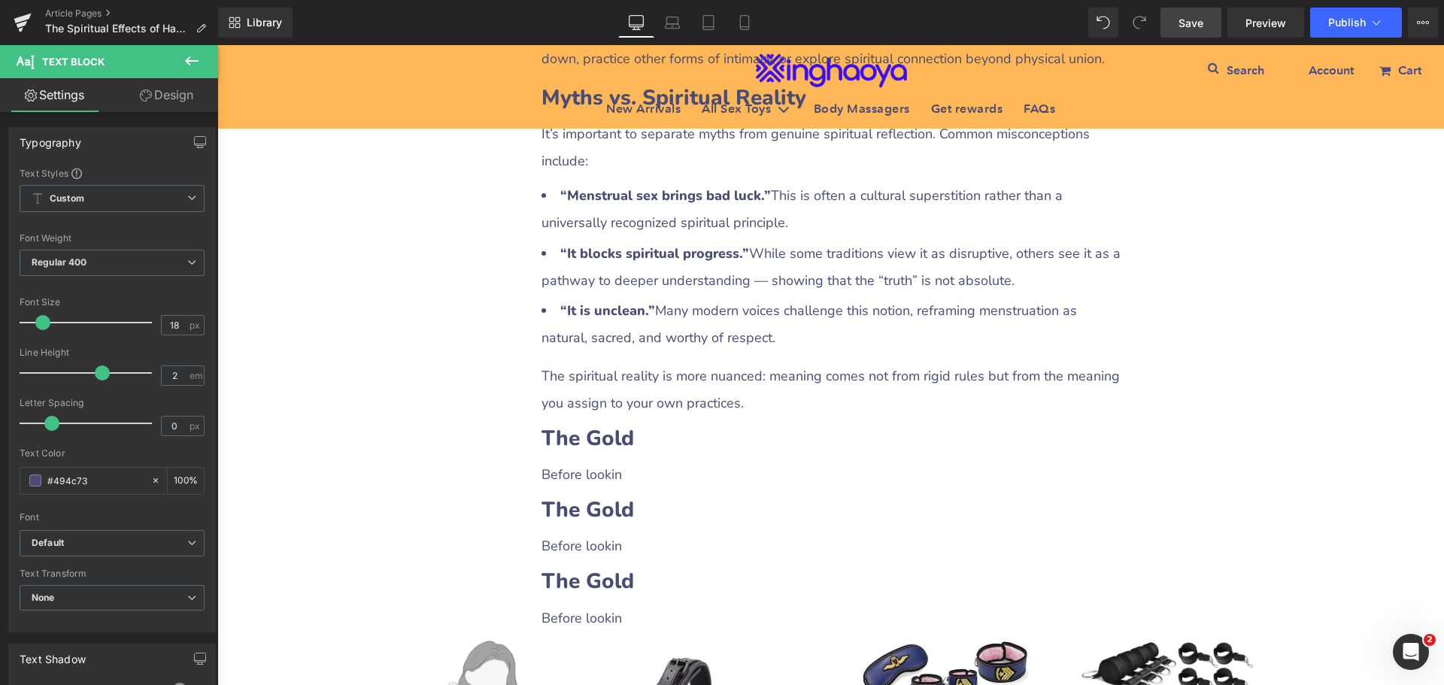
scroll to position [3495, 0]
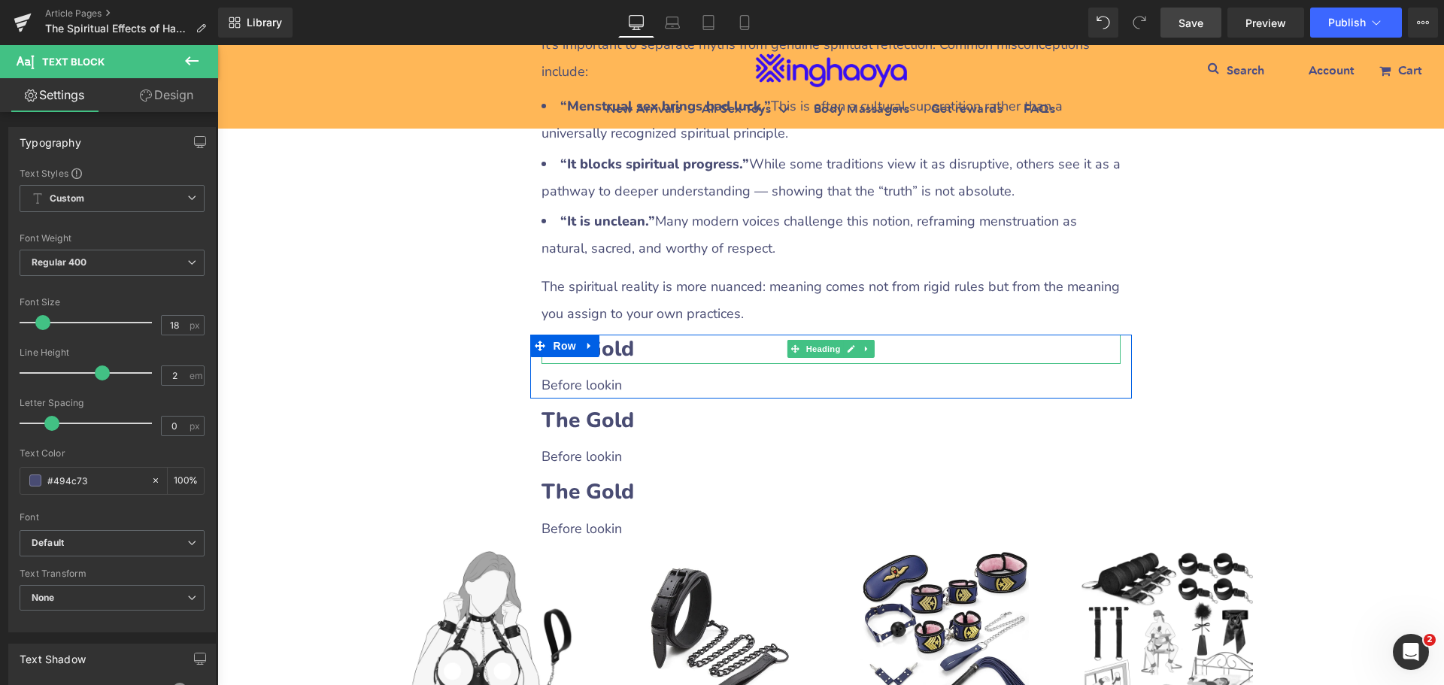
click at [617, 335] on b "The Gold" at bounding box center [588, 349] width 93 height 29
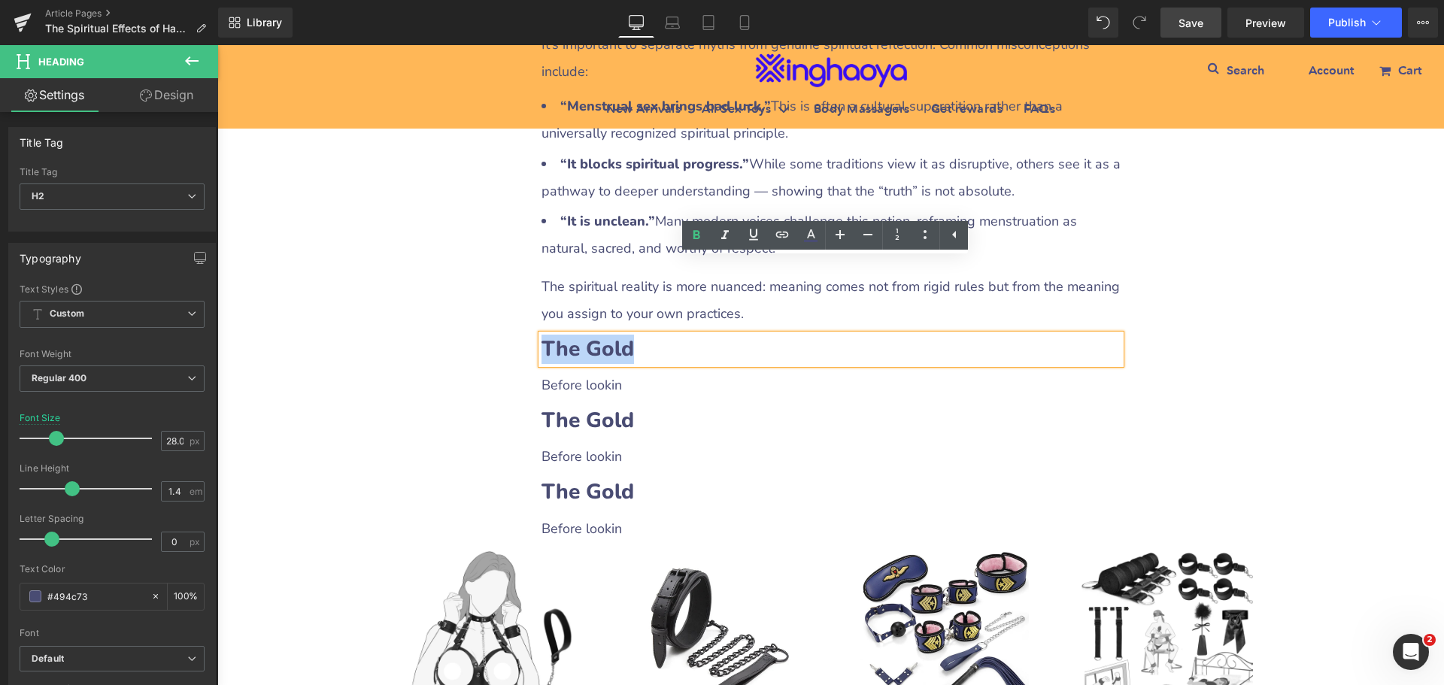
drag, startPoint x: 539, startPoint y: 271, endPoint x: 650, endPoint y: 272, distance: 111.3
click at [650, 335] on h2 "The Gold" at bounding box center [831, 349] width 579 height 29
paste div
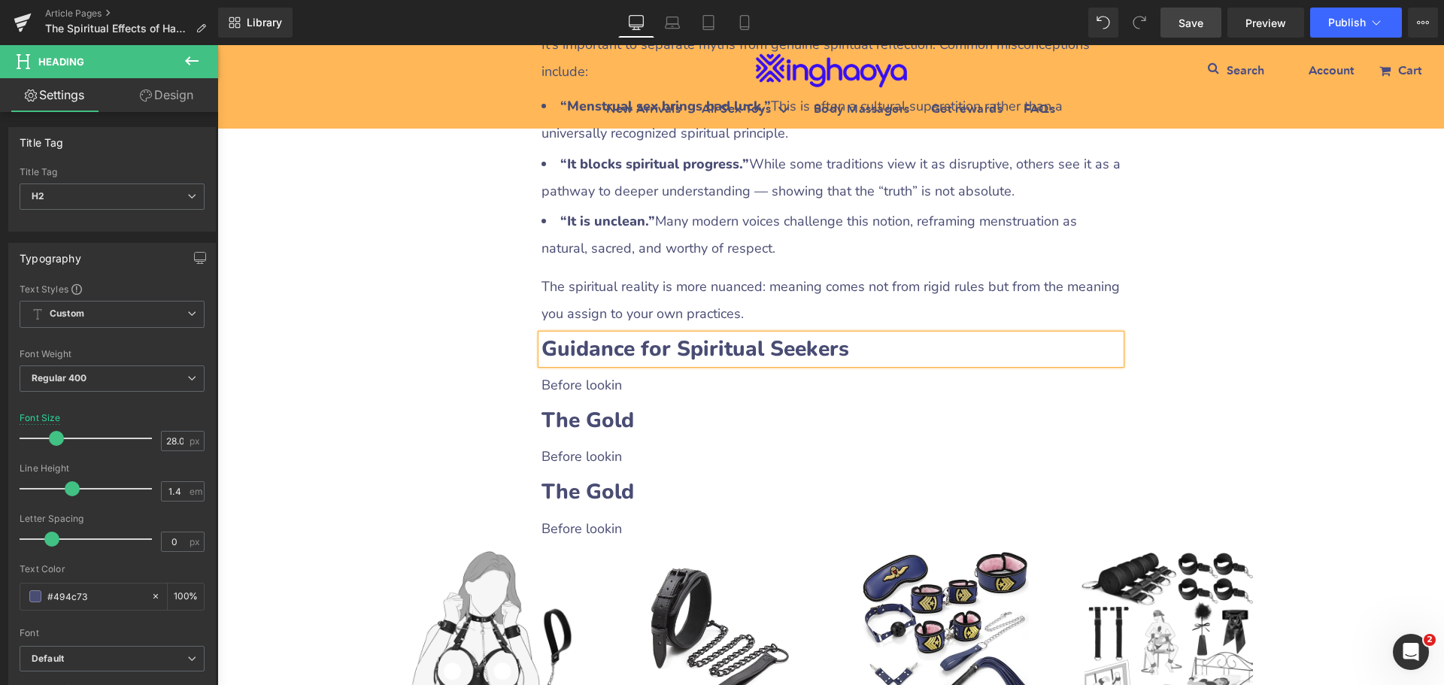
click at [599, 372] on p "Before lookin" at bounding box center [831, 385] width 579 height 27
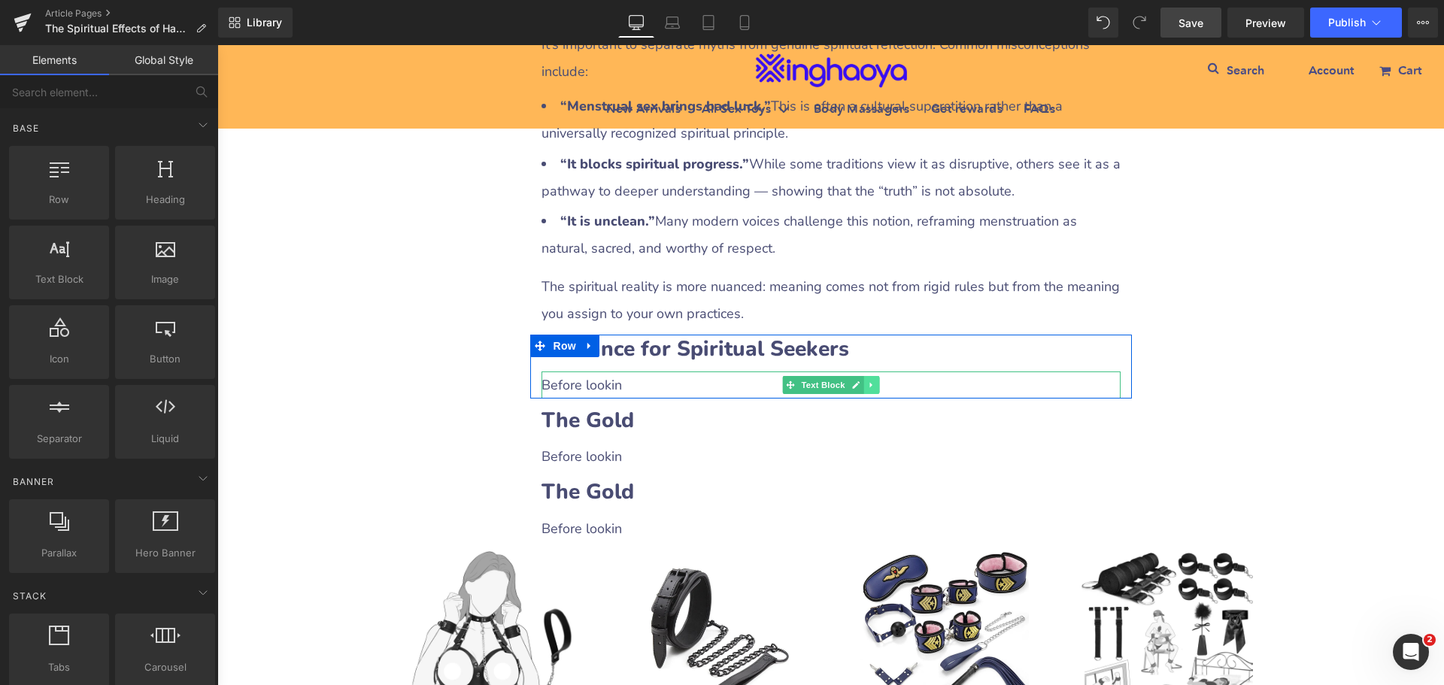
click at [858, 376] on ul "Text Block" at bounding box center [830, 385] width 97 height 18
click at [867, 381] on icon at bounding box center [871, 385] width 8 height 9
click at [860, 381] on icon at bounding box center [863, 385] width 8 height 8
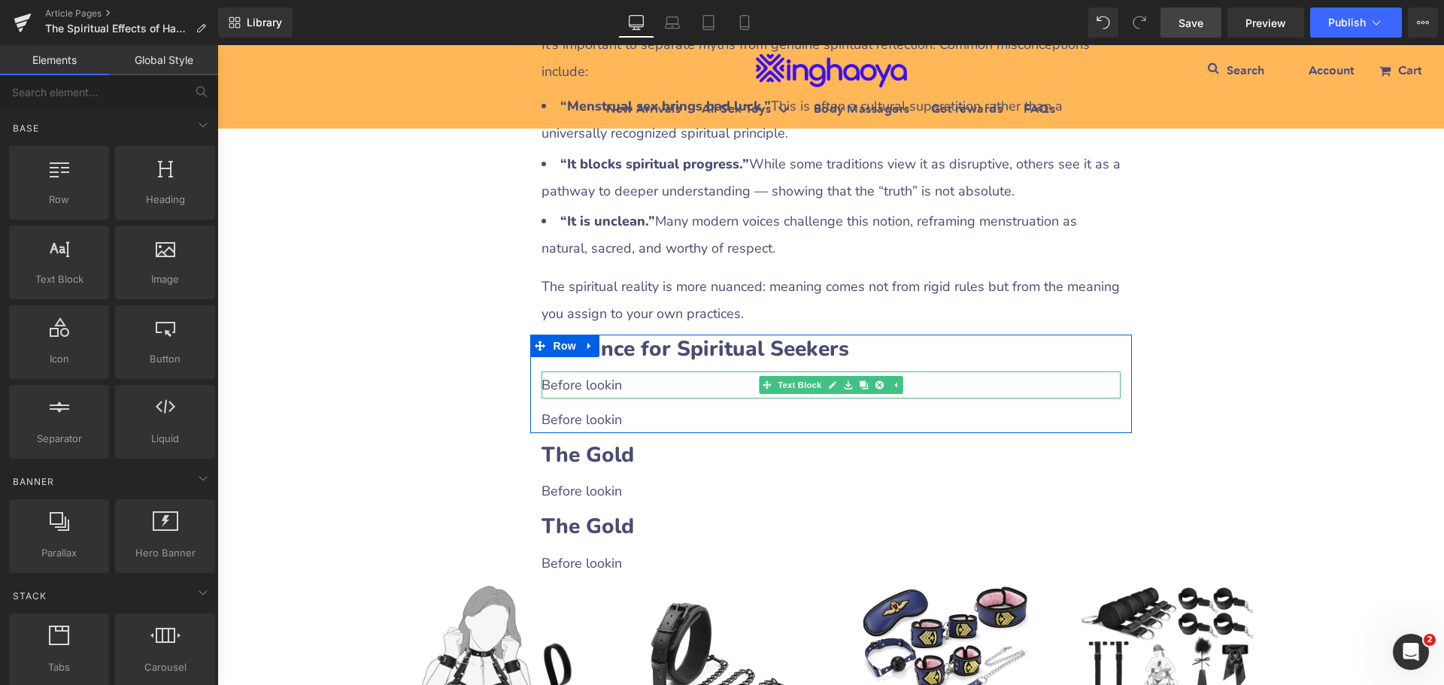
click at [651, 372] on p "Before lookin" at bounding box center [831, 385] width 579 height 27
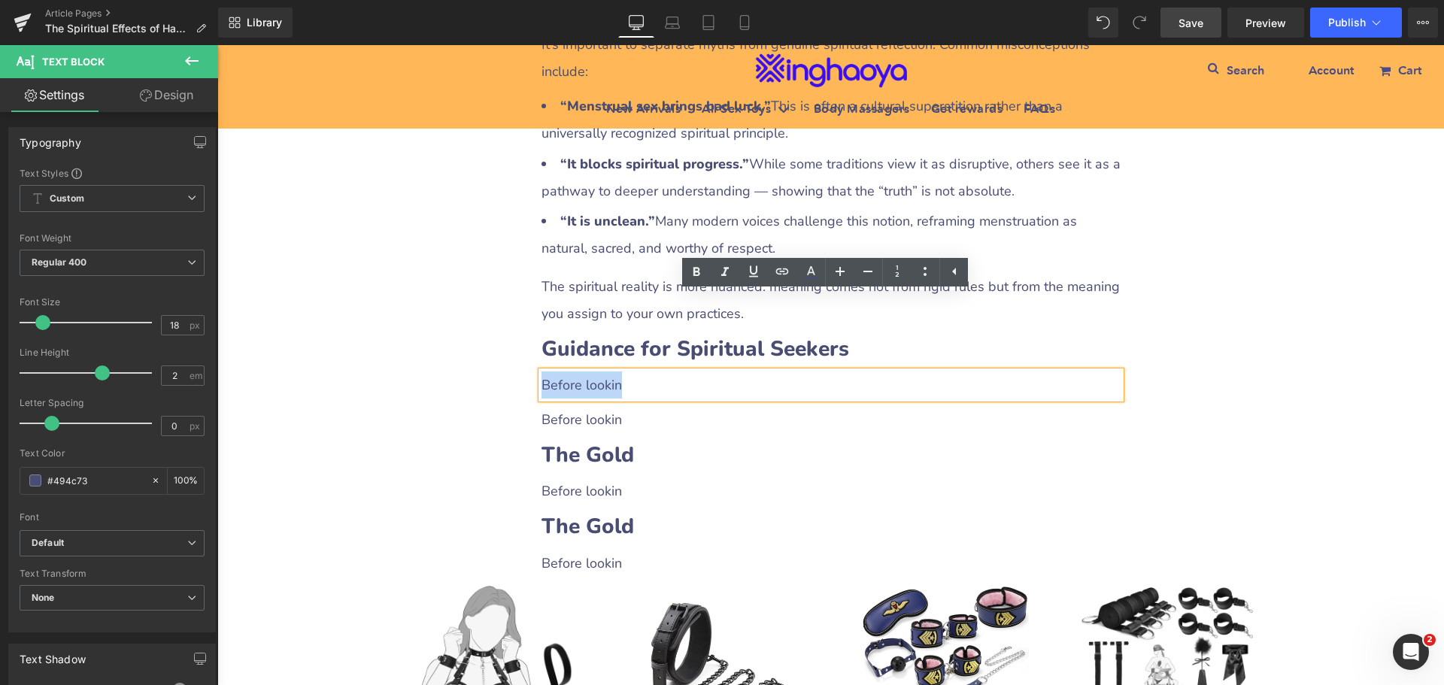
drag, startPoint x: 538, startPoint y: 311, endPoint x: 620, endPoint y: 310, distance: 82.0
click at [620, 372] on p "Before lookin" at bounding box center [831, 385] width 579 height 27
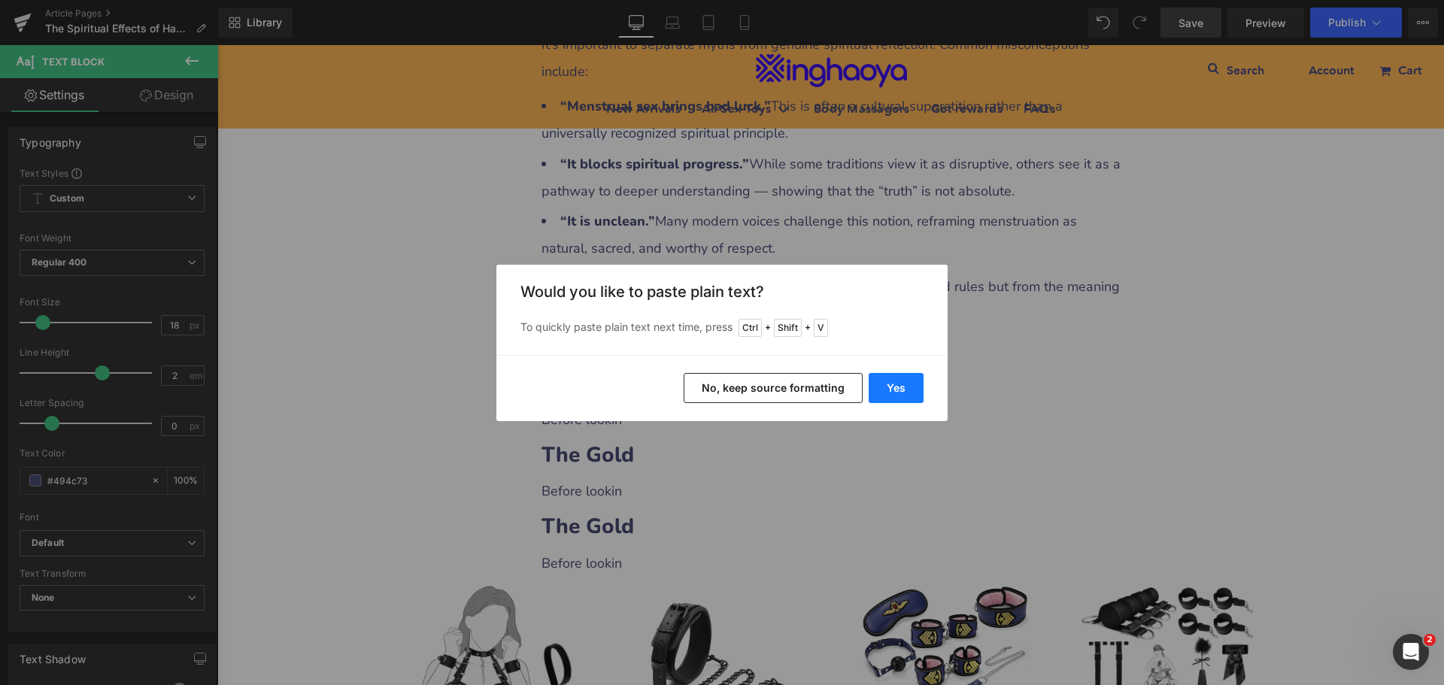
drag, startPoint x: 902, startPoint y: 401, endPoint x: 684, endPoint y: 360, distance: 221.3
click at [902, 401] on button "Yes" at bounding box center [896, 388] width 55 height 30
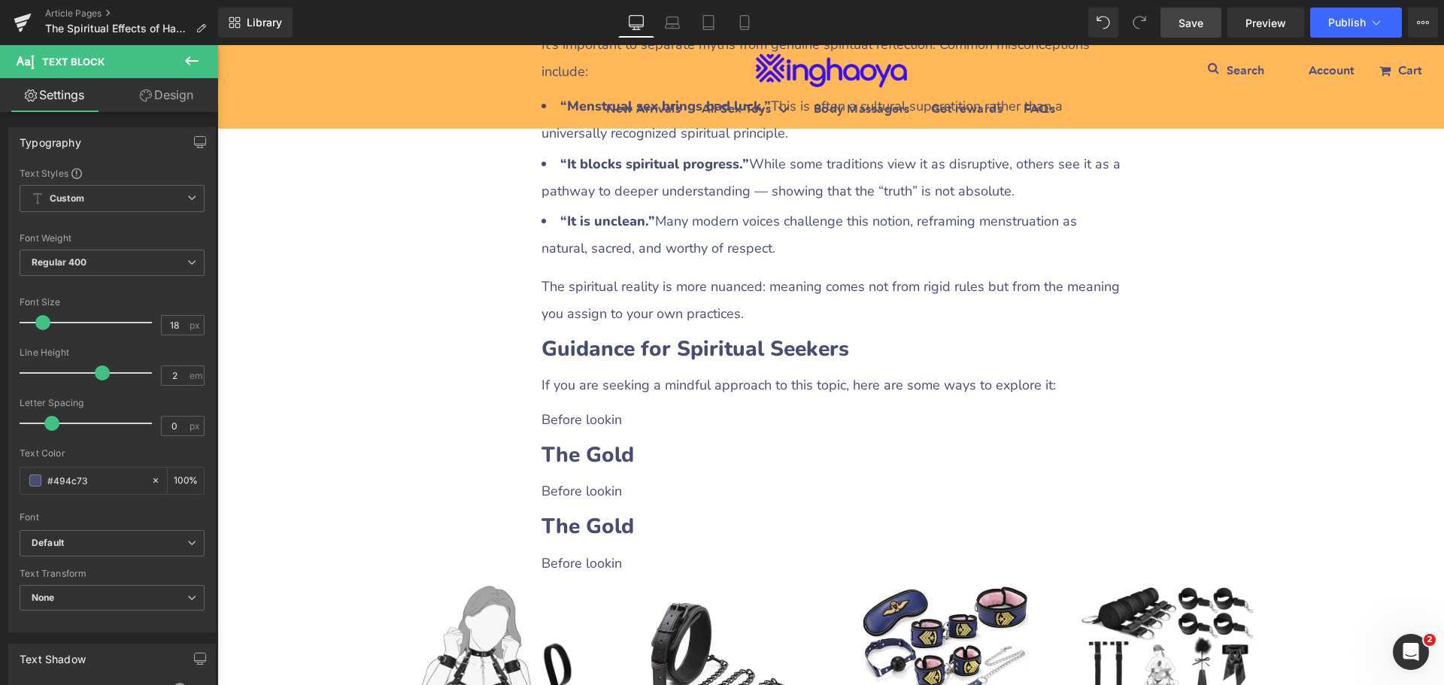
click at [596, 406] on p "Before lookin" at bounding box center [831, 419] width 579 height 27
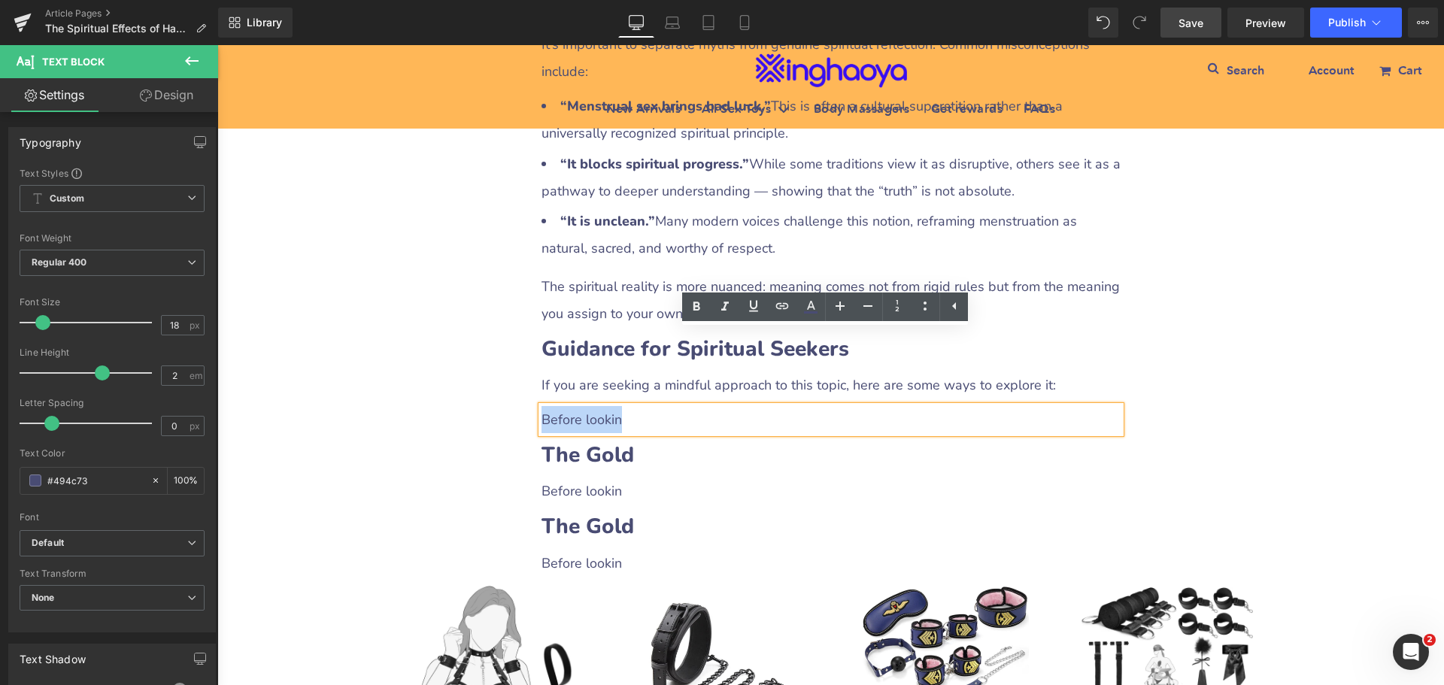
drag, startPoint x: 539, startPoint y: 341, endPoint x: 618, endPoint y: 344, distance: 79.0
click at [618, 406] on p "Before lookin" at bounding box center [831, 419] width 579 height 27
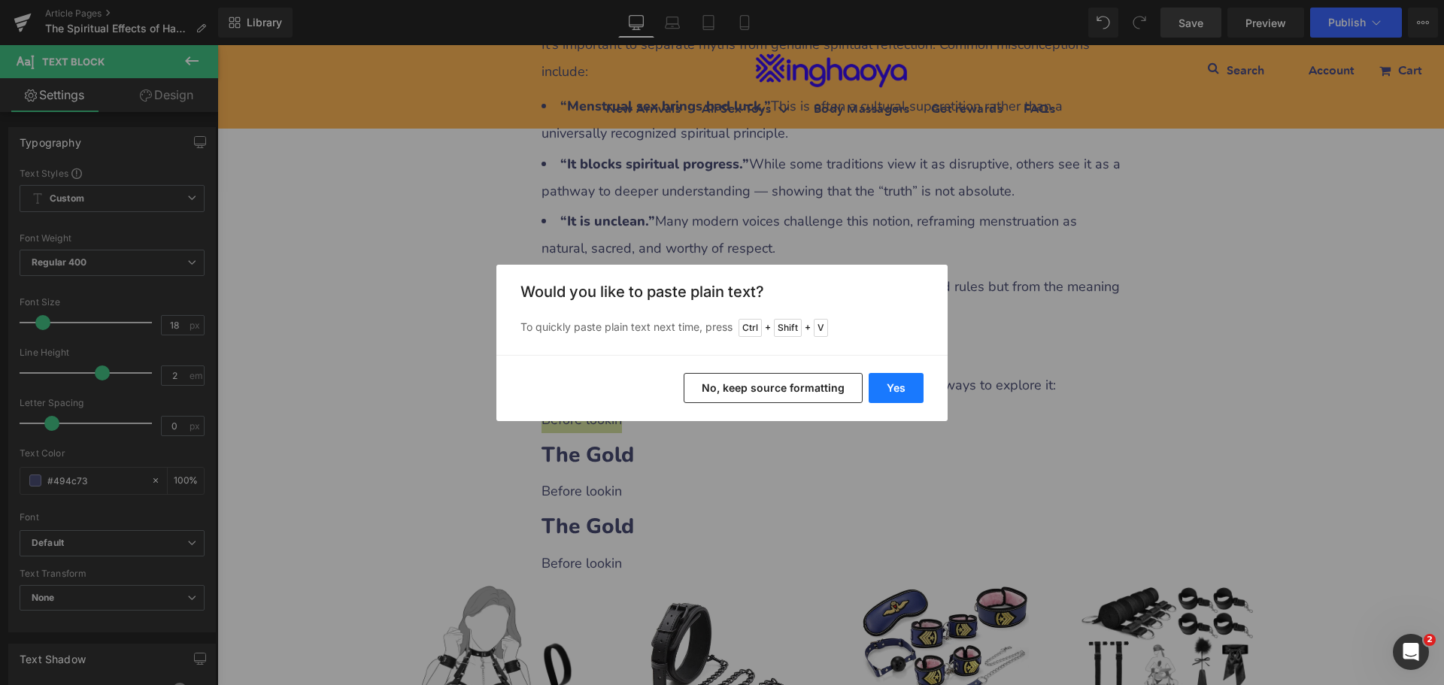
click at [870, 390] on button "Yes" at bounding box center [896, 388] width 55 height 30
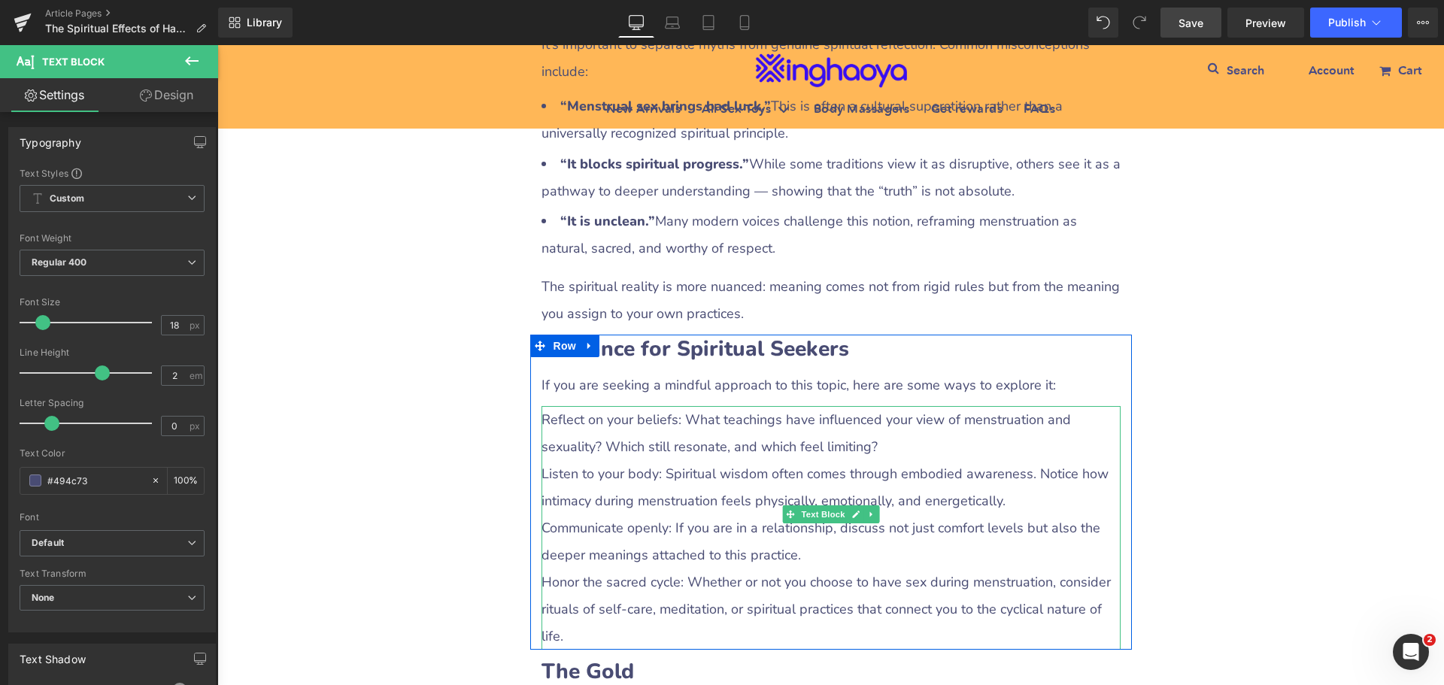
click at [596, 460] on p "Listen to your body: Spiritual wisdom often comes through embodied awareness. N…" at bounding box center [831, 487] width 579 height 54
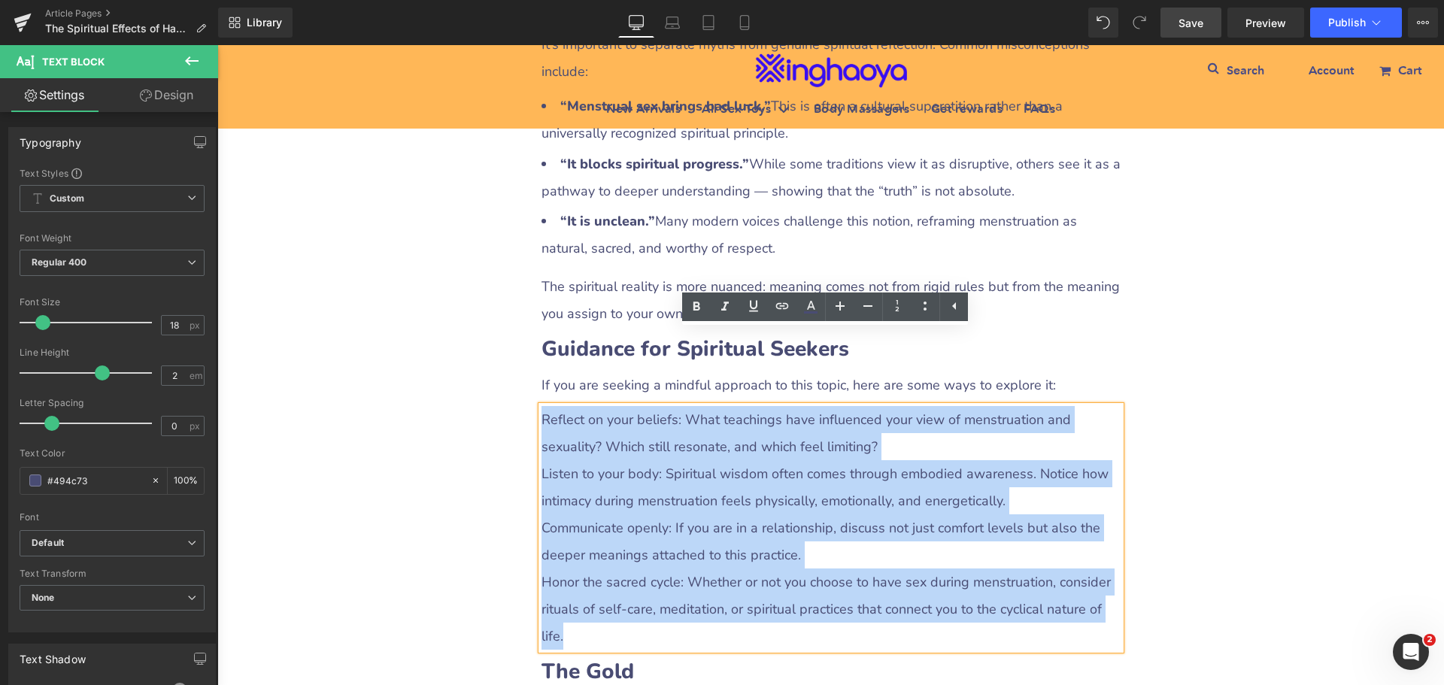
drag, startPoint x: 538, startPoint y: 345, endPoint x: 1136, endPoint y: 545, distance: 630.3
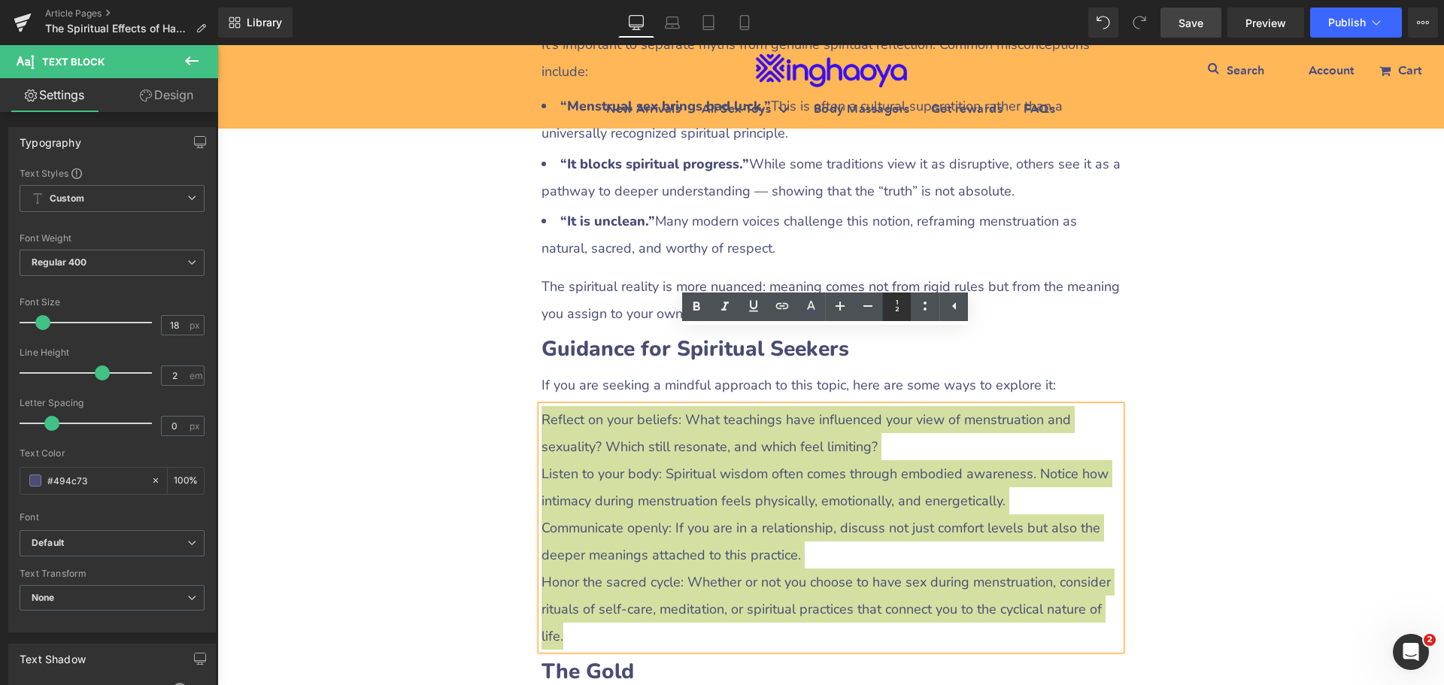
click at [903, 304] on icon at bounding box center [897, 306] width 18 height 18
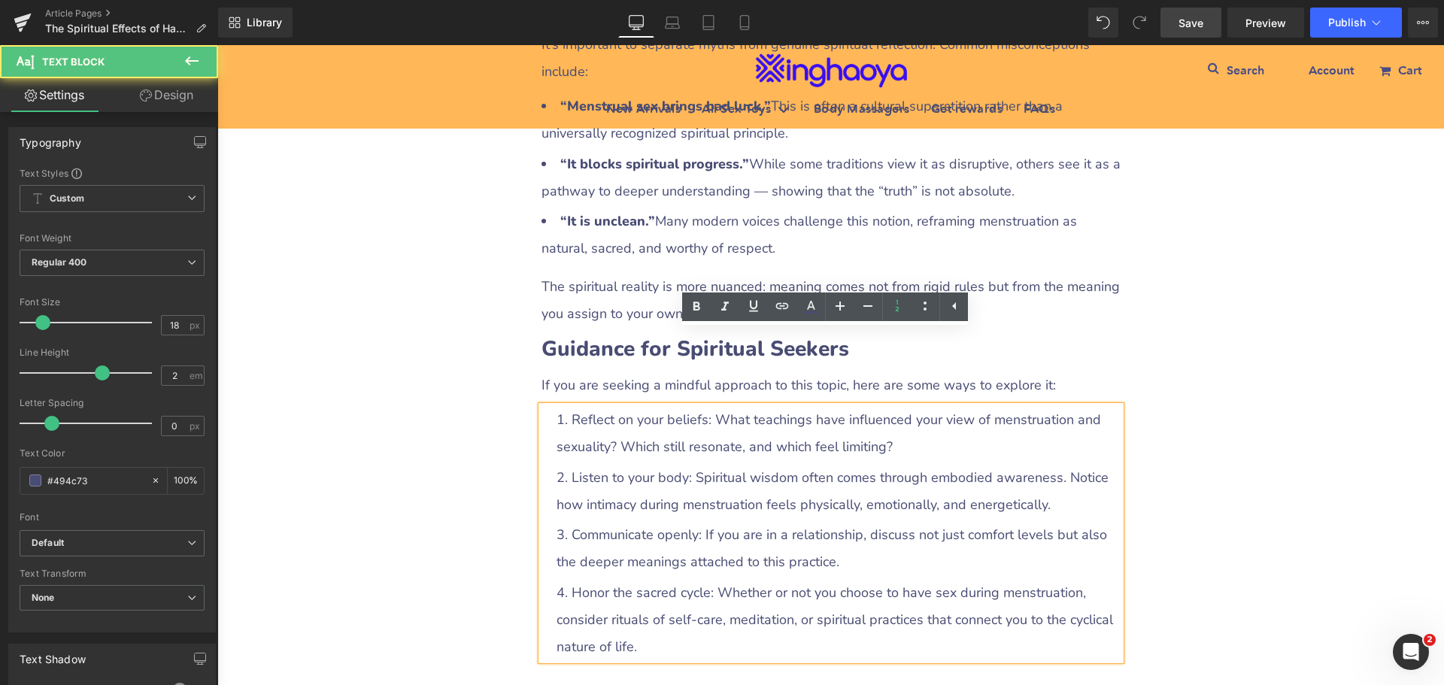
click at [703, 406] on ol "Reflect on your beliefs: What teachings have influenced your view of menstruati…" at bounding box center [839, 533] width 564 height 254
click at [608, 406] on li "Reflect on your beliefs: What teachings have influenced your view of menstruati…" at bounding box center [839, 433] width 564 height 54
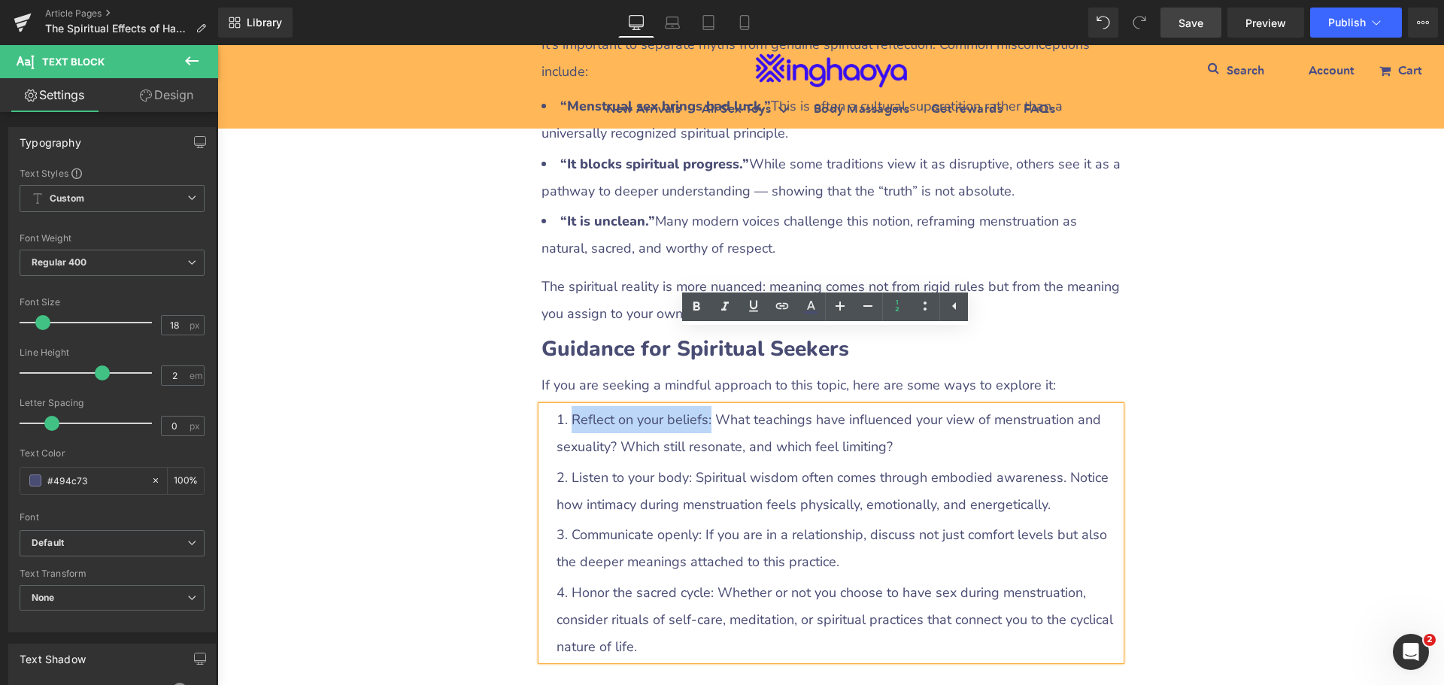
drag, startPoint x: 566, startPoint y: 342, endPoint x: 704, endPoint y: 347, distance: 138.5
click at [704, 406] on li "Reflect on your beliefs: What teachings have influenced your view of menstruati…" at bounding box center [839, 433] width 564 height 54
click at [698, 308] on icon at bounding box center [696, 307] width 18 height 18
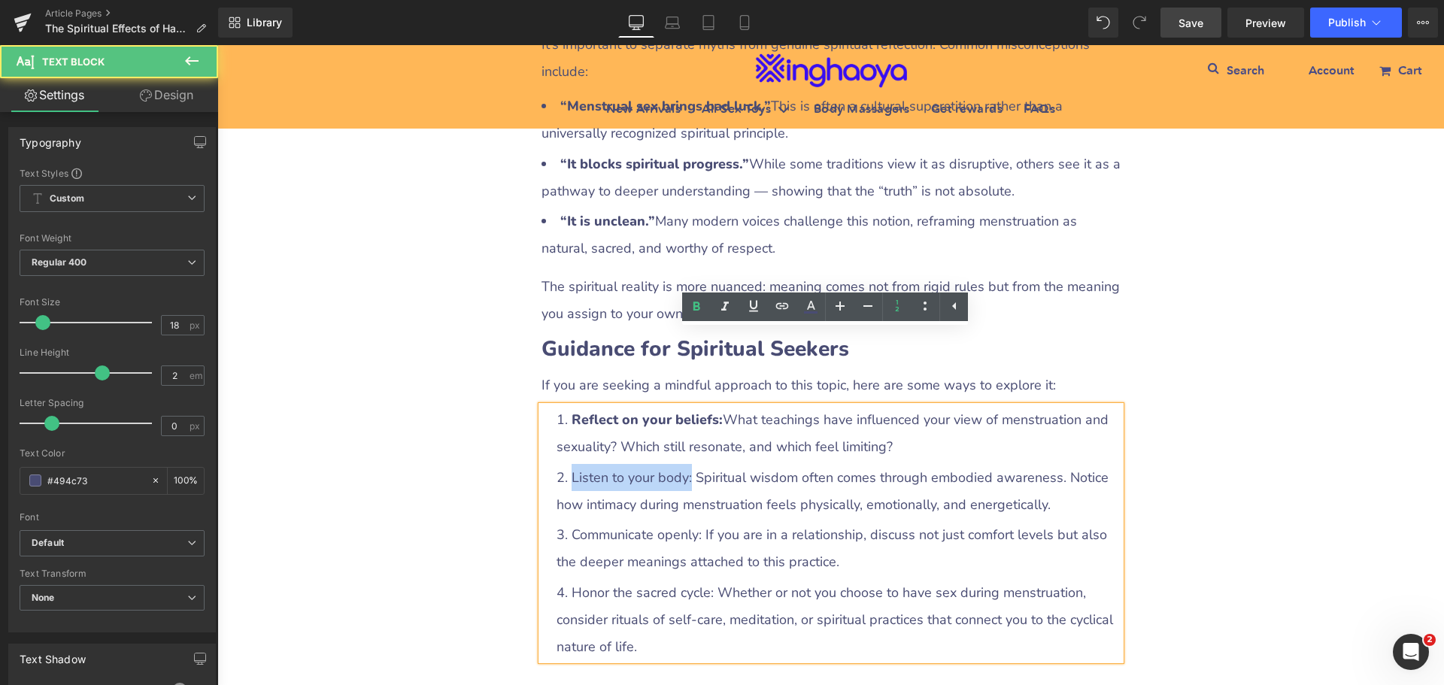
drag, startPoint x: 564, startPoint y: 401, endPoint x: 683, endPoint y: 399, distance: 118.9
click at [683, 464] on li "Listen to your body: Spiritual wisdom often comes through embodied awareness. N…" at bounding box center [839, 491] width 564 height 54
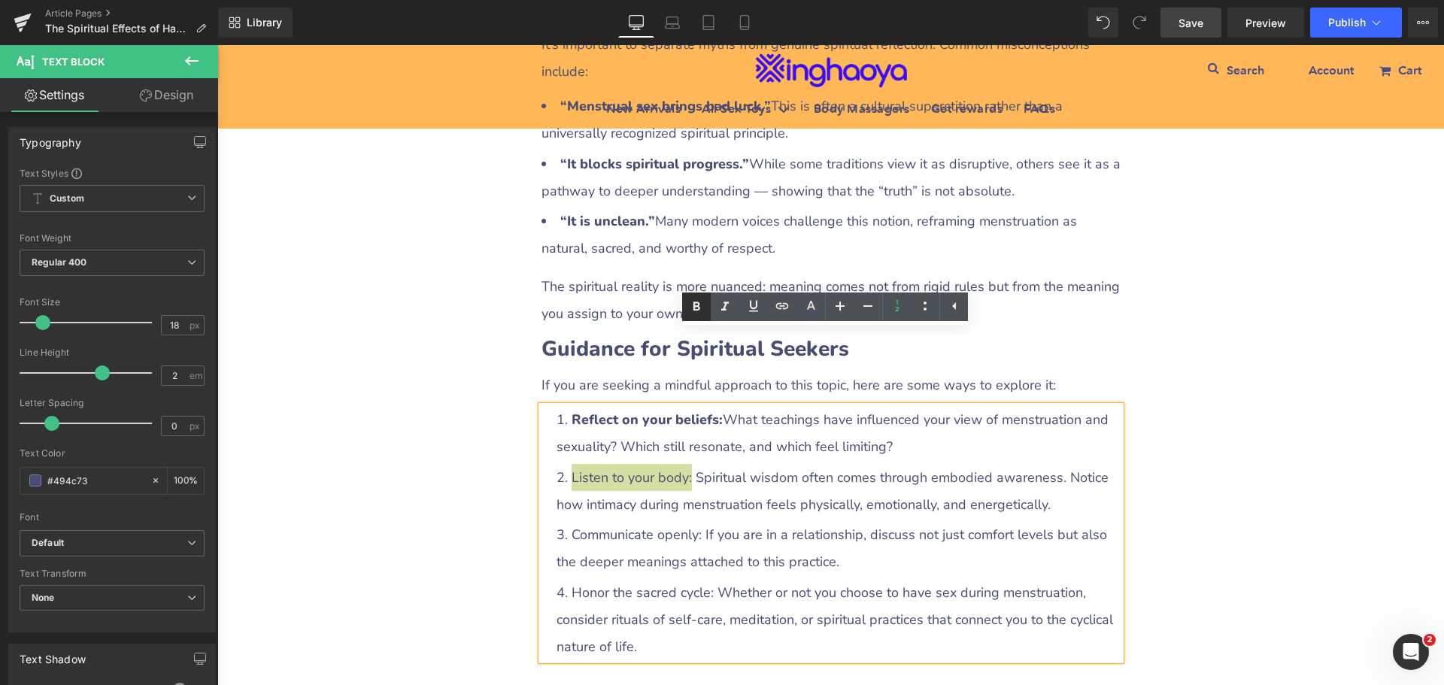
click at [696, 307] on icon at bounding box center [696, 306] width 7 height 9
drag, startPoint x: 568, startPoint y: 459, endPoint x: 699, endPoint y: 456, distance: 131.7
click at [699, 521] on li "Communicate openly: If you are in a relationship, discuss not just comfort leve…" at bounding box center [839, 548] width 564 height 54
click at [694, 314] on icon at bounding box center [696, 307] width 18 height 18
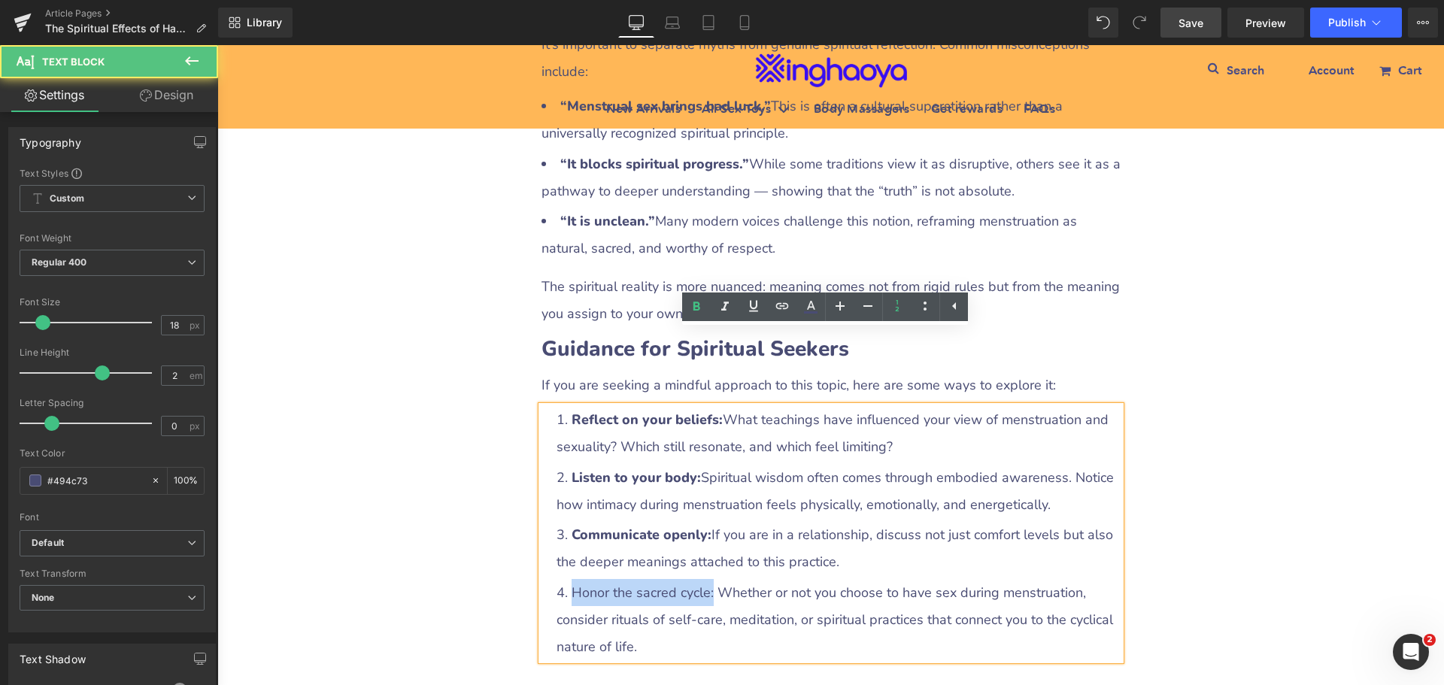
drag, startPoint x: 565, startPoint y: 516, endPoint x: 709, endPoint y: 514, distance: 144.4
click at [709, 579] on li "Honor the sacred cycle: Whether or not you choose to have sex during menstruati…" at bounding box center [839, 619] width 564 height 81
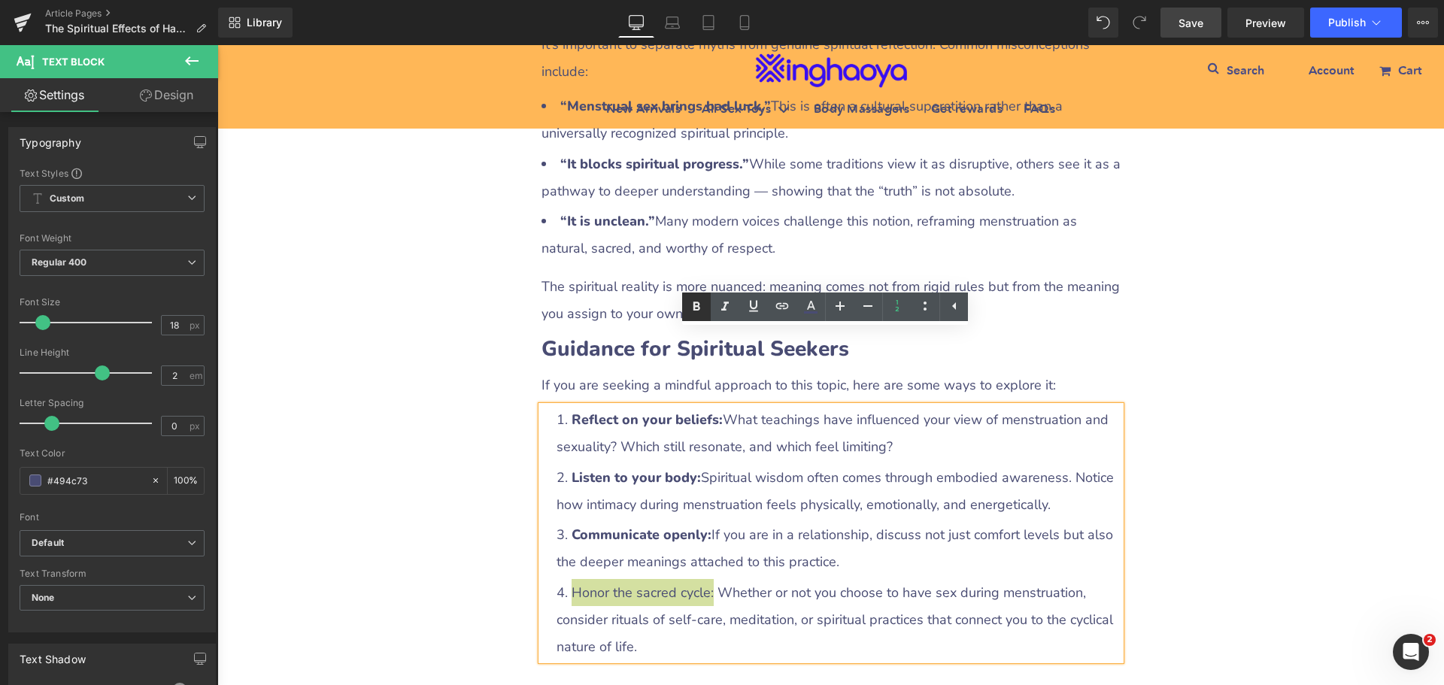
click at [695, 308] on icon at bounding box center [696, 306] width 7 height 9
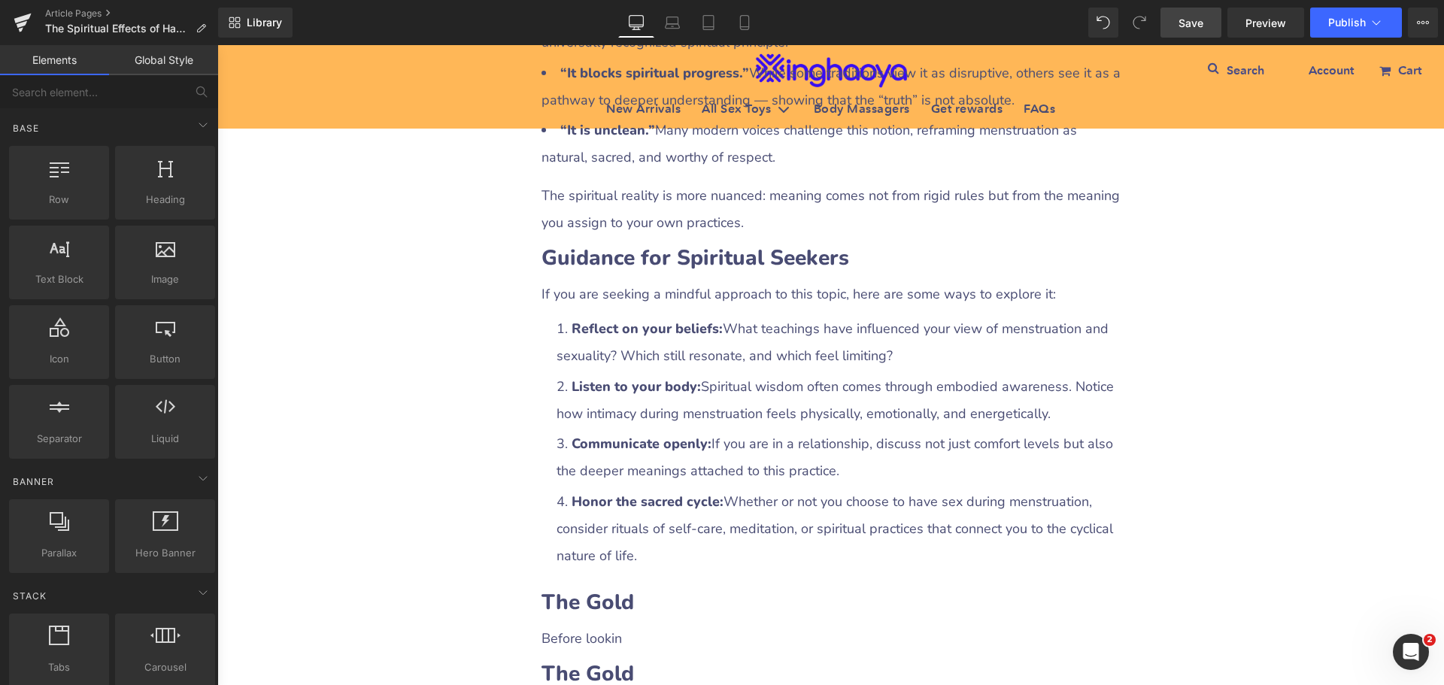
scroll to position [3721, 0]
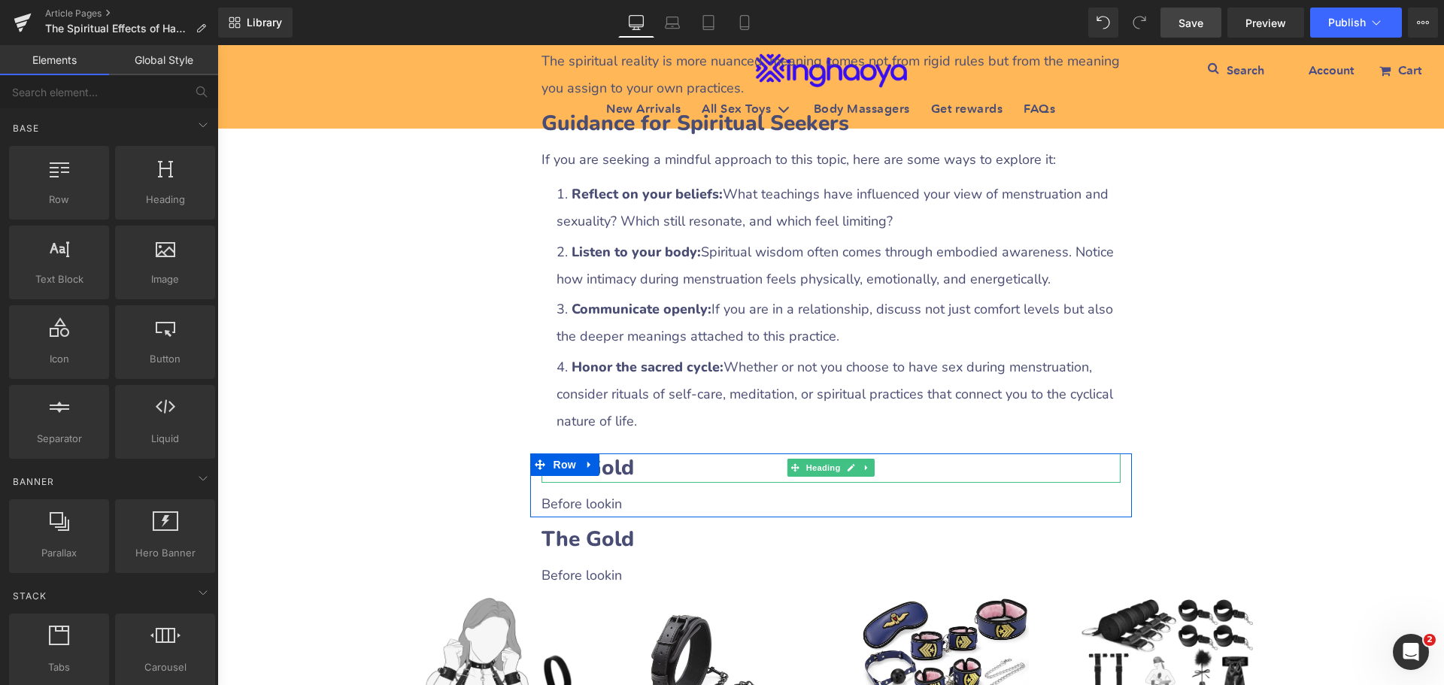
click at [631, 454] on h2 "The Gold" at bounding box center [831, 468] width 579 height 29
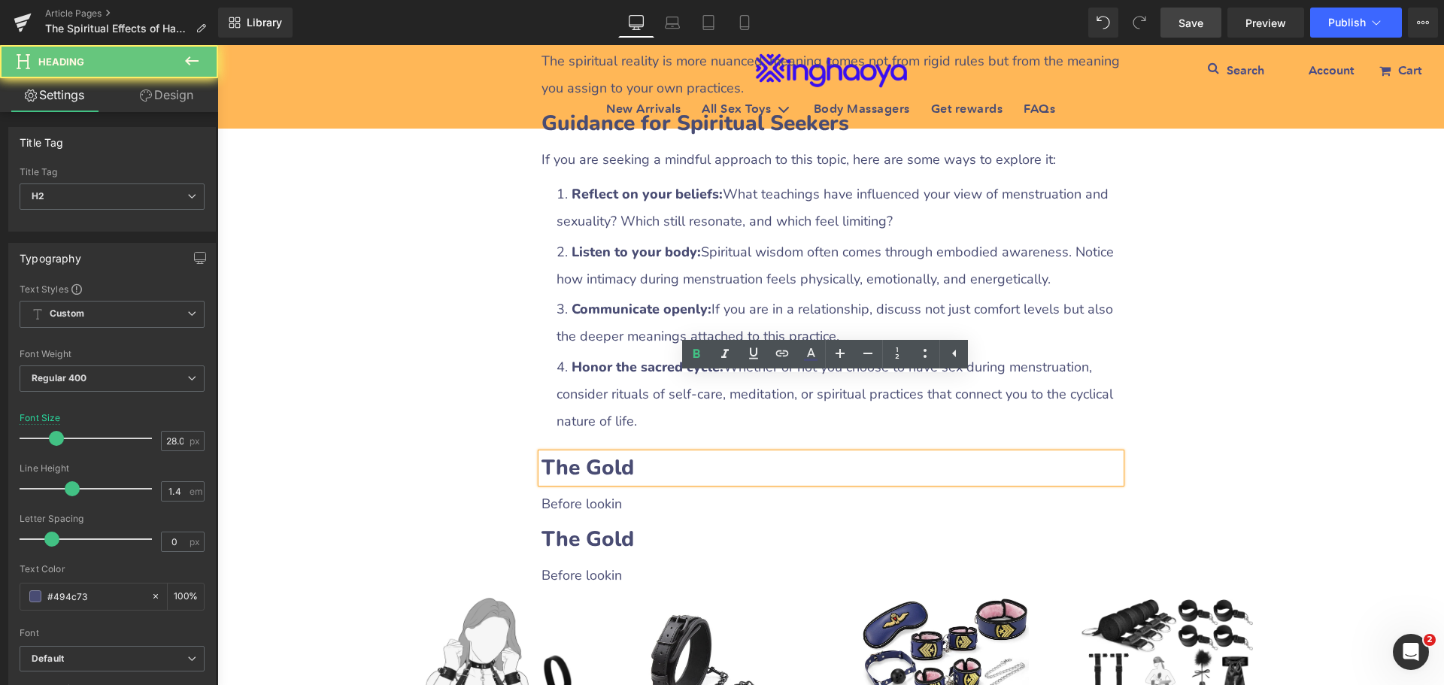
click at [542, 454] on div "The Gold" at bounding box center [831, 468] width 579 height 29
drag, startPoint x: 536, startPoint y: 386, endPoint x: 669, endPoint y: 393, distance: 133.3
click at [669, 454] on h2 "The Gold" at bounding box center [831, 468] width 579 height 29
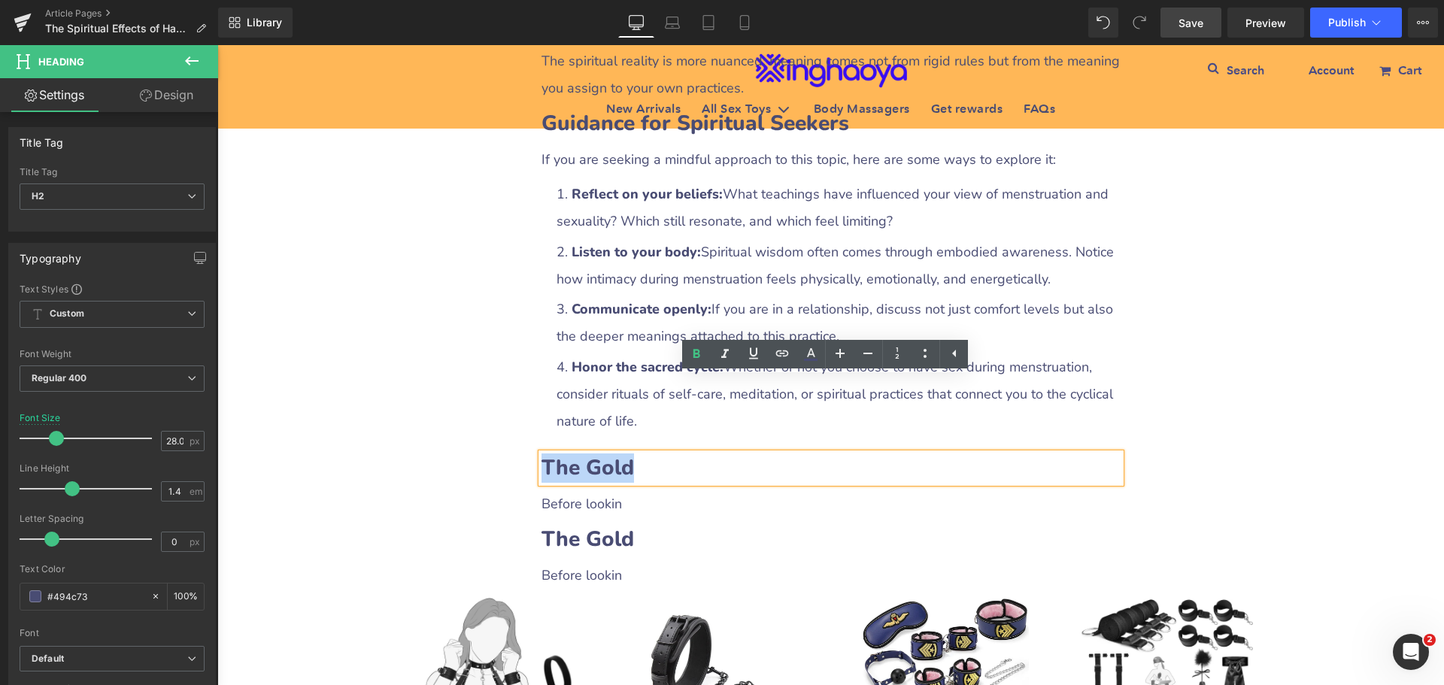
paste div
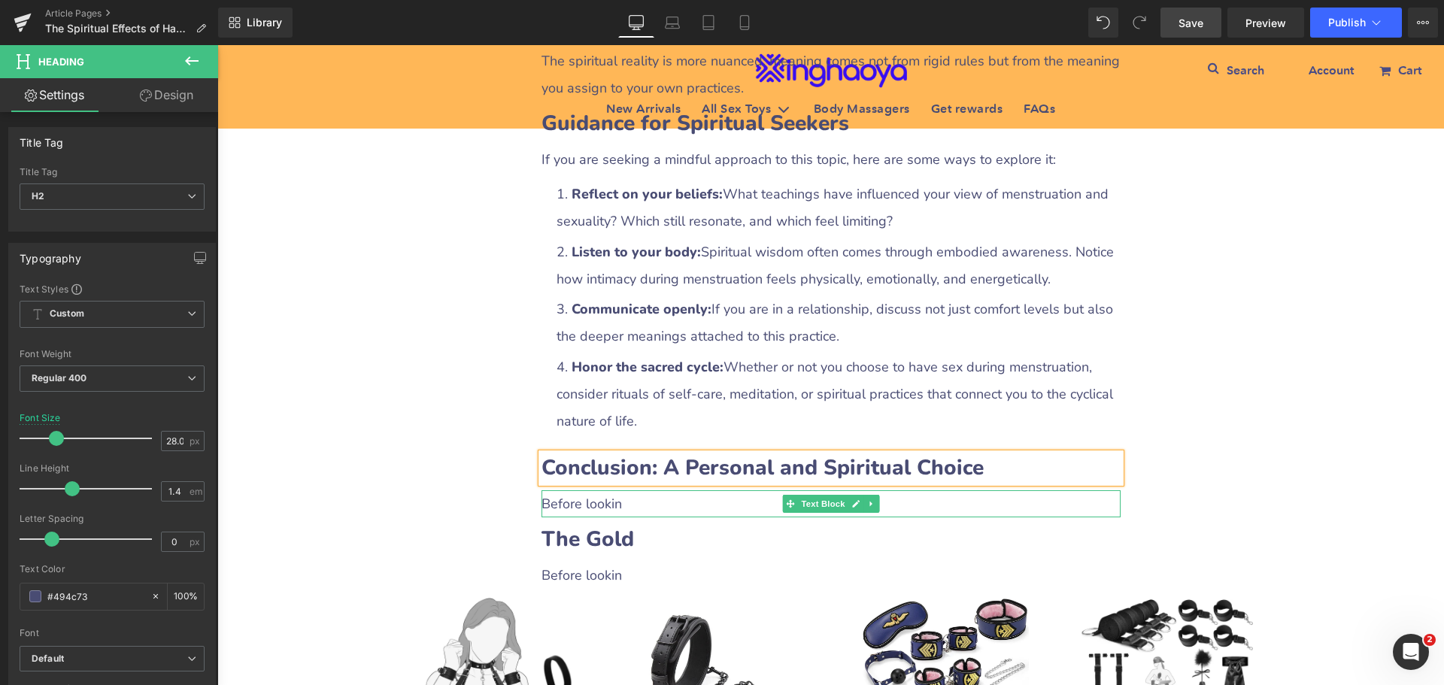
click at [579, 490] on p "Before lookin" at bounding box center [831, 503] width 579 height 27
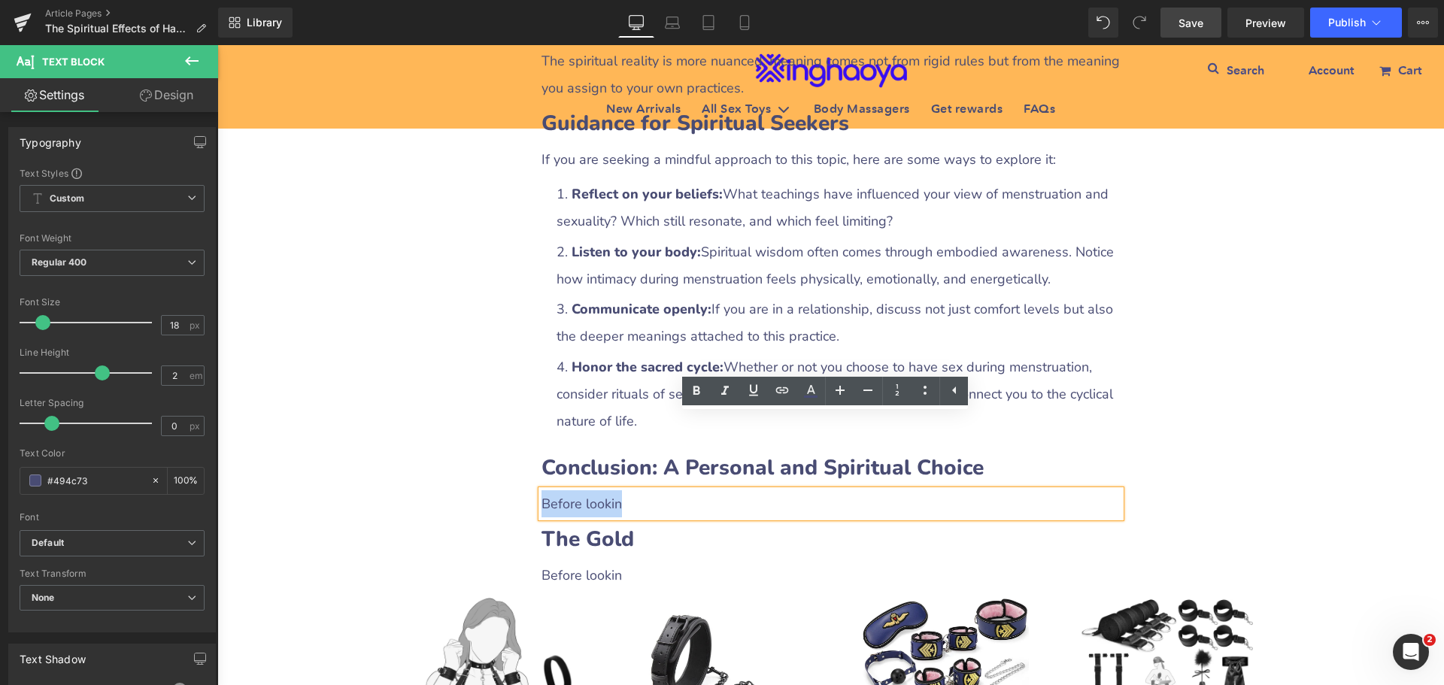
drag, startPoint x: 537, startPoint y: 428, endPoint x: 617, endPoint y: 428, distance: 79.7
click at [617, 490] on p "Before lookin" at bounding box center [831, 503] width 579 height 27
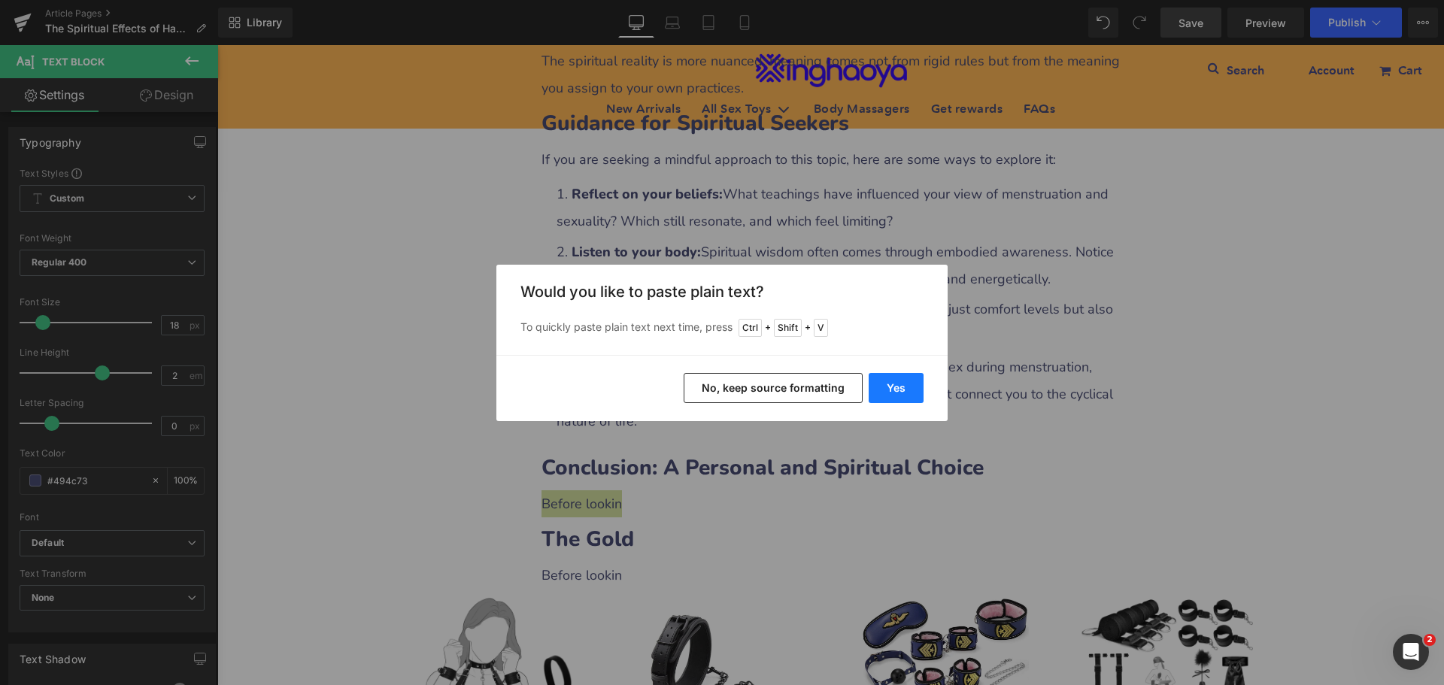
click at [892, 386] on button "Yes" at bounding box center [896, 388] width 55 height 30
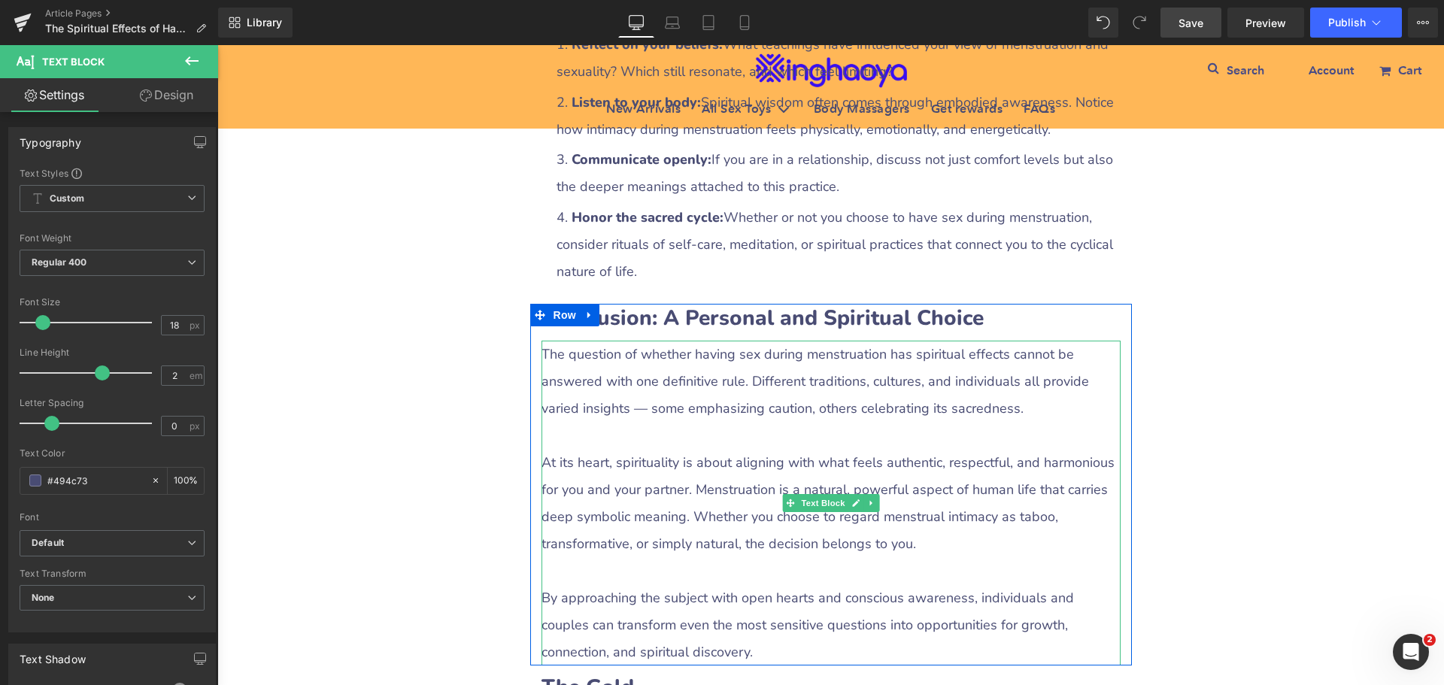
scroll to position [3871, 0]
drag, startPoint x: 575, startPoint y: 366, endPoint x: 633, endPoint y: 383, distance: 59.7
click at [575, 421] on p at bounding box center [831, 434] width 579 height 27
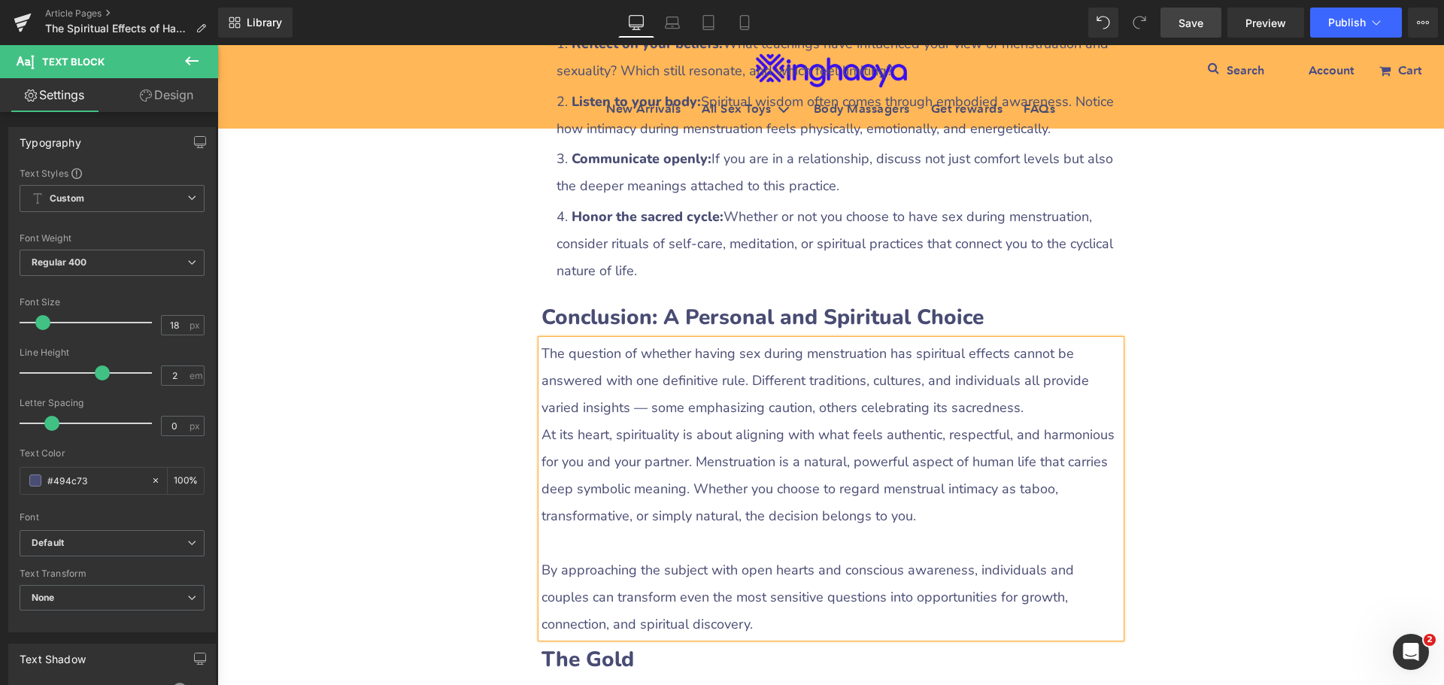
click at [599, 529] on p at bounding box center [831, 542] width 579 height 27
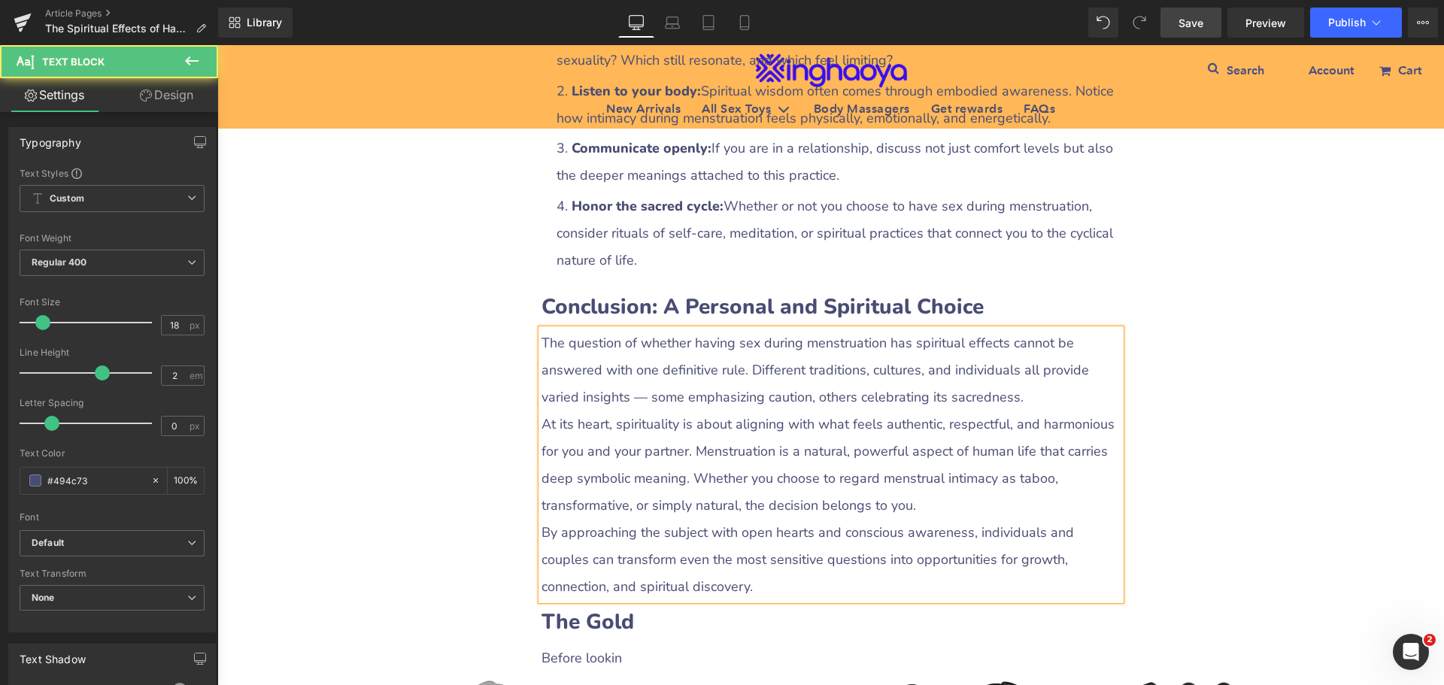
scroll to position [4022, 0]
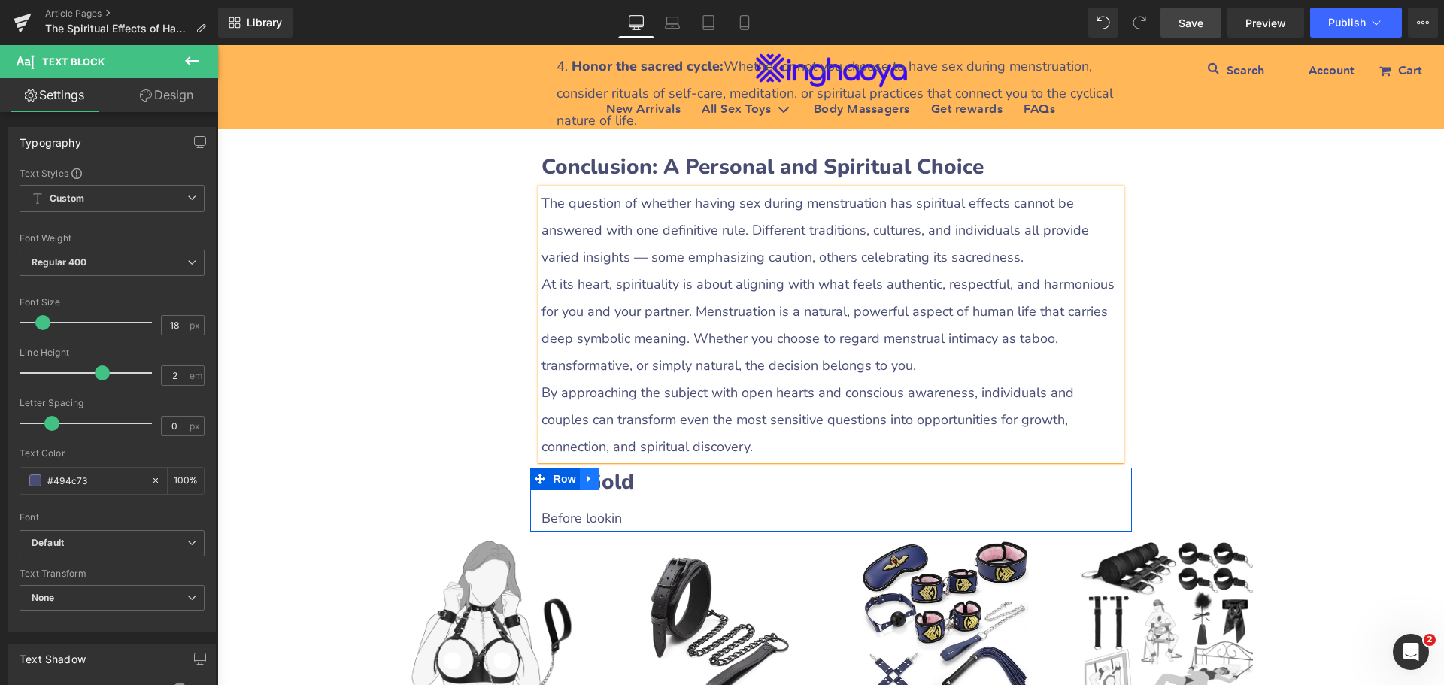
click at [584, 473] on icon at bounding box center [589, 478] width 11 height 11
click at [624, 474] on icon at bounding box center [629, 479] width 11 height 11
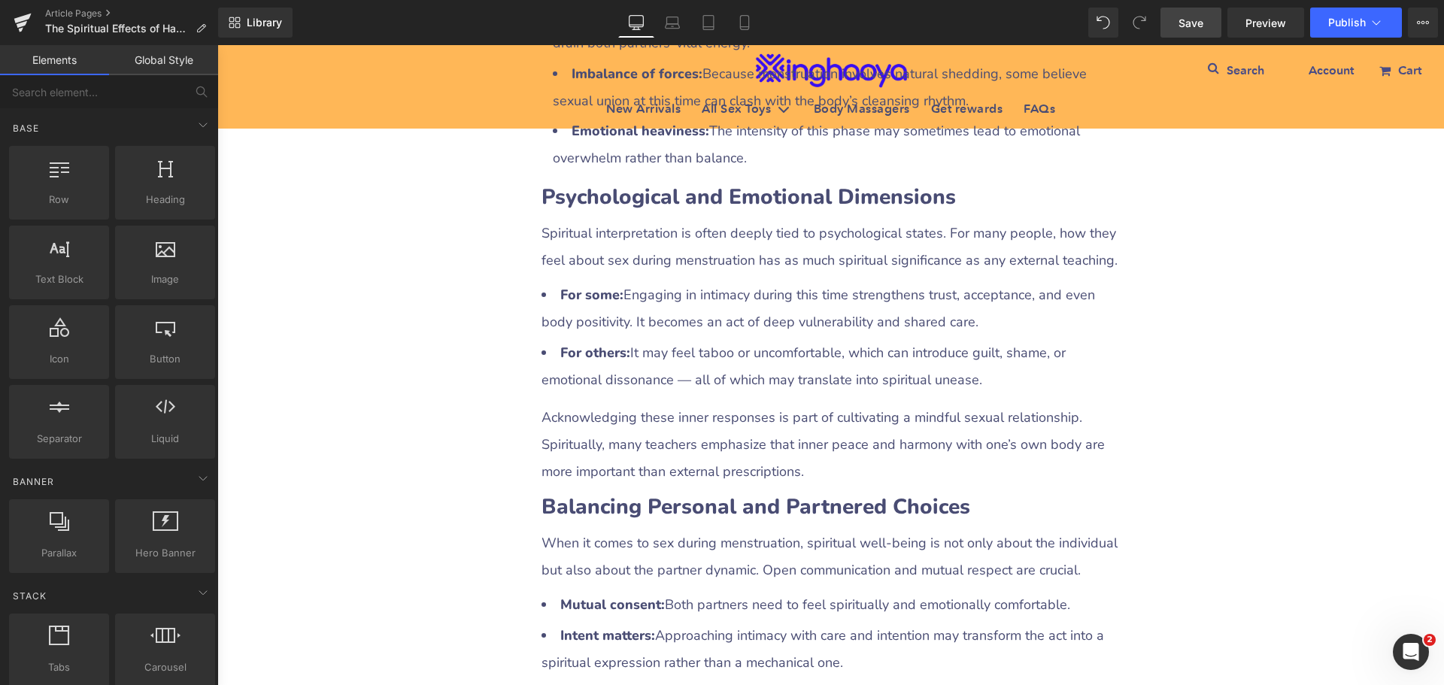
scroll to position [2743, 0]
click at [1185, 28] on span "Save" at bounding box center [1191, 23] width 25 height 16
click at [754, 27] on link "Mobile" at bounding box center [745, 23] width 36 height 30
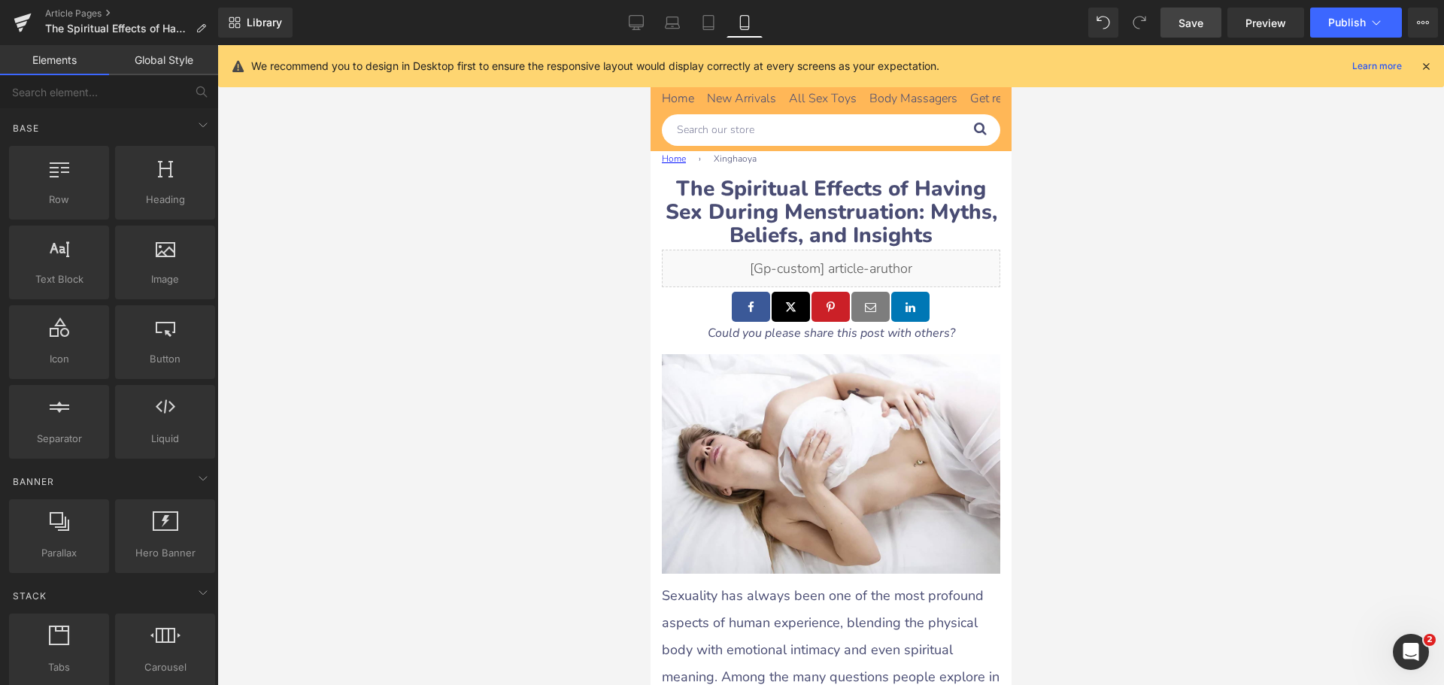
scroll to position [0, 0]
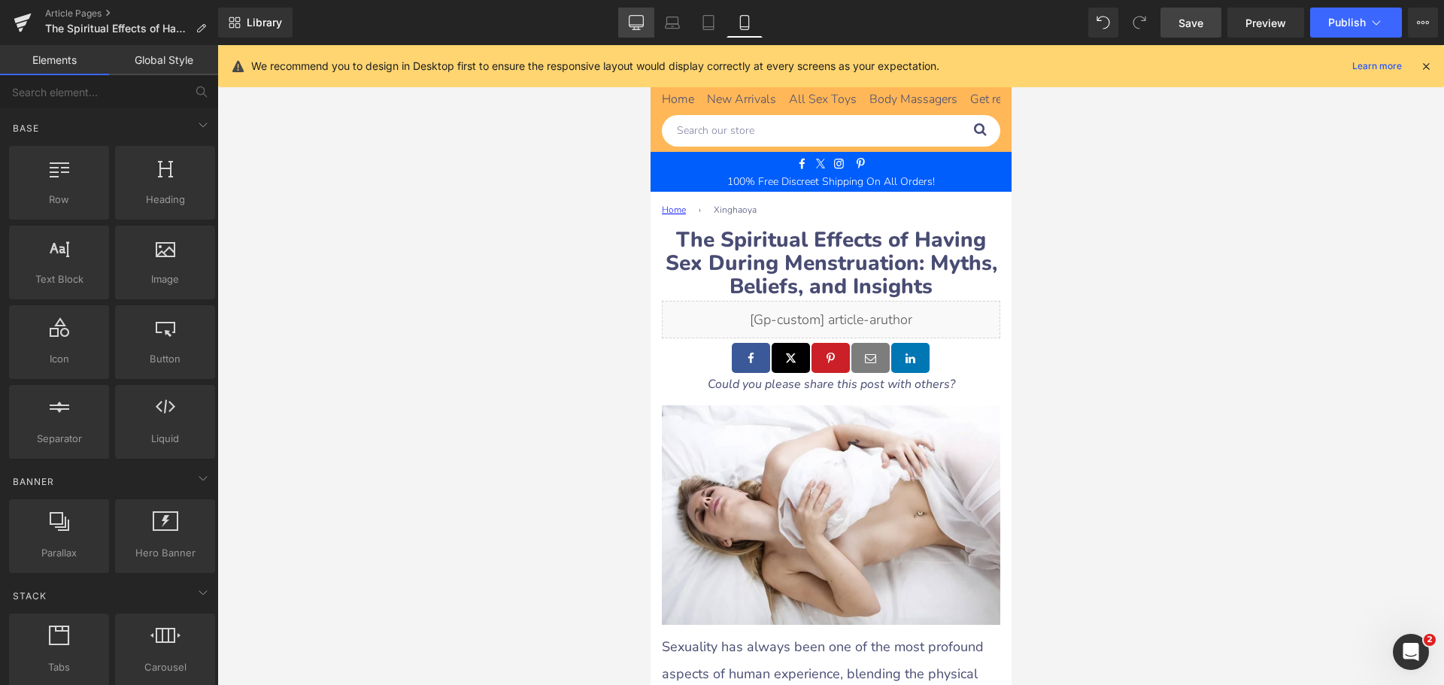
click at [644, 29] on icon at bounding box center [636, 22] width 15 height 15
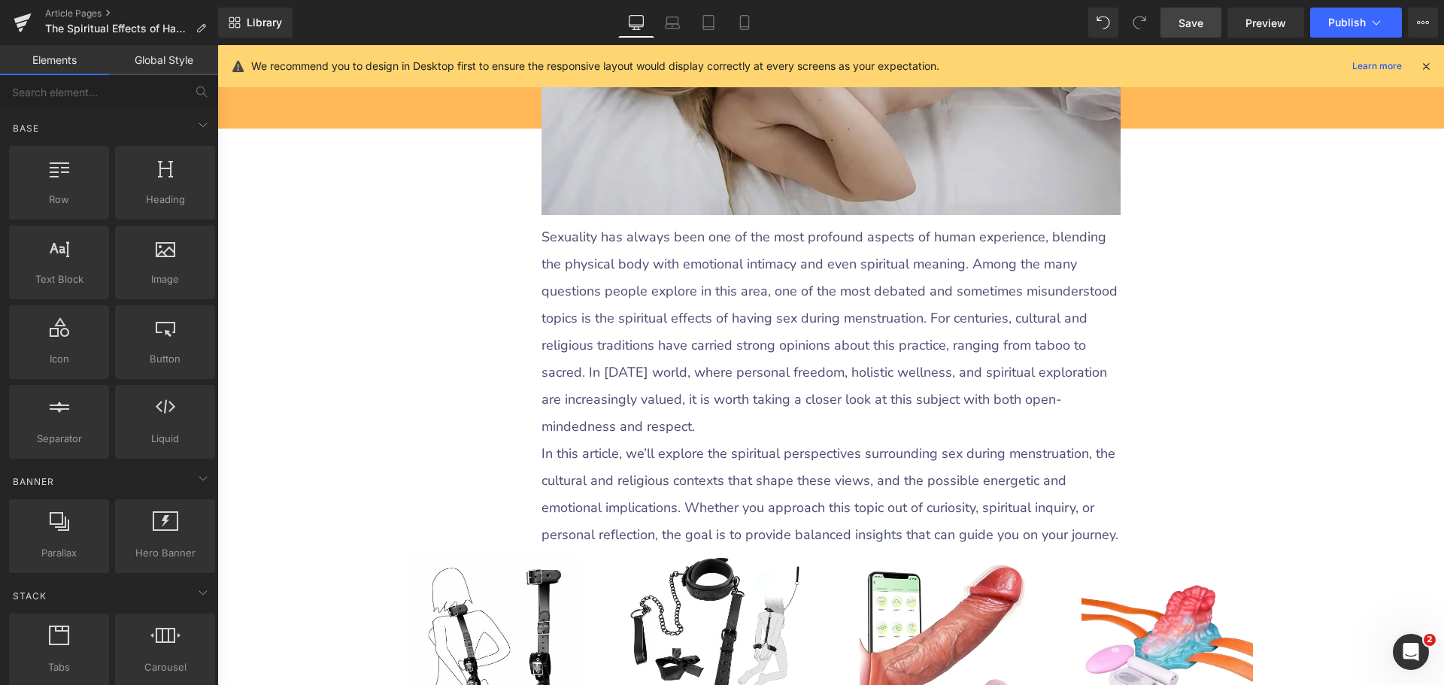
scroll to position [827, 0]
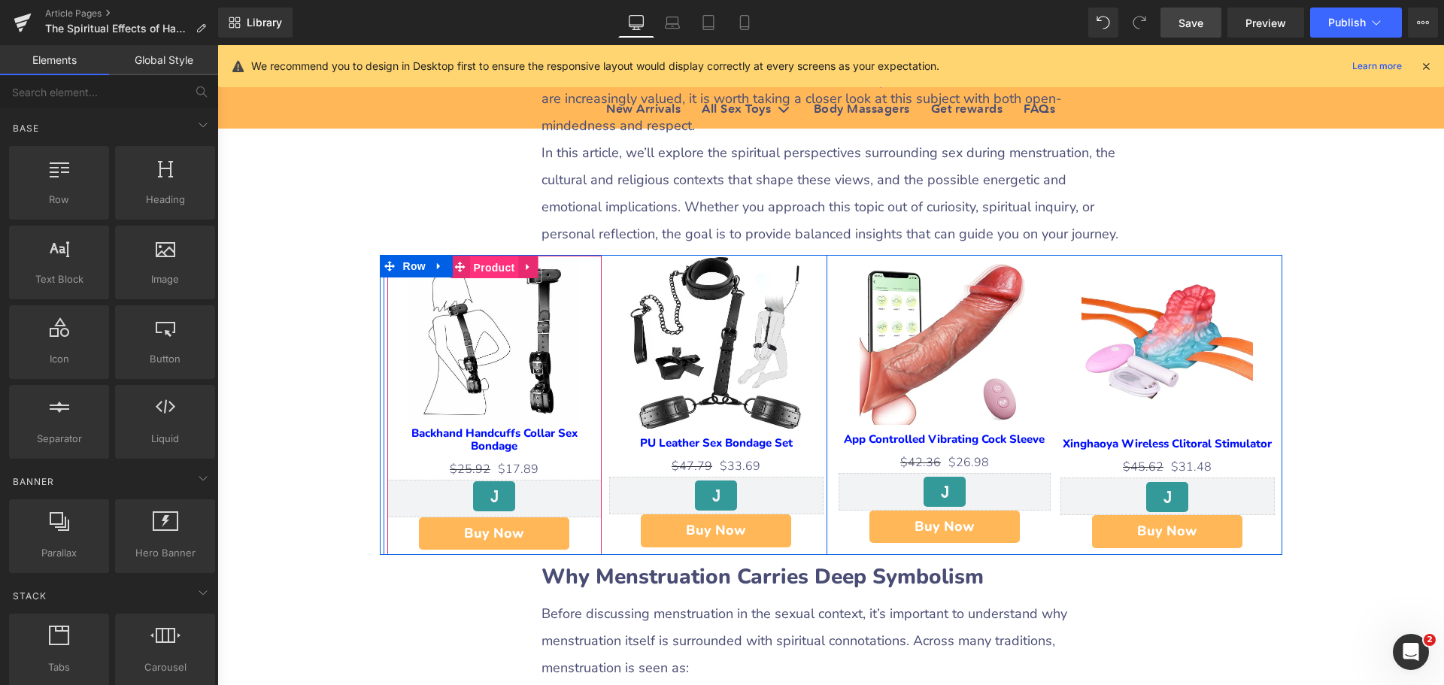
click at [487, 256] on span "Product" at bounding box center [494, 267] width 49 height 23
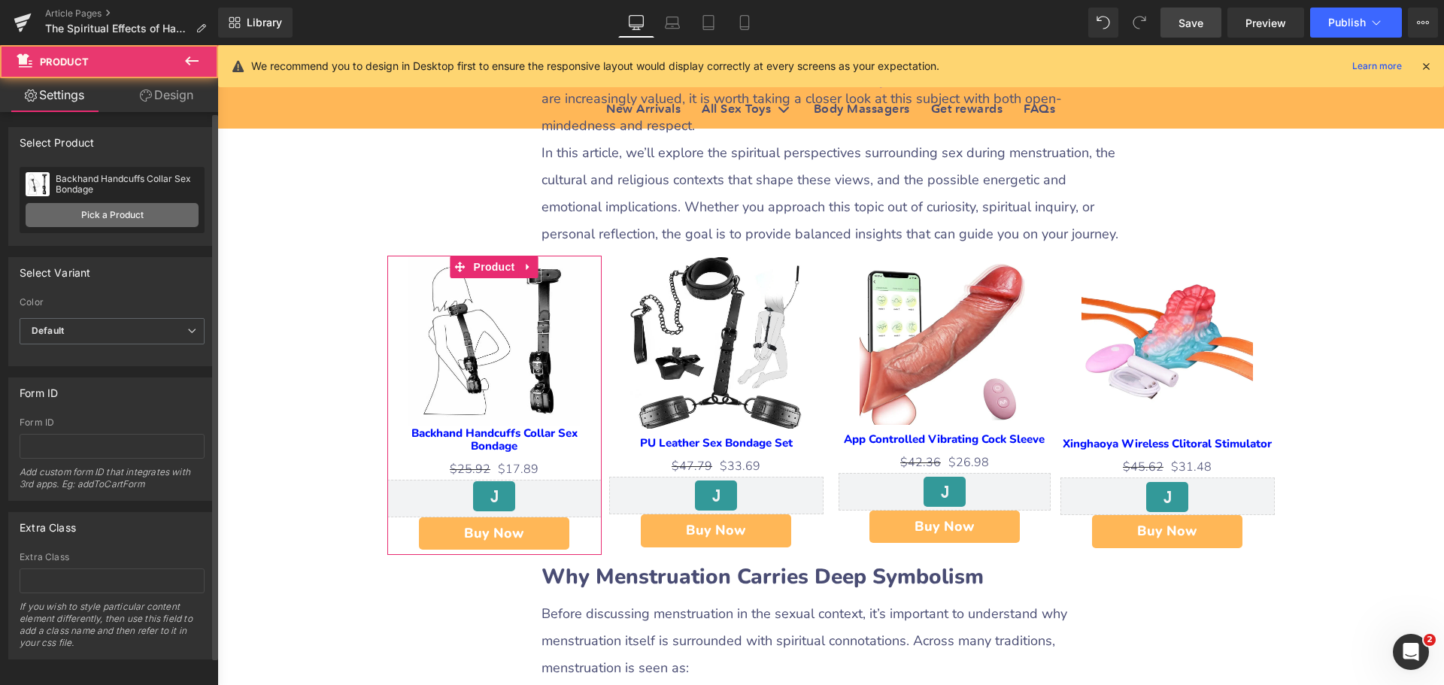
click at [127, 214] on link "Pick a Product" at bounding box center [112, 215] width 173 height 24
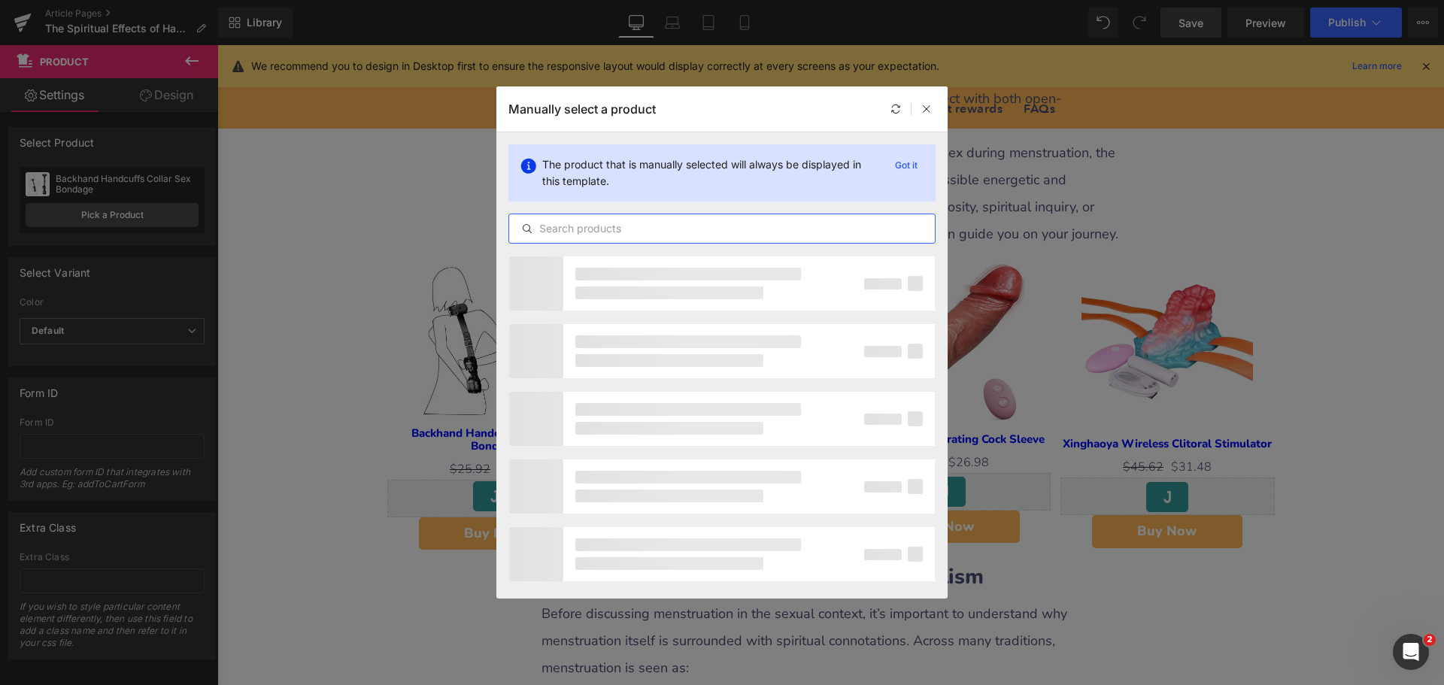
click at [578, 234] on input "text" at bounding box center [722, 229] width 426 height 18
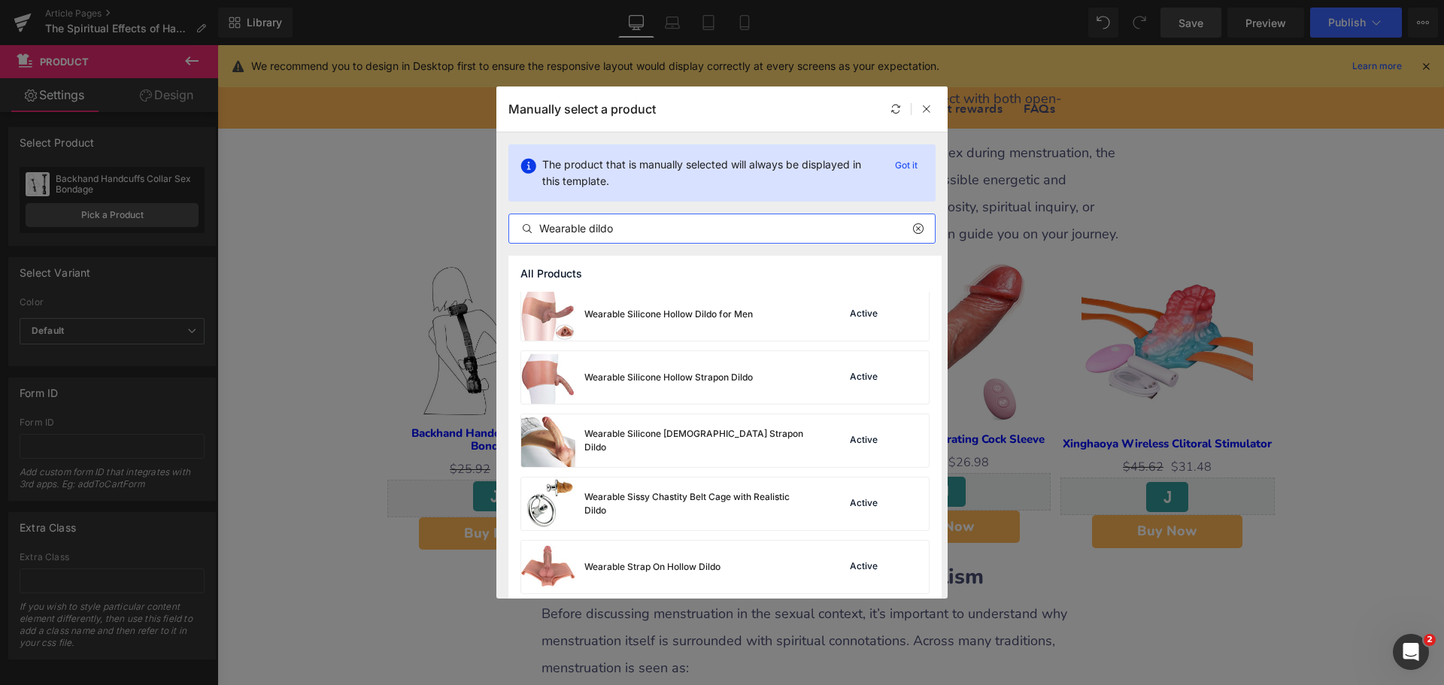
scroll to position [827, 0]
type input "Wearable dildo"
click at [765, 454] on div "Wearable Silicone [DEMOGRAPHIC_DATA] Strapon Dildo Active" at bounding box center [725, 439] width 408 height 53
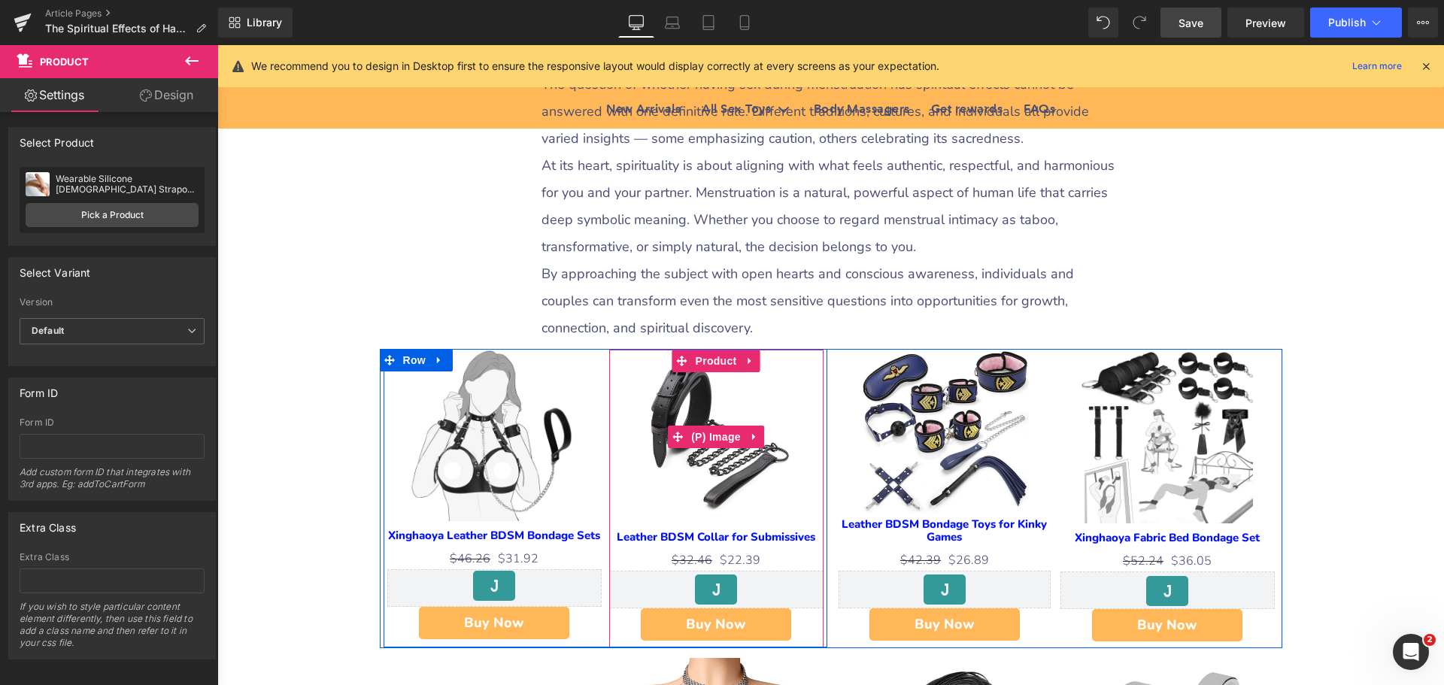
scroll to position [4137, 0]
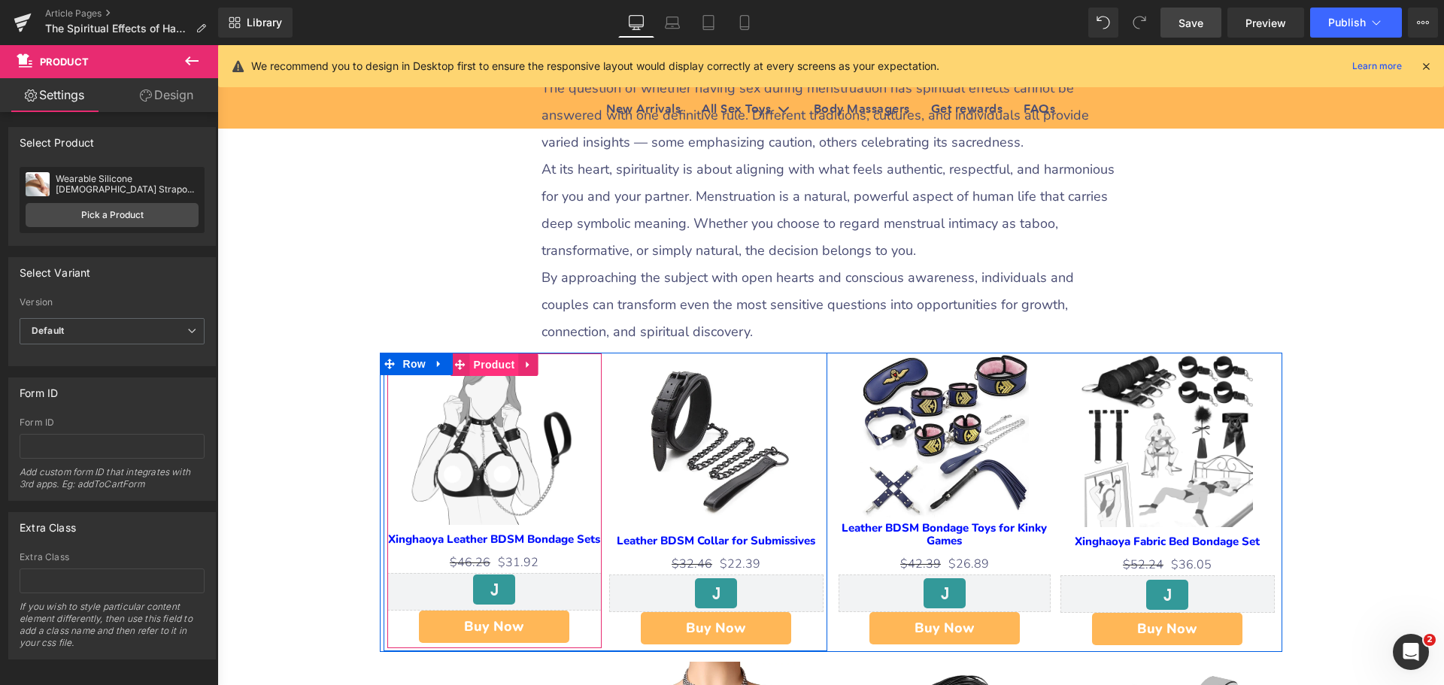
drag, startPoint x: 486, startPoint y: 291, endPoint x: 468, endPoint y: 291, distance: 18.1
click at [486, 353] on span "Product" at bounding box center [494, 364] width 49 height 23
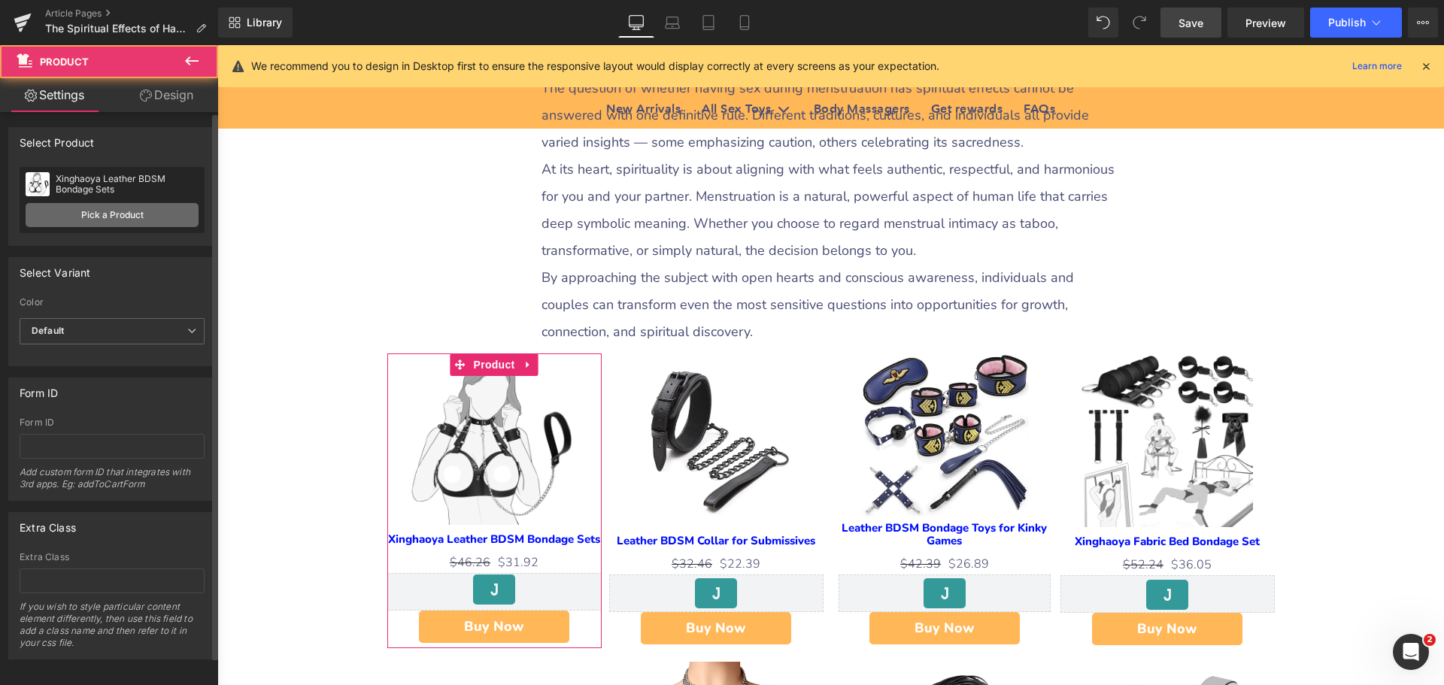
click at [99, 217] on link "Pick a Product" at bounding box center [112, 215] width 173 height 24
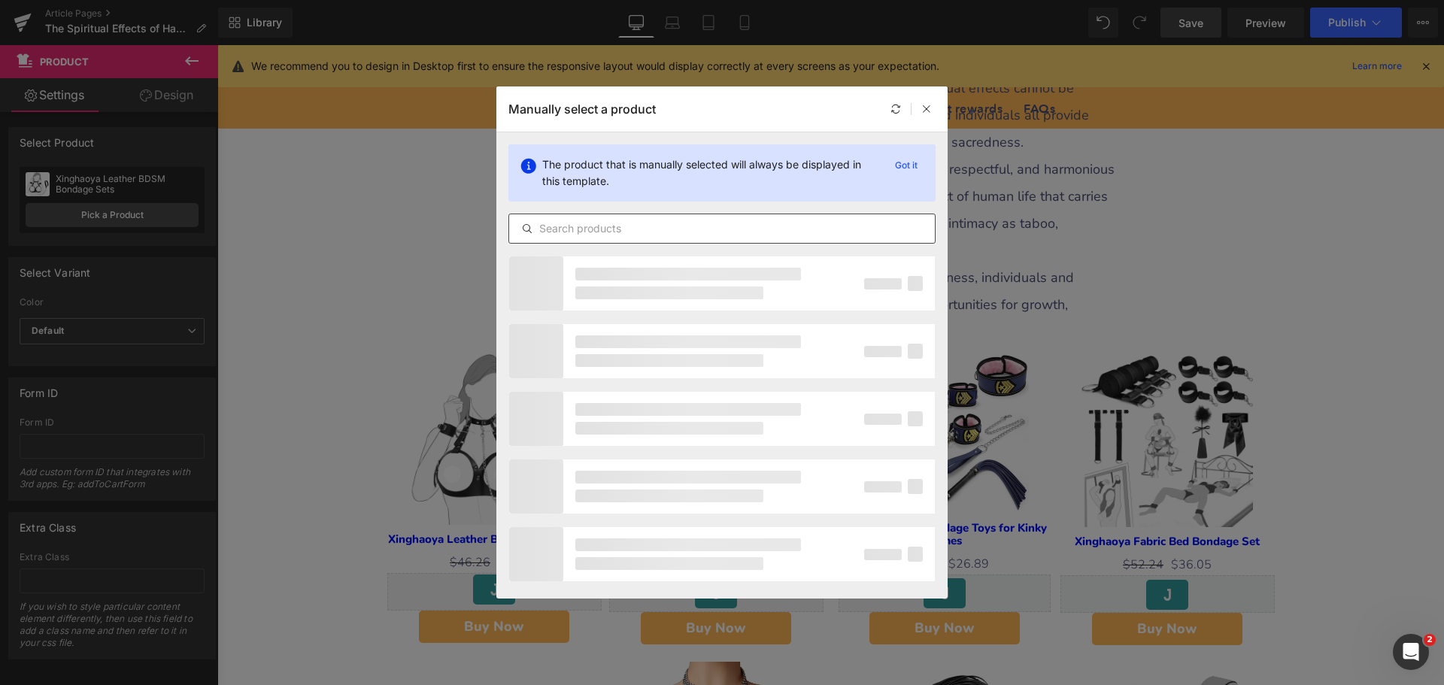
click at [602, 217] on div at bounding box center [721, 229] width 427 height 30
click at [611, 232] on input "text" at bounding box center [722, 229] width 426 height 18
type input "c"
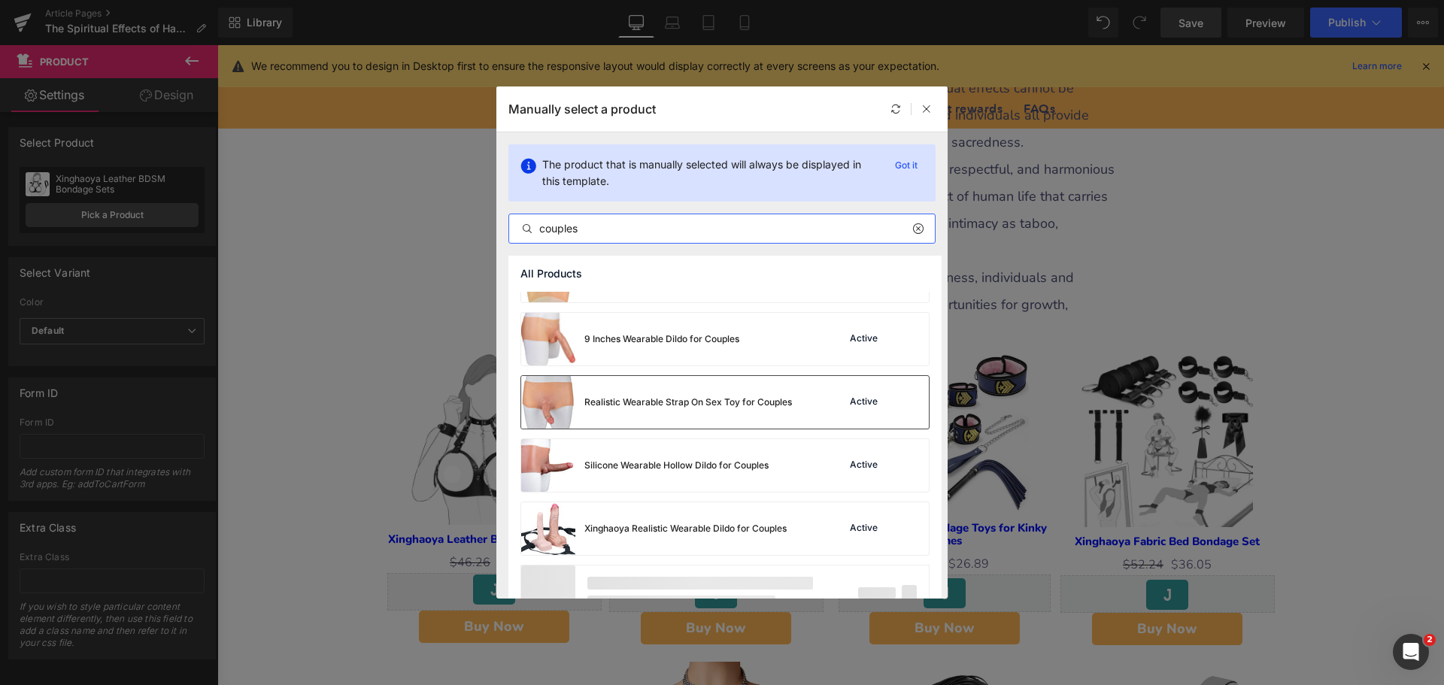
scroll to position [77, 0]
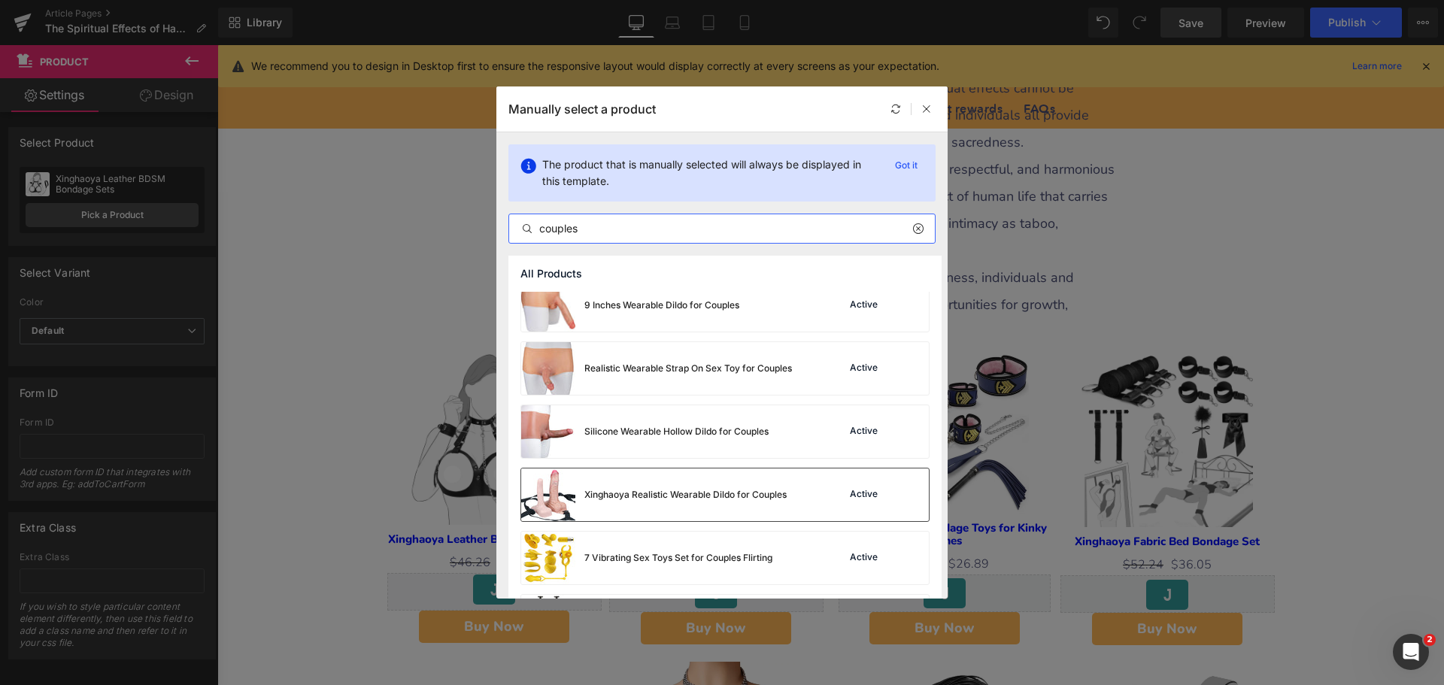
type input "couples"
click at [800, 505] on div "Xinghaoya Realistic Wearable Dildo for Couples Active" at bounding box center [725, 495] width 408 height 53
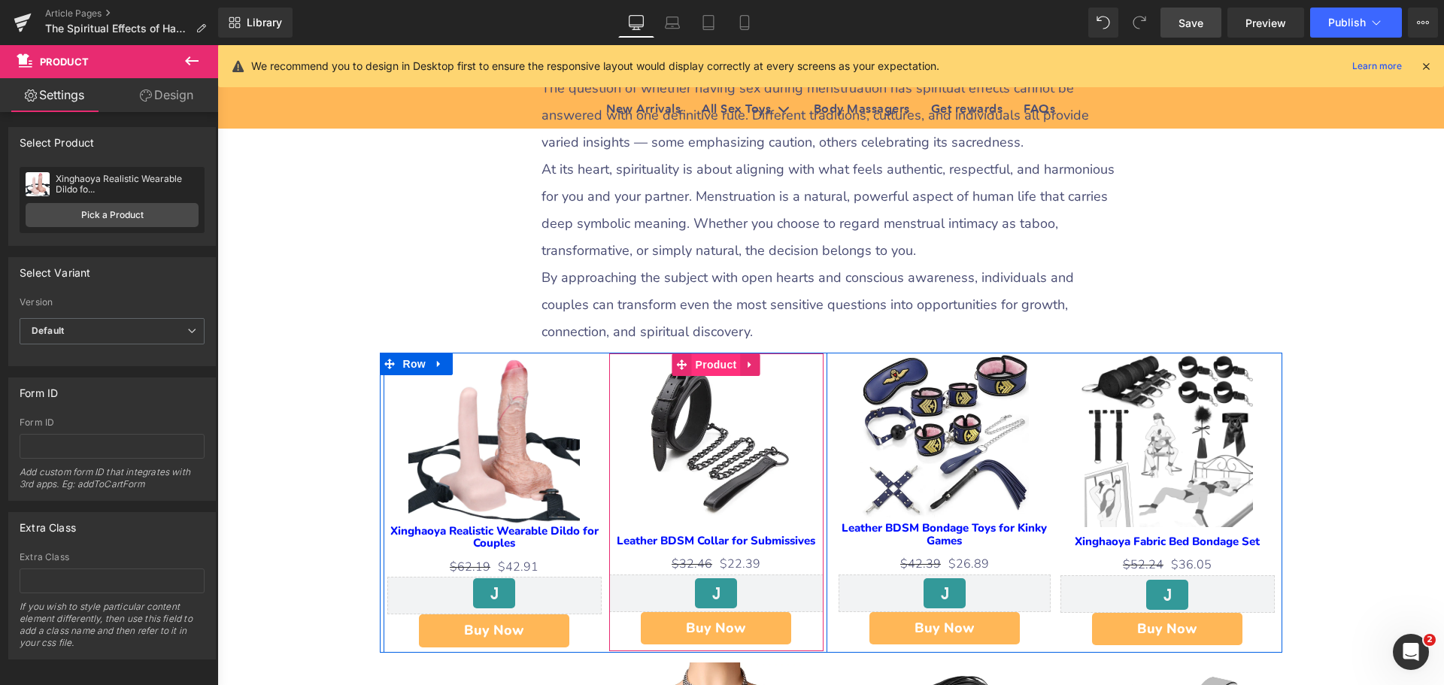
click at [705, 353] on span "Product" at bounding box center [716, 364] width 49 height 23
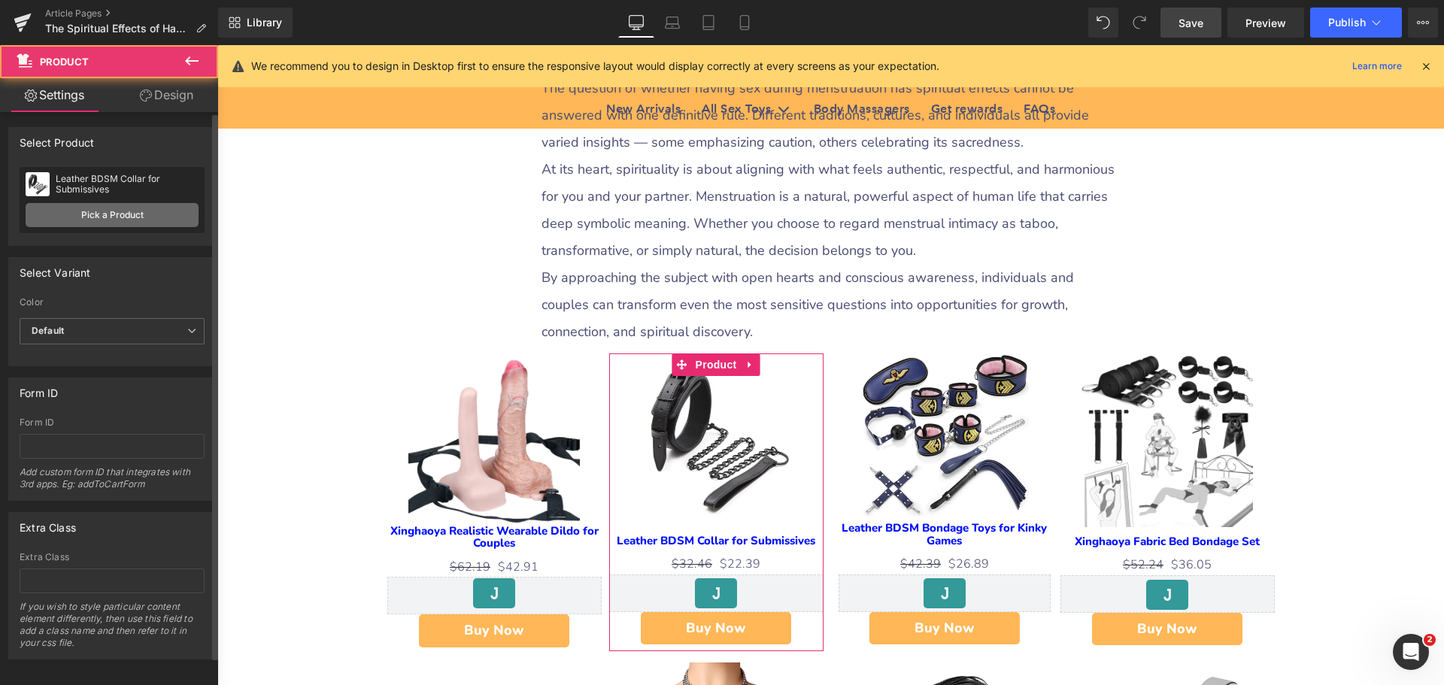
click at [109, 215] on link "Pick a Product" at bounding box center [112, 215] width 173 height 24
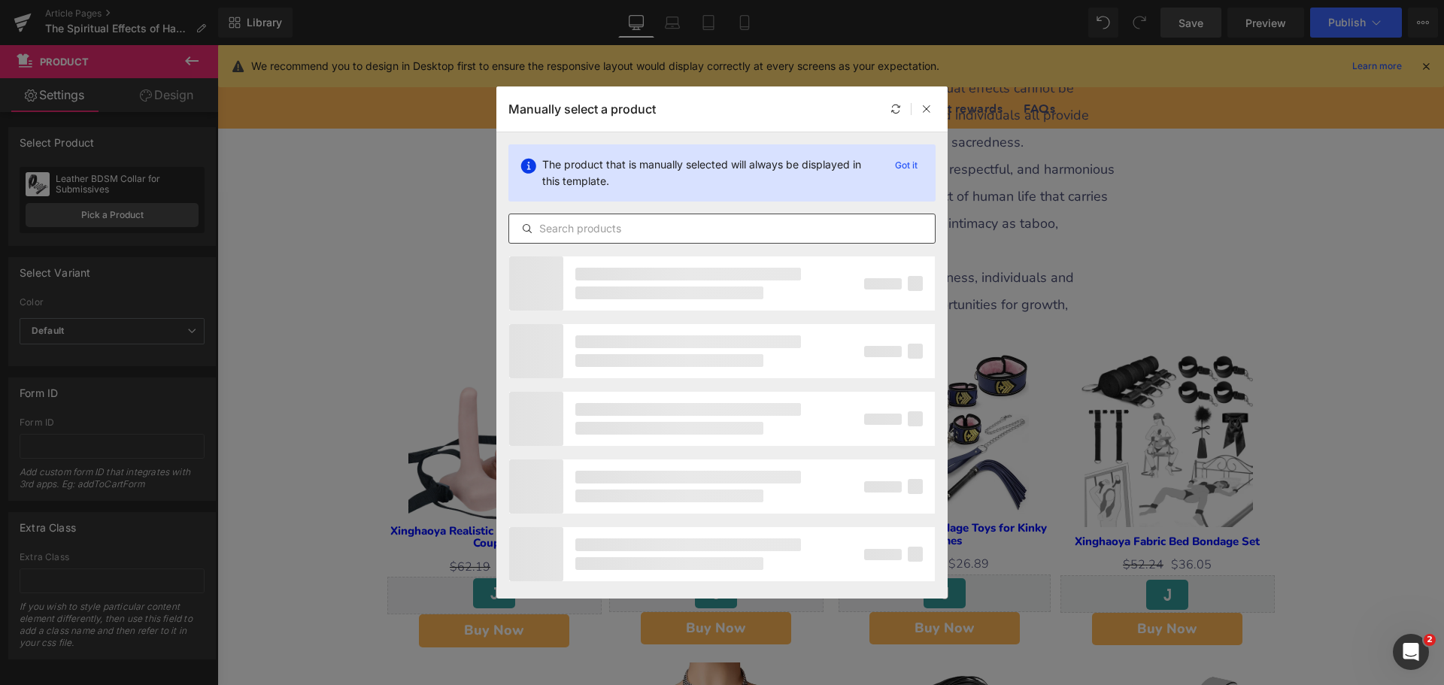
click at [598, 237] on input "text" at bounding box center [722, 229] width 426 height 18
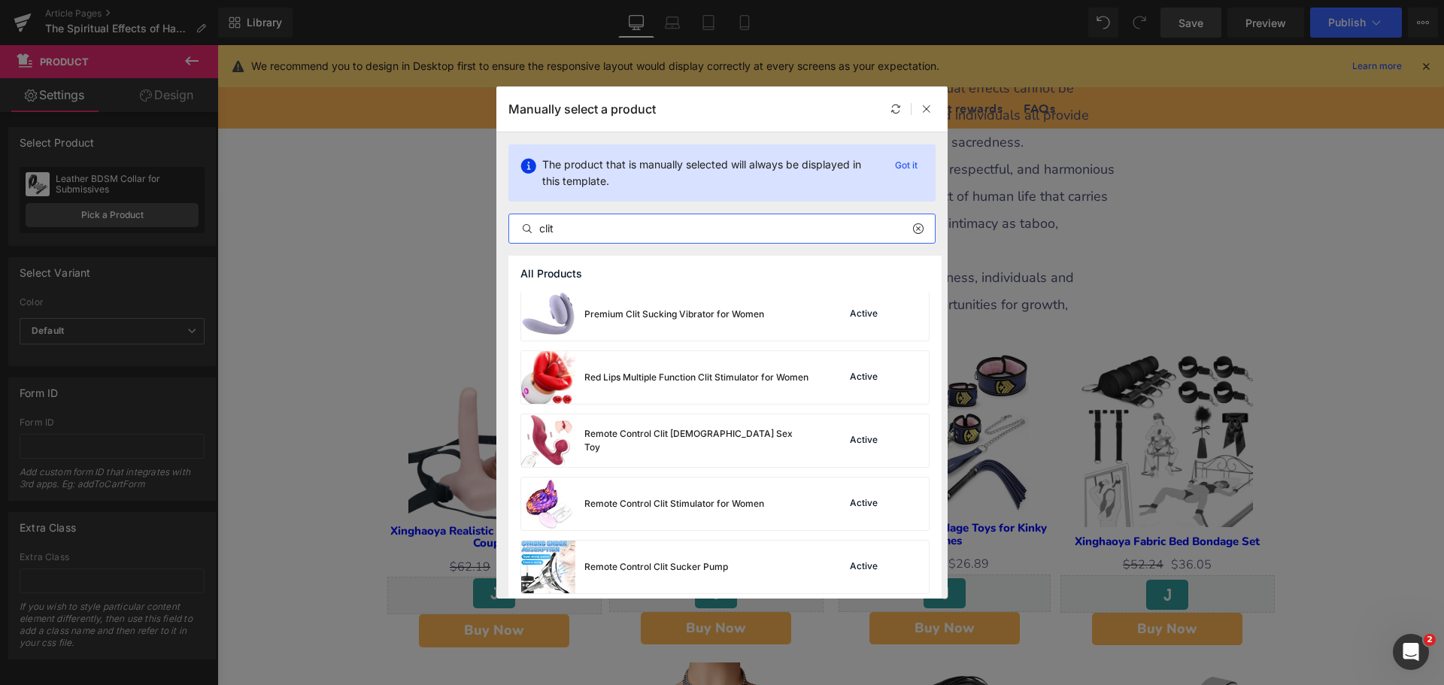
scroll to position [2288, 0]
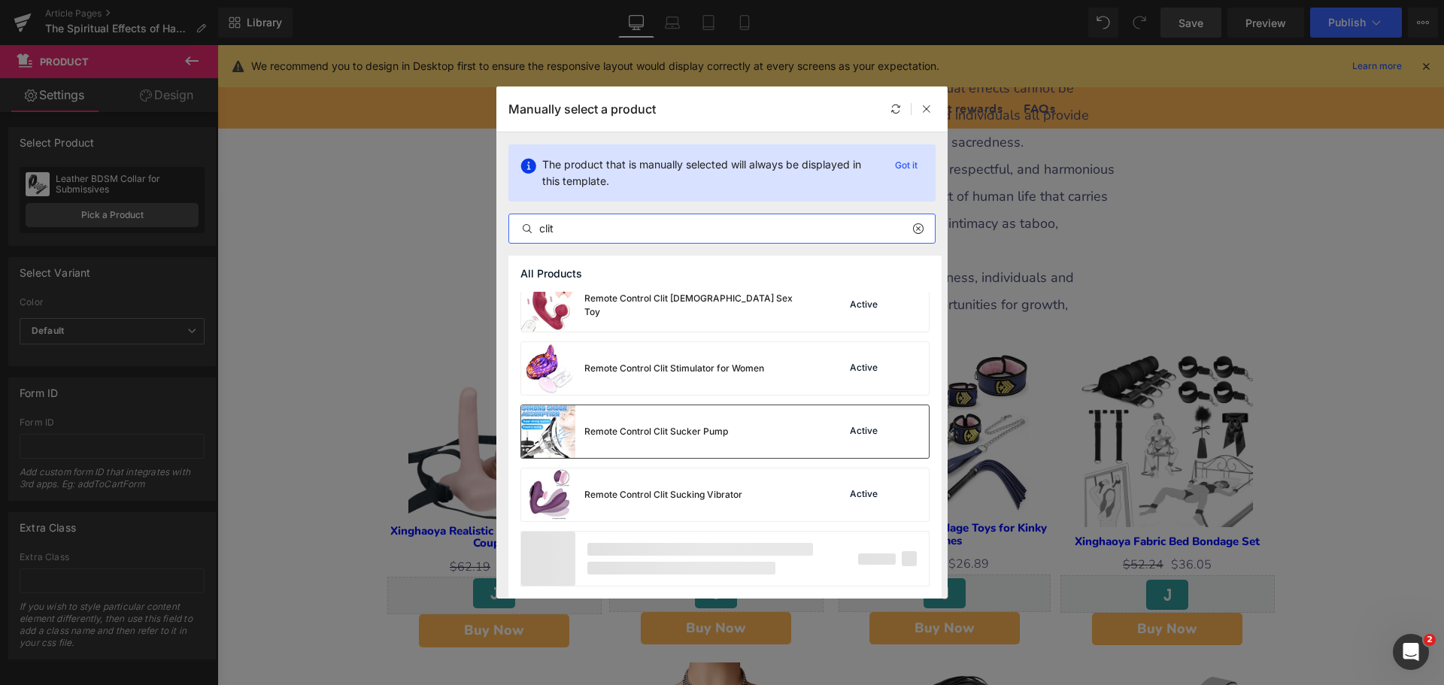
type input "clit"
click at [640, 435] on div "Remote Control Clit Sucker Pump" at bounding box center [656, 432] width 144 height 14
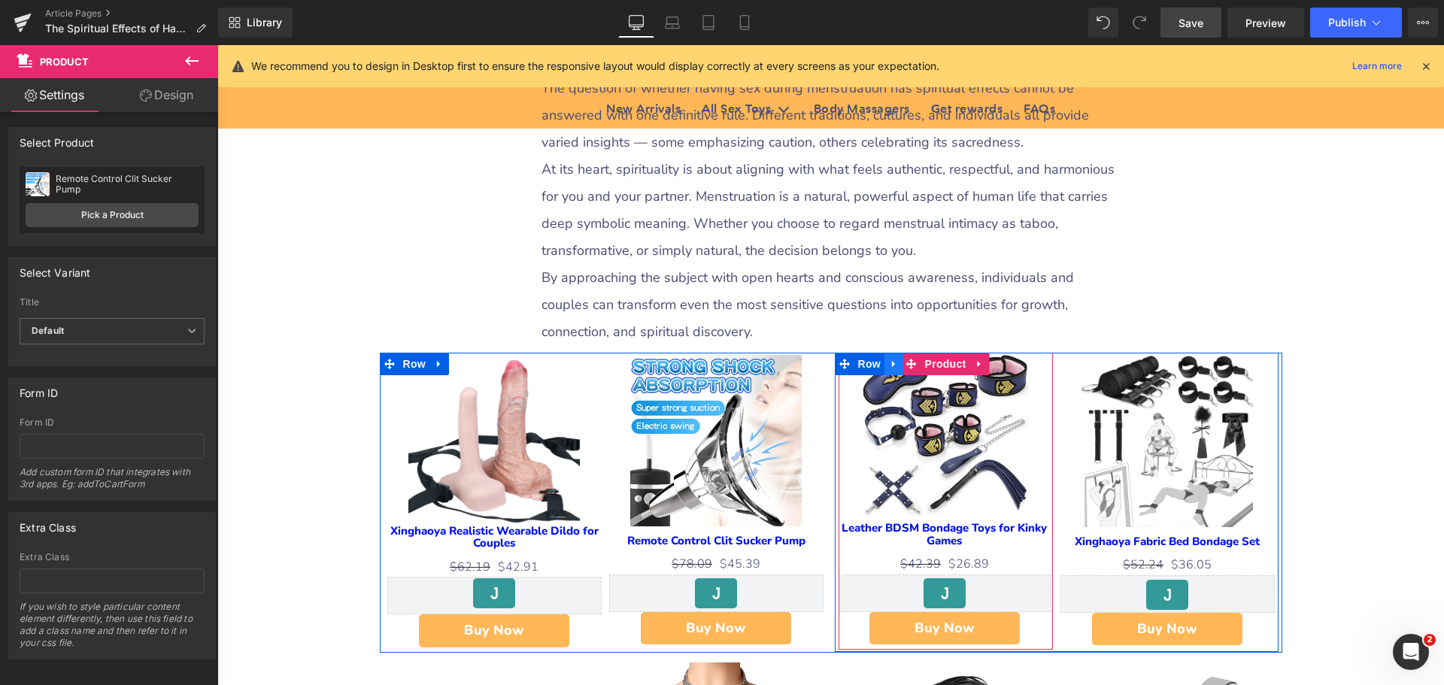
drag, startPoint x: 941, startPoint y: 290, endPoint x: 894, endPoint y: 295, distance: 47.6
click at [941, 353] on span "Product" at bounding box center [945, 364] width 49 height 23
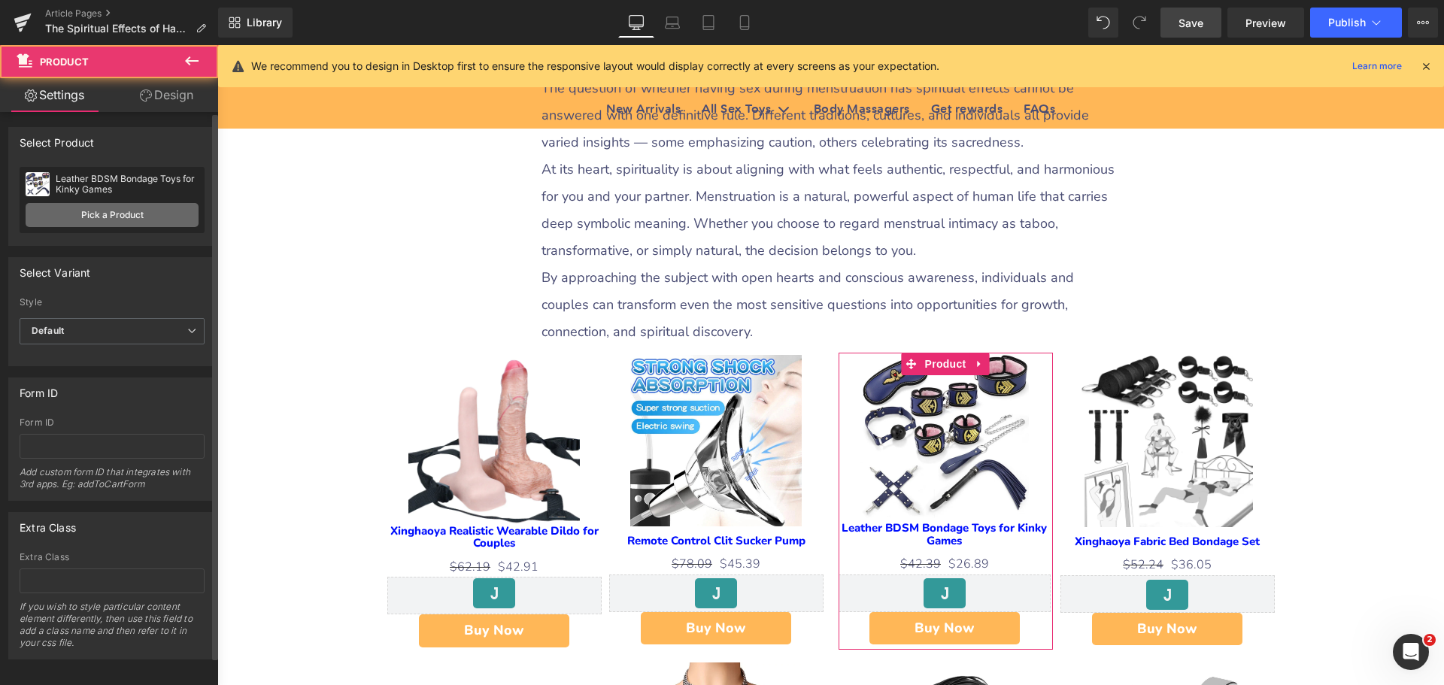
click at [96, 211] on link "Pick a Product" at bounding box center [112, 215] width 173 height 24
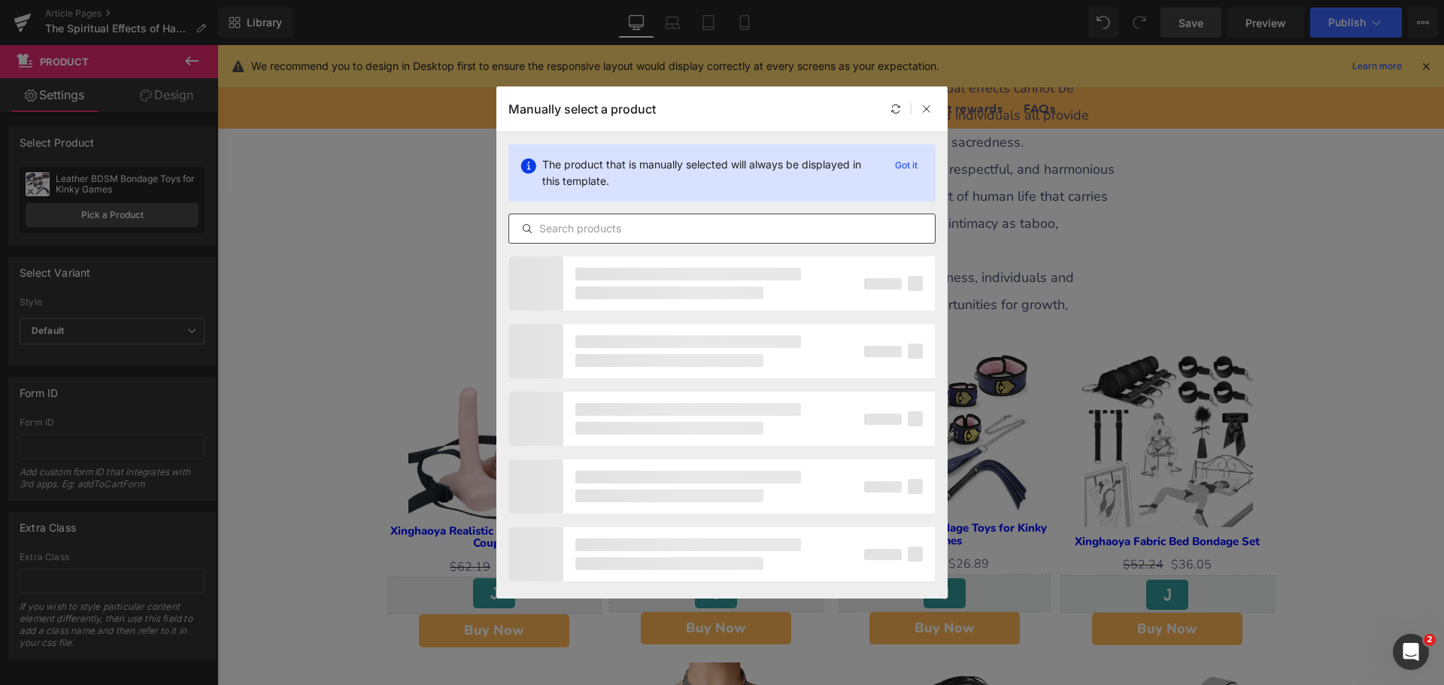
click at [589, 226] on input "text" at bounding box center [722, 229] width 426 height 18
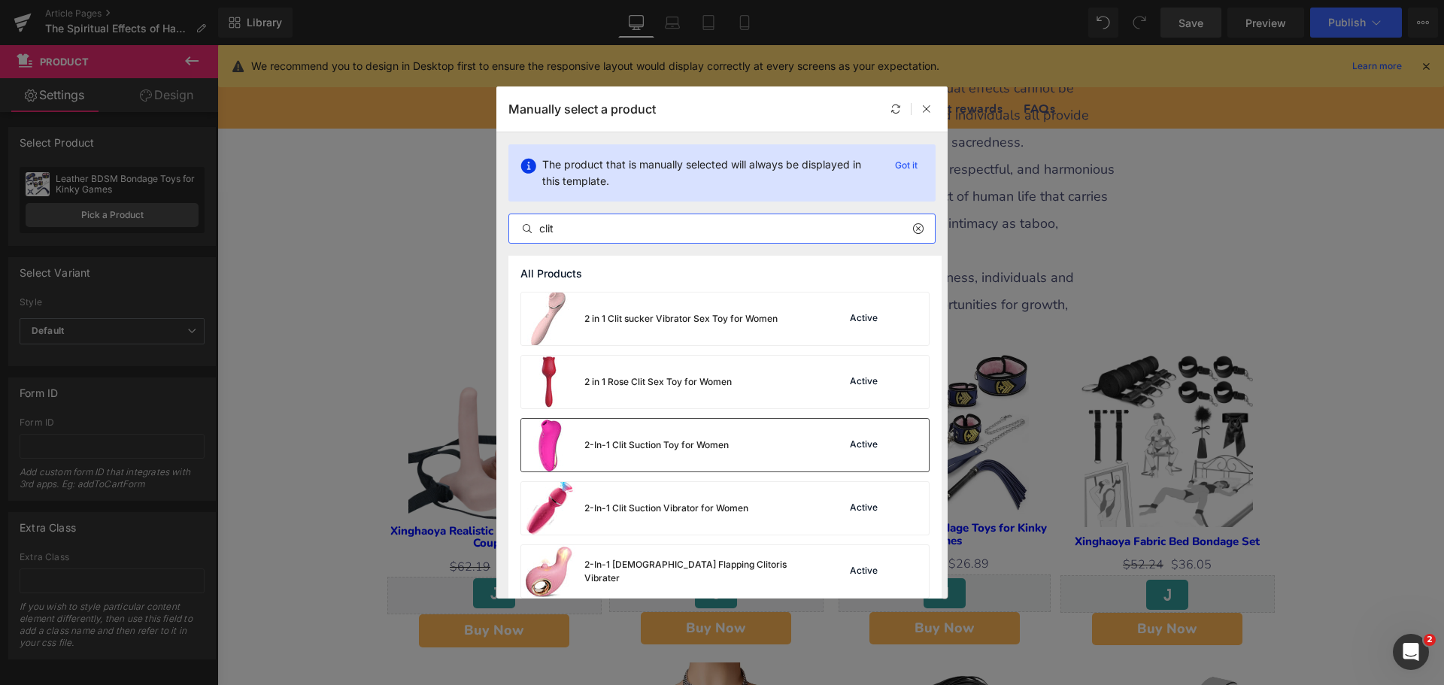
type input "clit"
click at [727, 433] on div "2-In-1 Clit Suction Toy for Women" at bounding box center [625, 445] width 208 height 53
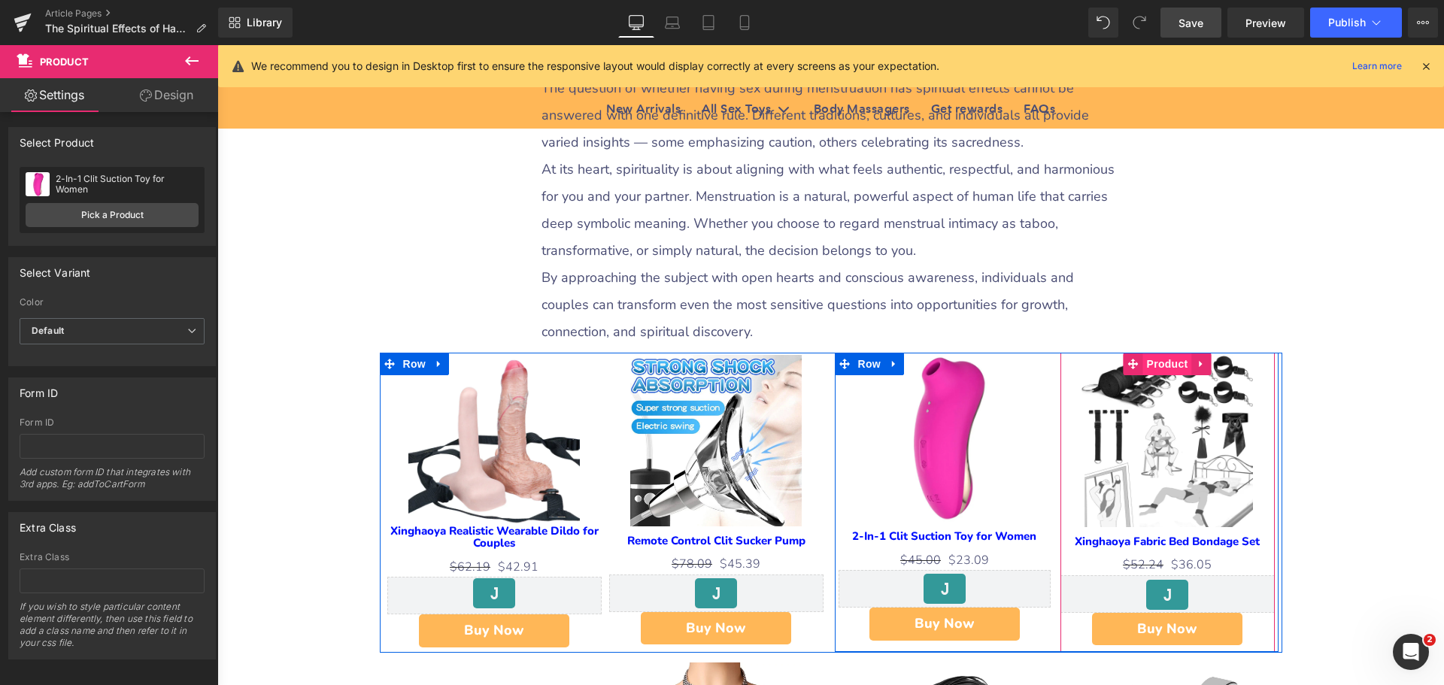
click at [1177, 353] on span "Product" at bounding box center [1167, 364] width 49 height 23
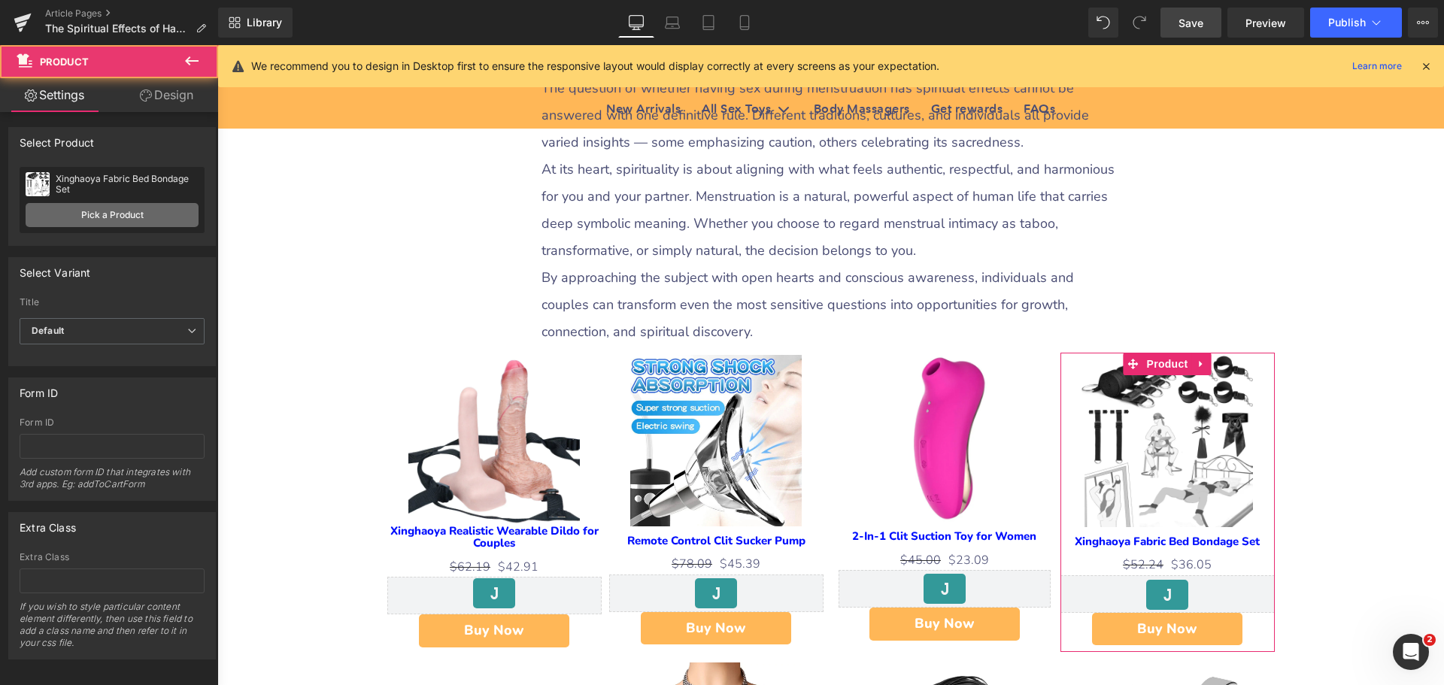
click at [123, 210] on link "Pick a Product" at bounding box center [112, 215] width 173 height 24
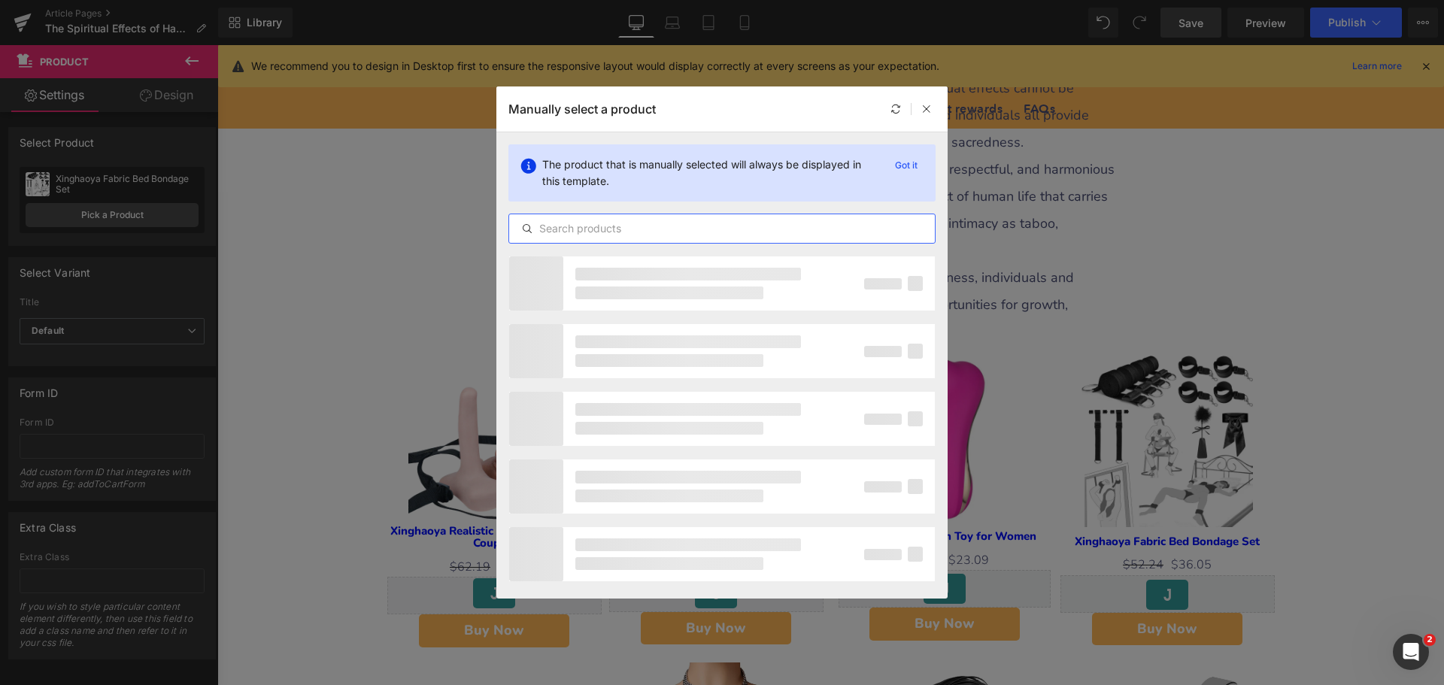
click at [584, 226] on input "text" at bounding box center [722, 229] width 426 height 18
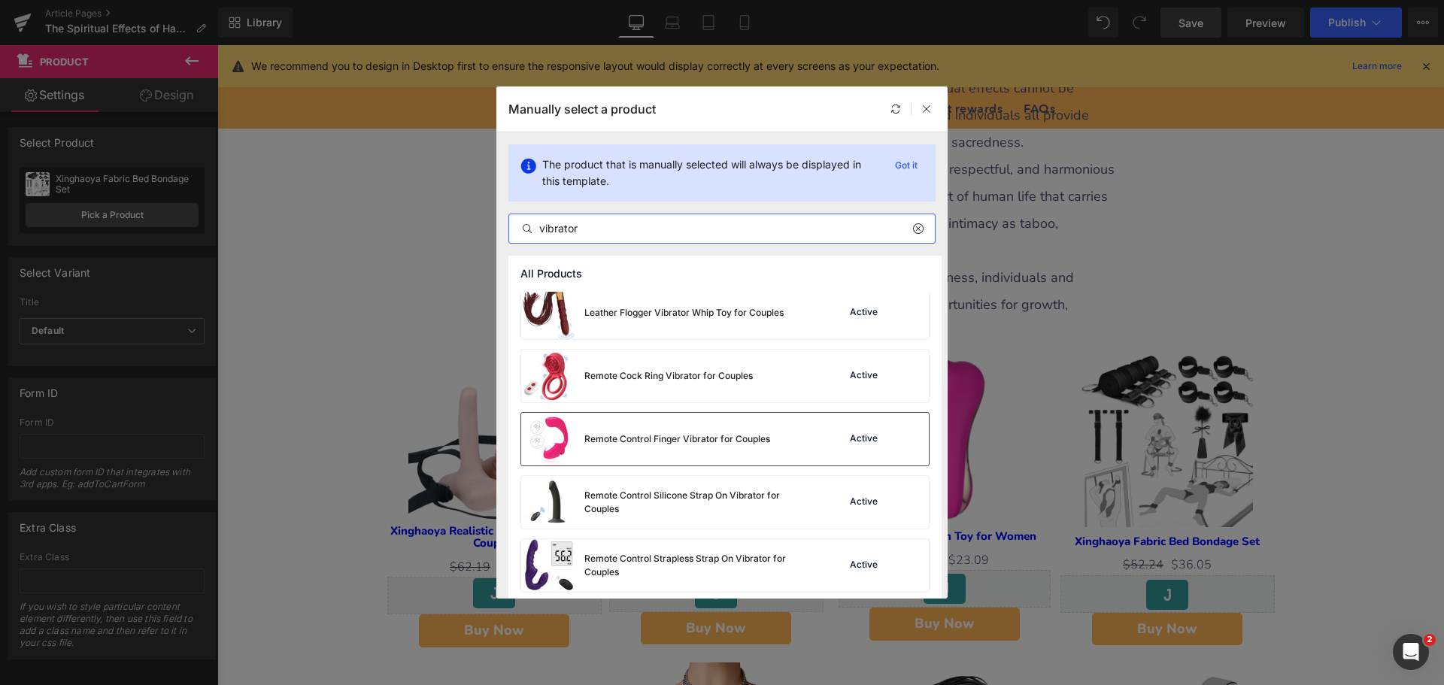
scroll to position [602, 0]
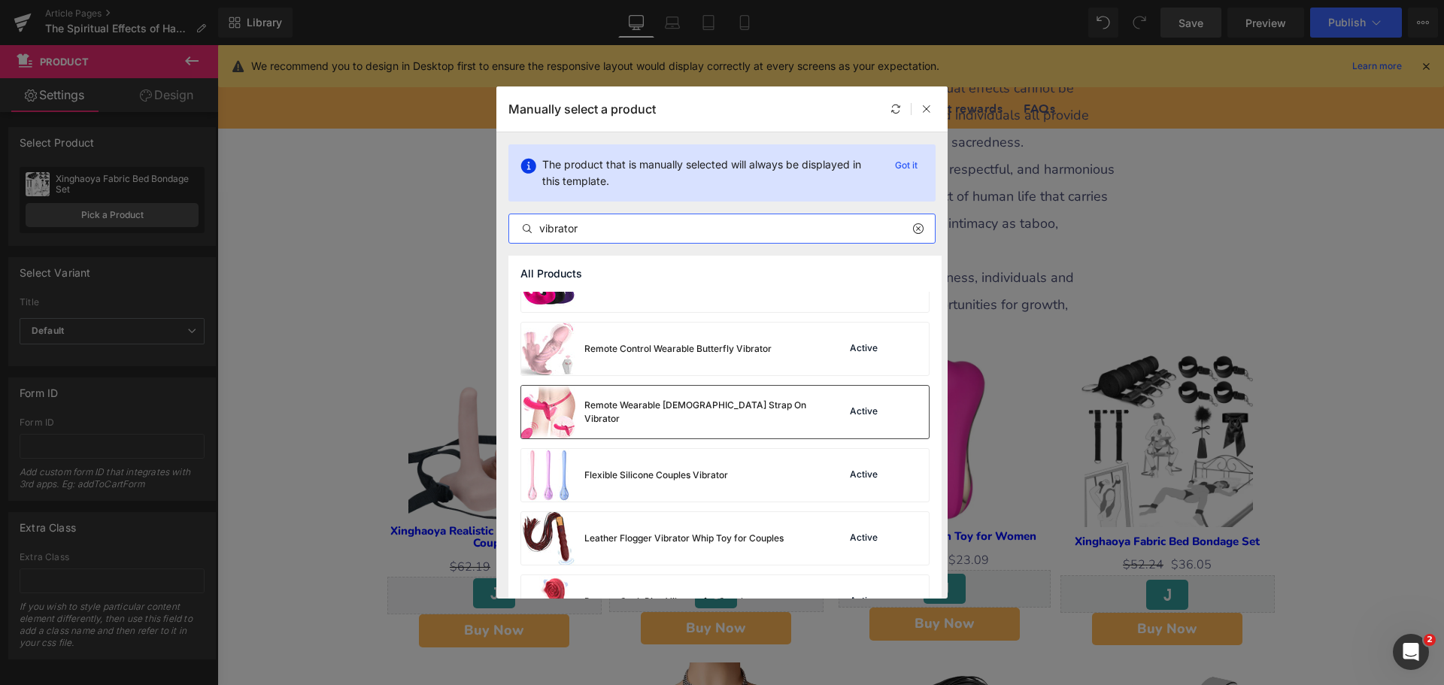
type input "vibrator"
drag, startPoint x: 770, startPoint y: 419, endPoint x: 697, endPoint y: 424, distance: 73.1
click at [770, 419] on div "Remote Wearable [DEMOGRAPHIC_DATA] Strap On Vibrator" at bounding box center [665, 412] width 289 height 53
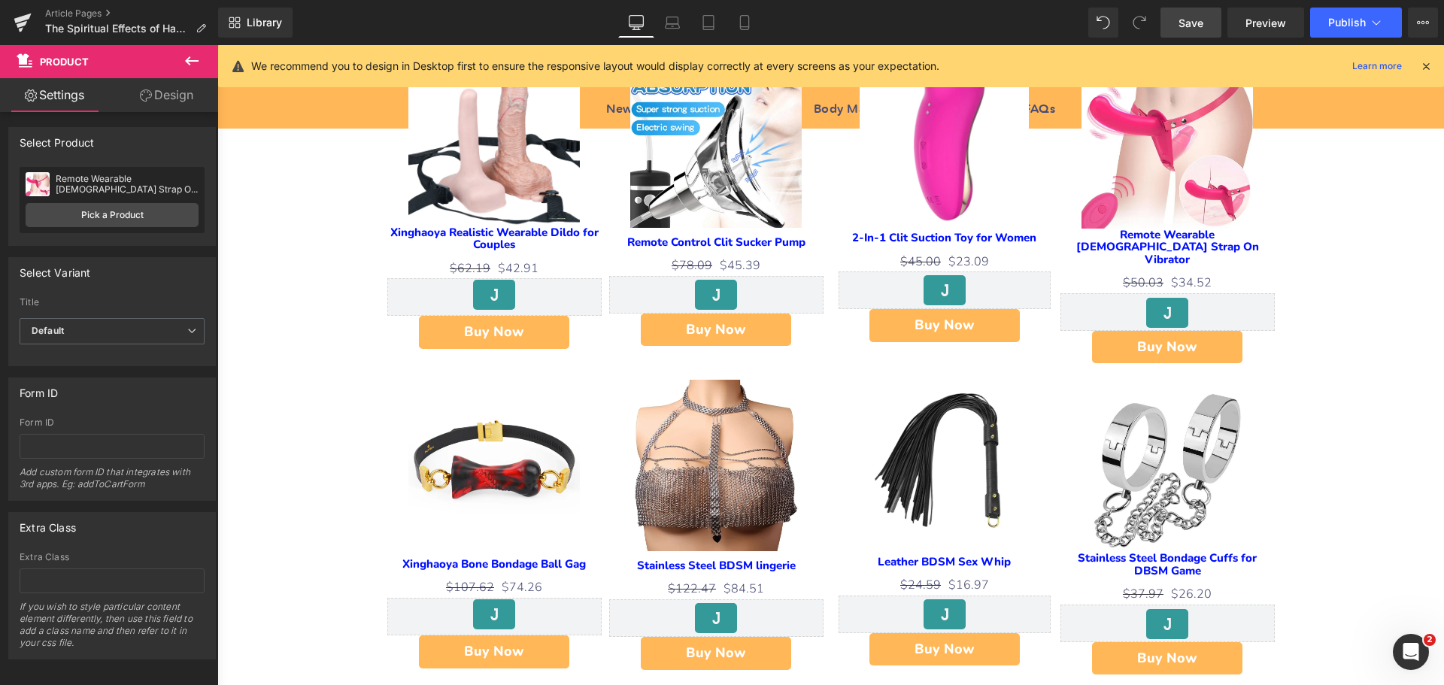
scroll to position [4437, 0]
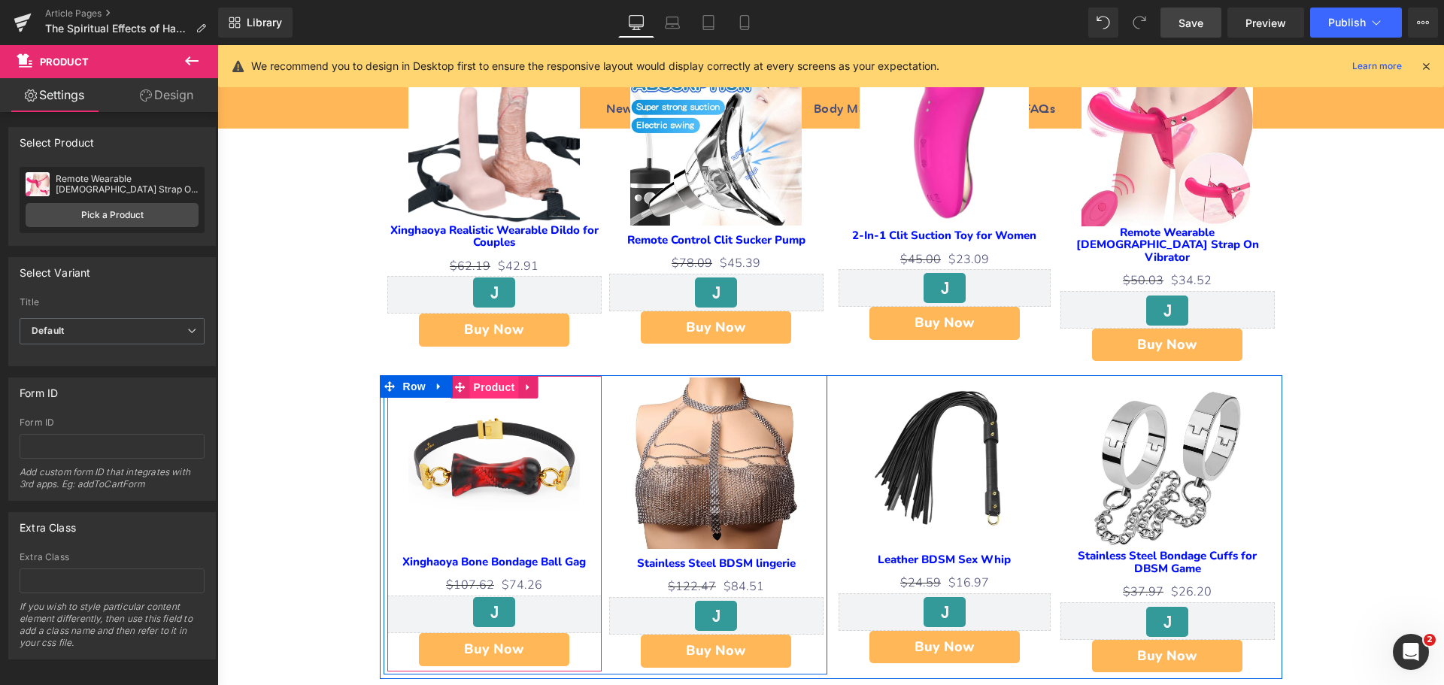
click at [495, 376] on span "Product" at bounding box center [494, 387] width 49 height 23
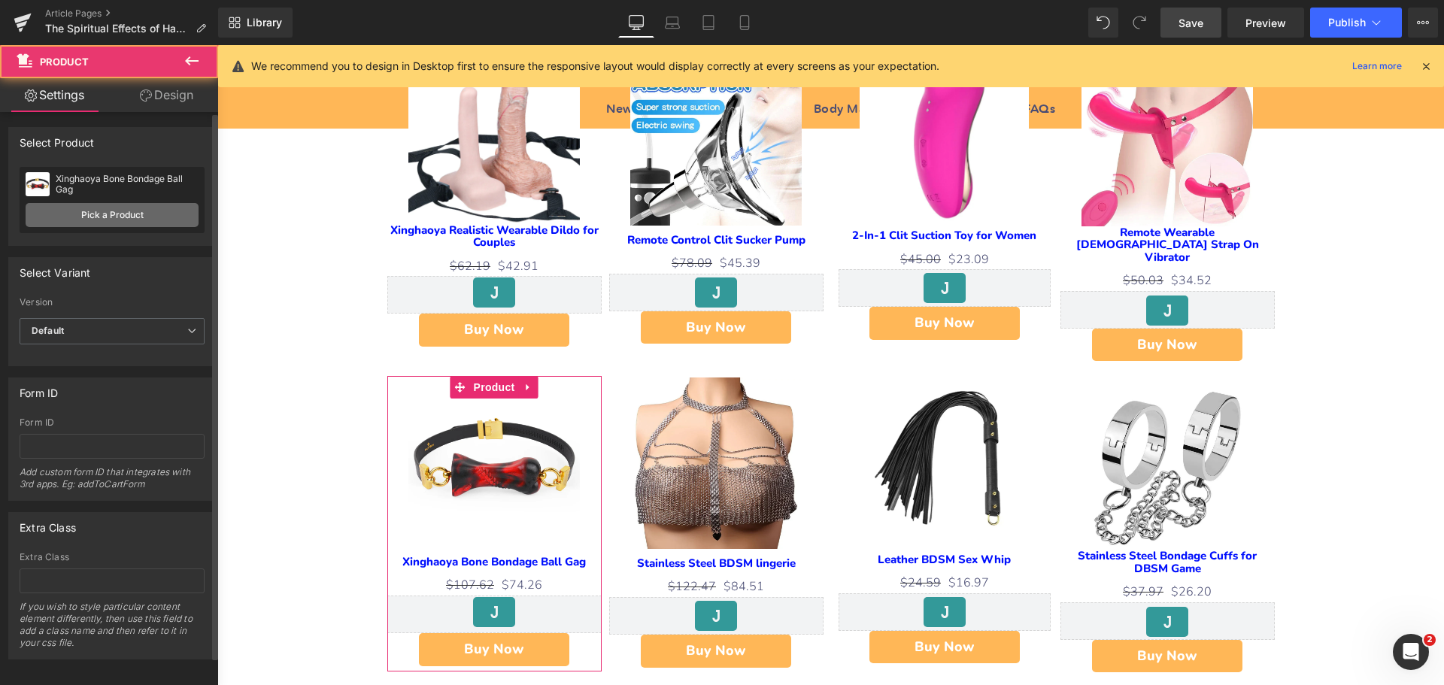
click at [112, 214] on link "Pick a Product" at bounding box center [112, 215] width 173 height 24
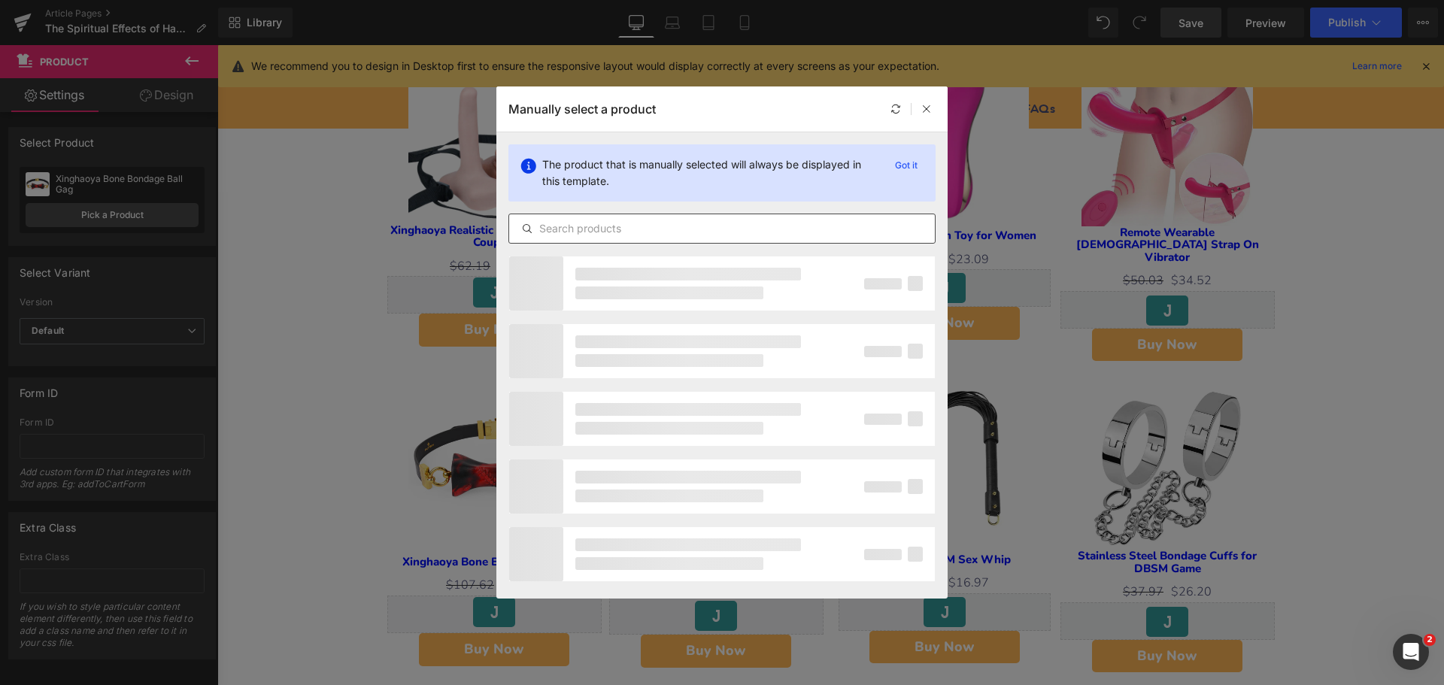
click at [603, 233] on input "text" at bounding box center [722, 229] width 426 height 18
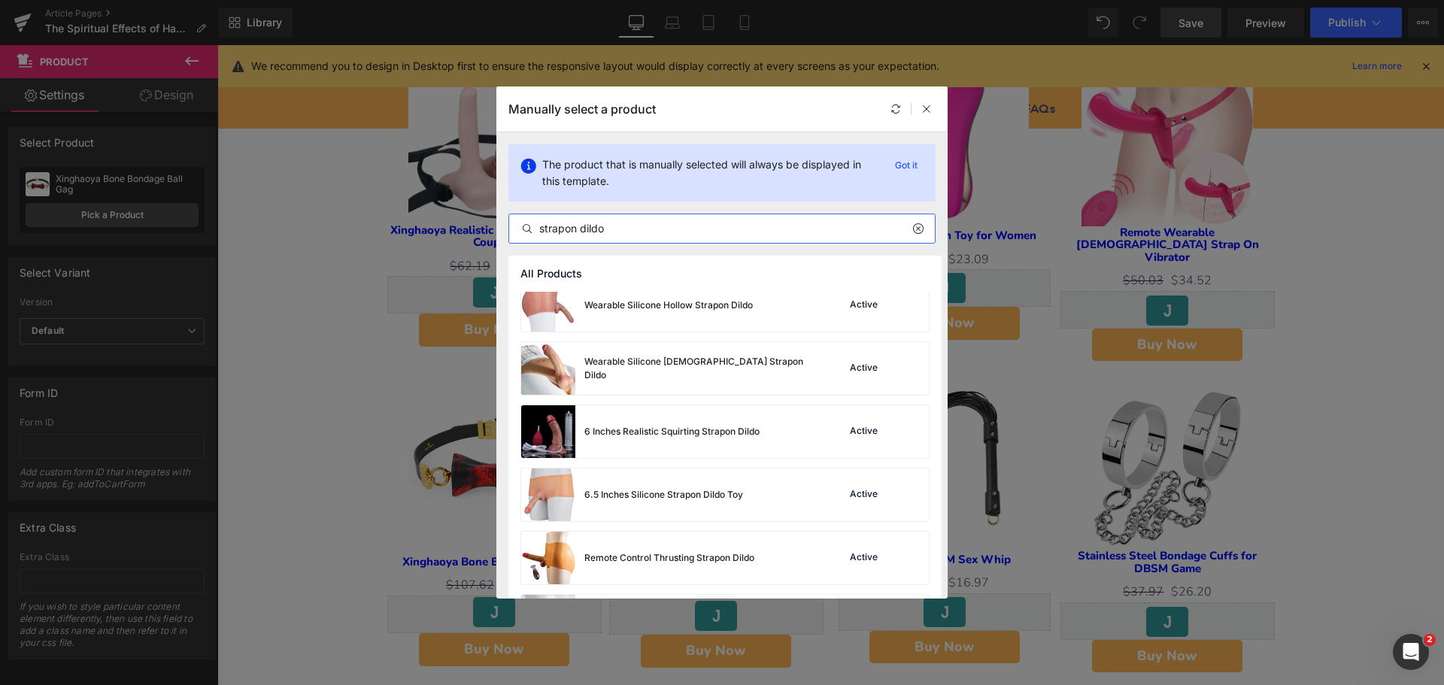
scroll to position [0, 0]
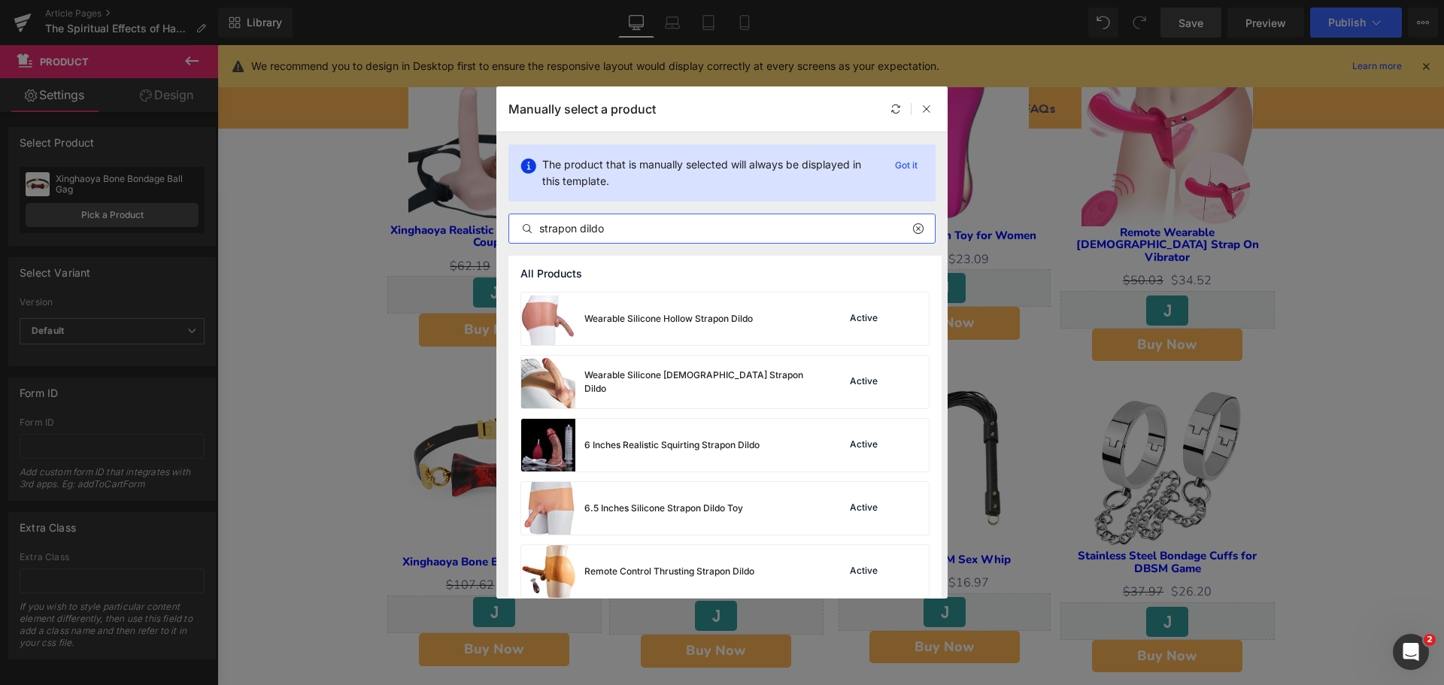
drag, startPoint x: 624, startPoint y: 227, endPoint x: 469, endPoint y: 265, distance: 159.4
click at [469, 265] on div "Manually select a product The product that is manually selected will always be …" at bounding box center [722, 342] width 1444 height 685
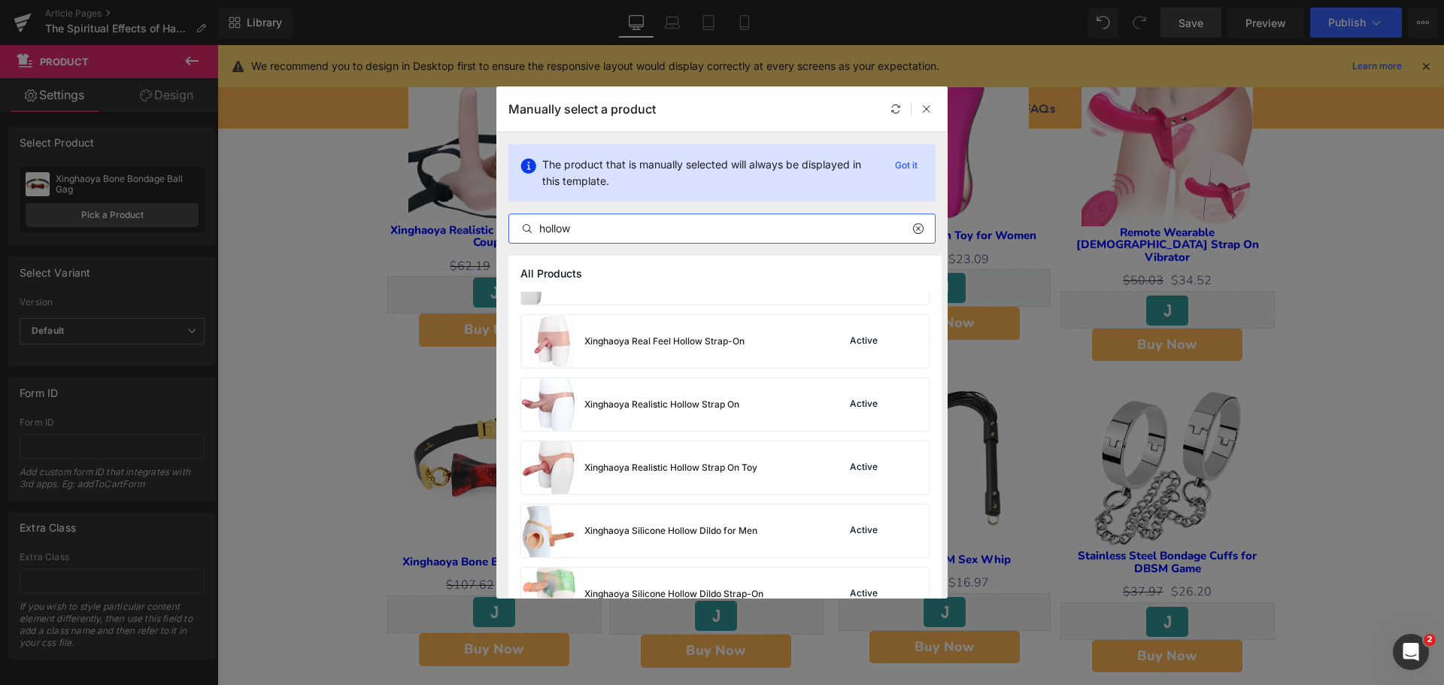
scroll to position [2351, 0]
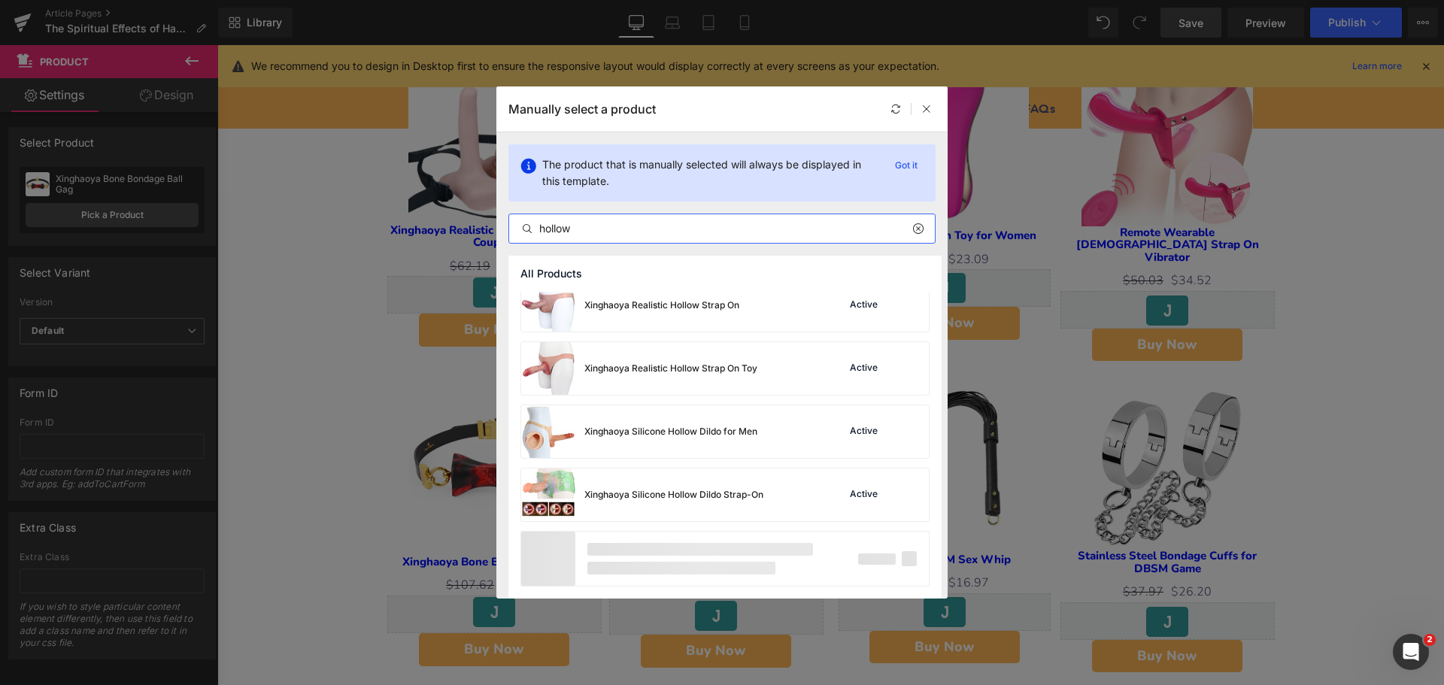
drag, startPoint x: 578, startPoint y: 230, endPoint x: 504, endPoint y: 239, distance: 74.3
click at [504, 239] on div "The product that is manually selected will always be displayed in this template…" at bounding box center [721, 193] width 451 height 123
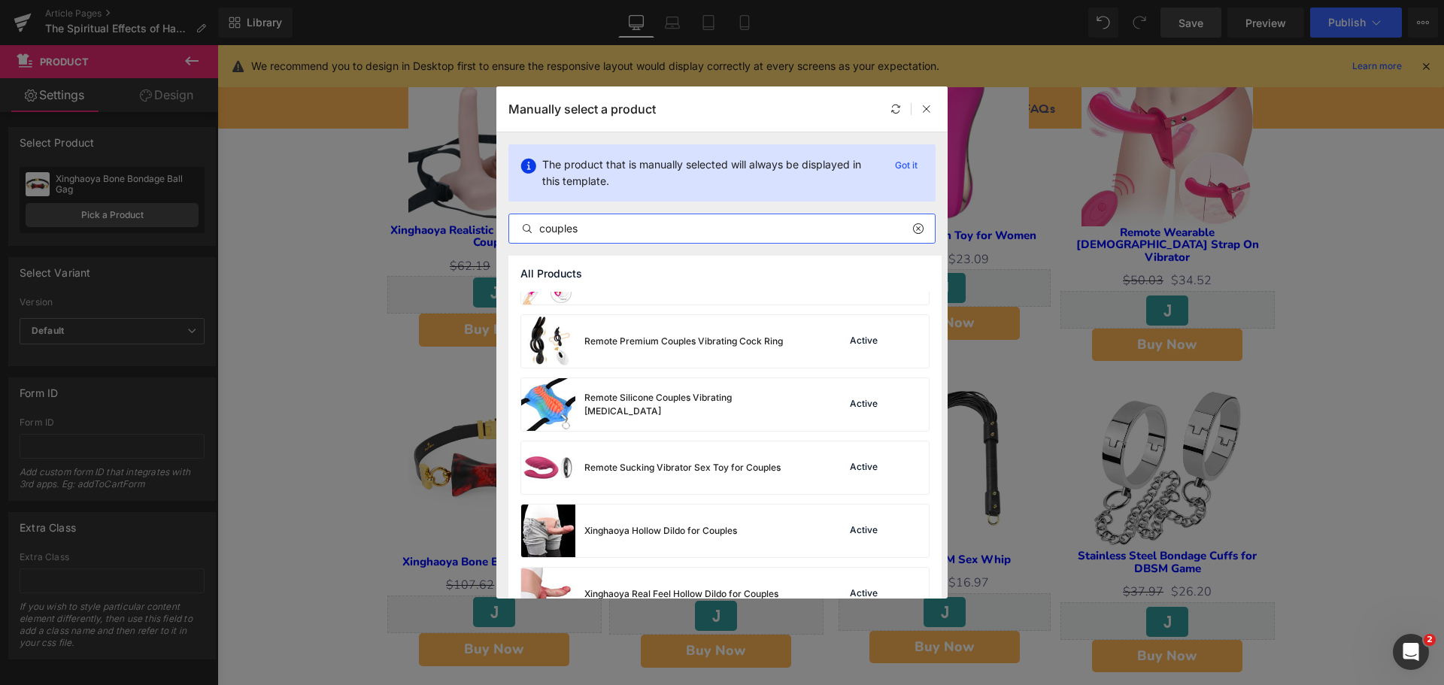
scroll to position [952, 0]
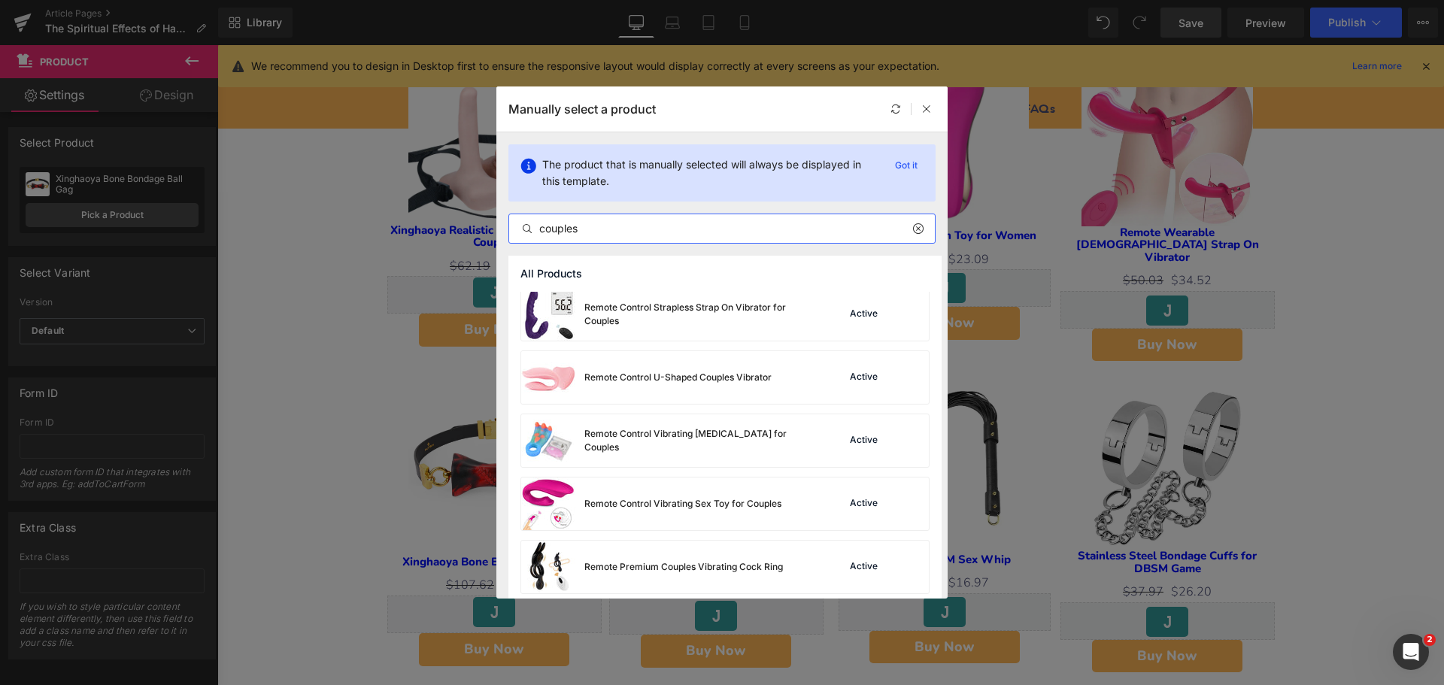
drag, startPoint x: 582, startPoint y: 226, endPoint x: 518, endPoint y: 238, distance: 65.1
click at [518, 238] on div "couples" at bounding box center [721, 229] width 427 height 30
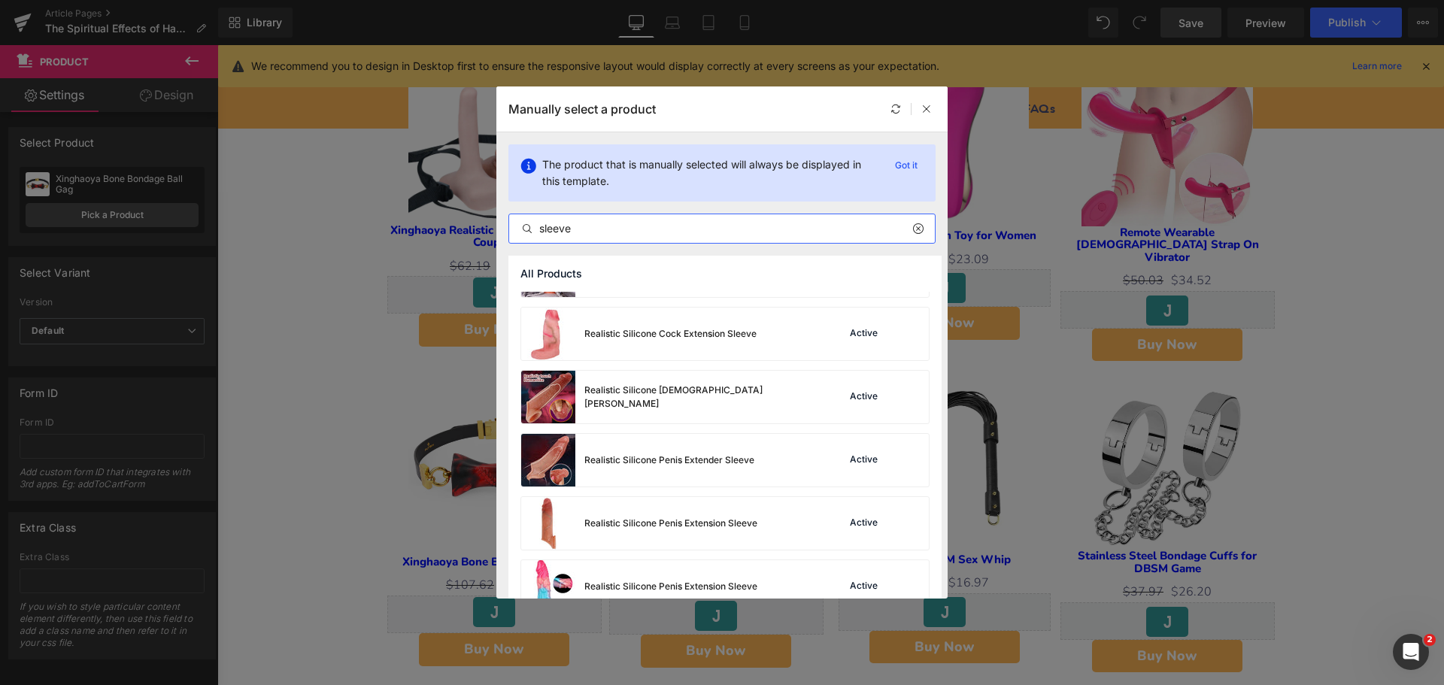
scroll to position [2181, 0]
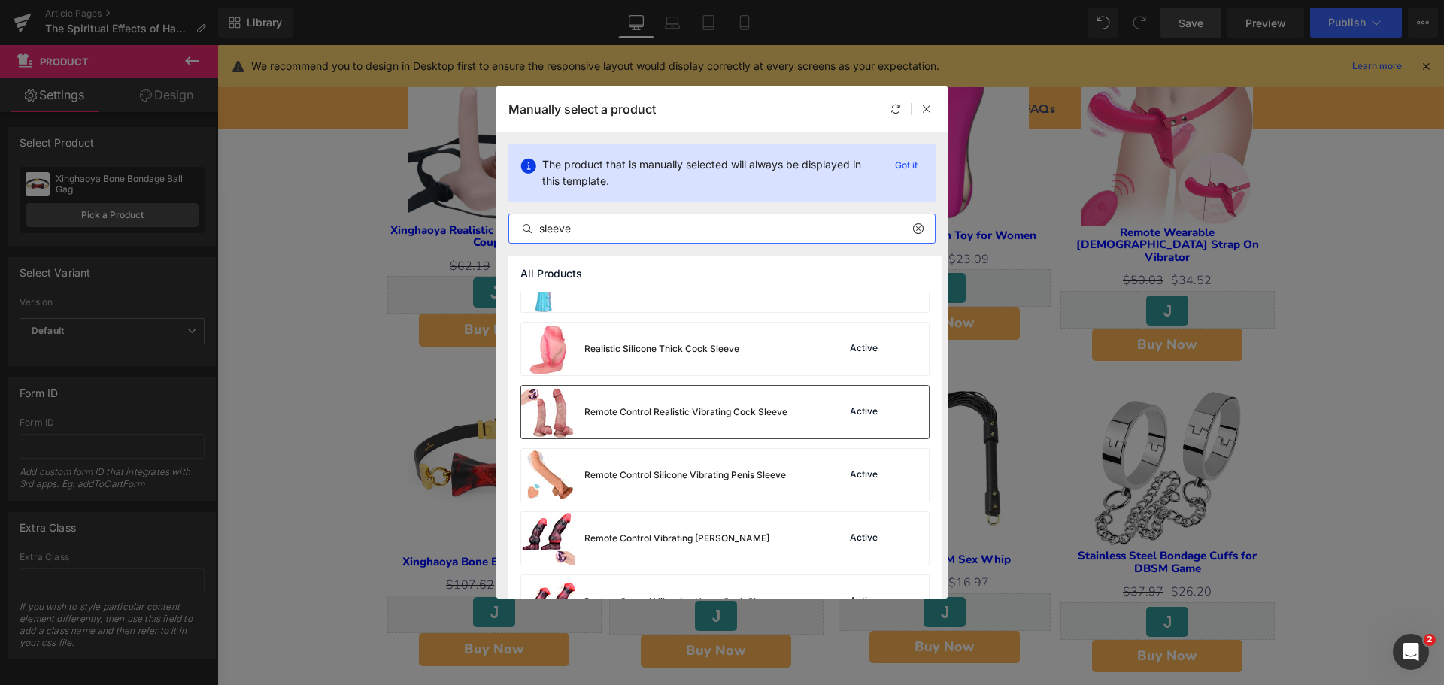
type input "sleeve"
click at [772, 420] on div "Remote Control Realistic Vibrating Cock Sleeve" at bounding box center [654, 412] width 266 height 53
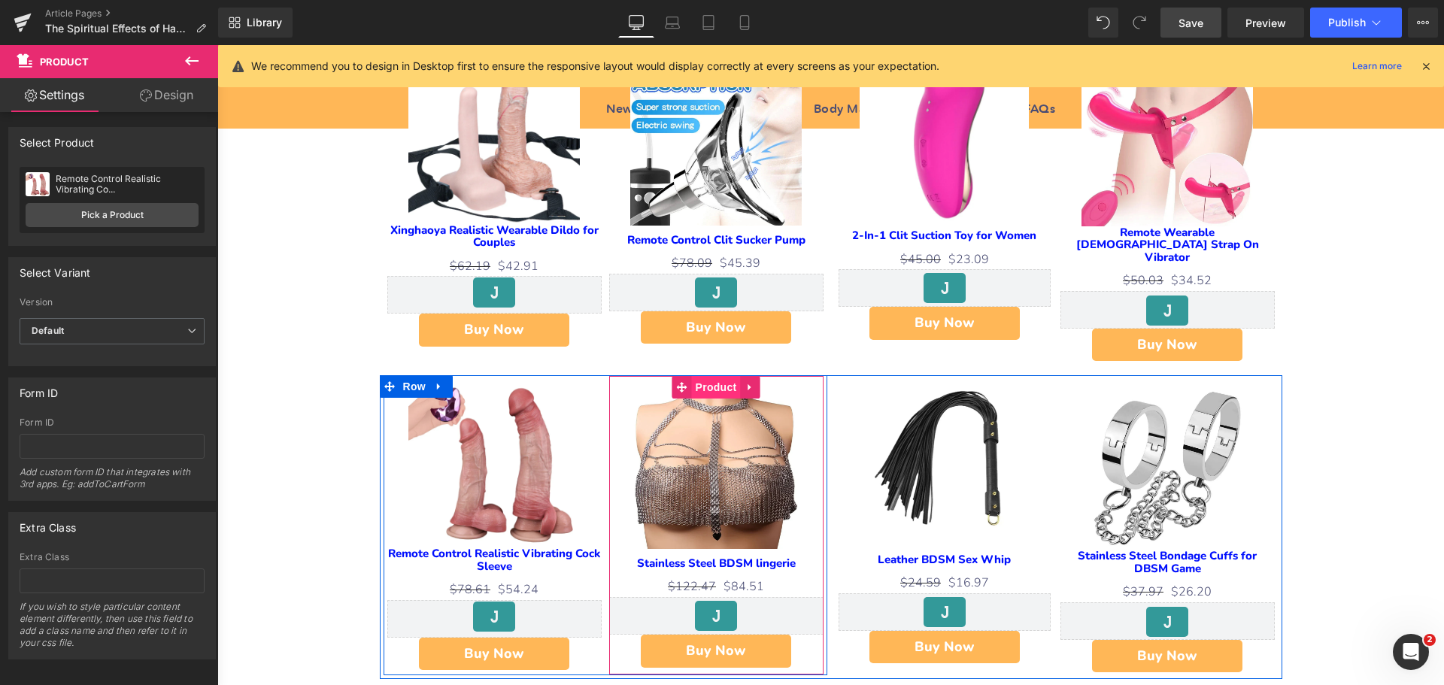
click at [715, 376] on span "Product" at bounding box center [716, 387] width 49 height 23
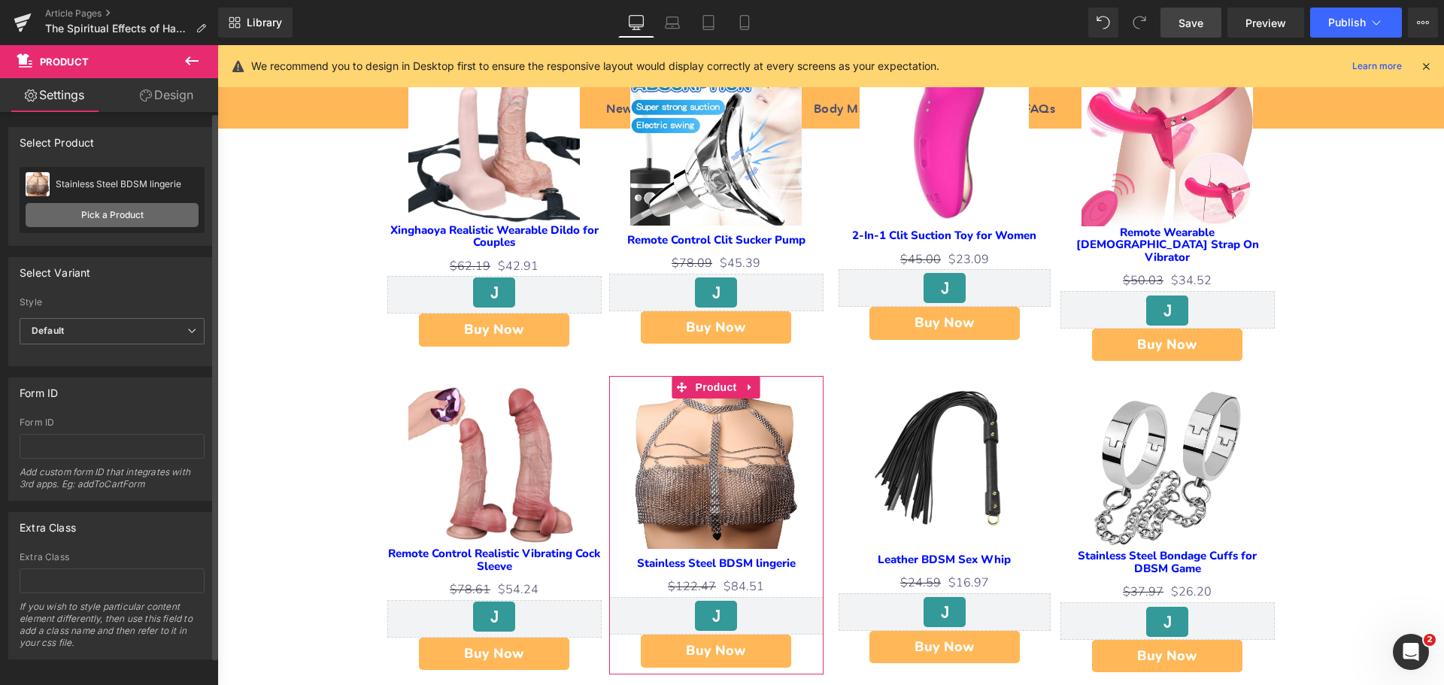
click at [126, 220] on link "Pick a Product" at bounding box center [112, 215] width 173 height 24
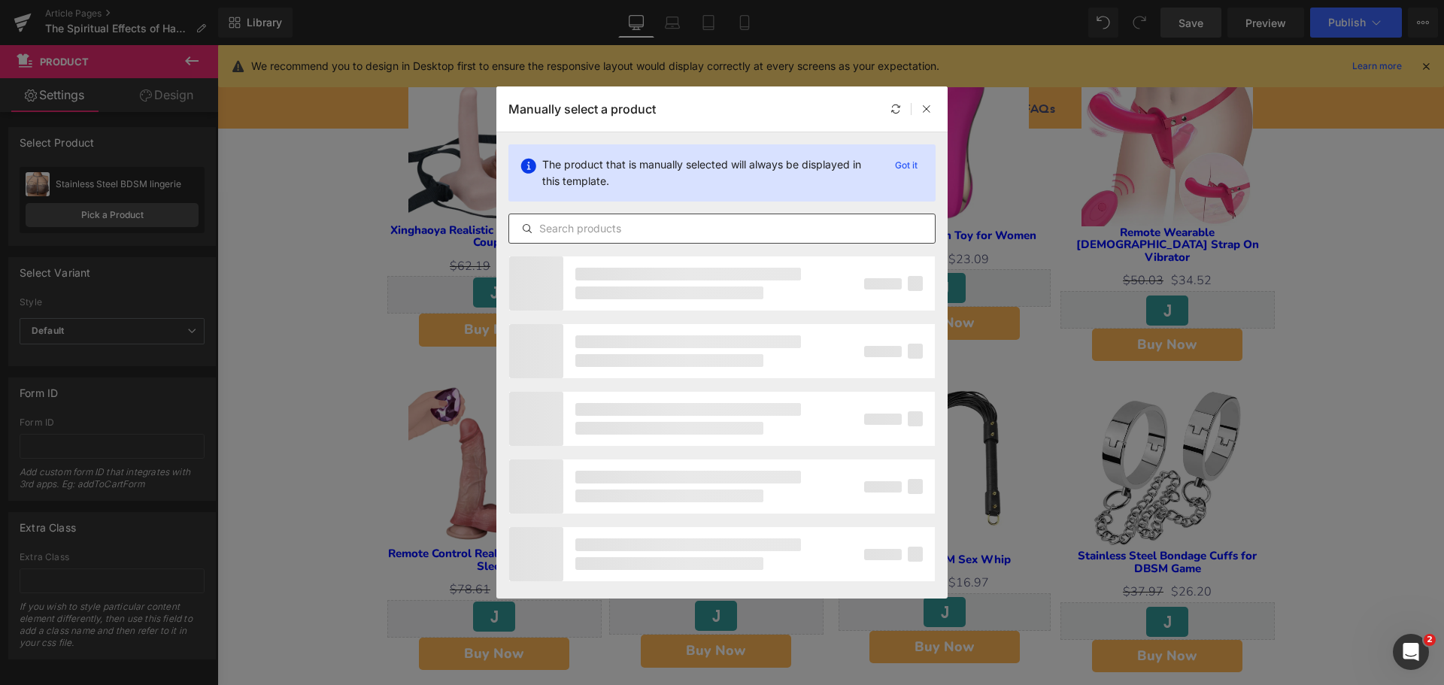
click at [648, 230] on input "text" at bounding box center [722, 229] width 426 height 18
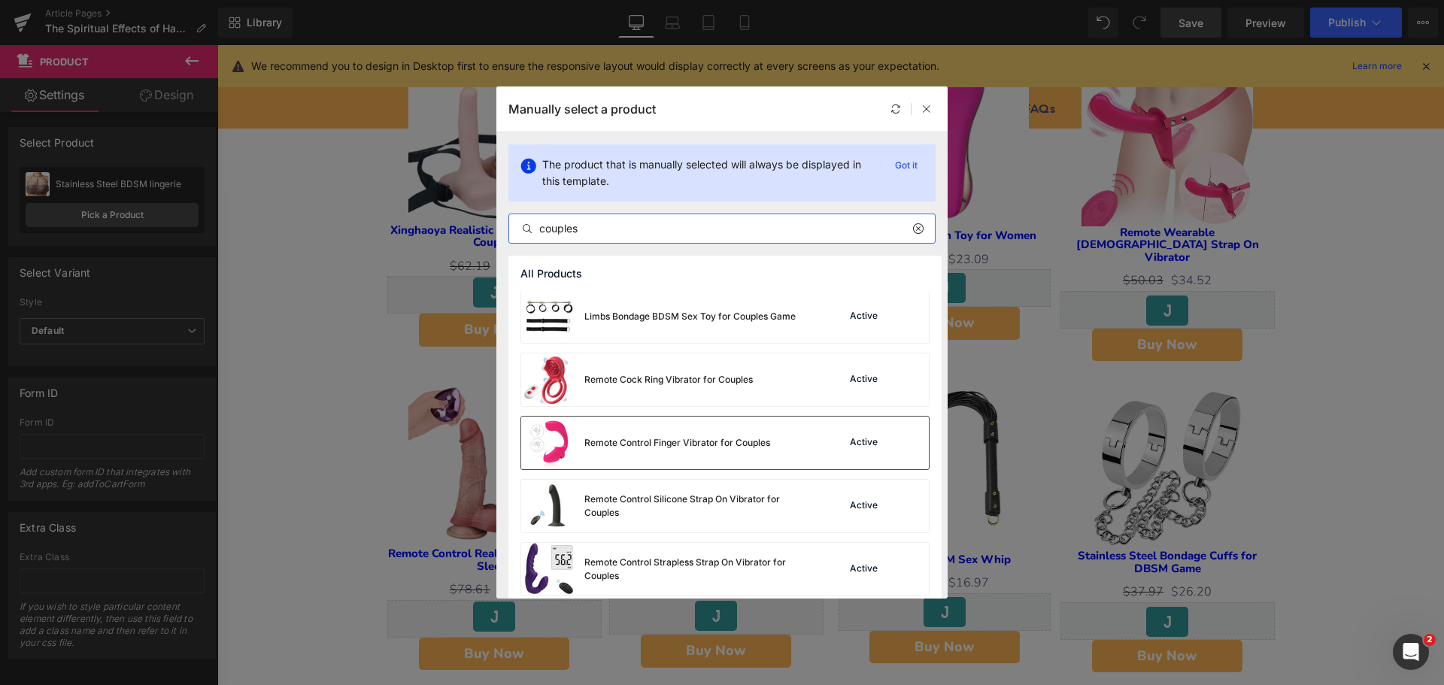
scroll to position [677, 0]
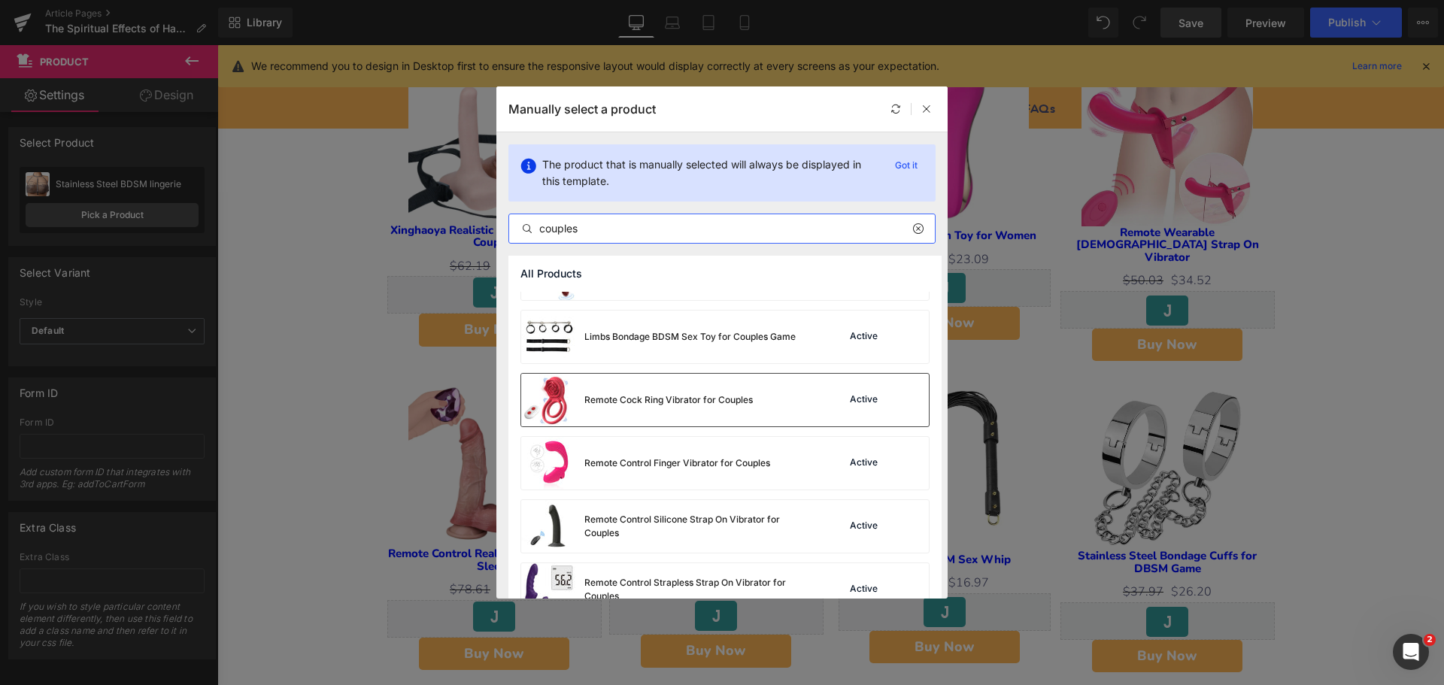
type input "couples"
click at [730, 408] on div "Remote Cock Ring Vibrator for Couples" at bounding box center [637, 400] width 232 height 53
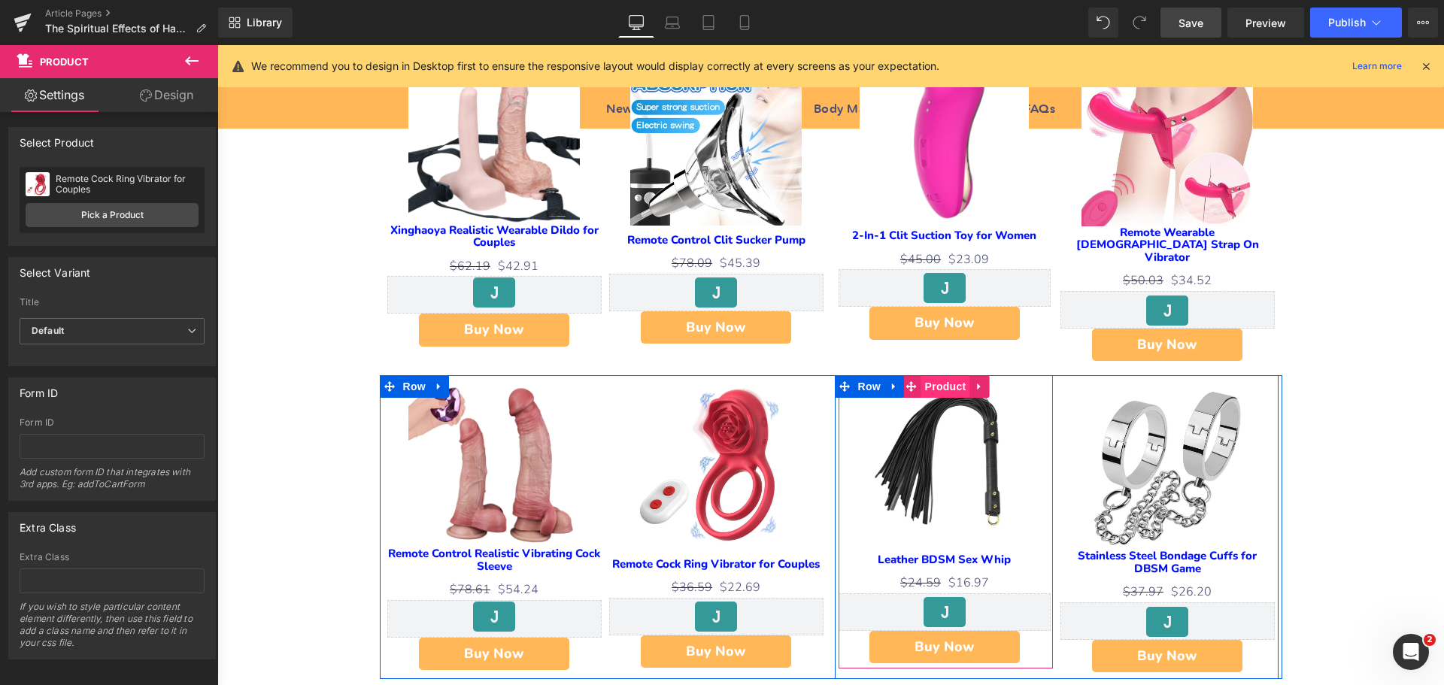
click at [960, 375] on span "Product" at bounding box center [945, 386] width 49 height 23
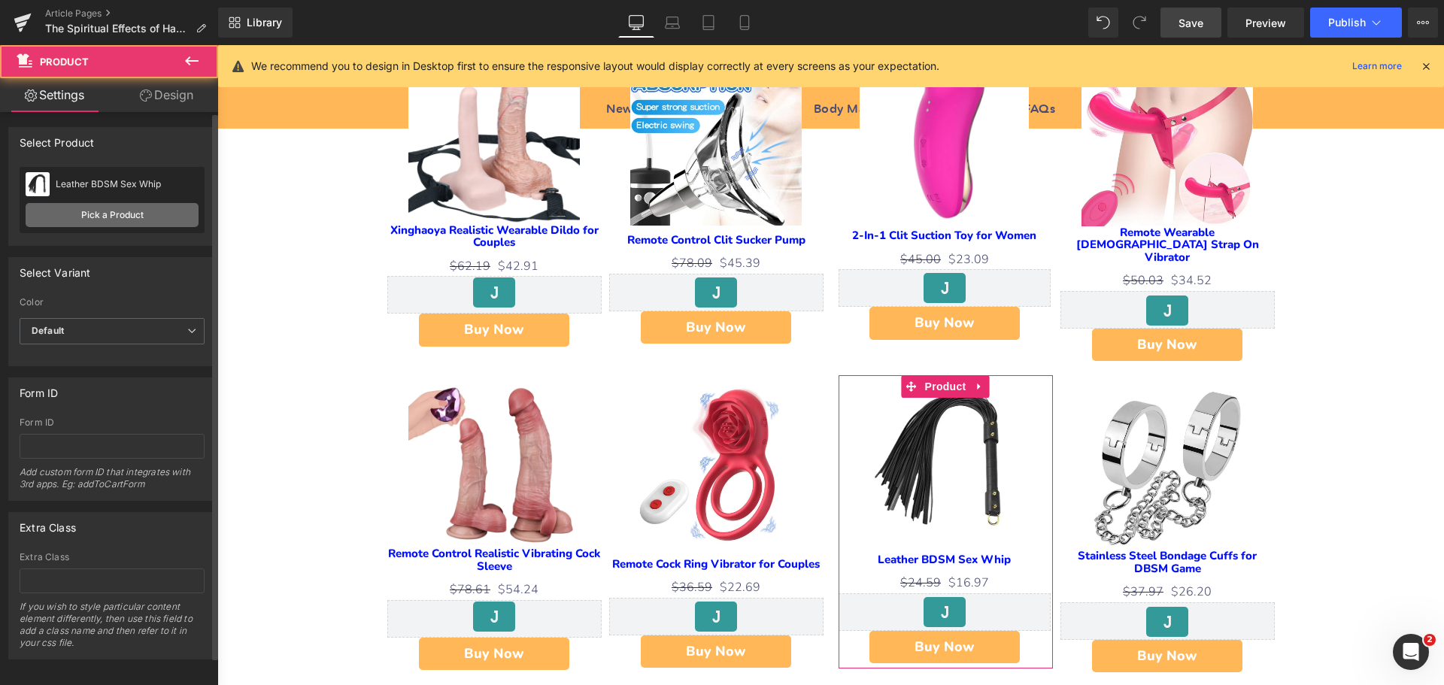
click at [109, 205] on link "Pick a Product" at bounding box center [112, 215] width 173 height 24
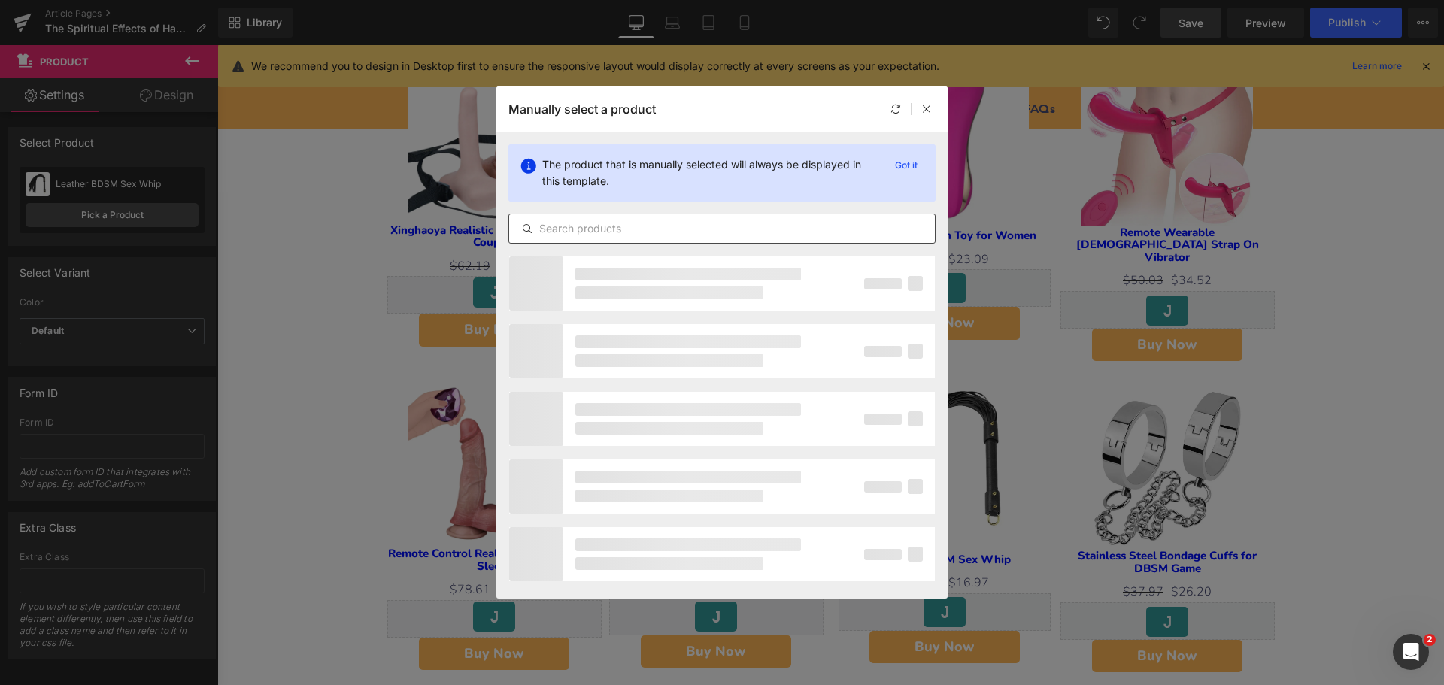
click at [586, 235] on input "text" at bounding box center [722, 229] width 426 height 18
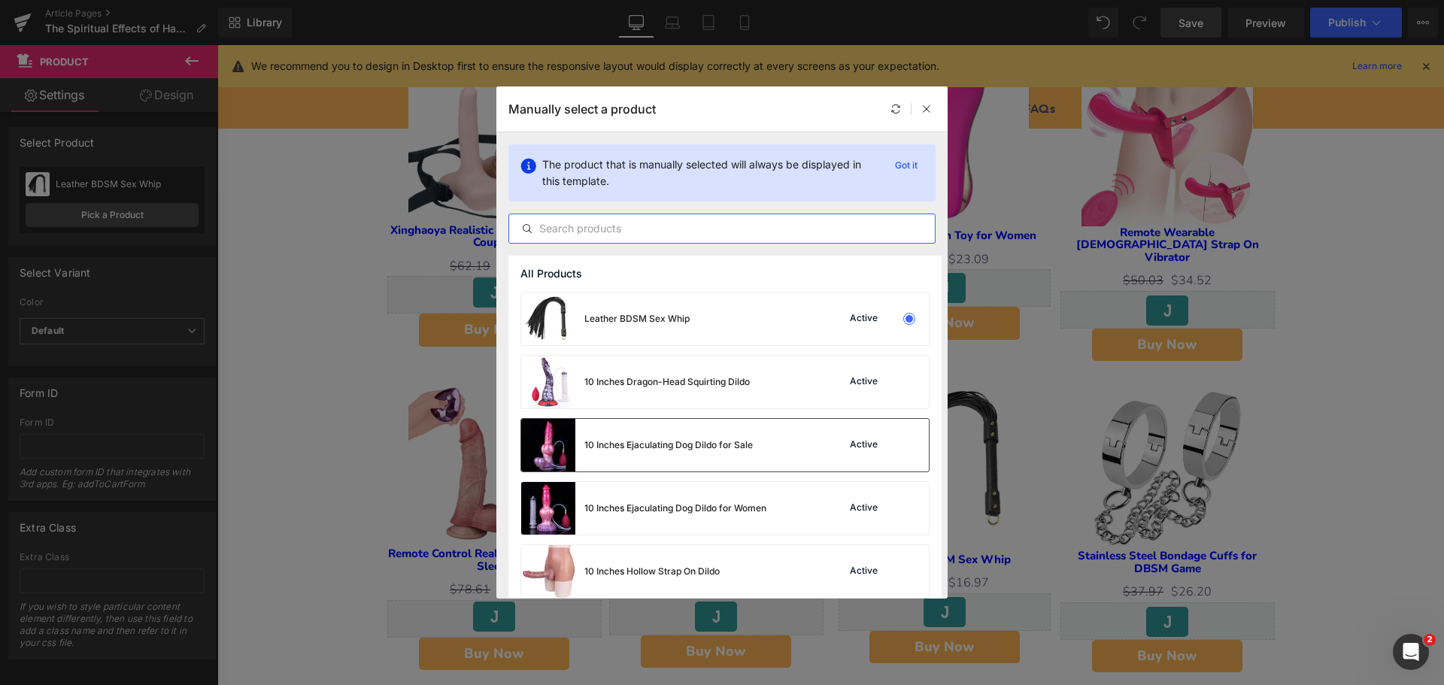
click at [543, 427] on img at bounding box center [548, 445] width 54 height 53
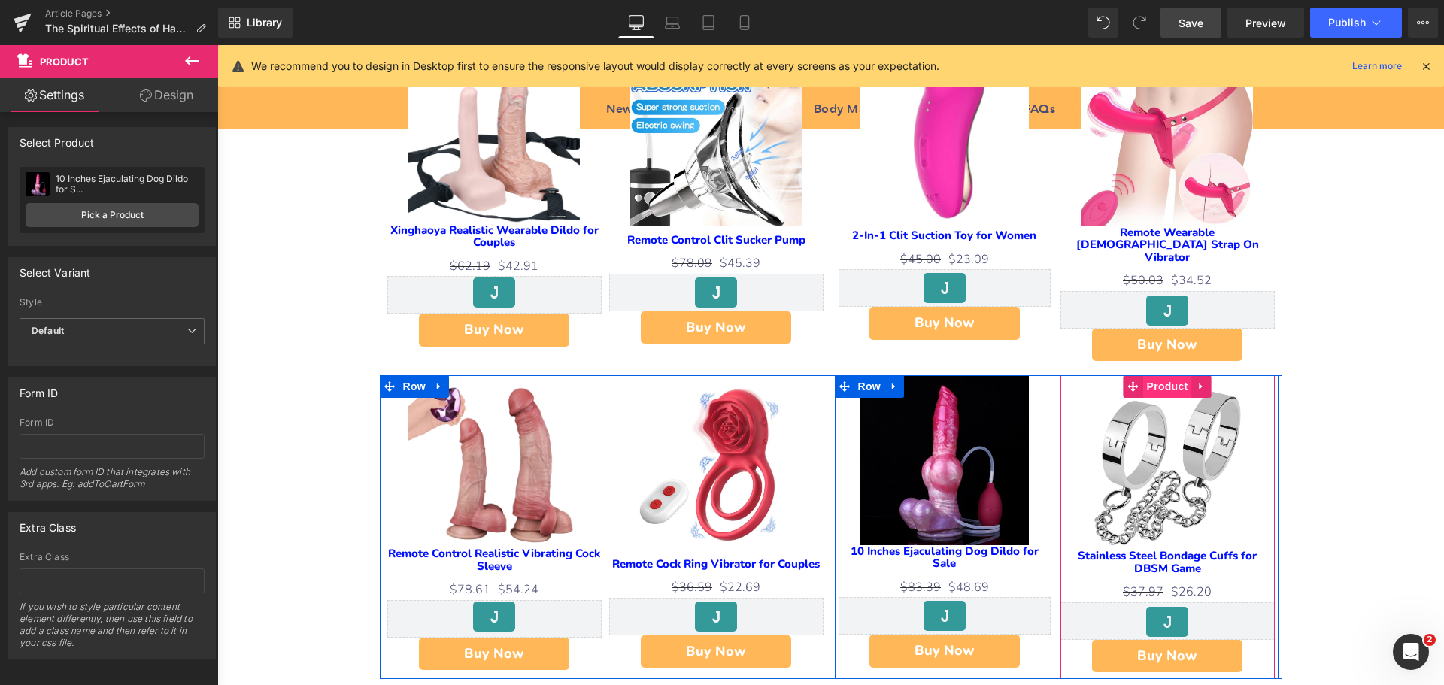
click at [1161, 375] on span "Product" at bounding box center [1167, 386] width 49 height 23
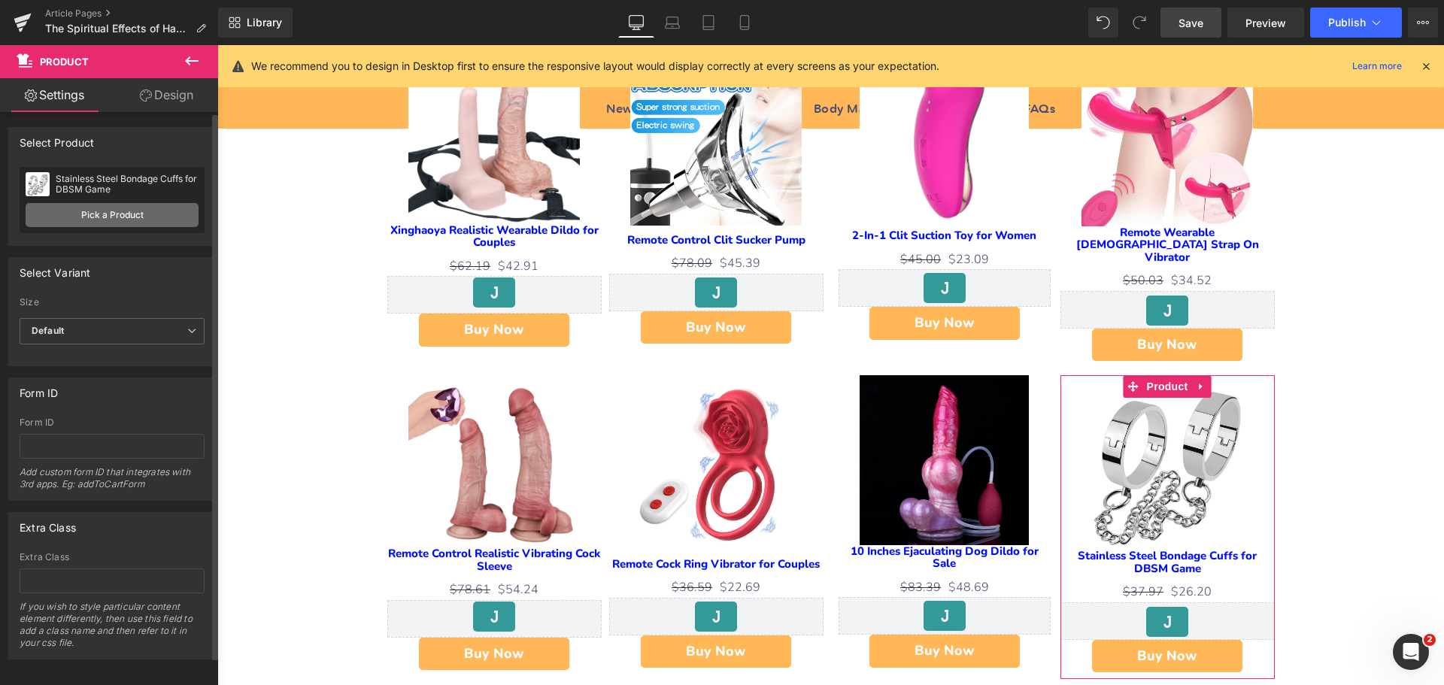
click at [114, 217] on link "Pick a Product" at bounding box center [112, 215] width 173 height 24
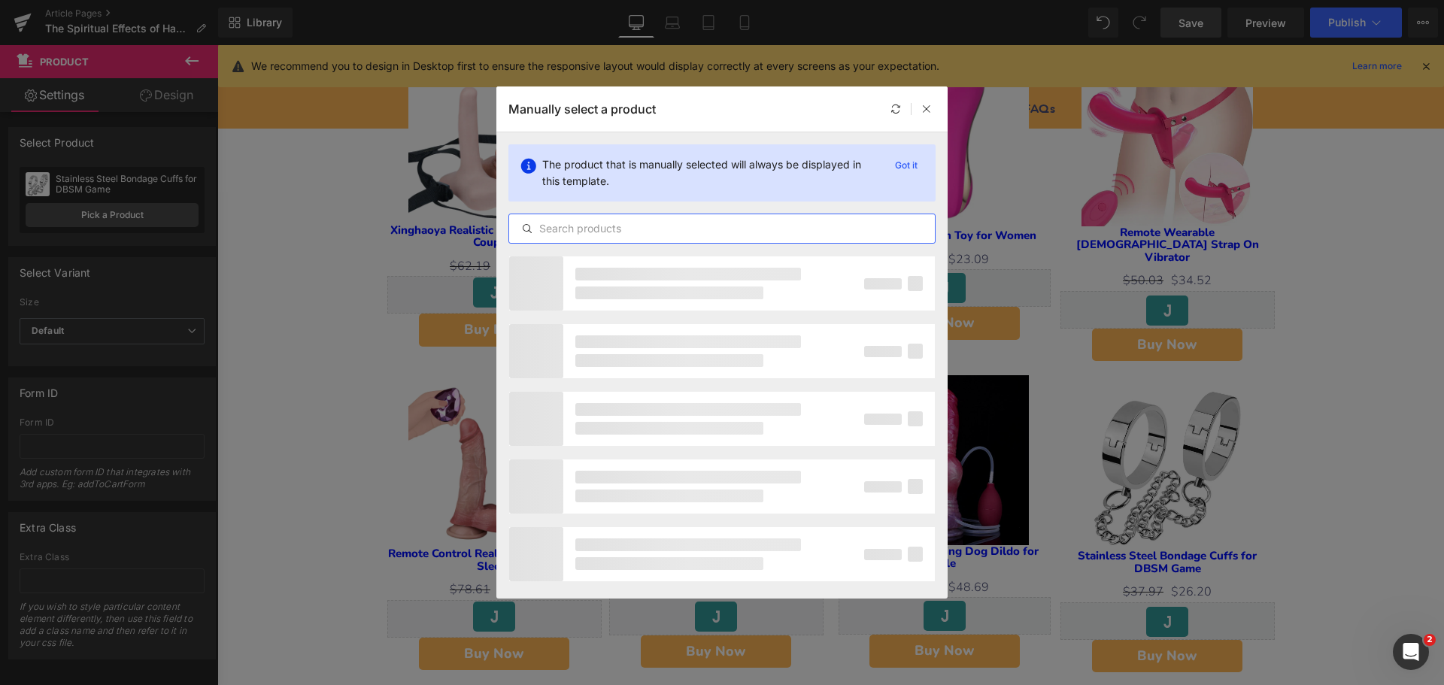
click at [591, 230] on input "text" at bounding box center [722, 229] width 426 height 18
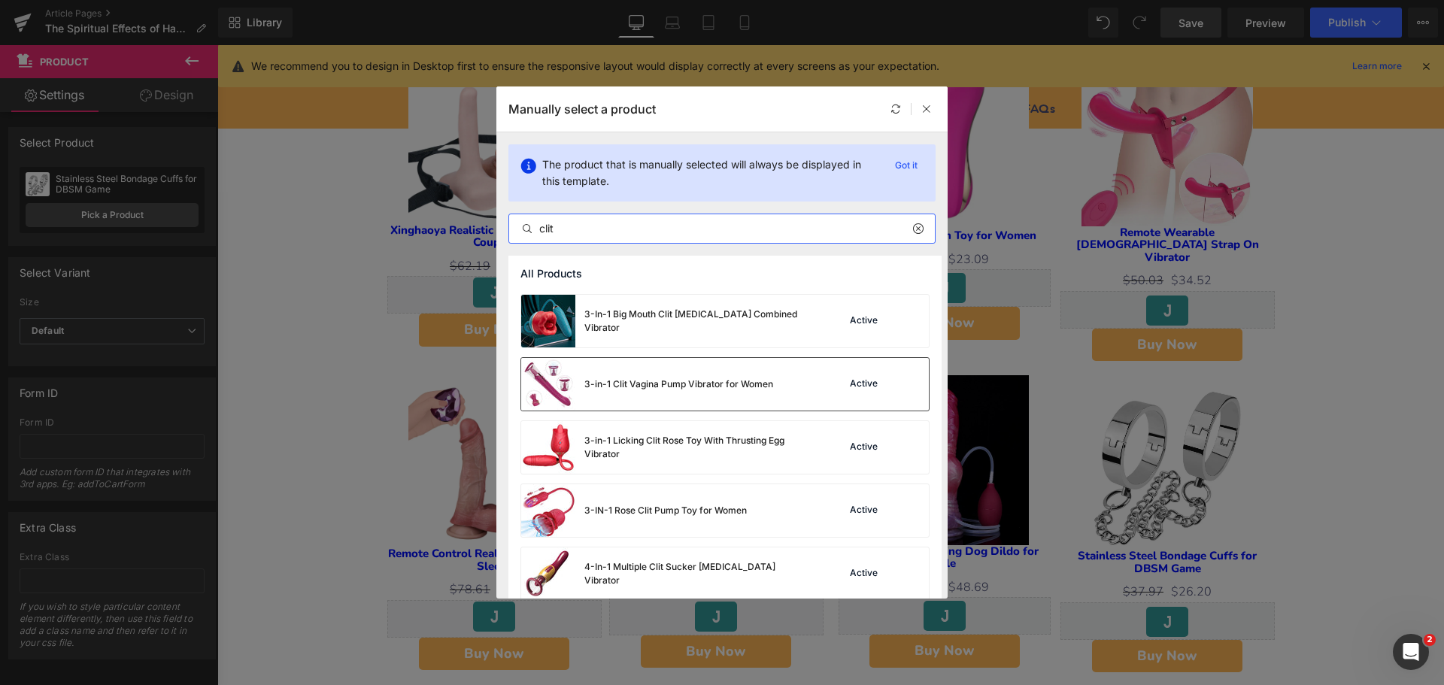
scroll to position [451, 0]
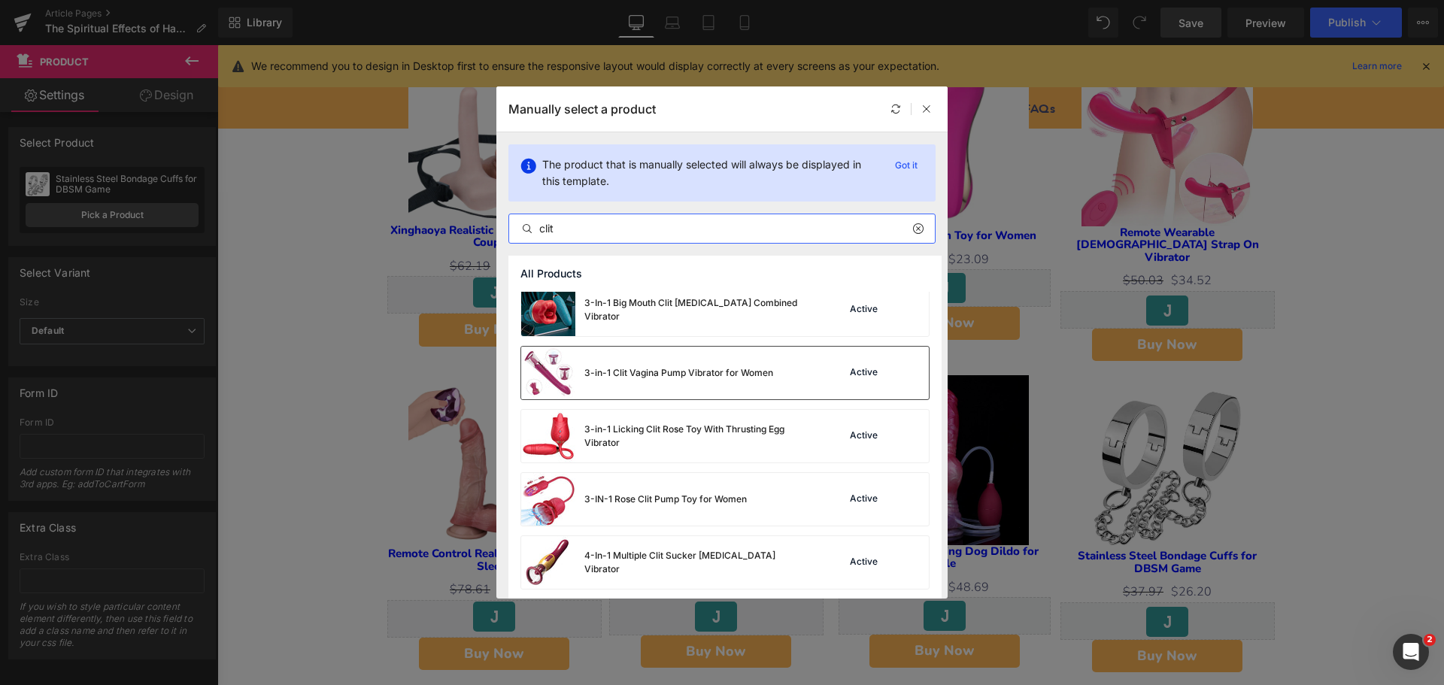
type input "clit"
click at [806, 372] on div "3-in-1 Clit Vagina Pump Vibrator for Women Active" at bounding box center [725, 373] width 408 height 53
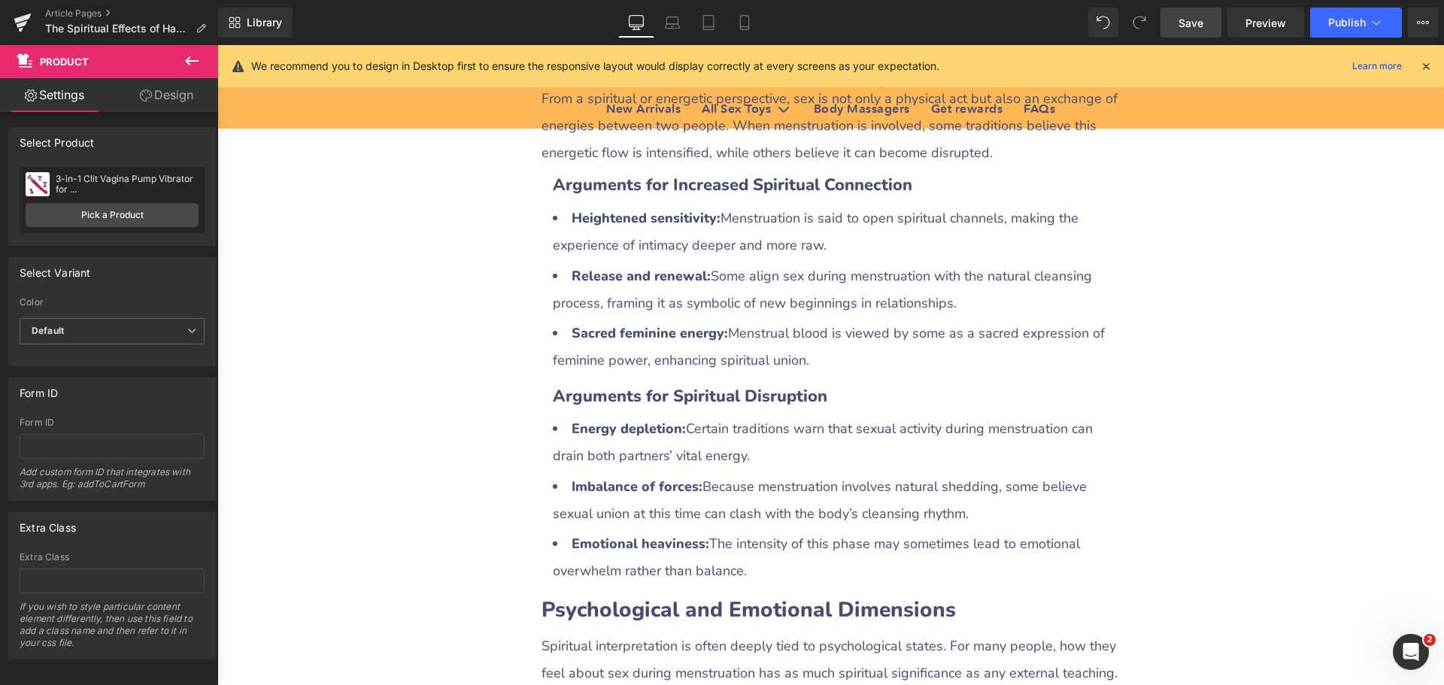
scroll to position [2632, 0]
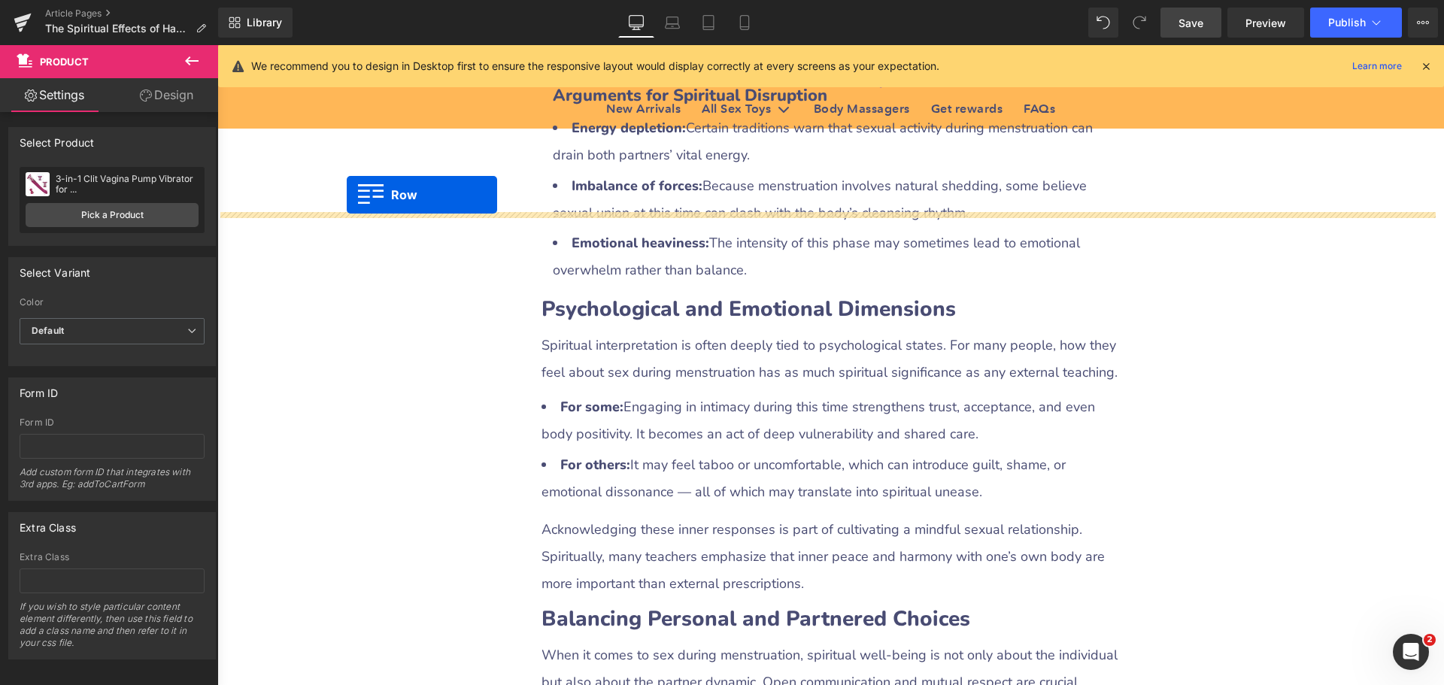
drag, startPoint x: 385, startPoint y: 439, endPoint x: 347, endPoint y: 194, distance: 248.2
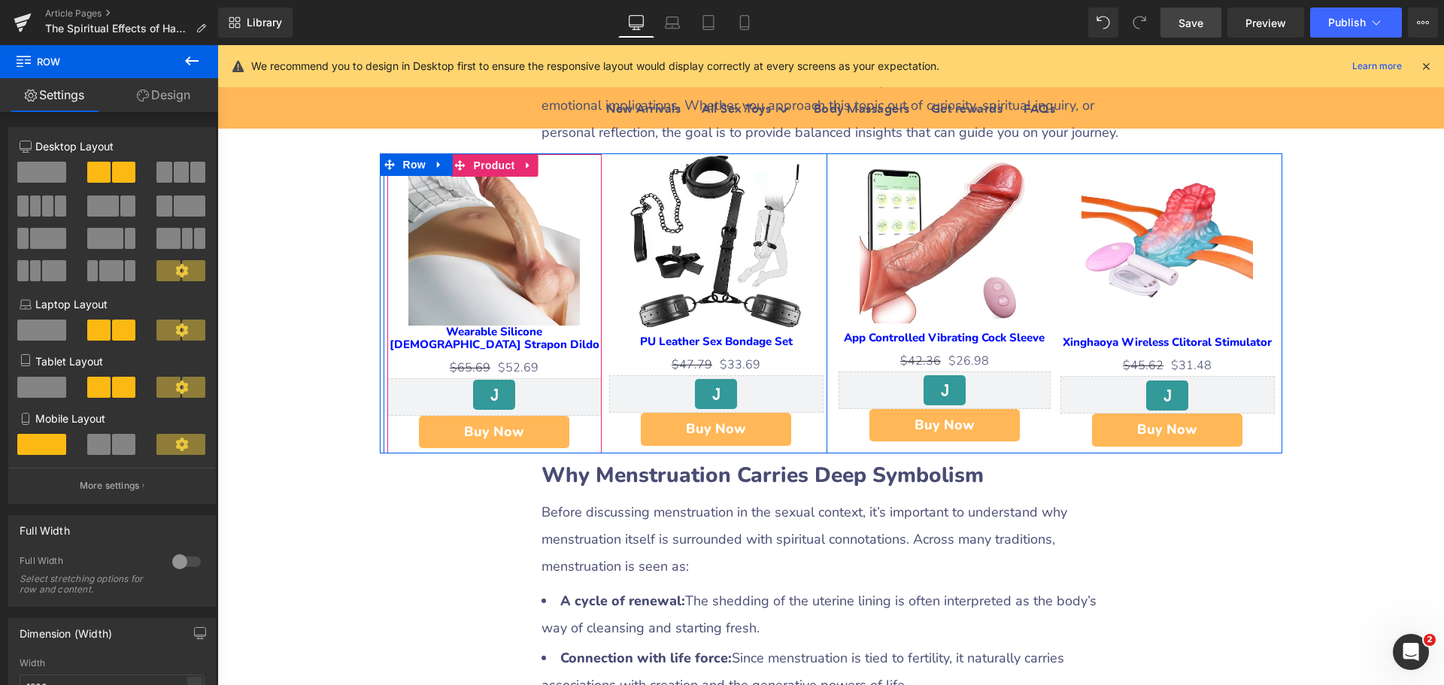
scroll to position [903, 0]
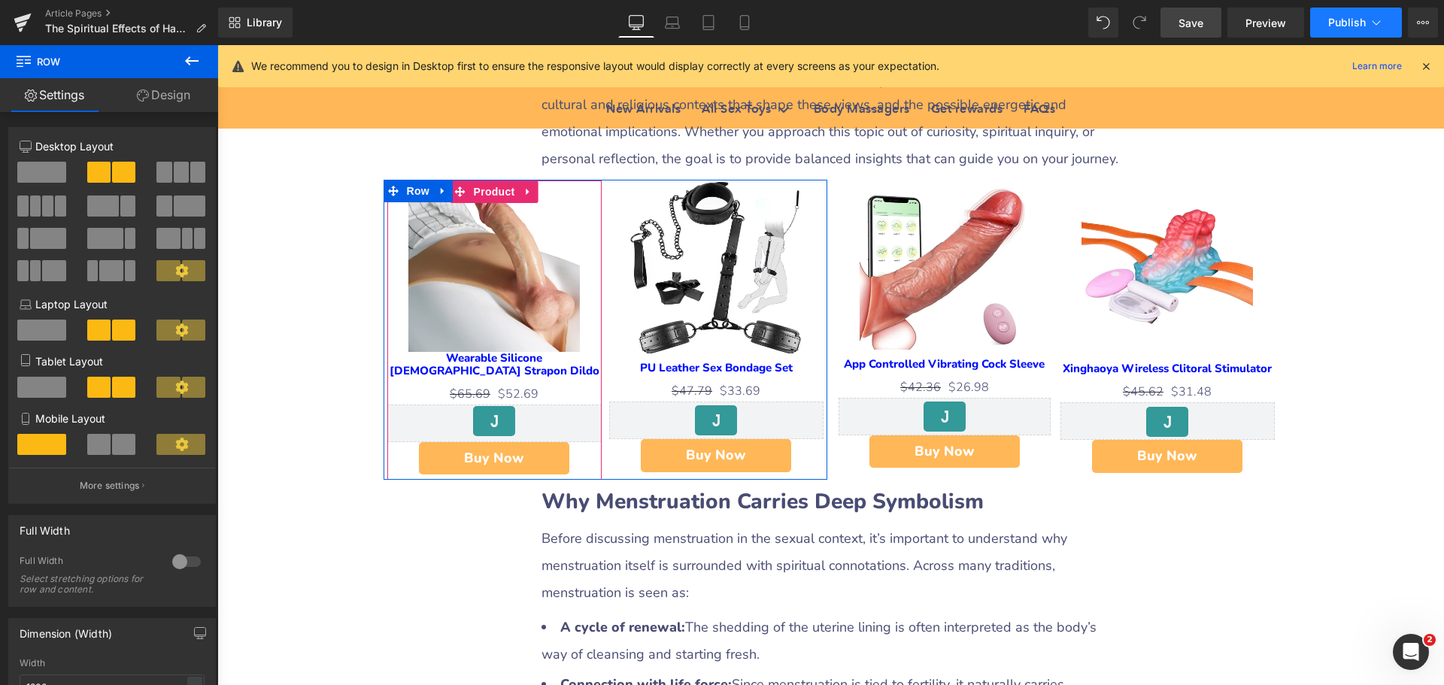
click at [1337, 26] on span "Publish" at bounding box center [1347, 23] width 38 height 12
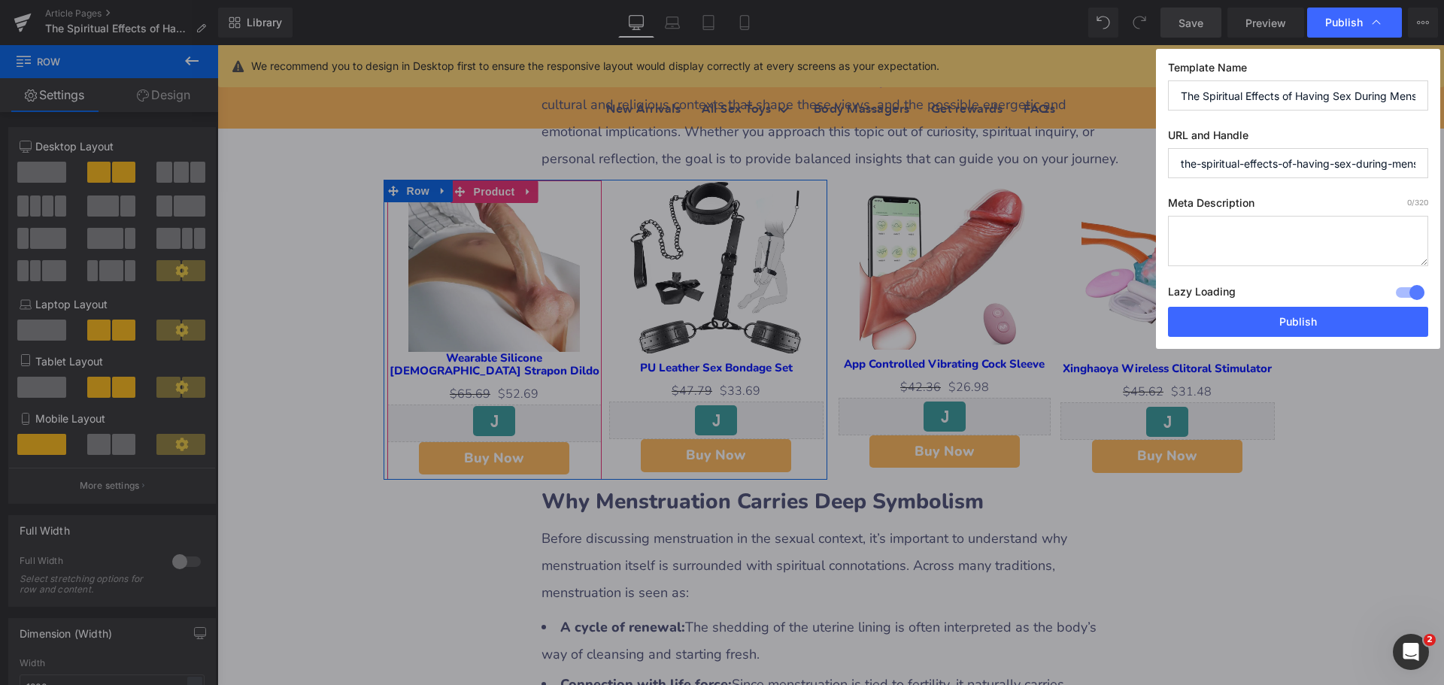
click at [1230, 229] on textarea at bounding box center [1298, 241] width 260 height 50
paste textarea "Discover the spiritual effects of sex during menstruation — traditions, energy …"
type textarea "Discover the spiritual effects of sex during menstruation — traditions, energy …"
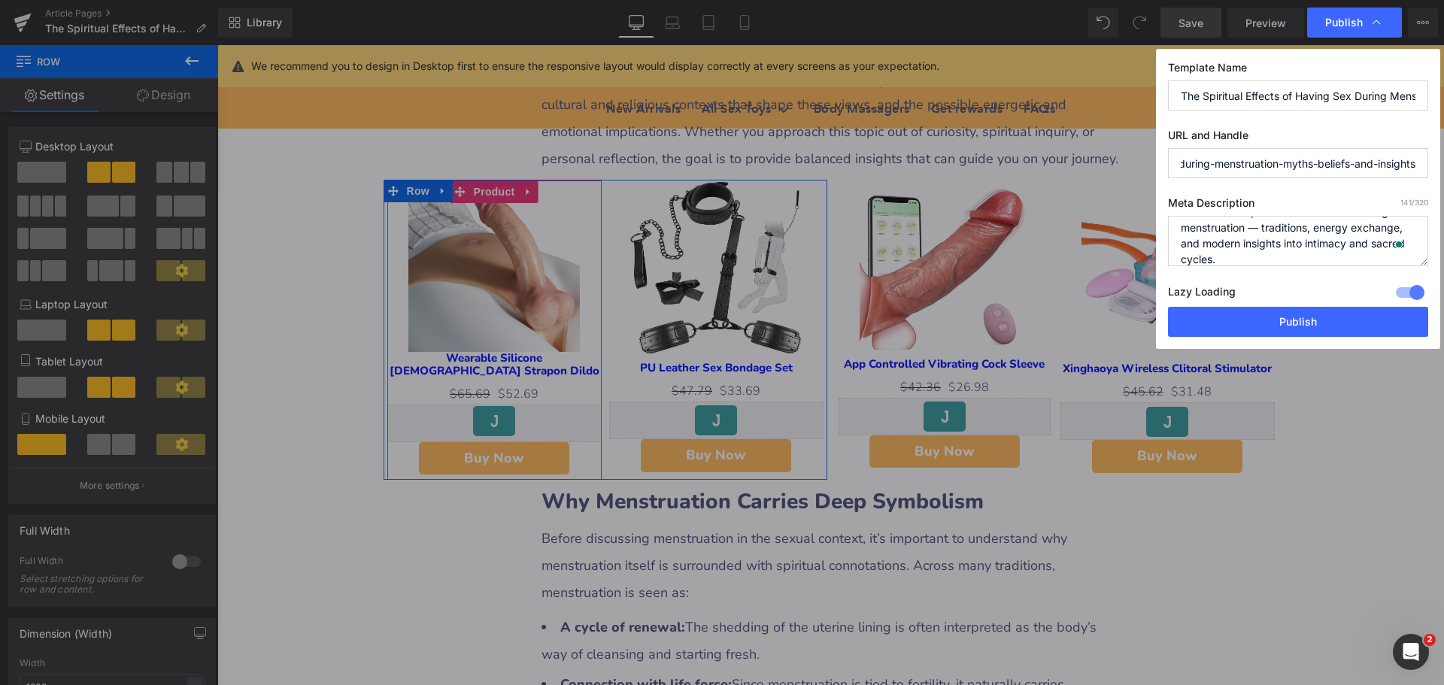
drag, startPoint x: 1178, startPoint y: 162, endPoint x: 1423, endPoint y: 164, distance: 245.2
click at [1423, 164] on input "the-spiritual-effects-of-having-sex-during-menstruation-myths-beliefs-and-insig…" at bounding box center [1298, 163] width 260 height 30
paste input "spiritual effects of having sex during menstruation"
type input "spiritual-effects-of-having-sex-during-menstruation"
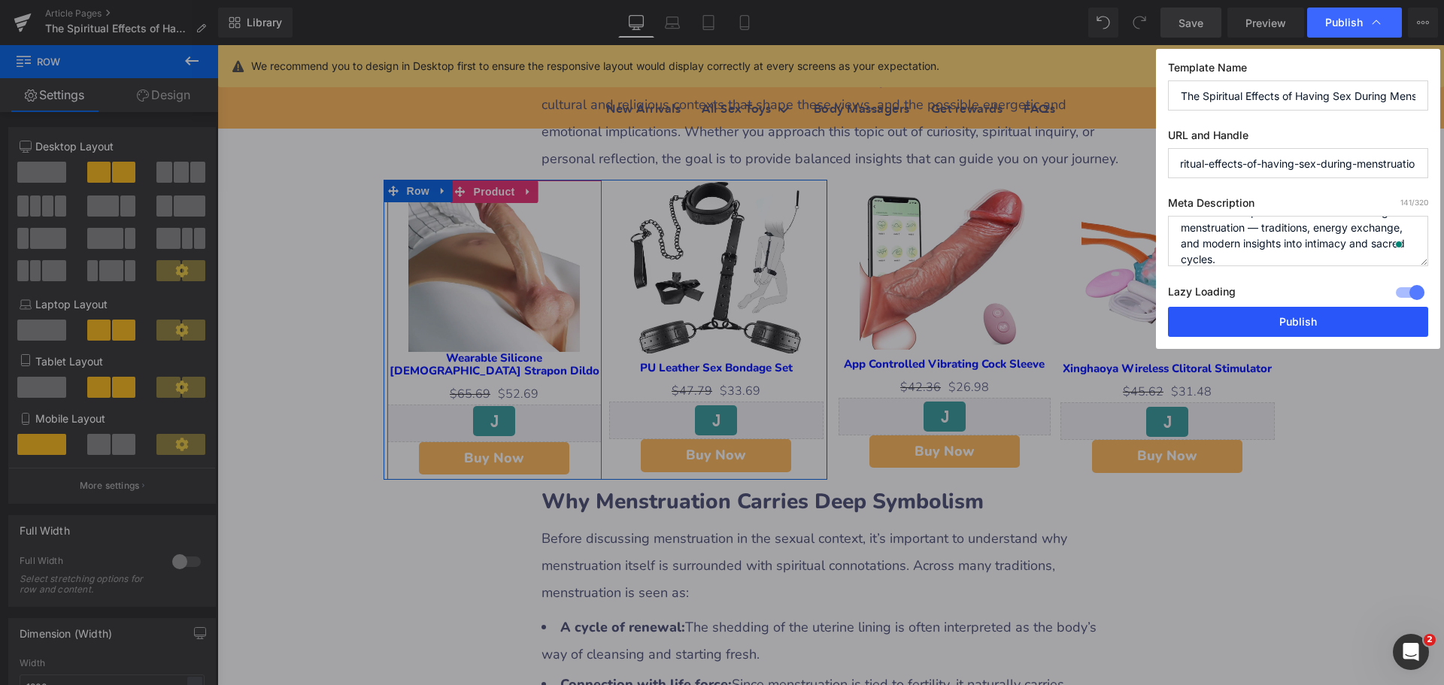
scroll to position [0, 0]
click at [1312, 322] on button "Publish" at bounding box center [1298, 322] width 260 height 30
